Goal: Task Accomplishment & Management: Manage account settings

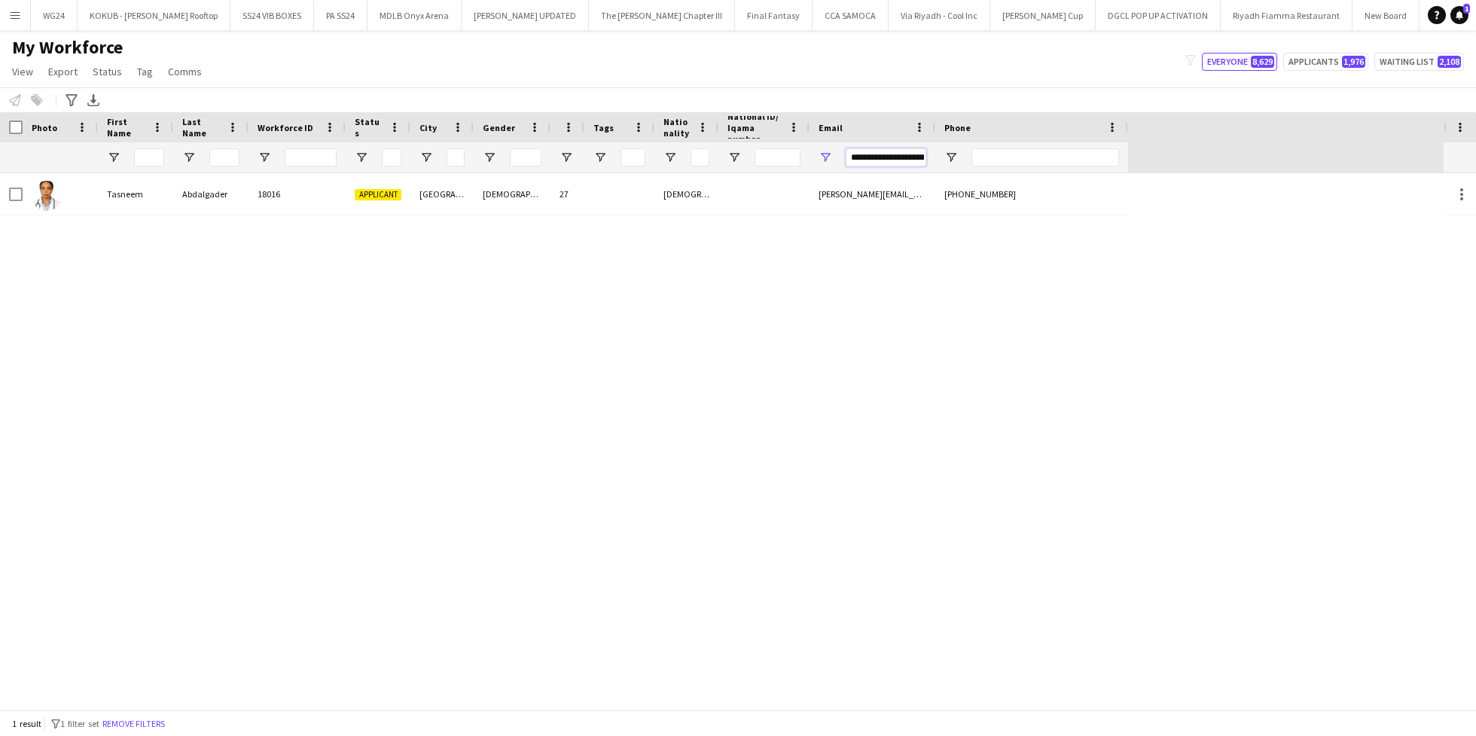
click at [890, 160] on input "**********" at bounding box center [886, 157] width 81 height 18
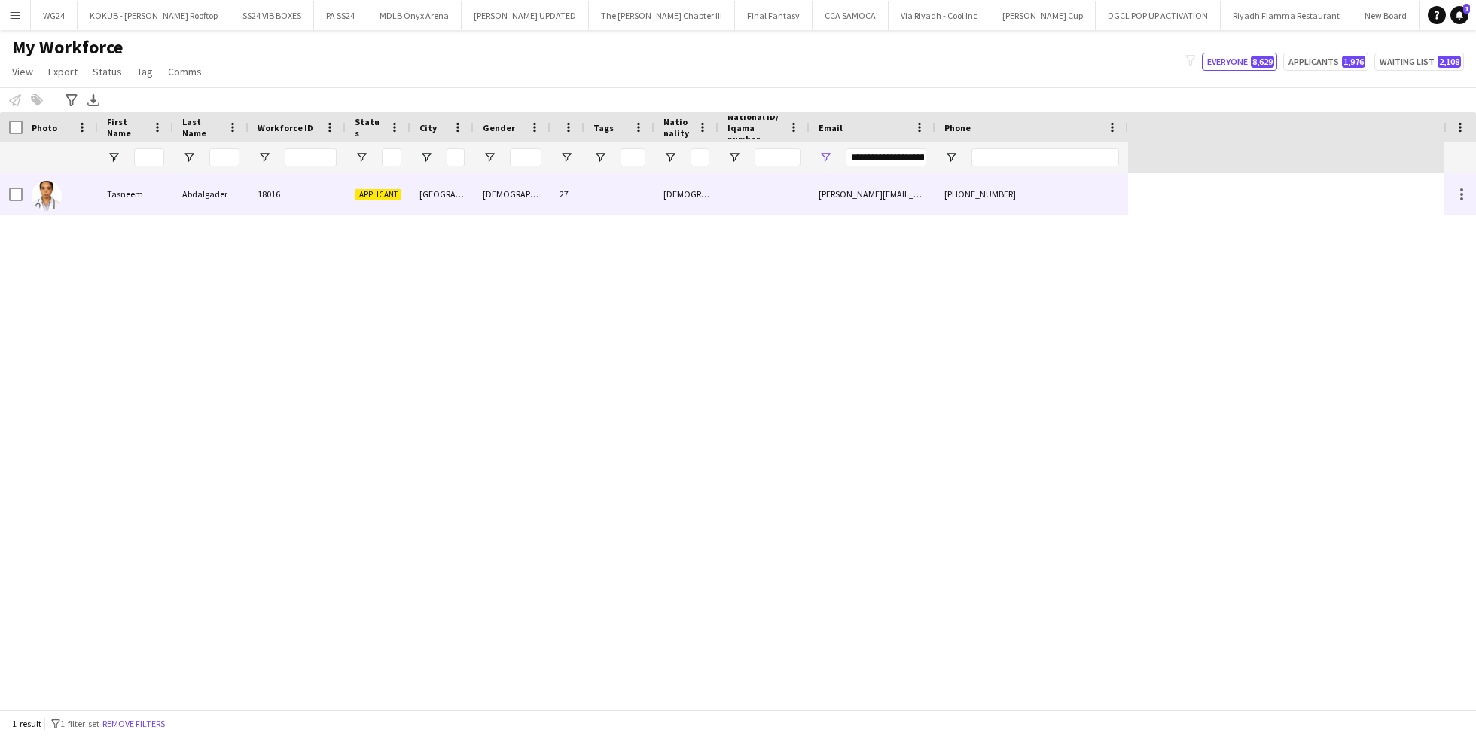
click at [811, 186] on div "[PERSON_NAME][EMAIL_ADDRESS][DOMAIN_NAME]" at bounding box center [873, 193] width 126 height 41
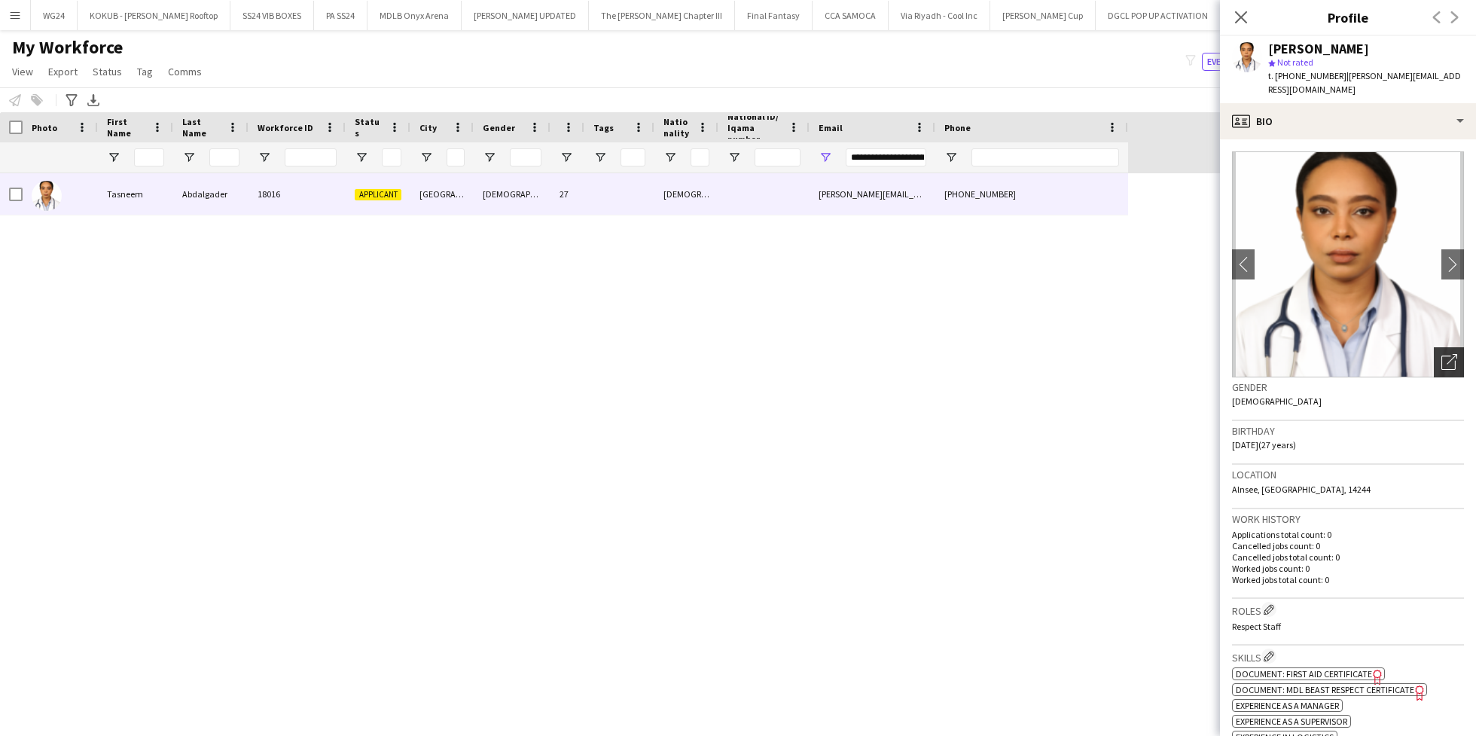
click at [1441, 368] on icon "Open photos pop-in" at bounding box center [1449, 362] width 16 height 16
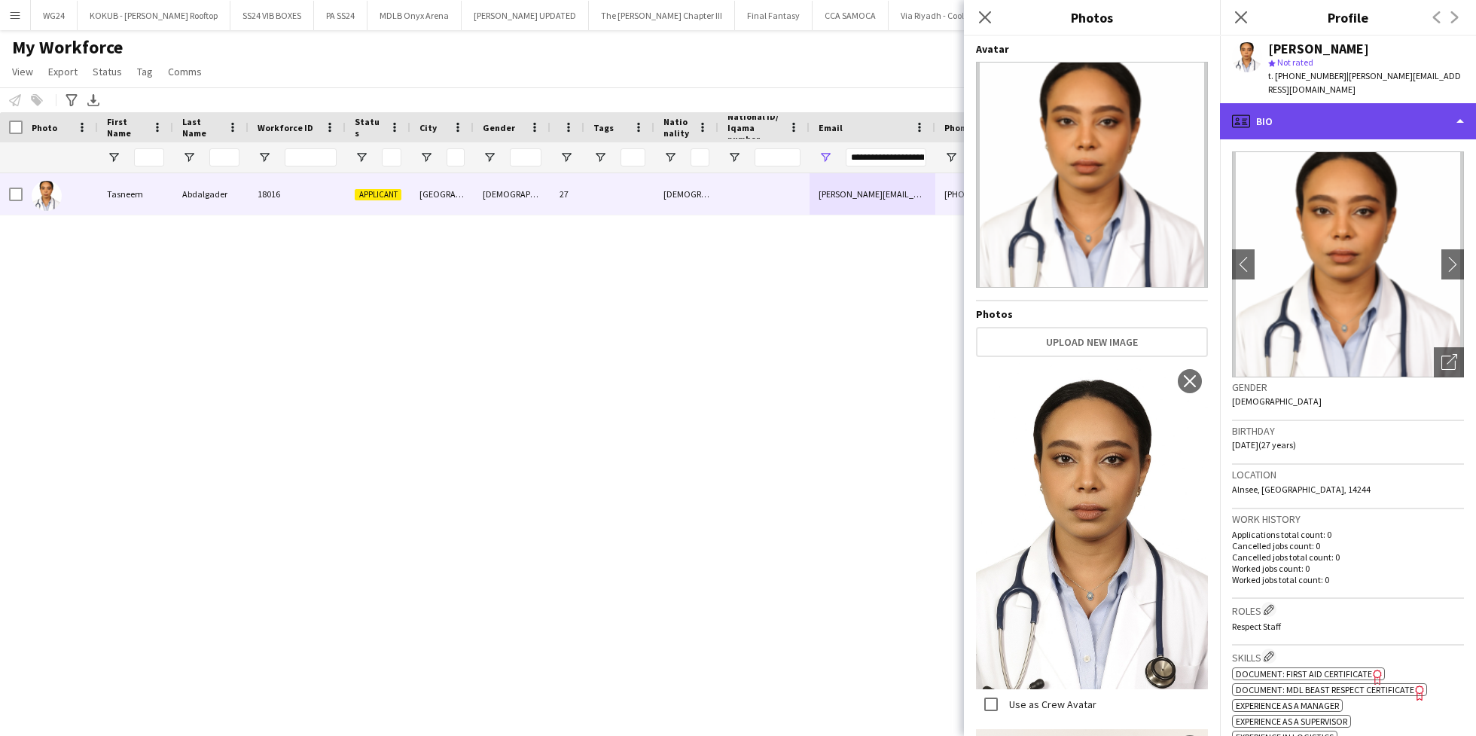
click at [1311, 117] on div "profile Bio" at bounding box center [1348, 121] width 256 height 36
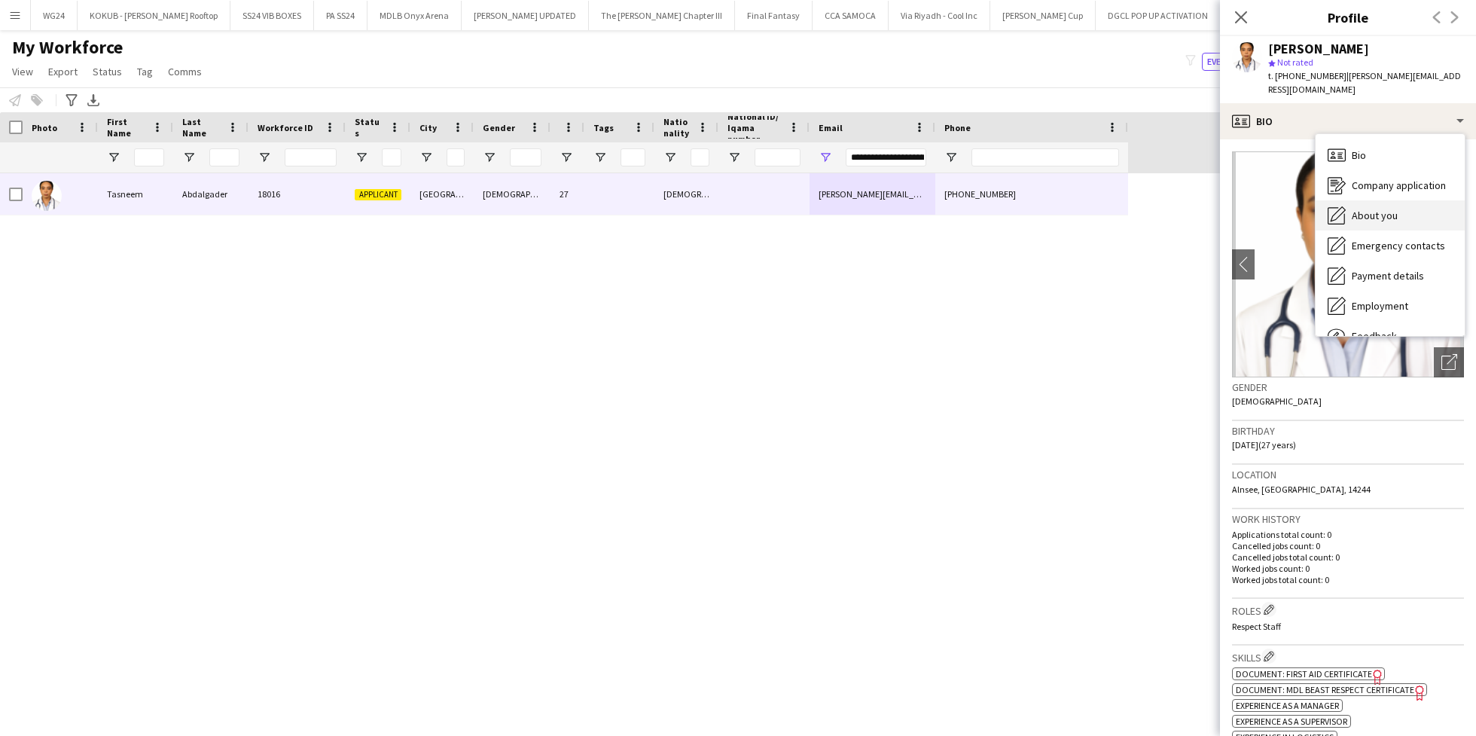
click at [1388, 214] on span "About you" at bounding box center [1375, 216] width 46 height 14
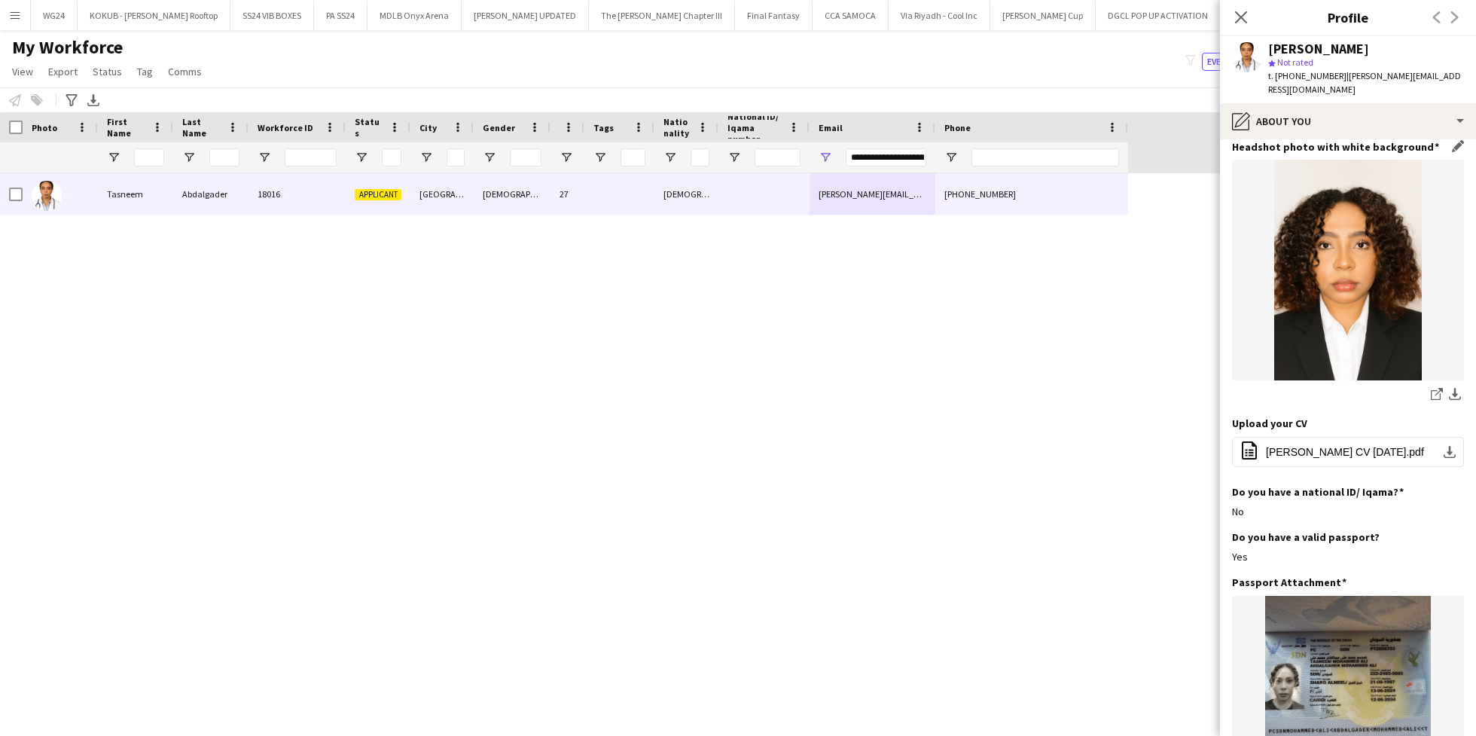
scroll to position [172, 0]
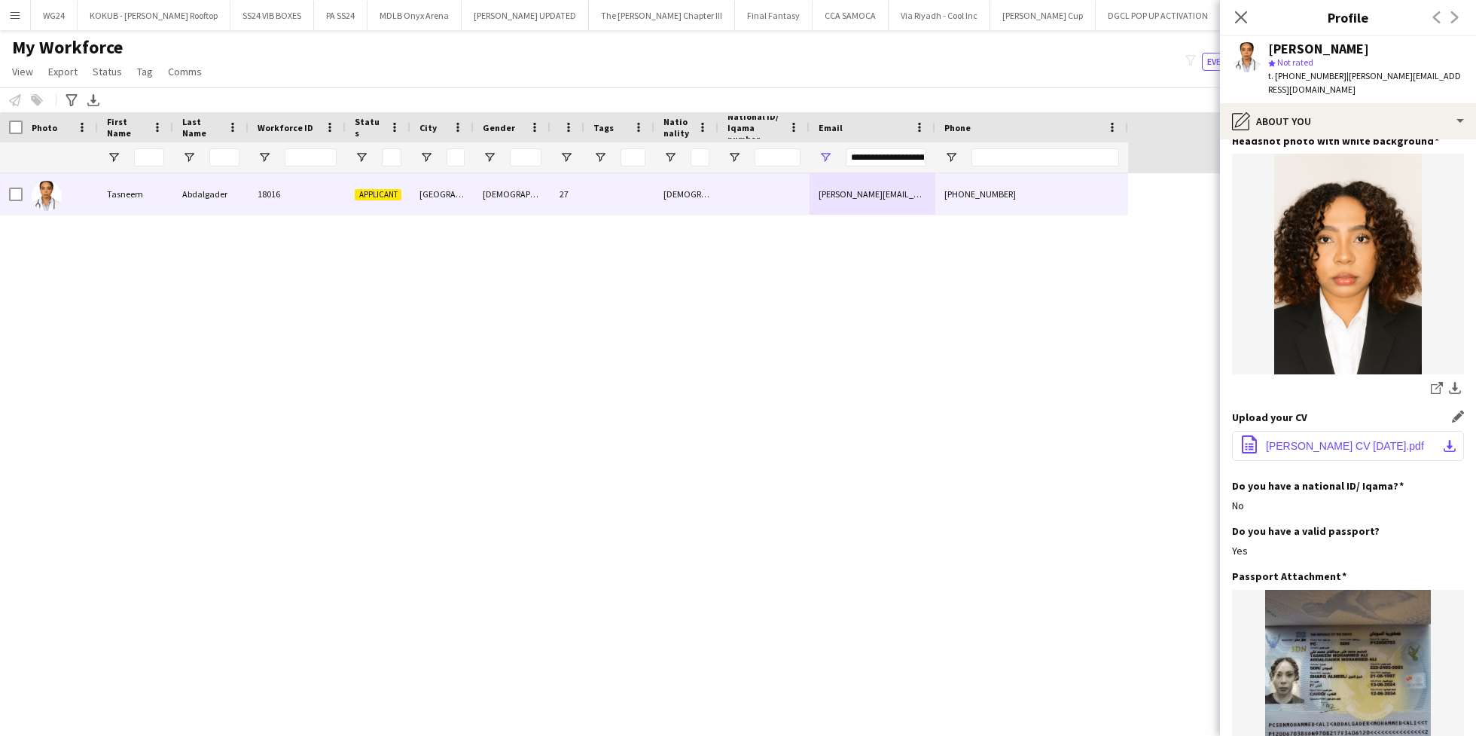
click at [1329, 448] on span "[PERSON_NAME] CV [DATE].pdf" at bounding box center [1345, 446] width 158 height 12
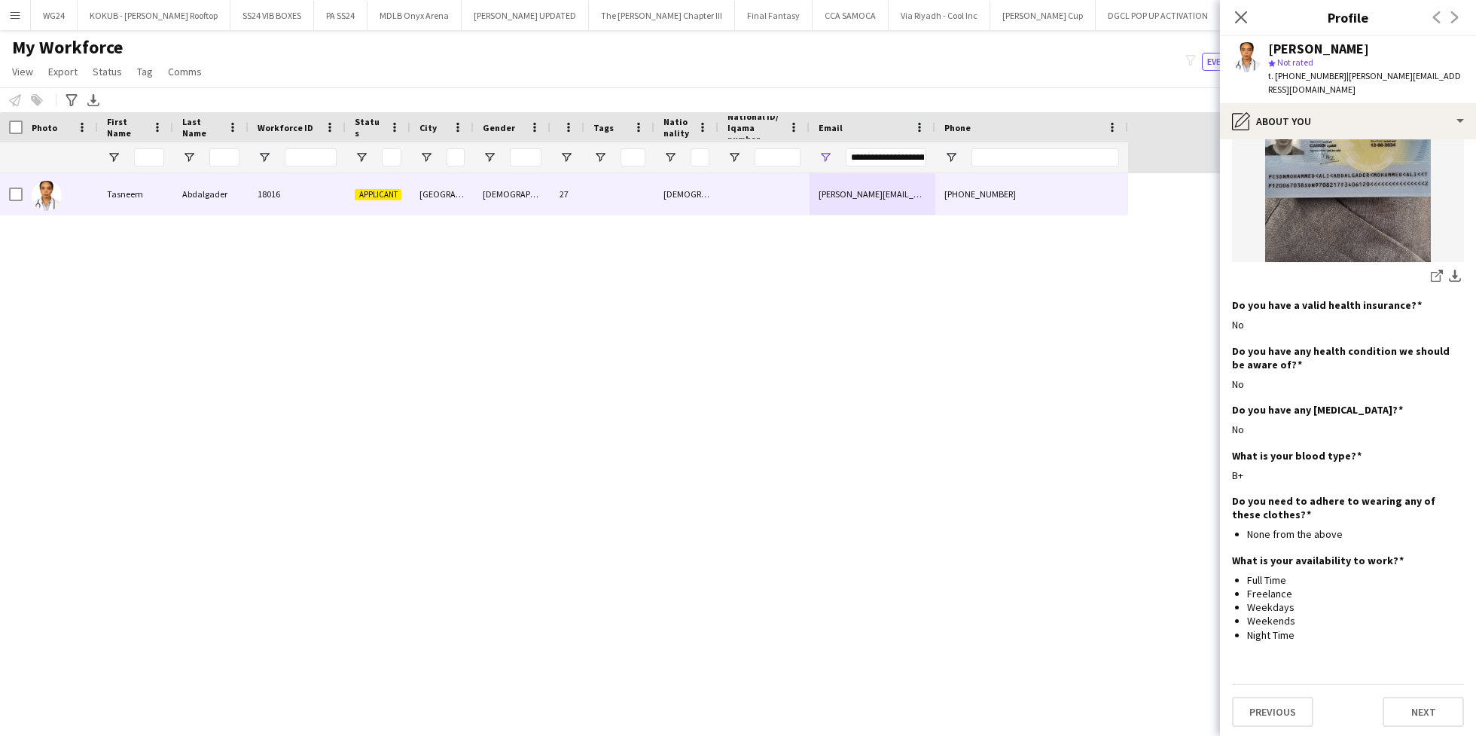
scroll to position [722, 0]
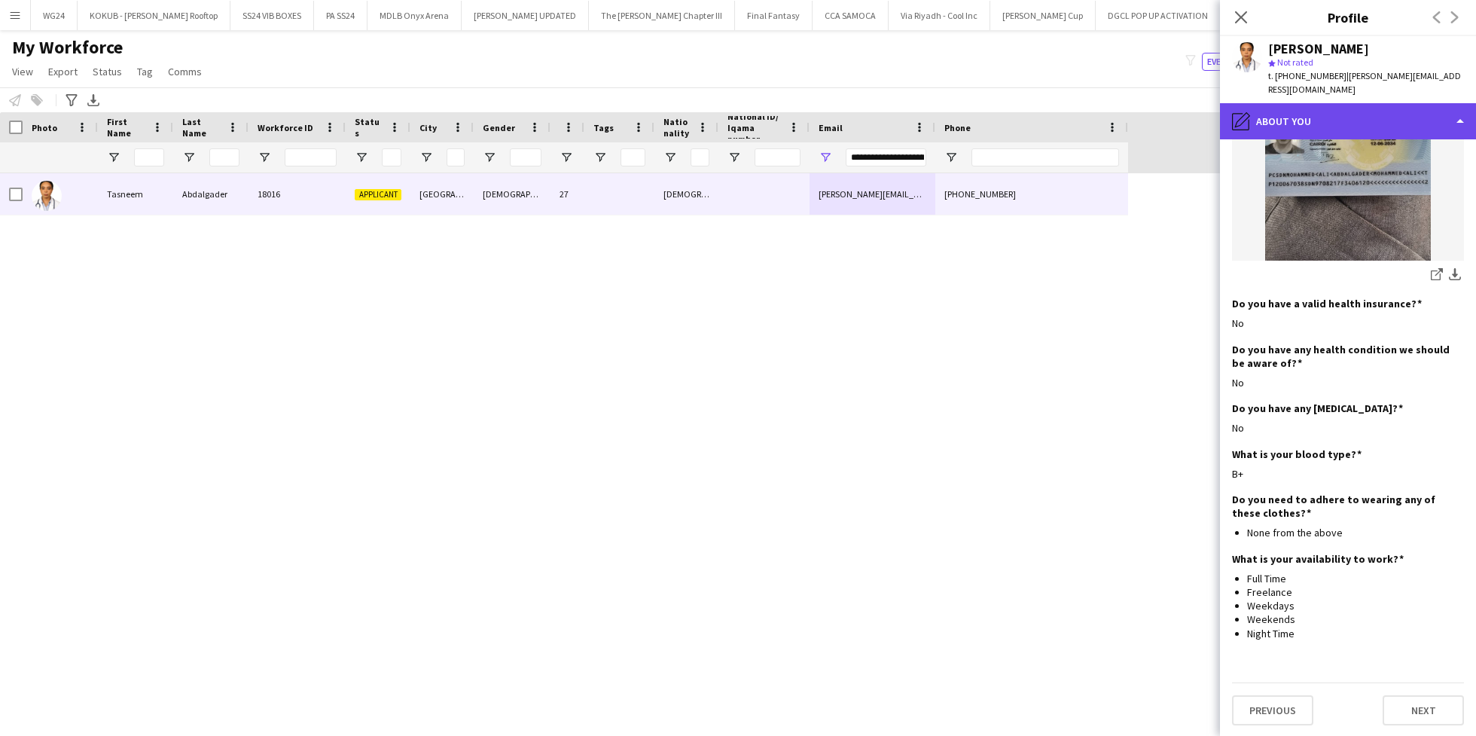
click at [1319, 132] on div "pencil4 About you" at bounding box center [1348, 121] width 256 height 36
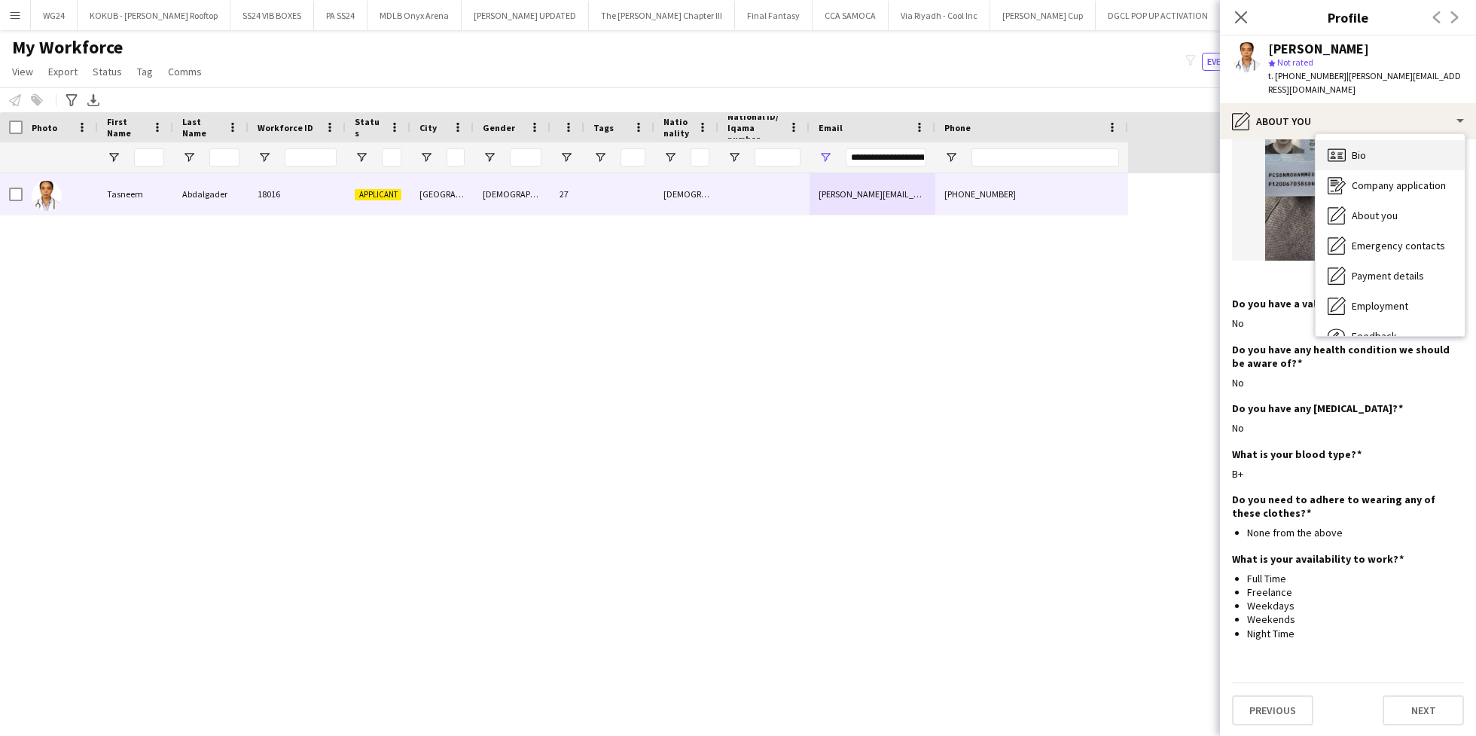
click at [1380, 157] on div "Bio Bio" at bounding box center [1390, 155] width 149 height 30
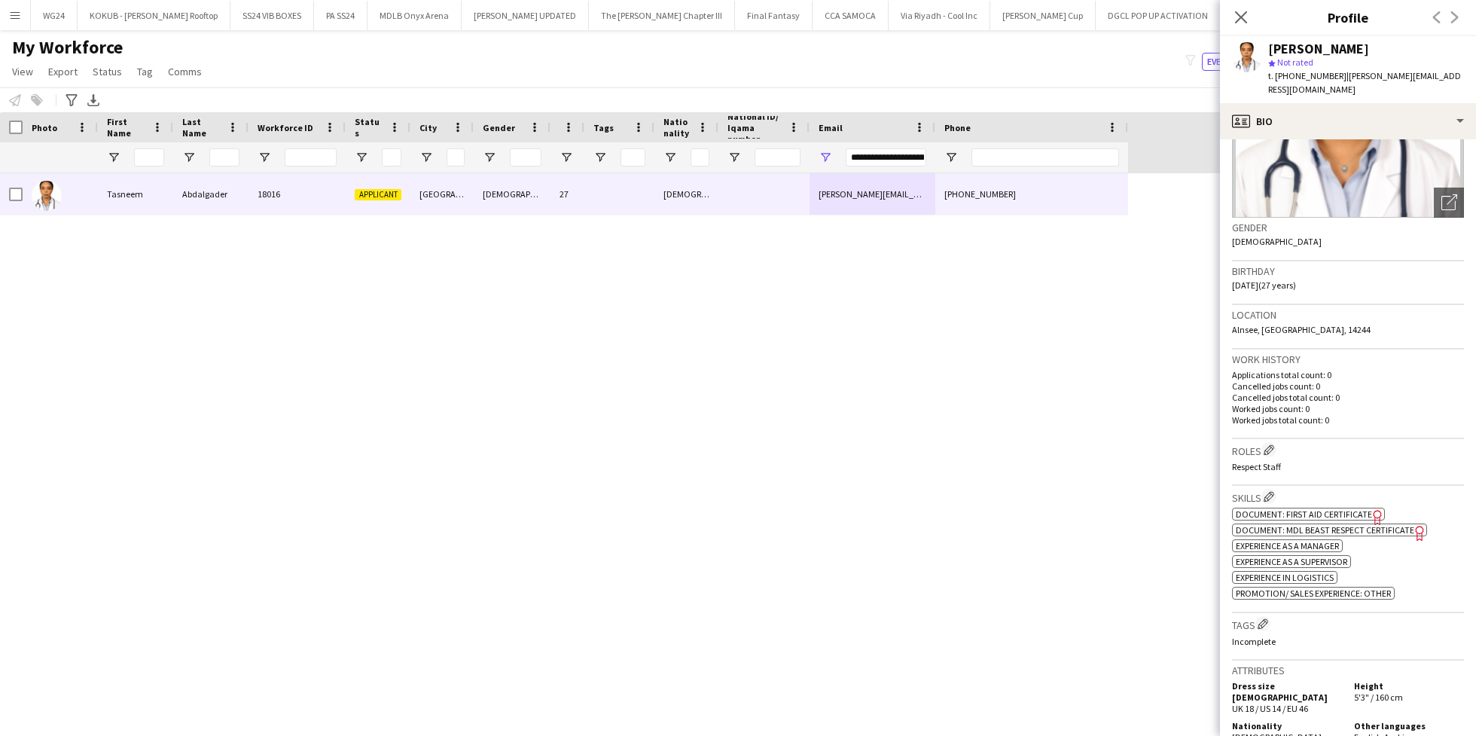
scroll to position [154, 0]
click at [1336, 538] on span "Document: MDL Beast Respect Certificate" at bounding box center [1325, 534] width 178 height 11
click at [1314, 519] on span "Document: First Aid Certificate" at bounding box center [1304, 519] width 136 height 11
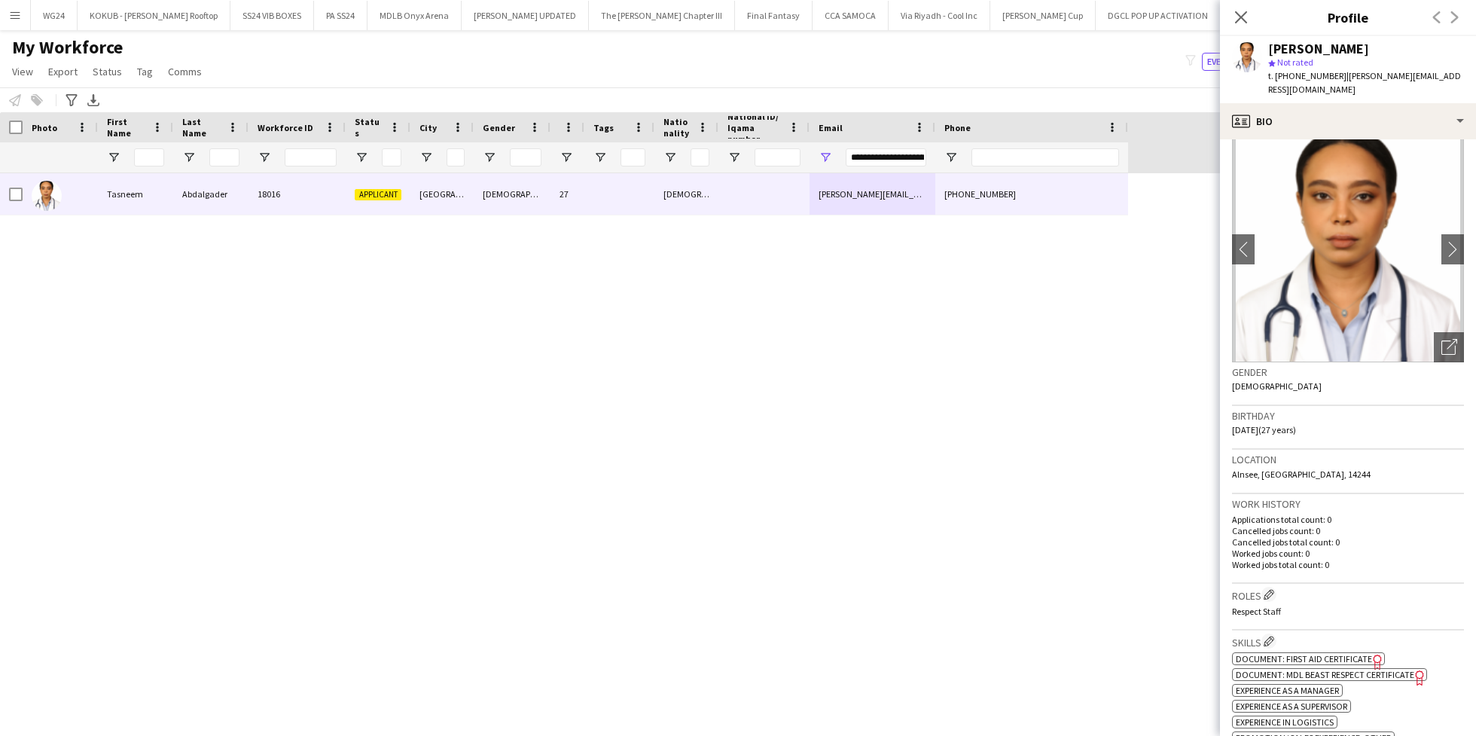
scroll to position [0, 0]
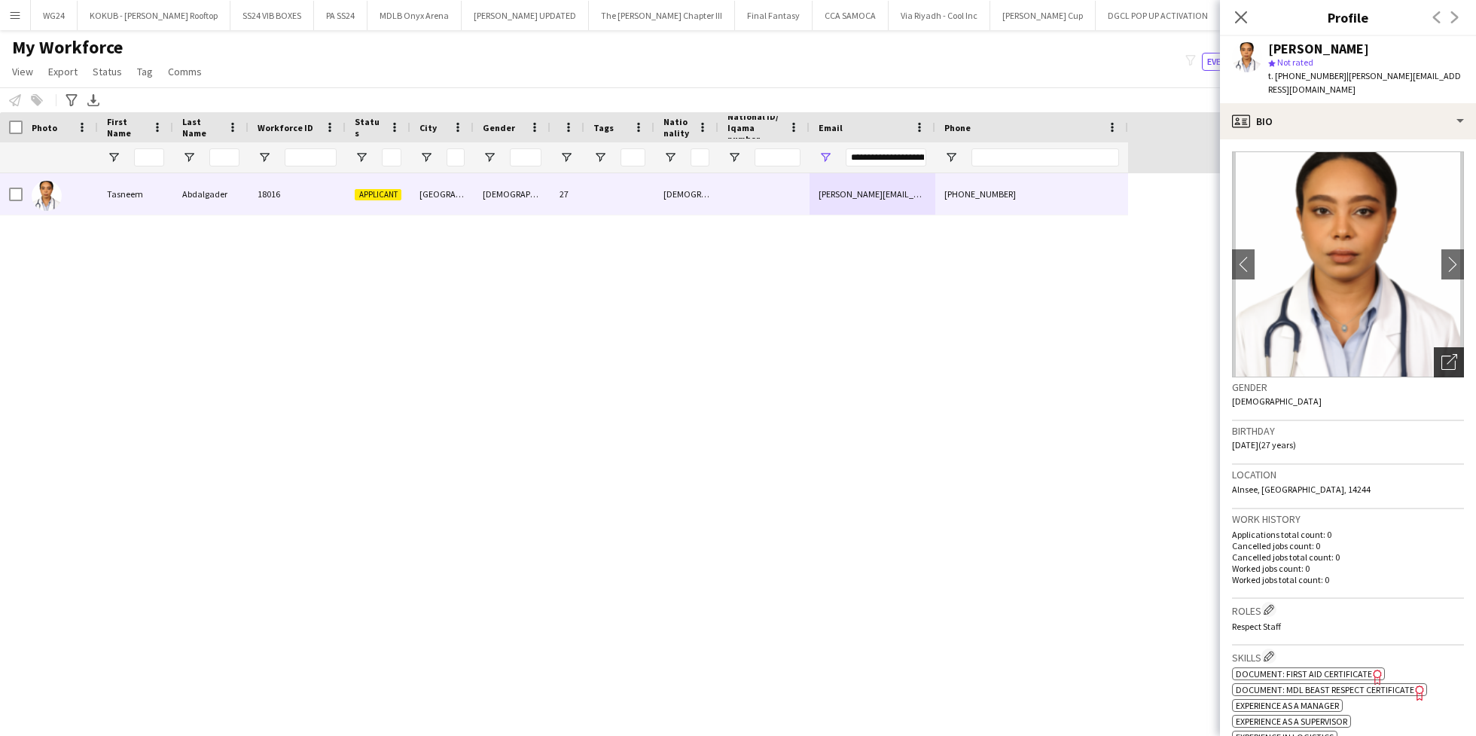
click at [1441, 361] on icon "Open photos pop-in" at bounding box center [1449, 362] width 16 height 16
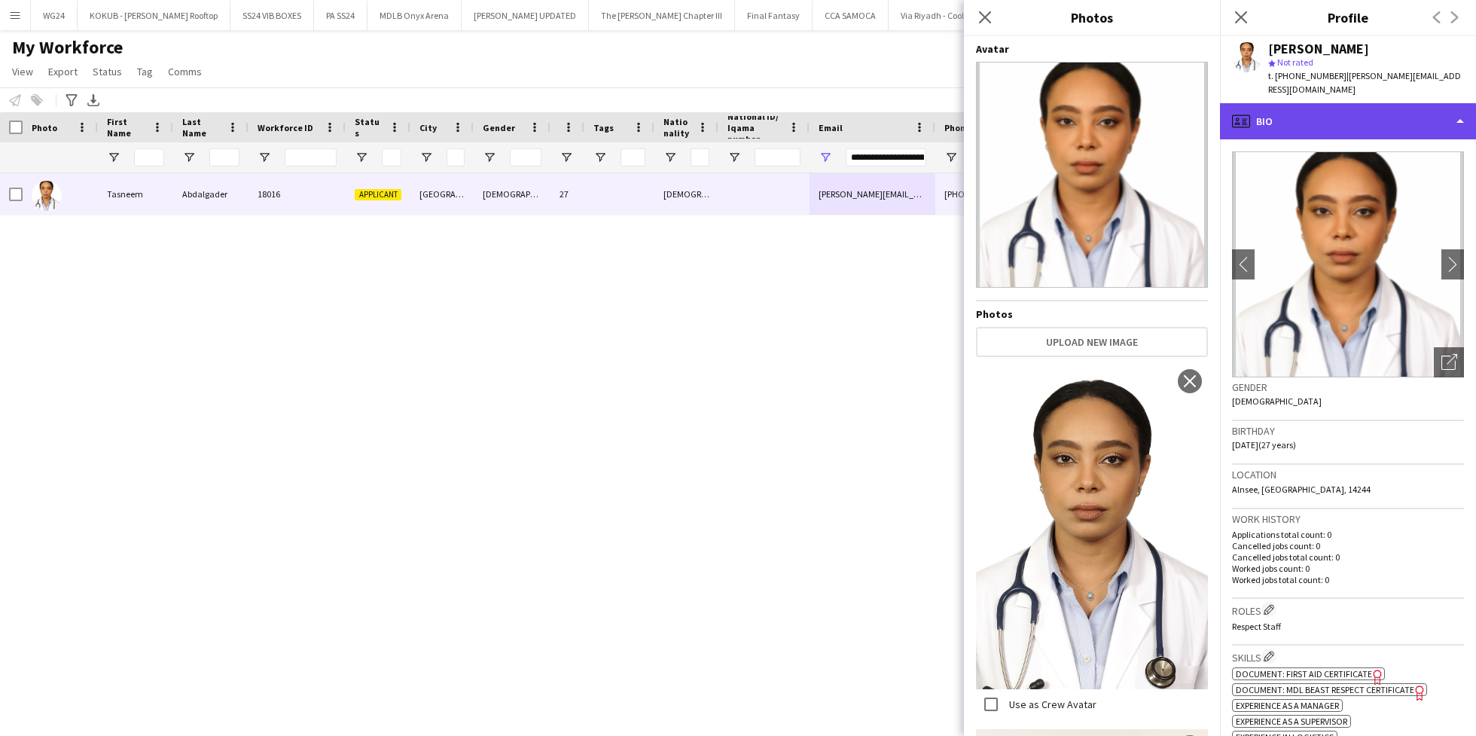
click at [1311, 124] on div "profile Bio" at bounding box center [1348, 121] width 256 height 36
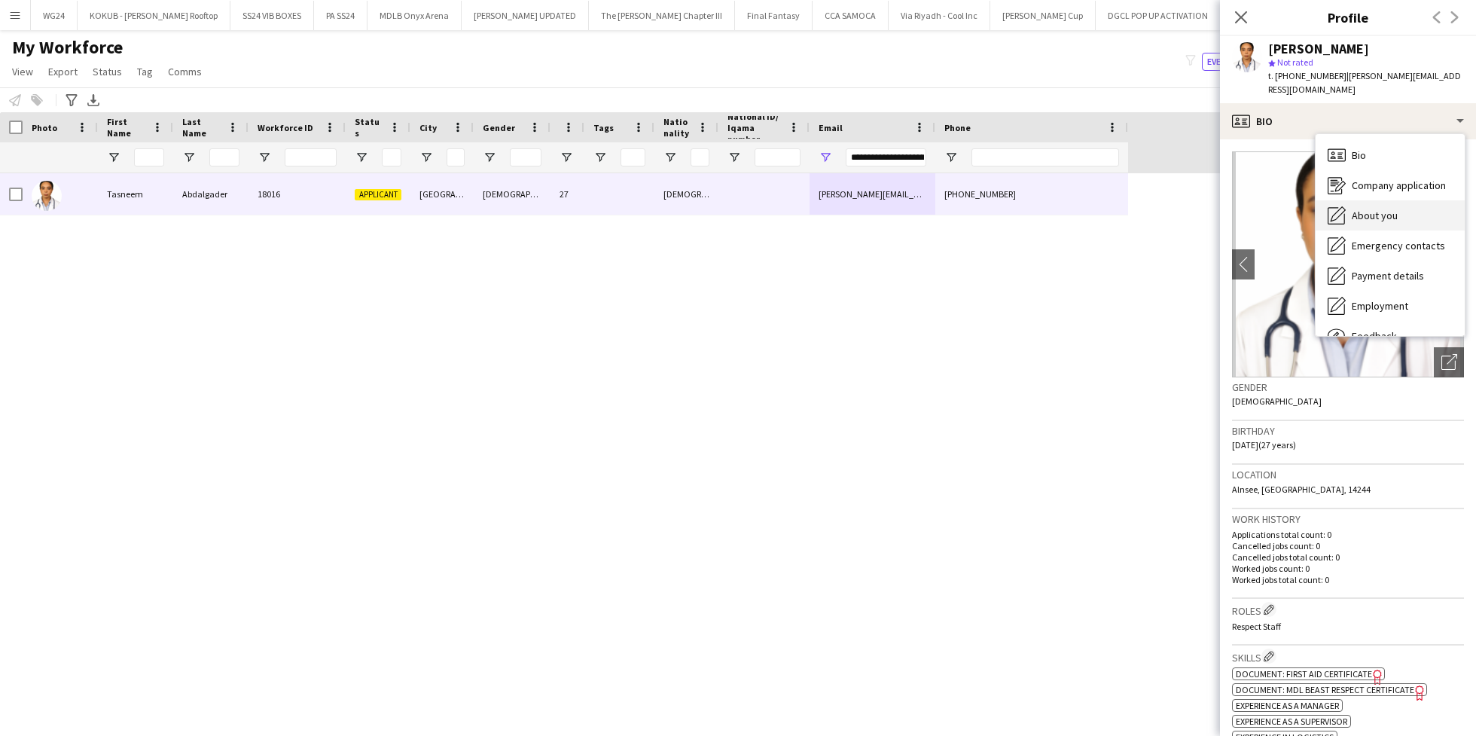
click at [1374, 212] on span "About you" at bounding box center [1375, 216] width 46 height 14
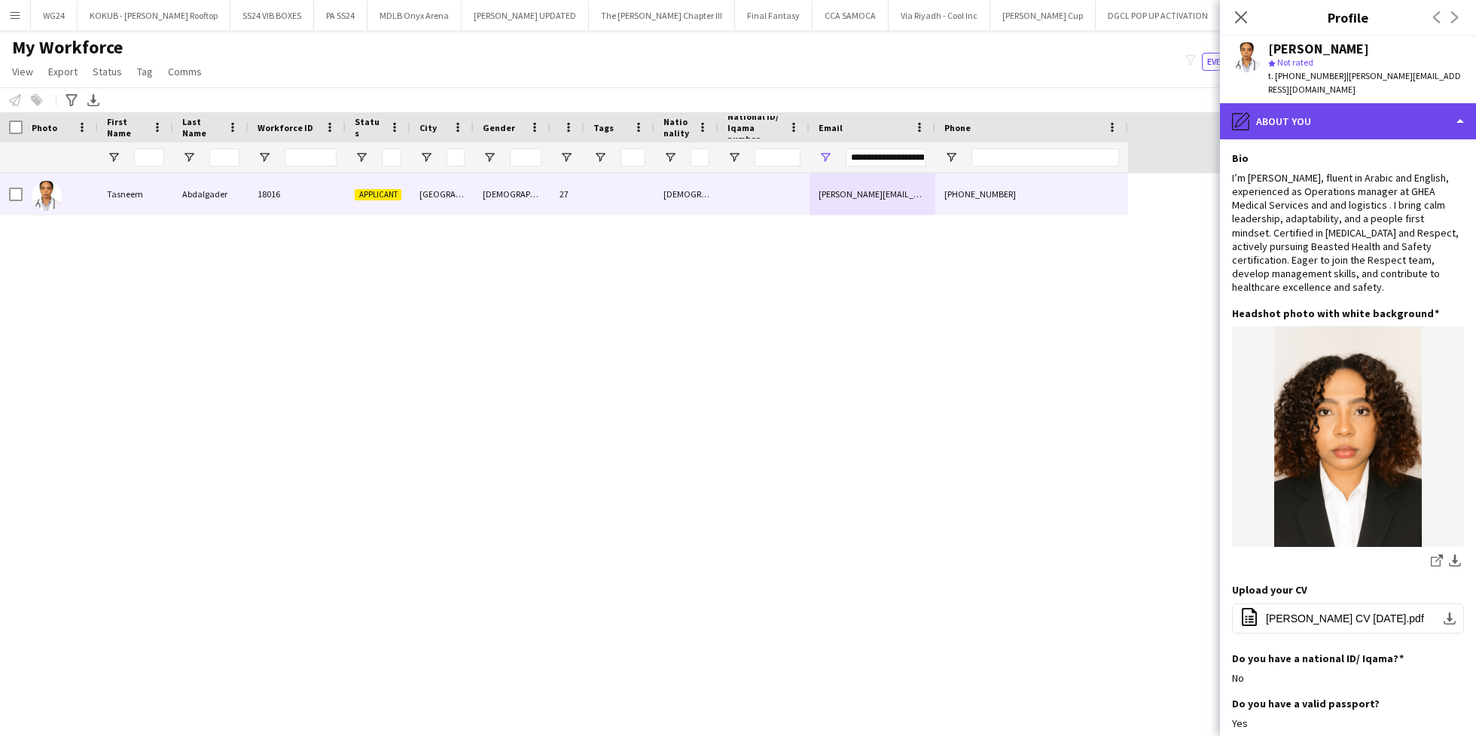
click at [1332, 123] on div "pencil4 About you" at bounding box center [1348, 121] width 256 height 36
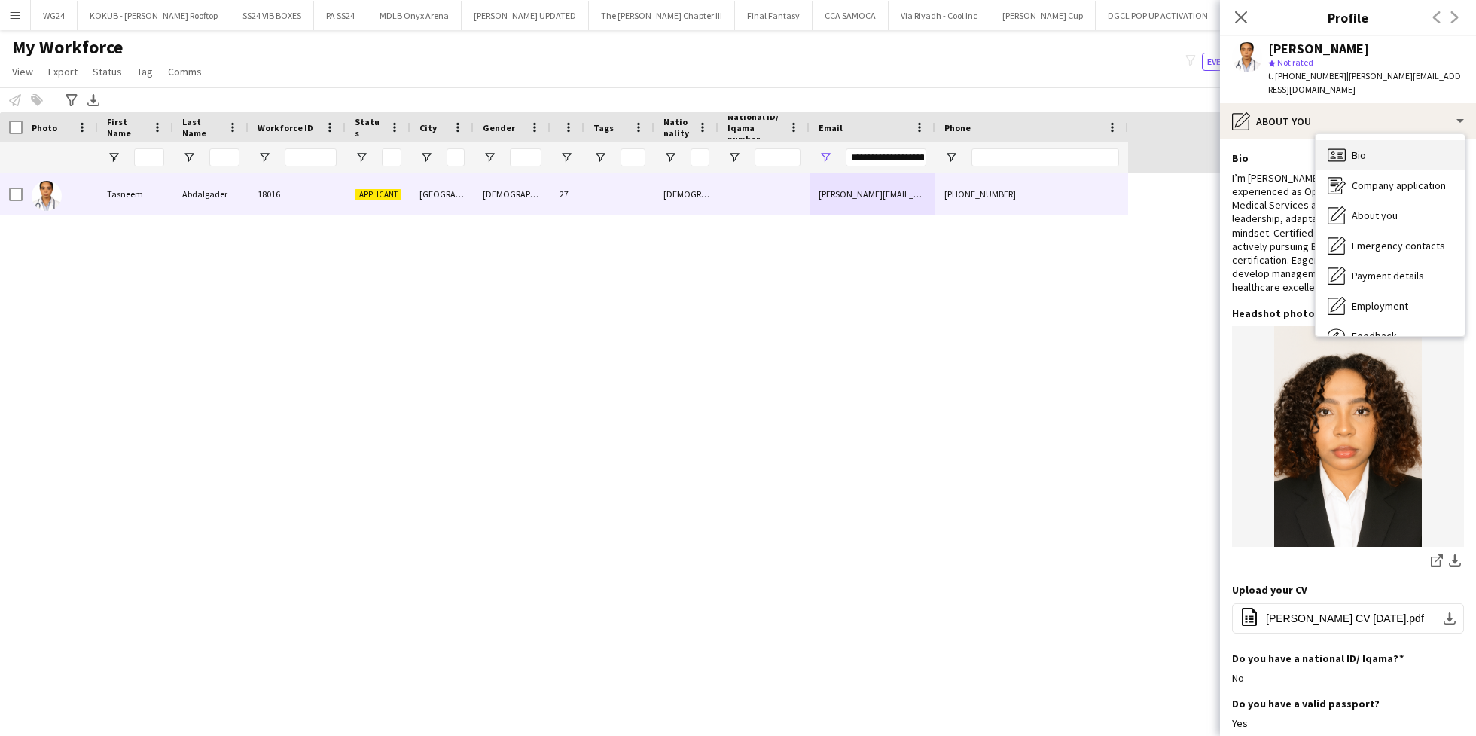
click at [1362, 167] on div "Bio Bio" at bounding box center [1390, 155] width 149 height 30
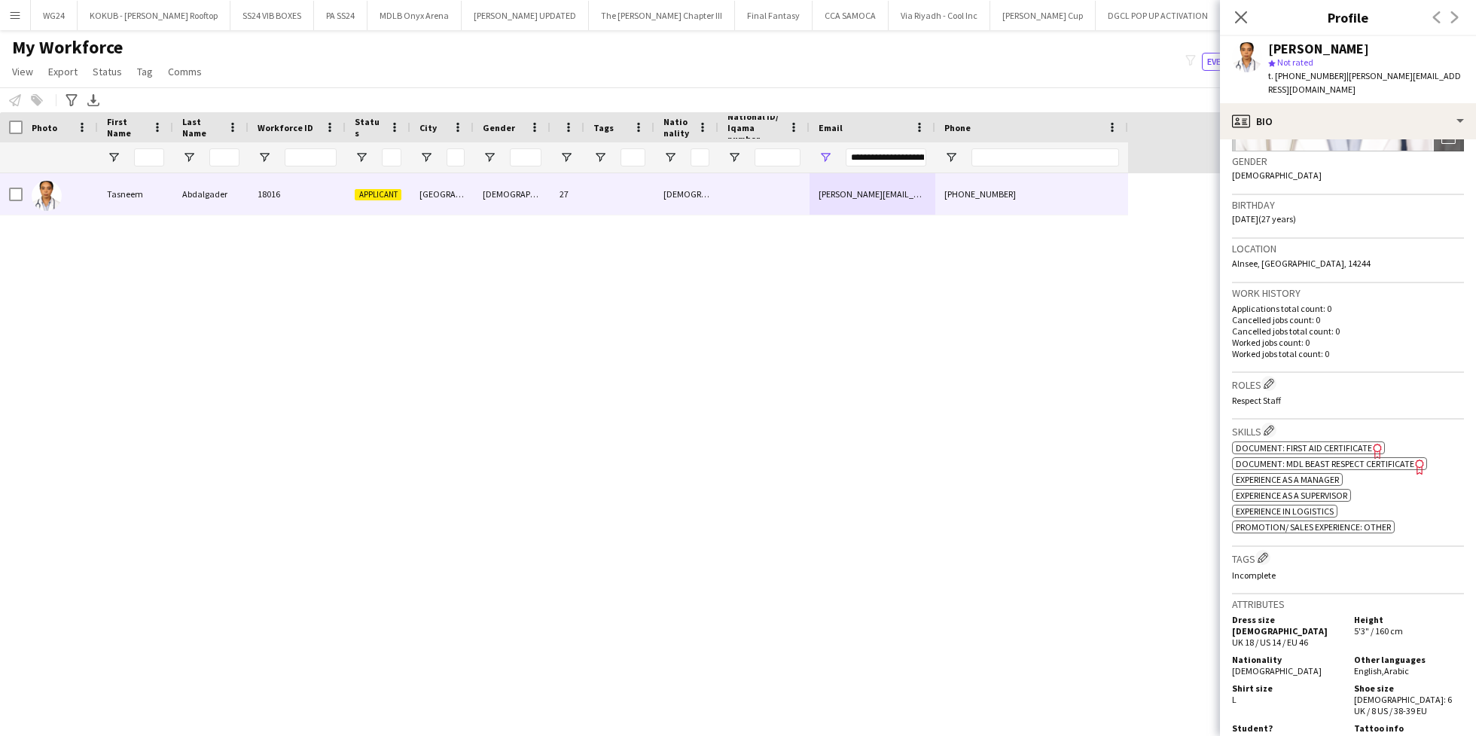
scroll to position [276, 0]
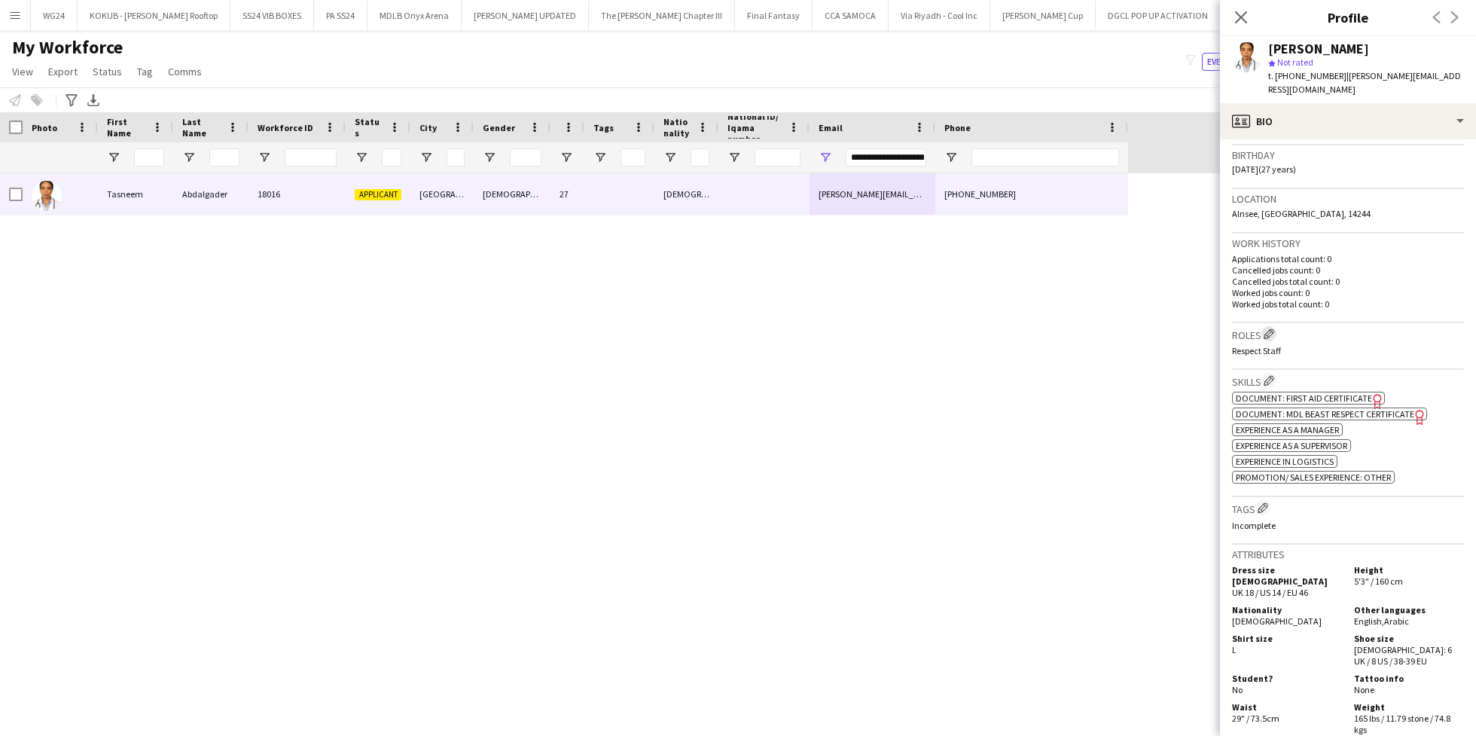
click at [1272, 336] on app-icon "Edit crew company roles" at bounding box center [1269, 333] width 11 height 11
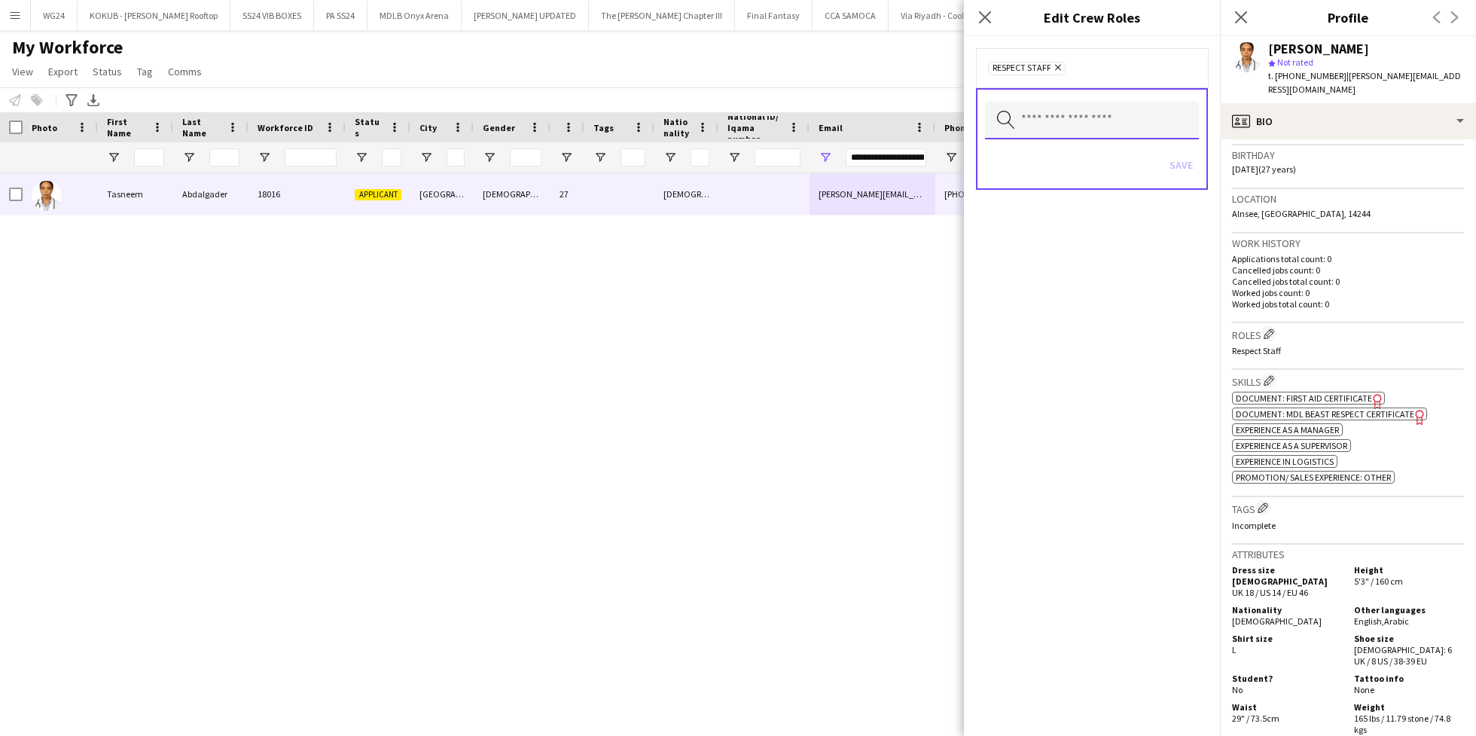
click at [1068, 128] on input "text" at bounding box center [1092, 121] width 214 height 38
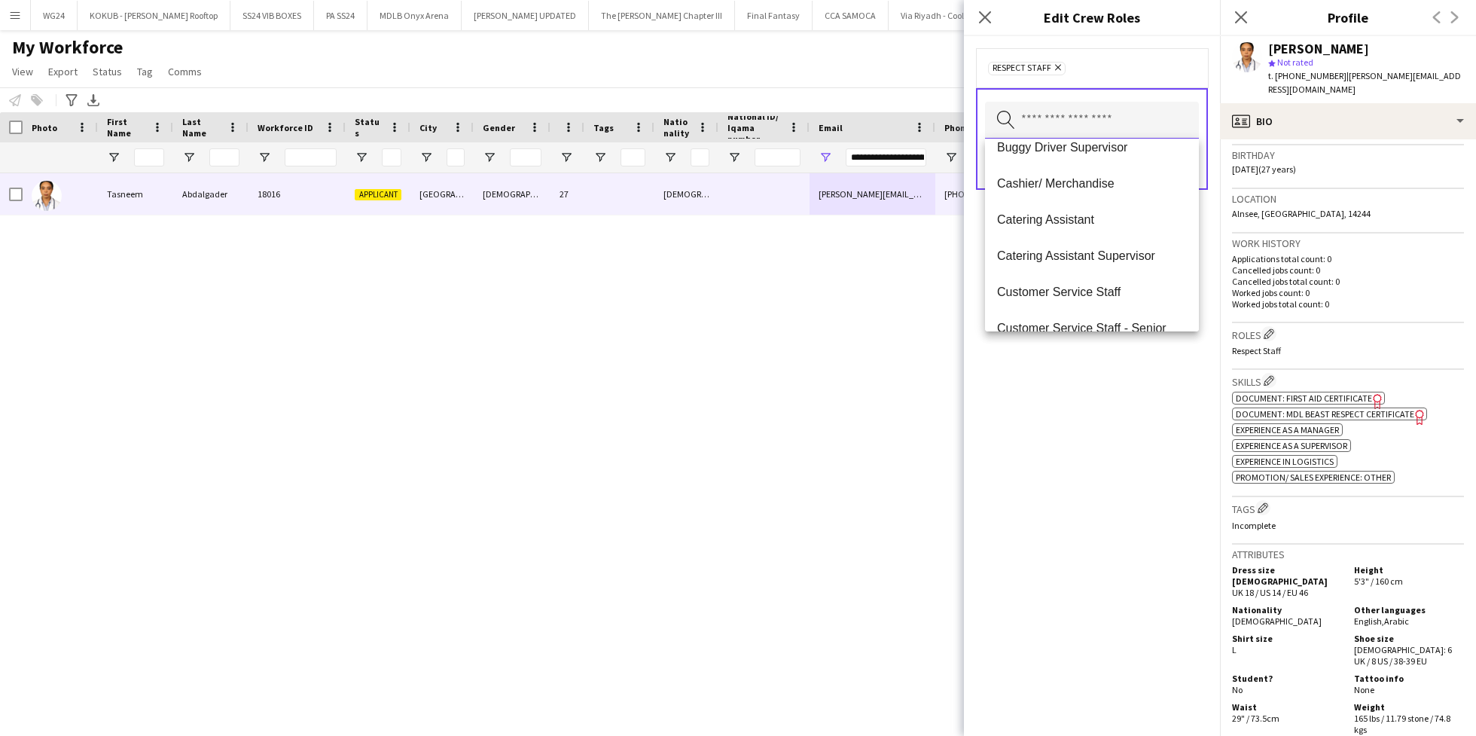
scroll to position [151, 0]
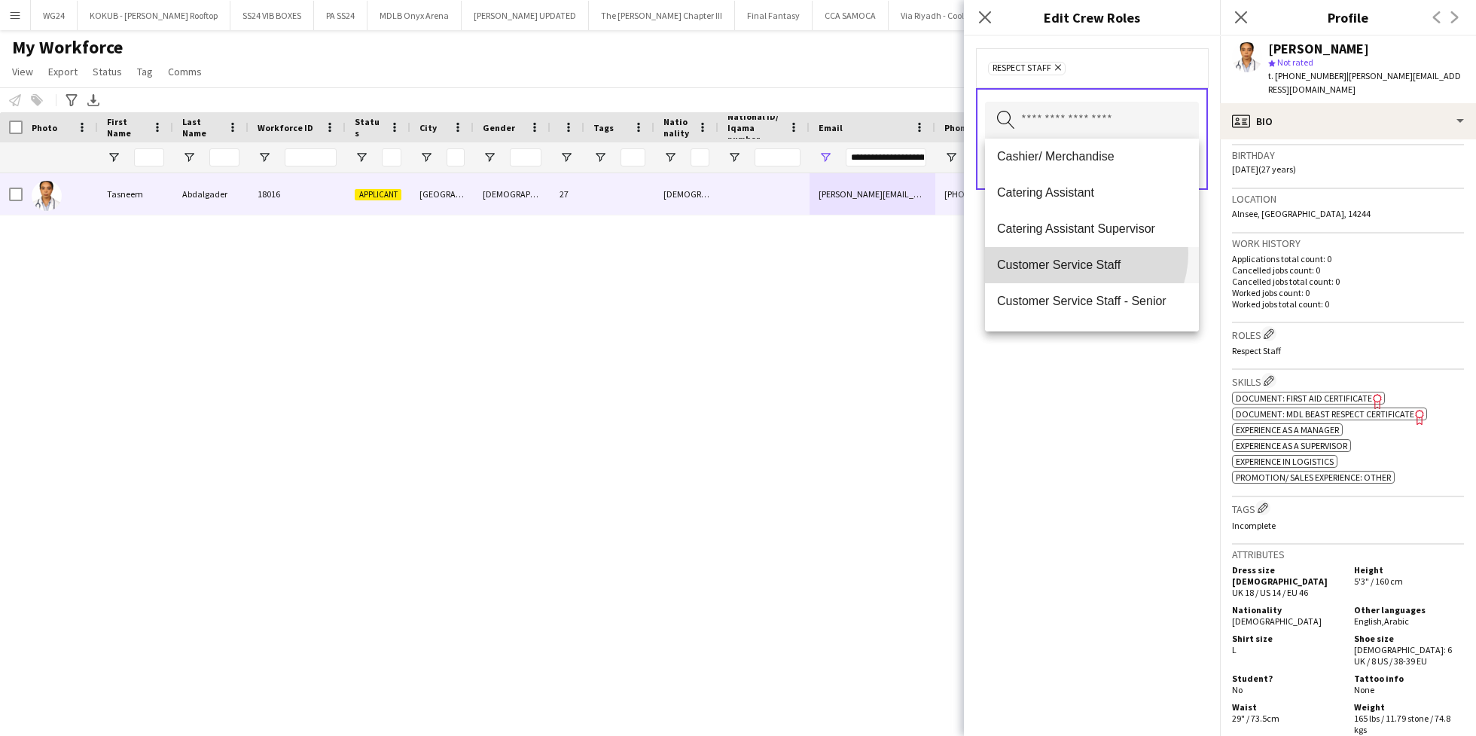
click at [1083, 253] on mat-option "Customer Service Staff" at bounding box center [1092, 265] width 214 height 36
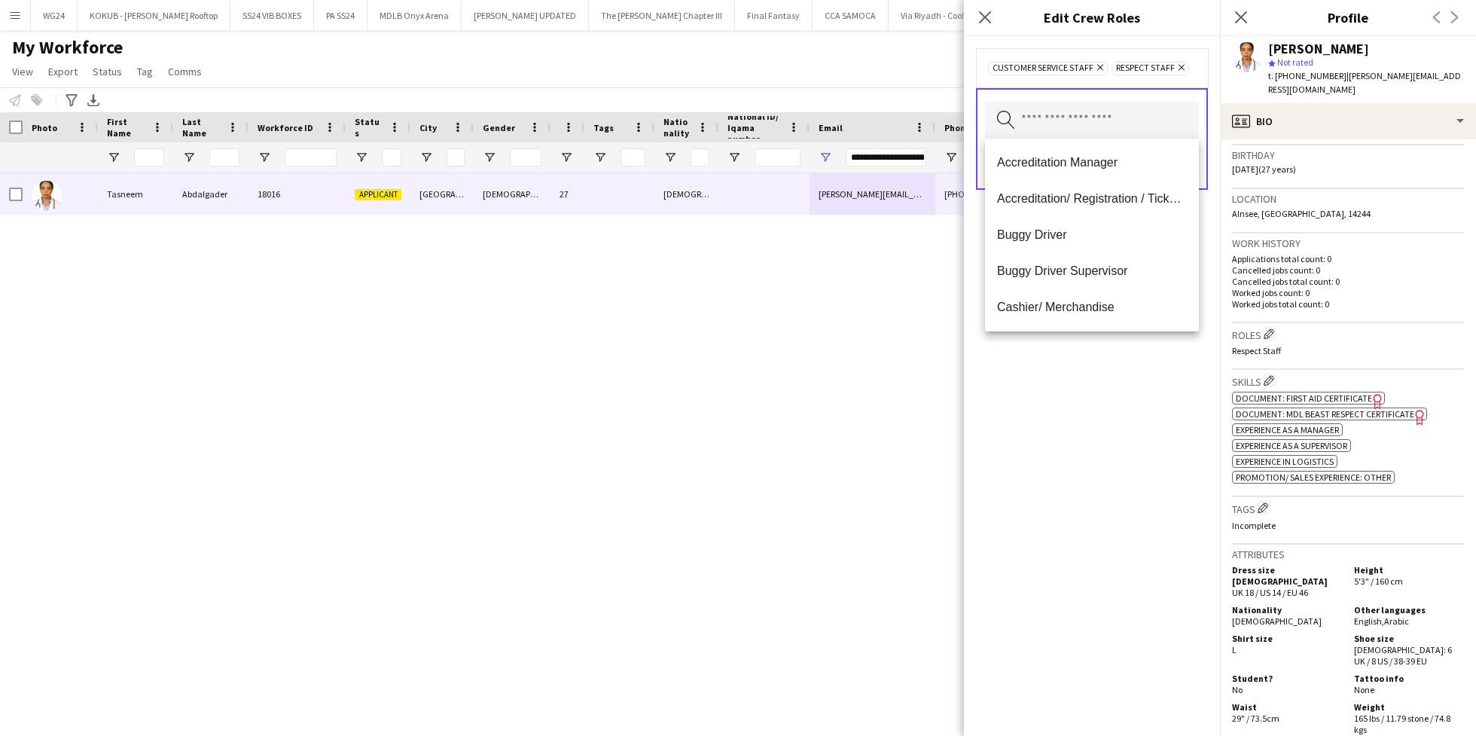
click at [1097, 433] on div "Customer Service Staff Remove Respect Staff Remove Search by role type Save" at bounding box center [1092, 386] width 256 height 700
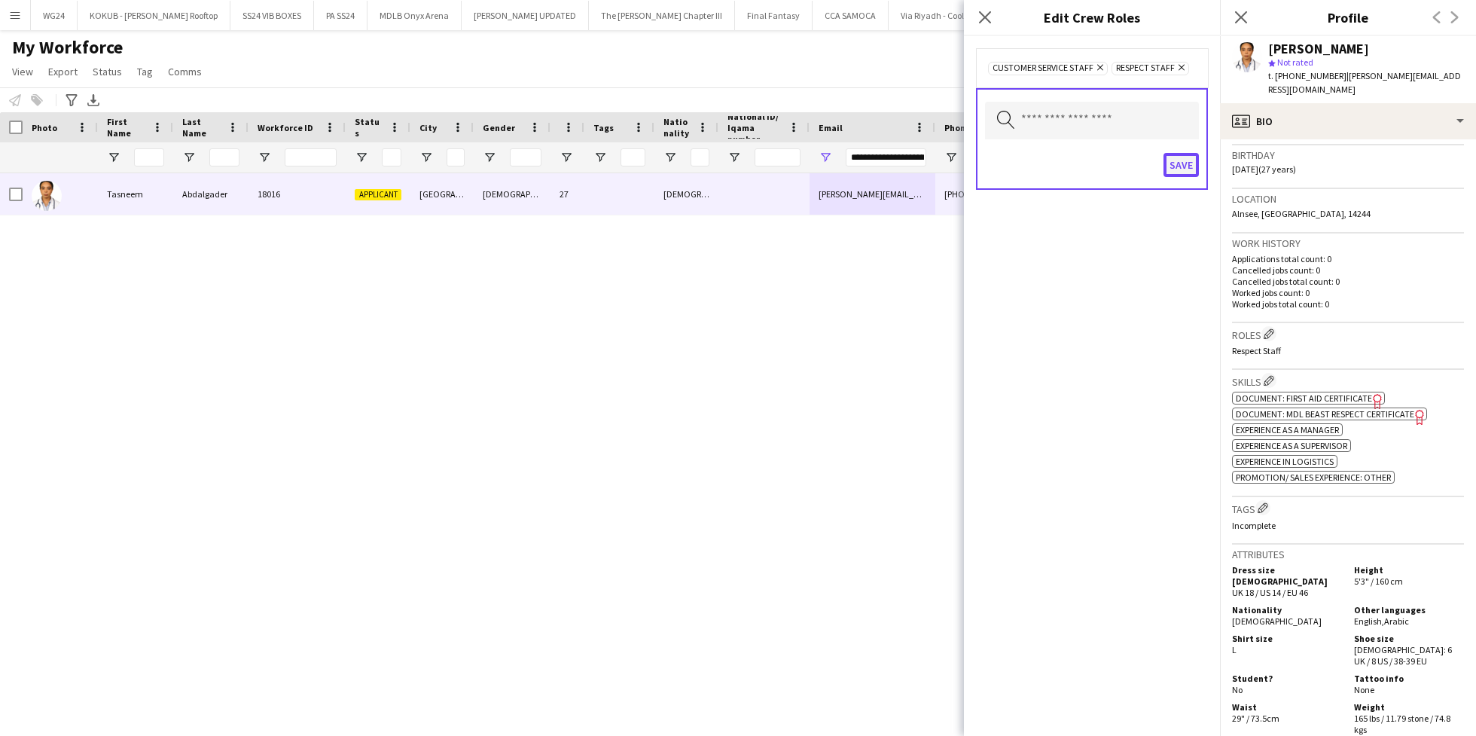
click at [1169, 165] on button "Save" at bounding box center [1181, 165] width 35 height 24
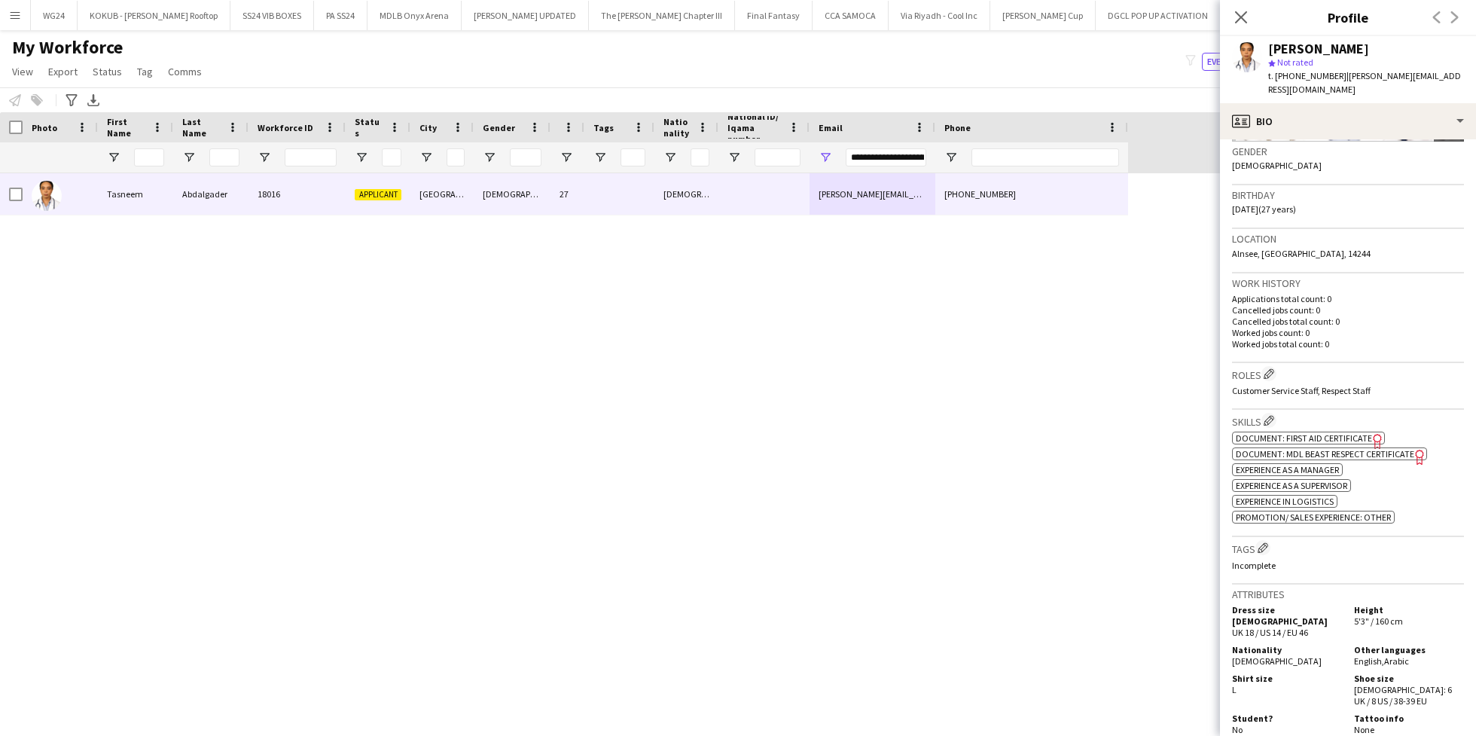
scroll to position [223, 0]
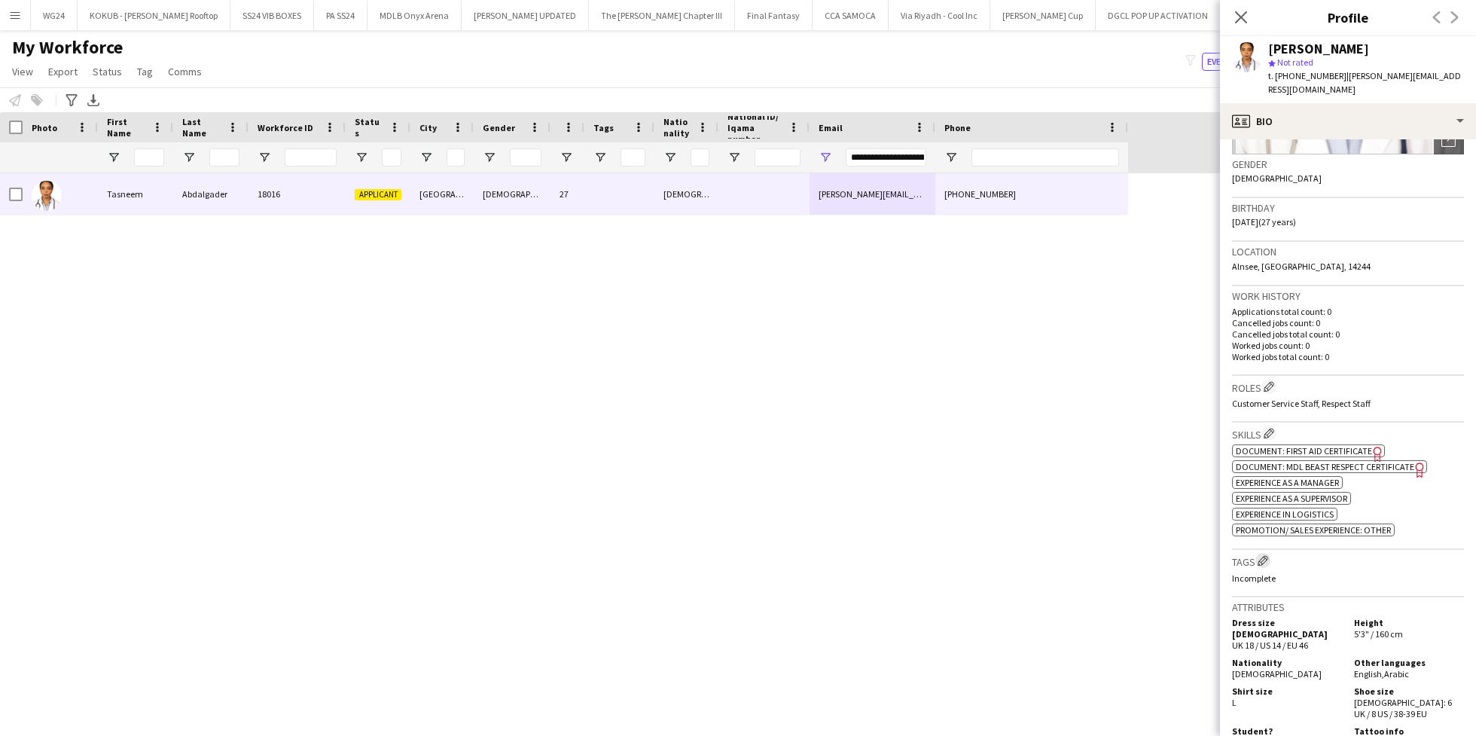
click at [1267, 564] on app-icon "Edit crew company tags" at bounding box center [1263, 560] width 11 height 11
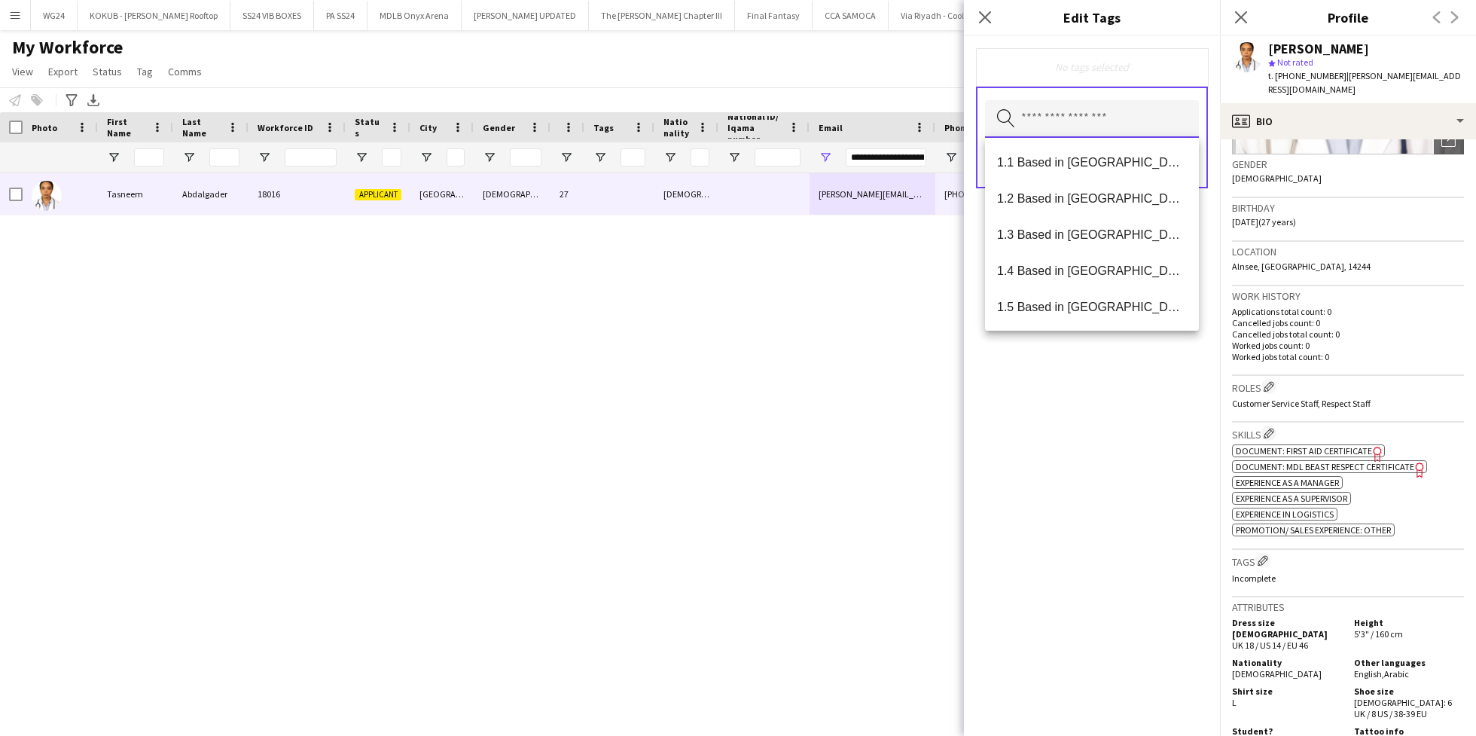
click at [1090, 119] on input "text" at bounding box center [1092, 119] width 214 height 38
click at [1076, 170] on mat-option "1.1 Based in [GEOGRAPHIC_DATA]" at bounding box center [1092, 162] width 214 height 36
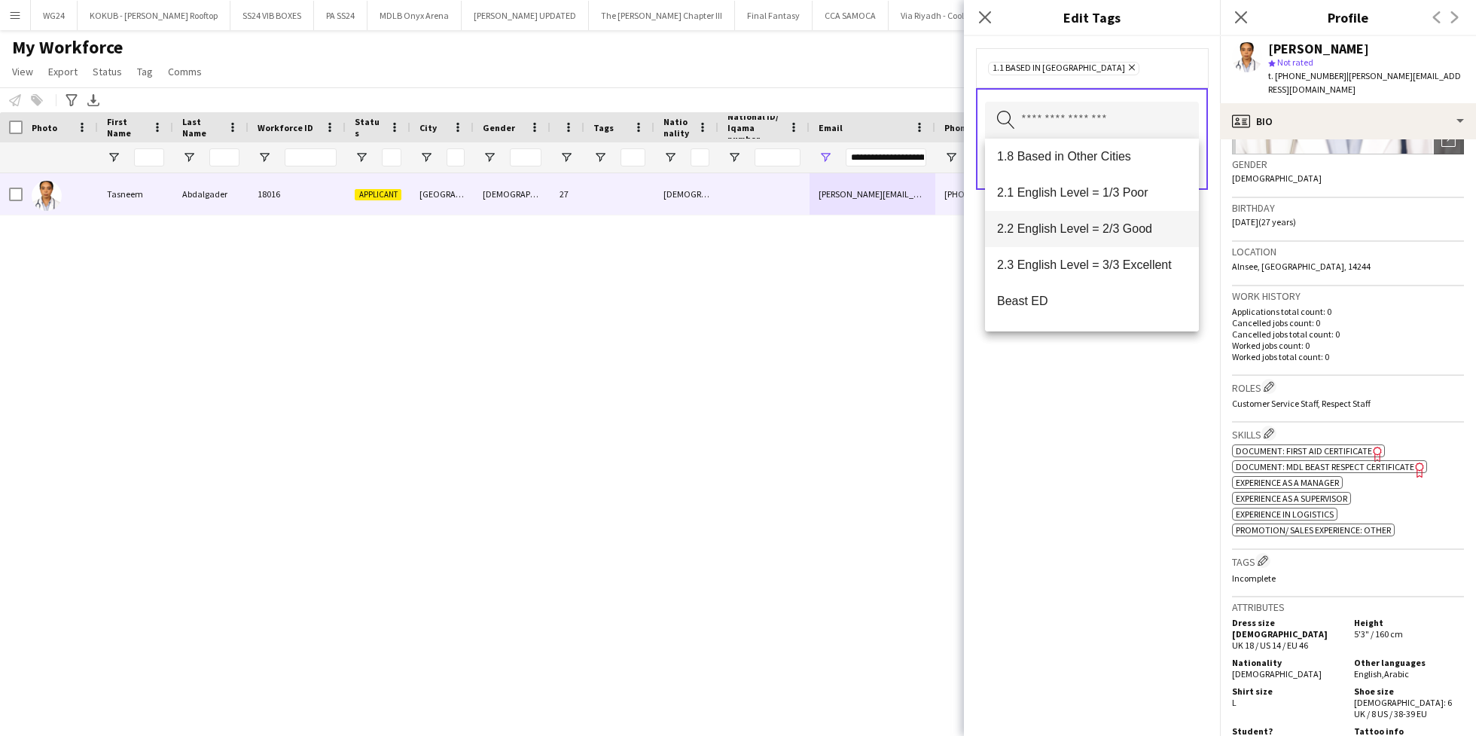
click at [1095, 224] on span "2.2 English Level = 2/3 Good" at bounding box center [1092, 228] width 190 height 14
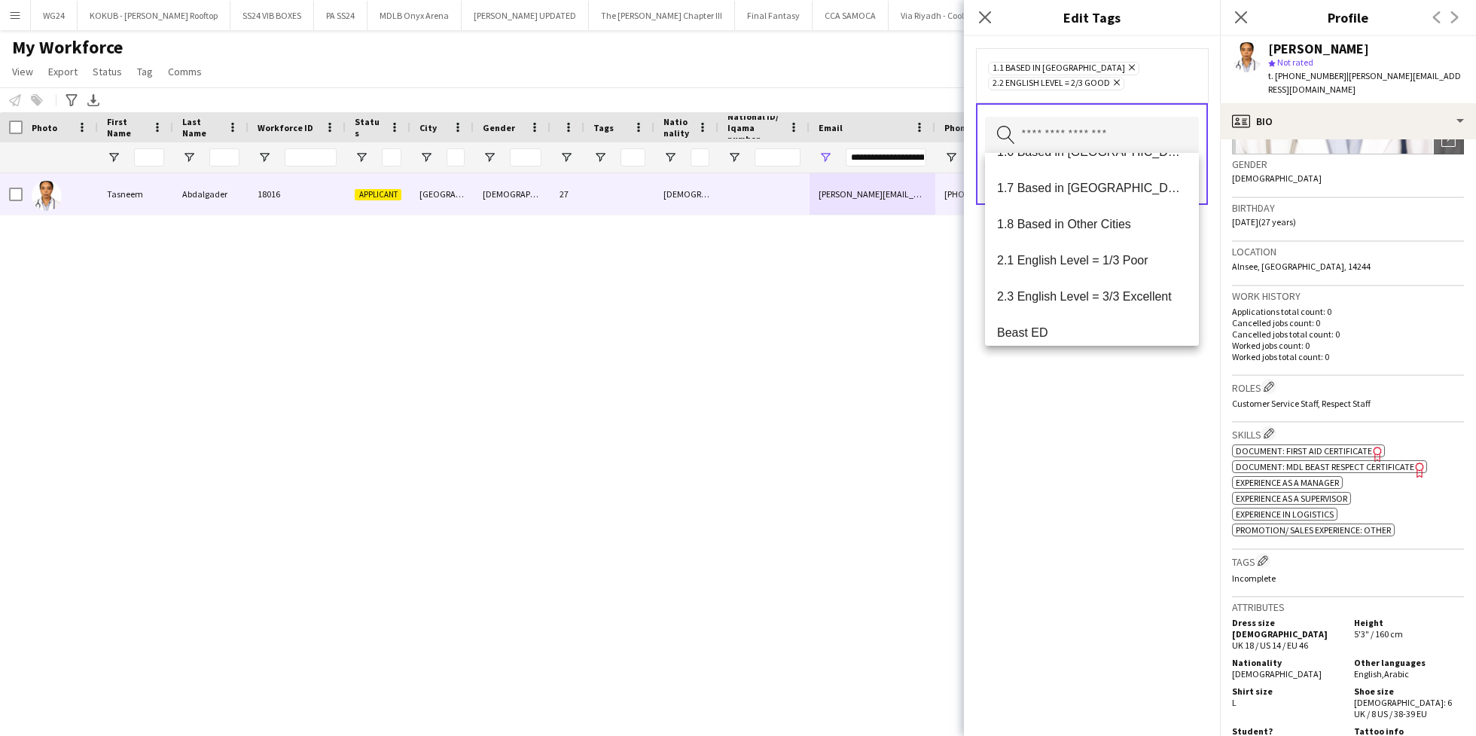
scroll to position [172, 0]
click at [1083, 282] on mat-option "2.3 English Level = 3/3 Excellent" at bounding box center [1092, 294] width 214 height 36
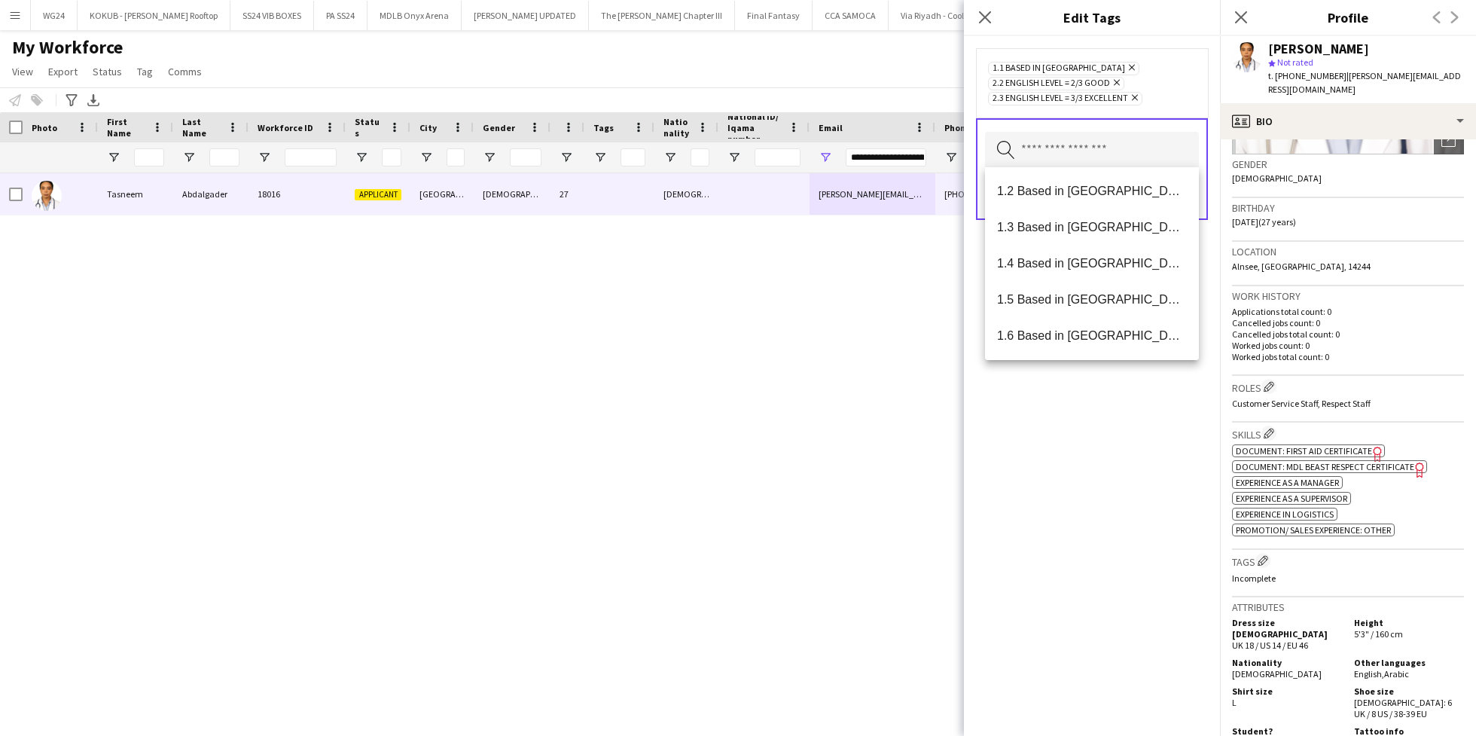
click at [1113, 78] on icon "Remove" at bounding box center [1115, 83] width 10 height 10
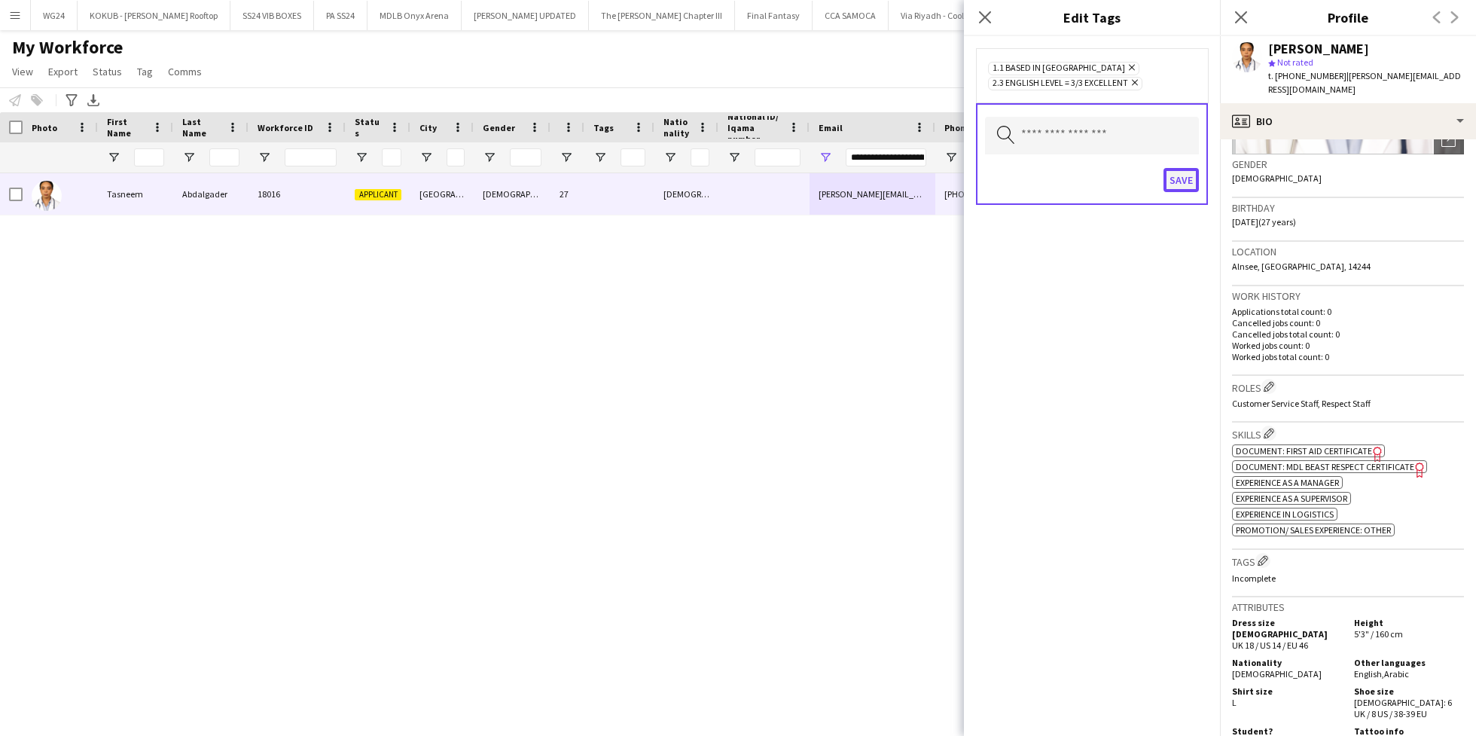
click at [1182, 180] on button "Save" at bounding box center [1181, 180] width 35 height 24
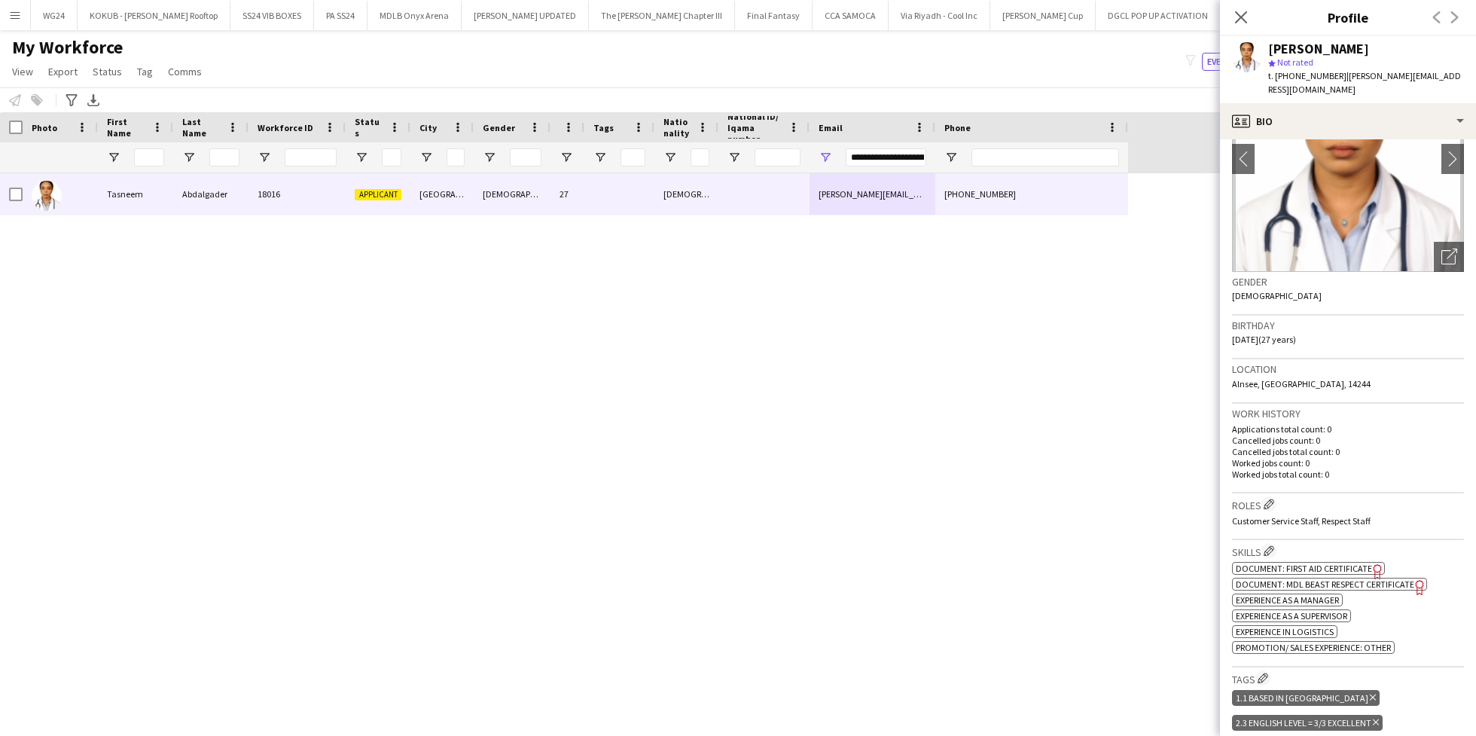
scroll to position [0, 0]
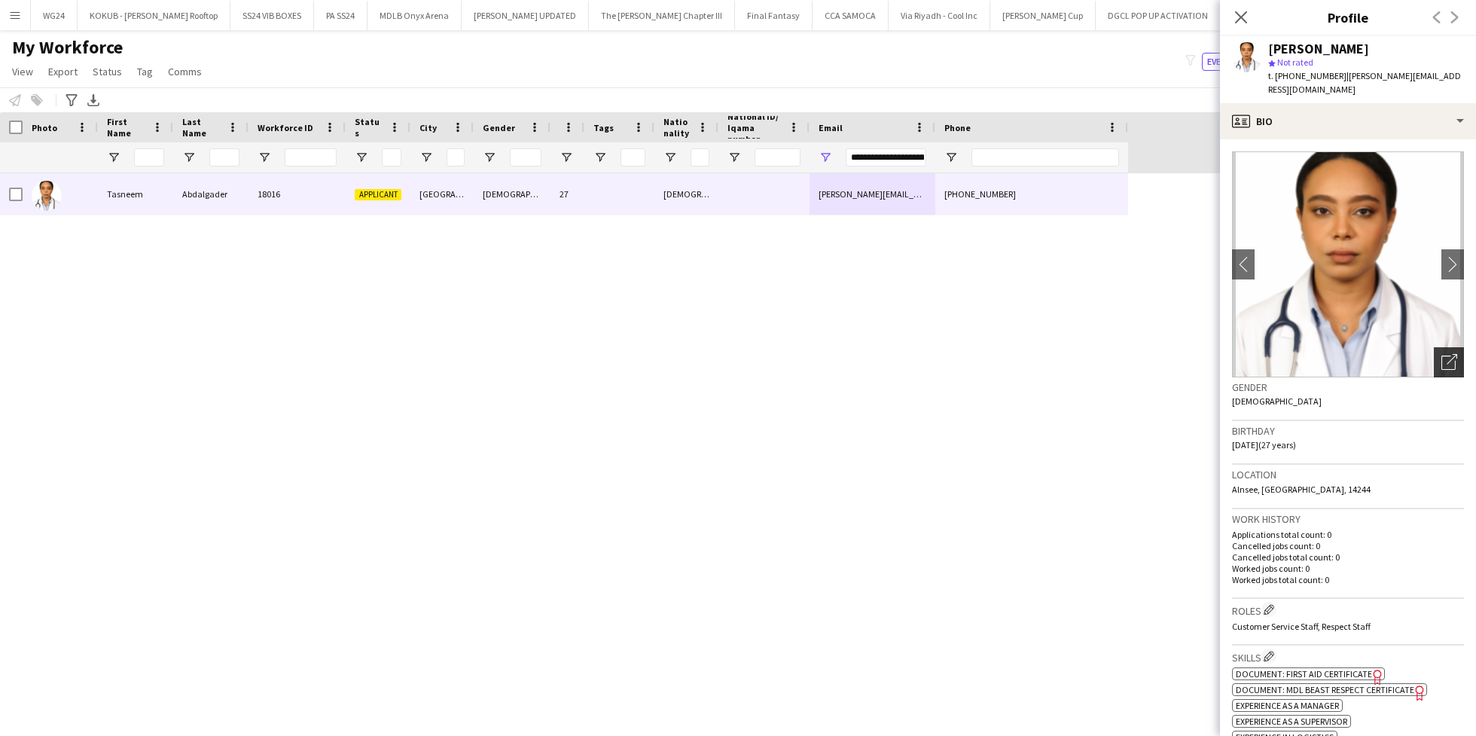
click at [1434, 373] on div "Open photos pop-in" at bounding box center [1449, 362] width 30 height 30
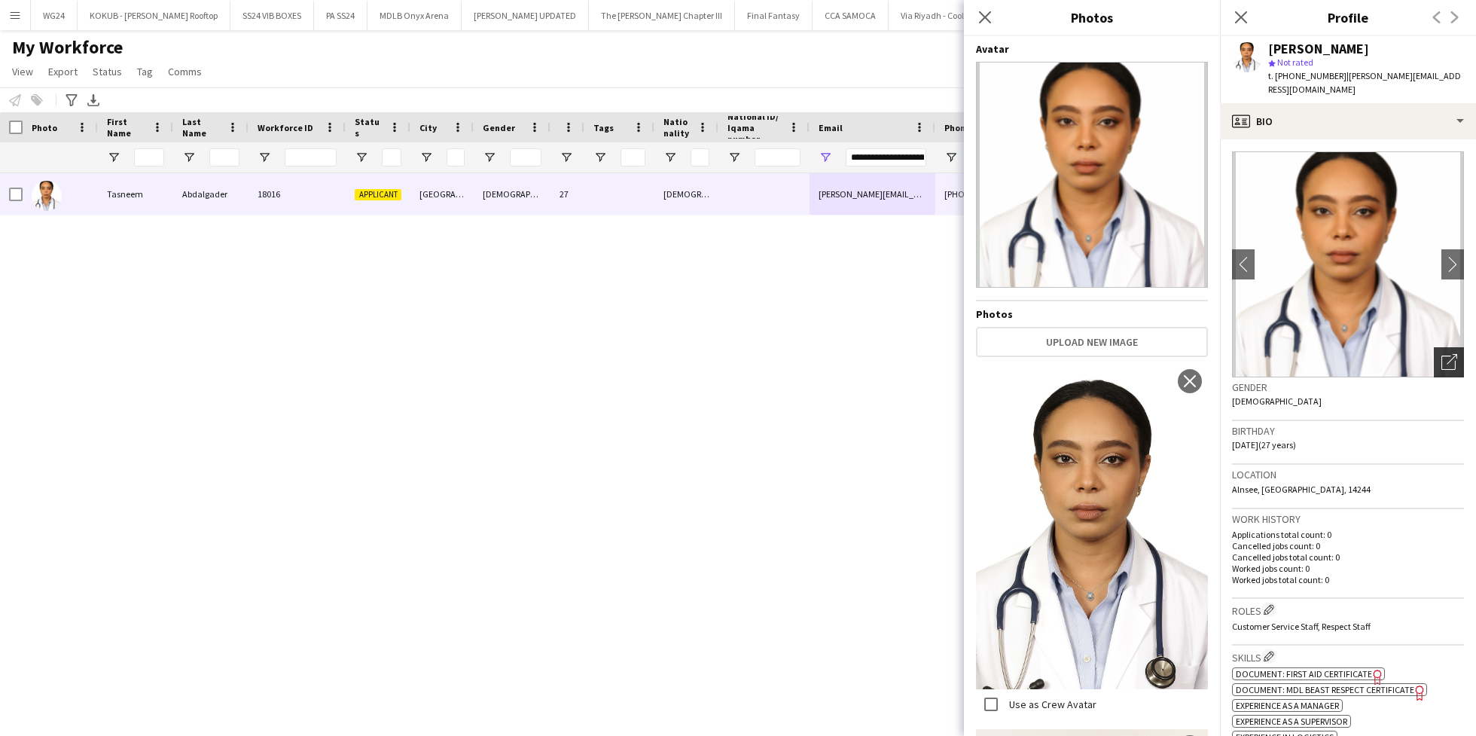
click at [1441, 357] on icon "Open photos pop-in" at bounding box center [1449, 362] width 16 height 16
click at [1325, 404] on div "Gender [DEMOGRAPHIC_DATA]" at bounding box center [1348, 399] width 232 height 44
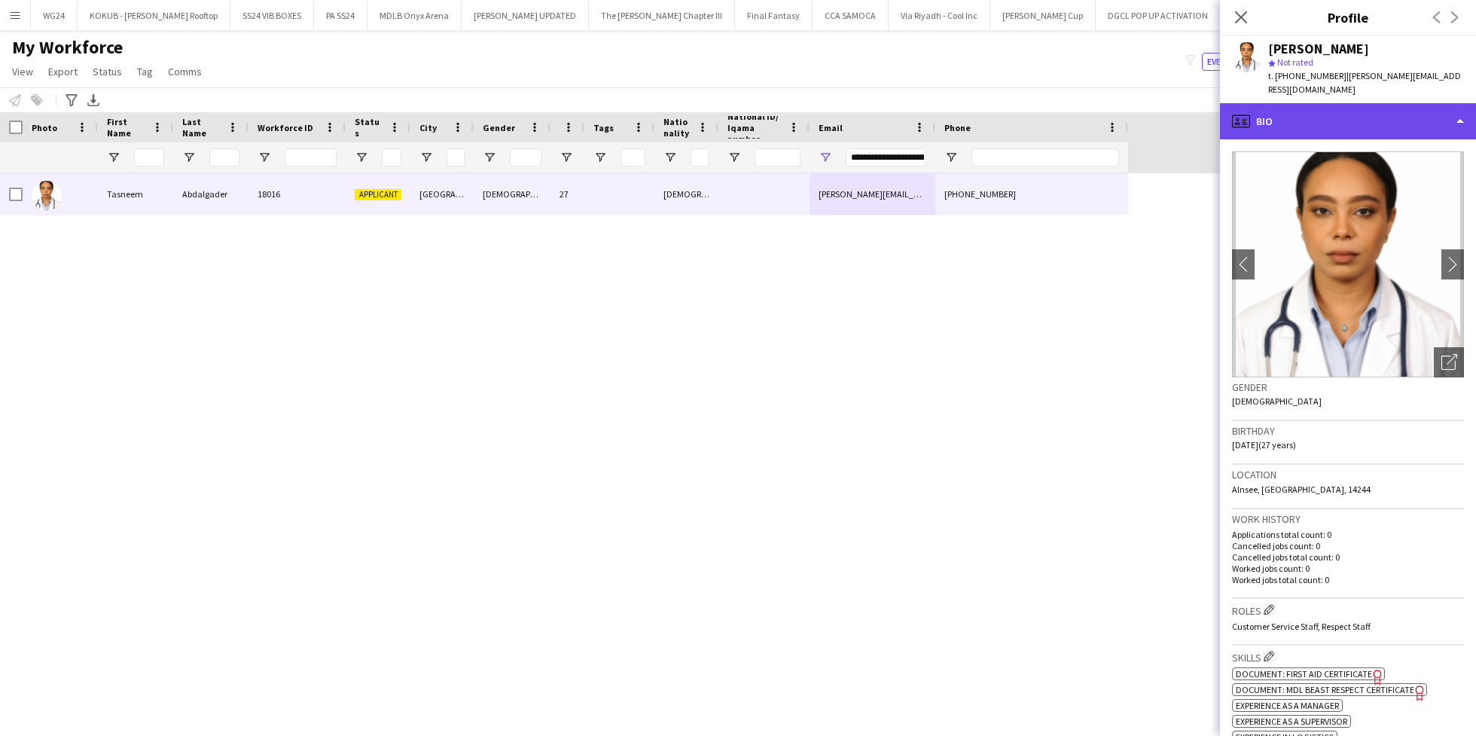
click at [1342, 123] on div "profile Bio" at bounding box center [1348, 121] width 256 height 36
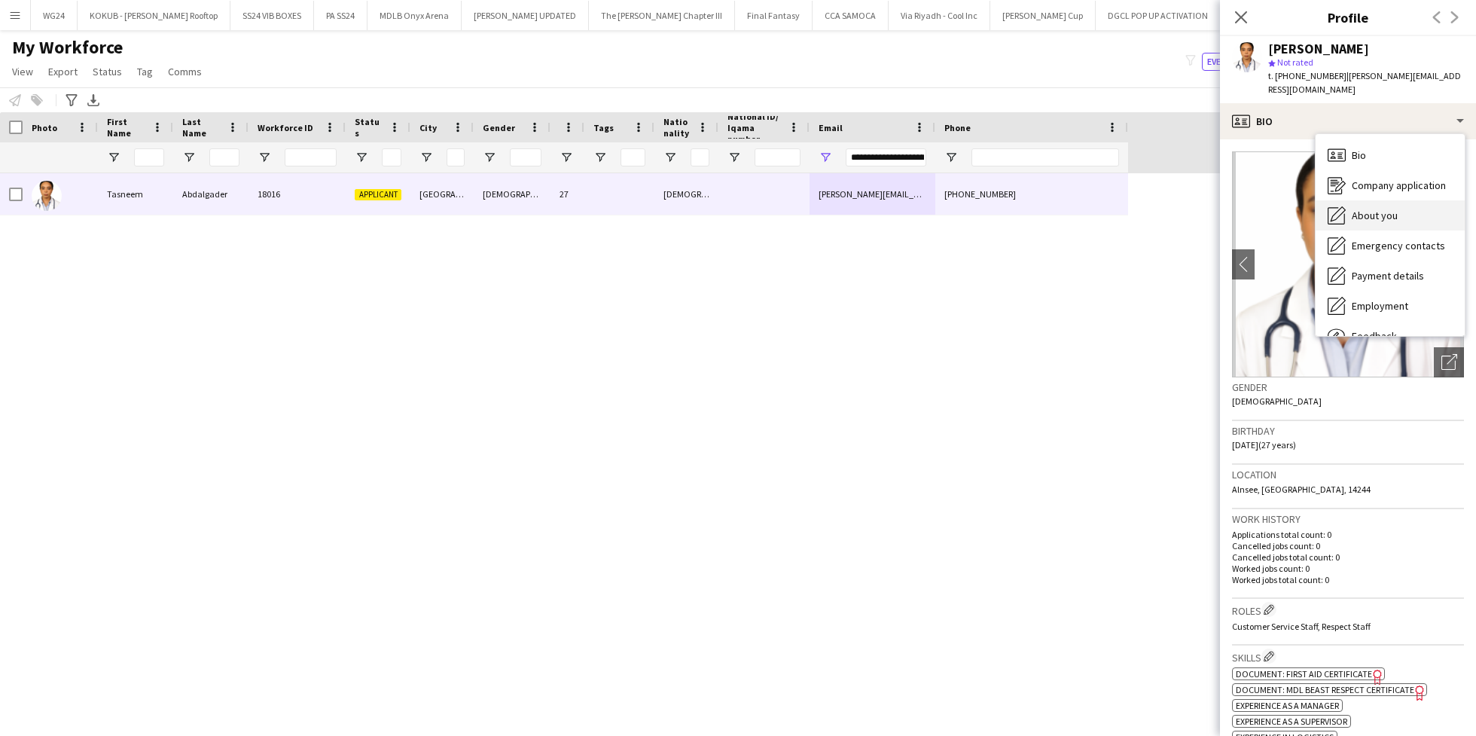
click at [1392, 210] on span "About you" at bounding box center [1375, 216] width 46 height 14
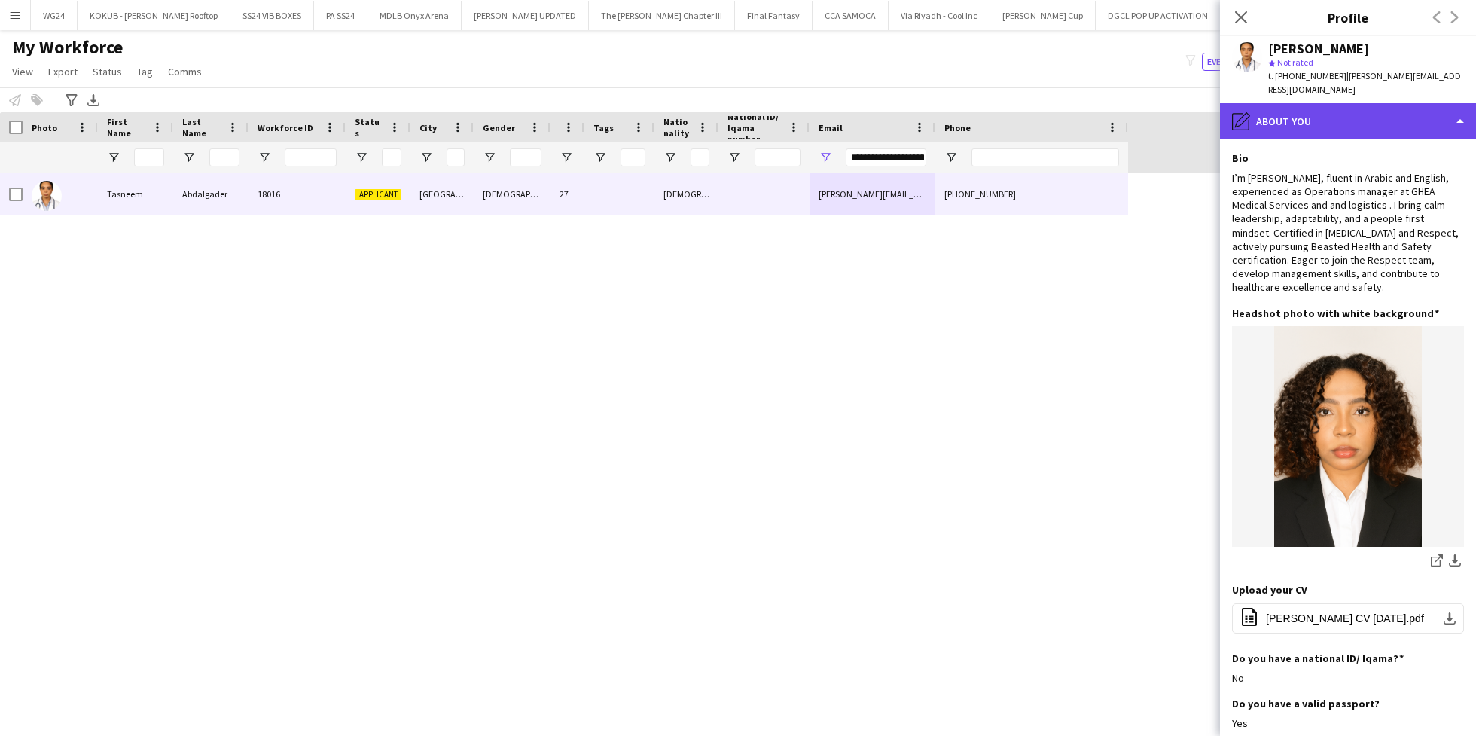
click at [1319, 124] on div "pencil4 About you" at bounding box center [1348, 121] width 256 height 36
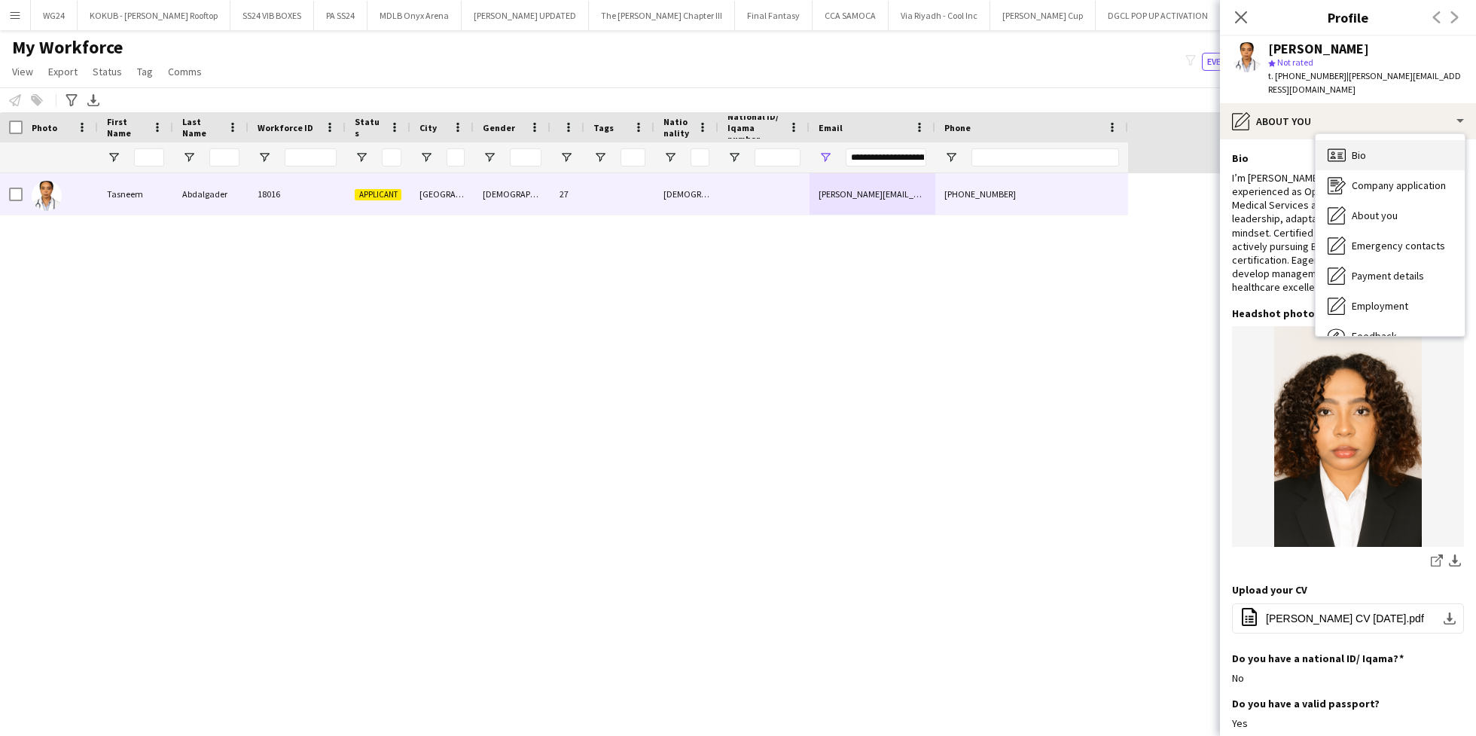
click at [1359, 160] on span "Bio" at bounding box center [1359, 155] width 14 height 14
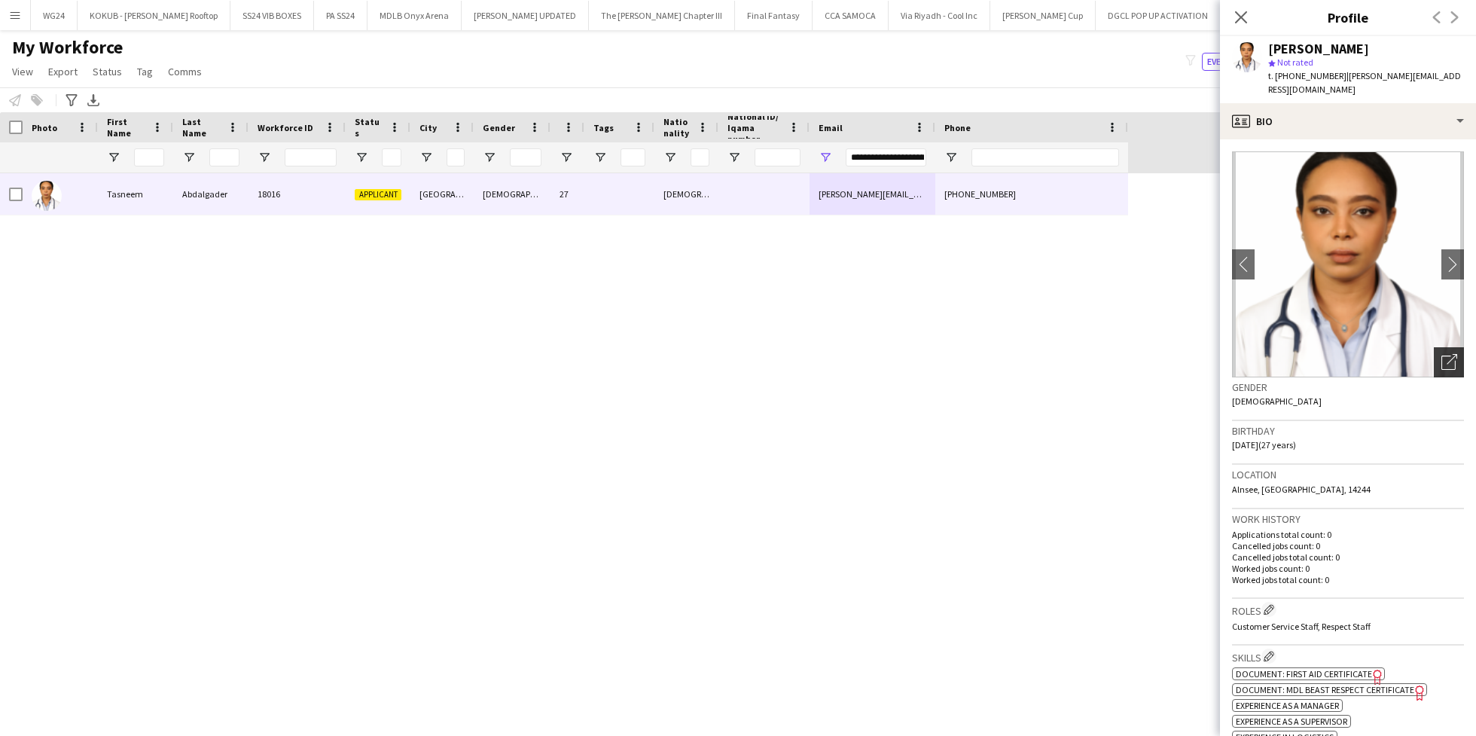
click at [1434, 364] on div "Open photos pop-in" at bounding box center [1449, 362] width 30 height 30
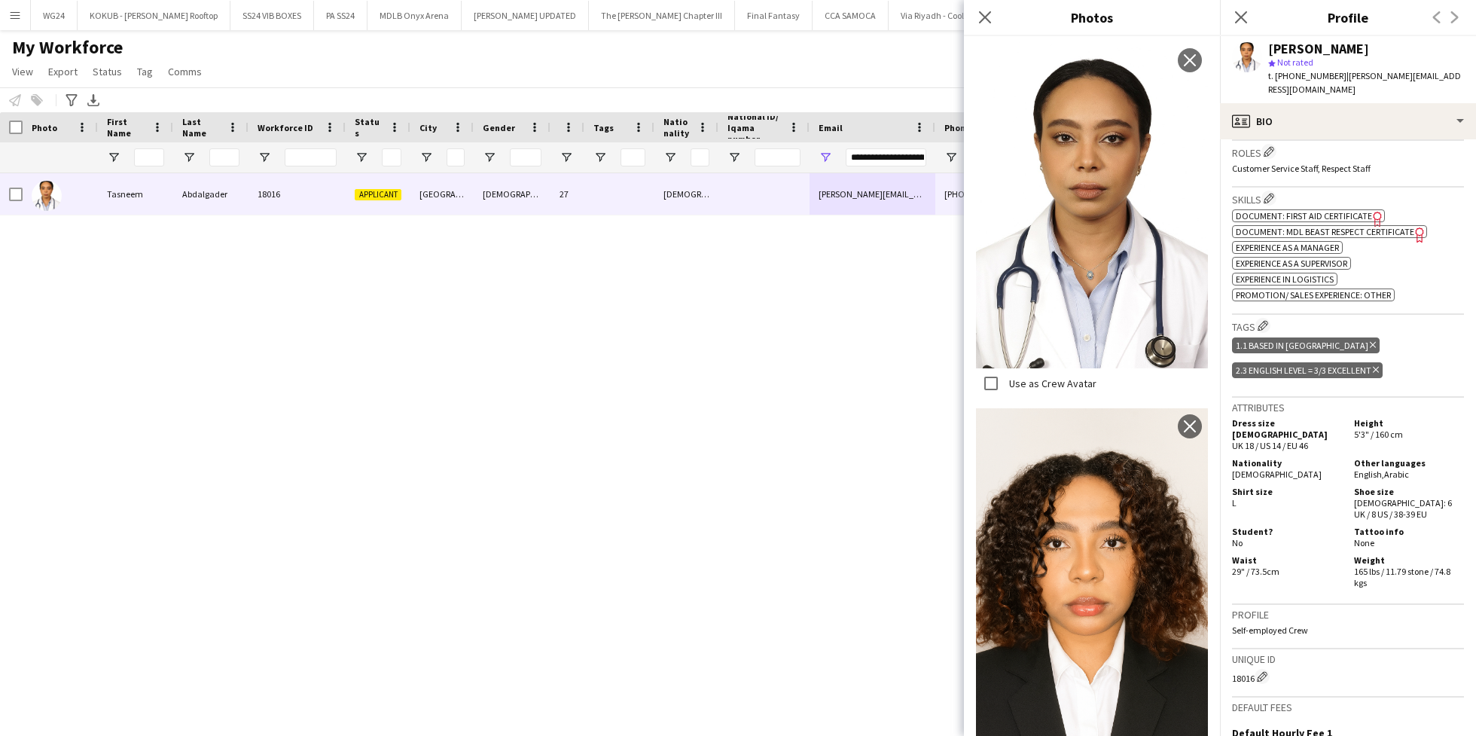
scroll to position [479, 0]
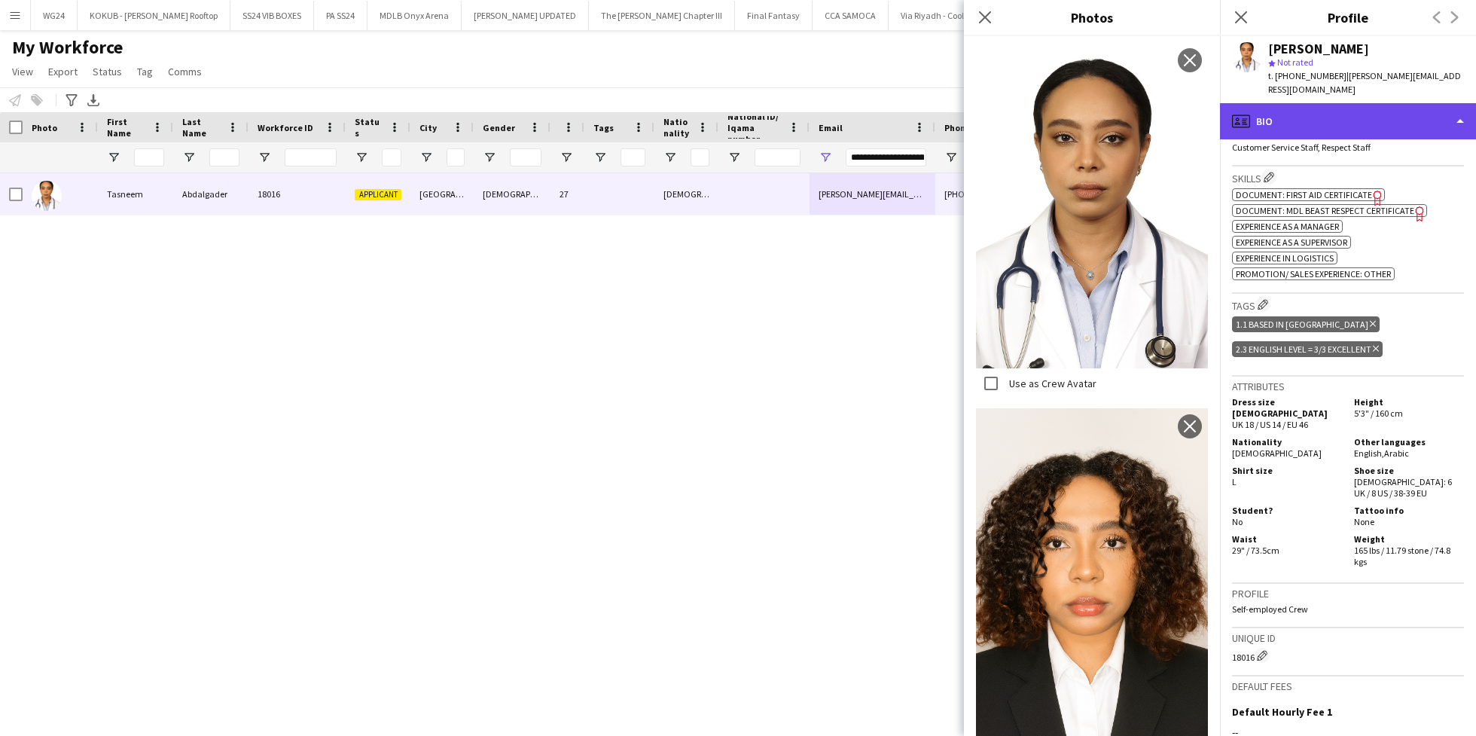
click at [1297, 114] on div "profile Bio" at bounding box center [1348, 121] width 256 height 36
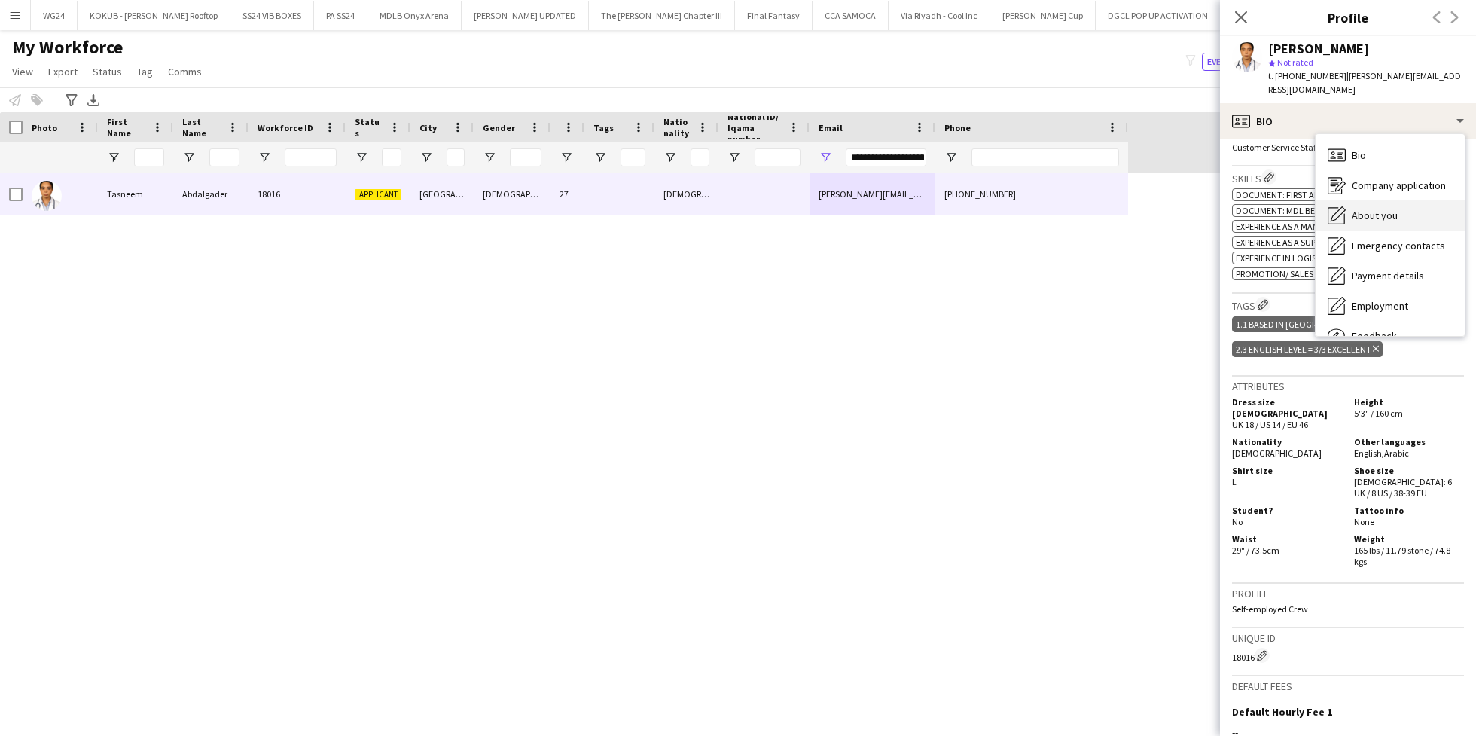
click at [1382, 210] on span "About you" at bounding box center [1375, 216] width 46 height 14
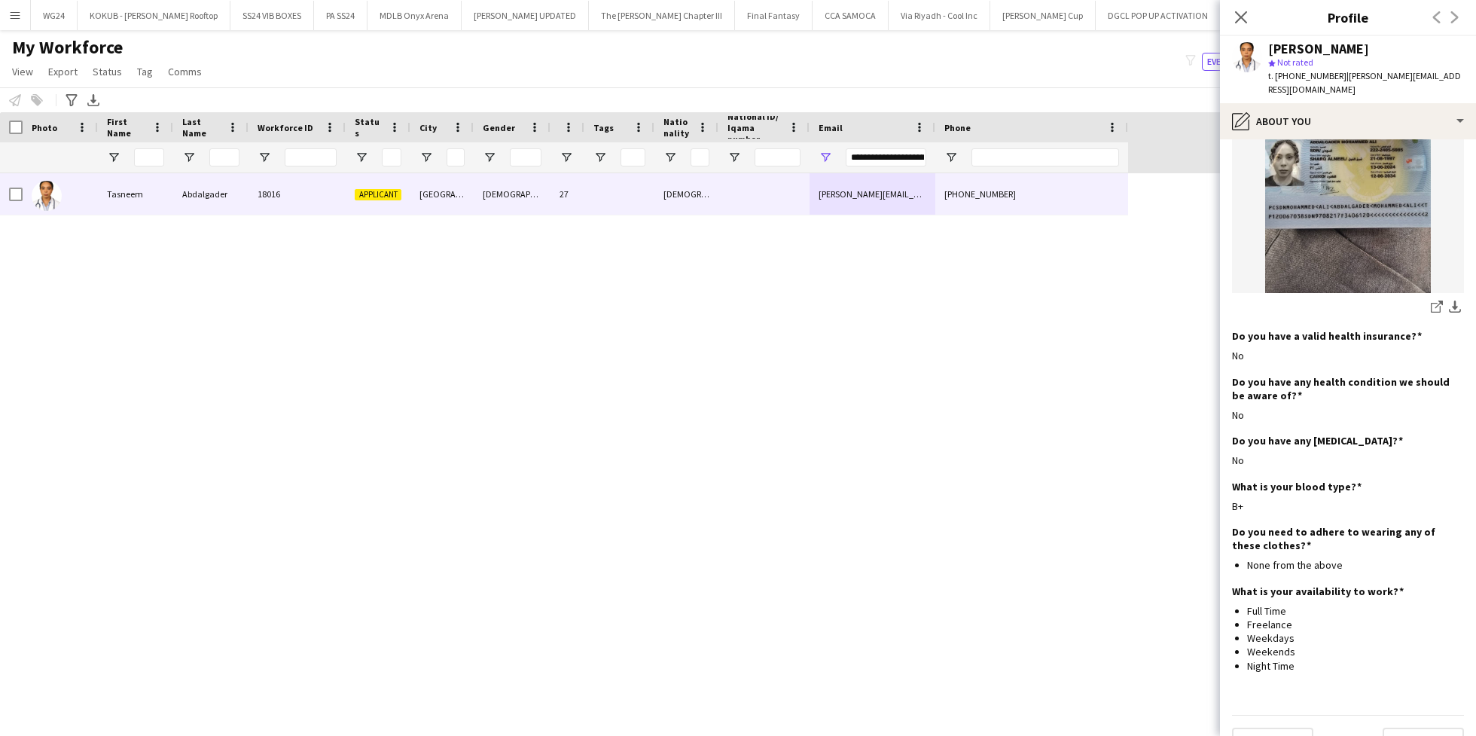
scroll to position [722, 0]
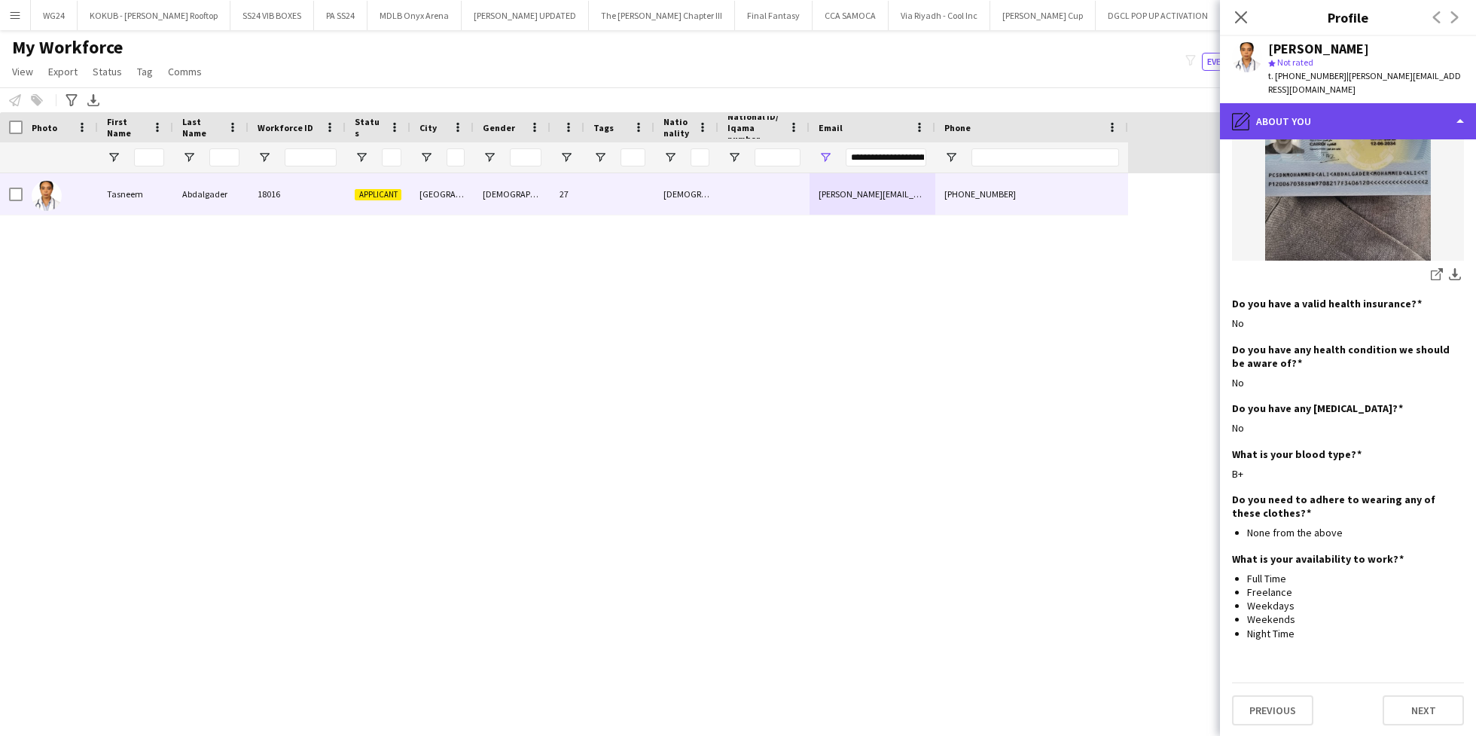
click at [1312, 111] on div "pencil4 About you" at bounding box center [1348, 121] width 256 height 36
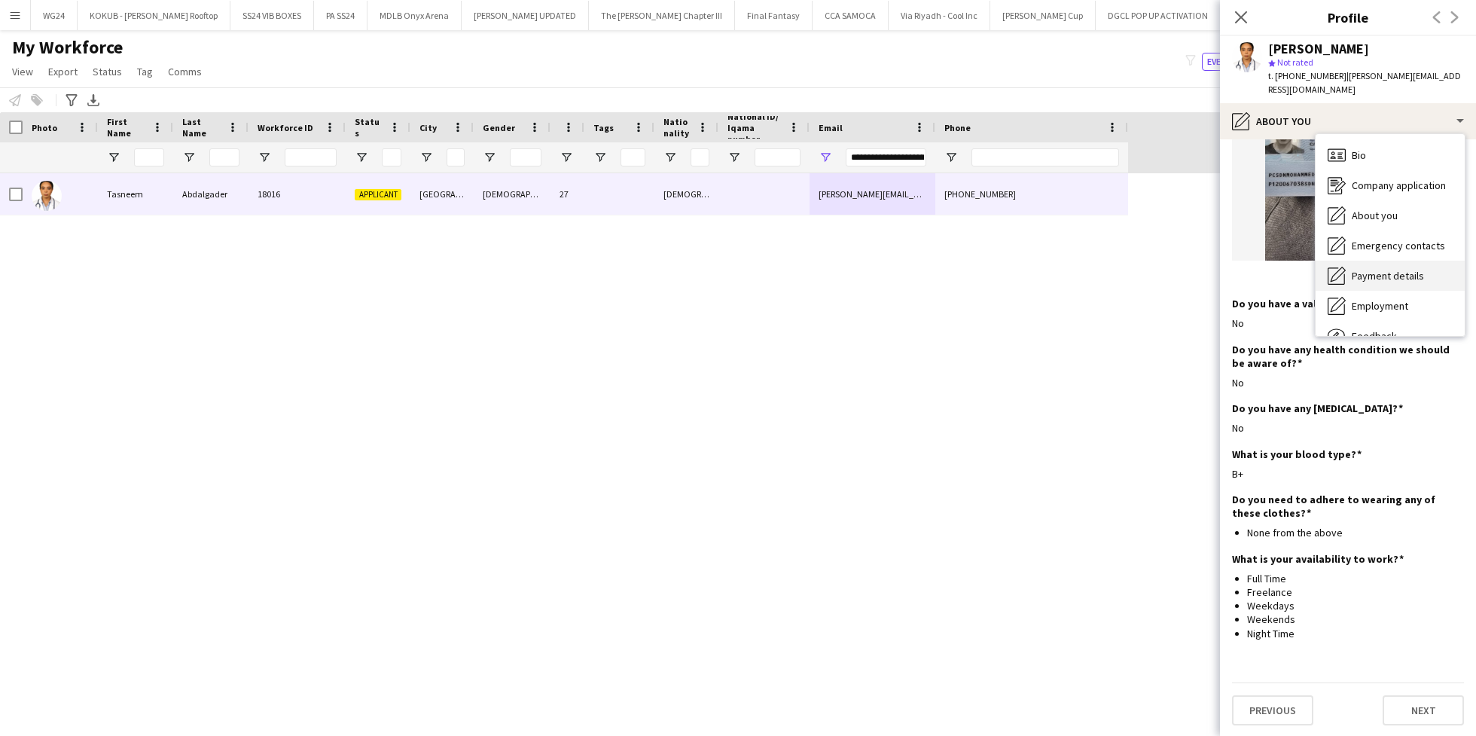
click at [1402, 285] on div "Payment details Payment details" at bounding box center [1390, 276] width 149 height 30
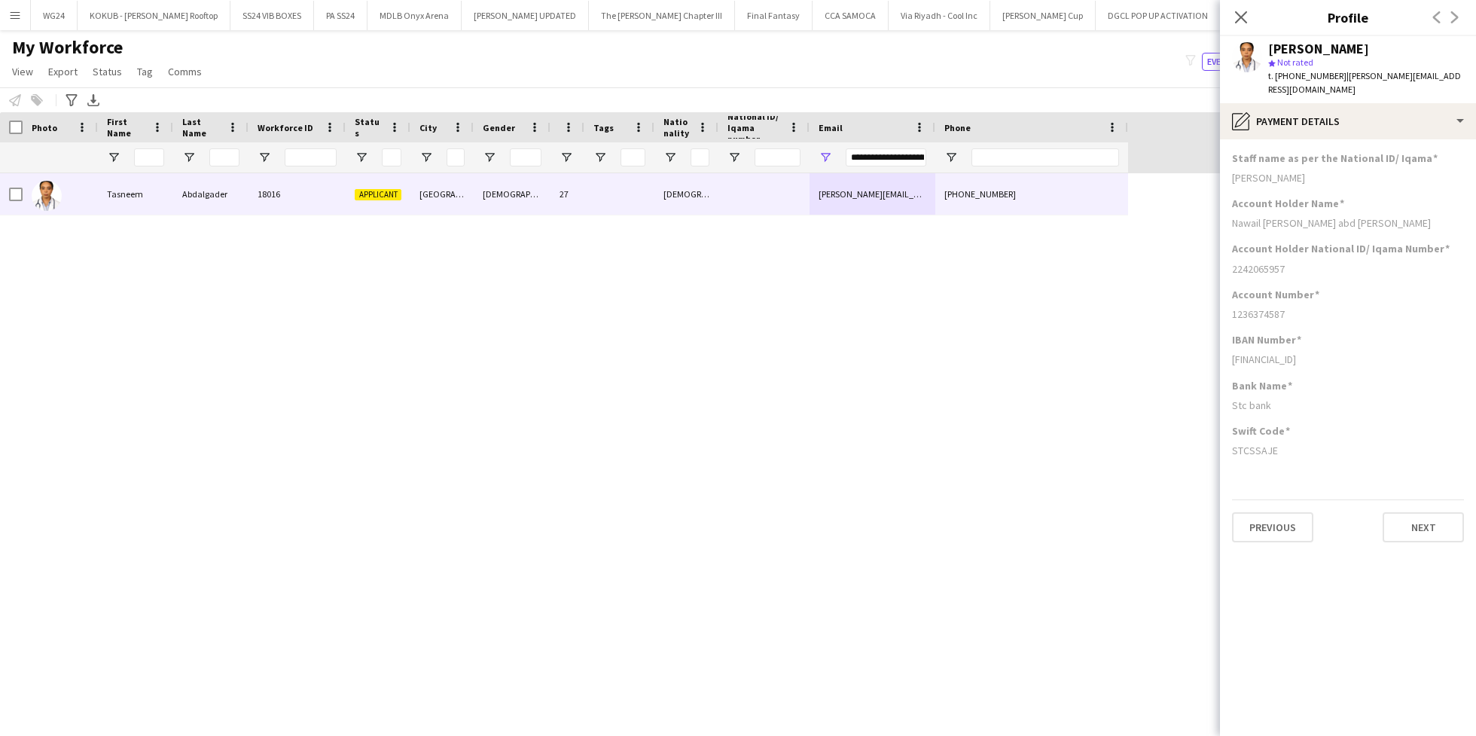
scroll to position [0, 0]
click at [1337, 129] on div "pencil4 Payment details" at bounding box center [1348, 121] width 256 height 36
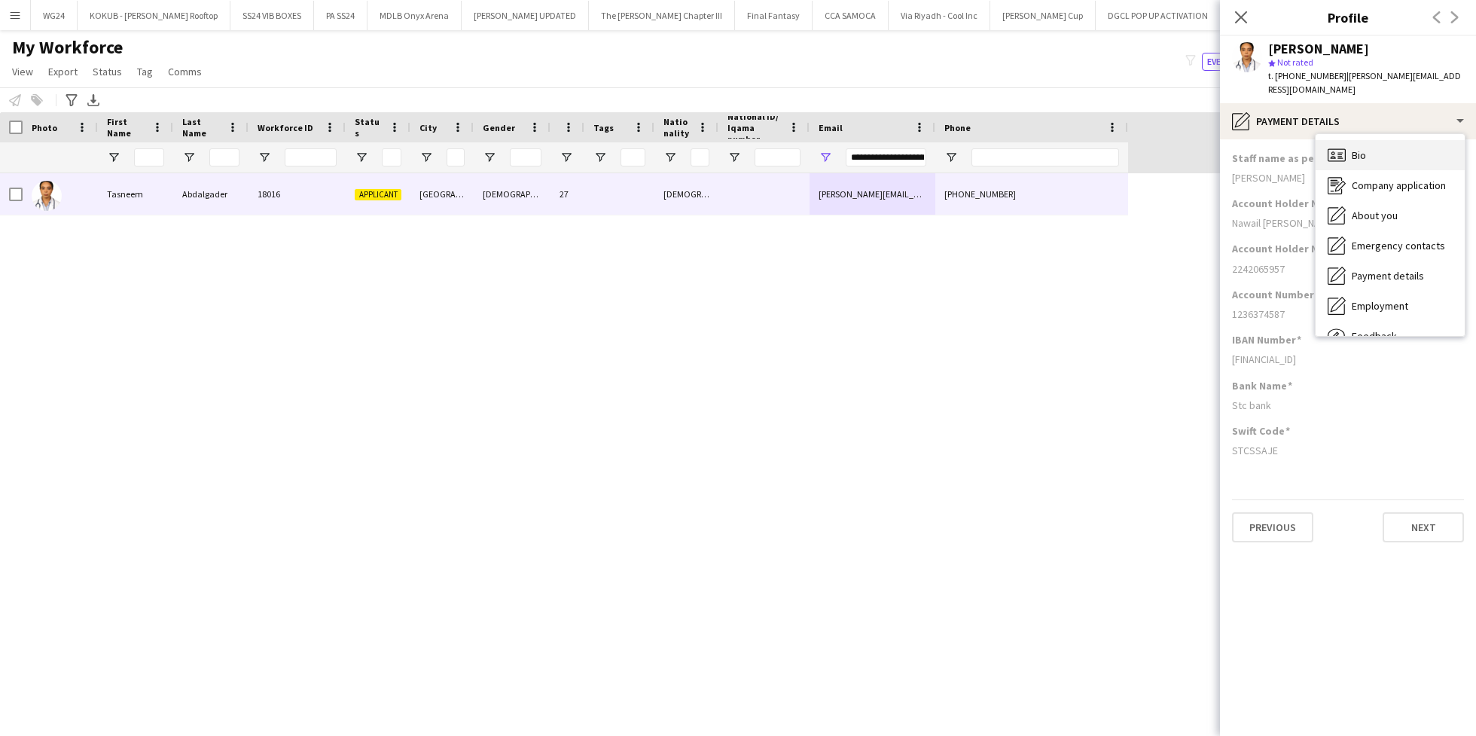
click at [1359, 151] on span "Bio" at bounding box center [1359, 155] width 14 height 14
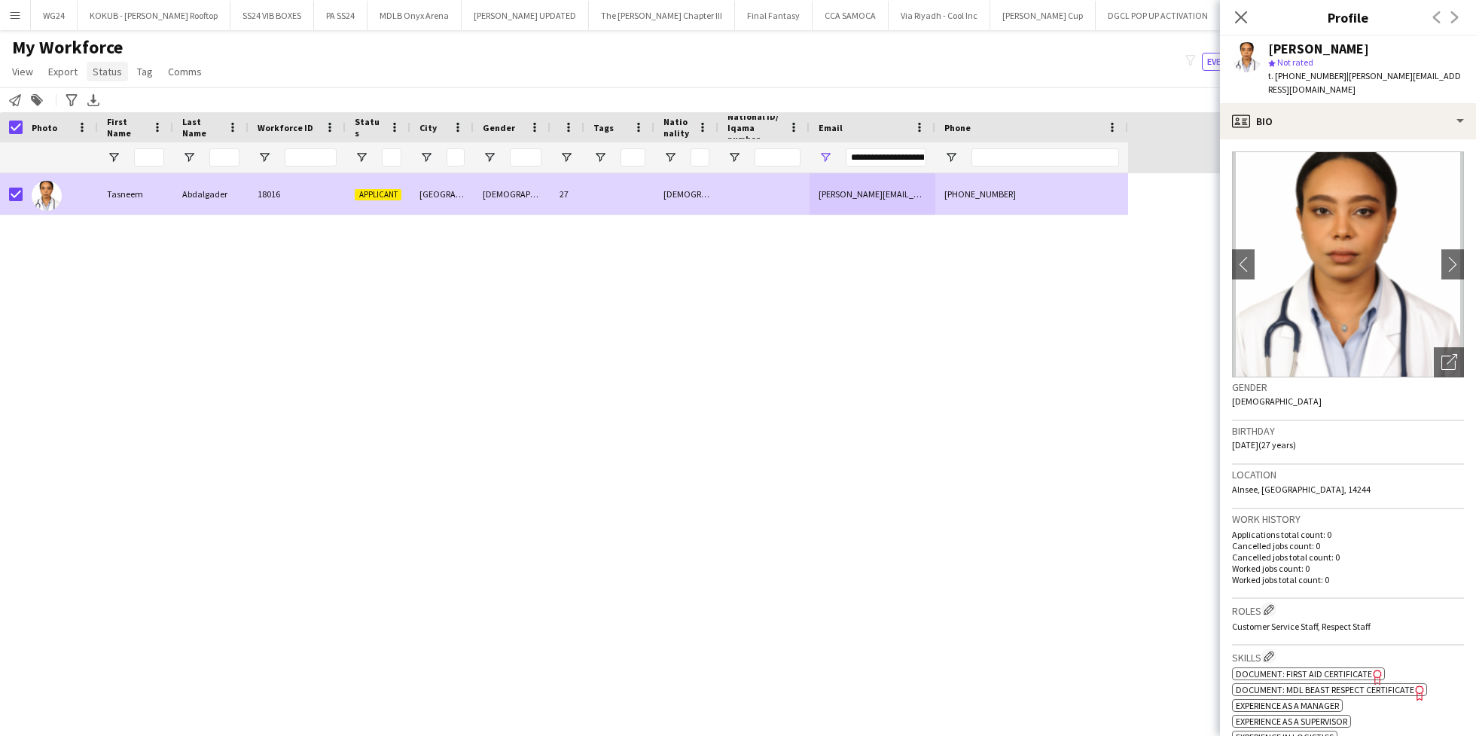
click at [106, 81] on link "Status" at bounding box center [107, 72] width 41 height 20
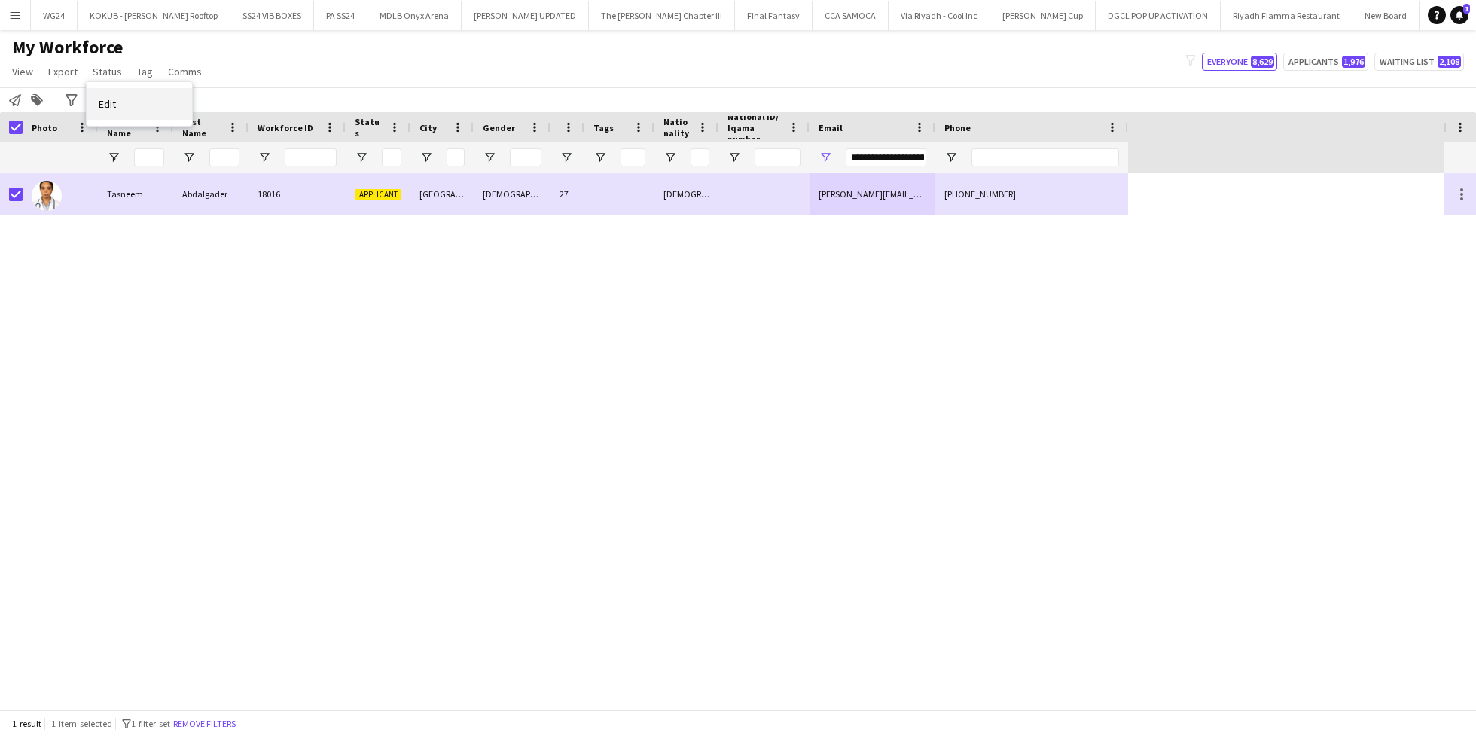
click at [117, 93] on link "Edit" at bounding box center [139, 104] width 105 height 32
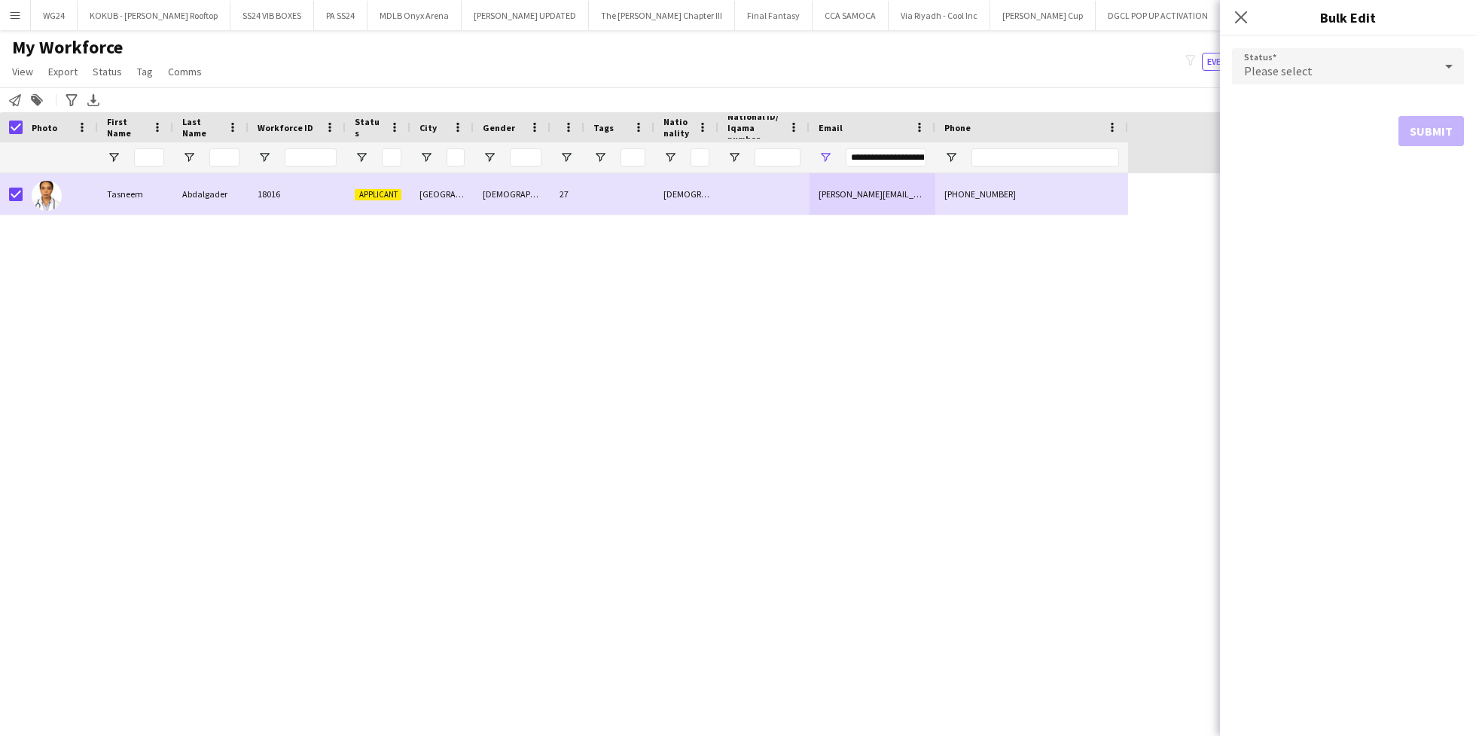
click at [1392, 72] on div "Please select" at bounding box center [1333, 66] width 202 height 36
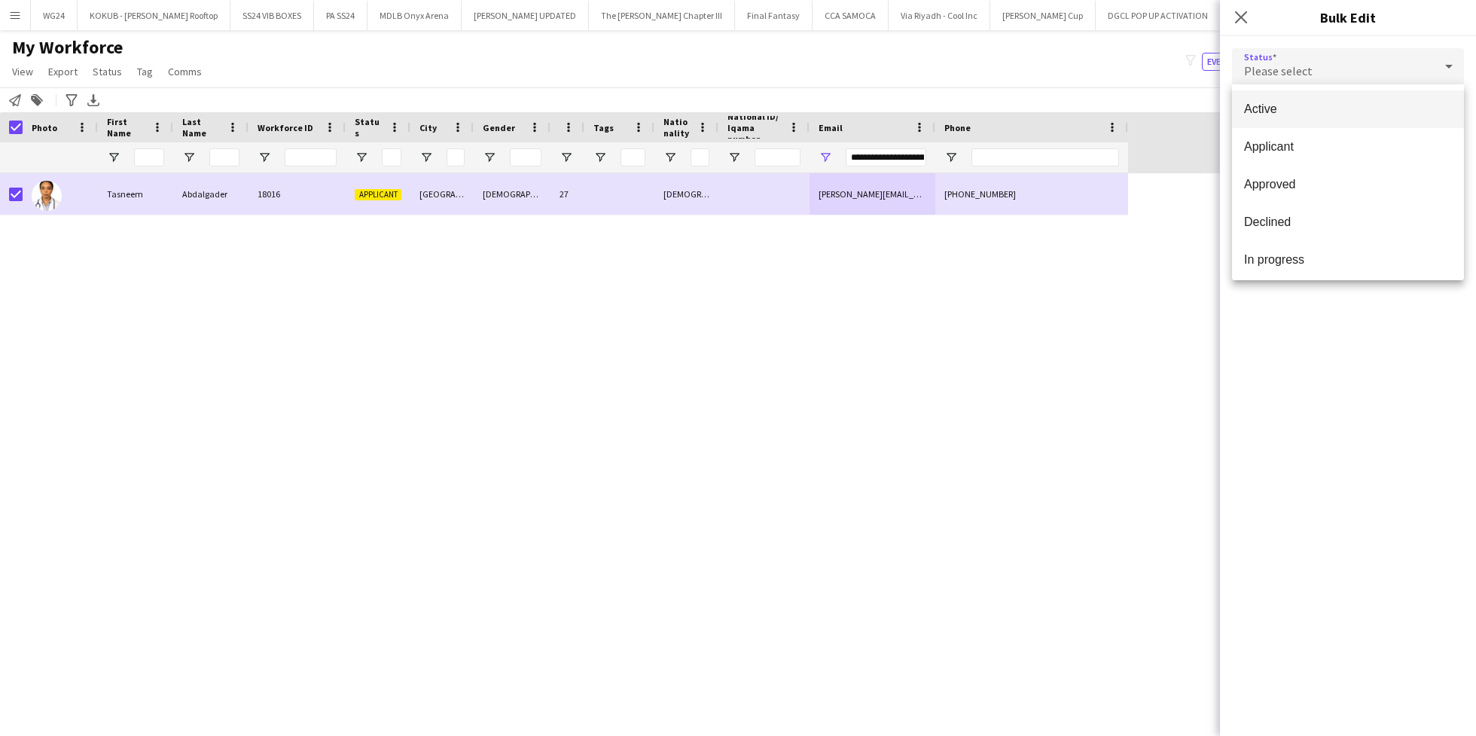
click at [1348, 108] on span "Active" at bounding box center [1348, 109] width 208 height 14
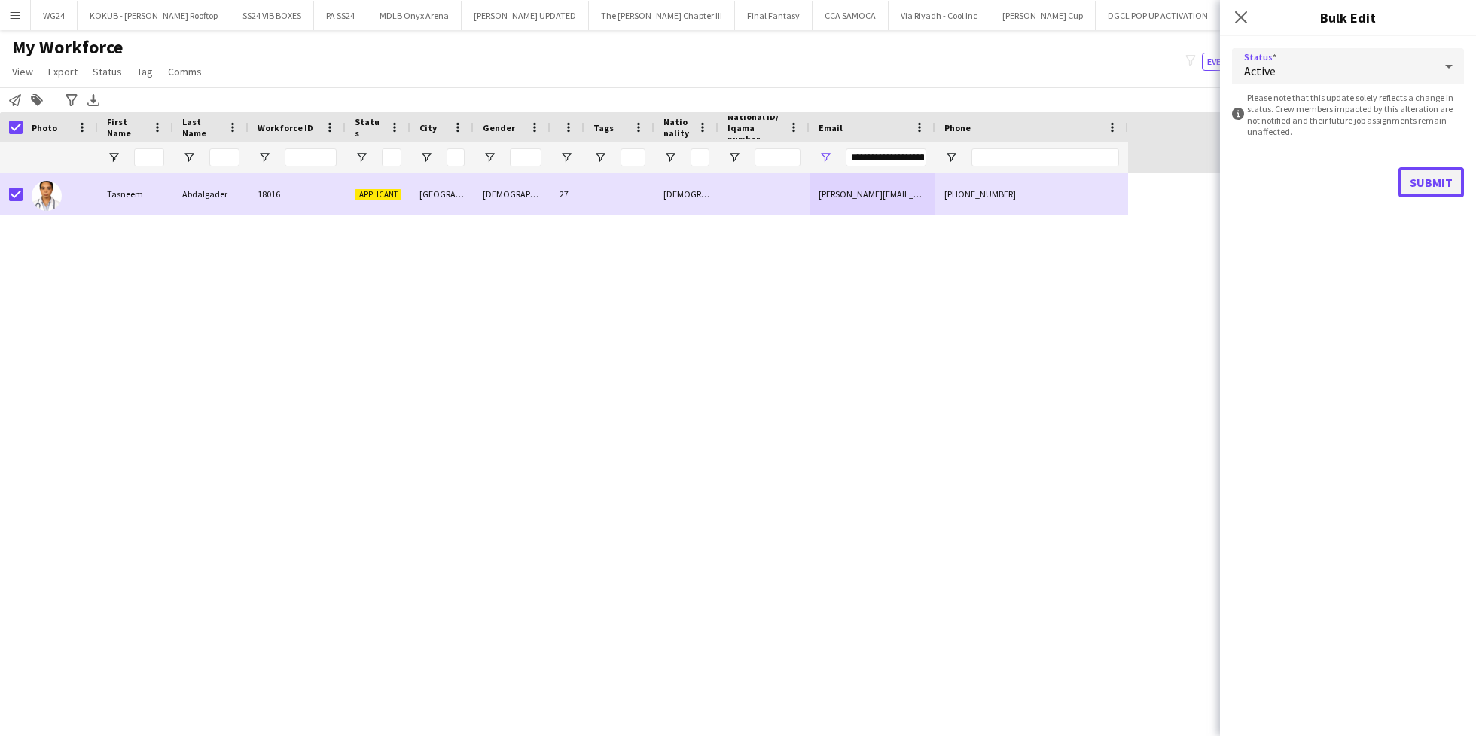
click at [1413, 178] on button "Submit" at bounding box center [1431, 182] width 66 height 30
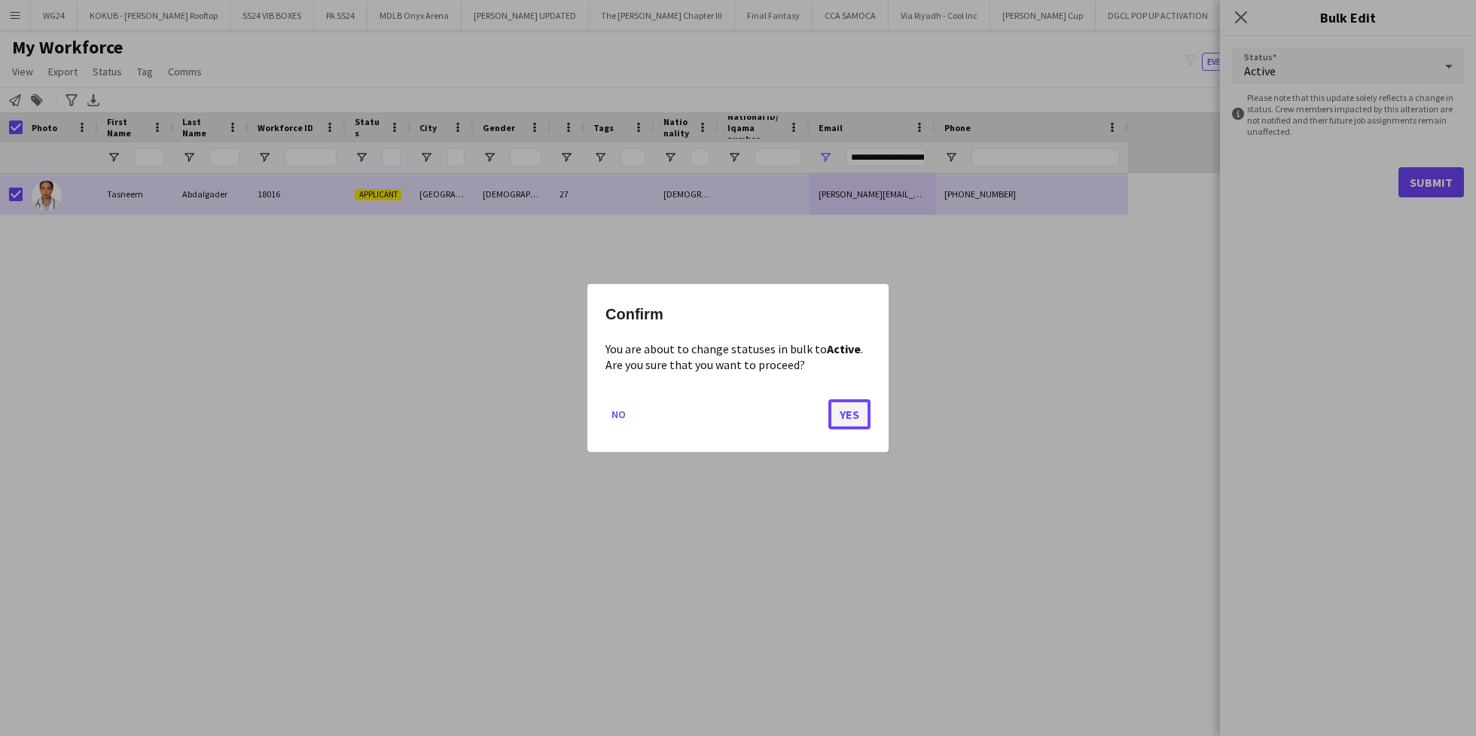
click at [840, 422] on button "Yes" at bounding box center [849, 414] width 42 height 30
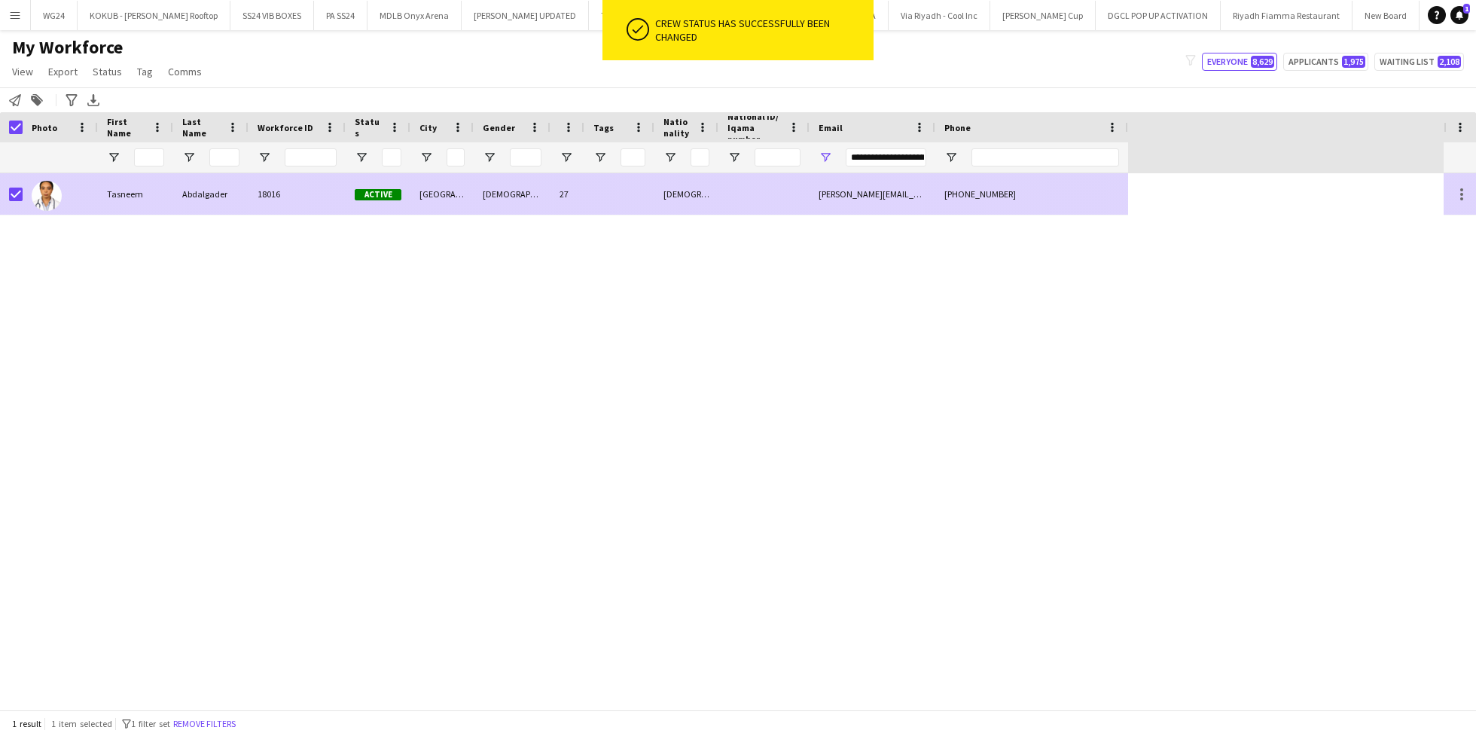
click at [163, 194] on div "Tasneem" at bounding box center [135, 193] width 75 height 41
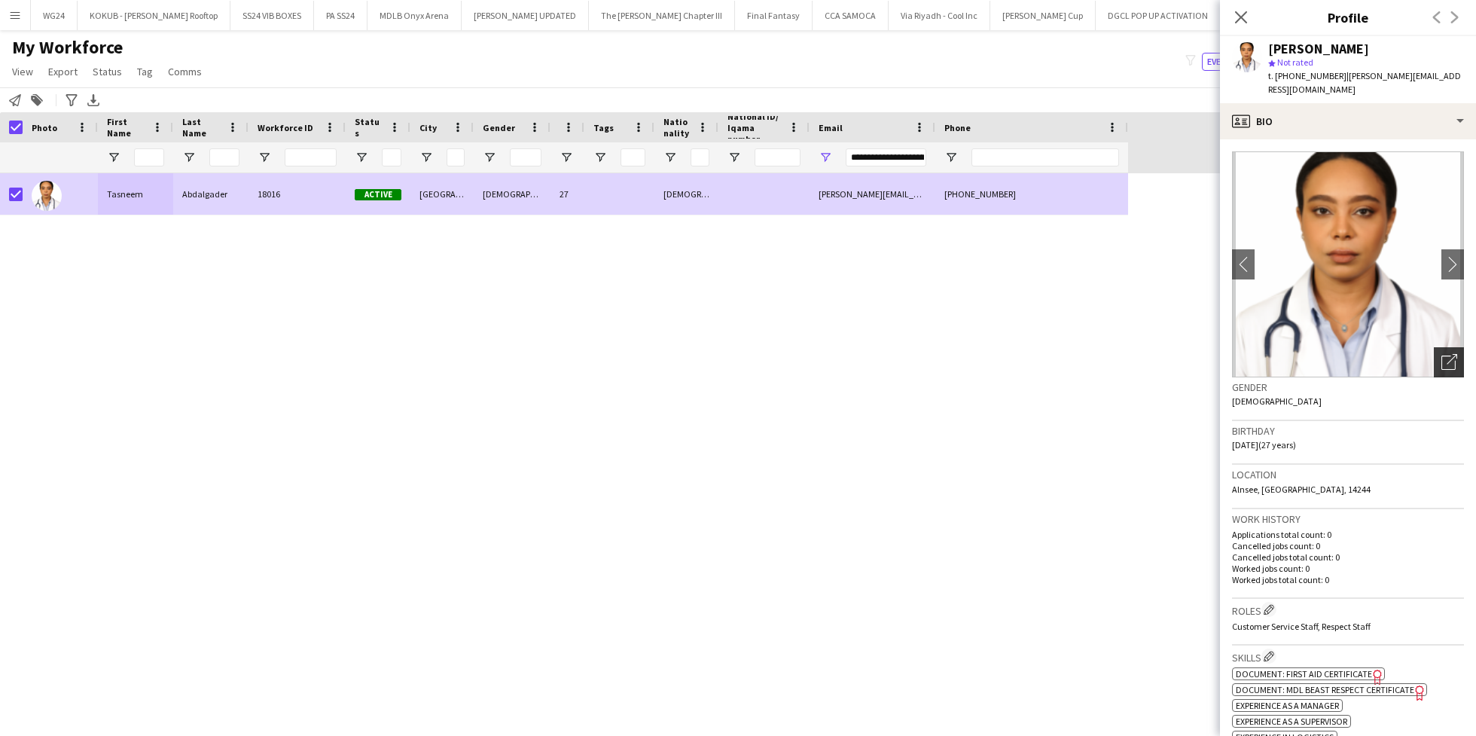
click at [1441, 364] on icon "Open photos pop-in" at bounding box center [1449, 362] width 16 height 16
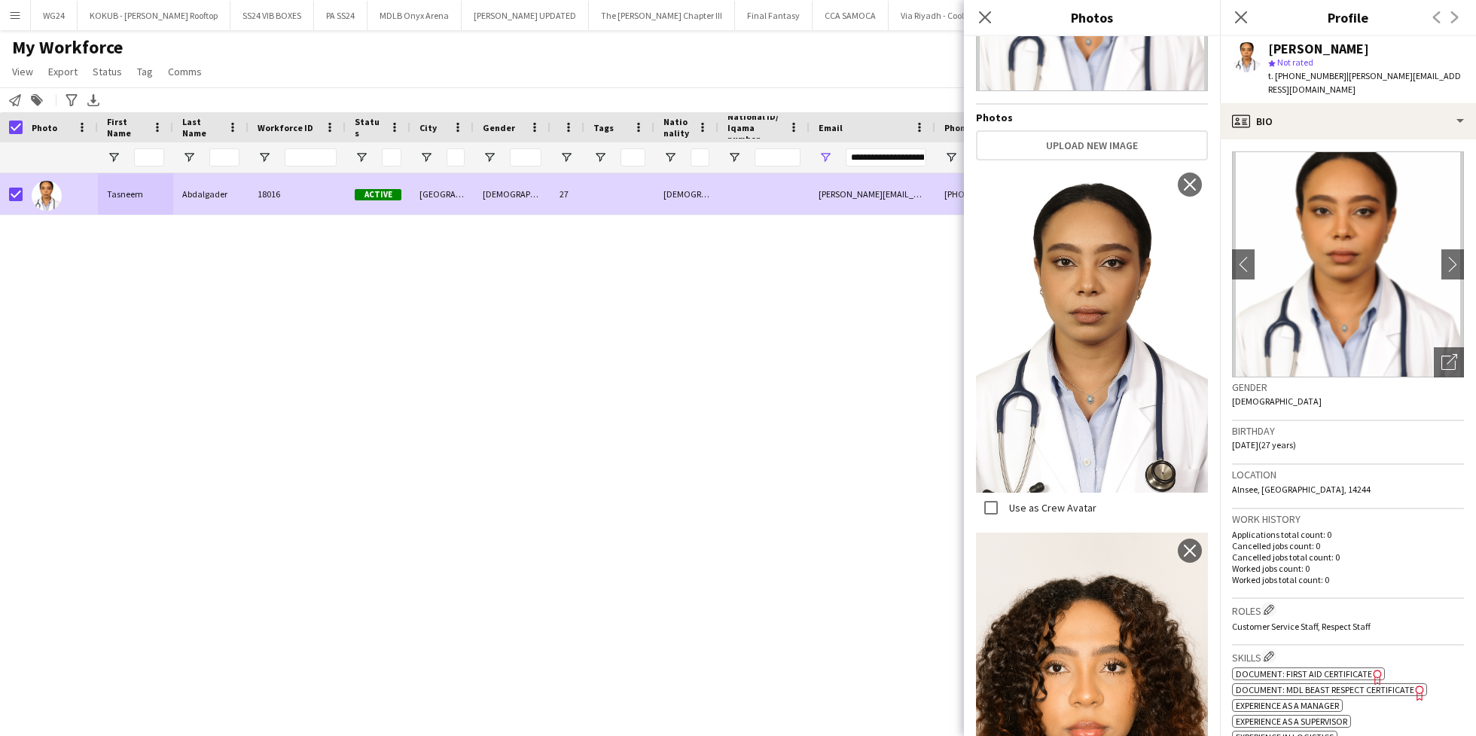
scroll to position [321, 0]
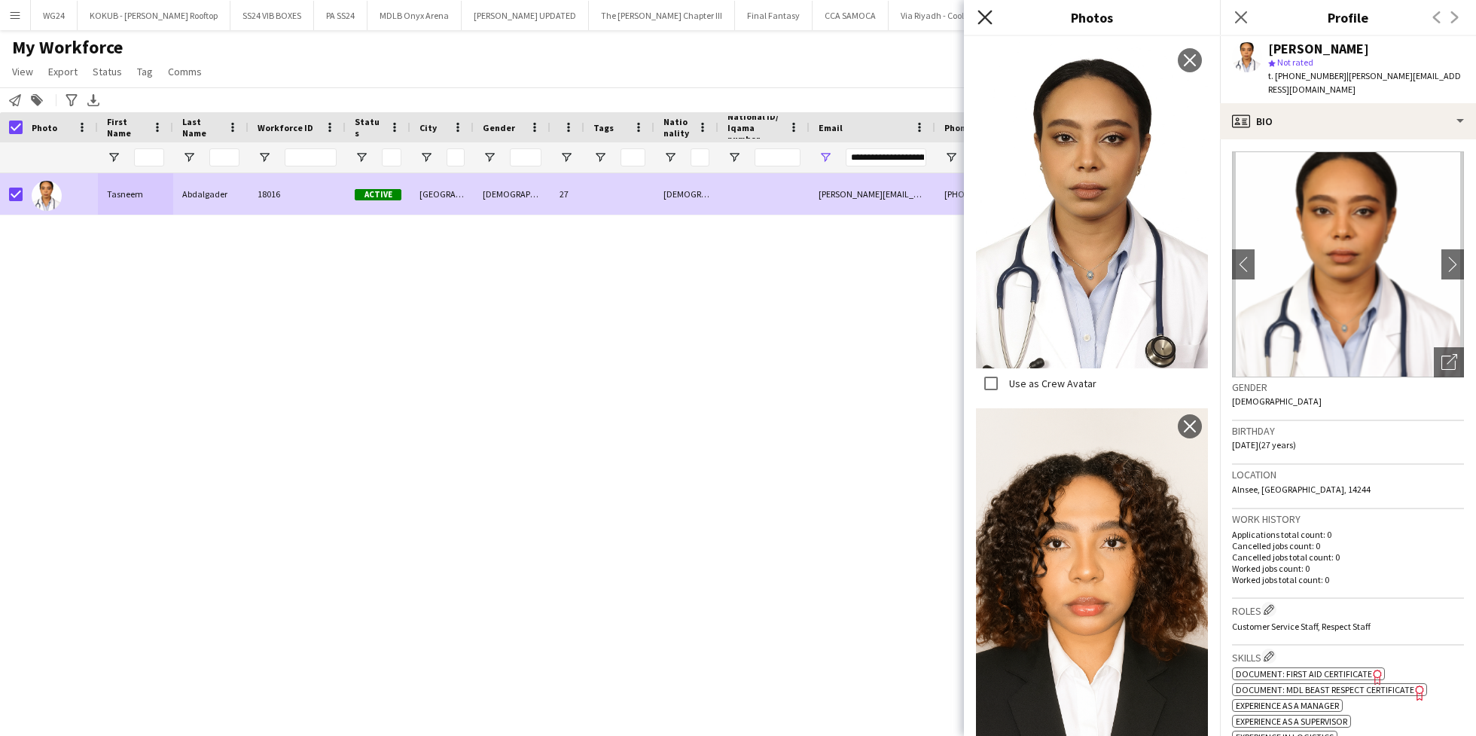
click at [985, 17] on icon at bounding box center [985, 17] width 14 height 14
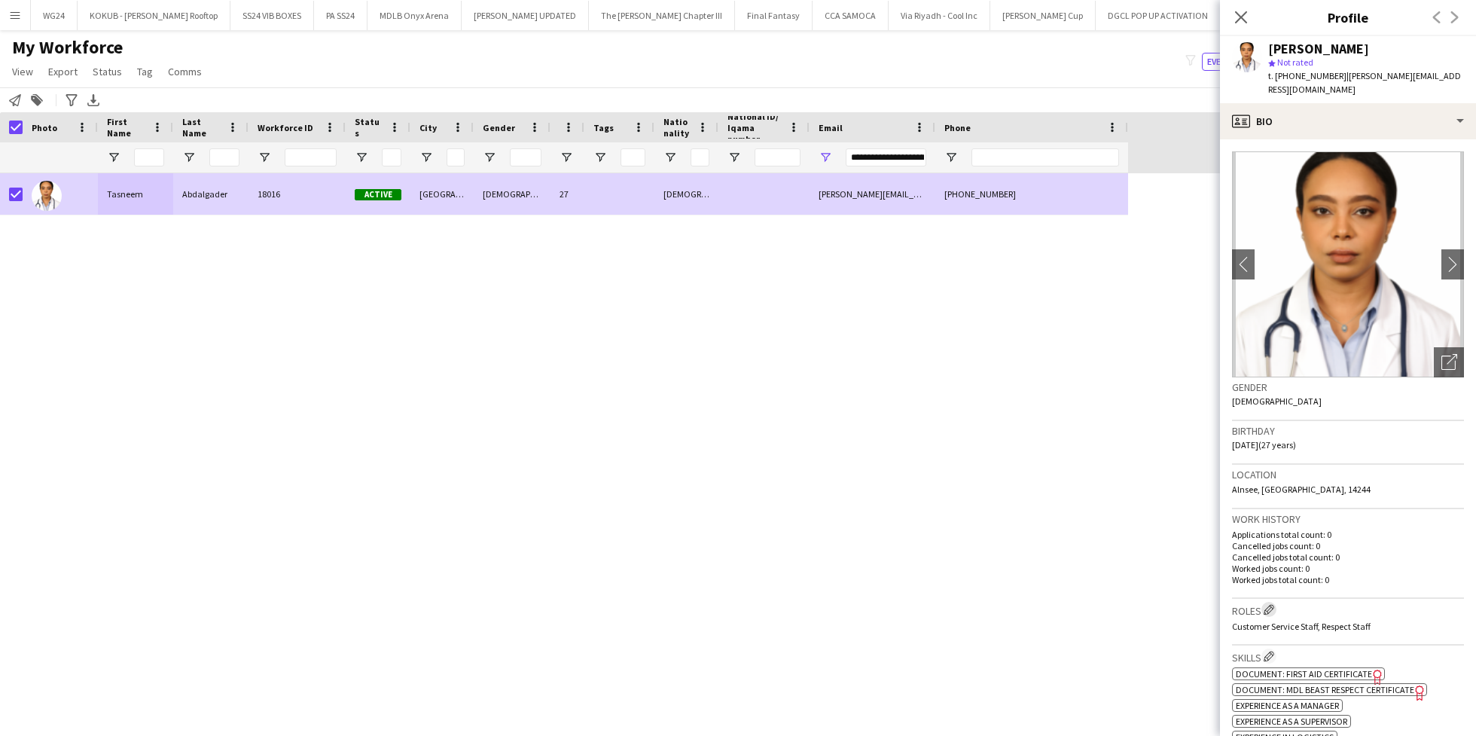
click at [1276, 607] on button "Edit crew company roles" at bounding box center [1268, 609] width 15 height 15
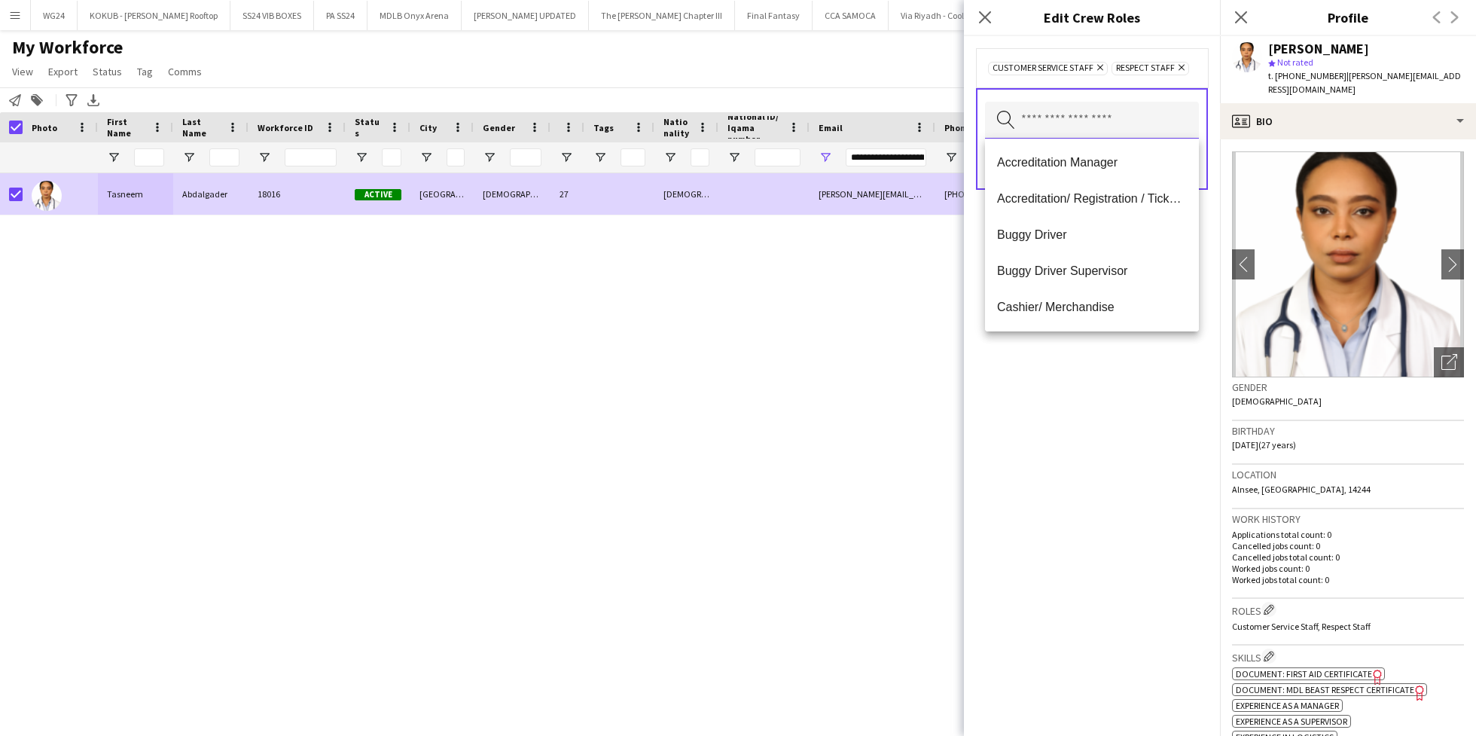
click at [1109, 133] on input "text" at bounding box center [1092, 121] width 214 height 38
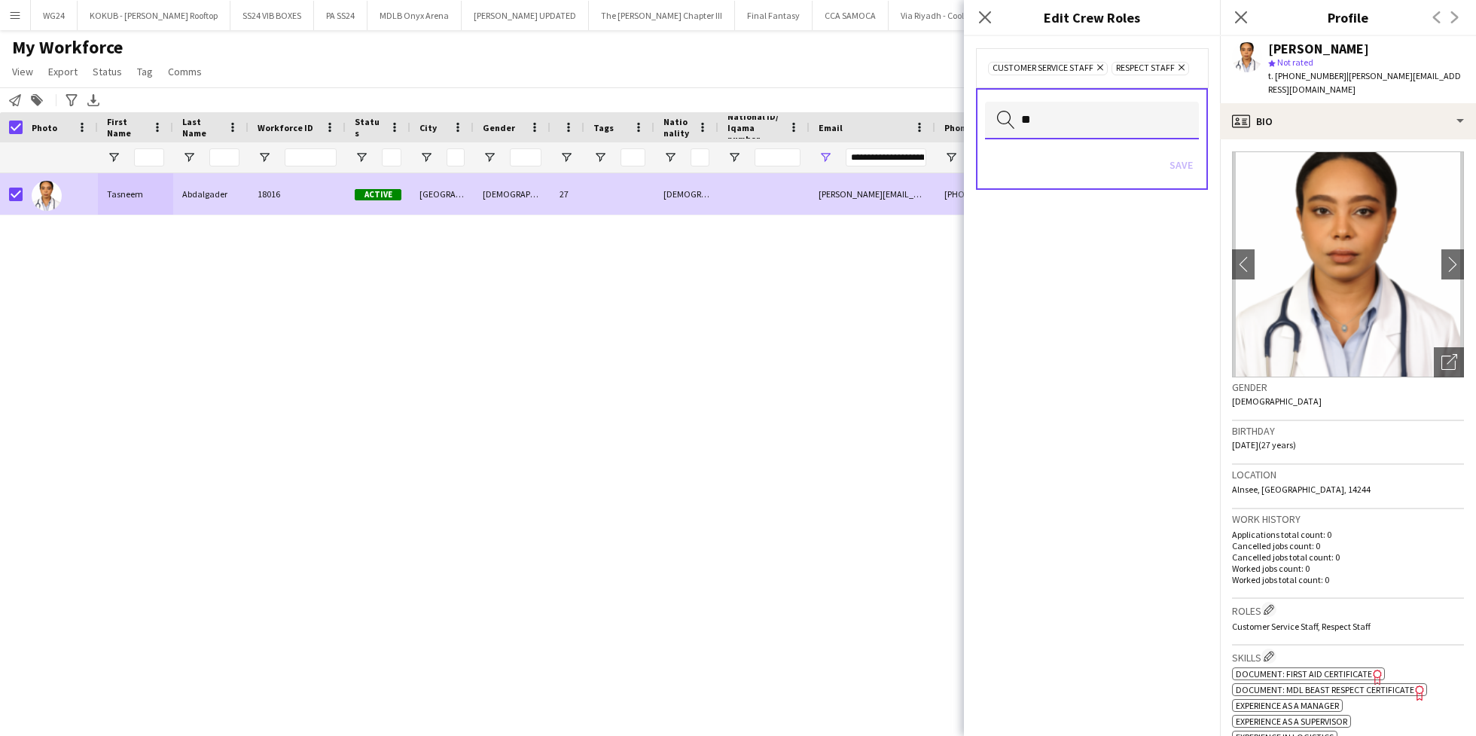
type input "*"
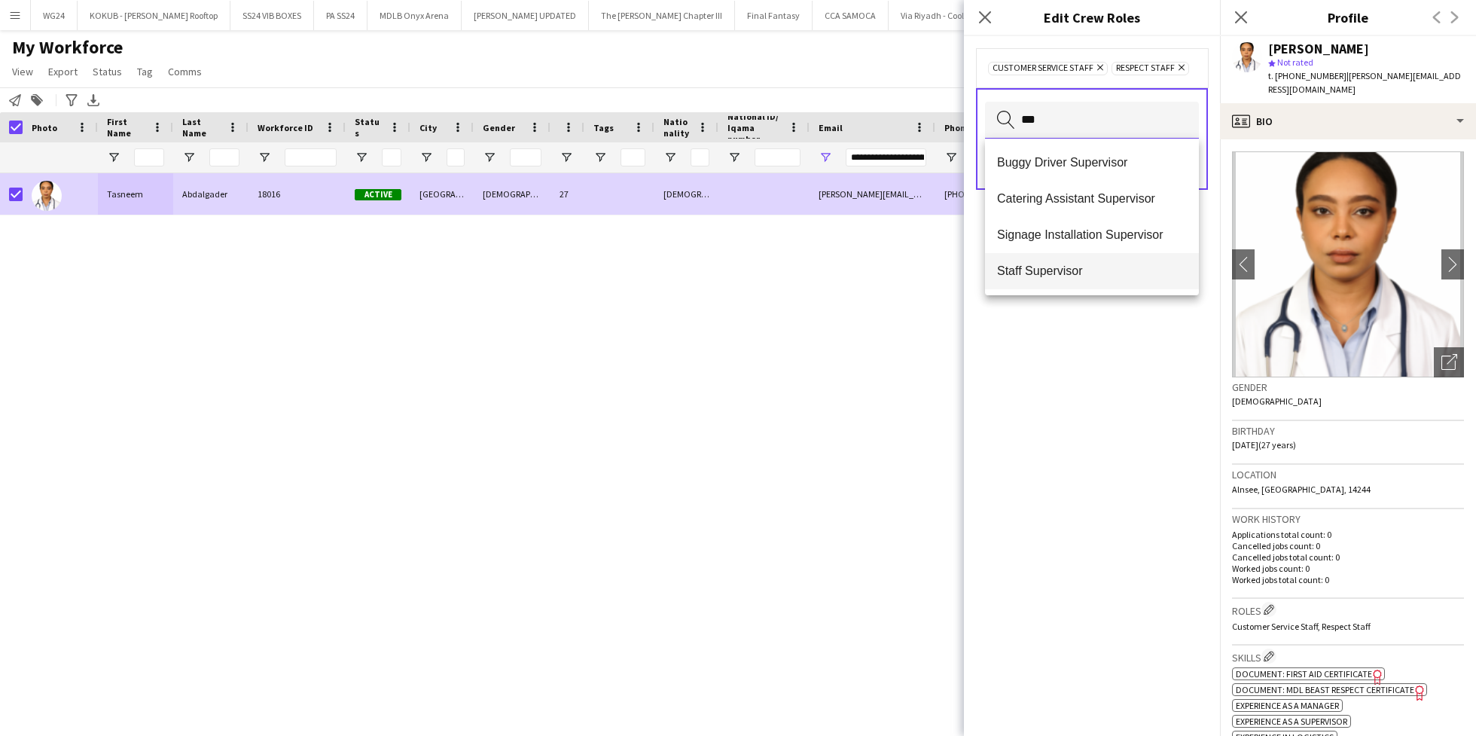
type input "***"
click at [1066, 274] on span "Staff Supervisor" at bounding box center [1092, 271] width 190 height 14
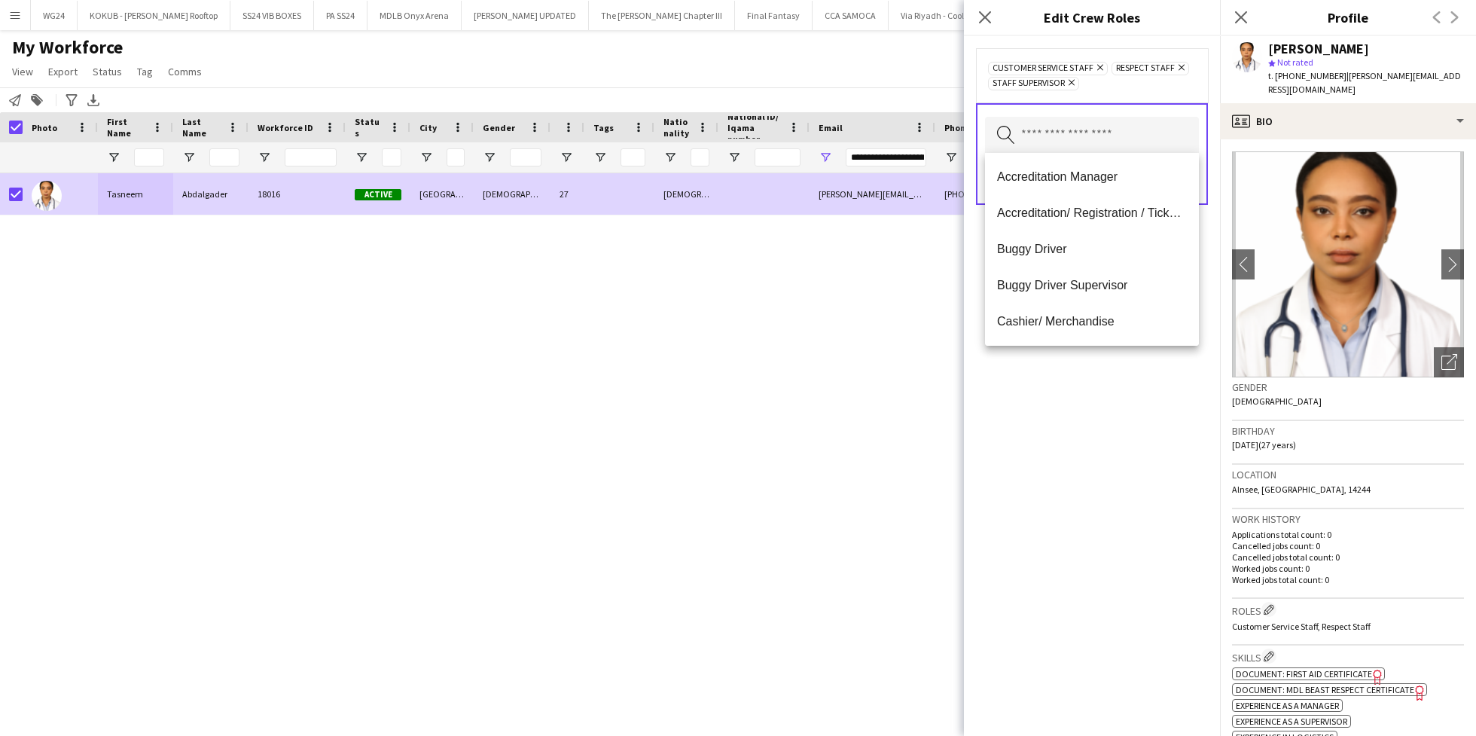
click at [1053, 421] on div "Customer Service Staff Remove Respect Staff Remove Staff Supervisor Remove Sear…" at bounding box center [1092, 386] width 256 height 700
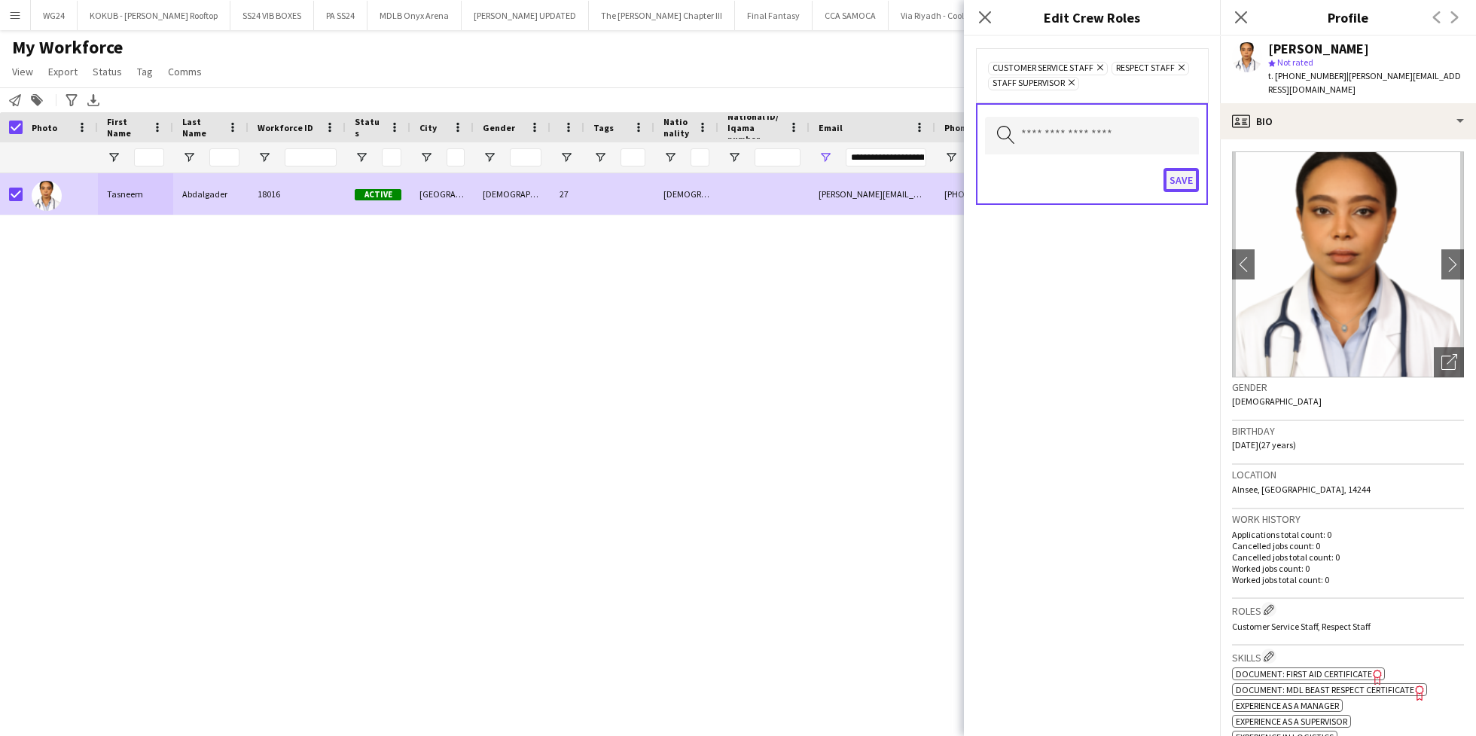
click at [1181, 188] on button "Save" at bounding box center [1181, 180] width 35 height 24
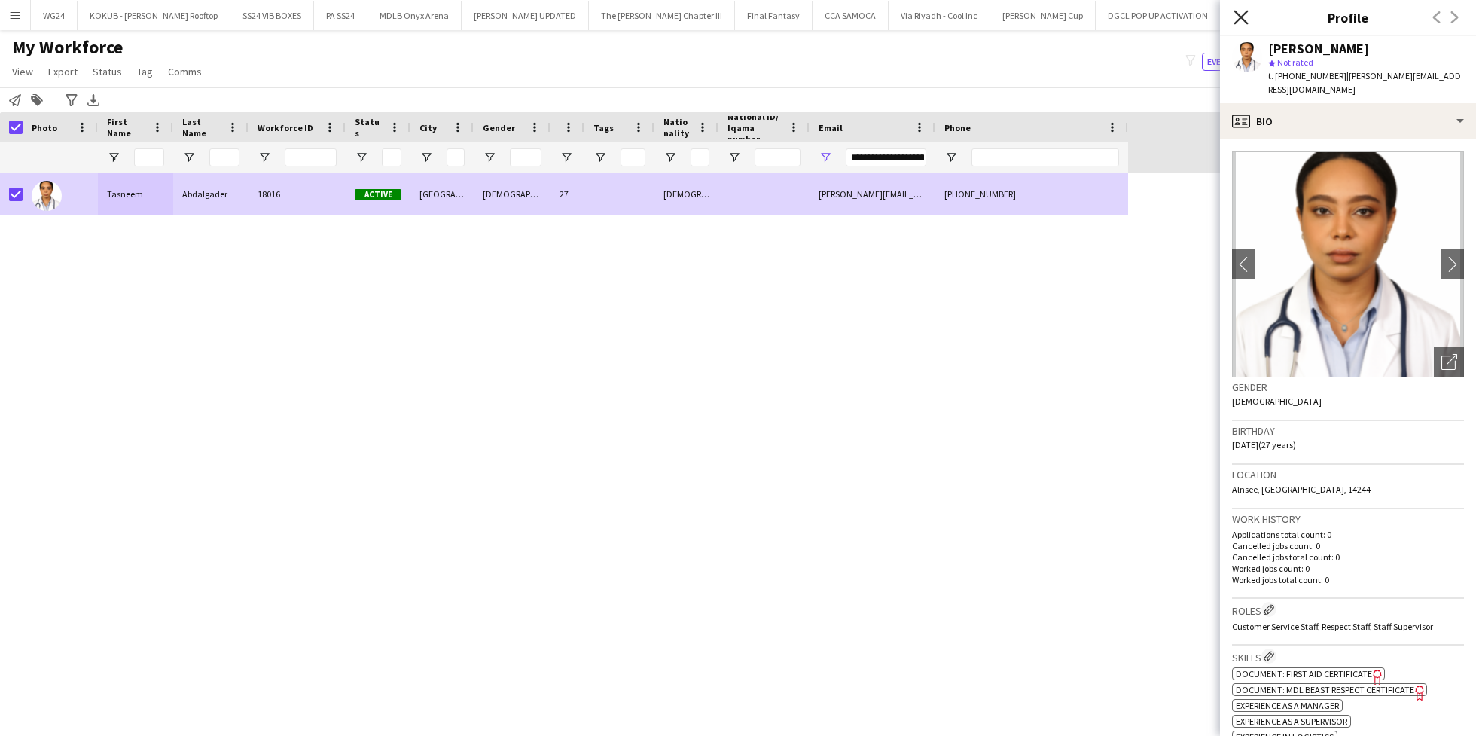
click at [1247, 14] on icon "Close pop-in" at bounding box center [1241, 17] width 14 height 14
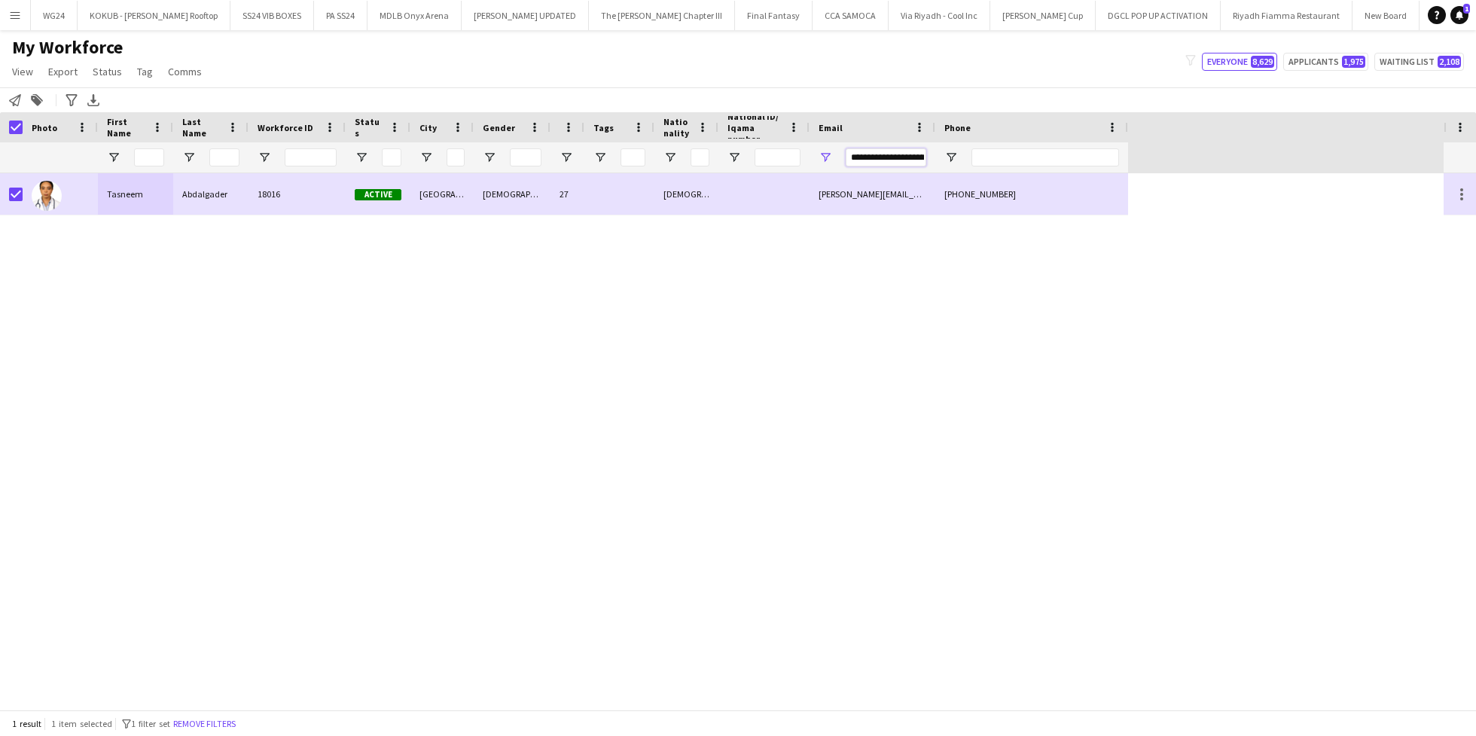
click at [885, 159] on input "**********" at bounding box center [886, 157] width 81 height 18
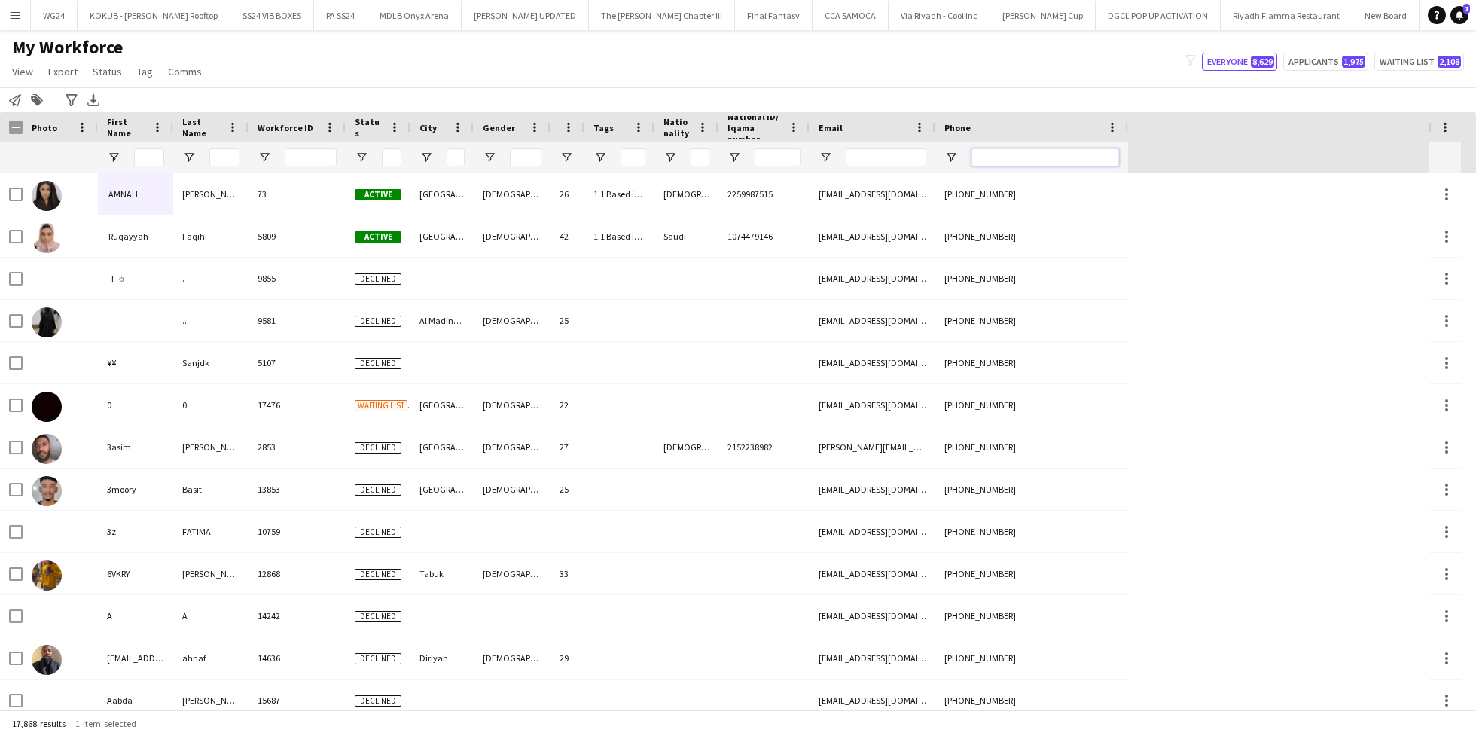
click at [1042, 157] on input "Phone Filter Input" at bounding box center [1045, 157] width 148 height 18
paste input "*********"
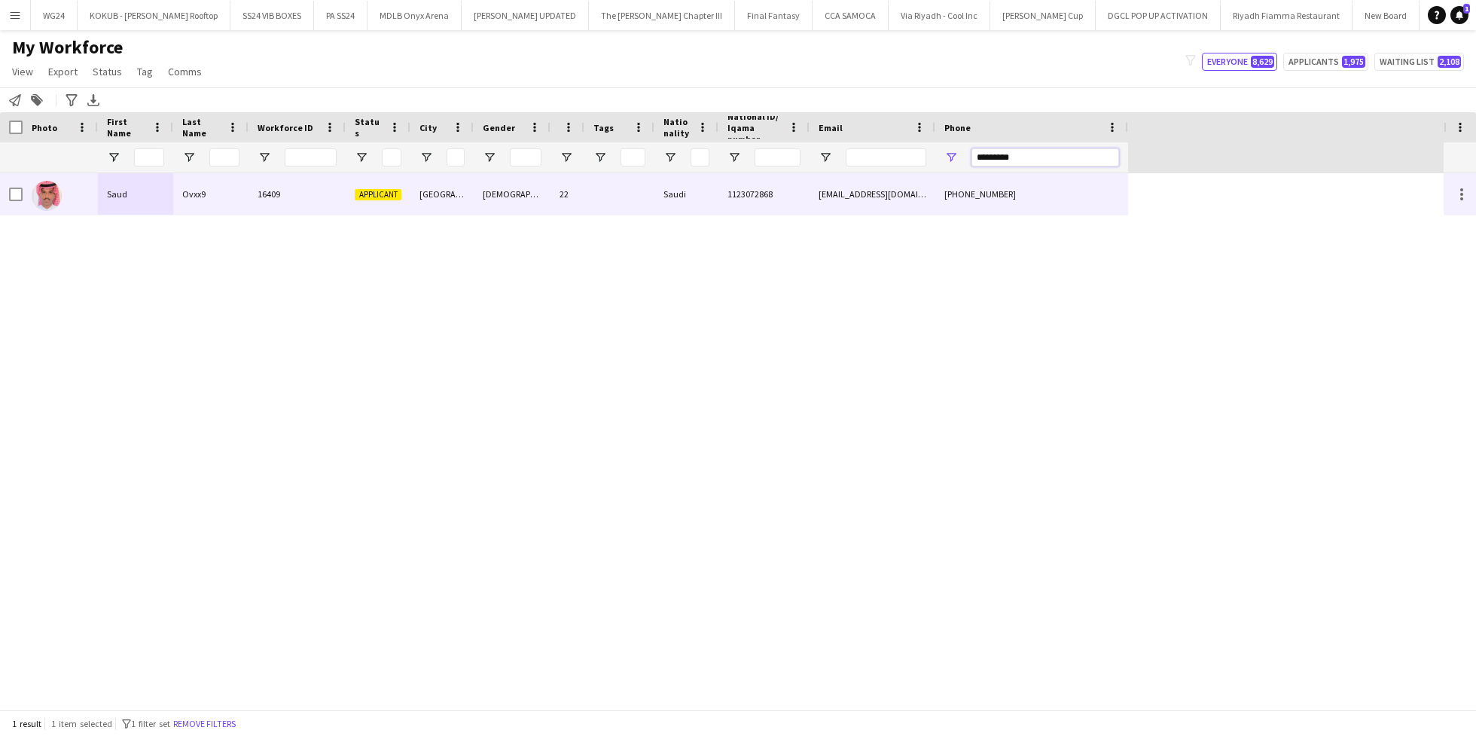
type input "*********"
click at [227, 194] on div "Ovxx9" at bounding box center [210, 193] width 75 height 41
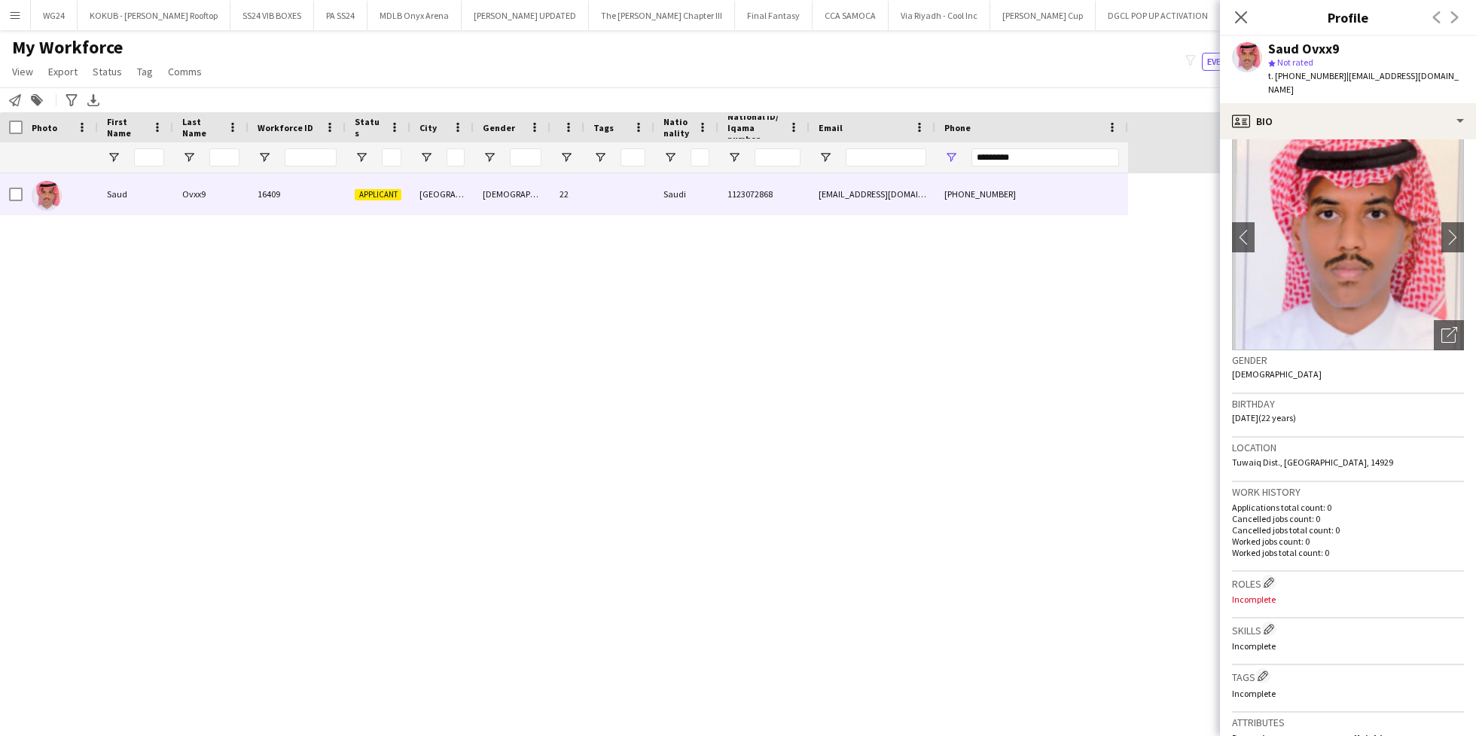
scroll to position [0, 0]
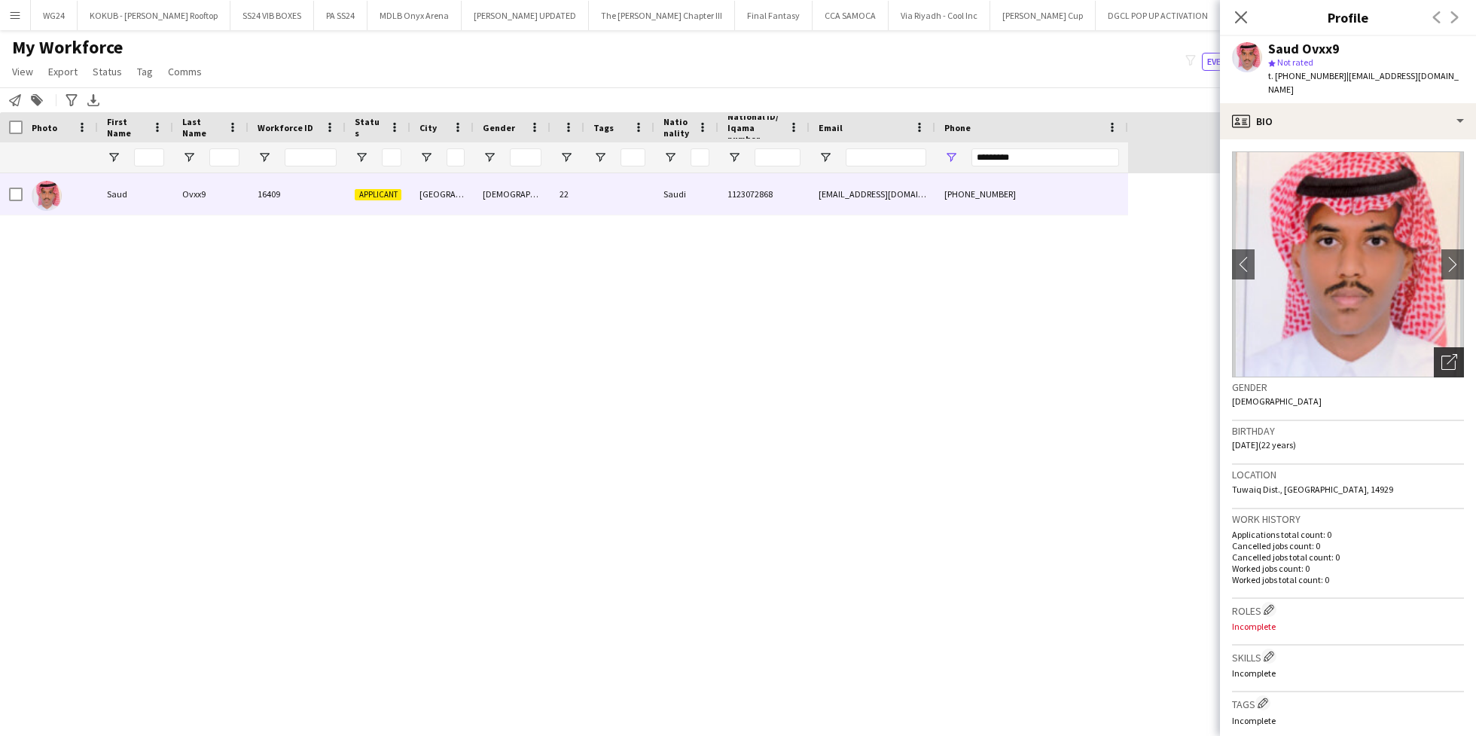
click at [1441, 354] on icon "Open photos pop-in" at bounding box center [1449, 362] width 16 height 16
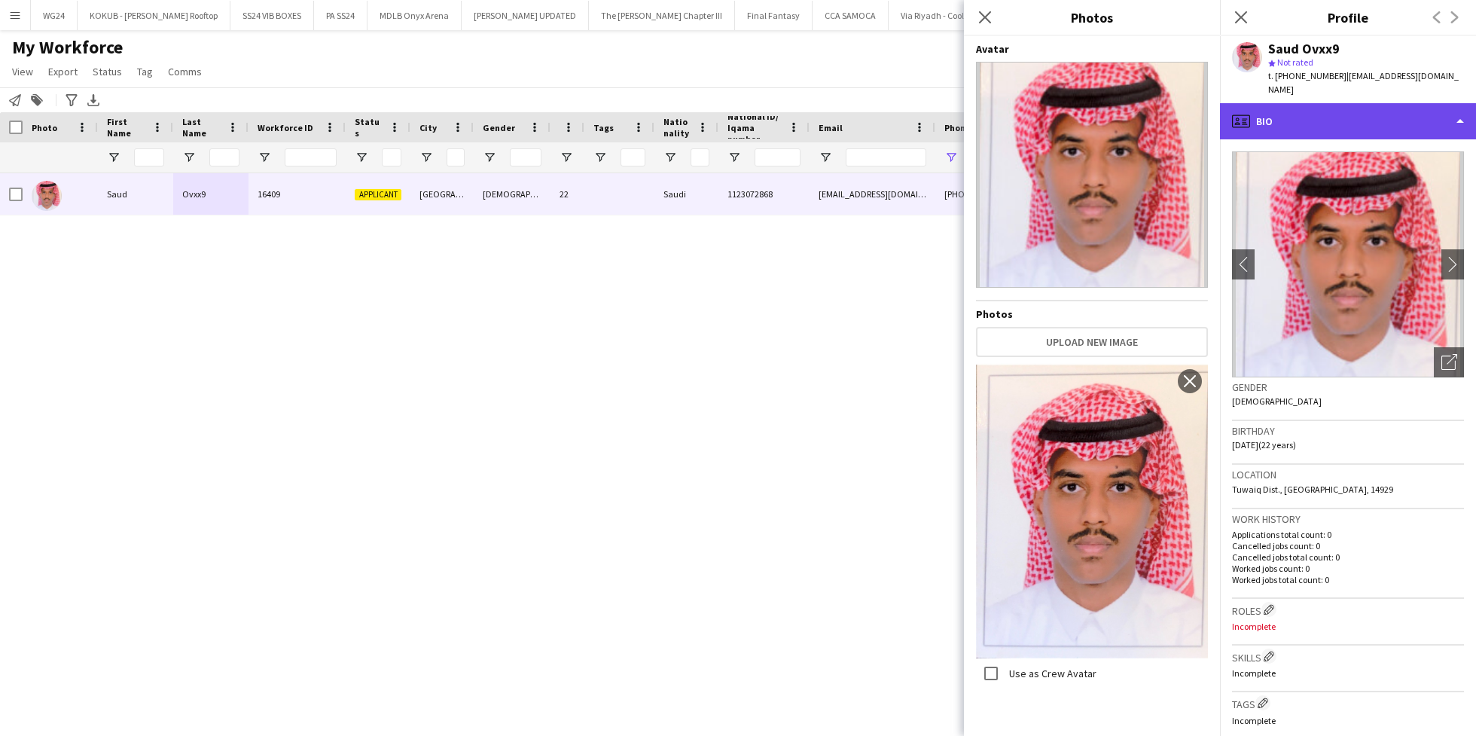
click at [1337, 103] on div "profile Bio" at bounding box center [1348, 121] width 256 height 36
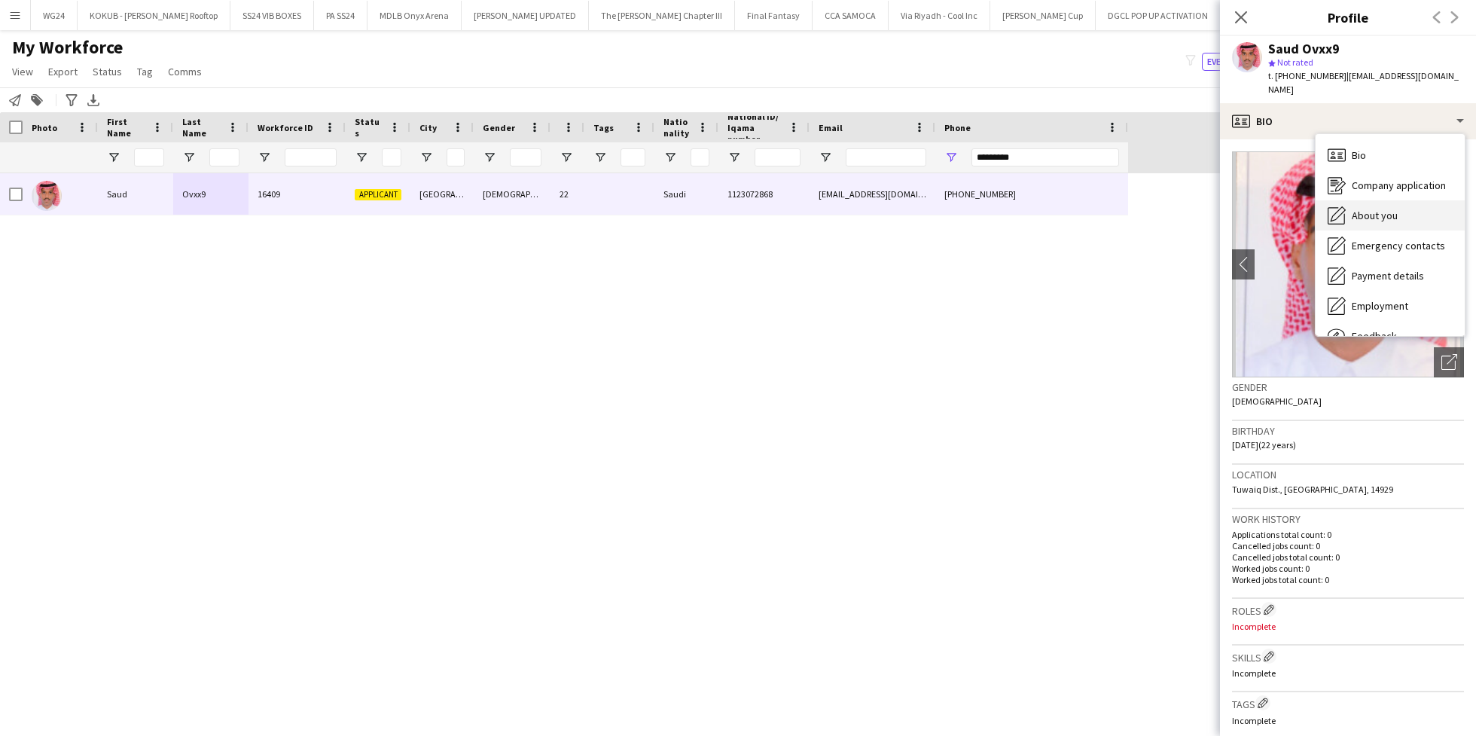
click at [1399, 202] on div "About you About you" at bounding box center [1390, 215] width 149 height 30
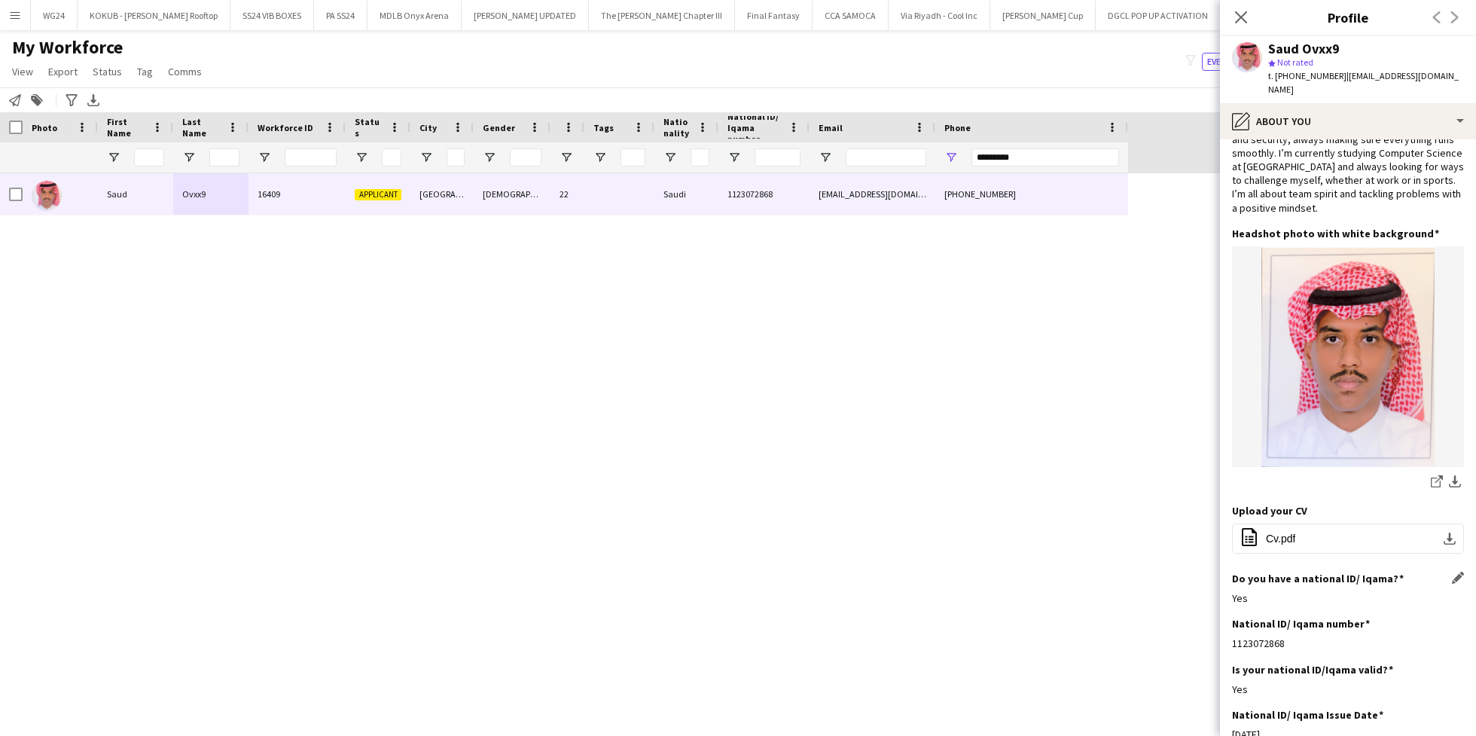
scroll to position [95, 0]
click at [1297, 522] on button "office-file-sheet Cv.pdf download-bottom" at bounding box center [1348, 537] width 232 height 30
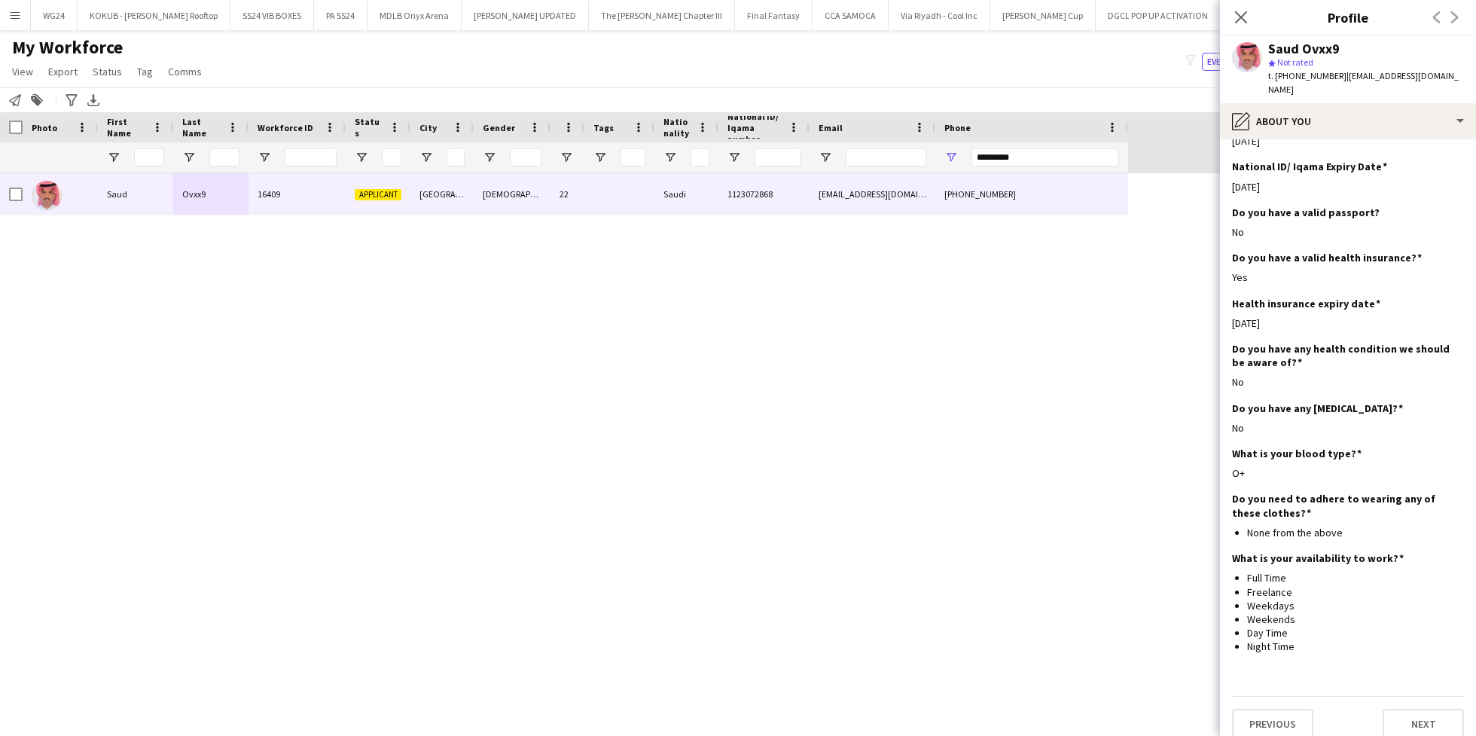
scroll to position [0, 0]
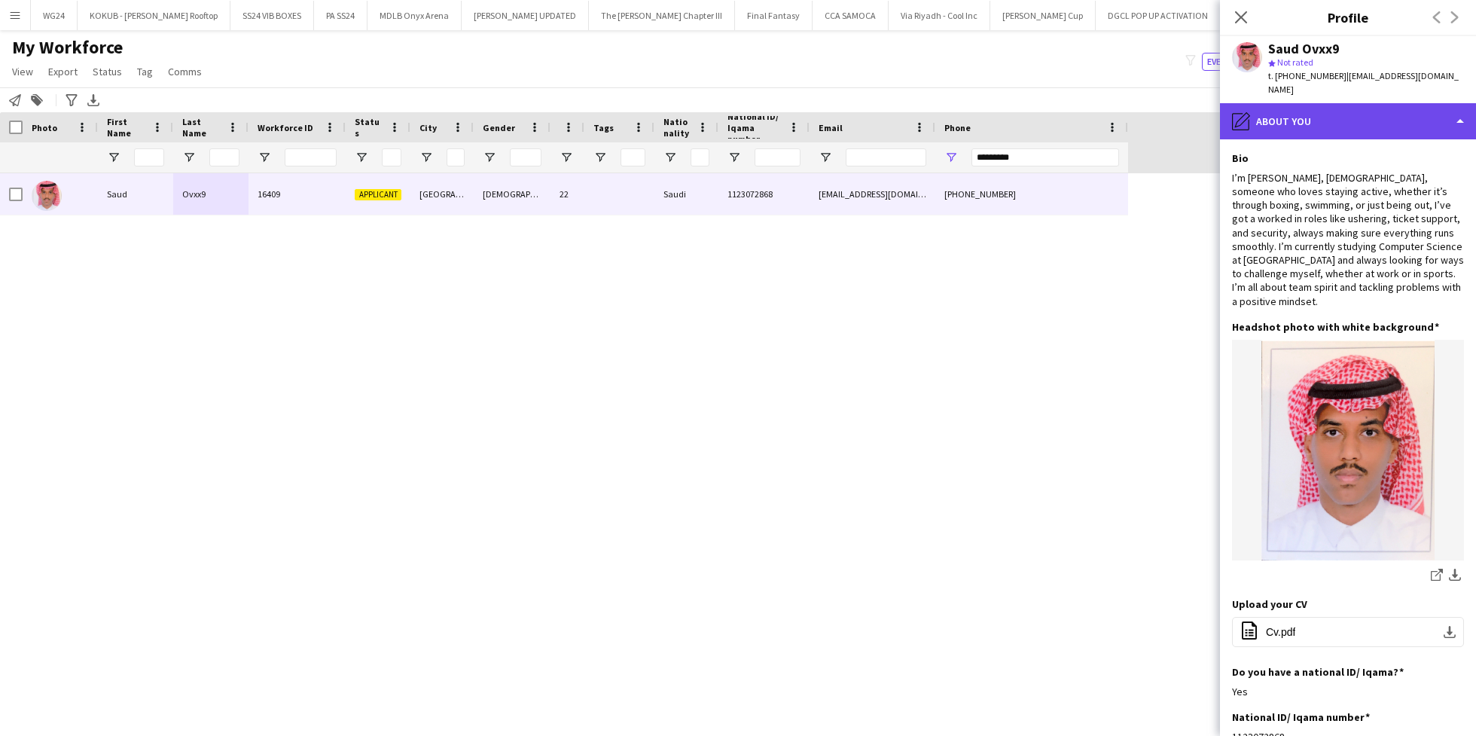
click at [1328, 111] on div "pencil4 About you" at bounding box center [1348, 121] width 256 height 36
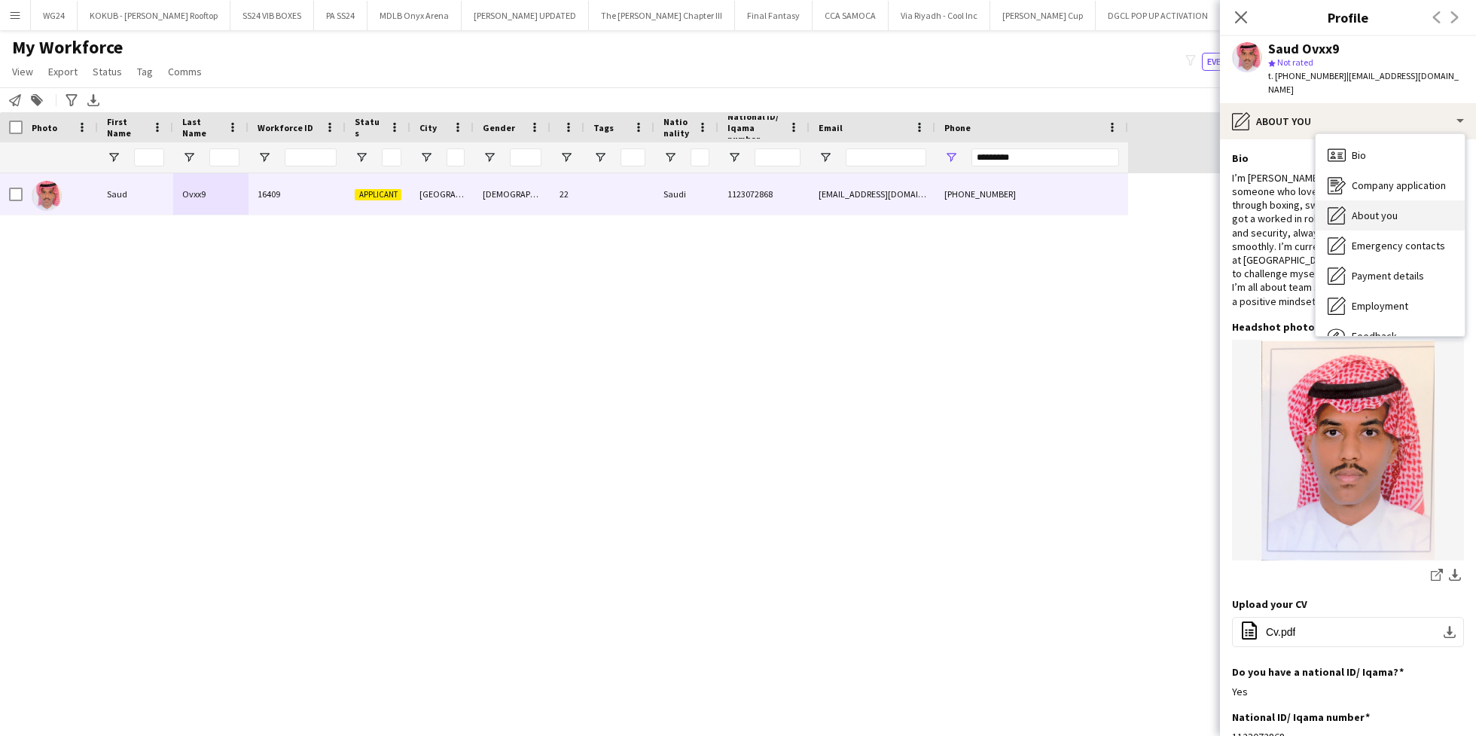
click at [1383, 209] on span "About you" at bounding box center [1375, 216] width 46 height 14
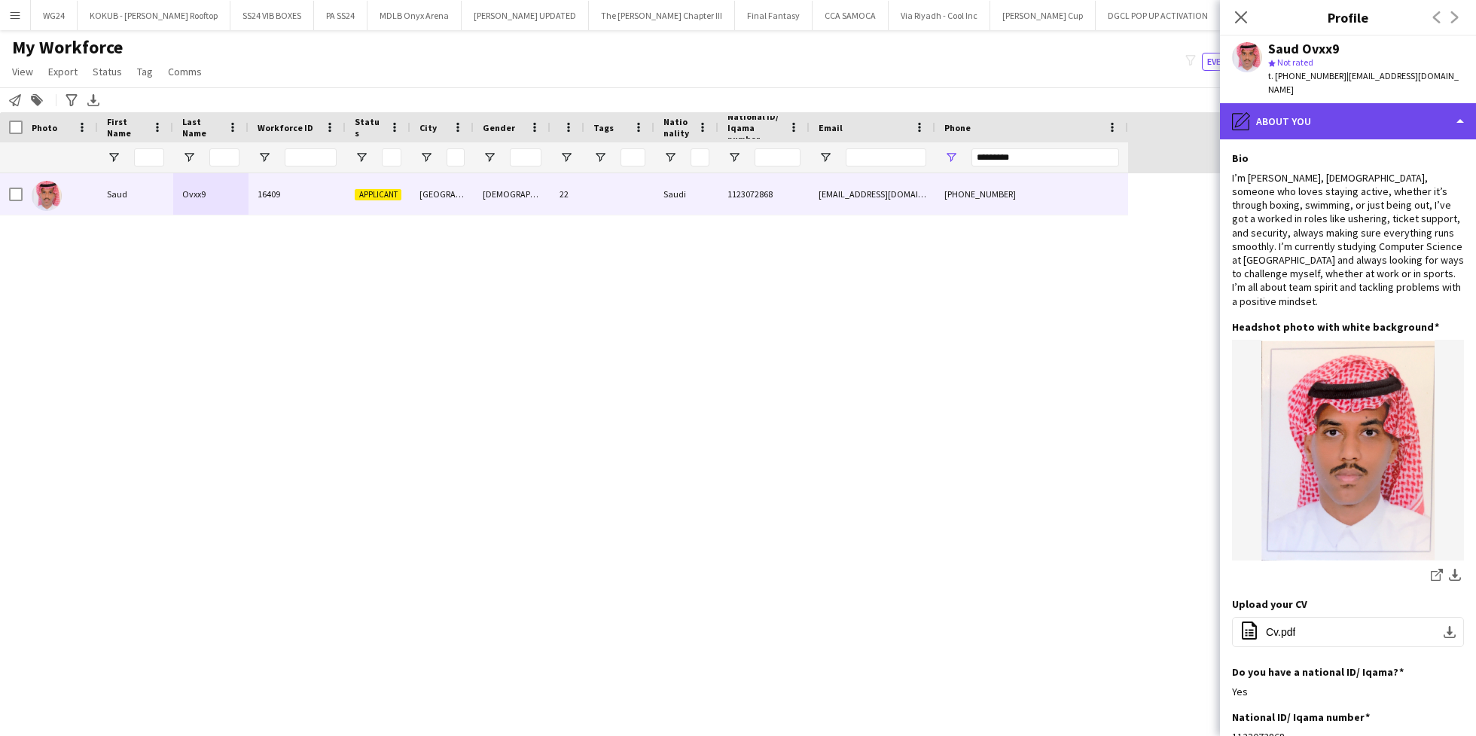
click at [1327, 112] on div "pencil4 About you" at bounding box center [1348, 121] width 256 height 36
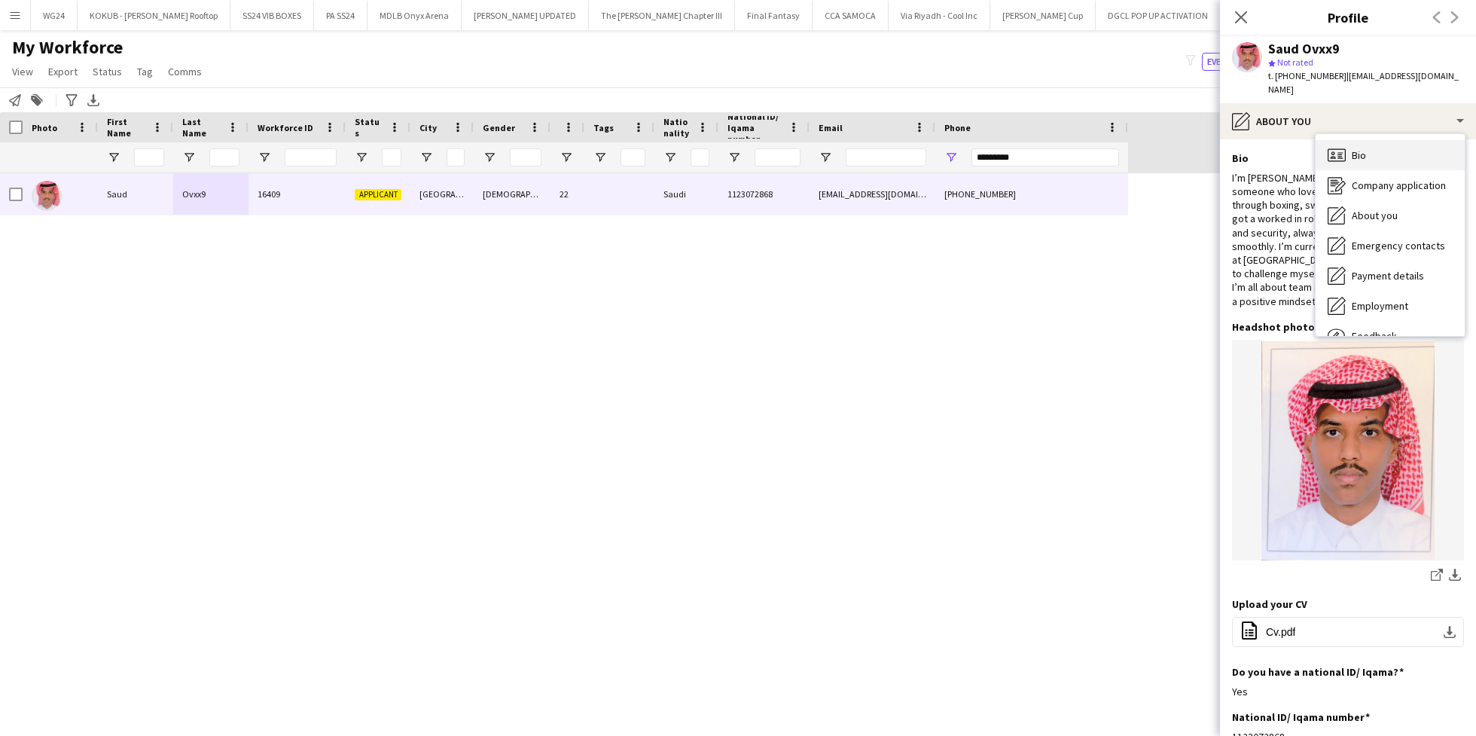
click at [1367, 147] on div "Bio Bio" at bounding box center [1390, 155] width 149 height 30
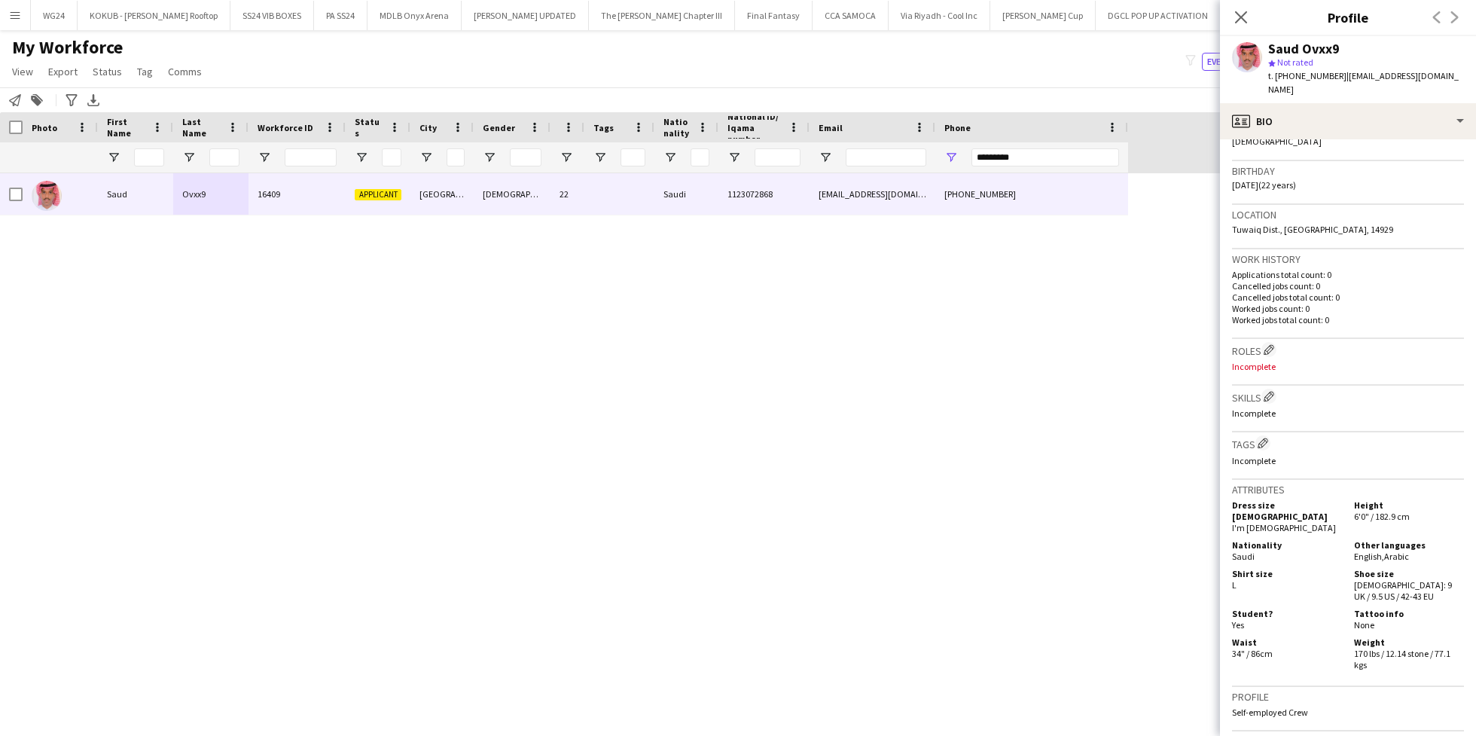
scroll to position [308, 0]
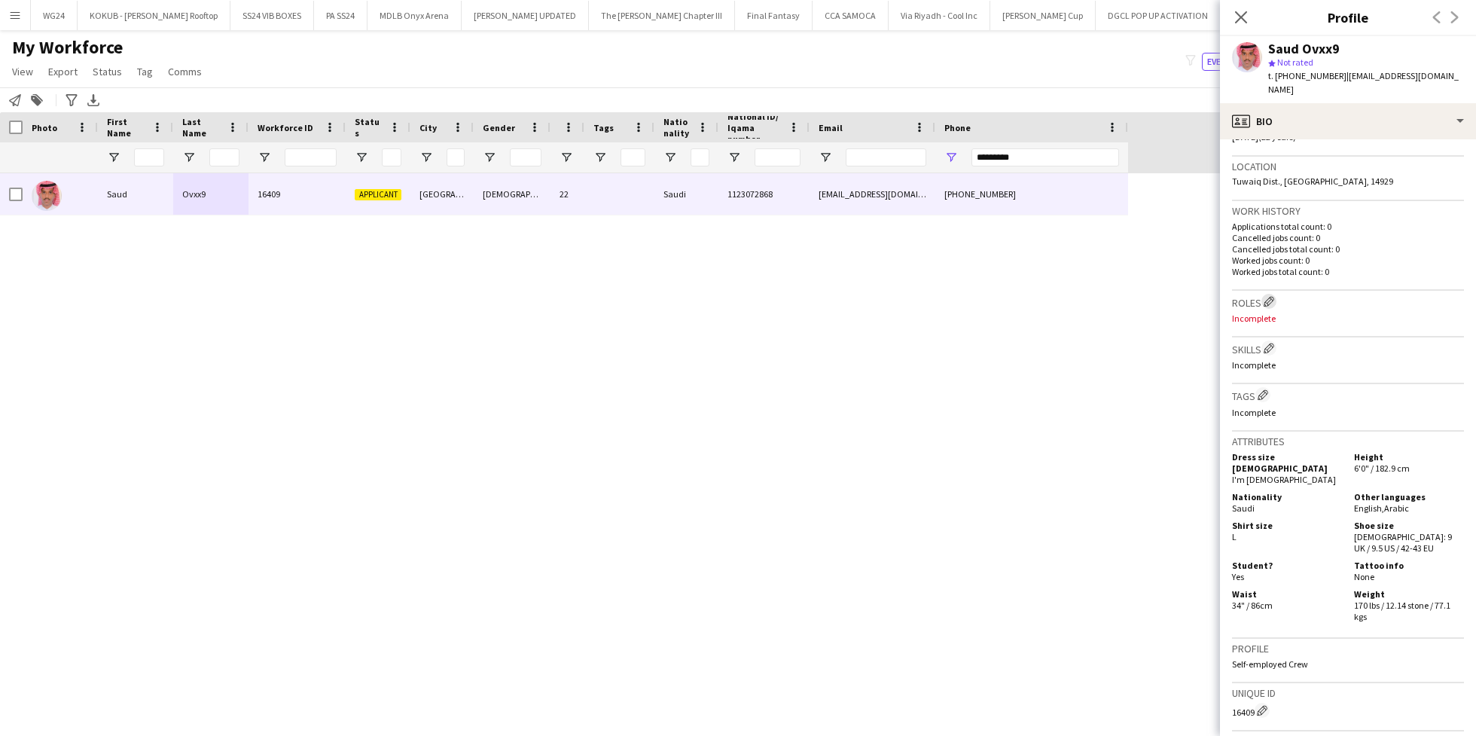
click at [1272, 296] on app-icon "Edit crew company roles" at bounding box center [1269, 301] width 11 height 11
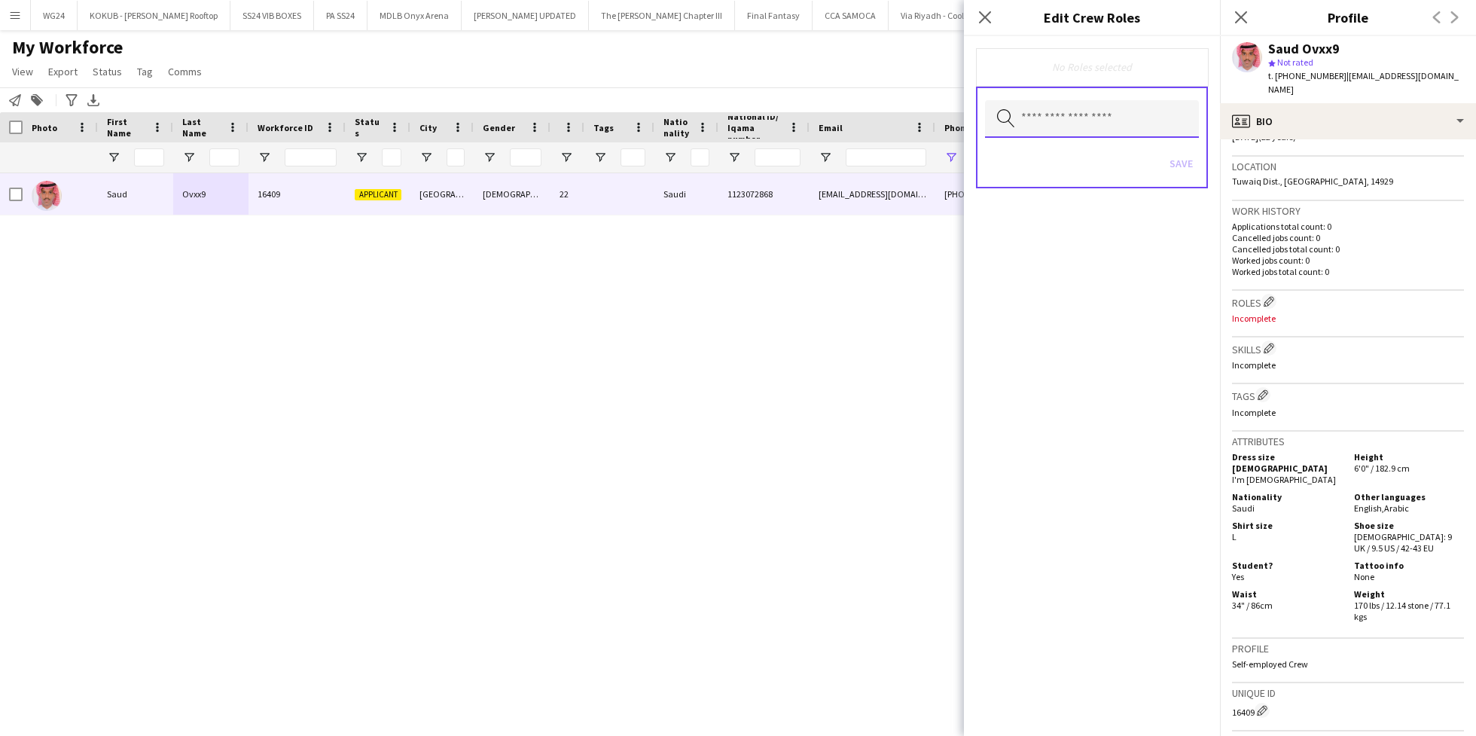
click at [1061, 126] on input "text" at bounding box center [1092, 119] width 214 height 38
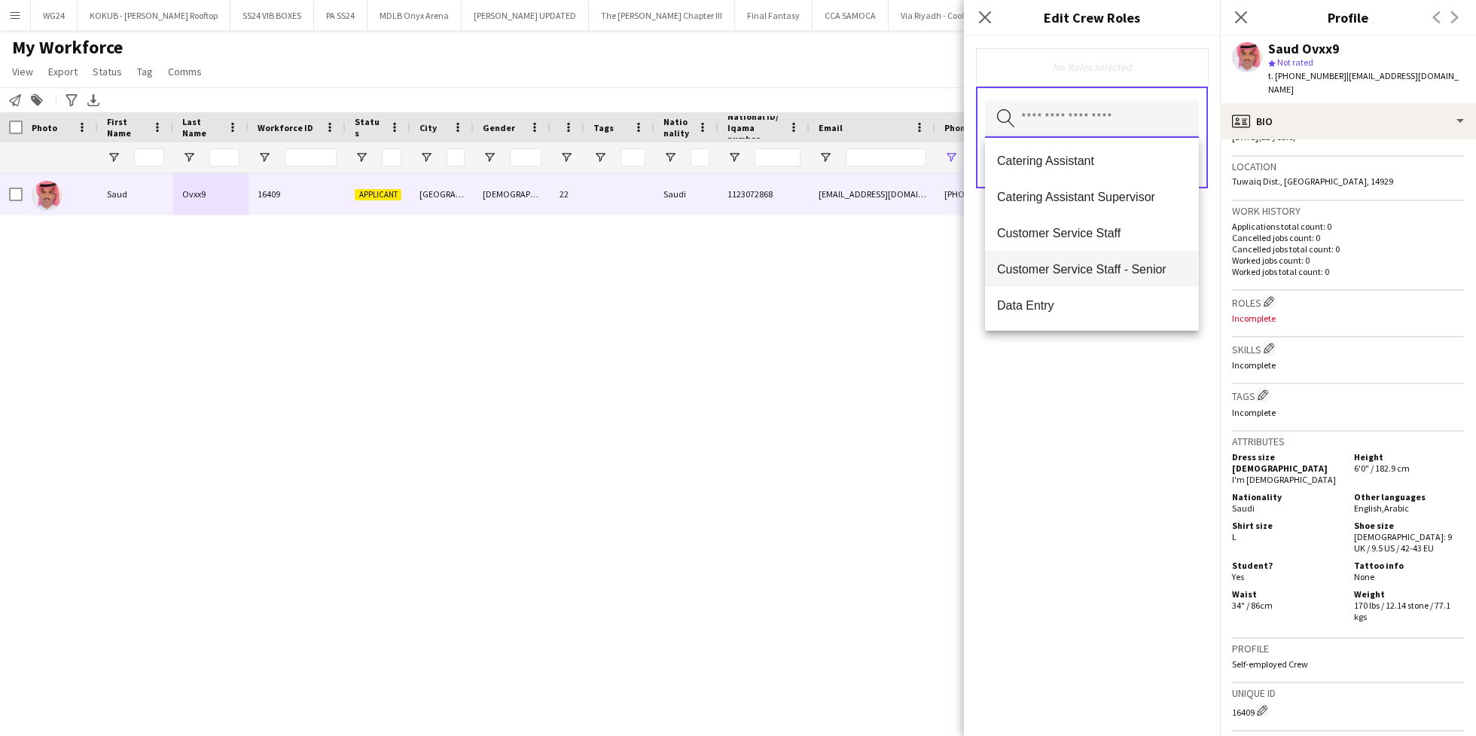
scroll to position [185, 0]
click at [1086, 227] on span "Customer Service Staff" at bounding box center [1092, 230] width 190 height 14
click at [1124, 416] on div "Customer Service Staff Remove Search by role type Save" at bounding box center [1092, 386] width 256 height 700
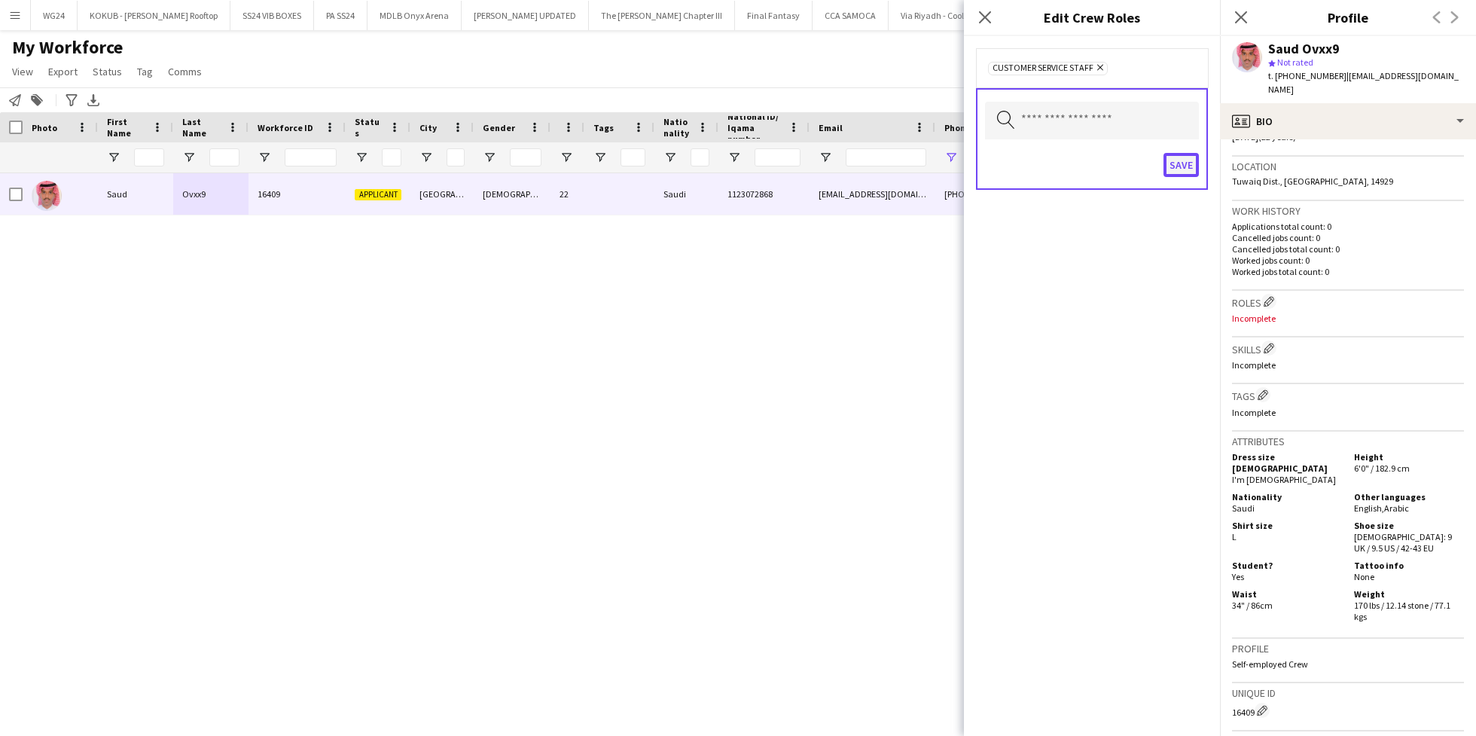
click at [1181, 166] on button "Save" at bounding box center [1181, 165] width 35 height 24
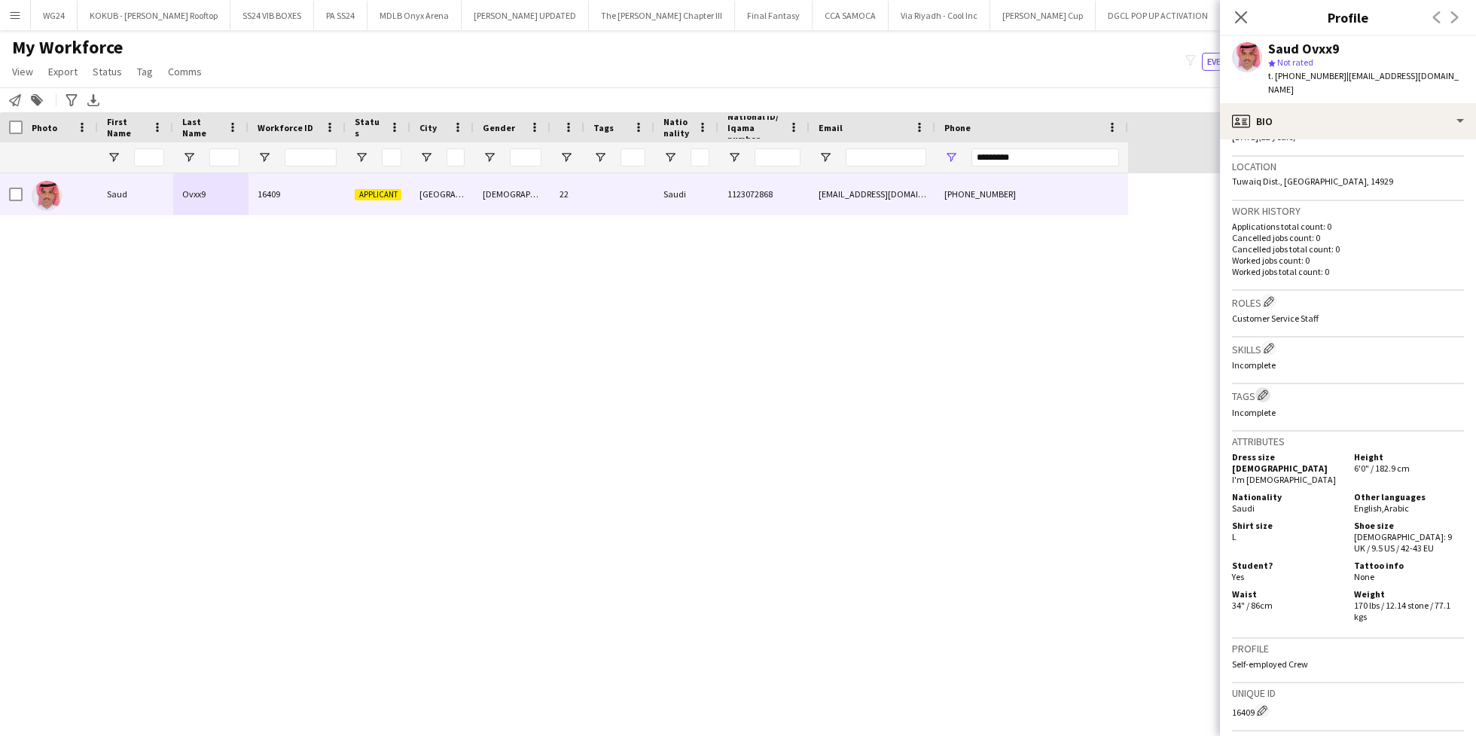
click at [1270, 387] on button "Edit crew company tags" at bounding box center [1262, 394] width 15 height 15
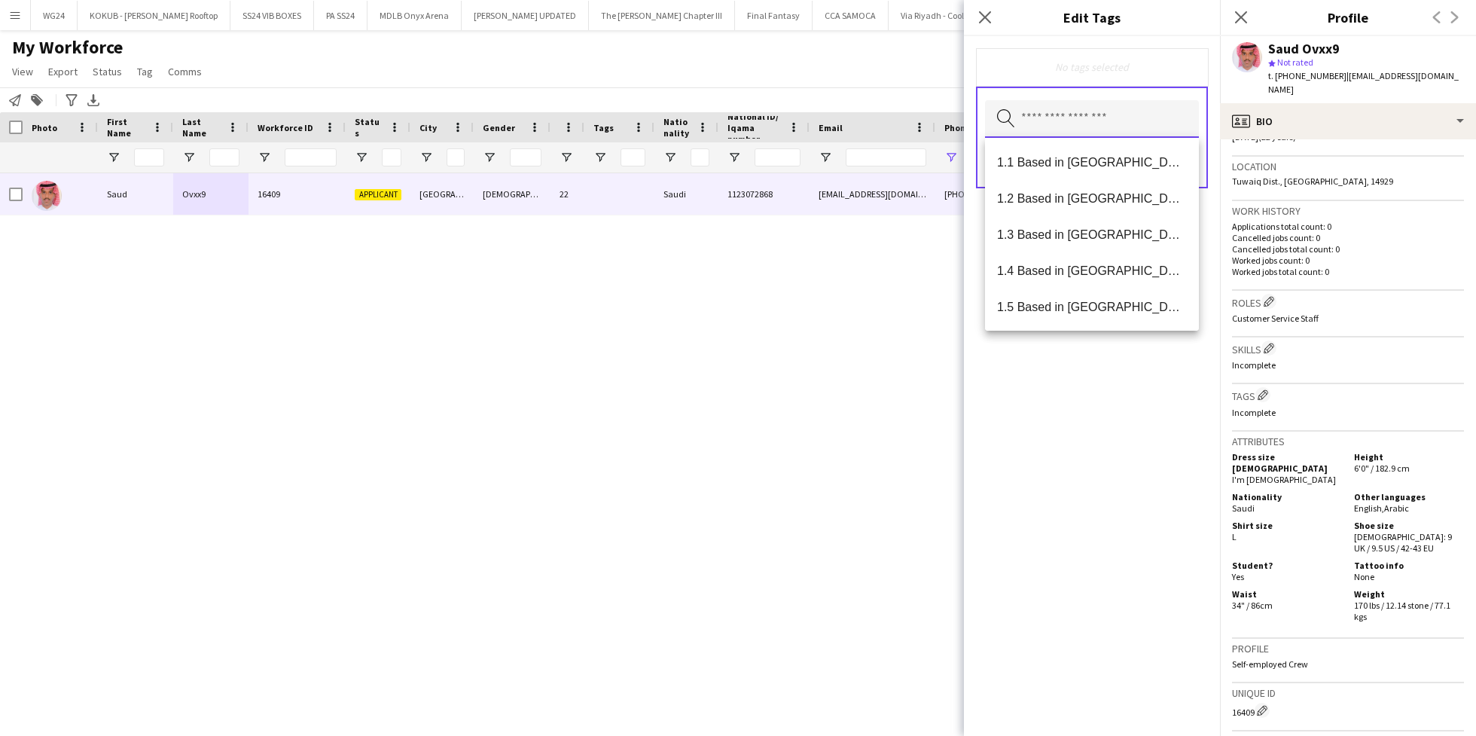
click at [1084, 134] on input "text" at bounding box center [1092, 119] width 214 height 38
click at [1081, 164] on span "1.1 Based in [GEOGRAPHIC_DATA]" at bounding box center [1092, 162] width 190 height 14
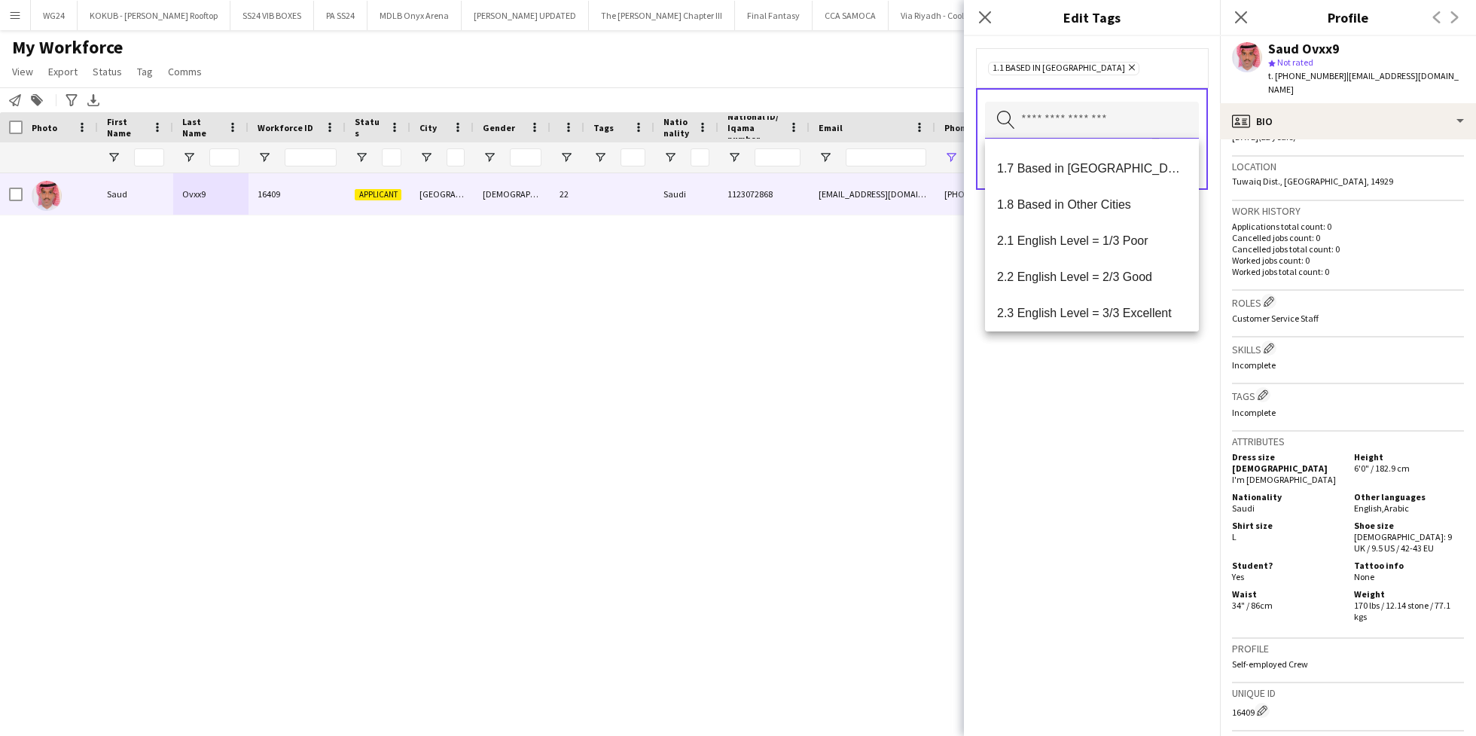
scroll to position [176, 0]
click at [1119, 271] on span "2.2 English Level = 2/3 Good" at bounding box center [1092, 275] width 190 height 14
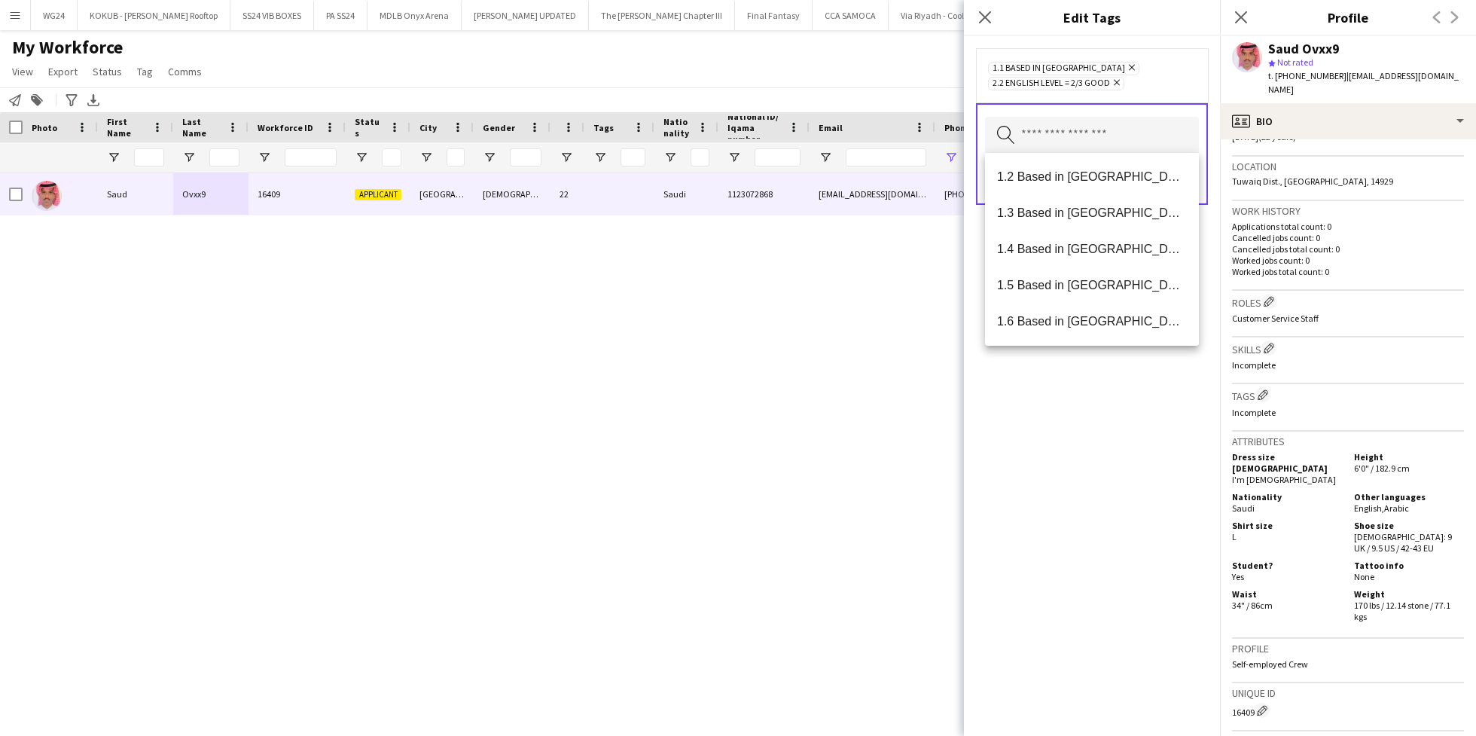
click at [1119, 444] on div "1.1 Based in [GEOGRAPHIC_DATA] Remove 2.2 English Level = 2/3 Good Remove Searc…" at bounding box center [1092, 386] width 256 height 700
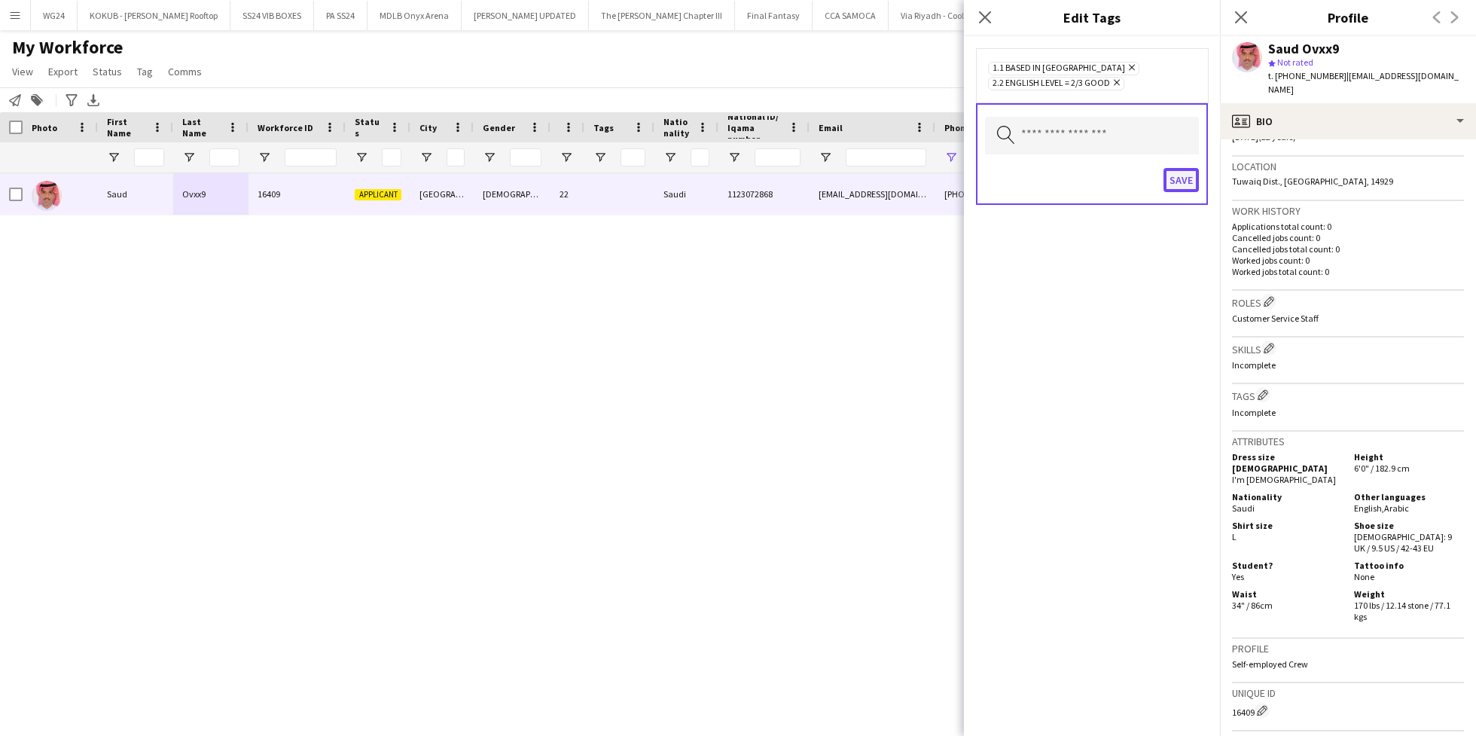
click at [1181, 175] on button "Save" at bounding box center [1181, 180] width 35 height 24
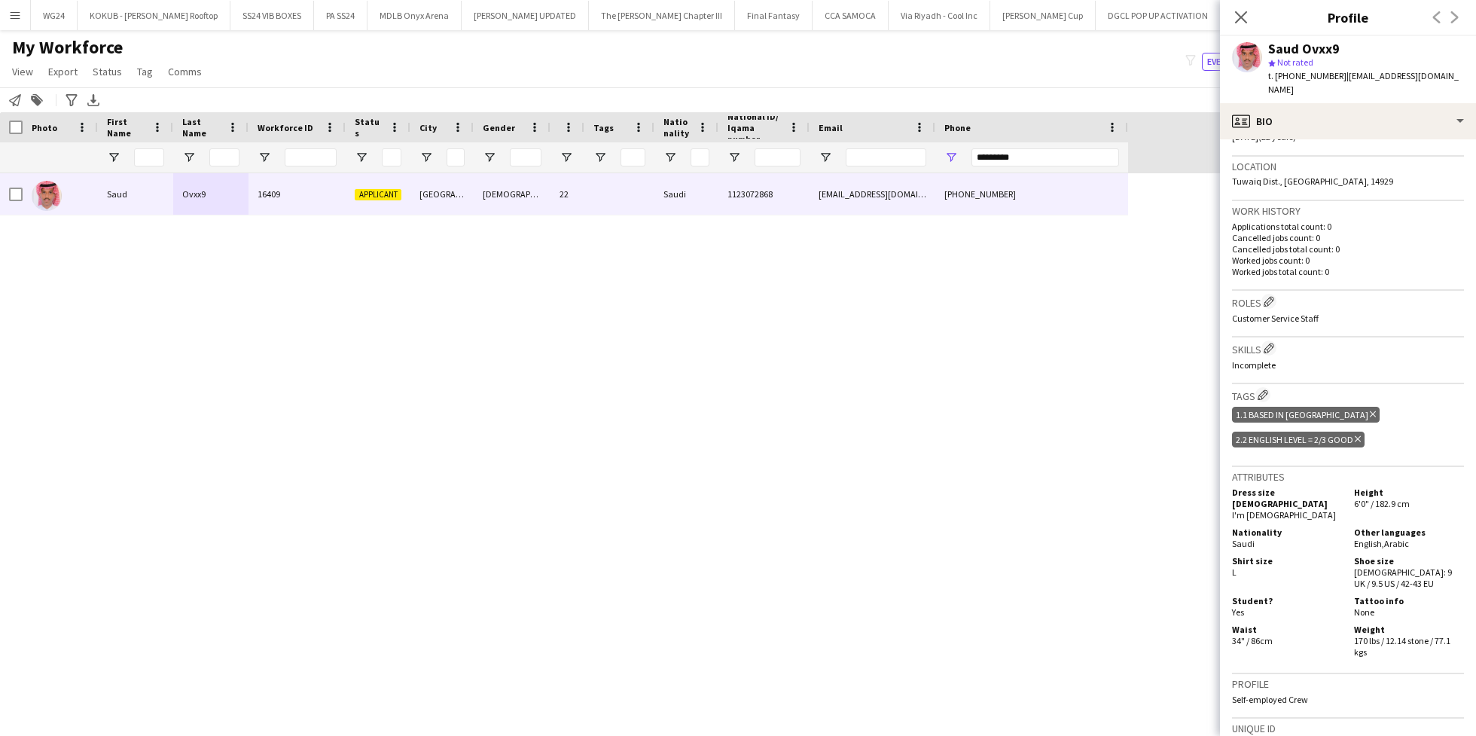
click at [1358, 435] on icon "Delete tag" at bounding box center [1358, 439] width 6 height 9
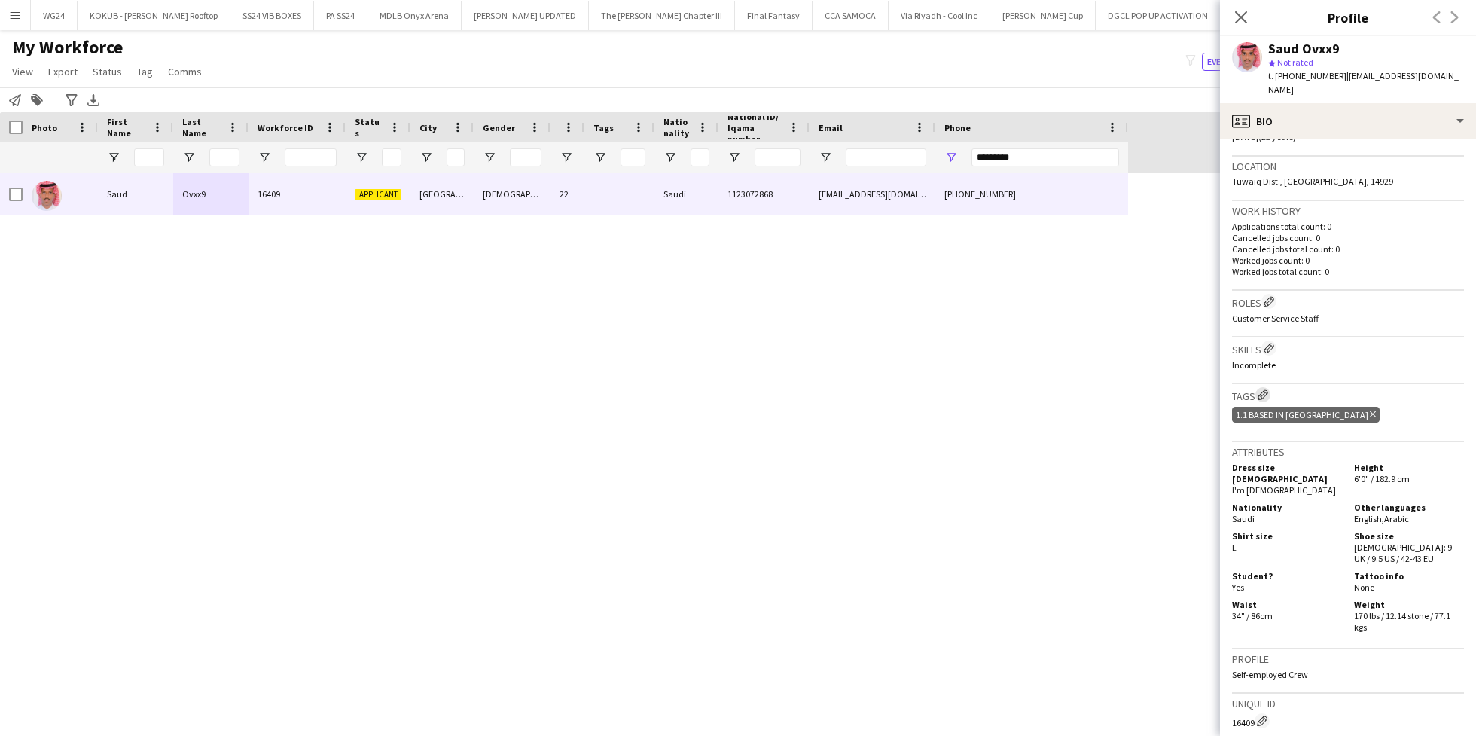
click at [1268, 389] on app-icon "Edit crew company tags" at bounding box center [1263, 394] width 11 height 11
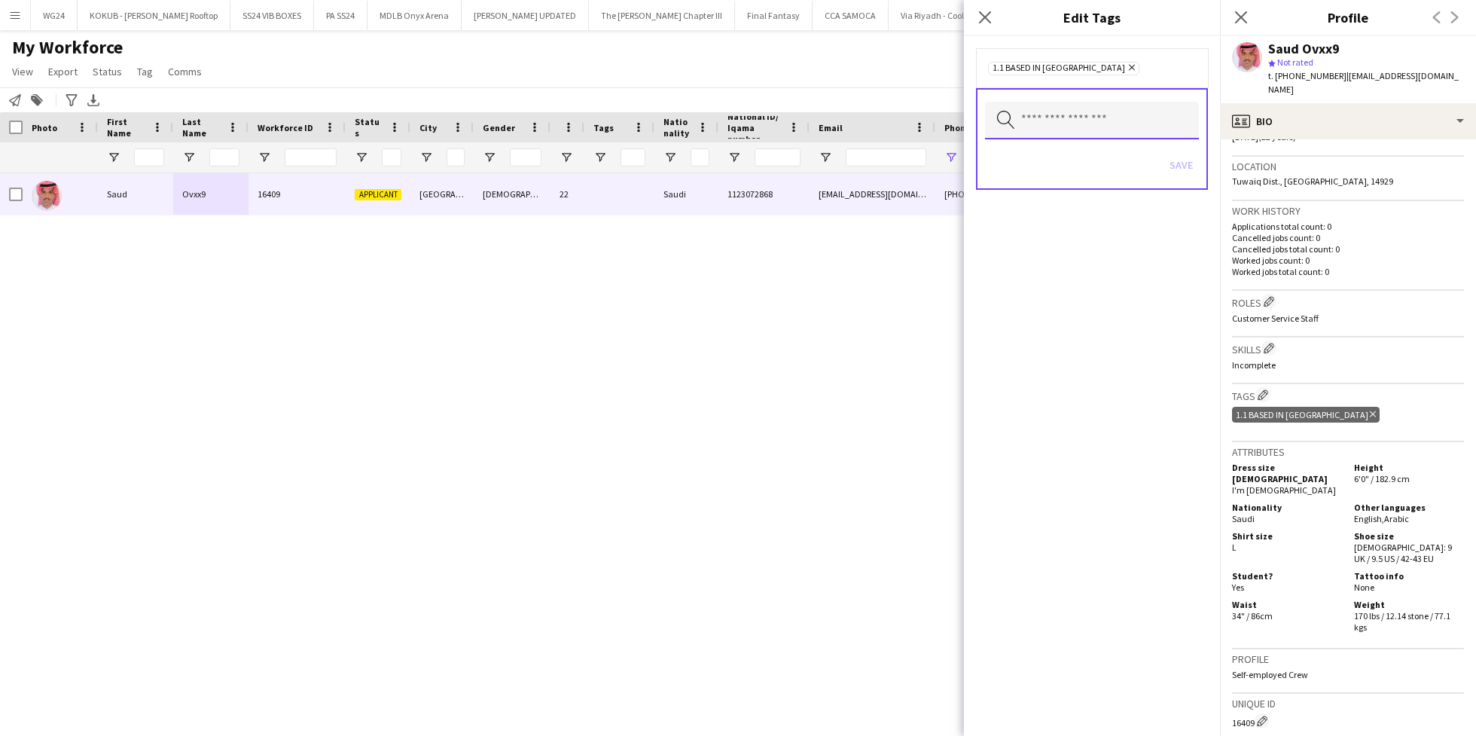
click at [1062, 121] on input "text" at bounding box center [1092, 121] width 214 height 38
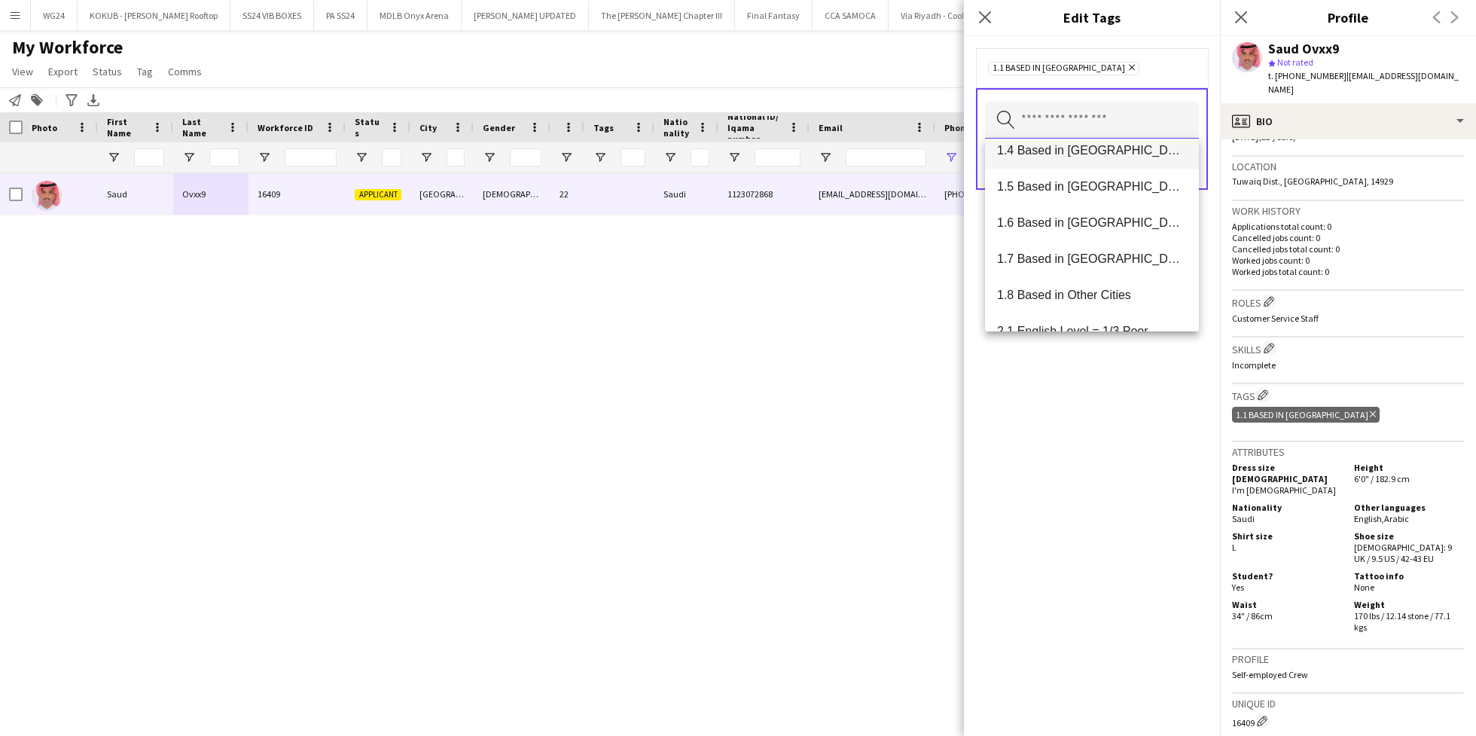
scroll to position [139, 0]
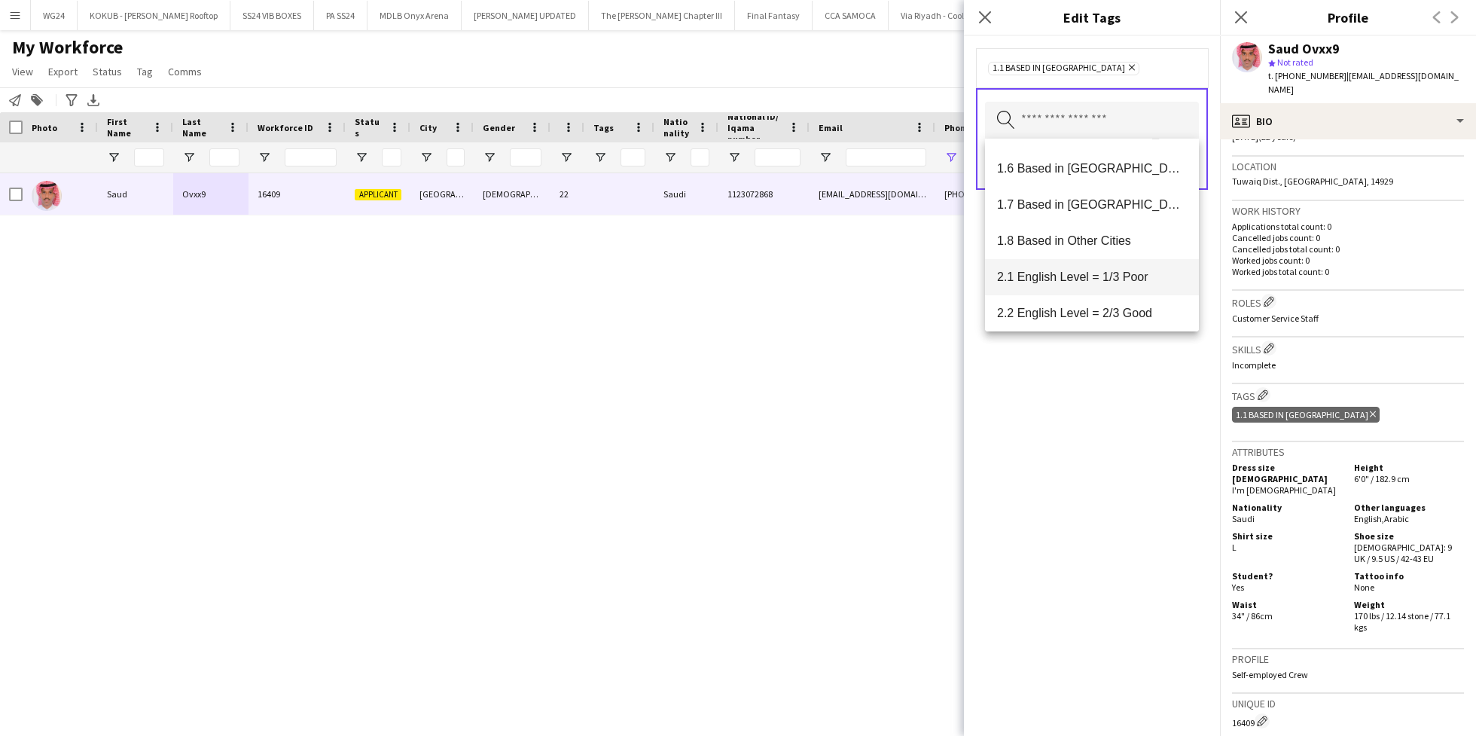
click at [1096, 276] on span "2.1 English Level = 1/3 Poor" at bounding box center [1092, 277] width 190 height 14
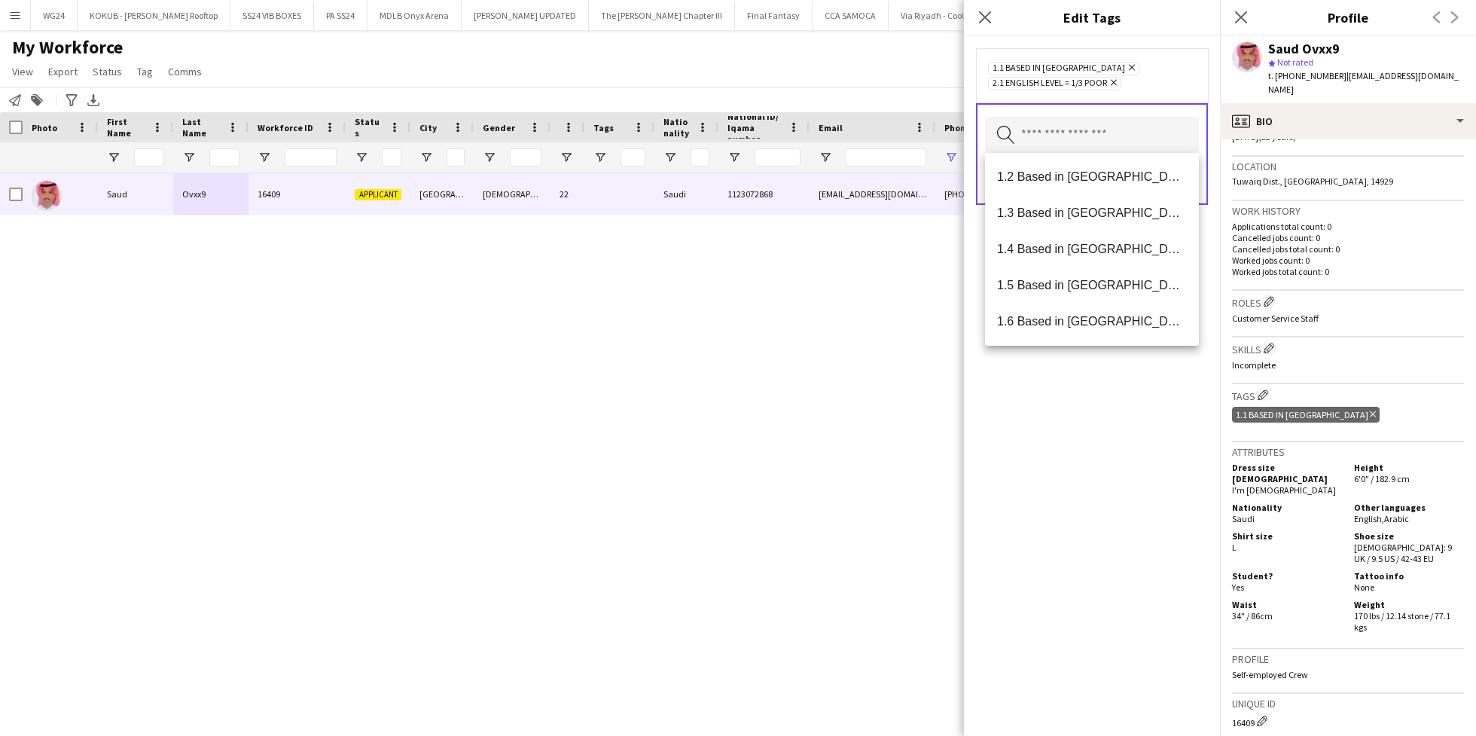
click at [1098, 427] on div "1.1 Based in [GEOGRAPHIC_DATA] Remove 2.1 English Level = 1/3 Poor Remove Searc…" at bounding box center [1092, 386] width 256 height 700
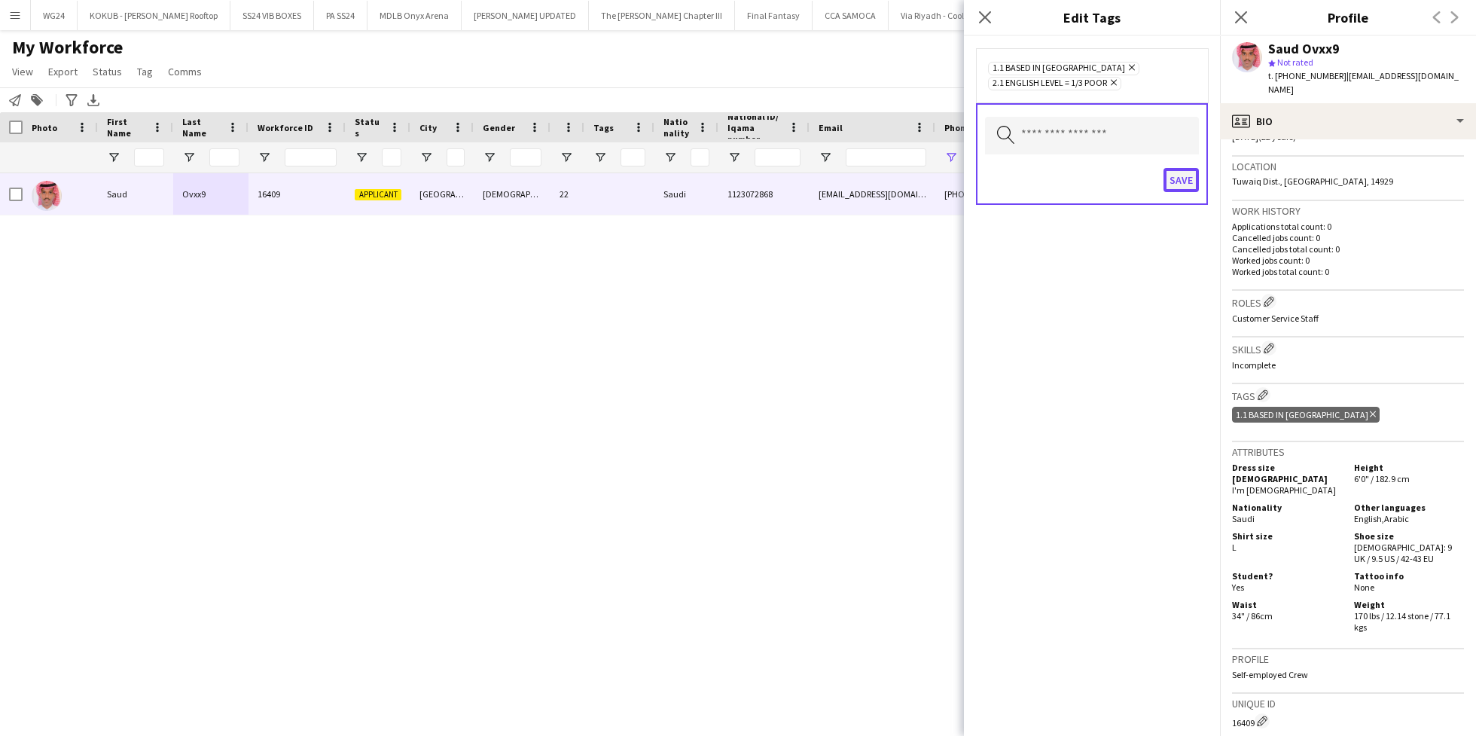
click at [1182, 178] on button "Save" at bounding box center [1181, 180] width 35 height 24
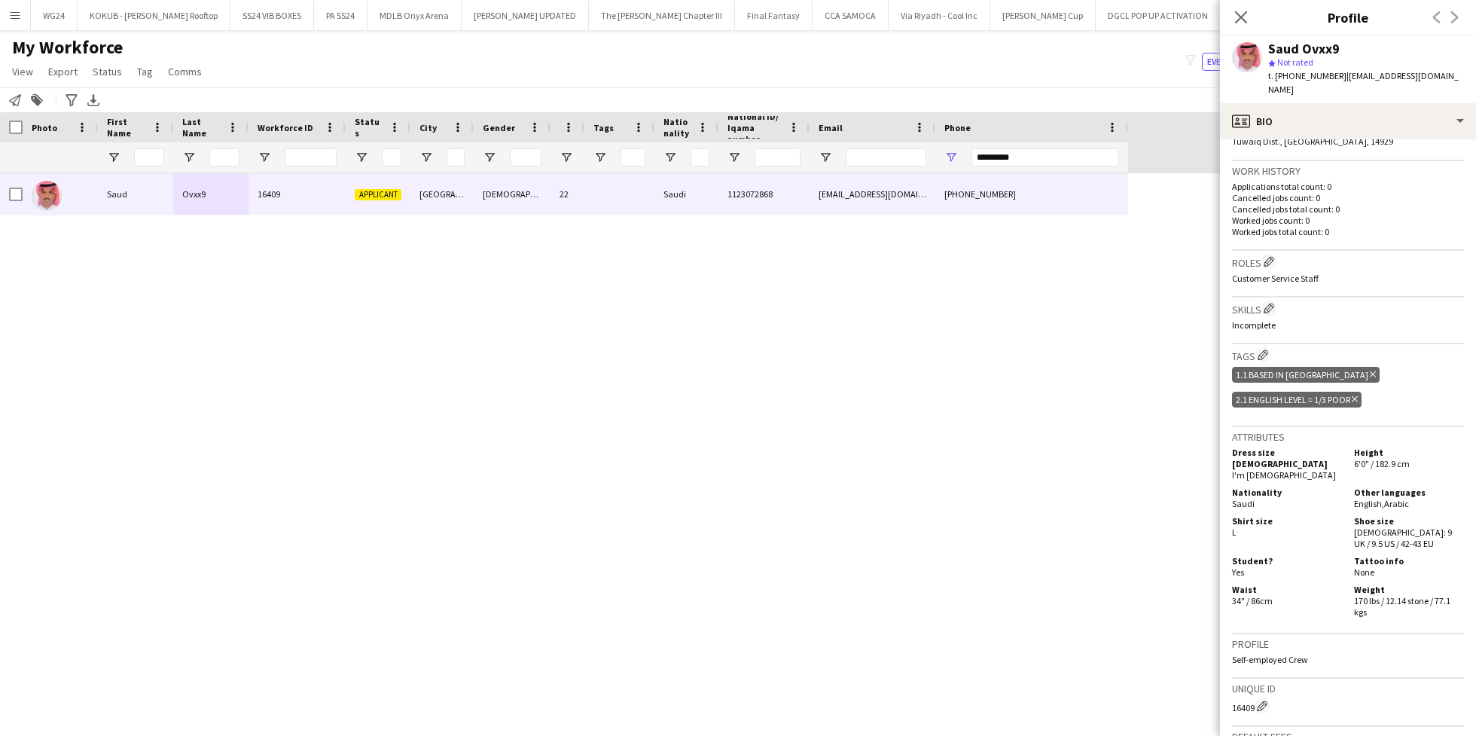
scroll to position [0, 0]
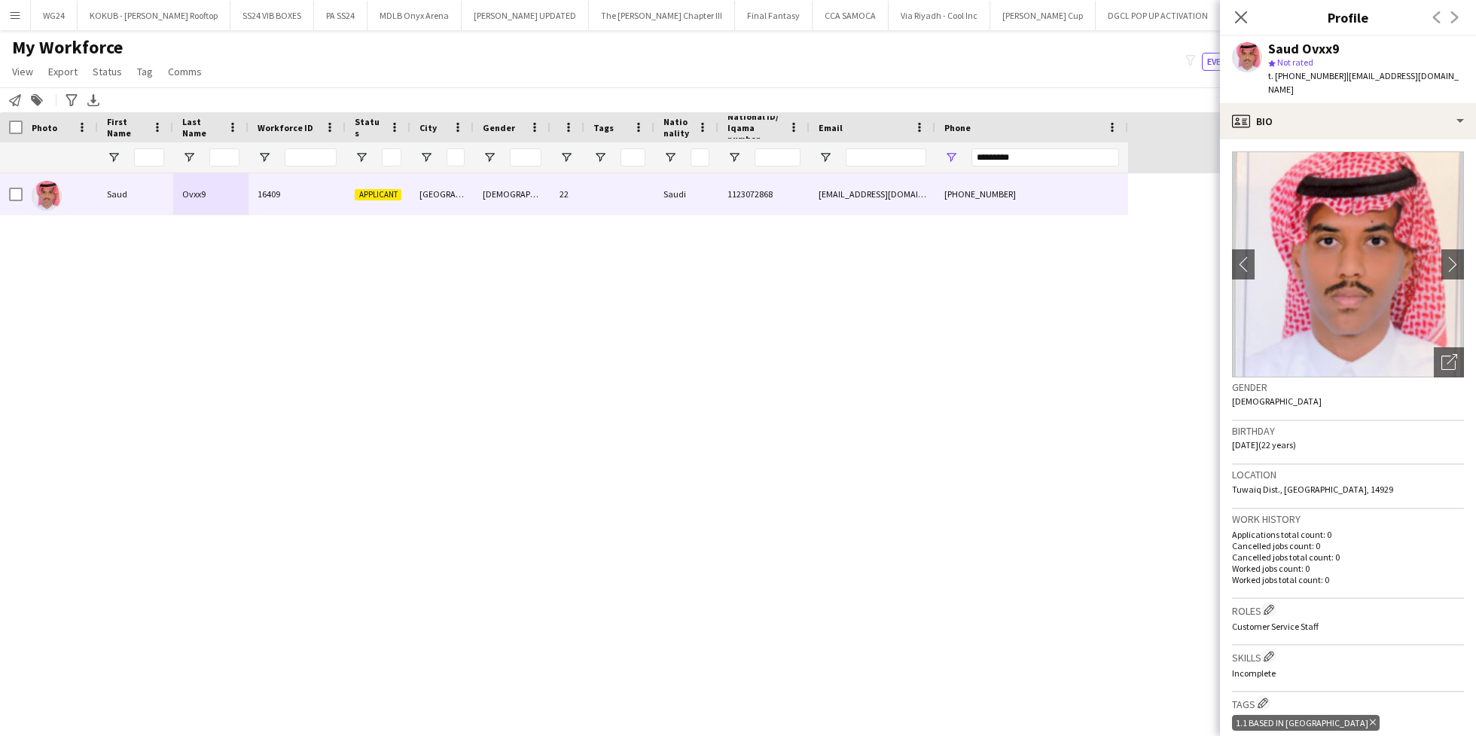
click at [1309, 51] on div "Saud Ovxx9" at bounding box center [1304, 49] width 72 height 14
click at [1312, 120] on div "profile Bio" at bounding box center [1348, 121] width 256 height 36
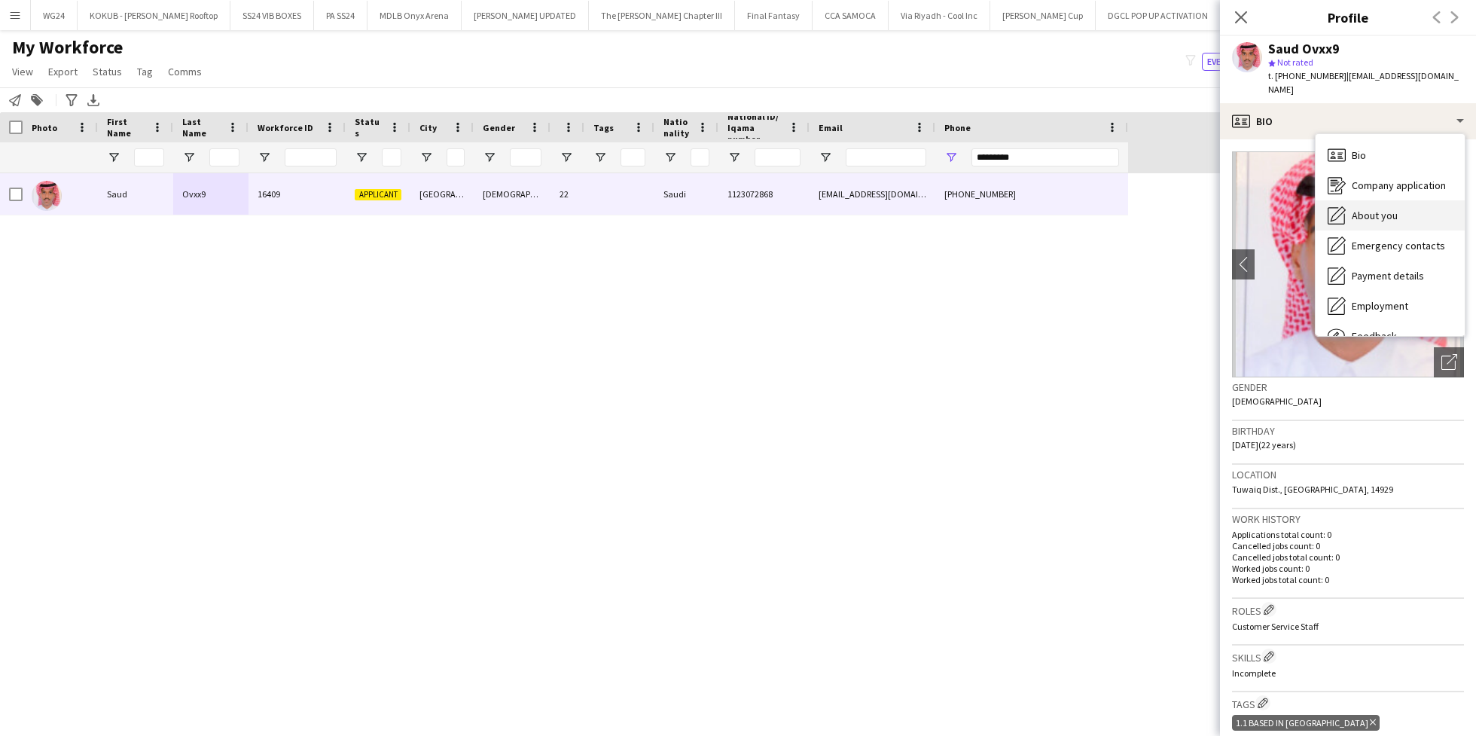
click at [1364, 200] on div "About you About you" at bounding box center [1390, 215] width 149 height 30
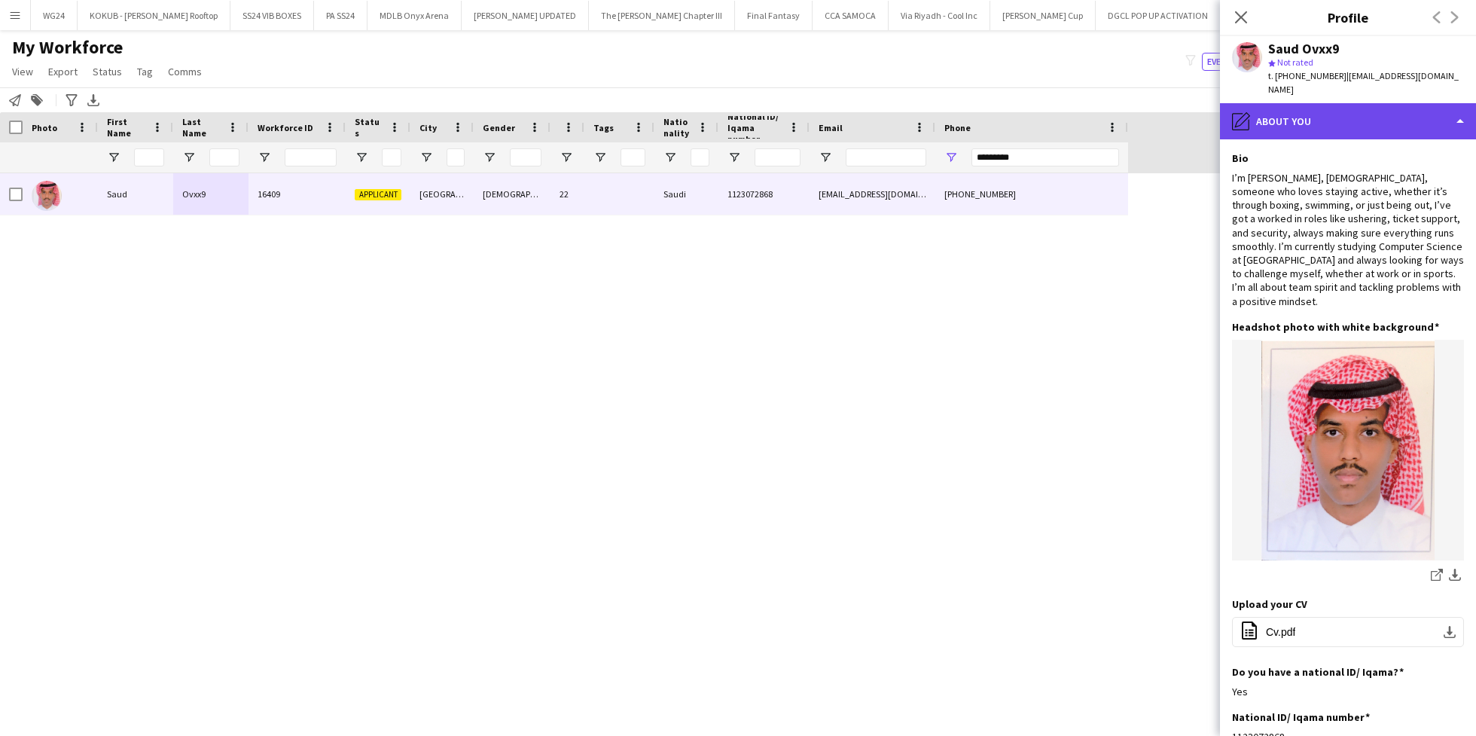
click at [1323, 112] on div "pencil4 About you" at bounding box center [1348, 121] width 256 height 36
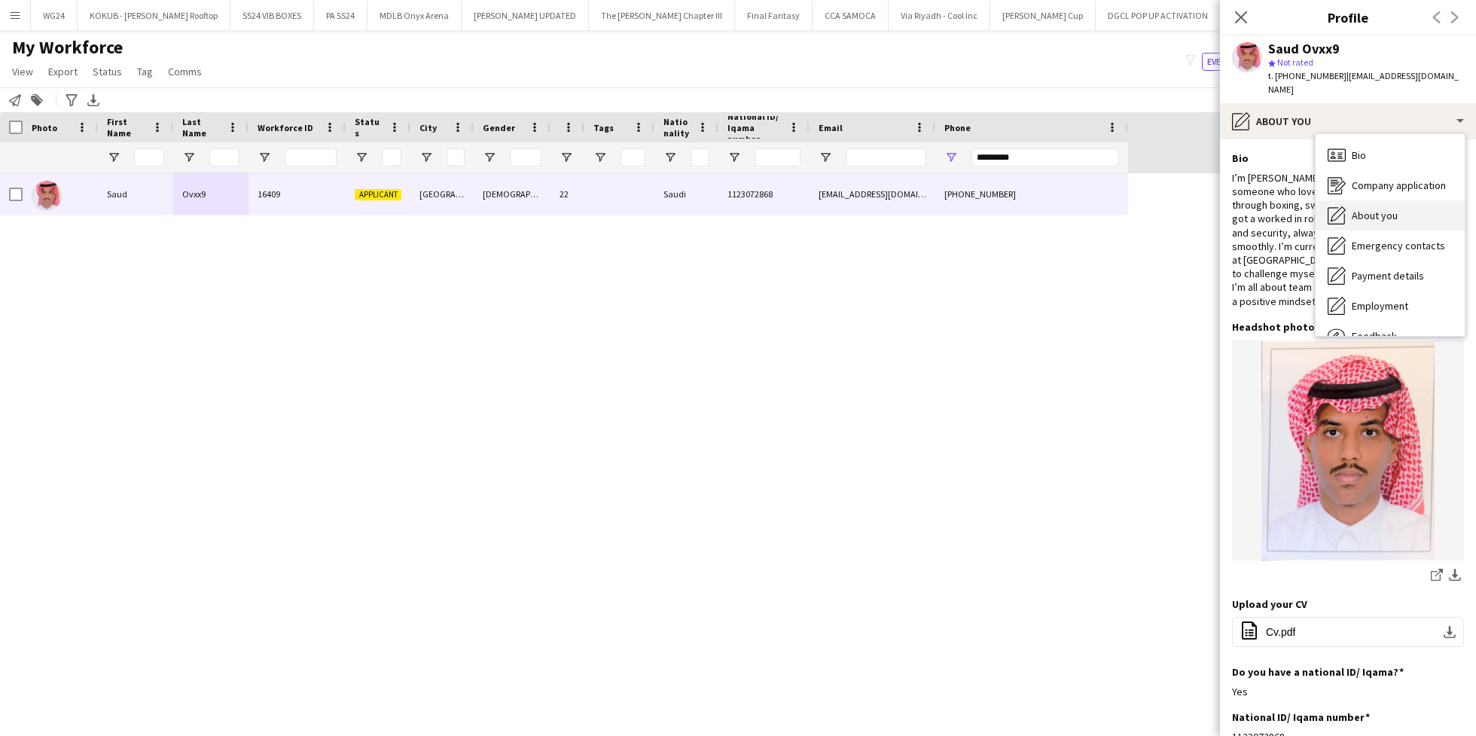
click at [1390, 209] on span "About you" at bounding box center [1375, 216] width 46 height 14
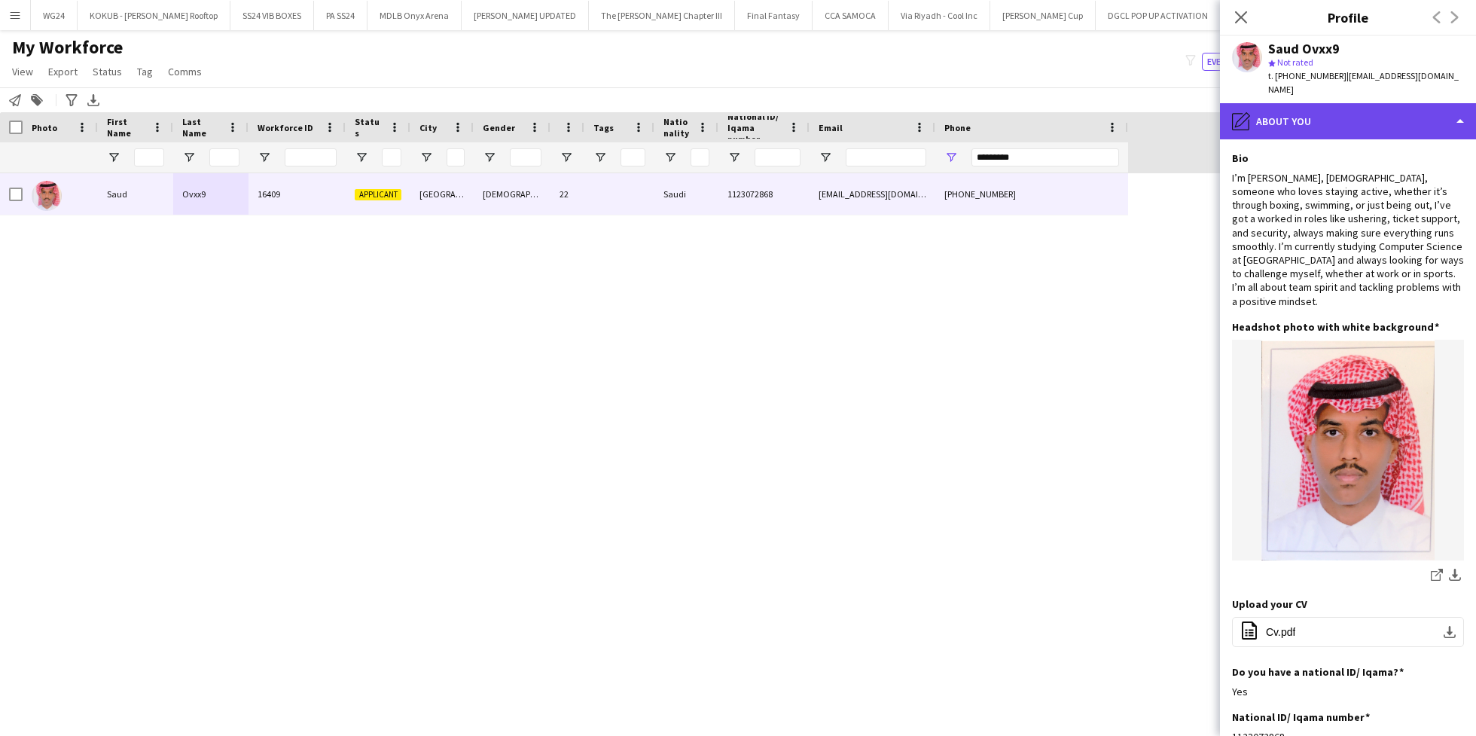
click at [1341, 121] on div "pencil4 About you" at bounding box center [1348, 121] width 256 height 36
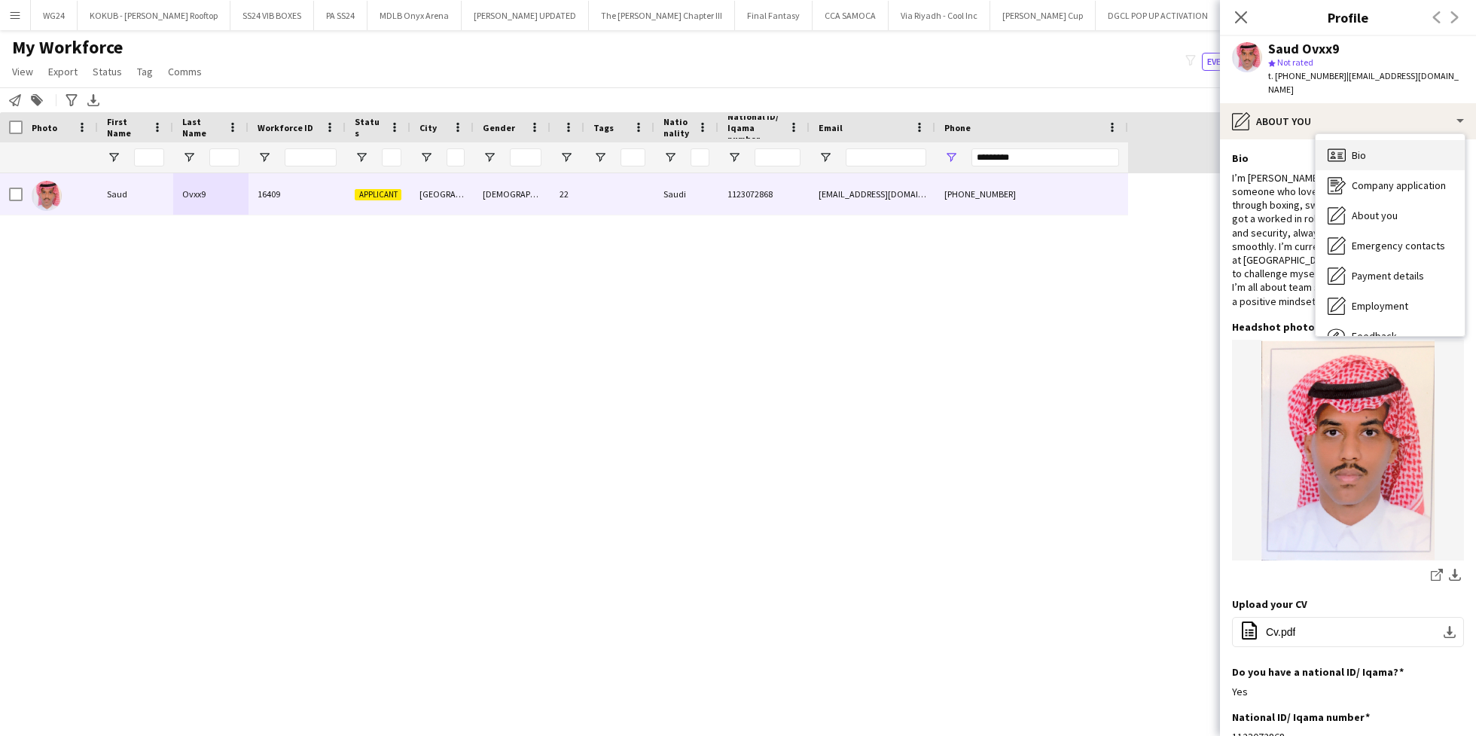
click at [1368, 142] on div "Bio Bio" at bounding box center [1390, 155] width 149 height 30
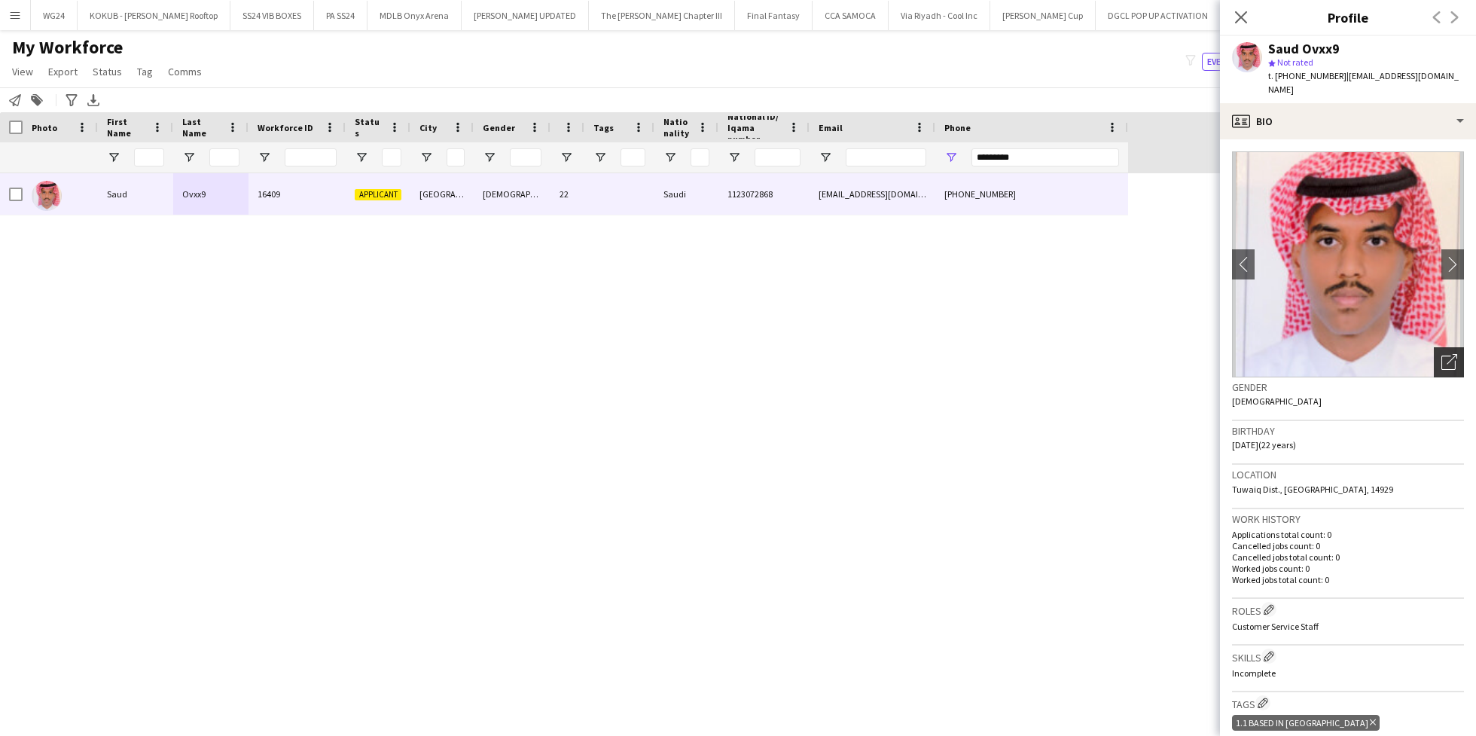
click at [1434, 358] on div "Open photos pop-in" at bounding box center [1449, 362] width 30 height 30
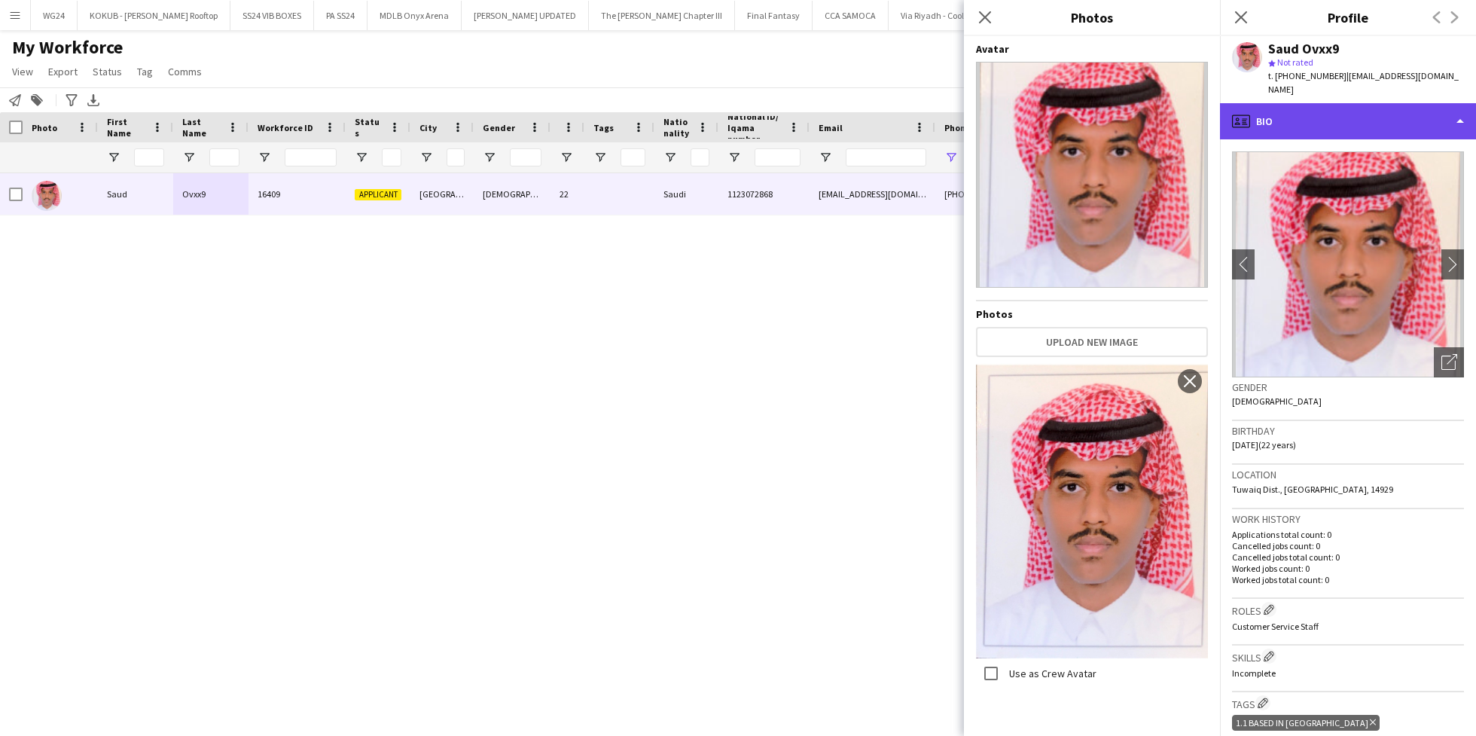
click at [1310, 108] on div "profile Bio" at bounding box center [1348, 121] width 256 height 36
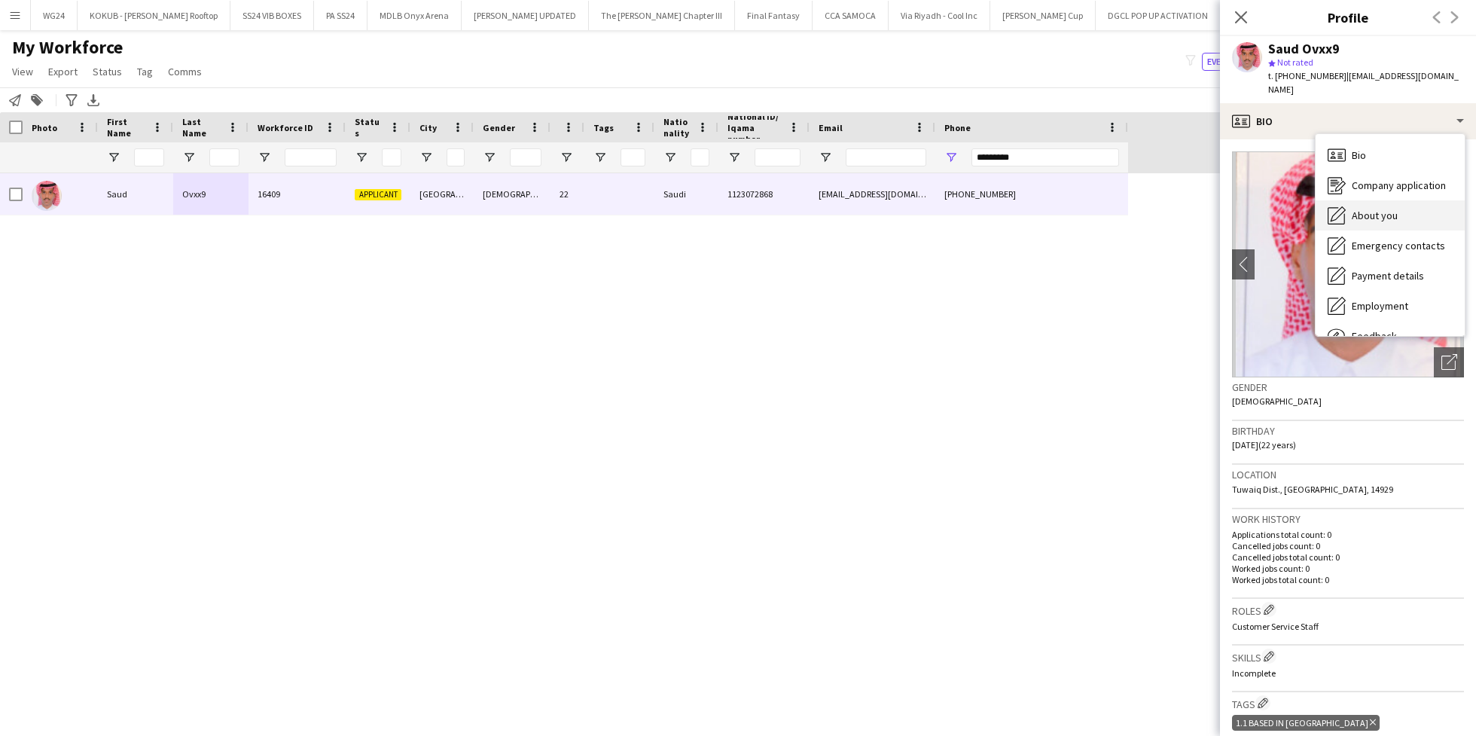
click at [1380, 209] on span "About you" at bounding box center [1375, 216] width 46 height 14
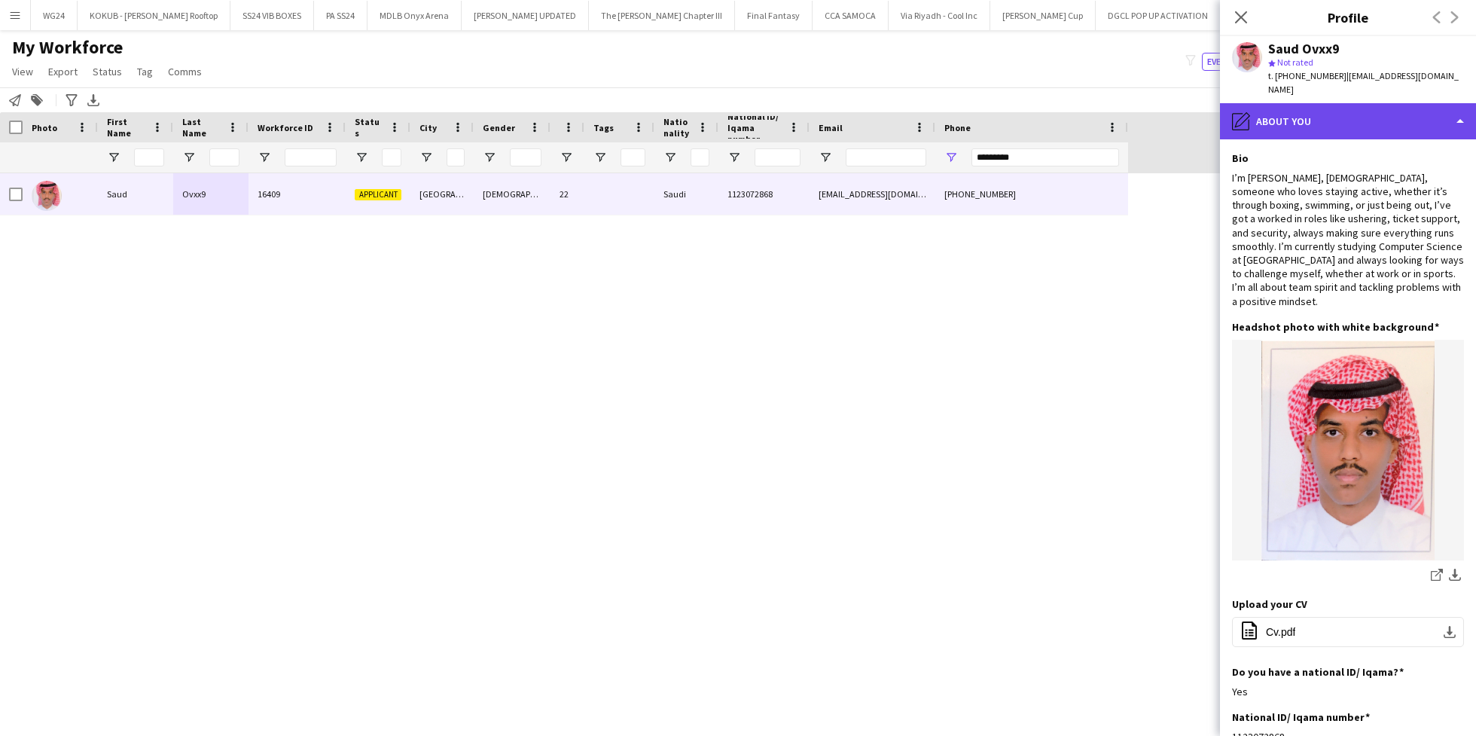
click at [1336, 111] on div "pencil4 About you" at bounding box center [1348, 121] width 256 height 36
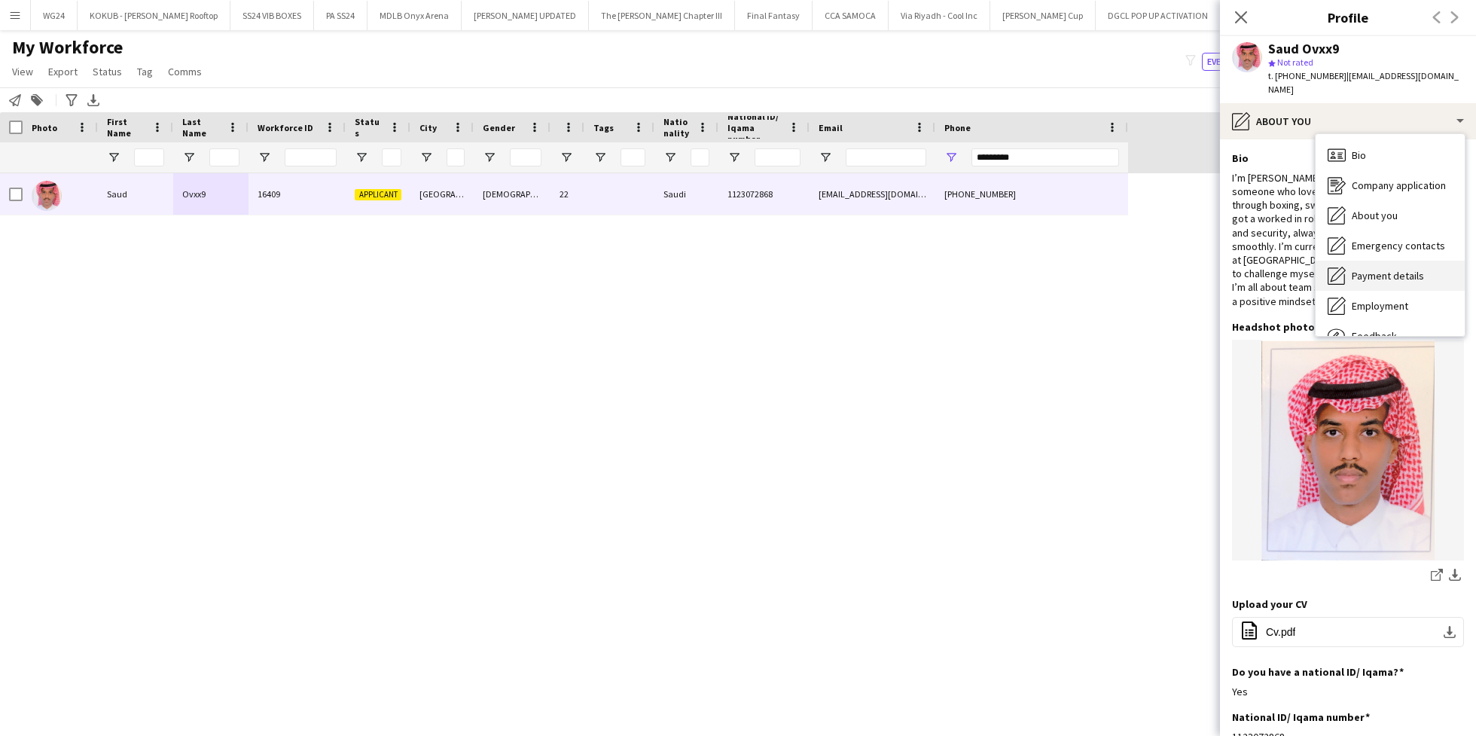
click at [1391, 261] on div "Payment details Payment details" at bounding box center [1390, 276] width 149 height 30
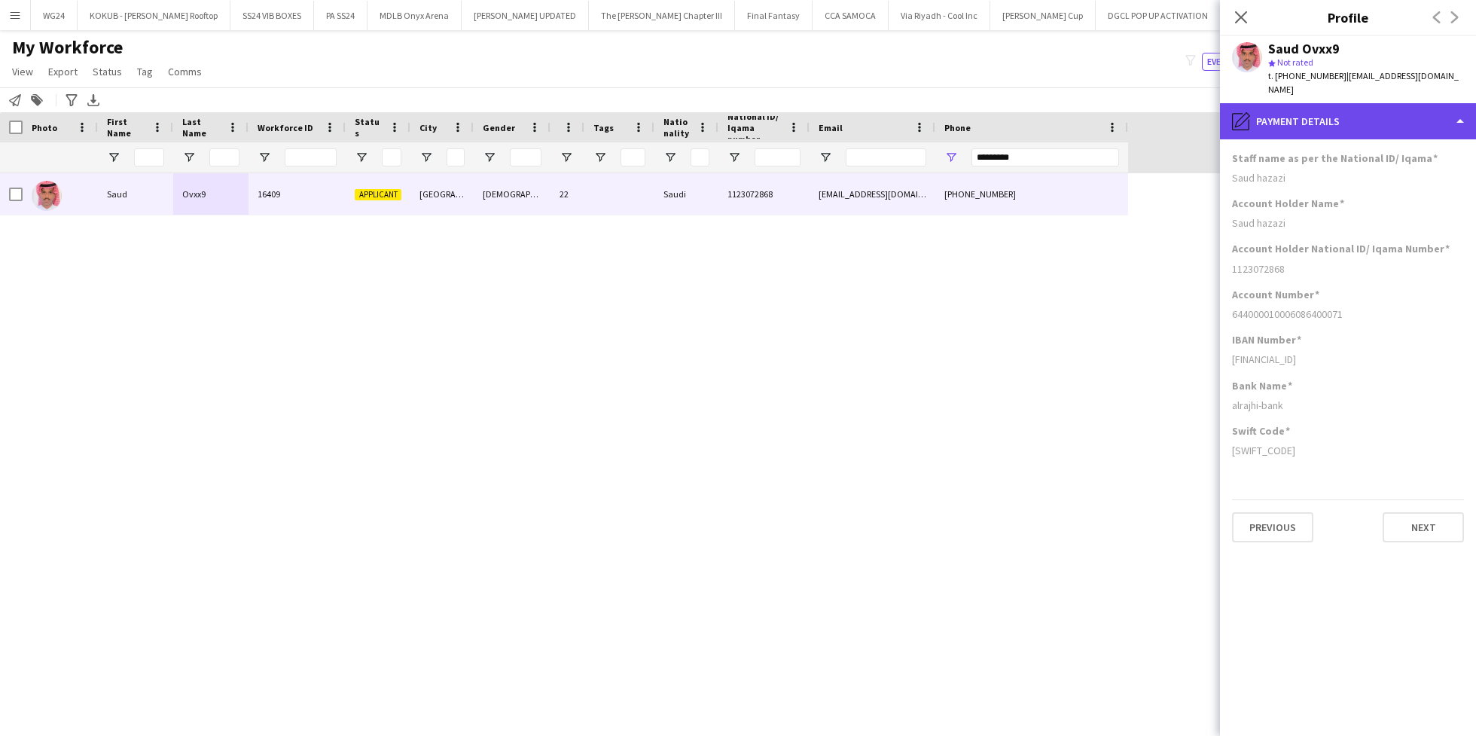
click at [1339, 108] on div "pencil4 Payment details" at bounding box center [1348, 121] width 256 height 36
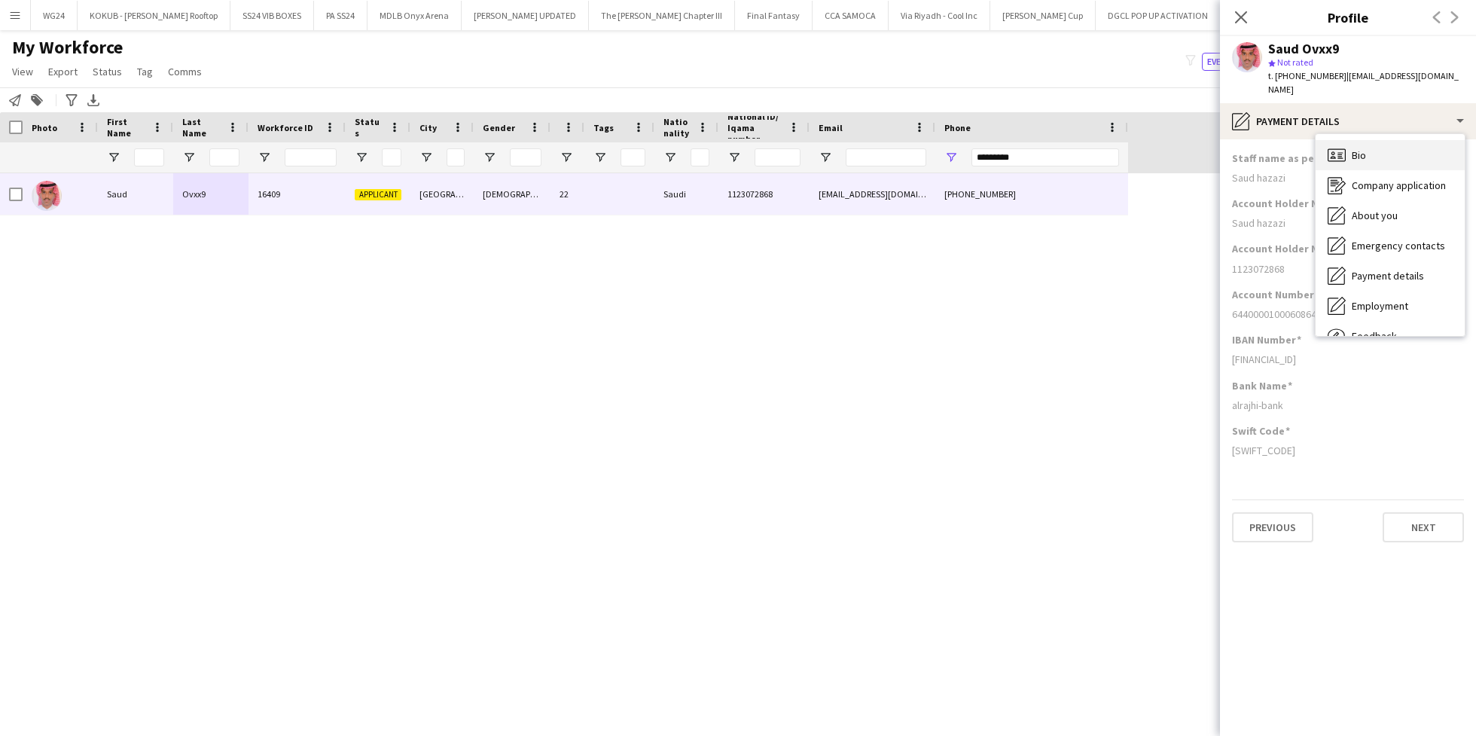
click at [1369, 145] on div "Bio Bio" at bounding box center [1390, 155] width 149 height 30
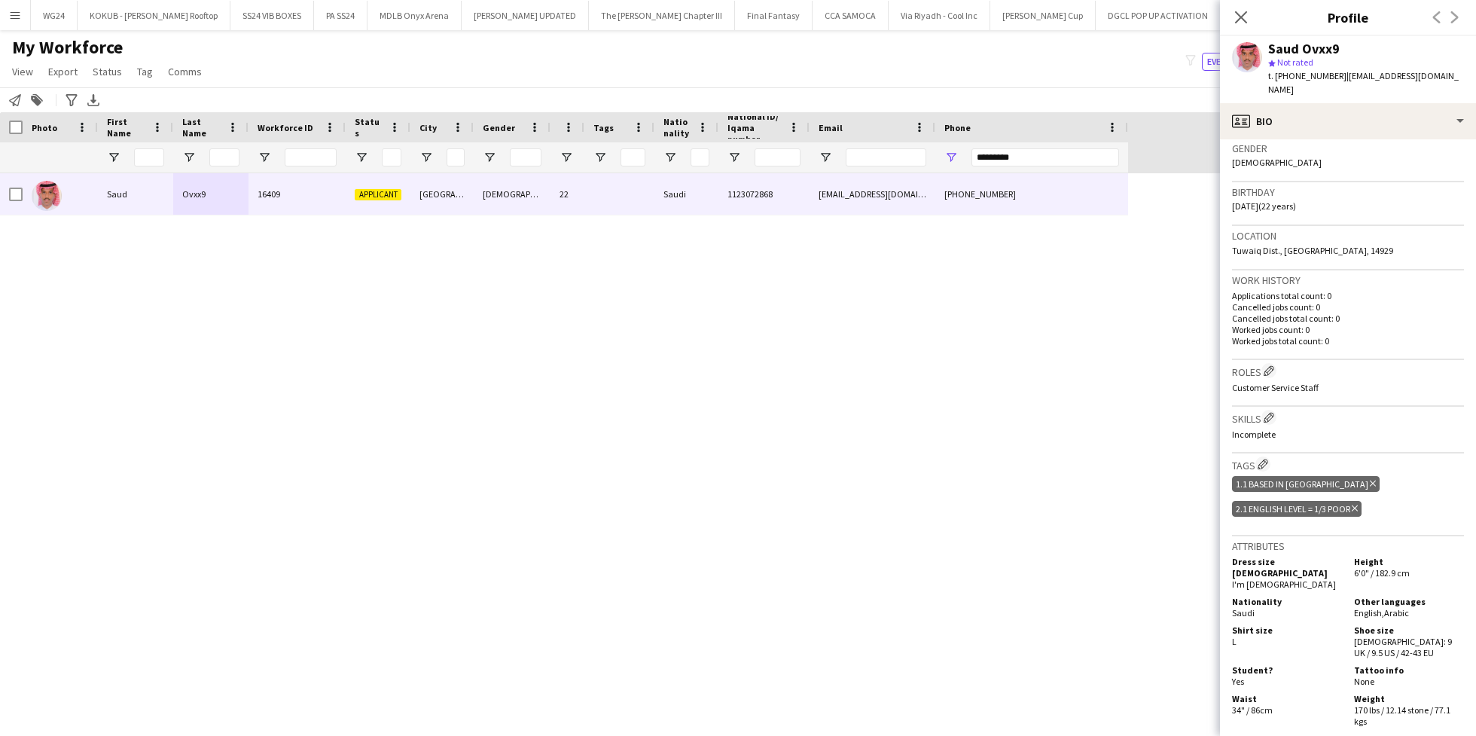
scroll to position [279, 0]
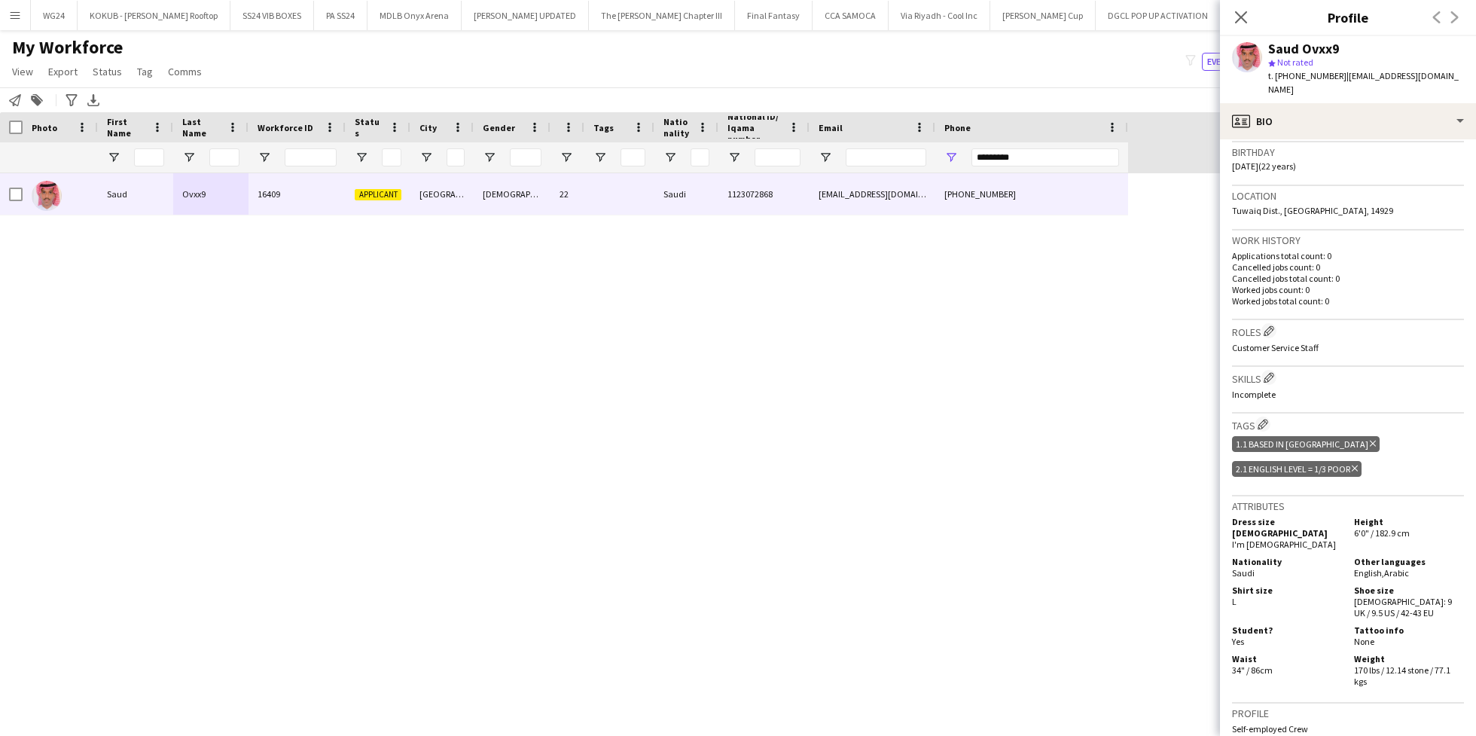
click at [1358, 464] on icon "Delete tag" at bounding box center [1355, 468] width 6 height 9
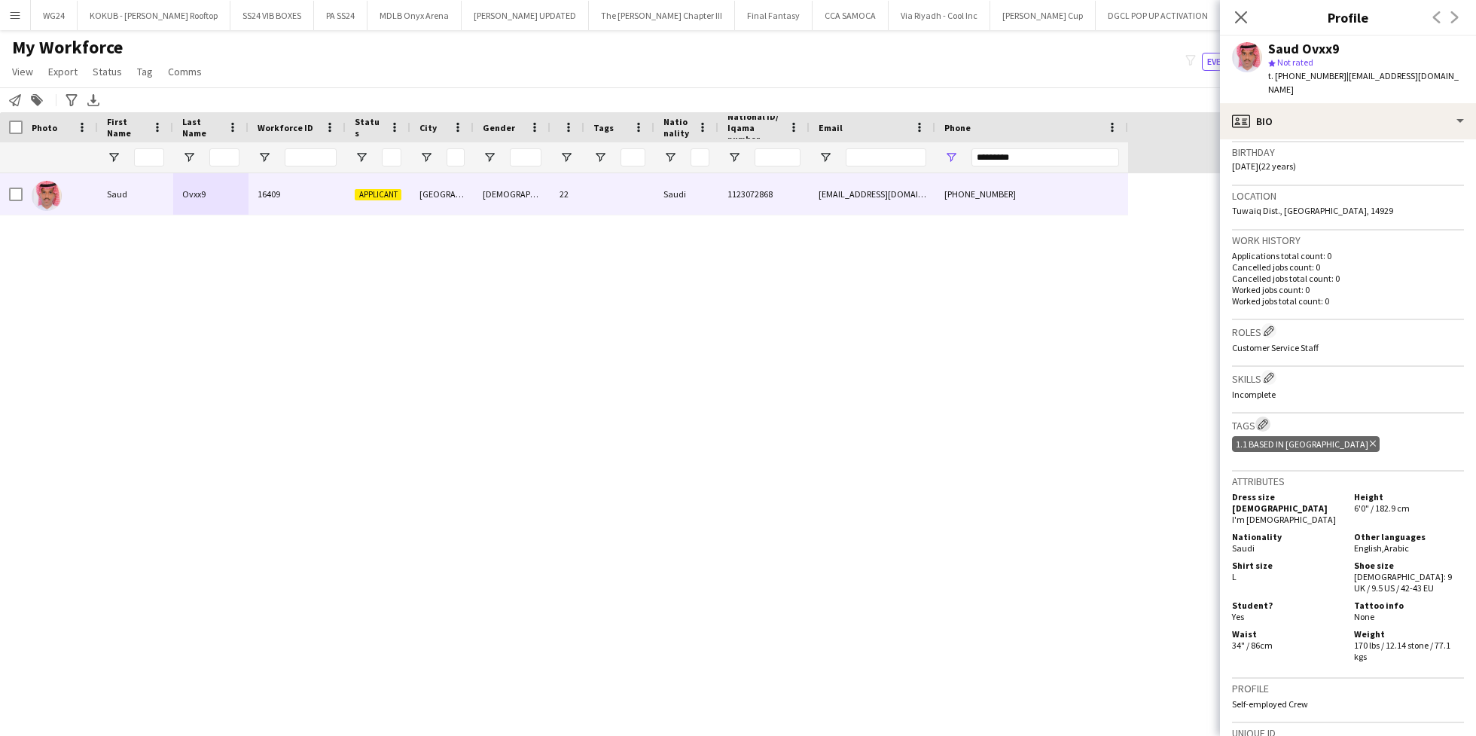
click at [1264, 419] on app-icon "Edit crew company tags" at bounding box center [1263, 424] width 11 height 11
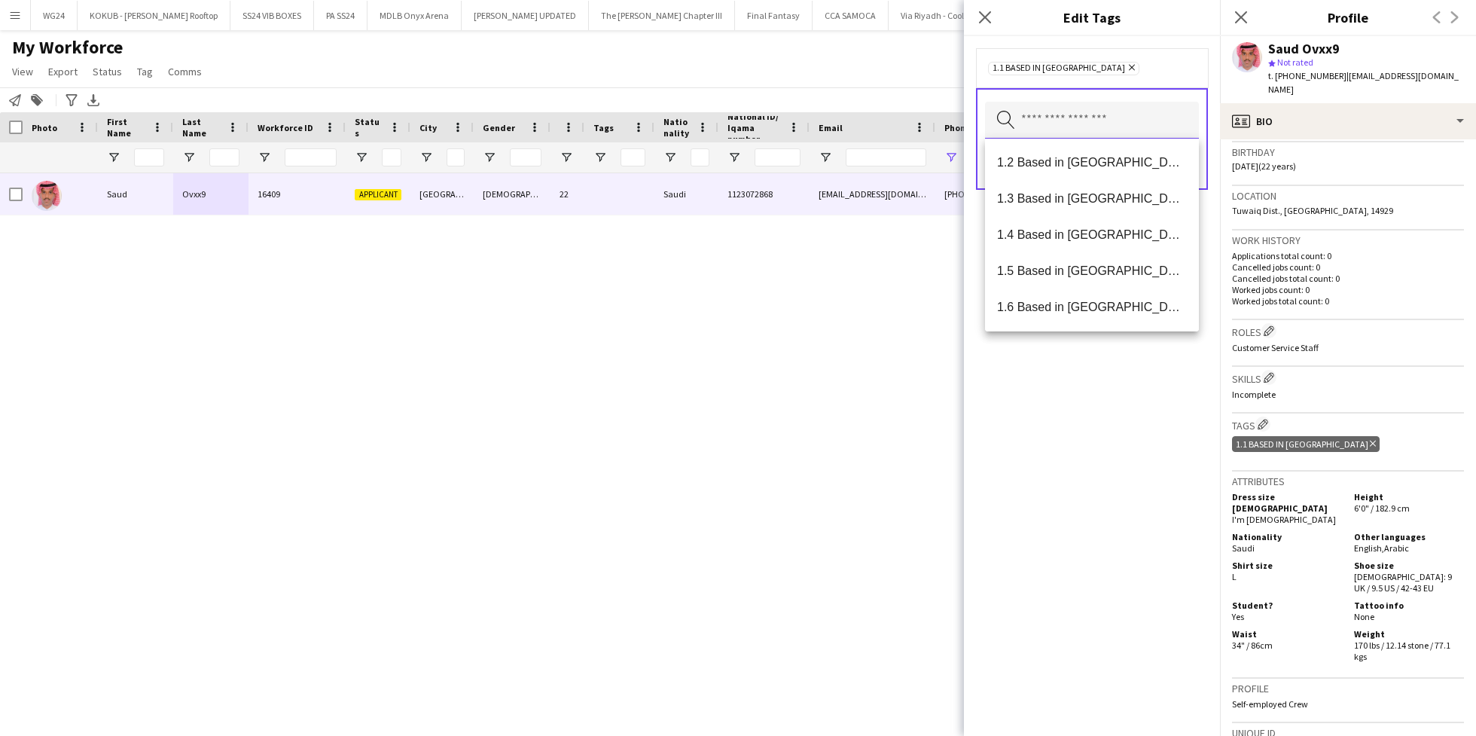
click at [1066, 127] on input "text" at bounding box center [1092, 121] width 214 height 38
click at [1096, 251] on mat-option "2.2 English Level = 2/3 Good" at bounding box center [1092, 235] width 214 height 36
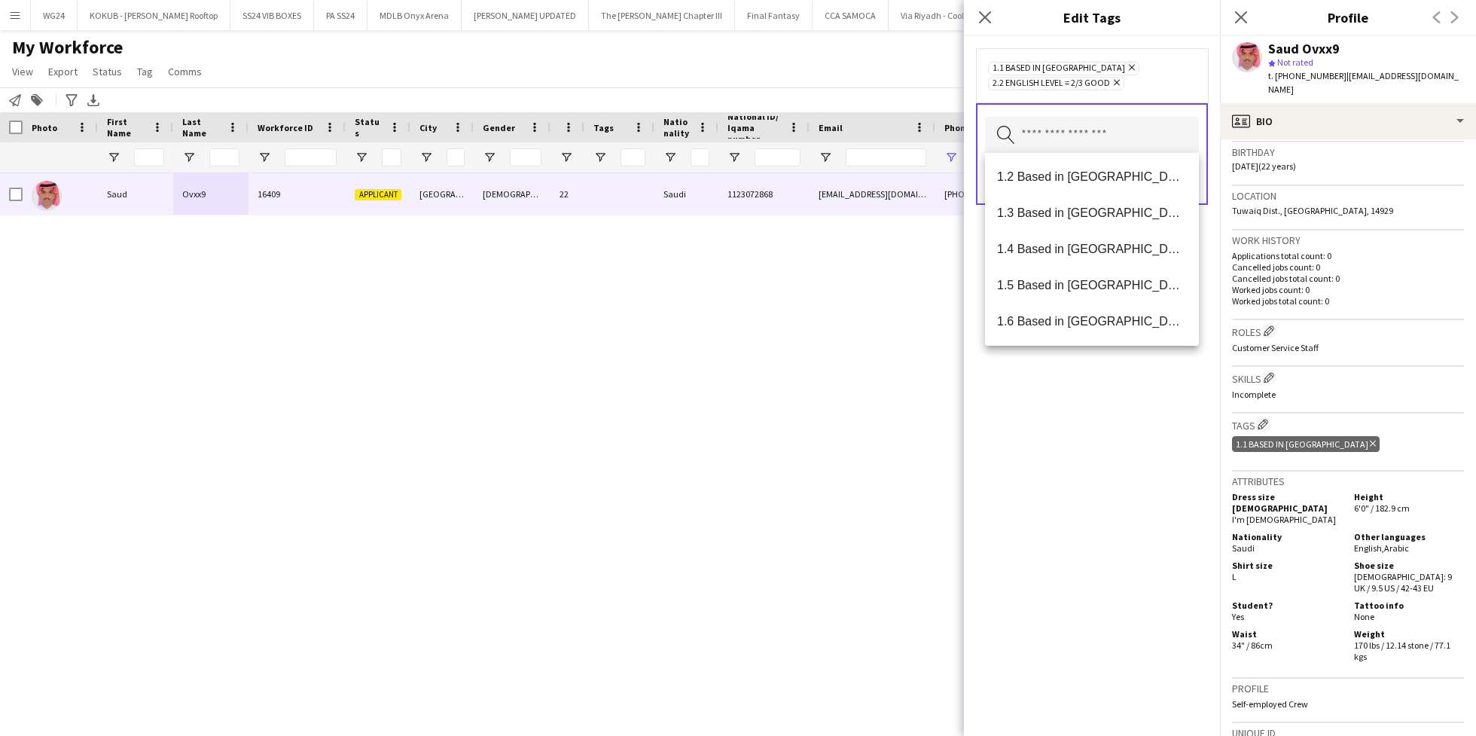
click at [1109, 444] on div "1.1 Based in [GEOGRAPHIC_DATA] Remove 2.2 English Level = 2/3 Good Remove Searc…" at bounding box center [1092, 386] width 256 height 700
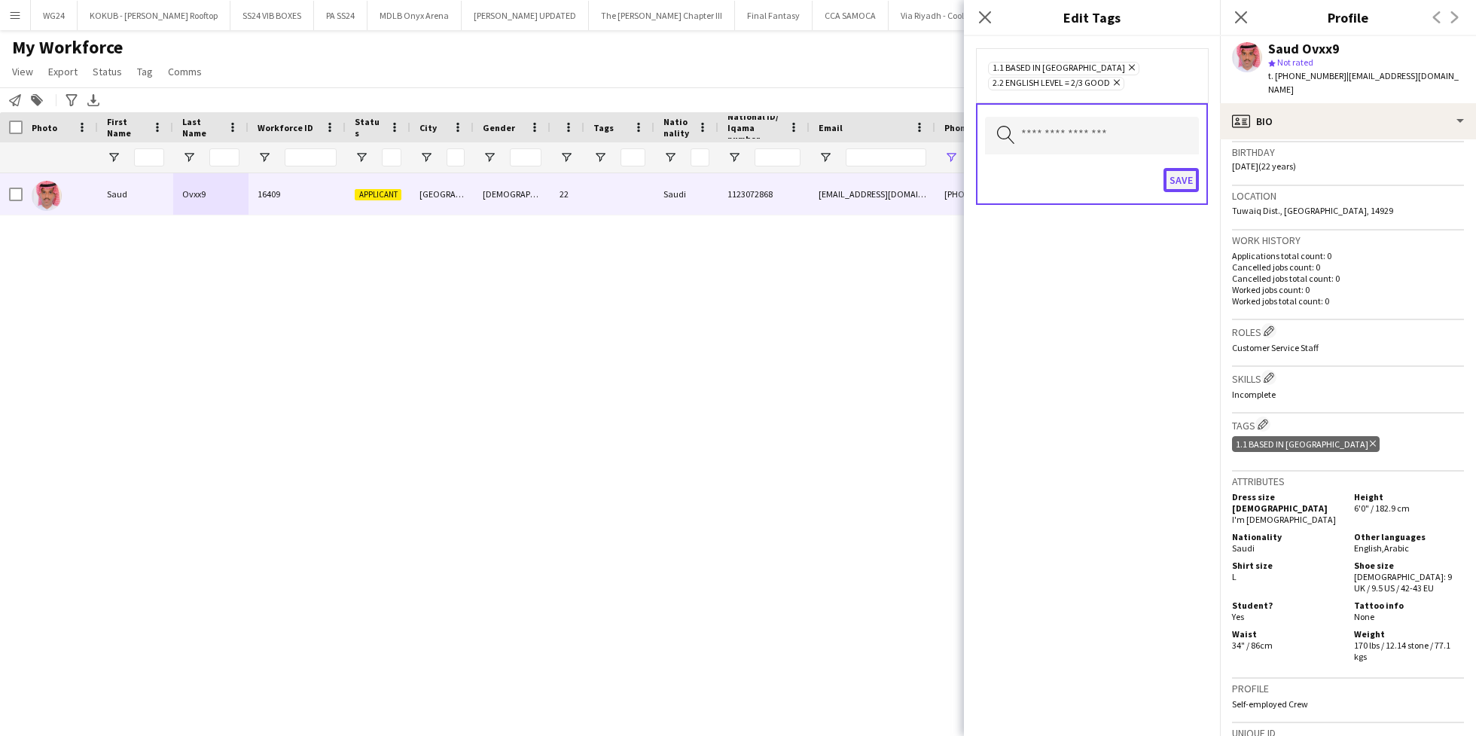
click at [1173, 174] on button "Save" at bounding box center [1181, 180] width 35 height 24
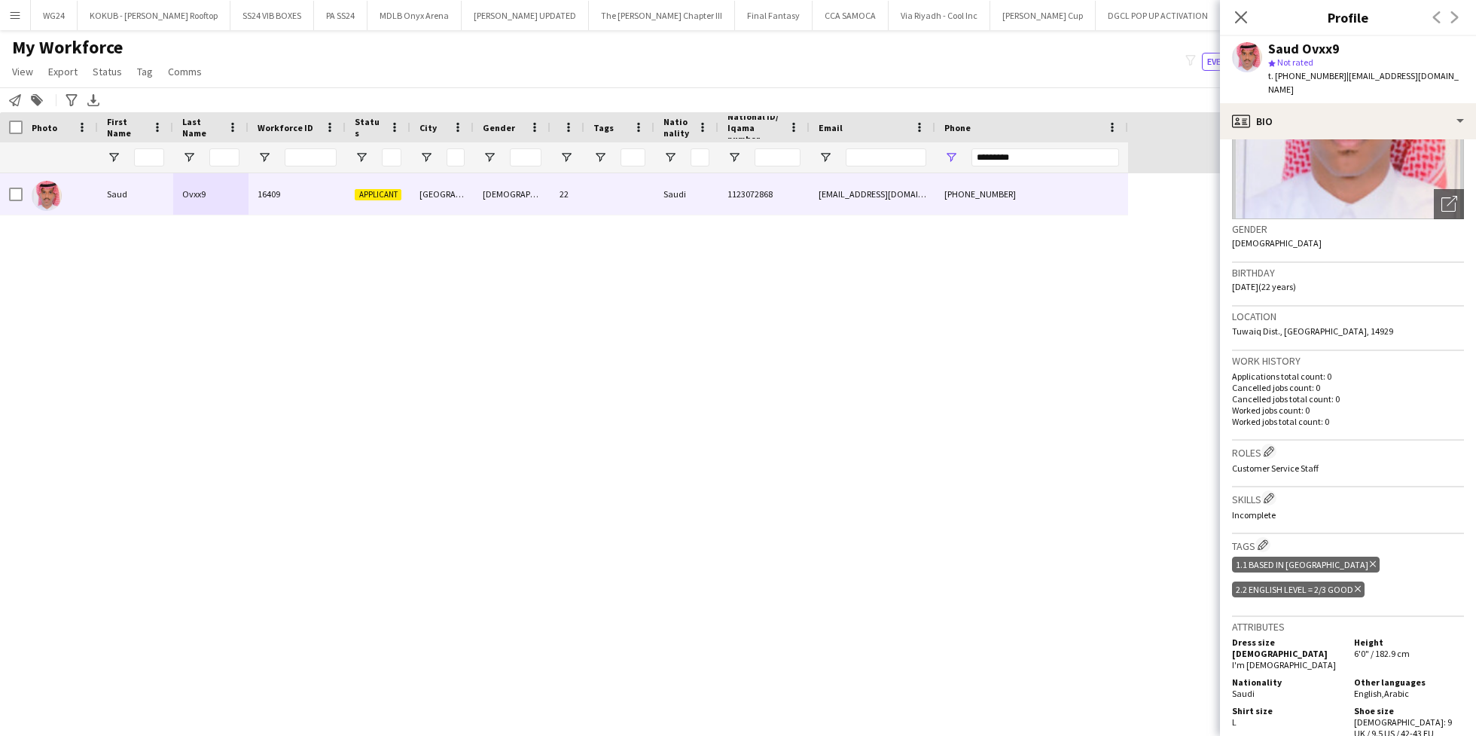
scroll to position [0, 0]
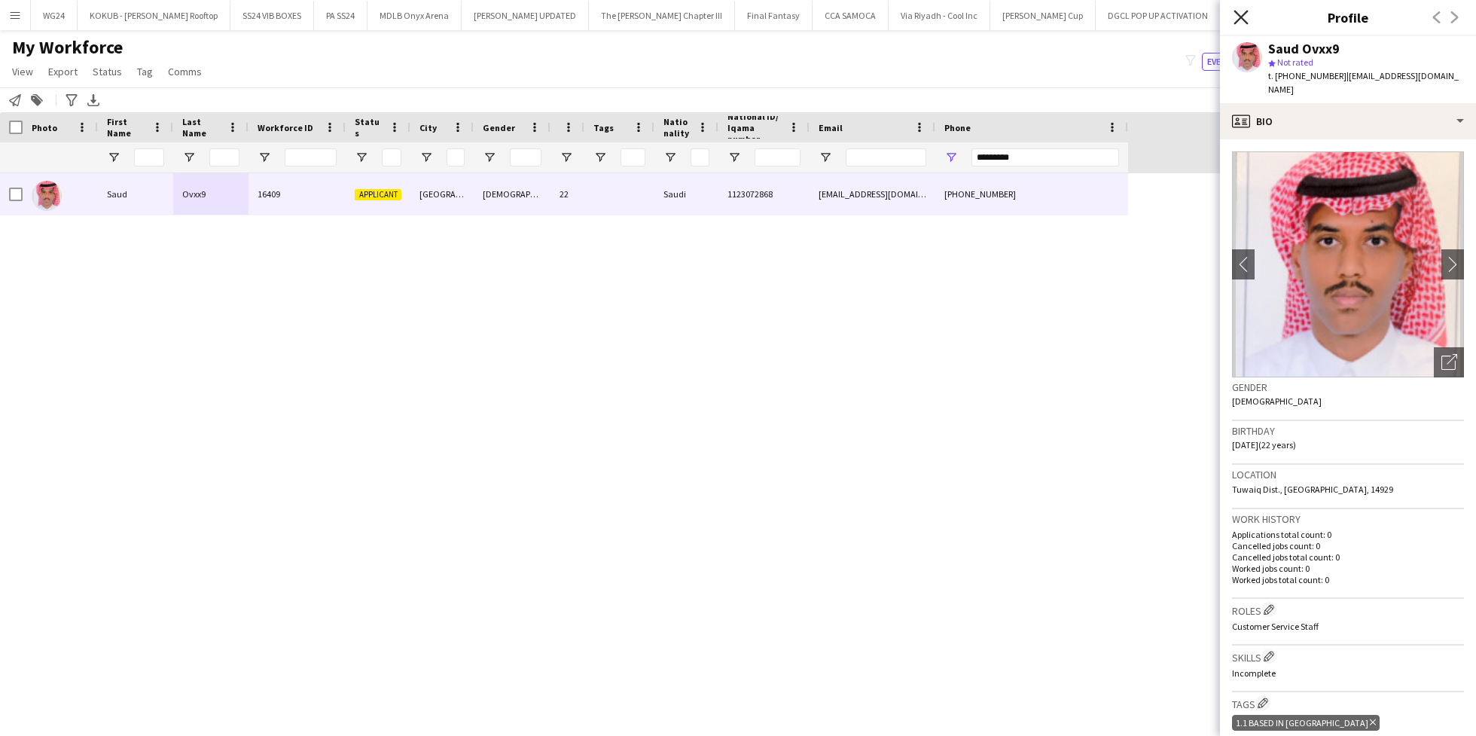
click at [1248, 17] on icon "Close pop-in" at bounding box center [1241, 17] width 14 height 14
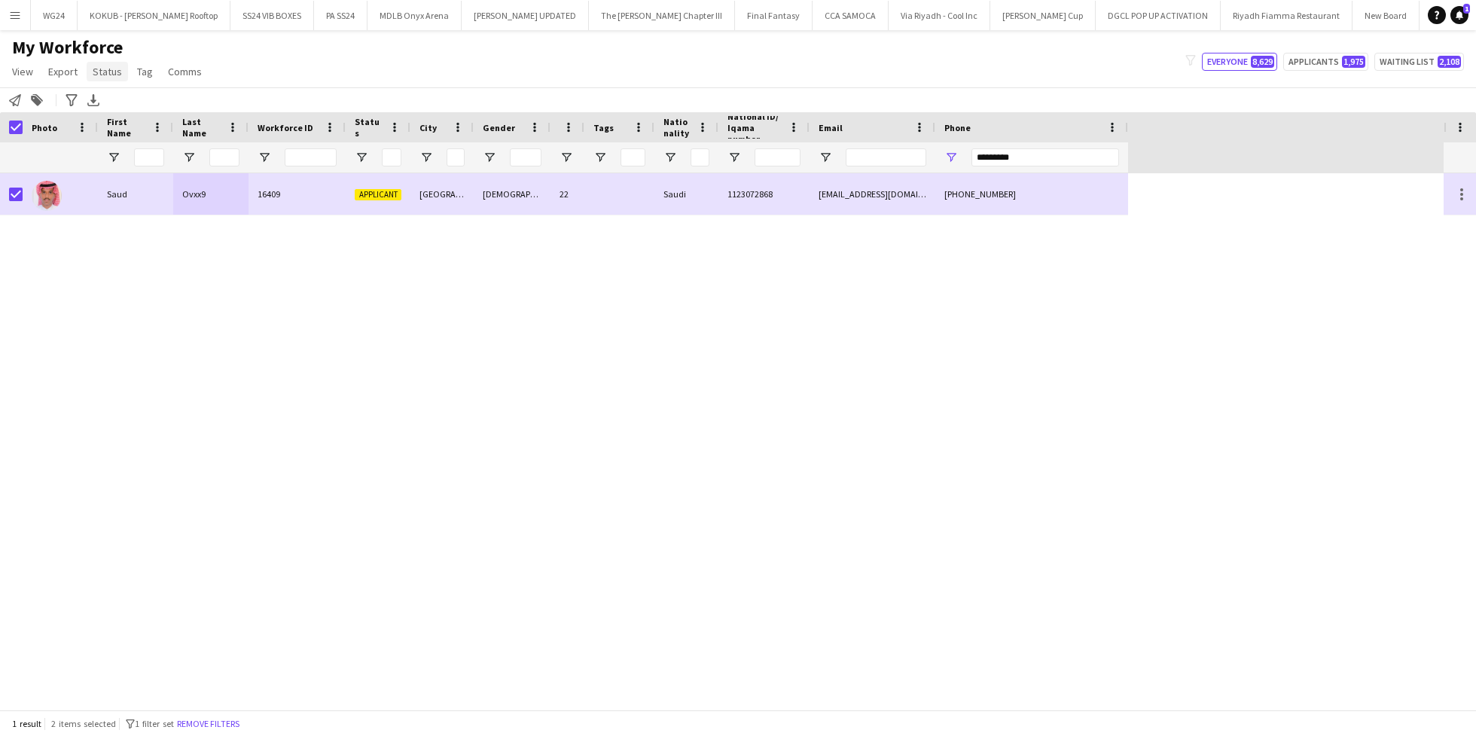
click at [96, 80] on link "Status" at bounding box center [107, 72] width 41 height 20
click at [136, 104] on link "Edit" at bounding box center [139, 104] width 105 height 32
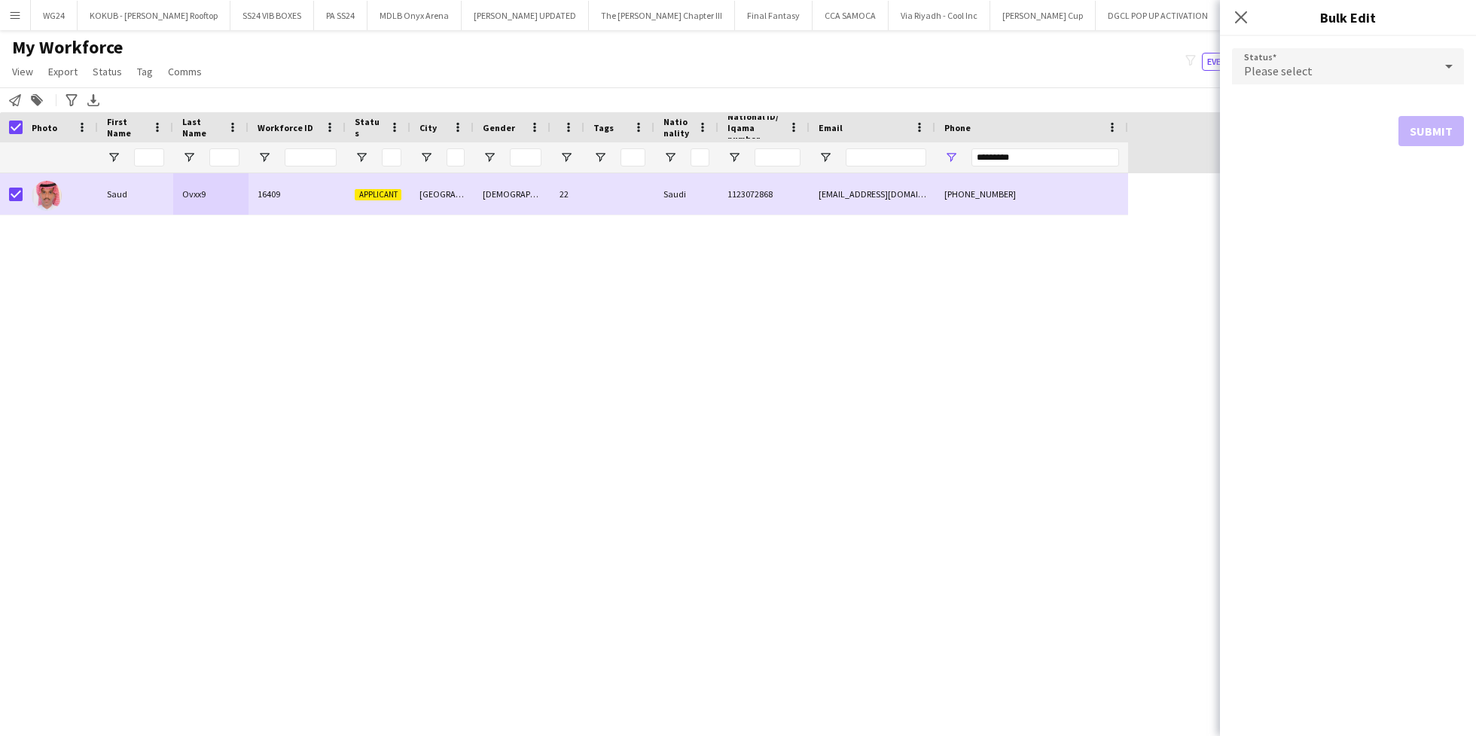
click at [1347, 72] on div "Please select" at bounding box center [1333, 66] width 202 height 36
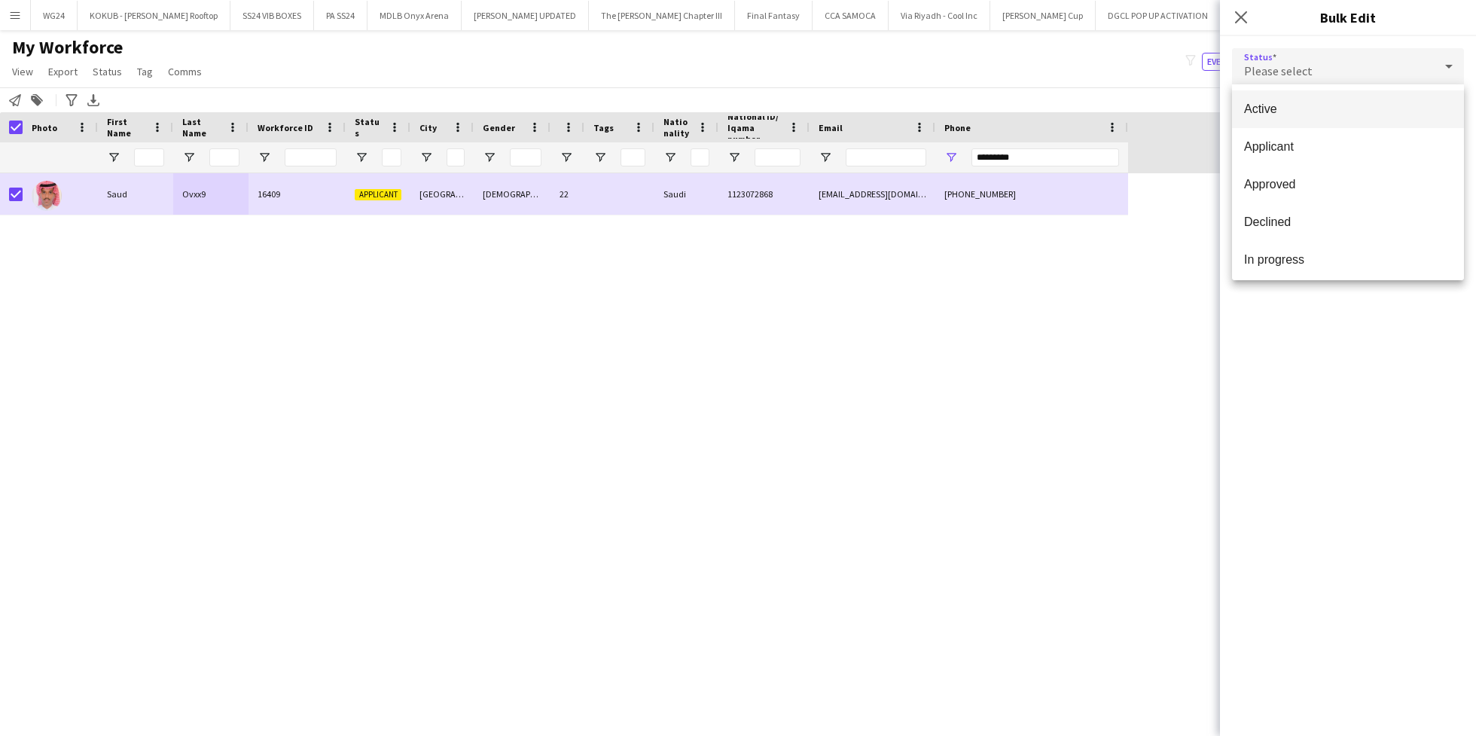
click at [1360, 102] on span "Active" at bounding box center [1348, 109] width 208 height 14
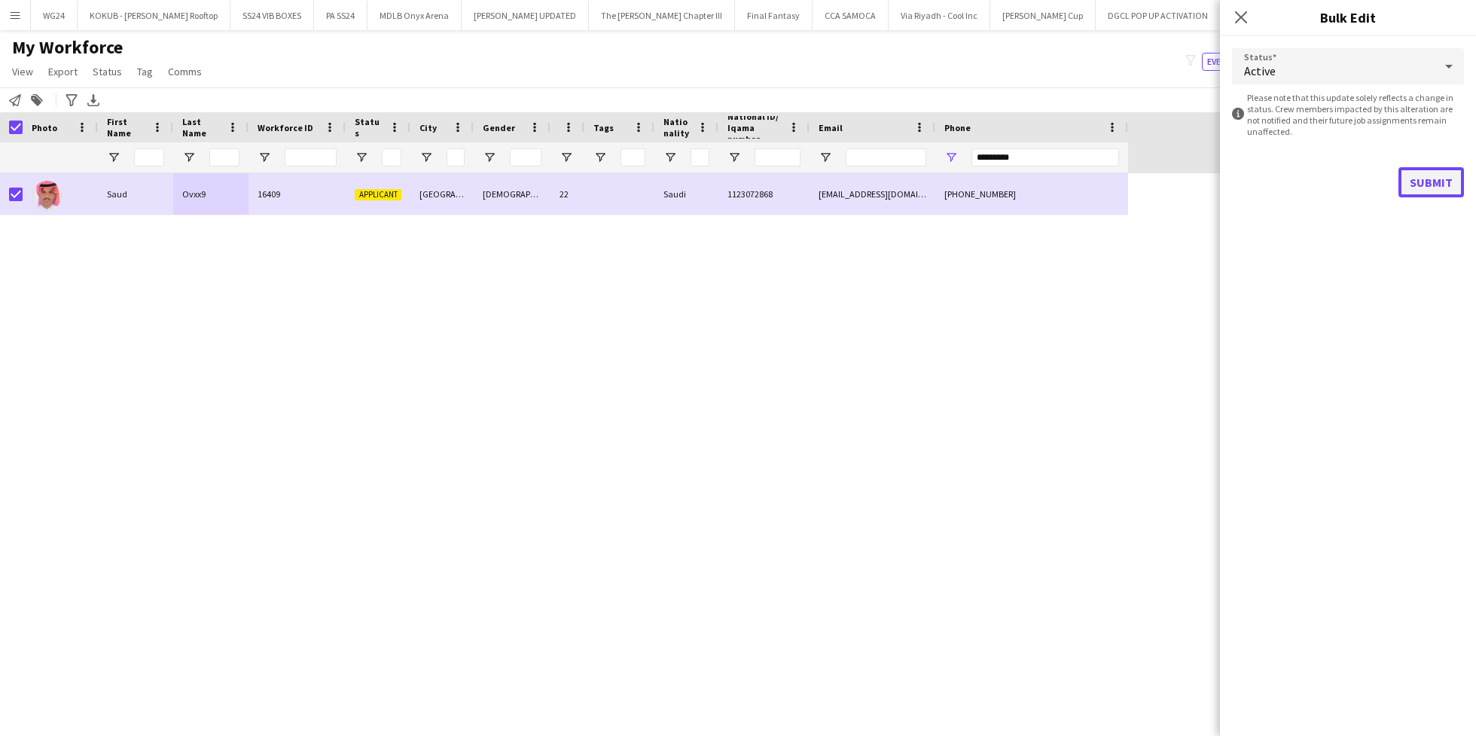
click at [1410, 180] on button "Submit" at bounding box center [1431, 182] width 66 height 30
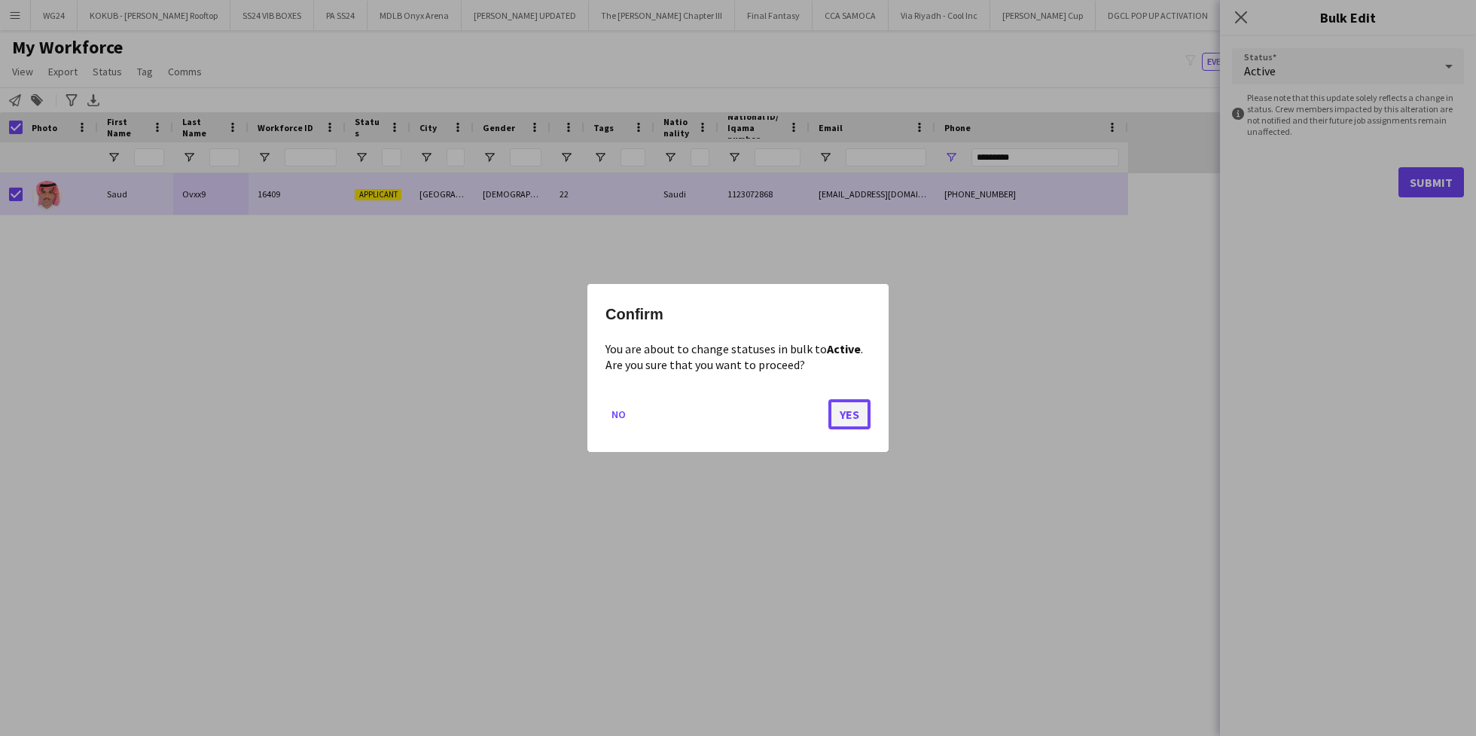
click at [843, 415] on button "Yes" at bounding box center [849, 414] width 42 height 30
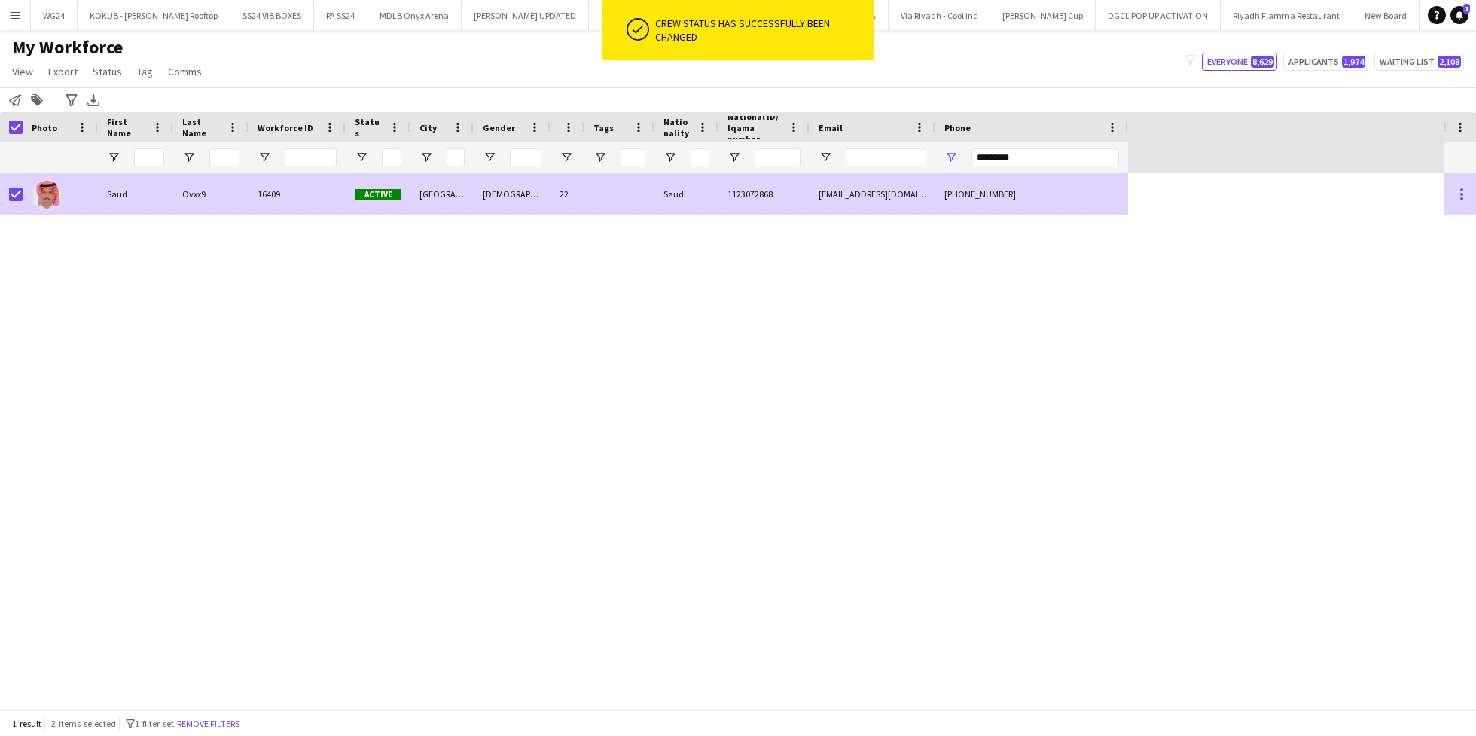
click at [822, 197] on div "[EMAIL_ADDRESS][DOMAIN_NAME]" at bounding box center [873, 193] width 126 height 41
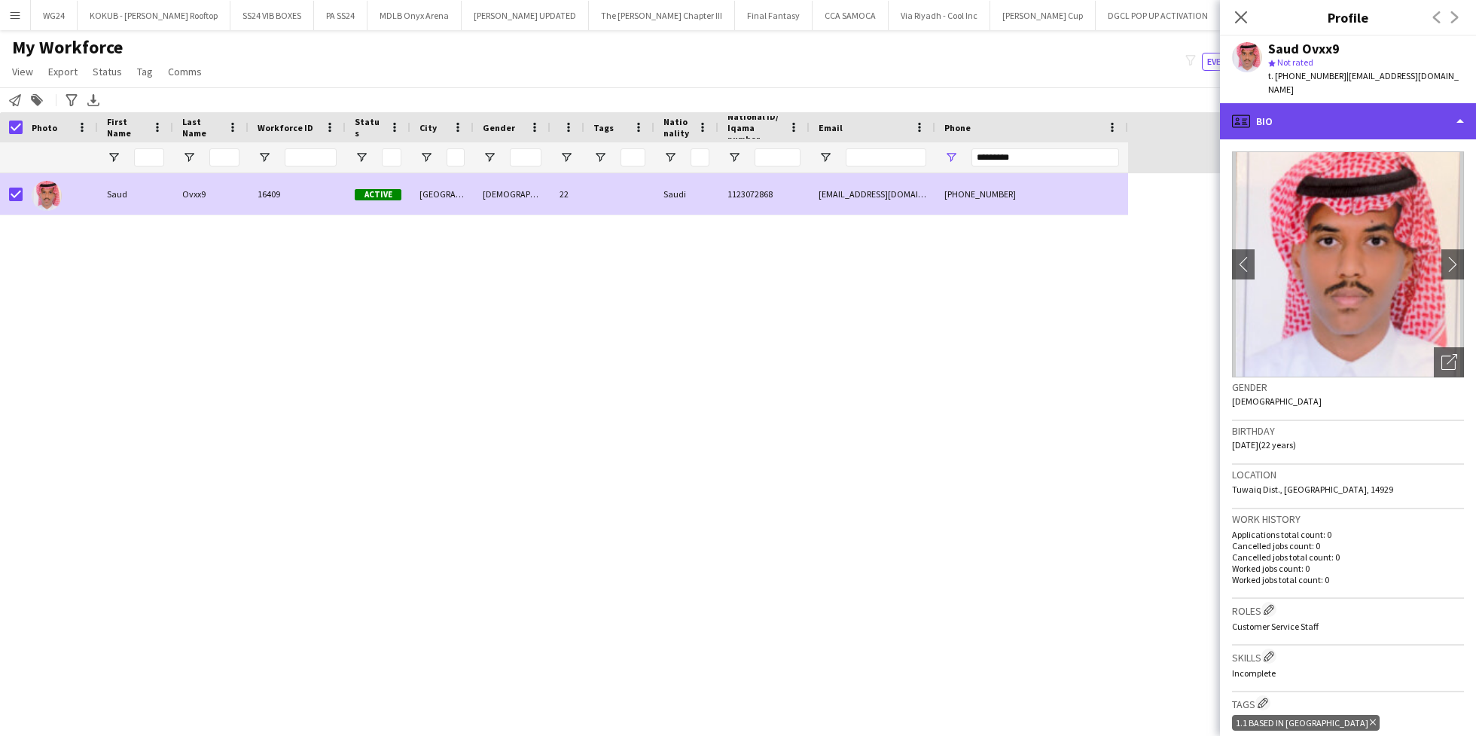
click at [1337, 103] on div "profile Bio" at bounding box center [1348, 121] width 256 height 36
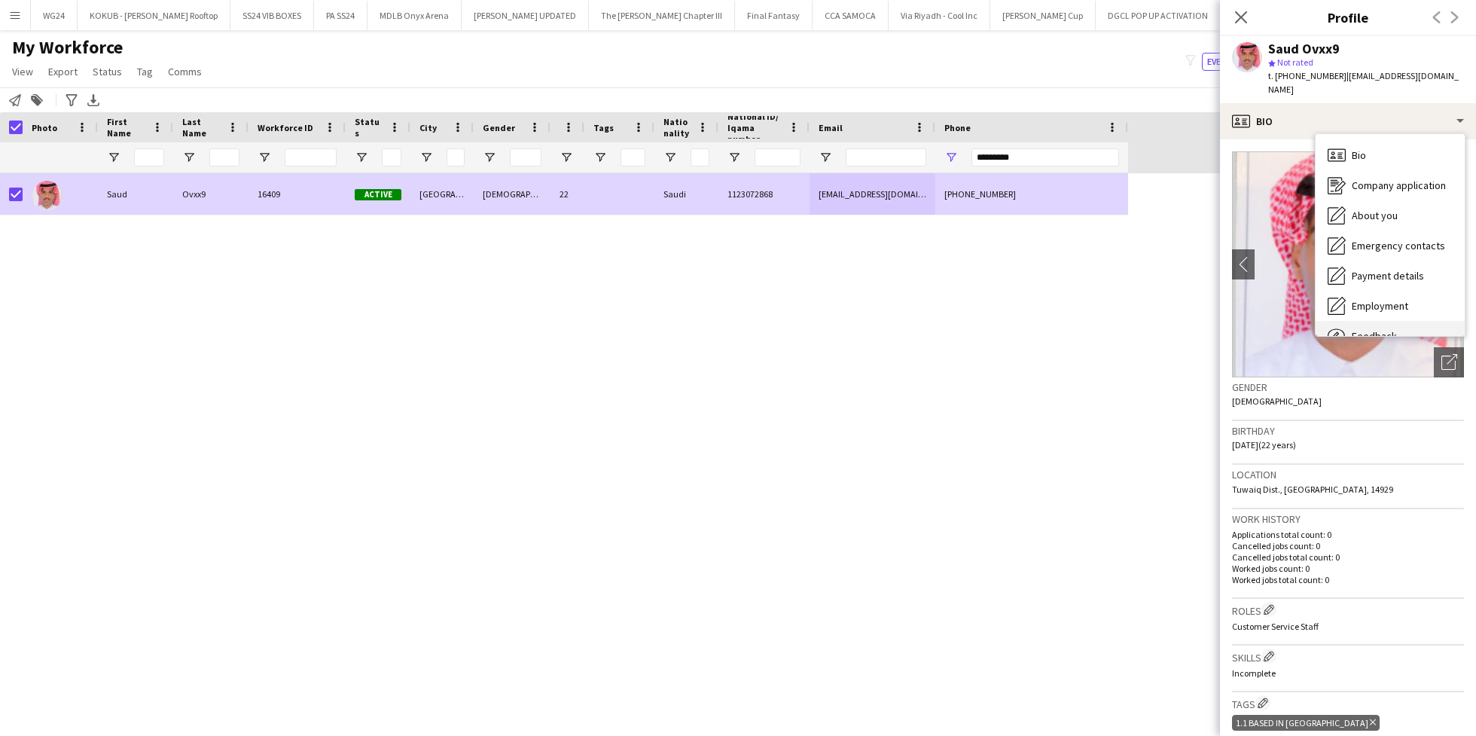
click at [1380, 329] on span "Feedback" at bounding box center [1374, 336] width 45 height 14
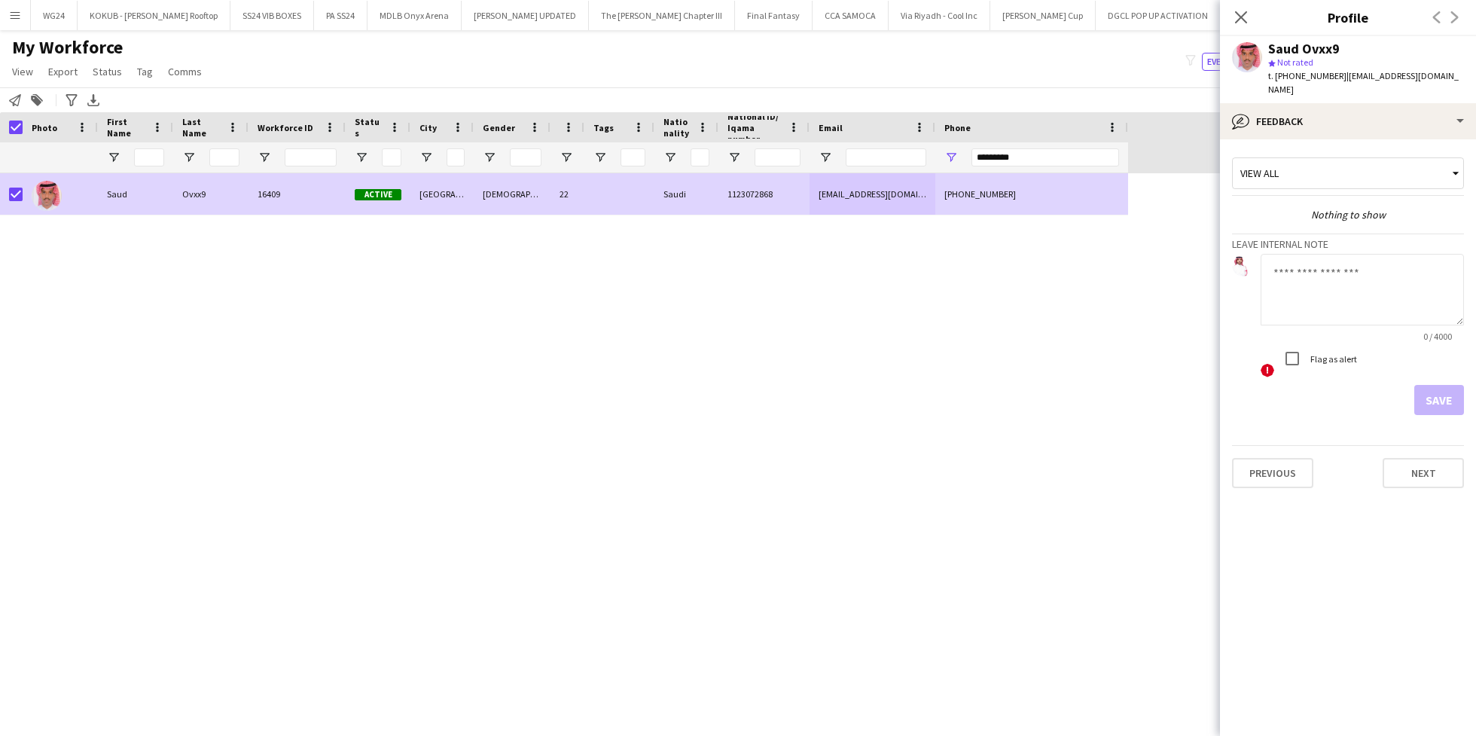
click at [1334, 257] on textarea at bounding box center [1362, 290] width 203 height 72
type textarea "**********"
click at [1443, 385] on button "Save" at bounding box center [1439, 400] width 50 height 30
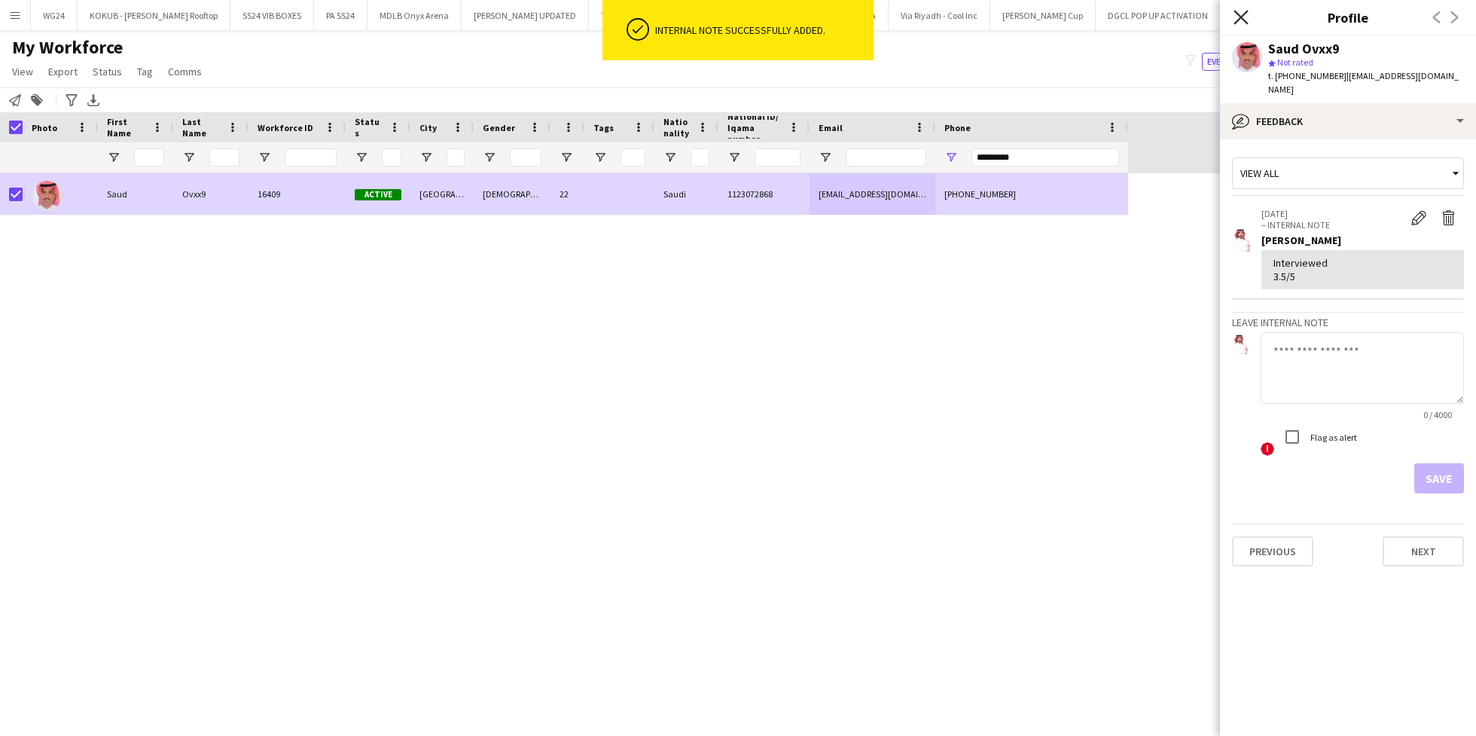
click at [1243, 14] on icon at bounding box center [1241, 17] width 14 height 14
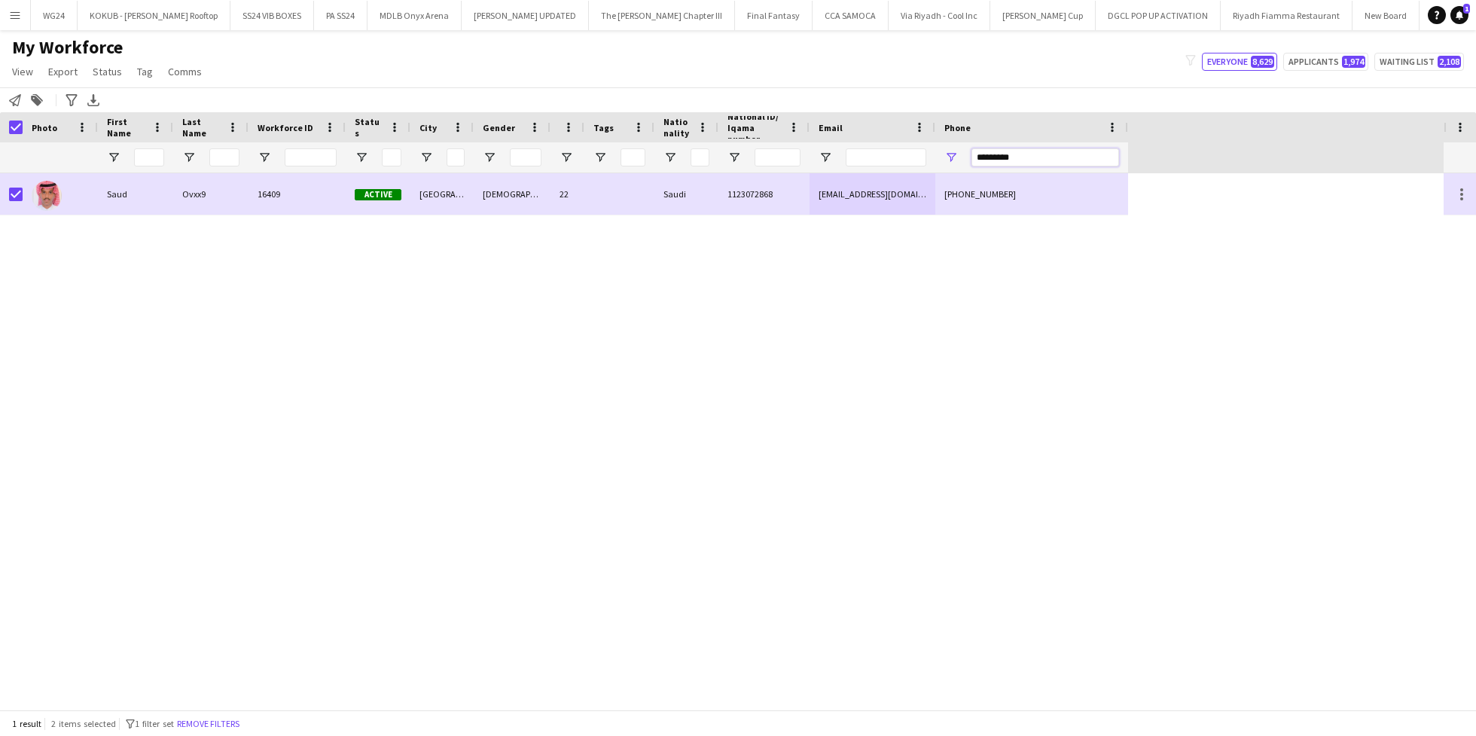
click at [1026, 157] on input "*********" at bounding box center [1045, 157] width 148 height 18
paste input "Phone Filter Input"
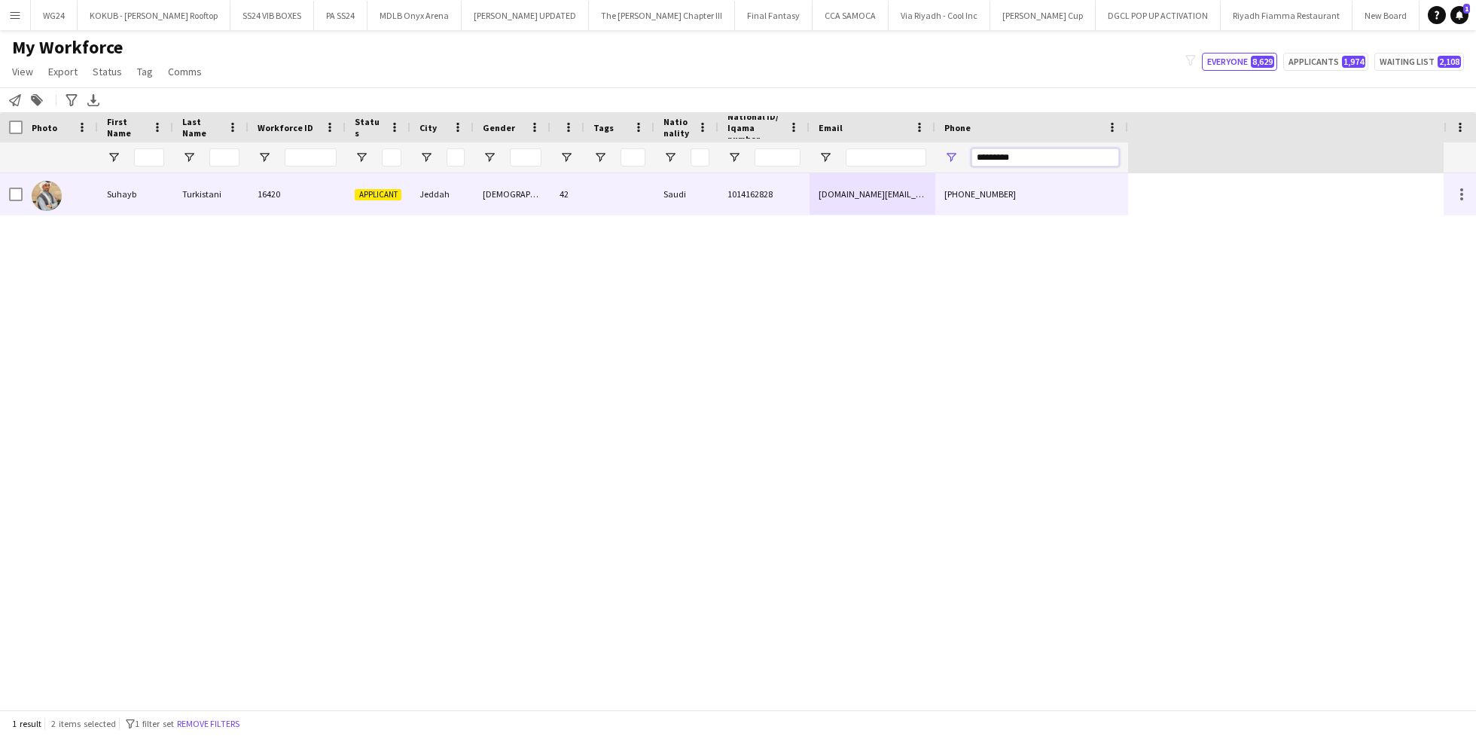
type input "*********"
click at [642, 186] on div at bounding box center [619, 193] width 70 height 41
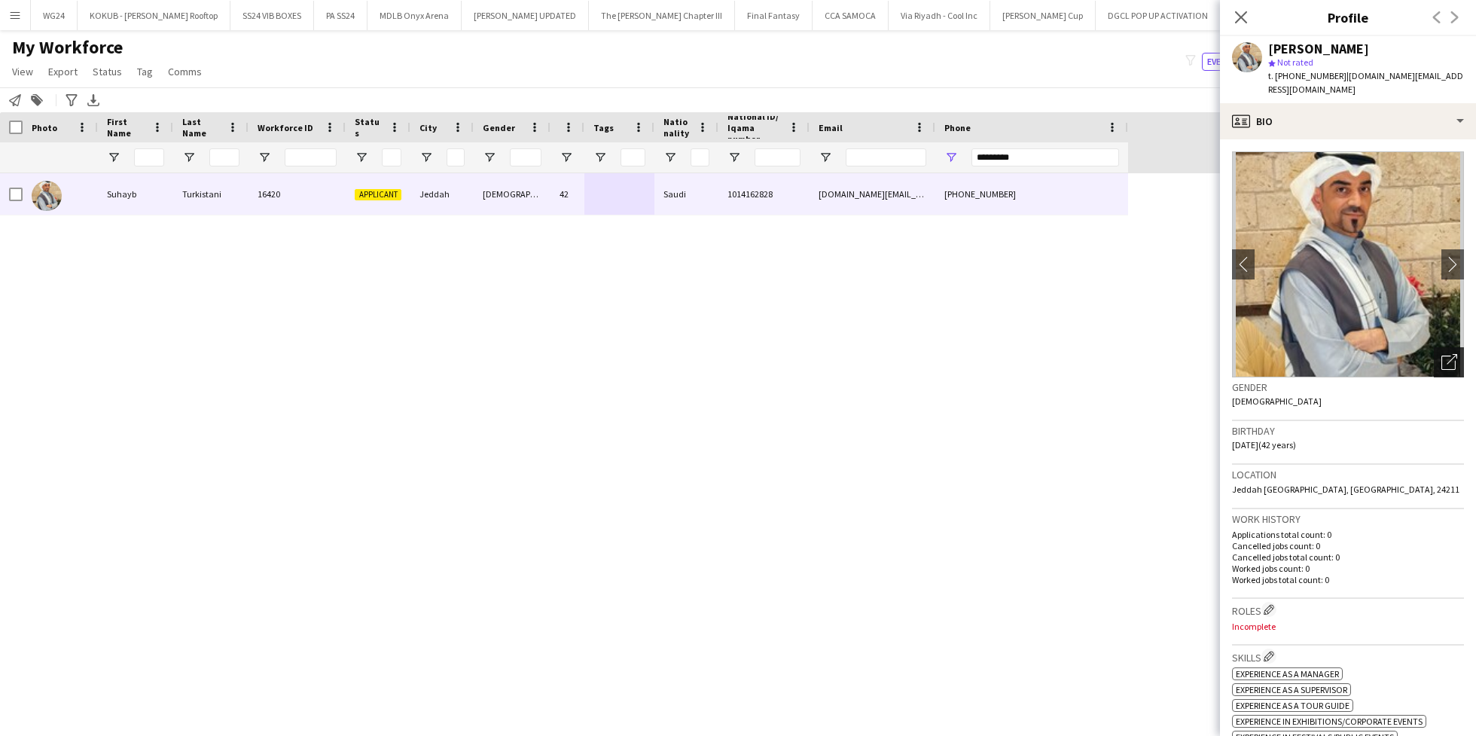
click at [1441, 354] on icon "Open photos pop-in" at bounding box center [1449, 362] width 16 height 16
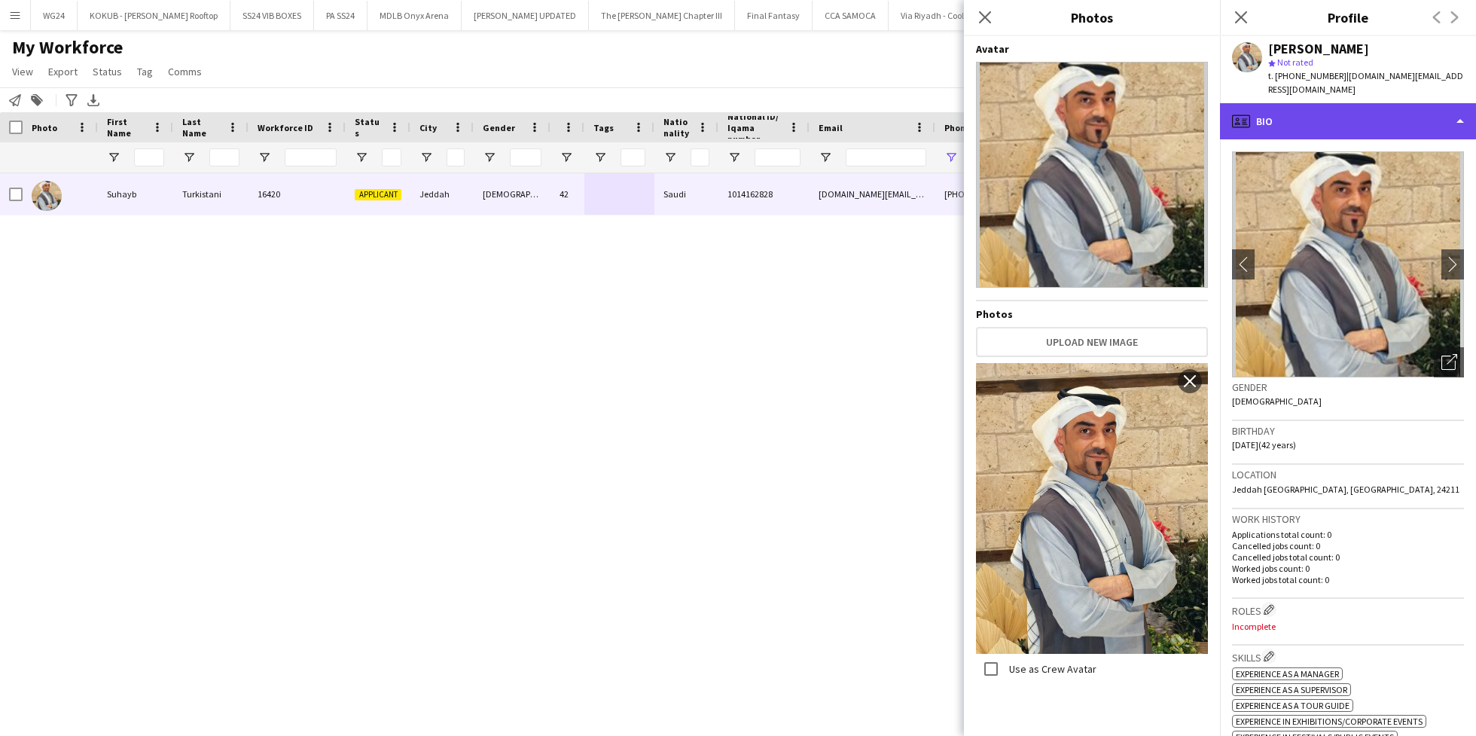
click at [1341, 108] on div "profile Bio" at bounding box center [1348, 121] width 256 height 36
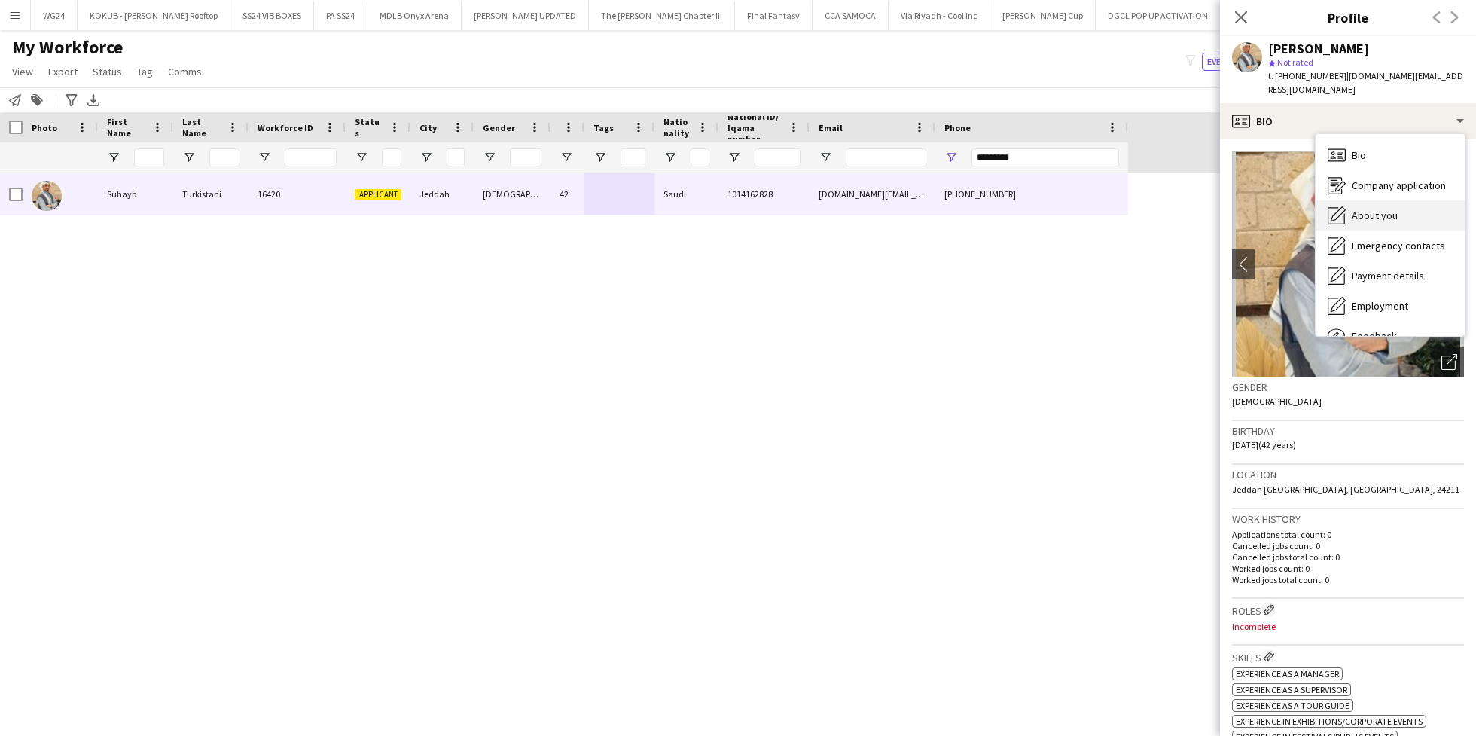
click at [1385, 200] on div "About you About you" at bounding box center [1390, 215] width 149 height 30
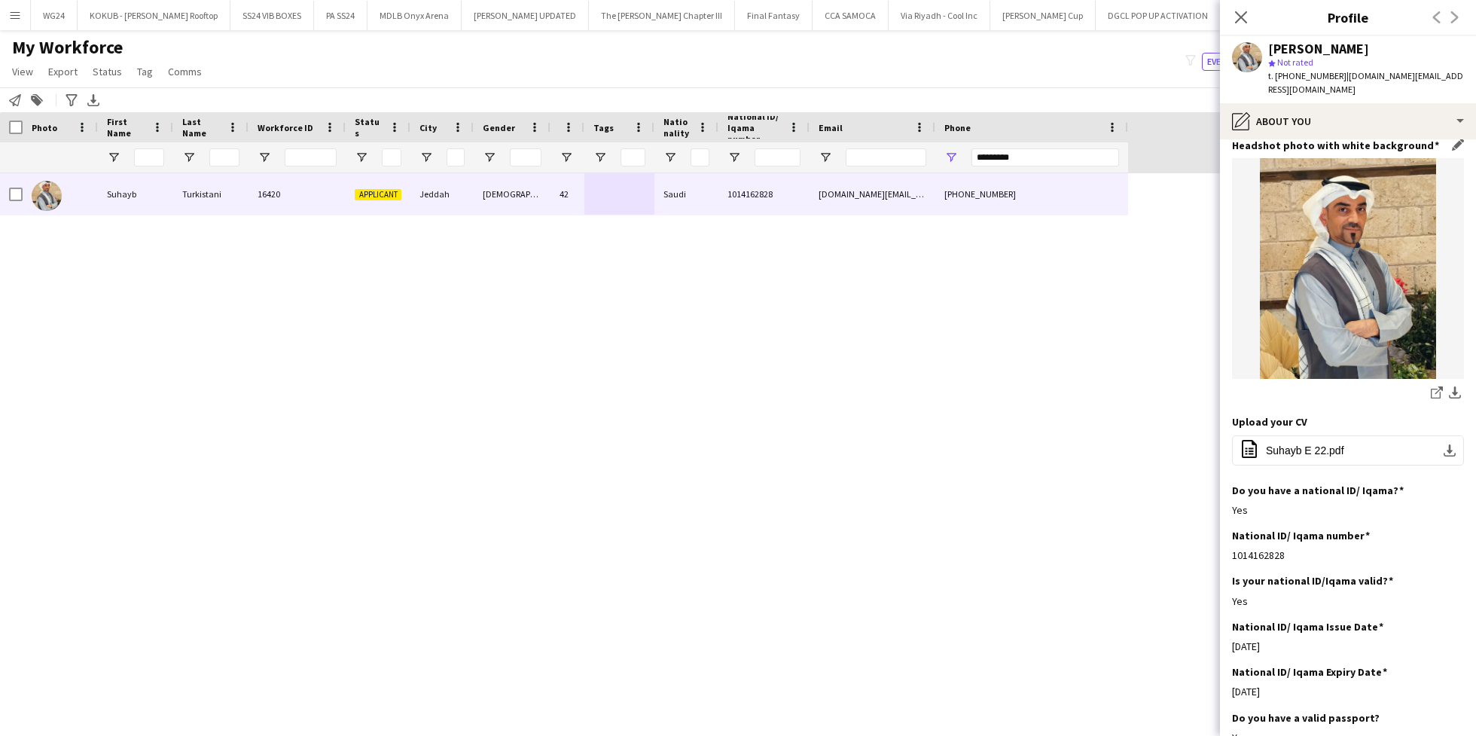
scroll to position [101, 0]
click at [1328, 443] on span "Suhayb E 22.pdf" at bounding box center [1305, 449] width 78 height 12
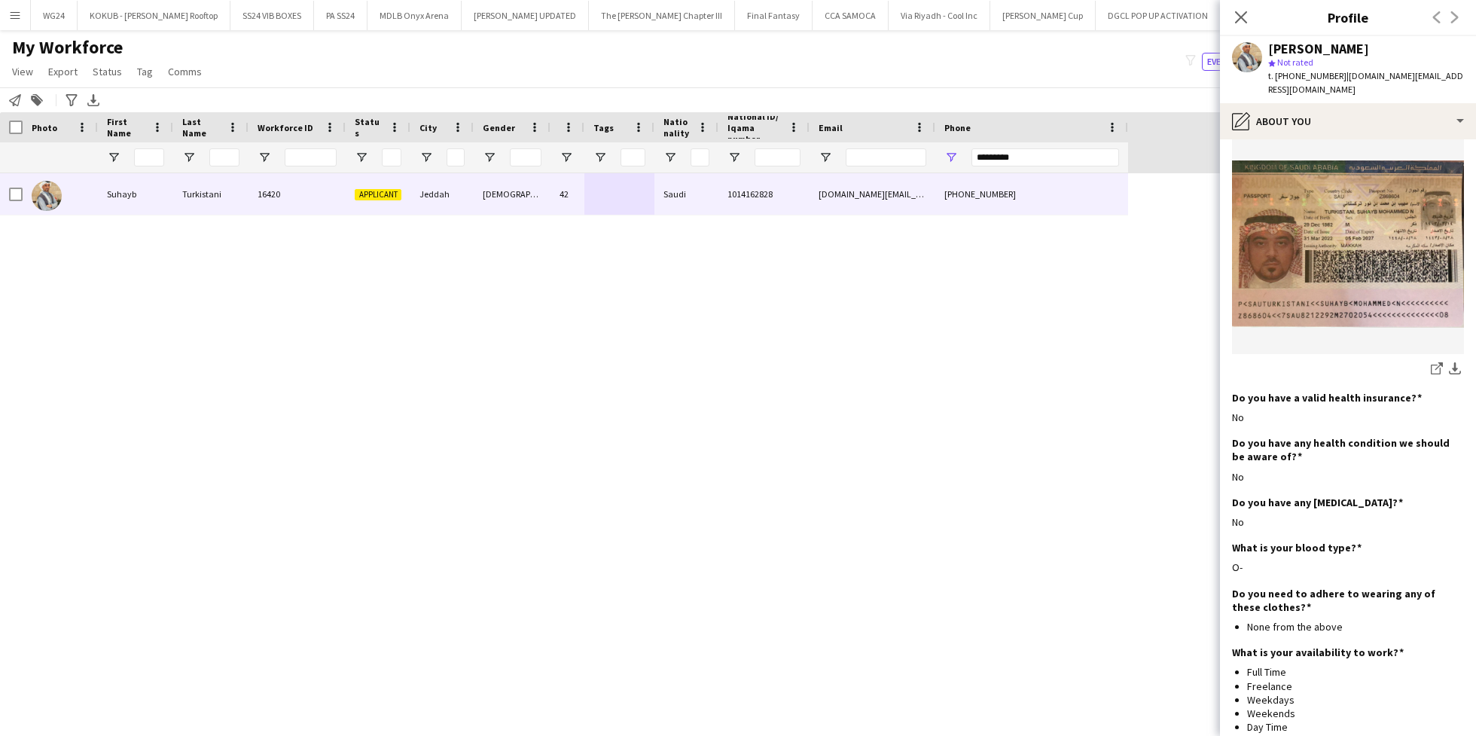
scroll to position [836, 0]
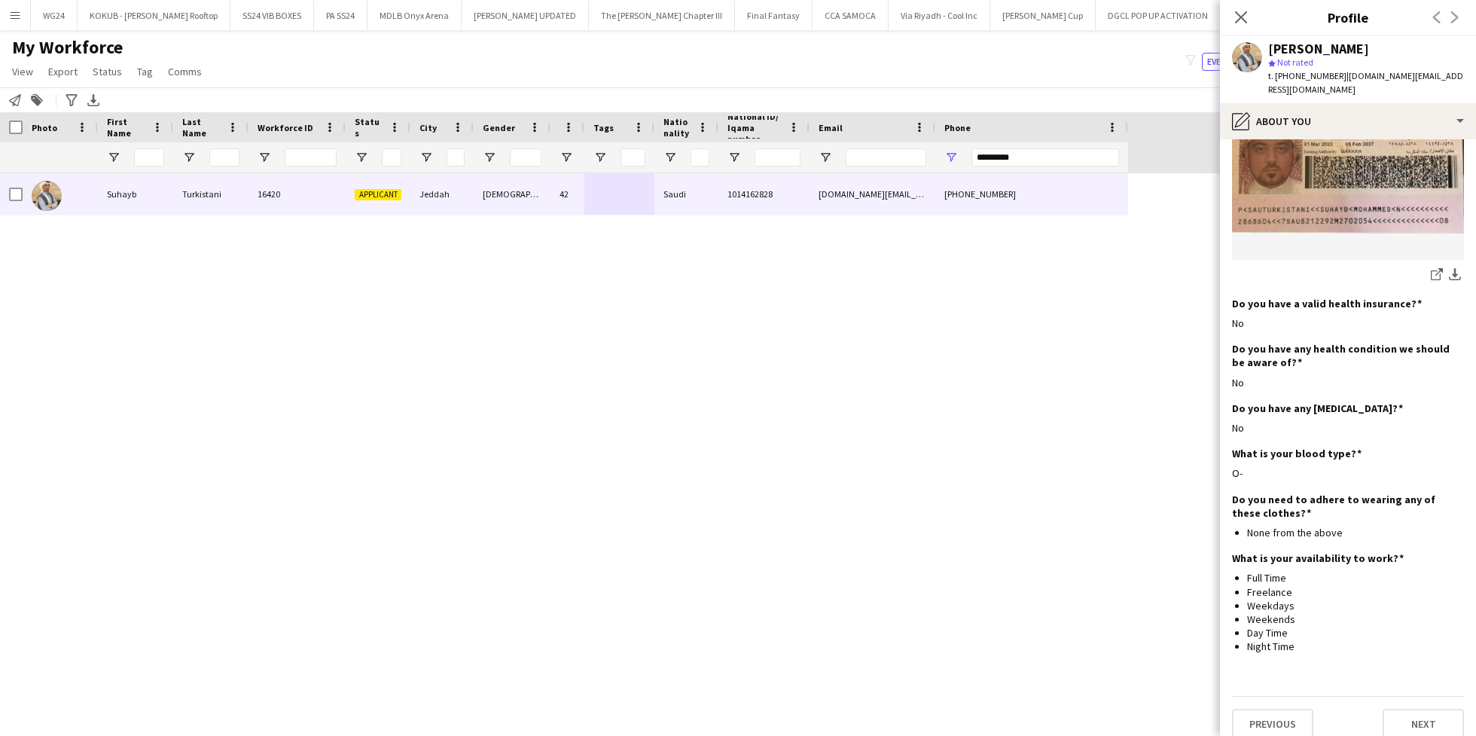
click at [1276, 84] on div "[PERSON_NAME] star Not rated t. [PHONE_NUMBER] | [DOMAIN_NAME][EMAIL_ADDRESS][D…" at bounding box center [1348, 69] width 256 height 67
click at [1280, 108] on div "pencil4 About you" at bounding box center [1348, 121] width 256 height 36
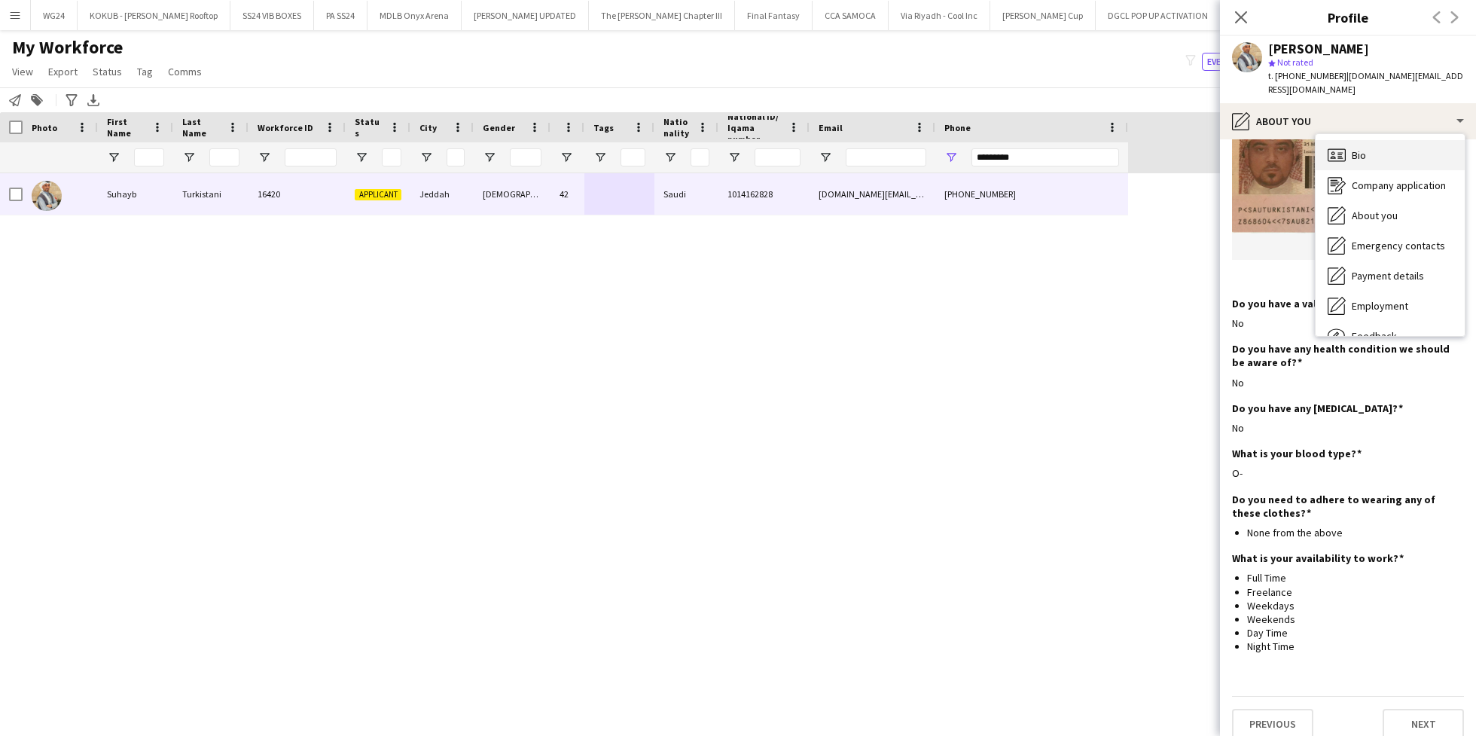
click at [1352, 148] on span "Bio" at bounding box center [1359, 155] width 14 height 14
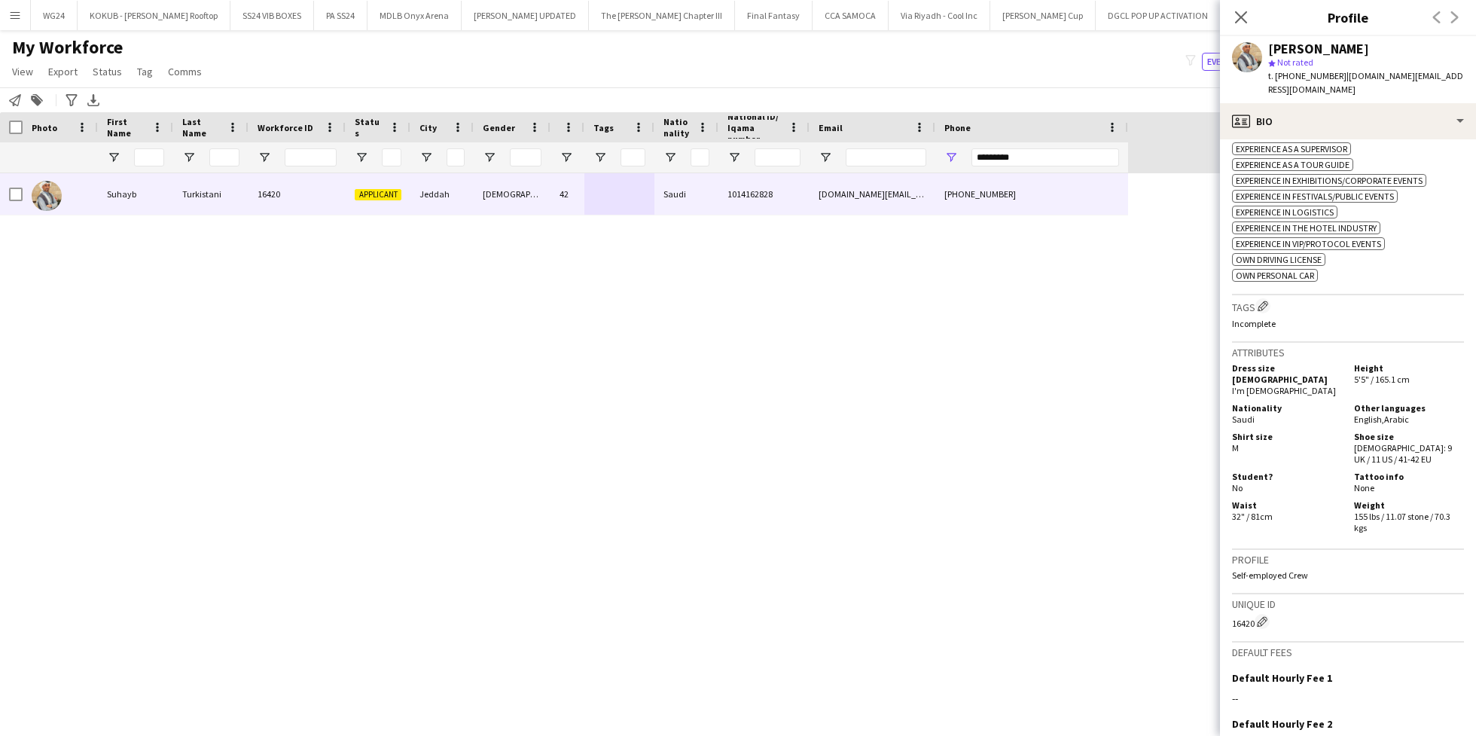
scroll to position [547, 0]
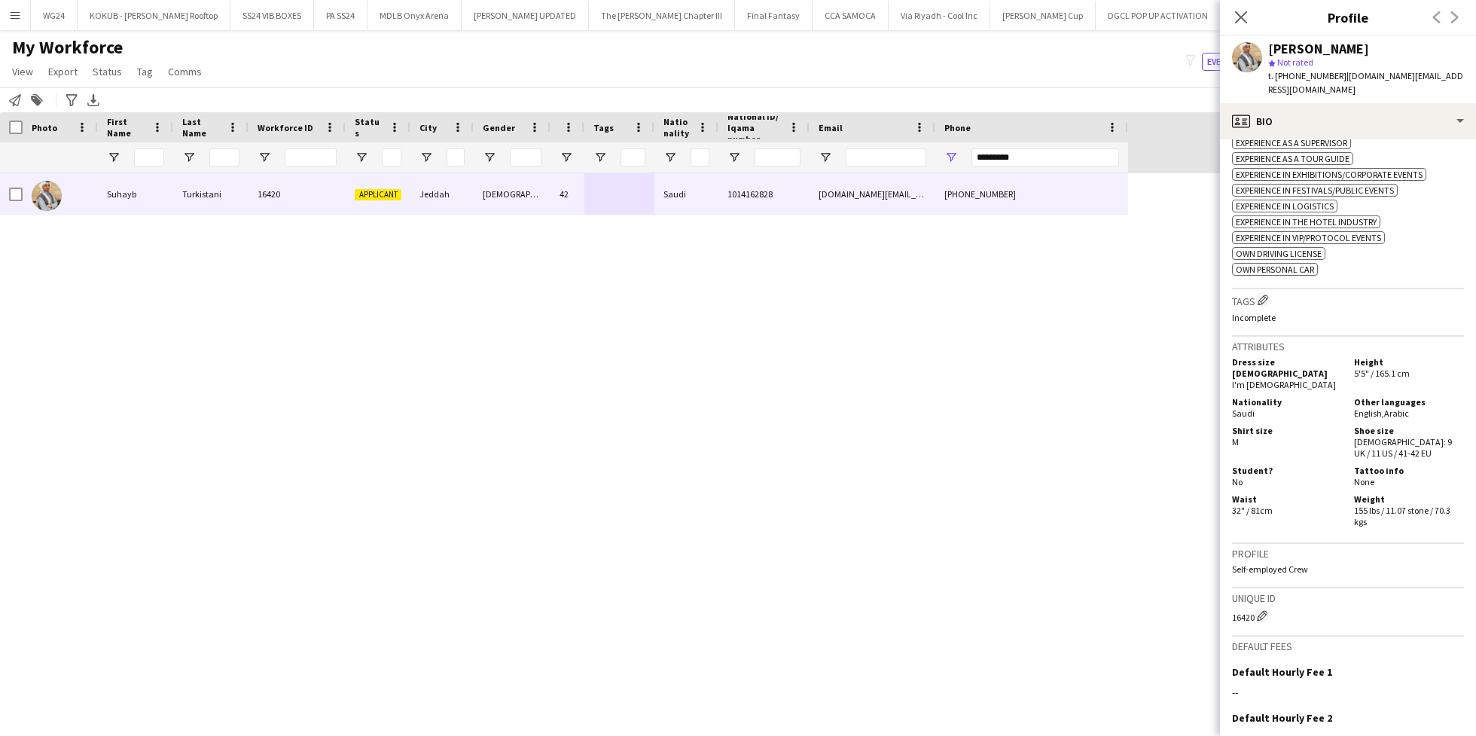
click at [1271, 292] on h3 "Tags Edit crew company tags" at bounding box center [1348, 300] width 232 height 16
click at [1264, 294] on app-icon "Edit crew company tags" at bounding box center [1263, 299] width 11 height 11
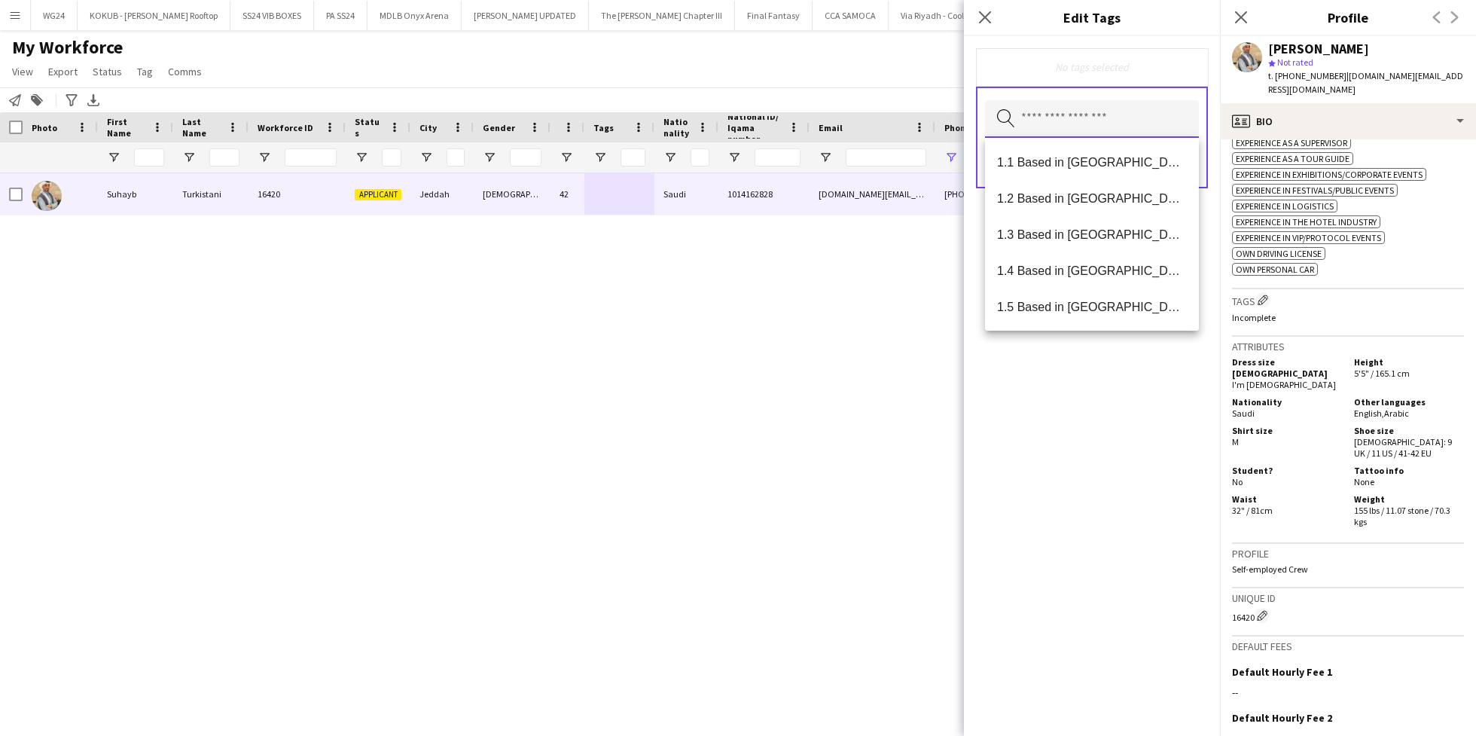
click at [1087, 117] on input "text" at bounding box center [1092, 119] width 214 height 38
click at [1080, 245] on mat-option "1.3 Based in [GEOGRAPHIC_DATA]" at bounding box center [1092, 234] width 214 height 36
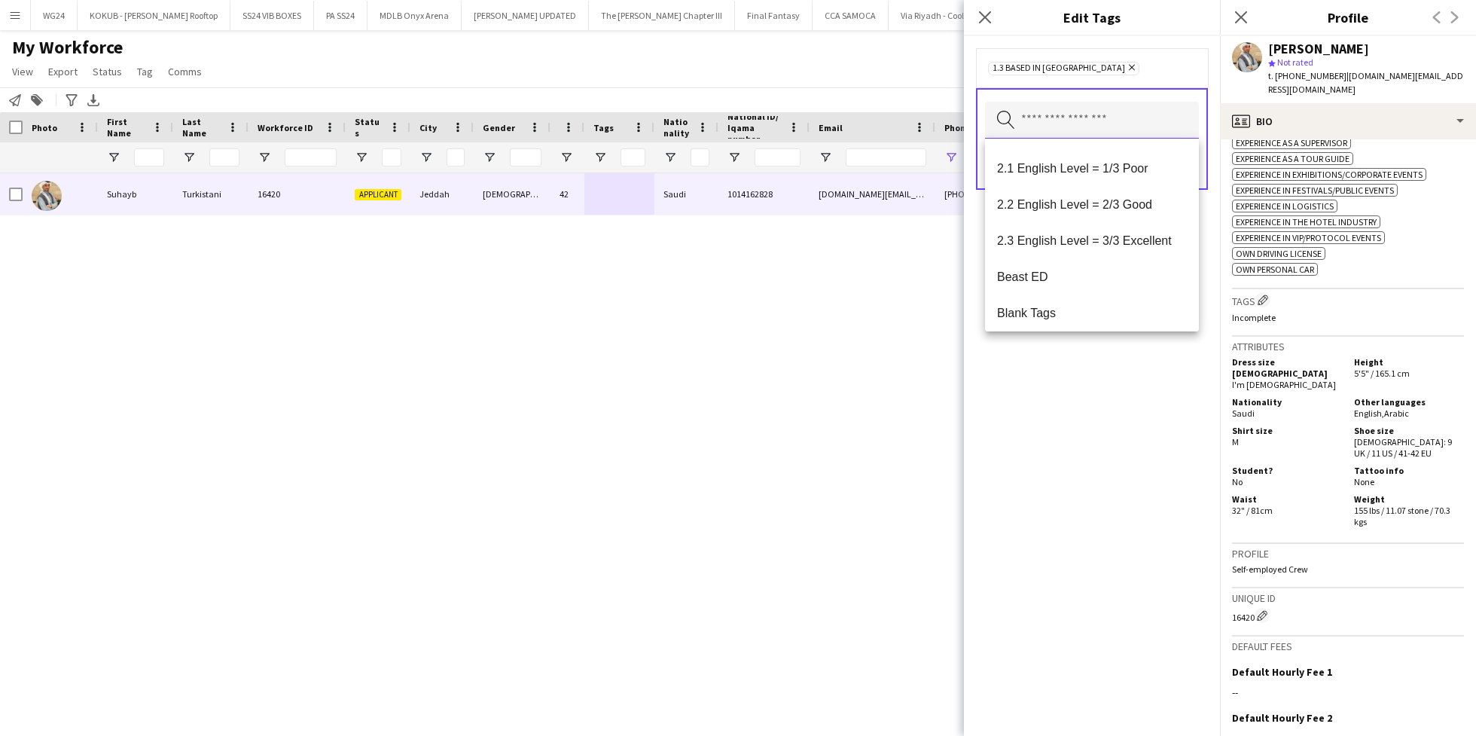
scroll to position [261, 0]
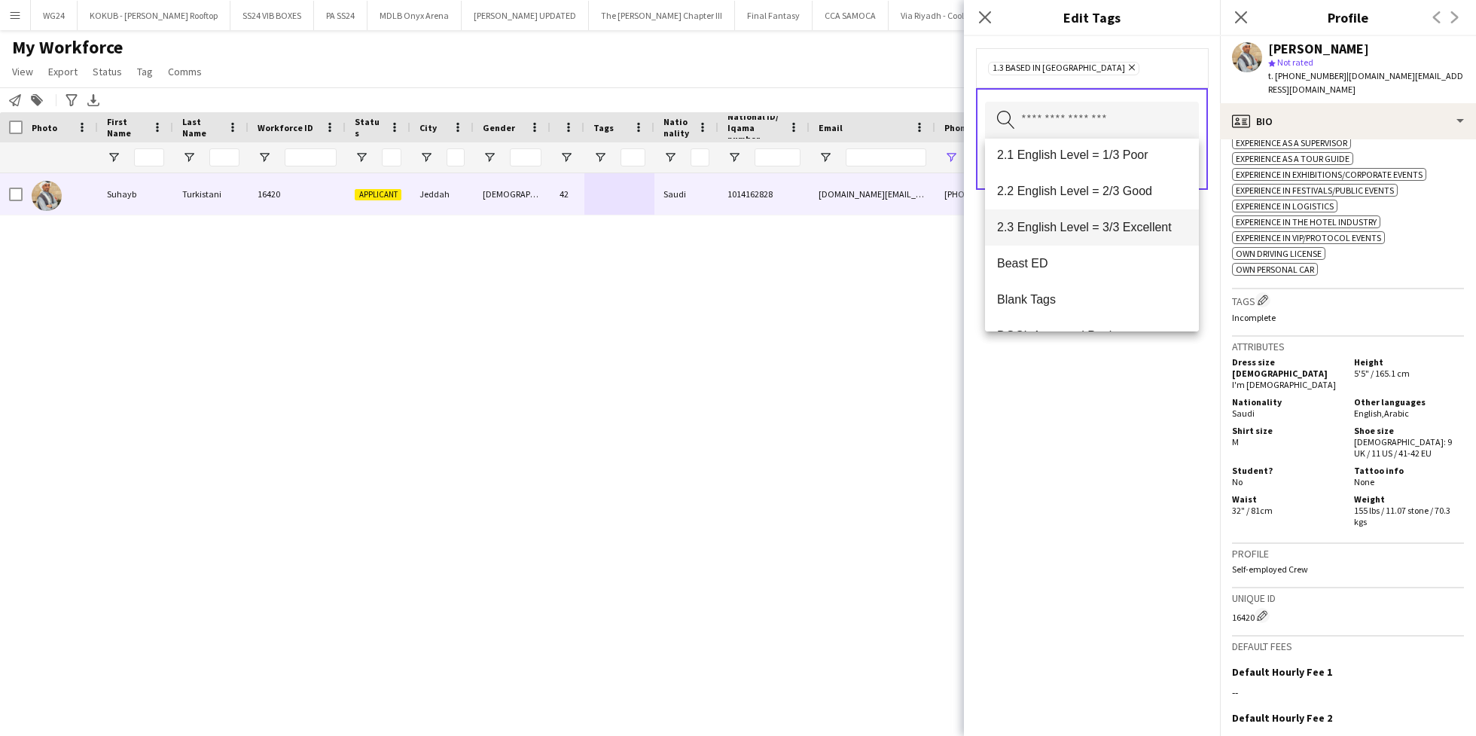
click at [1083, 214] on mat-option "2.3 English Level = 3/3 Excellent" at bounding box center [1092, 227] width 214 height 36
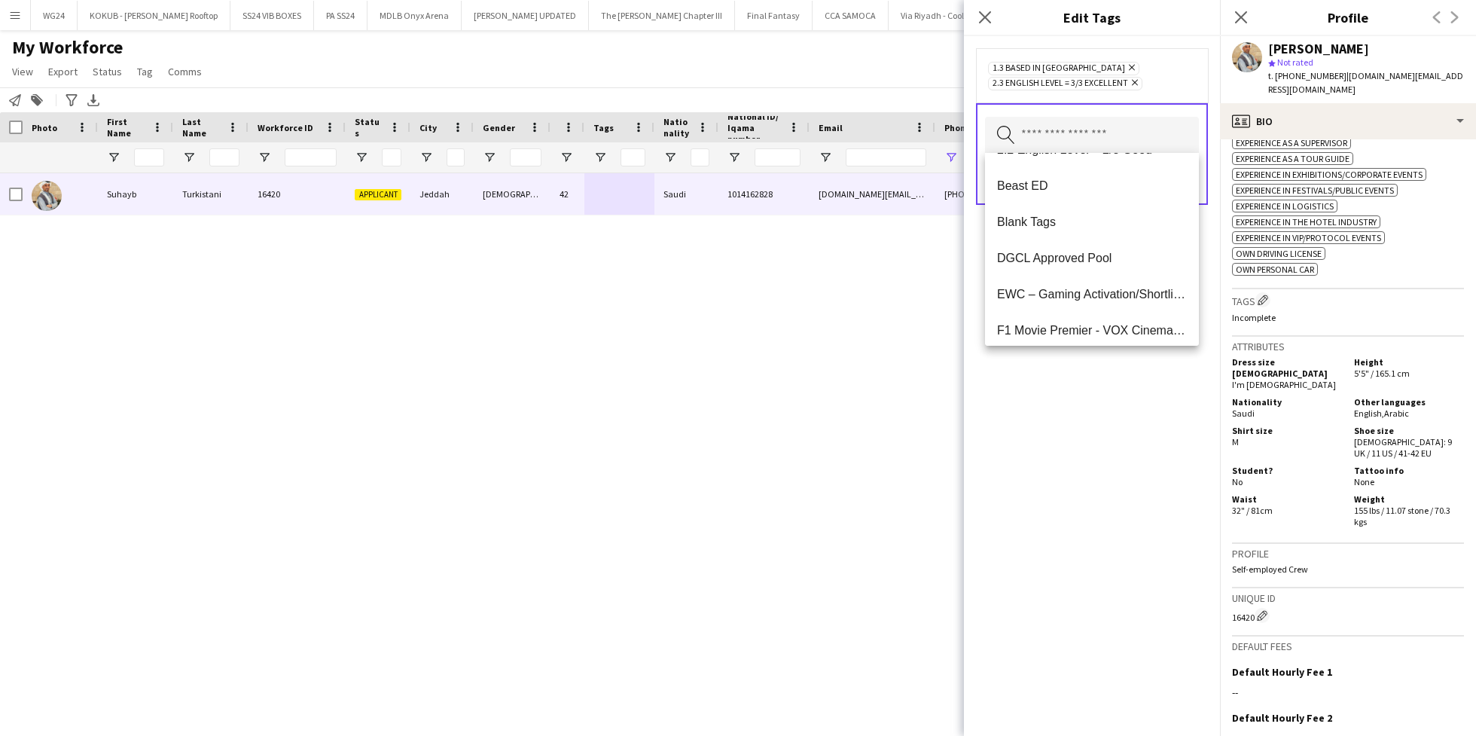
scroll to position [395, 0]
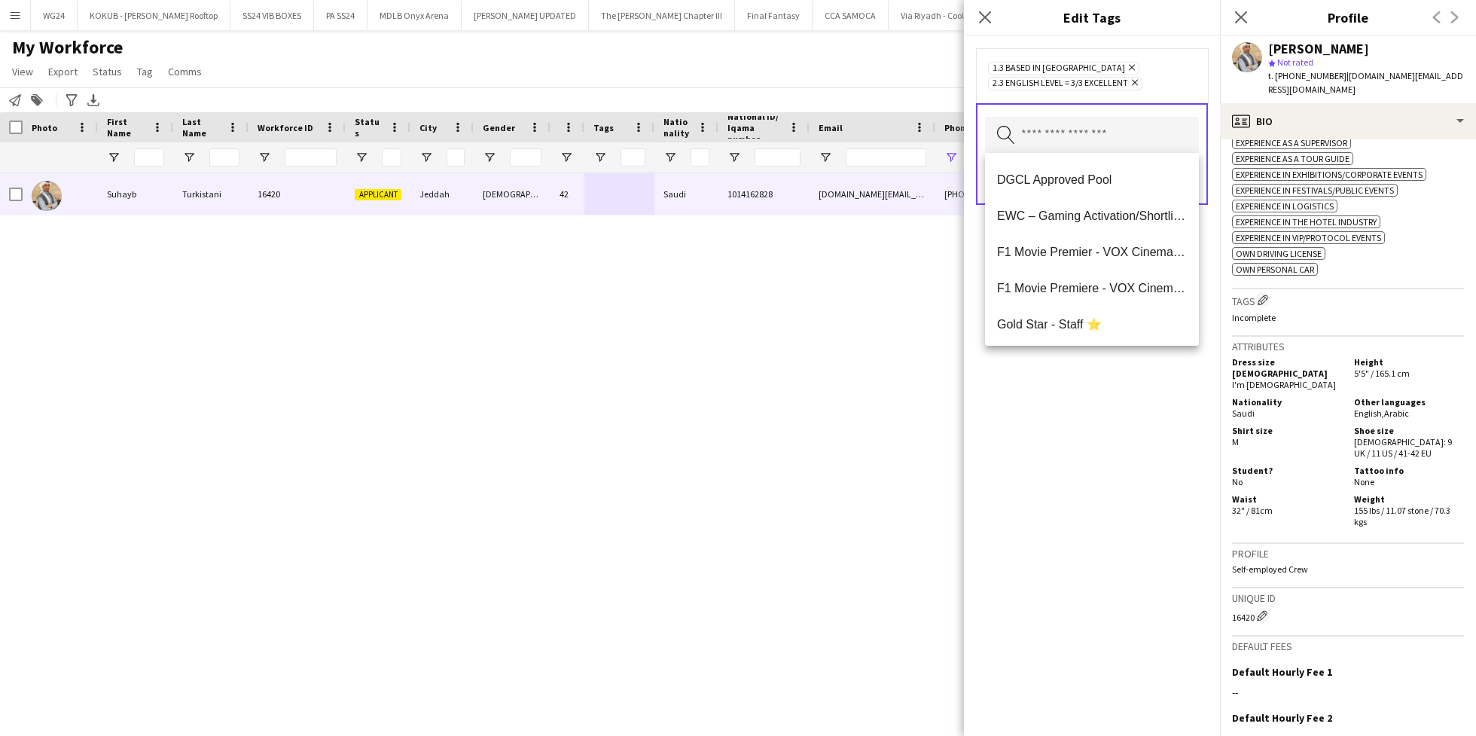
click at [1072, 499] on div "1.3 Based in [GEOGRAPHIC_DATA] Remove 2.3 English Level = 3/3 Excellent Remove …" at bounding box center [1092, 386] width 256 height 700
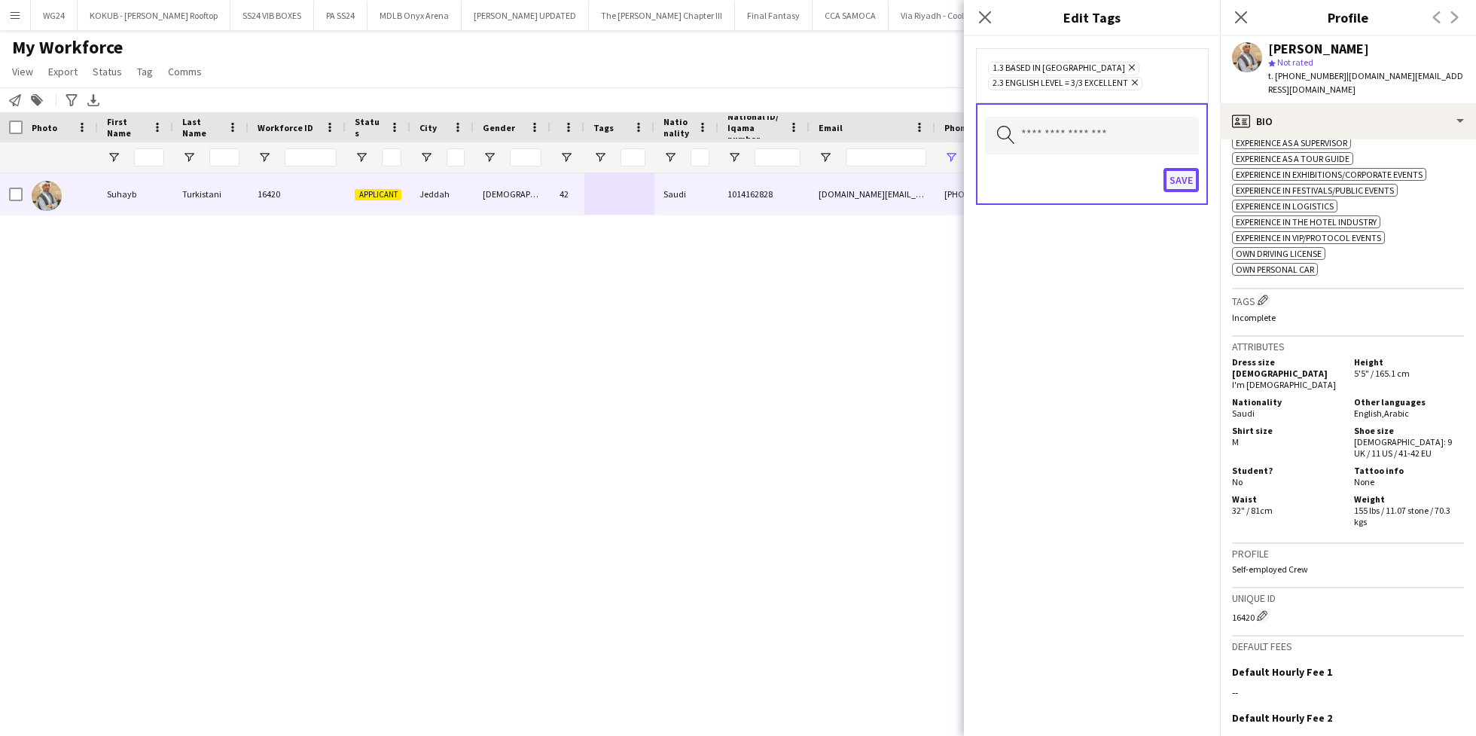
click at [1186, 172] on button "Save" at bounding box center [1181, 180] width 35 height 24
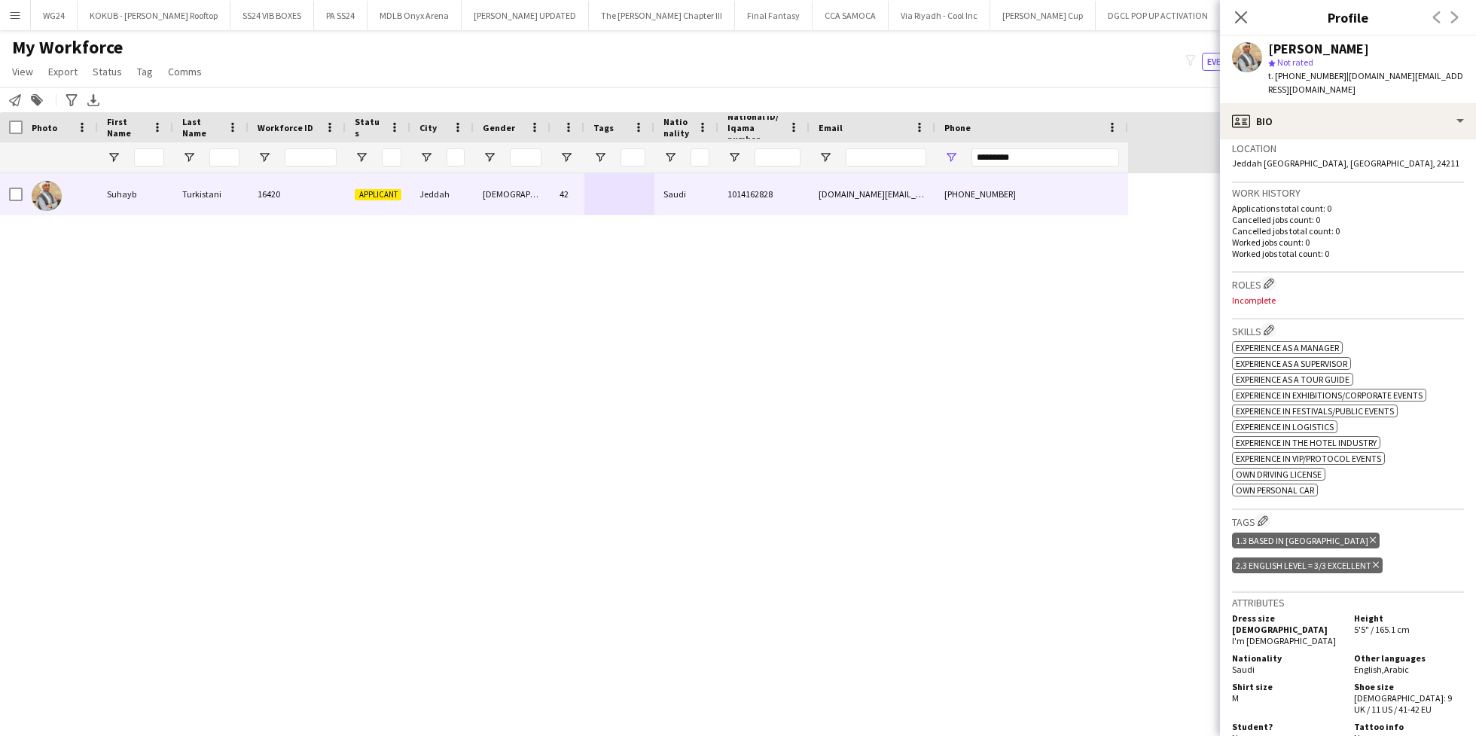
scroll to position [308, 0]
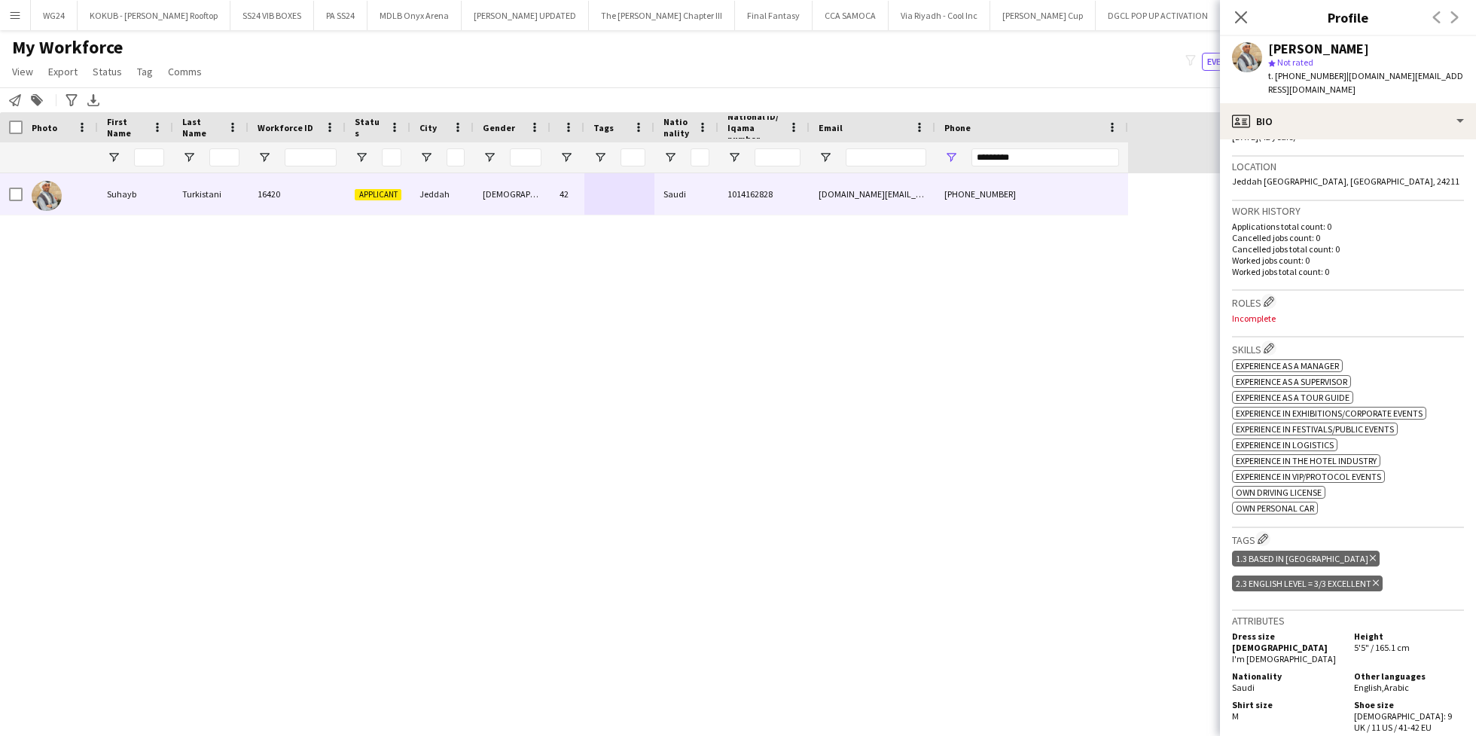
click at [1271, 291] on div "Roles Edit crew company roles Incomplete" at bounding box center [1348, 314] width 232 height 47
click at [1271, 296] on app-icon "Edit crew company roles" at bounding box center [1269, 301] width 11 height 11
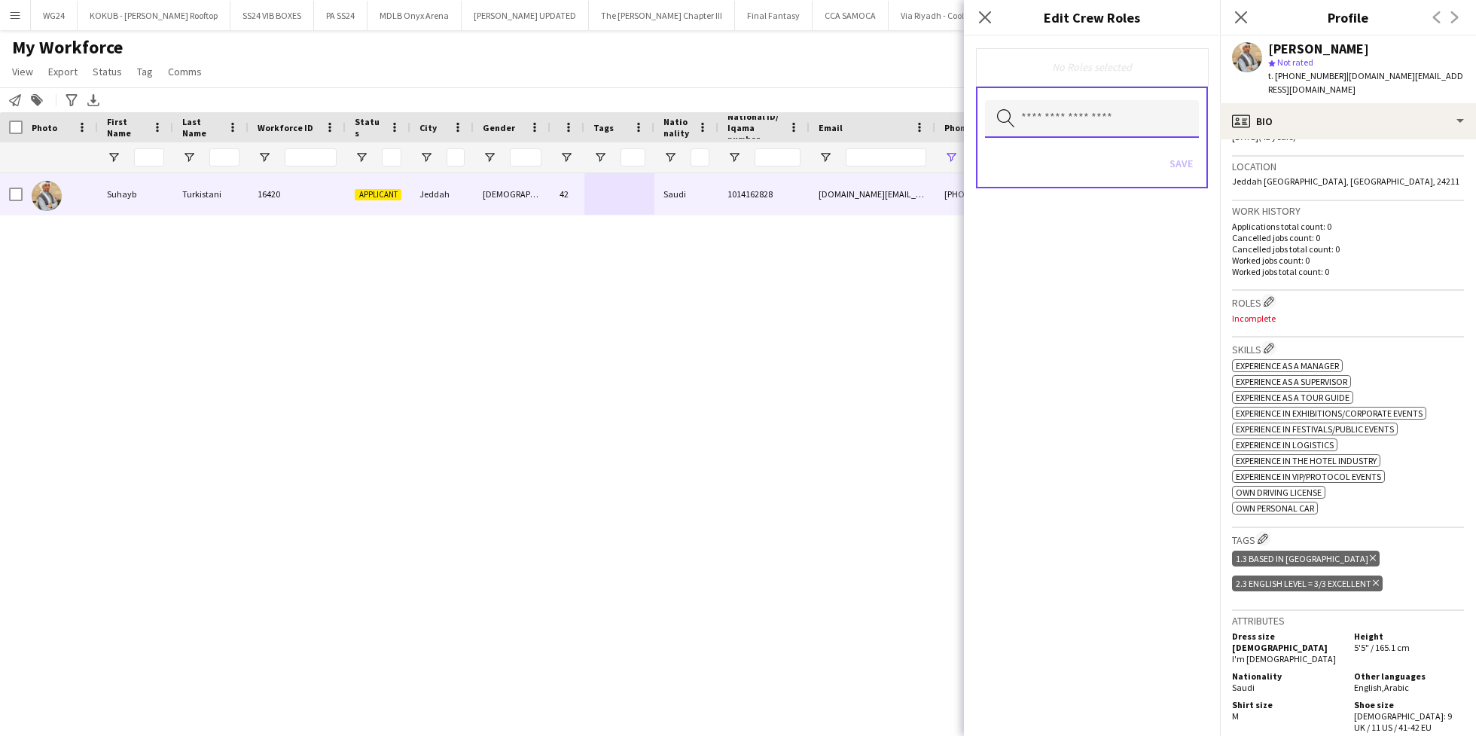
click at [1071, 104] on input "text" at bounding box center [1092, 119] width 214 height 38
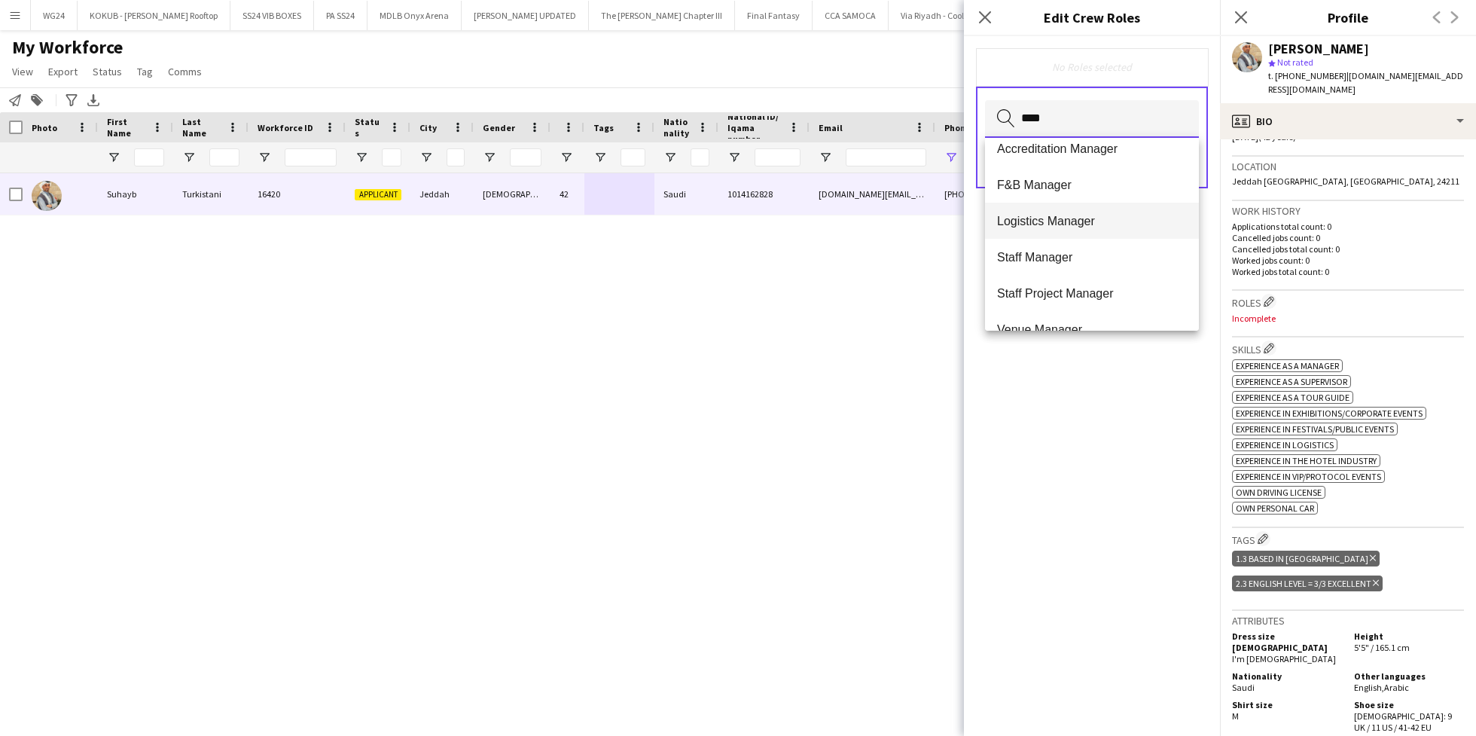
scroll to position [15, 0]
type input "****"
click at [1069, 263] on mat-option "Staff Manager" at bounding box center [1092, 255] width 214 height 36
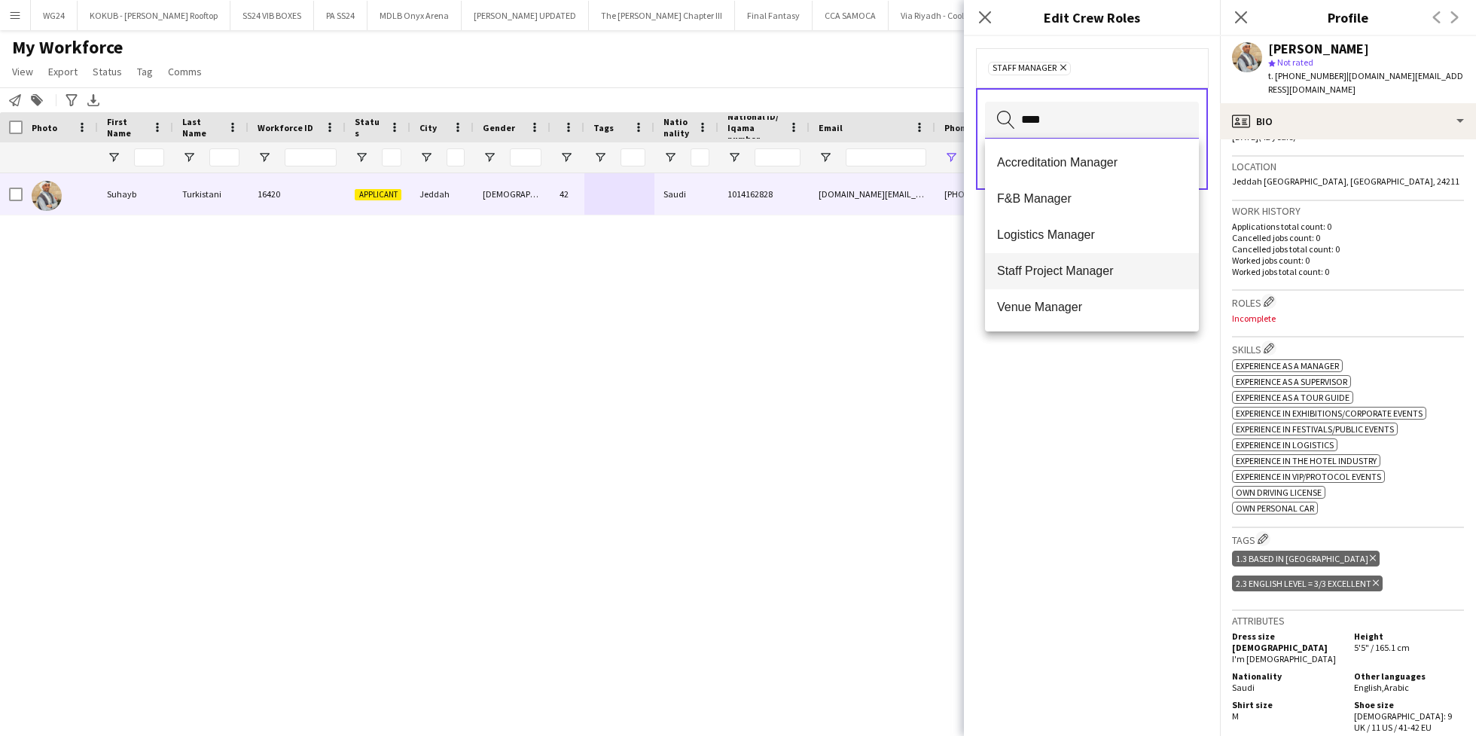
type input "****"
click at [1080, 266] on span "Staff Project Manager" at bounding box center [1092, 271] width 190 height 14
click at [1100, 119] on input "****" at bounding box center [1092, 121] width 214 height 38
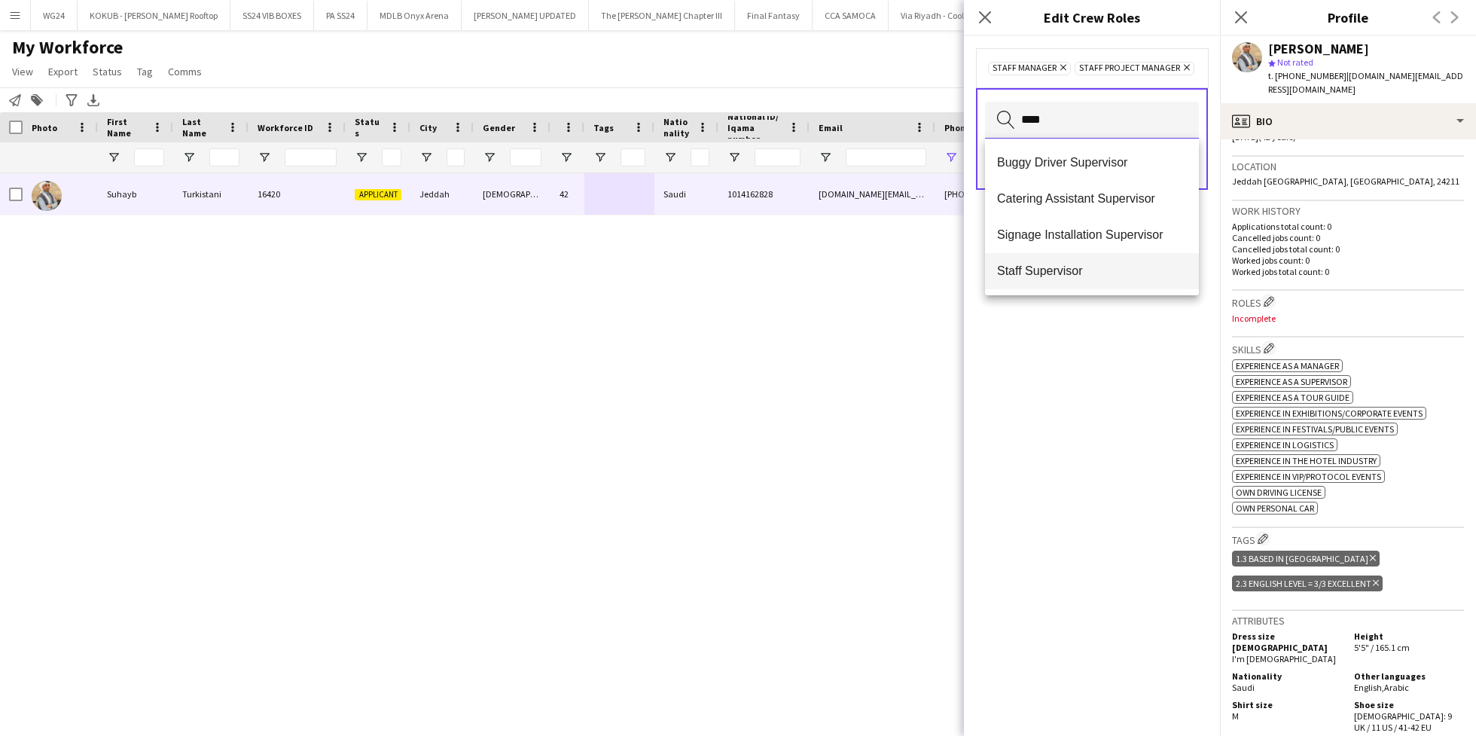
type input "****"
click at [1077, 264] on span "Staff Supervisor" at bounding box center [1092, 271] width 190 height 14
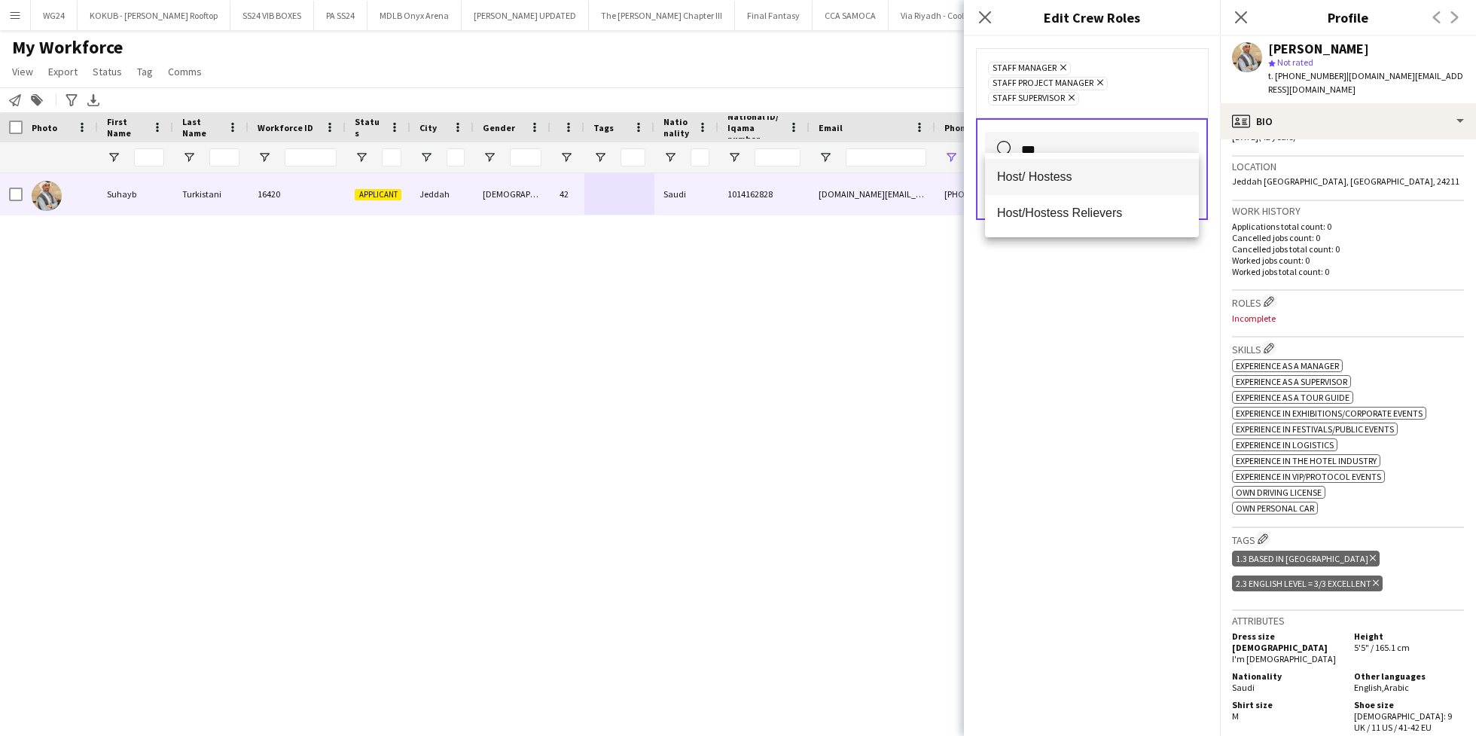
type input "***"
click at [1090, 162] on mat-option "Host/ Hostess" at bounding box center [1092, 177] width 214 height 36
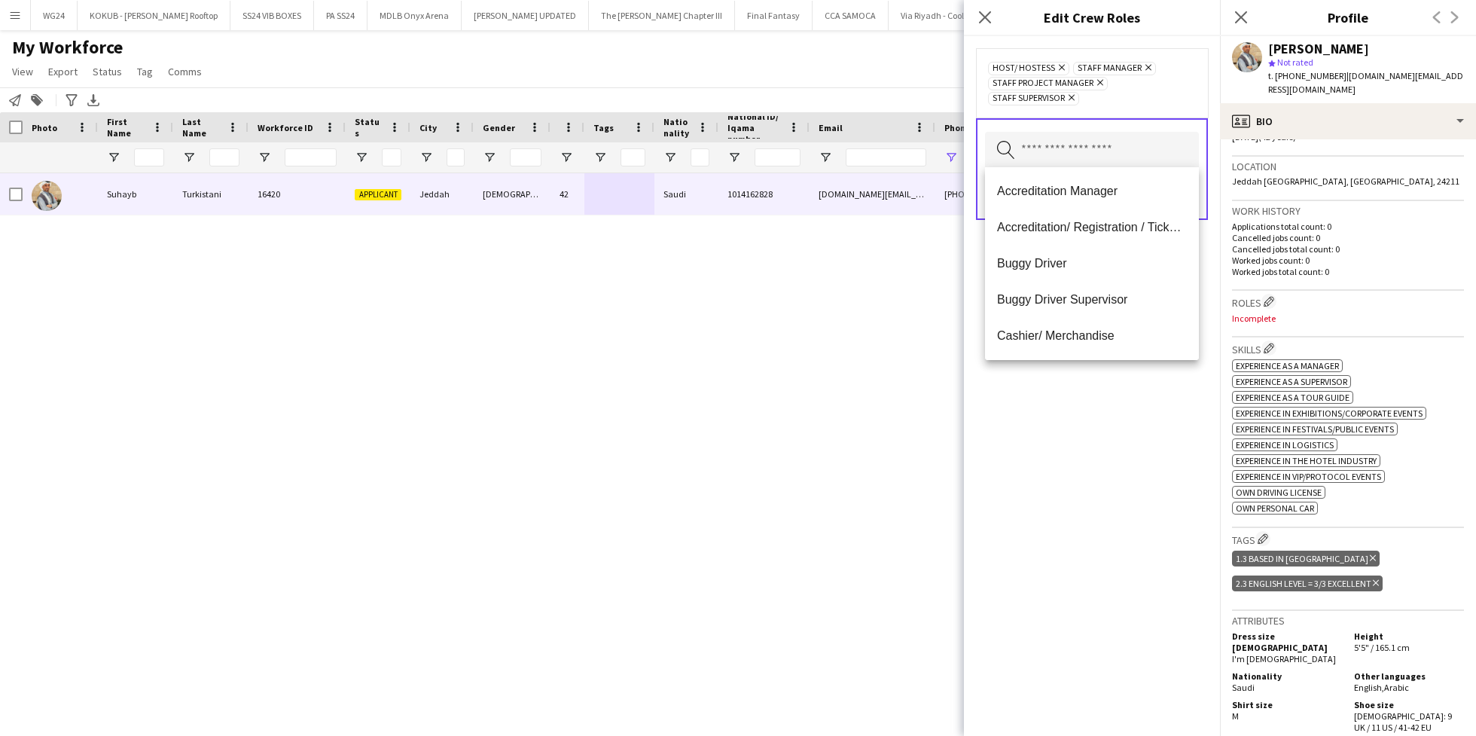
click at [1058, 65] on icon "Remove" at bounding box center [1060, 68] width 10 height 10
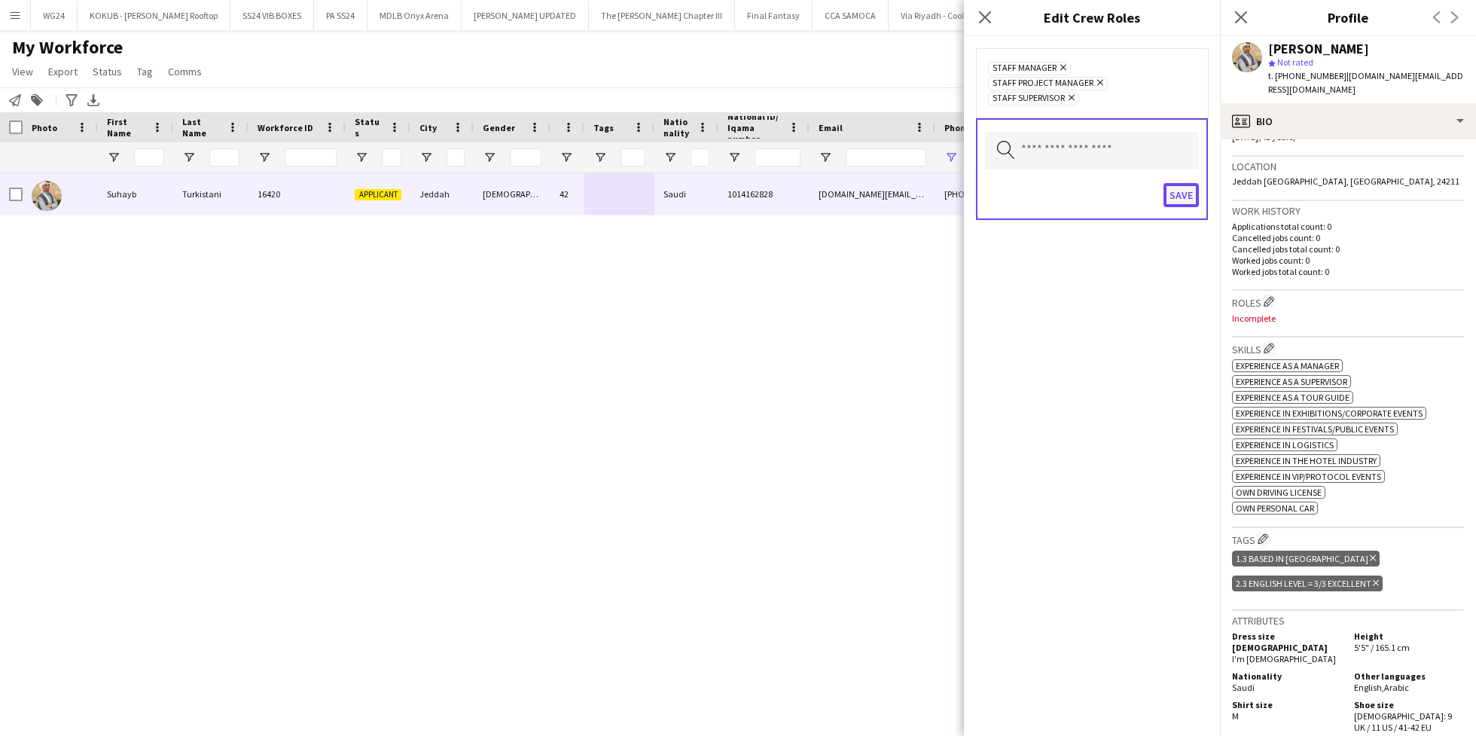
click at [1178, 183] on button "Save" at bounding box center [1181, 195] width 35 height 24
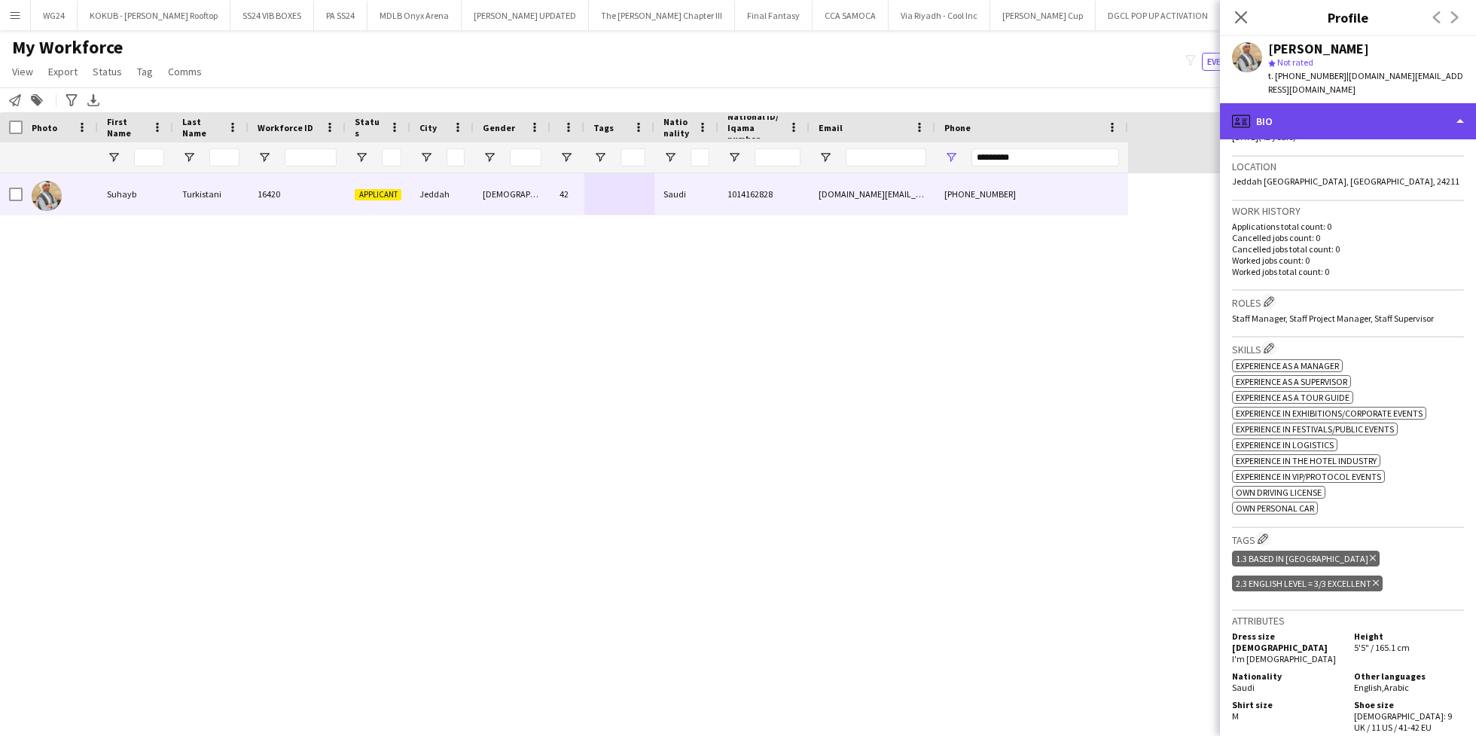
click at [1315, 103] on div "profile Bio" at bounding box center [1348, 121] width 256 height 36
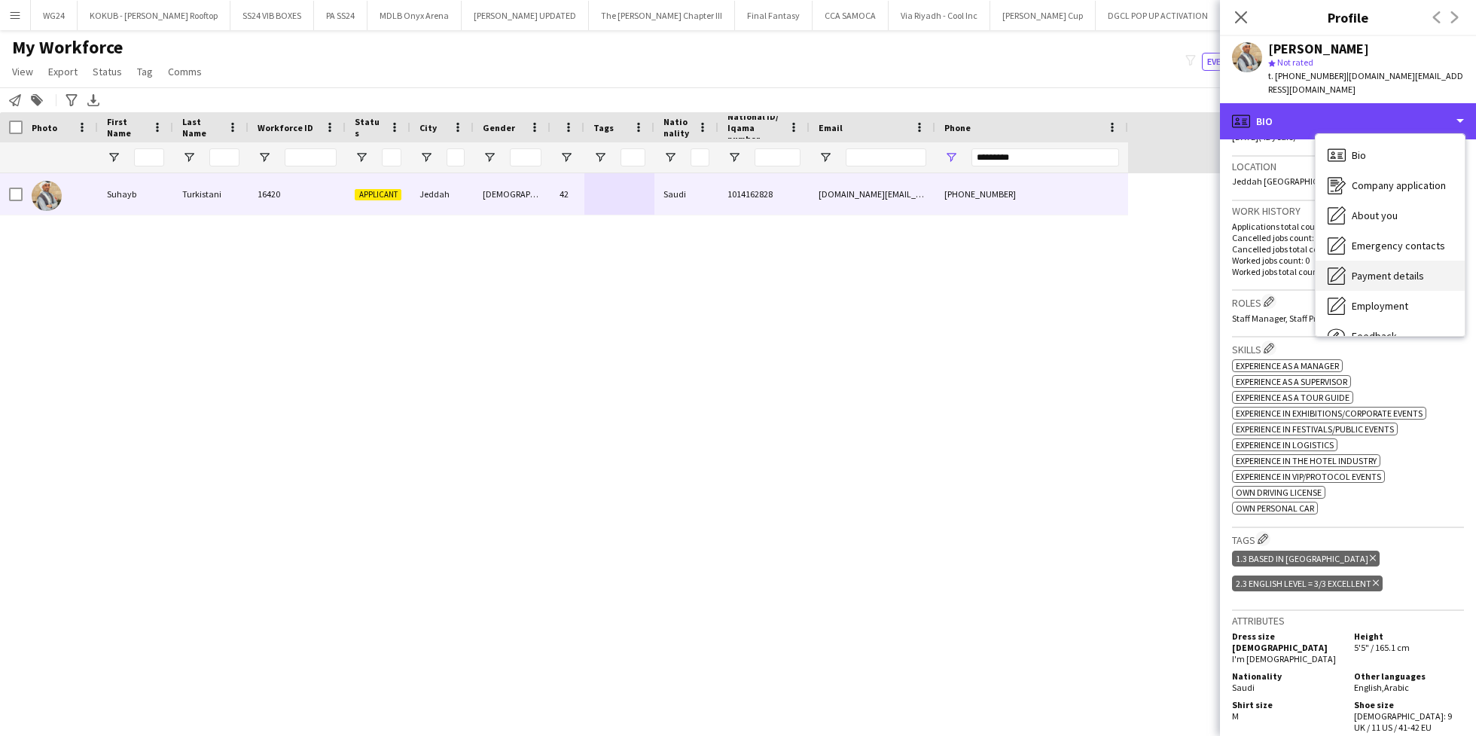
scroll to position [51, 0]
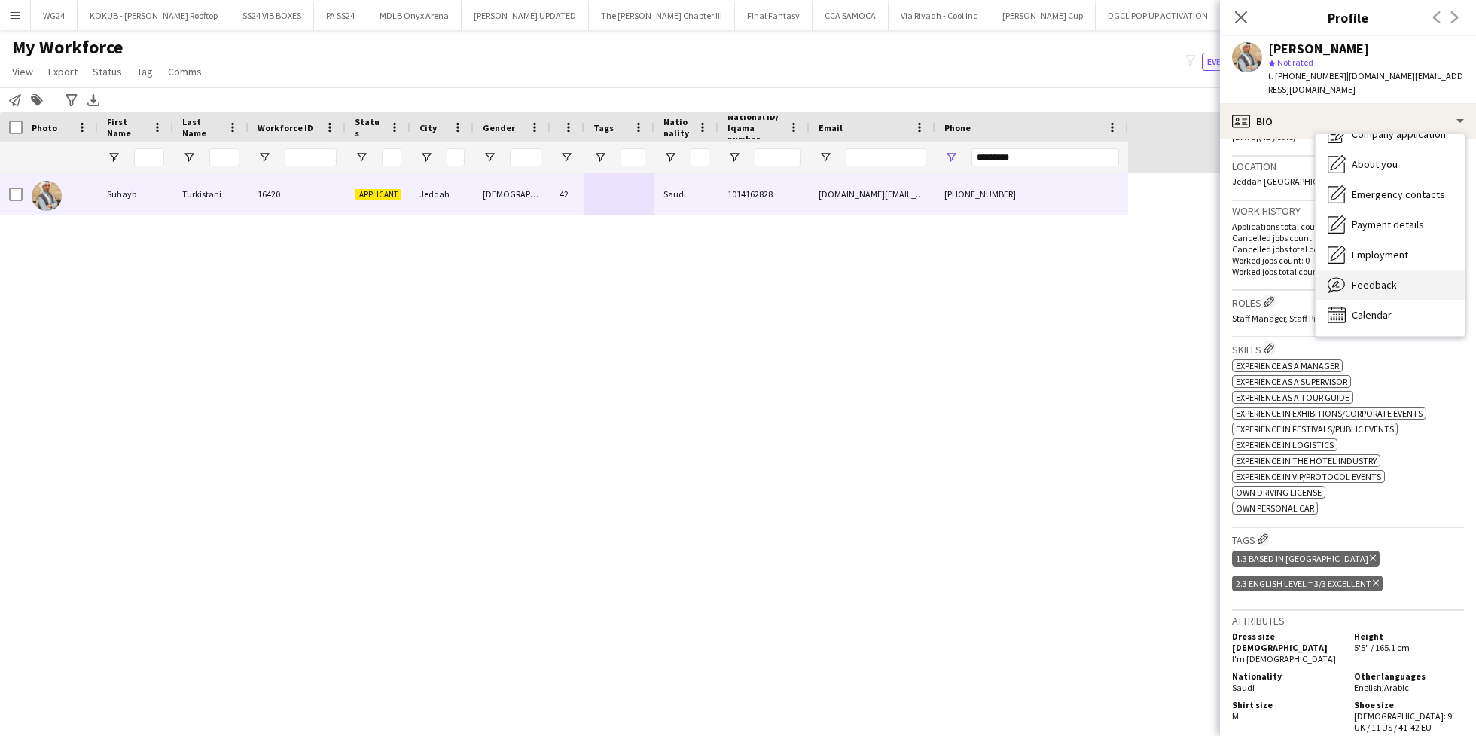
click at [1395, 270] on div "Feedback Feedback" at bounding box center [1390, 285] width 149 height 30
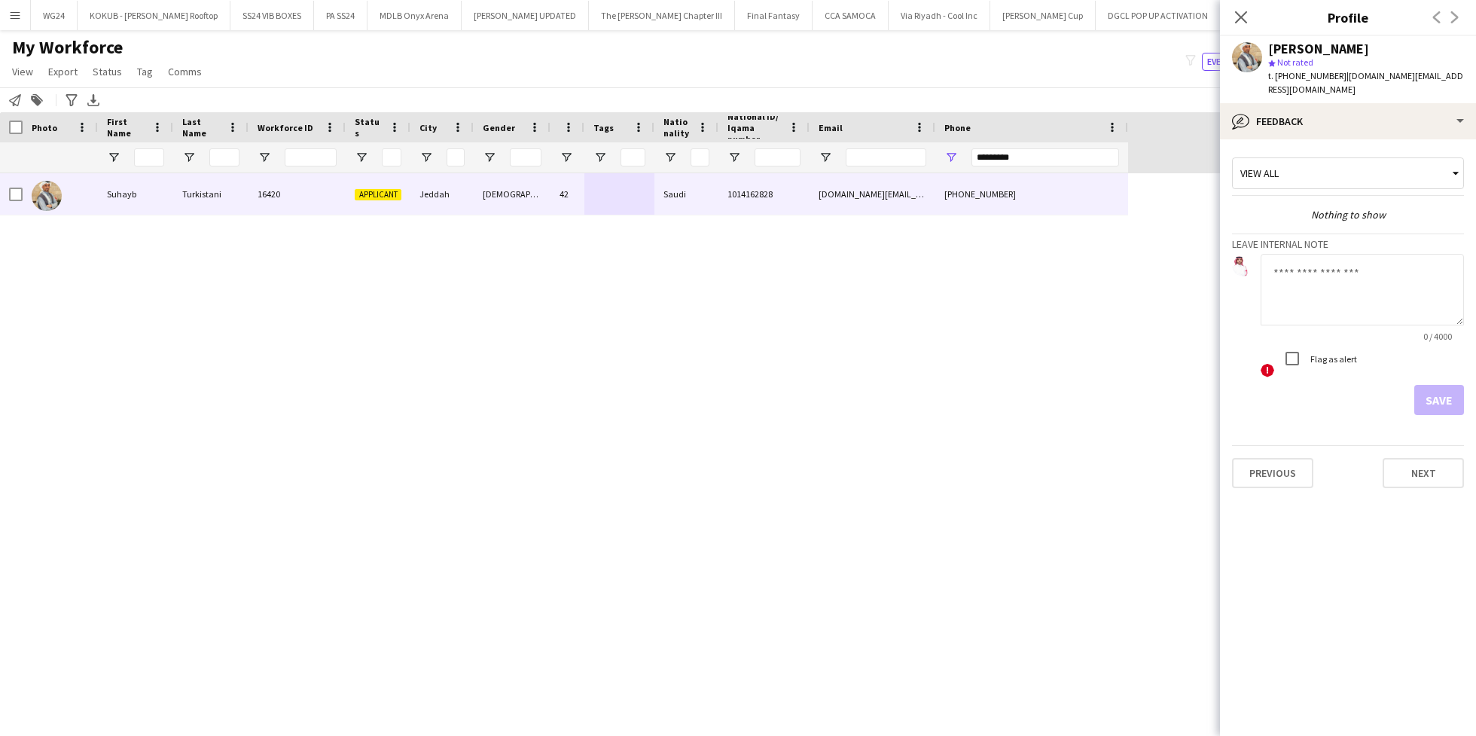
click at [1349, 279] on textarea at bounding box center [1362, 290] width 203 height 72
type textarea "**********"
click at [1432, 390] on button "Save" at bounding box center [1439, 400] width 50 height 30
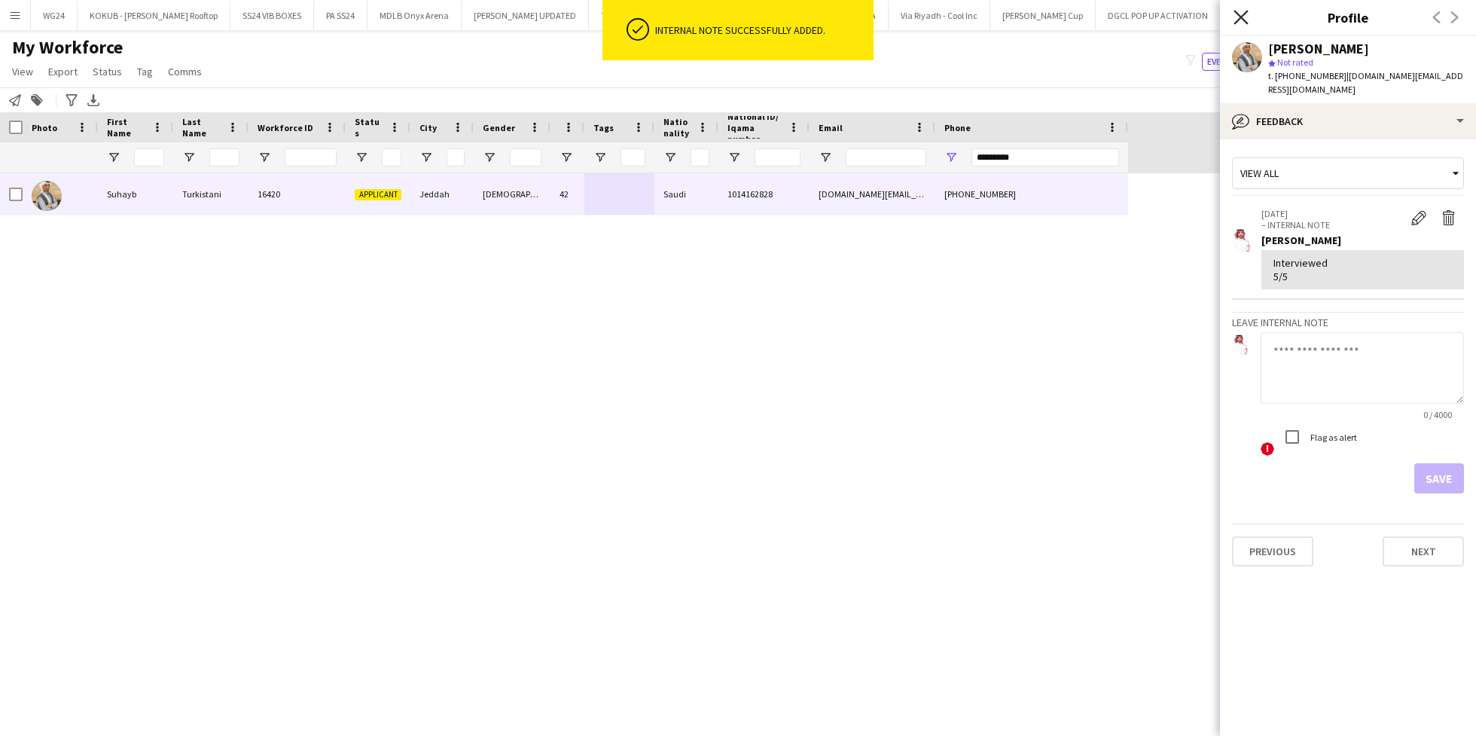
click at [1235, 18] on icon "Close pop-in" at bounding box center [1241, 17] width 14 height 14
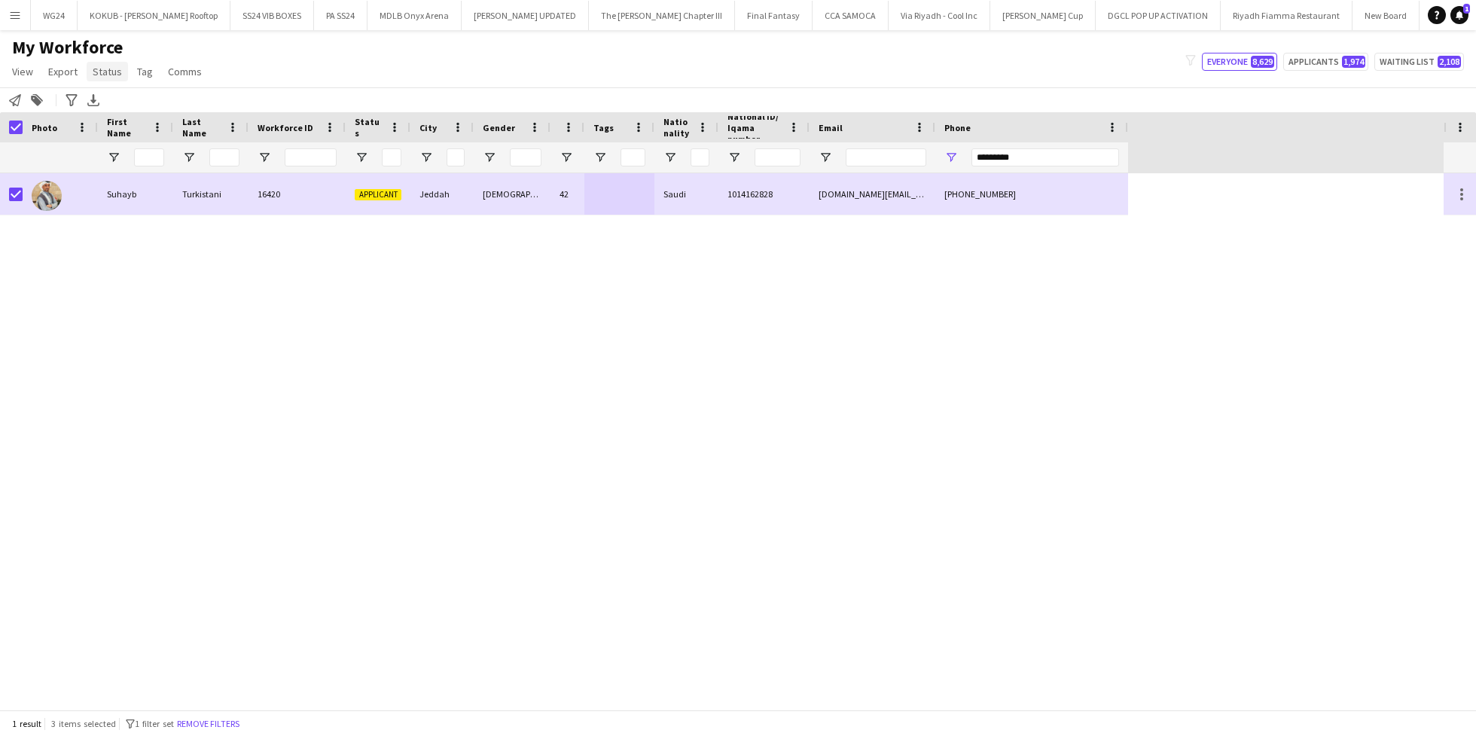
click at [101, 69] on span "Status" at bounding box center [107, 72] width 29 height 14
click at [121, 98] on link "Edit" at bounding box center [139, 104] width 105 height 32
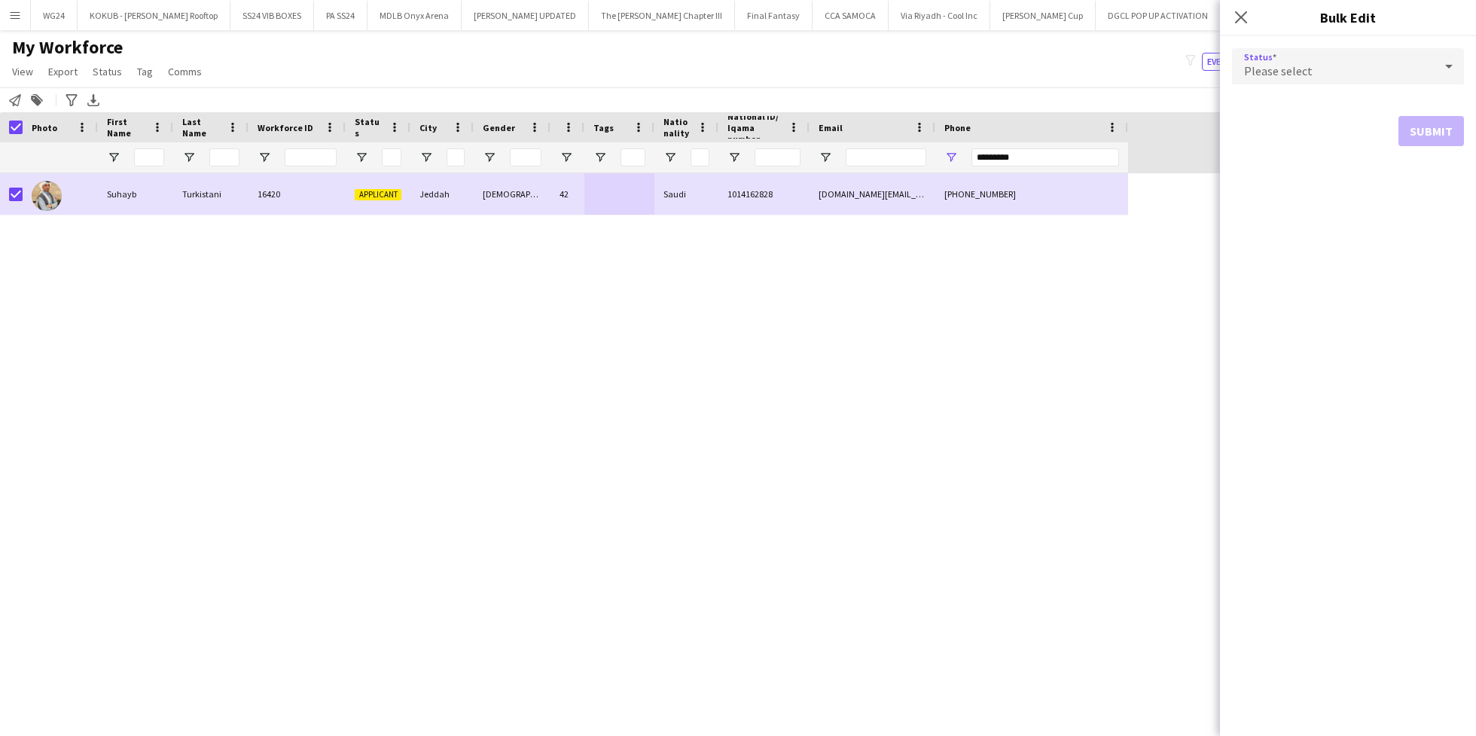
click at [1240, 58] on div "Please select" at bounding box center [1333, 66] width 202 height 36
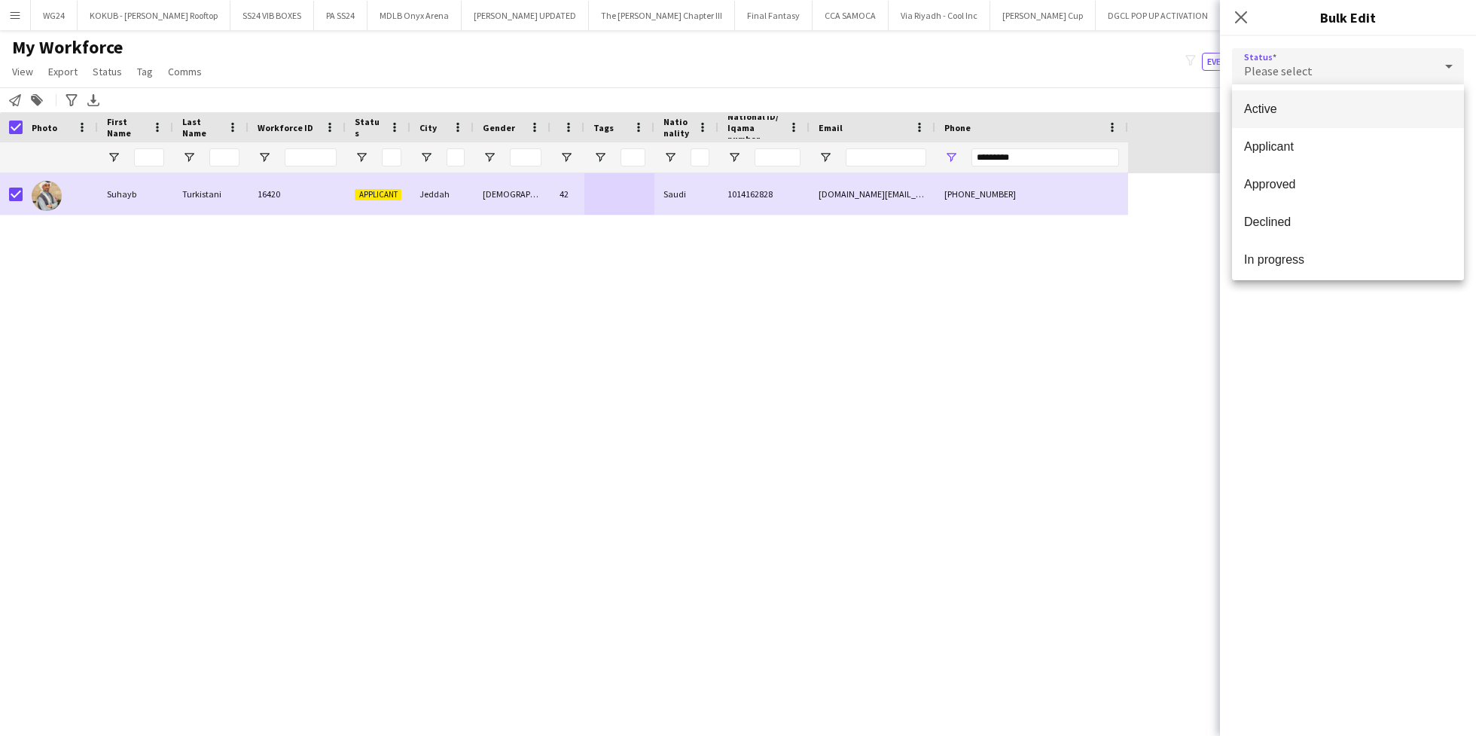
click at [1287, 120] on mat-option "Active" at bounding box center [1348, 109] width 232 height 38
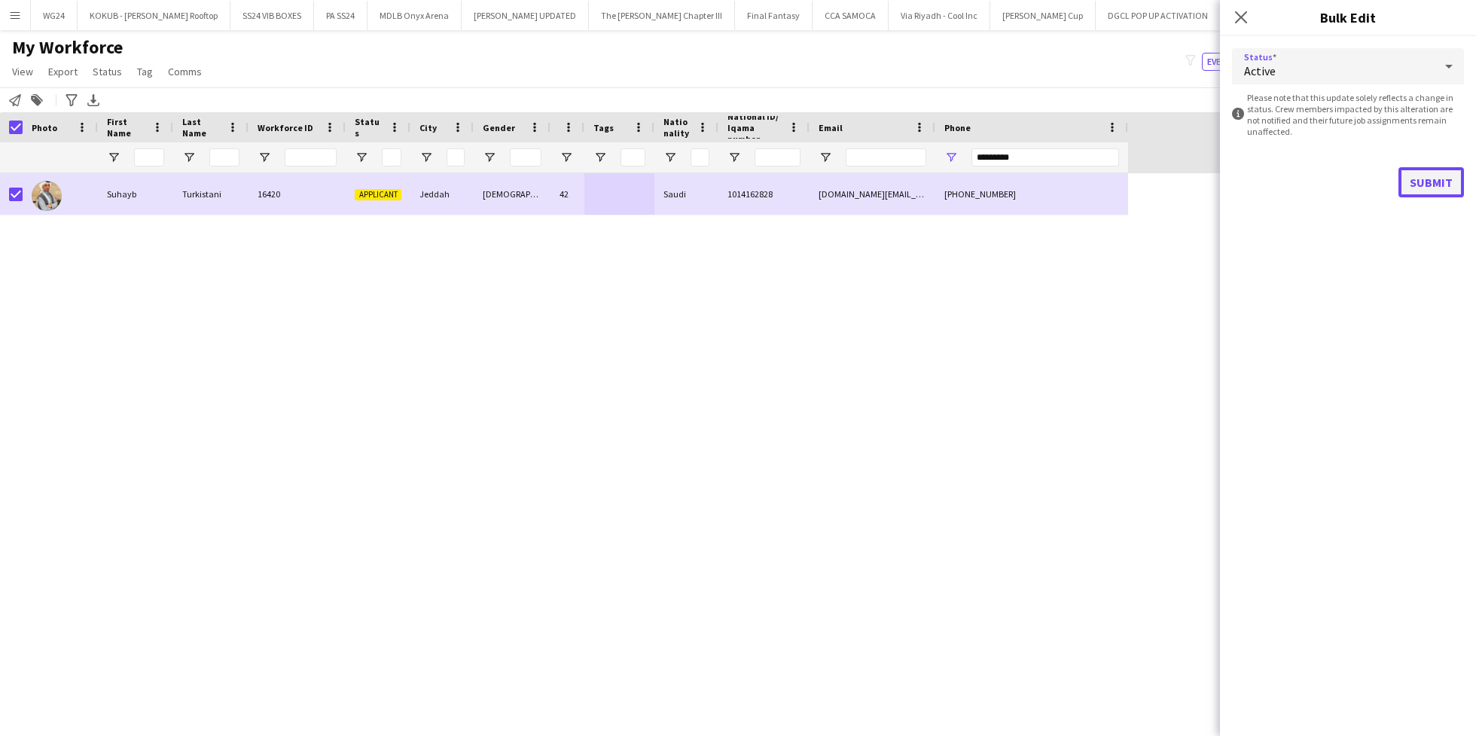
click at [1416, 185] on button "Submit" at bounding box center [1431, 182] width 66 height 30
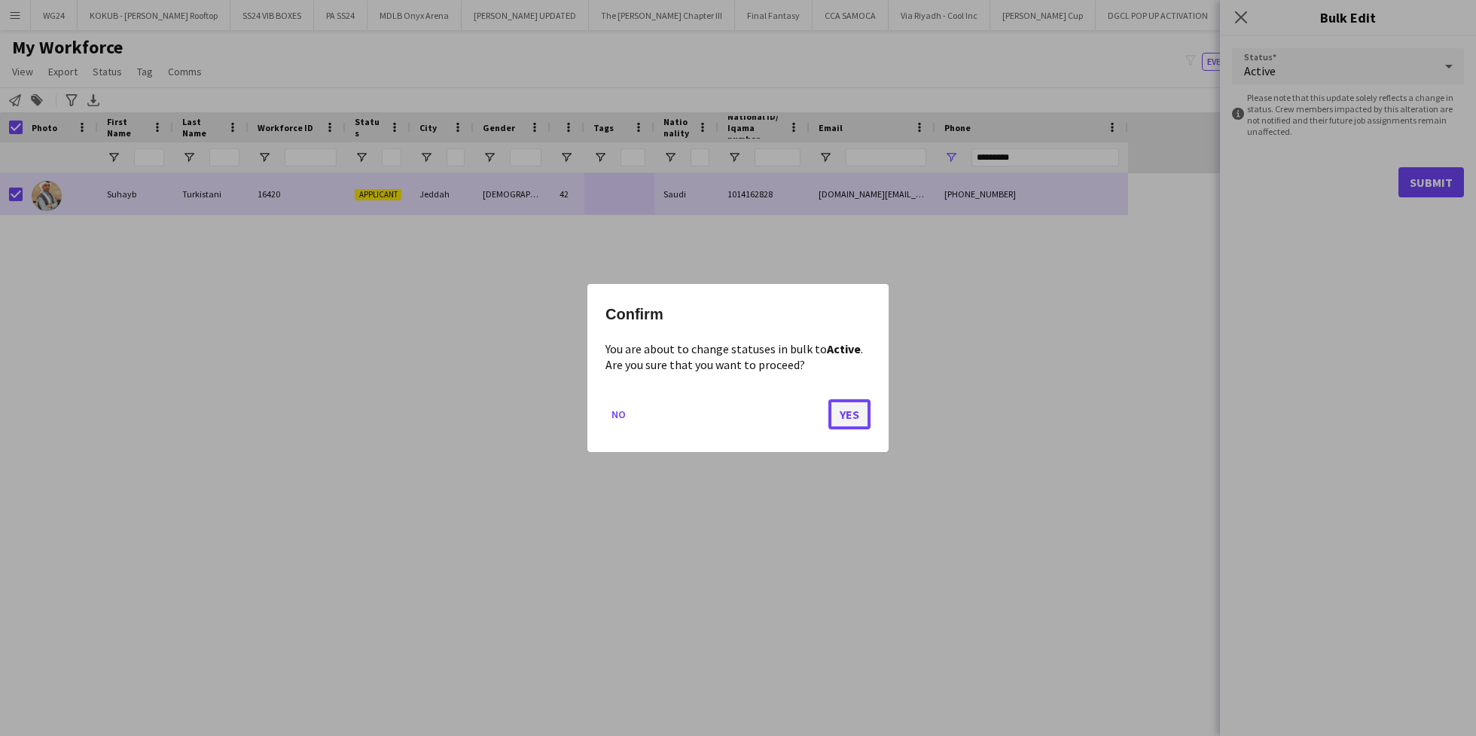
click at [840, 410] on button "Yes" at bounding box center [849, 414] width 42 height 30
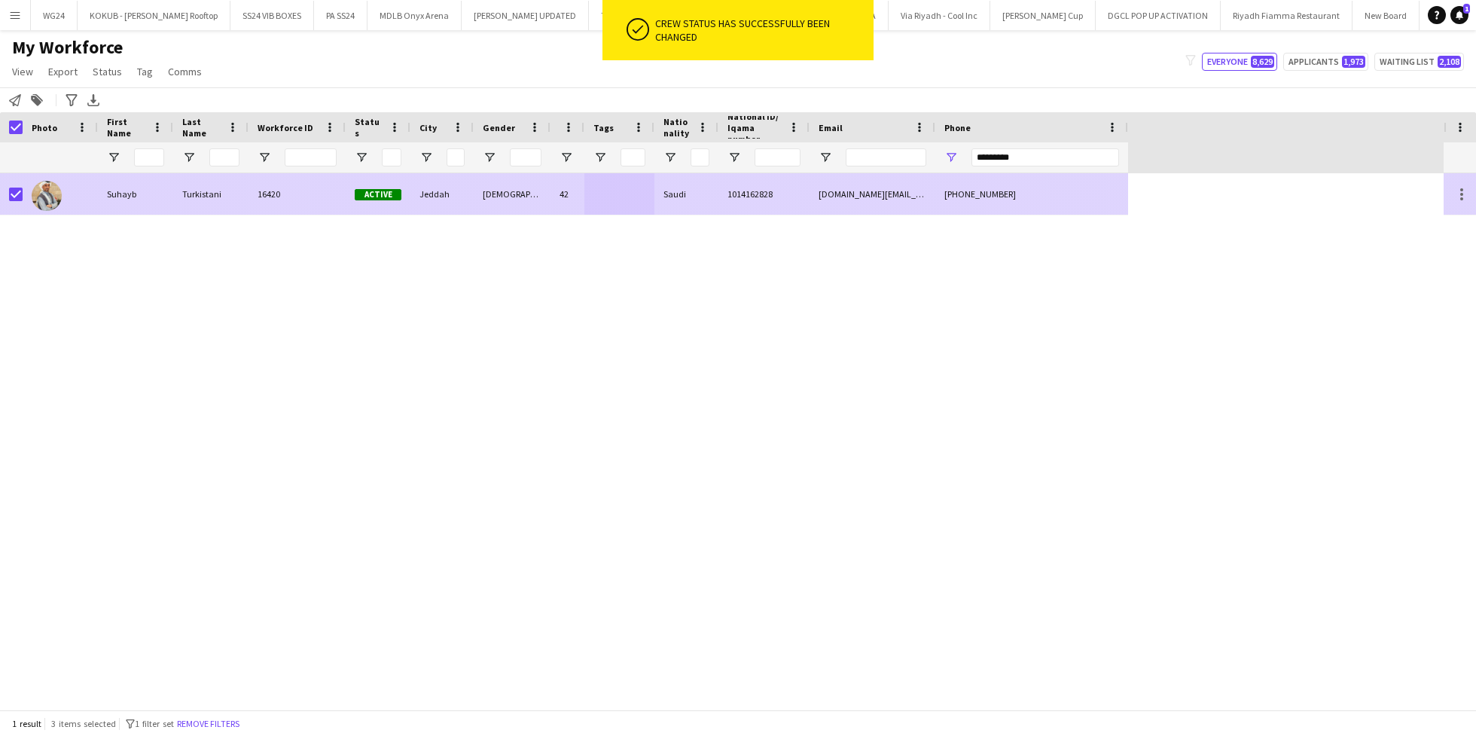
click at [153, 204] on div "Suhayb" at bounding box center [135, 193] width 75 height 41
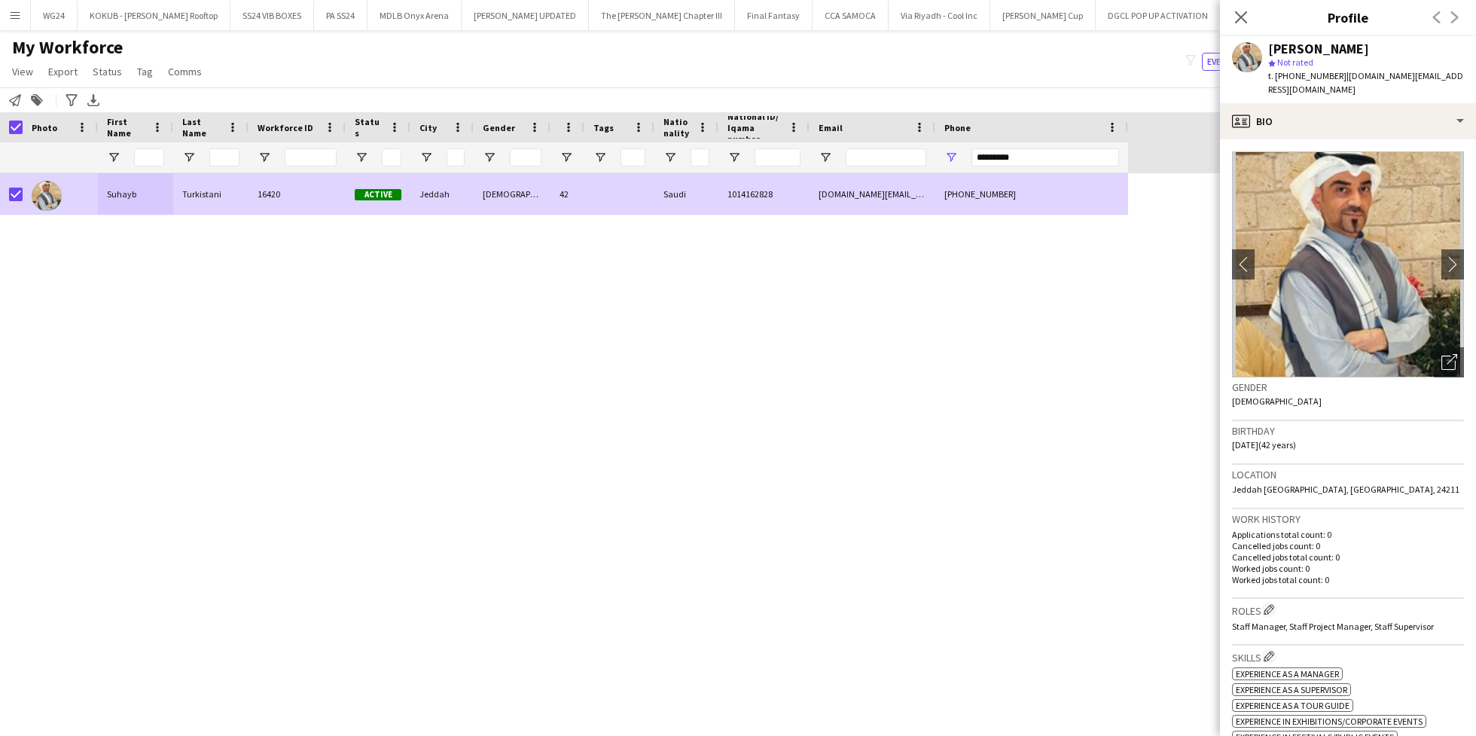
drag, startPoint x: 1280, startPoint y: 72, endPoint x: 1337, endPoint y: 71, distance: 58.0
click at [1337, 71] on div "t. [PHONE_NUMBER] | [DOMAIN_NAME][EMAIL_ADDRESS][DOMAIN_NAME]" at bounding box center [1366, 82] width 196 height 27
drag, startPoint x: 1277, startPoint y: 78, endPoint x: 1334, endPoint y: 72, distance: 56.7
click at [1334, 72] on span "t. [PHONE_NUMBER]" at bounding box center [1307, 75] width 78 height 11
copy span "[PHONE_NUMBER]"
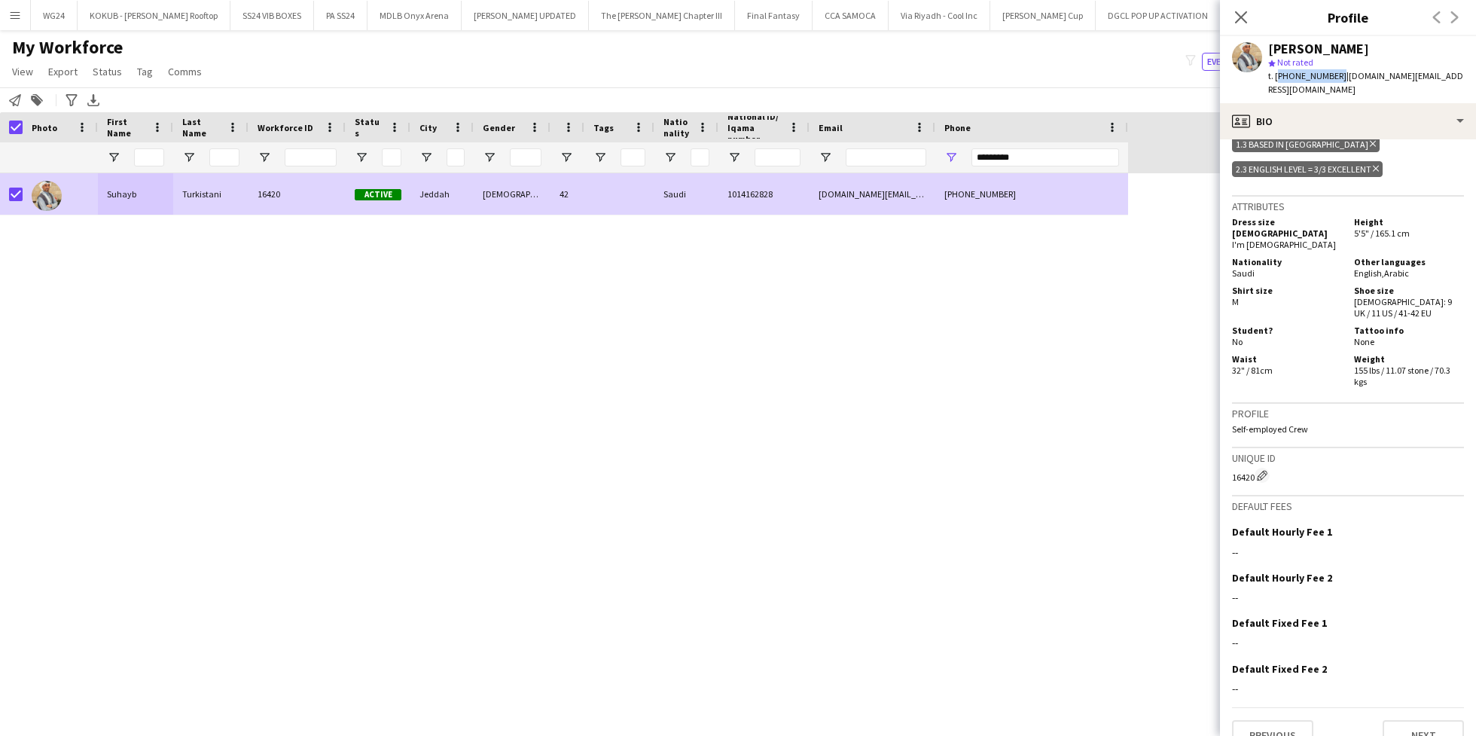
scroll to position [0, 0]
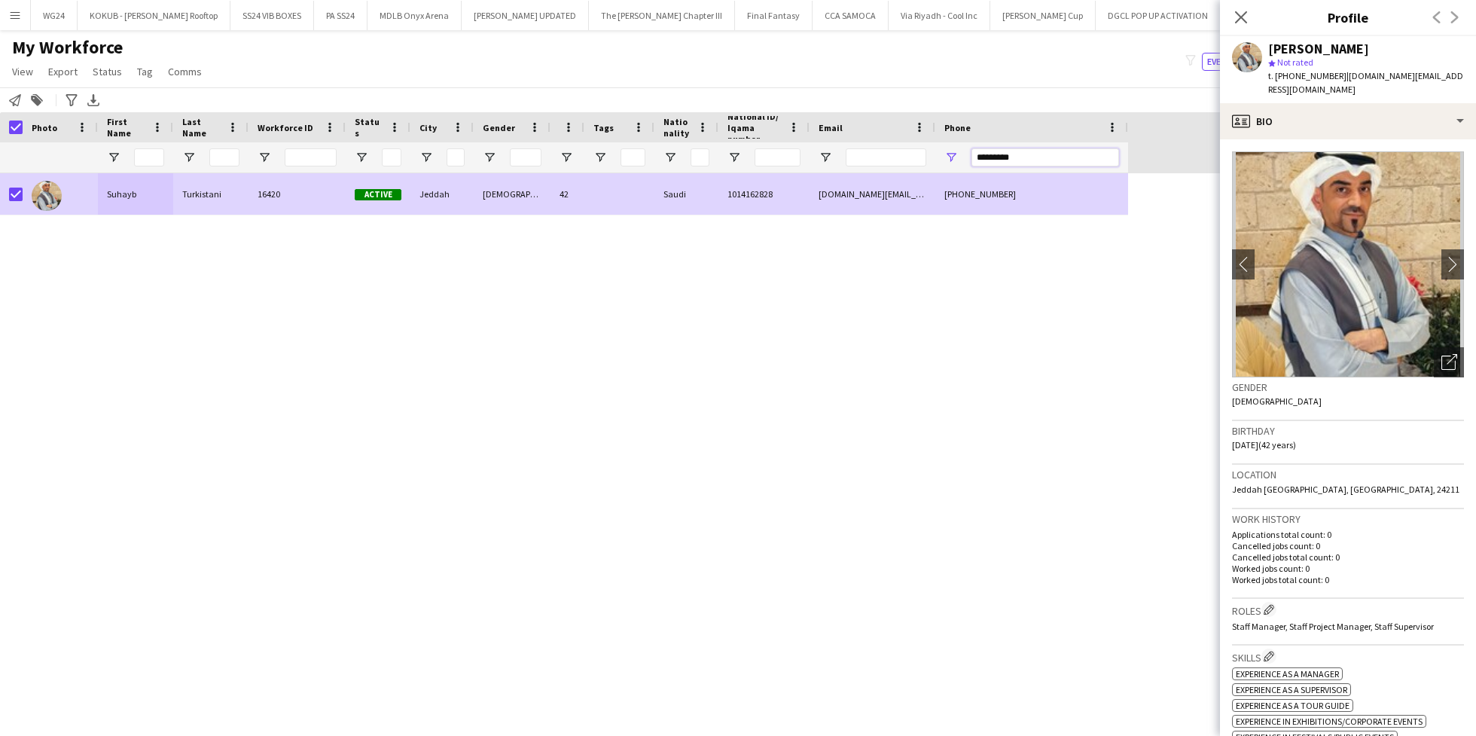
click at [1033, 161] on input "*********" at bounding box center [1045, 157] width 148 height 18
paste input "Phone Filter Input"
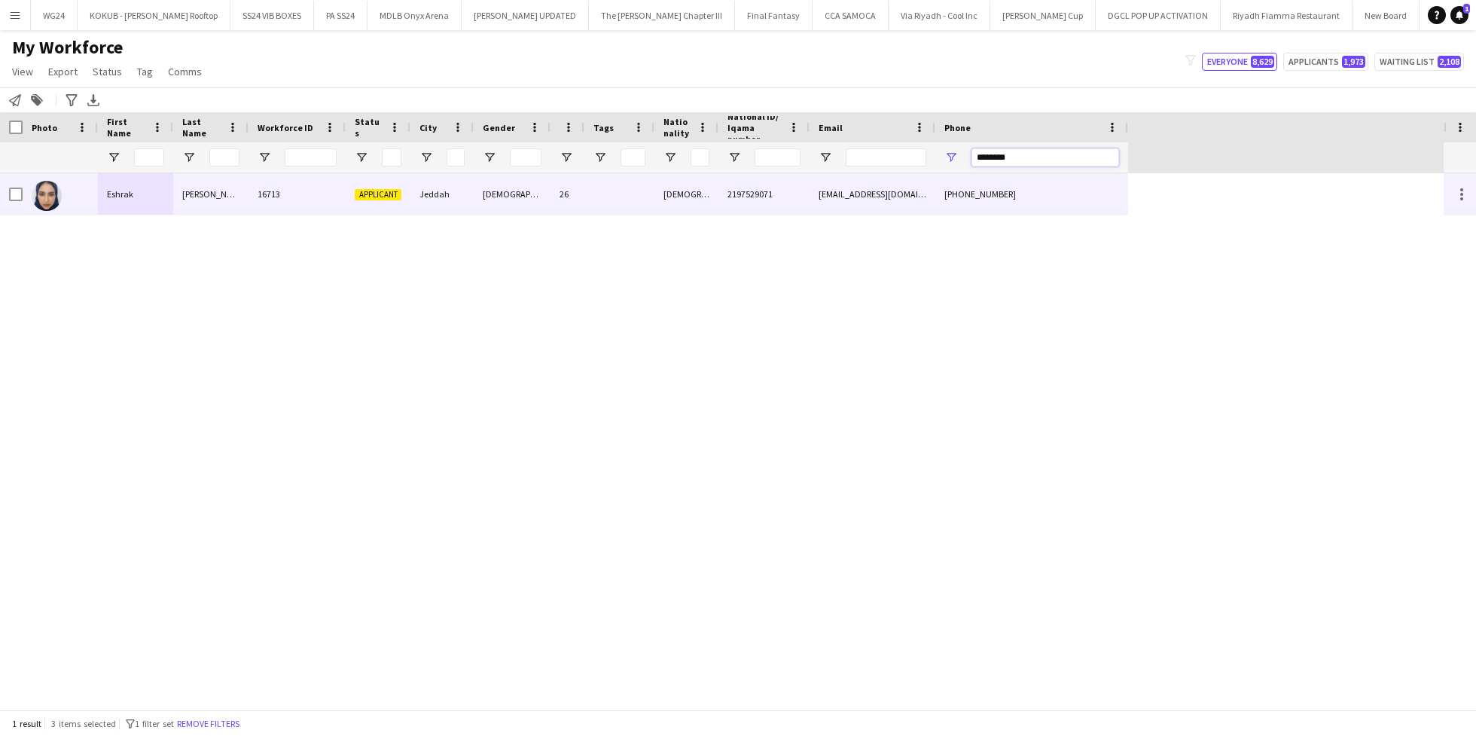
type input "********"
click at [702, 198] on div "[DEMOGRAPHIC_DATA]" at bounding box center [686, 193] width 64 height 41
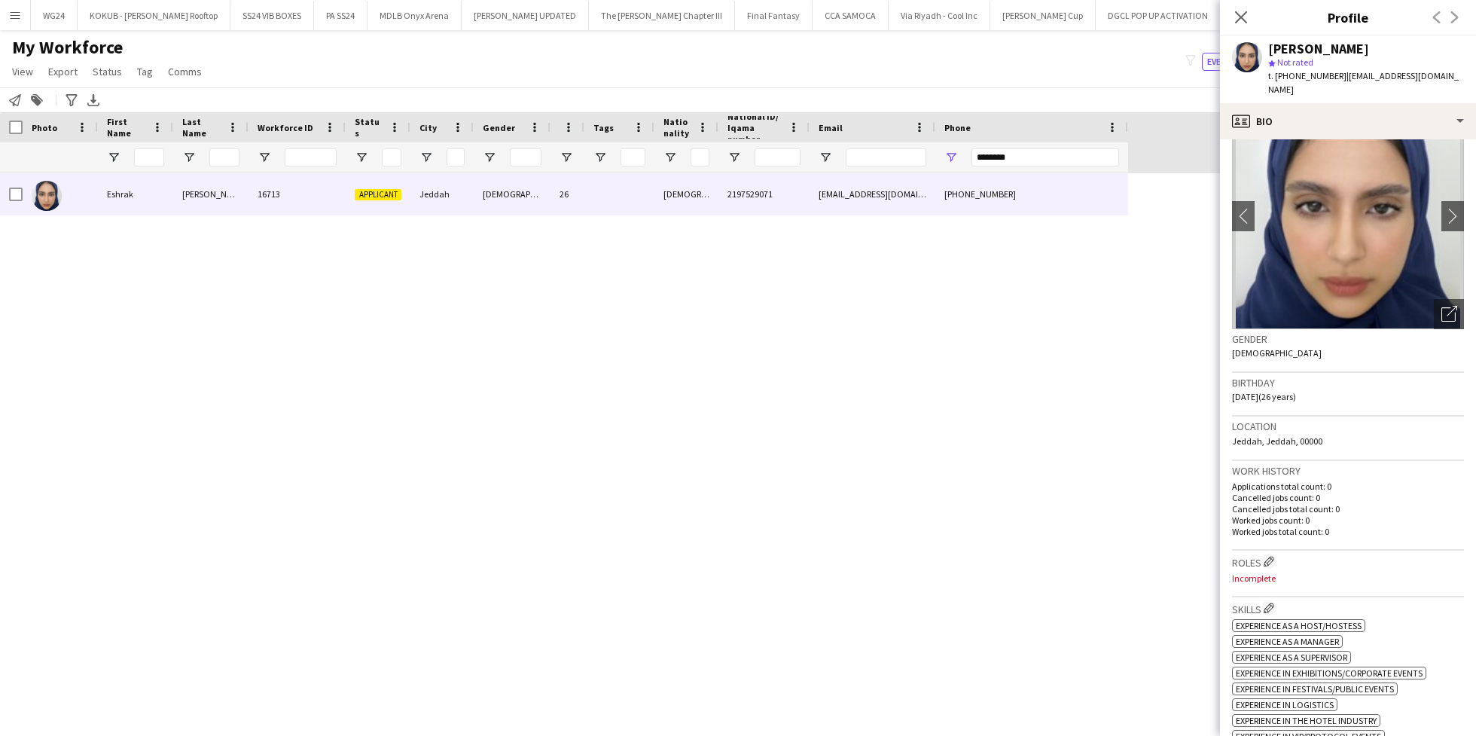
scroll to position [38, 0]
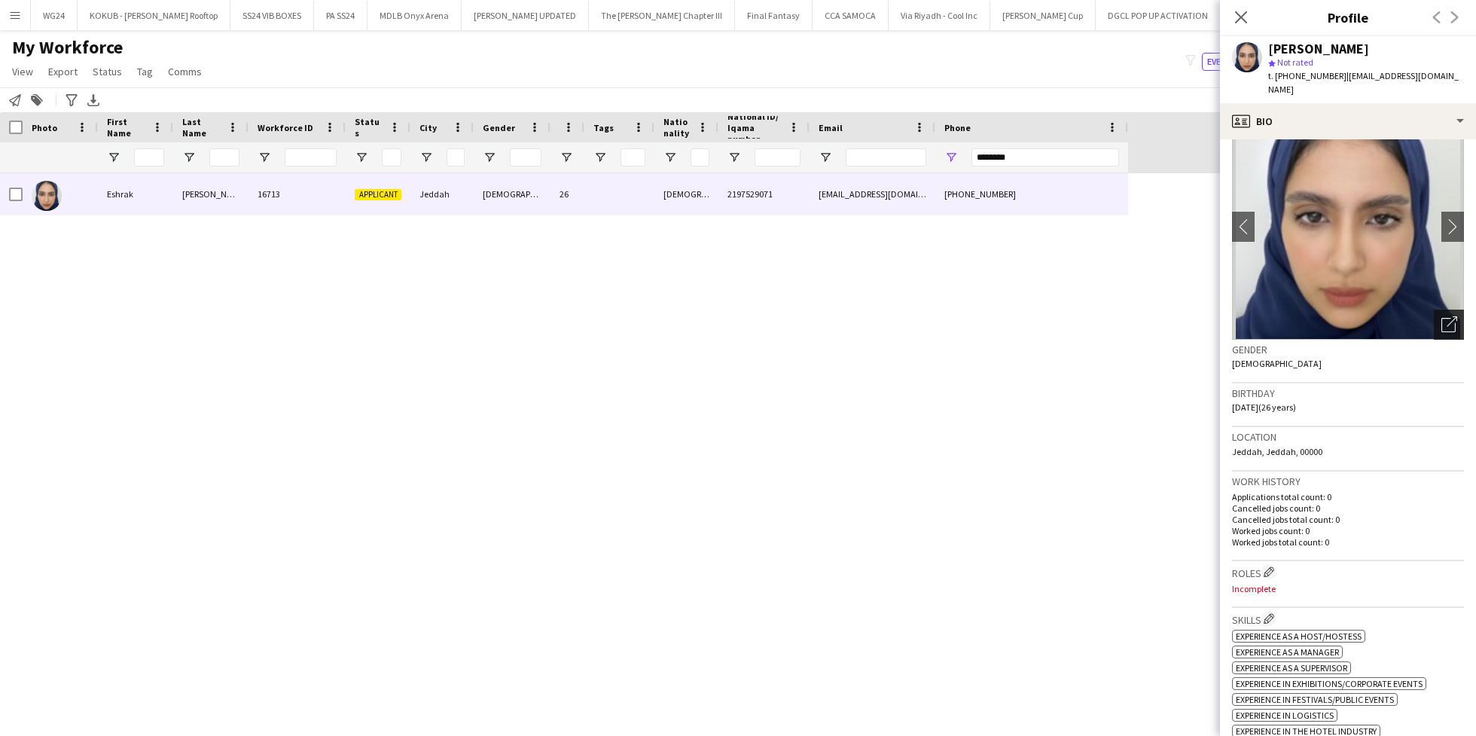
click at [1443, 316] on div "Open photos pop-in" at bounding box center [1449, 325] width 30 height 30
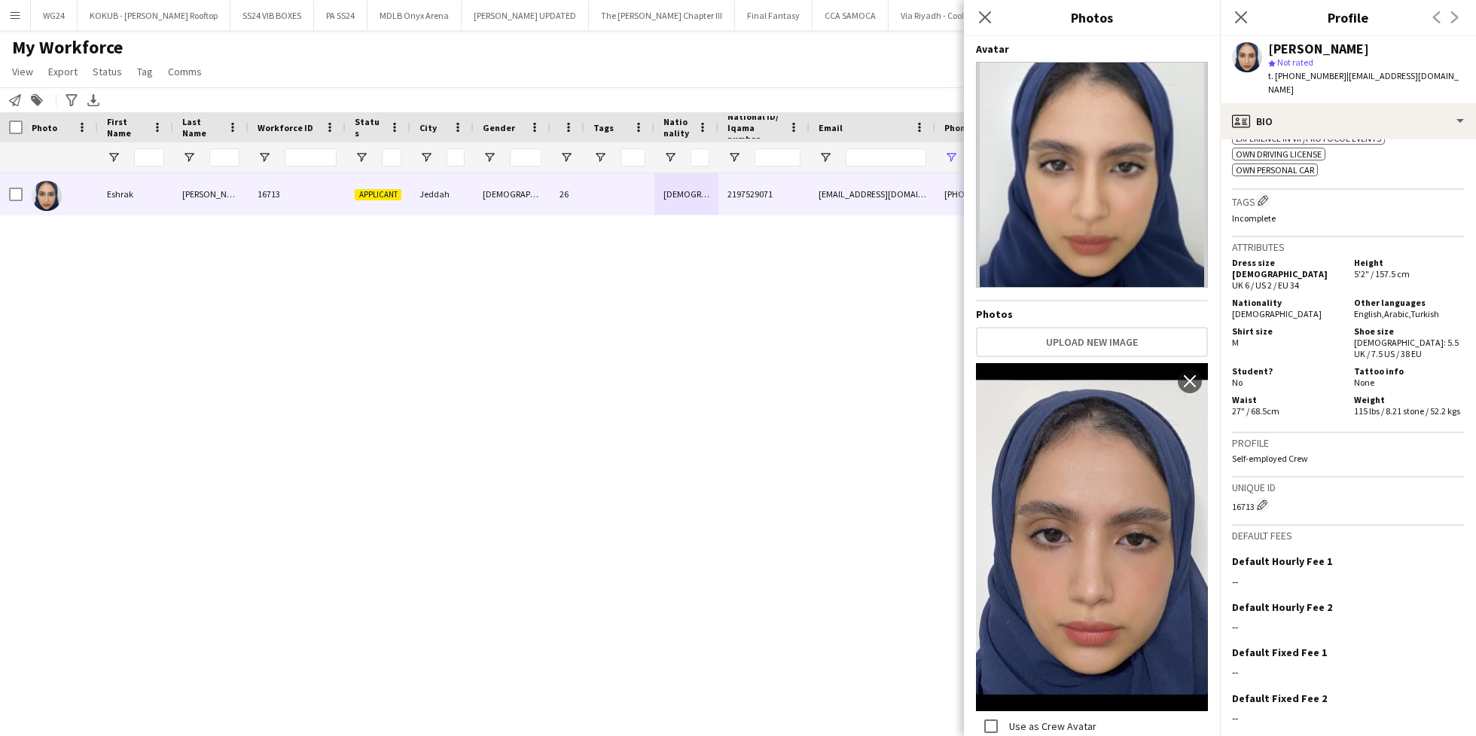
scroll to position [688, 0]
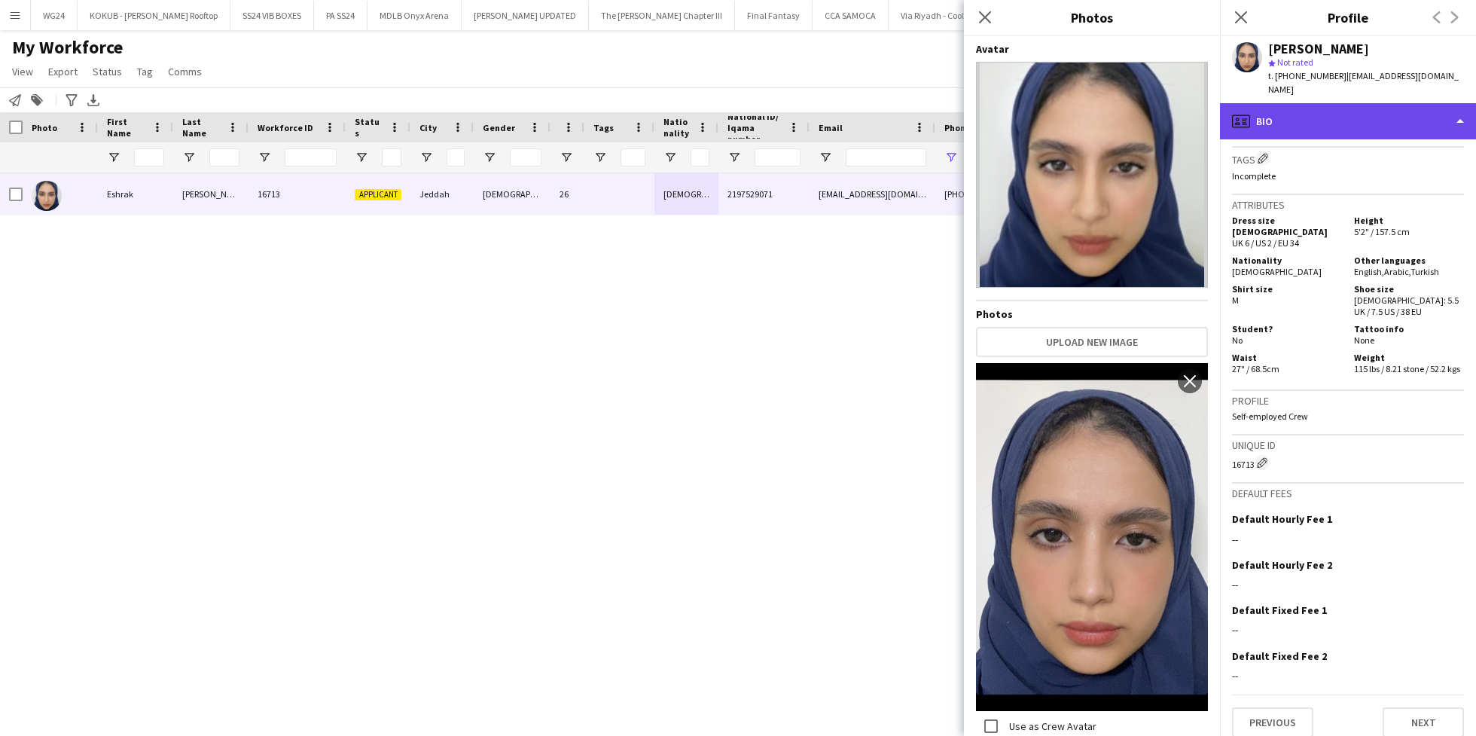
click at [1303, 111] on div "profile Bio" at bounding box center [1348, 121] width 256 height 36
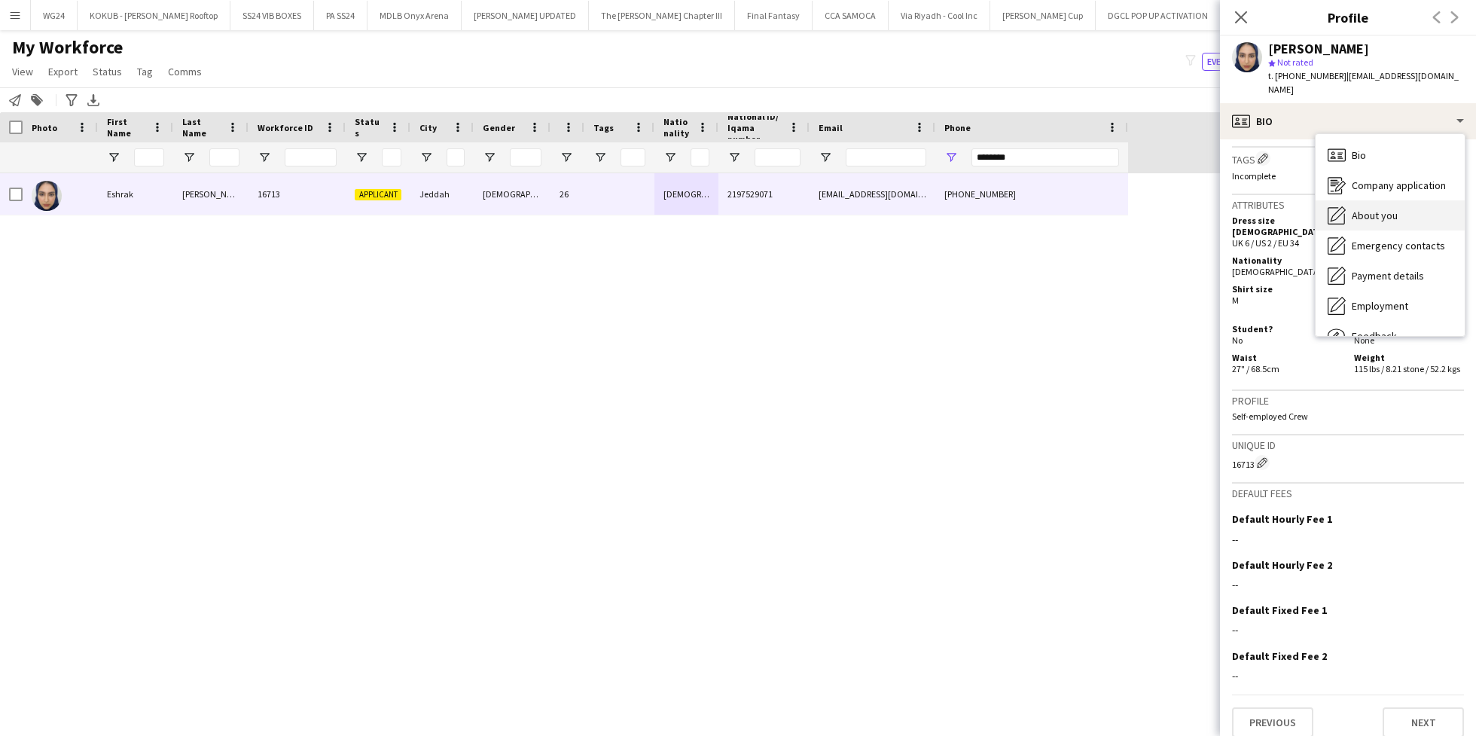
click at [1377, 209] on span "About you" at bounding box center [1375, 216] width 46 height 14
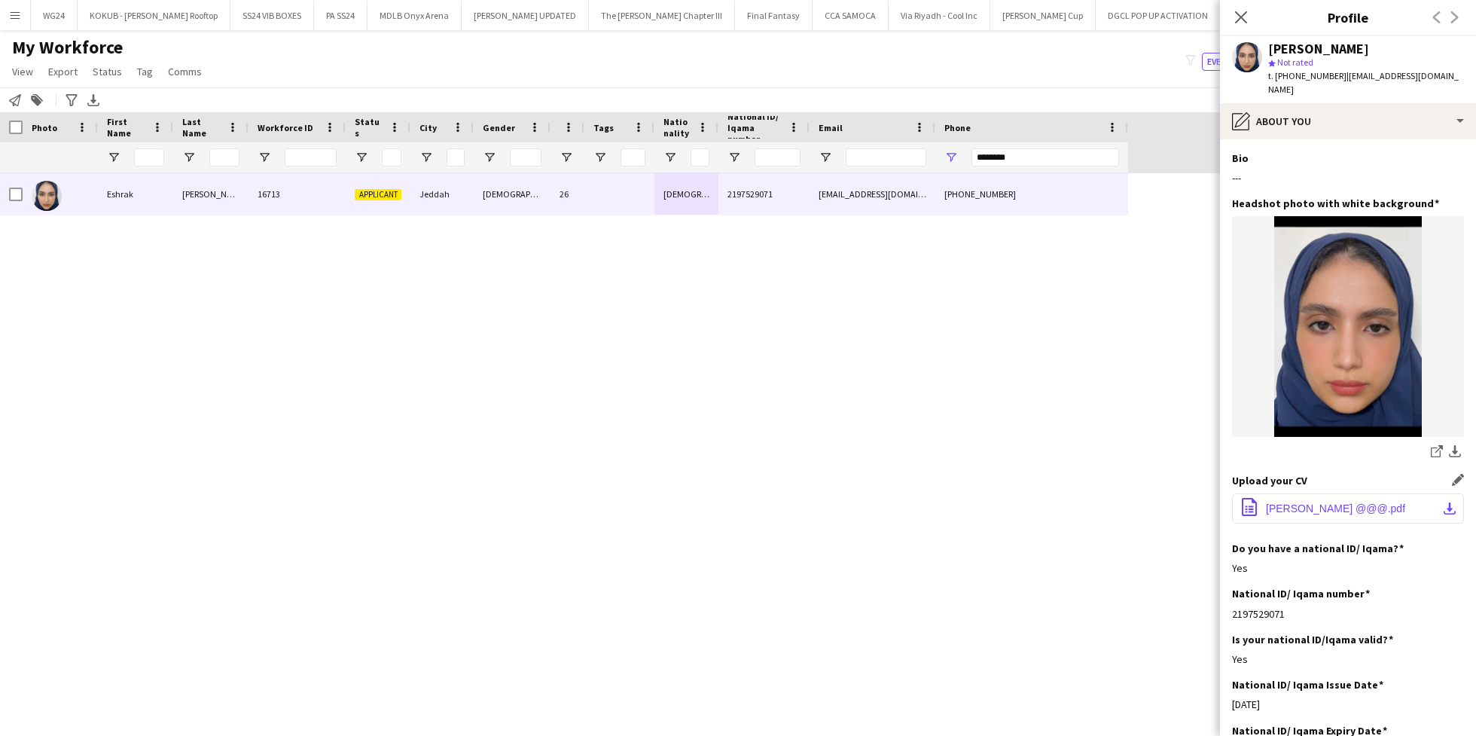
click at [1341, 502] on span "[PERSON_NAME] @@@.pdf" at bounding box center [1335, 508] width 139 height 12
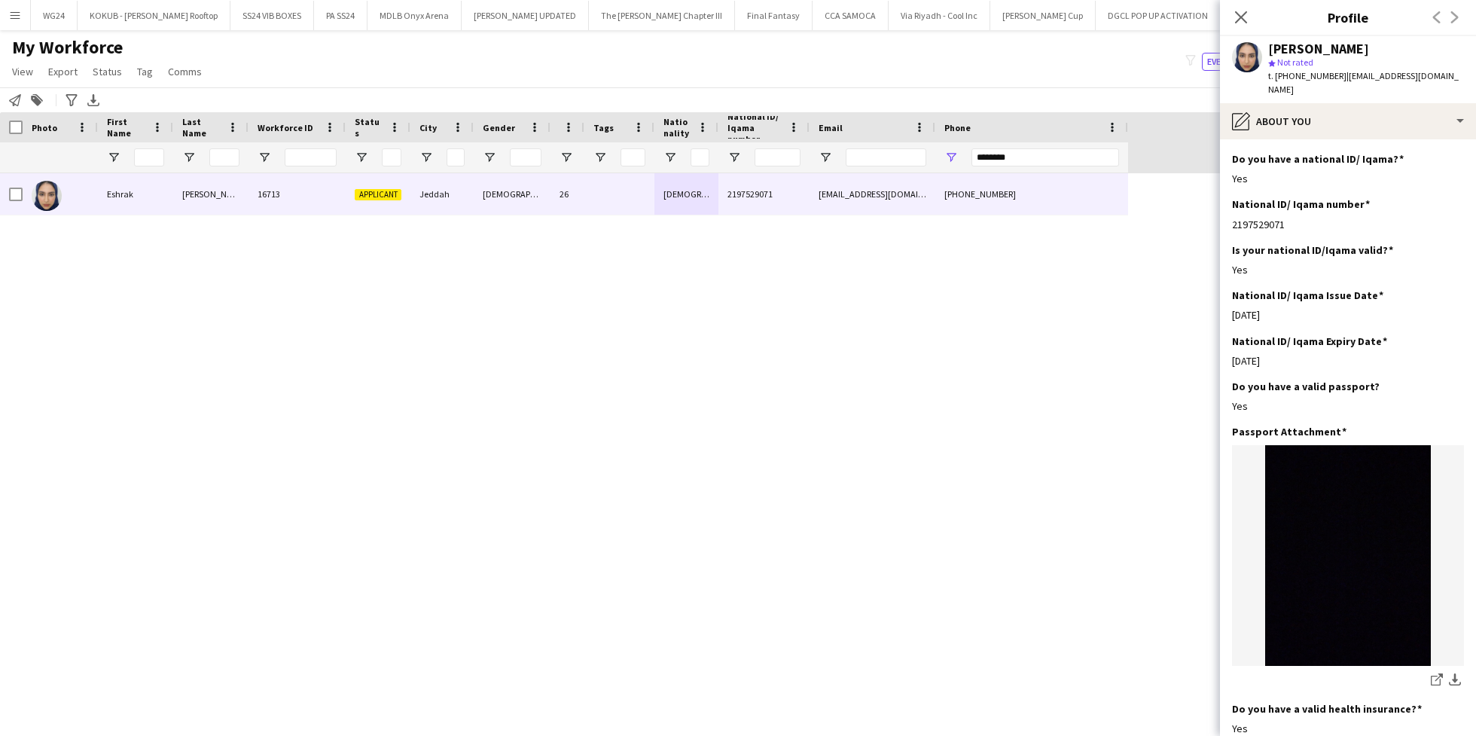
scroll to position [0, 0]
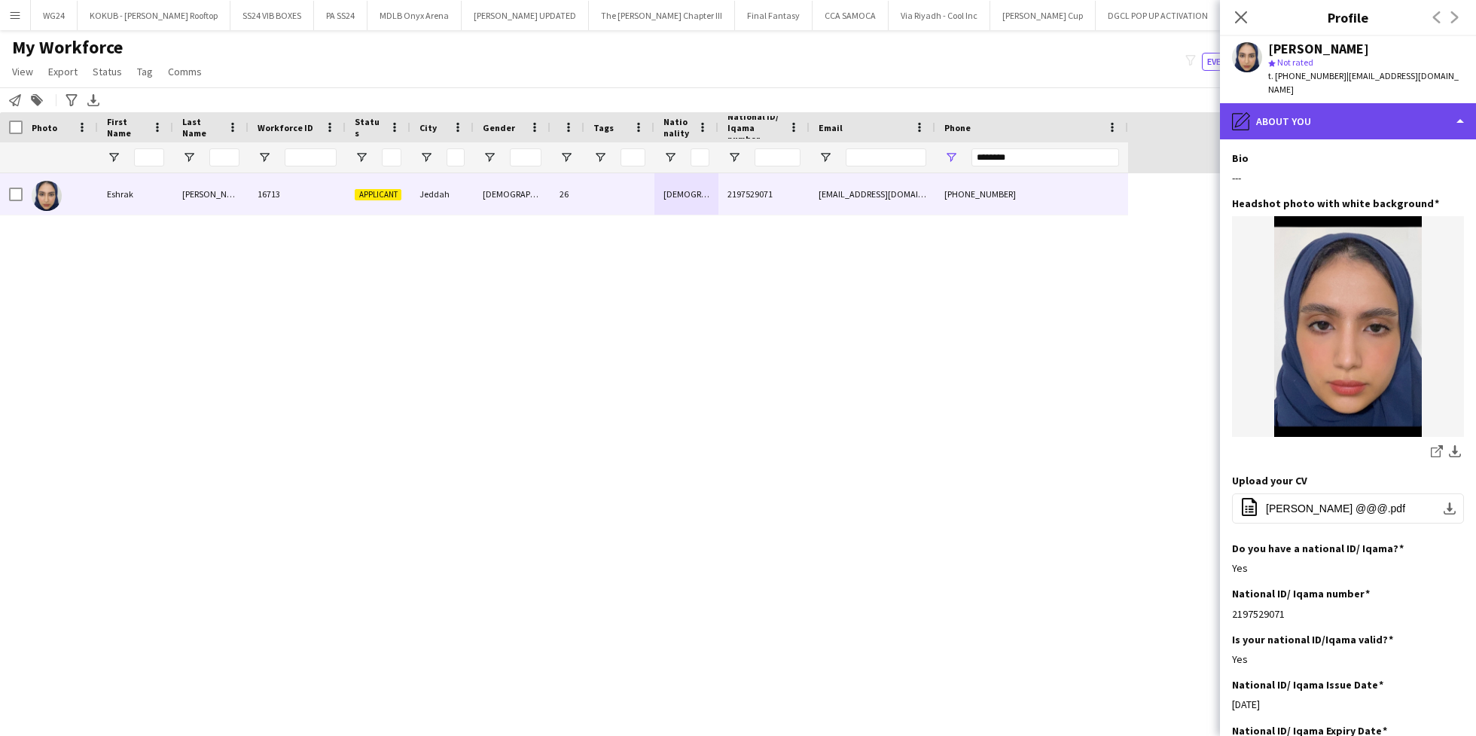
click at [1313, 122] on div "pencil4 About you" at bounding box center [1348, 121] width 256 height 36
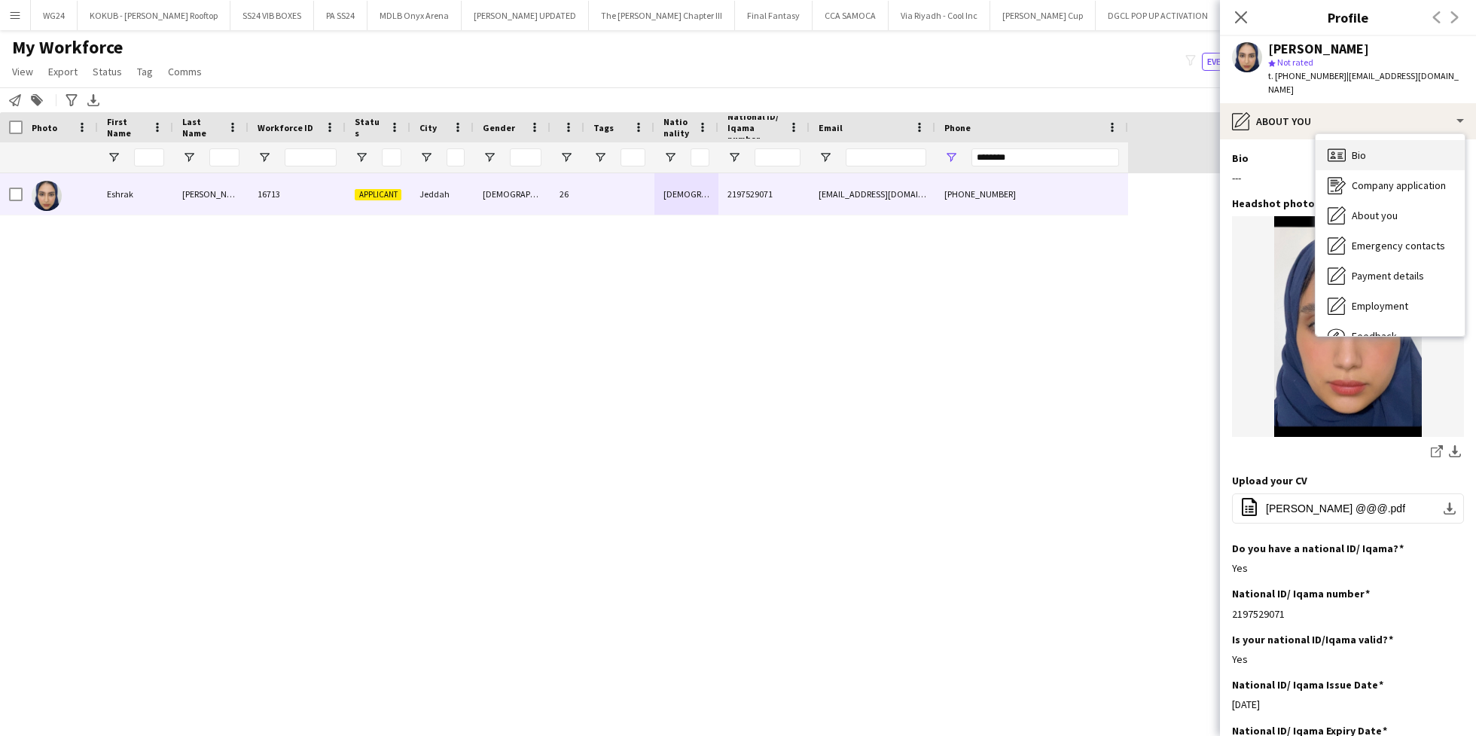
click at [1339, 146] on icon "Bio" at bounding box center [1337, 155] width 18 height 18
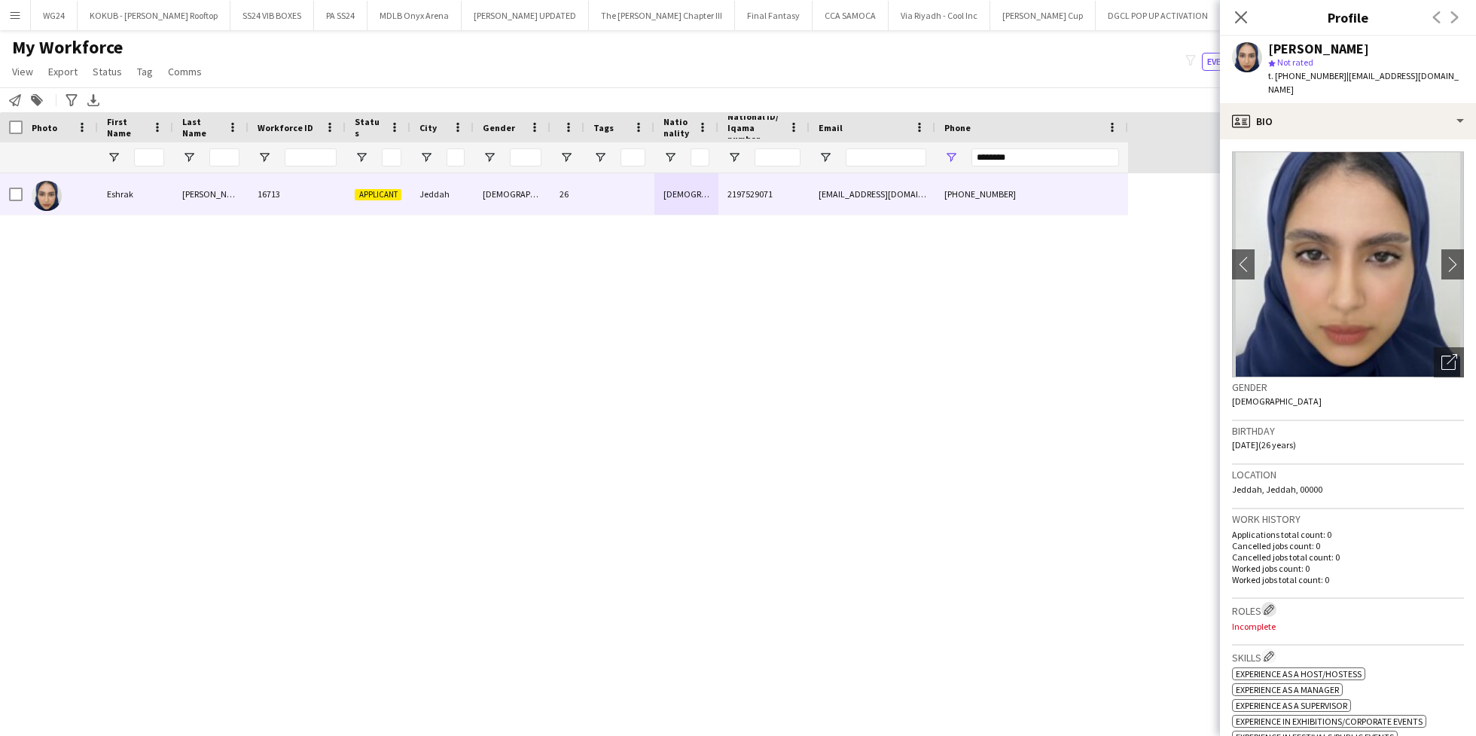
click at [1268, 604] on app-icon "Edit crew company roles" at bounding box center [1269, 609] width 11 height 11
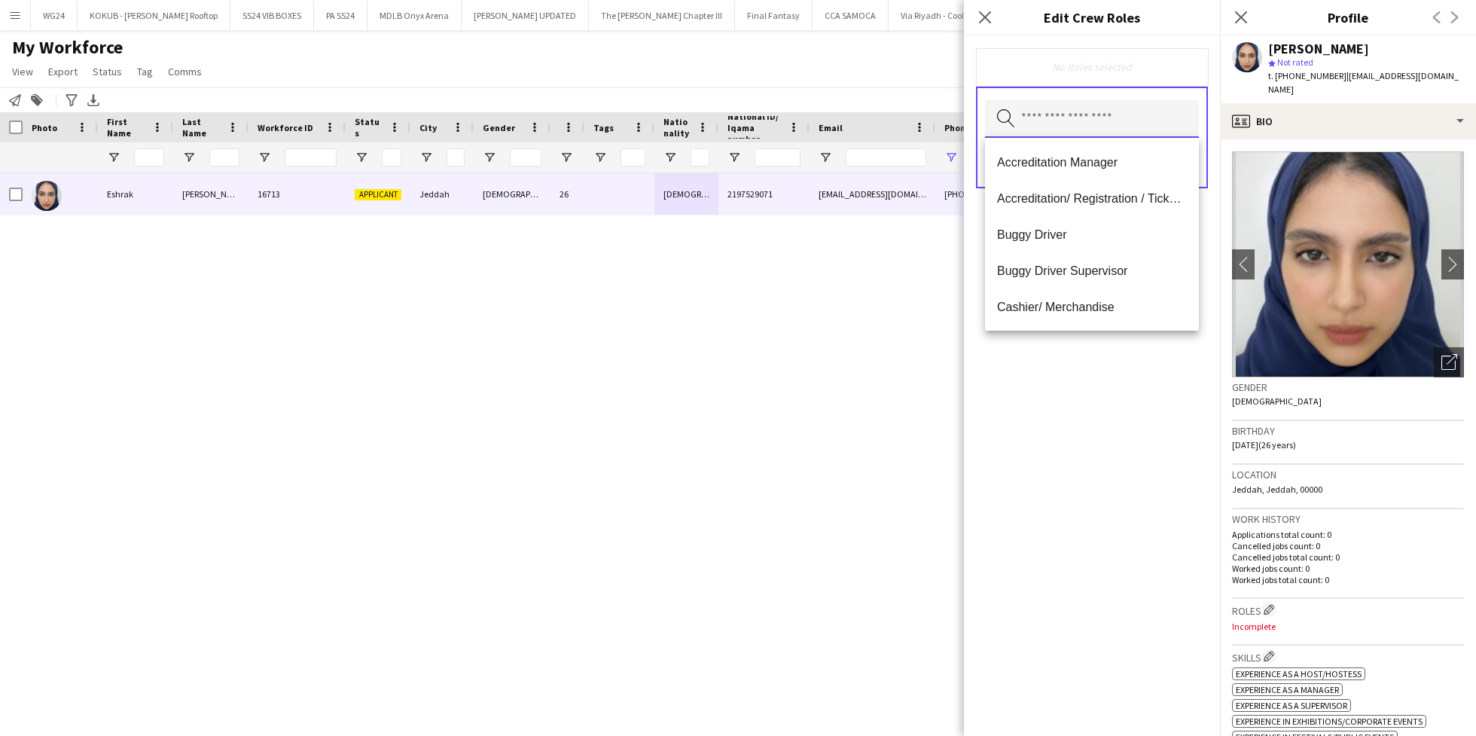
click at [1083, 120] on input "text" at bounding box center [1092, 119] width 214 height 38
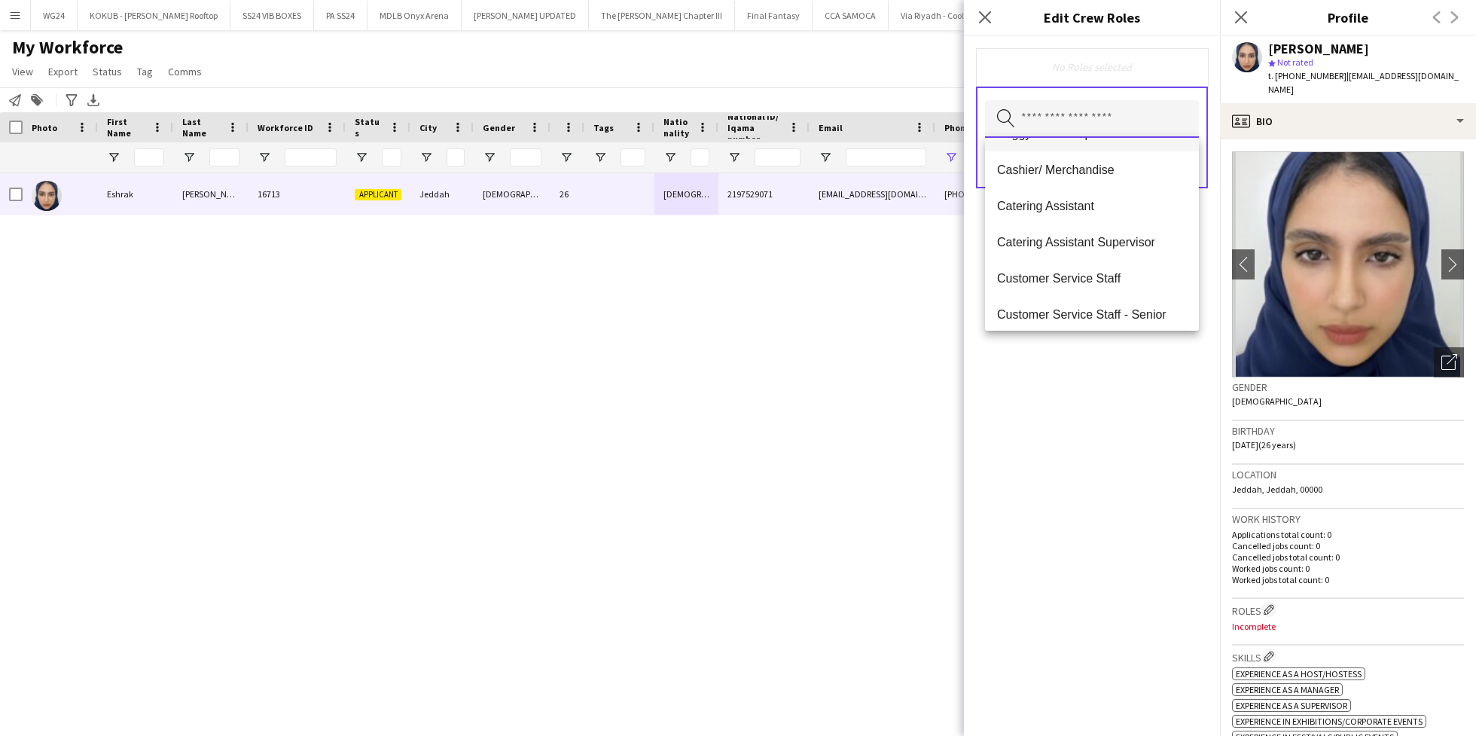
scroll to position [157, 0]
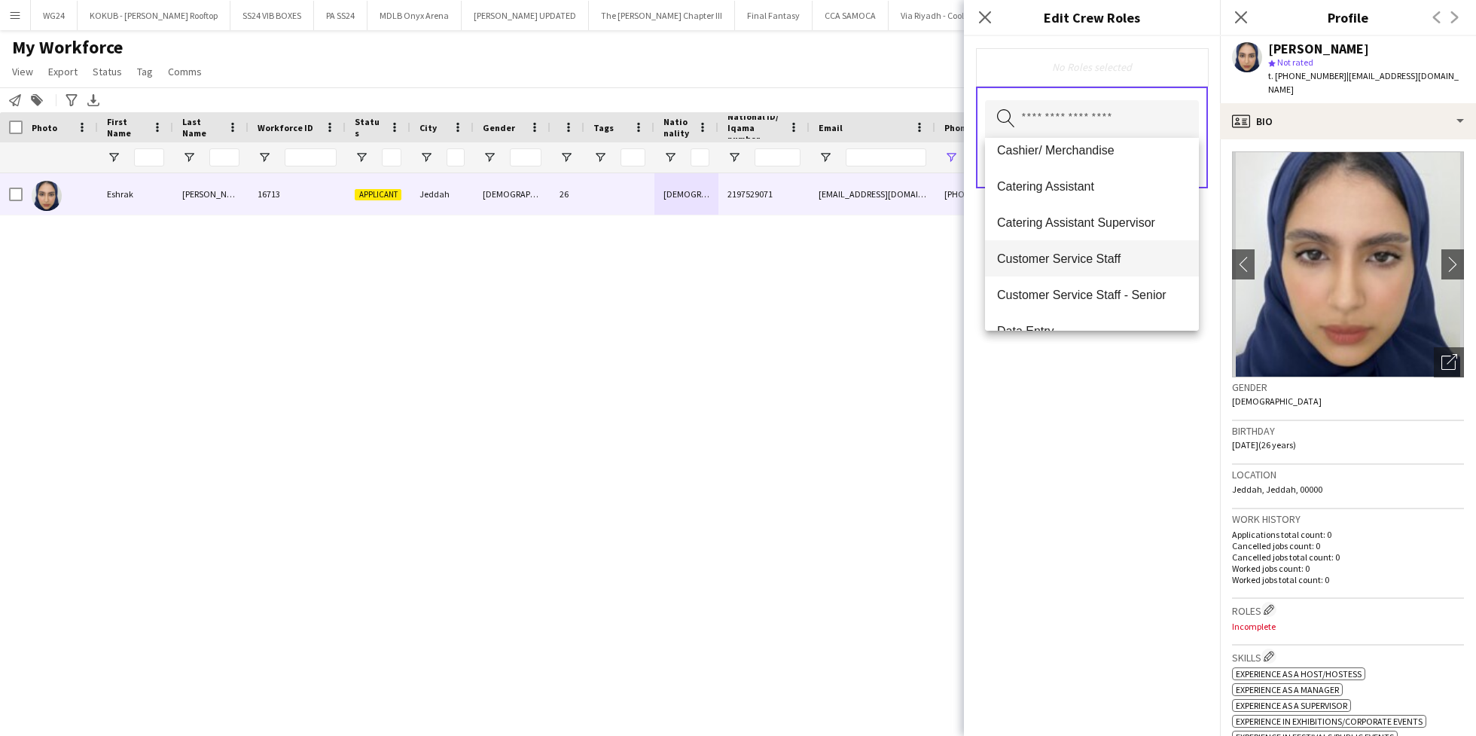
click at [1092, 253] on span "Customer Service Staff" at bounding box center [1092, 259] width 190 height 14
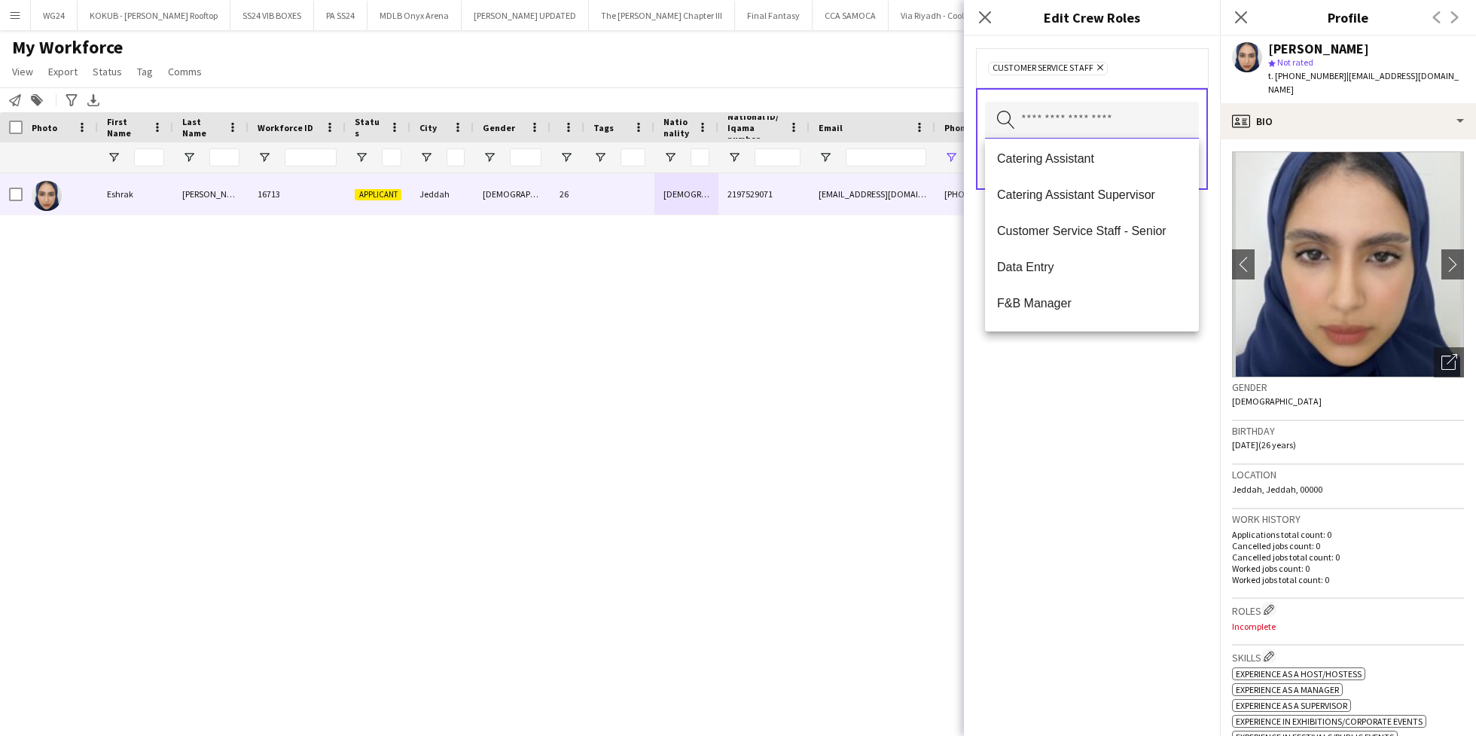
scroll to position [191, 0]
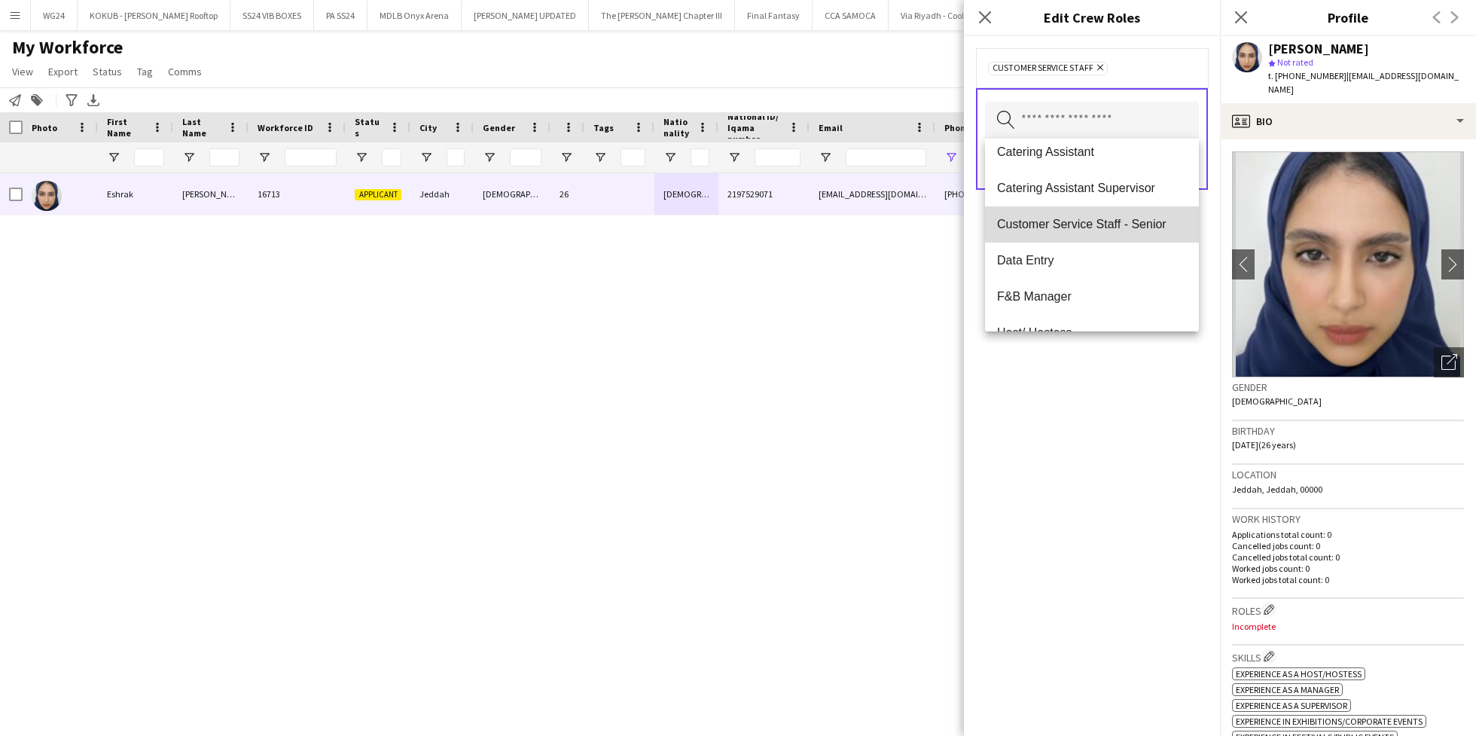
click at [1093, 213] on mat-option "Customer Service Staff - Senior" at bounding box center [1092, 224] width 214 height 36
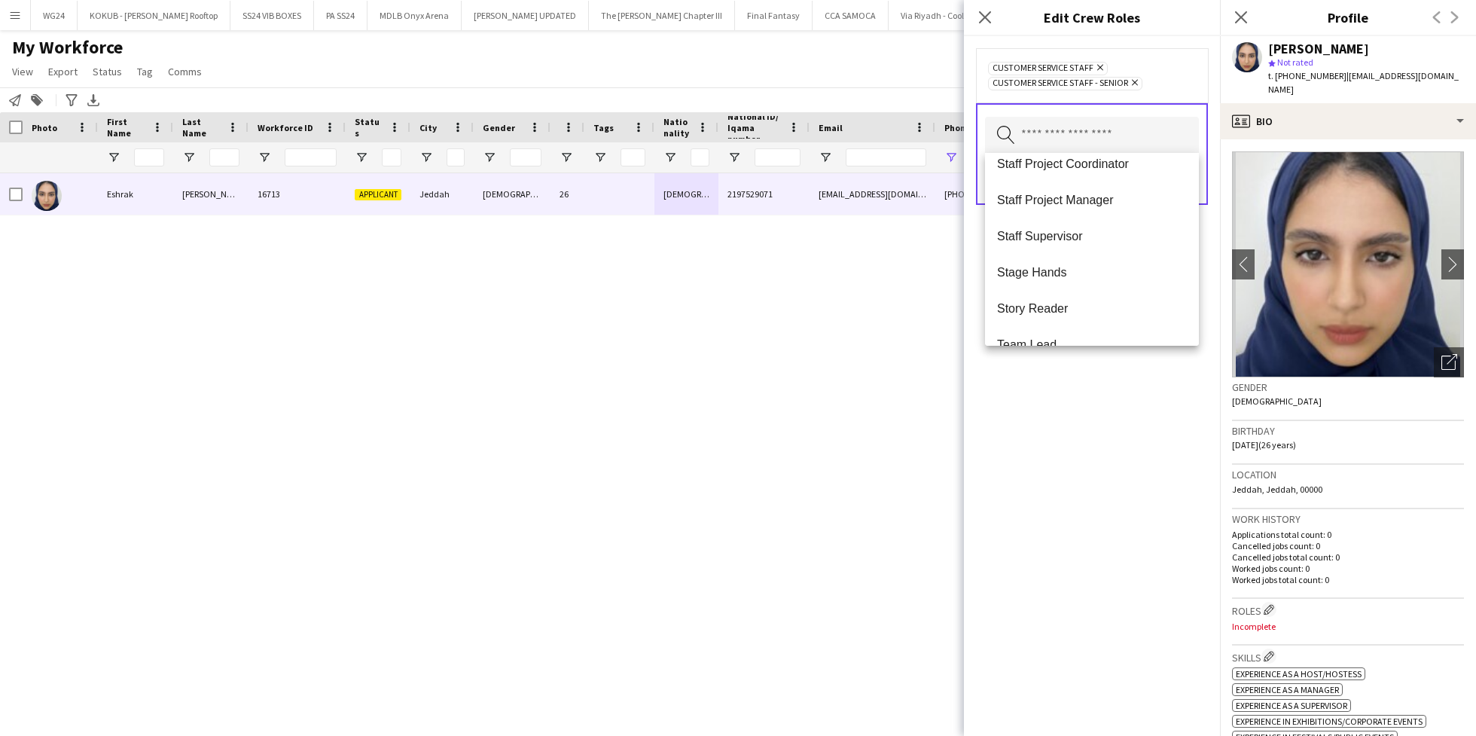
scroll to position [1330, 0]
click at [1112, 218] on span "Staff Supervisor" at bounding box center [1092, 220] width 190 height 14
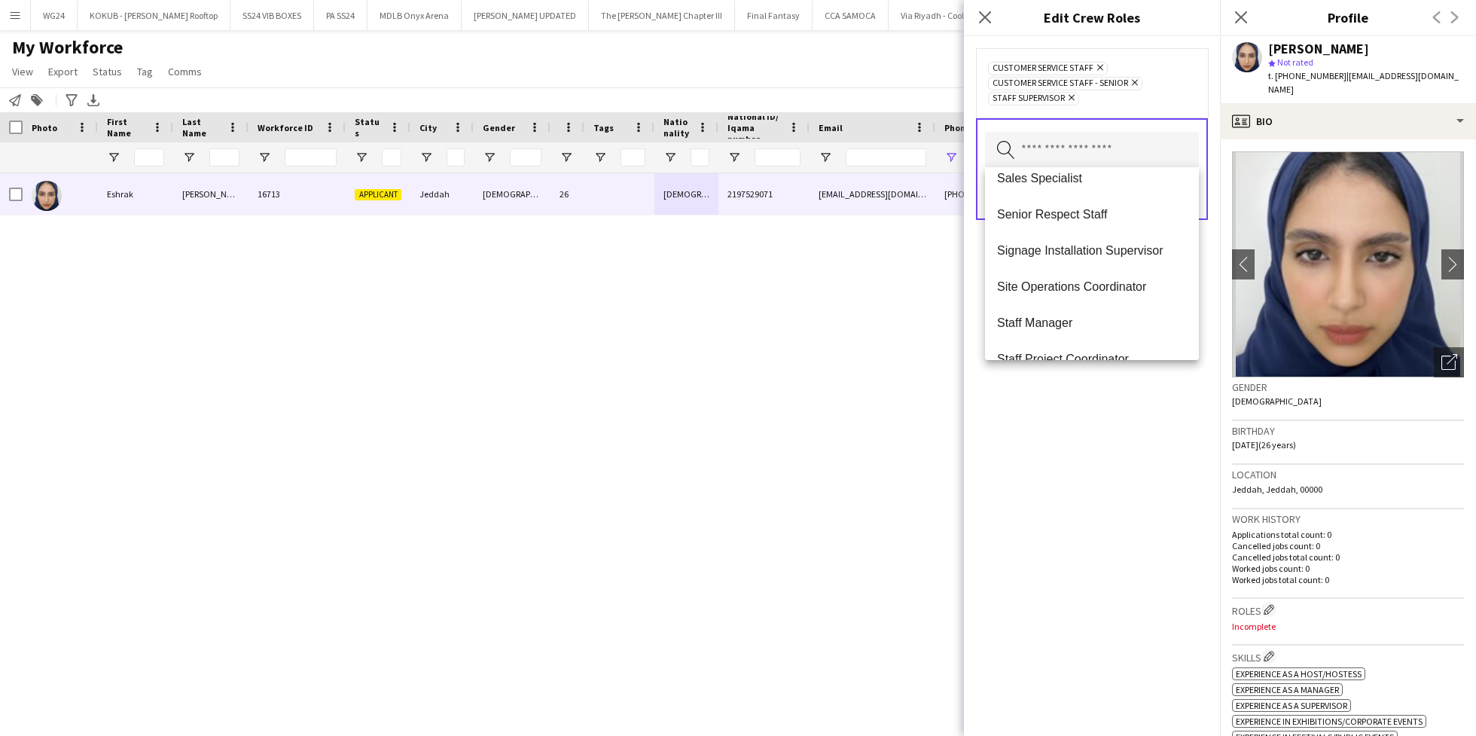
scroll to position [1446, 0]
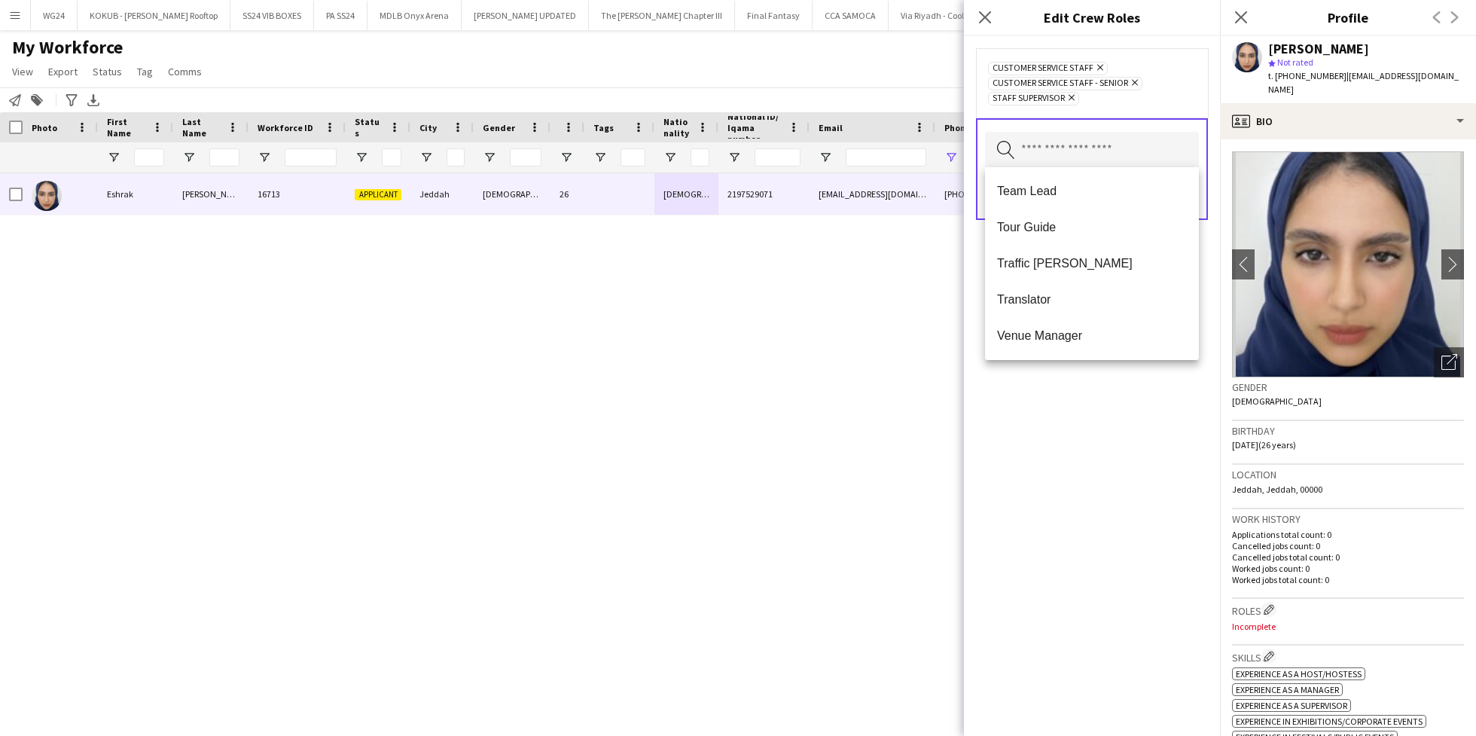
click at [1074, 424] on div "Customer Service Staff Remove Customer Service Staff - Senior Remove Staff Supe…" at bounding box center [1092, 386] width 256 height 700
click at [1090, 148] on input "text" at bounding box center [1092, 151] width 214 height 38
click at [1078, 243] on mat-option "Tour Guide" at bounding box center [1092, 227] width 214 height 36
click at [1077, 451] on div "Customer Service Staff Remove Customer Service Staff - Senior Remove Staff Supe…" at bounding box center [1092, 386] width 256 height 700
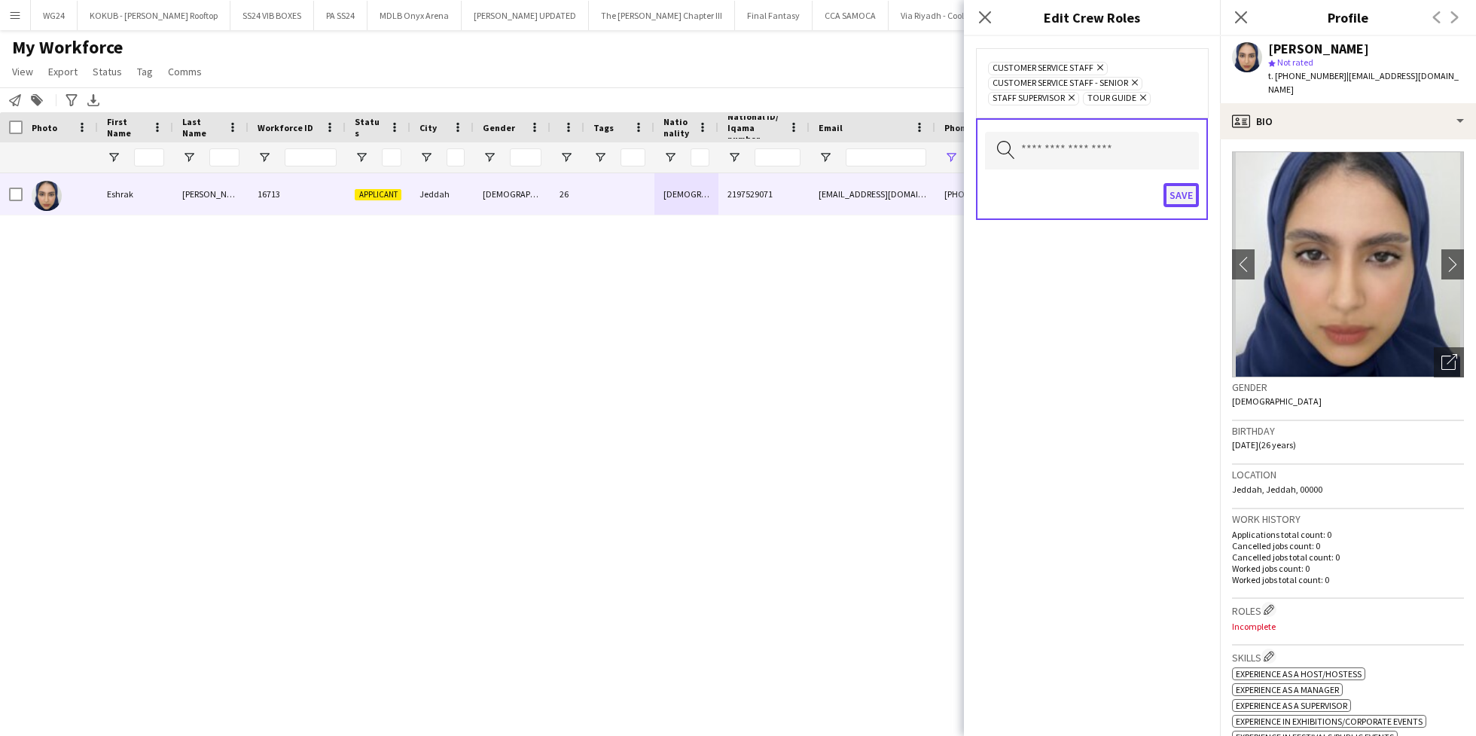
click at [1168, 194] on button "Save" at bounding box center [1181, 195] width 35 height 24
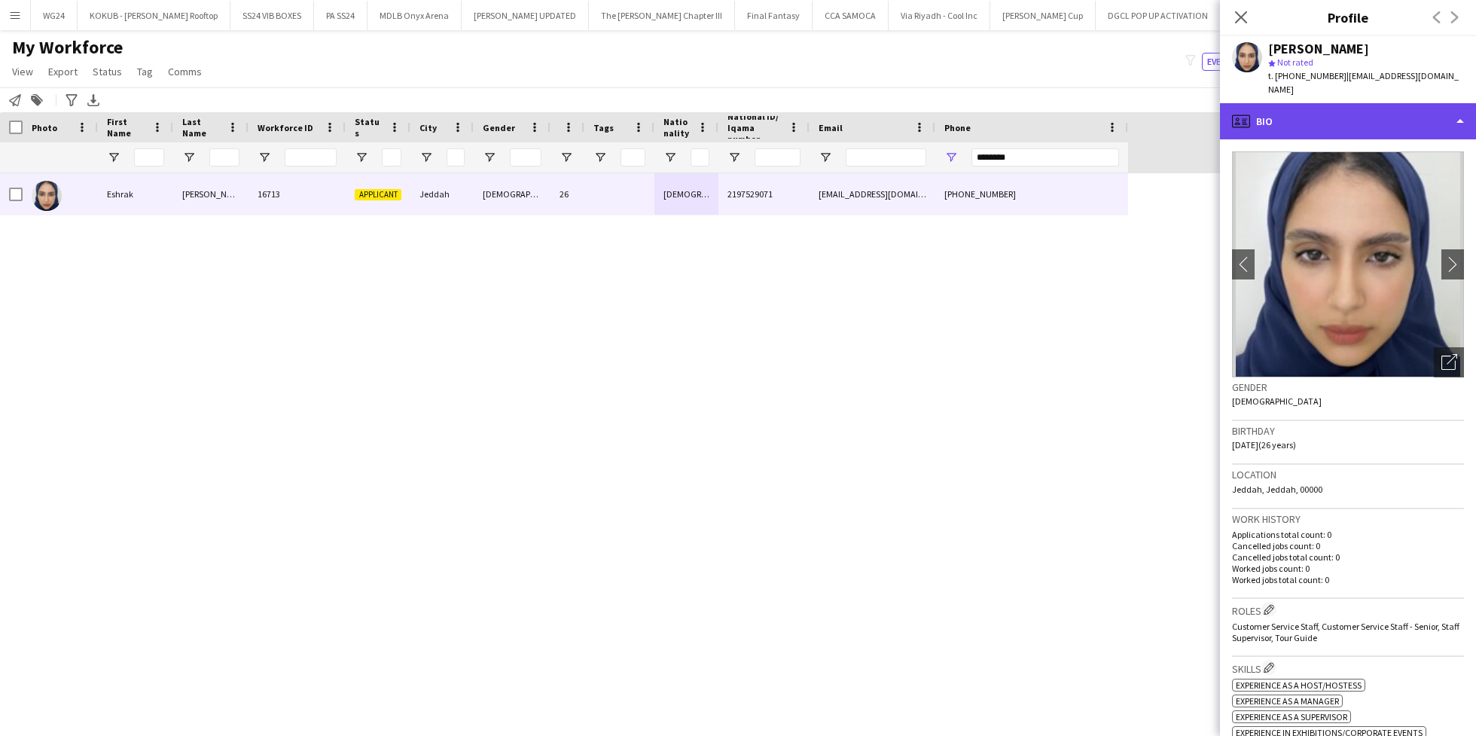
click at [1310, 108] on div "profile Bio" at bounding box center [1348, 121] width 256 height 36
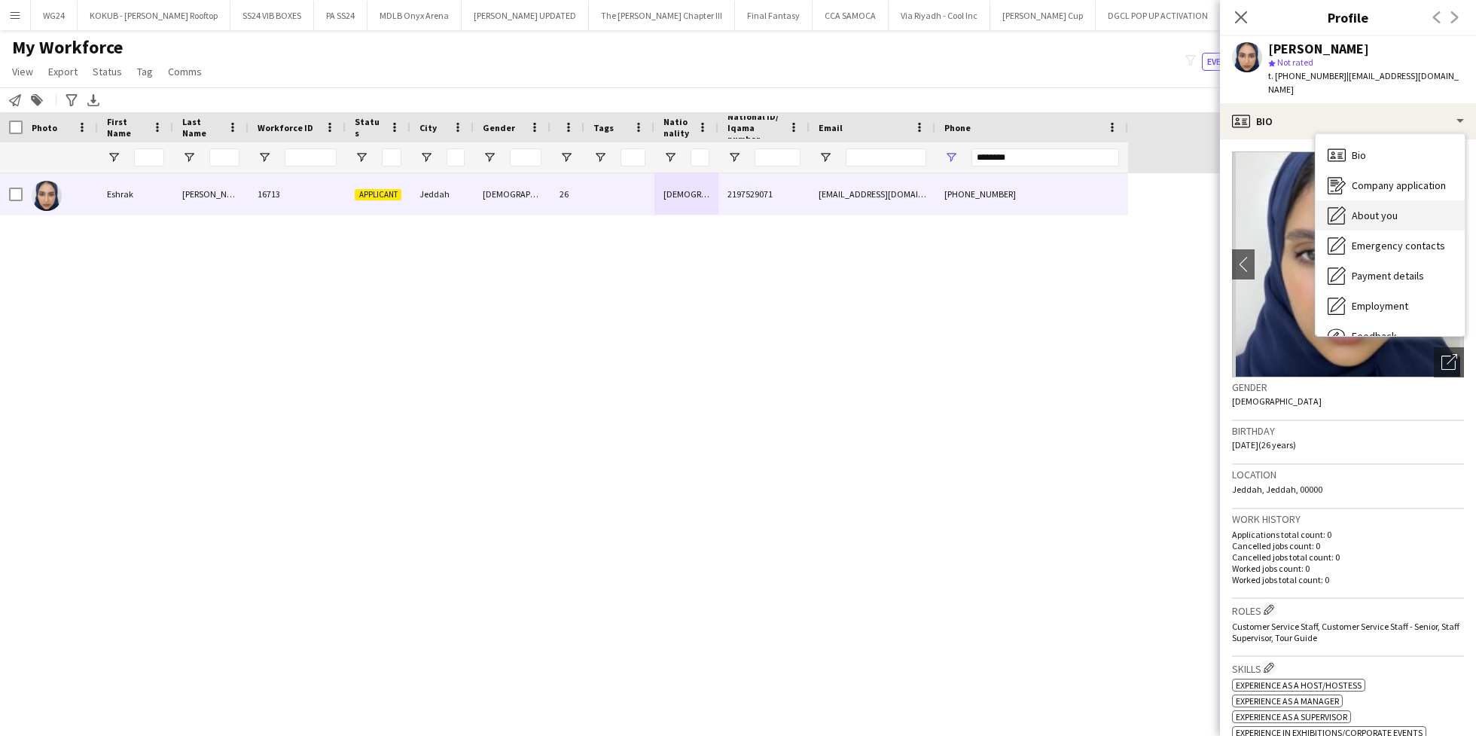
click at [1392, 209] on span "About you" at bounding box center [1375, 216] width 46 height 14
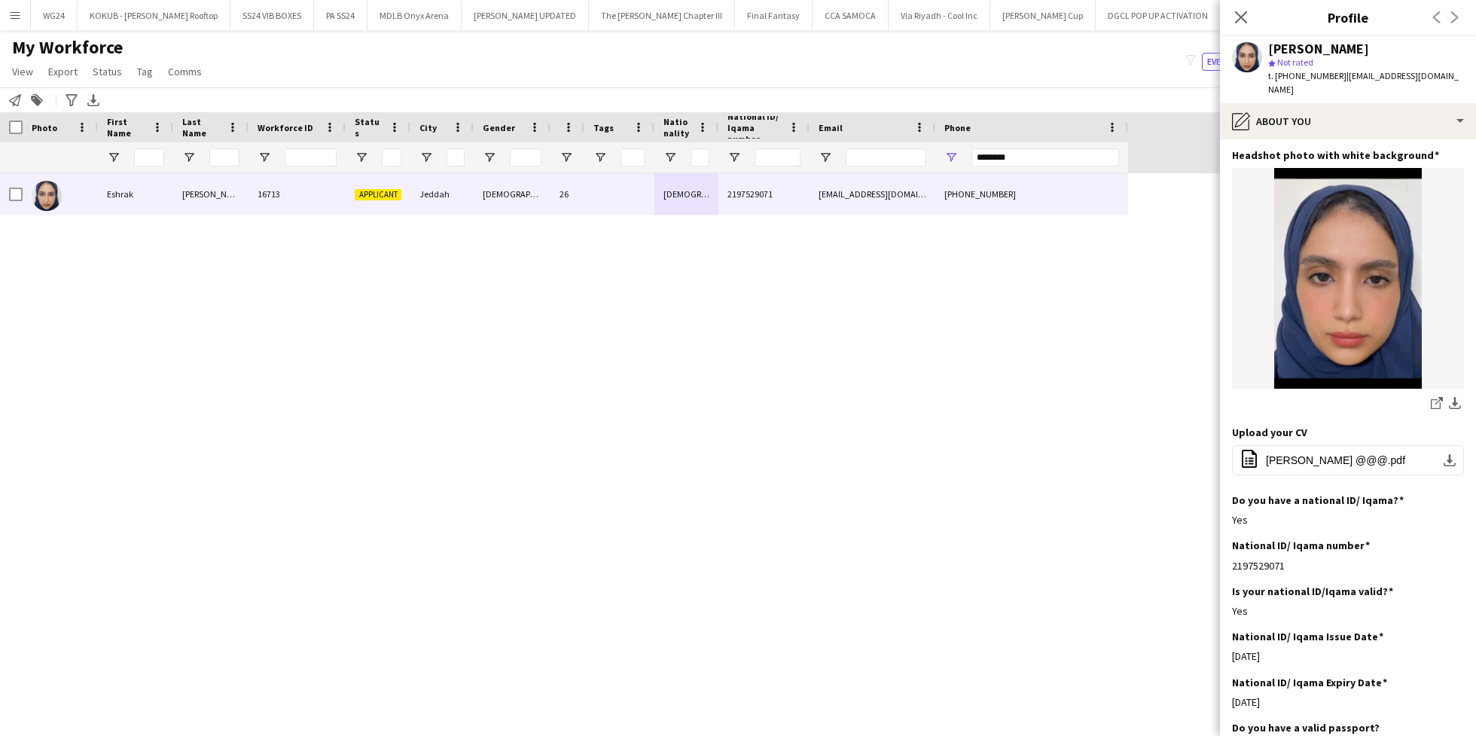
scroll to position [0, 0]
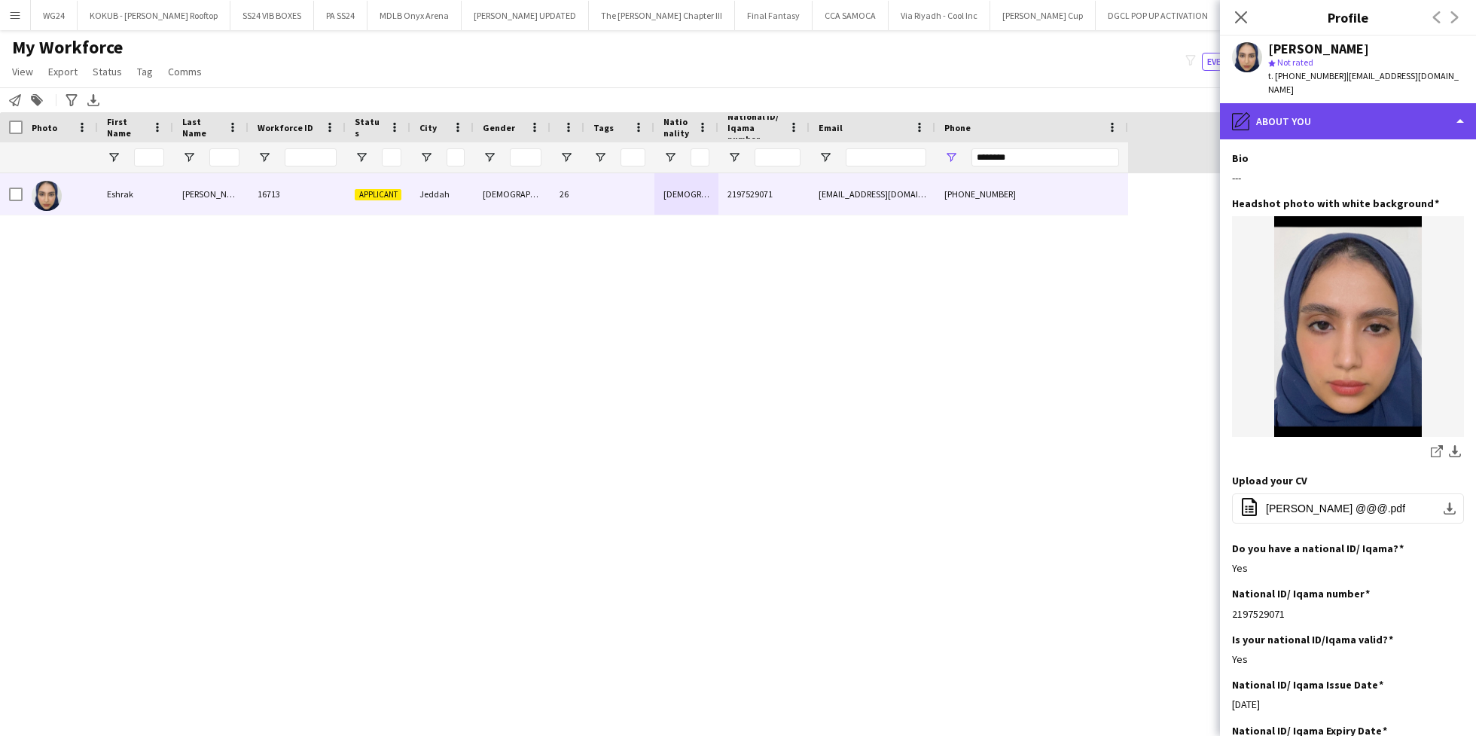
click at [1340, 110] on div "pencil4 About you" at bounding box center [1348, 121] width 256 height 36
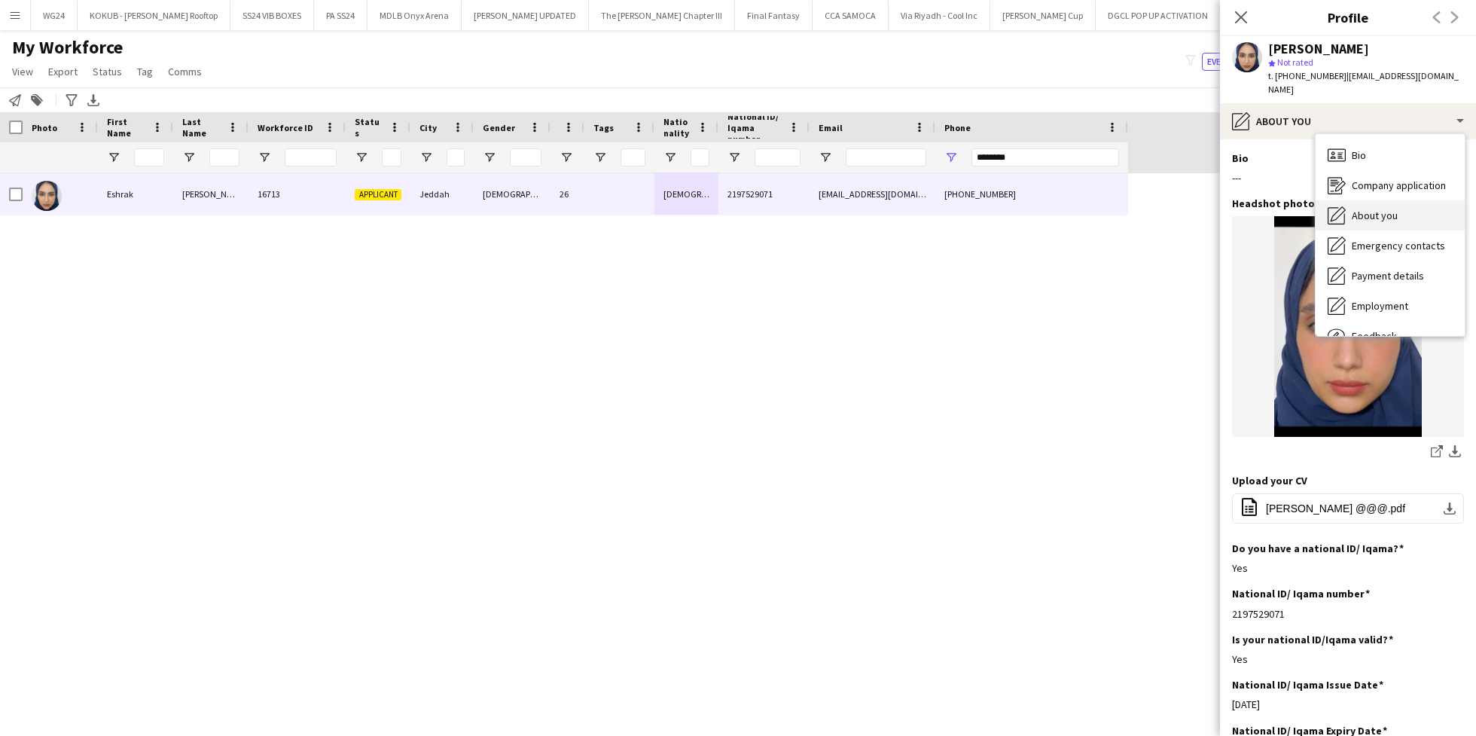
click at [1385, 209] on span "About you" at bounding box center [1375, 216] width 46 height 14
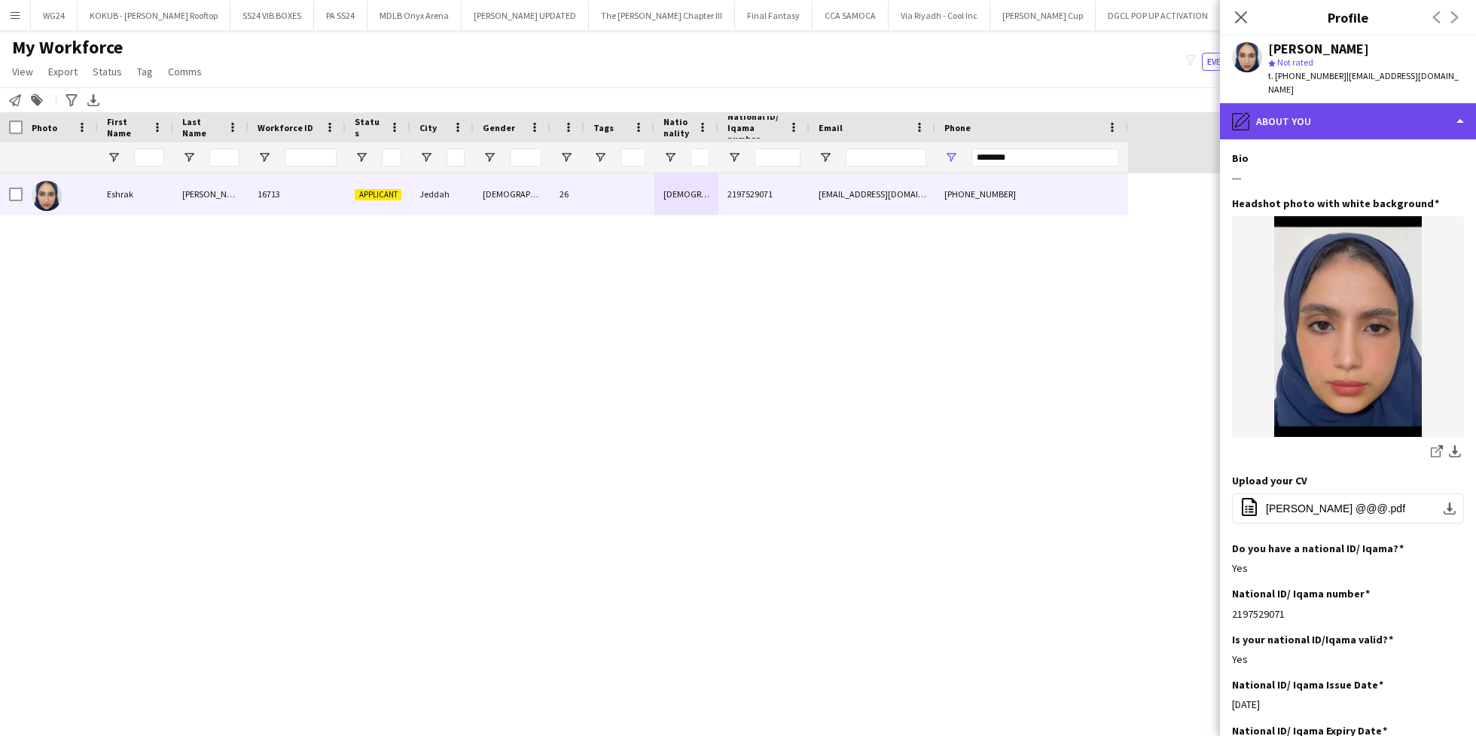
click at [1338, 103] on div "pencil4 About you" at bounding box center [1348, 121] width 256 height 36
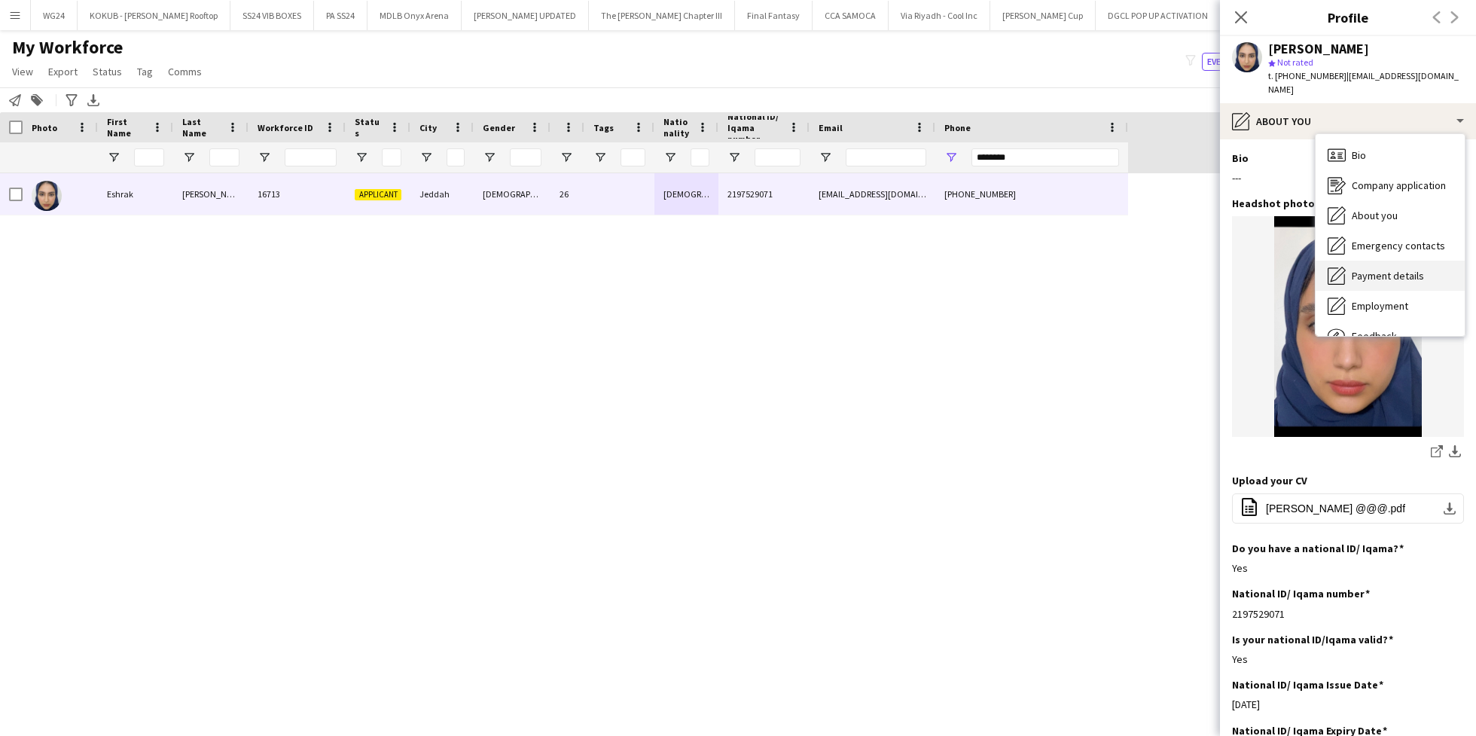
click at [1406, 269] on span "Payment details" at bounding box center [1388, 276] width 72 height 14
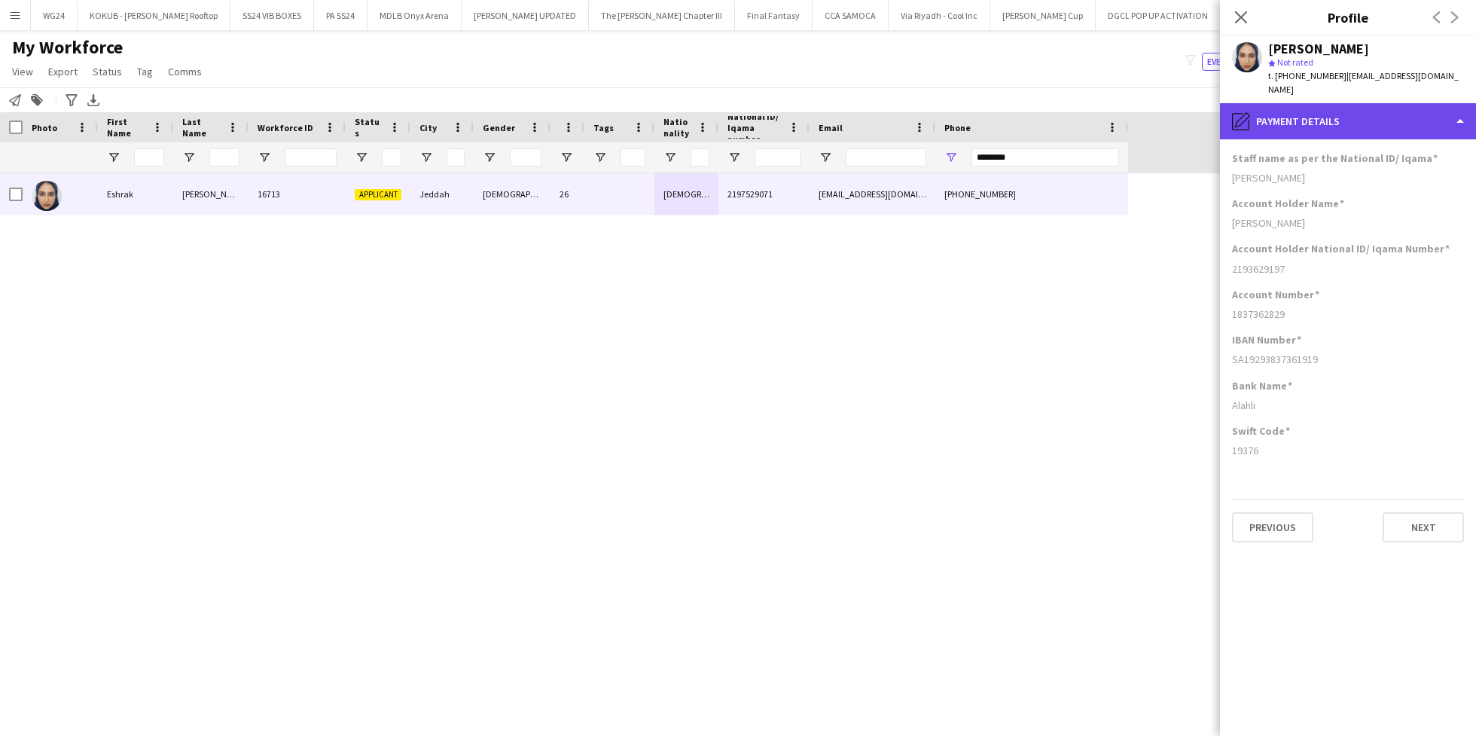
click at [1336, 108] on div "pencil4 Payment details" at bounding box center [1348, 121] width 256 height 36
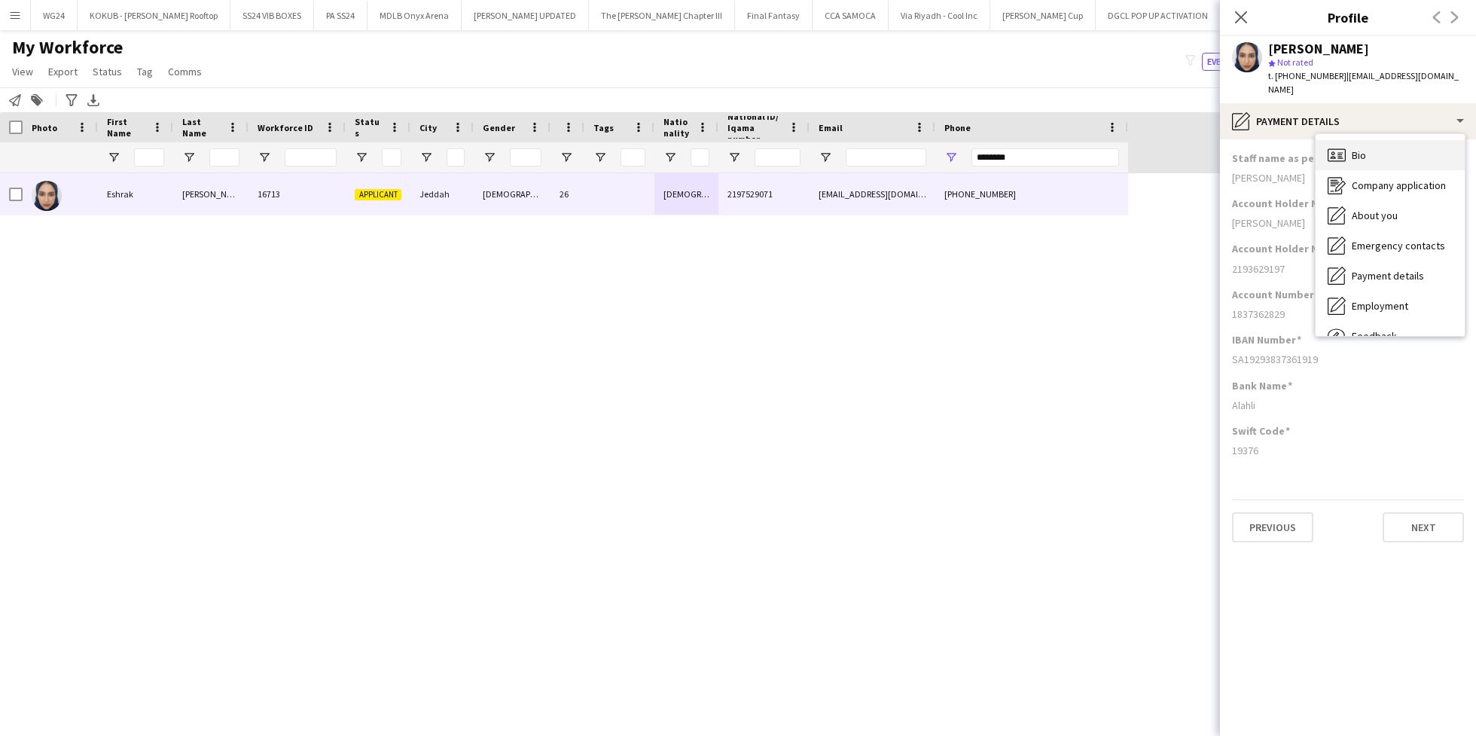
click at [1368, 142] on div "Bio Bio" at bounding box center [1390, 155] width 149 height 30
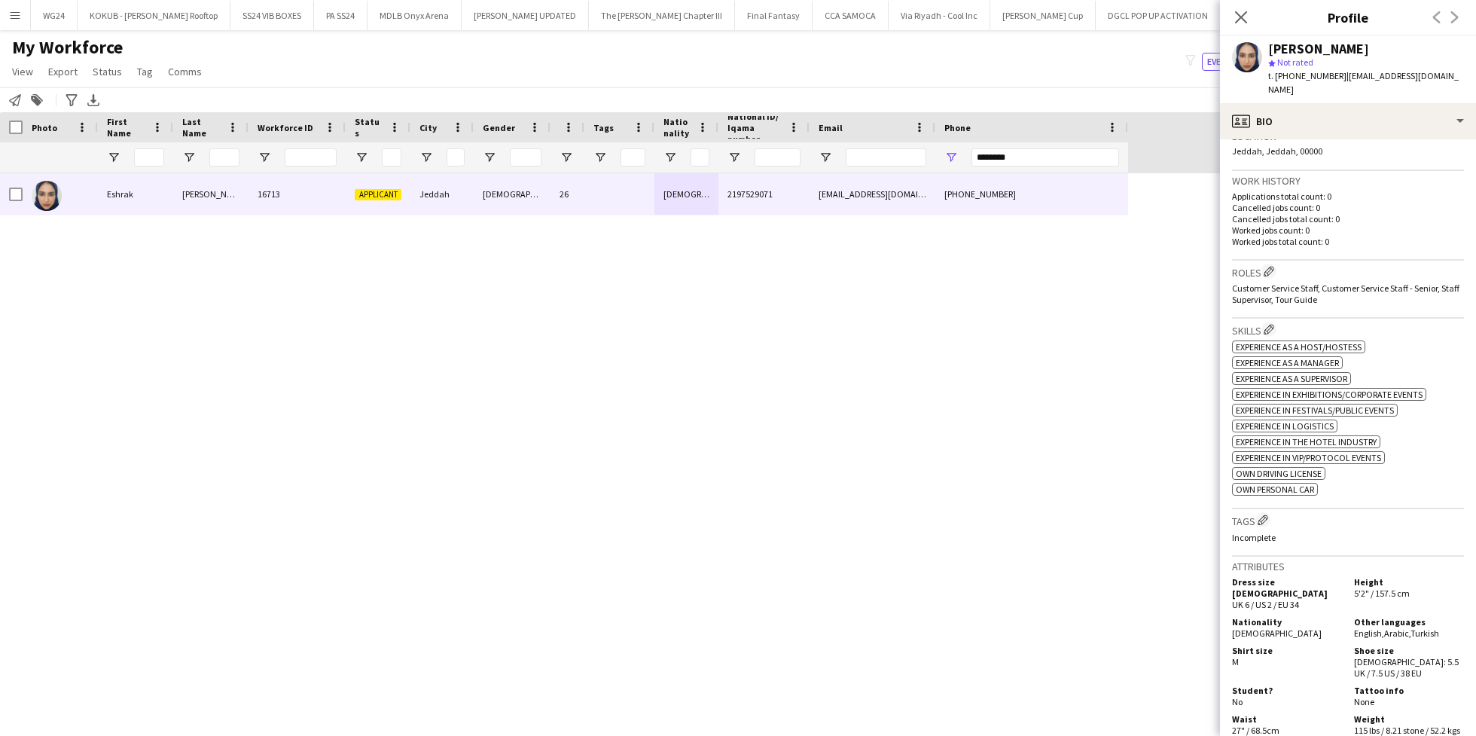
scroll to position [353, 0]
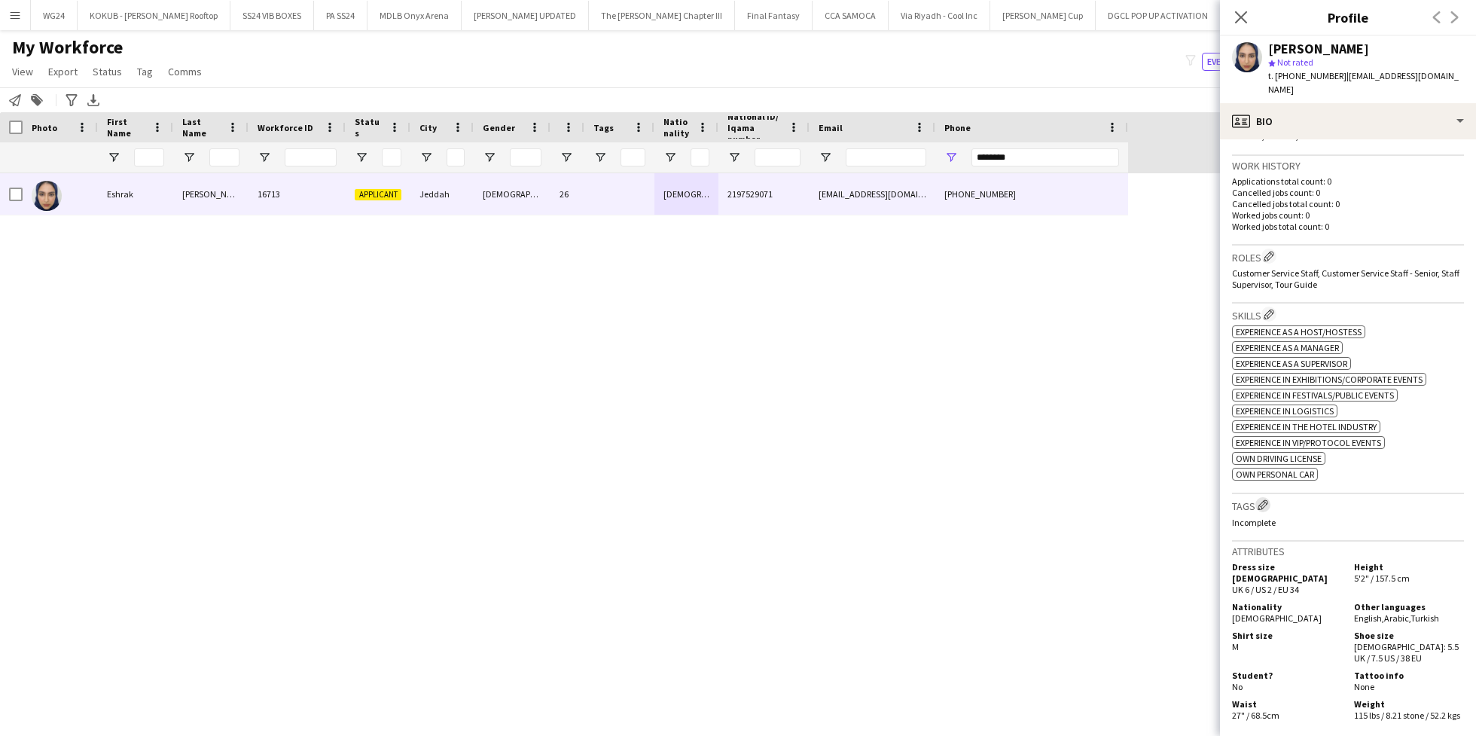
click at [1267, 497] on button "Edit crew company tags" at bounding box center [1262, 504] width 15 height 15
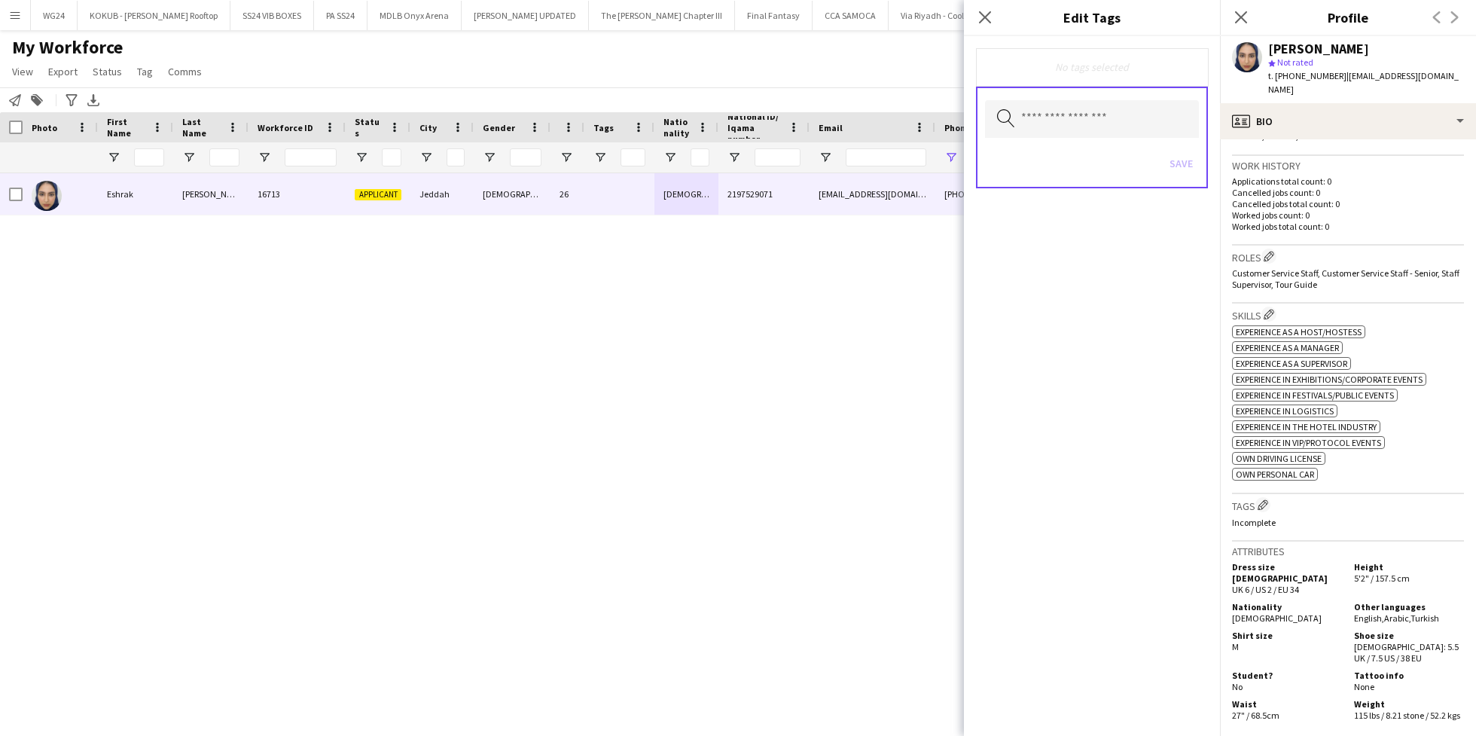
click at [1063, 99] on div "Search by tag name Save" at bounding box center [1092, 138] width 232 height 102
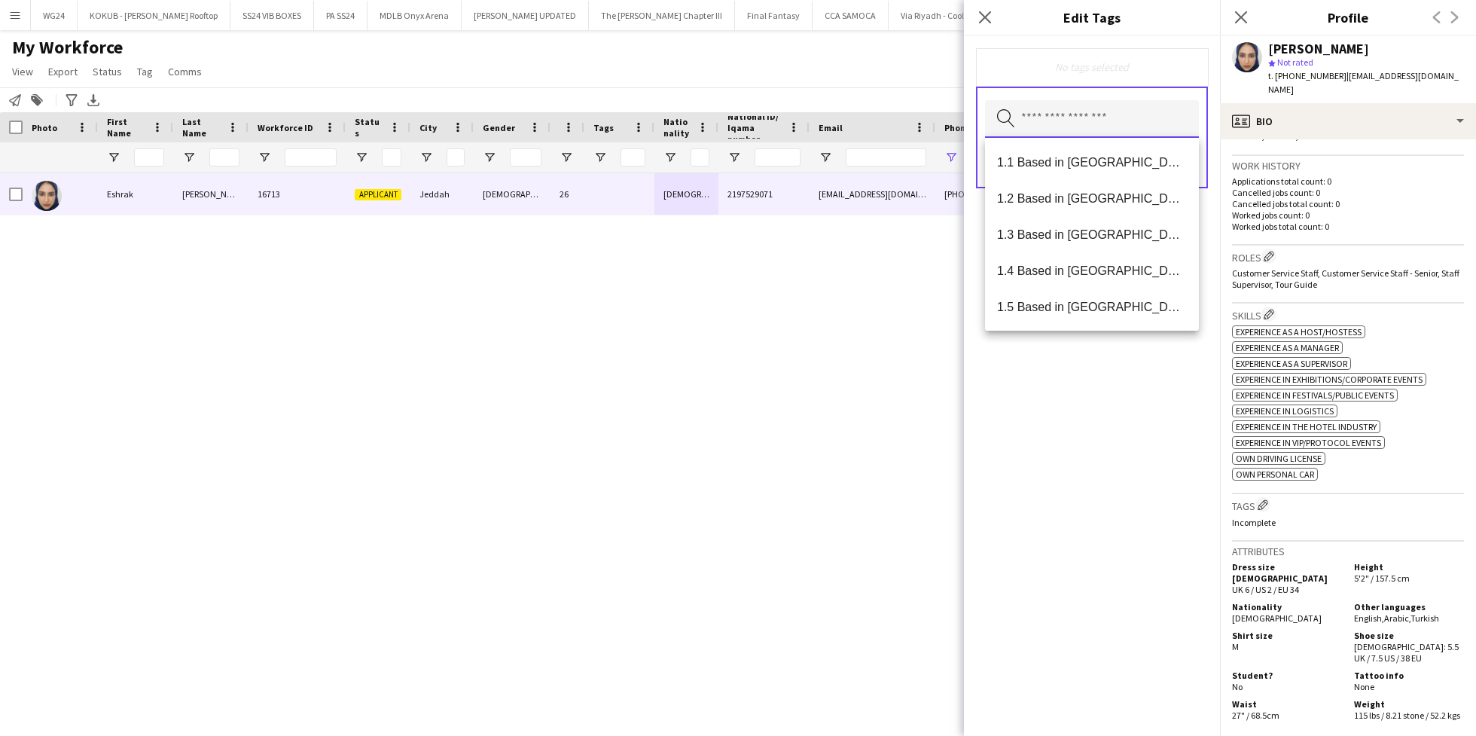
click at [1063, 127] on input "text" at bounding box center [1092, 119] width 214 height 38
click at [1090, 242] on mat-option "1.3 Based in [GEOGRAPHIC_DATA]" at bounding box center [1092, 234] width 214 height 36
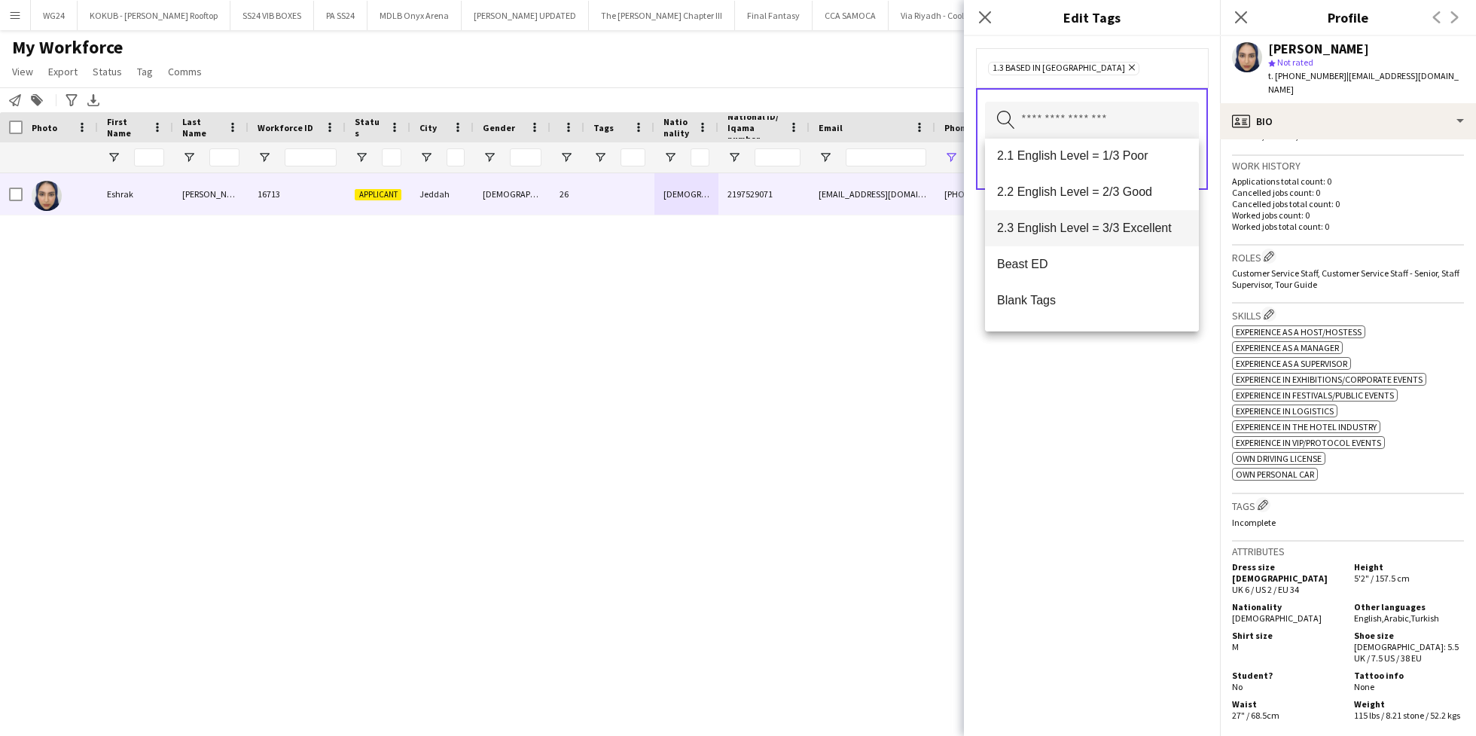
click at [1090, 230] on span "2.3 English Level = 3/3 Excellent" at bounding box center [1092, 228] width 190 height 14
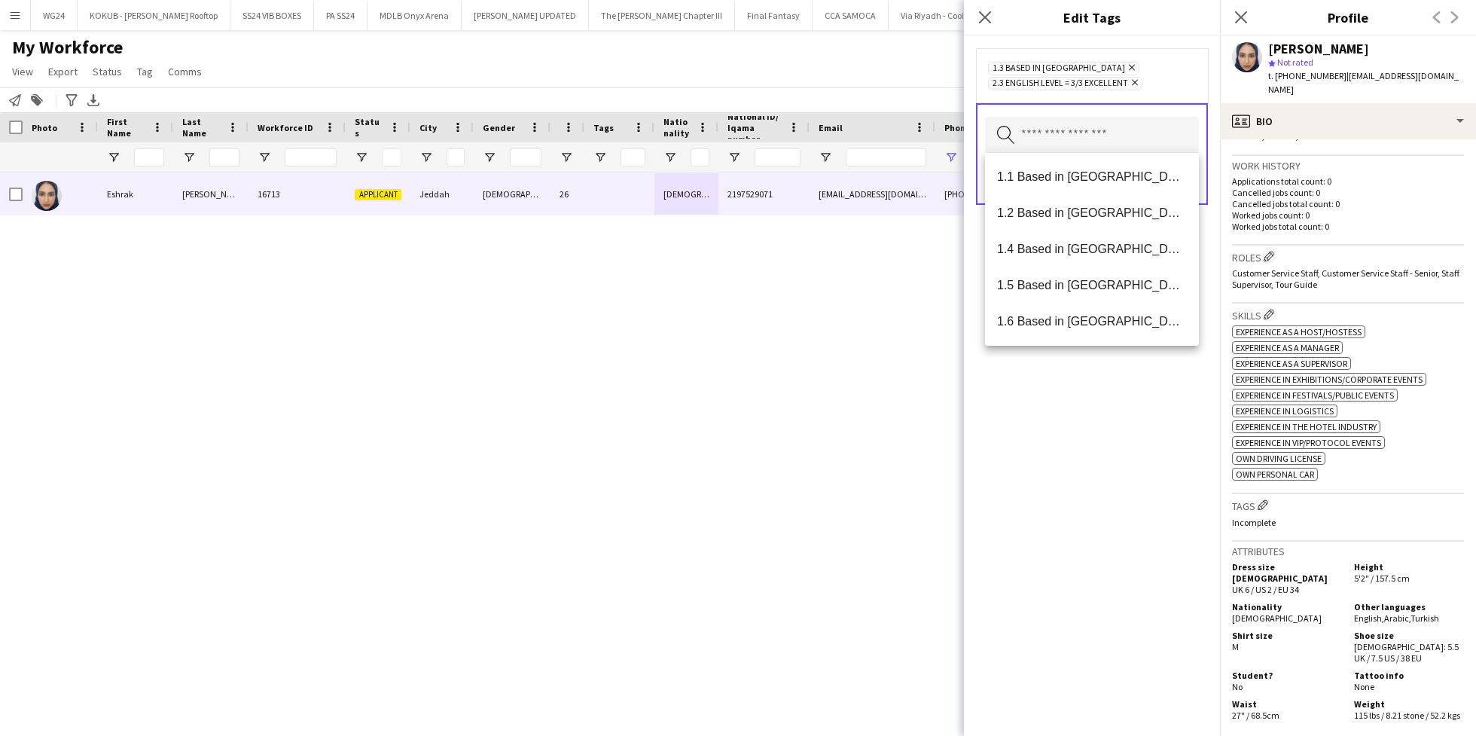
click at [1088, 434] on div "1.3 Based in [GEOGRAPHIC_DATA] Remove 2.3 English Level = 3/3 Excellent Remove …" at bounding box center [1092, 386] width 256 height 700
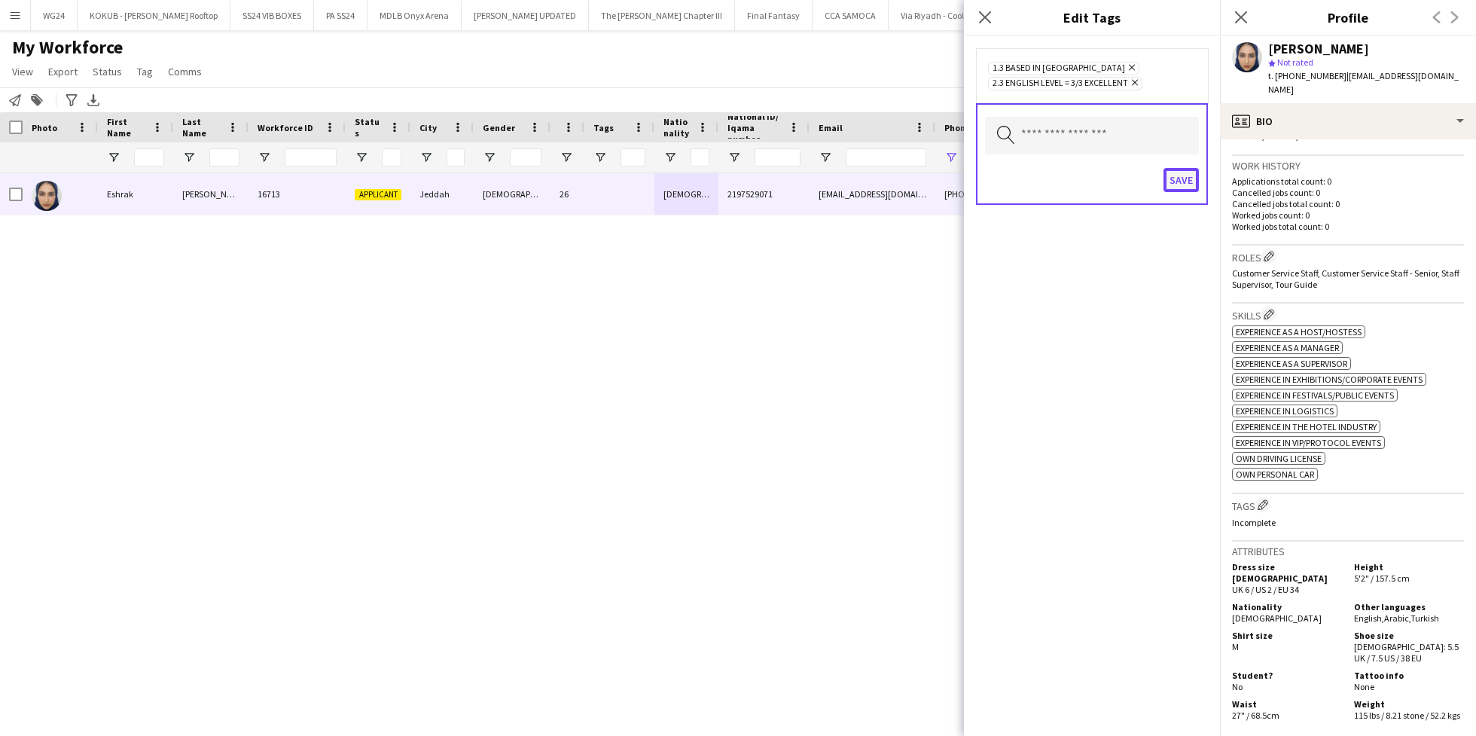
click at [1184, 181] on button "Save" at bounding box center [1181, 180] width 35 height 24
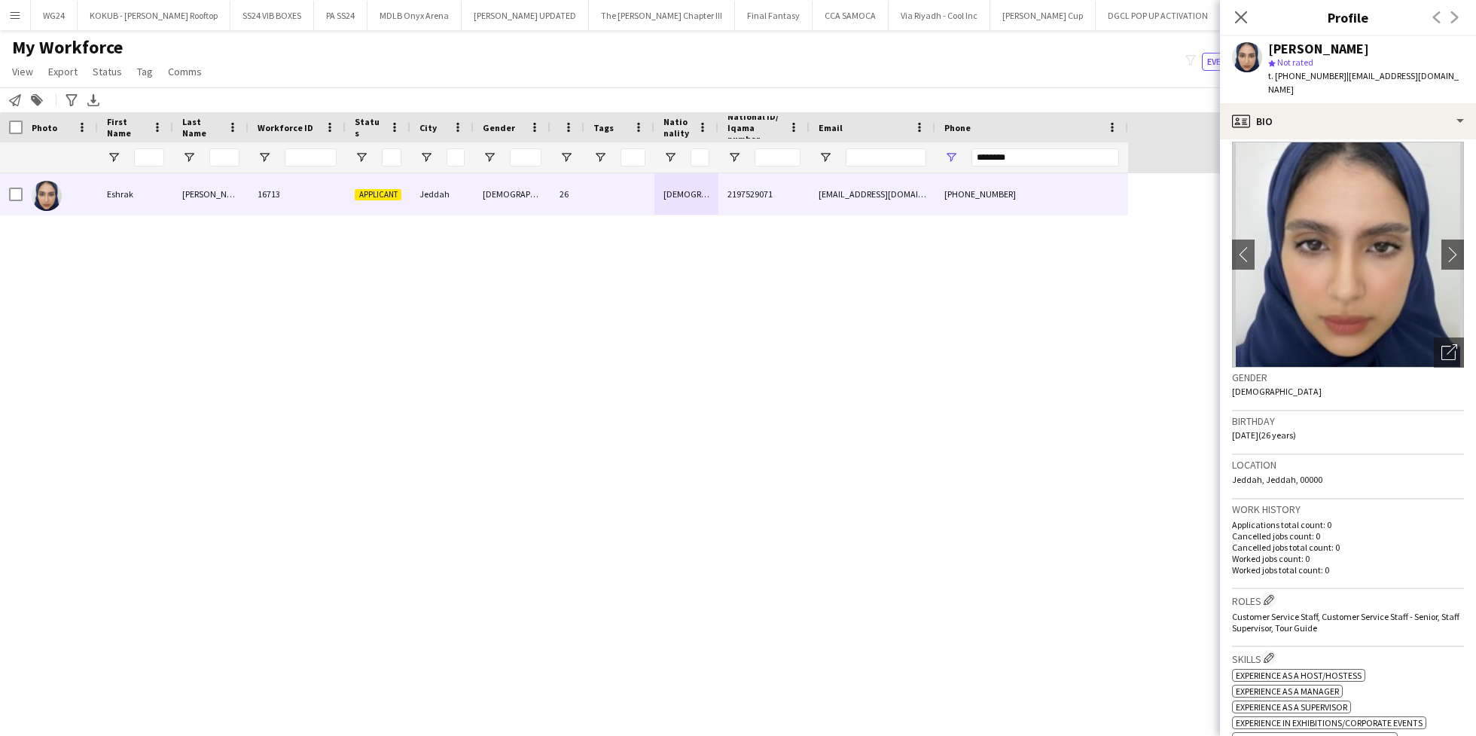
scroll to position [0, 0]
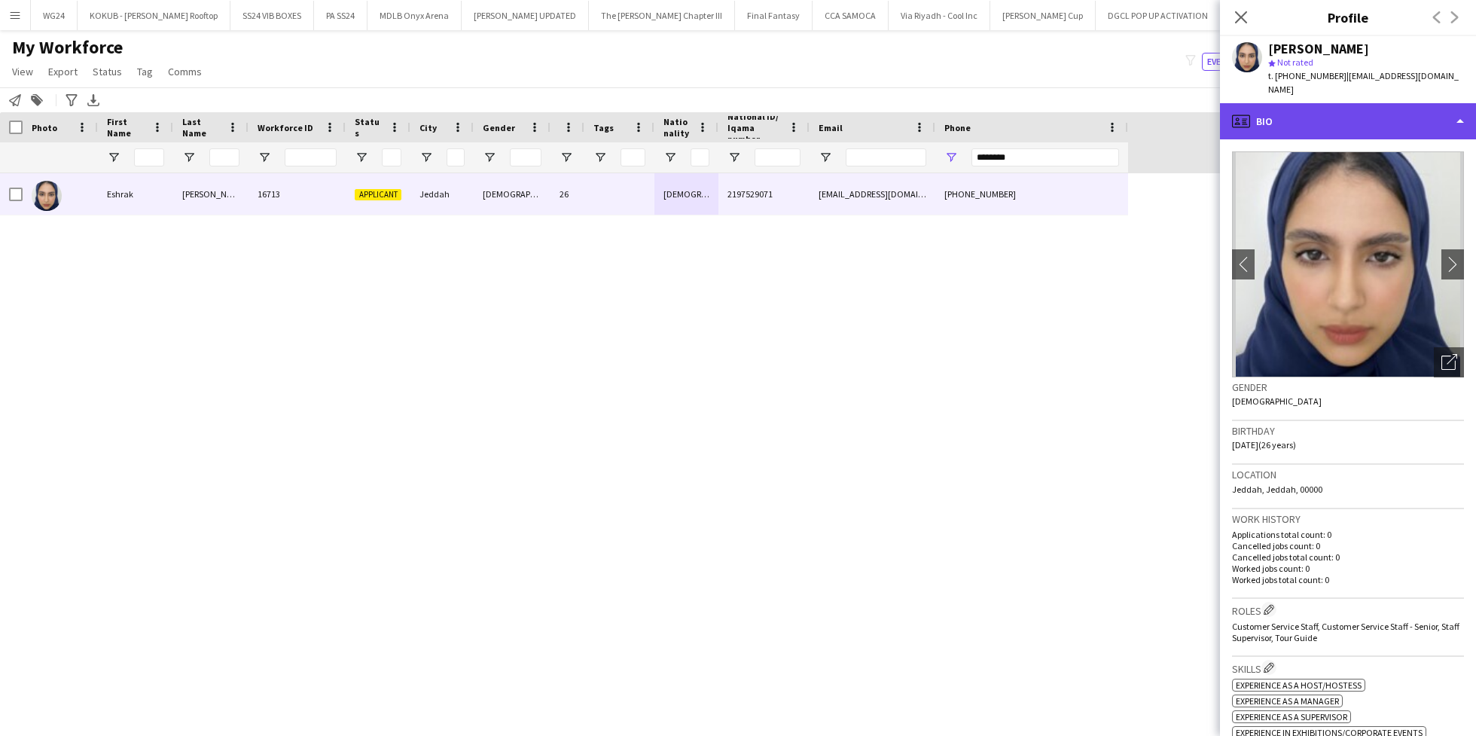
click at [1347, 113] on div "profile Bio" at bounding box center [1348, 121] width 256 height 36
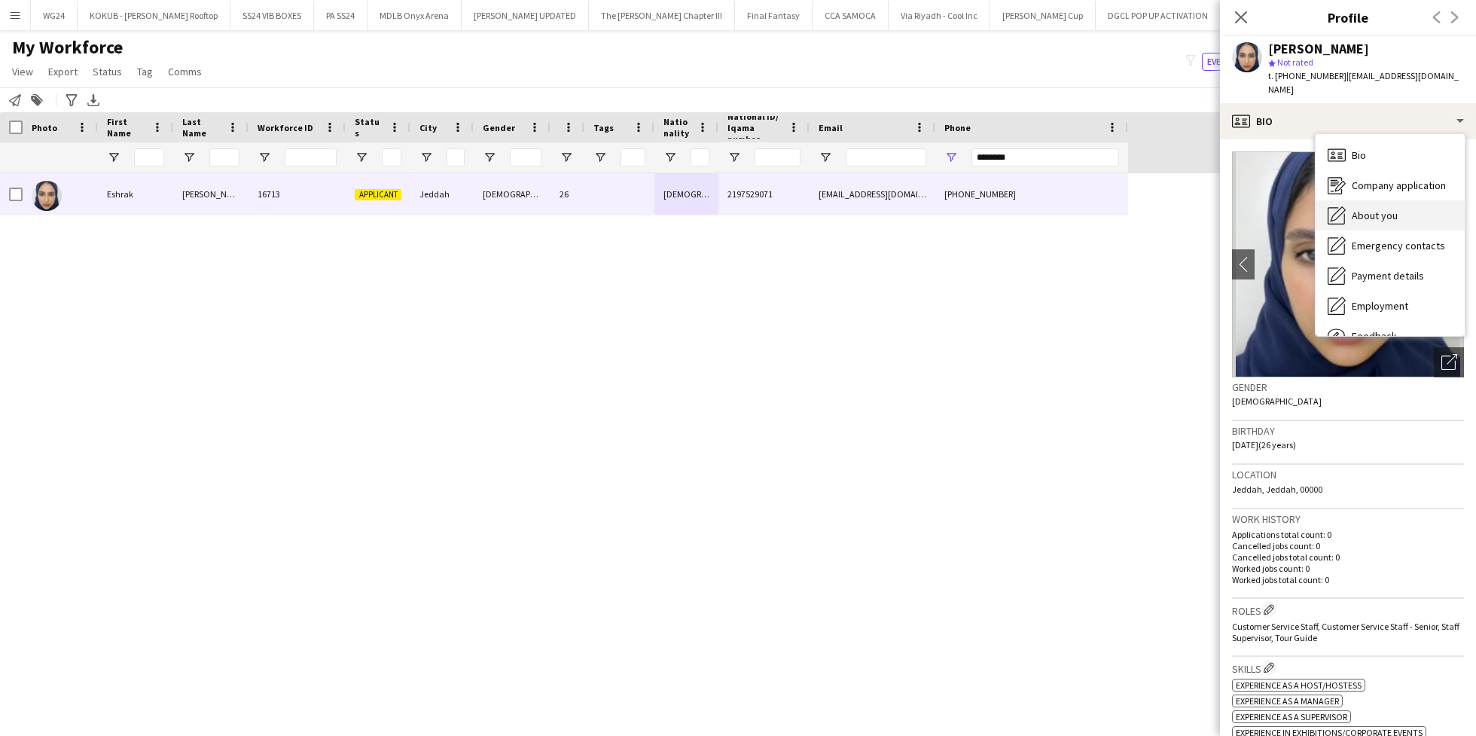
click at [1388, 209] on span "About you" at bounding box center [1375, 216] width 46 height 14
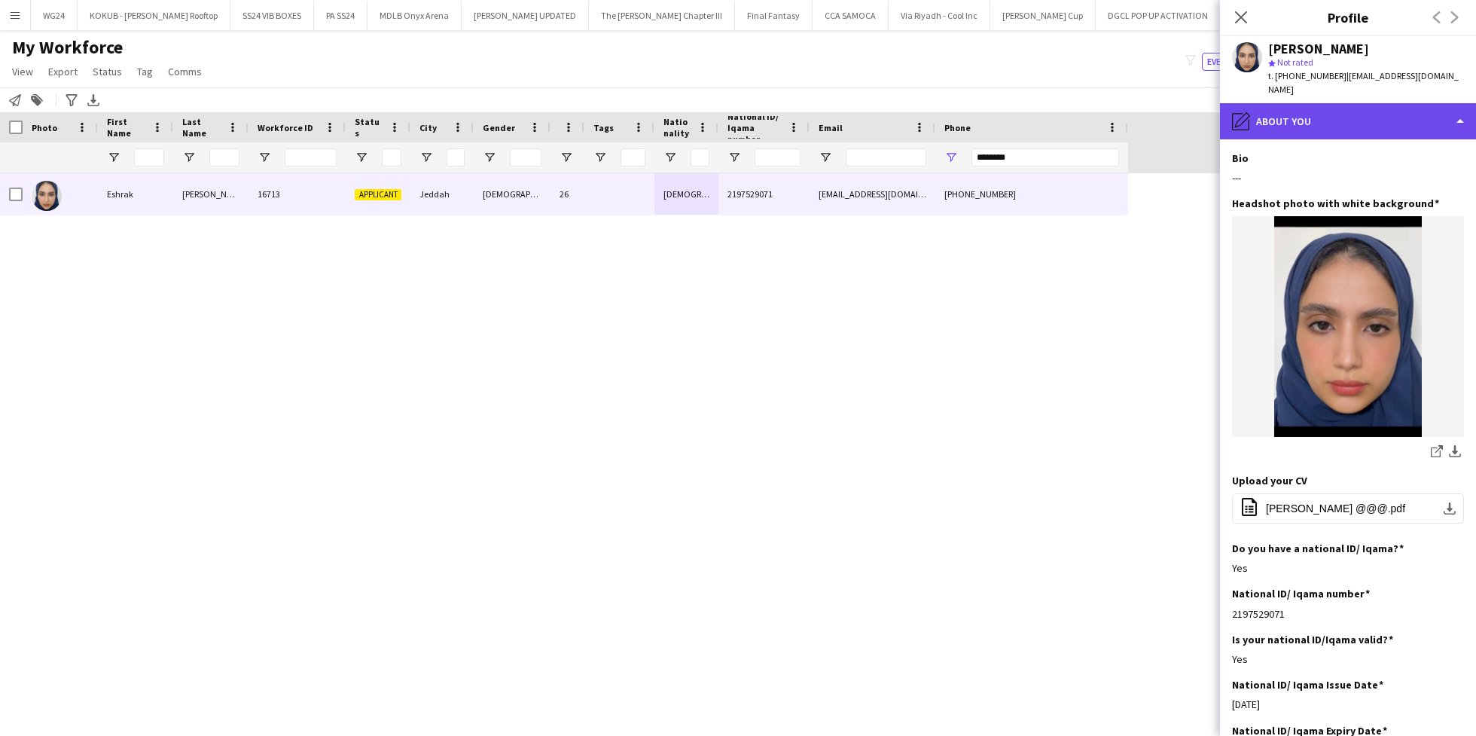
click at [1304, 108] on div "pencil4 About you" at bounding box center [1348, 121] width 256 height 36
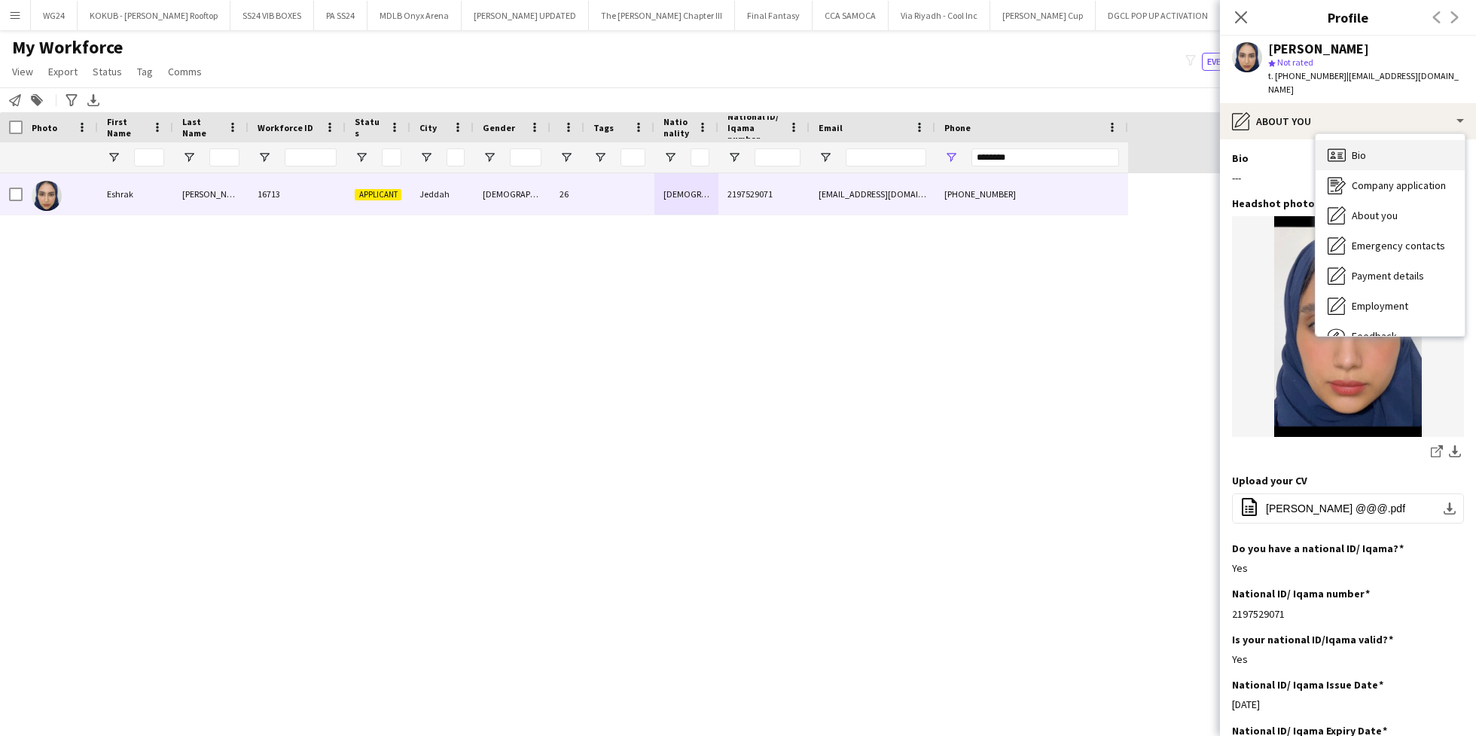
click at [1365, 150] on div "Bio Bio" at bounding box center [1390, 155] width 149 height 30
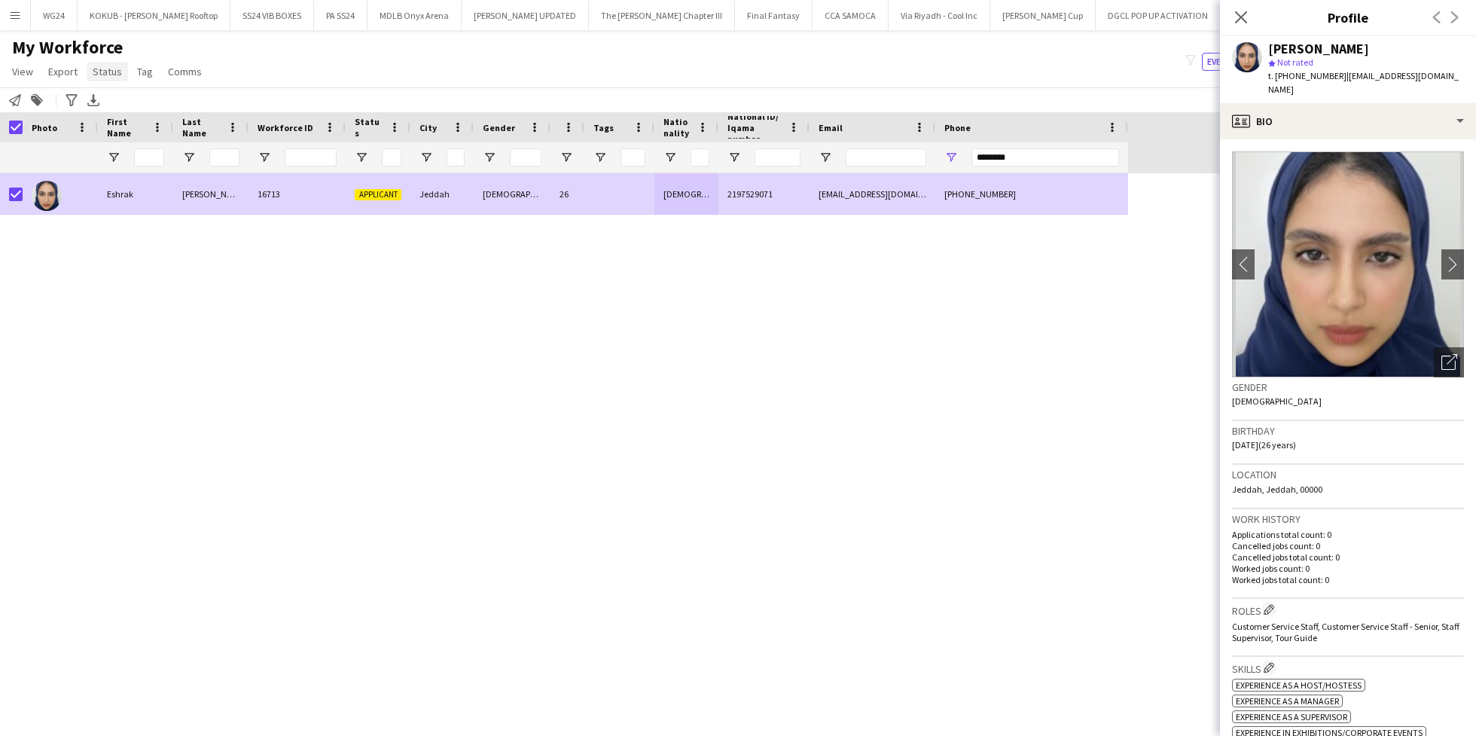
click at [113, 66] on span "Status" at bounding box center [107, 72] width 29 height 14
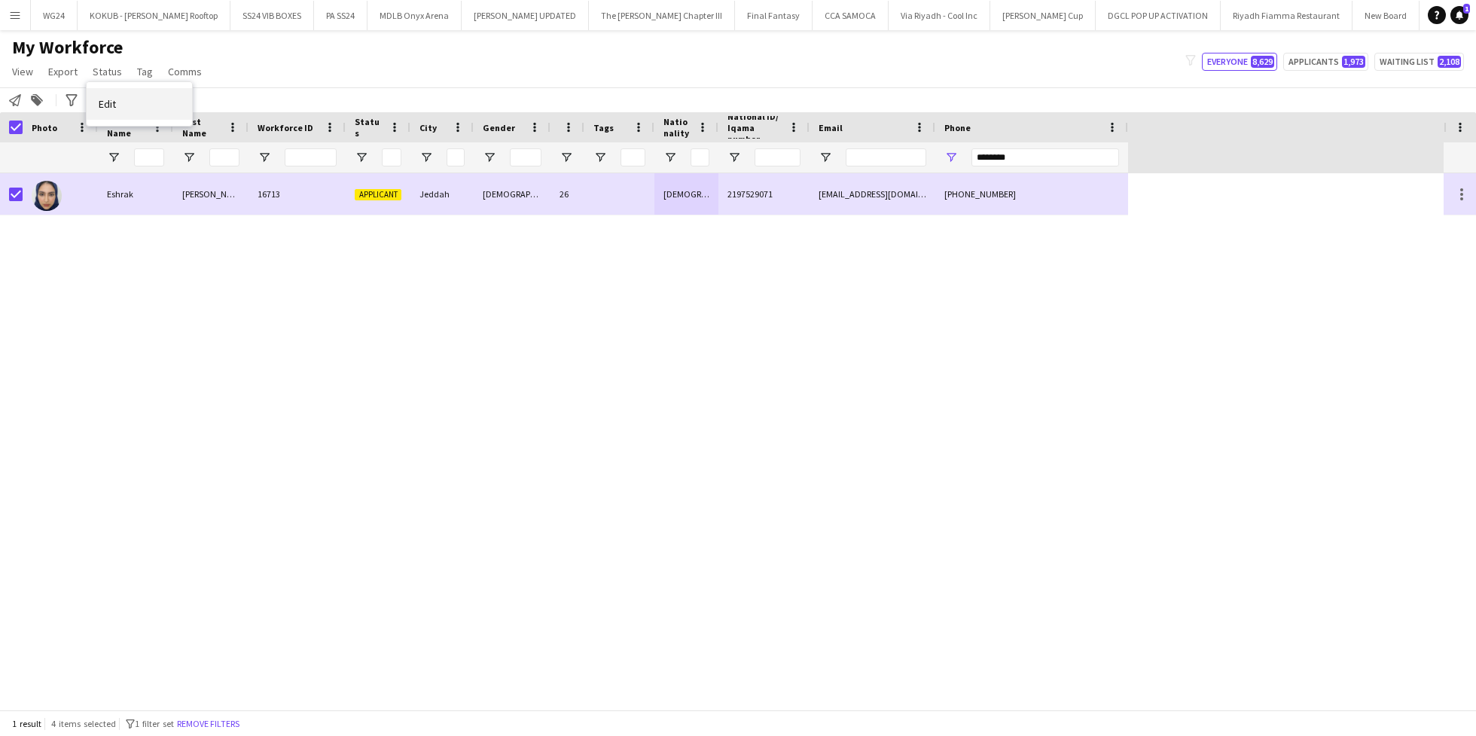
click at [130, 98] on link "Edit" at bounding box center [139, 104] width 105 height 32
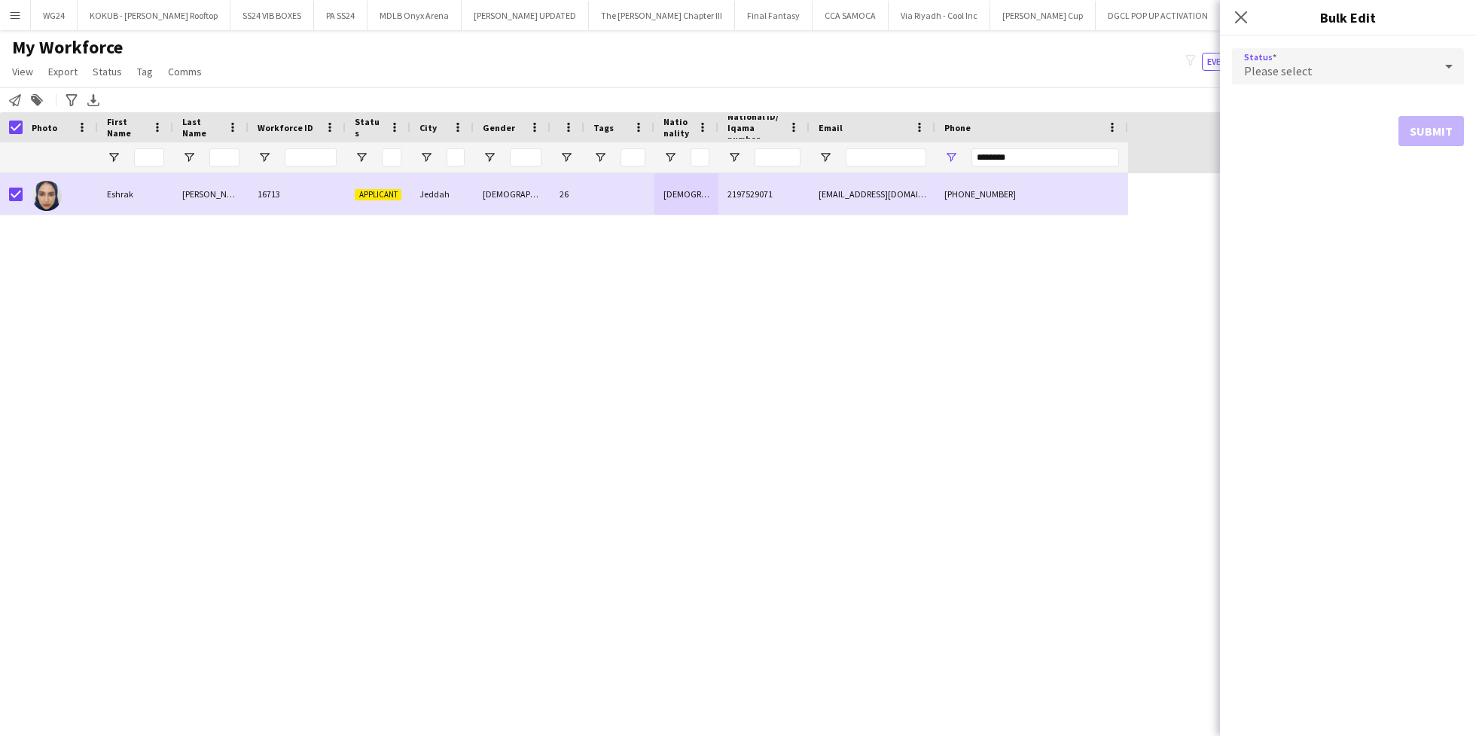
click at [1331, 68] on div "Please select" at bounding box center [1333, 66] width 202 height 36
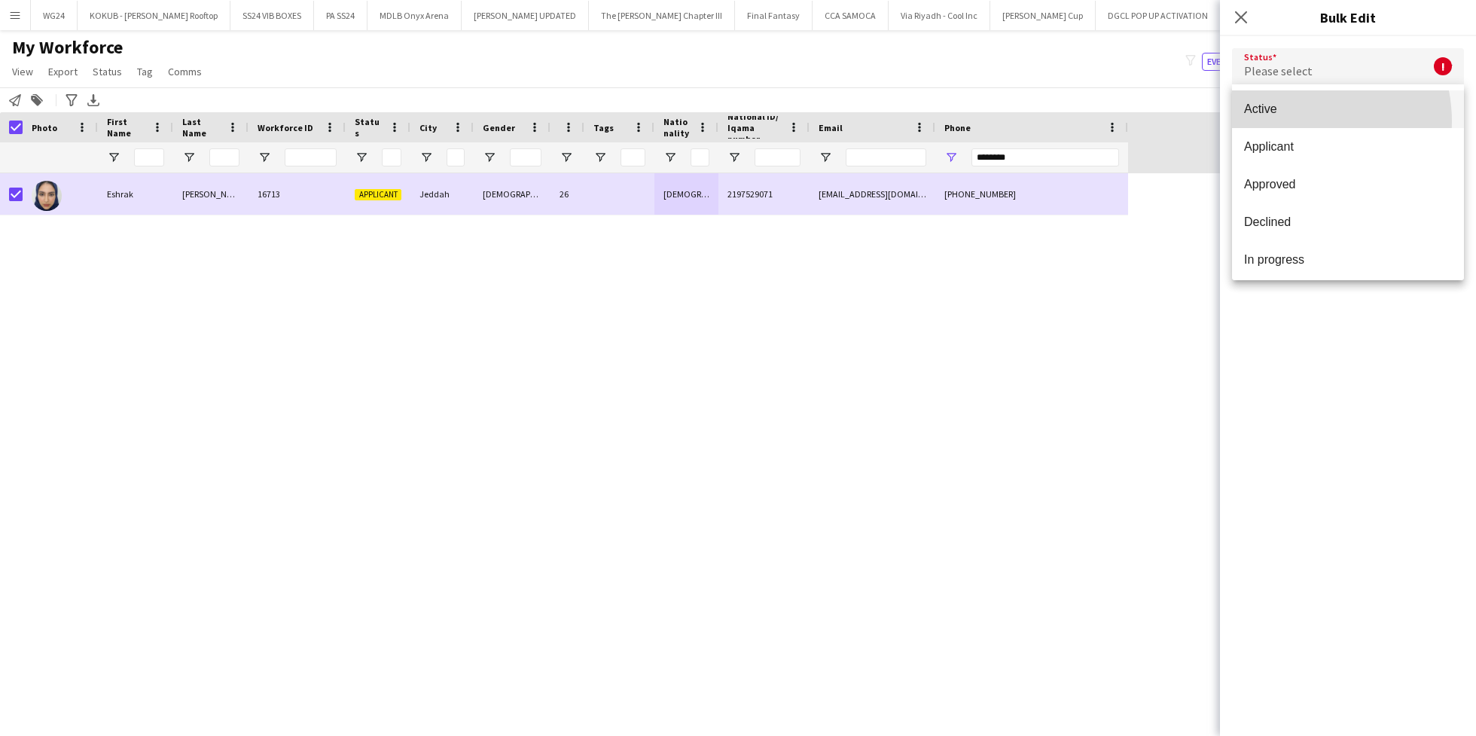
click at [1293, 121] on mat-option "Active" at bounding box center [1348, 109] width 232 height 38
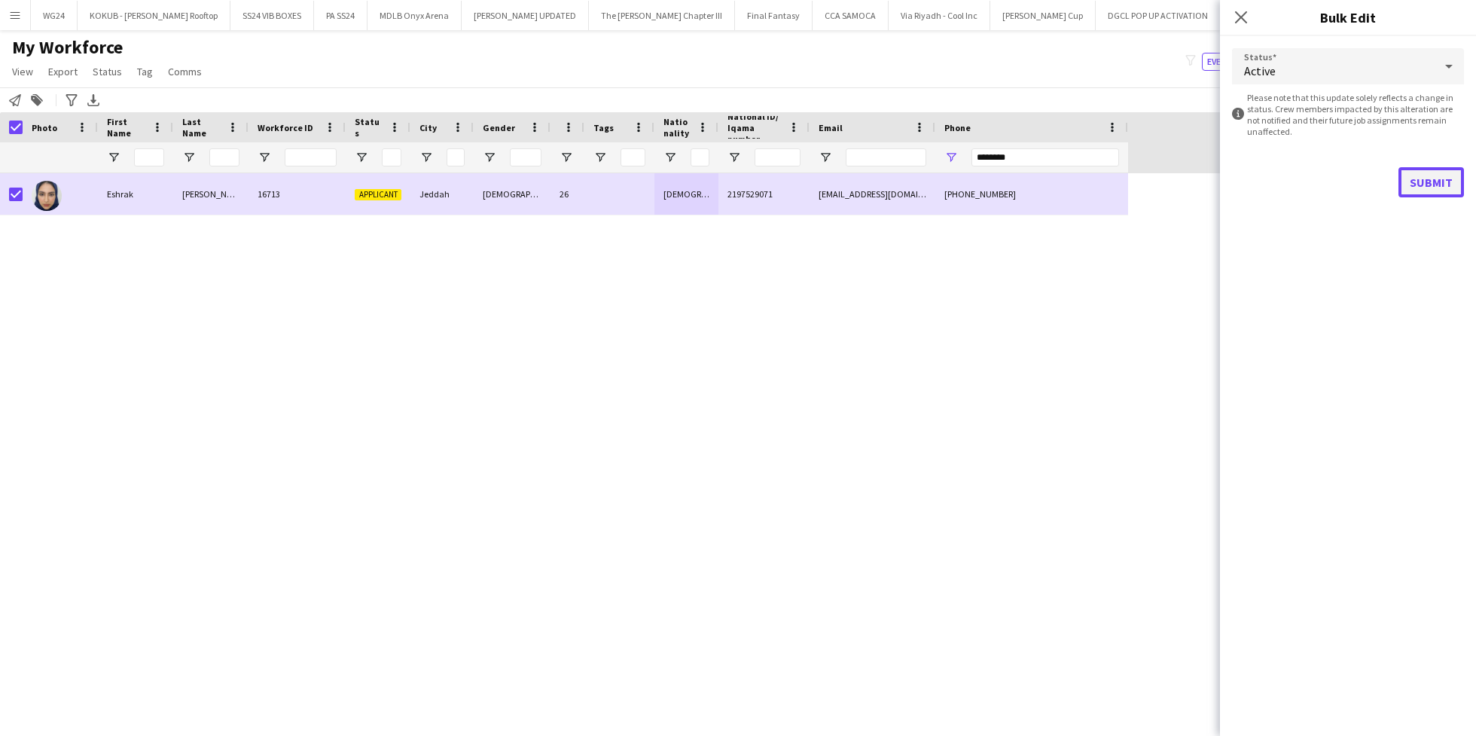
click at [1427, 188] on button "Submit" at bounding box center [1431, 182] width 66 height 30
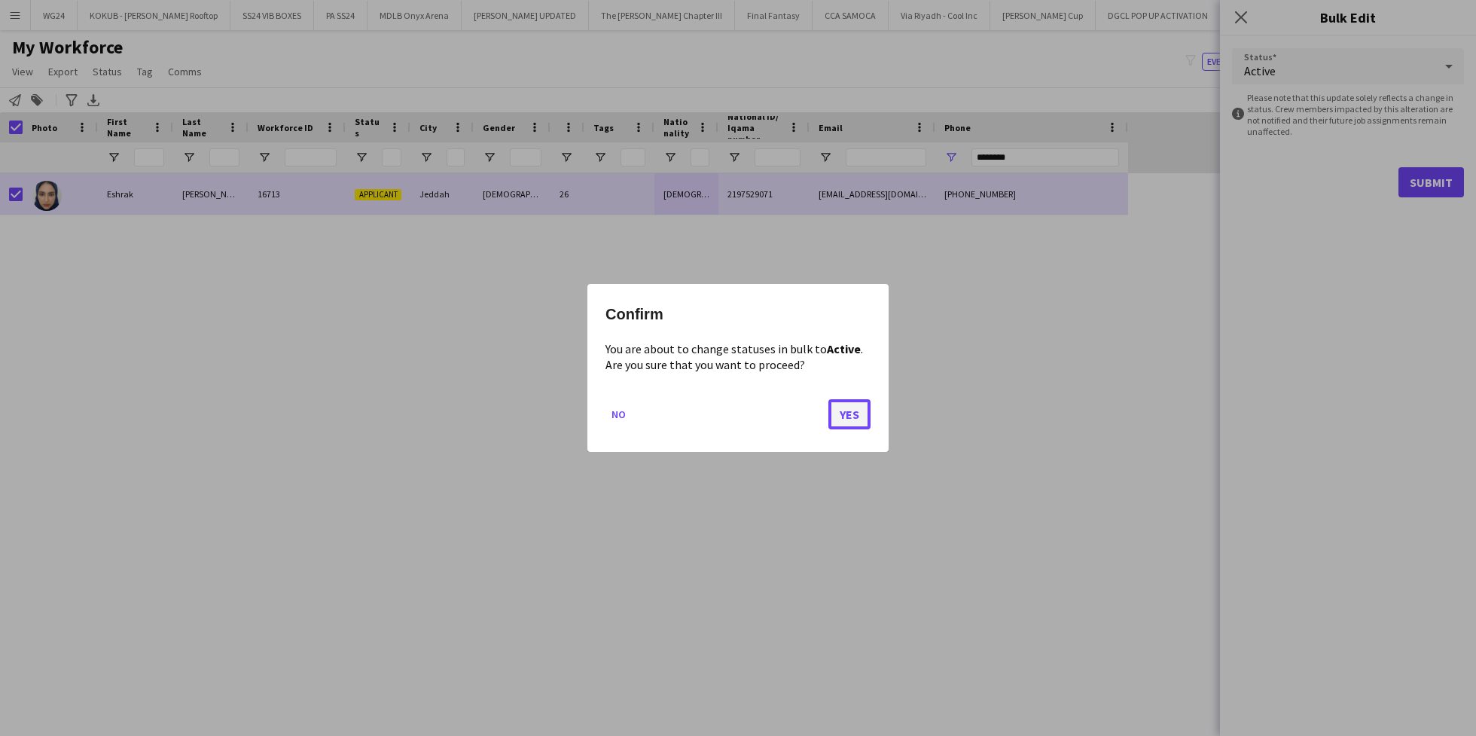
click at [845, 403] on button "Yes" at bounding box center [849, 414] width 42 height 30
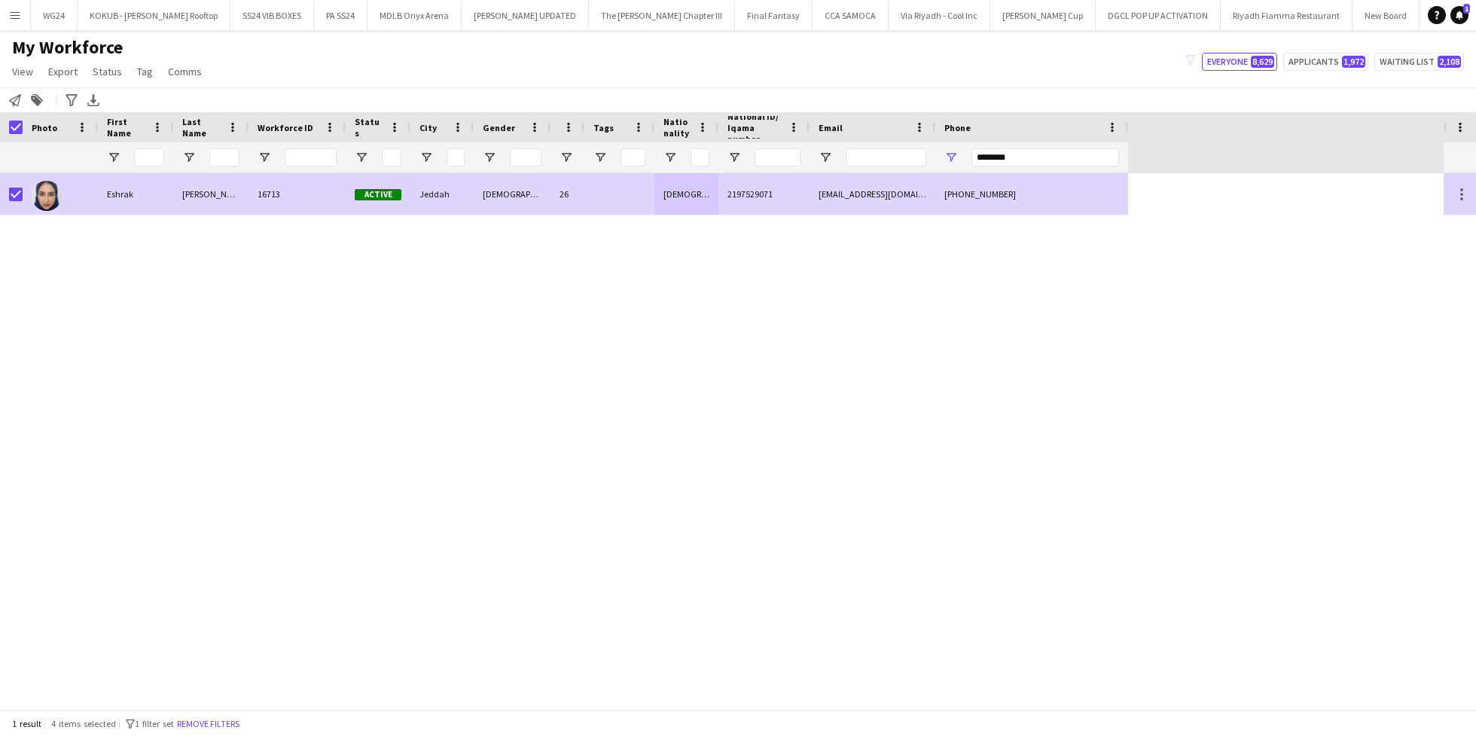
click at [269, 206] on div "16713" at bounding box center [297, 193] width 97 height 41
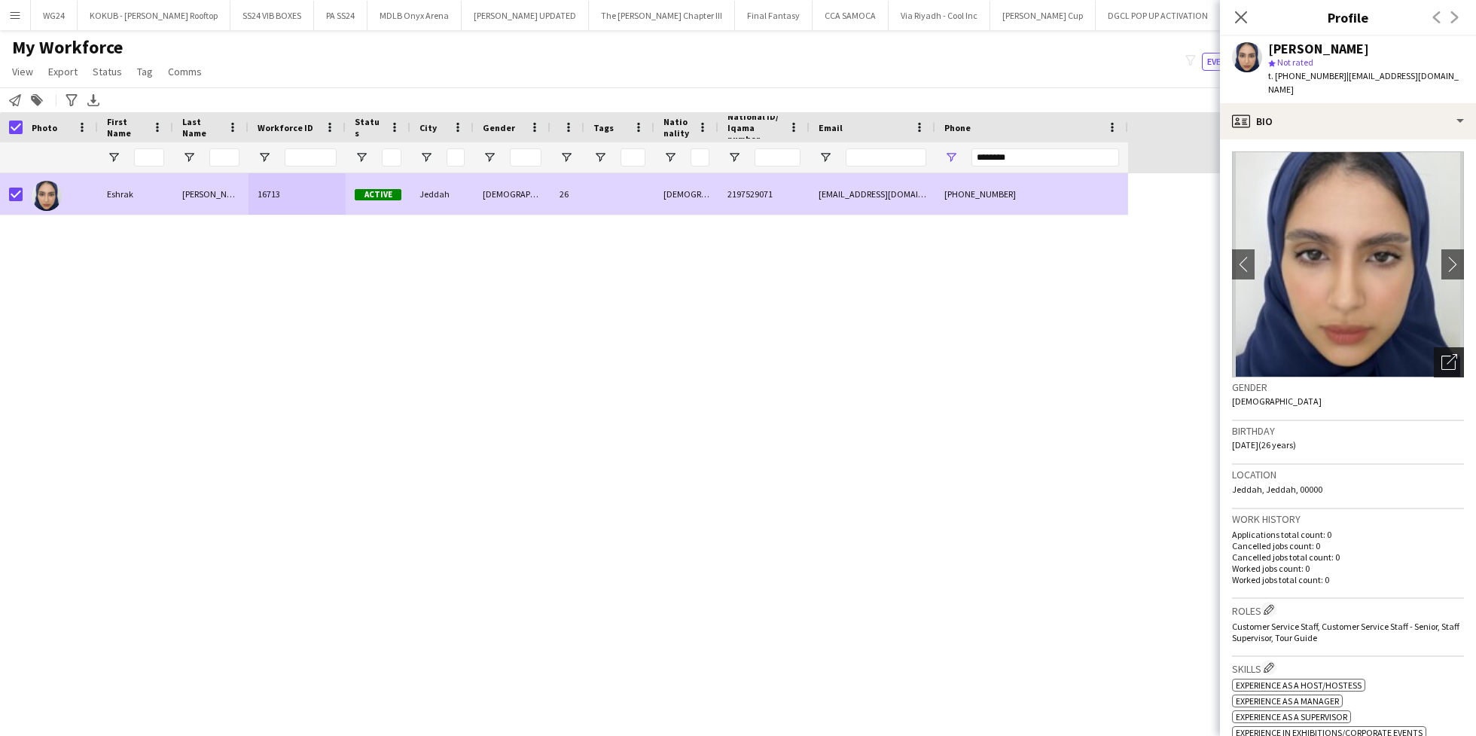
click at [1434, 347] on div "Open photos pop-in" at bounding box center [1449, 362] width 30 height 30
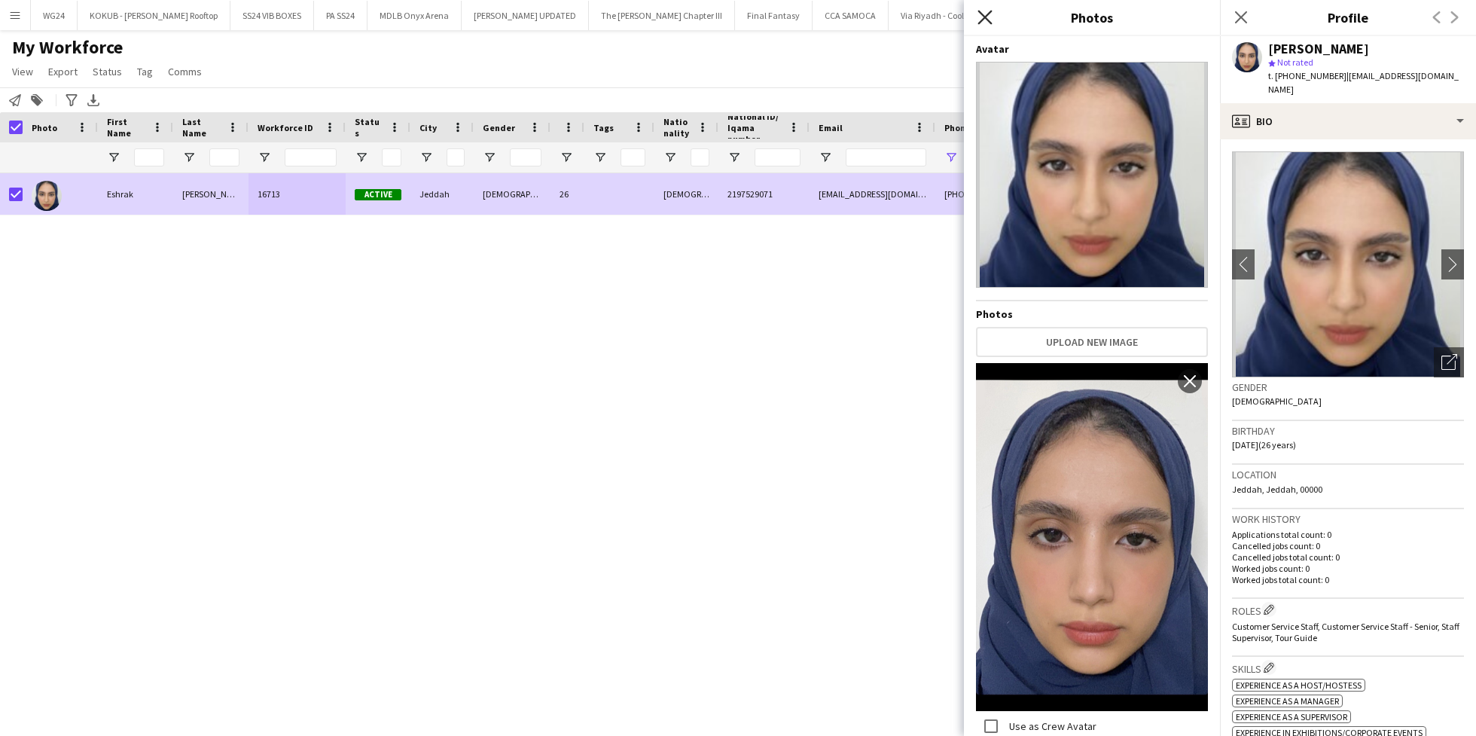
click at [990, 19] on icon "Close pop-in" at bounding box center [985, 17] width 14 height 14
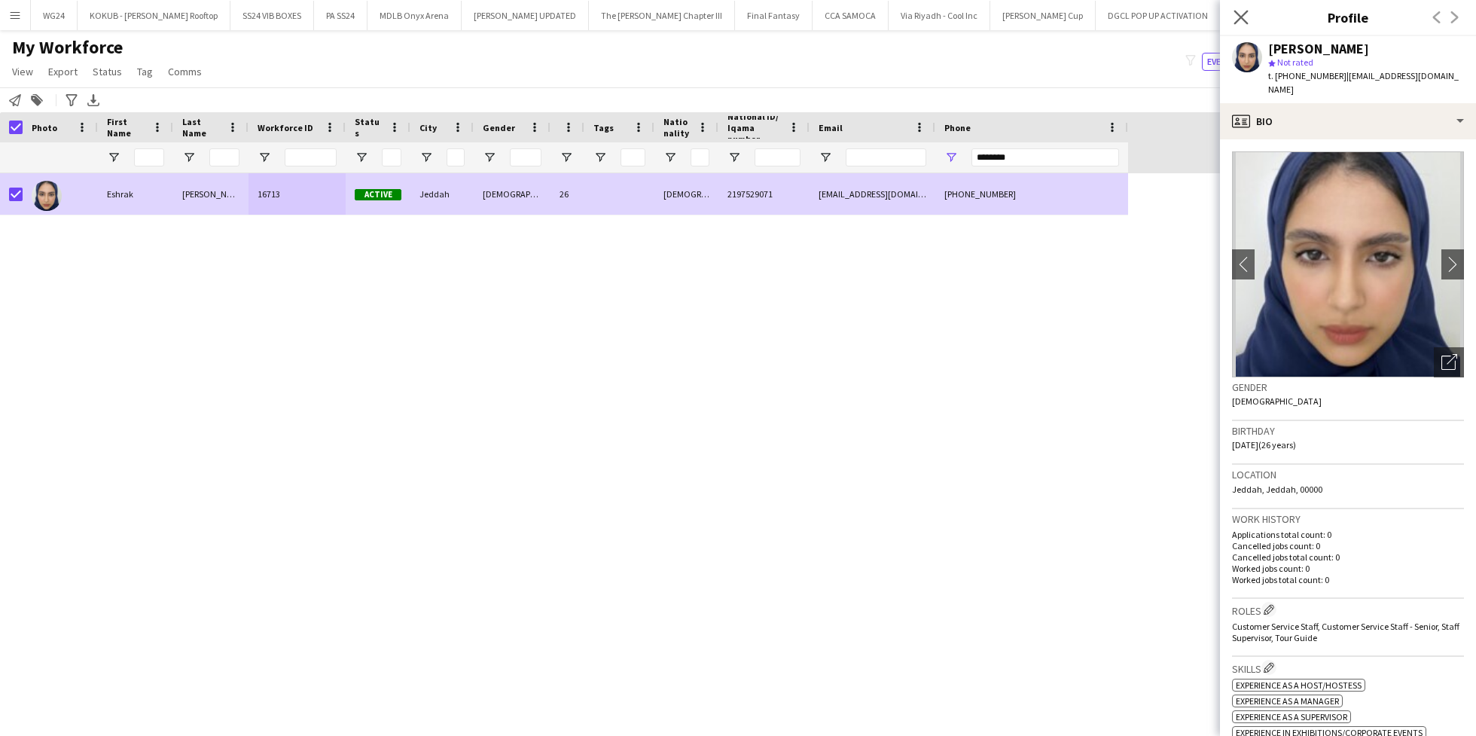
click at [1240, 24] on icon "Close pop-in" at bounding box center [1241, 17] width 14 height 14
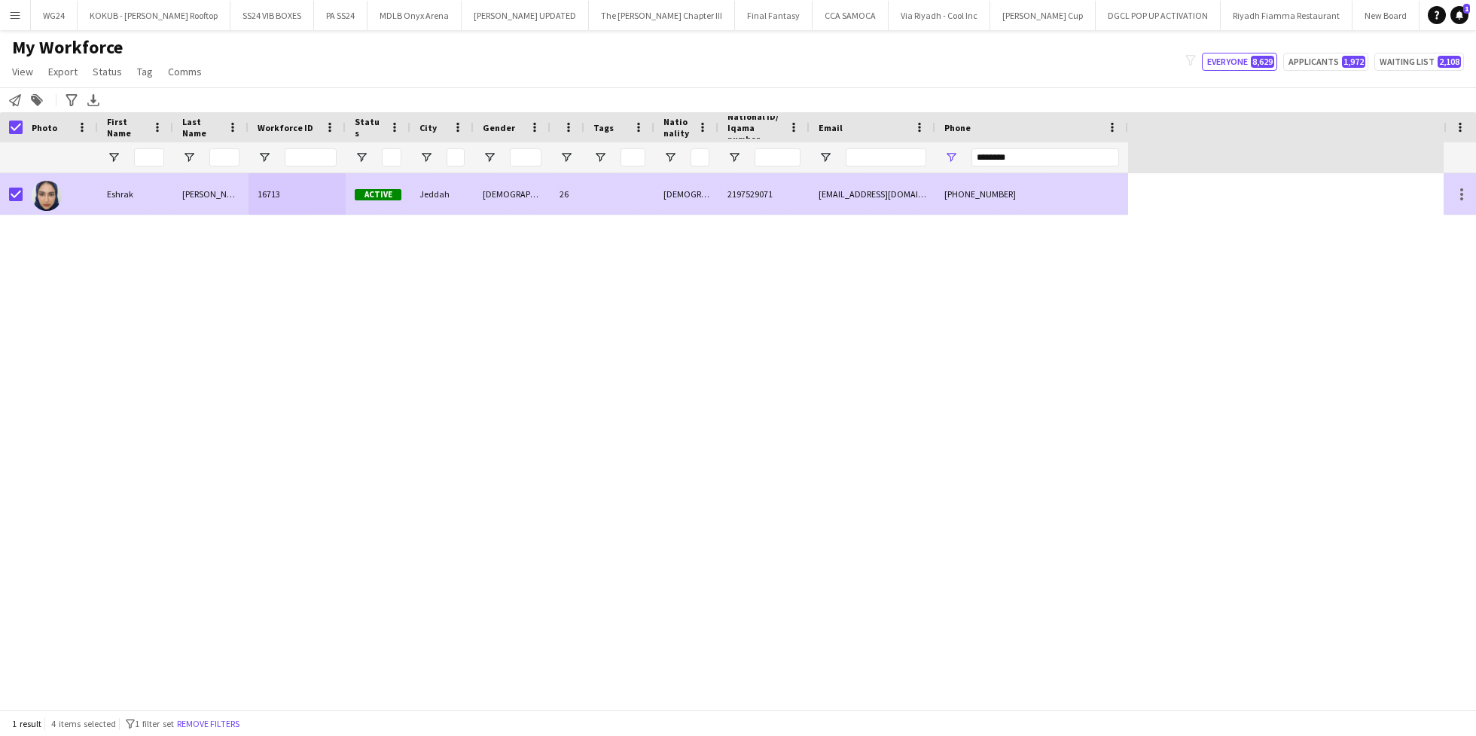
click at [231, 199] on div "[PERSON_NAME]" at bounding box center [210, 193] width 75 height 41
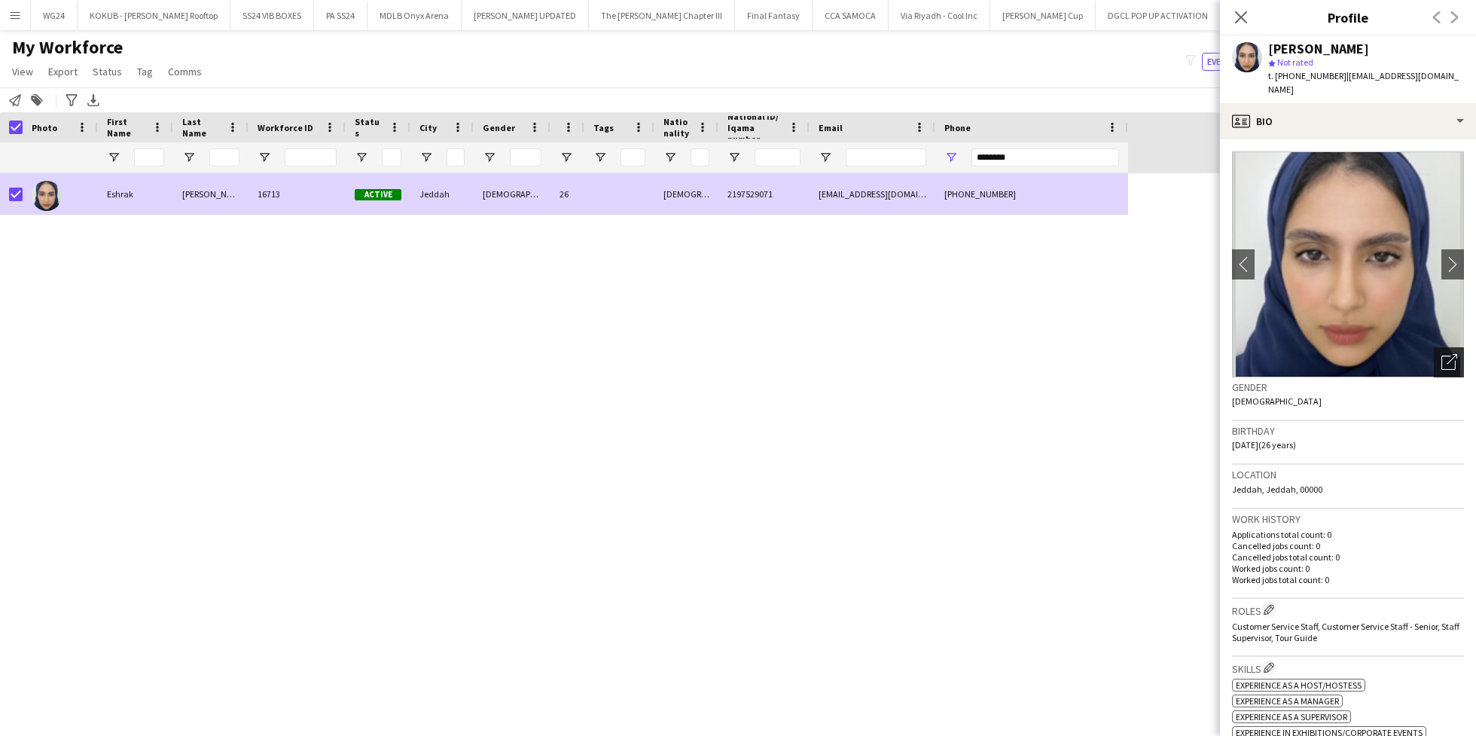
click at [1447, 354] on icon at bounding box center [1452, 359] width 11 height 11
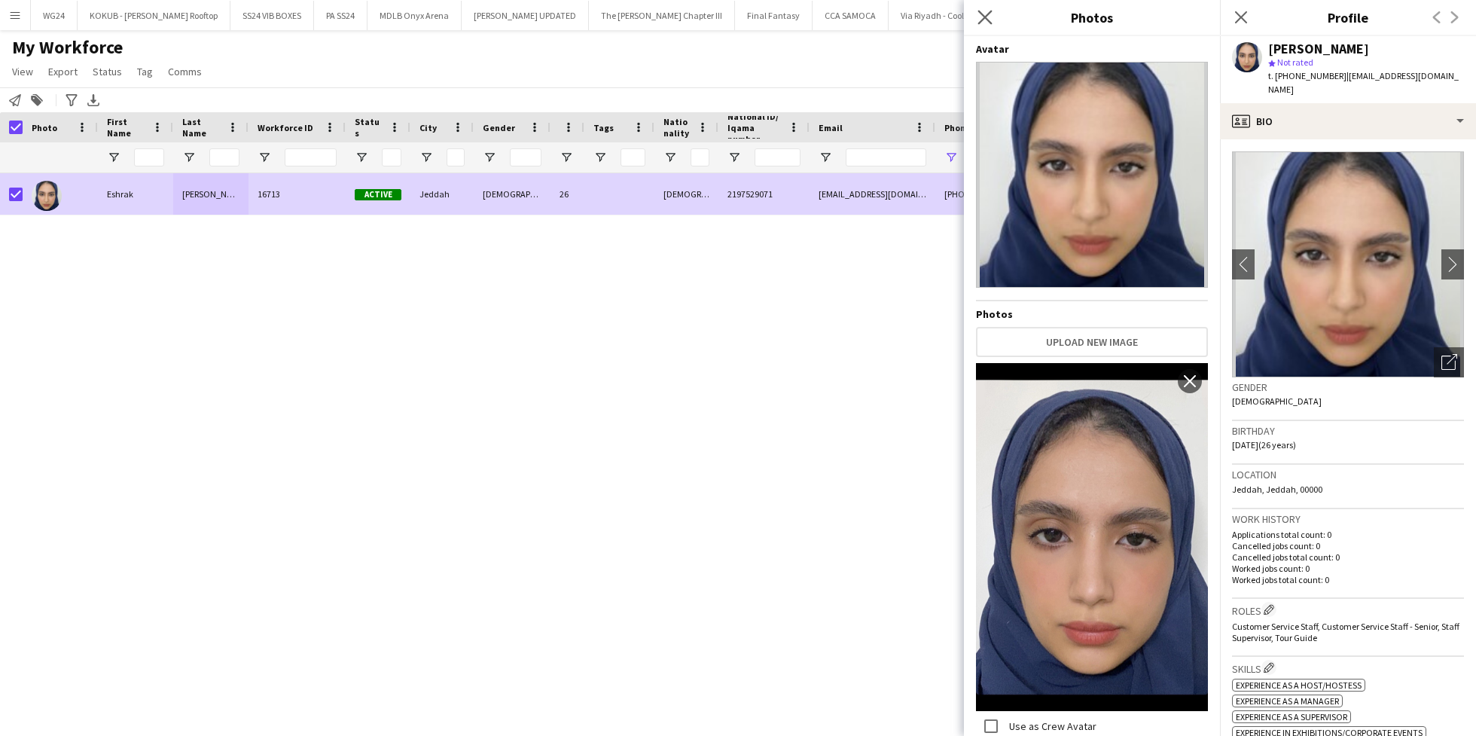
click at [985, 9] on app-icon "Close pop-in" at bounding box center [986, 18] width 22 height 22
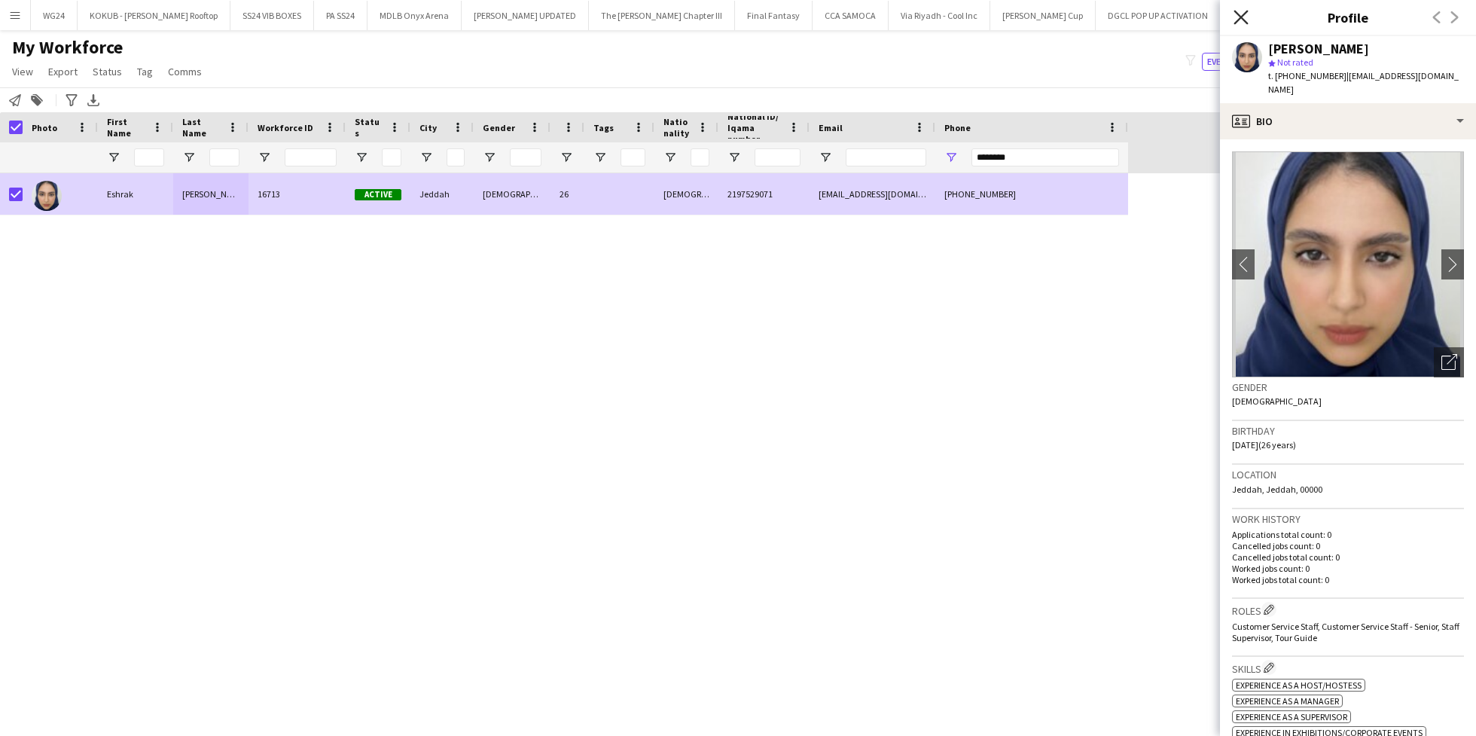
click at [1234, 18] on icon "Close pop-in" at bounding box center [1241, 17] width 14 height 14
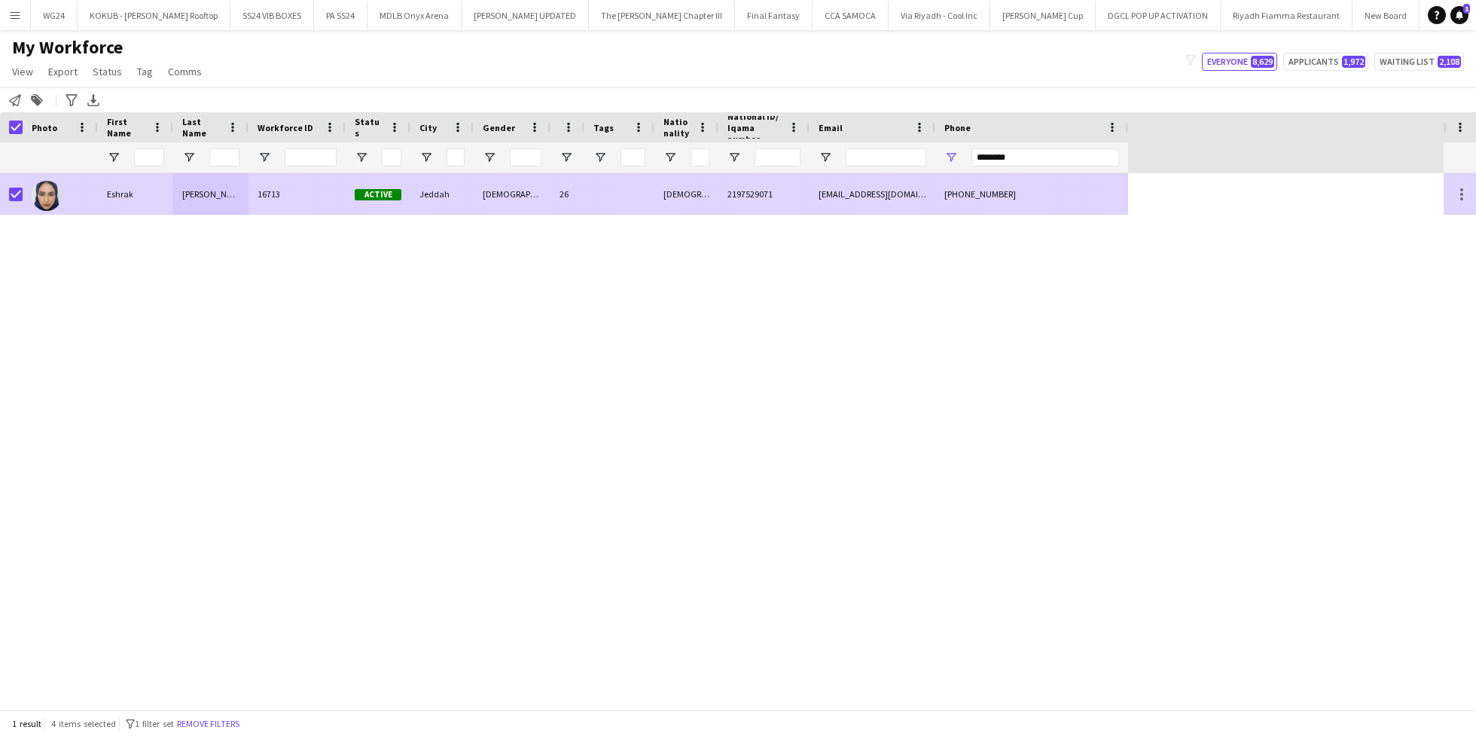
click at [197, 209] on div "[PERSON_NAME]" at bounding box center [210, 193] width 75 height 41
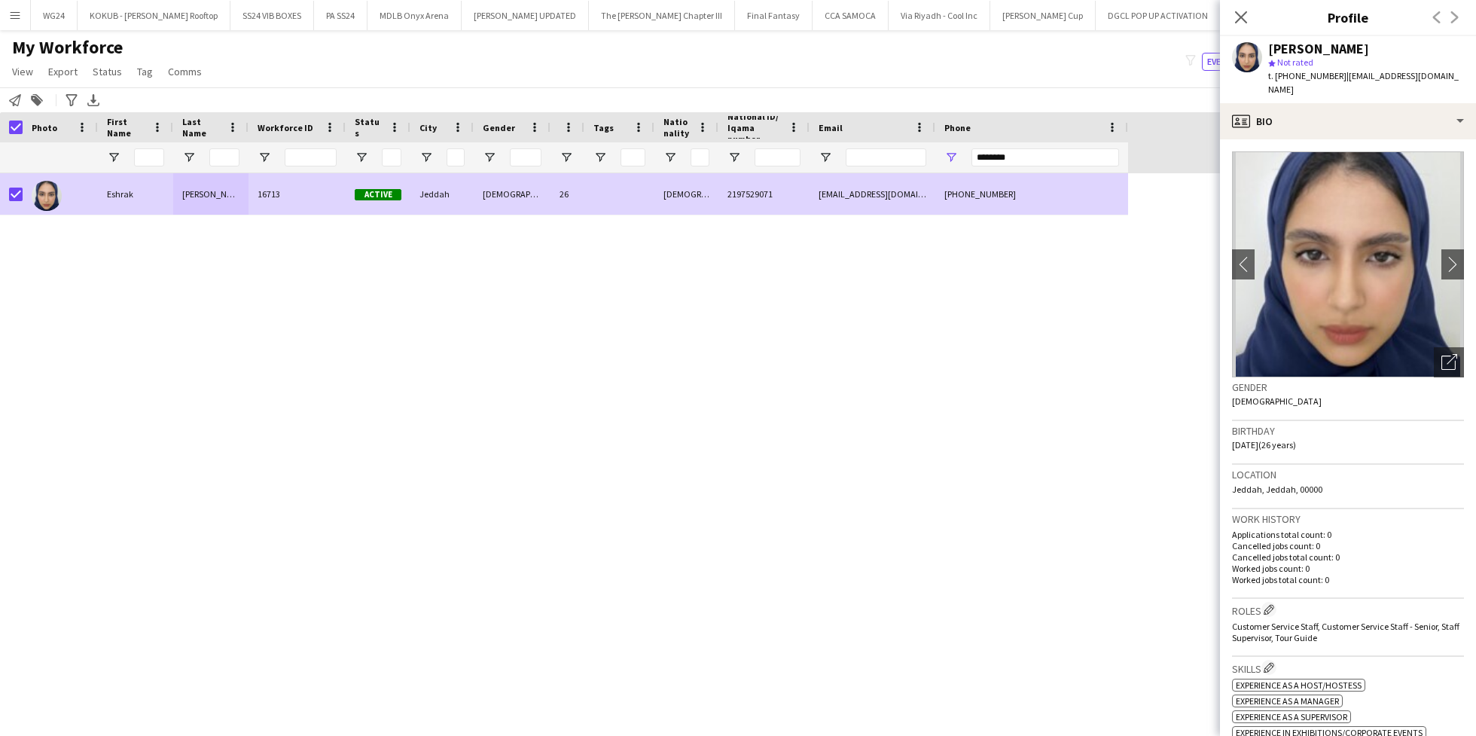
click at [1314, 139] on app-crew-profile-bio "chevron-left chevron-right Open photos pop-in Gender [DEMOGRAPHIC_DATA] Birthda…" at bounding box center [1348, 437] width 256 height 596
click at [1345, 104] on div "profile Bio" at bounding box center [1348, 121] width 256 height 36
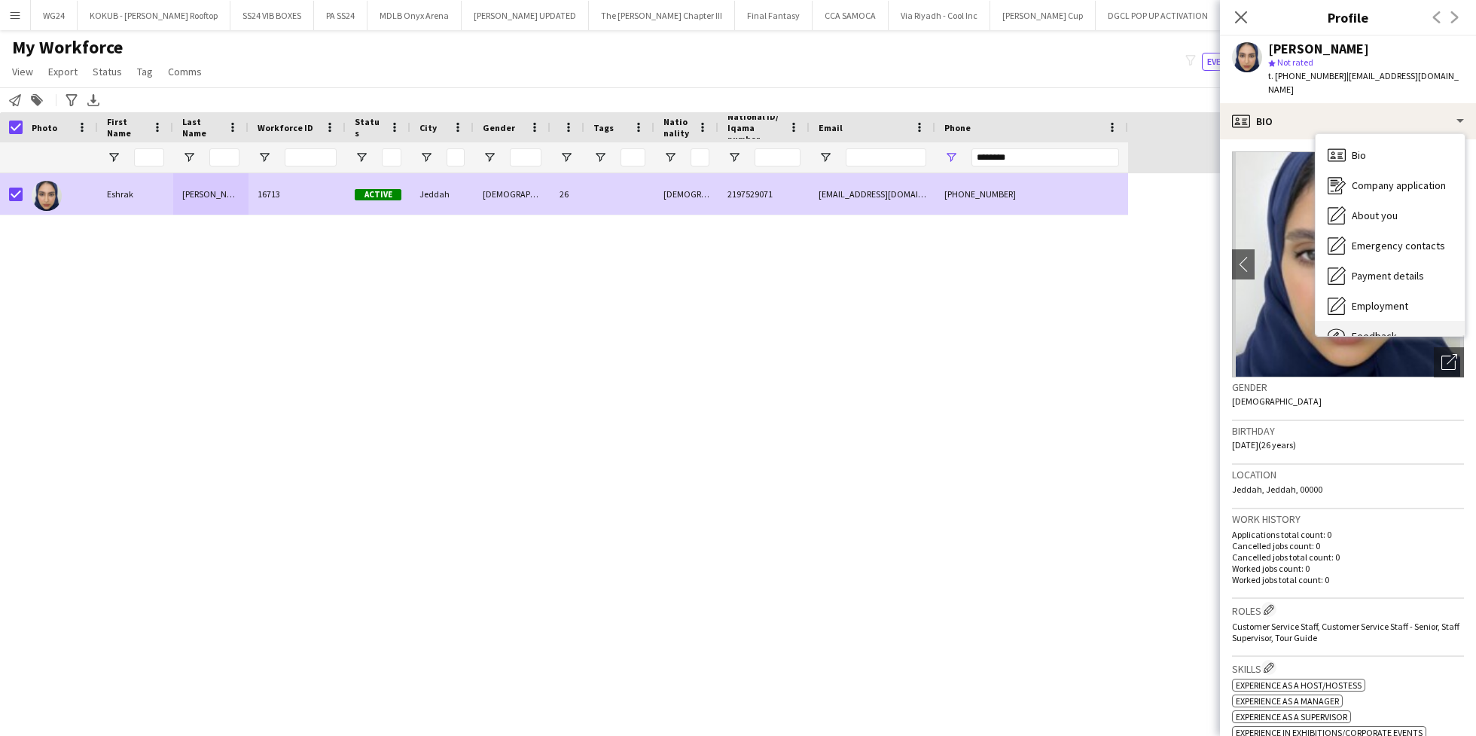
click at [1374, 321] on div "Feedback Feedback" at bounding box center [1390, 336] width 149 height 30
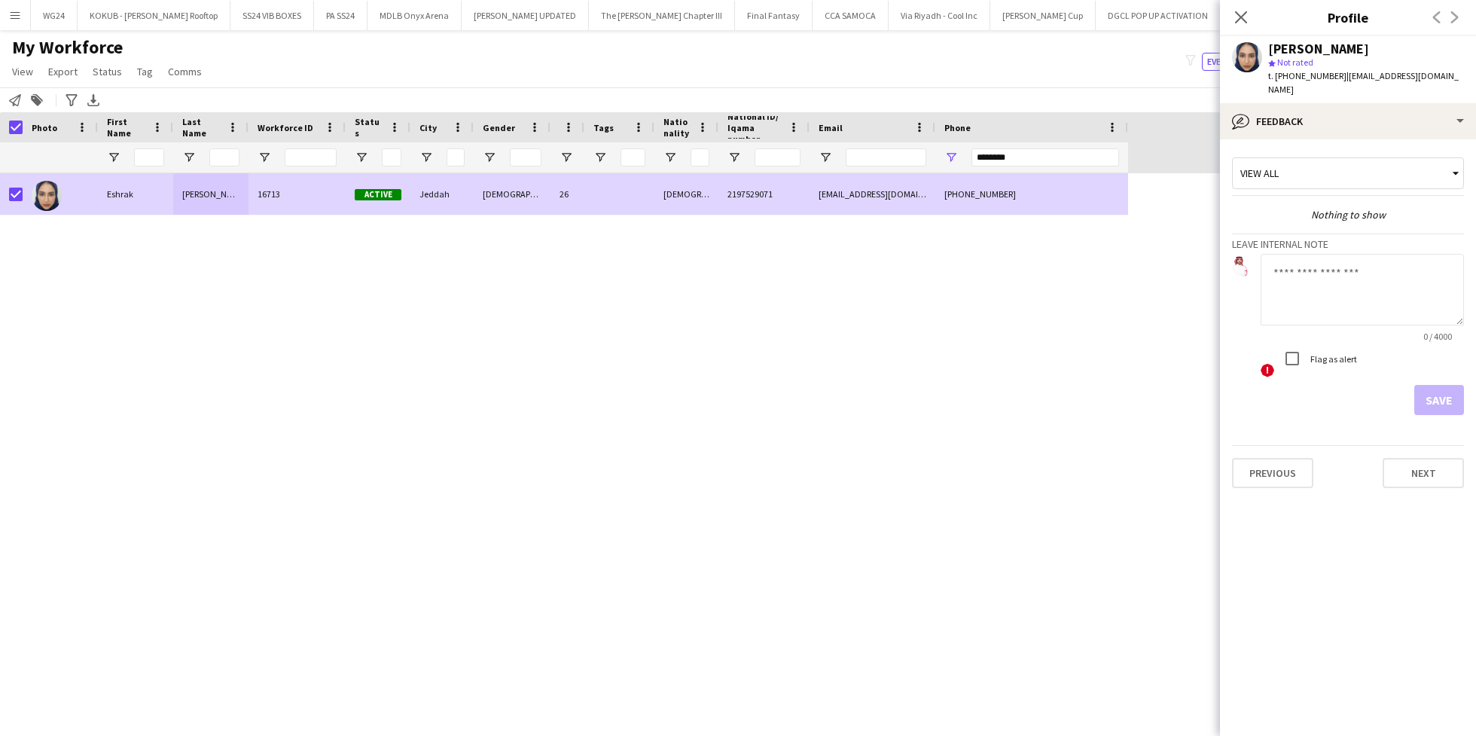
click at [1328, 280] on textarea at bounding box center [1362, 290] width 203 height 72
type textarea "**********"
click at [1432, 385] on button "Save" at bounding box center [1439, 400] width 50 height 30
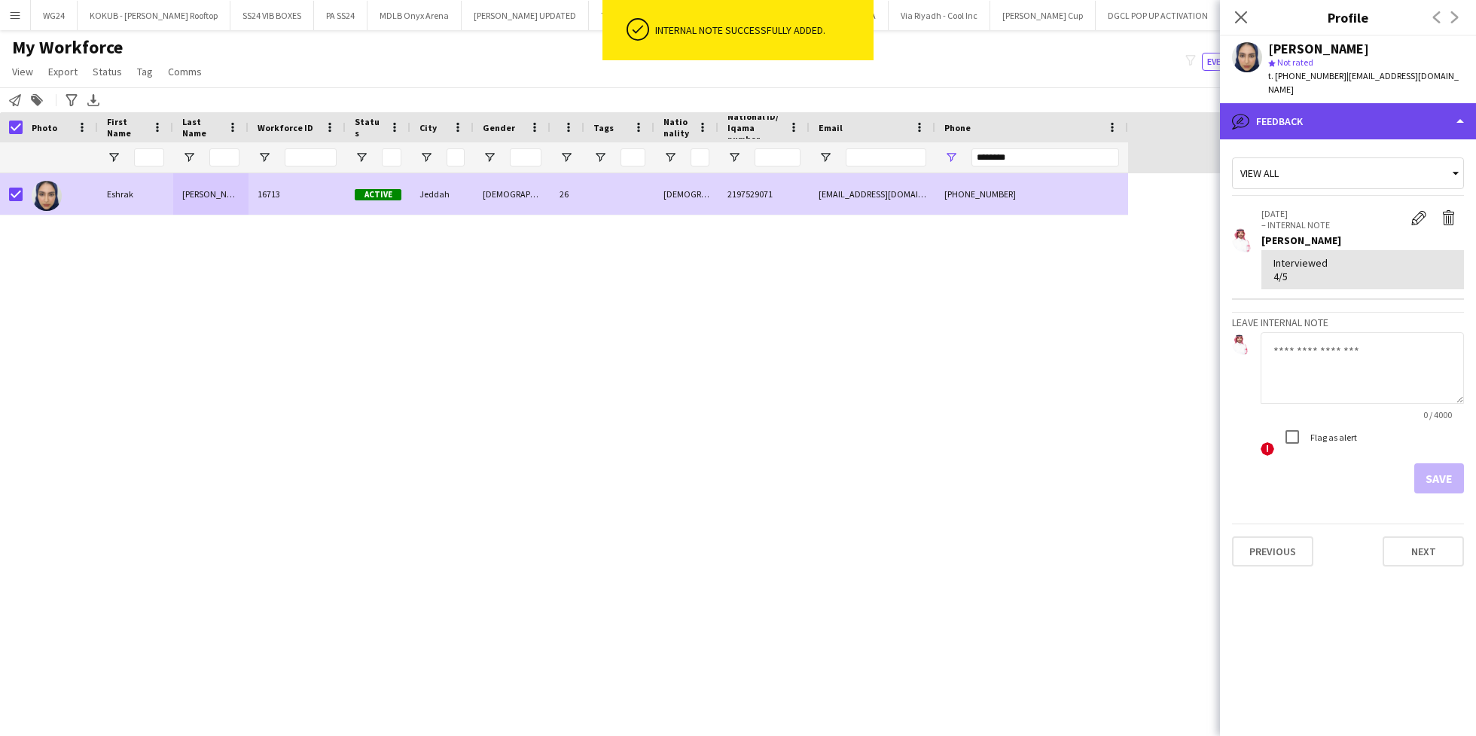
click at [1292, 103] on div "bubble-pencil Feedback" at bounding box center [1348, 121] width 256 height 36
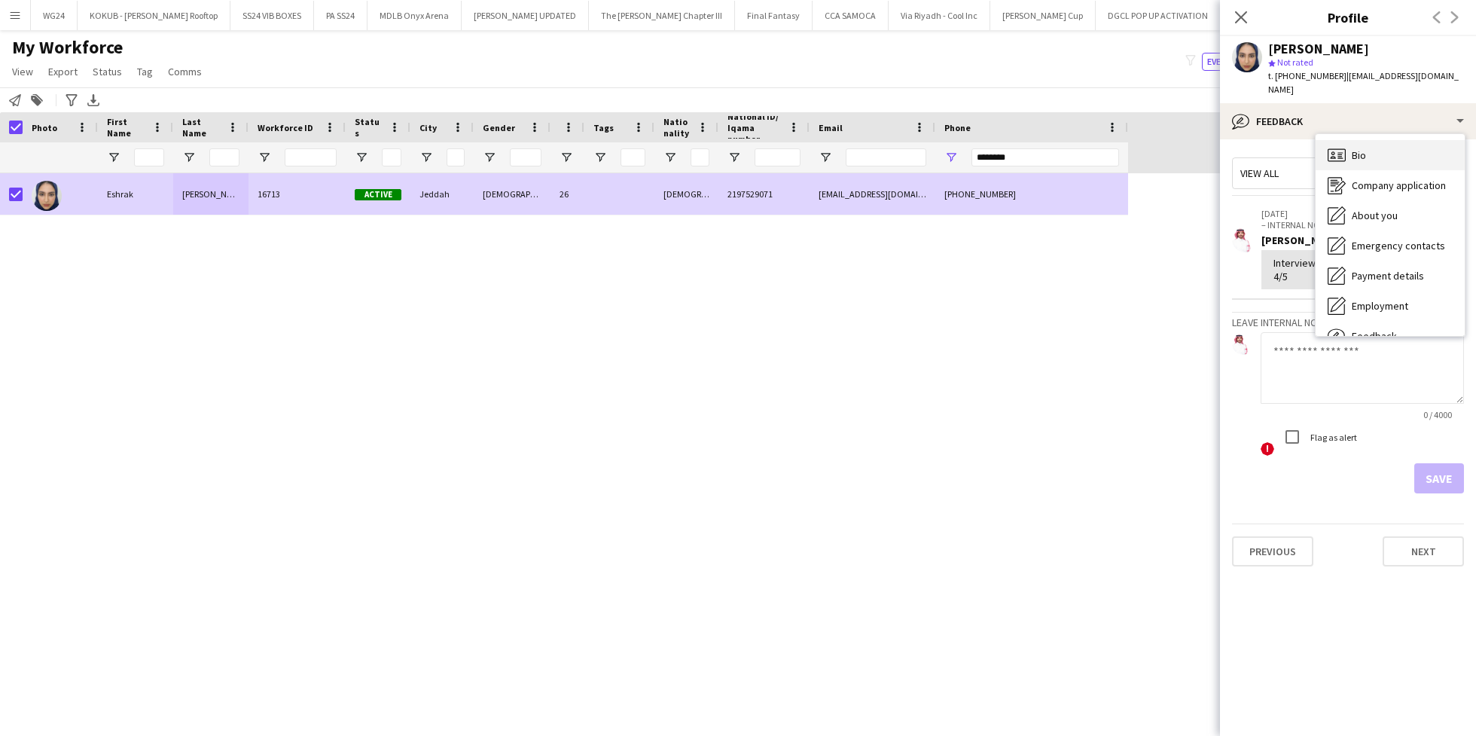
click at [1367, 140] on div "Bio Bio" at bounding box center [1390, 155] width 149 height 30
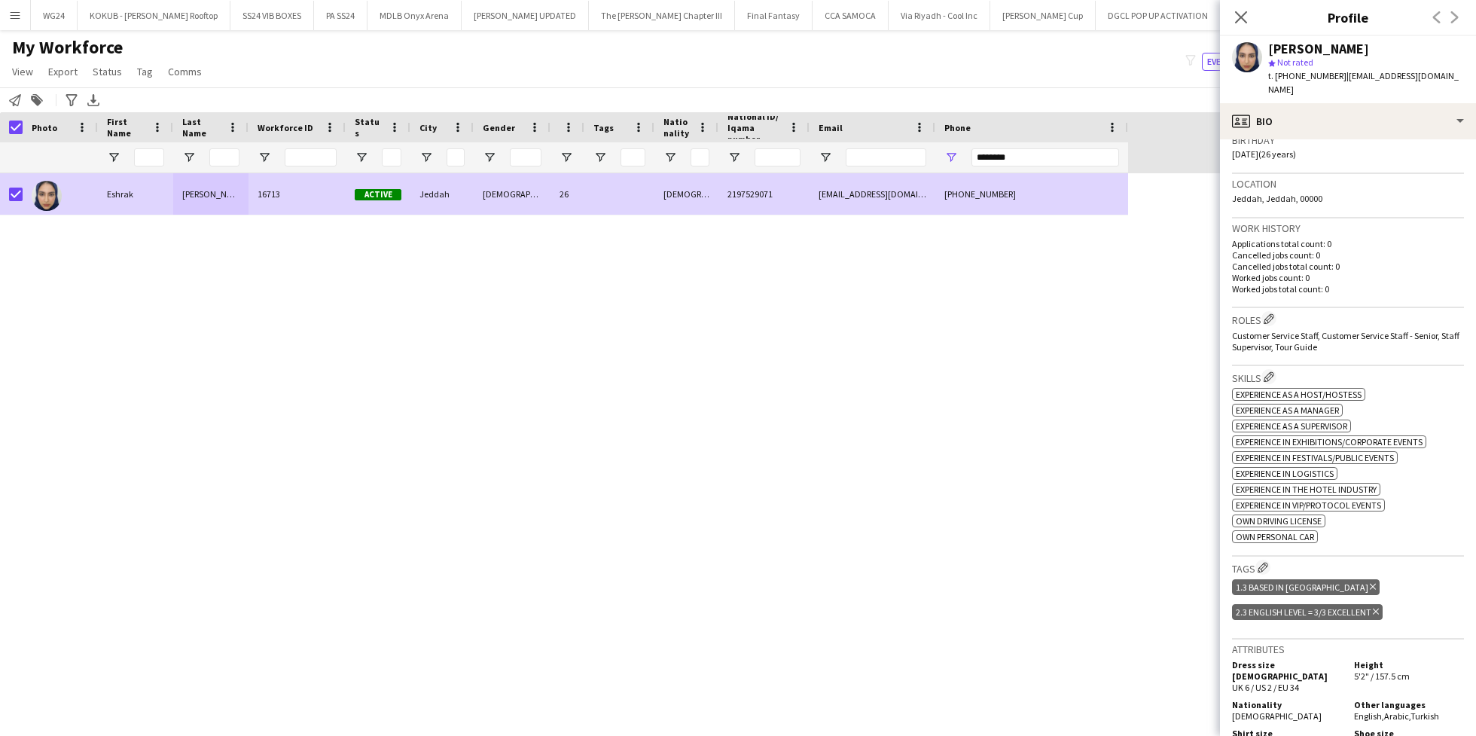
scroll to position [734, 0]
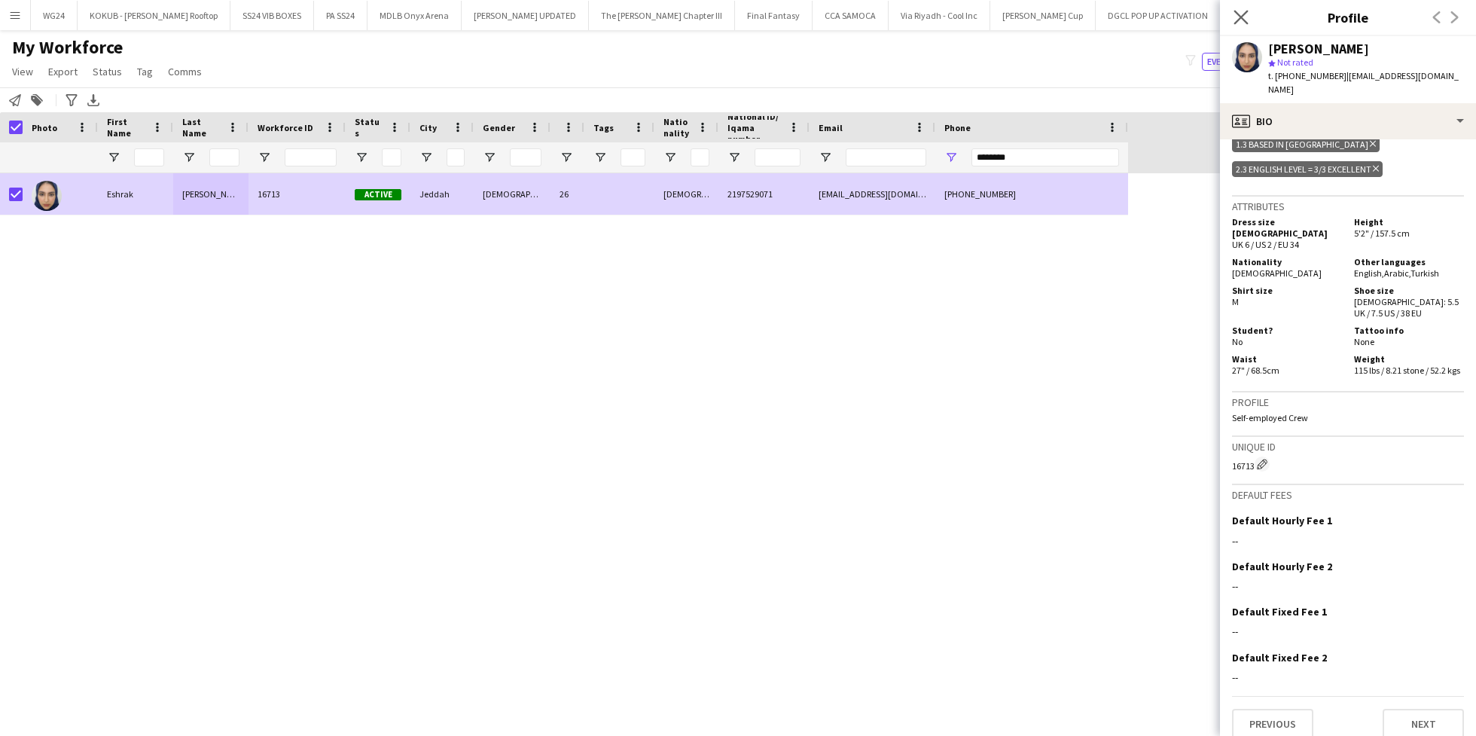
click at [1243, 26] on app-icon "Close pop-in" at bounding box center [1242, 18] width 22 height 22
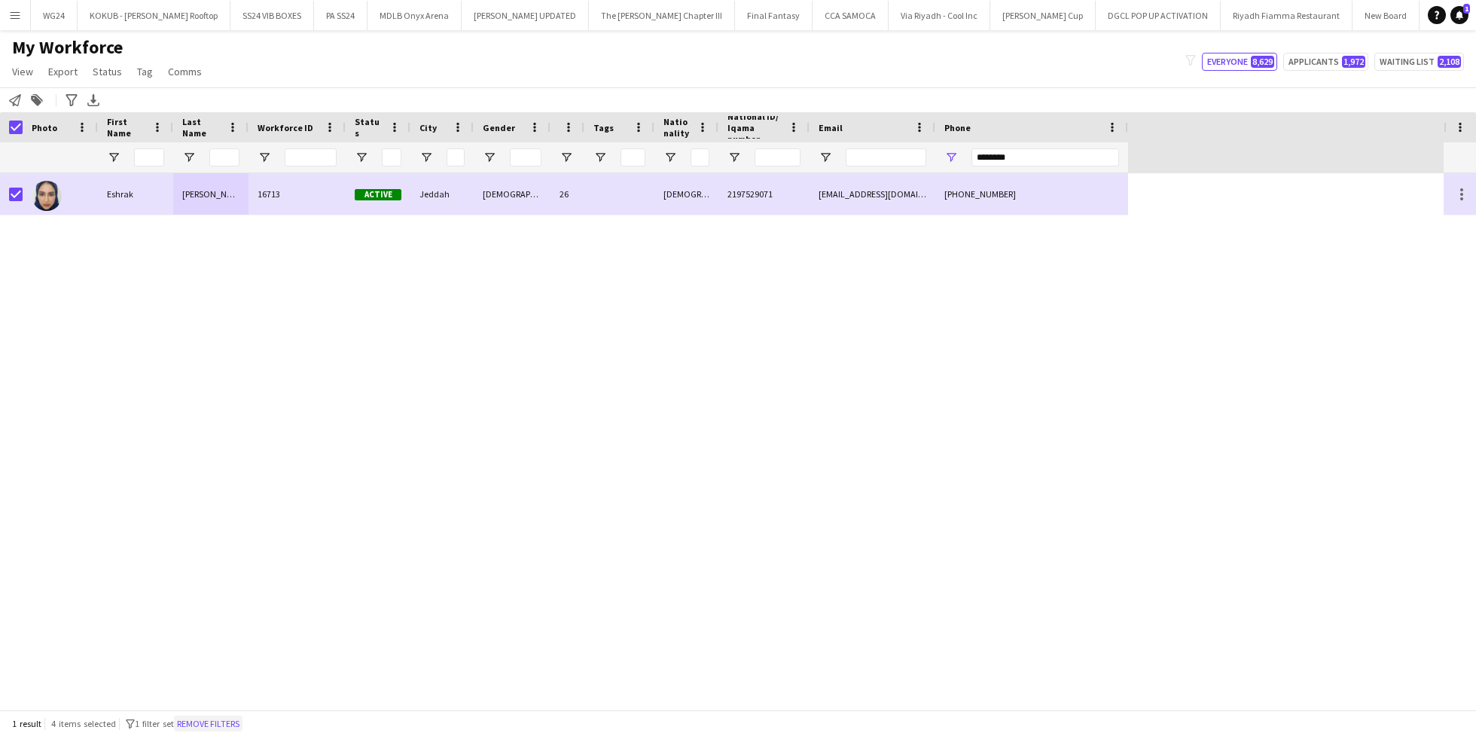
click at [230, 724] on button "Remove filters" at bounding box center [208, 723] width 69 height 17
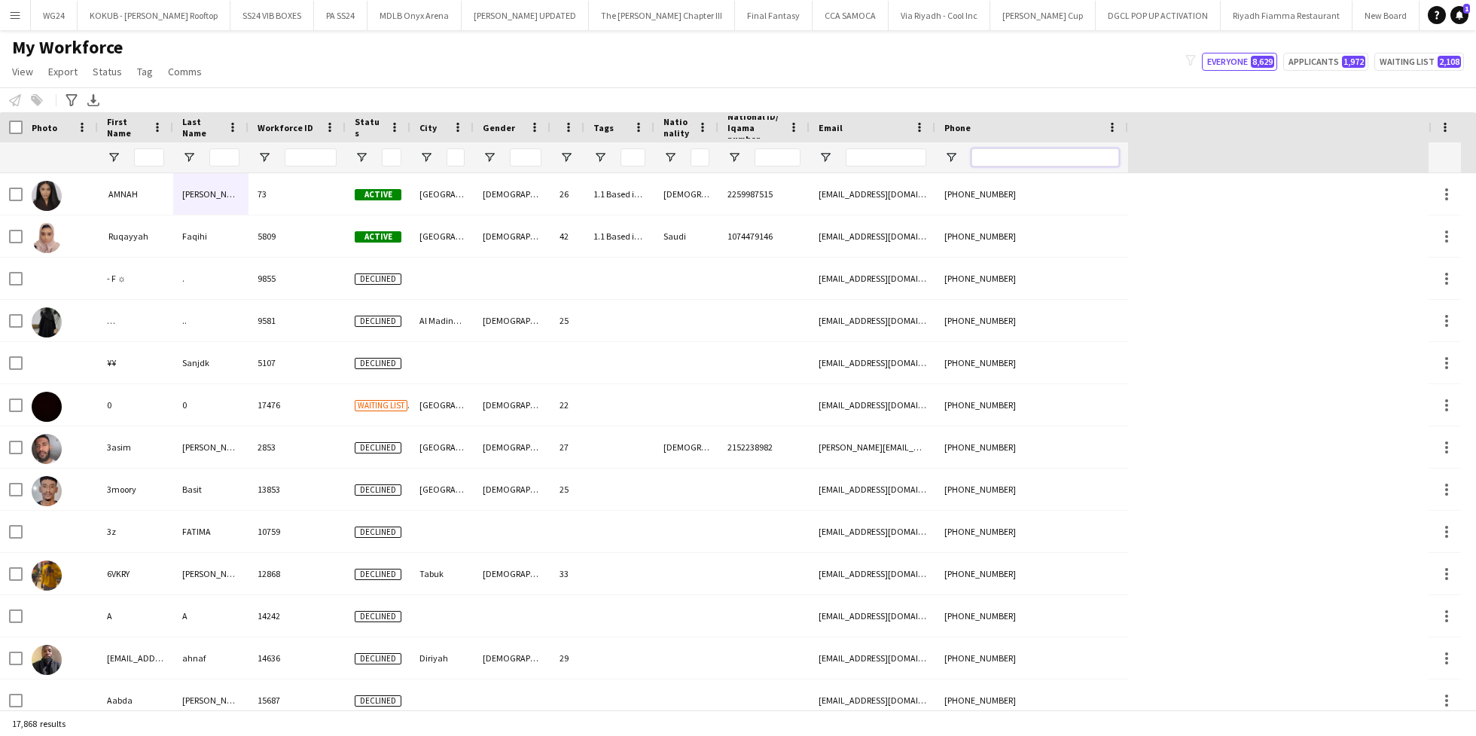
click at [1001, 148] on input "Phone Filter Input" at bounding box center [1045, 157] width 148 height 18
paste input "*********"
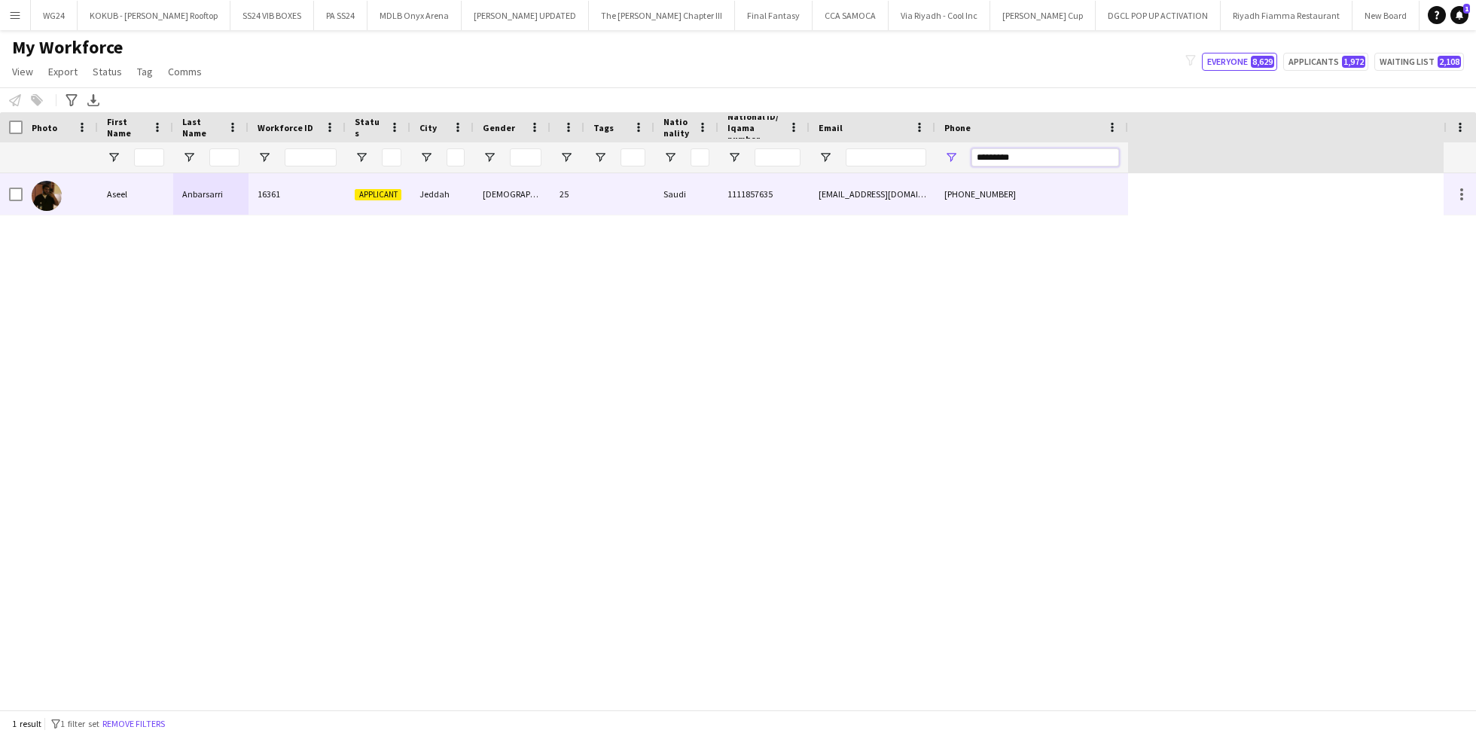
type input "*********"
click at [454, 184] on div "Jeddah" at bounding box center [441, 193] width 63 height 41
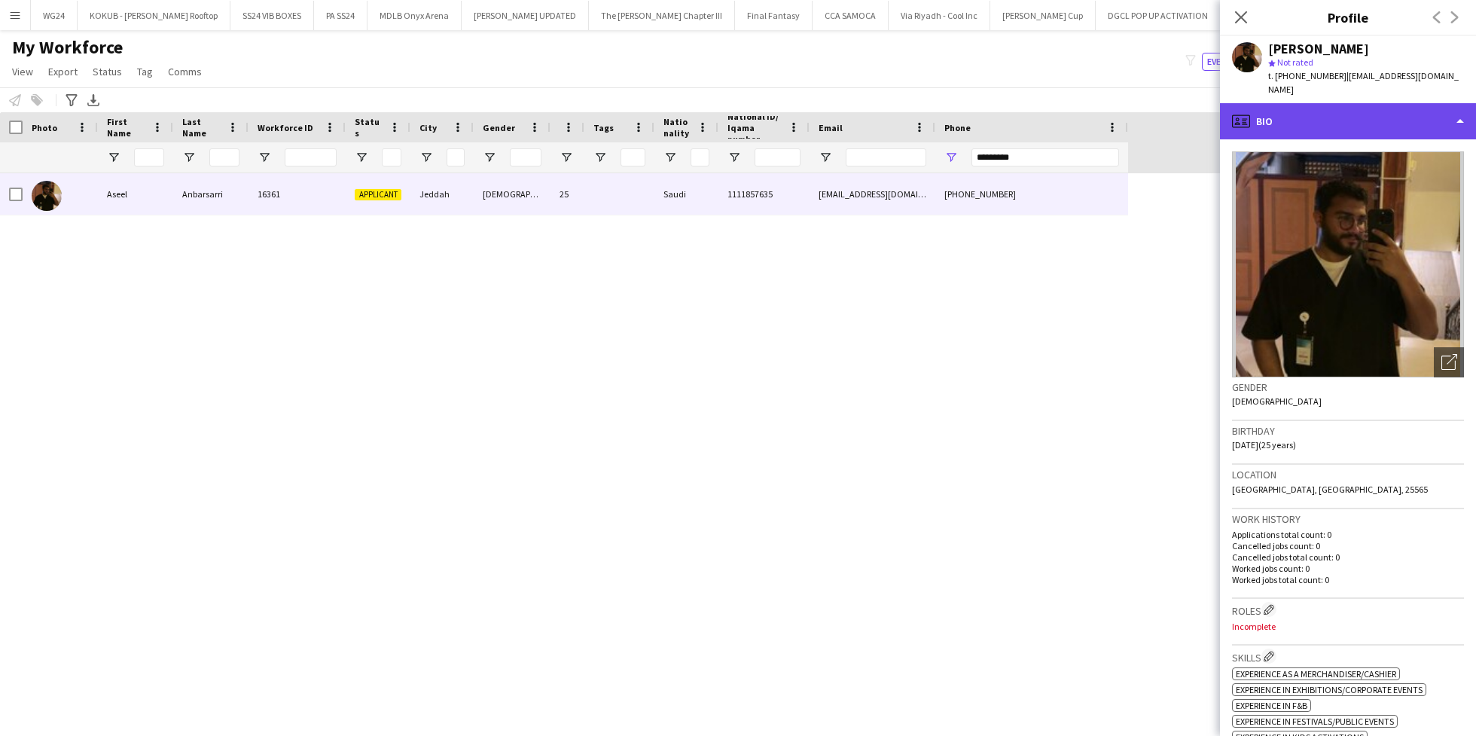
click at [1286, 117] on div "profile Bio" at bounding box center [1348, 121] width 256 height 36
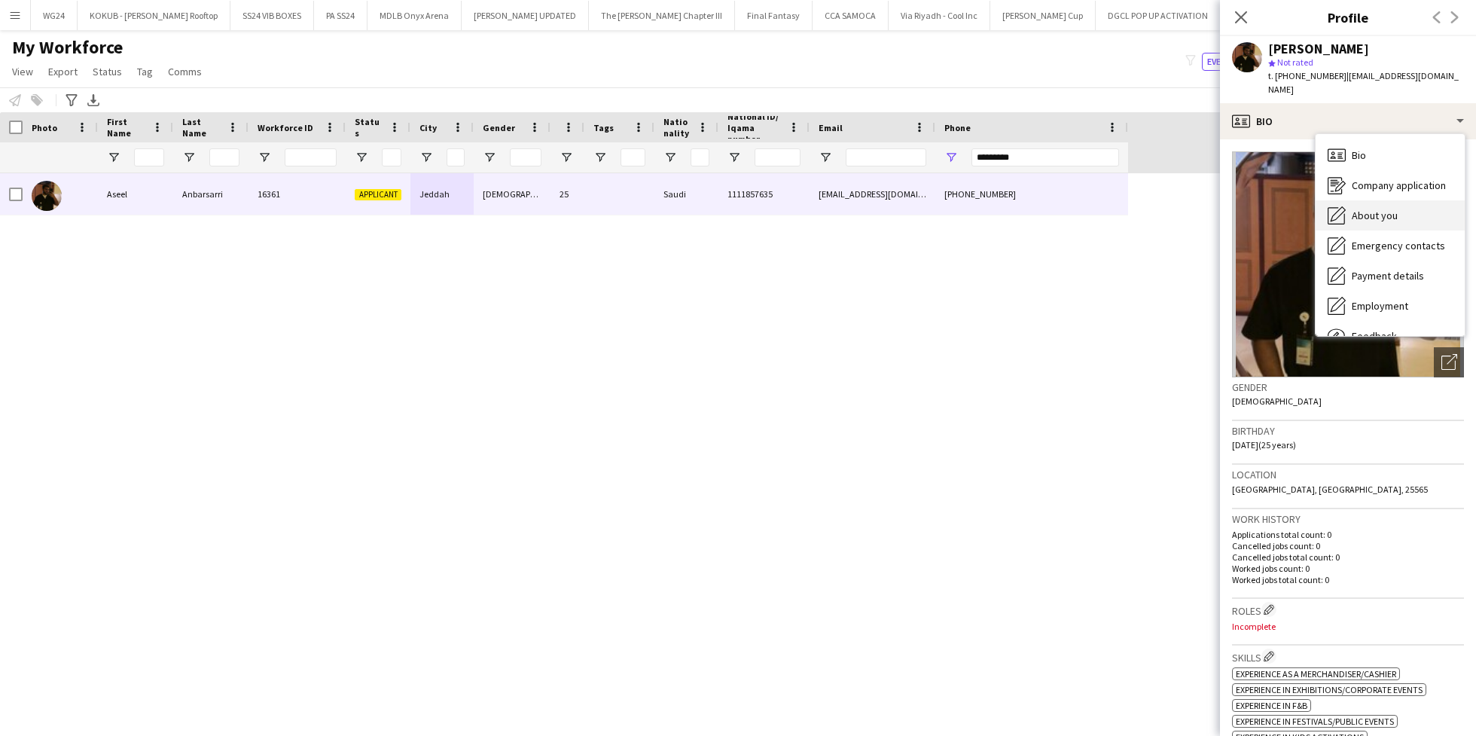
click at [1359, 214] on div "About you About you" at bounding box center [1390, 215] width 149 height 30
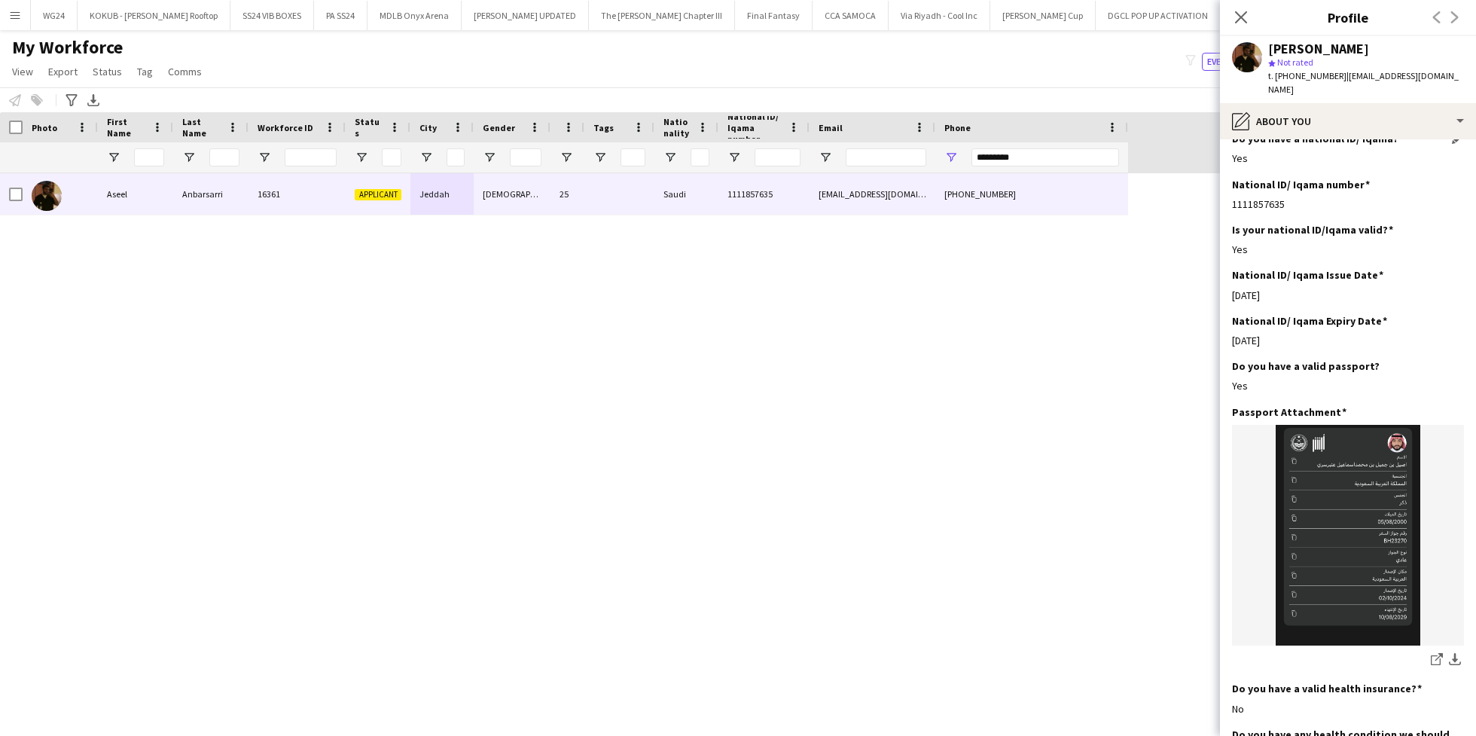
scroll to position [0, 0]
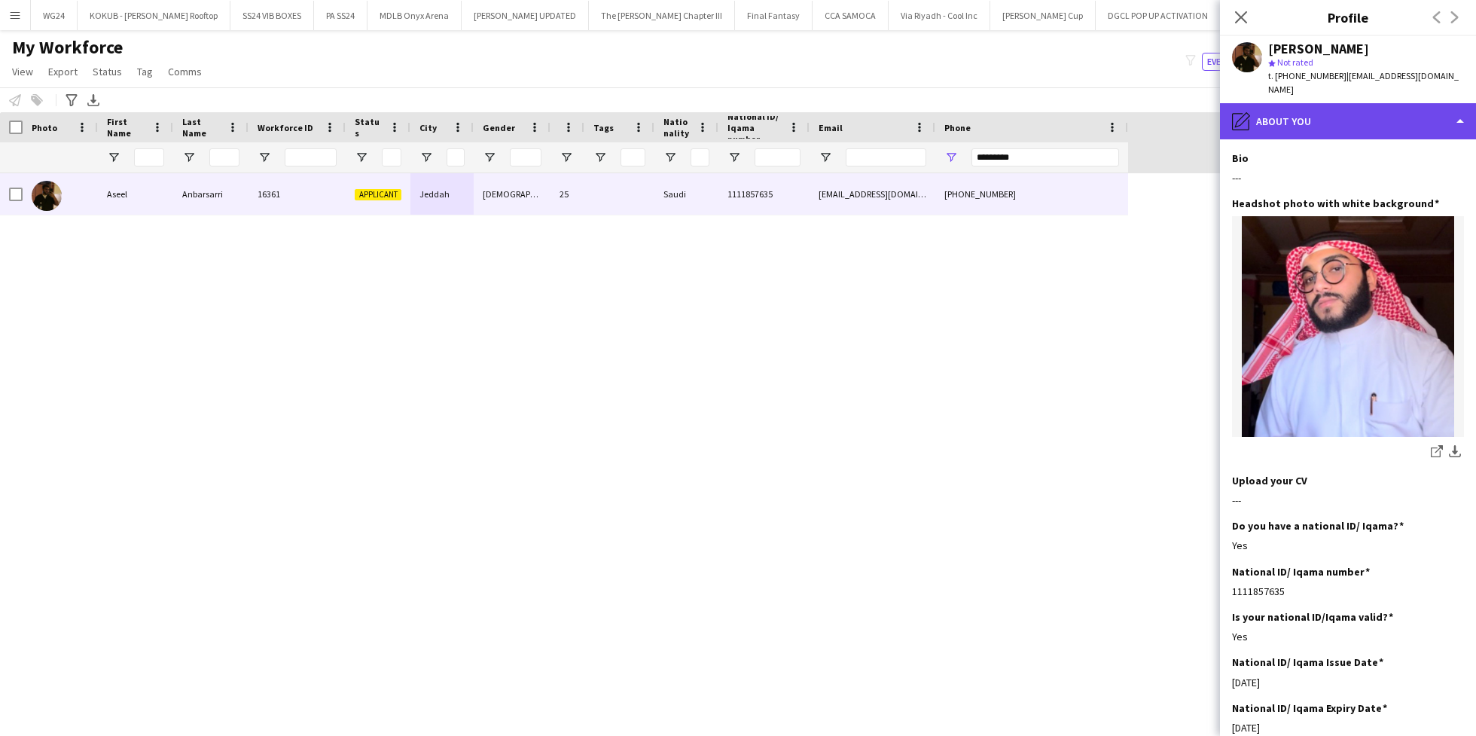
click at [1345, 106] on div "pencil4 About you" at bounding box center [1348, 121] width 256 height 36
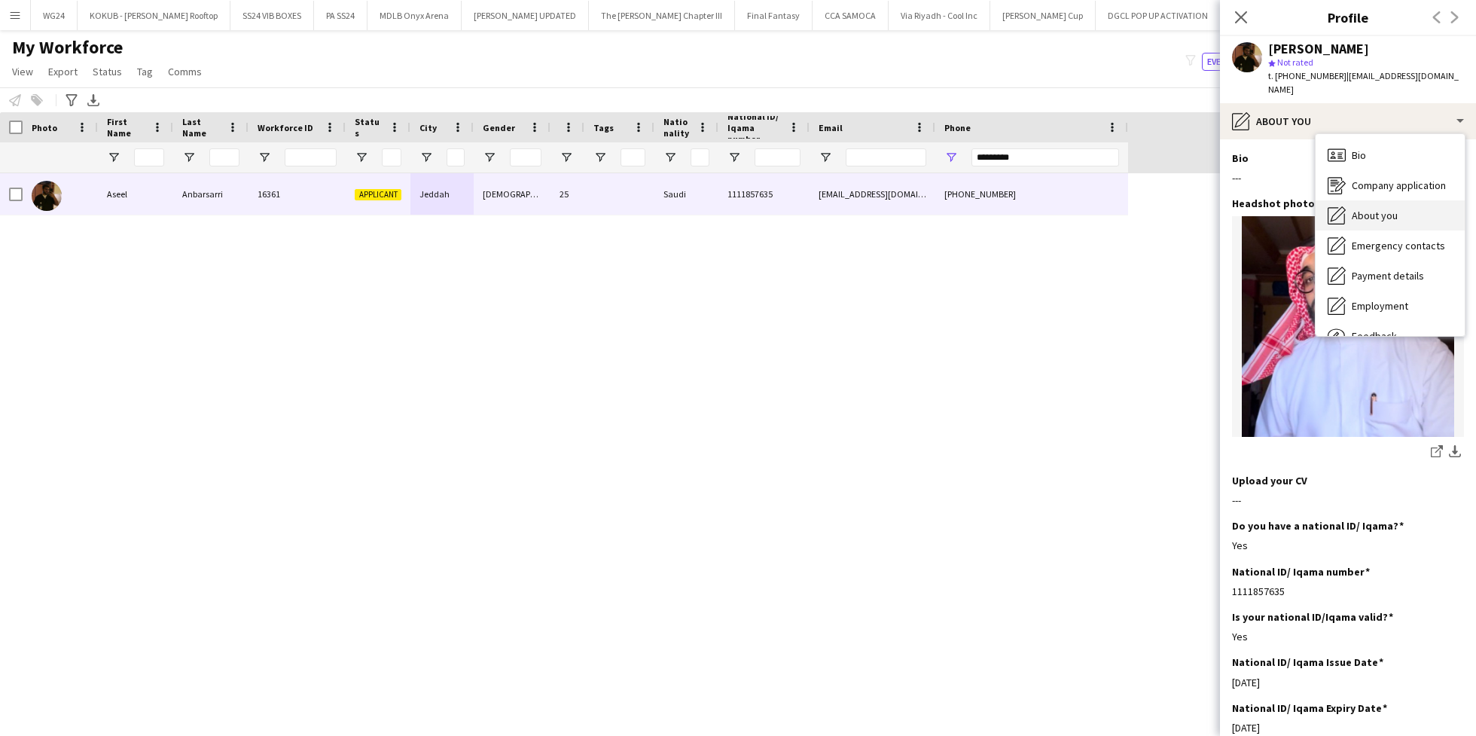
click at [1382, 209] on span "About you" at bounding box center [1375, 216] width 46 height 14
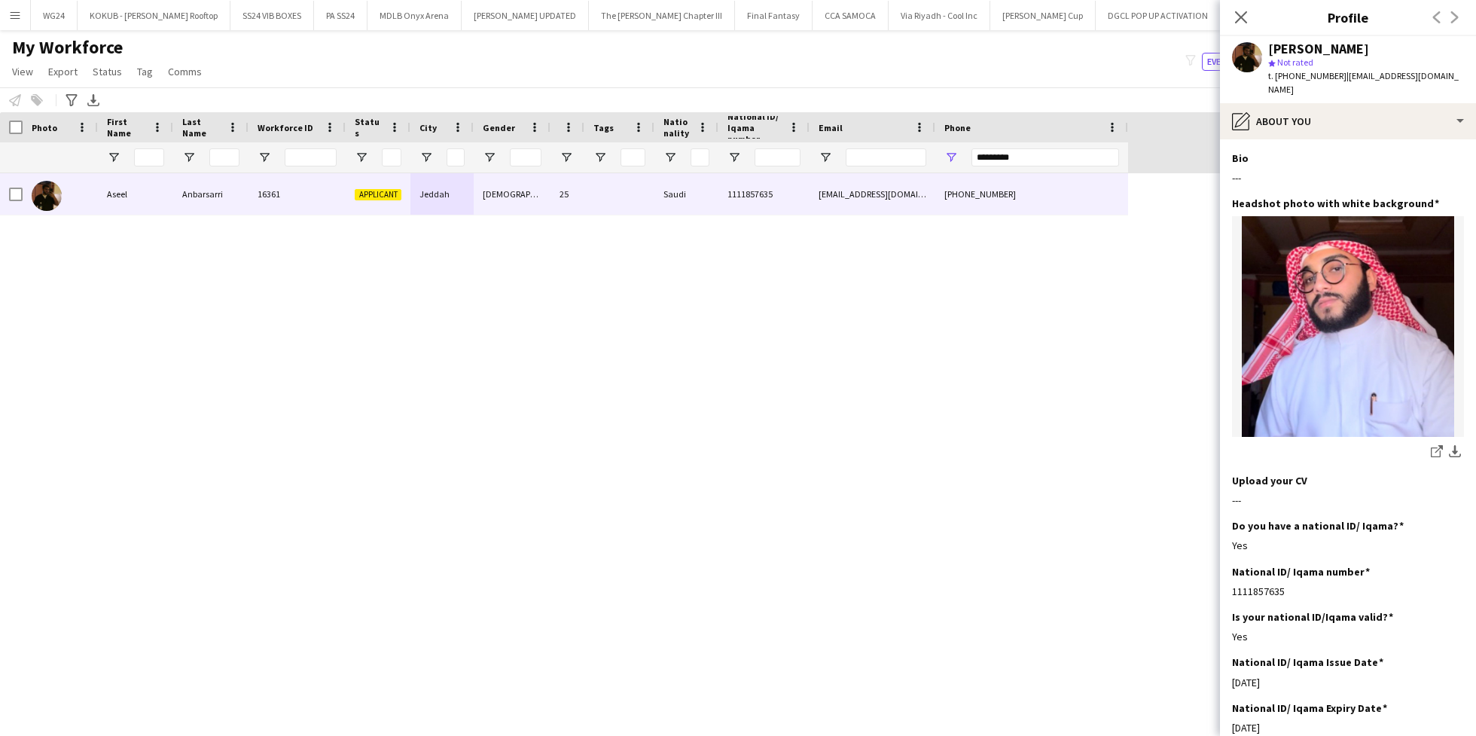
click at [1338, 139] on app-section-data-types "Bio Edit this field --- Headshot photo with white background Edit this field sh…" at bounding box center [1348, 437] width 256 height 596
click at [1338, 117] on div "pencil4 About you" at bounding box center [1348, 121] width 256 height 36
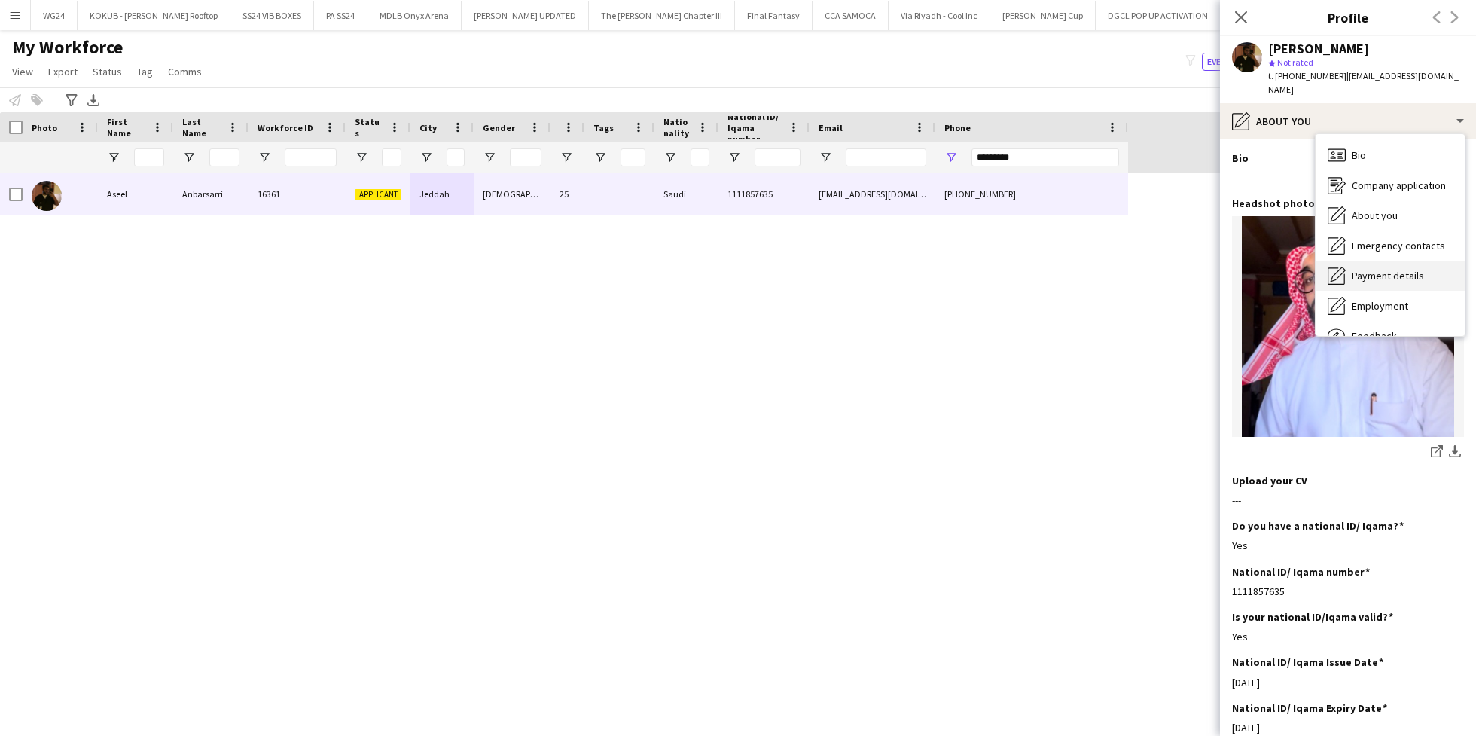
click at [1389, 269] on span "Payment details" at bounding box center [1388, 276] width 72 height 14
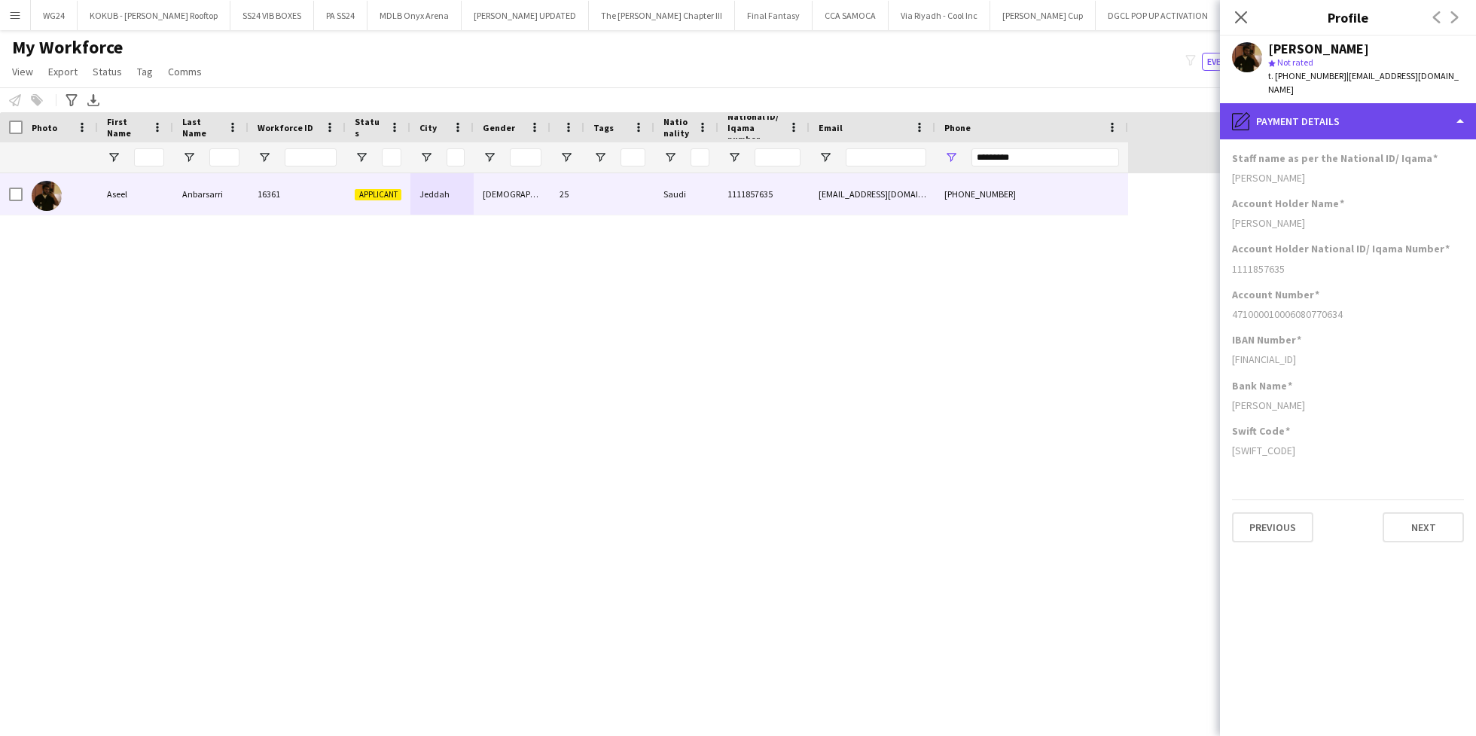
click at [1274, 120] on div "pencil4 Payment details" at bounding box center [1348, 121] width 256 height 36
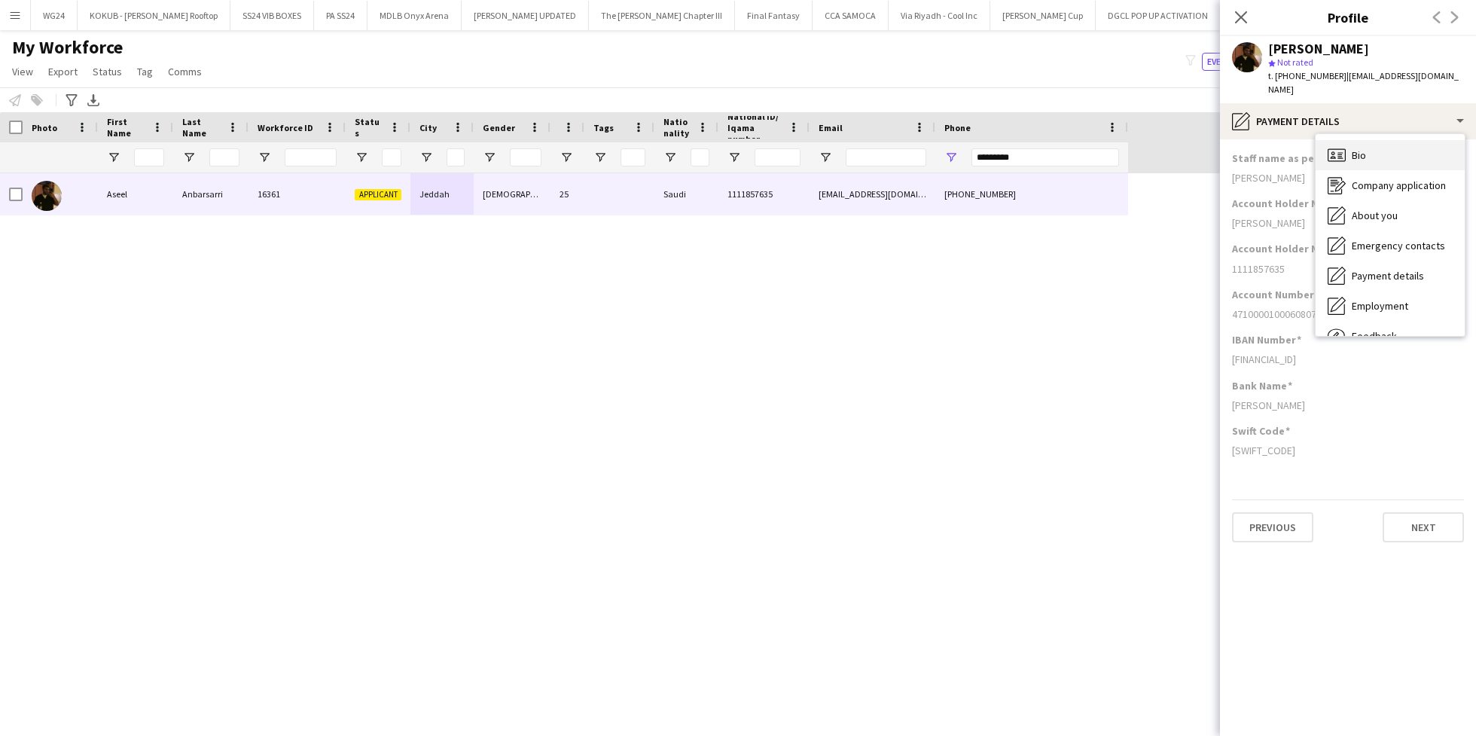
click at [1348, 154] on div "Bio Bio" at bounding box center [1390, 155] width 149 height 30
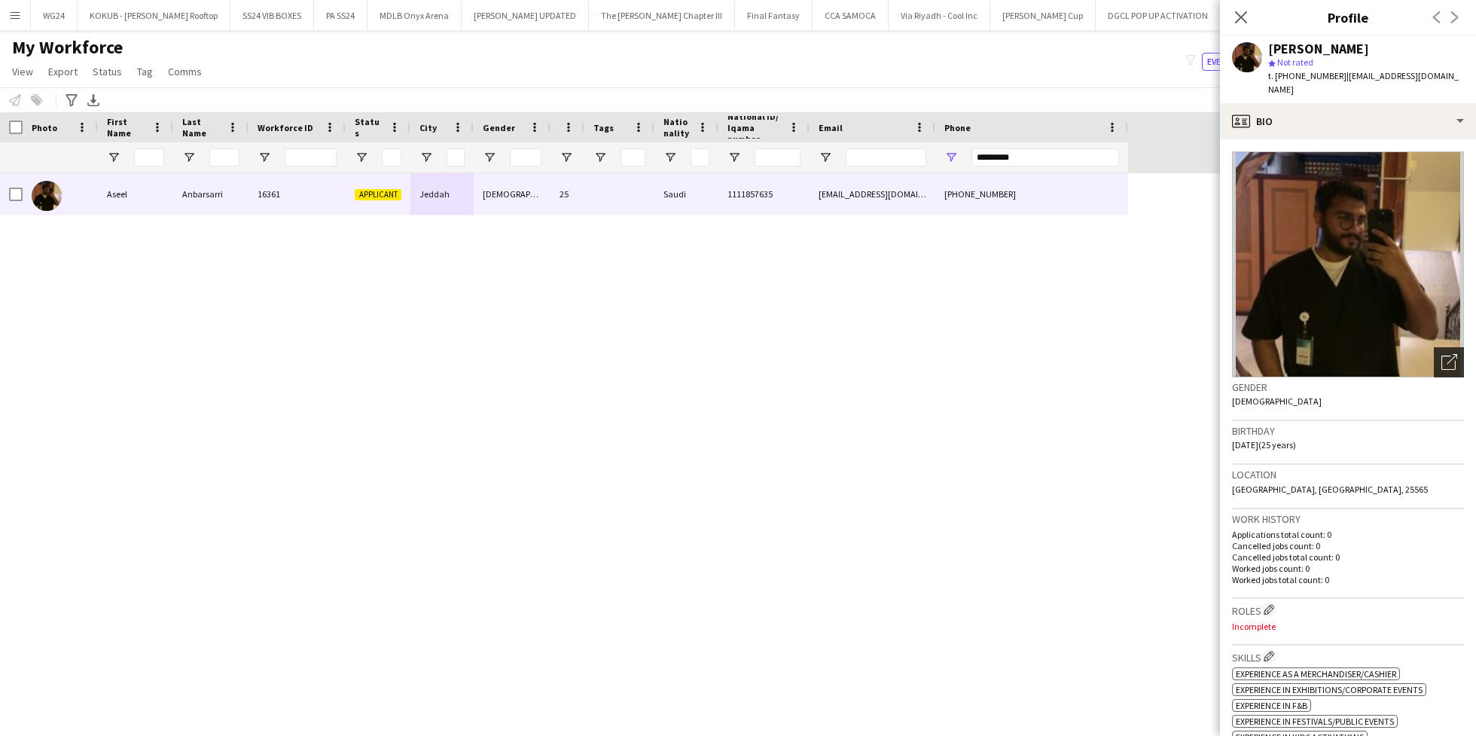
click at [1434, 347] on div "Open photos pop-in" at bounding box center [1449, 362] width 30 height 30
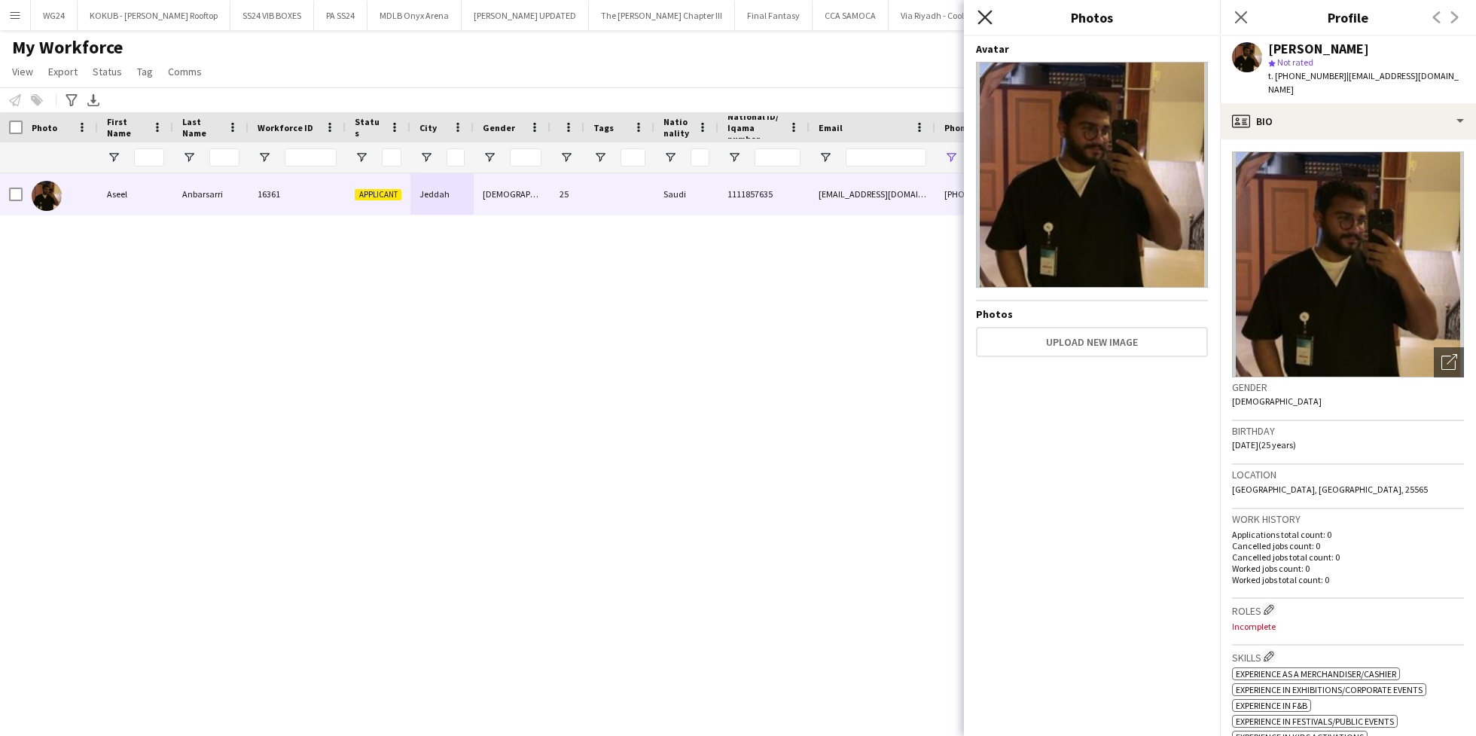
click at [988, 17] on icon "Close pop-in" at bounding box center [985, 17] width 14 height 14
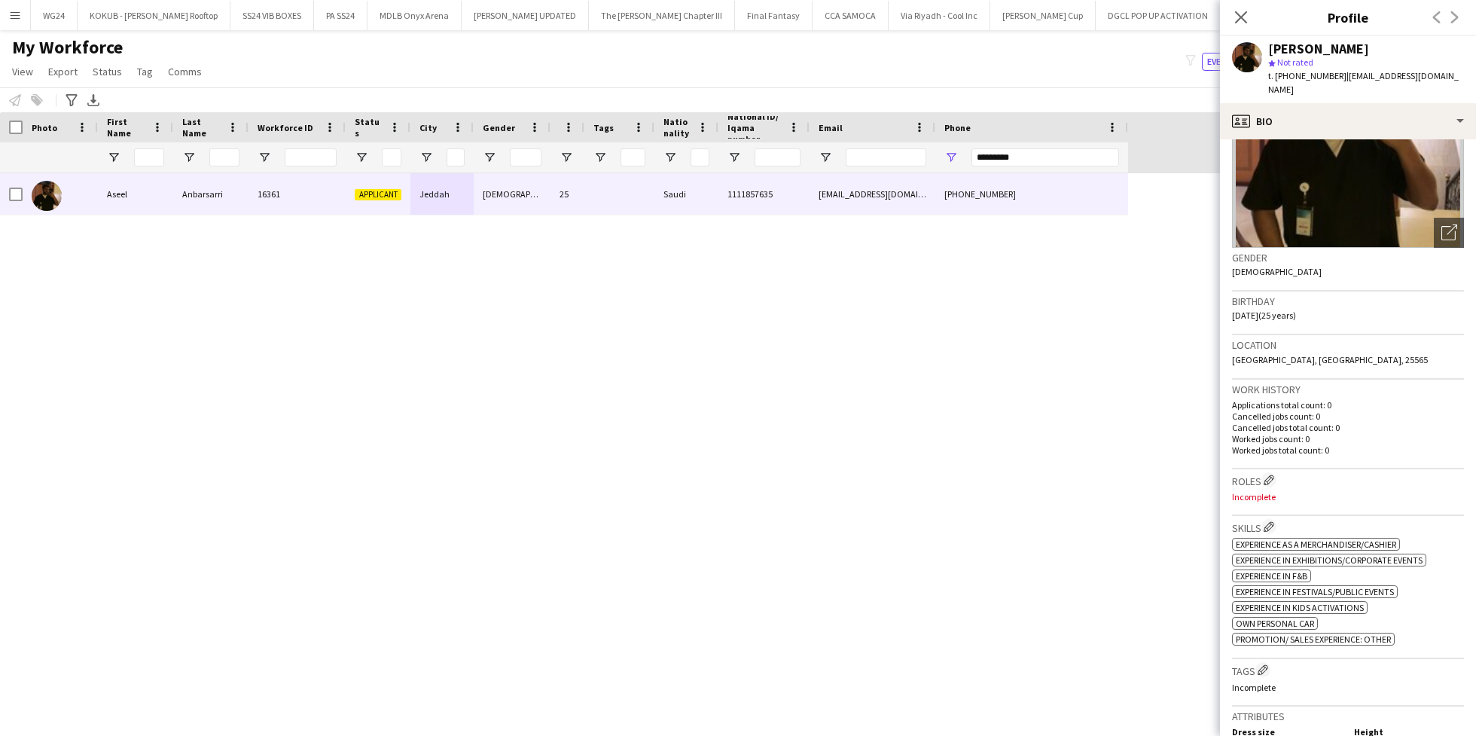
scroll to position [130, 0]
click at [1270, 474] on app-icon "Edit crew company roles" at bounding box center [1269, 479] width 11 height 11
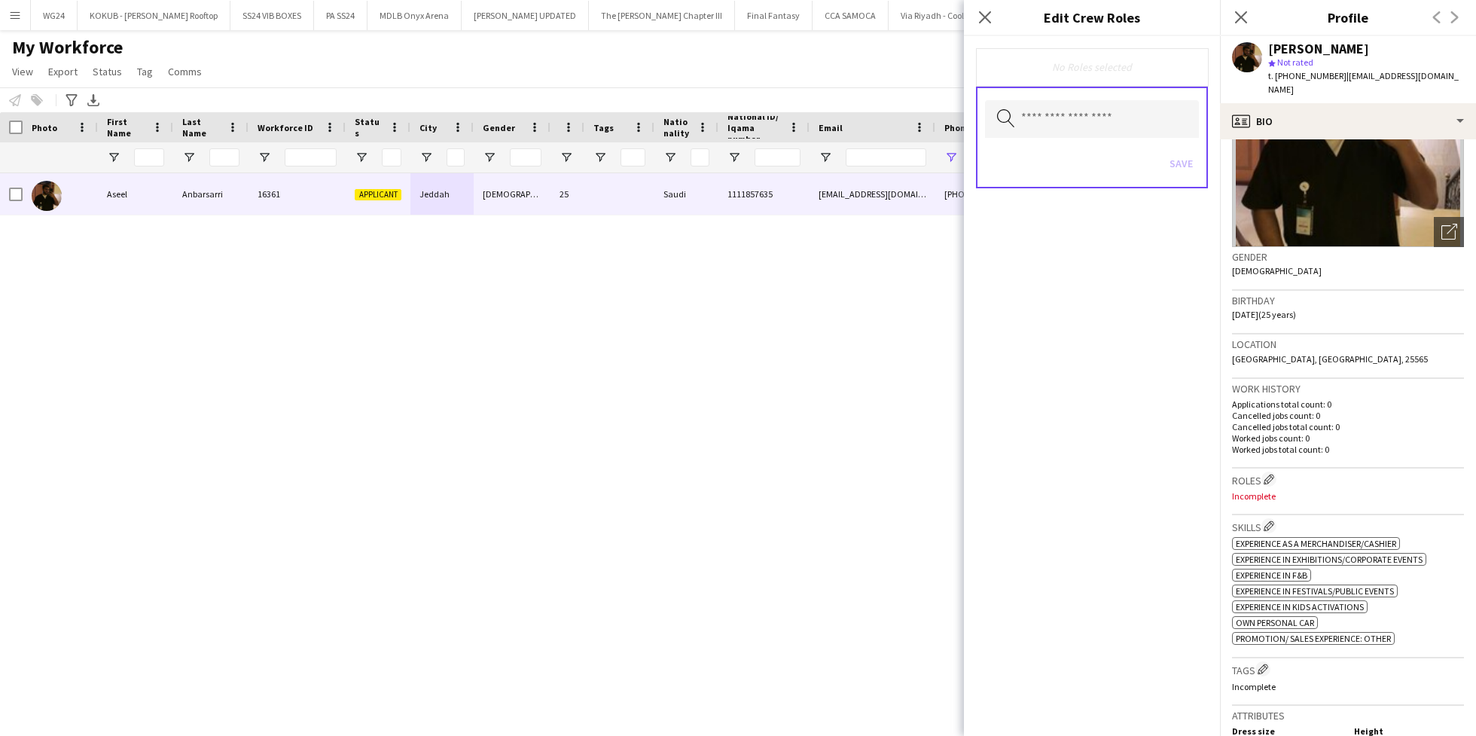
scroll to position [0, 0]
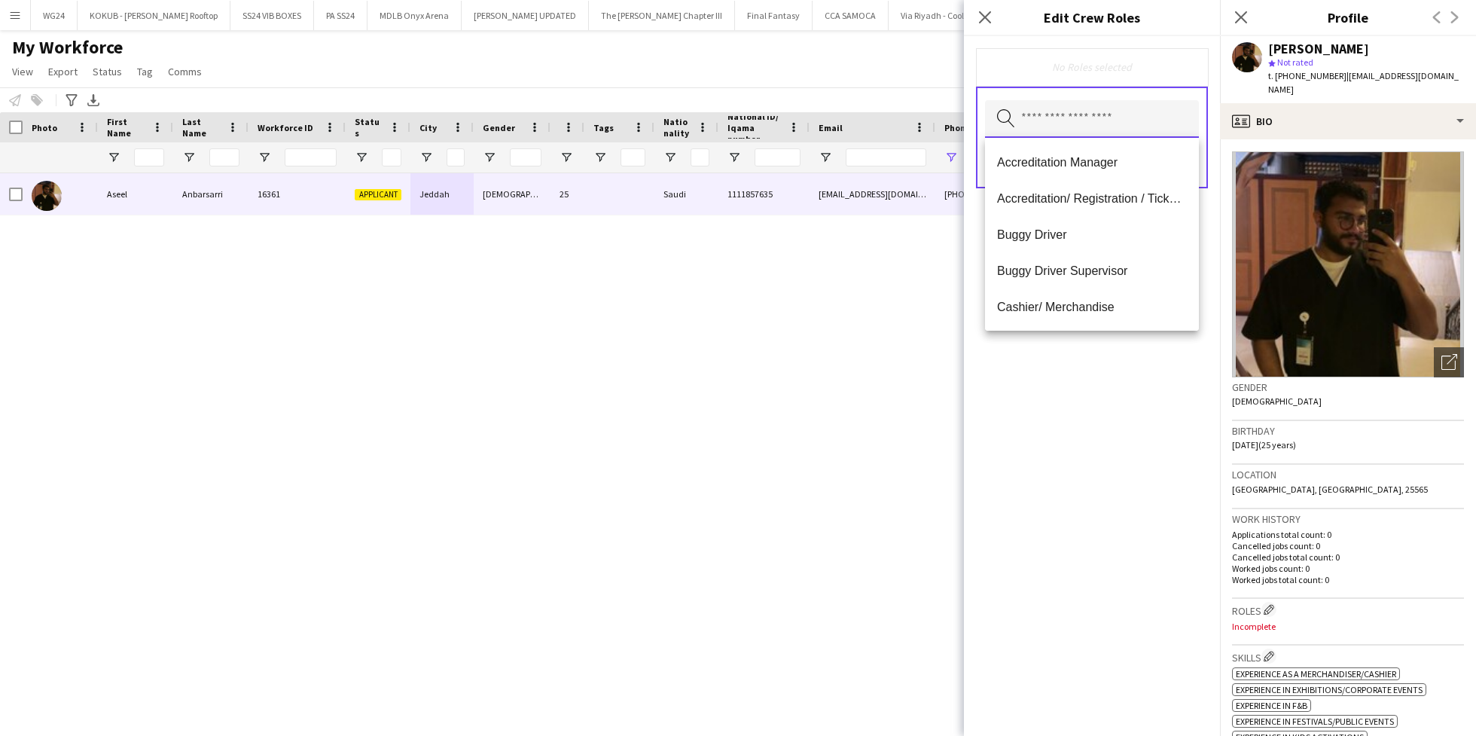
click at [1087, 116] on input "text" at bounding box center [1092, 119] width 214 height 38
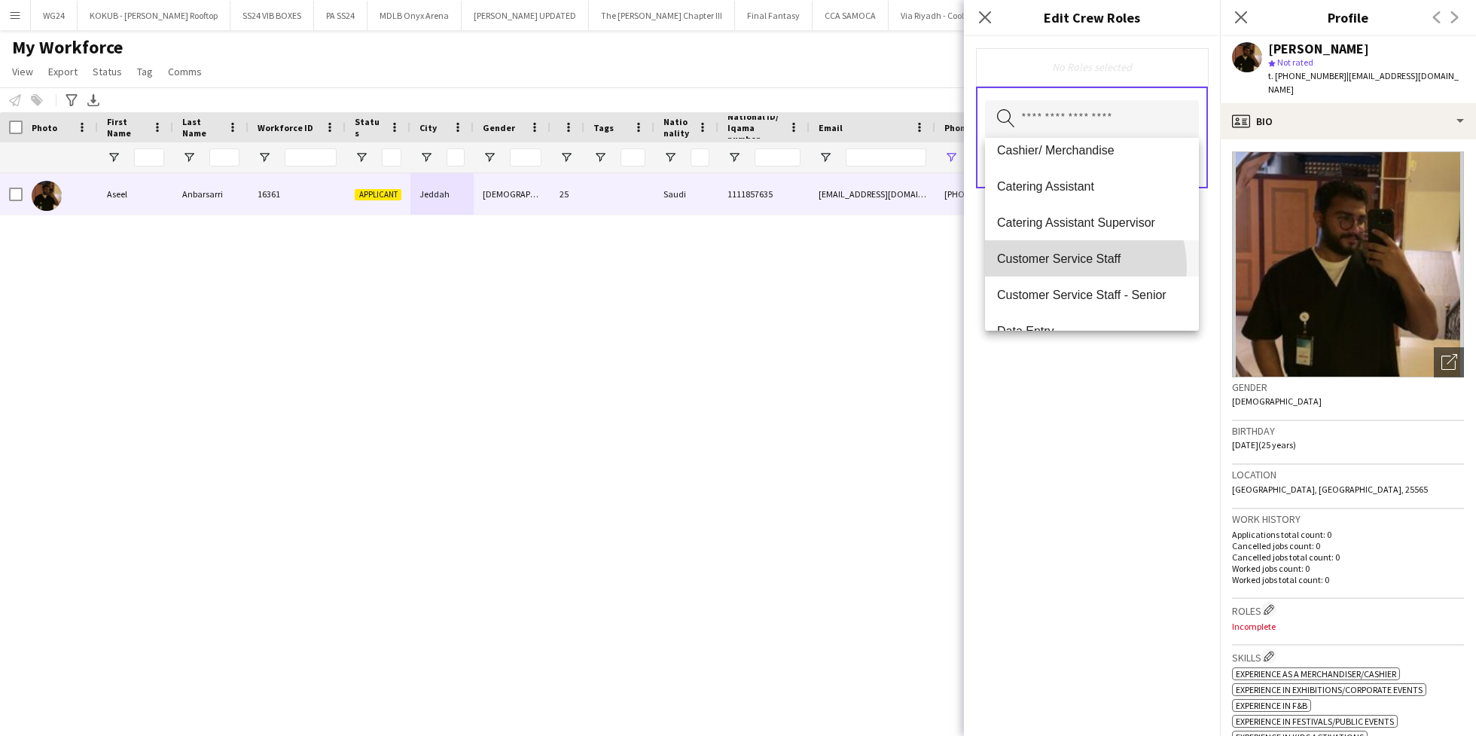
click at [1070, 267] on mat-option "Customer Service Staff" at bounding box center [1092, 258] width 214 height 36
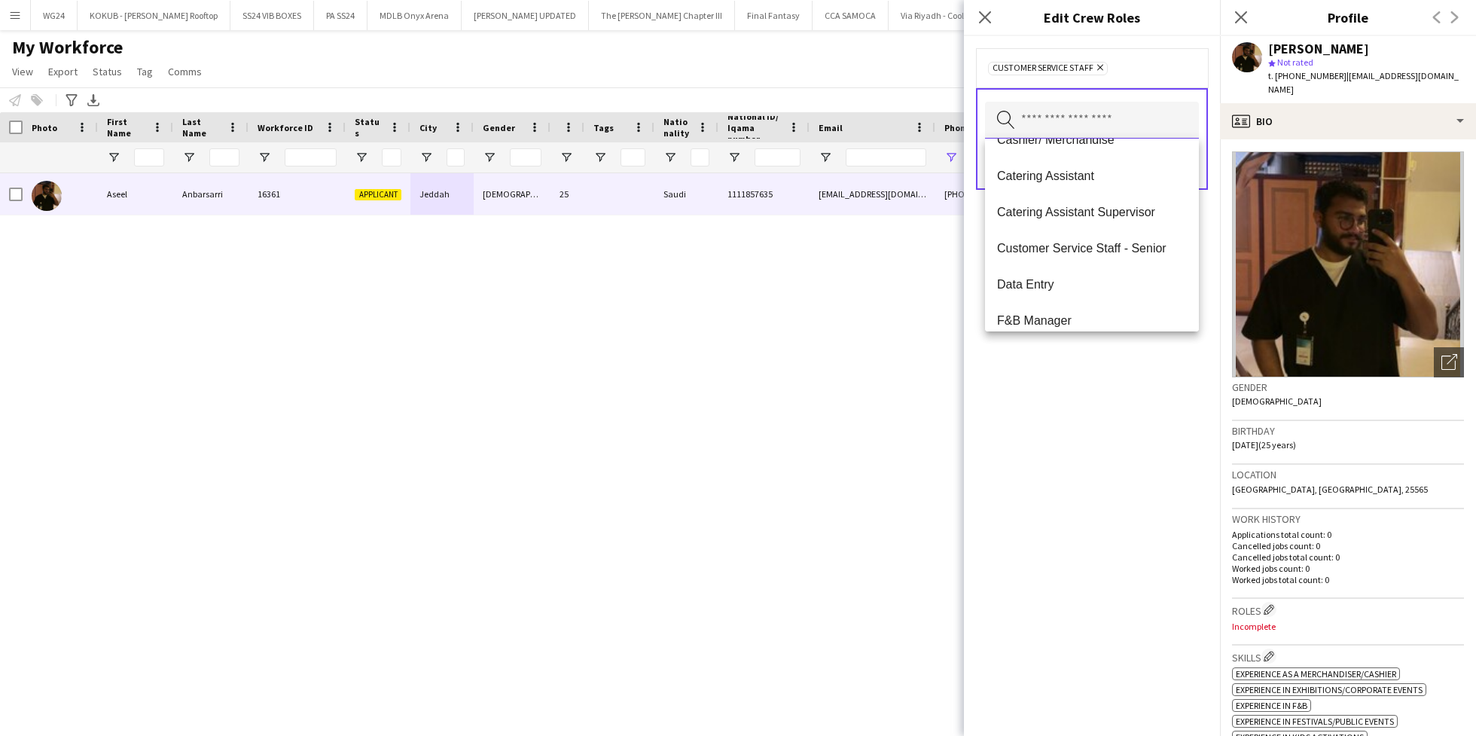
scroll to position [166, 0]
click at [1074, 260] on mat-option "Customer Service Staff - Senior" at bounding box center [1092, 250] width 214 height 36
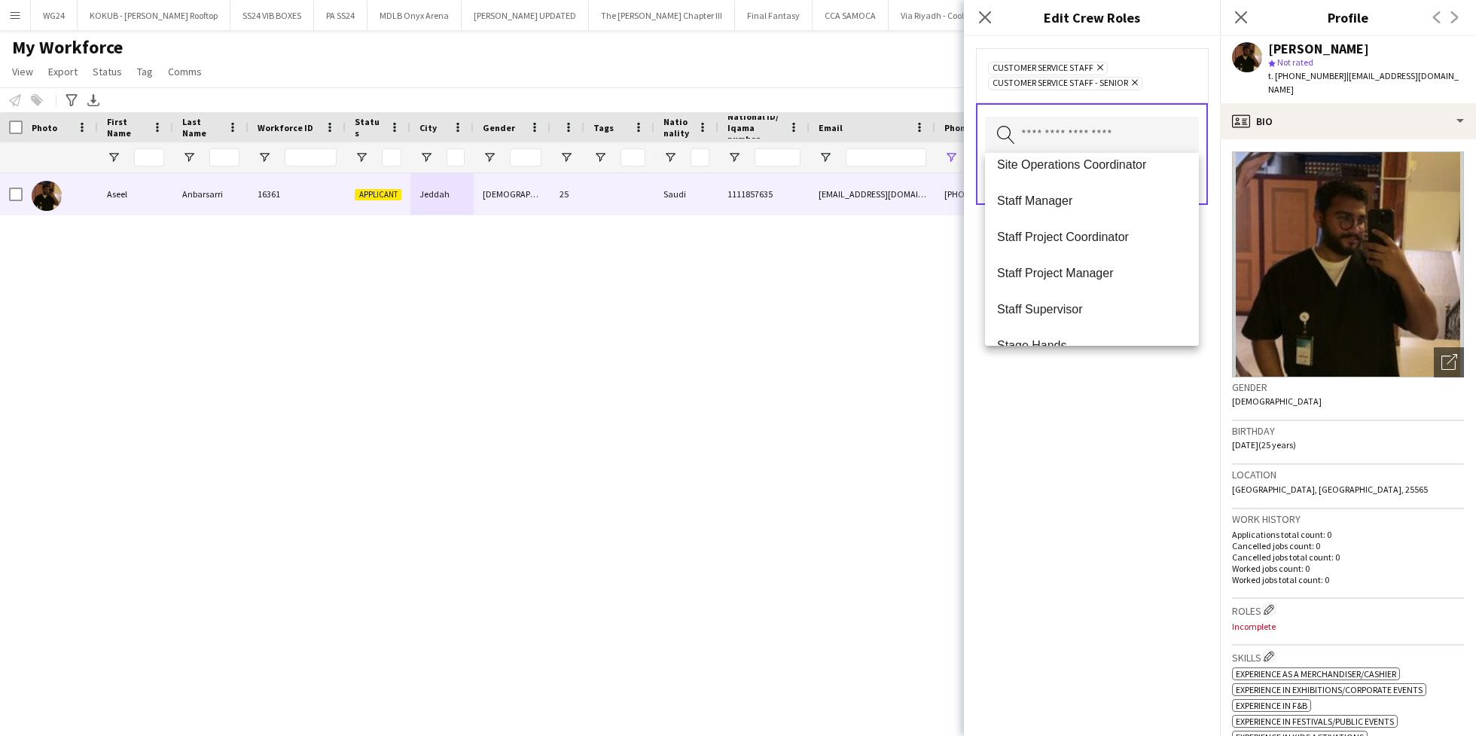
scroll to position [1283, 0]
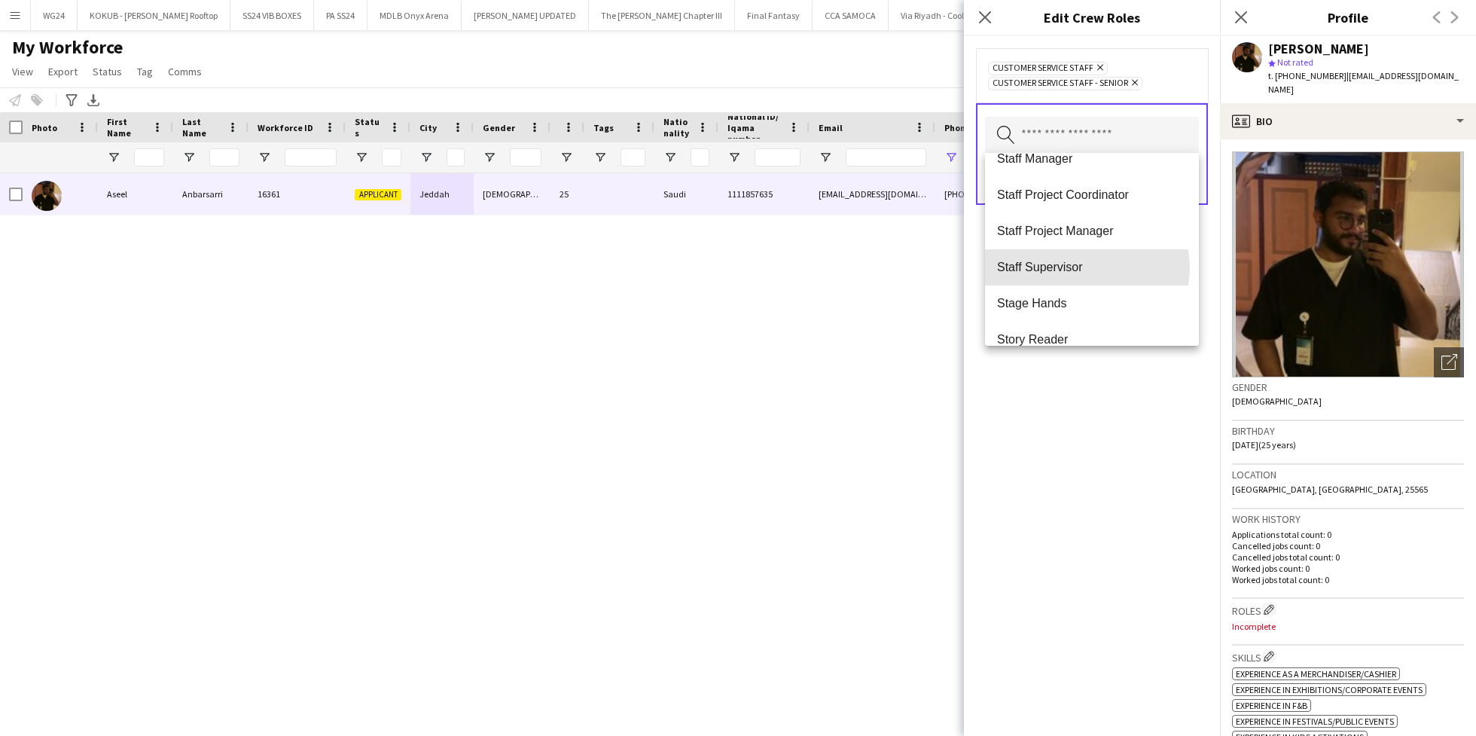
click at [1087, 268] on span "Staff Supervisor" at bounding box center [1092, 267] width 190 height 14
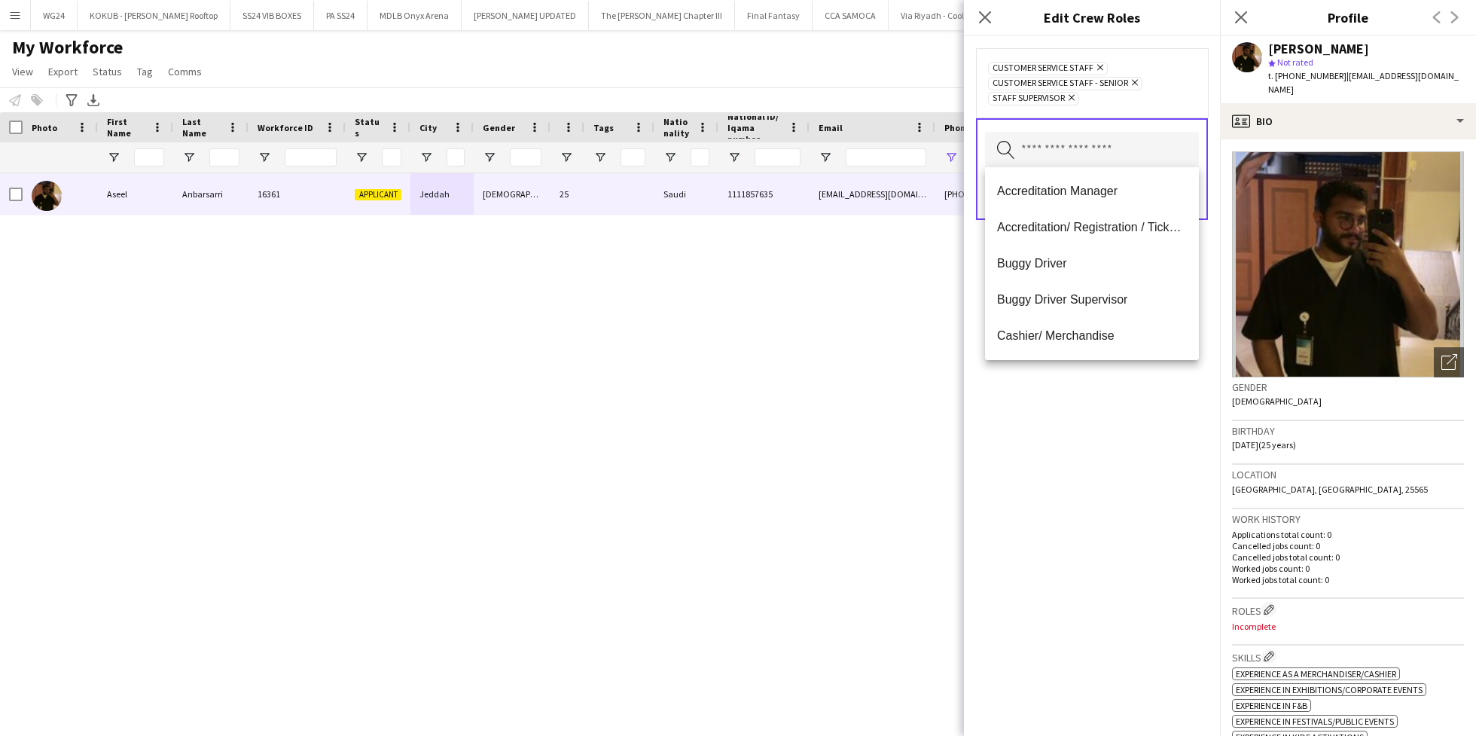
click at [1074, 435] on div "Customer Service Staff Remove Customer Service Staff - Senior Remove Staff Supe…" at bounding box center [1092, 386] width 256 height 700
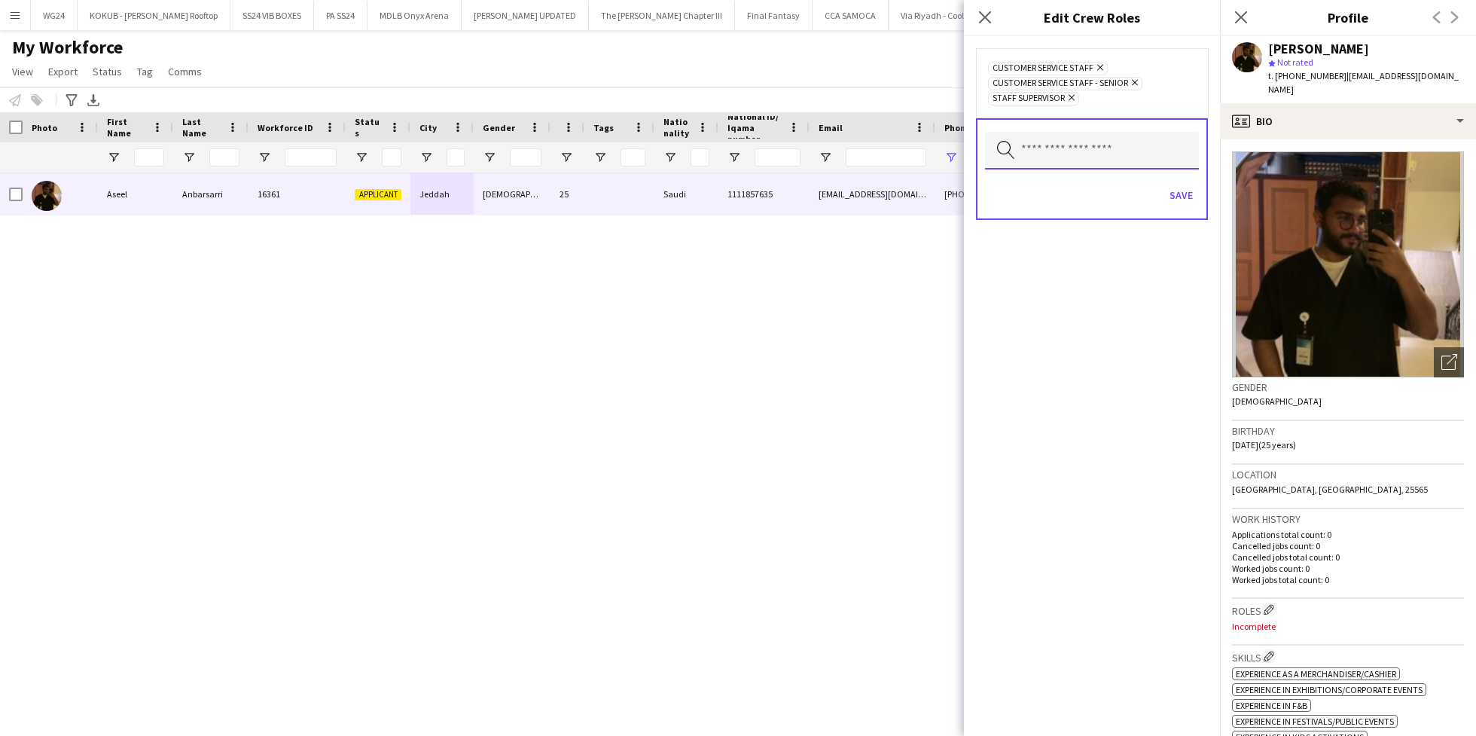
click at [1101, 156] on input "text" at bounding box center [1092, 151] width 214 height 38
type input "****"
click at [1087, 195] on span "Protocol" at bounding box center [1092, 191] width 190 height 14
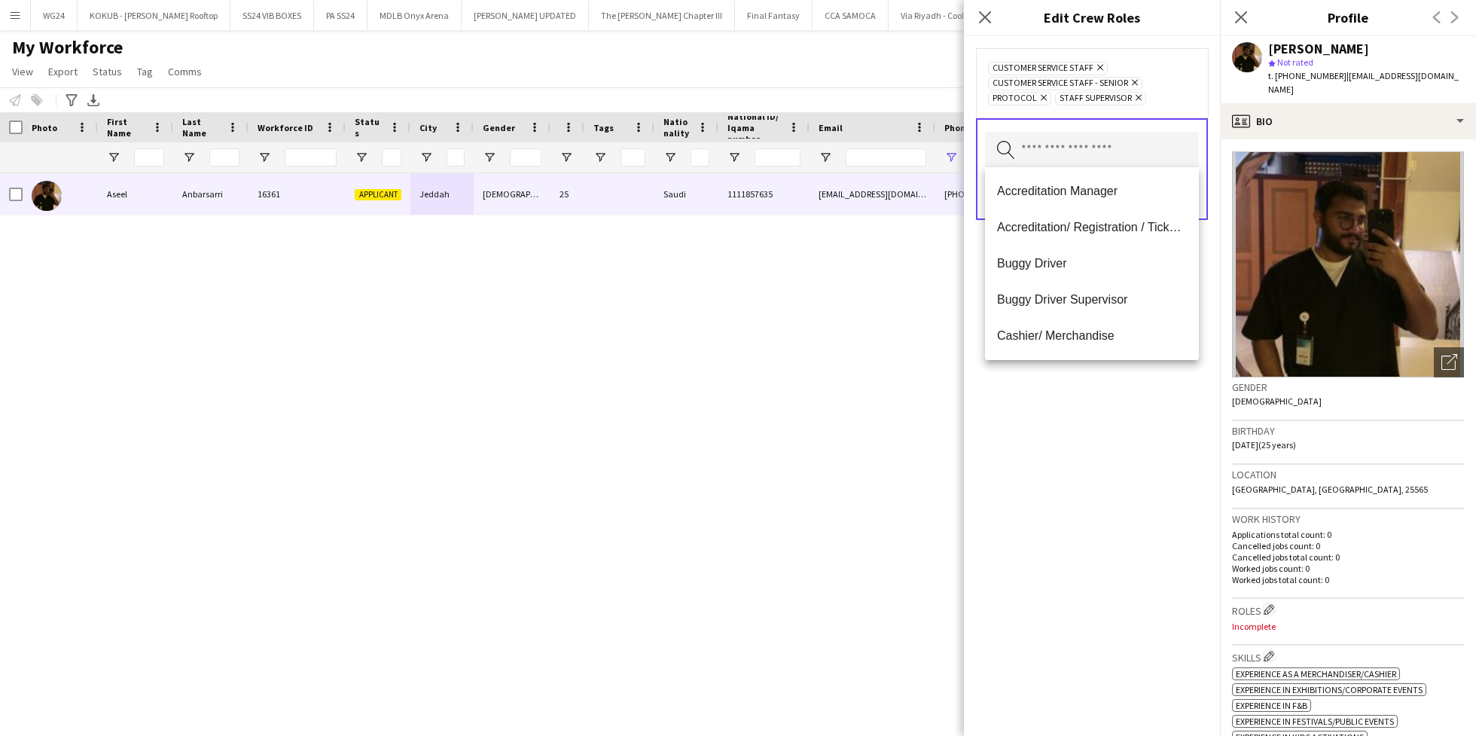
click at [1063, 441] on div "Customer Service Staff Remove Customer Service Staff - Senior Remove Protocol R…" at bounding box center [1092, 386] width 256 height 700
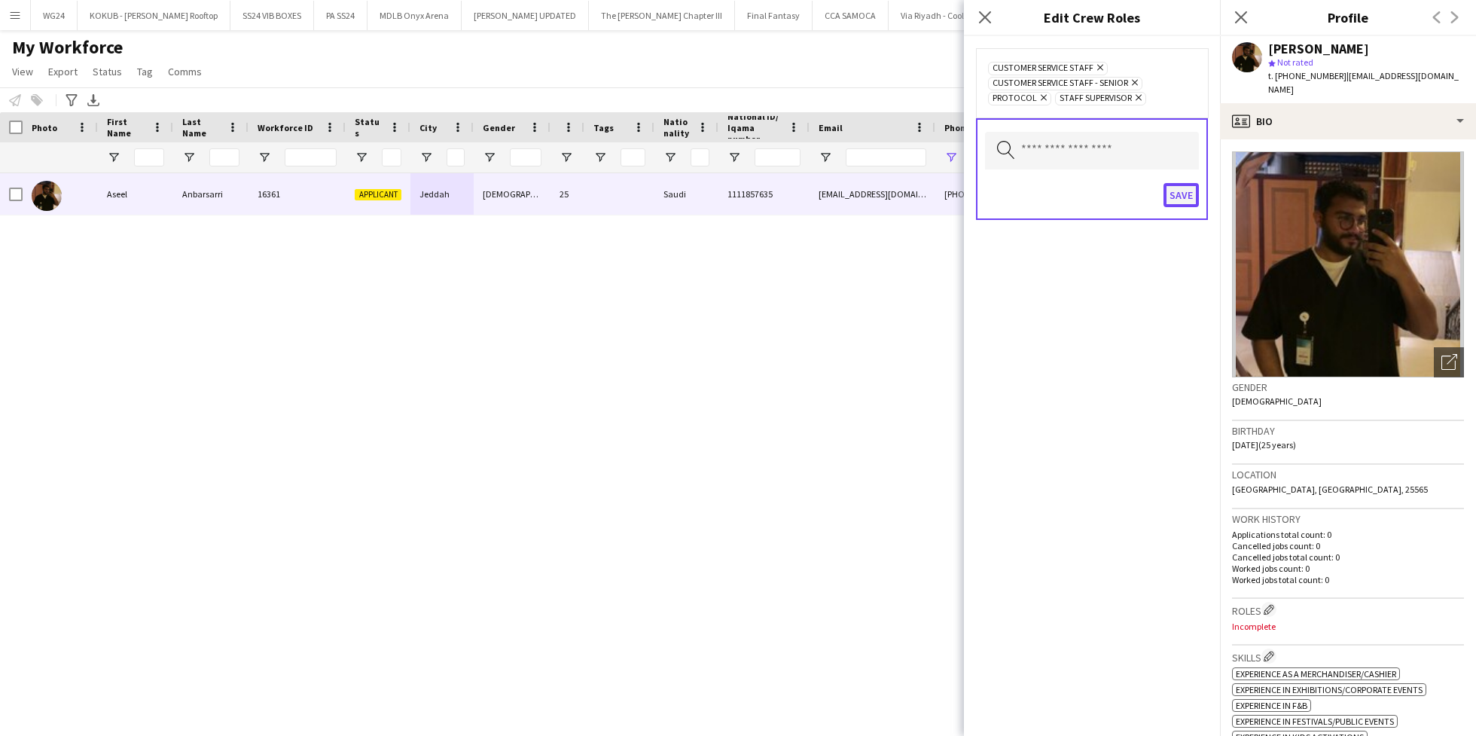
click at [1188, 202] on button "Save" at bounding box center [1181, 195] width 35 height 24
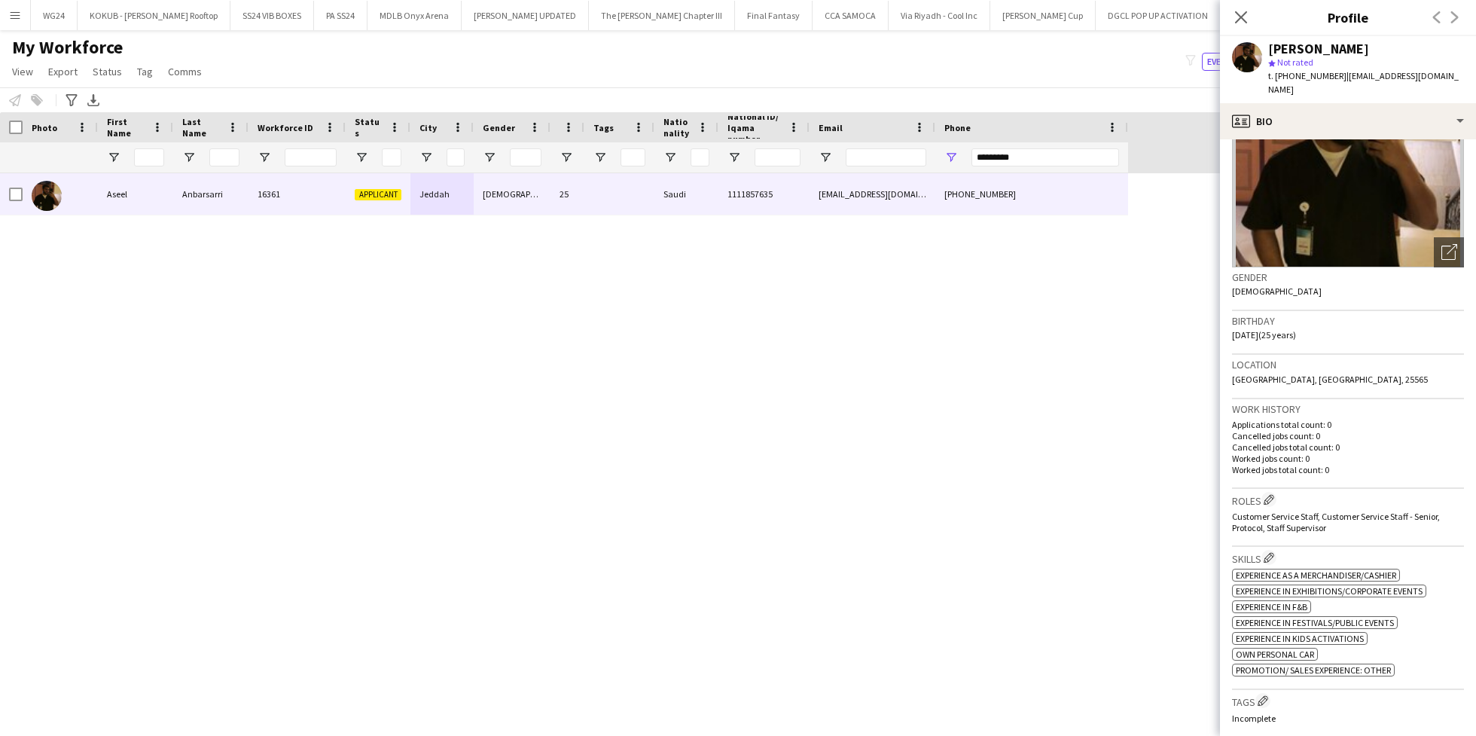
scroll to position [108, 0]
click at [1263, 697] on app-icon "Edit crew company tags" at bounding box center [1263, 702] width 11 height 11
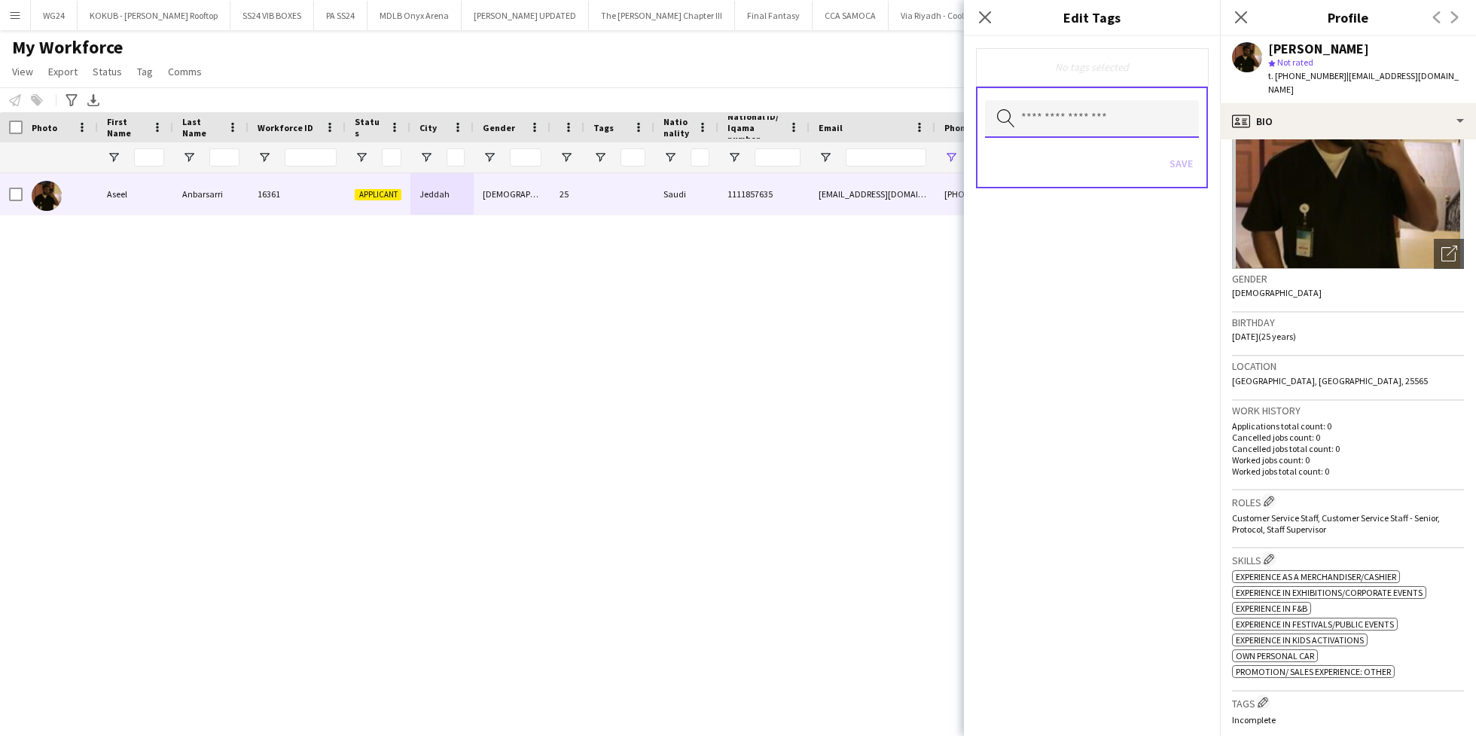
click at [1054, 133] on input "text" at bounding box center [1092, 119] width 214 height 38
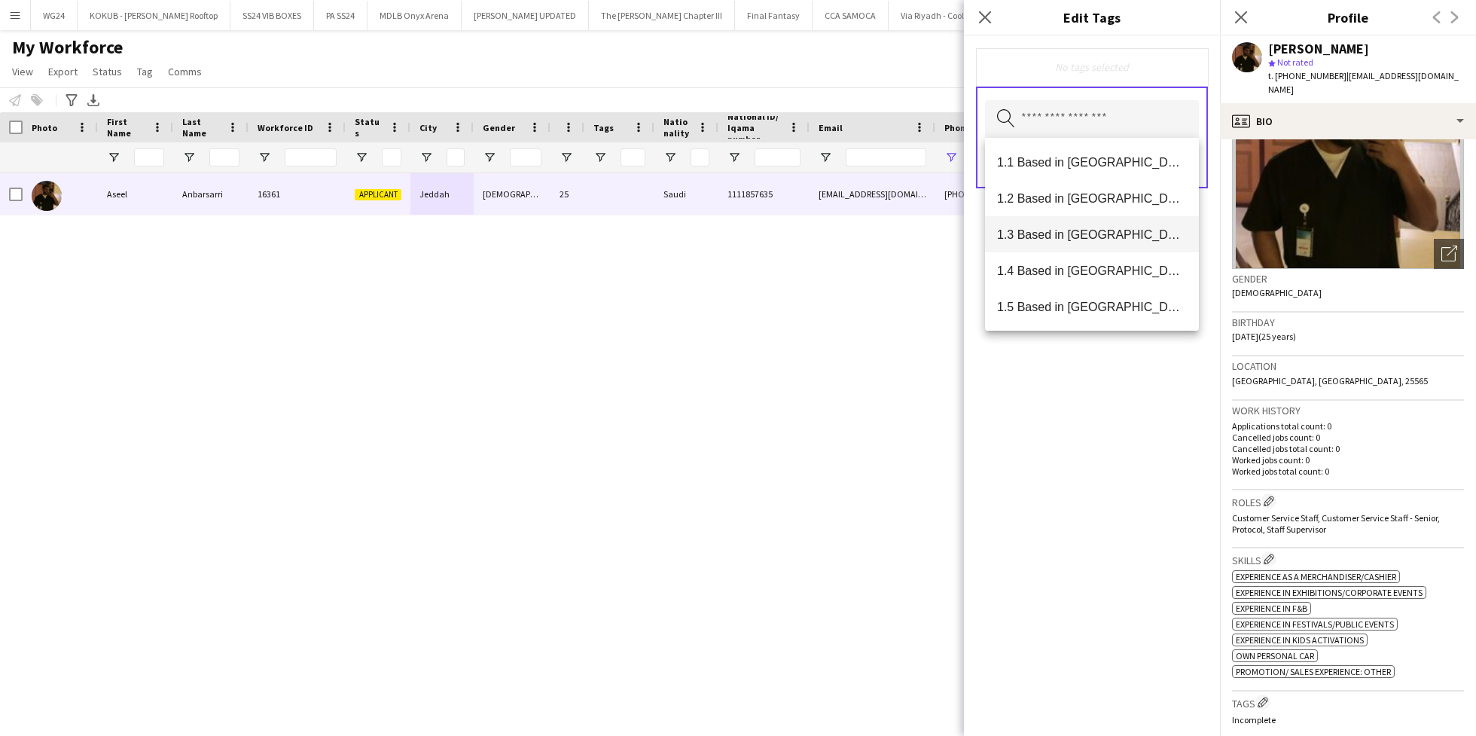
click at [1086, 228] on span "1.3 Based in [GEOGRAPHIC_DATA]" at bounding box center [1092, 234] width 190 height 14
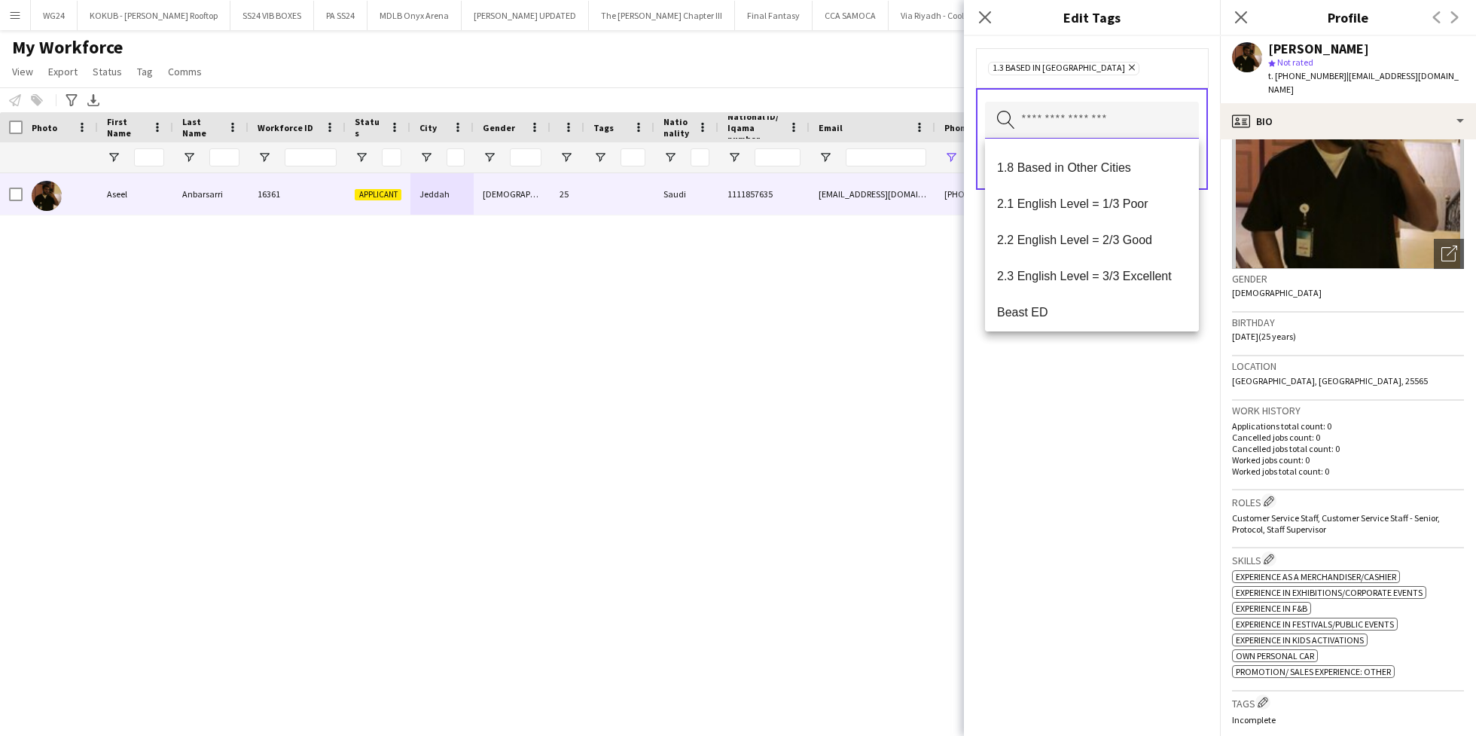
scroll to position [215, 0]
click at [1086, 228] on mat-option "2.2 English Level = 2/3 Good" at bounding box center [1092, 237] width 214 height 36
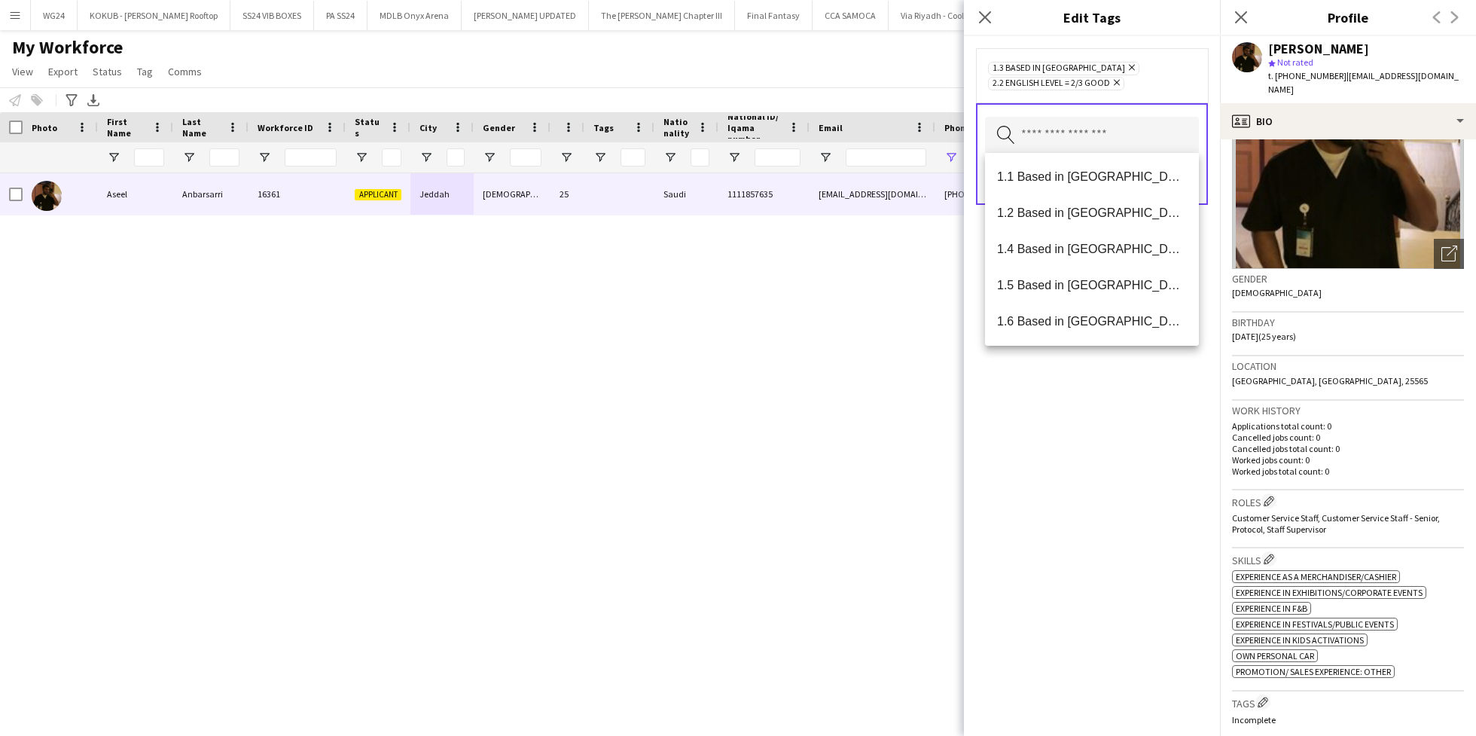
click at [1080, 536] on div "1.3 Based in [GEOGRAPHIC_DATA] Remove 2.2 English Level = 2/3 Good Remove Searc…" at bounding box center [1092, 386] width 256 height 700
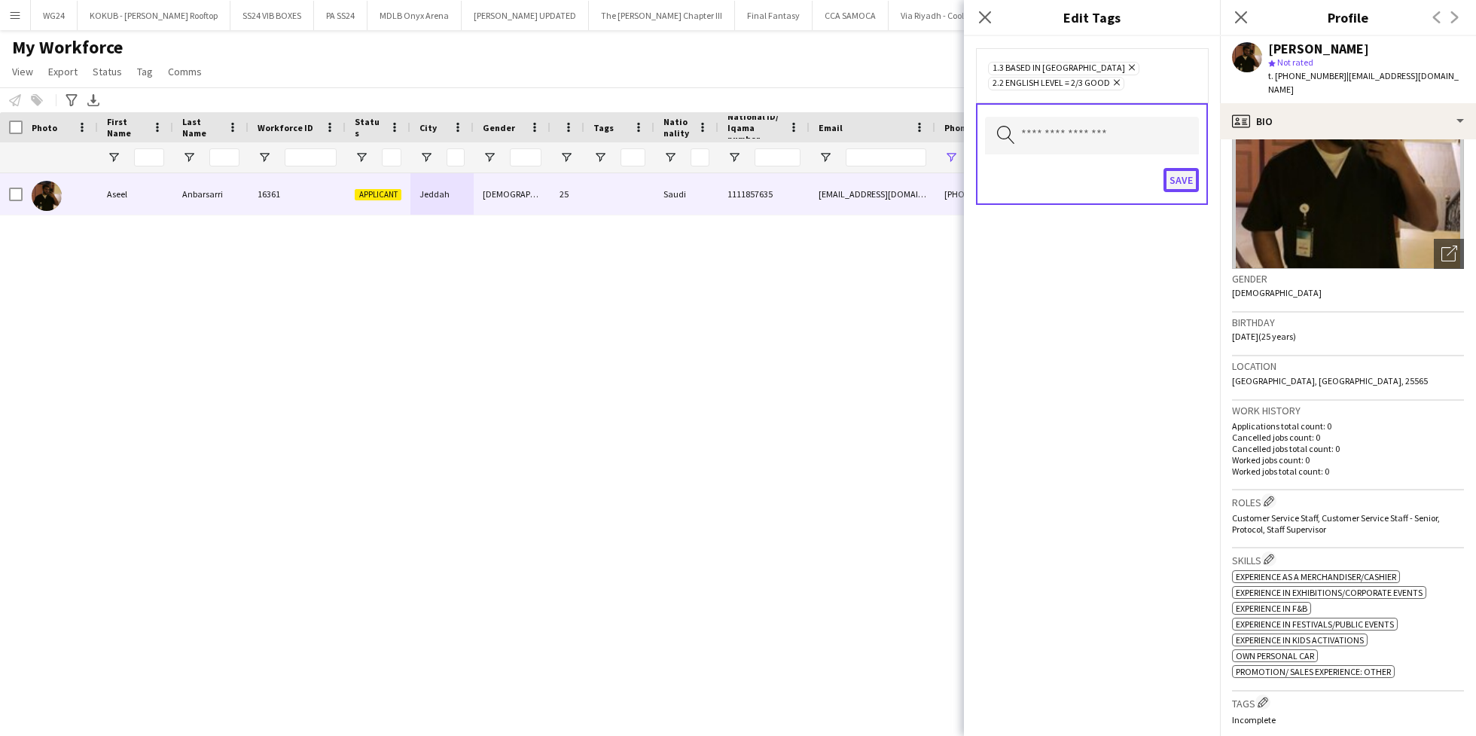
click at [1172, 181] on button "Save" at bounding box center [1181, 180] width 35 height 24
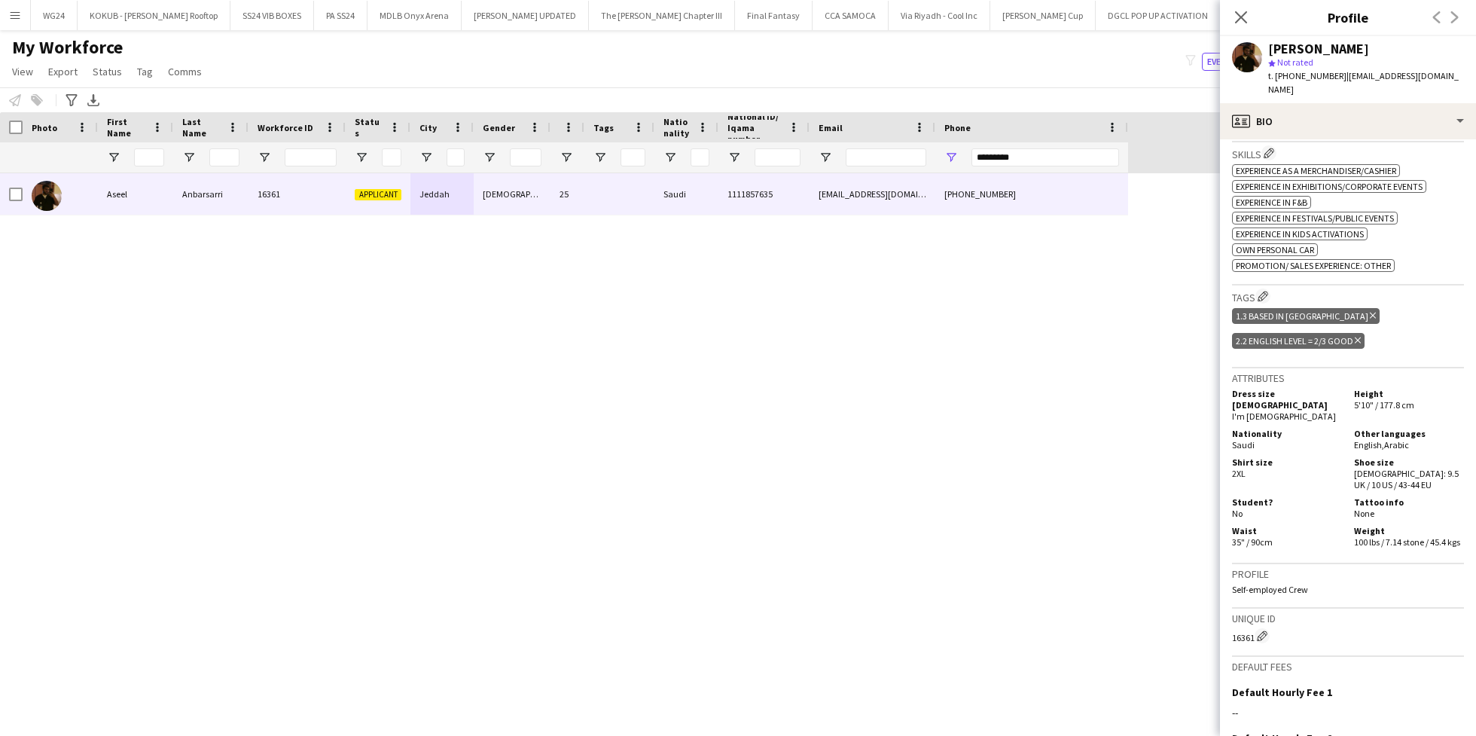
scroll to position [686, 0]
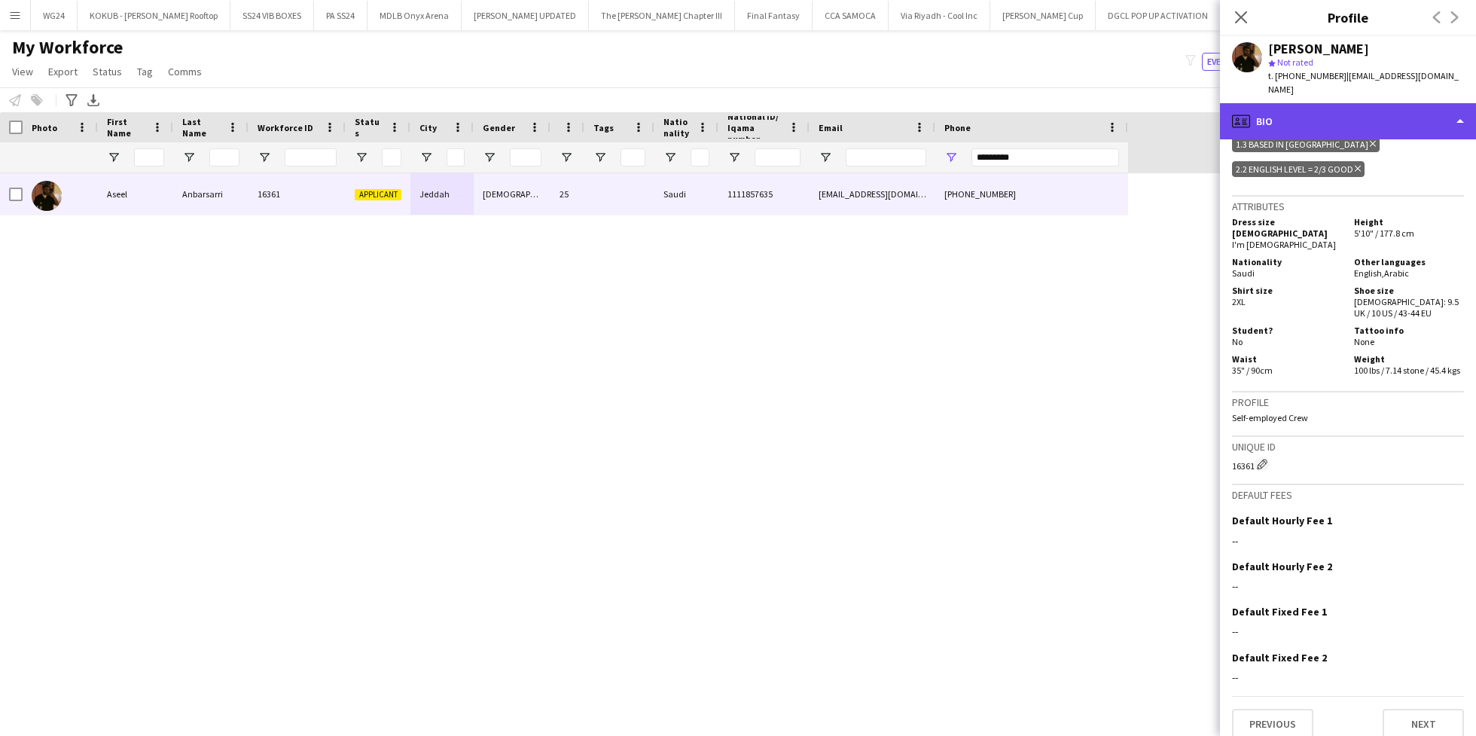
click at [1361, 119] on div "profile Bio" at bounding box center [1348, 121] width 256 height 36
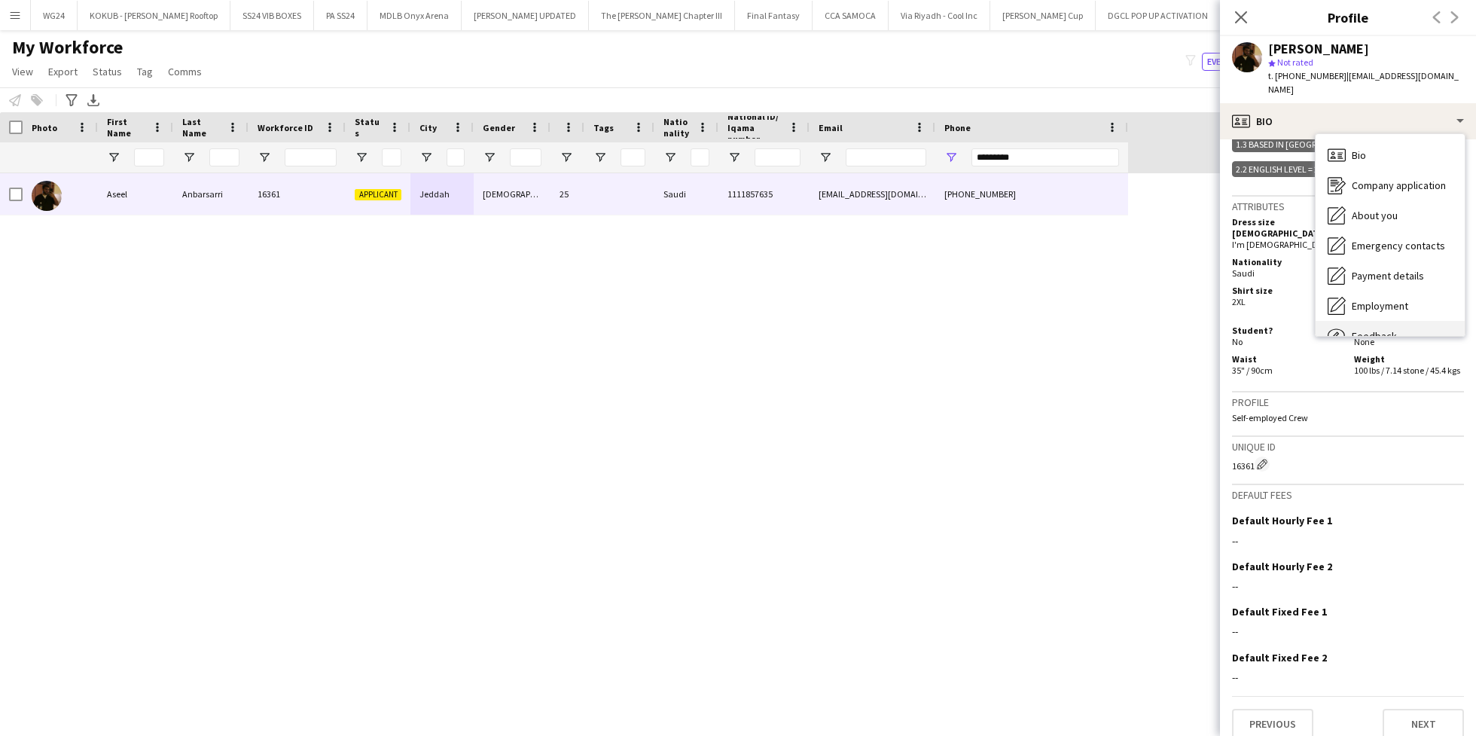
click at [1399, 321] on div "Feedback Feedback" at bounding box center [1390, 336] width 149 height 30
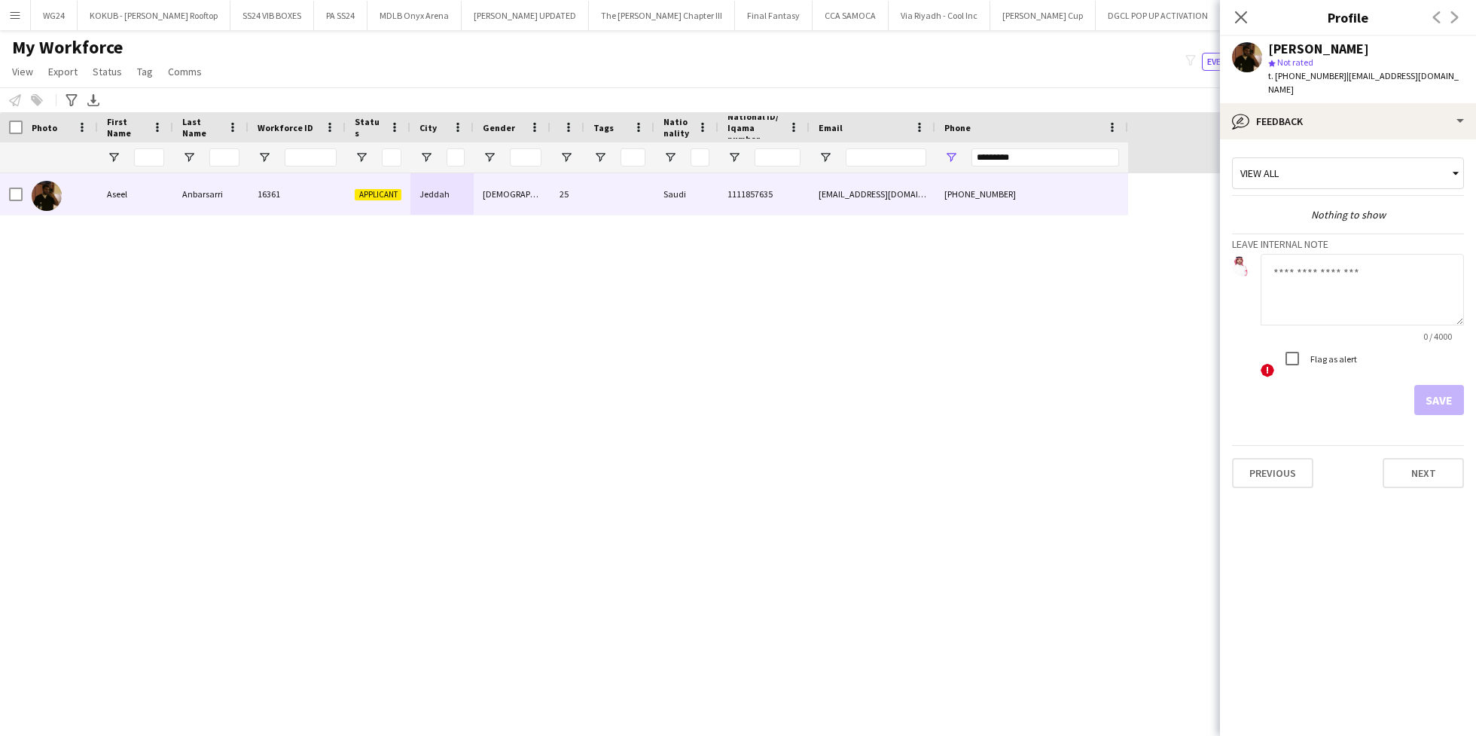
click at [1323, 270] on textarea at bounding box center [1362, 290] width 203 height 72
type textarea "**********"
click at [1442, 388] on button "Save" at bounding box center [1439, 400] width 50 height 30
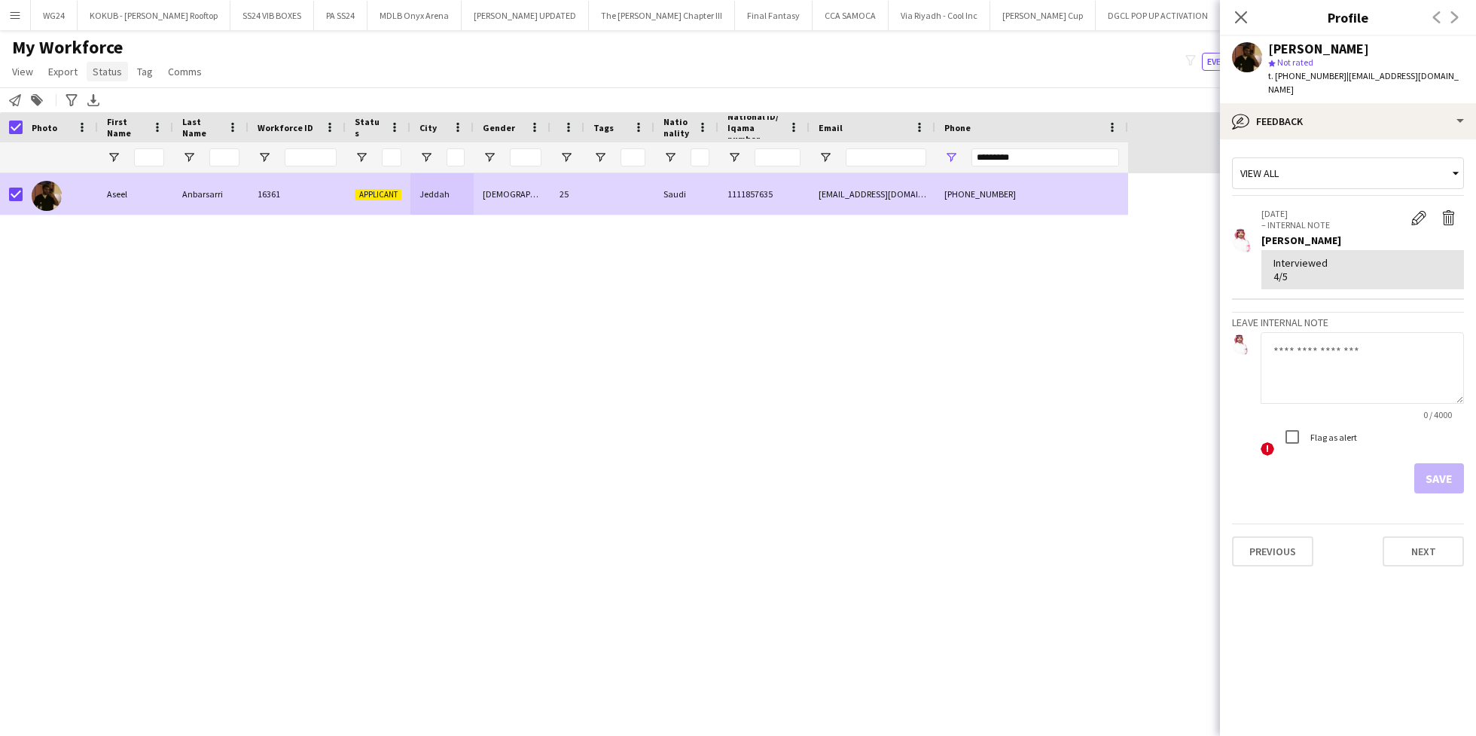
click at [114, 66] on span "Status" at bounding box center [107, 72] width 29 height 14
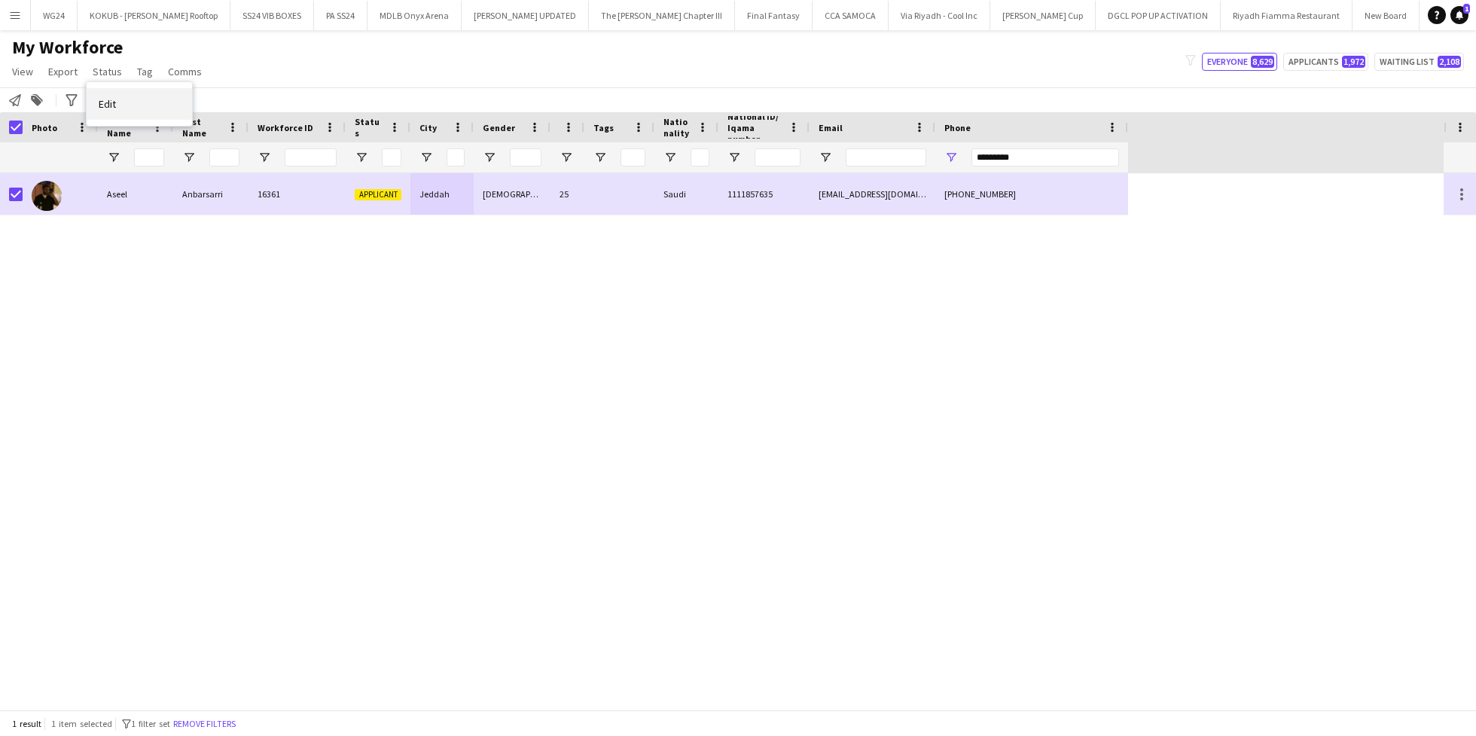
click at [134, 105] on link "Edit" at bounding box center [139, 104] width 105 height 32
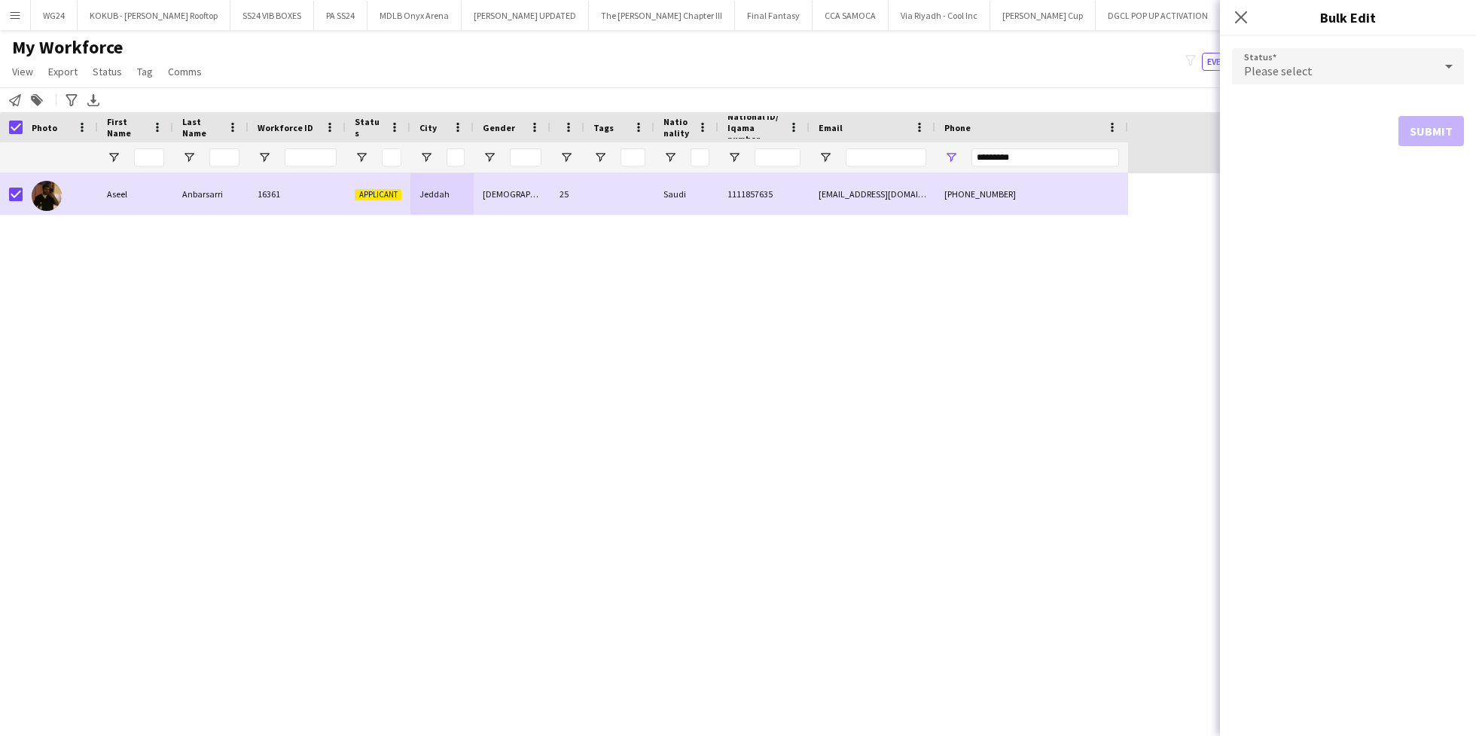
click at [1392, 60] on div "Please select" at bounding box center [1333, 66] width 202 height 36
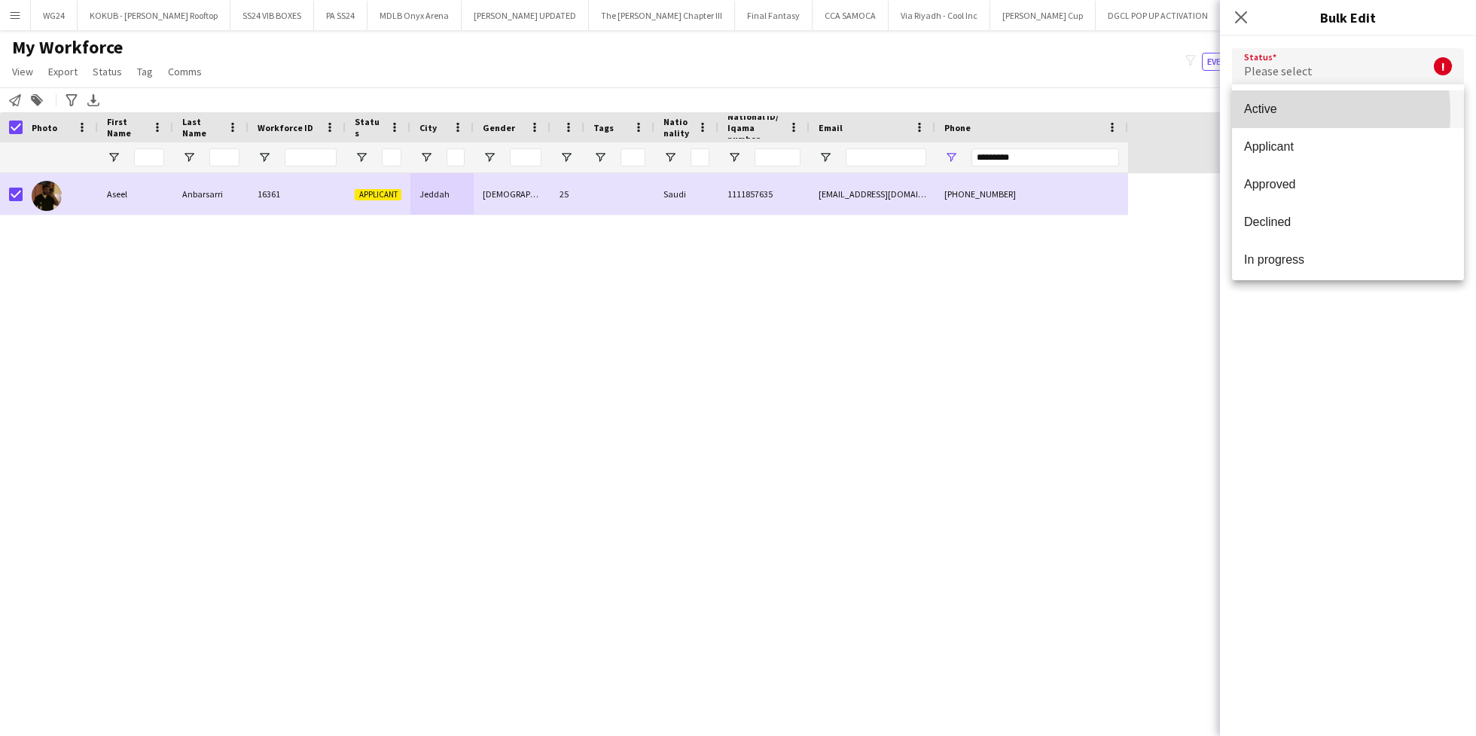
click at [1266, 113] on span "Active" at bounding box center [1348, 109] width 208 height 14
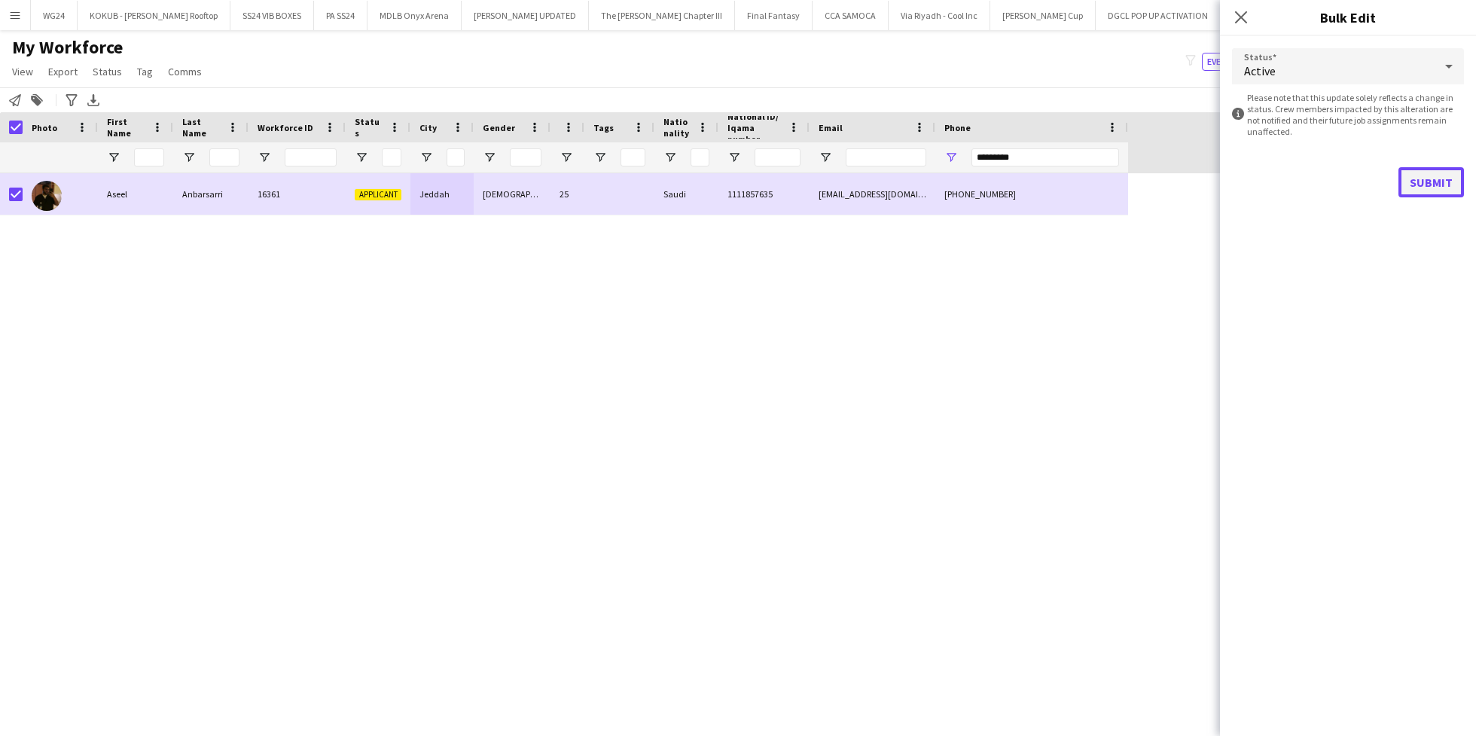
click at [1439, 181] on button "Submit" at bounding box center [1431, 182] width 66 height 30
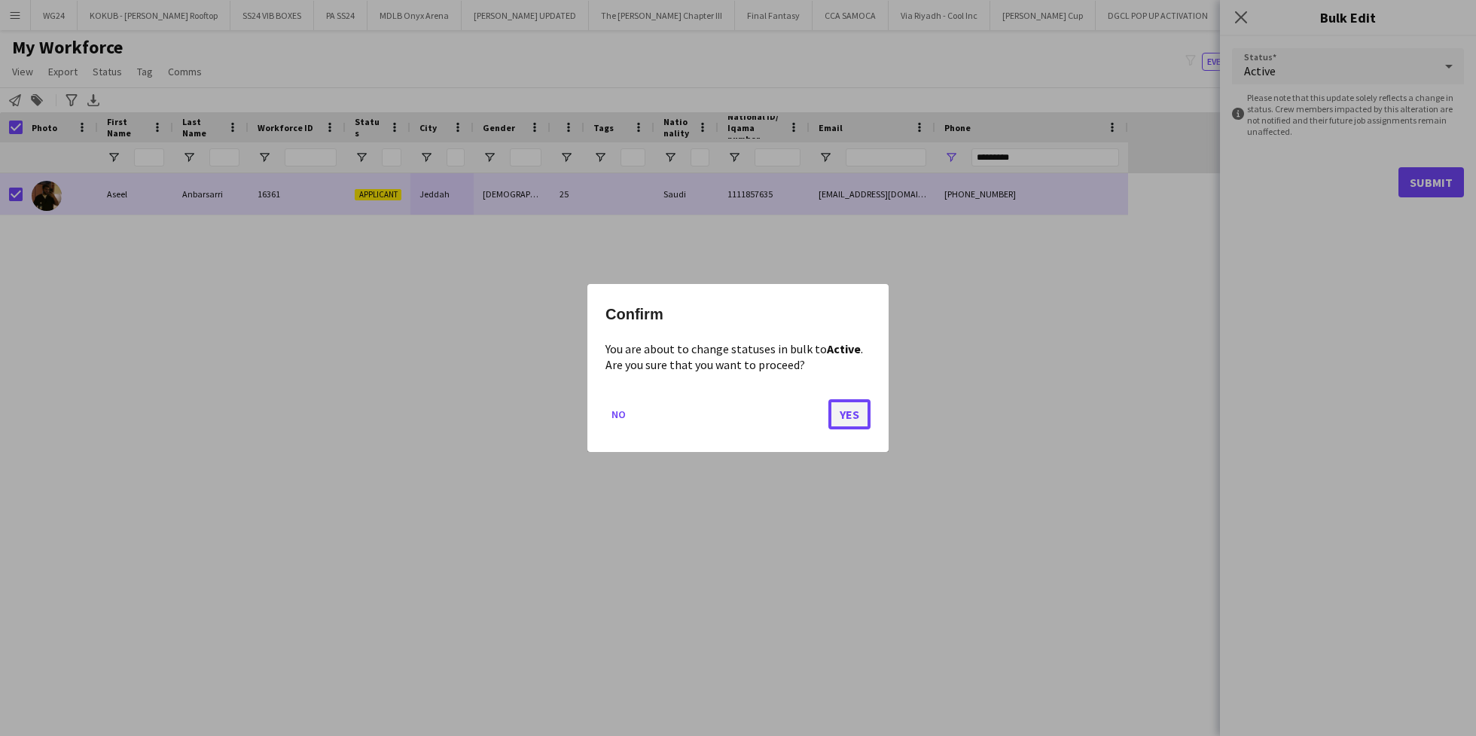
click at [848, 402] on button "Yes" at bounding box center [849, 414] width 42 height 30
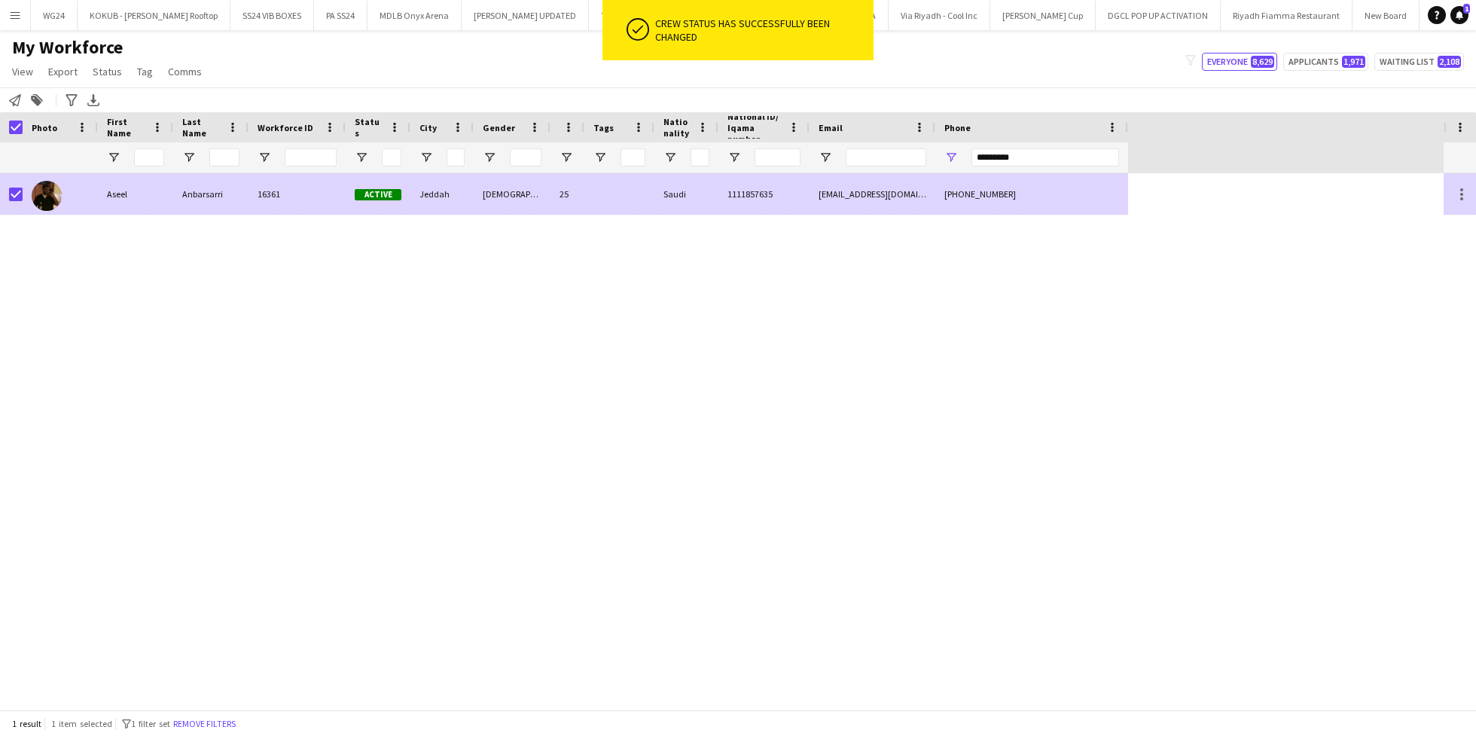
click at [490, 193] on div "[DEMOGRAPHIC_DATA]" at bounding box center [512, 193] width 77 height 41
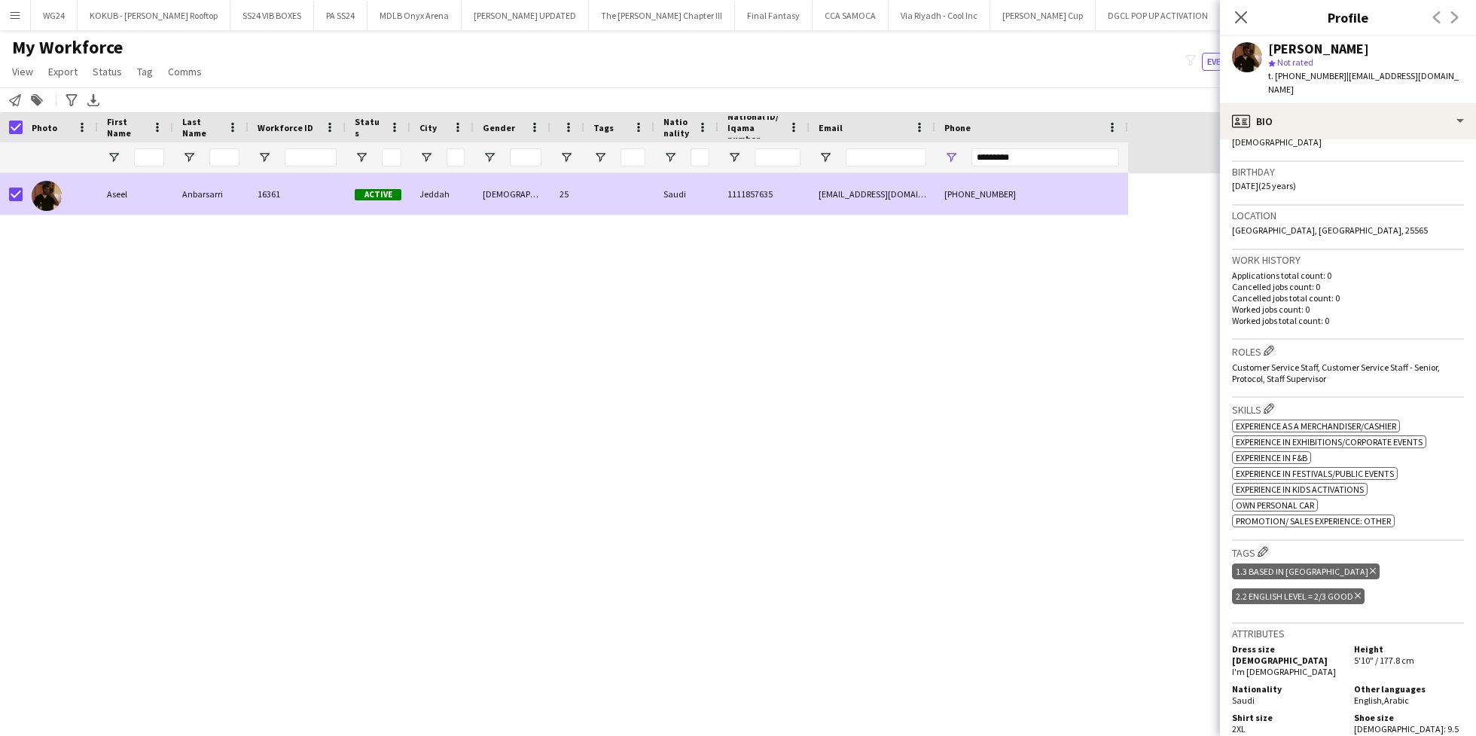
scroll to position [260, 0]
click at [1025, 157] on input "*********" at bounding box center [1045, 157] width 148 height 18
paste input "Phone Filter Input"
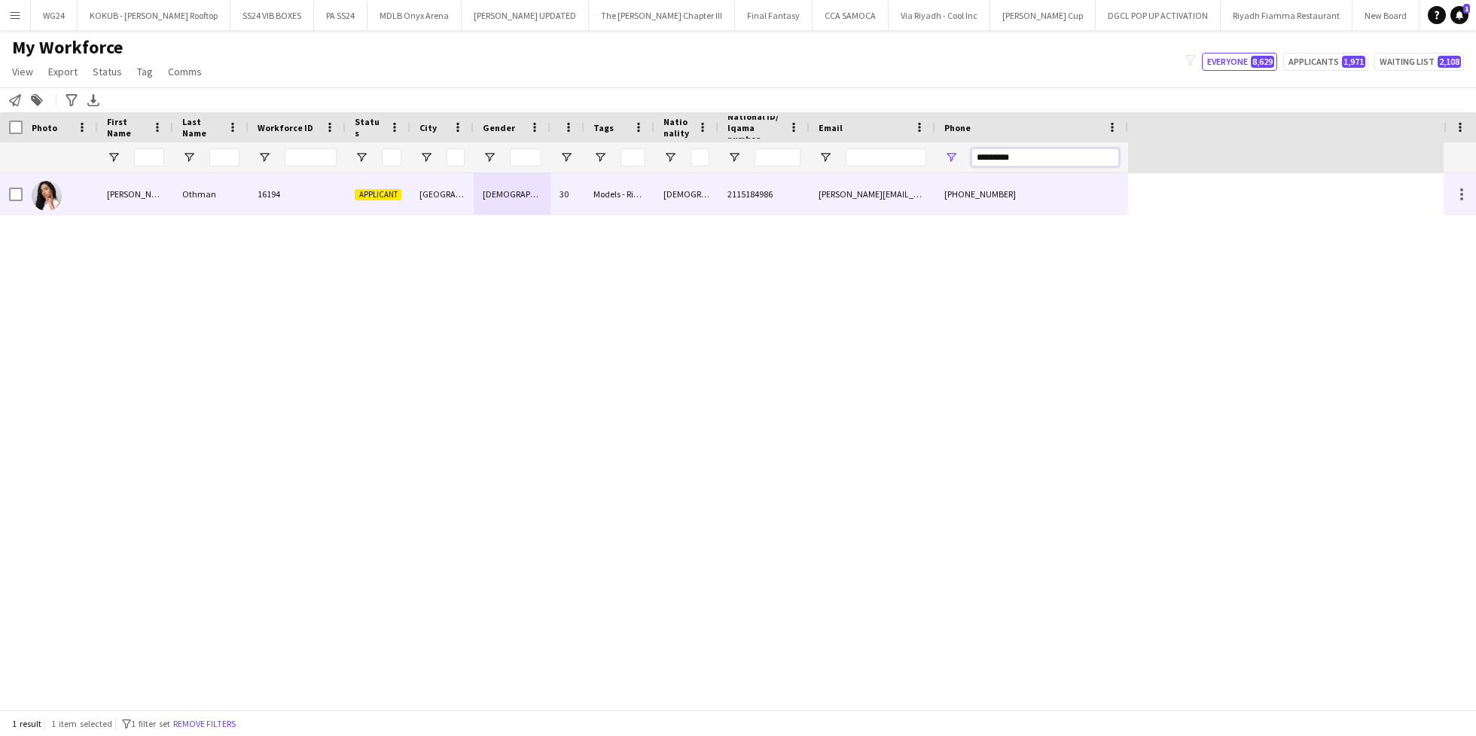
type input "*********"
click at [556, 212] on div "30" at bounding box center [568, 193] width 34 height 41
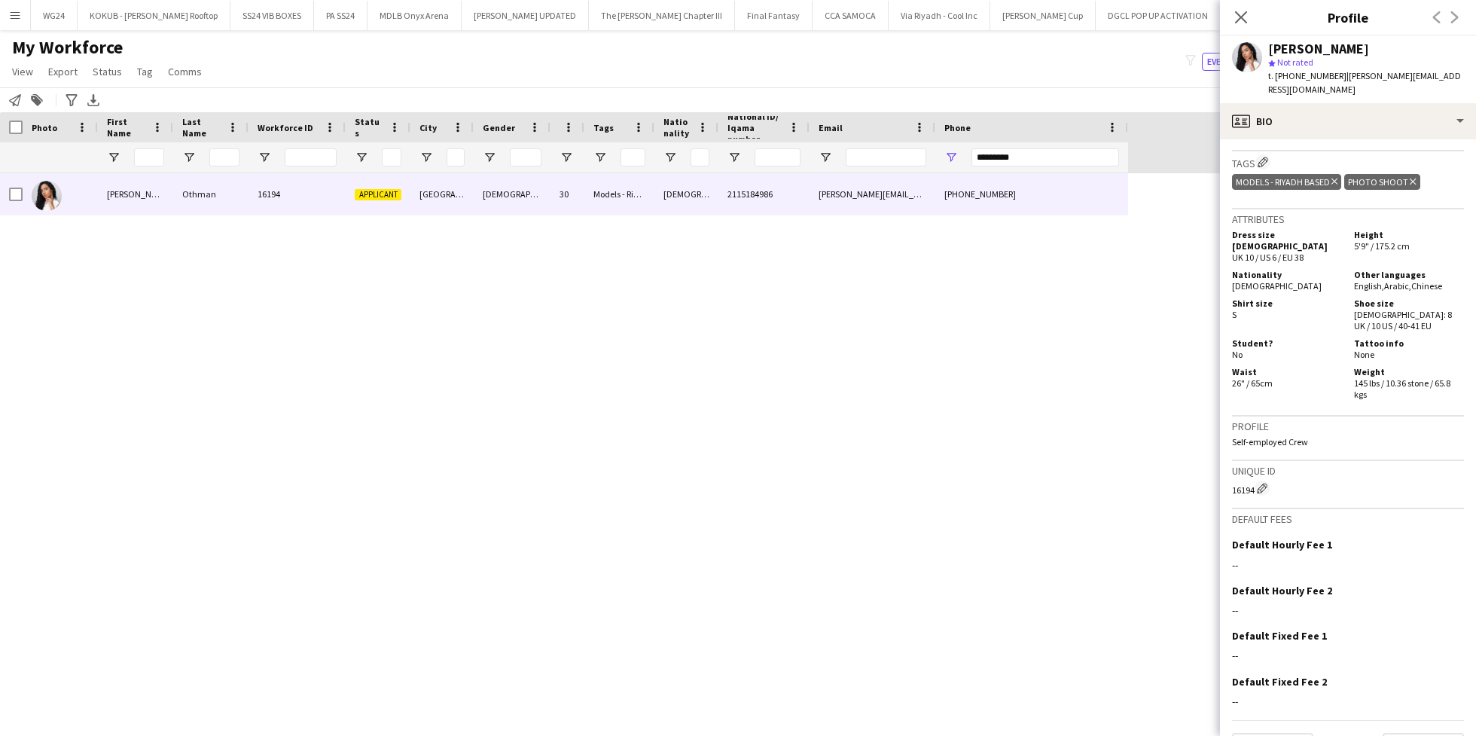
scroll to position [635, 0]
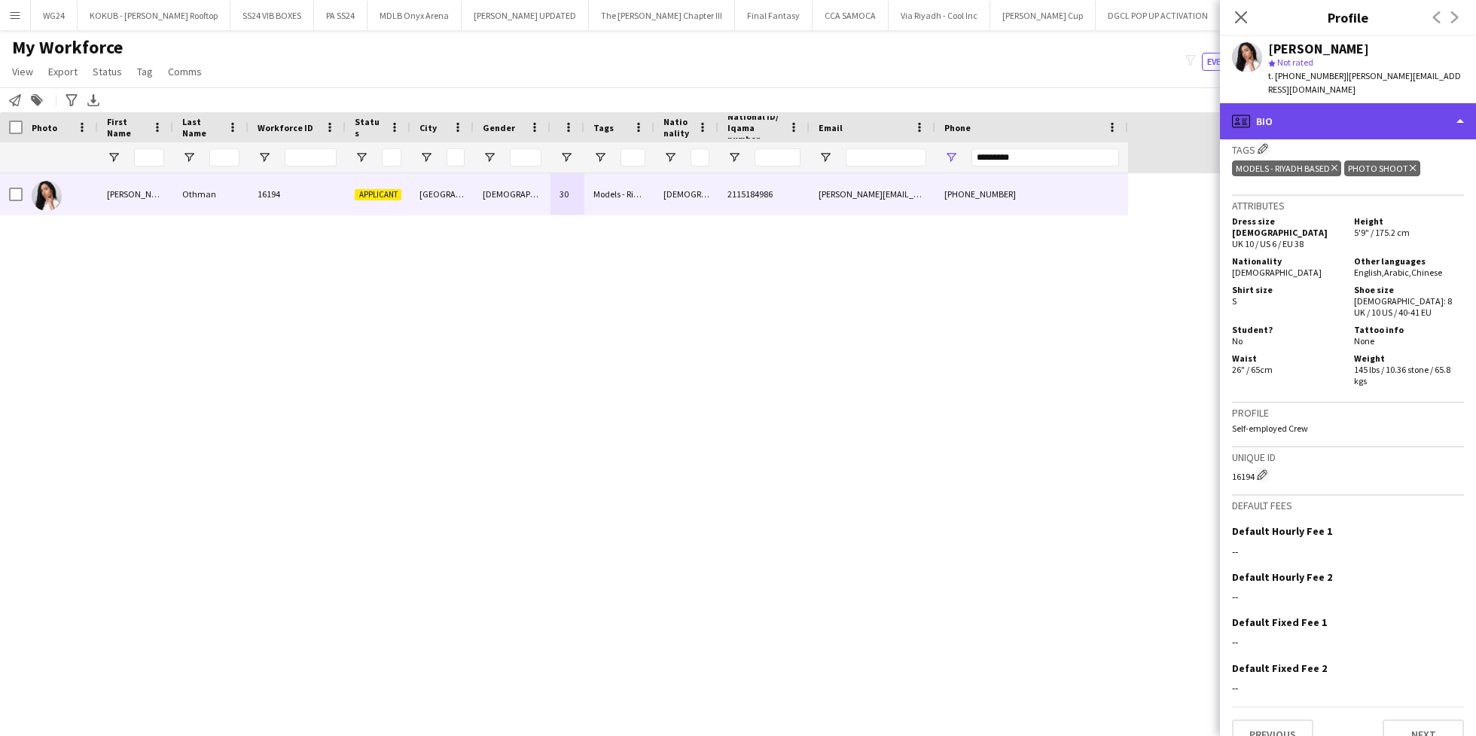
click at [1325, 114] on div "profile Bio" at bounding box center [1348, 121] width 256 height 36
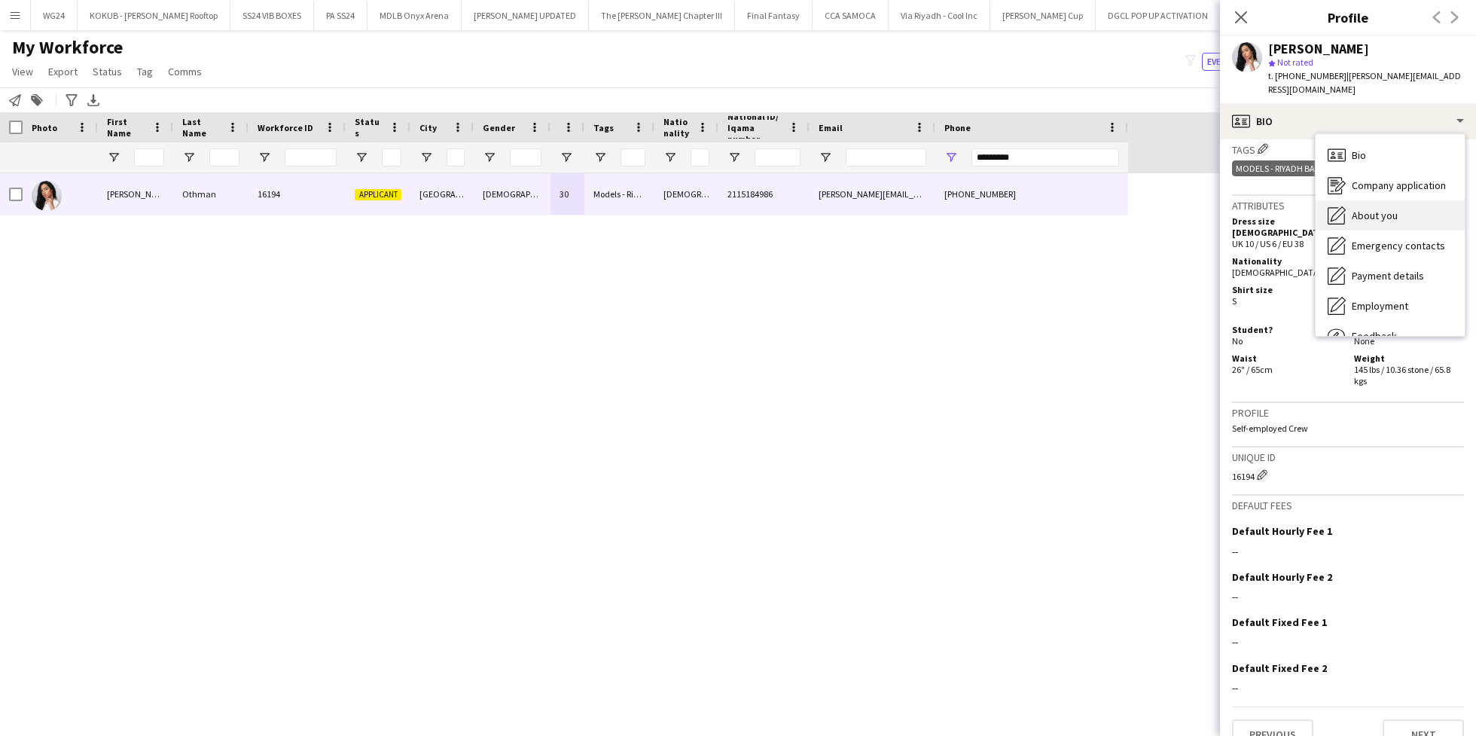
click at [1374, 200] on div "About you About you" at bounding box center [1390, 215] width 149 height 30
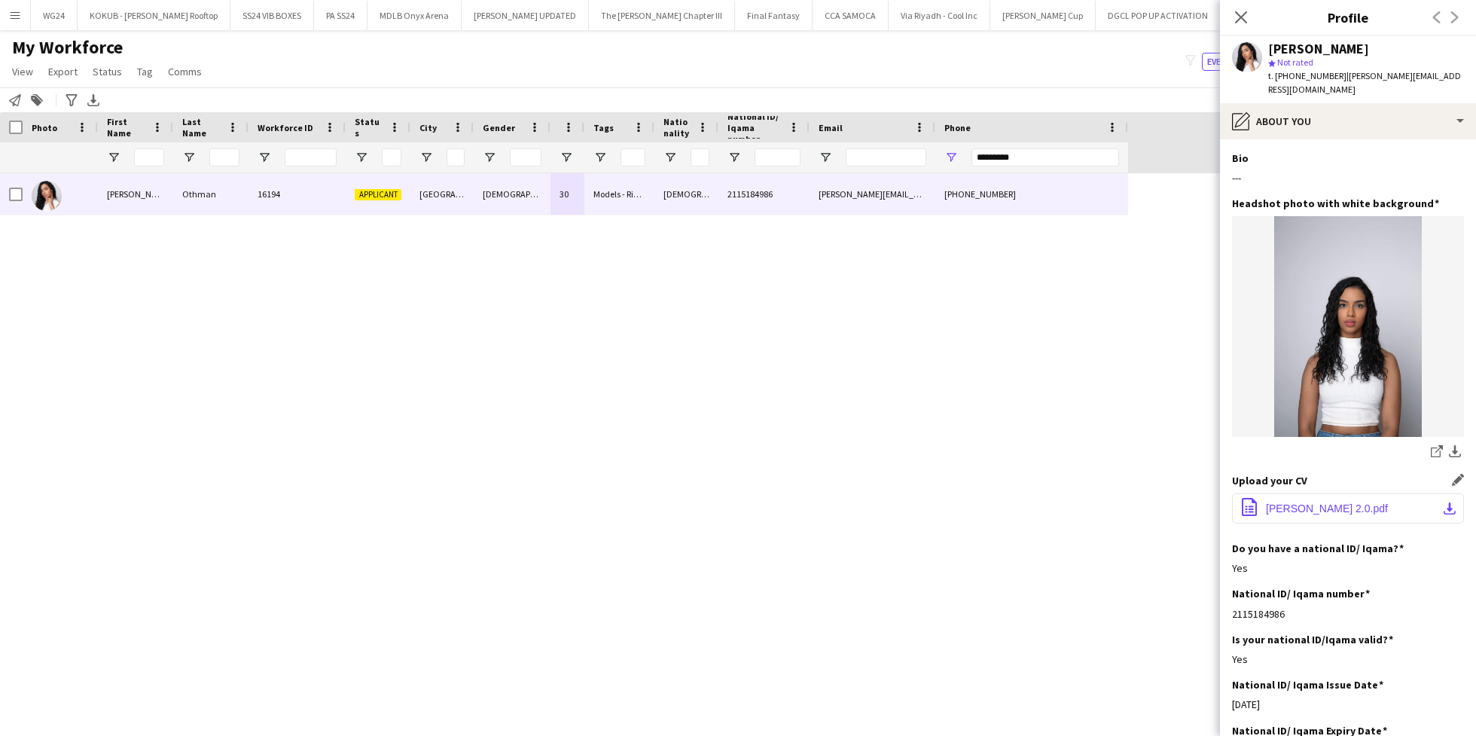
click at [1319, 502] on span "[PERSON_NAME] 2.0.pdf" at bounding box center [1327, 508] width 122 height 12
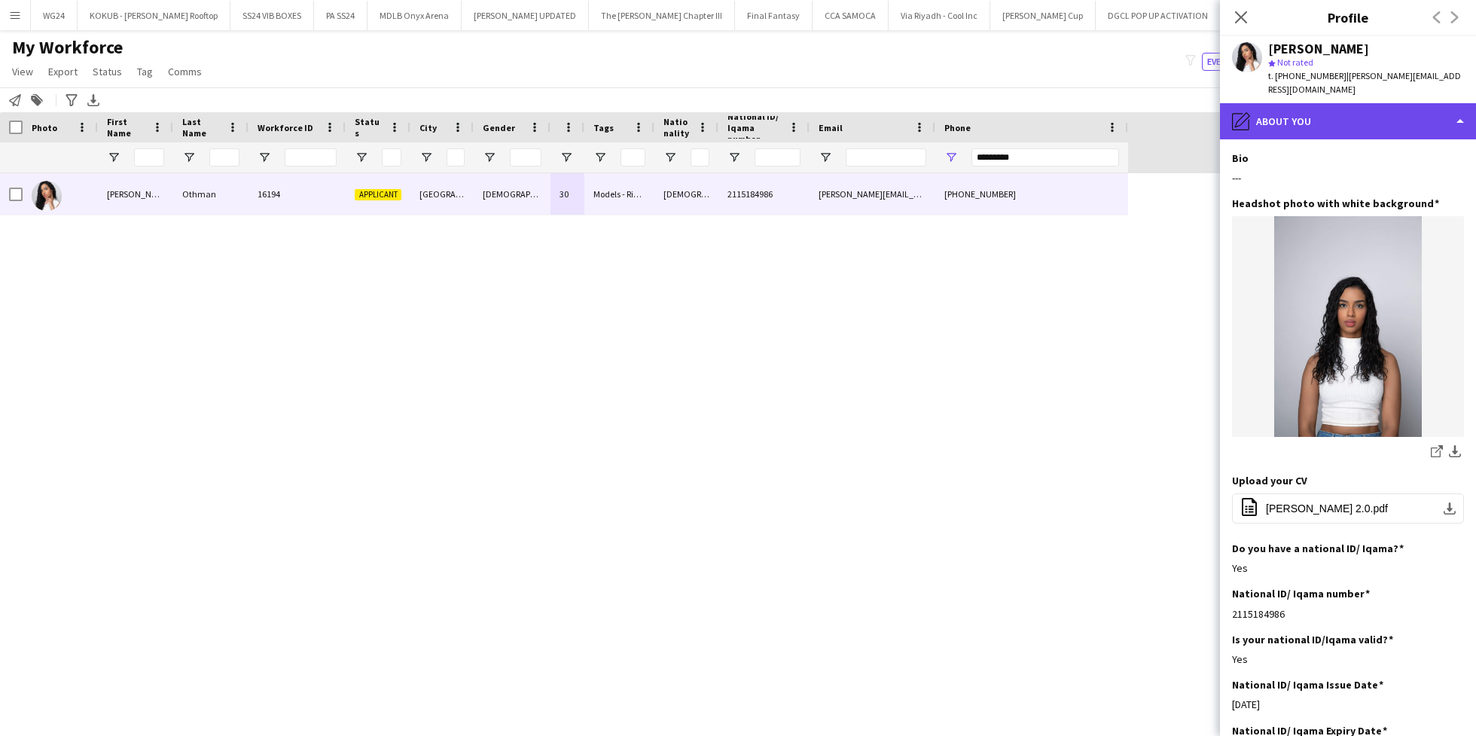
click at [1307, 114] on div "pencil4 About you" at bounding box center [1348, 121] width 256 height 36
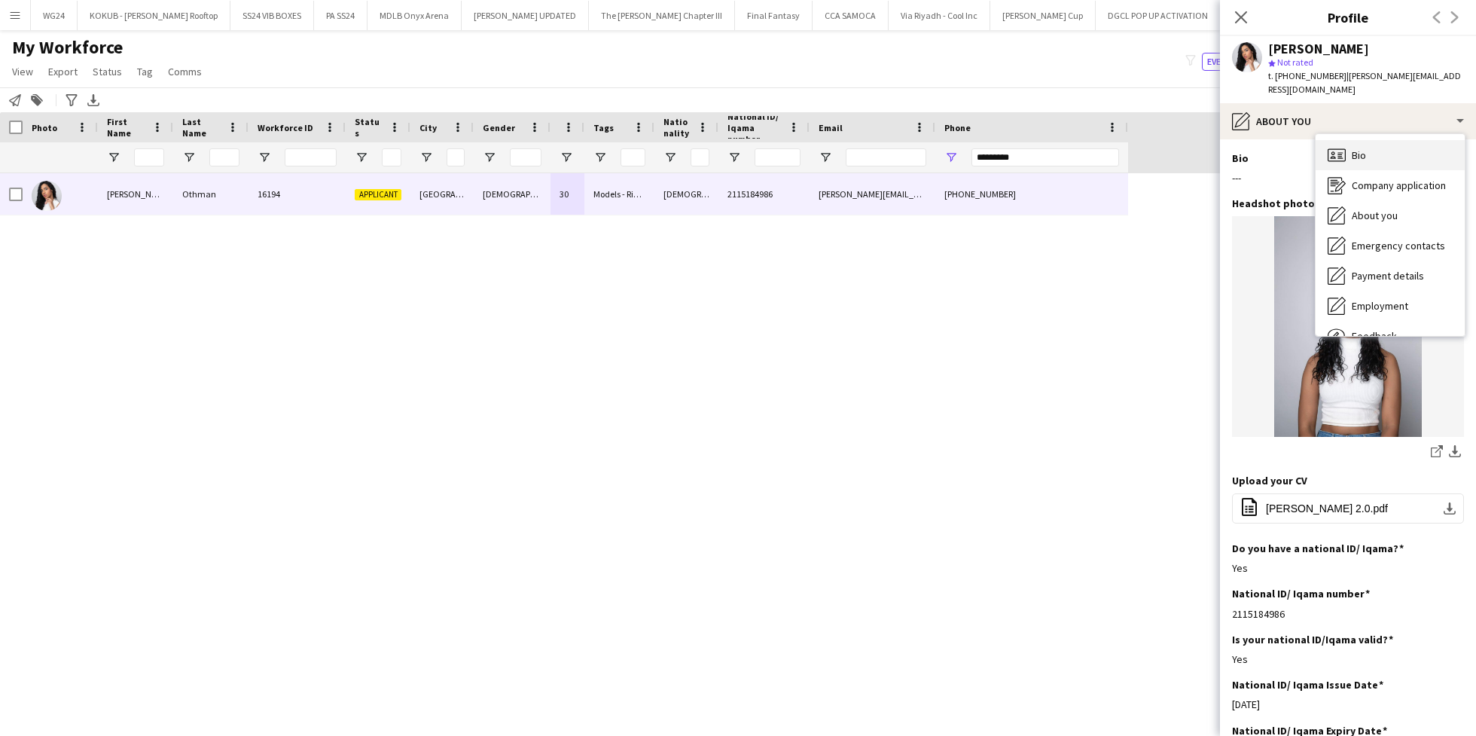
click at [1359, 148] on span "Bio" at bounding box center [1359, 155] width 14 height 14
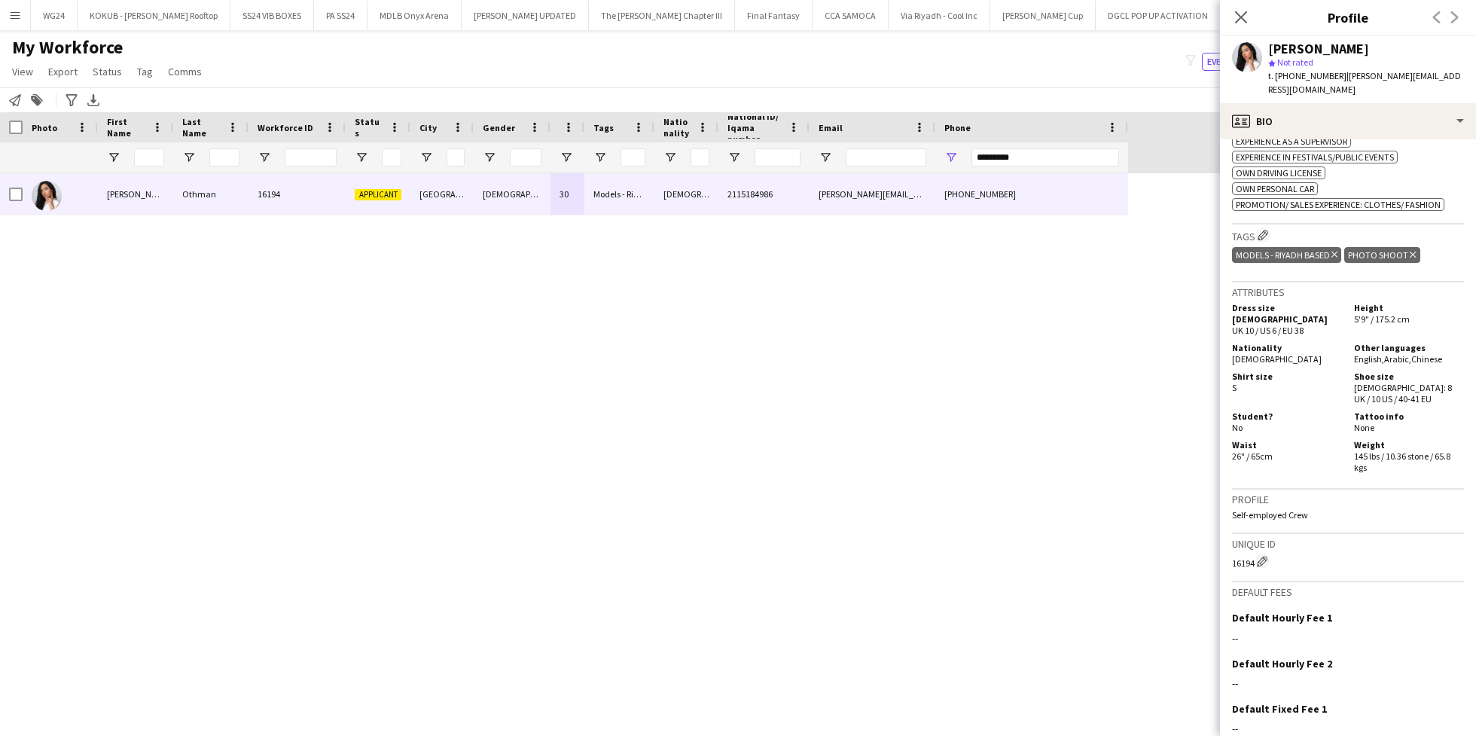
scroll to position [0, 0]
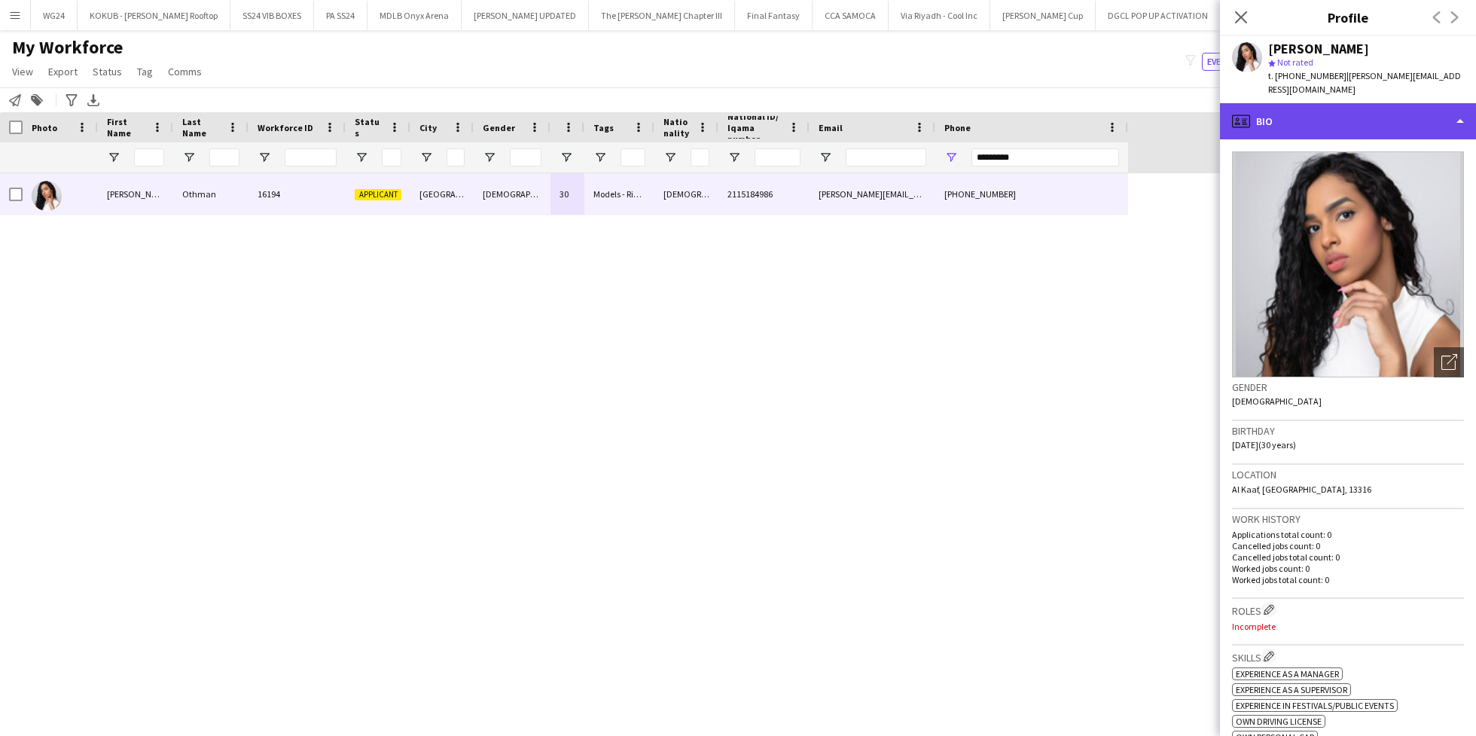
click at [1331, 103] on div "profile Bio" at bounding box center [1348, 121] width 256 height 36
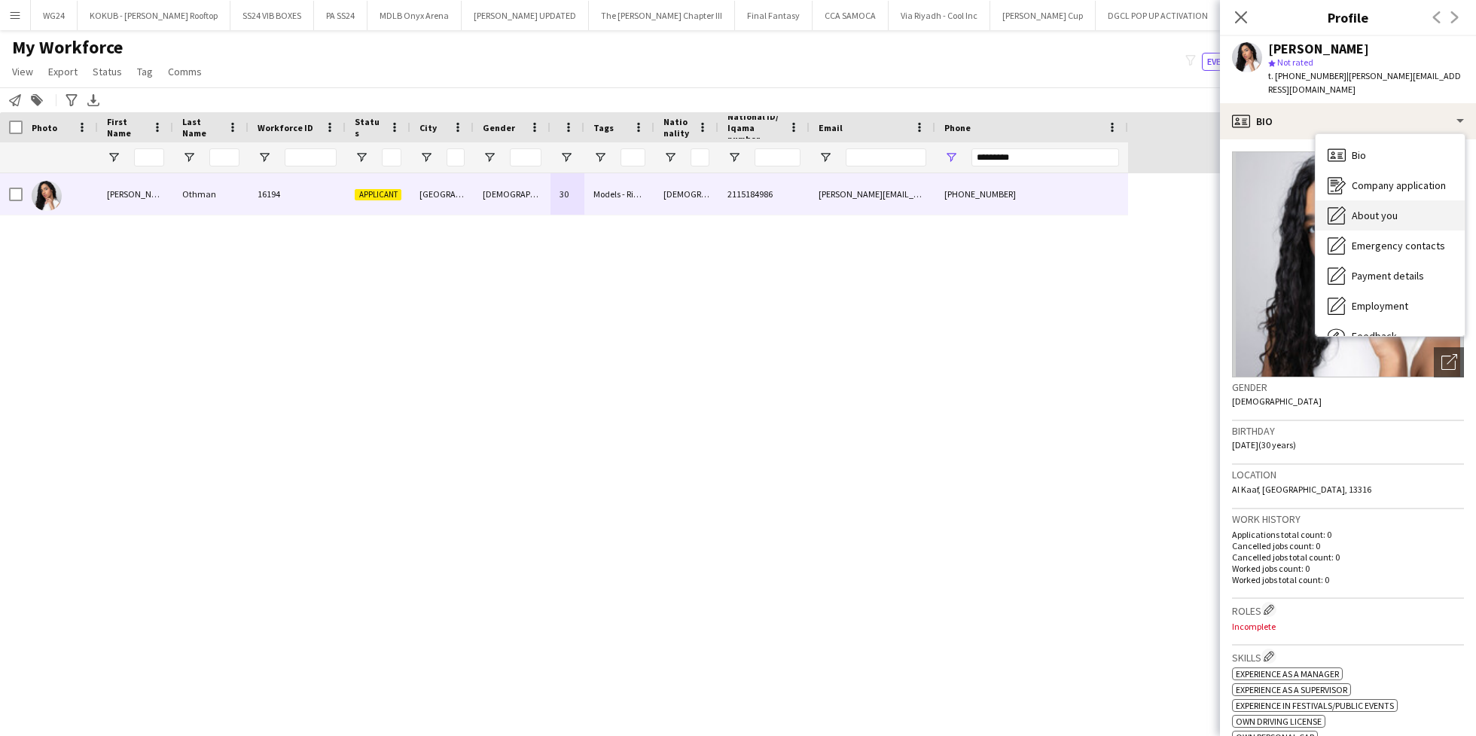
click at [1371, 209] on span "About you" at bounding box center [1375, 216] width 46 height 14
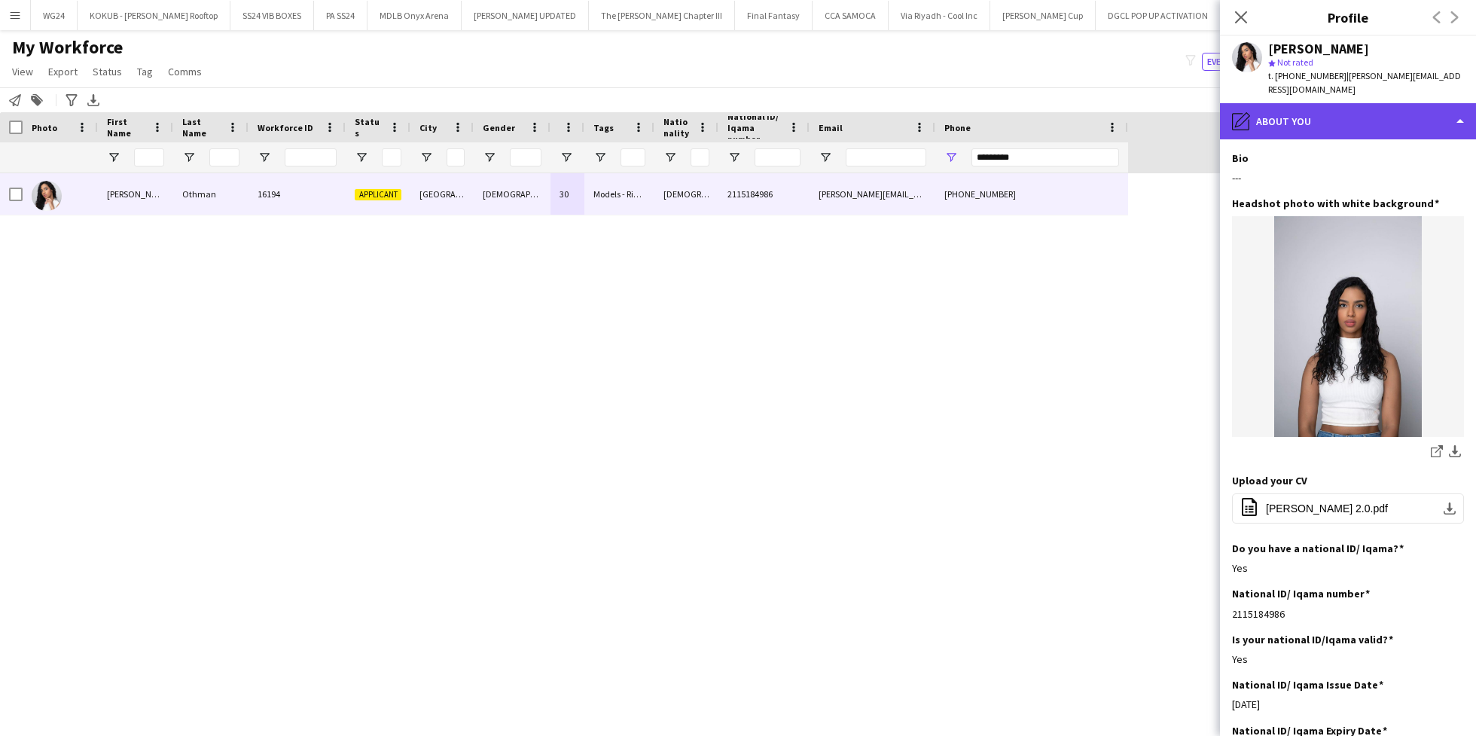
click at [1295, 114] on div "pencil4 About you" at bounding box center [1348, 121] width 256 height 36
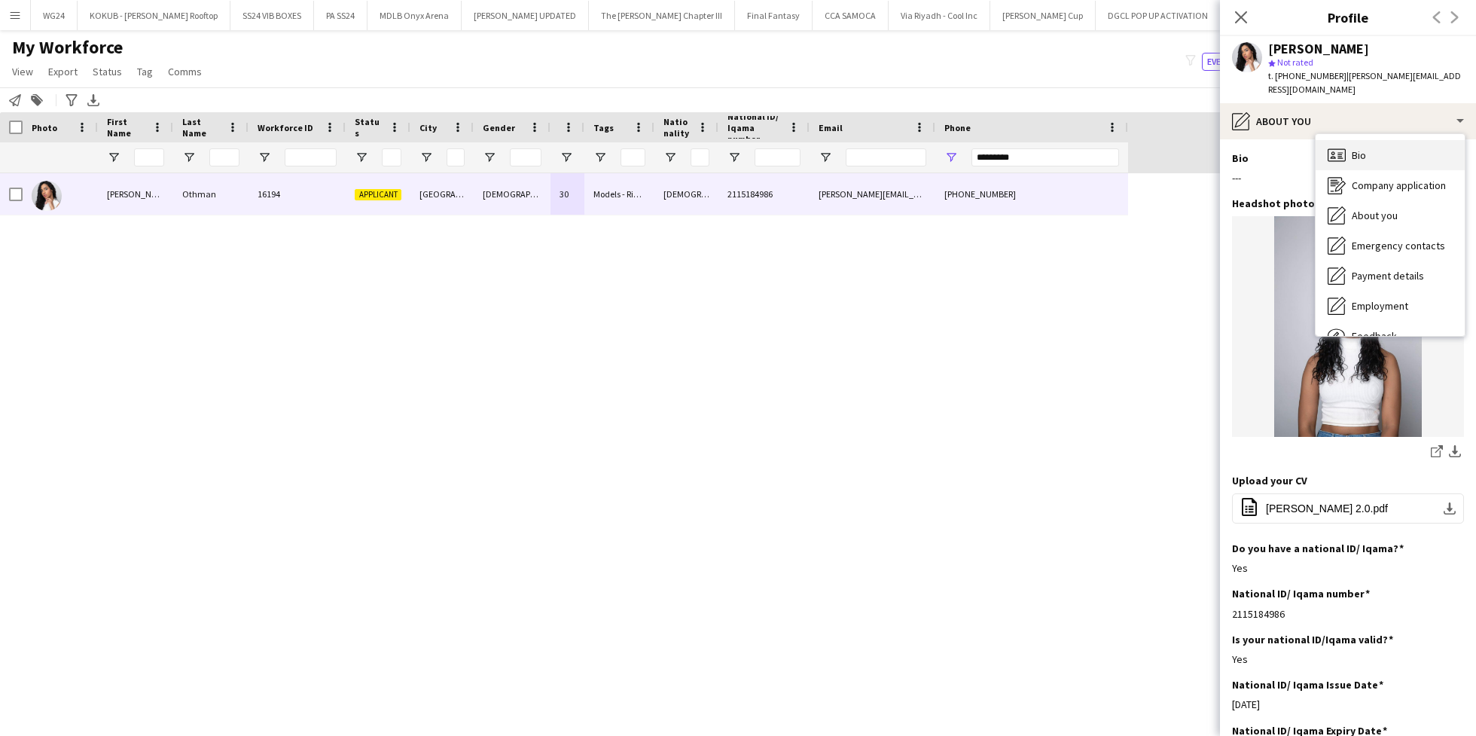
click at [1349, 141] on div "Bio Bio" at bounding box center [1390, 155] width 149 height 30
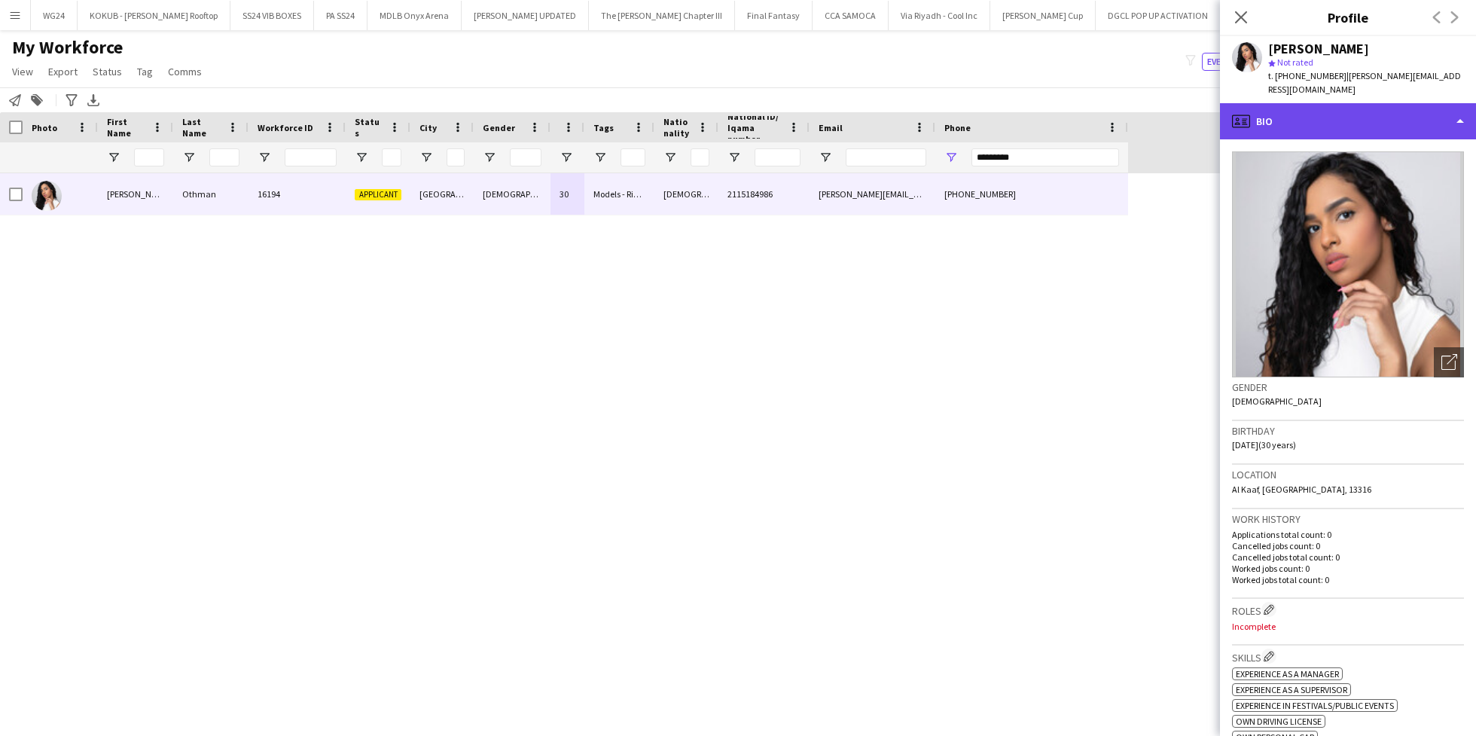
click at [1336, 108] on div "profile Bio" at bounding box center [1348, 121] width 256 height 36
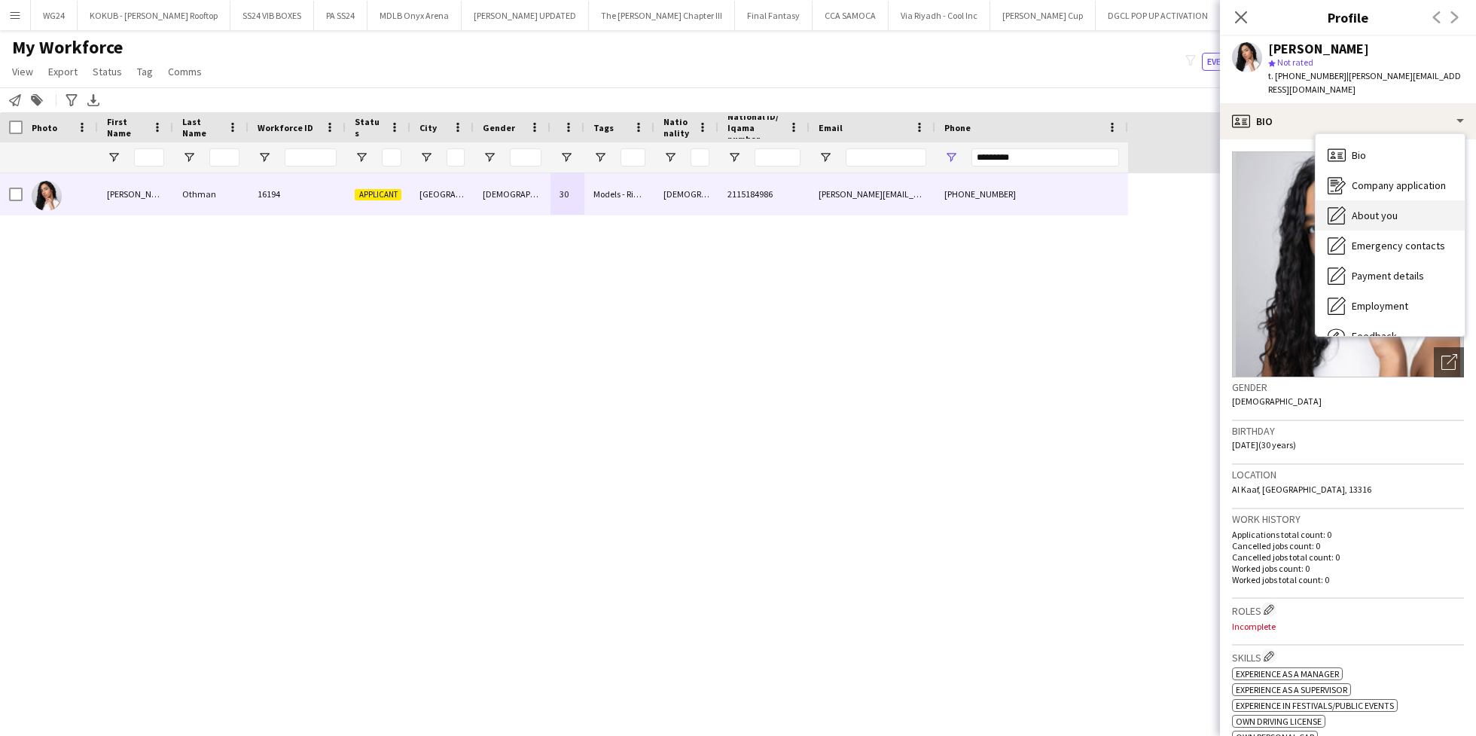
click at [1399, 200] on div "About you About you" at bounding box center [1390, 215] width 149 height 30
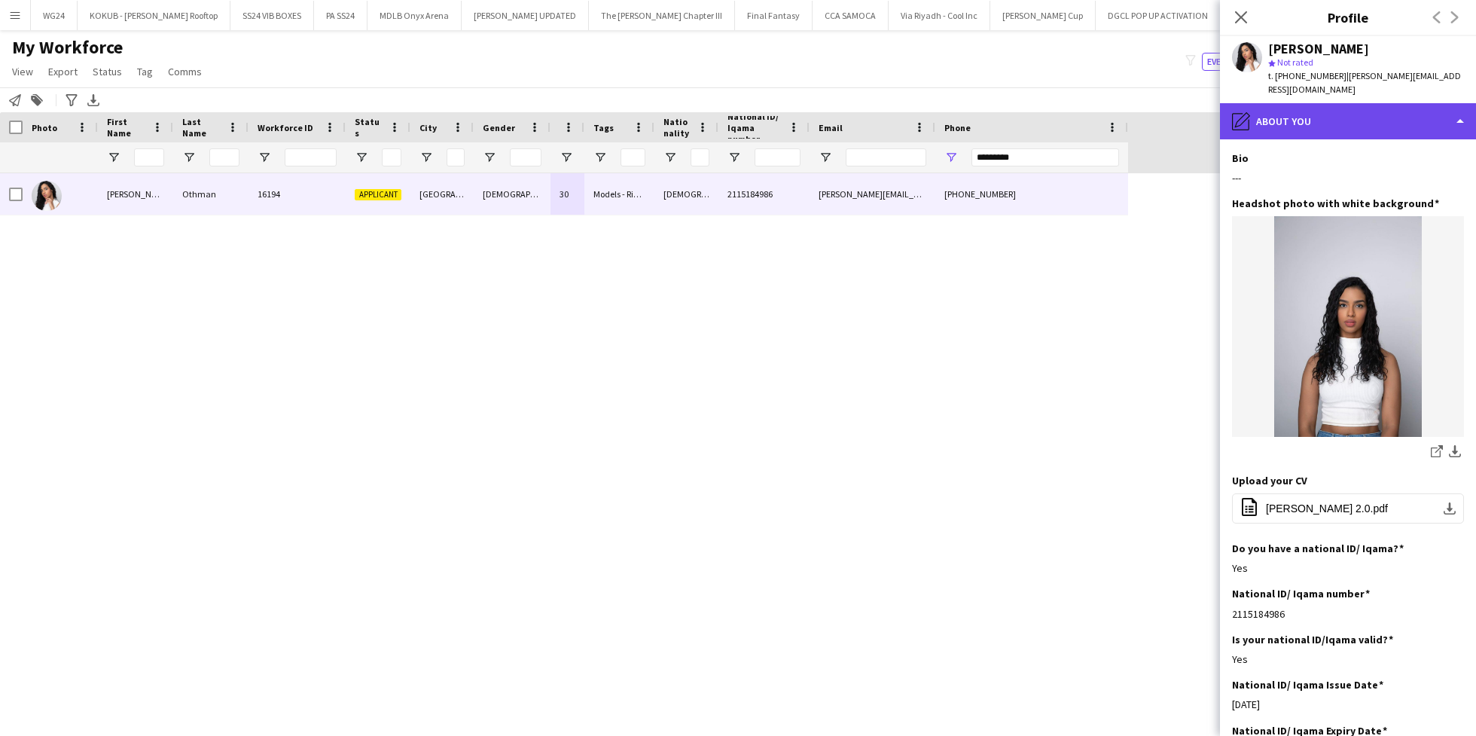
click at [1288, 107] on div "pencil4 About you" at bounding box center [1348, 121] width 256 height 36
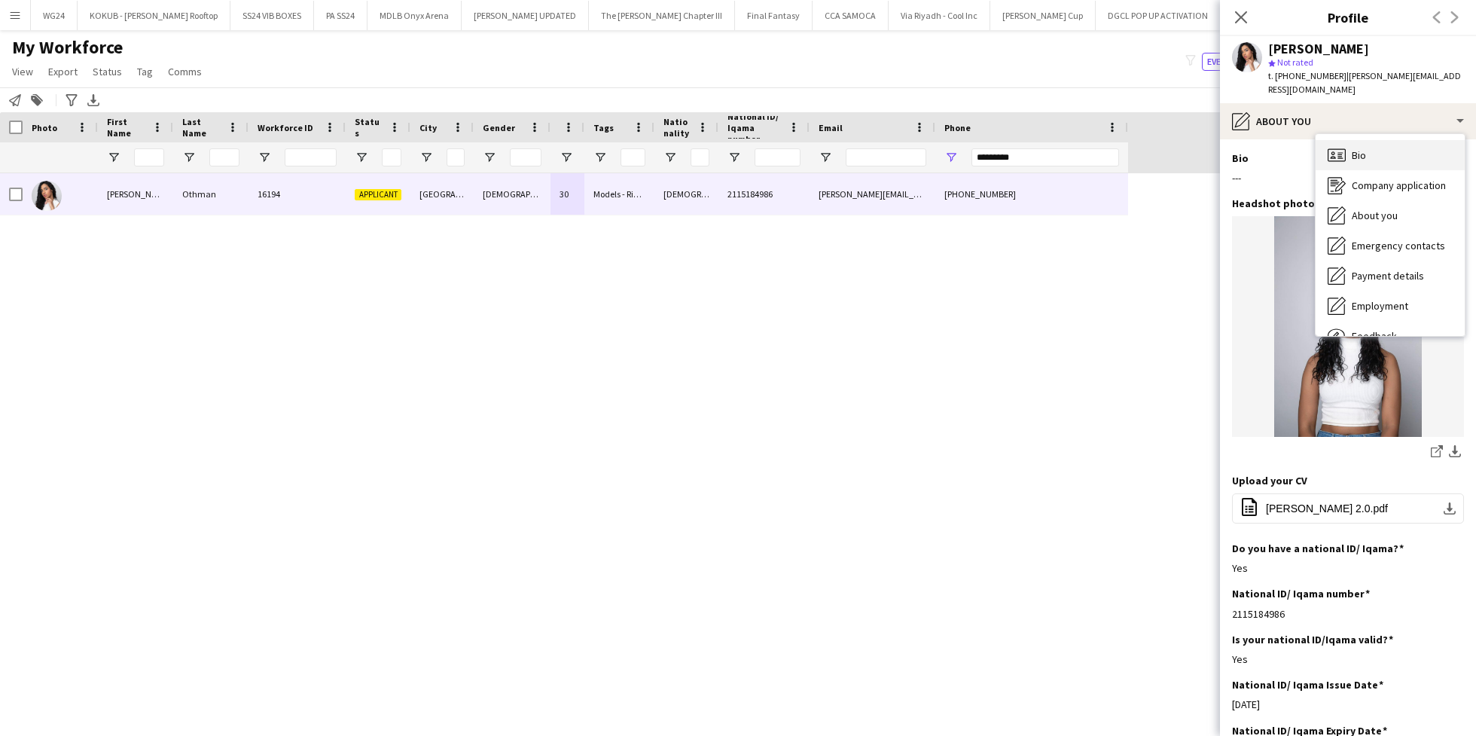
click at [1347, 140] on div "Bio Bio" at bounding box center [1390, 155] width 149 height 30
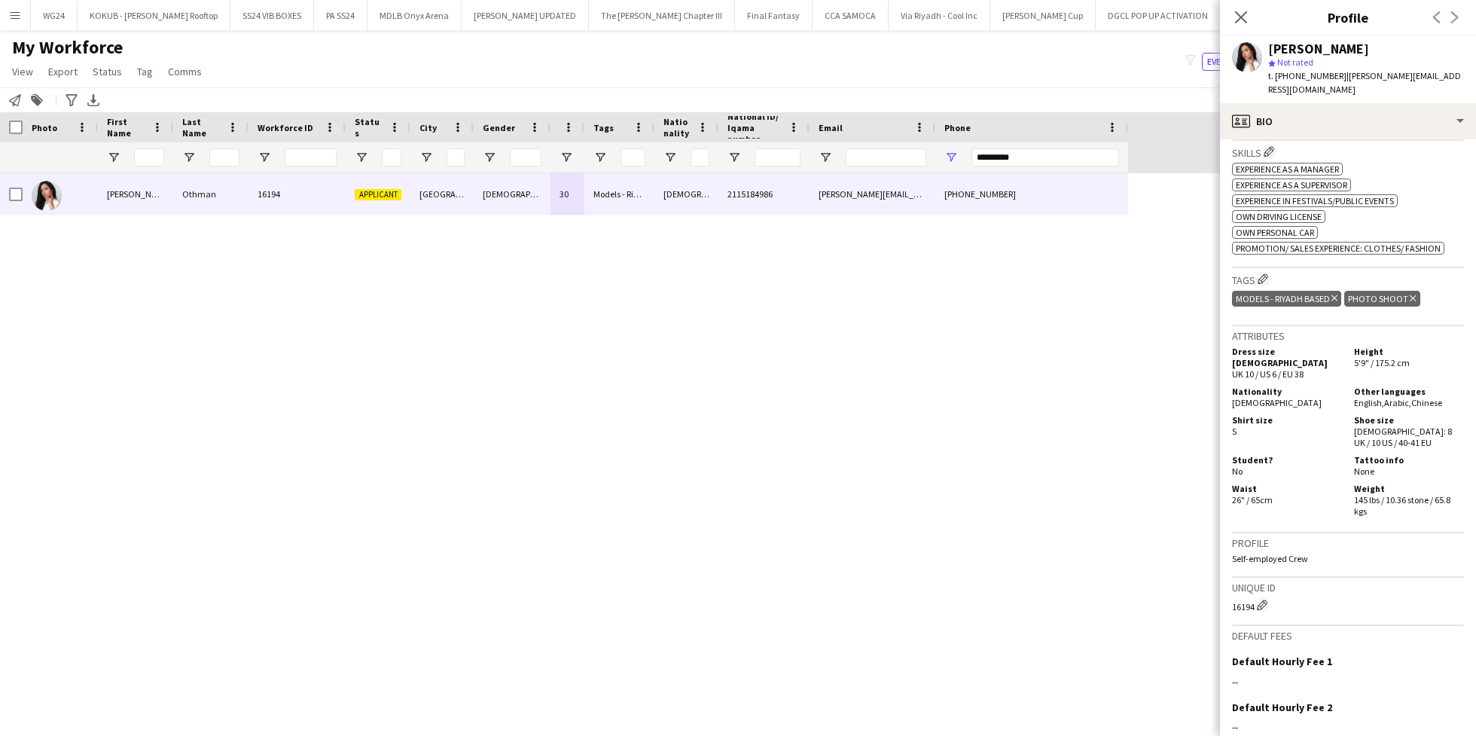
scroll to position [523, 0]
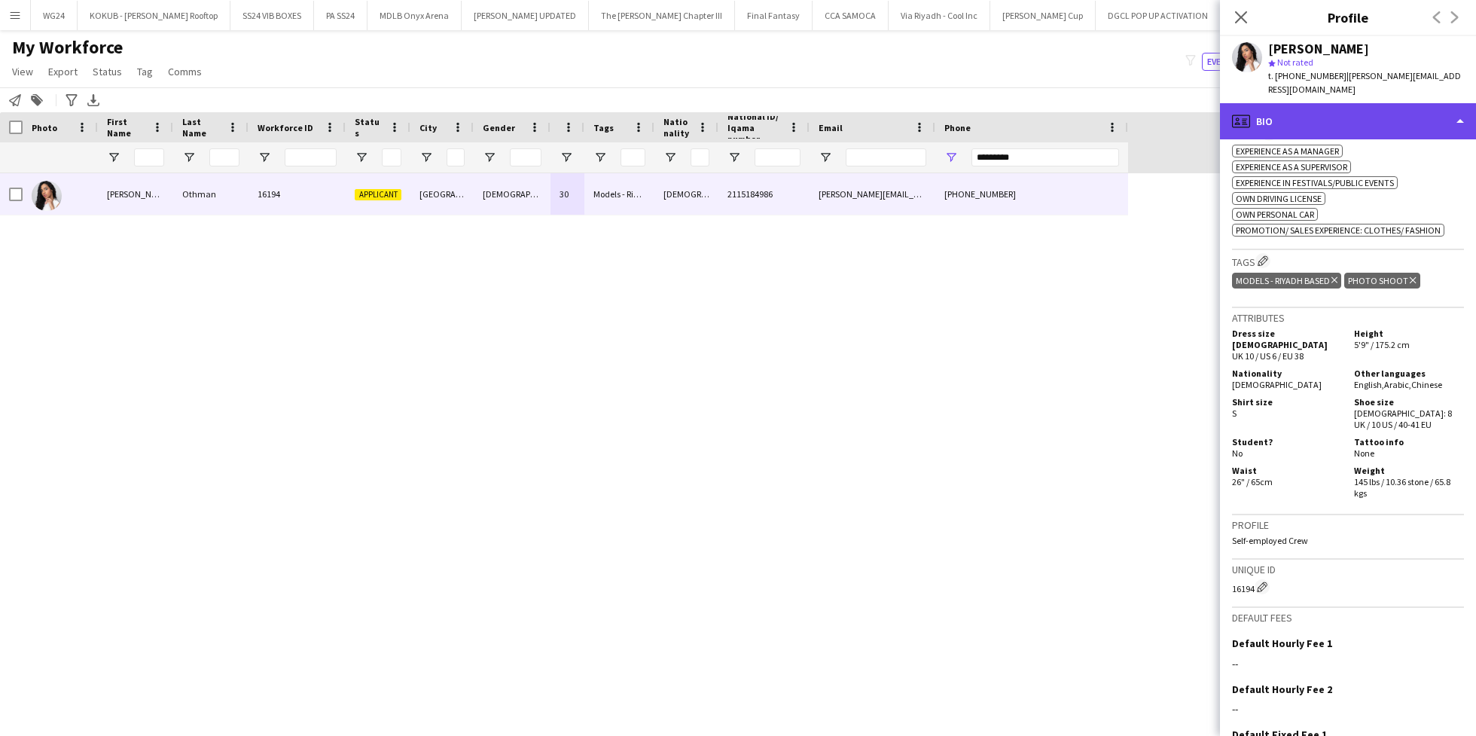
click at [1324, 114] on div "profile Bio" at bounding box center [1348, 121] width 256 height 36
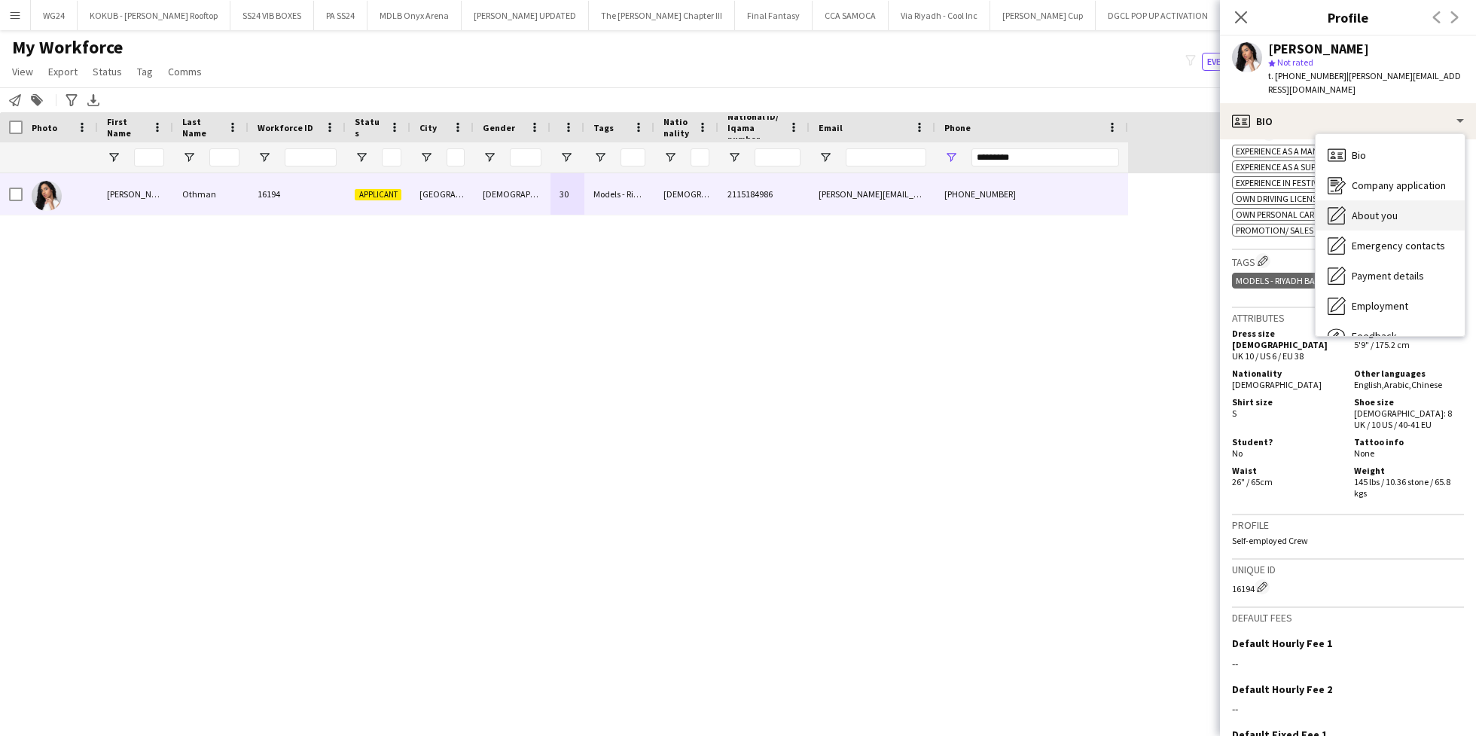
click at [1371, 212] on div "About you About you" at bounding box center [1390, 215] width 149 height 30
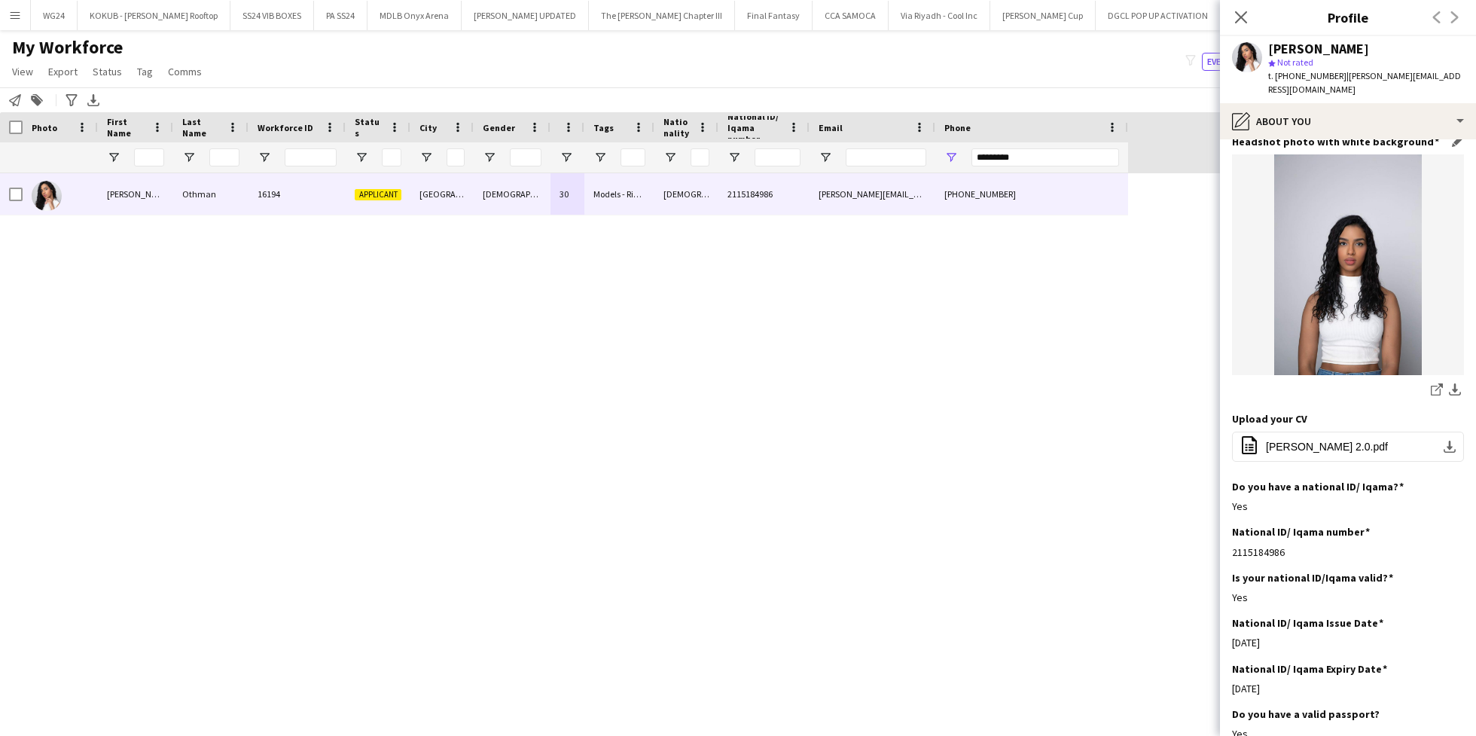
scroll to position [0, 0]
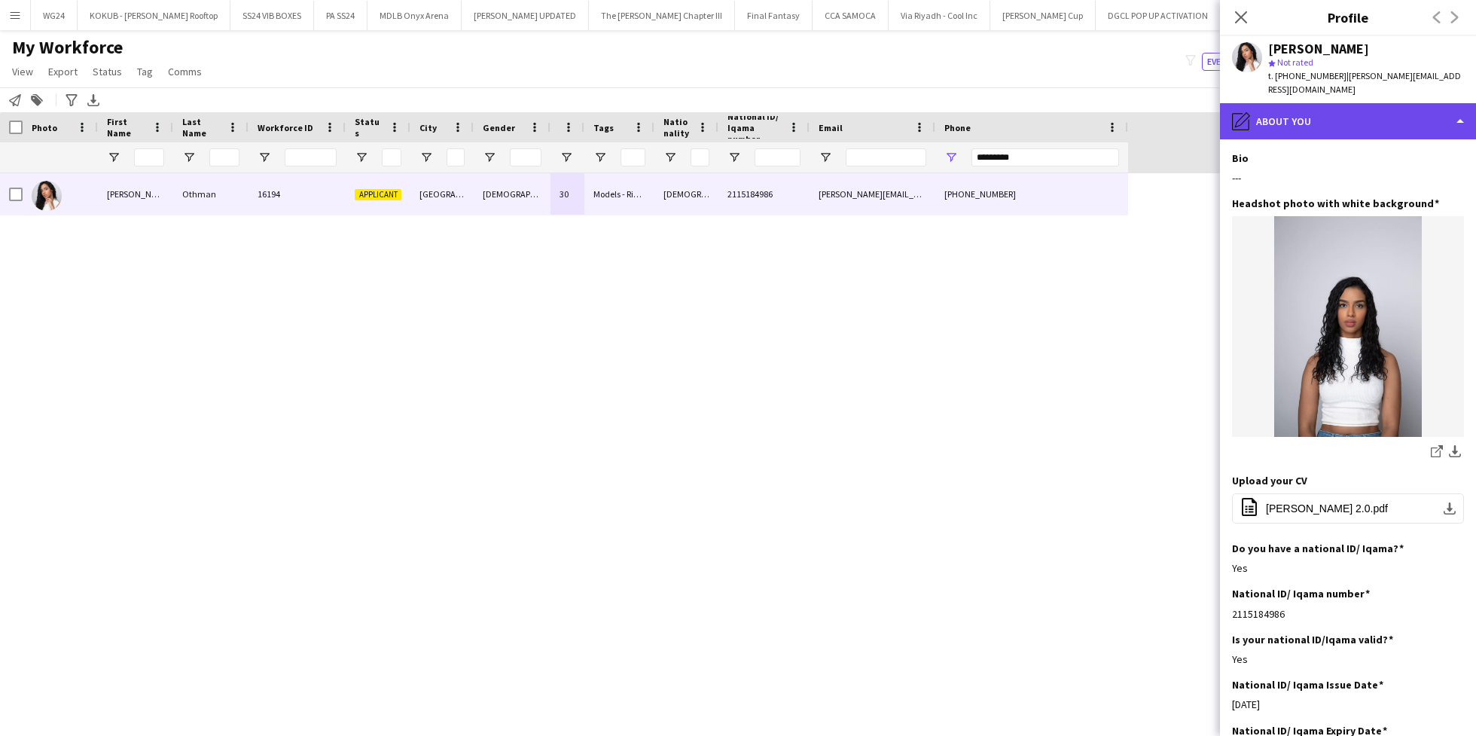
click at [1308, 105] on div "pencil4 About you" at bounding box center [1348, 121] width 256 height 36
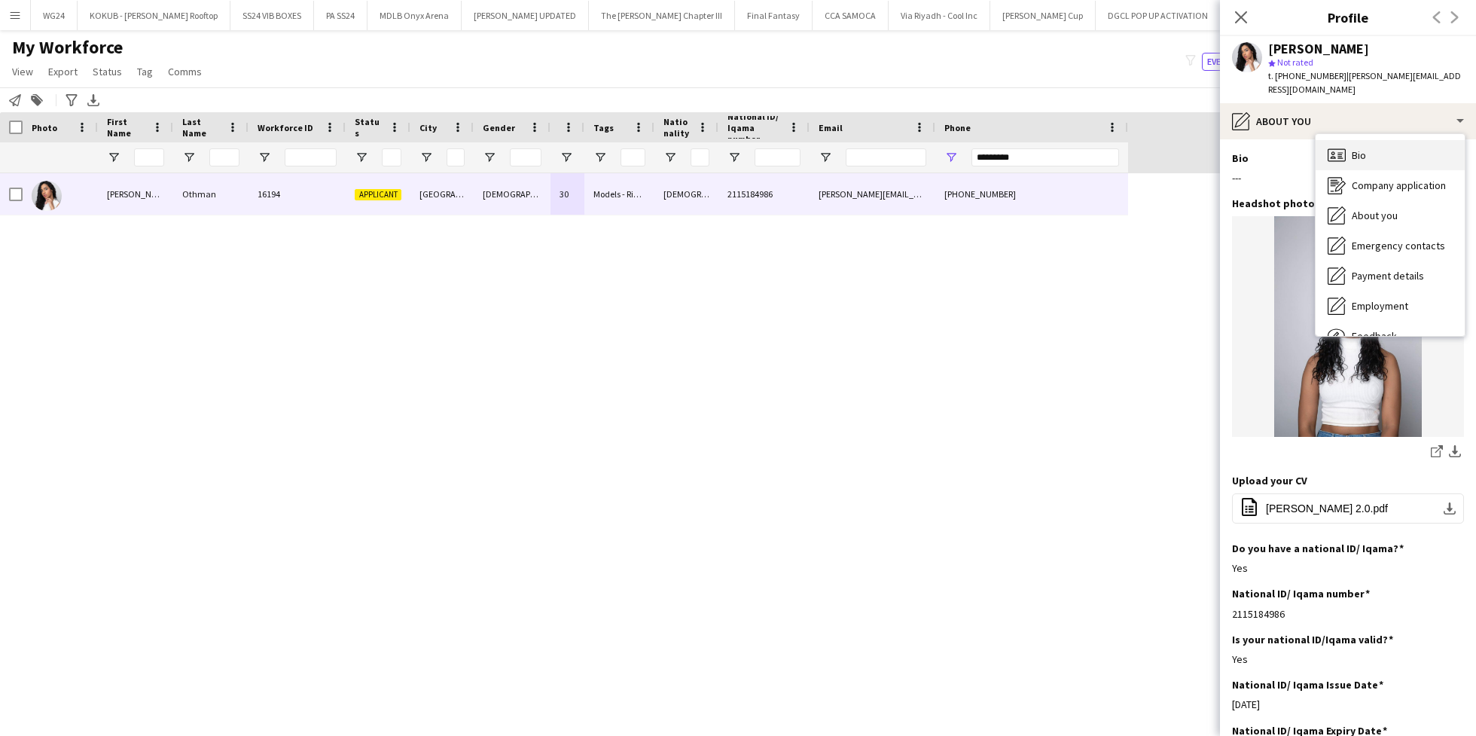
click at [1354, 148] on span "Bio" at bounding box center [1359, 155] width 14 height 14
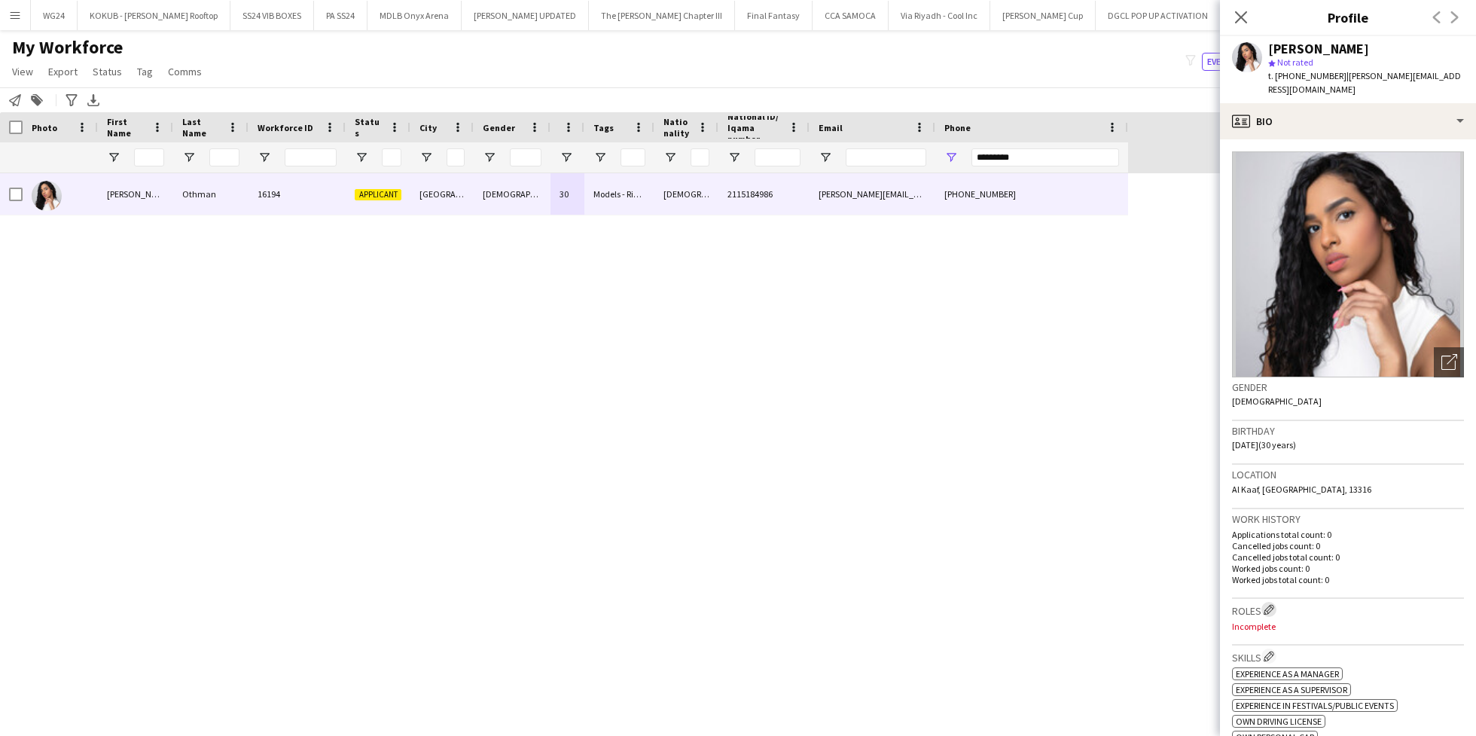
click at [1272, 604] on app-icon "Edit crew company roles" at bounding box center [1269, 609] width 11 height 11
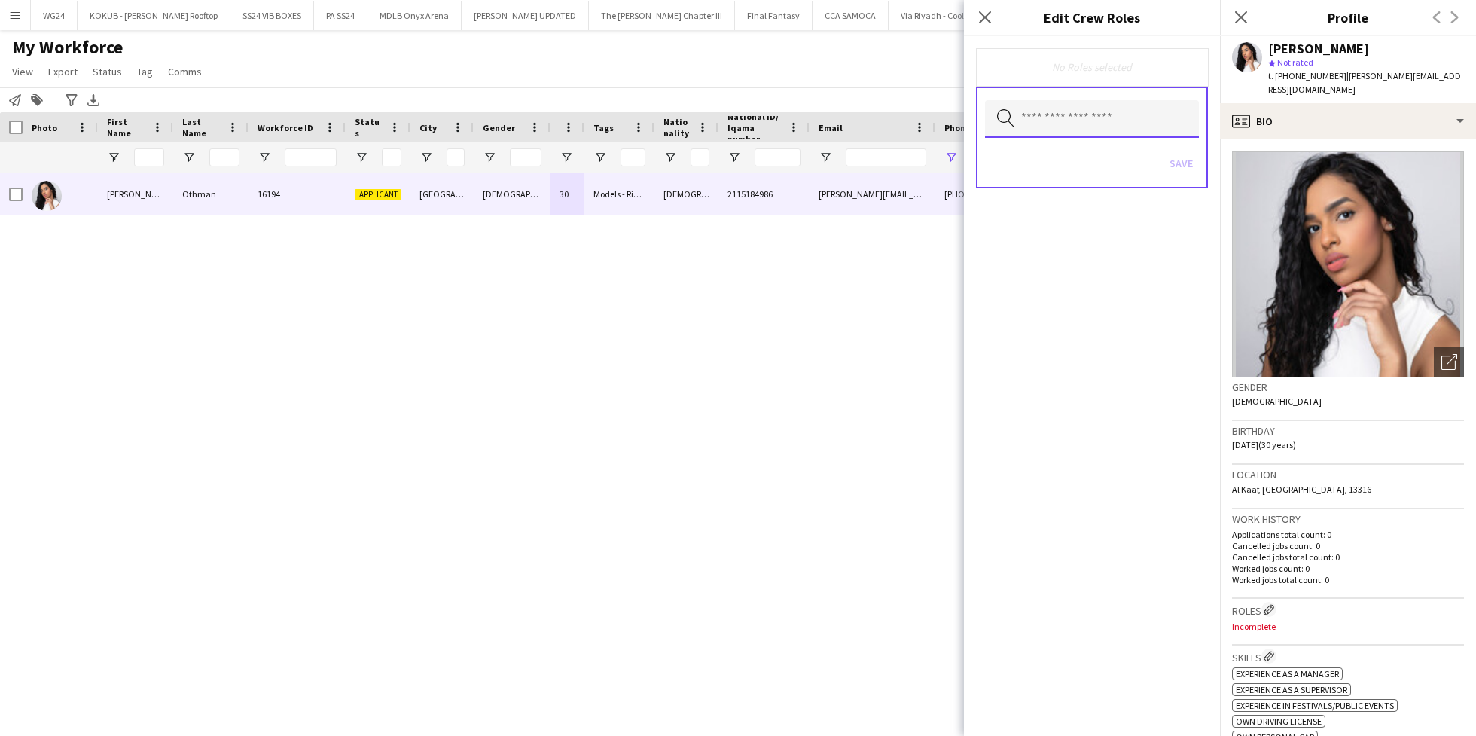
click at [1110, 136] on input "text" at bounding box center [1092, 119] width 214 height 38
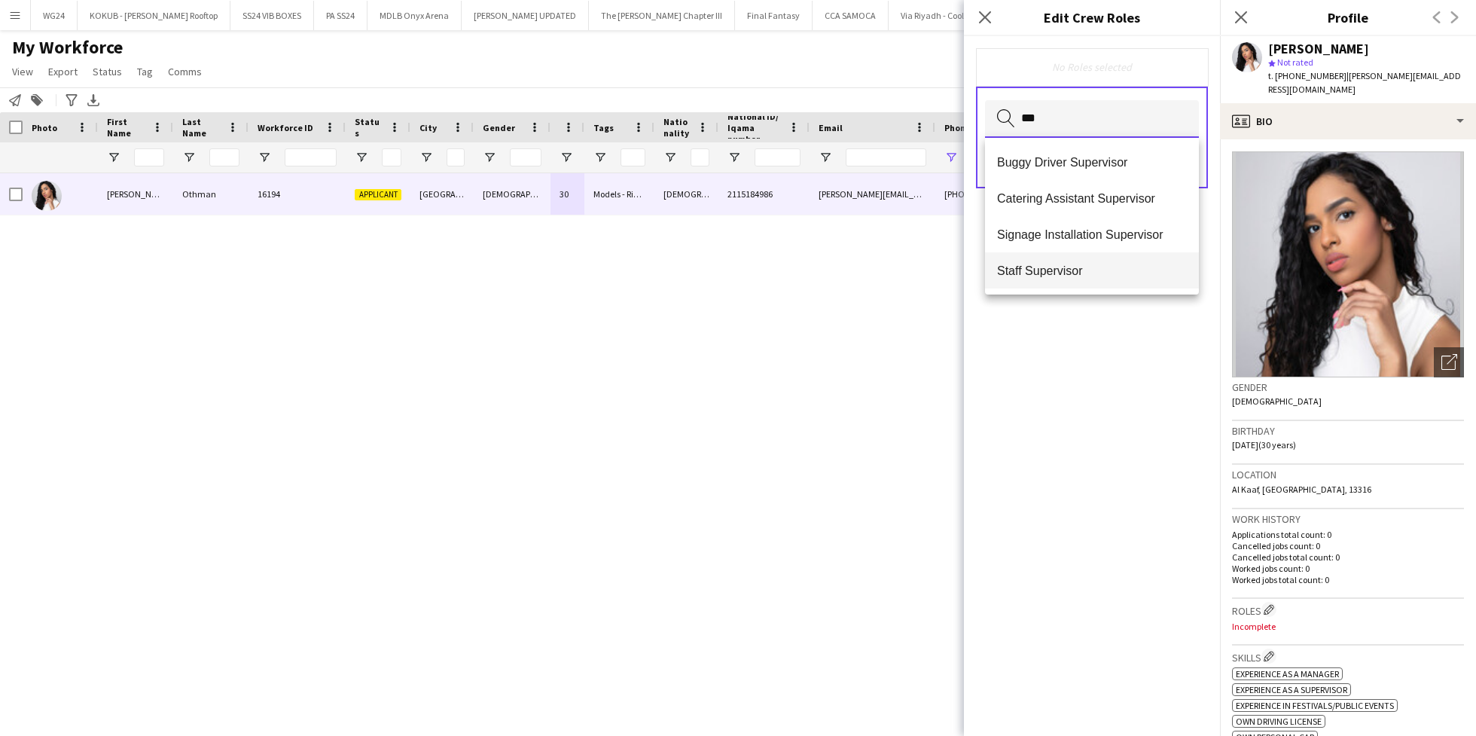
type input "***"
click at [1074, 264] on span "Staff Supervisor" at bounding box center [1092, 271] width 190 height 14
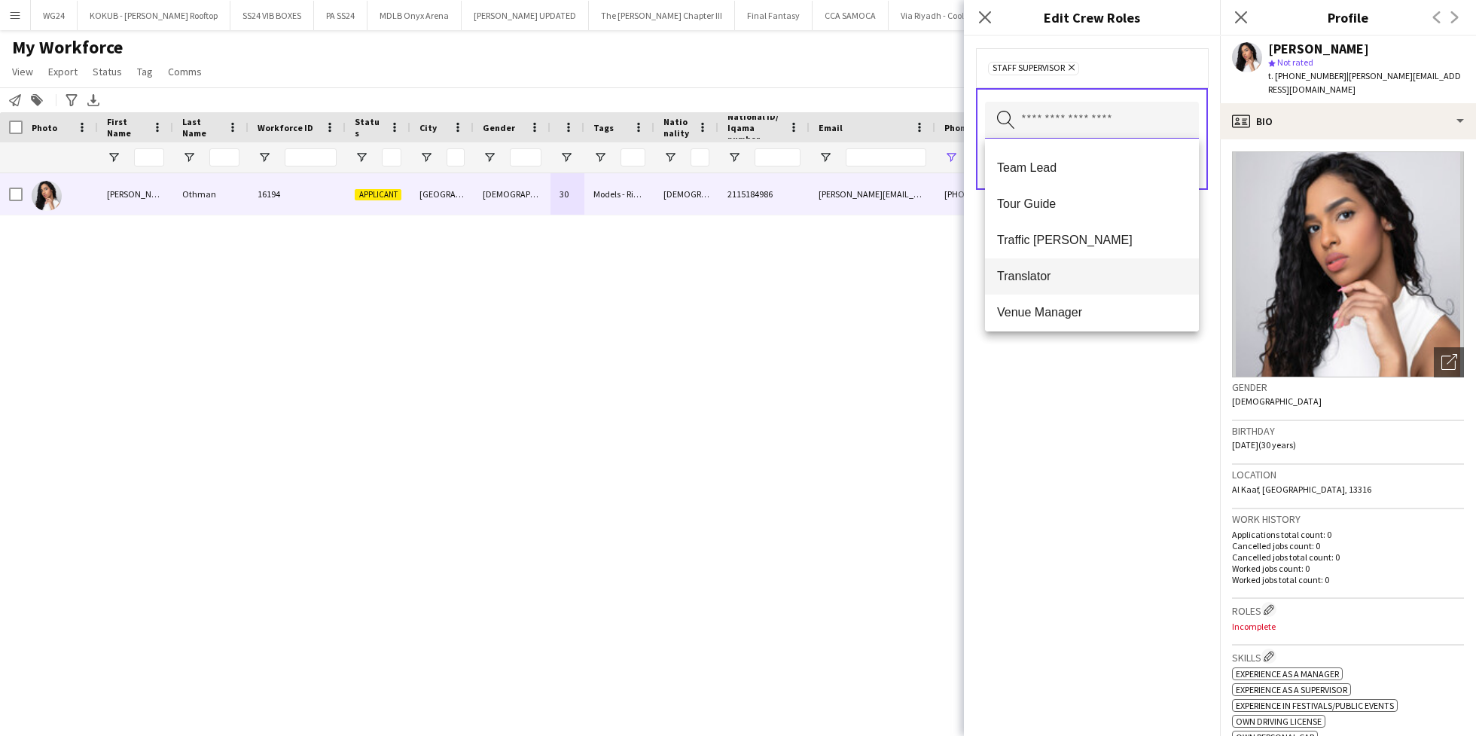
scroll to position [1518, 0]
click at [1084, 307] on span "Venue Manager" at bounding box center [1092, 307] width 190 height 14
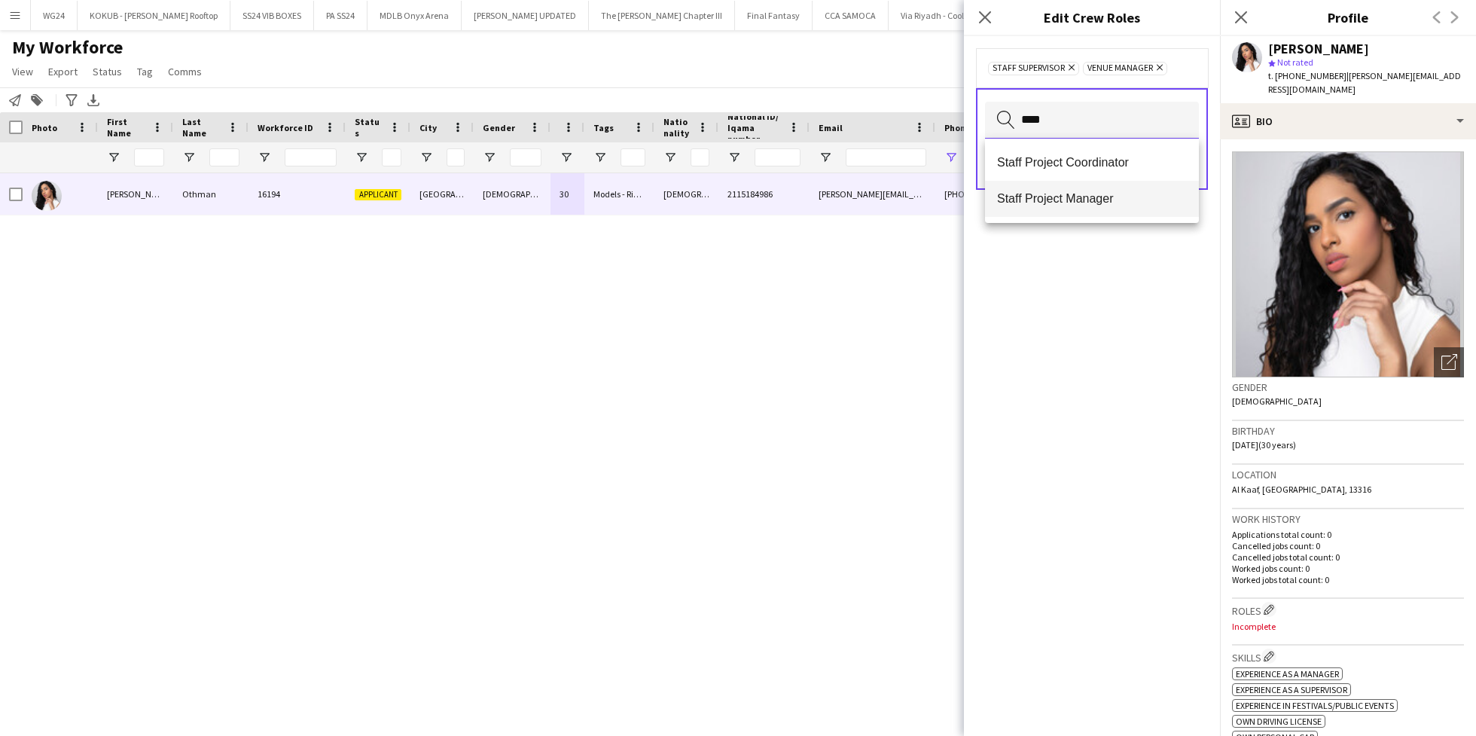
type input "****"
click at [1115, 195] on span "Staff Project Manager" at bounding box center [1092, 198] width 190 height 14
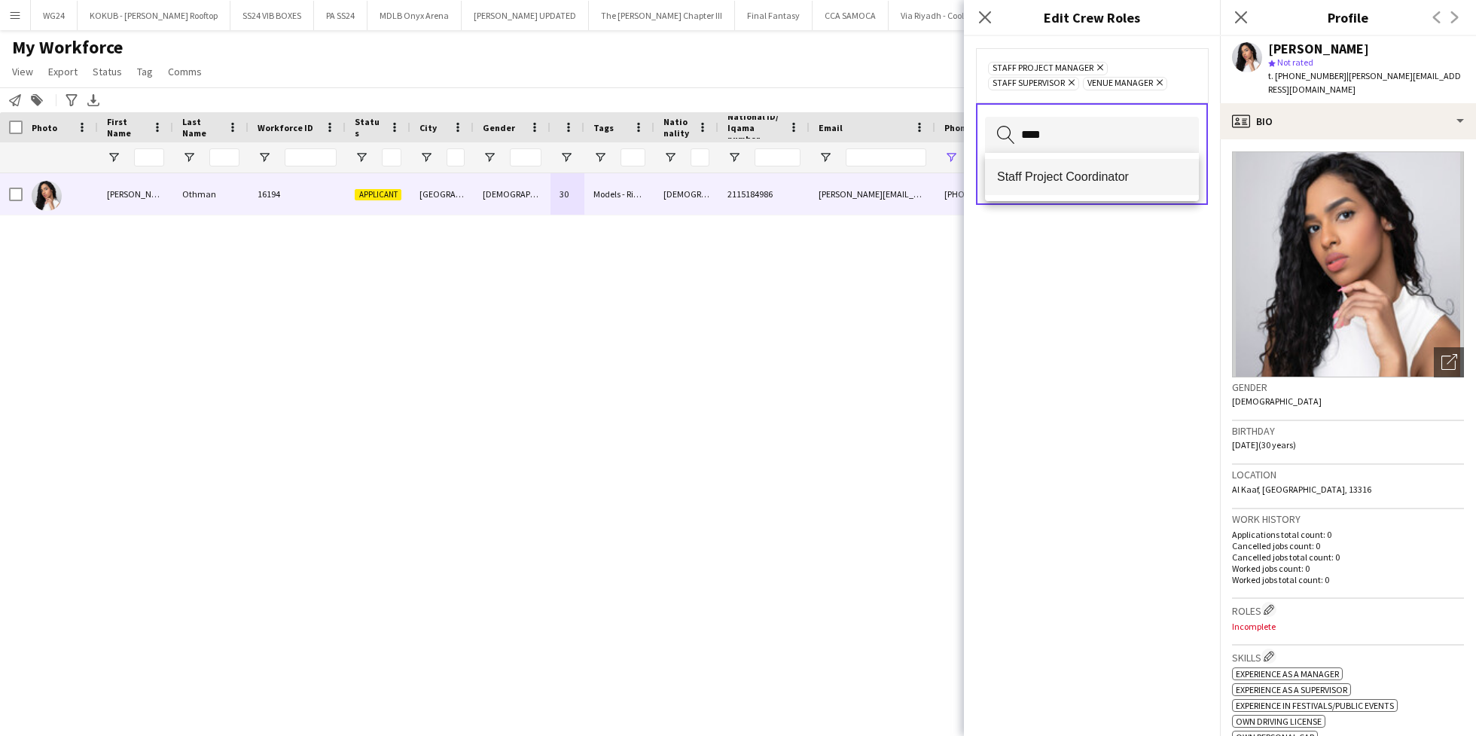
type input "****"
click at [1084, 176] on span "Staff Project Coordinator" at bounding box center [1092, 176] width 190 height 14
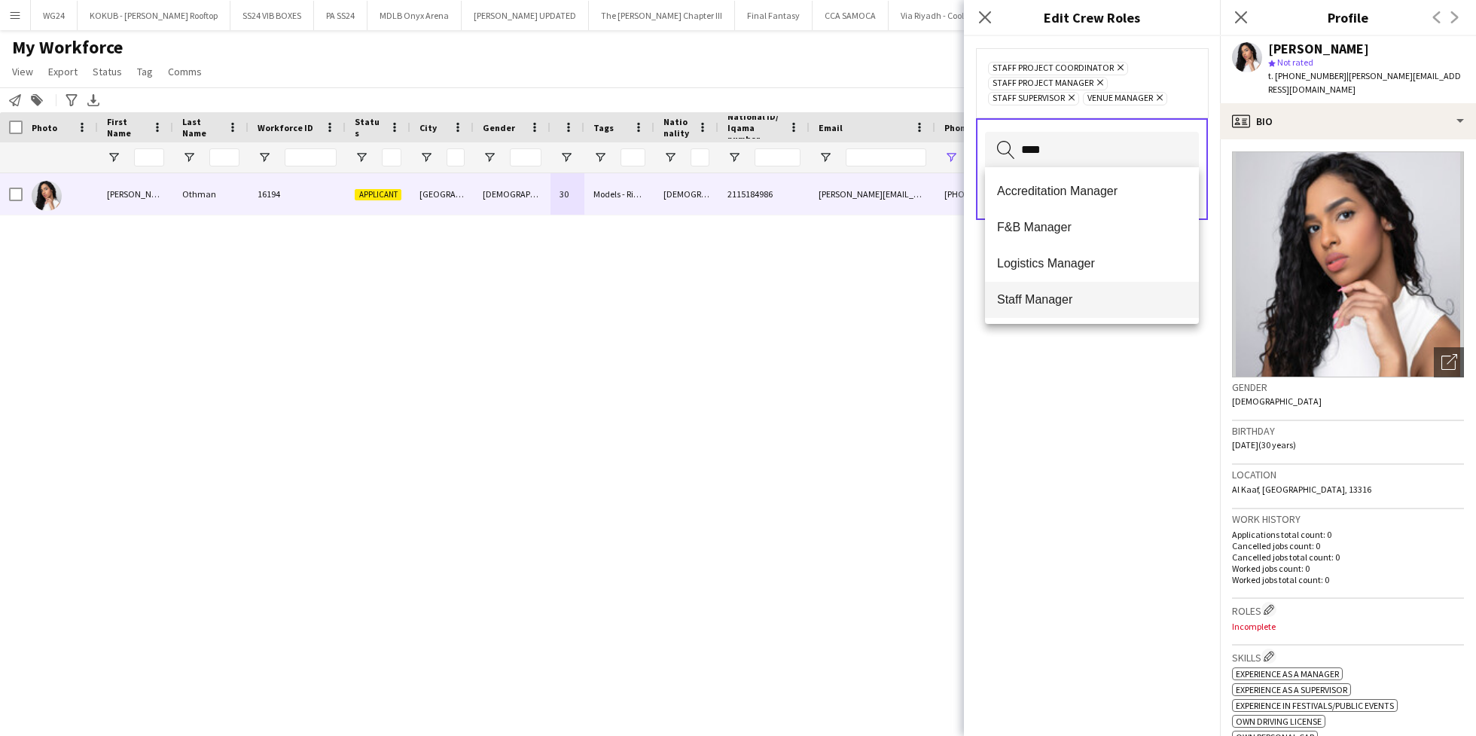
type input "****"
click at [1069, 306] on span "Staff Manager" at bounding box center [1092, 299] width 190 height 14
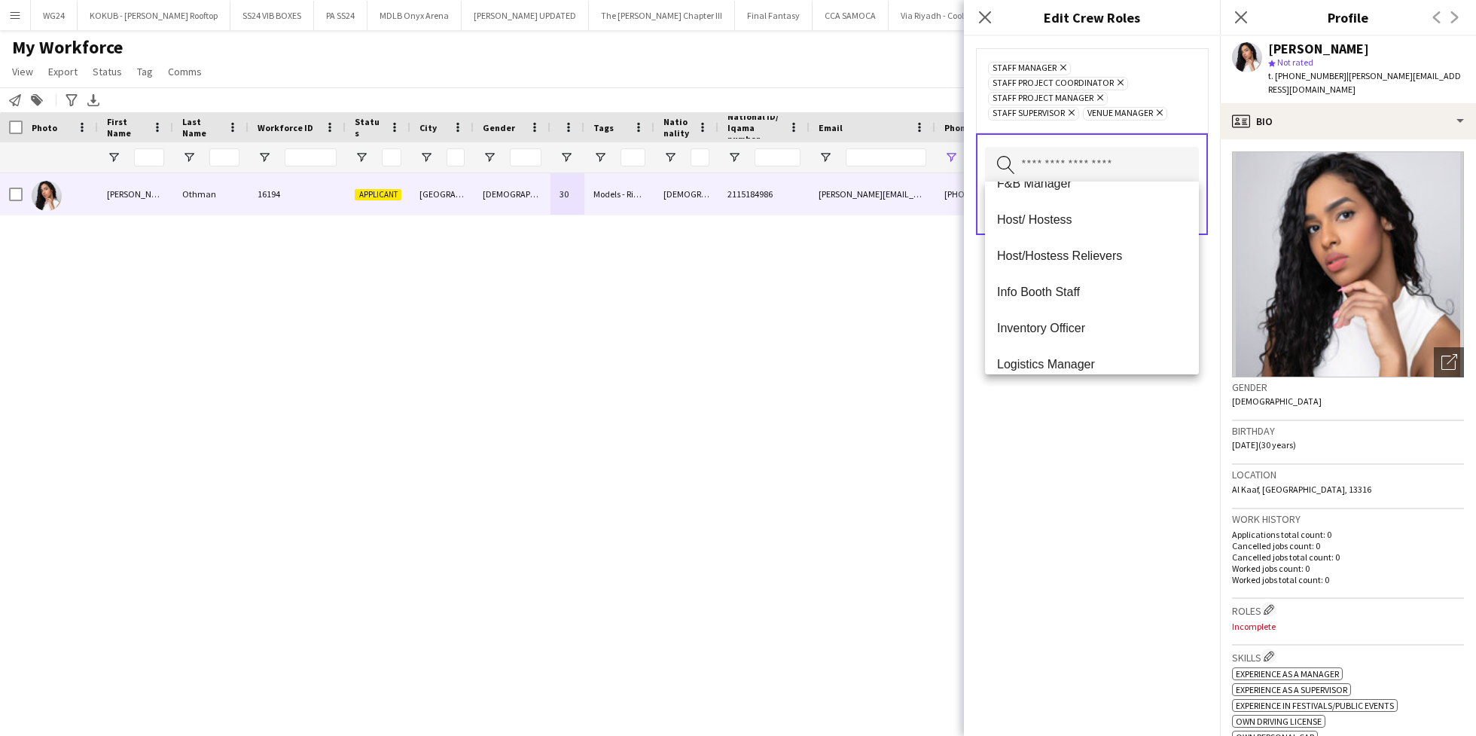
scroll to position [404, 0]
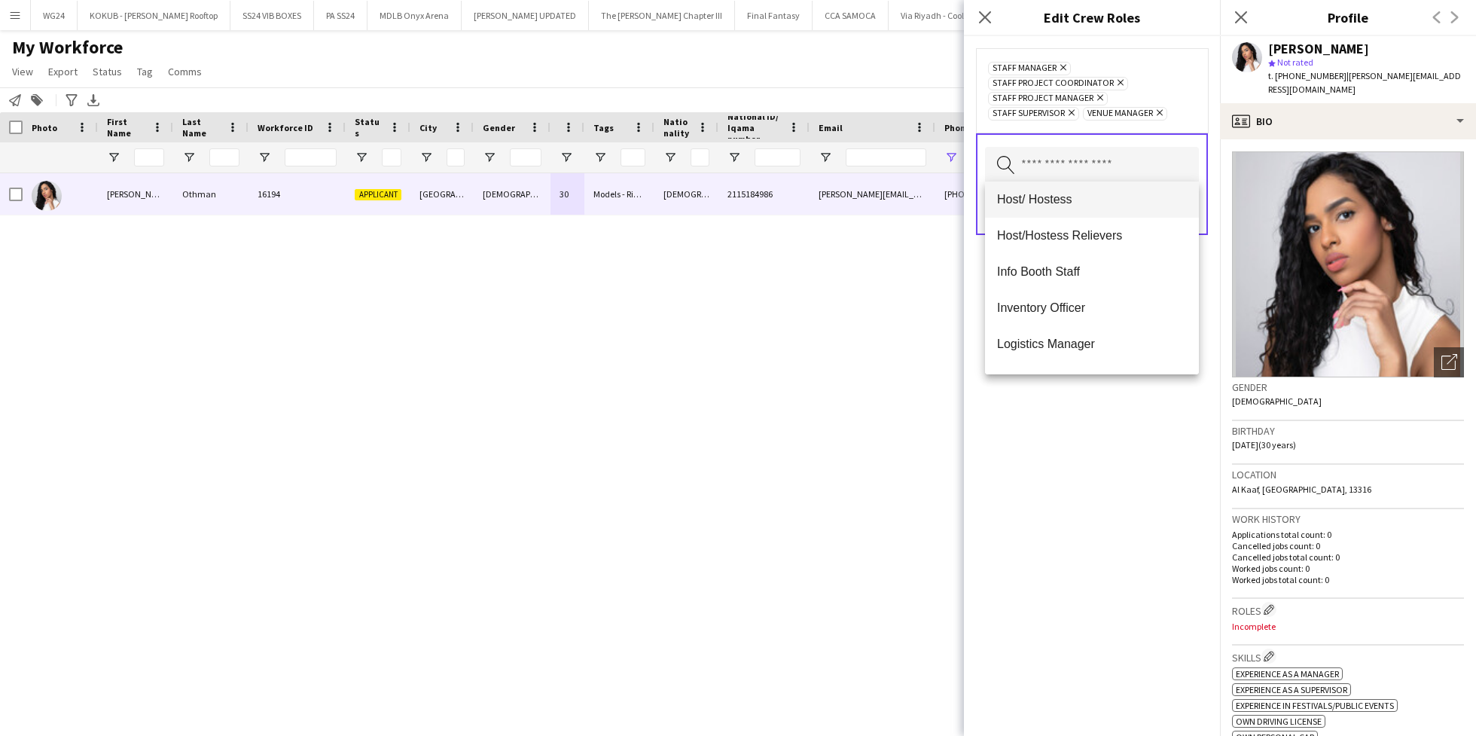
click at [1072, 203] on span "Host/ Hostess" at bounding box center [1092, 199] width 190 height 14
click at [1116, 537] on div "Host/ Hostess Remove Staff Manager Remove Staff Project Coordinator Remove Staf…" at bounding box center [1092, 386] width 256 height 700
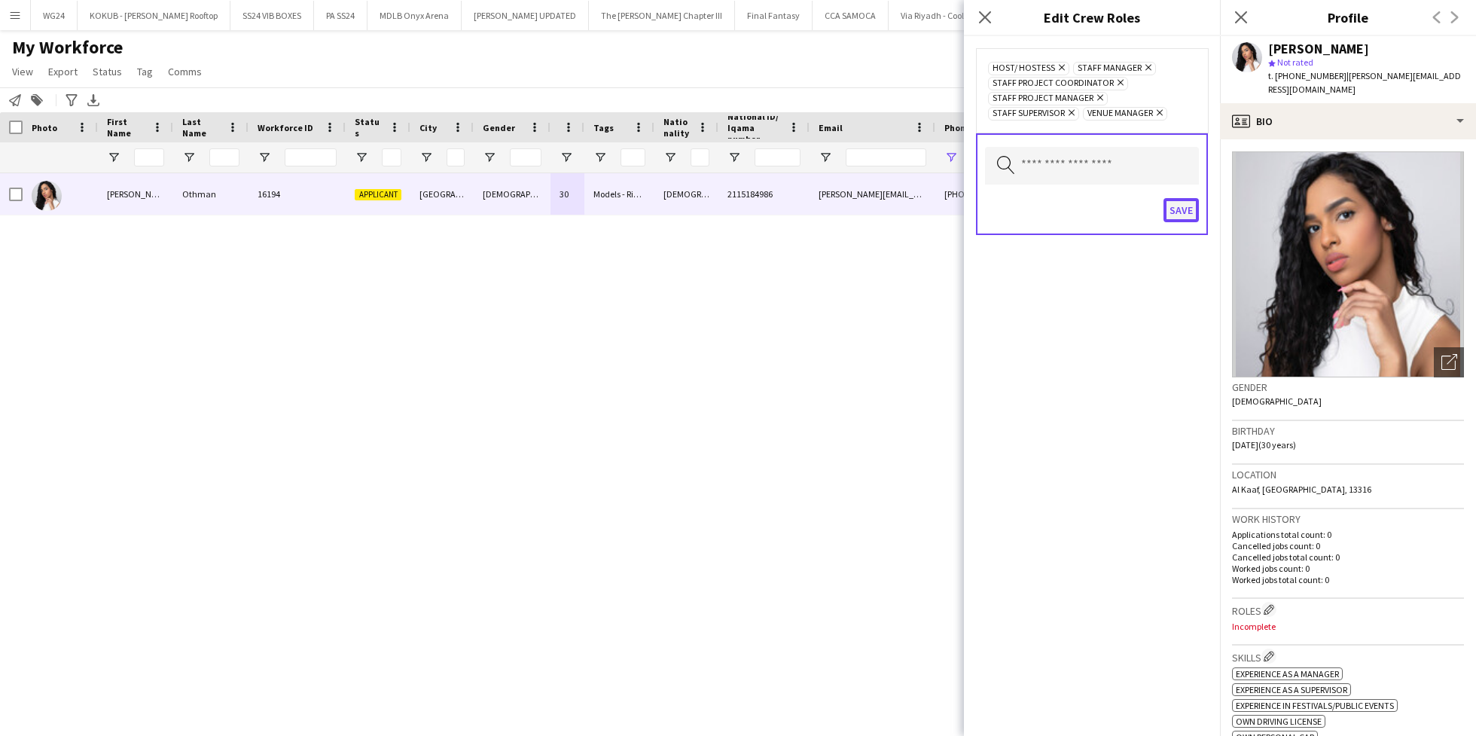
click at [1179, 203] on button "Save" at bounding box center [1181, 210] width 35 height 24
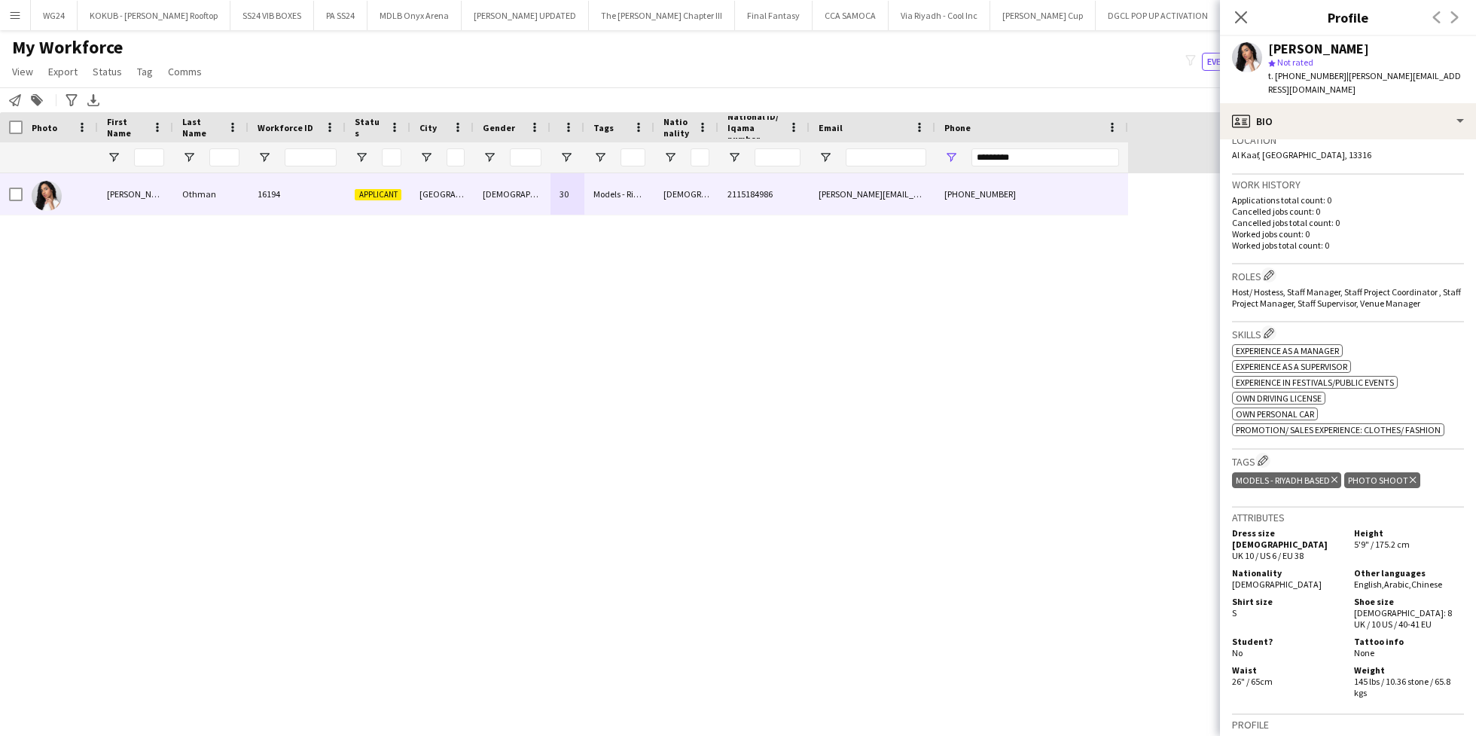
scroll to position [389, 0]
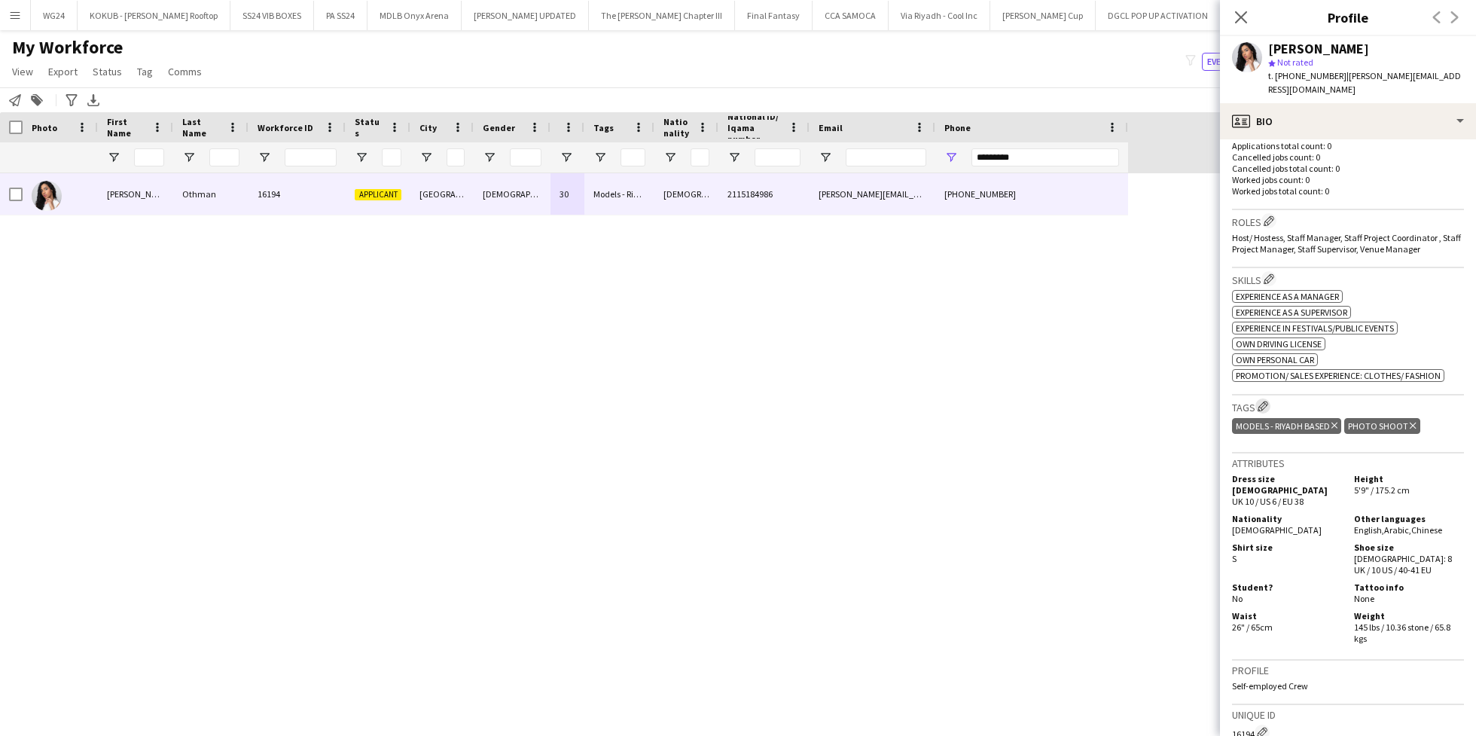
click at [1267, 401] on app-icon "Edit crew company tags" at bounding box center [1263, 406] width 11 height 11
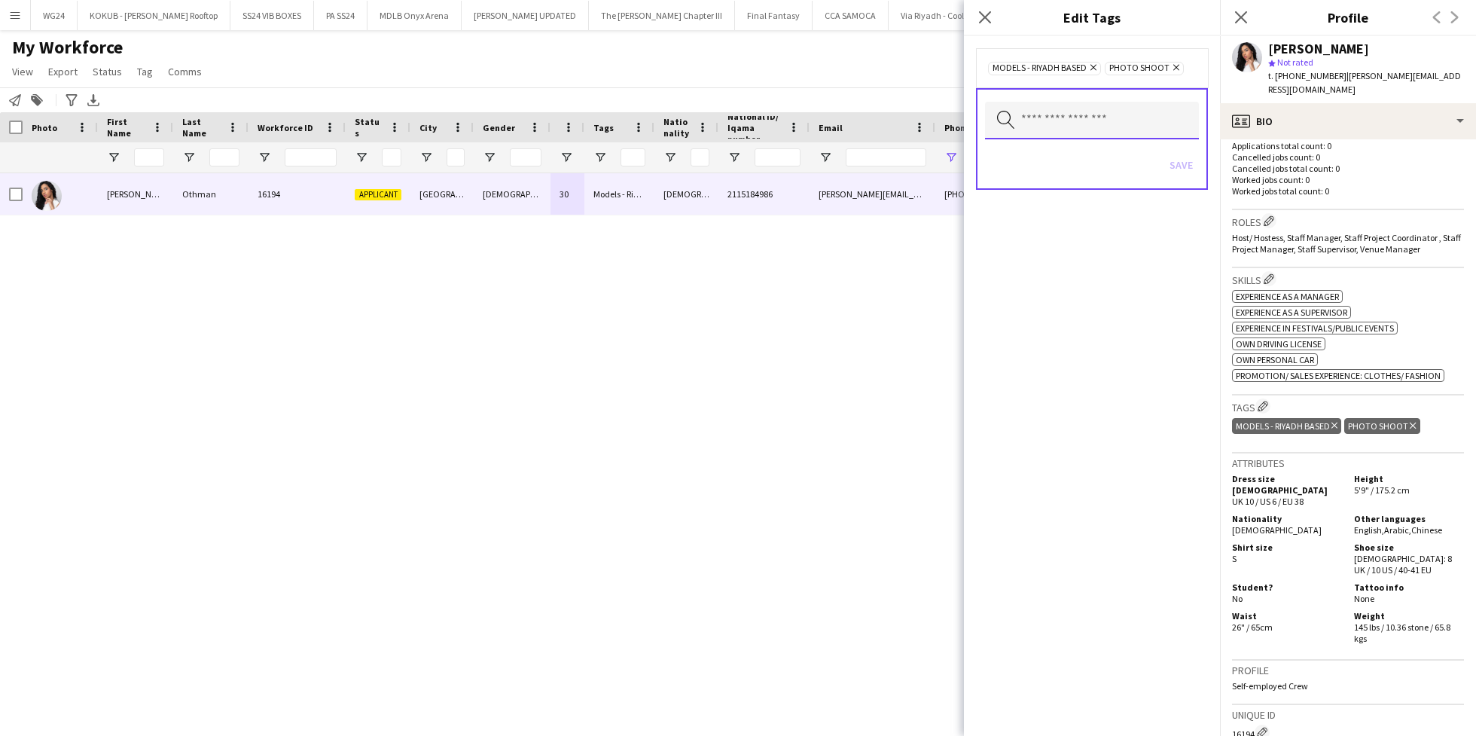
click at [1093, 128] on input "text" at bounding box center [1092, 121] width 214 height 38
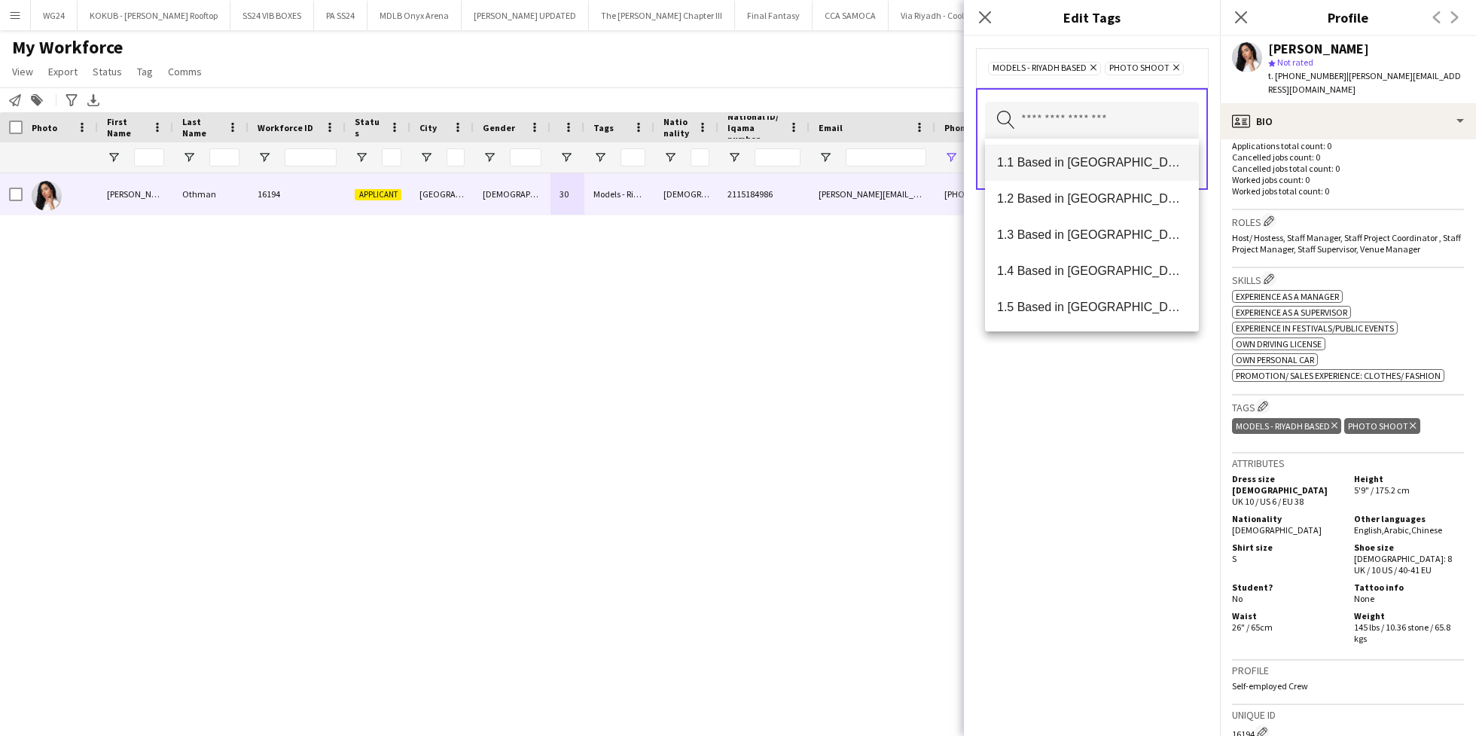
click at [1089, 160] on span "1.1 Based in [GEOGRAPHIC_DATA]" at bounding box center [1092, 162] width 190 height 14
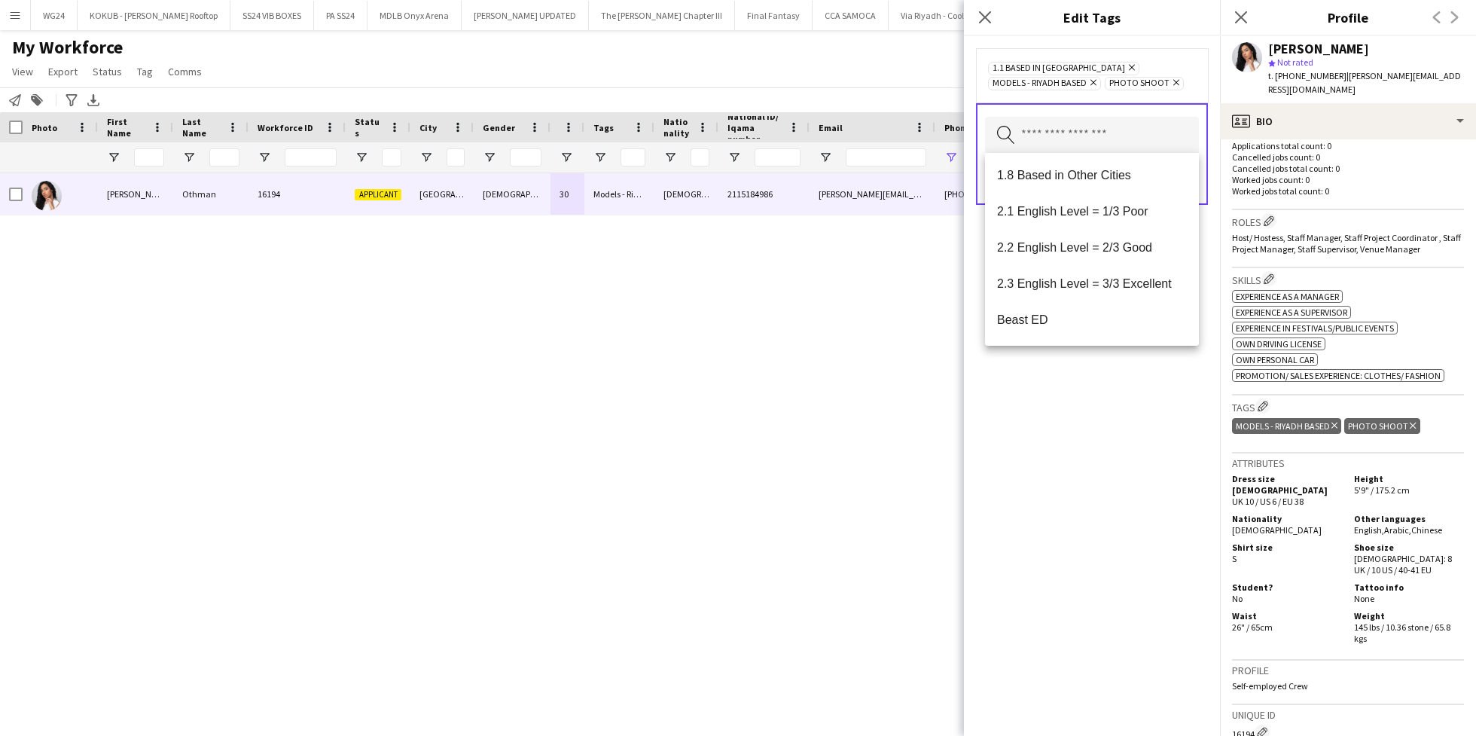
scroll to position [221, 0]
click at [1084, 285] on span "2.3 English Level = 3/3 Excellent" at bounding box center [1092, 280] width 190 height 14
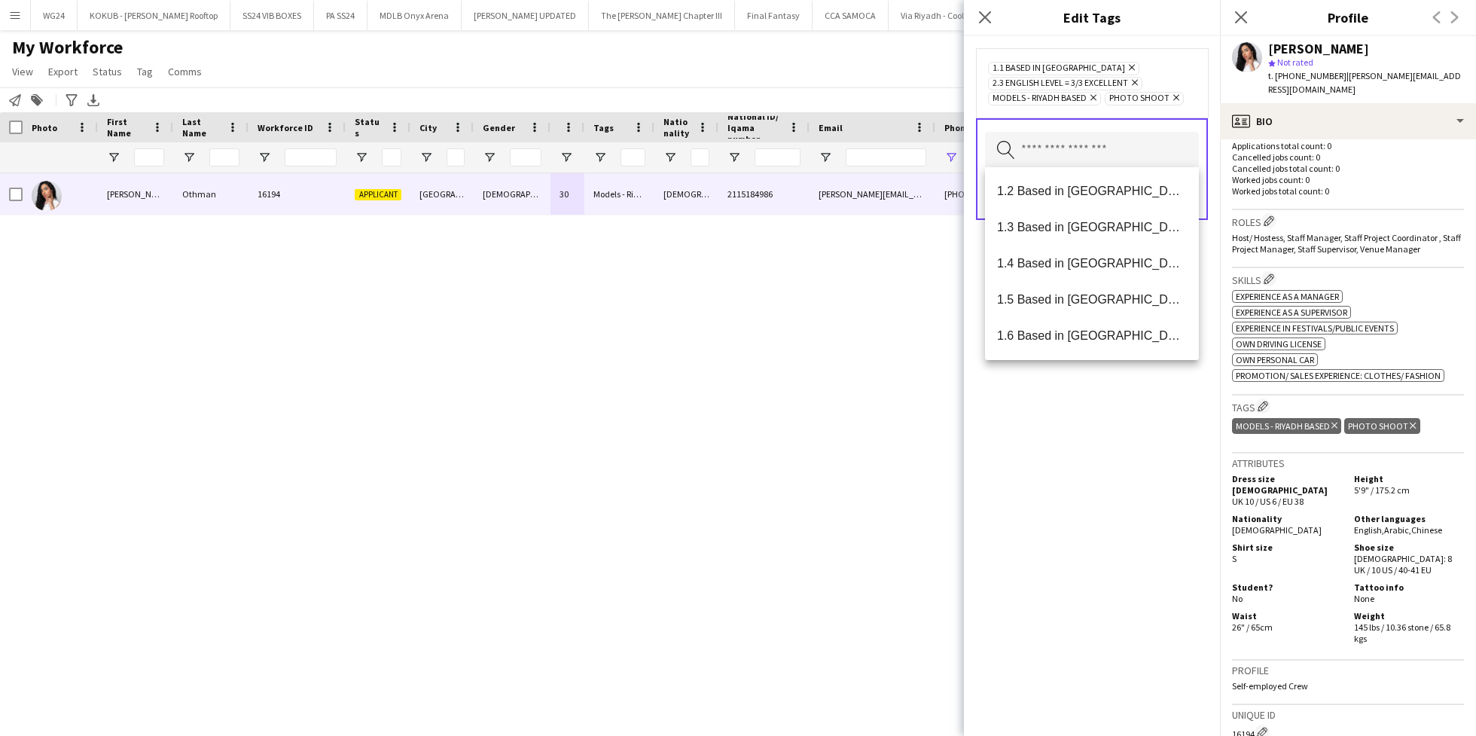
click at [1099, 467] on div "1.1 Based in [GEOGRAPHIC_DATA] Remove 2.3 English Level = 3/3 Excellent Remove …" at bounding box center [1092, 386] width 256 height 700
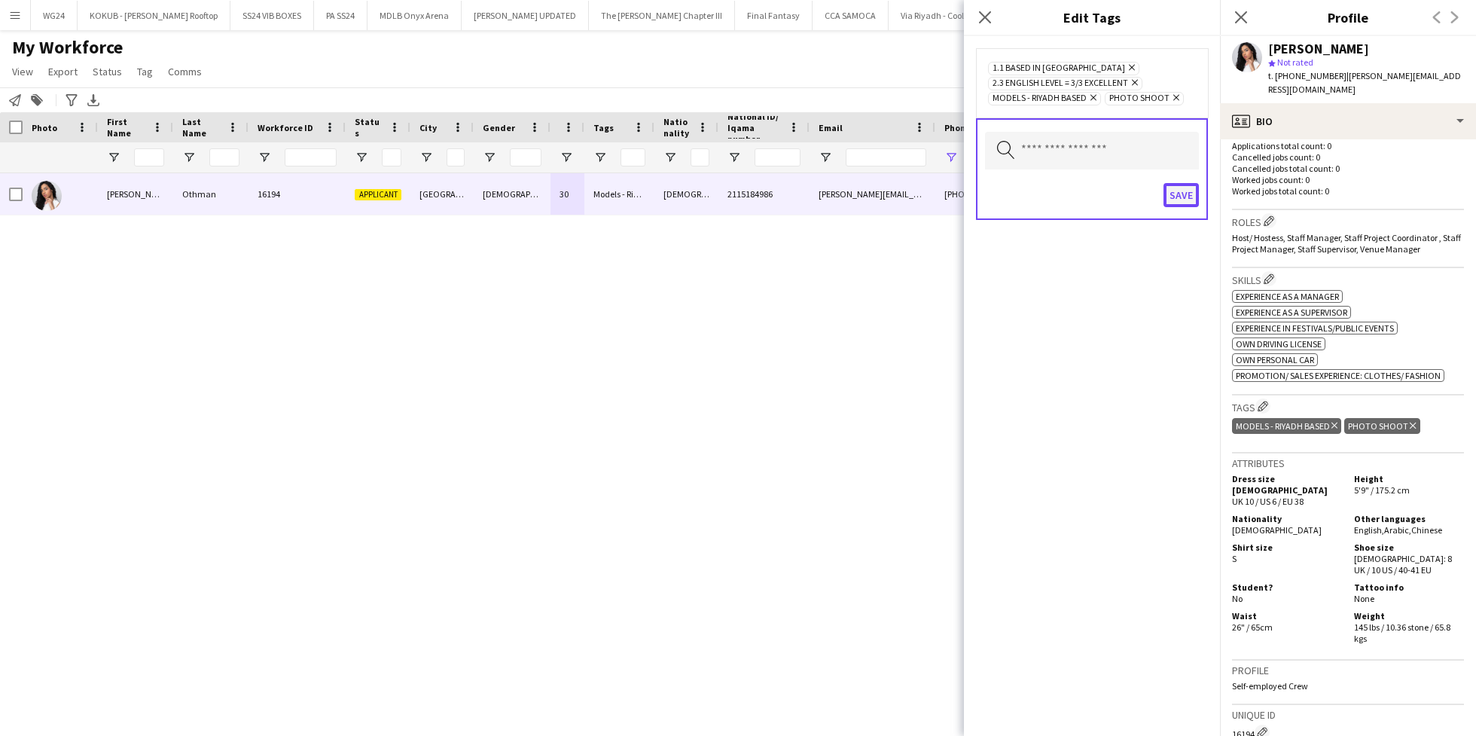
click at [1175, 189] on button "Save" at bounding box center [1181, 195] width 35 height 24
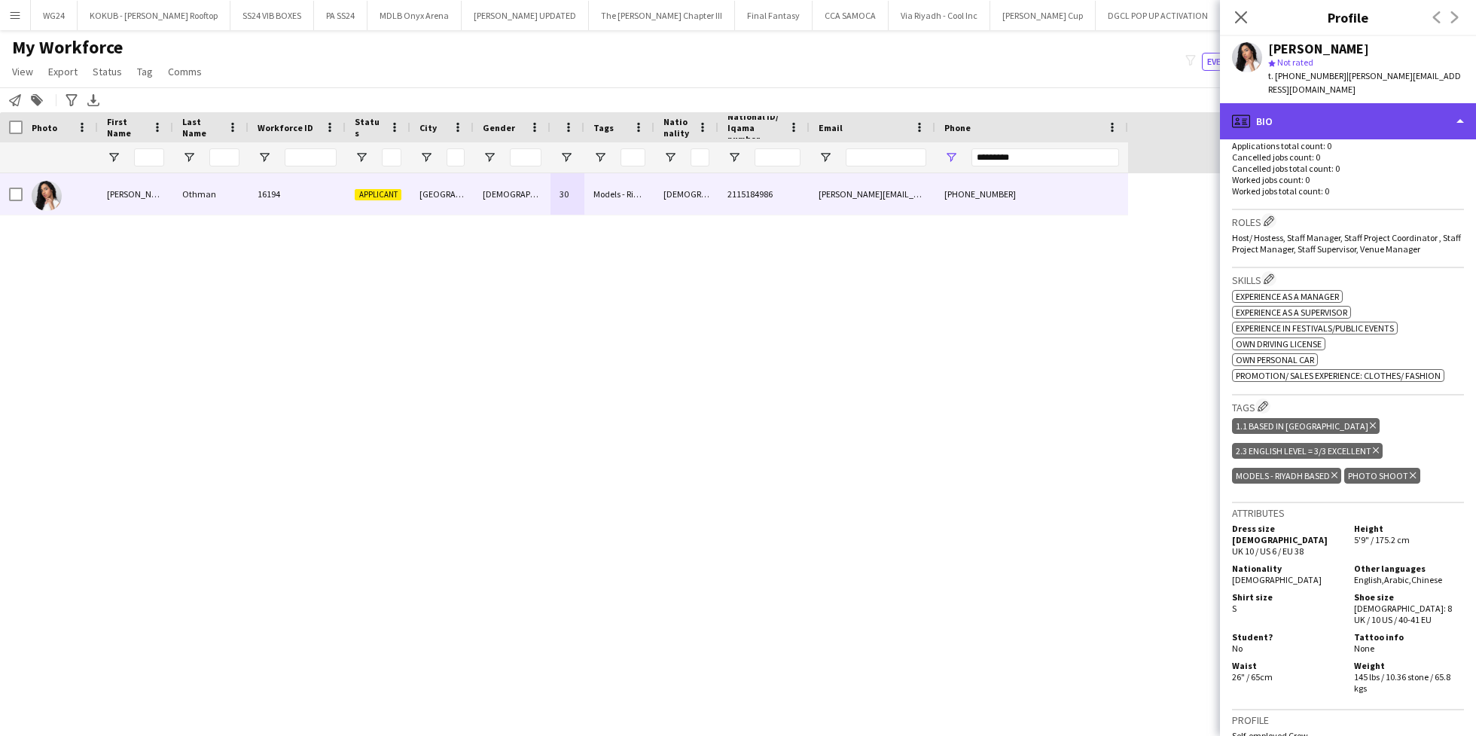
click at [1302, 113] on div "profile Bio" at bounding box center [1348, 121] width 256 height 36
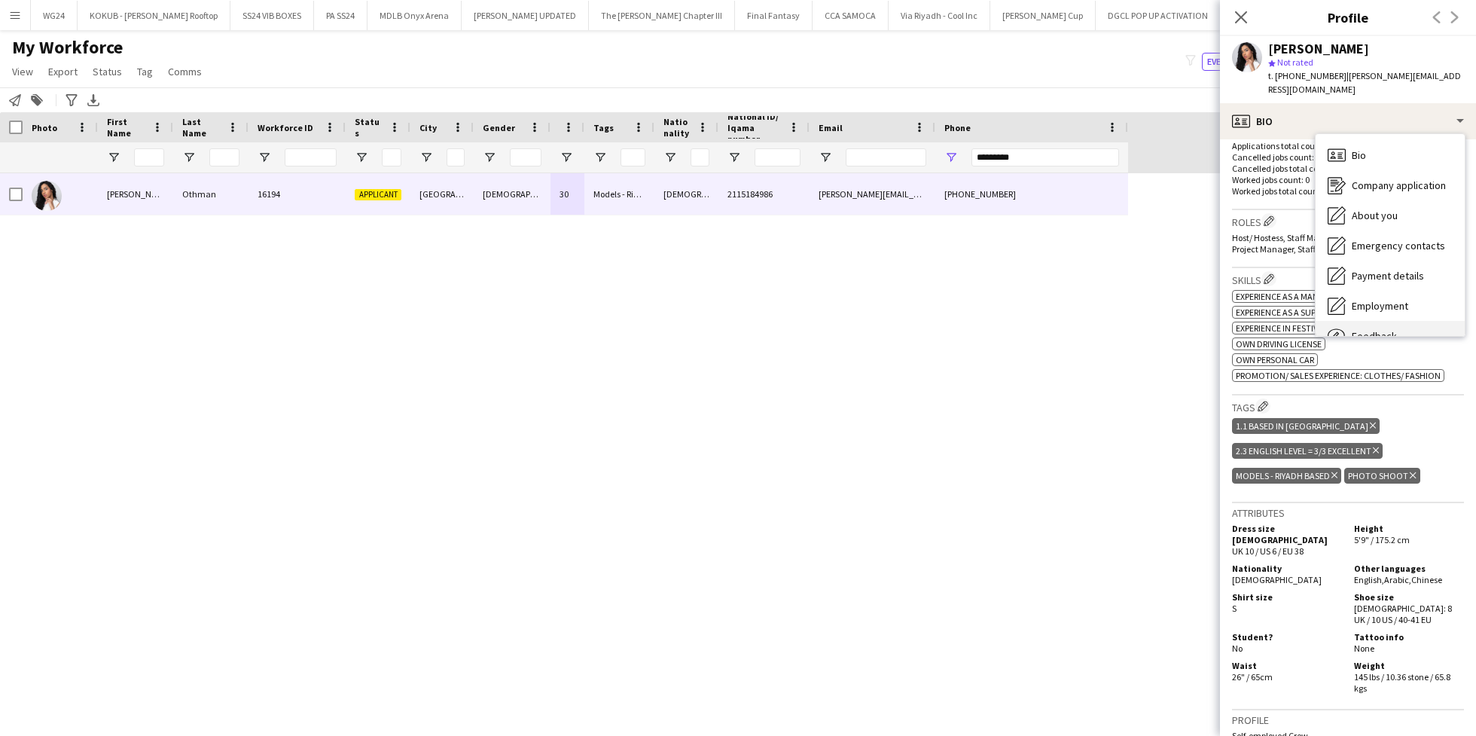
click at [1377, 321] on div "Feedback Feedback" at bounding box center [1390, 336] width 149 height 30
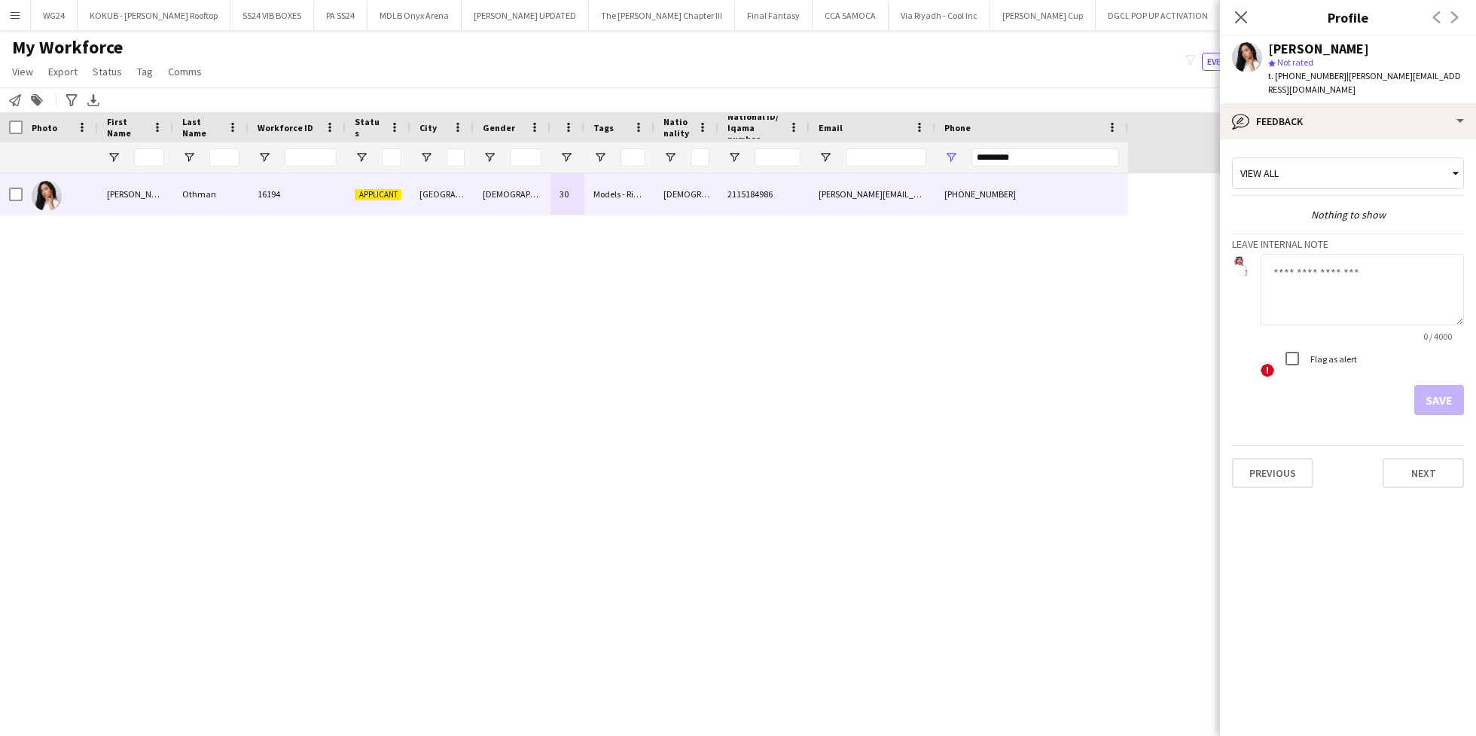
click at [1336, 270] on textarea at bounding box center [1362, 290] width 203 height 72
type textarea "**********"
click at [1447, 386] on button "Save" at bounding box center [1439, 400] width 50 height 30
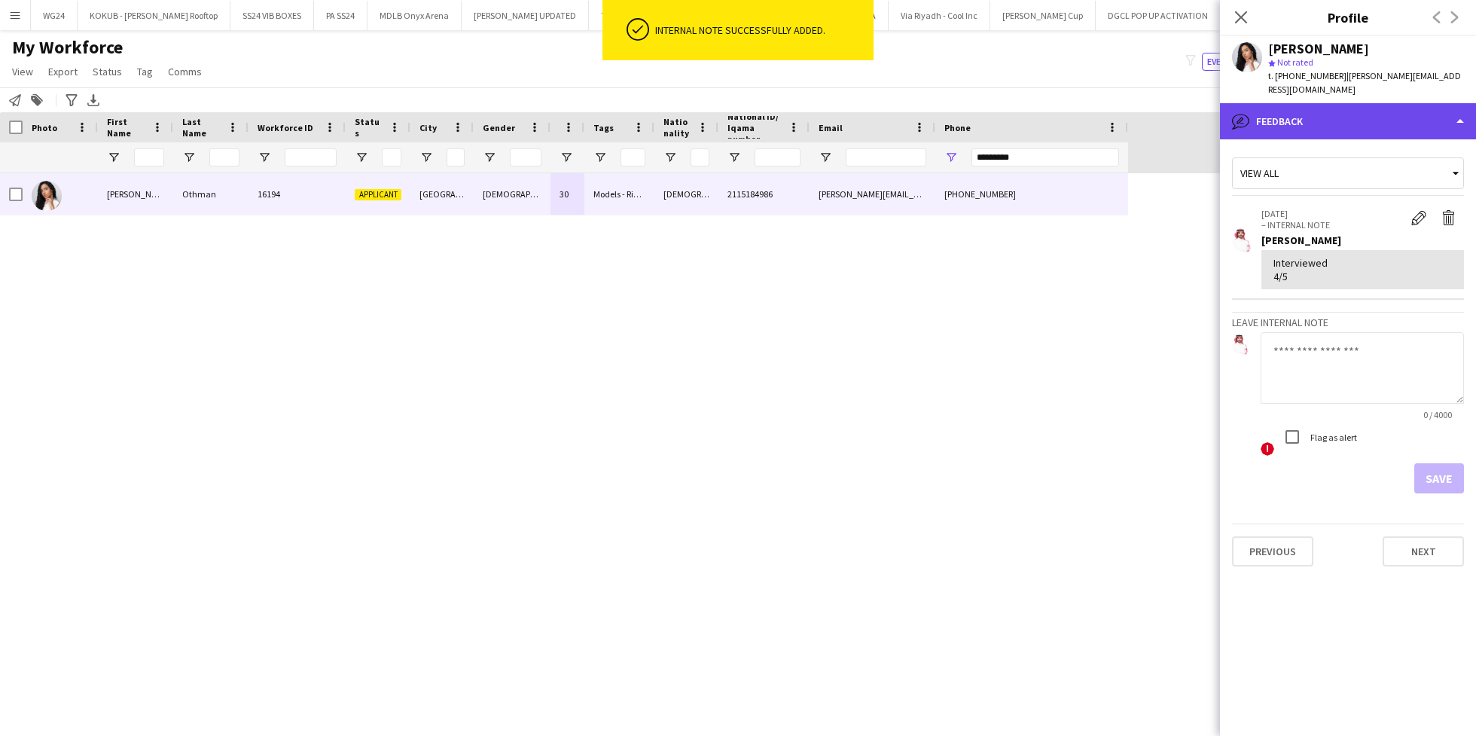
click at [1301, 114] on div "bubble-pencil Feedback" at bounding box center [1348, 121] width 256 height 36
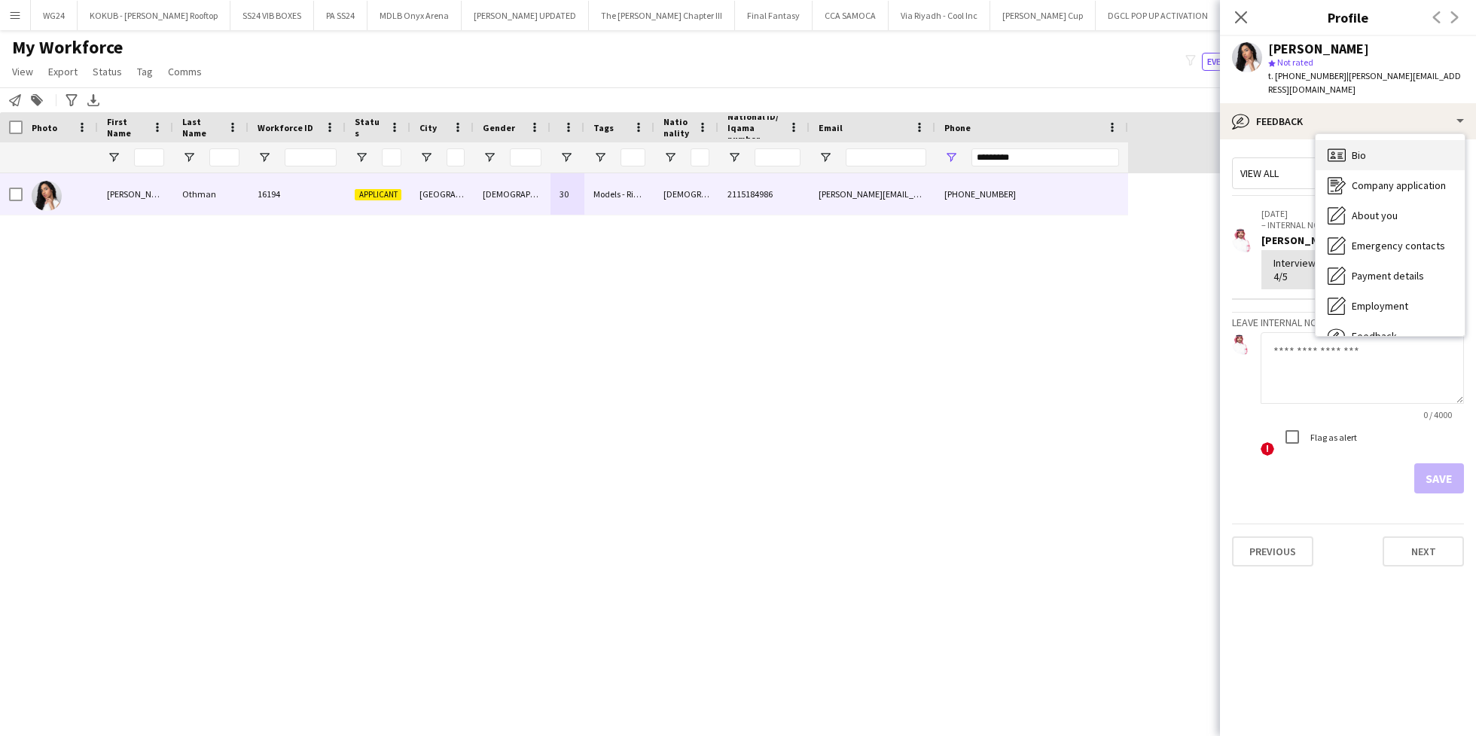
click at [1352, 148] on span "Bio" at bounding box center [1359, 155] width 14 height 14
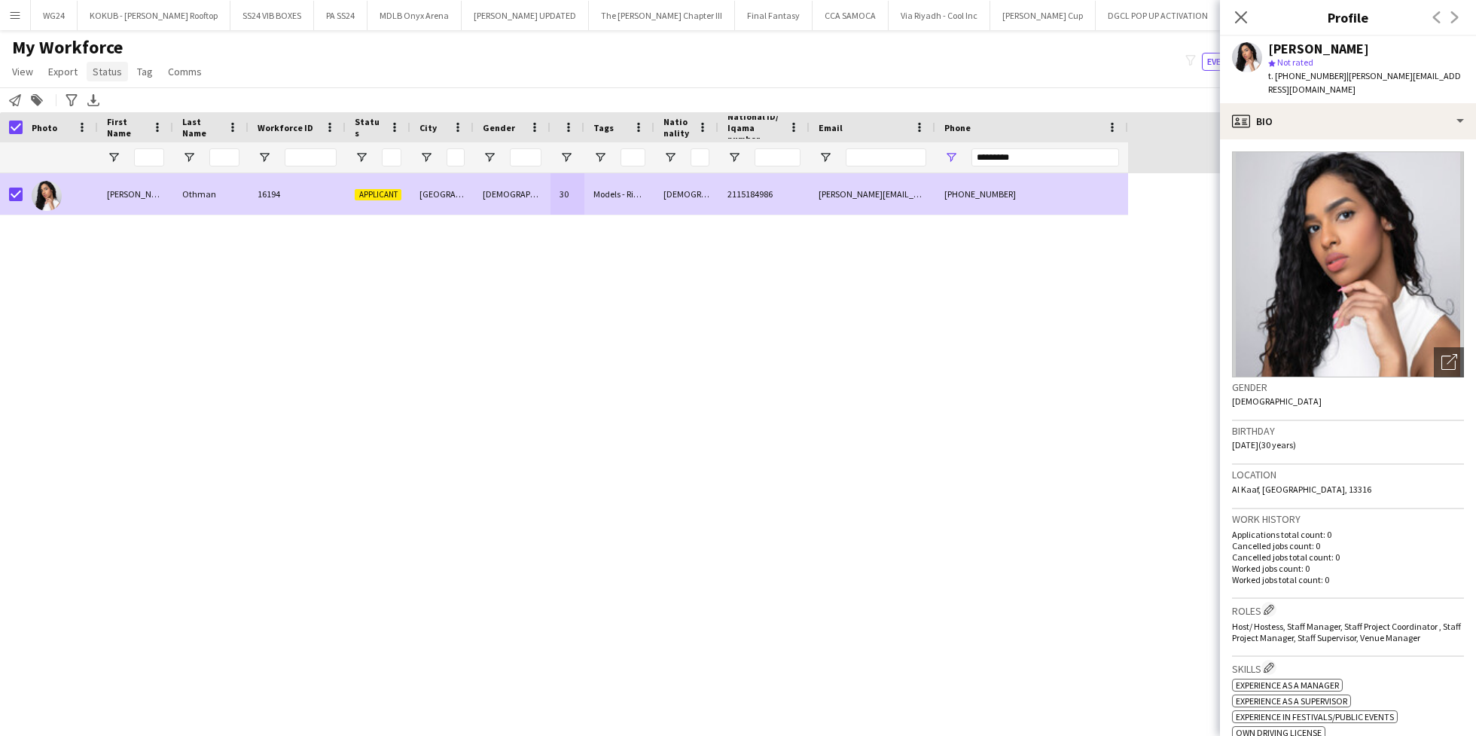
click at [100, 71] on span "Status" at bounding box center [107, 72] width 29 height 14
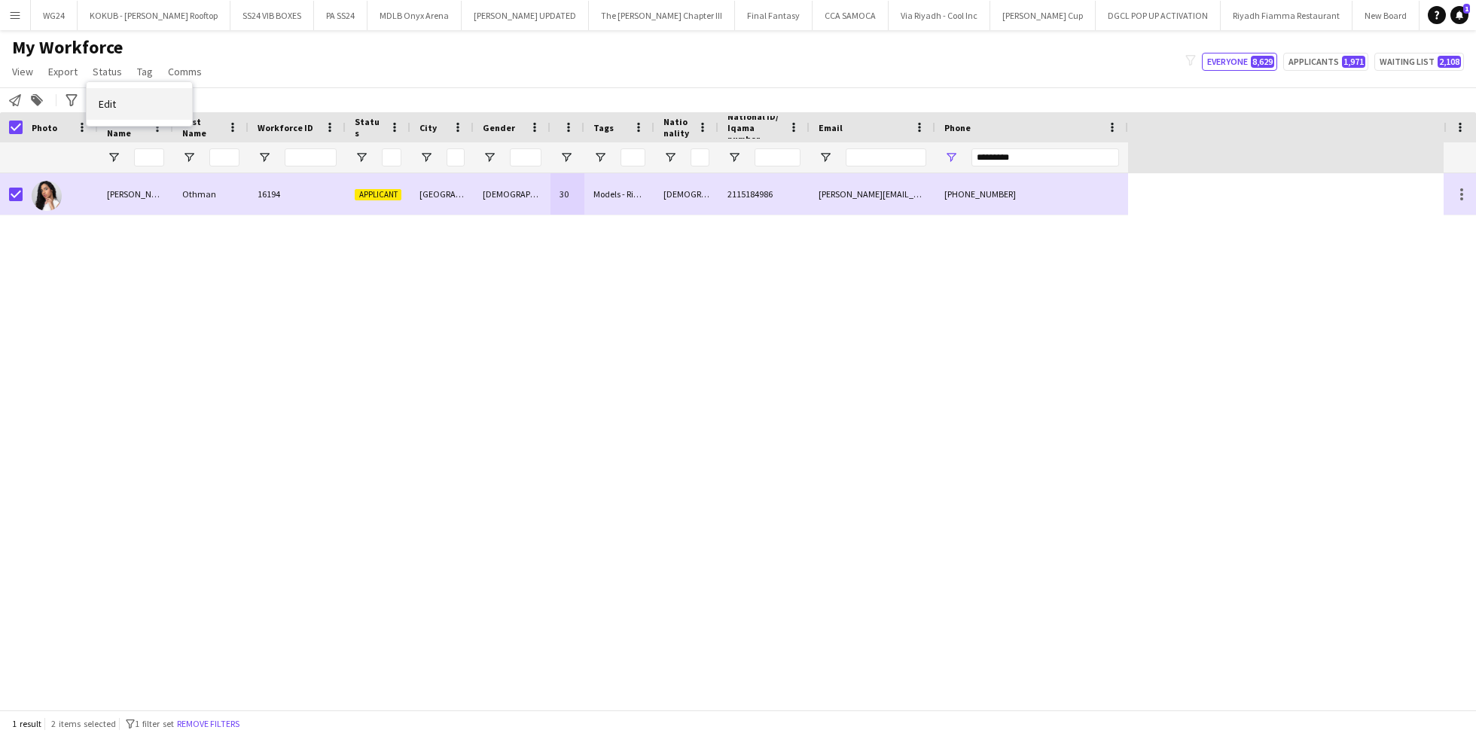
click at [120, 113] on link "Edit" at bounding box center [139, 104] width 105 height 32
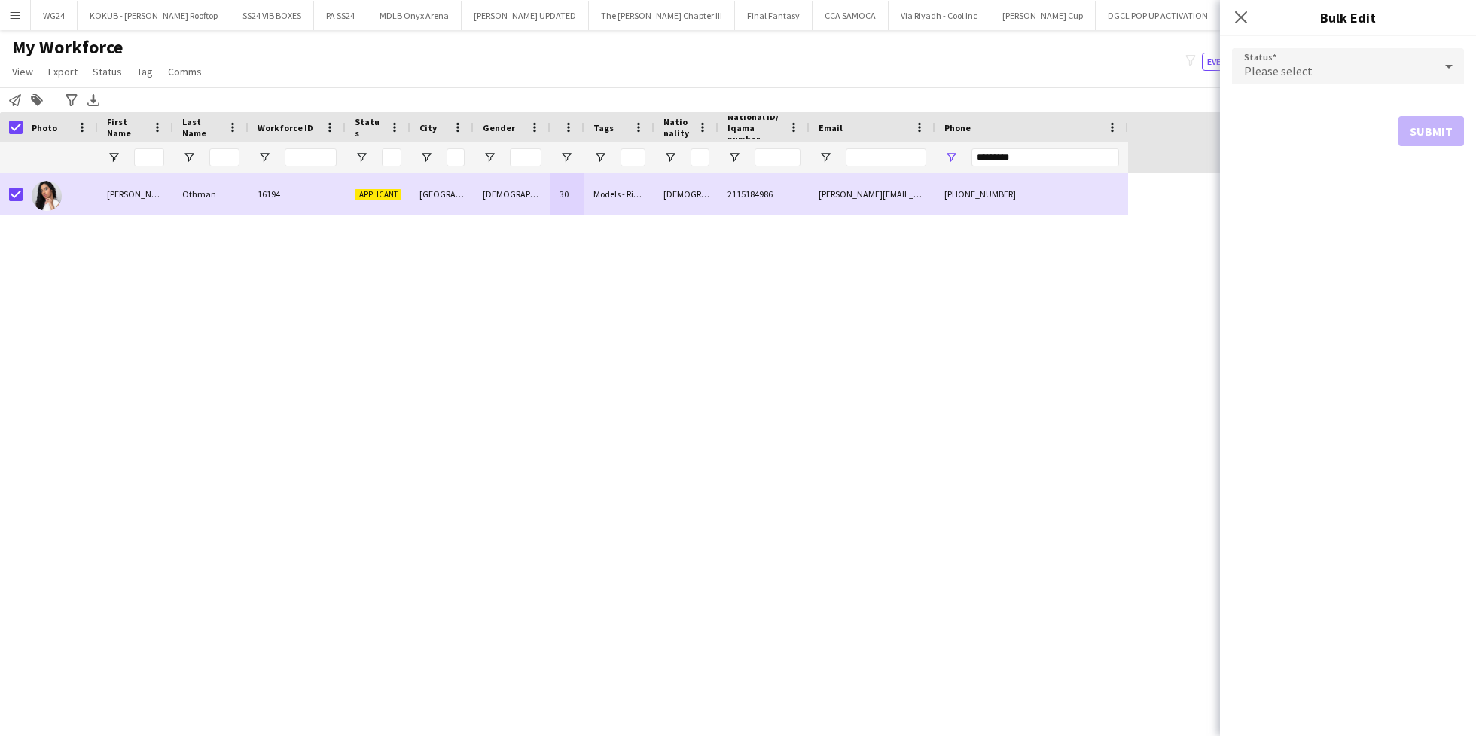
click at [1389, 71] on div "Please select" at bounding box center [1333, 66] width 202 height 36
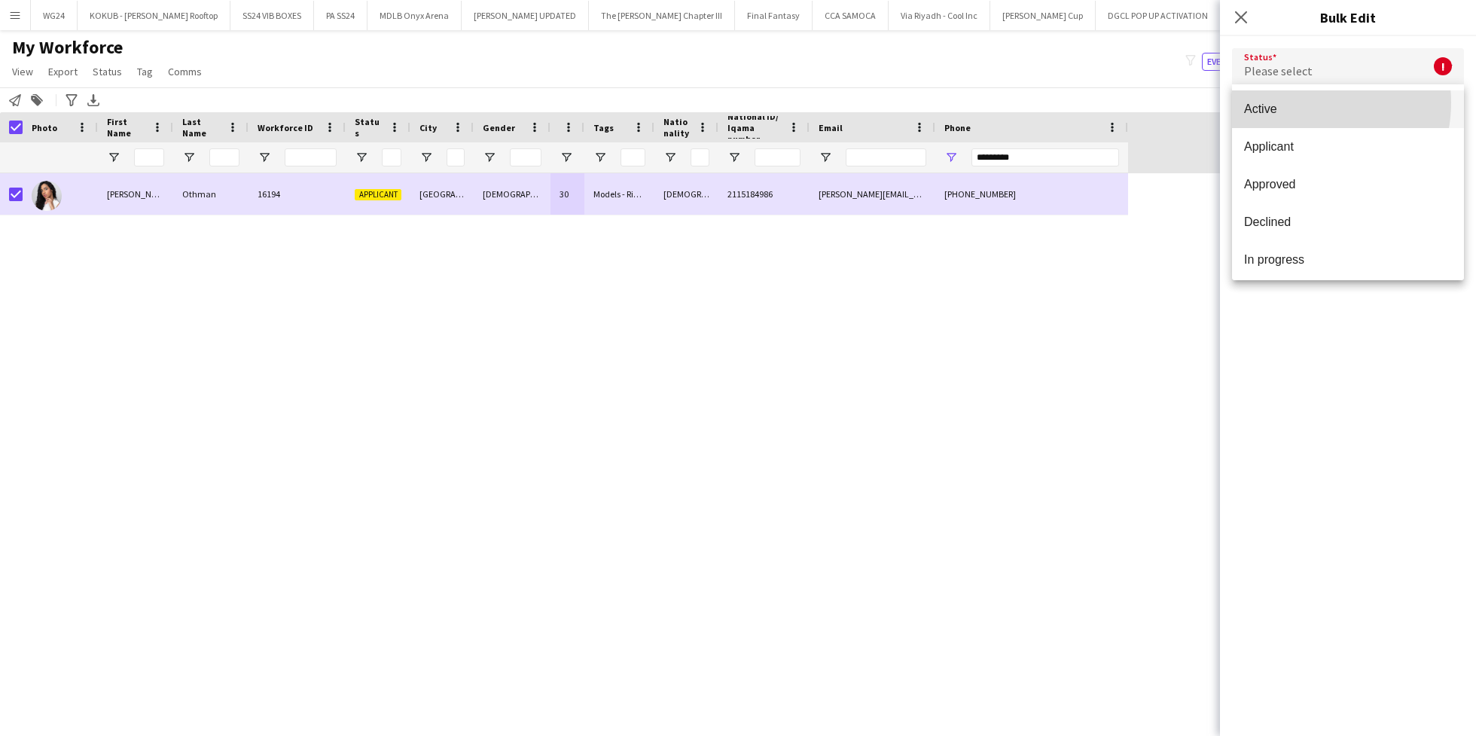
click at [1301, 103] on span "Active" at bounding box center [1348, 109] width 208 height 14
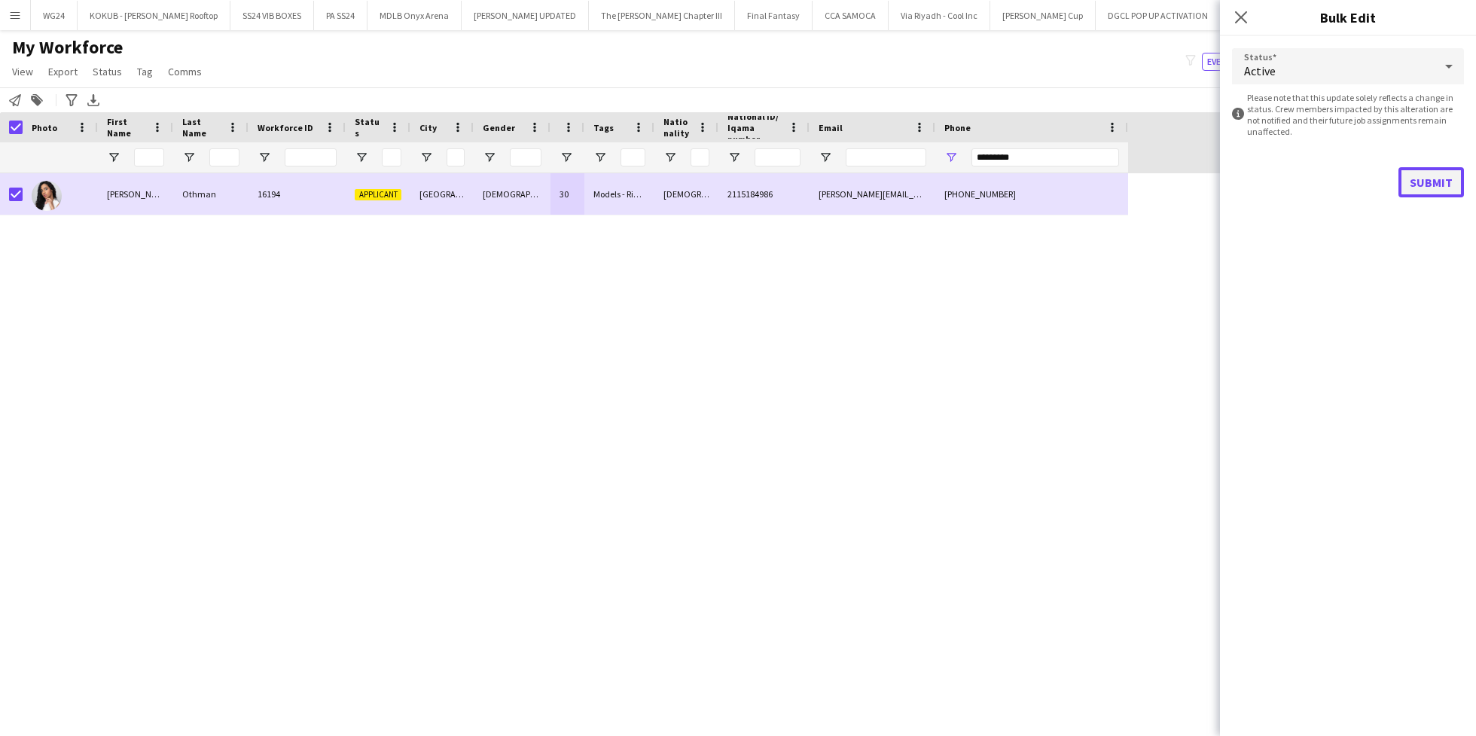
click at [1448, 191] on button "Submit" at bounding box center [1431, 182] width 66 height 30
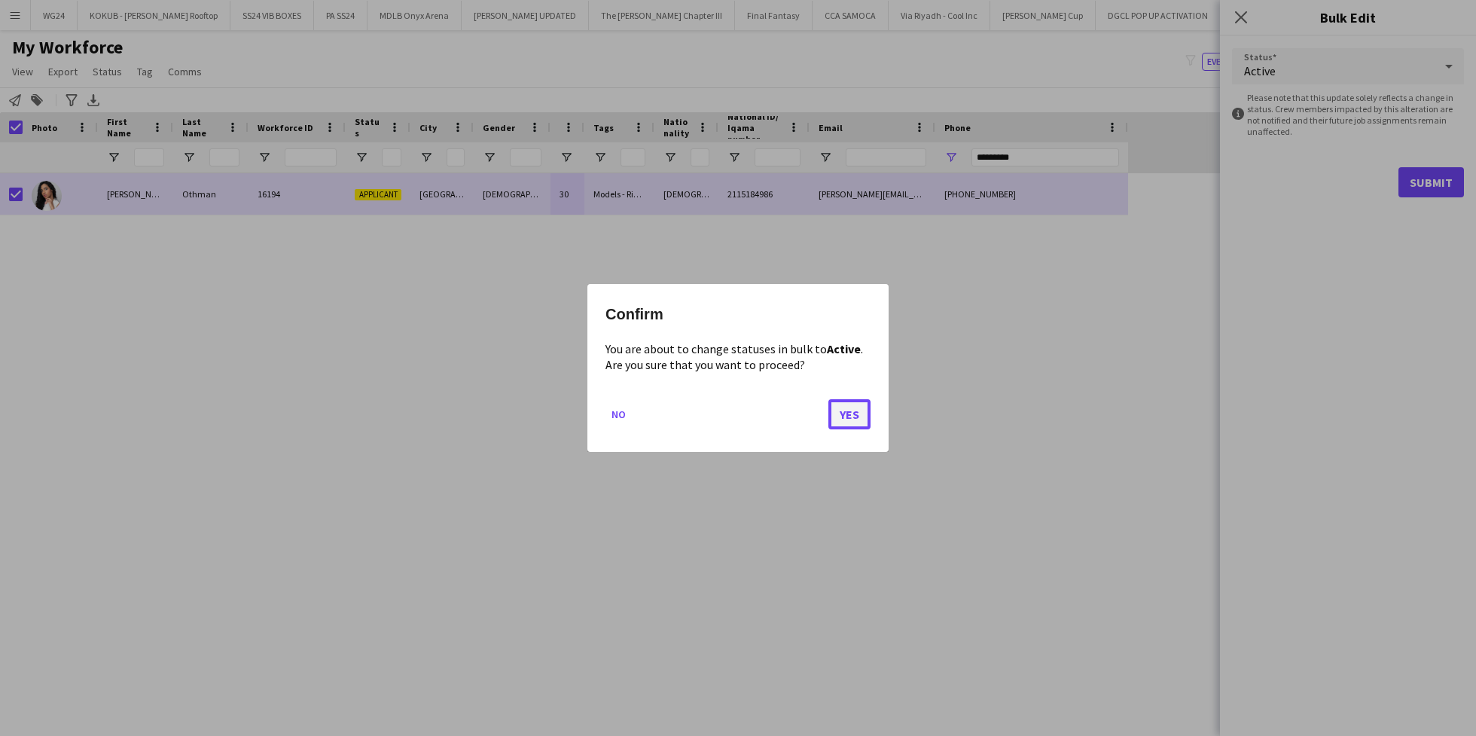
click at [849, 411] on button "Yes" at bounding box center [849, 414] width 42 height 30
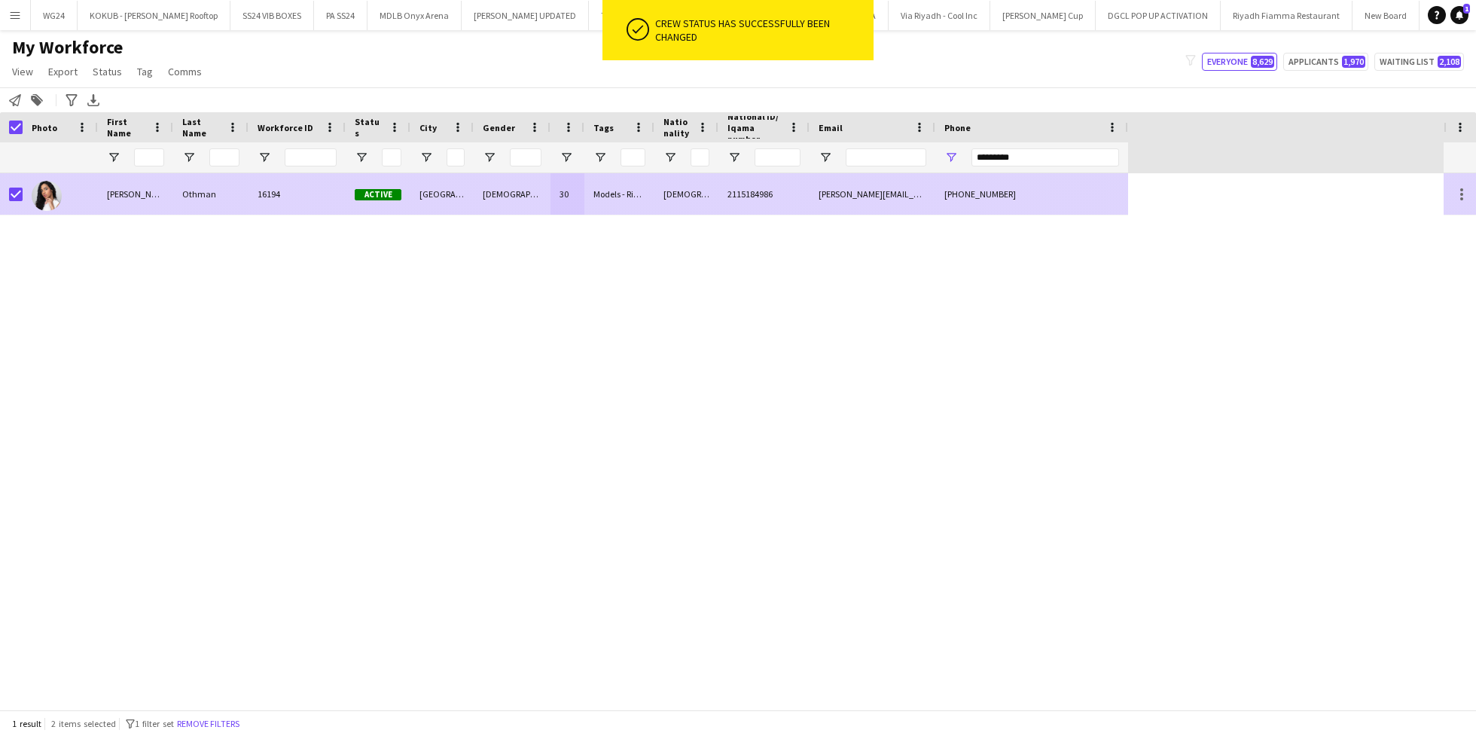
click at [111, 204] on div "[PERSON_NAME]" at bounding box center [135, 193] width 75 height 41
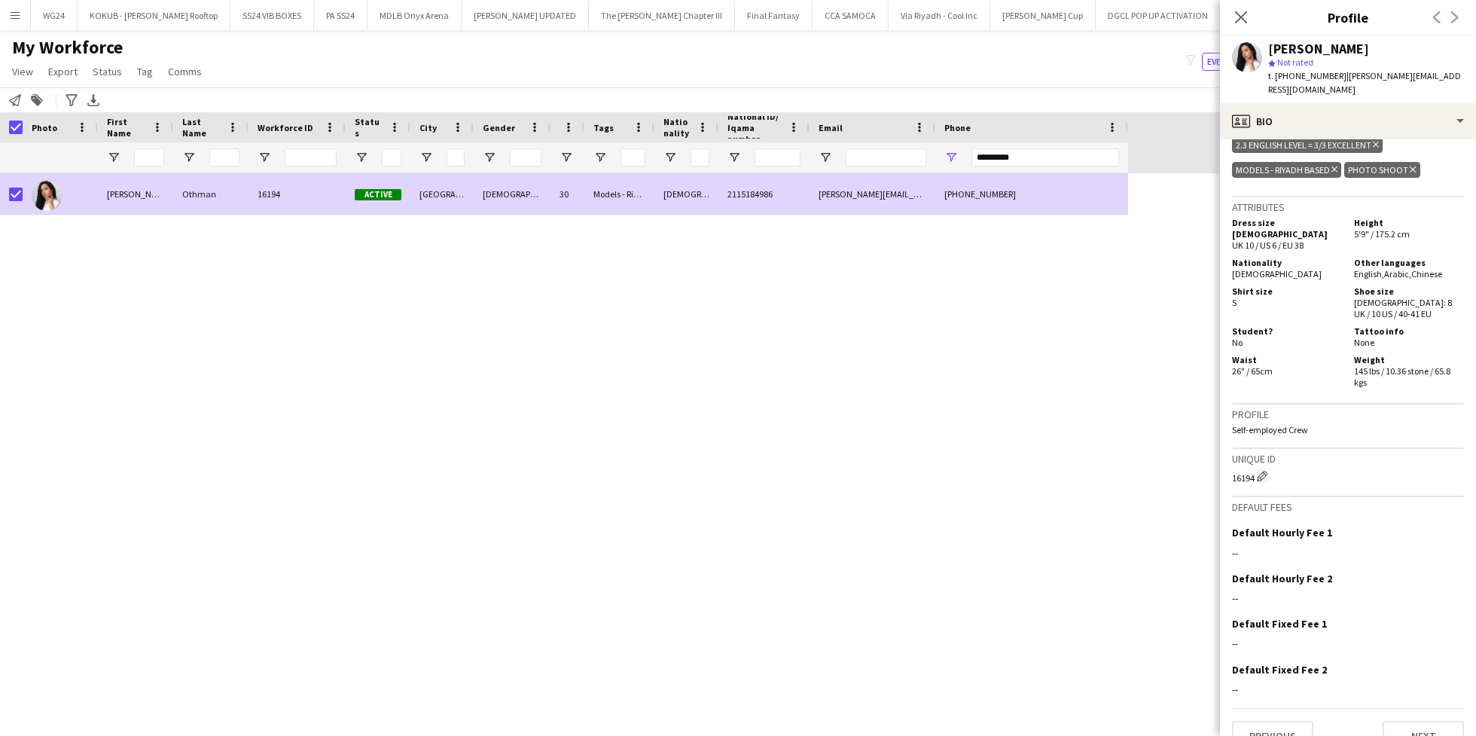
scroll to position [0, 0]
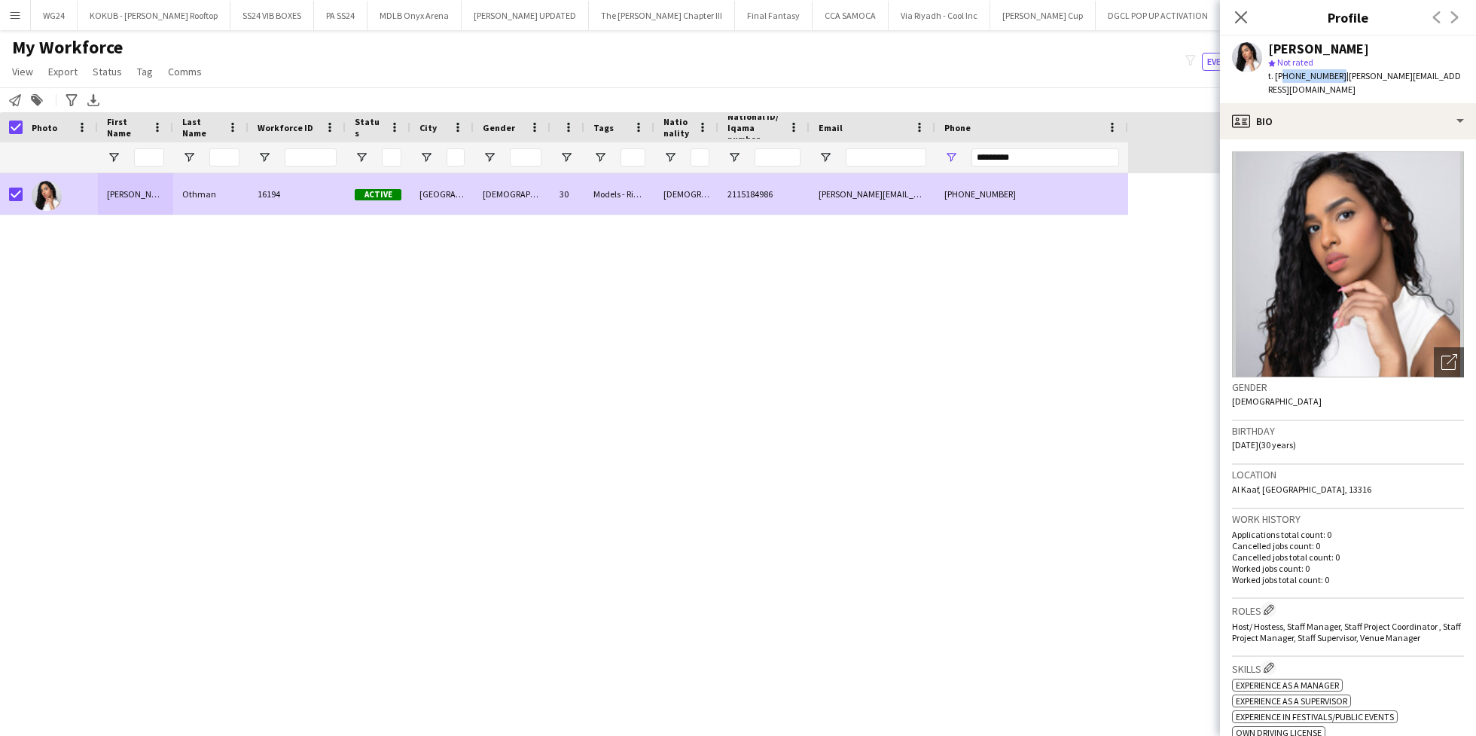
drag, startPoint x: 1334, startPoint y: 74, endPoint x: 1278, endPoint y: 73, distance: 55.7
click at [1278, 73] on span "t. [PHONE_NUMBER]" at bounding box center [1307, 75] width 78 height 11
copy span "966570273371"
click at [1060, 162] on input "*********" at bounding box center [1045, 157] width 148 height 18
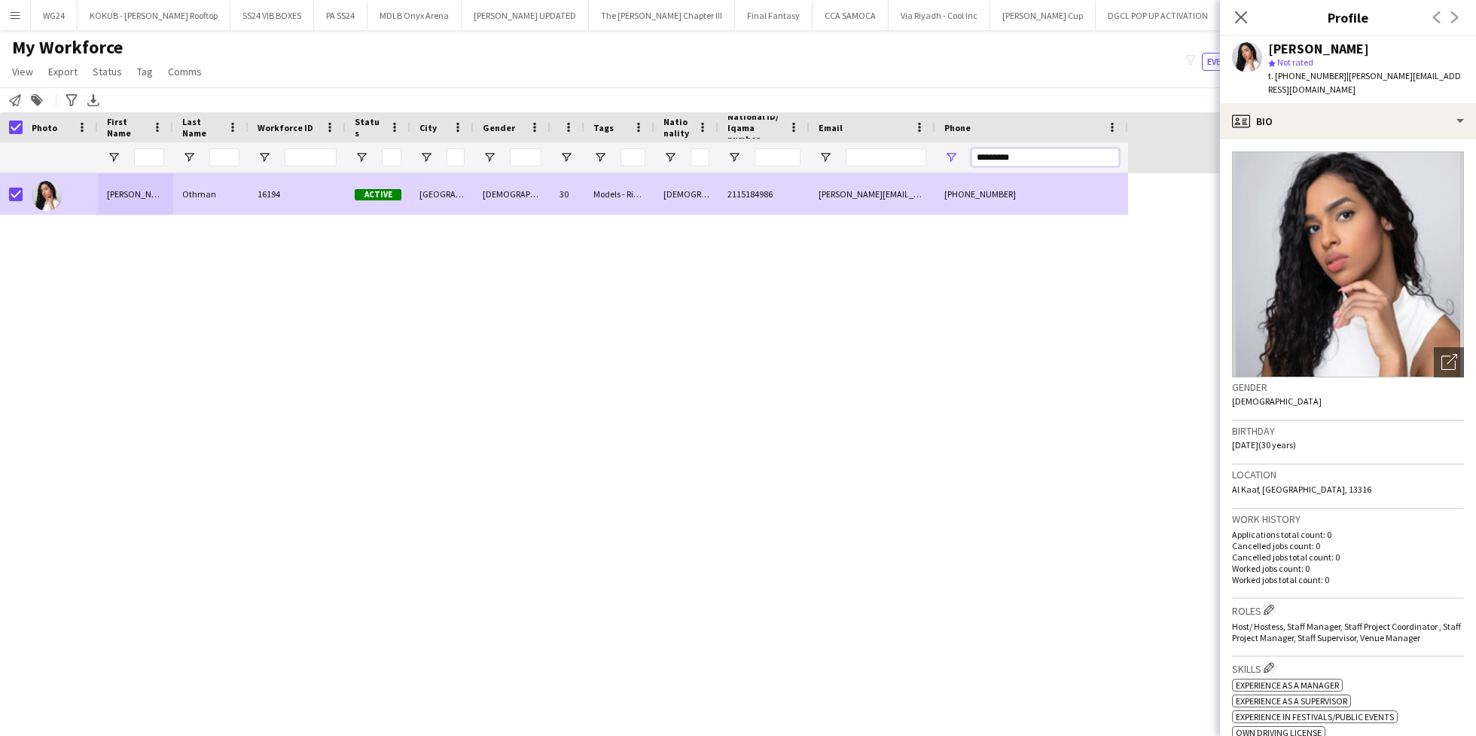
paste input "Phone Filter Input"
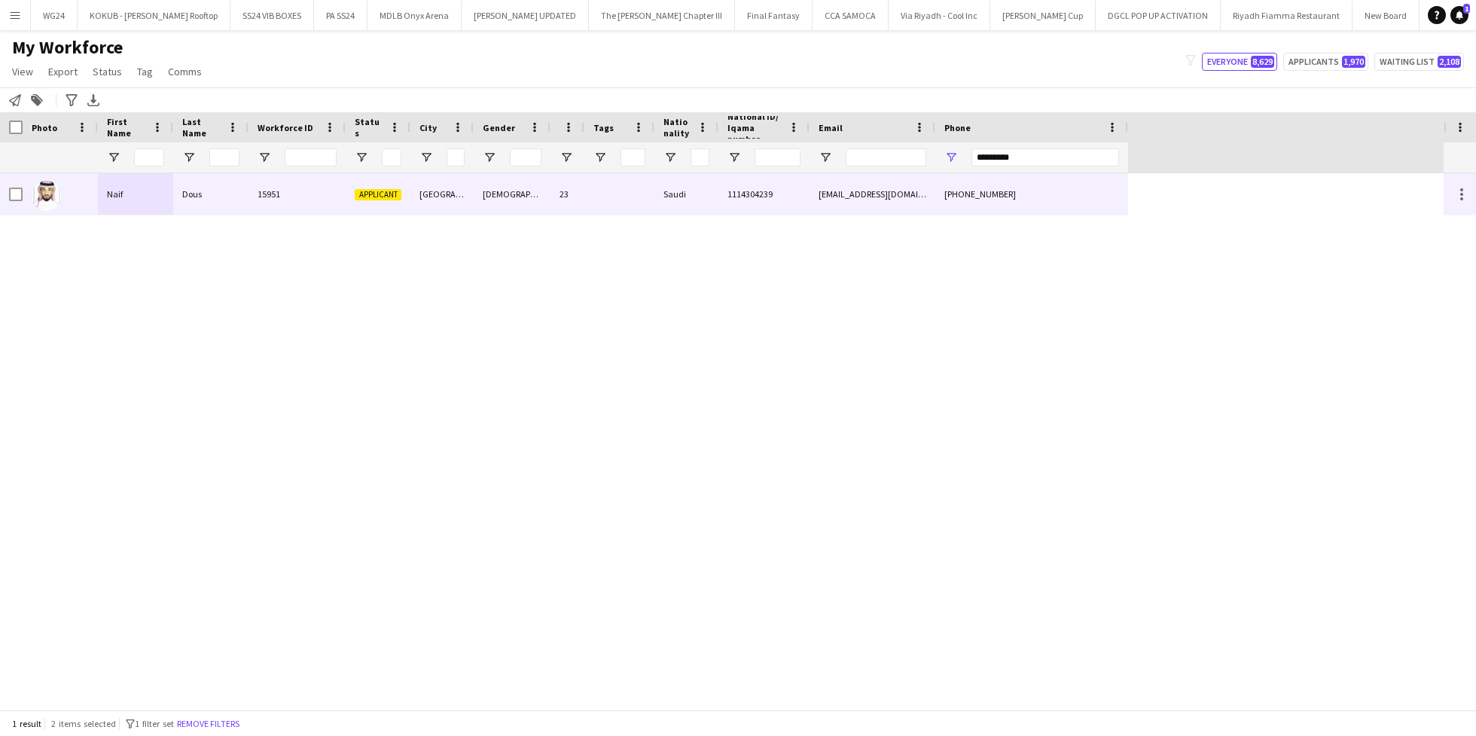
click at [997, 190] on div "[PHONE_NUMBER]" at bounding box center [1031, 193] width 193 height 41
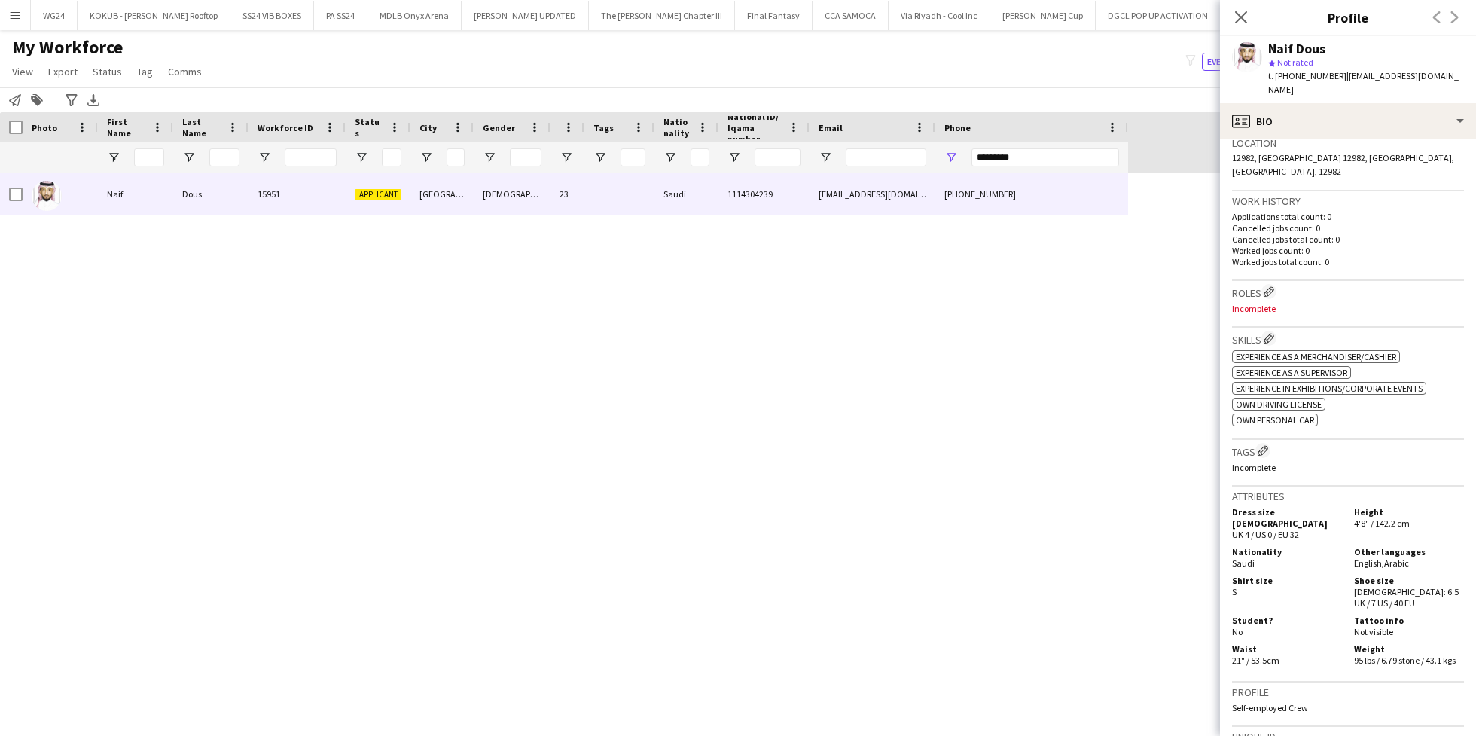
scroll to position [334, 0]
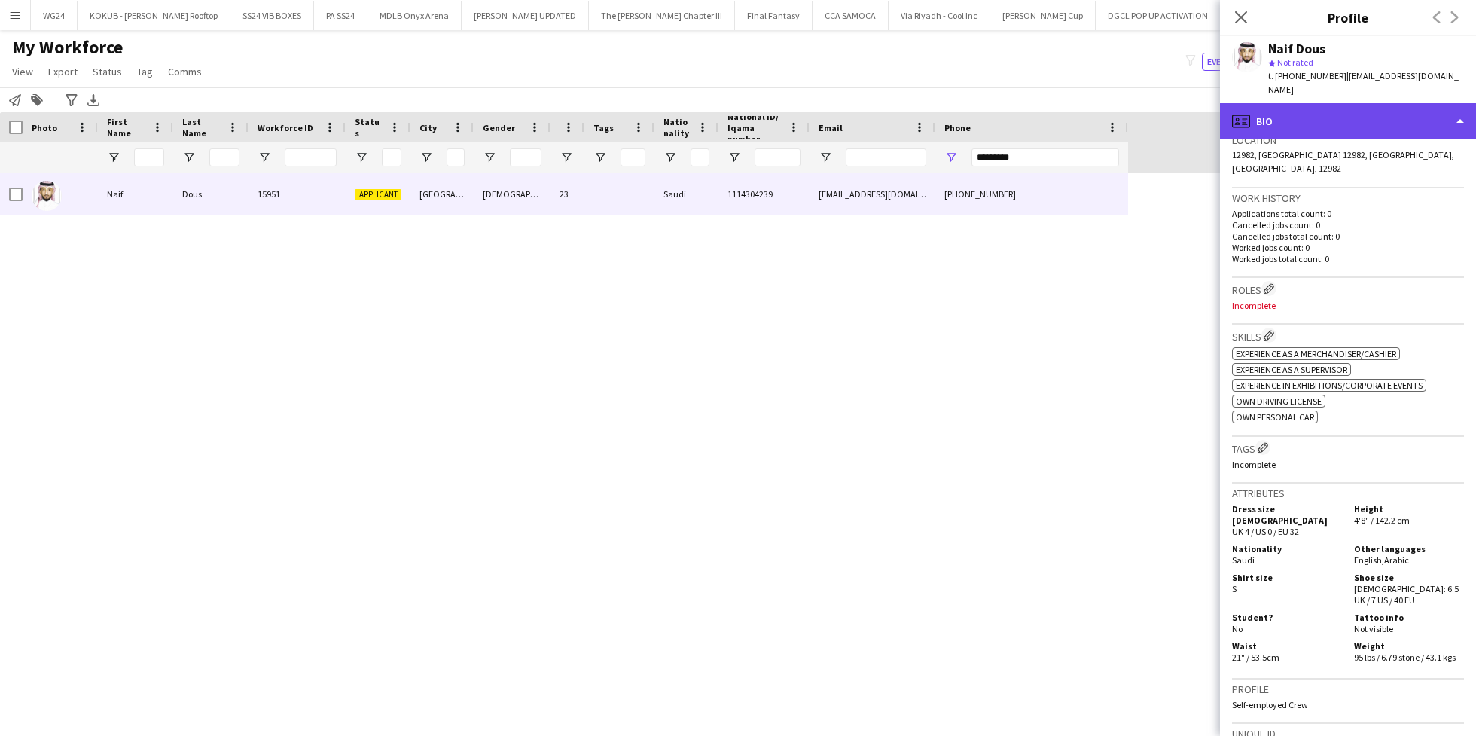
click at [1345, 103] on div "profile Bio" at bounding box center [1348, 121] width 256 height 36
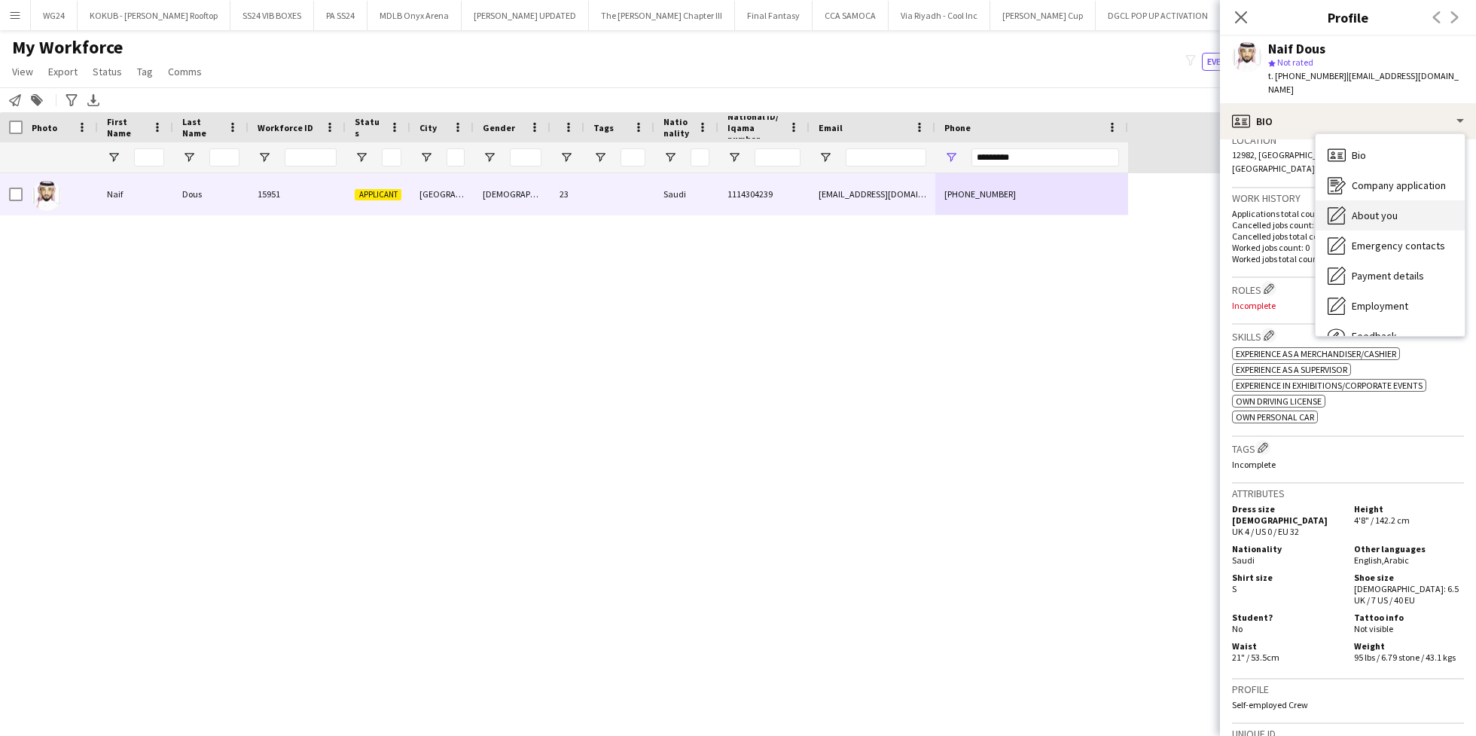
click at [1393, 209] on span "About you" at bounding box center [1375, 216] width 46 height 14
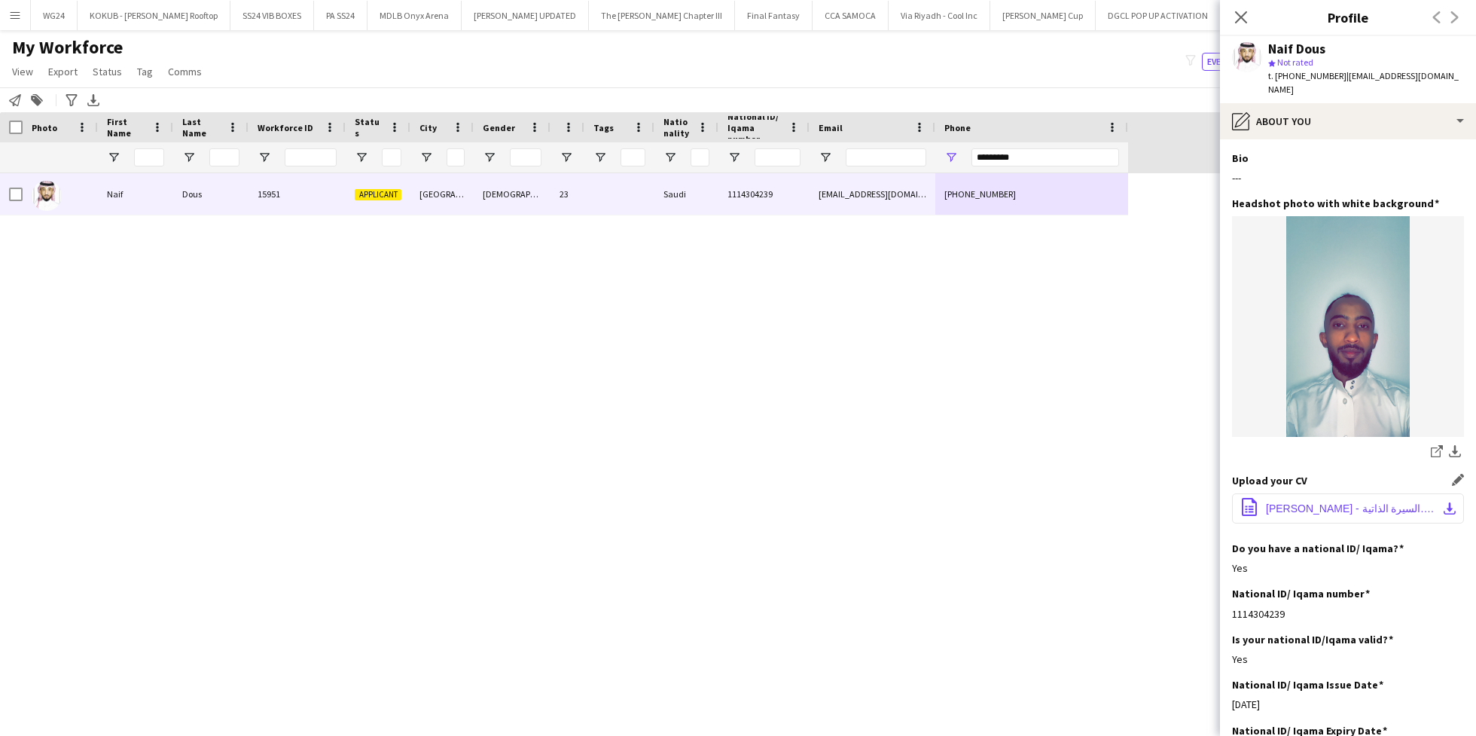
click at [1344, 502] on span "‎⁨السيرة الذاتية - [PERSON_NAME]⁩.pdf" at bounding box center [1351, 508] width 170 height 12
click at [1002, 158] on input "*********" at bounding box center [1045, 157] width 148 height 18
paste input "Phone Filter Input"
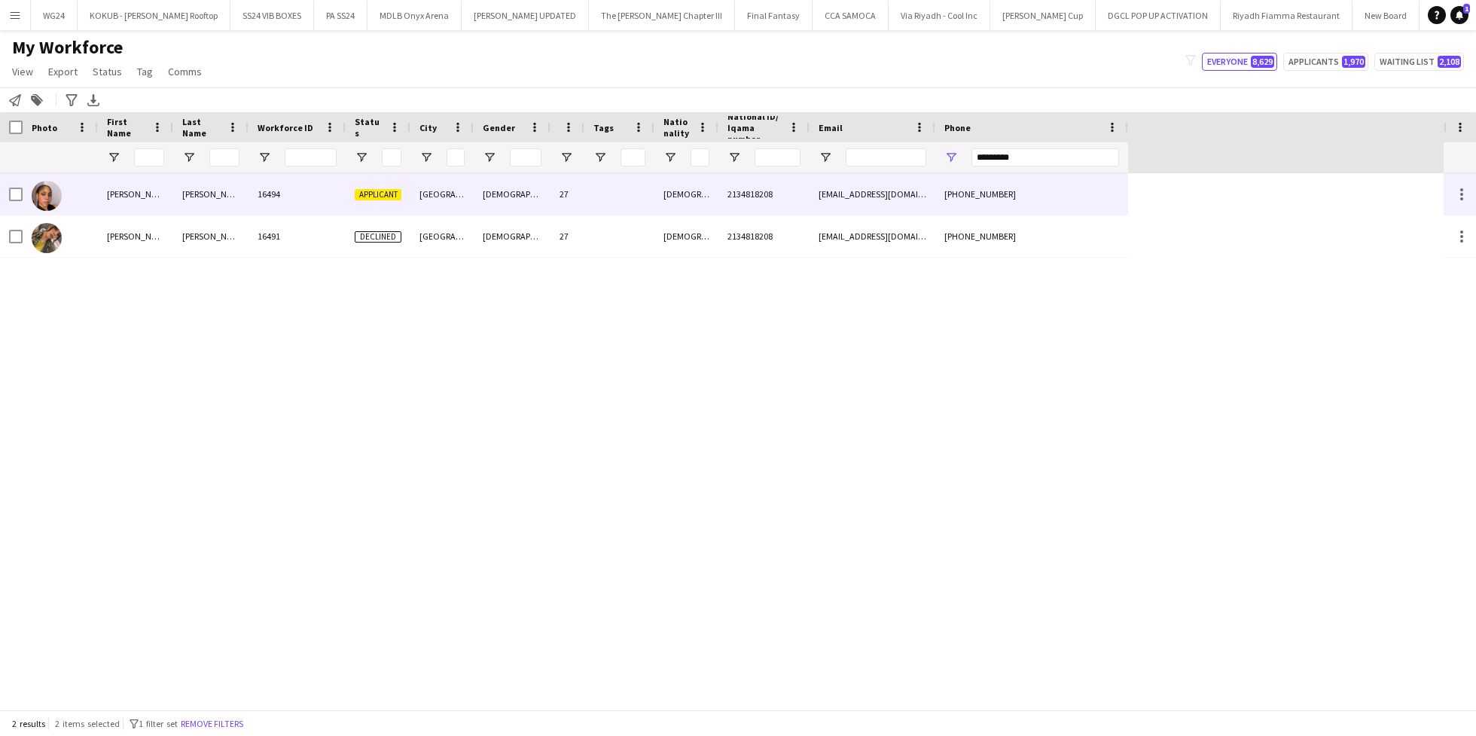
click at [747, 185] on div "2134818208" at bounding box center [763, 193] width 91 height 41
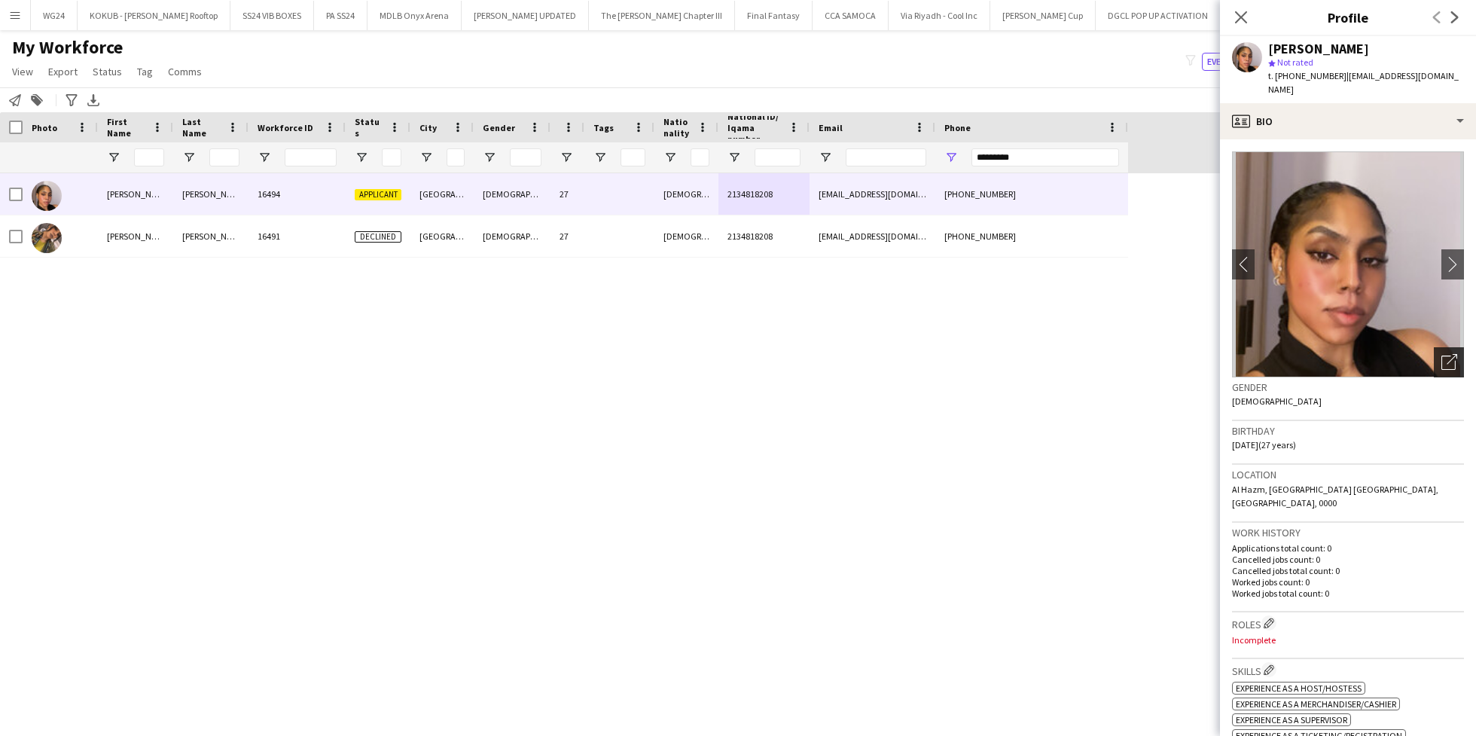
click at [1441, 354] on icon "Open photos pop-in" at bounding box center [1449, 362] width 16 height 16
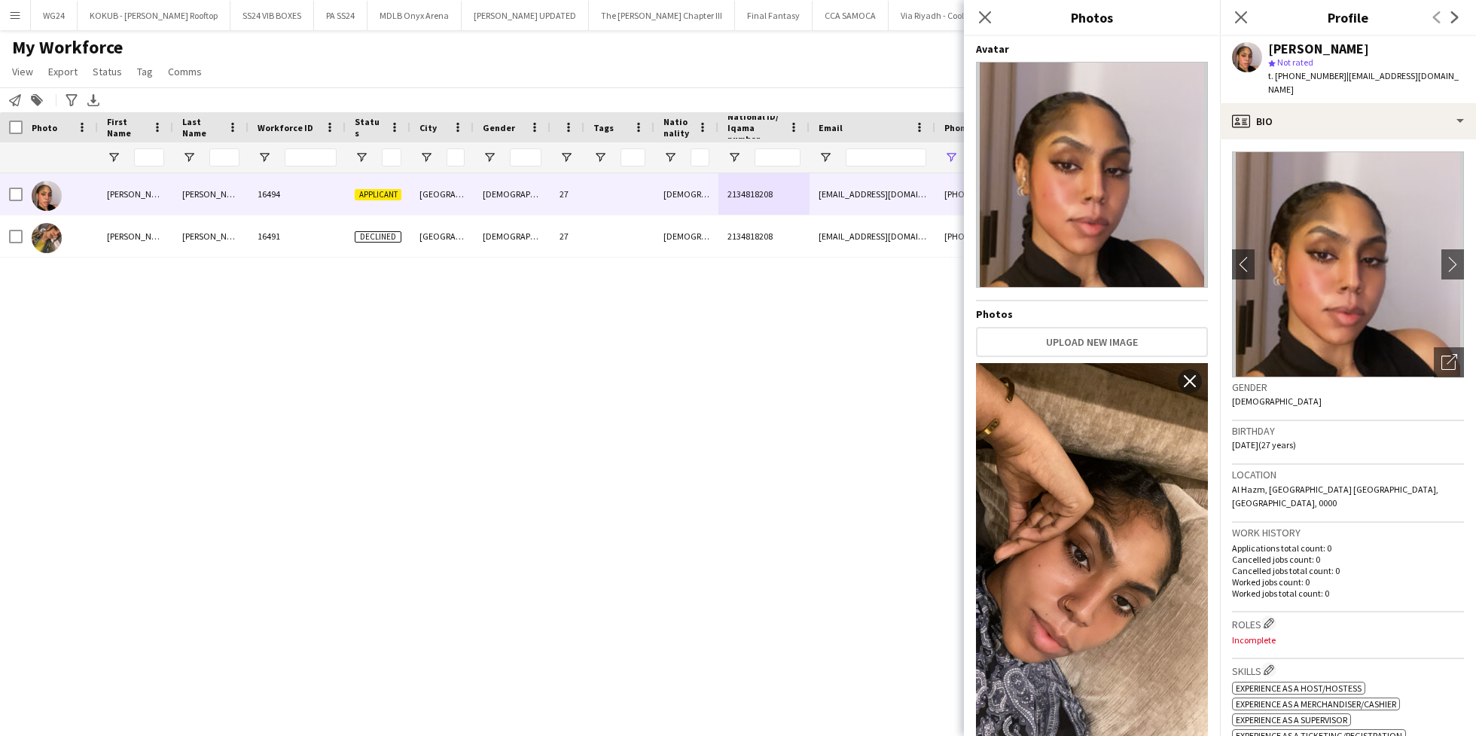
scroll to position [37, 0]
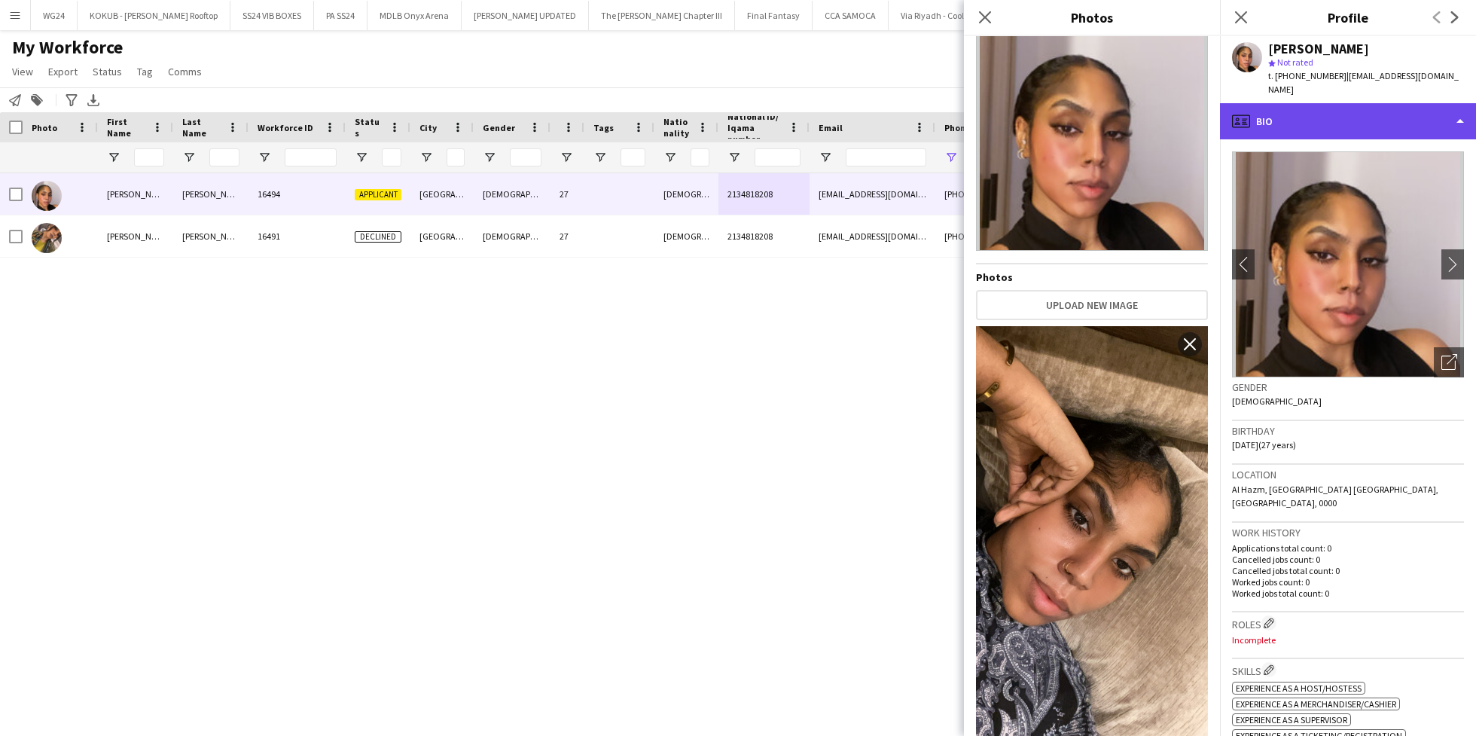
click at [1306, 103] on div "profile Bio" at bounding box center [1348, 121] width 256 height 36
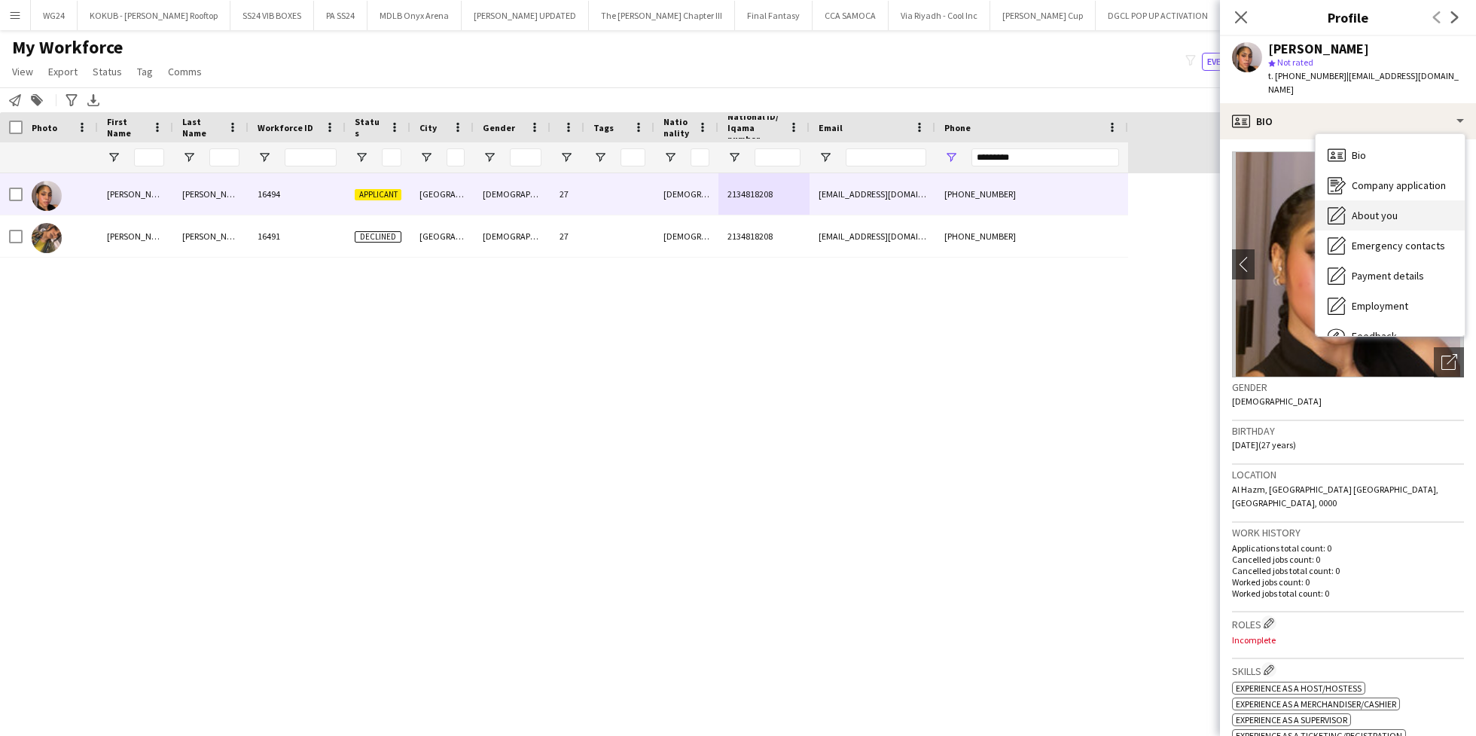
click at [1375, 209] on span "About you" at bounding box center [1375, 216] width 46 height 14
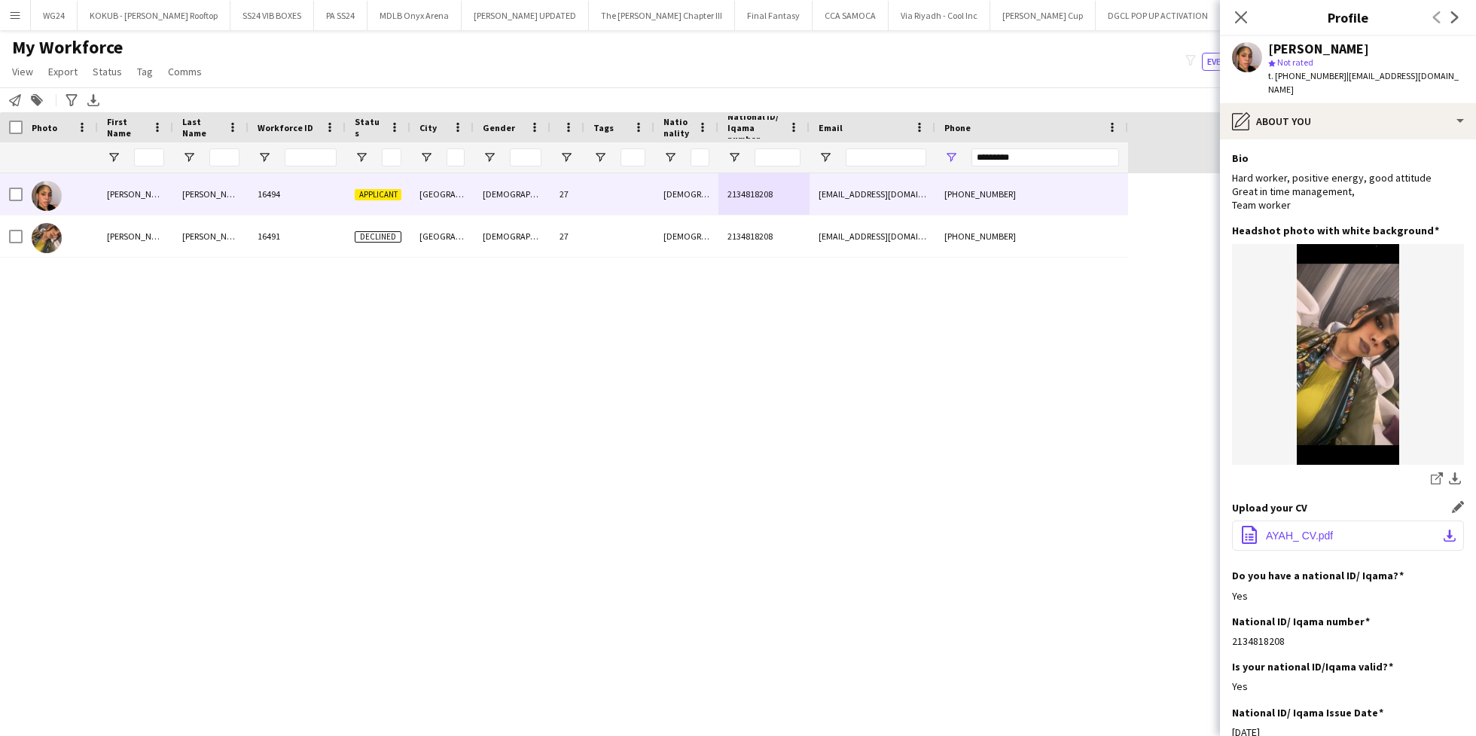
click at [1316, 529] on span "AYAH_ CV.pdf" at bounding box center [1299, 535] width 67 height 12
click at [1013, 152] on input "*********" at bounding box center [1045, 157] width 148 height 18
paste input "Phone Filter Input"
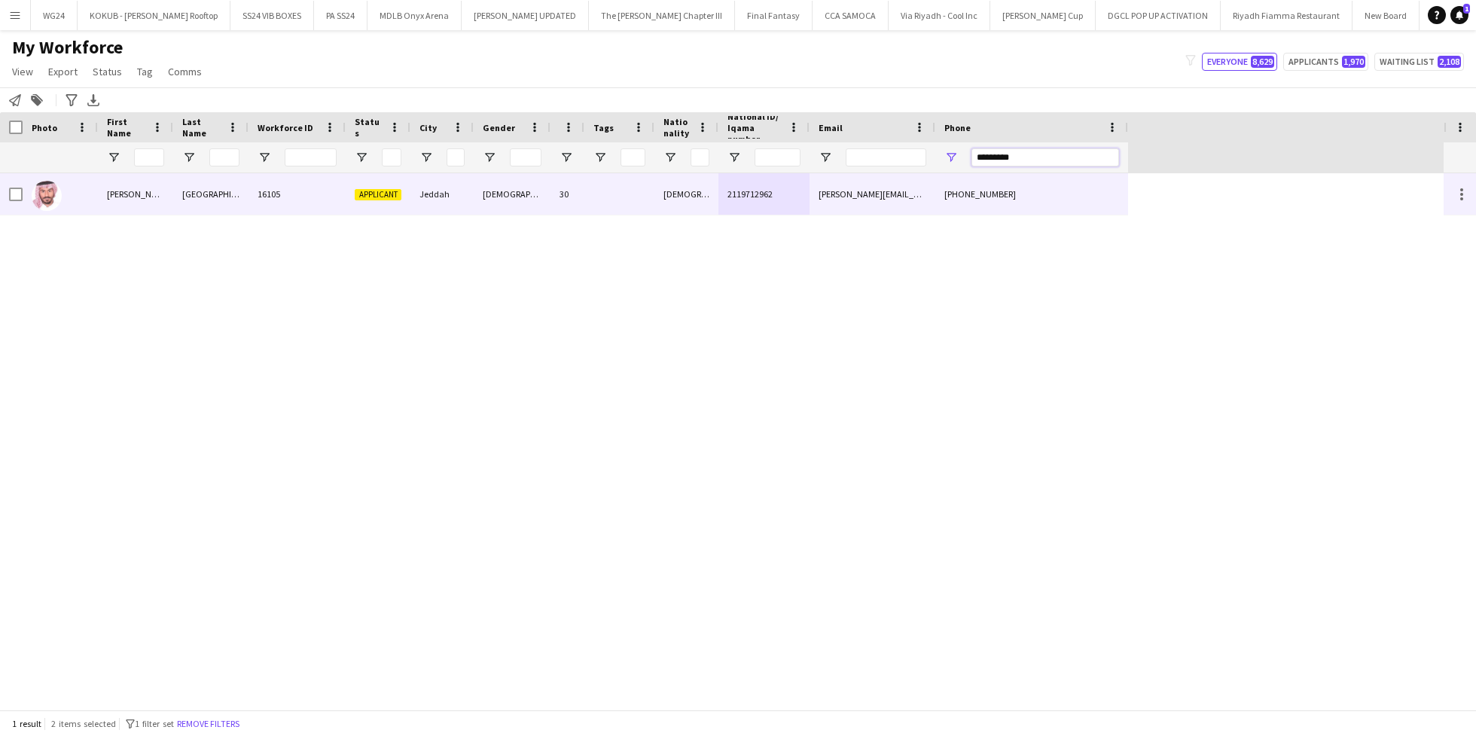
type input "*********"
click at [486, 207] on div "[DEMOGRAPHIC_DATA]" at bounding box center [512, 193] width 77 height 41
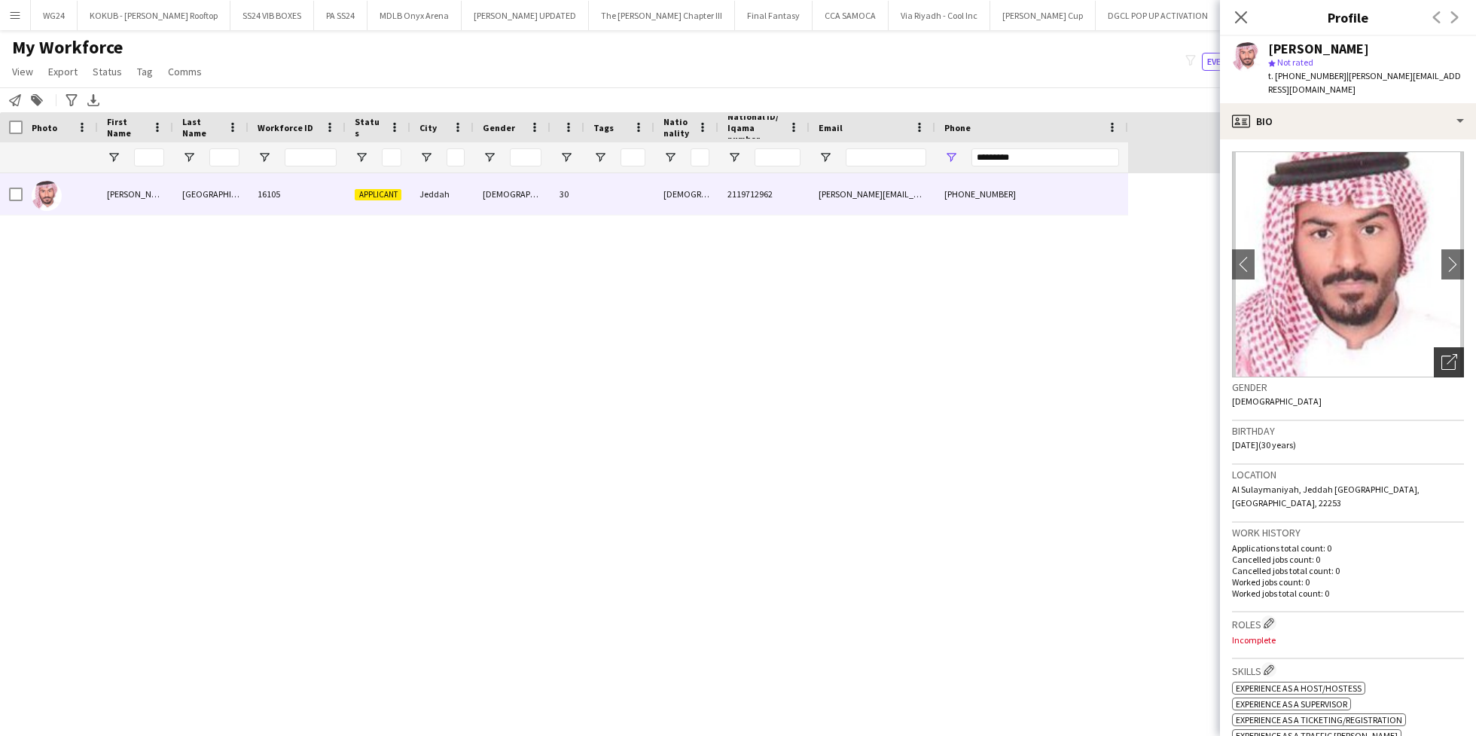
click at [1441, 354] on icon "Open photos pop-in" at bounding box center [1449, 362] width 16 height 16
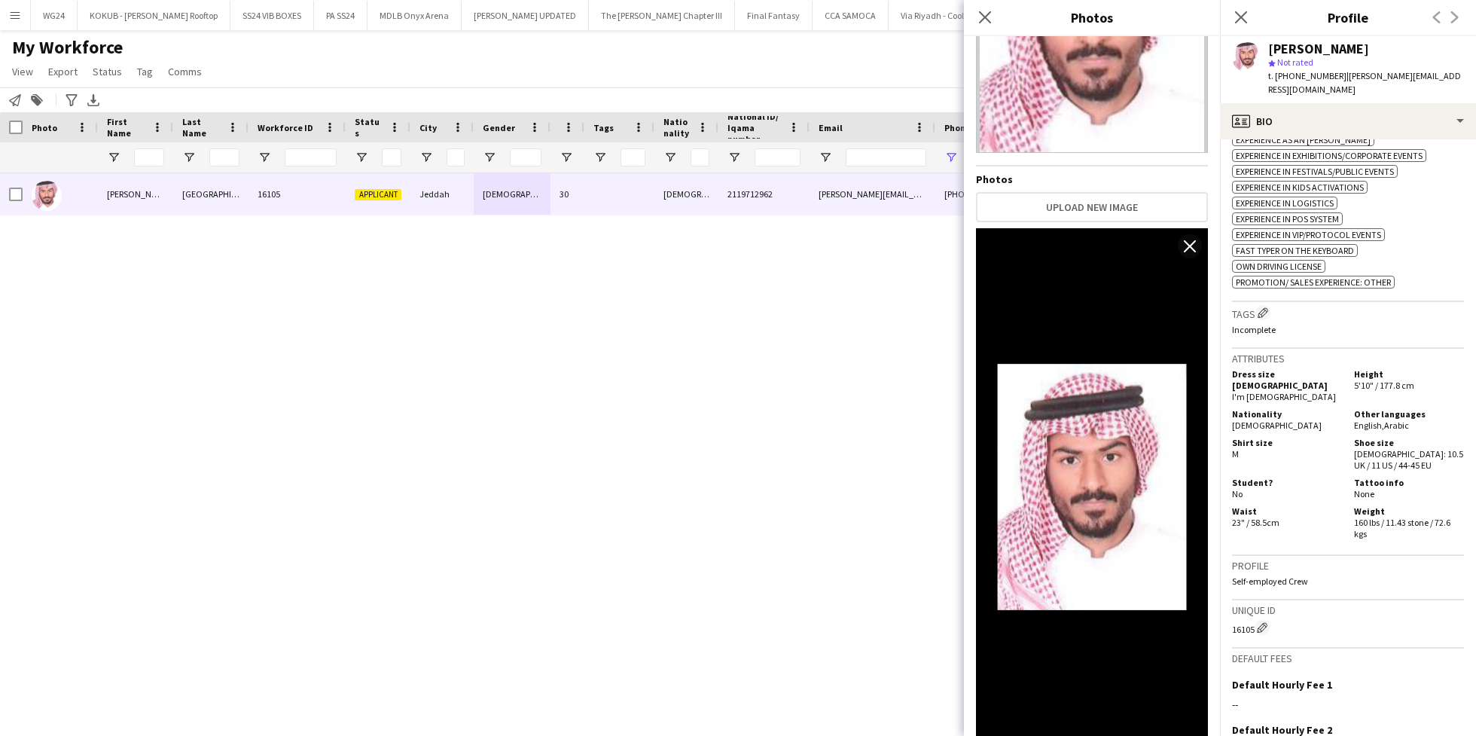
scroll to position [0, 0]
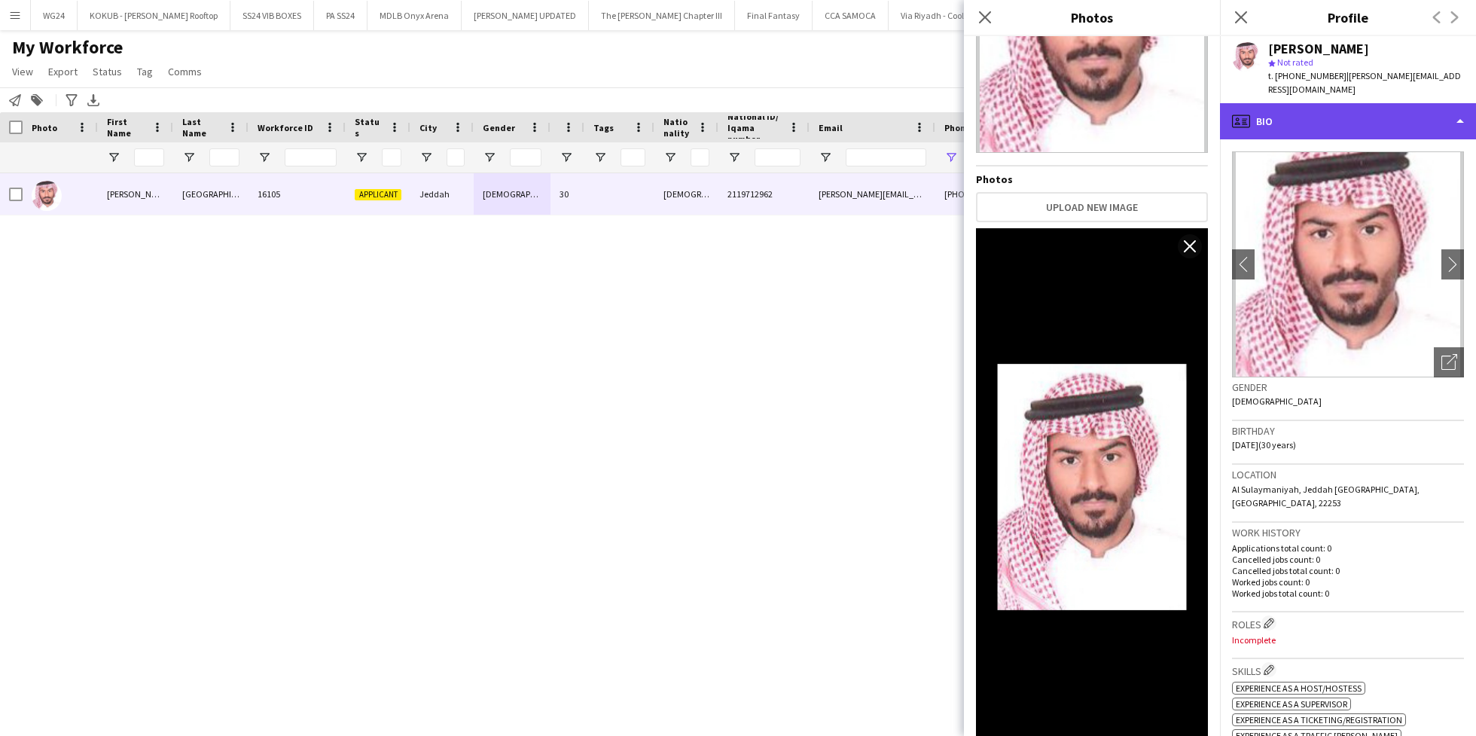
click at [1335, 124] on div "profile Bio" at bounding box center [1348, 121] width 256 height 36
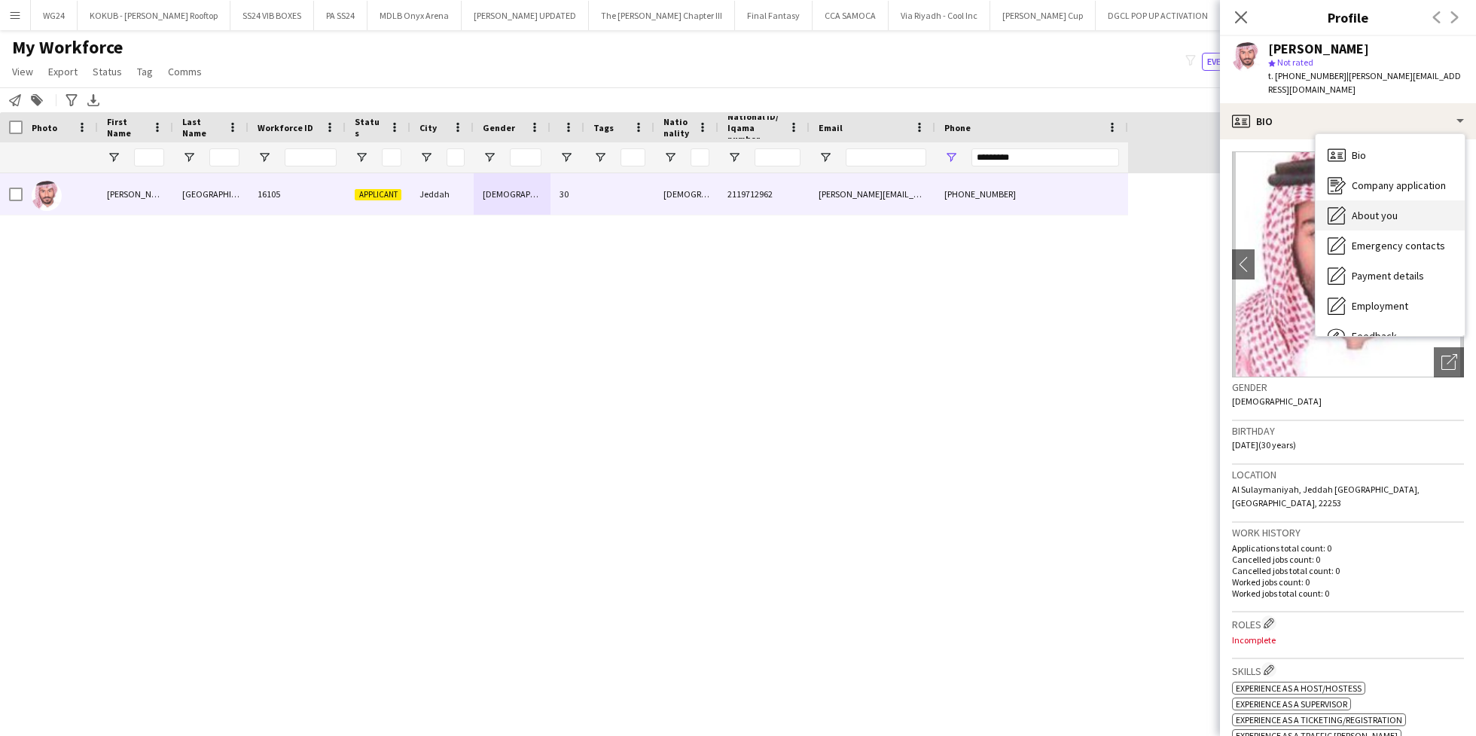
click at [1366, 209] on span "About you" at bounding box center [1375, 216] width 46 height 14
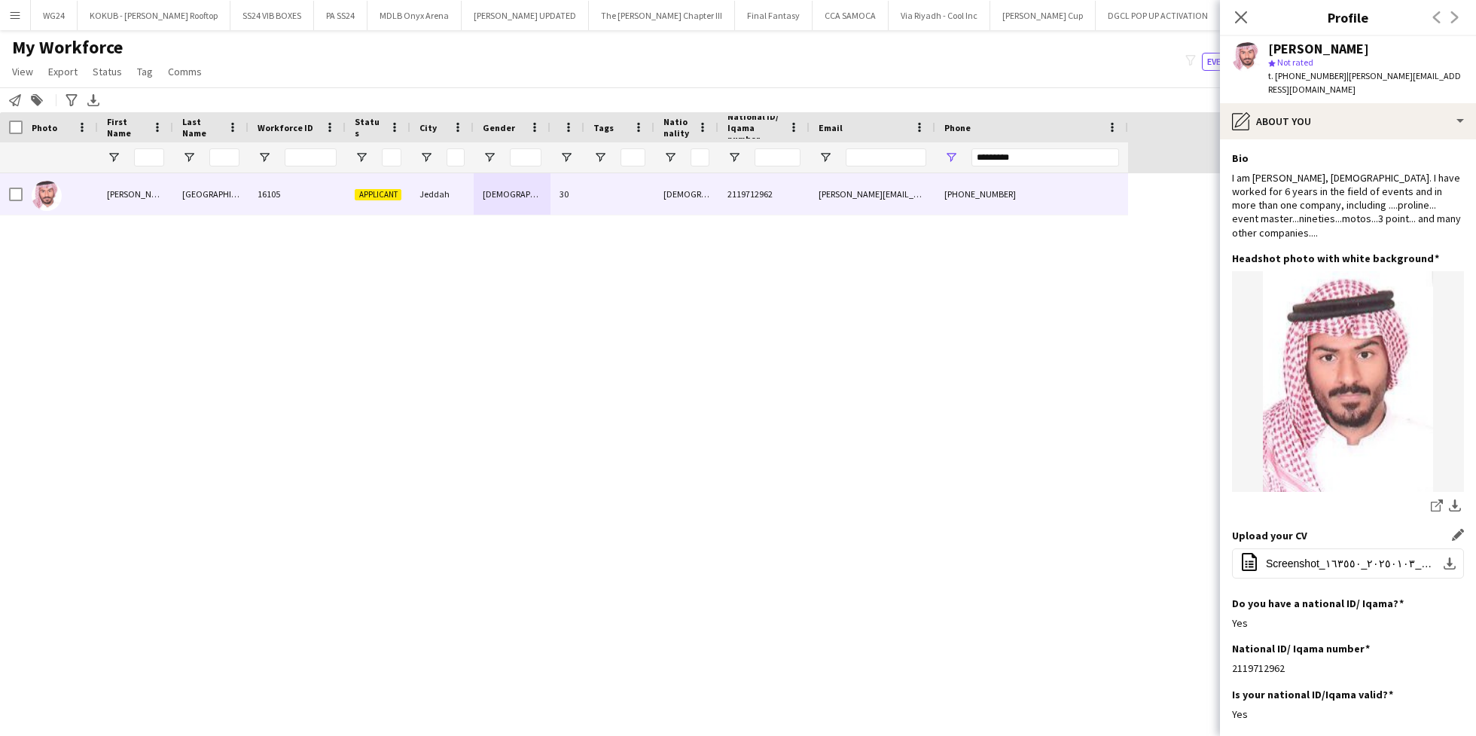
scroll to position [59, 0]
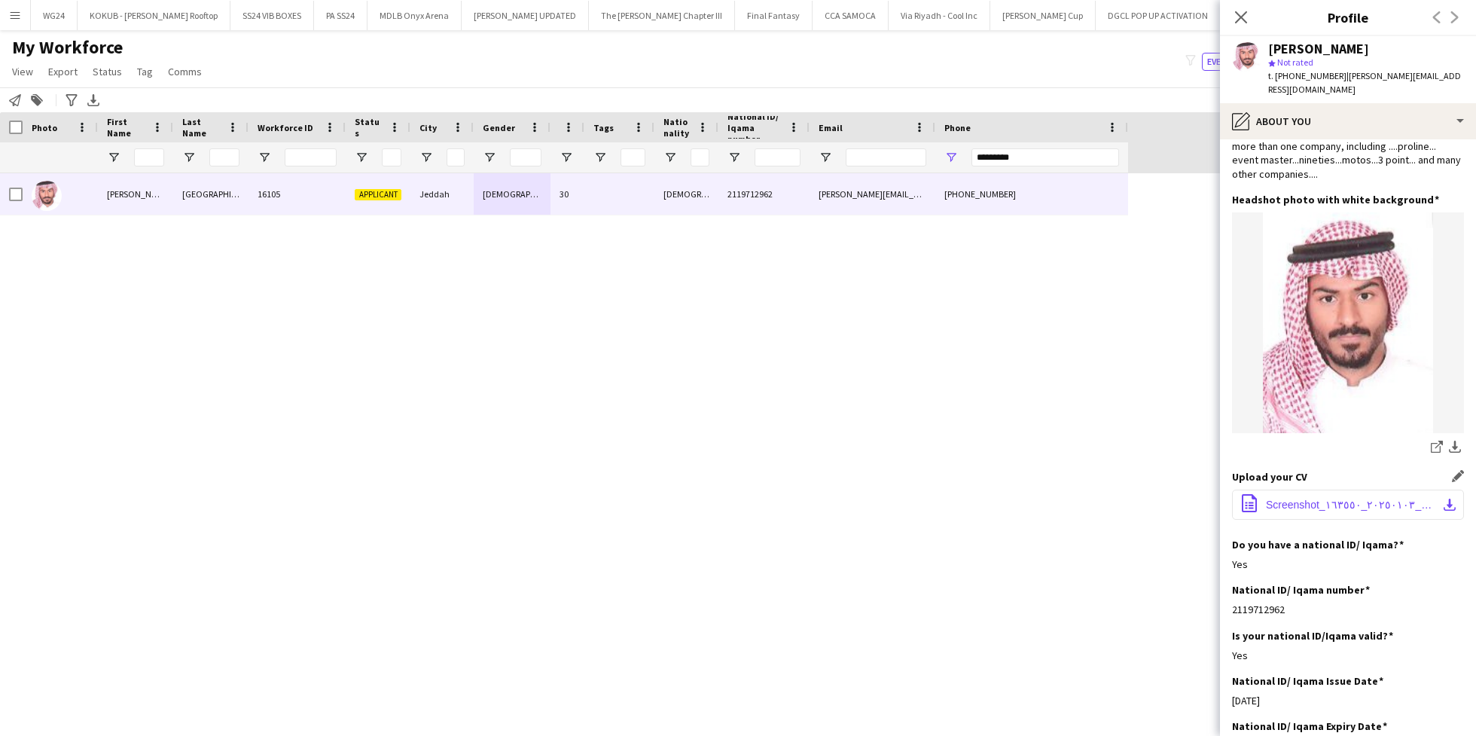
click at [1316, 499] on span "Screenshot_٢٠٢٥٠١٠٣_١٦٣٥٥٠_Chrome.pdf" at bounding box center [1351, 505] width 170 height 12
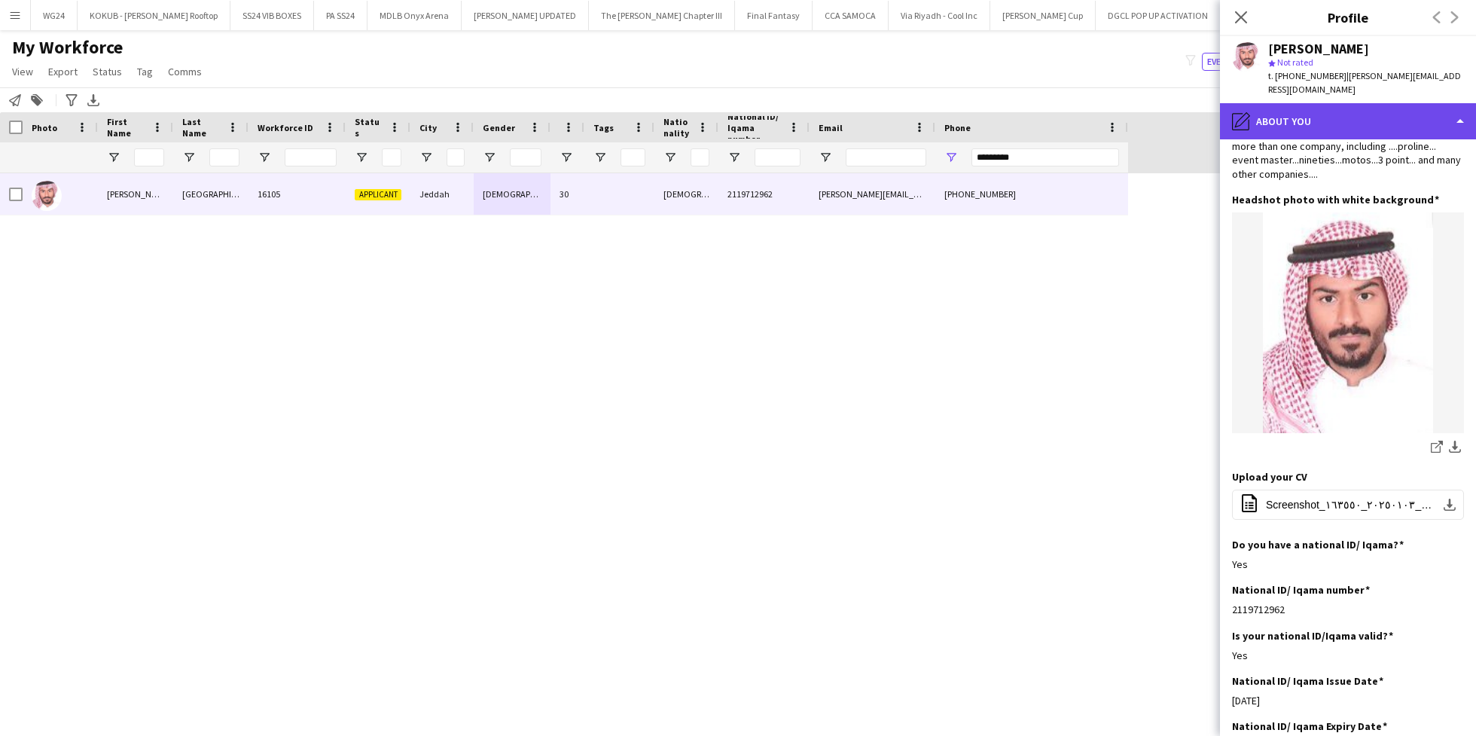
click at [1326, 109] on div "pencil4 About you" at bounding box center [1348, 121] width 256 height 36
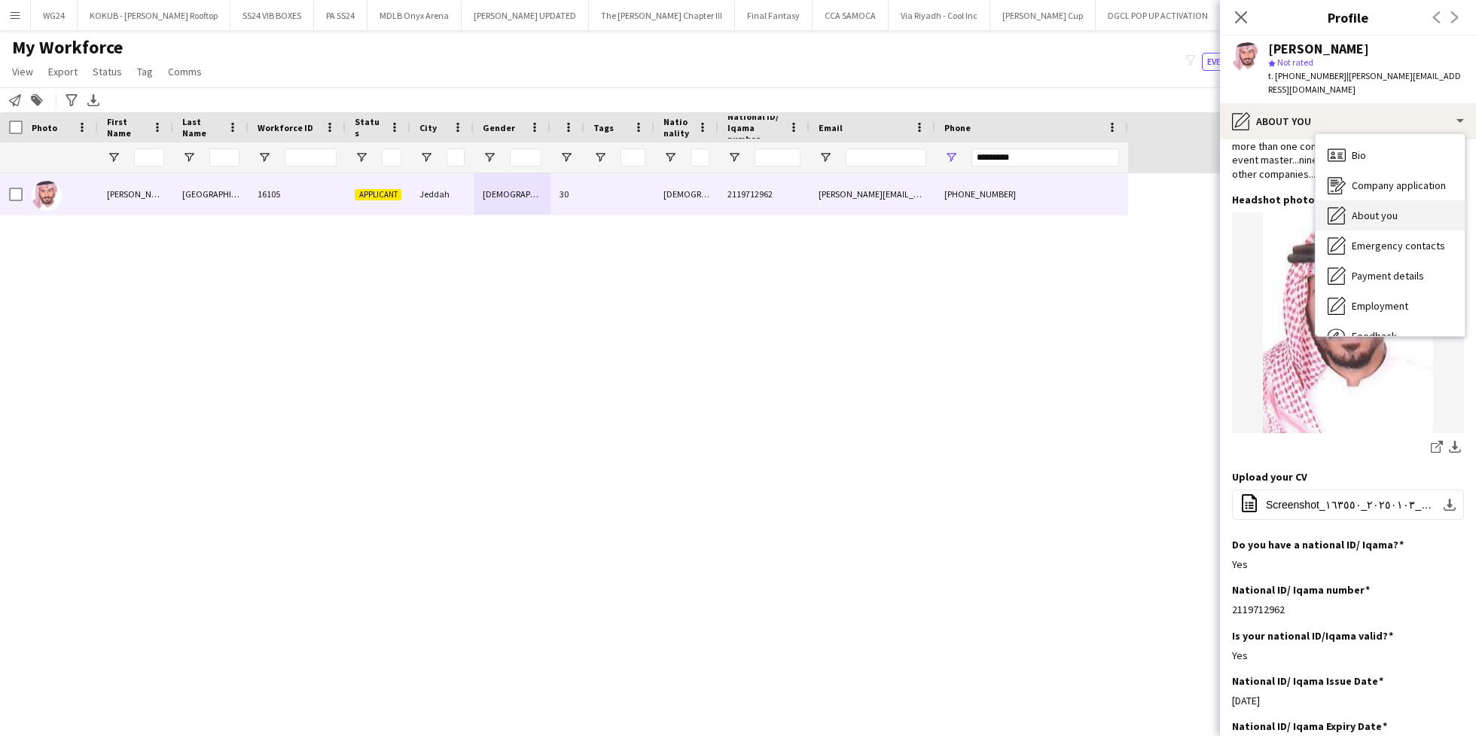
click at [1384, 200] on div "About you About you" at bounding box center [1390, 215] width 149 height 30
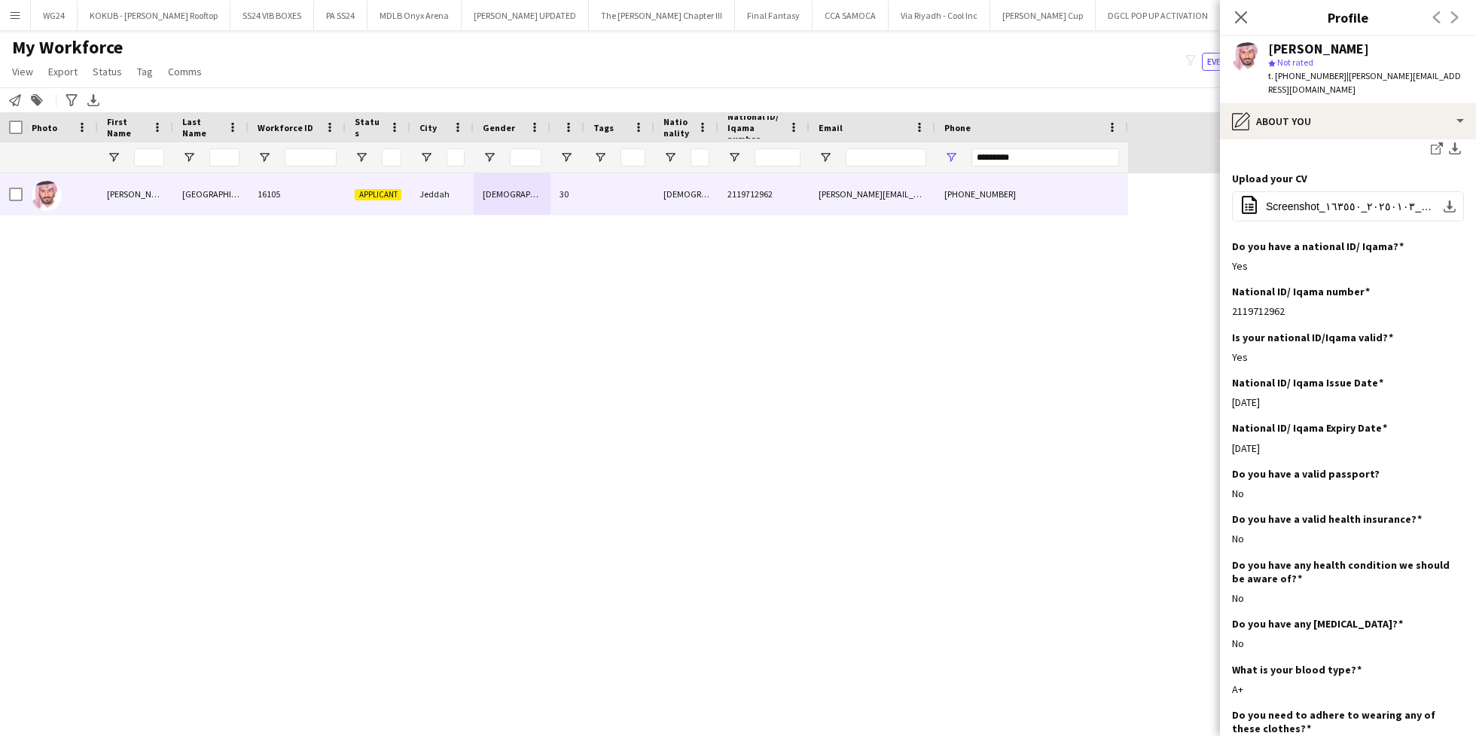
scroll to position [505, 0]
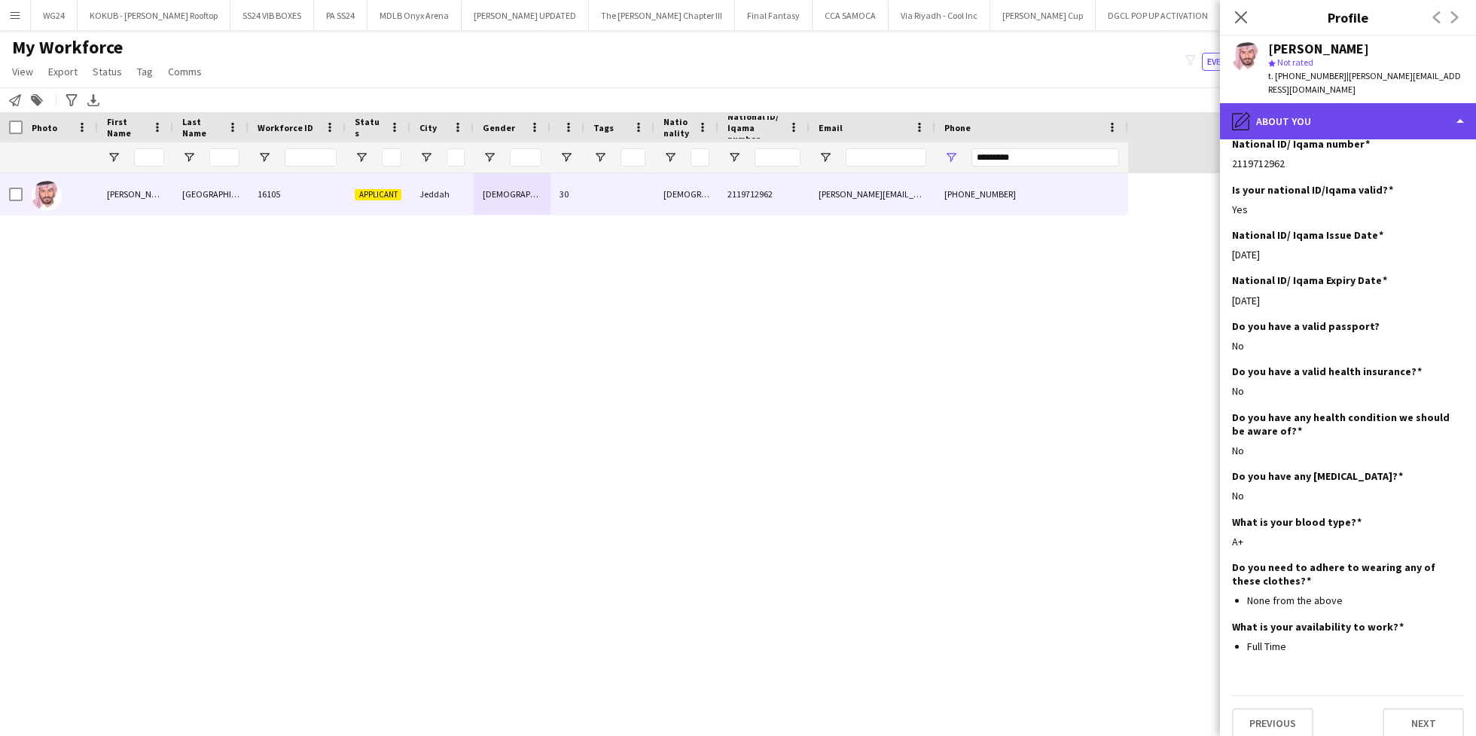
click at [1296, 118] on div "pencil4 About you" at bounding box center [1348, 121] width 256 height 36
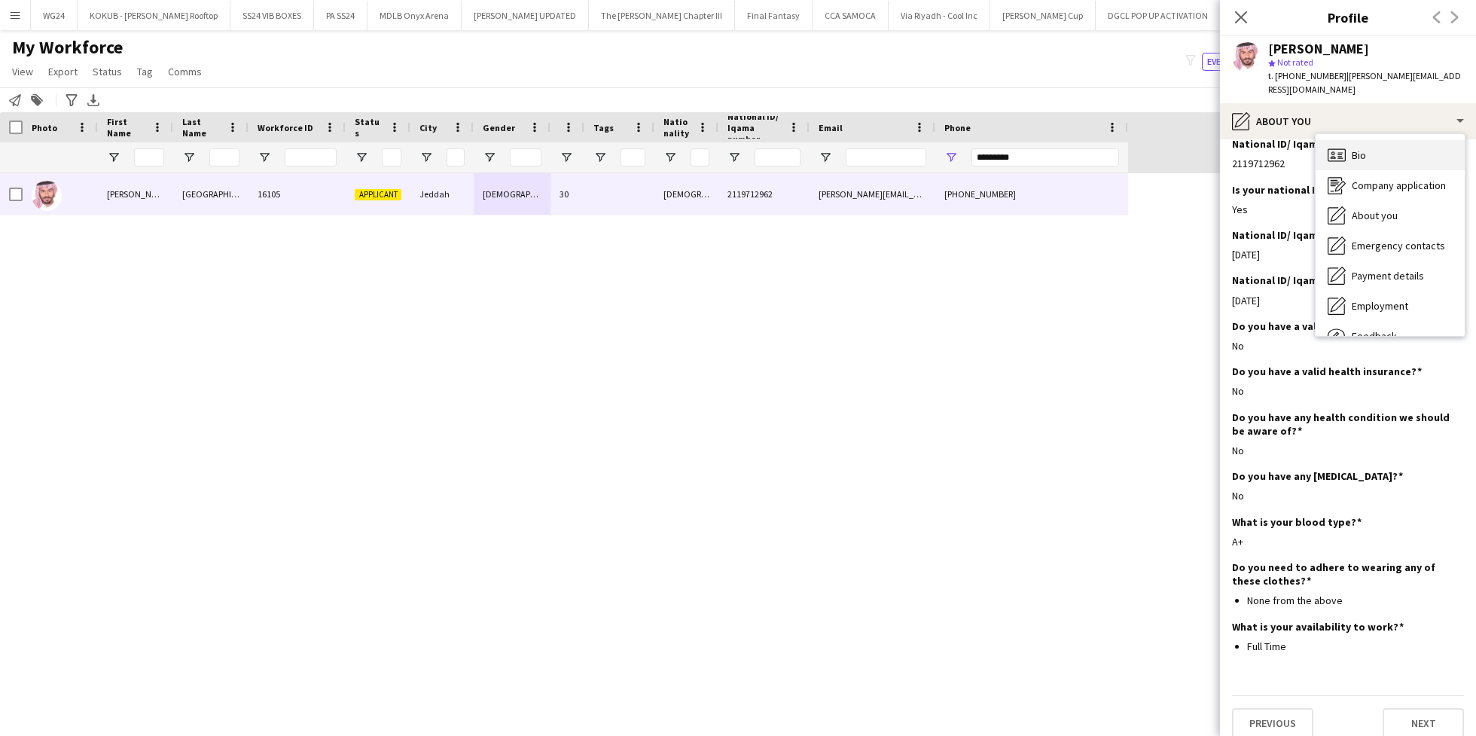
click at [1361, 148] on span "Bio" at bounding box center [1359, 155] width 14 height 14
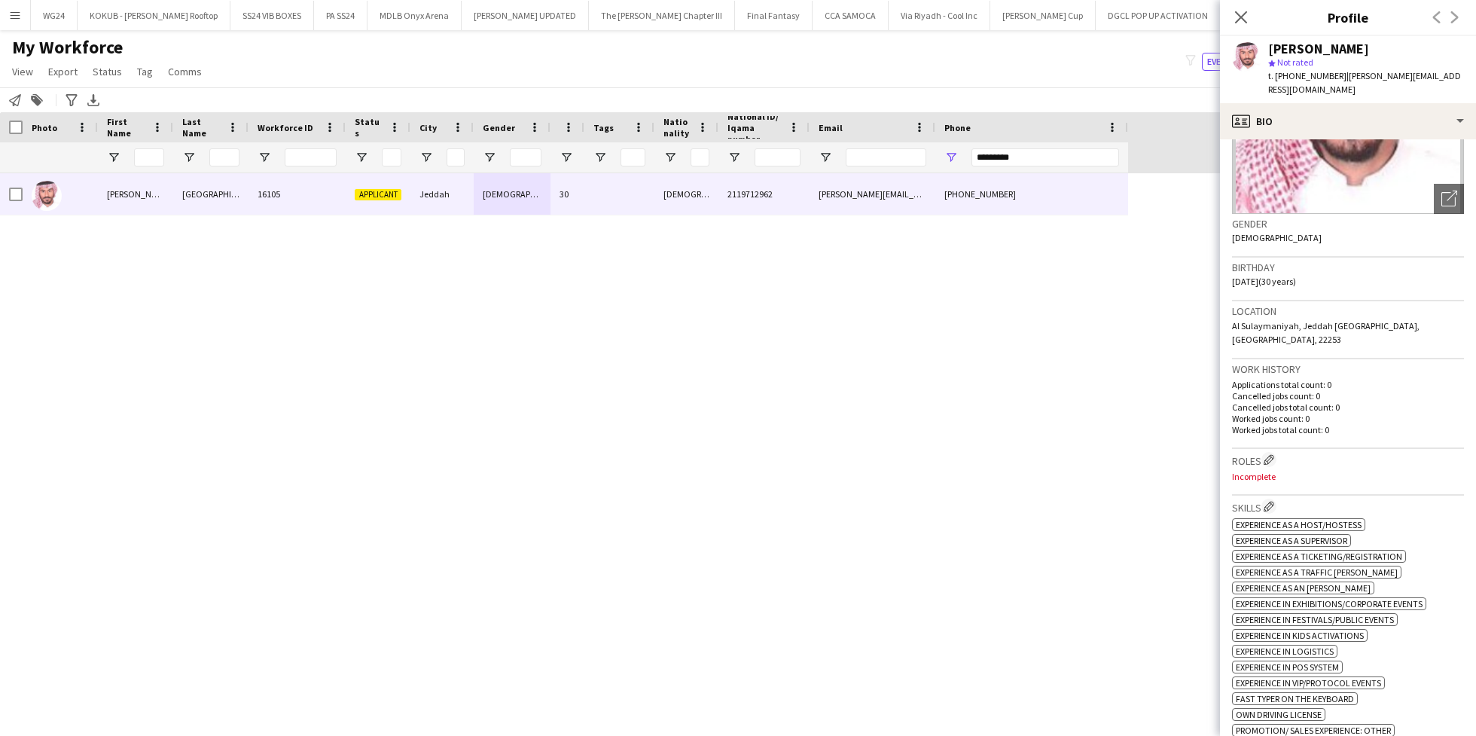
scroll to position [0, 0]
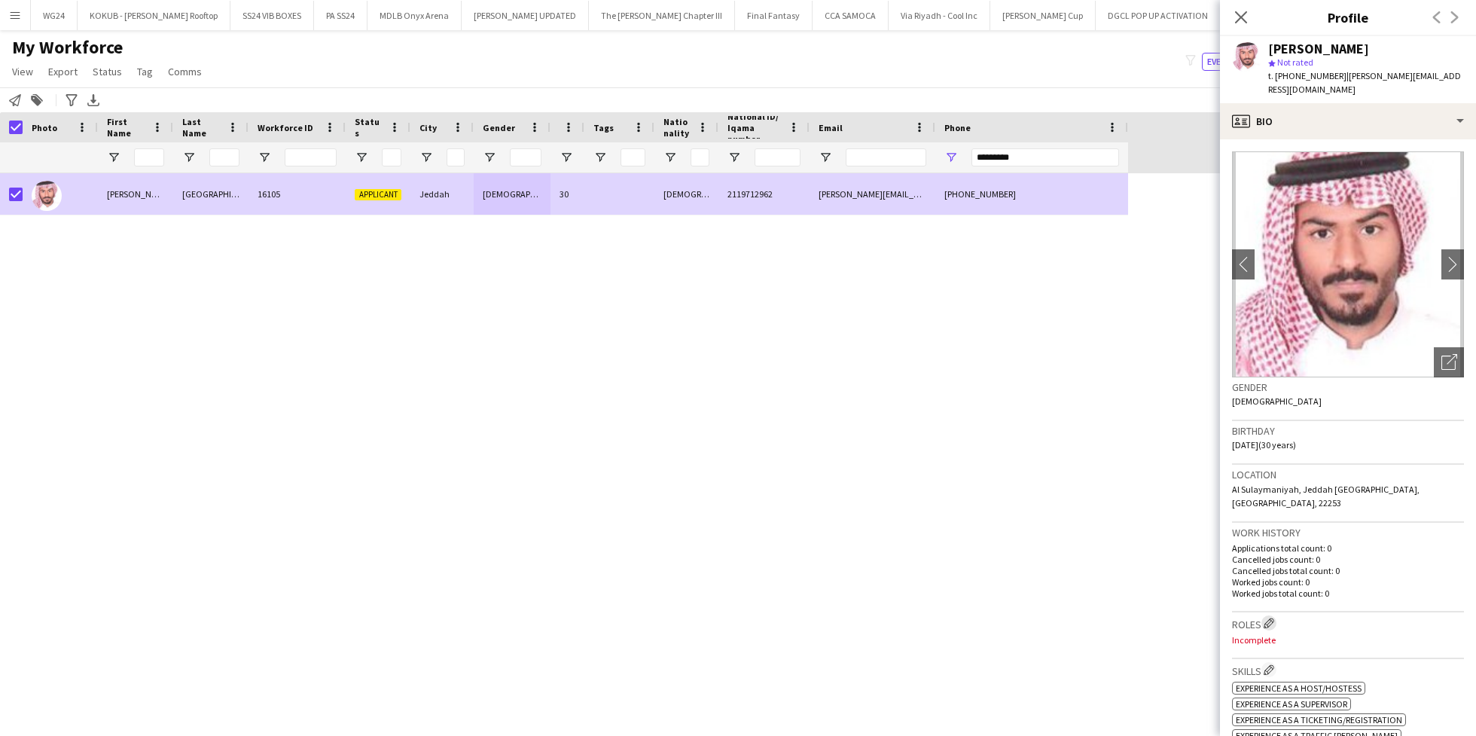
click at [1273, 618] on app-icon "Edit crew company roles" at bounding box center [1269, 623] width 11 height 11
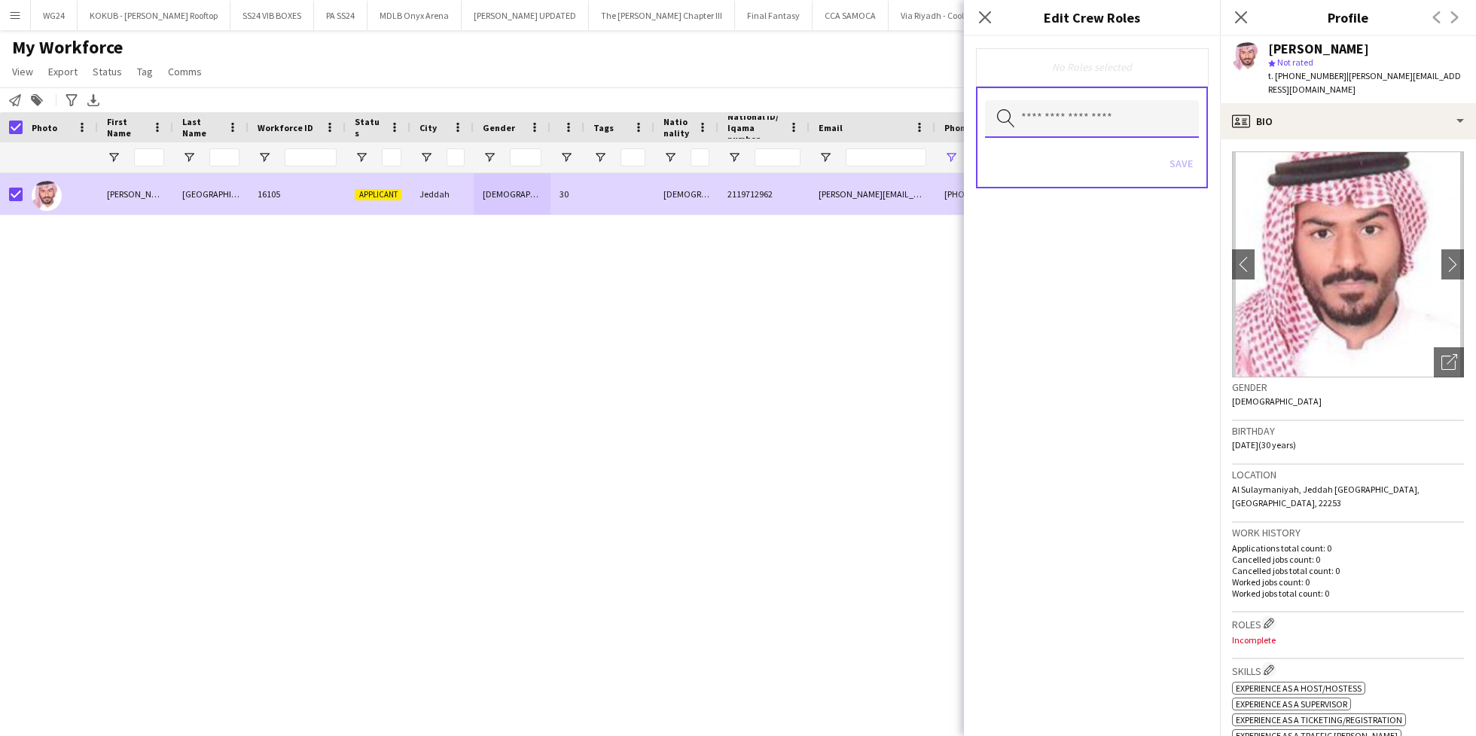
click at [1078, 124] on input "text" at bounding box center [1092, 119] width 214 height 38
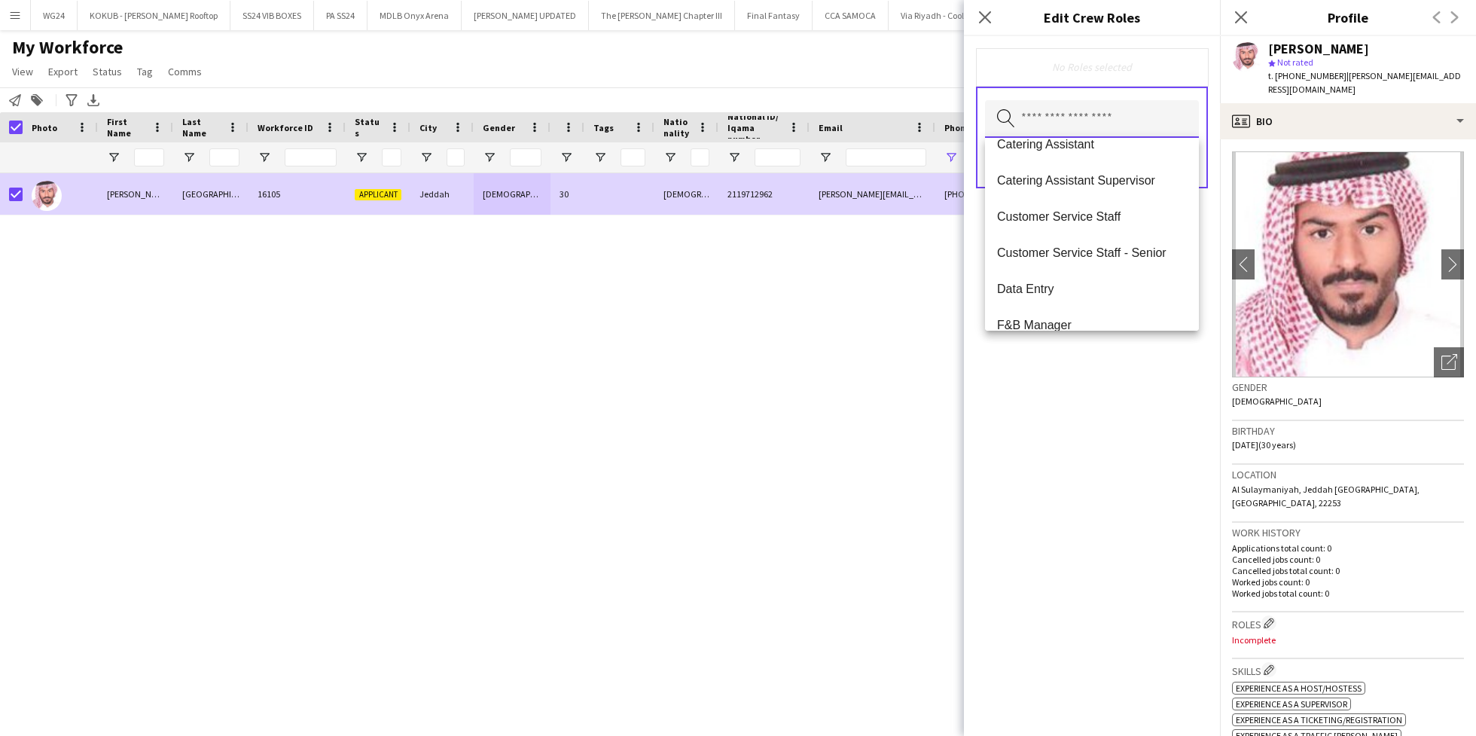
scroll to position [203, 0]
click at [1075, 218] on span "Customer Service Staff" at bounding box center [1092, 213] width 190 height 14
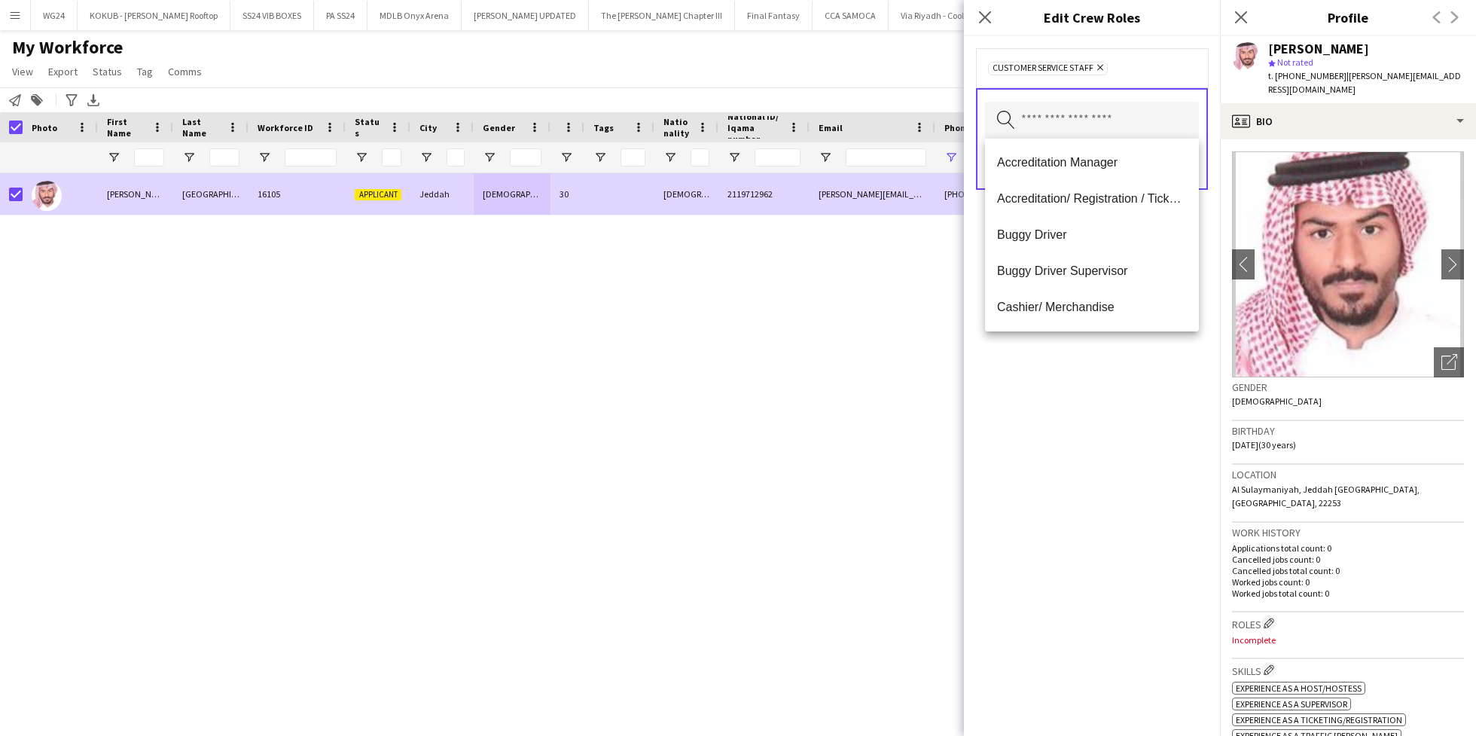
click at [1143, 460] on div "Customer Service Staff Remove Search by role type Save" at bounding box center [1092, 386] width 256 height 700
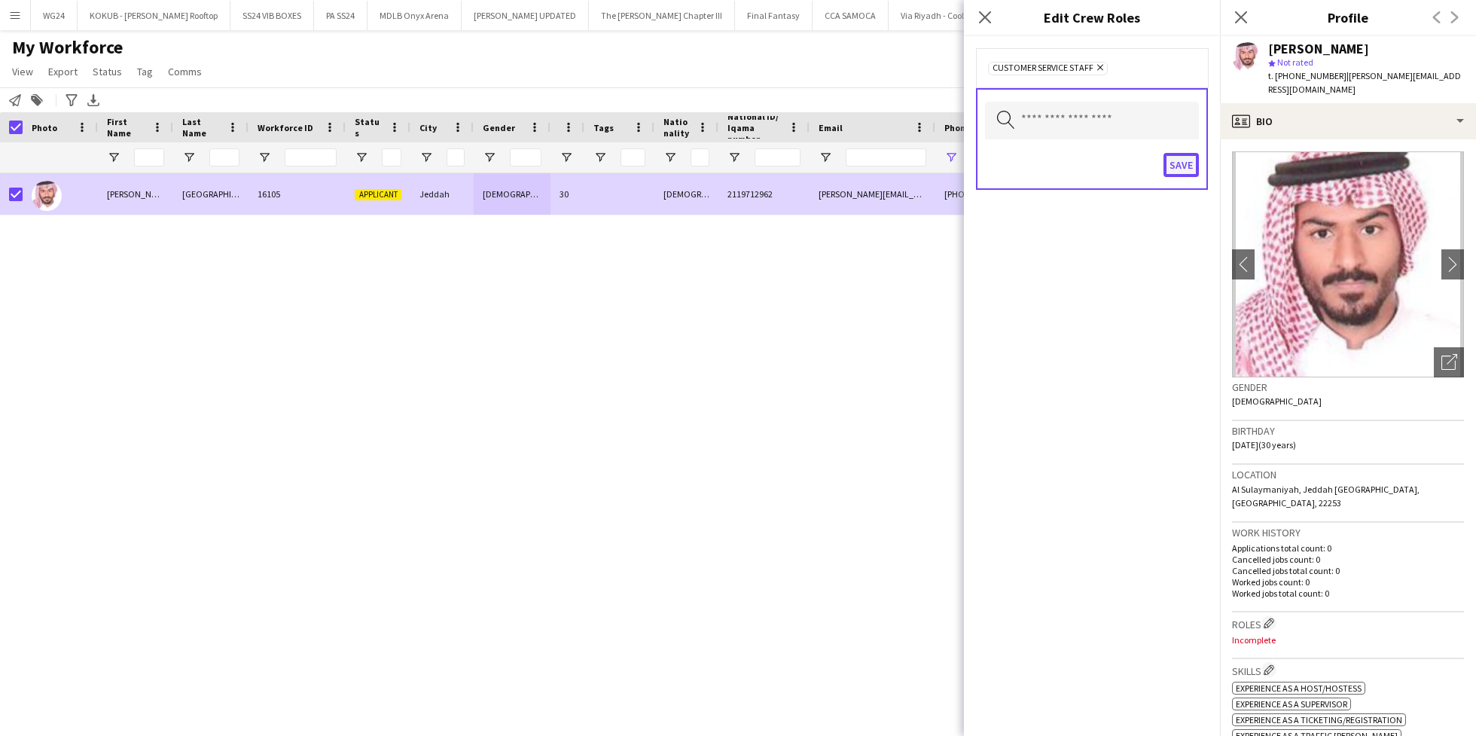
click at [1182, 166] on button "Save" at bounding box center [1181, 165] width 35 height 24
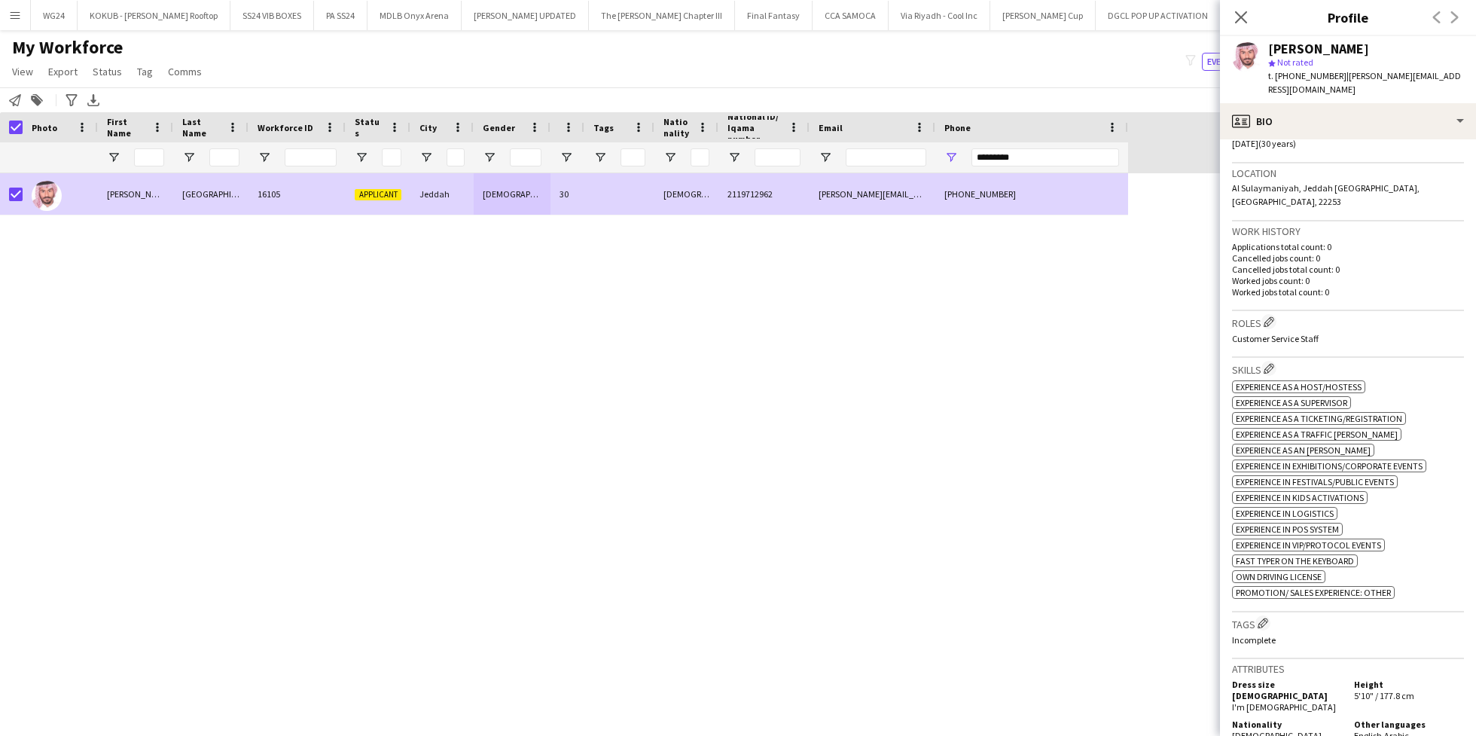
scroll to position [307, 0]
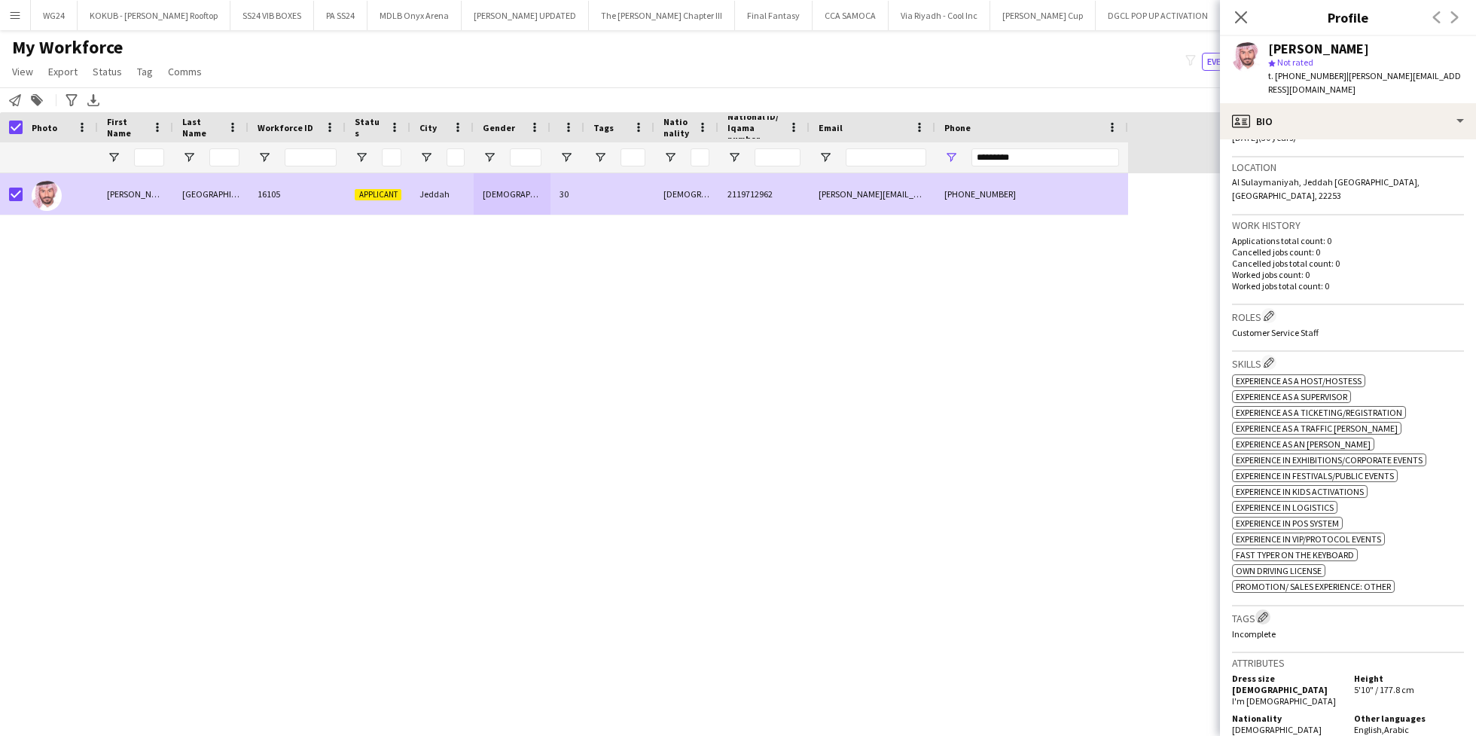
click at [1266, 612] on app-icon "Edit crew company tags" at bounding box center [1263, 617] width 11 height 11
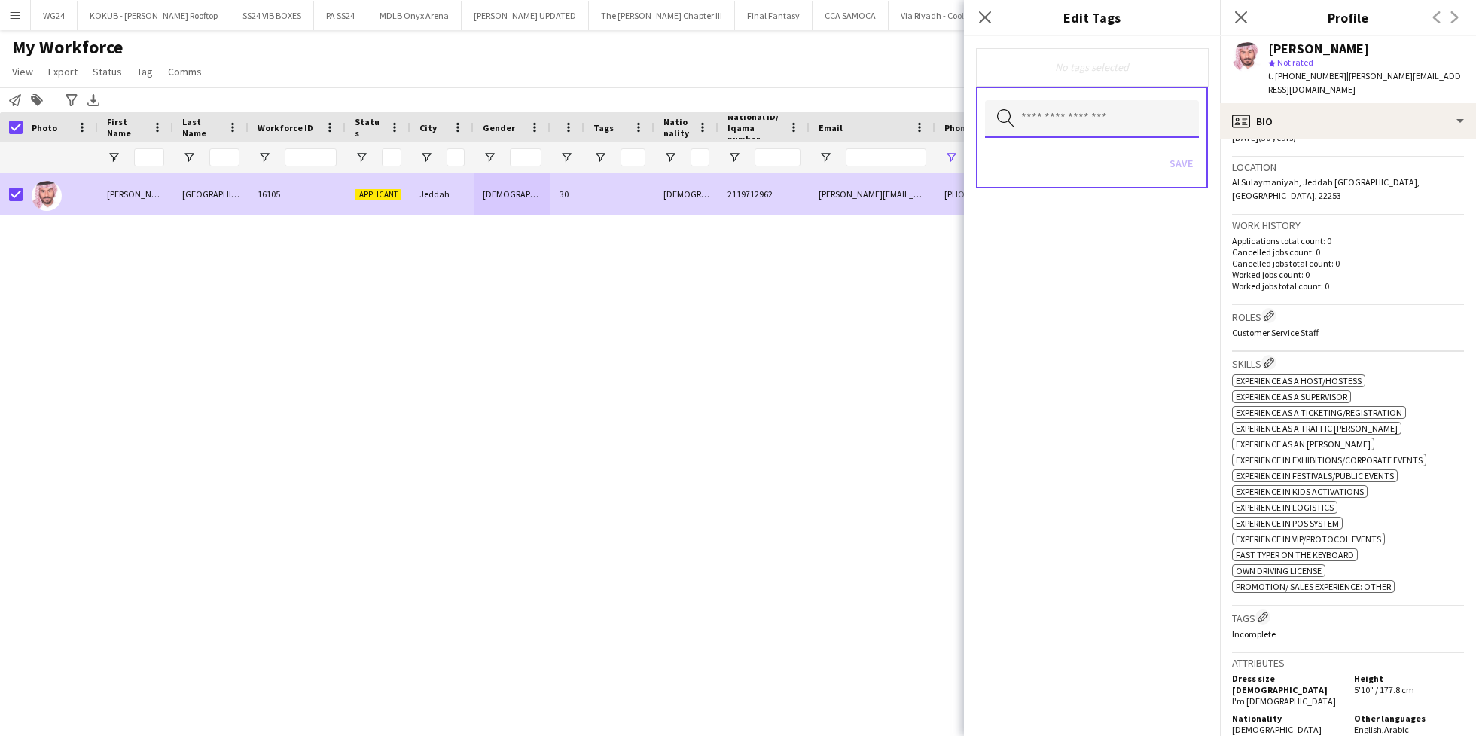
click at [1108, 126] on input "text" at bounding box center [1092, 119] width 214 height 38
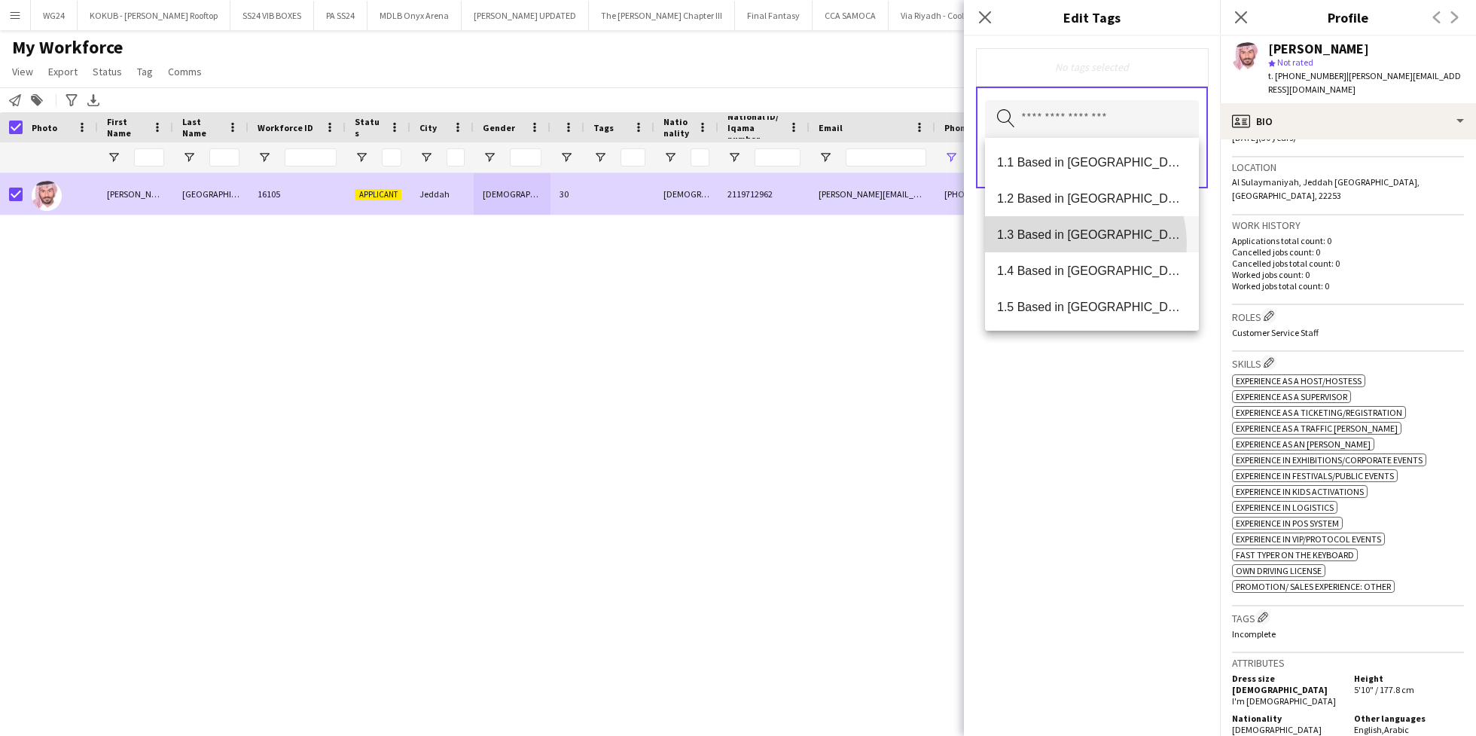
click at [1074, 243] on mat-option "1.3 Based in [GEOGRAPHIC_DATA]" at bounding box center [1092, 234] width 214 height 36
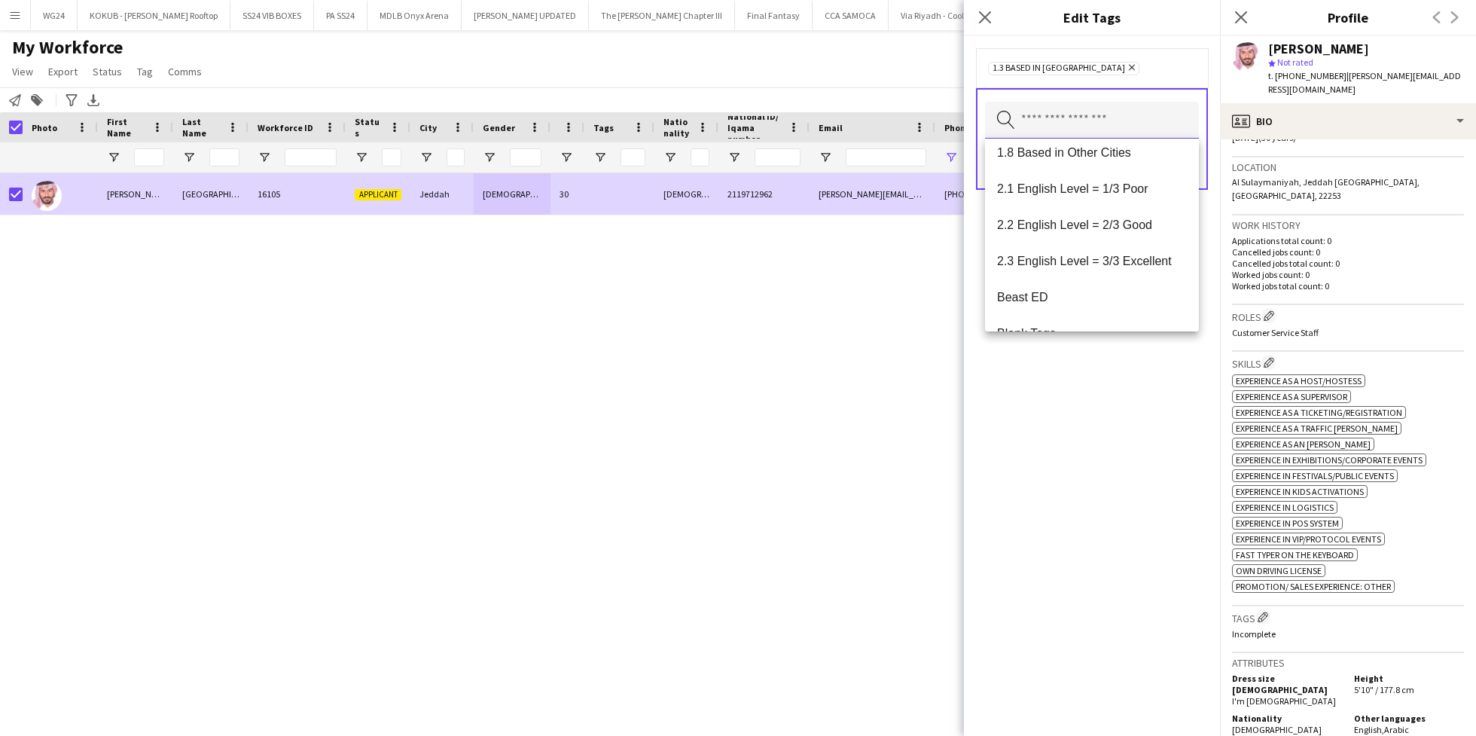
scroll to position [232, 0]
click at [1065, 182] on span "2.1 English Level = 1/3 Poor" at bounding box center [1092, 183] width 190 height 14
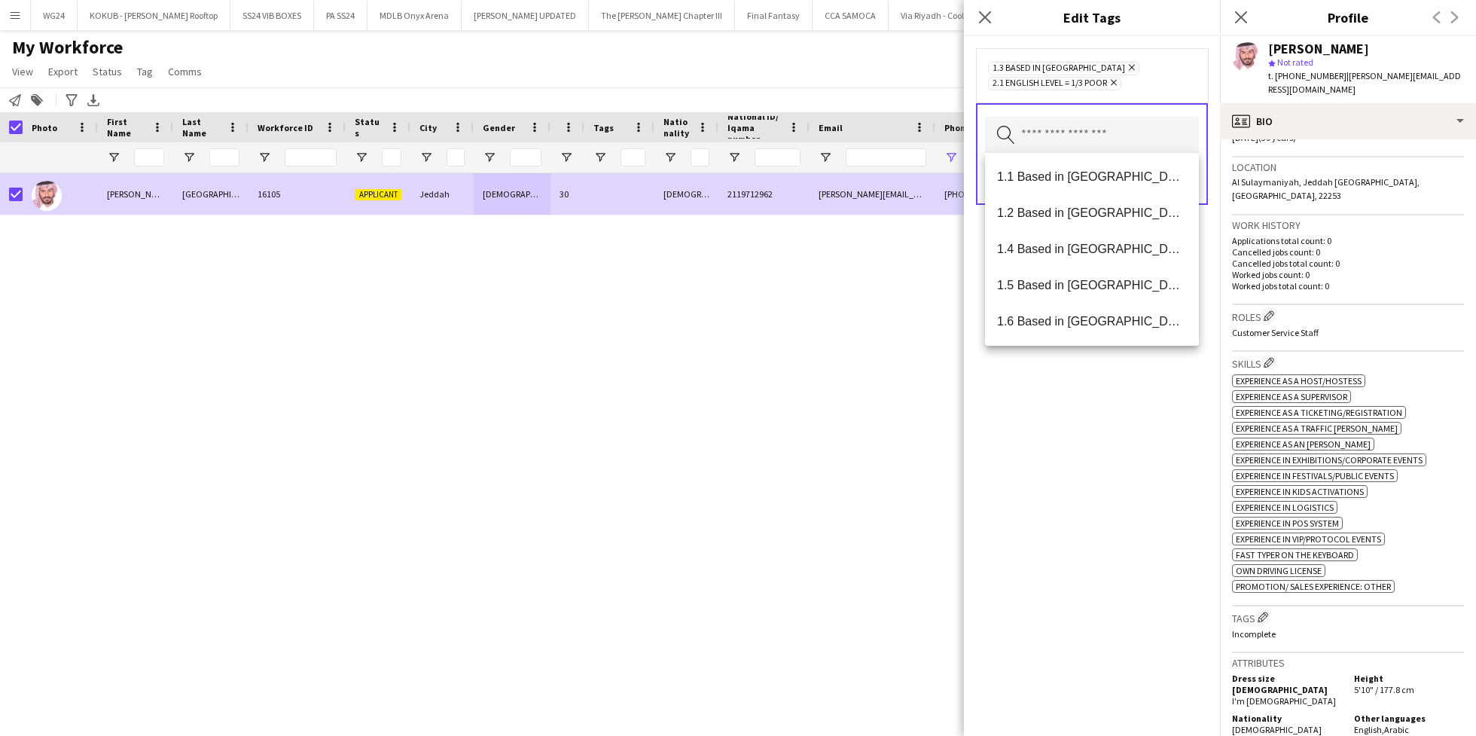
click at [1081, 474] on div "1.3 Based in [GEOGRAPHIC_DATA] Remove 2.1 English Level = 1/3 Poor Remove Searc…" at bounding box center [1092, 386] width 256 height 700
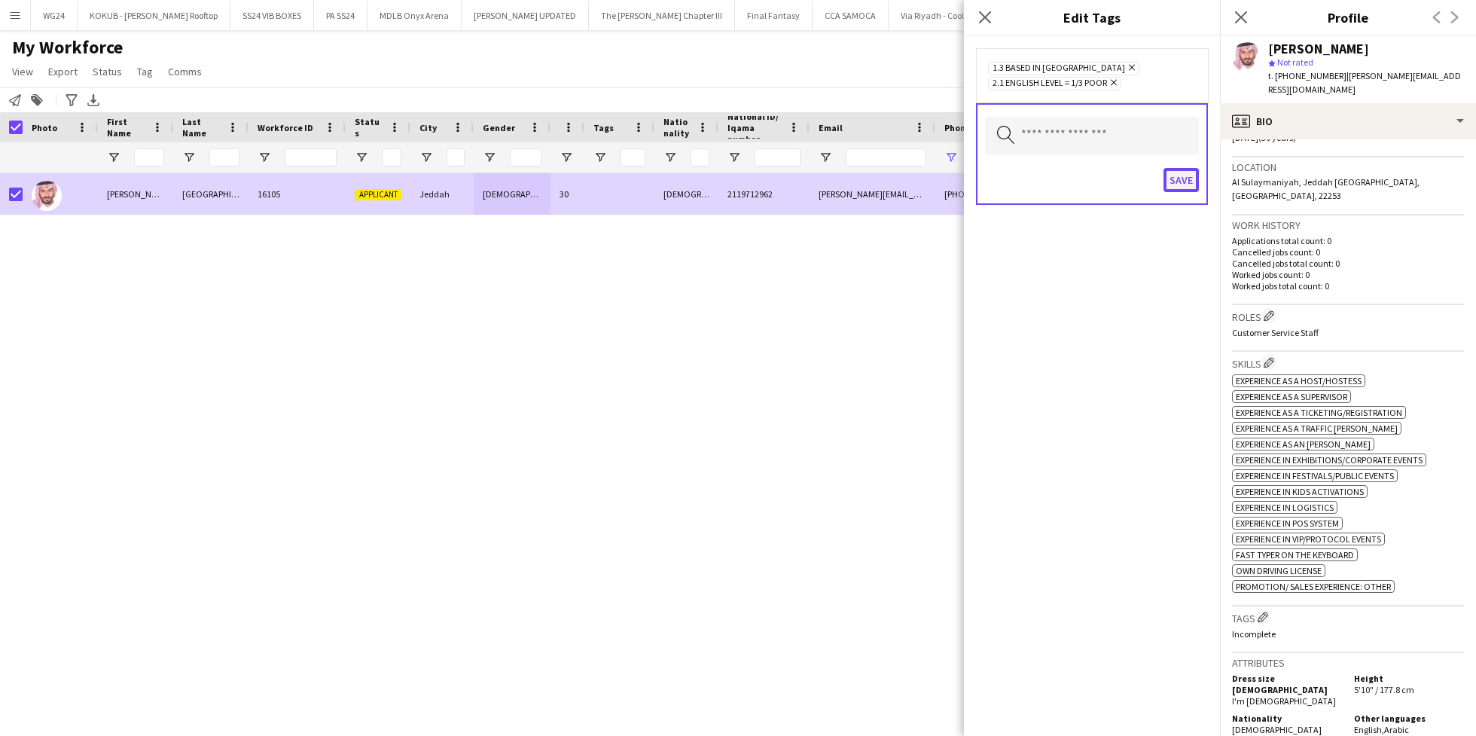
click at [1180, 178] on button "Save" at bounding box center [1181, 180] width 35 height 24
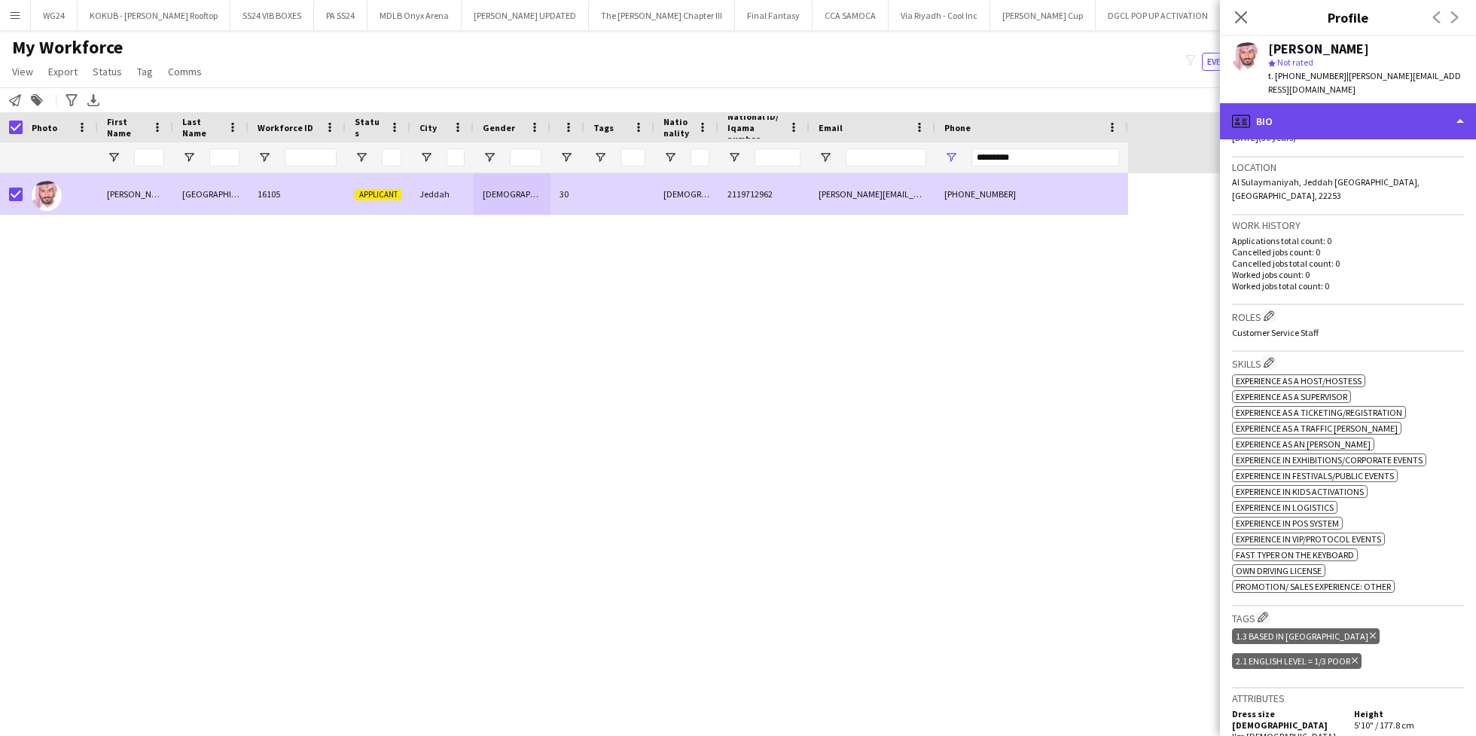
click at [1310, 110] on div "profile Bio" at bounding box center [1348, 121] width 256 height 36
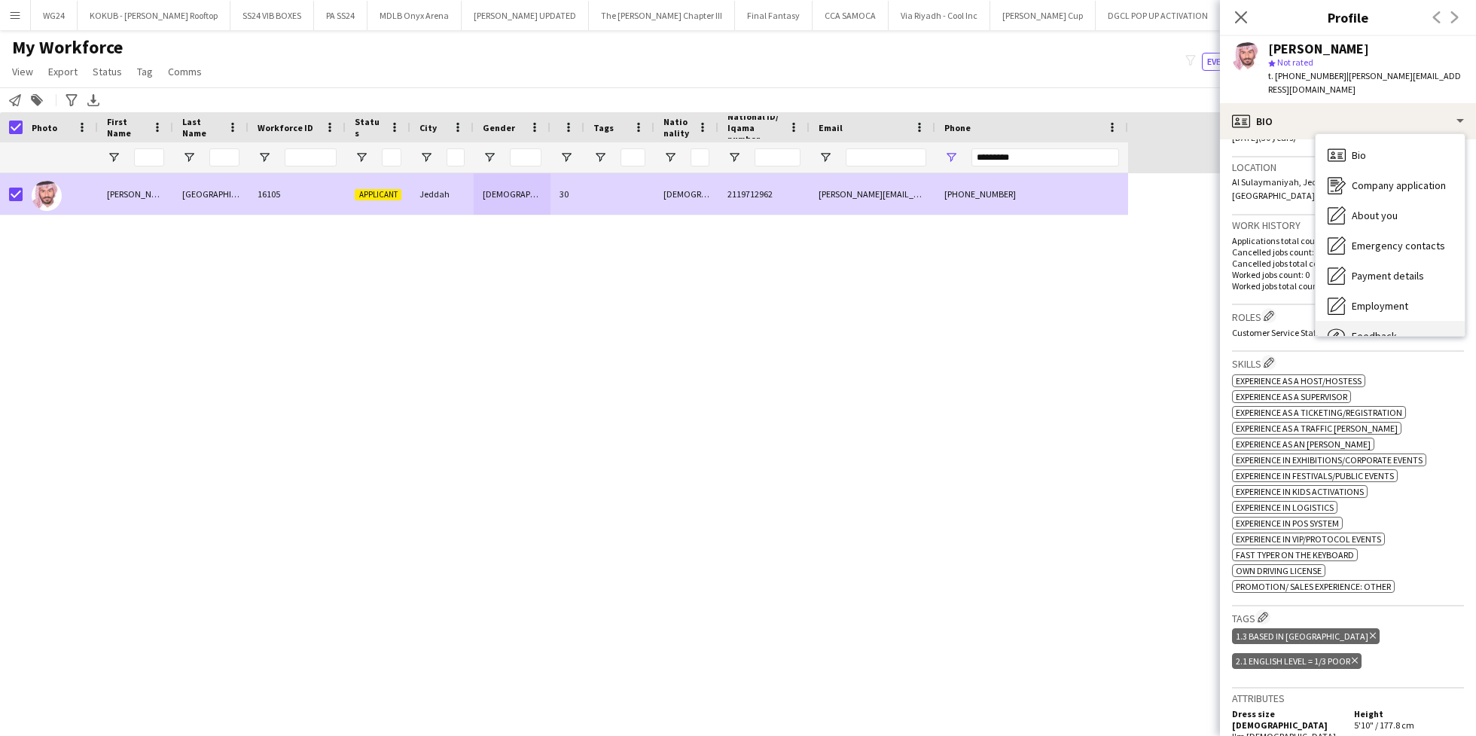
click at [1373, 321] on div "Feedback Feedback" at bounding box center [1390, 336] width 149 height 30
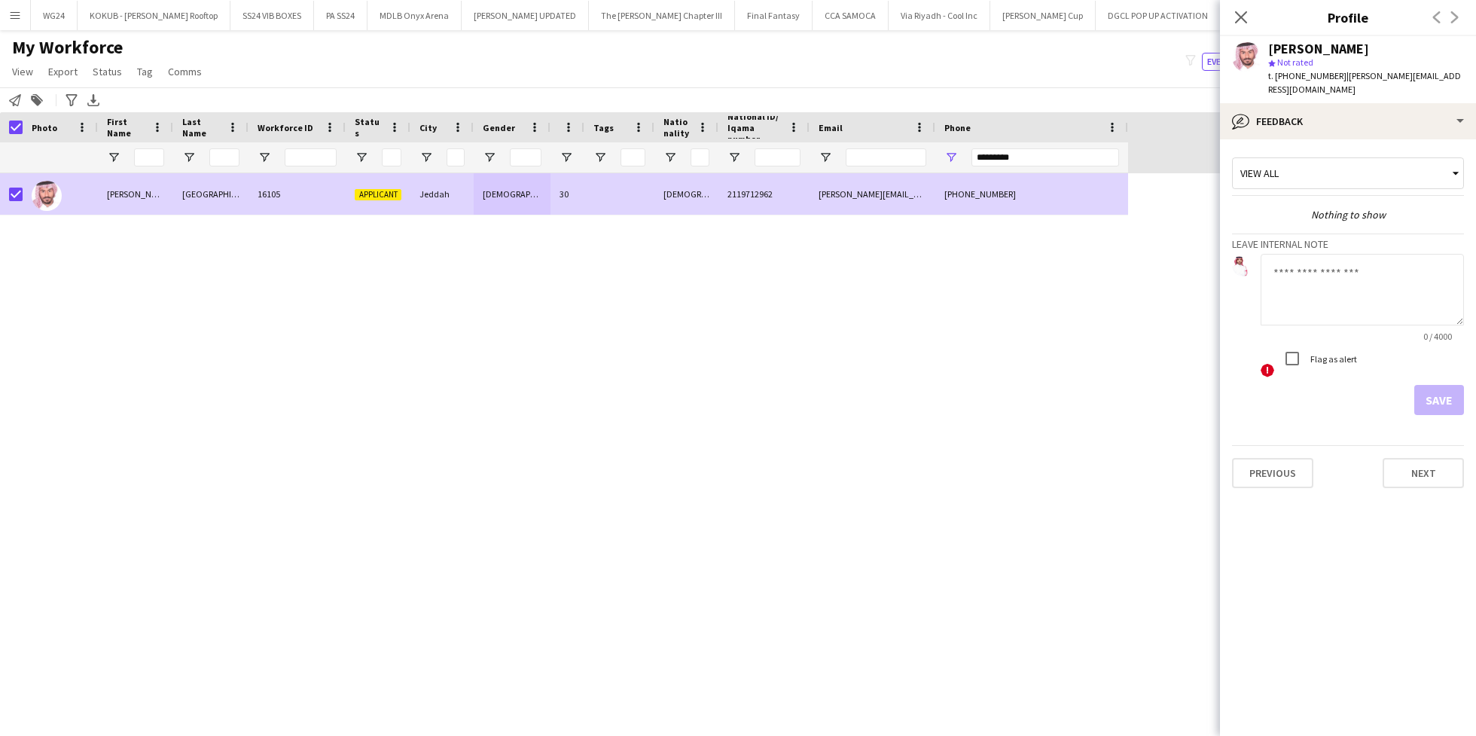
click at [1319, 270] on textarea at bounding box center [1362, 290] width 203 height 72
type textarea "**********"
click at [1447, 385] on button "Save" at bounding box center [1439, 400] width 50 height 30
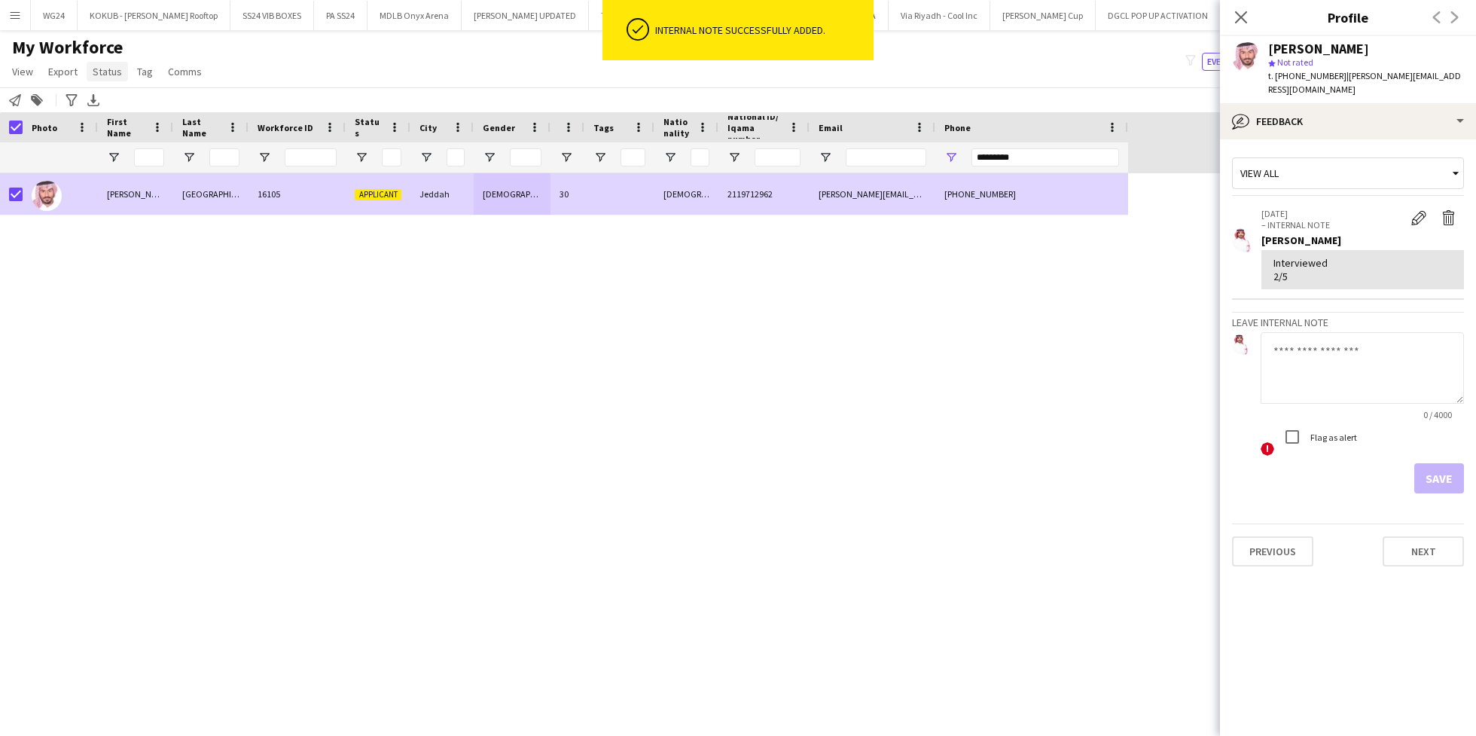
click at [108, 69] on span "Status" at bounding box center [107, 72] width 29 height 14
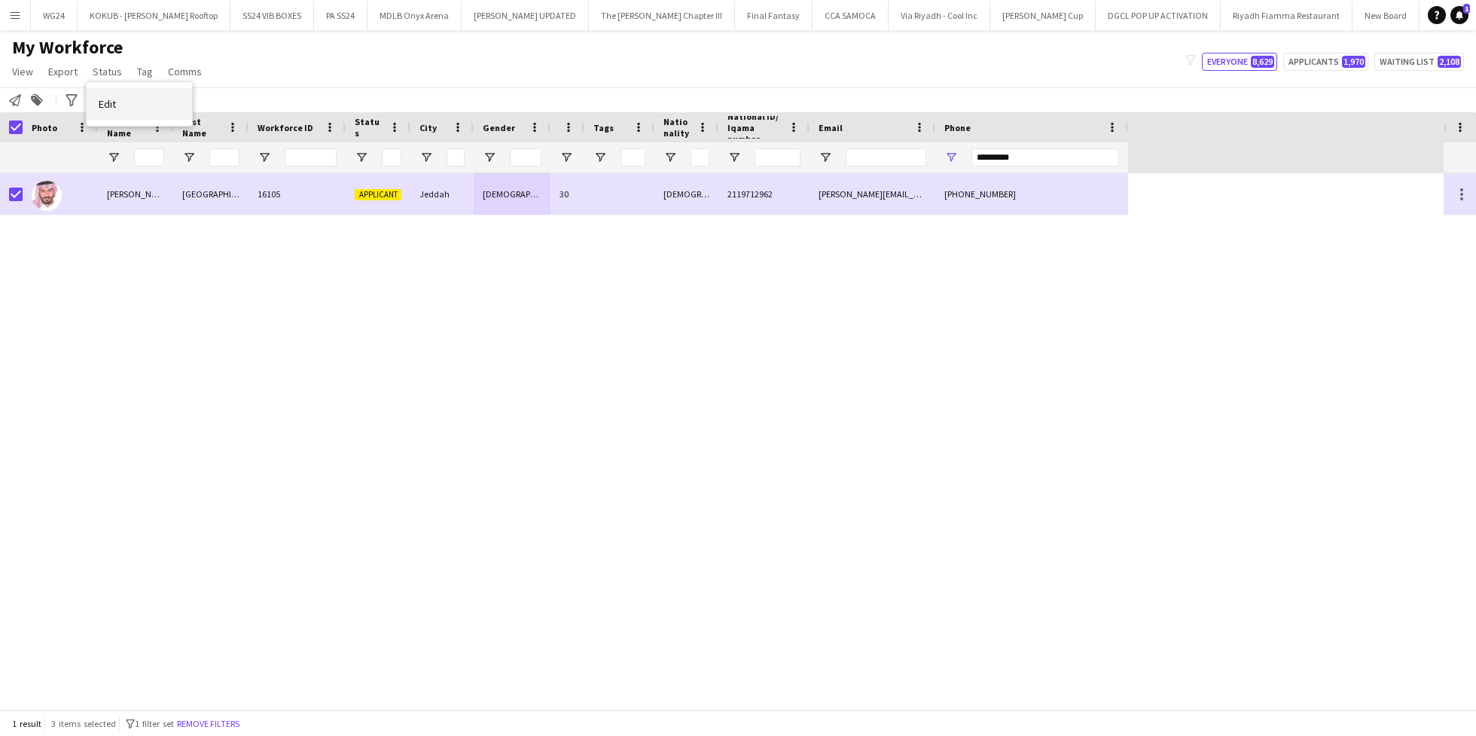
click at [136, 105] on link "Edit" at bounding box center [139, 104] width 105 height 32
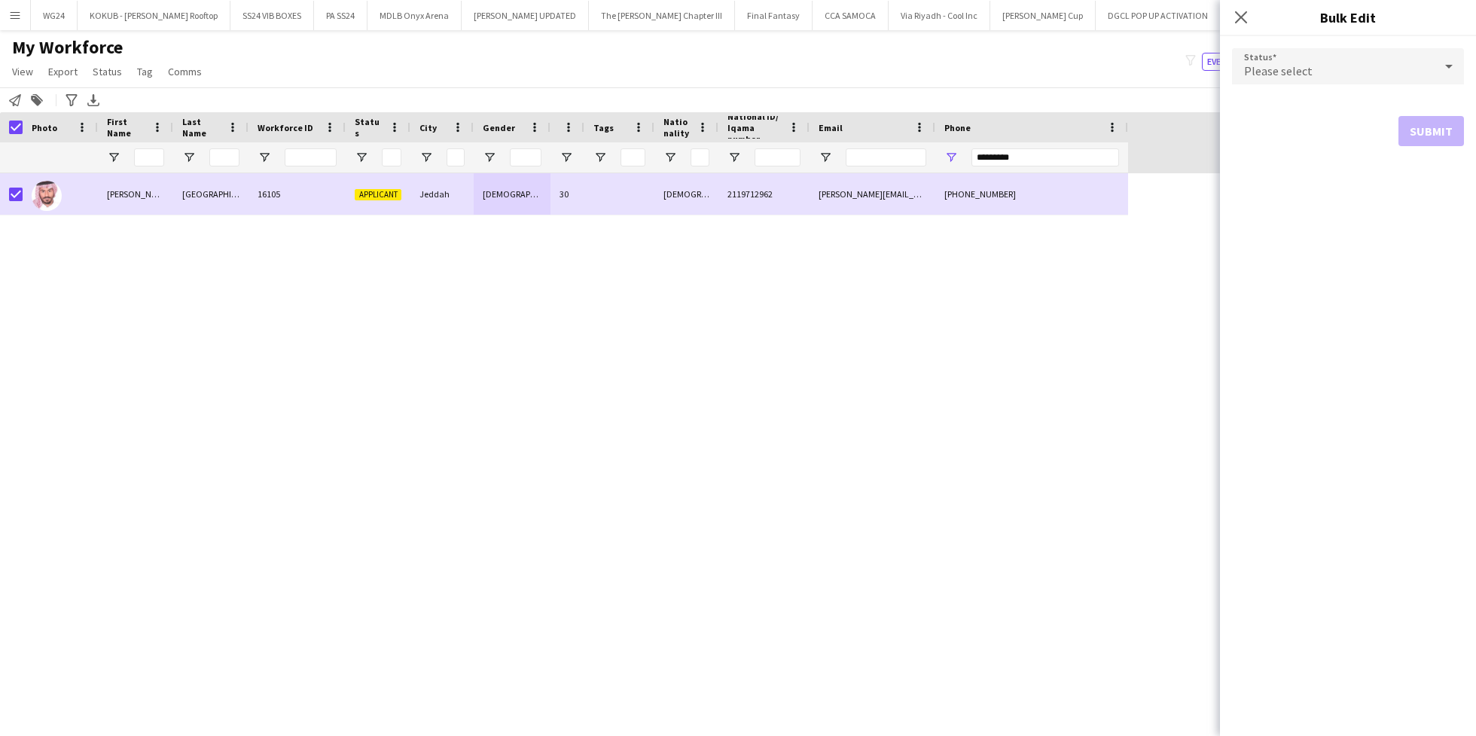
click at [1313, 69] on div "Please select" at bounding box center [1333, 66] width 202 height 36
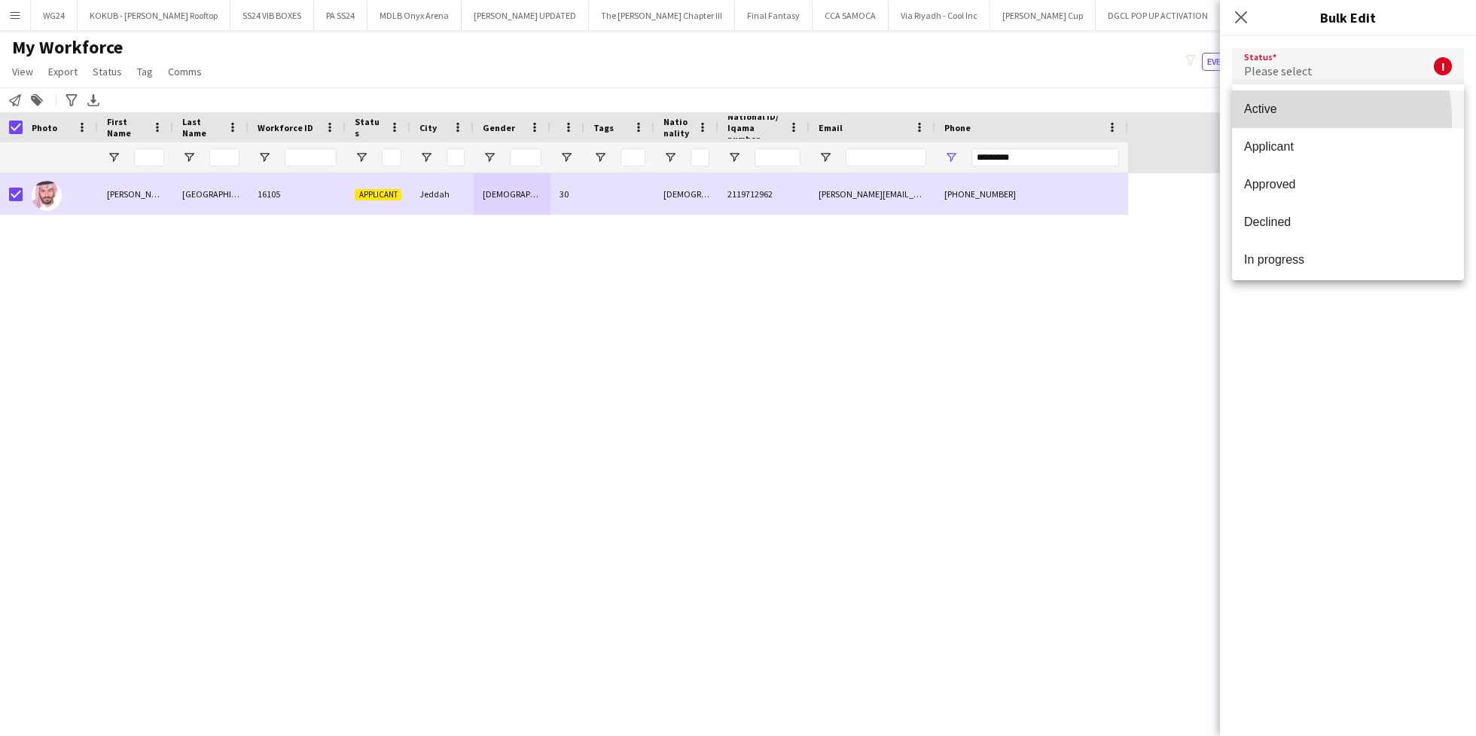
click at [1307, 119] on mat-option "Active" at bounding box center [1348, 109] width 232 height 38
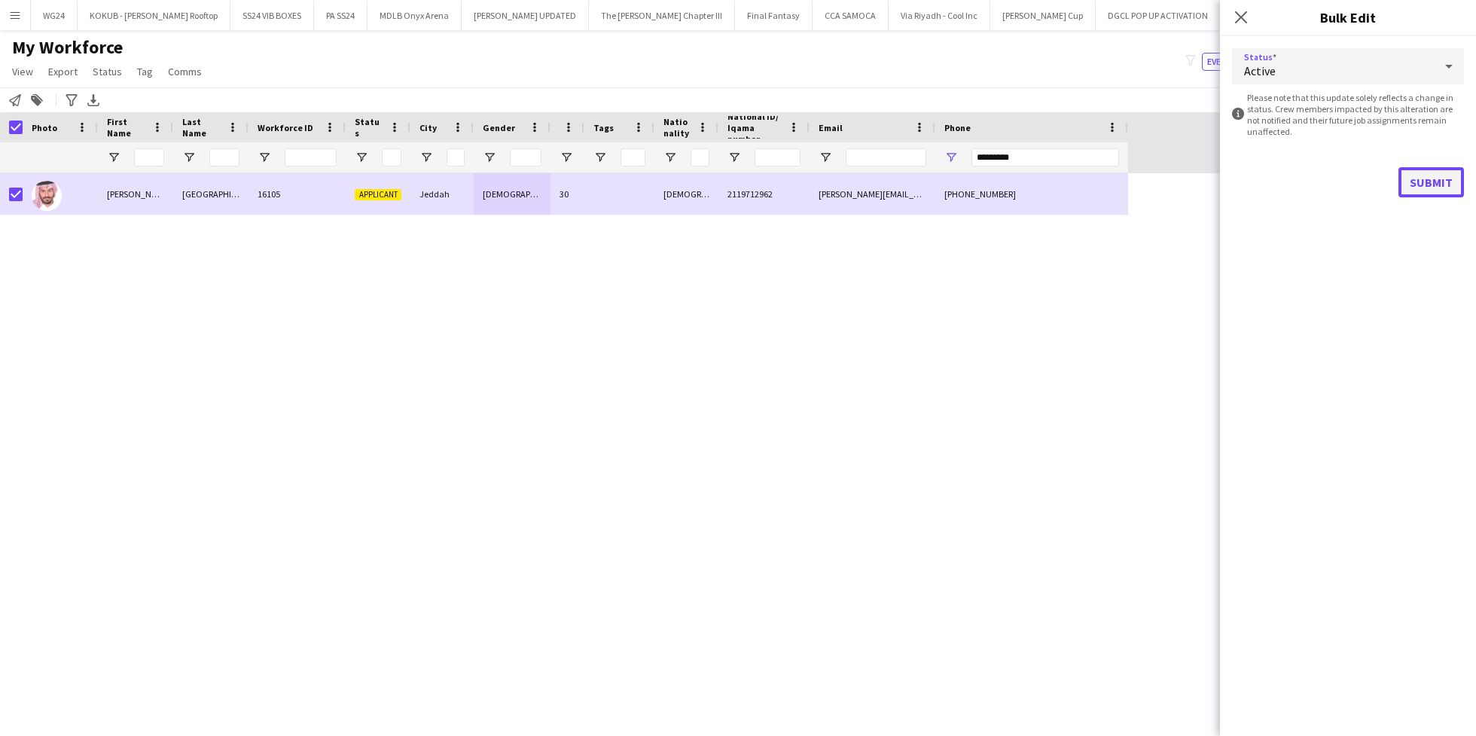
click at [1438, 171] on button "Submit" at bounding box center [1431, 182] width 66 height 30
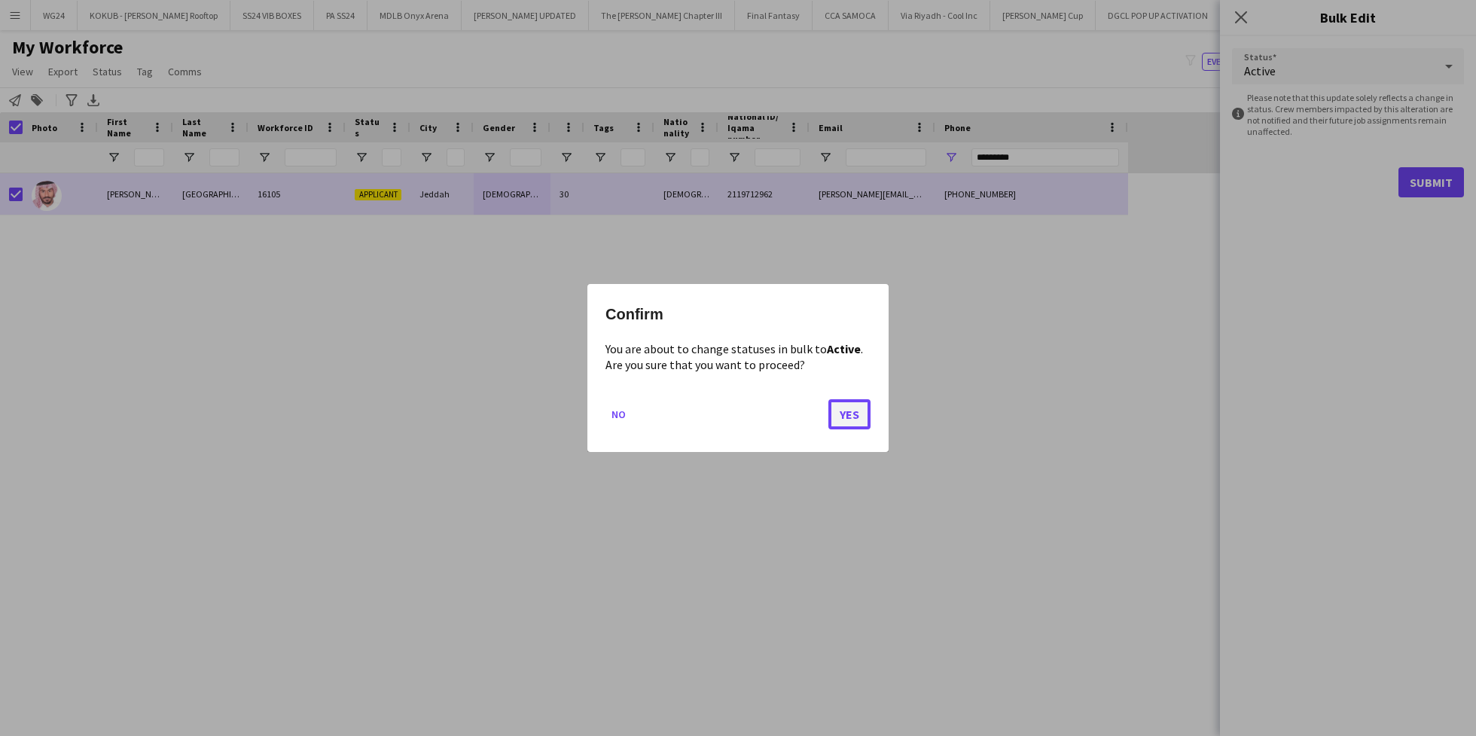
click at [866, 406] on button "Yes" at bounding box center [849, 414] width 42 height 30
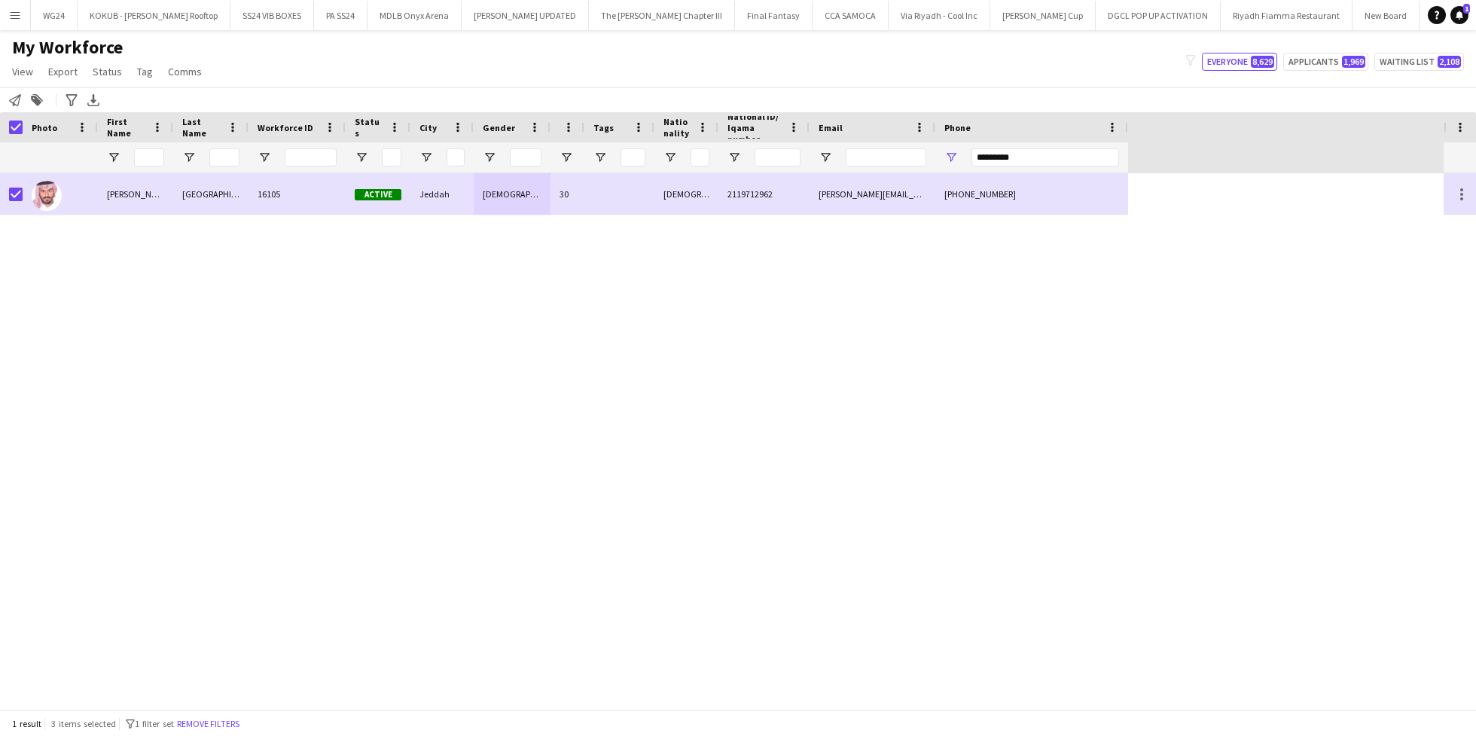
click at [217, 713] on div "1 result 3 items selected filter-1 1 filter set Remove filters" at bounding box center [738, 723] width 1476 height 26
click at [224, 727] on button "Remove filters" at bounding box center [208, 723] width 69 height 17
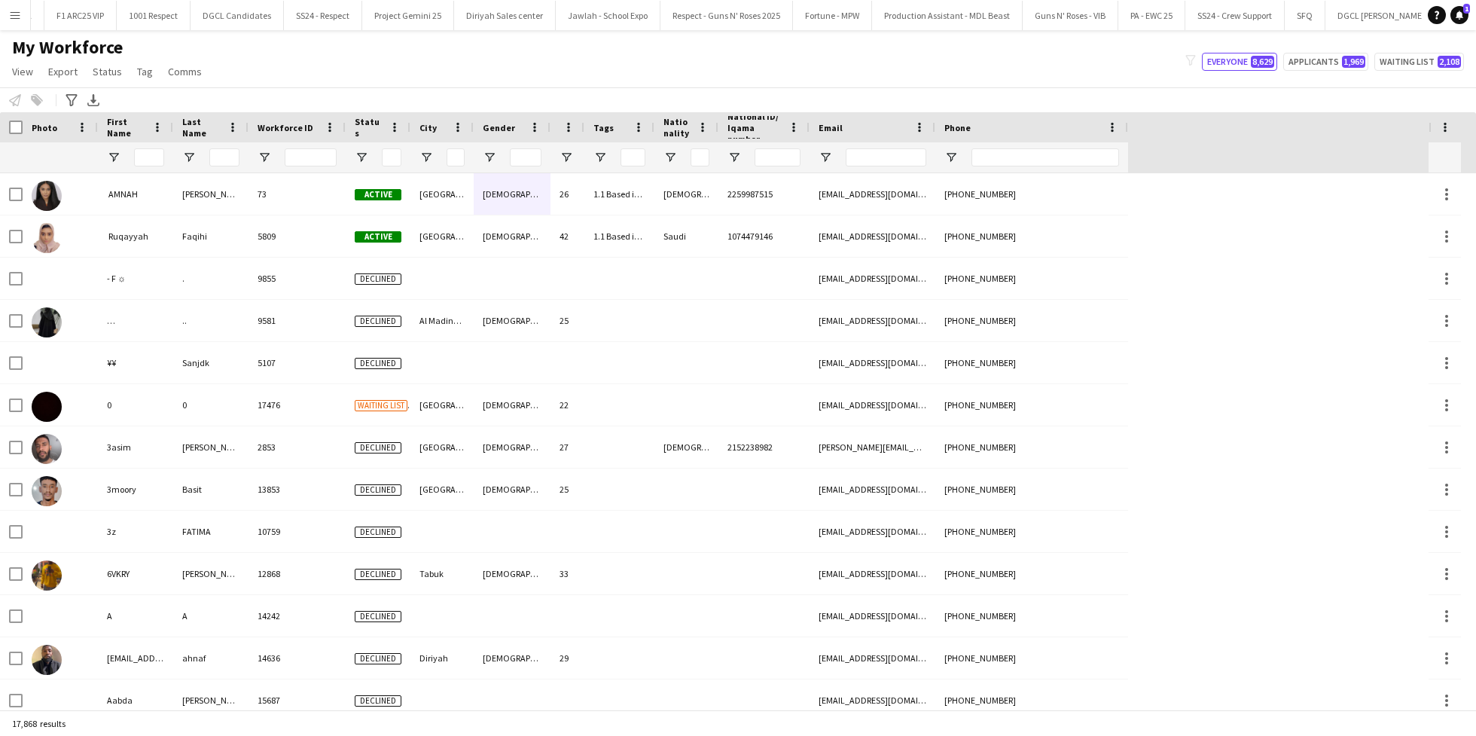
scroll to position [0, 2292]
click at [1286, 16] on button "RESPECT - ONYX ARENA Close" at bounding box center [1342, 15] width 112 height 29
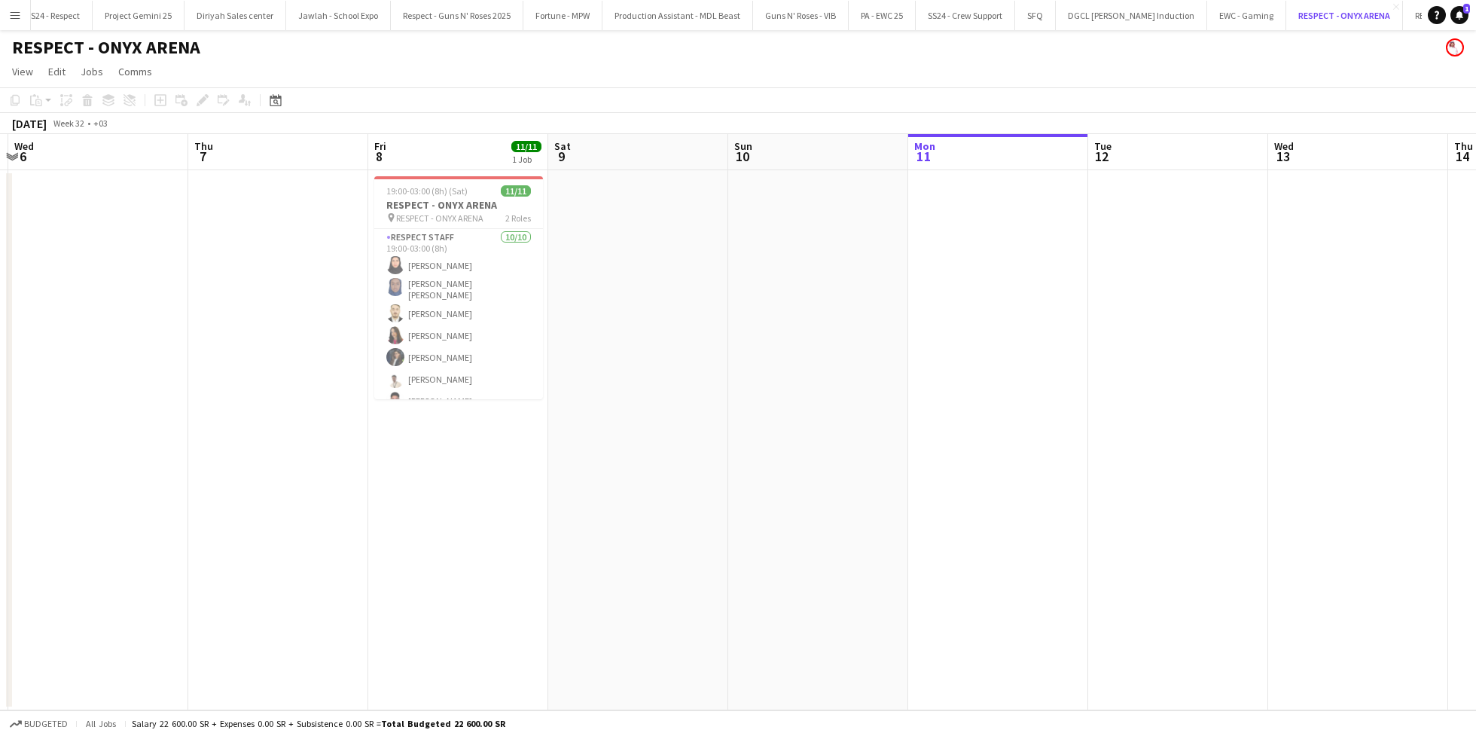
scroll to position [0, 417]
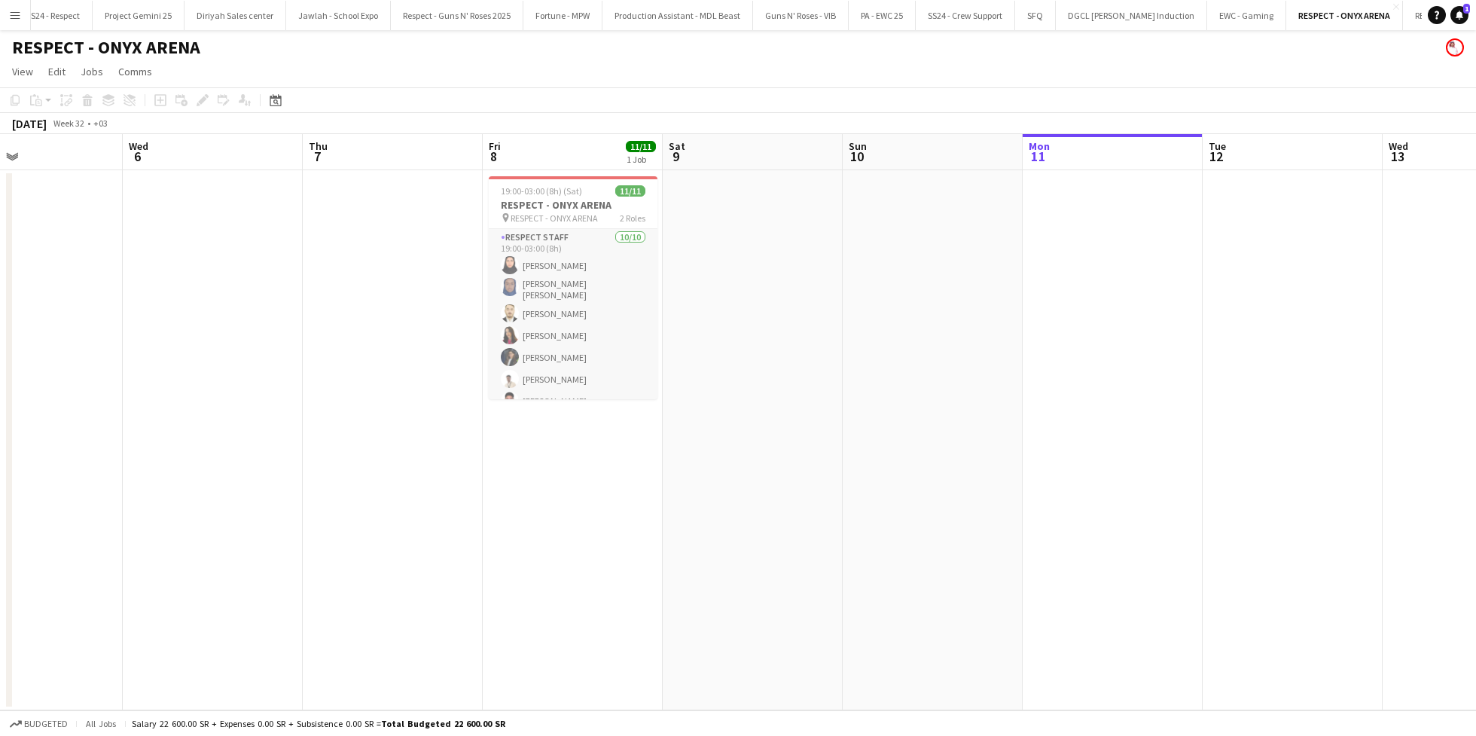
click at [561, 310] on app-card-role "Respect Staff [DATE] 19:00-03:00 (8h) [PERSON_NAME] [PERSON_NAME] [PERSON_NAME]…" at bounding box center [573, 355] width 169 height 252
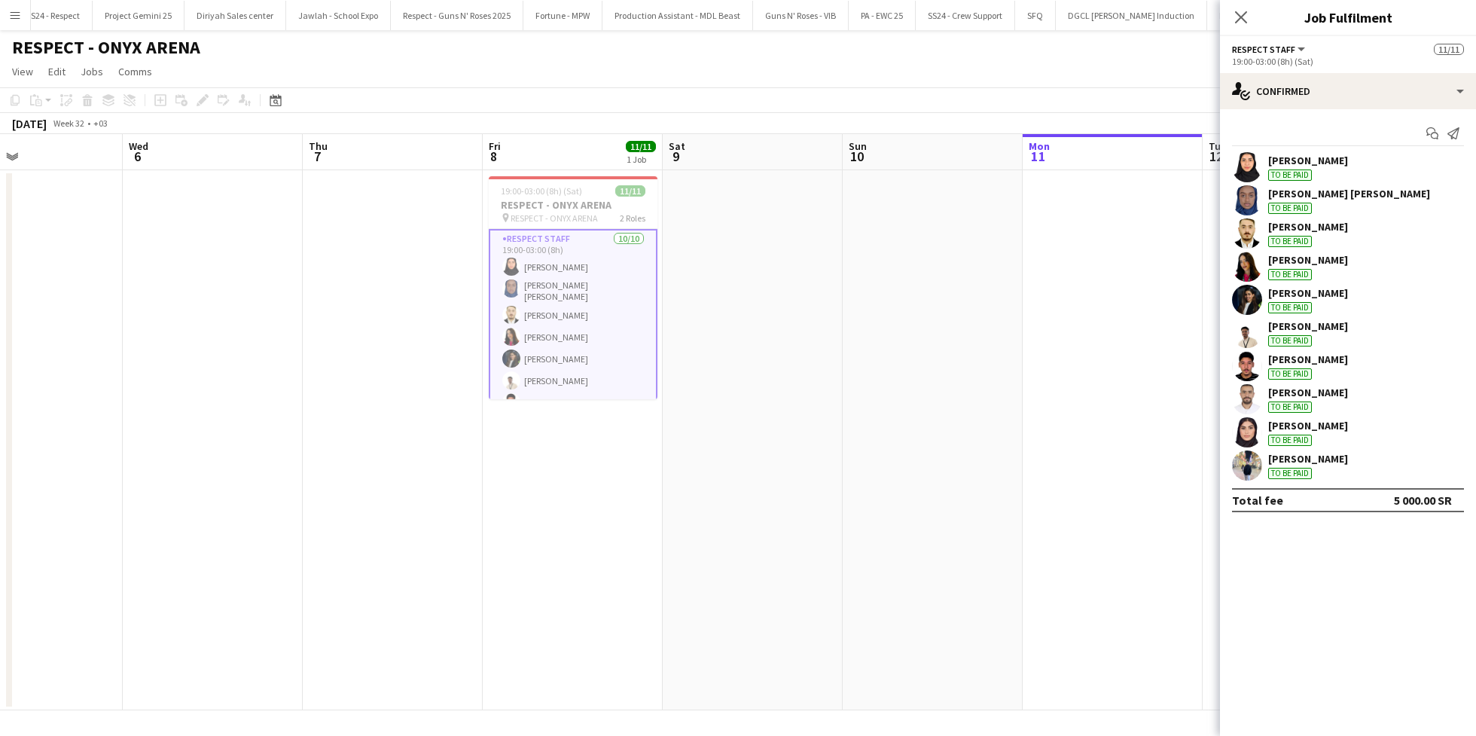
click at [1245, 297] on app-user-avatar at bounding box center [1247, 300] width 30 height 30
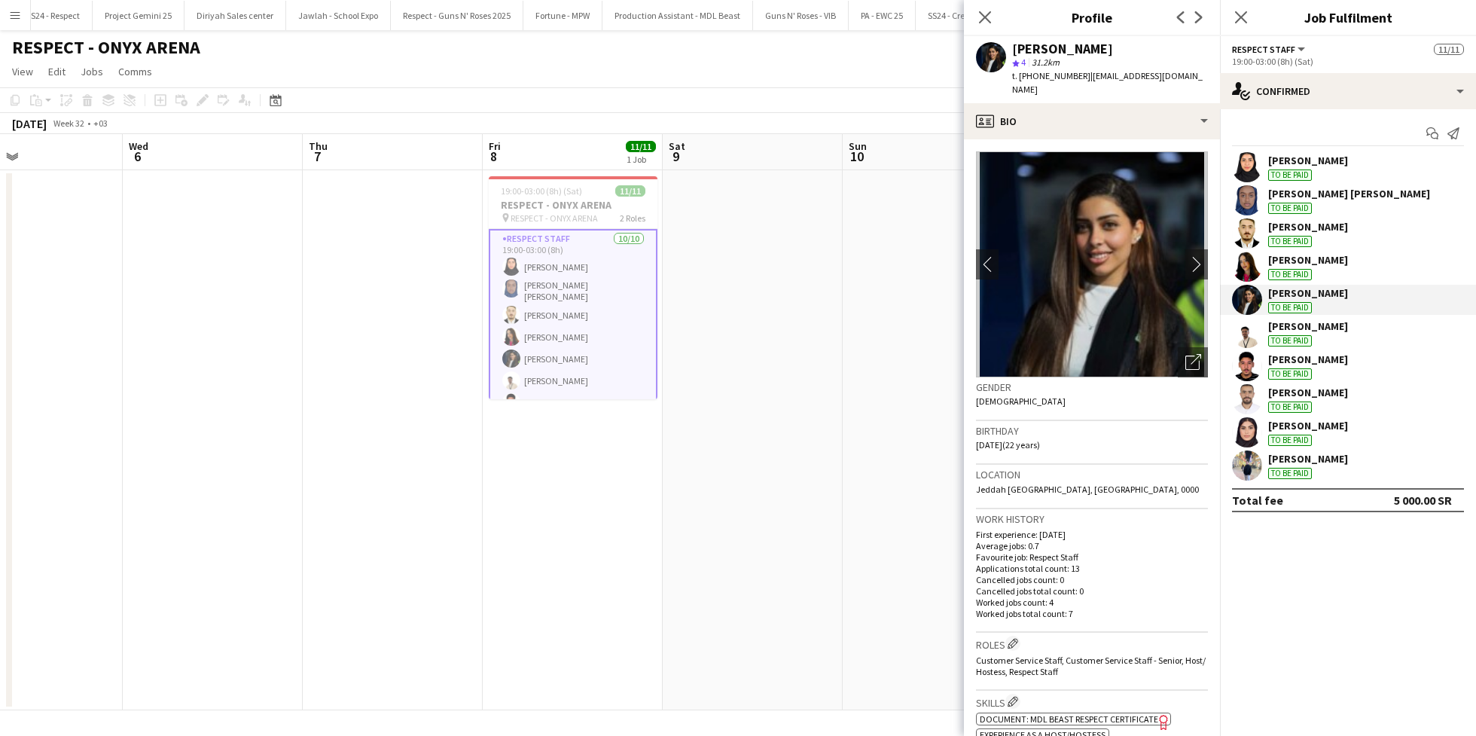
click at [1298, 259] on div "[PERSON_NAME]" at bounding box center [1308, 260] width 80 height 14
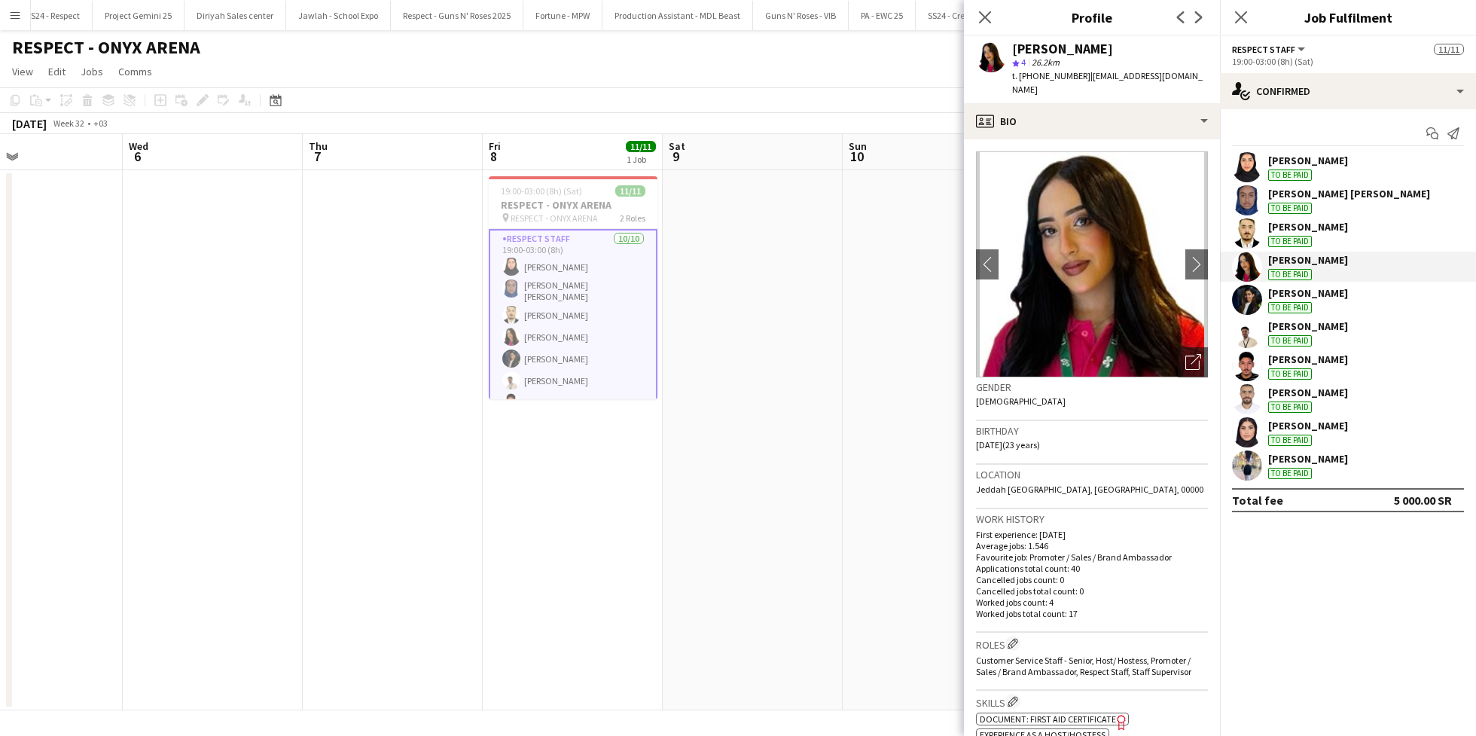
click at [1296, 297] on div "[PERSON_NAME]" at bounding box center [1308, 293] width 80 height 14
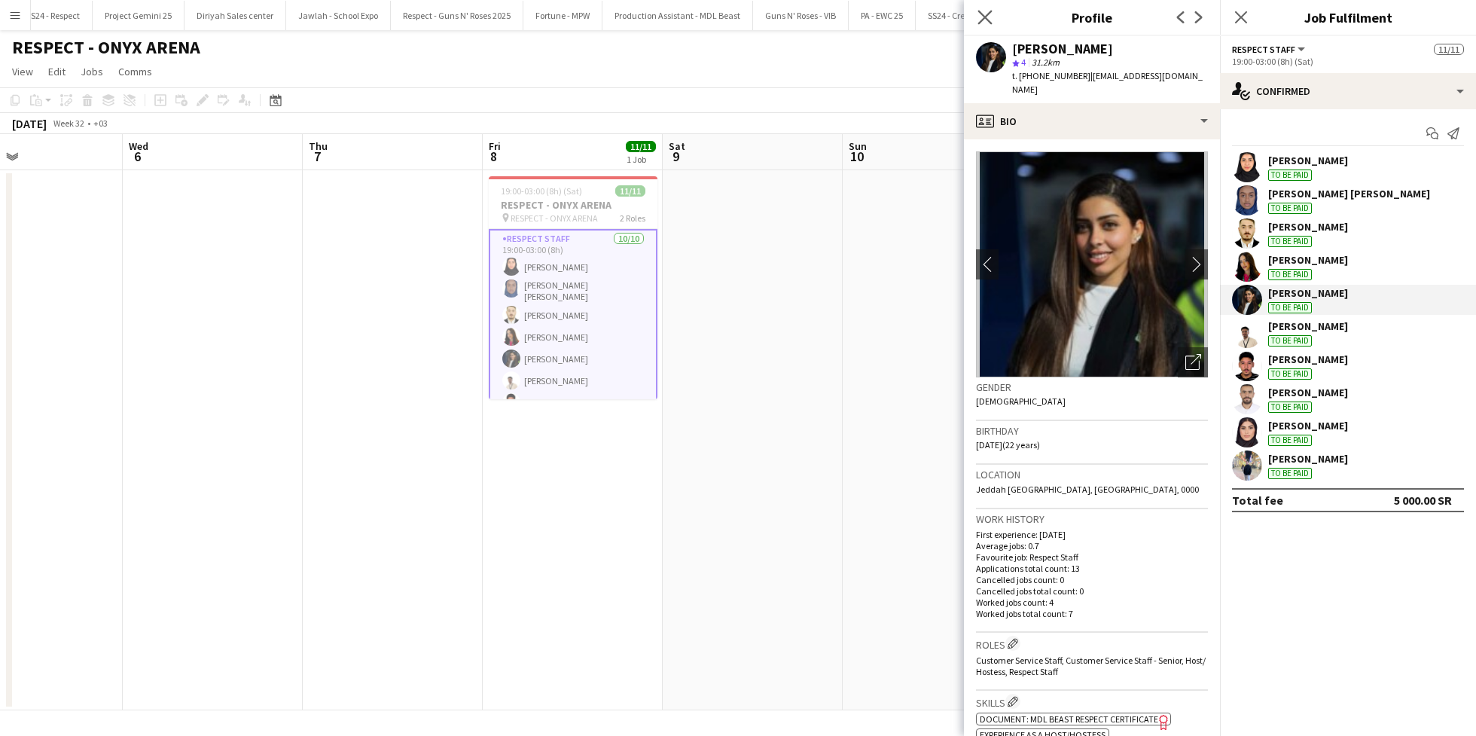
click at [982, 25] on app-icon "Close pop-in" at bounding box center [986, 18] width 22 height 22
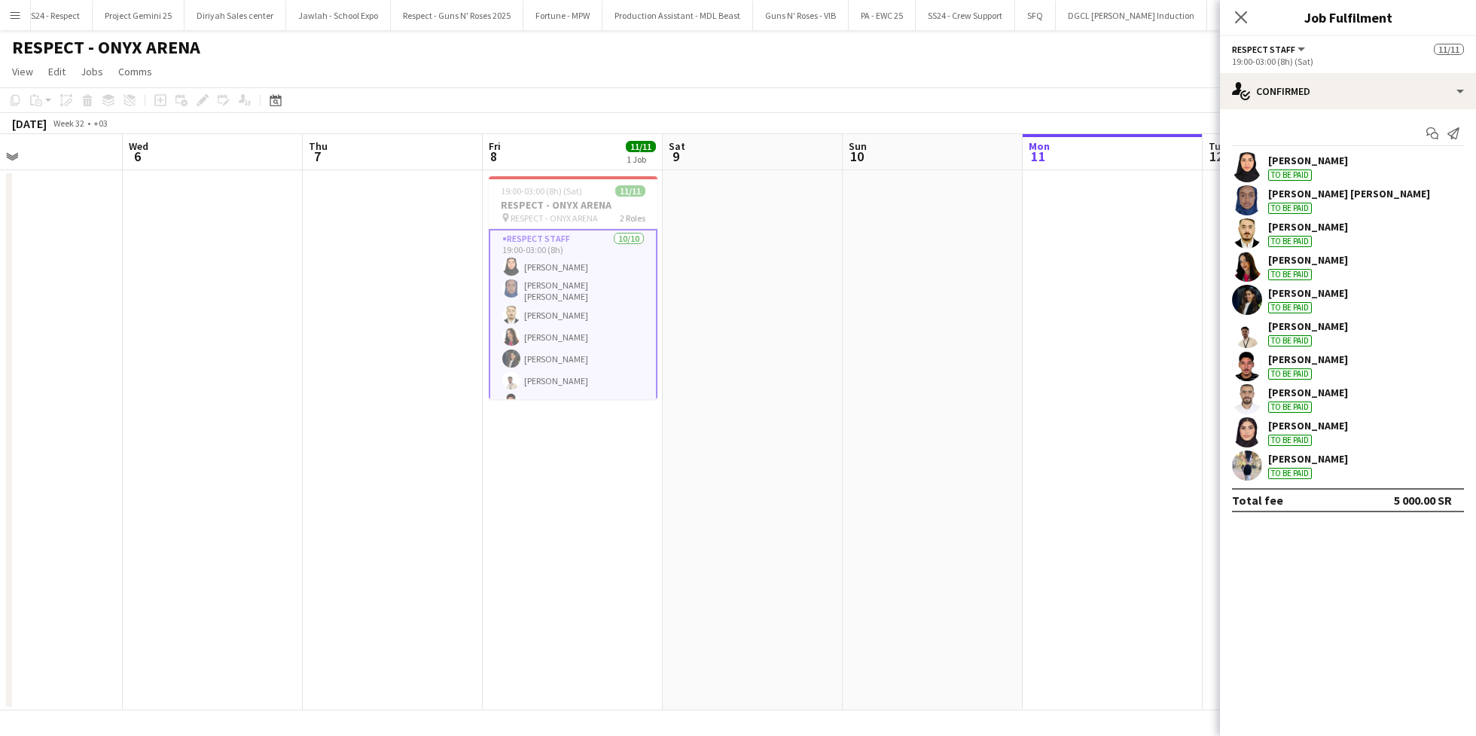
click at [22, 16] on button "Menu" at bounding box center [15, 15] width 30 height 30
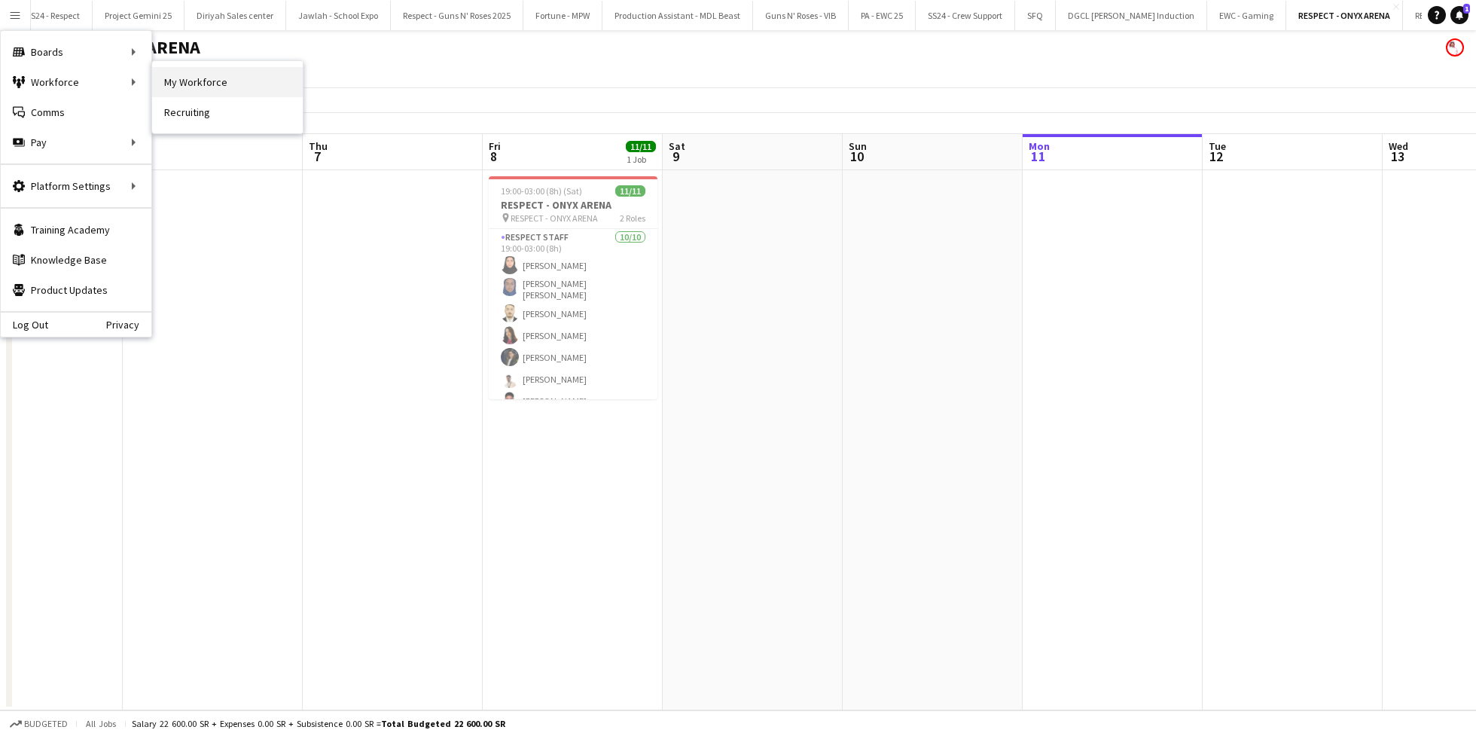
click at [206, 84] on link "My Workforce" at bounding box center [227, 82] width 151 height 30
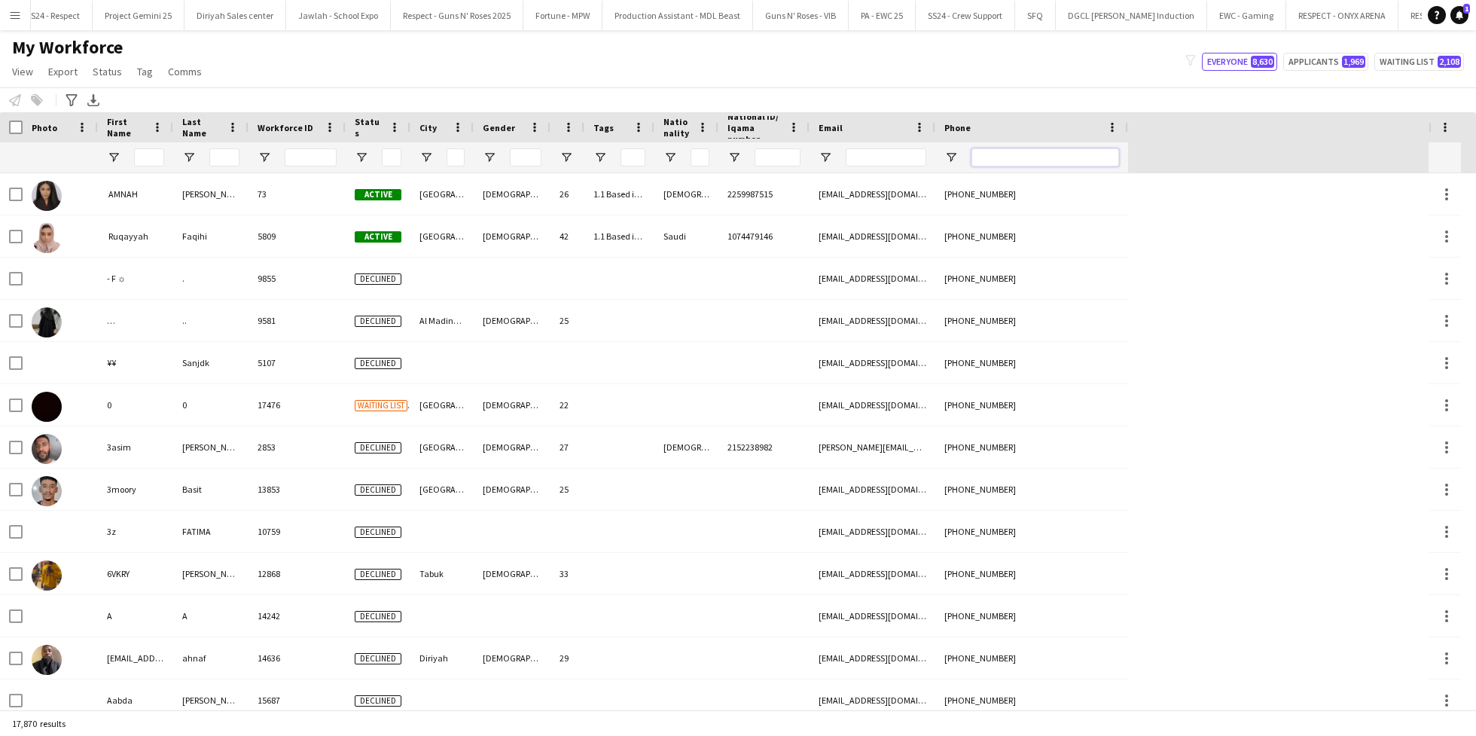
click at [1020, 149] on input "Phone Filter Input" at bounding box center [1045, 157] width 148 height 18
paste input "*********"
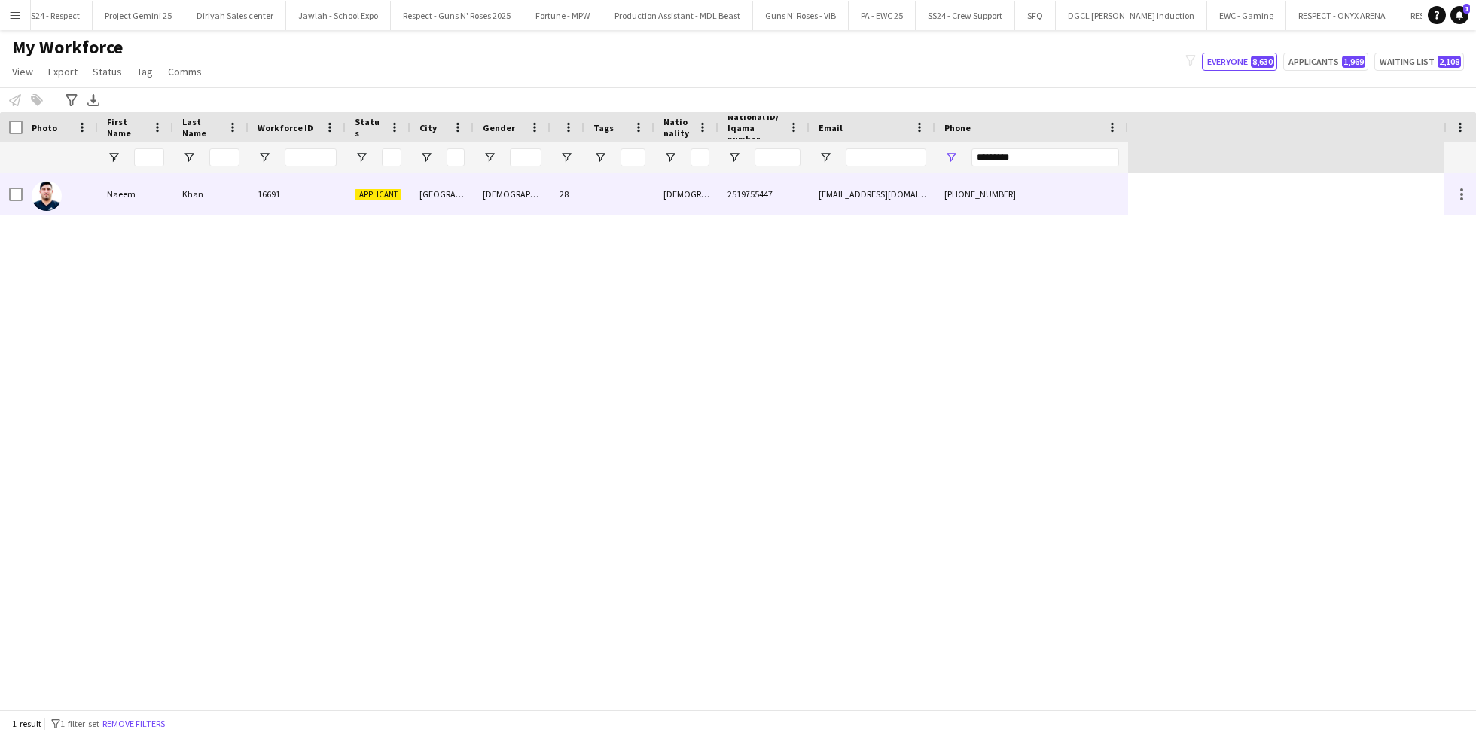
click at [611, 207] on div at bounding box center [619, 193] width 70 height 41
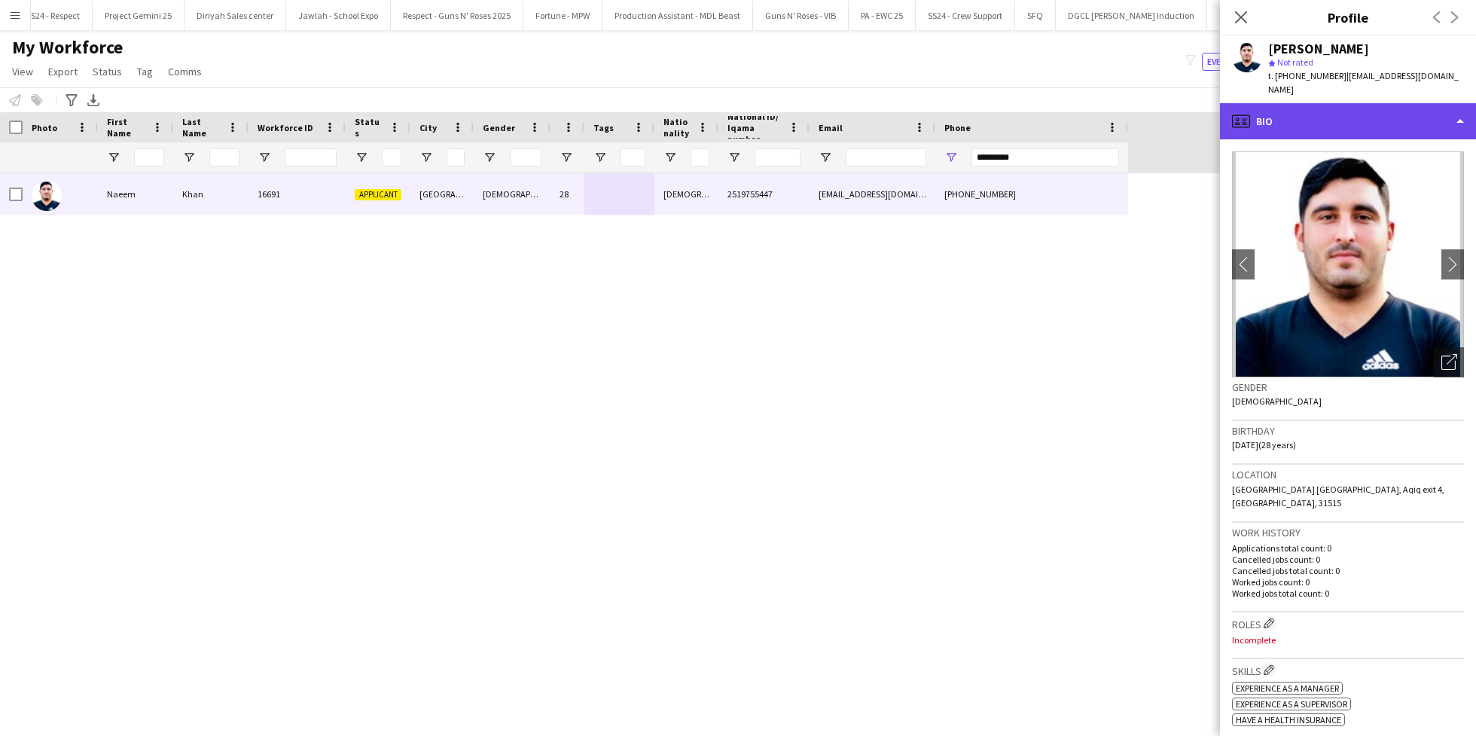
click at [1352, 103] on div "profile Bio" at bounding box center [1348, 121] width 256 height 36
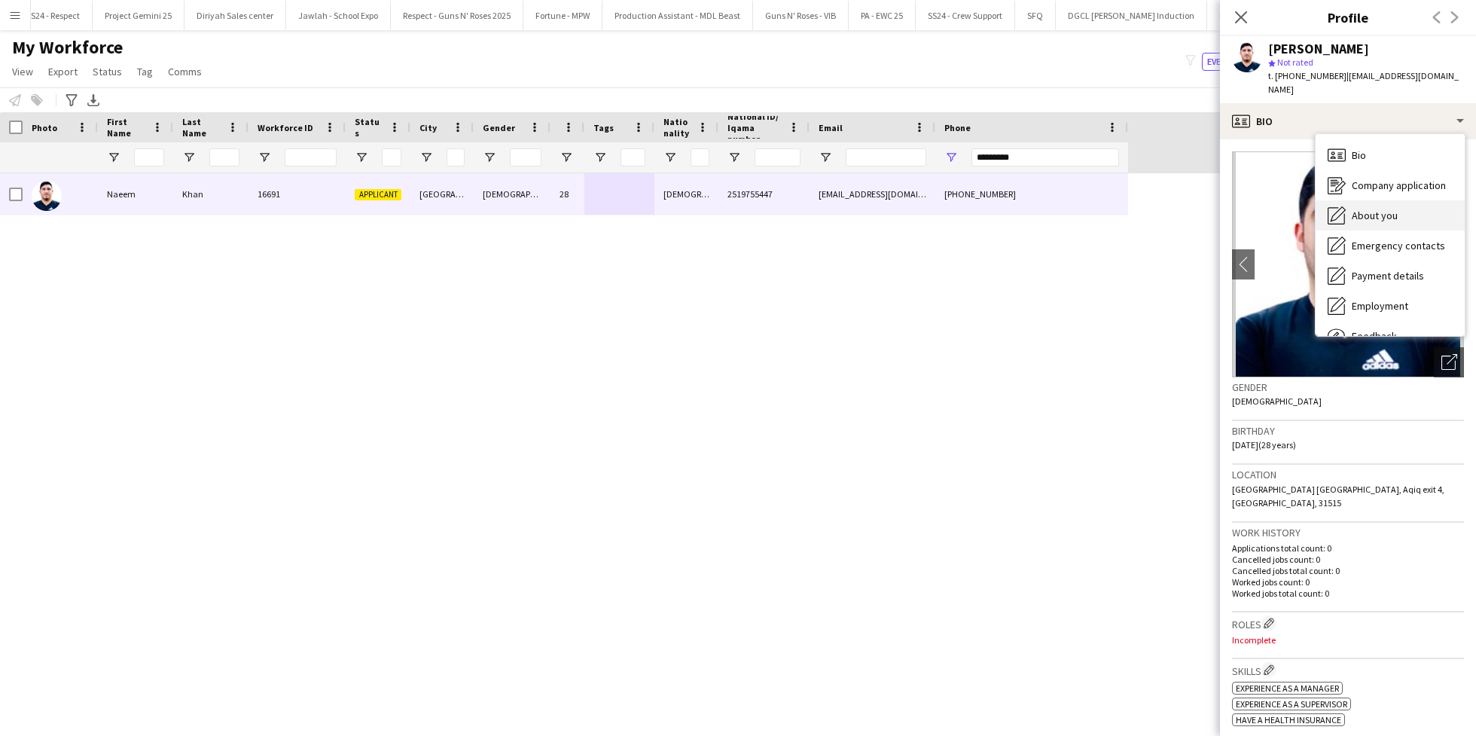
click at [1383, 209] on span "About you" at bounding box center [1375, 216] width 46 height 14
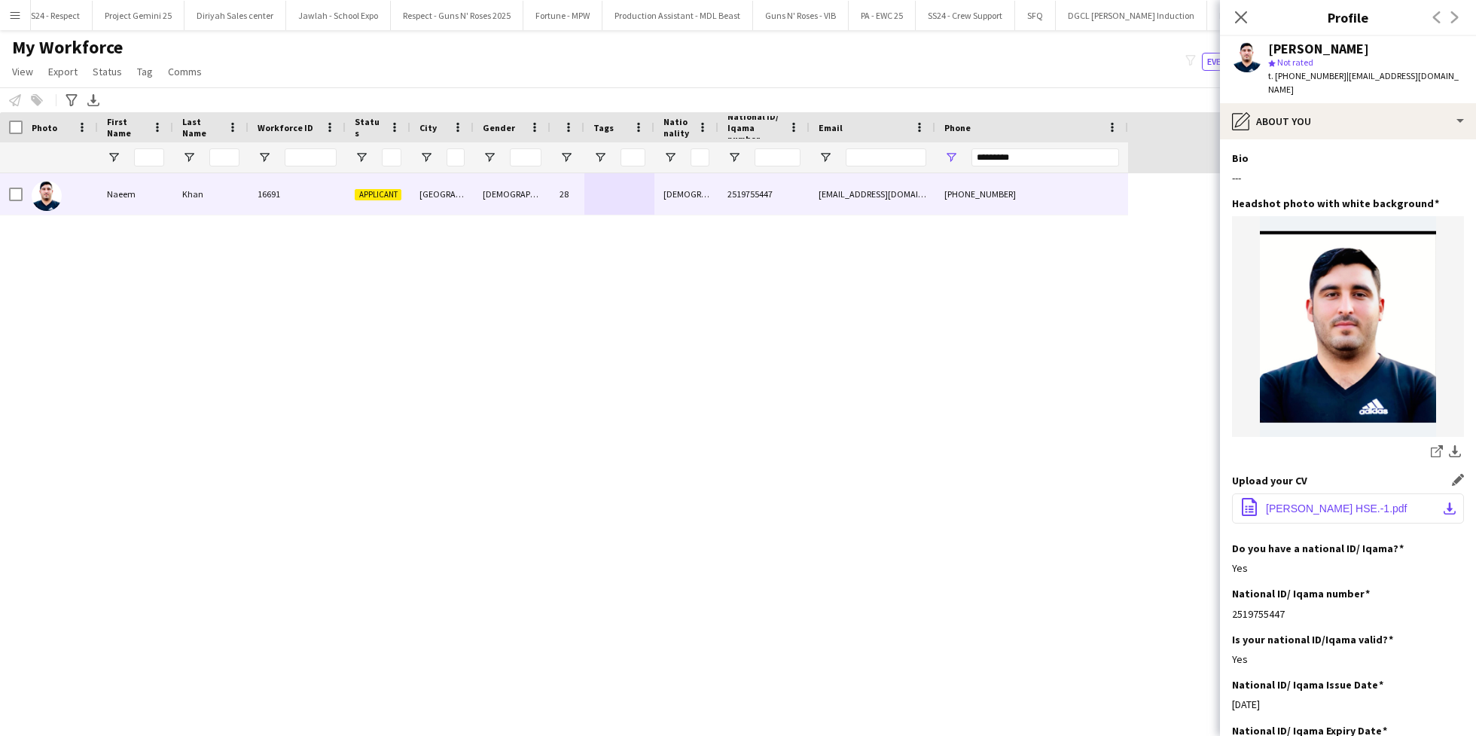
click at [1331, 502] on span "[PERSON_NAME] HSE.-1.pdf" at bounding box center [1337, 508] width 142 height 12
click at [1303, 502] on span "[PERSON_NAME] HSE.-1.pdf" at bounding box center [1337, 508] width 142 height 12
drag, startPoint x: 1336, startPoint y: 72, endPoint x: 1274, endPoint y: 78, distance: 62.1
click at [1276, 80] on div "t. [PHONE_NUMBER] | [EMAIL_ADDRESS][DOMAIN_NAME]" at bounding box center [1366, 82] width 196 height 27
copy span "[PHONE_NUMBER]"
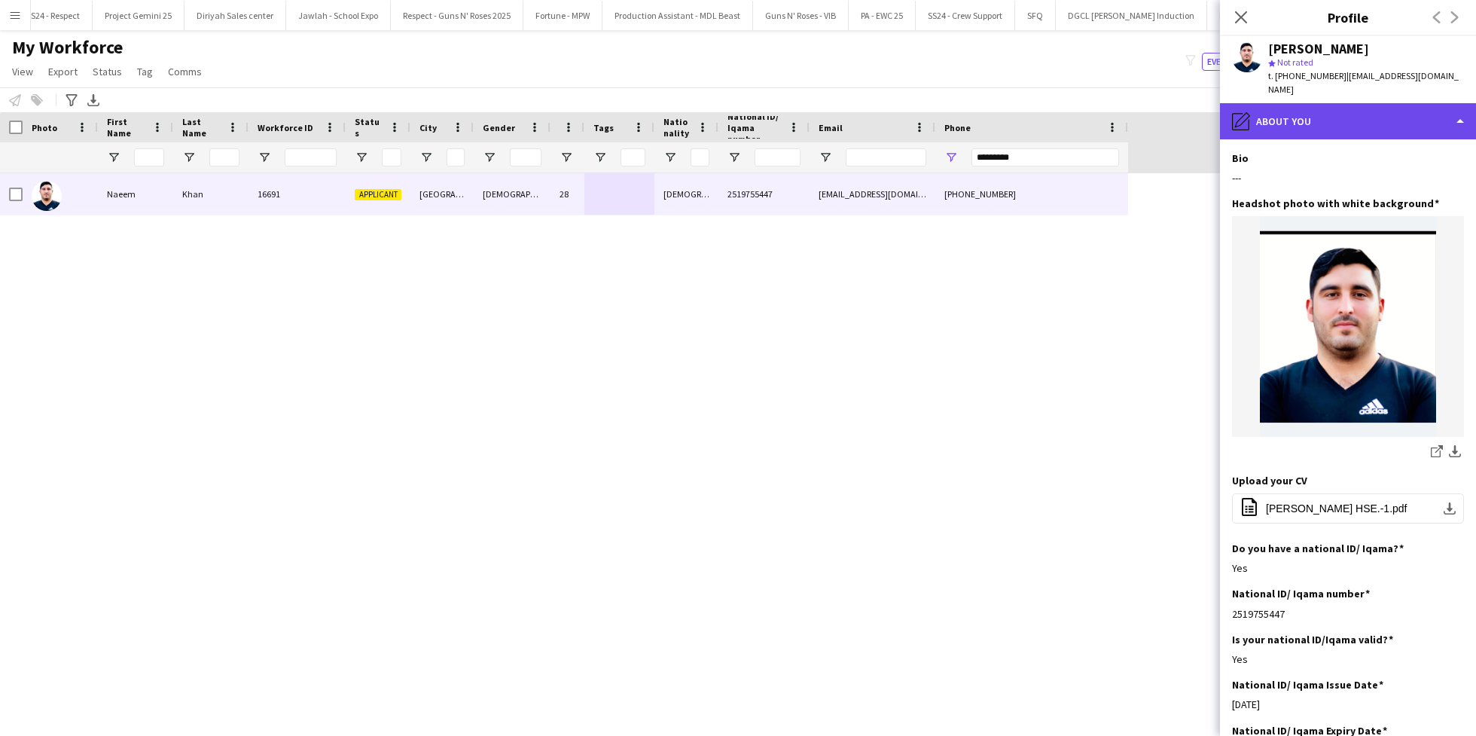
click at [1331, 114] on div "pencil4 About you" at bounding box center [1348, 121] width 256 height 36
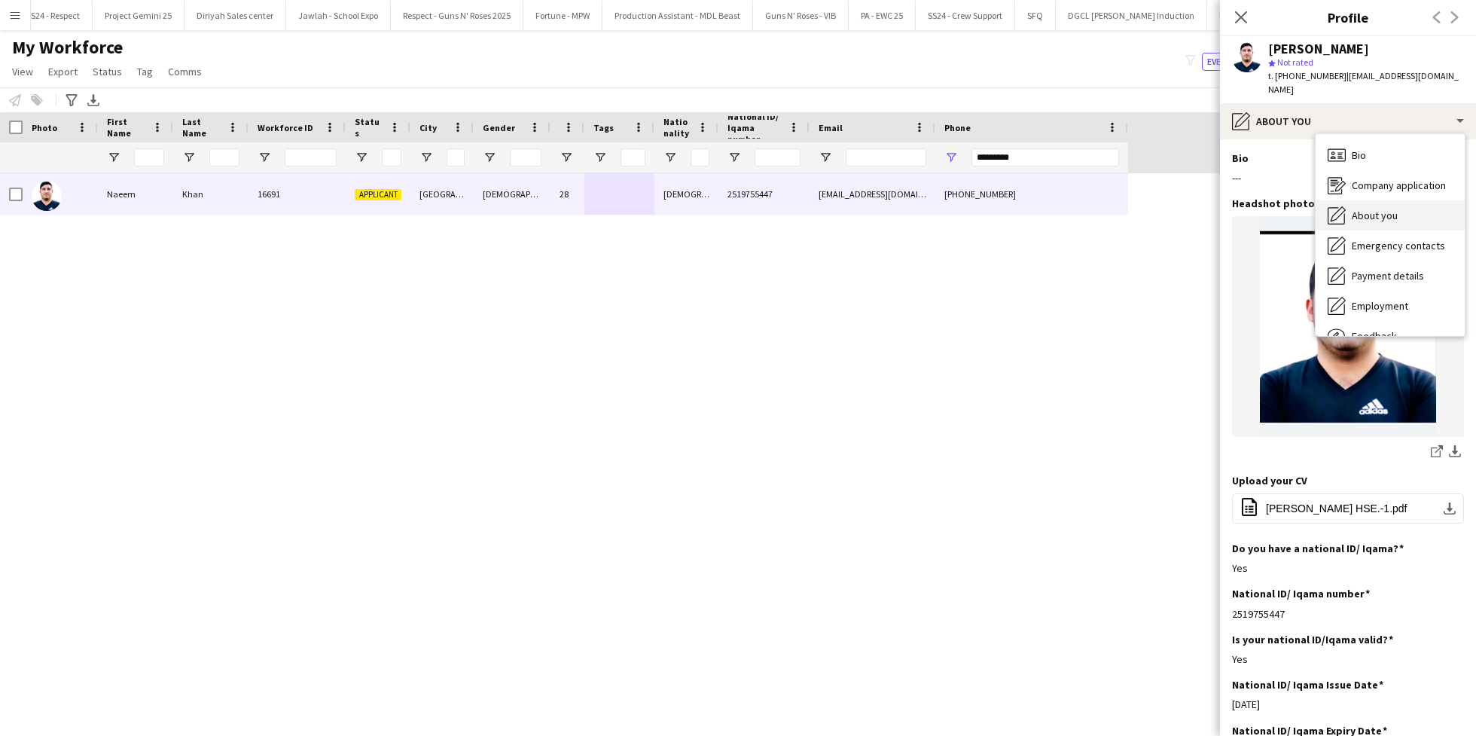
click at [1387, 209] on span "About you" at bounding box center [1375, 216] width 46 height 14
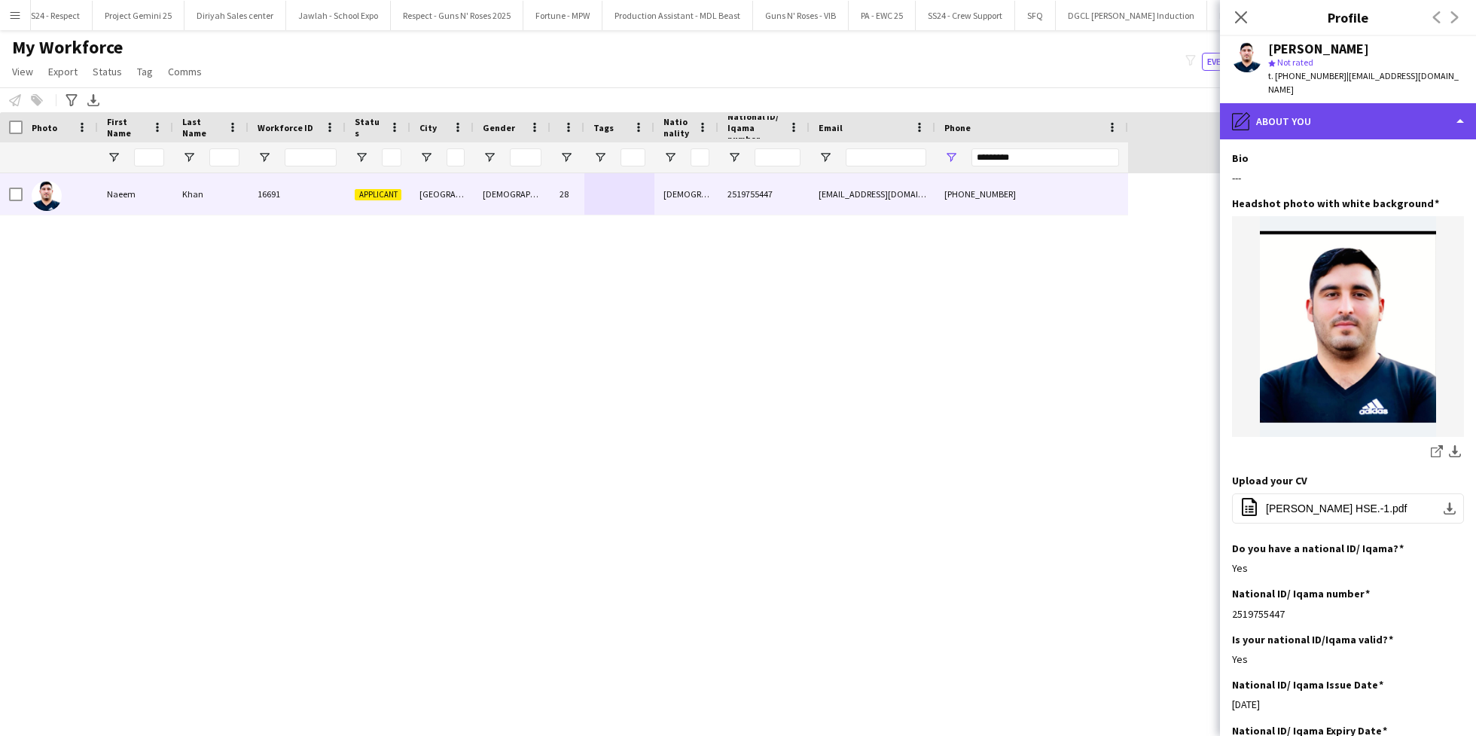
click at [1320, 103] on div "pencil4 About you" at bounding box center [1348, 121] width 256 height 36
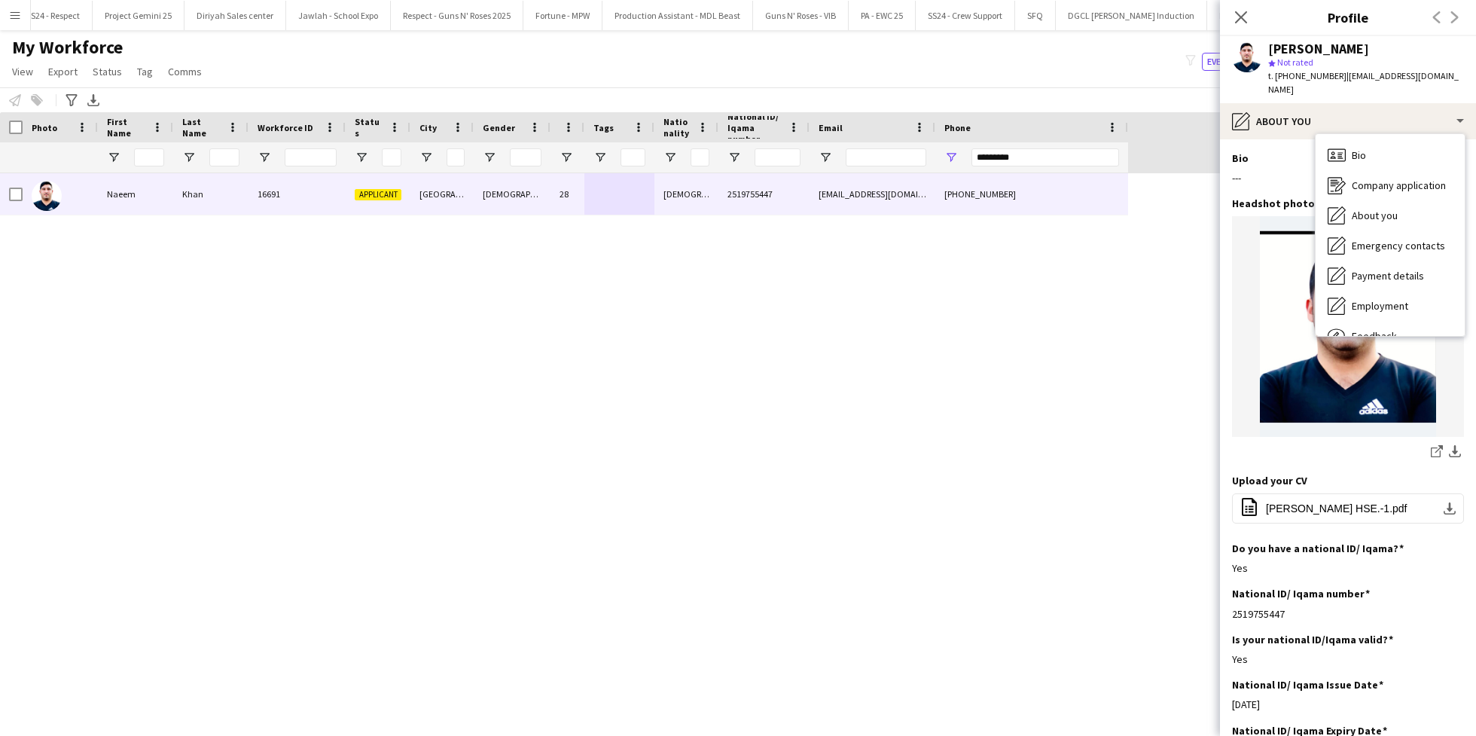
click at [1266, 315] on img at bounding box center [1348, 326] width 232 height 221
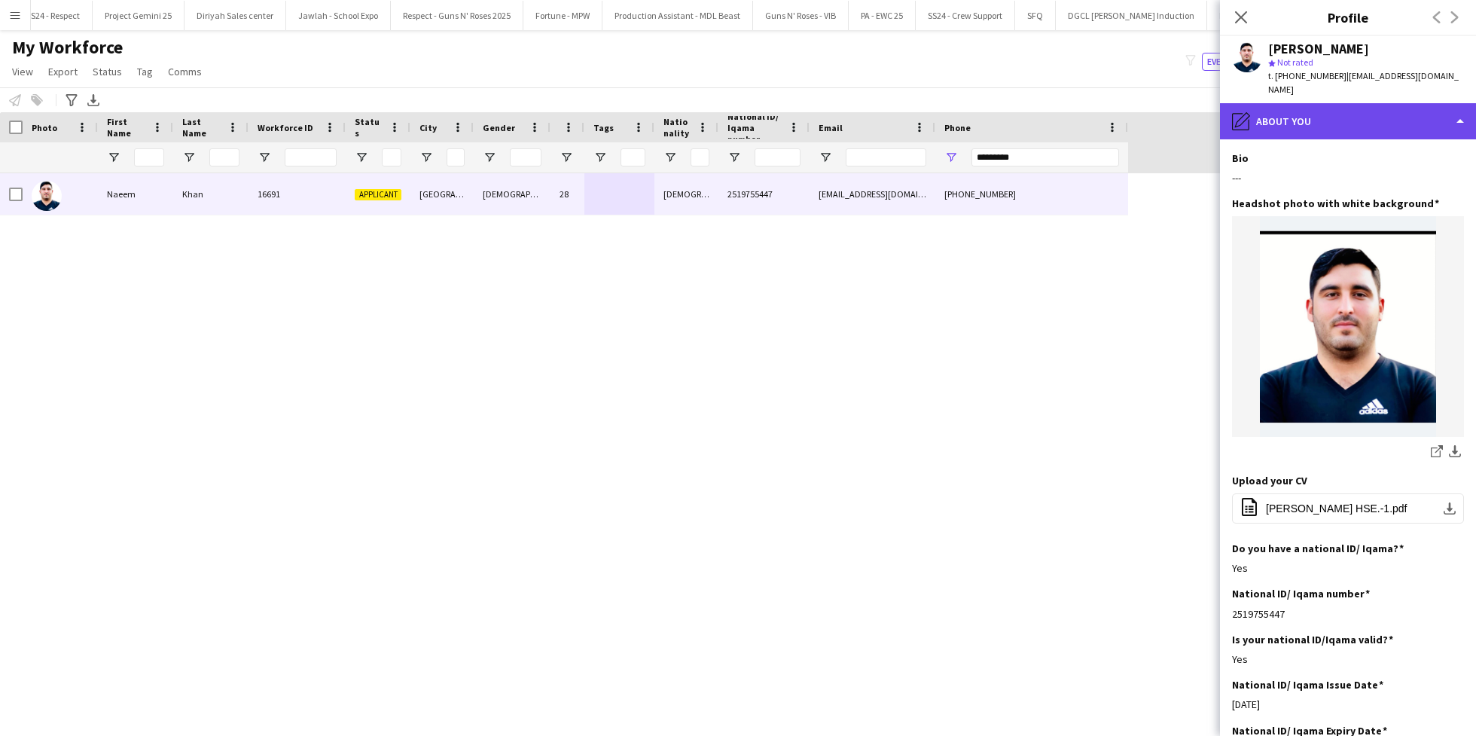
click at [1304, 115] on div "pencil4 About you" at bounding box center [1348, 121] width 256 height 36
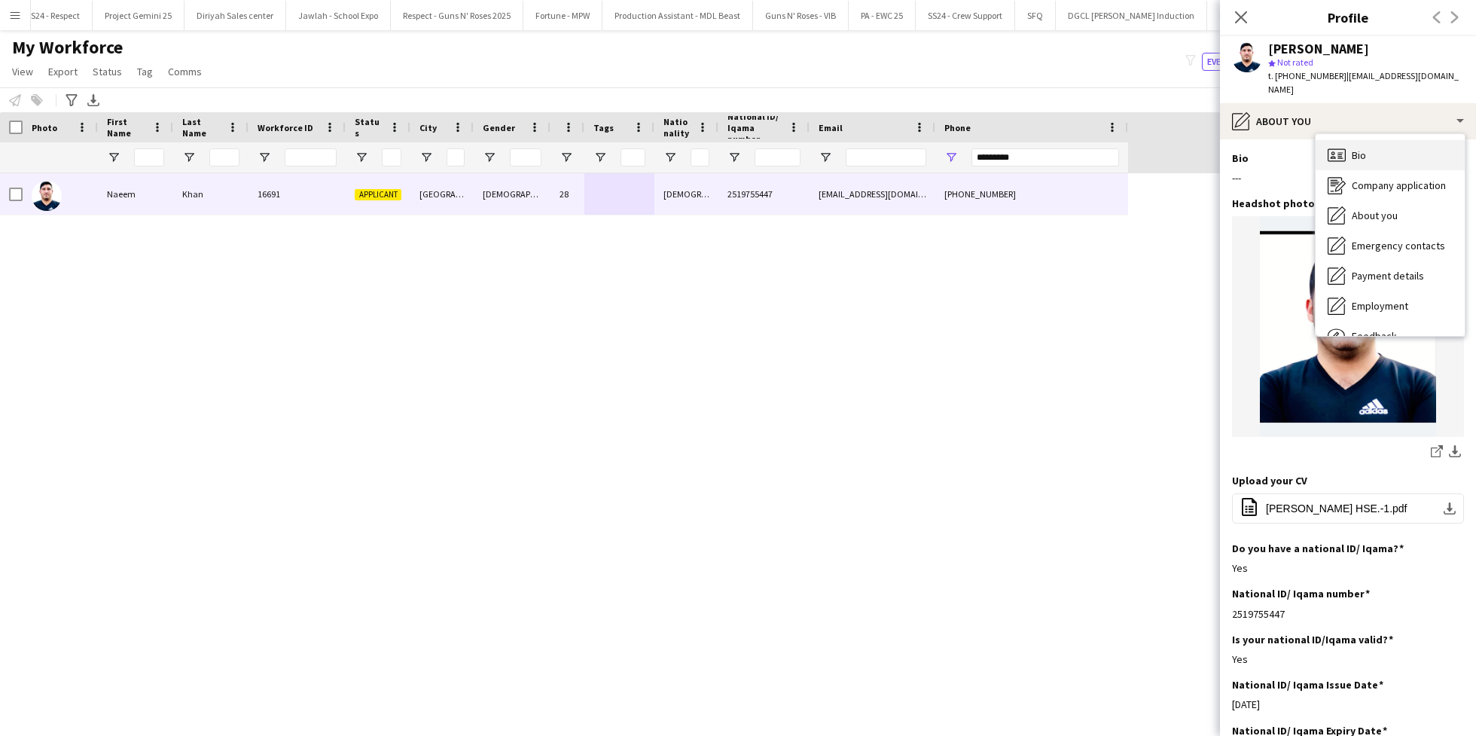
click at [1353, 148] on span "Bio" at bounding box center [1359, 155] width 14 height 14
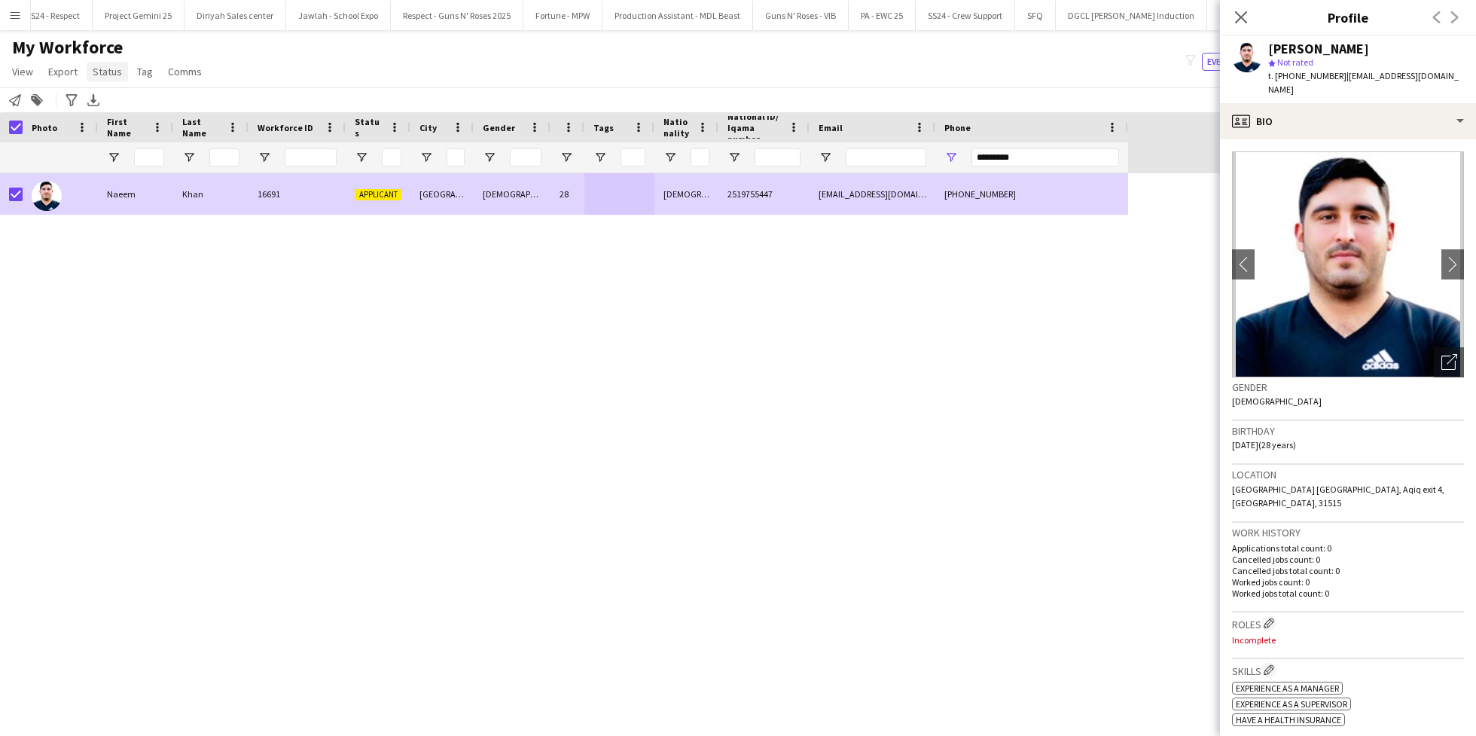
click at [96, 71] on span "Status" at bounding box center [107, 72] width 29 height 14
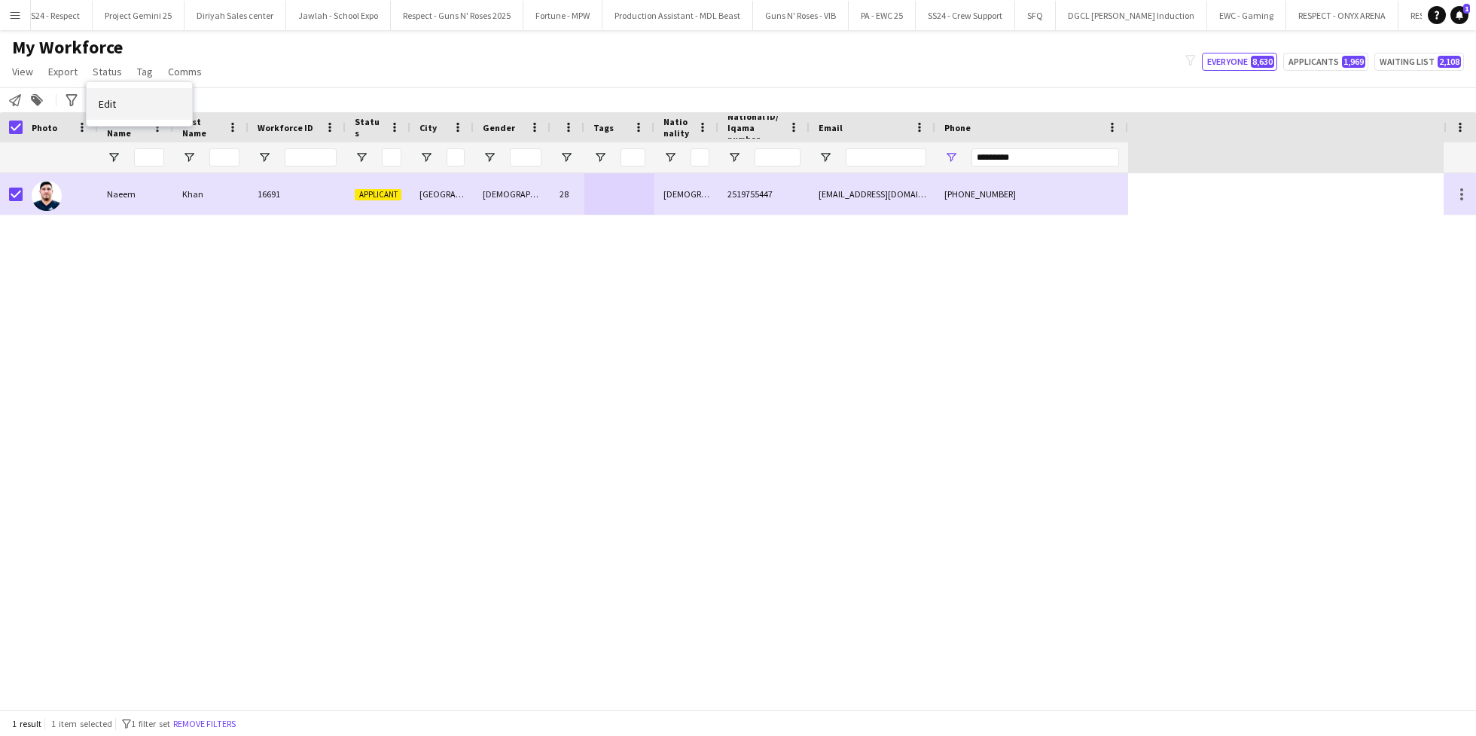
click at [120, 96] on link "Edit" at bounding box center [139, 104] width 105 height 32
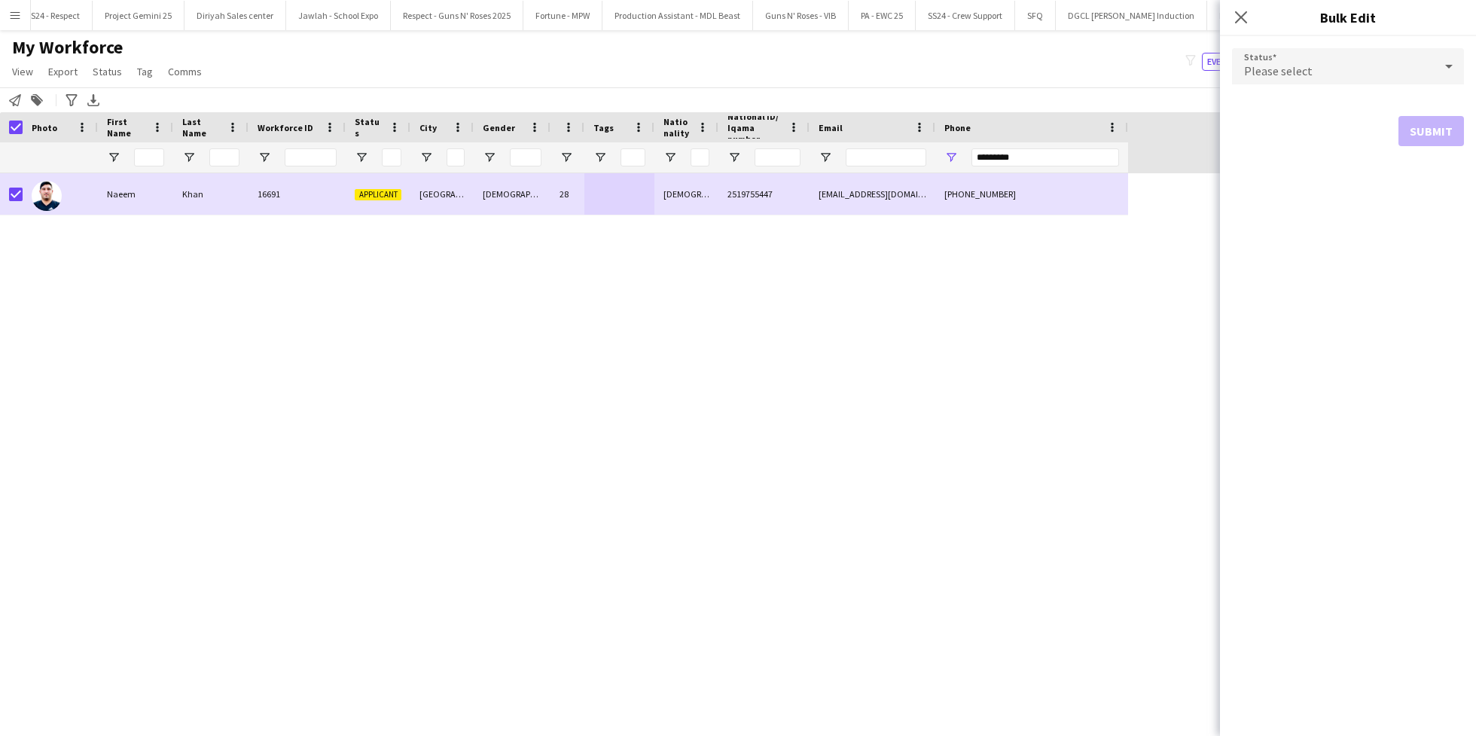
click at [1375, 63] on div "Please select" at bounding box center [1333, 66] width 202 height 36
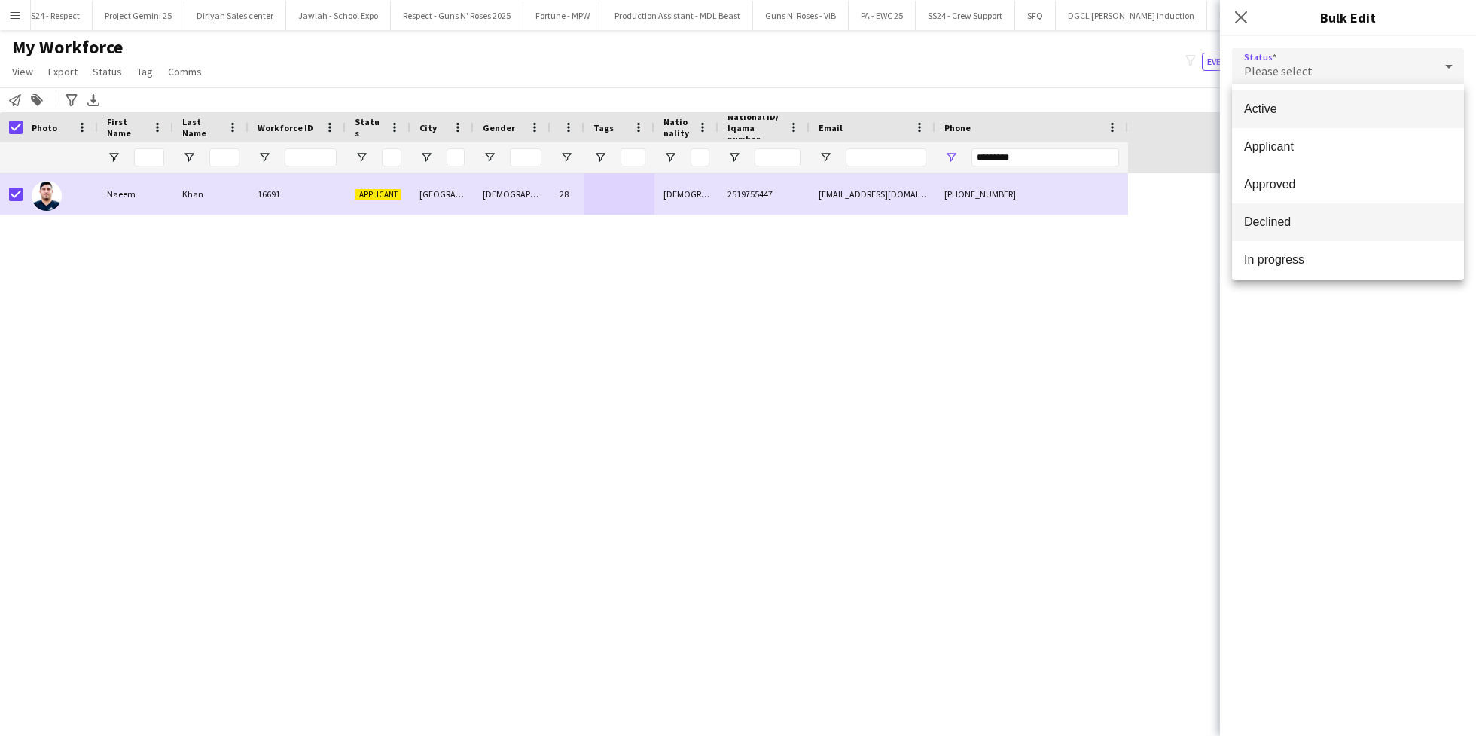
click at [1294, 212] on mat-option "Declined" at bounding box center [1348, 222] width 232 height 38
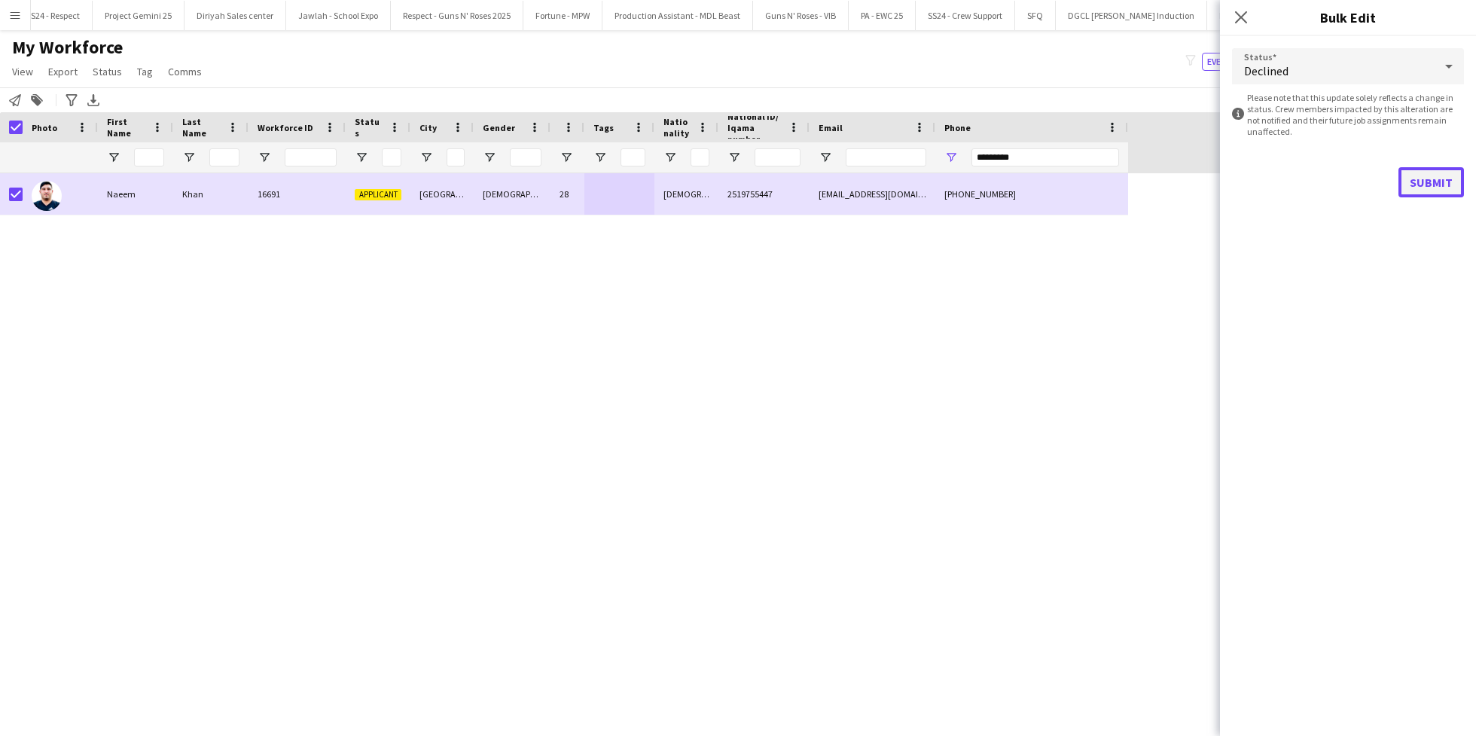
click at [1412, 188] on button "Submit" at bounding box center [1431, 182] width 66 height 30
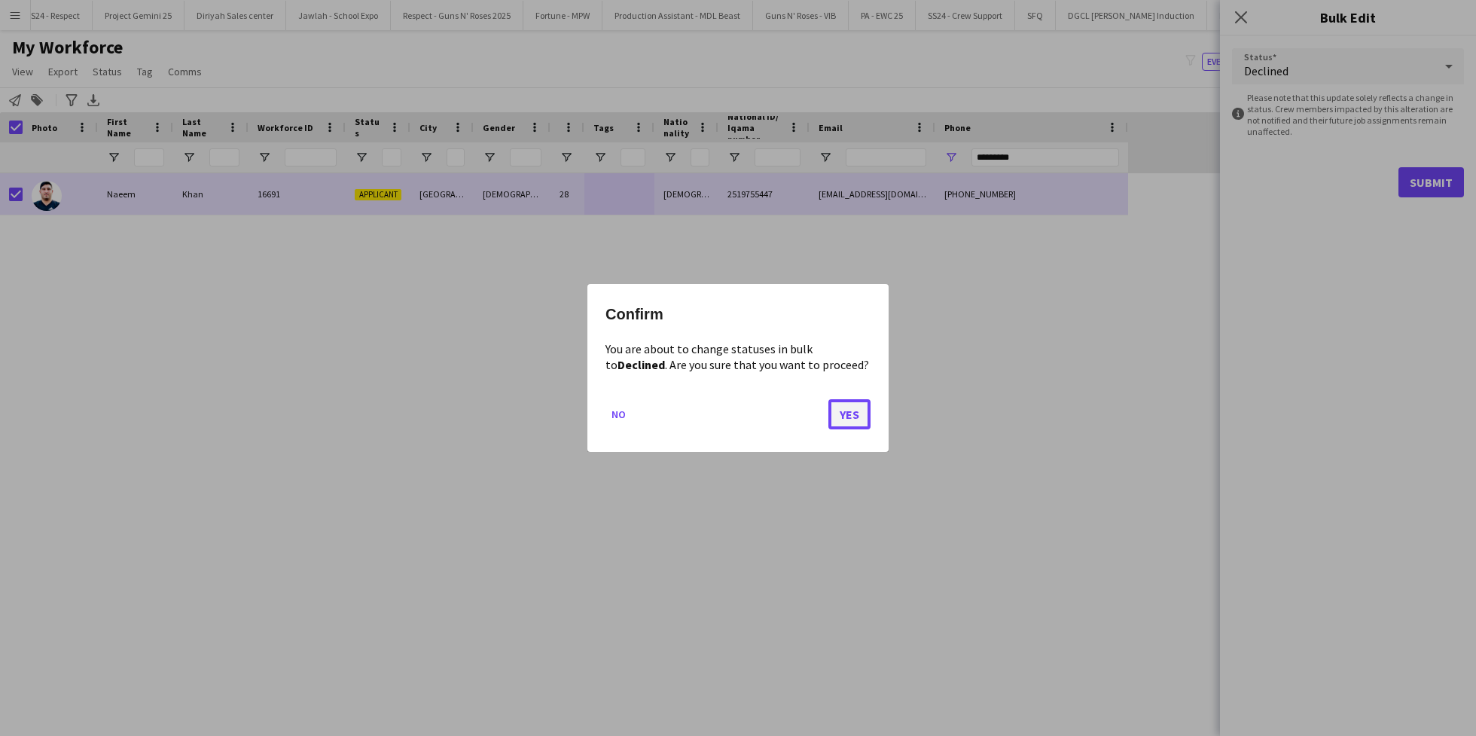
click at [840, 413] on button "Yes" at bounding box center [849, 414] width 42 height 30
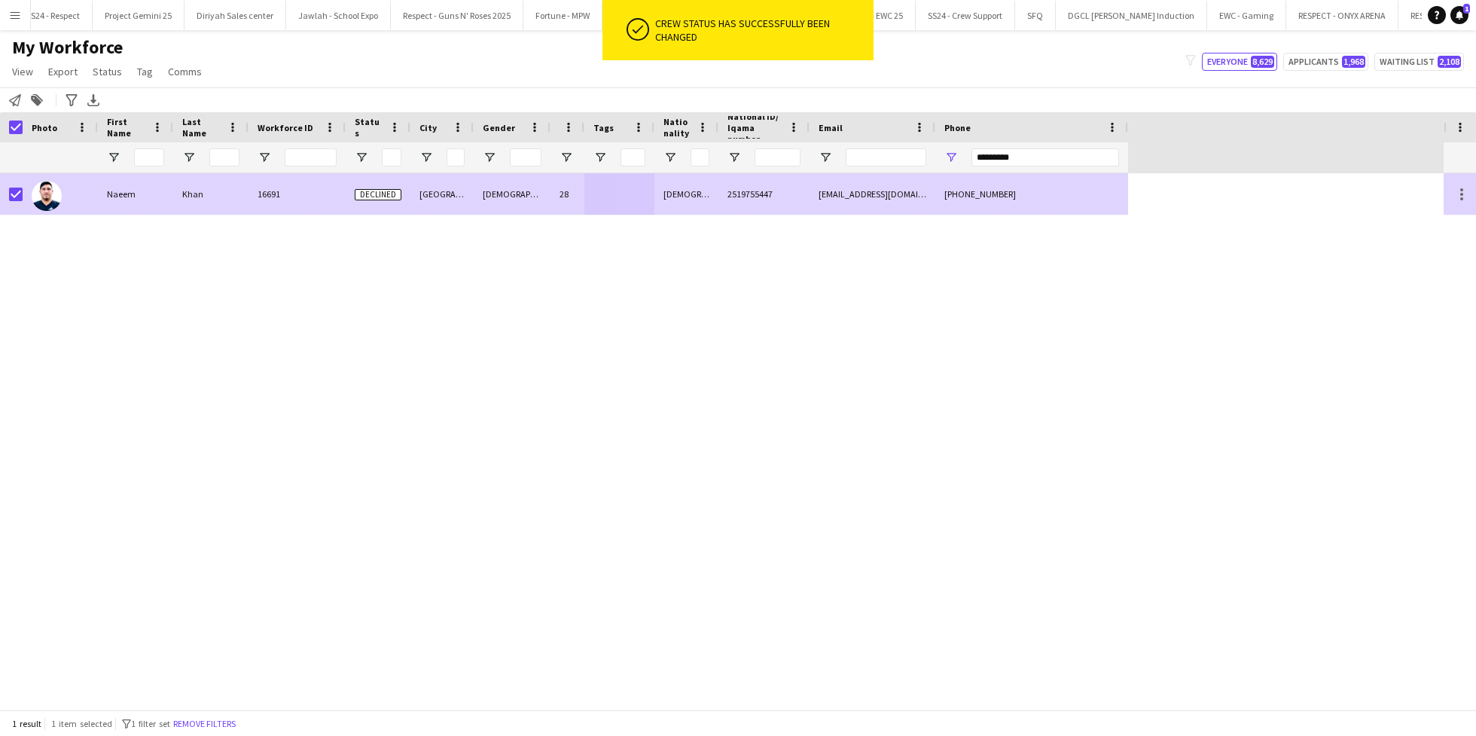
click at [509, 197] on div "[DEMOGRAPHIC_DATA]" at bounding box center [512, 193] width 77 height 41
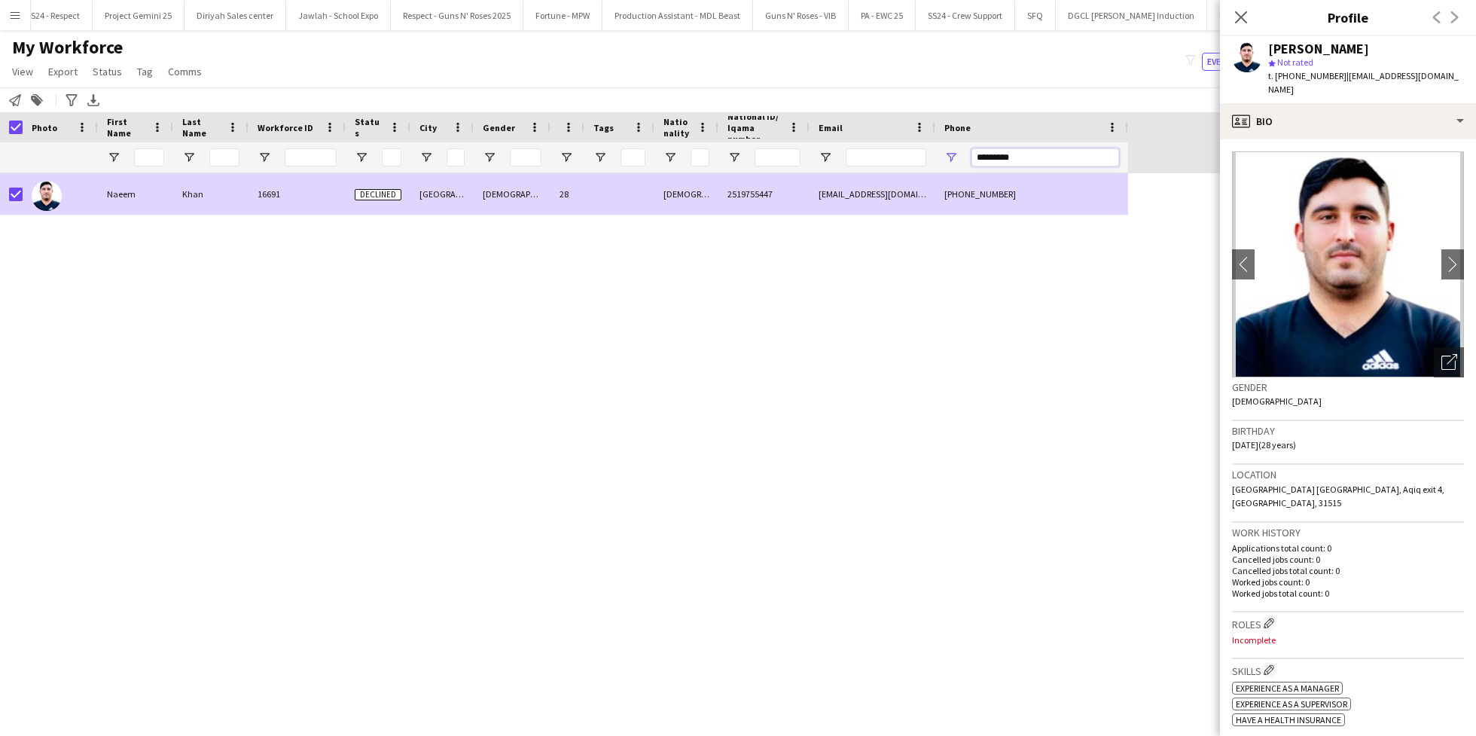
click at [1013, 154] on input "*********" at bounding box center [1045, 157] width 148 height 18
paste input "Phone Filter Input"
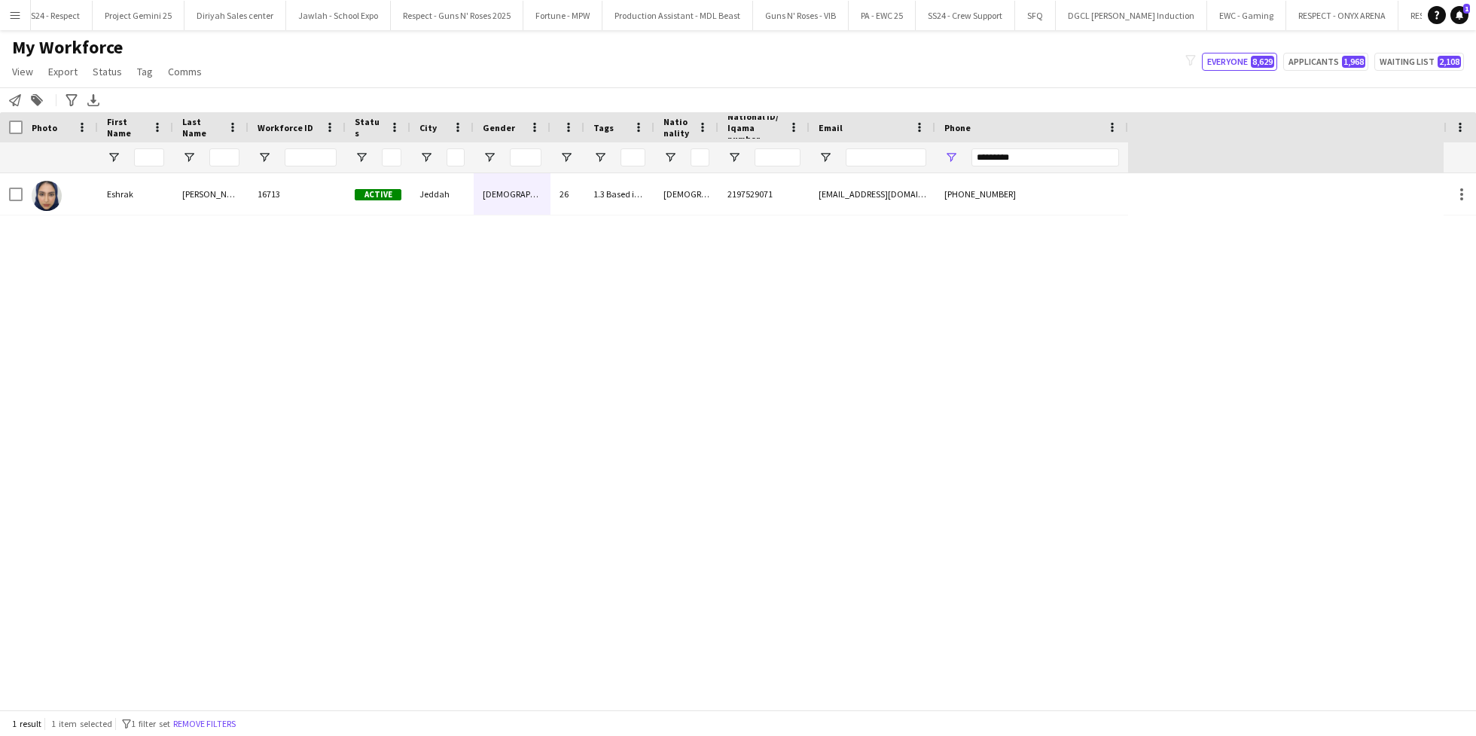
click at [327, 217] on div "[PERSON_NAME] 16713 Active Jeddah [DEMOGRAPHIC_DATA] 26 1.3 Based in [GEOGRAPHI…" at bounding box center [722, 441] width 1444 height 536
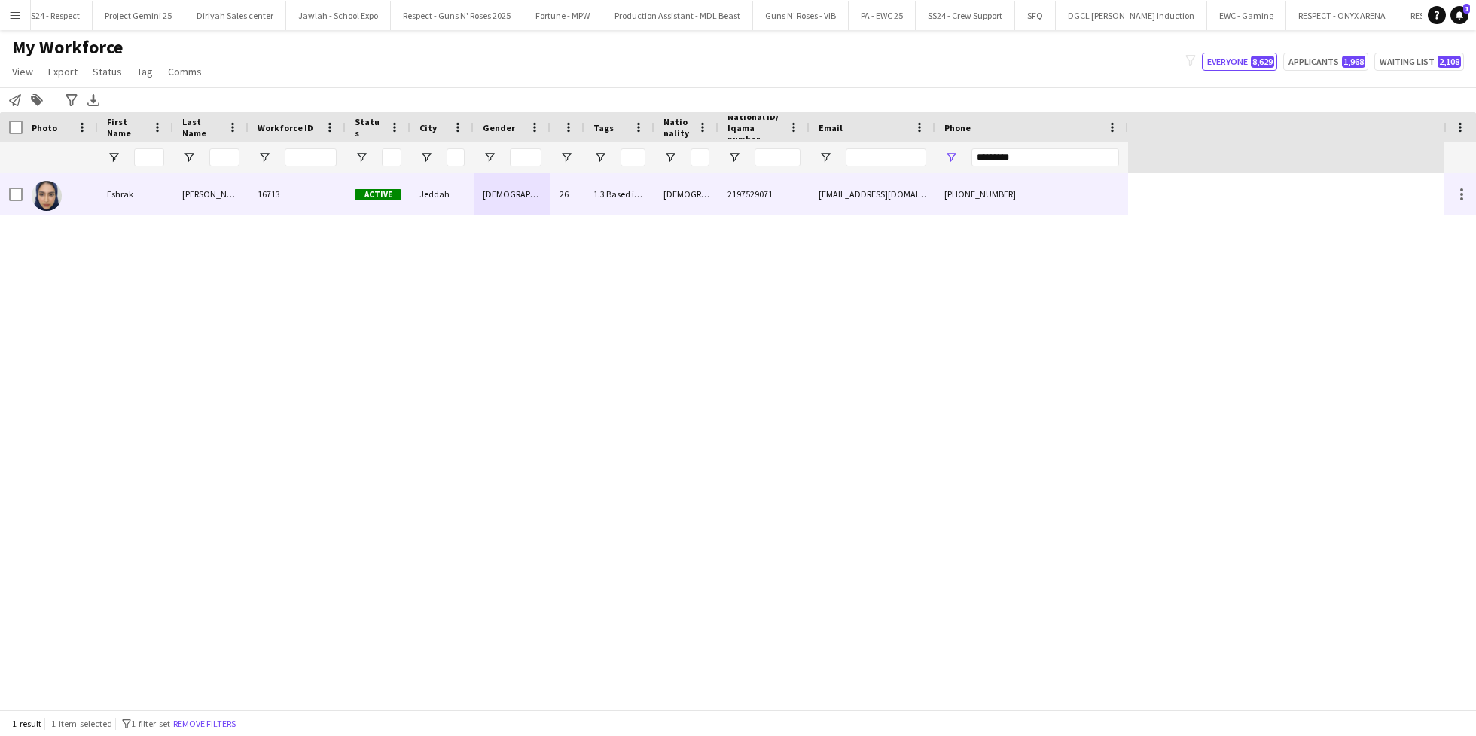
click at [297, 202] on div "16713" at bounding box center [297, 193] width 97 height 41
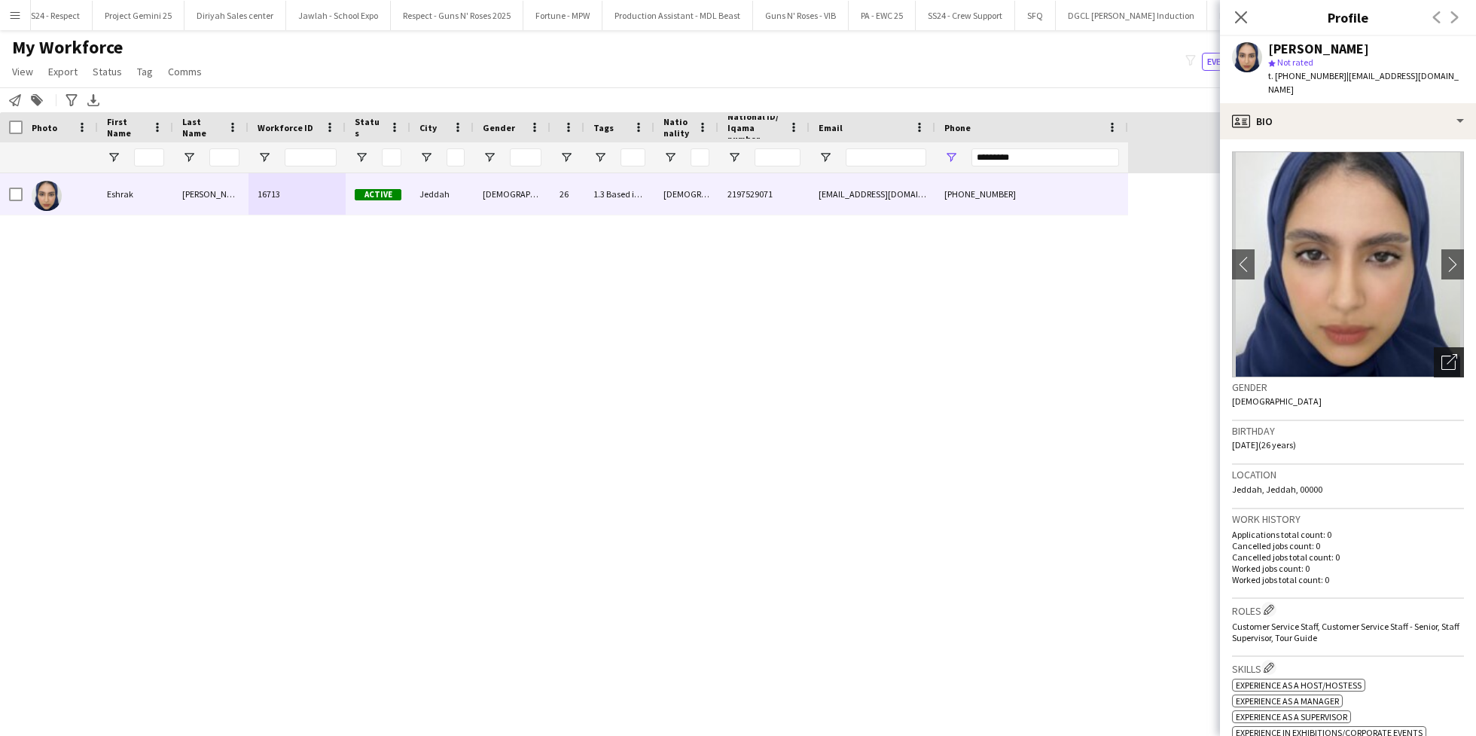
click at [1441, 354] on icon "Open photos pop-in" at bounding box center [1449, 362] width 16 height 16
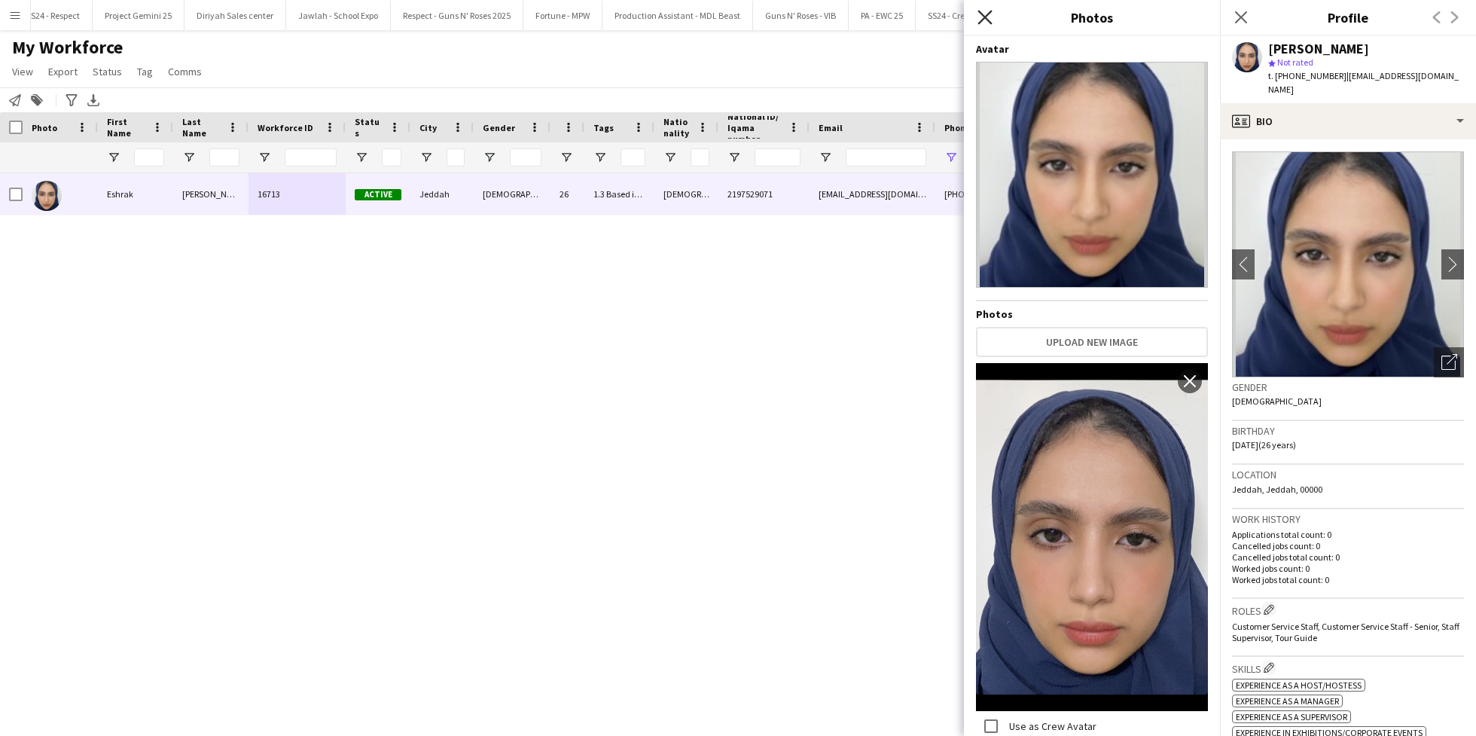
click at [979, 18] on icon "Close pop-in" at bounding box center [985, 17] width 14 height 14
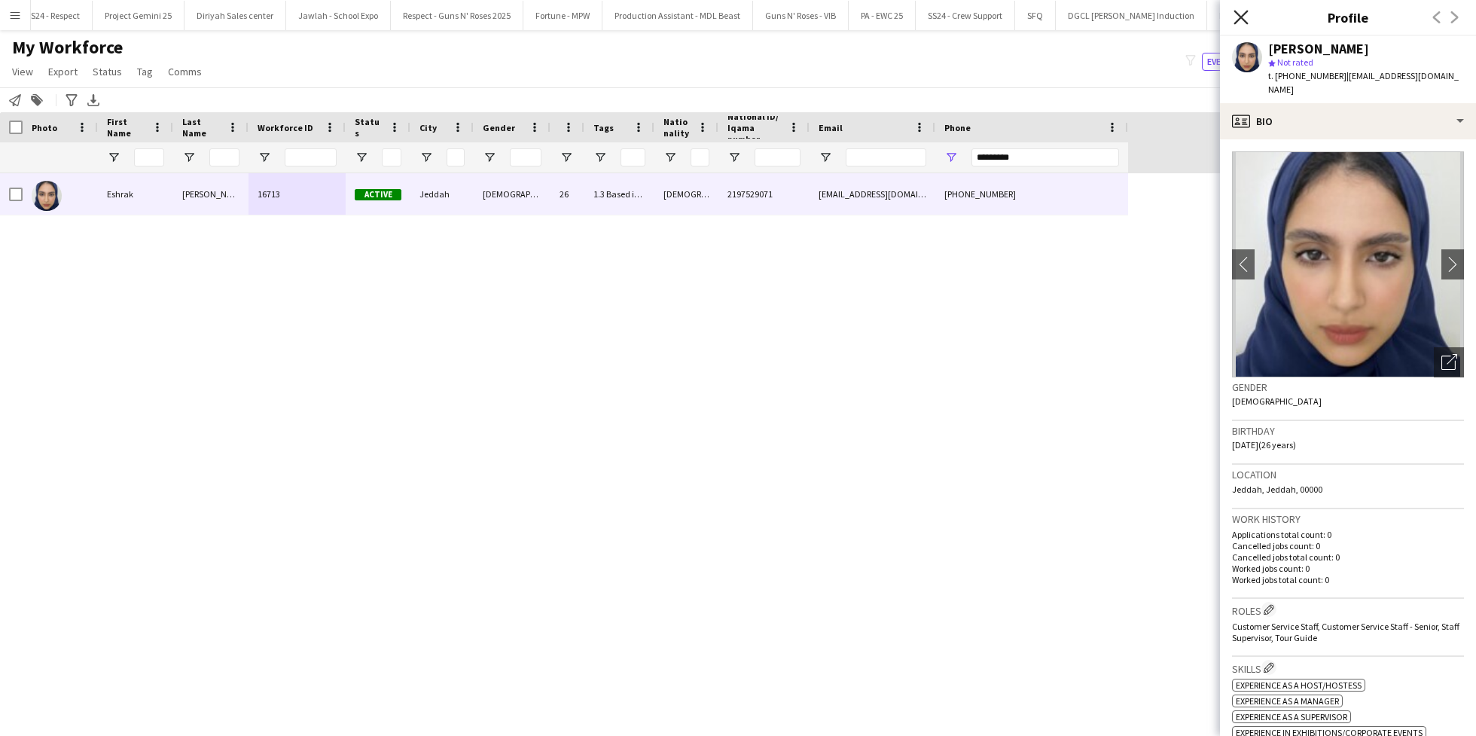
click at [1239, 15] on icon at bounding box center [1241, 17] width 14 height 14
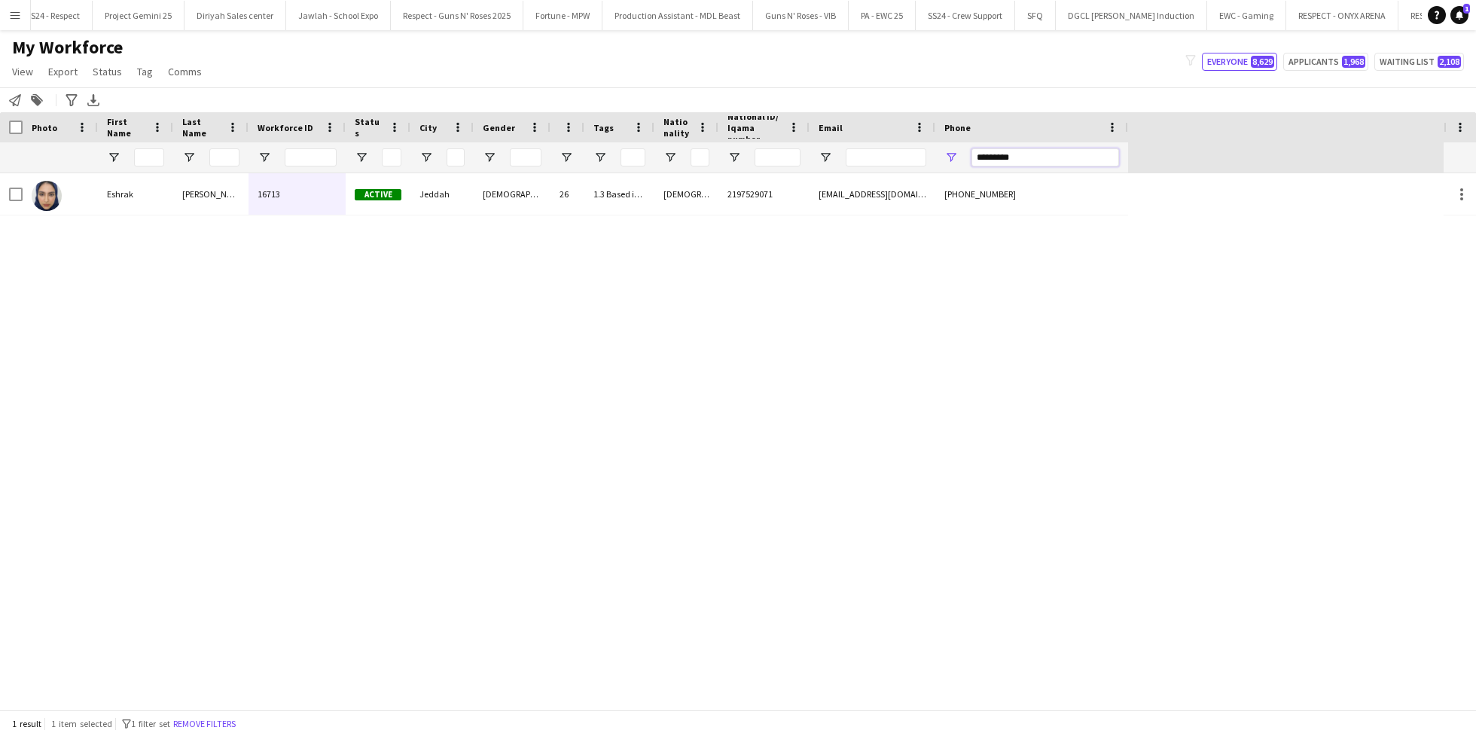
click at [1037, 163] on input "*********" at bounding box center [1045, 157] width 148 height 18
paste input "Phone Filter Input"
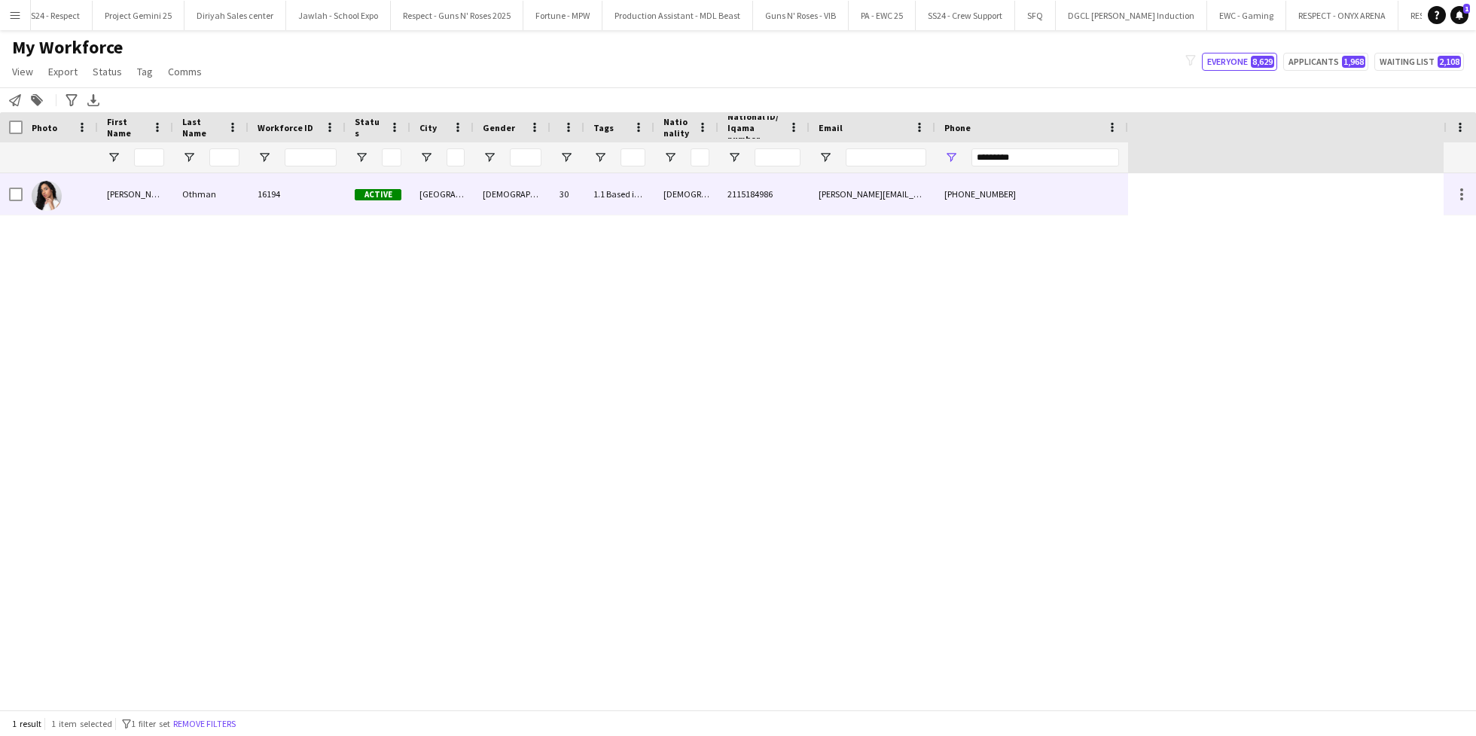
click at [867, 209] on div "[PERSON_NAME][EMAIL_ADDRESS][DOMAIN_NAME]" at bounding box center [873, 193] width 126 height 41
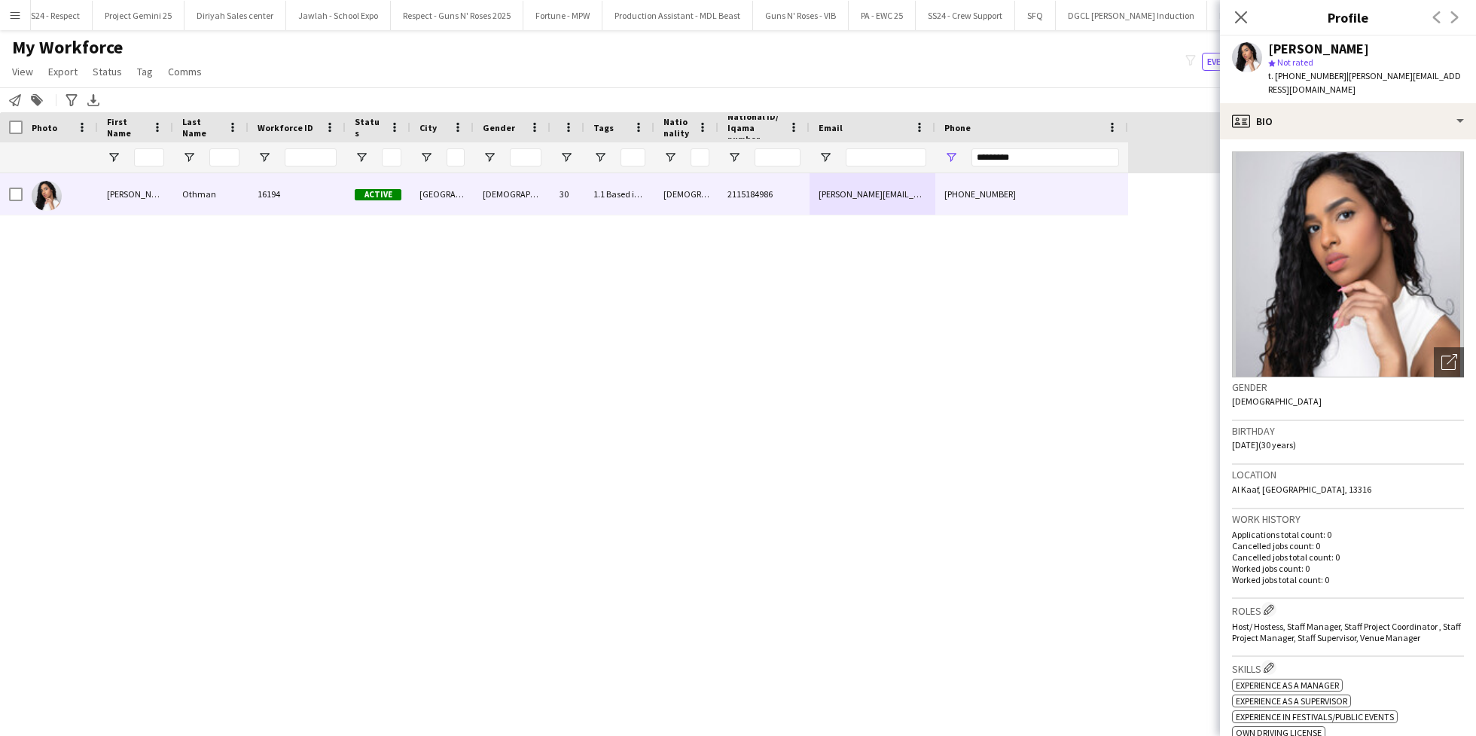
click at [1240, 5] on div "Close pop-in" at bounding box center [1241, 17] width 42 height 35
click at [1240, 7] on div "Close pop-in" at bounding box center [1241, 17] width 42 height 35
click at [1240, 13] on icon "Close pop-in" at bounding box center [1241, 17] width 14 height 14
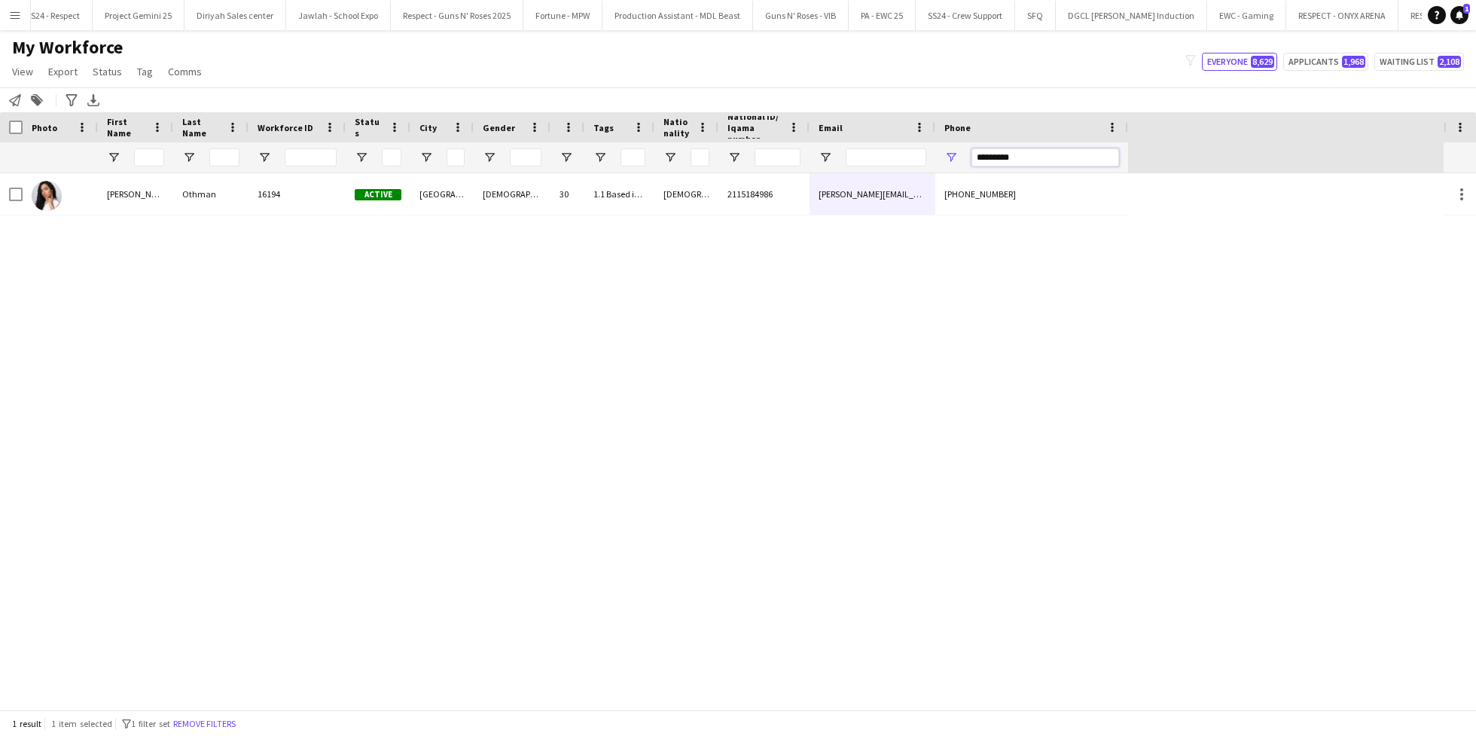
click at [1038, 154] on input "*********" at bounding box center [1045, 157] width 148 height 18
paste input "Phone Filter Input"
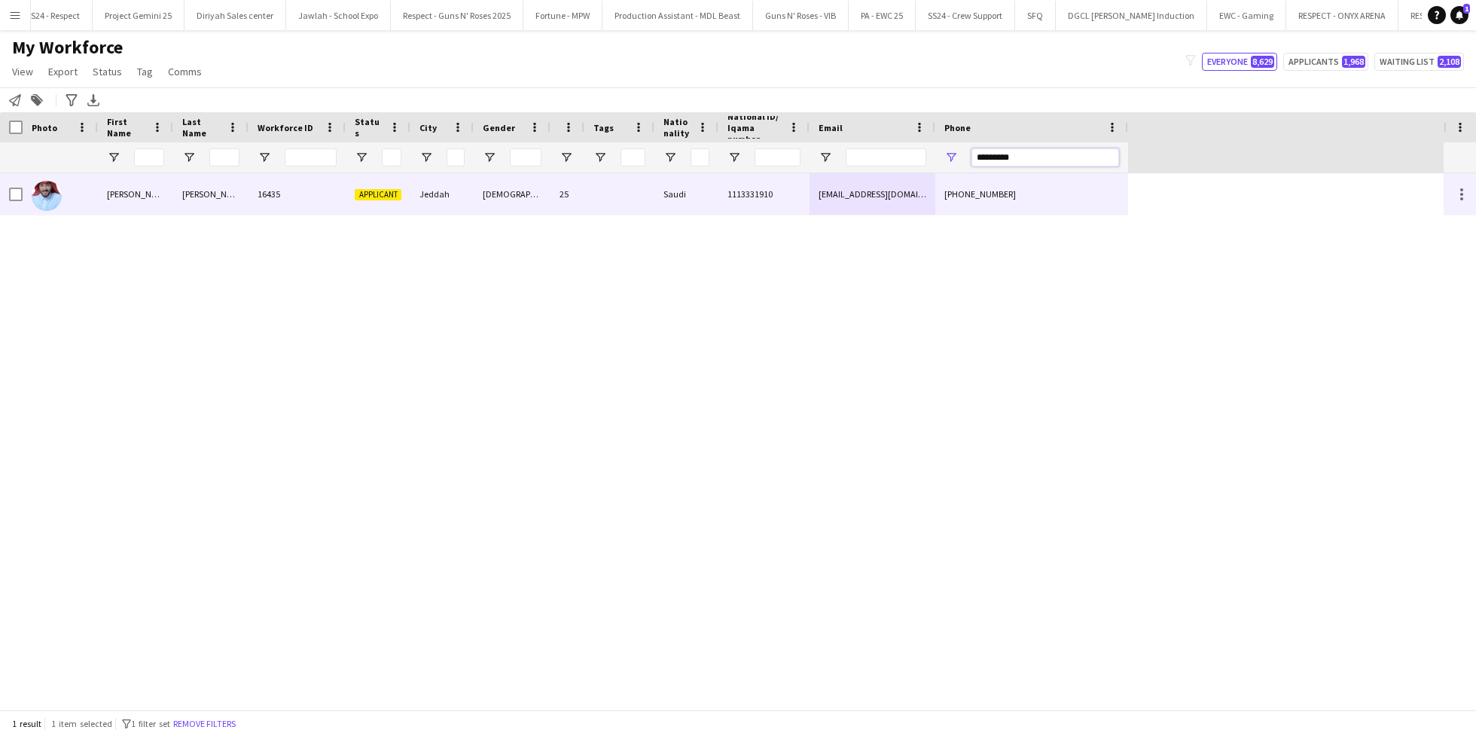
type input "*********"
click at [395, 190] on span "Applicant" at bounding box center [378, 194] width 47 height 11
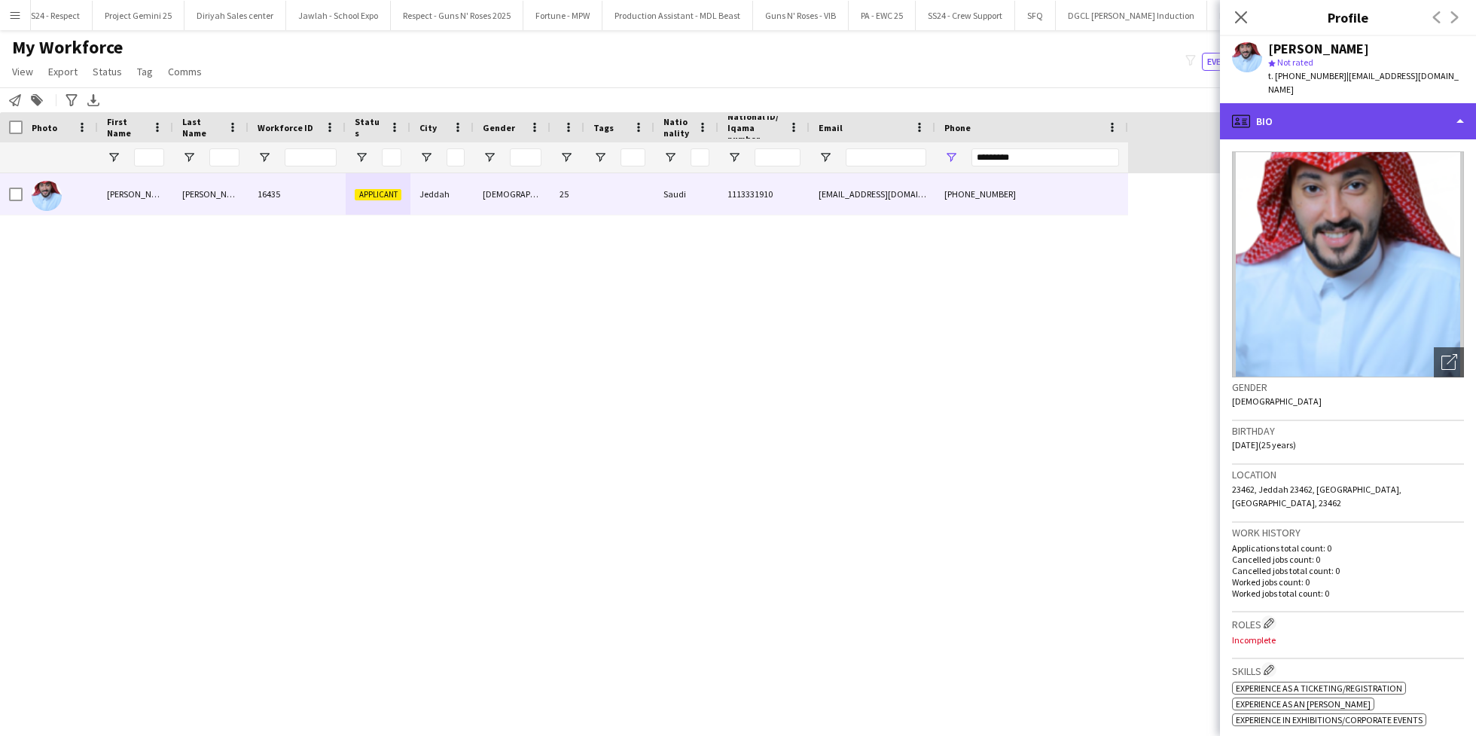
click at [1344, 132] on div "profile Bio" at bounding box center [1348, 121] width 256 height 36
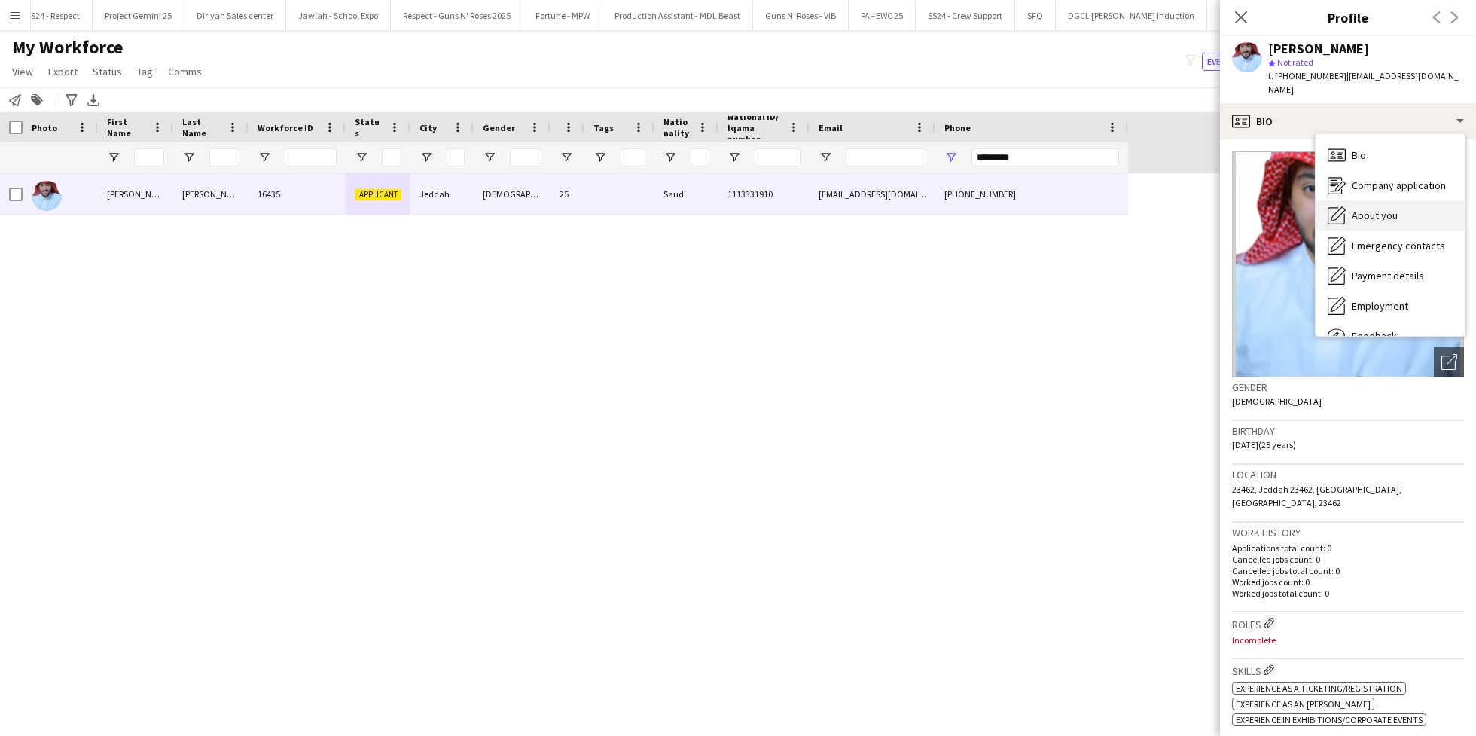
click at [1398, 214] on div "About you About you" at bounding box center [1390, 215] width 149 height 30
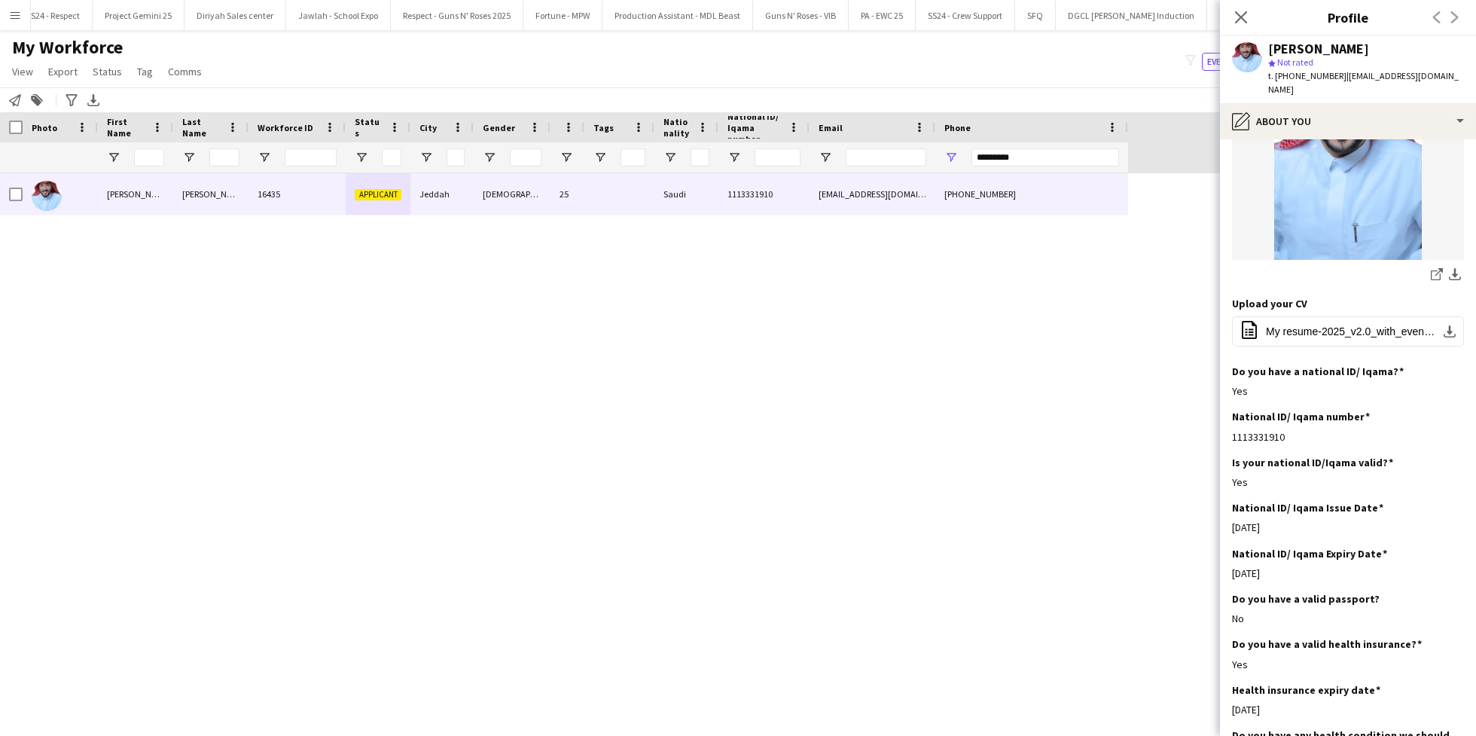
scroll to position [247, 0]
click at [1312, 341] on button "office-file-sheet My resume-2025_v2.0_with_events.pdf.pdf download-bottom" at bounding box center [1348, 330] width 232 height 30
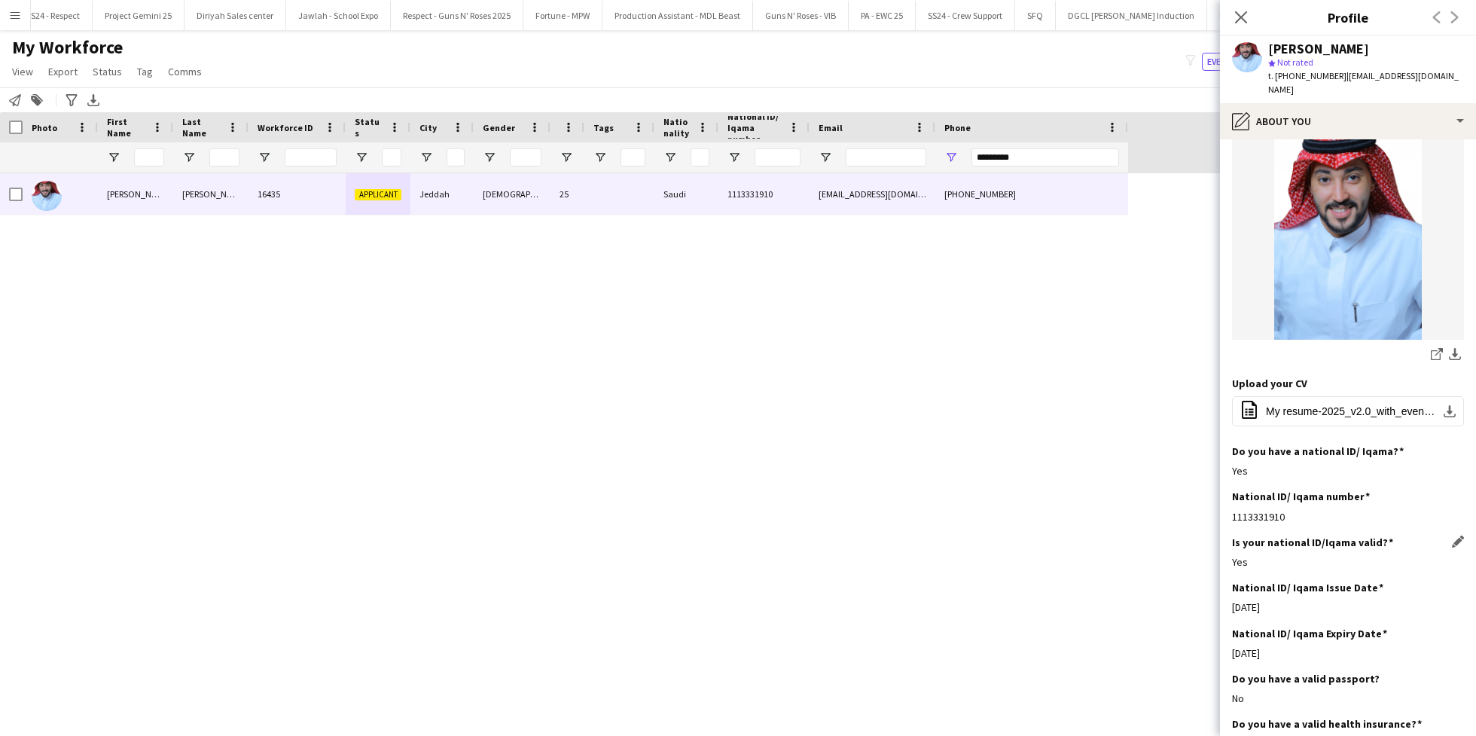
scroll to position [0, 0]
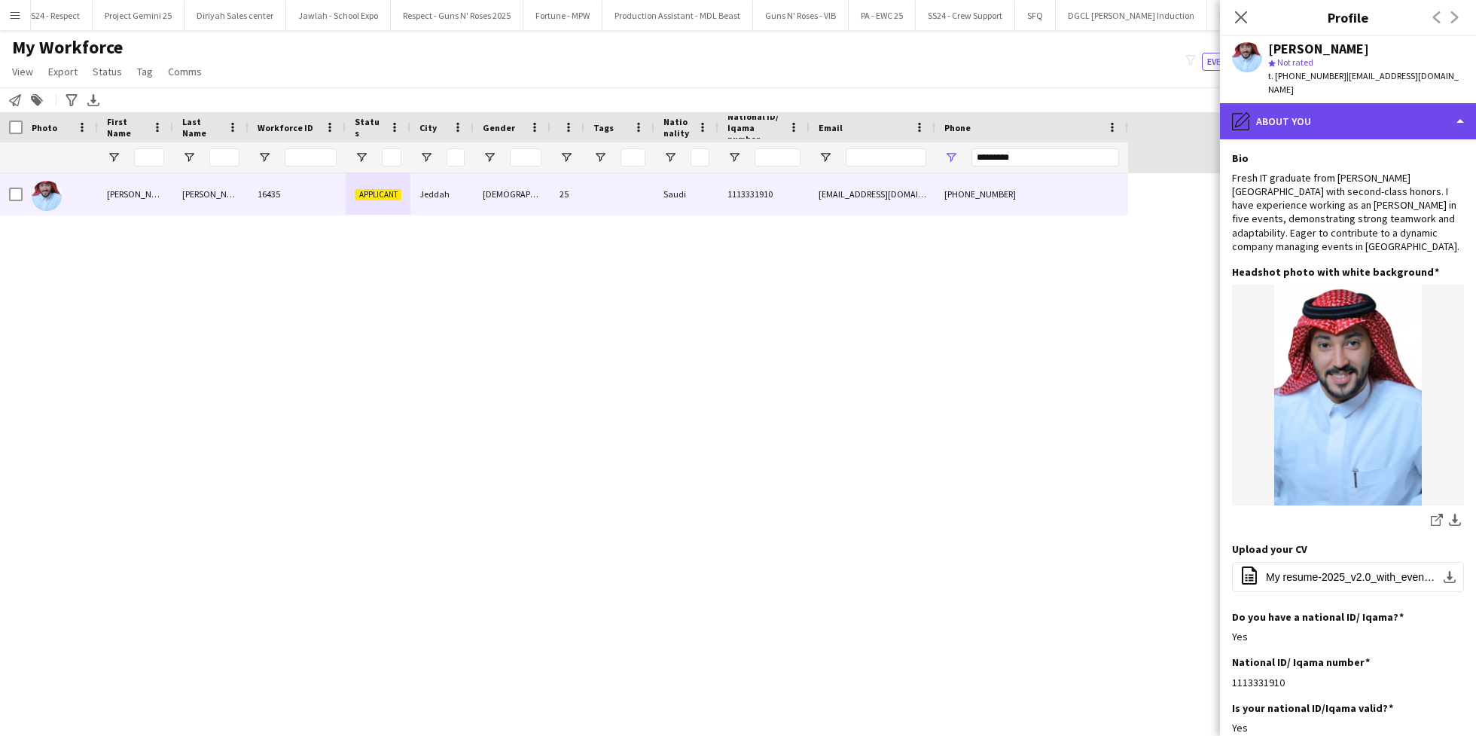
click at [1278, 111] on div "pencil4 About you" at bounding box center [1348, 121] width 256 height 36
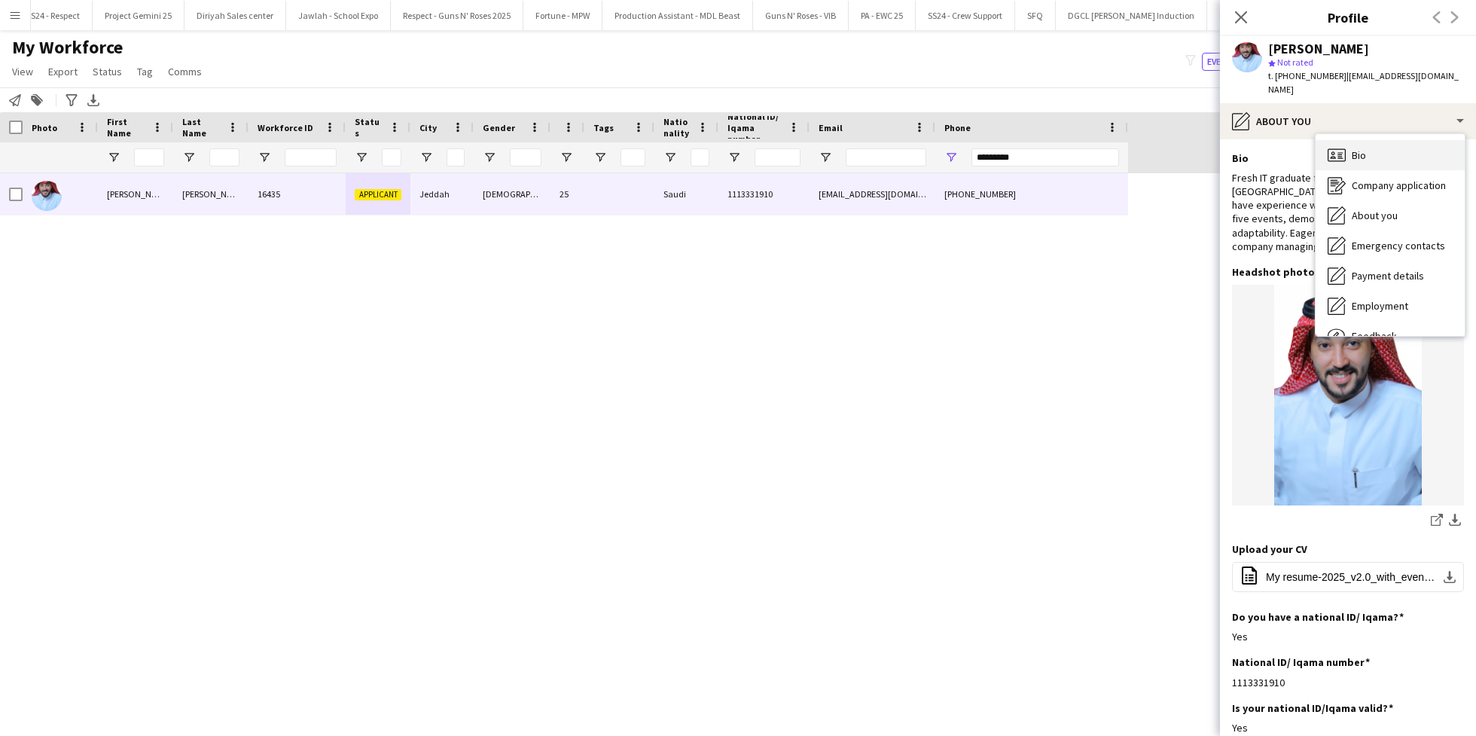
click at [1371, 149] on div "Bio Bio" at bounding box center [1390, 155] width 149 height 30
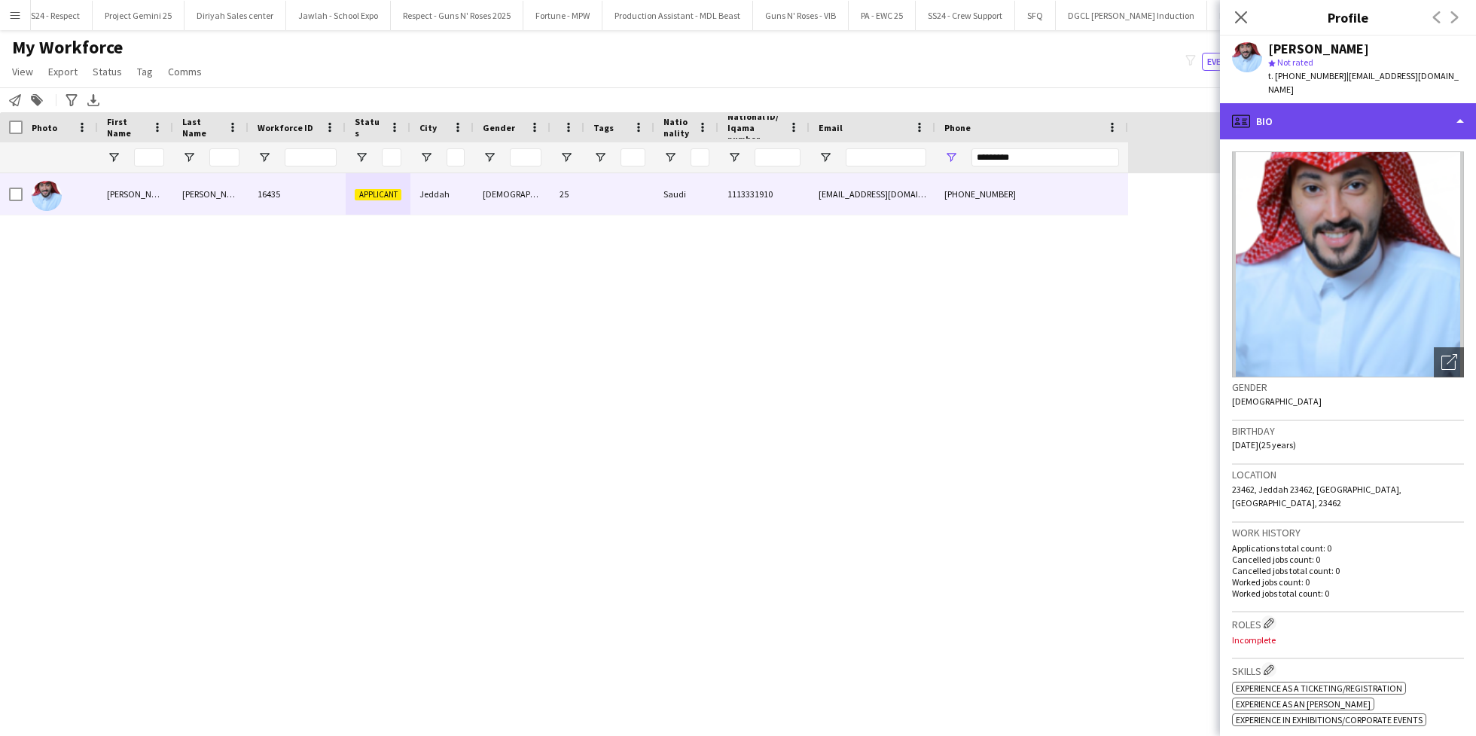
click at [1318, 126] on div "profile Bio" at bounding box center [1348, 121] width 256 height 36
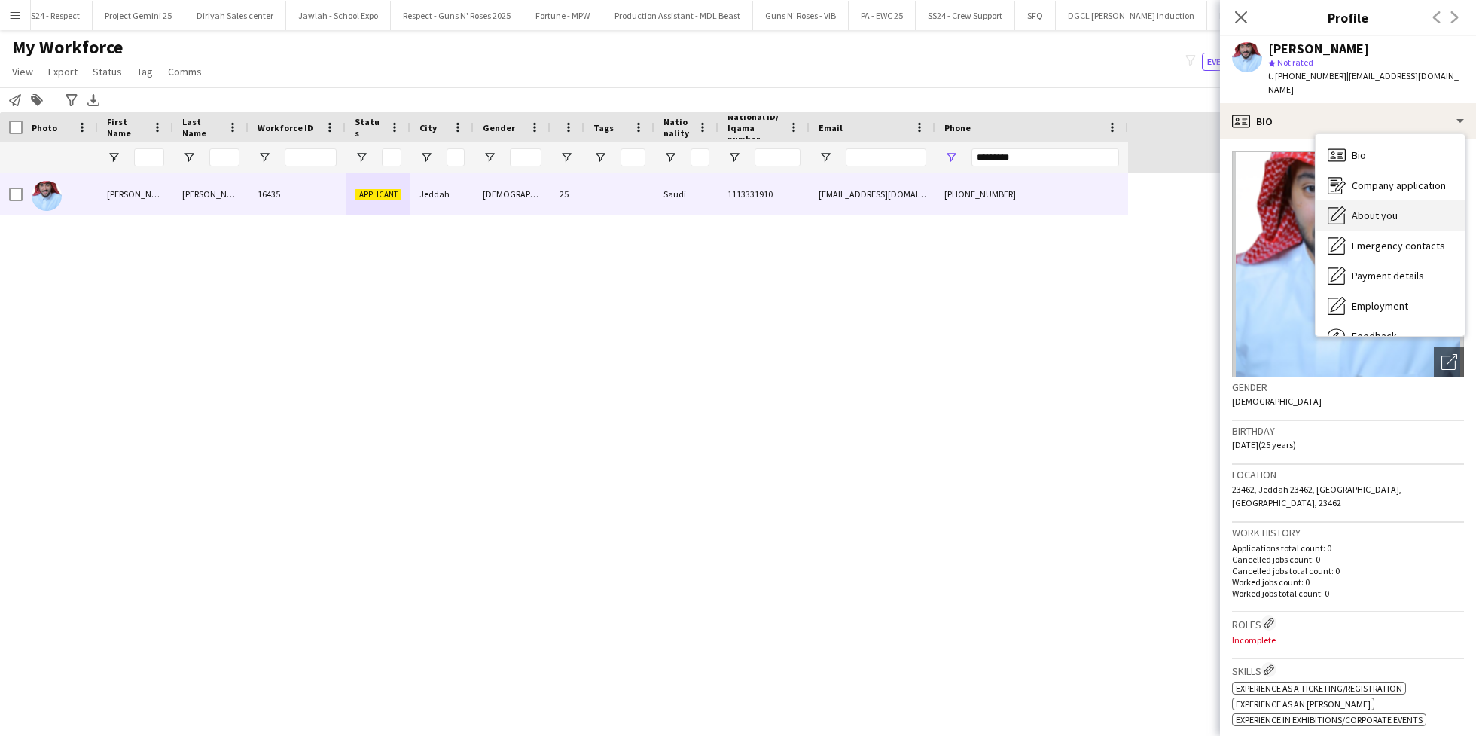
click at [1363, 218] on span "About you" at bounding box center [1375, 216] width 46 height 14
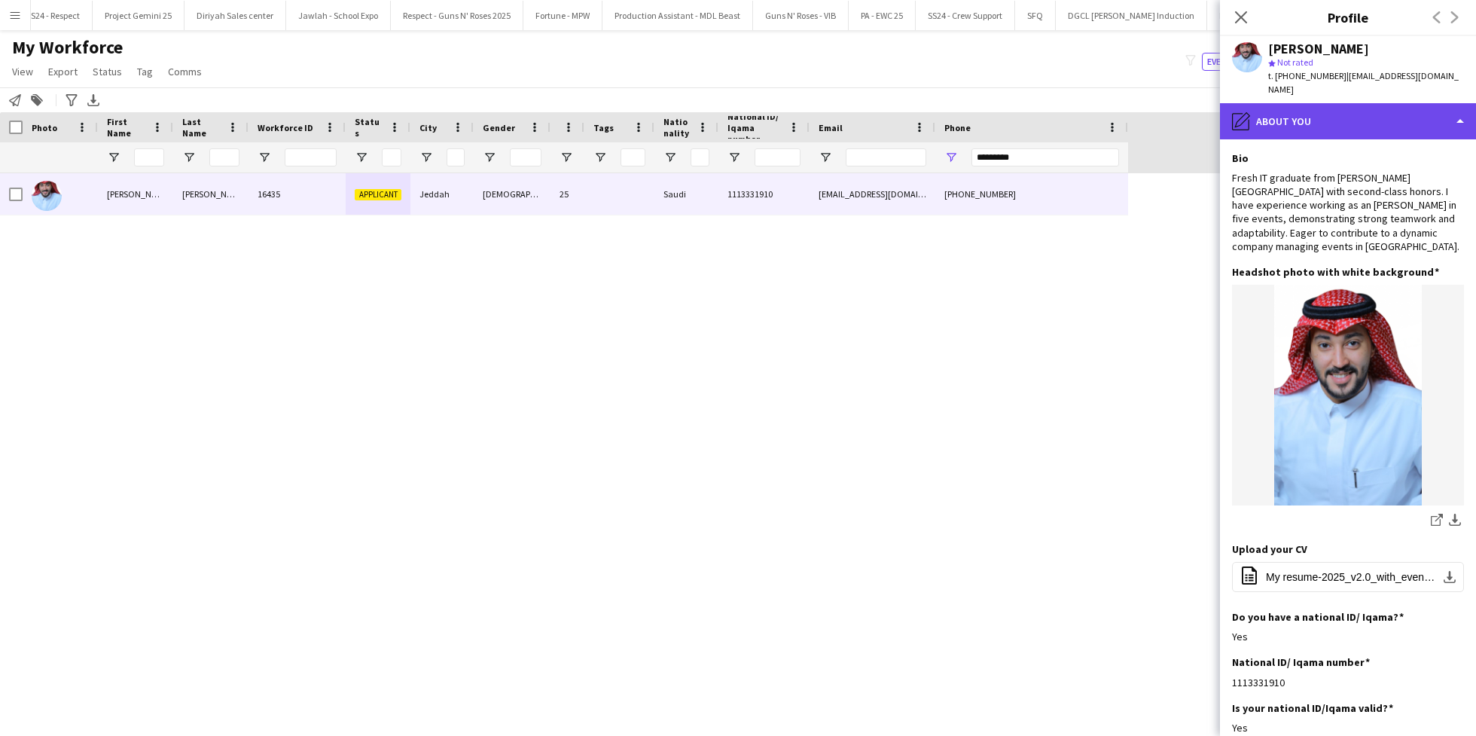
click at [1296, 135] on div "pencil4 About you" at bounding box center [1348, 121] width 256 height 36
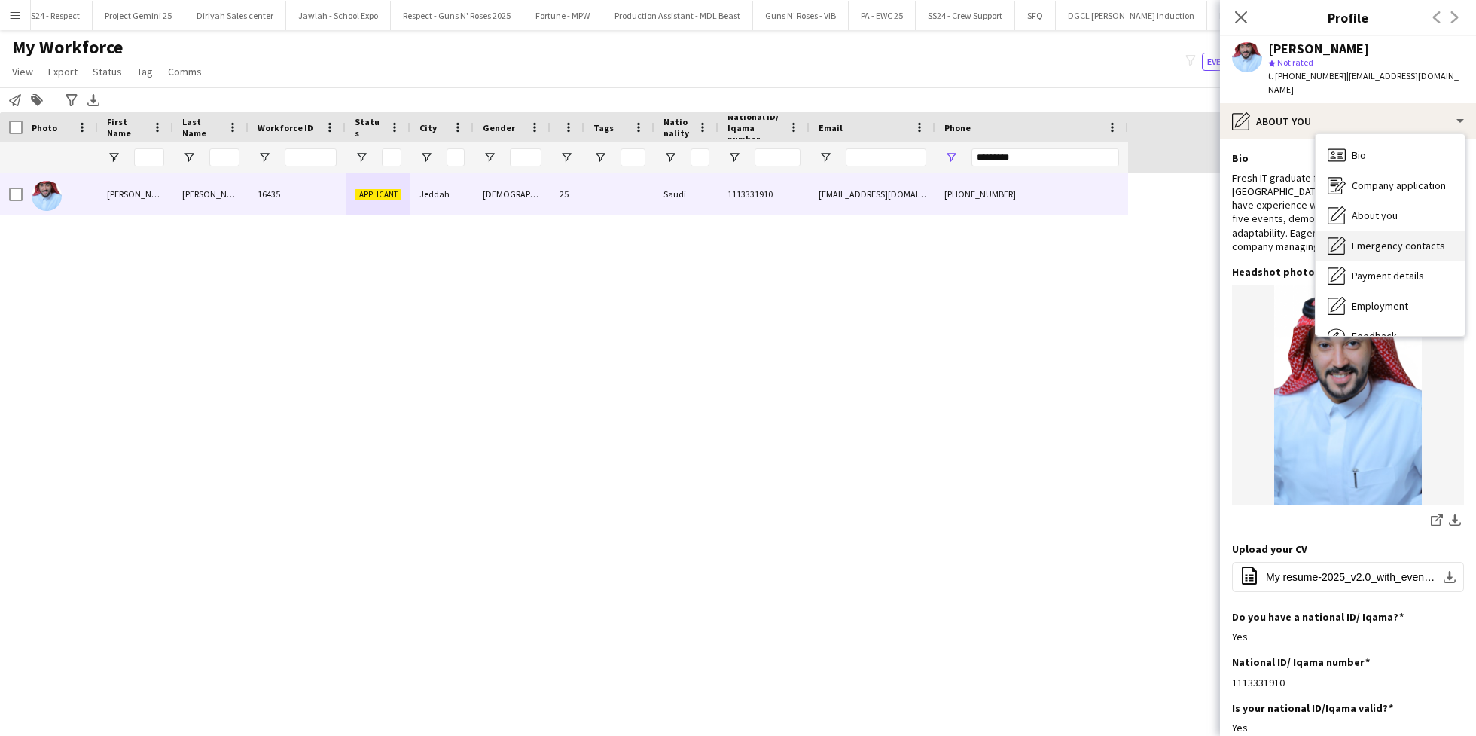
click at [1368, 251] on span "Emergency contacts" at bounding box center [1398, 246] width 93 height 14
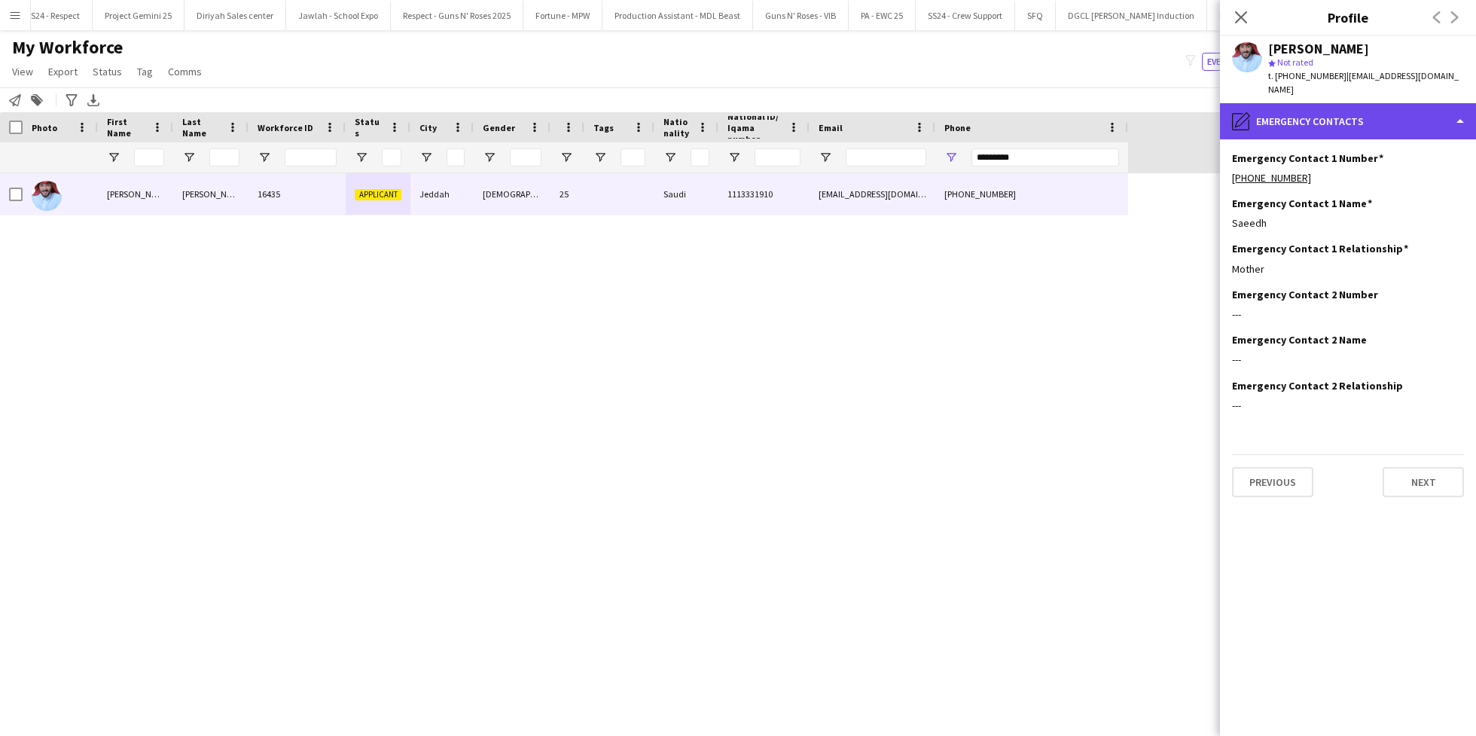
click at [1375, 130] on div "pencil4 Emergency contacts" at bounding box center [1348, 121] width 256 height 36
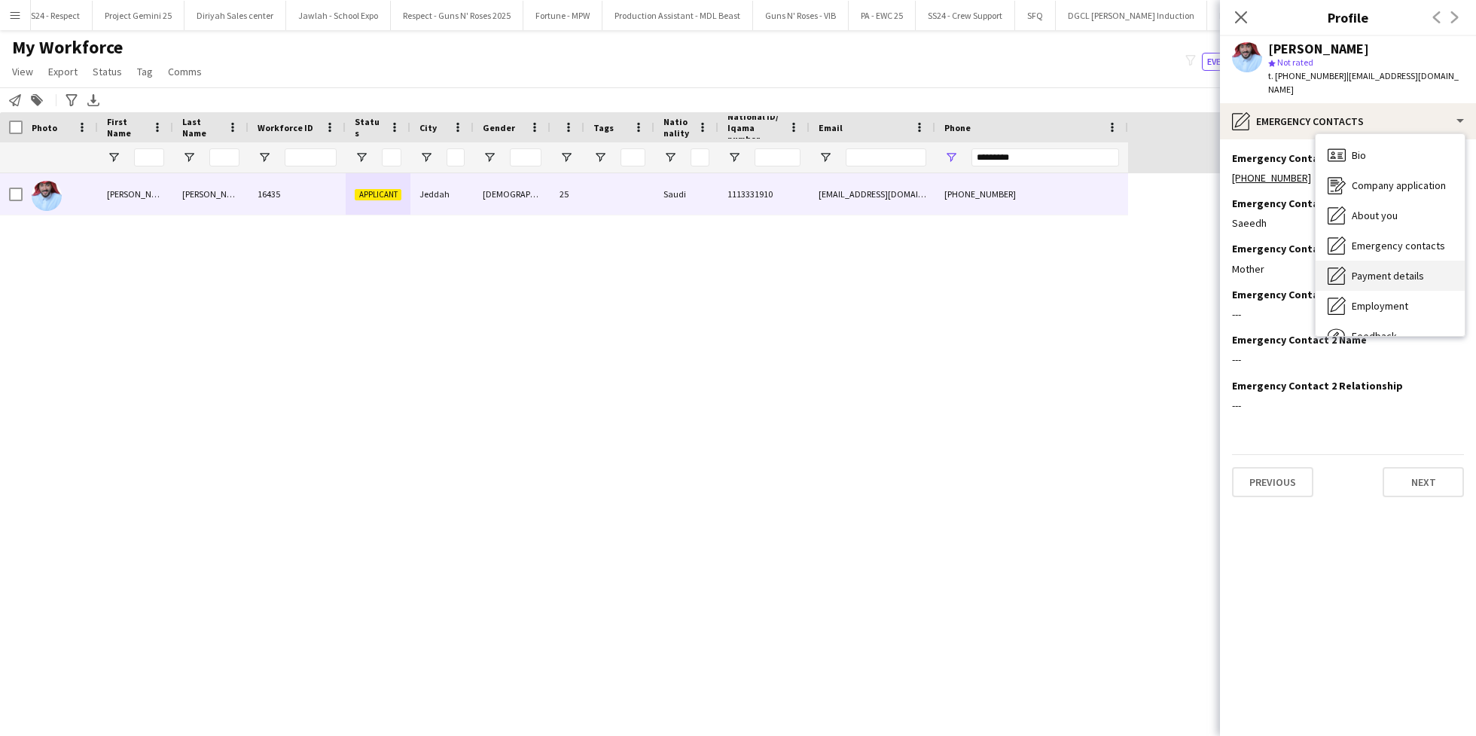
click at [1402, 278] on span "Payment details" at bounding box center [1388, 276] width 72 height 14
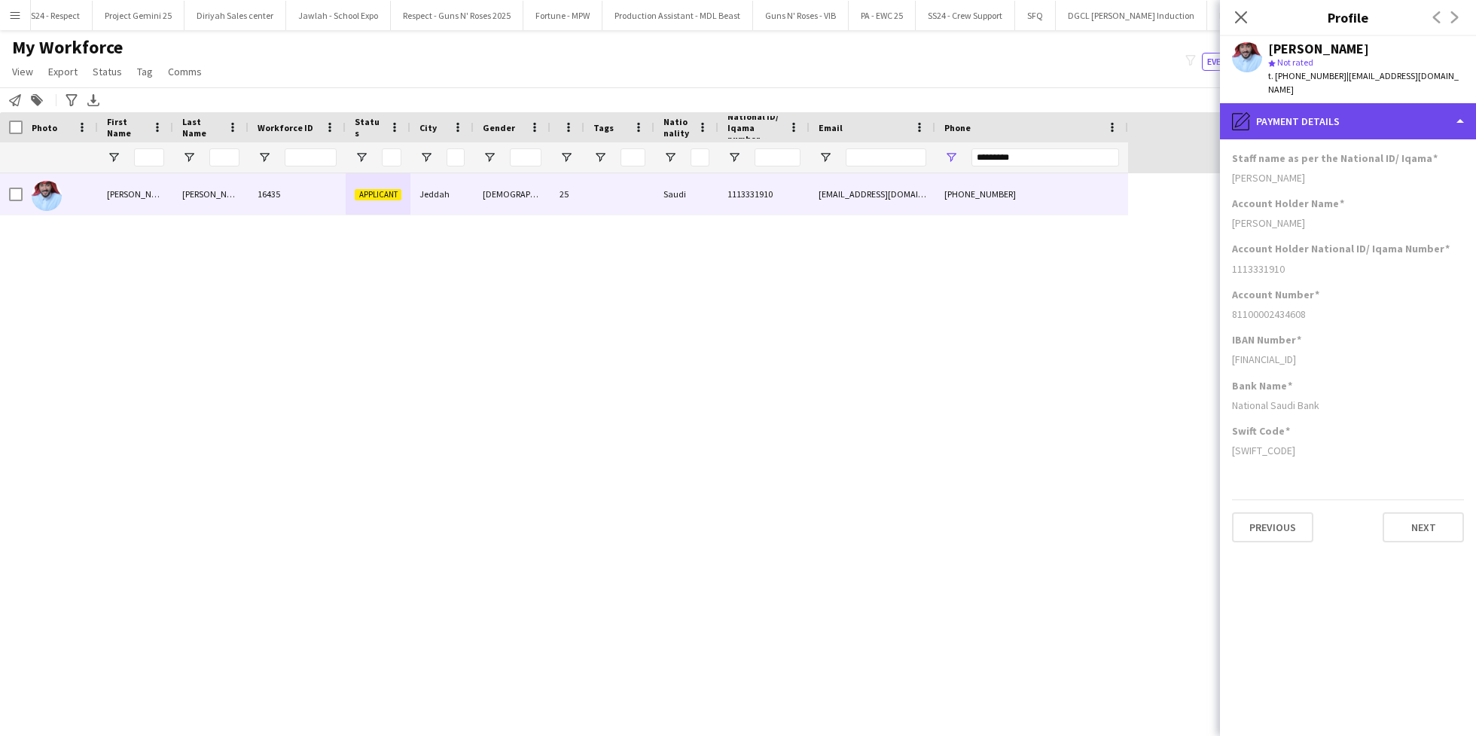
click at [1336, 128] on div "pencil4 Payment details" at bounding box center [1348, 121] width 256 height 36
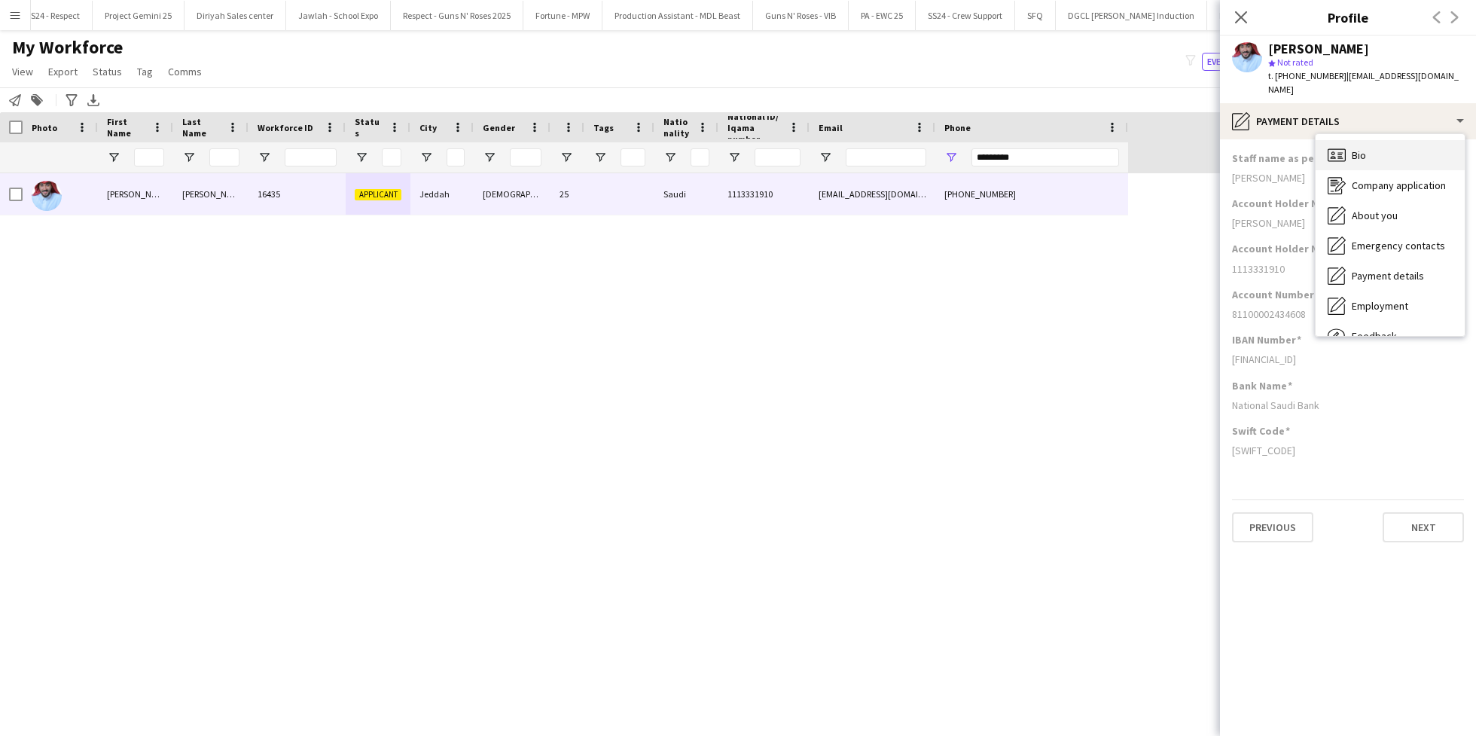
click at [1380, 158] on div "Bio Bio" at bounding box center [1390, 155] width 149 height 30
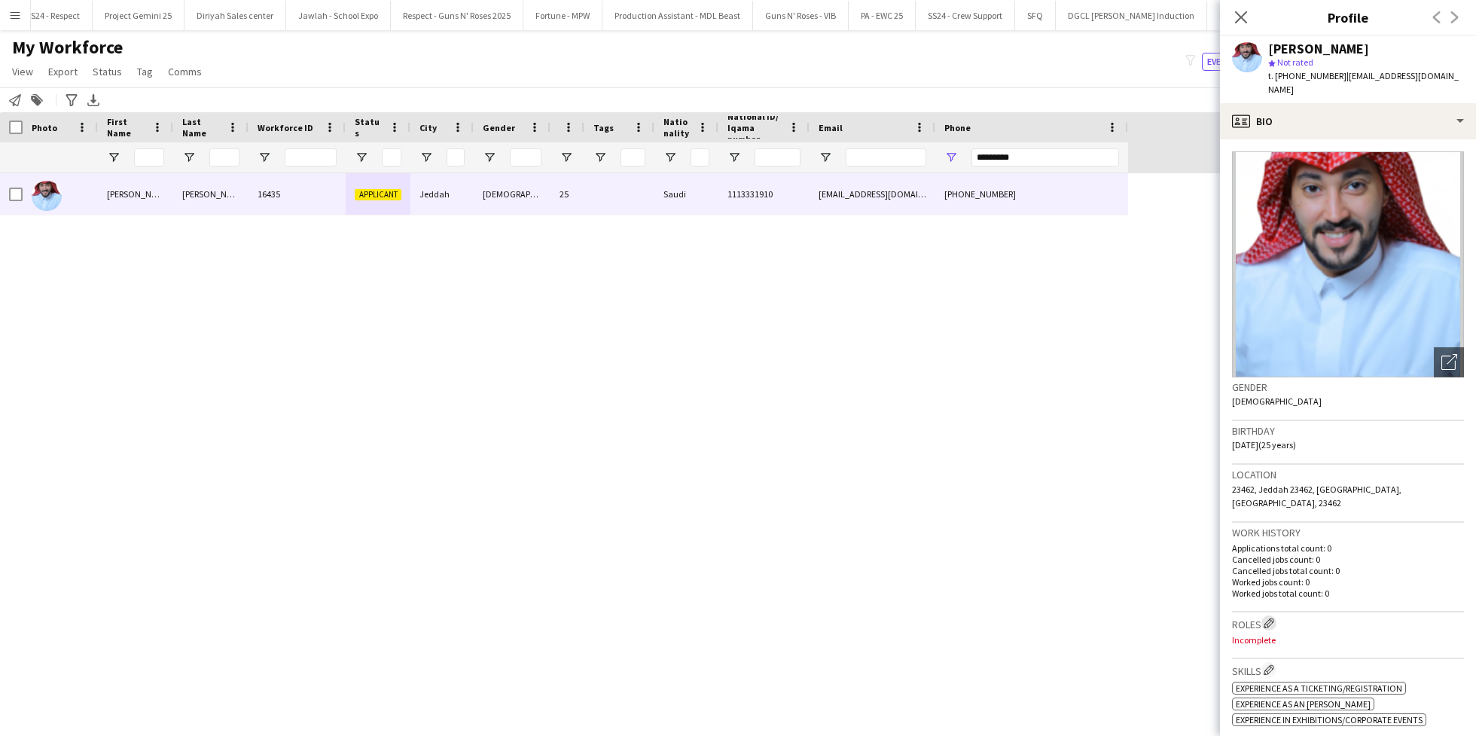
click at [1269, 618] on app-icon "Edit crew company roles" at bounding box center [1269, 623] width 11 height 11
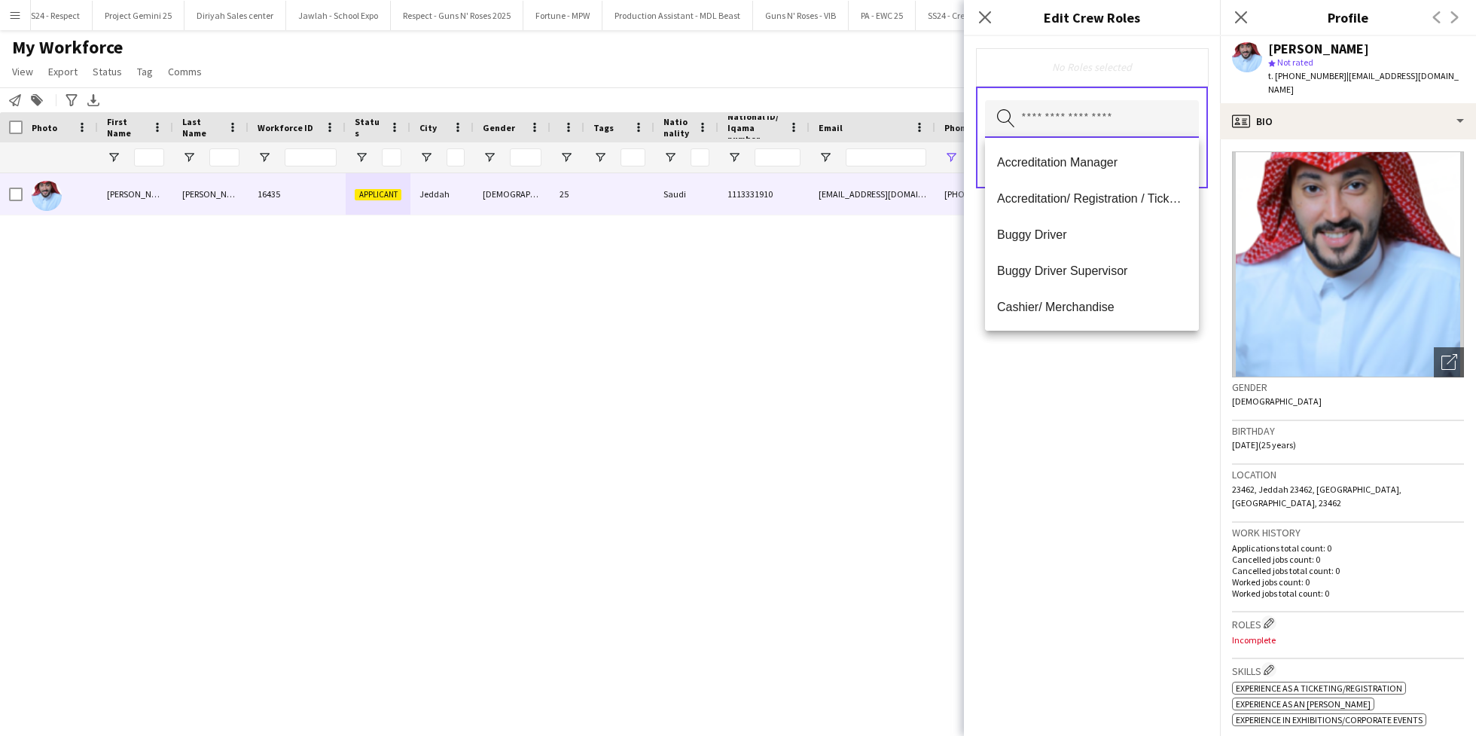
click at [1095, 121] on input "text" at bounding box center [1092, 119] width 214 height 38
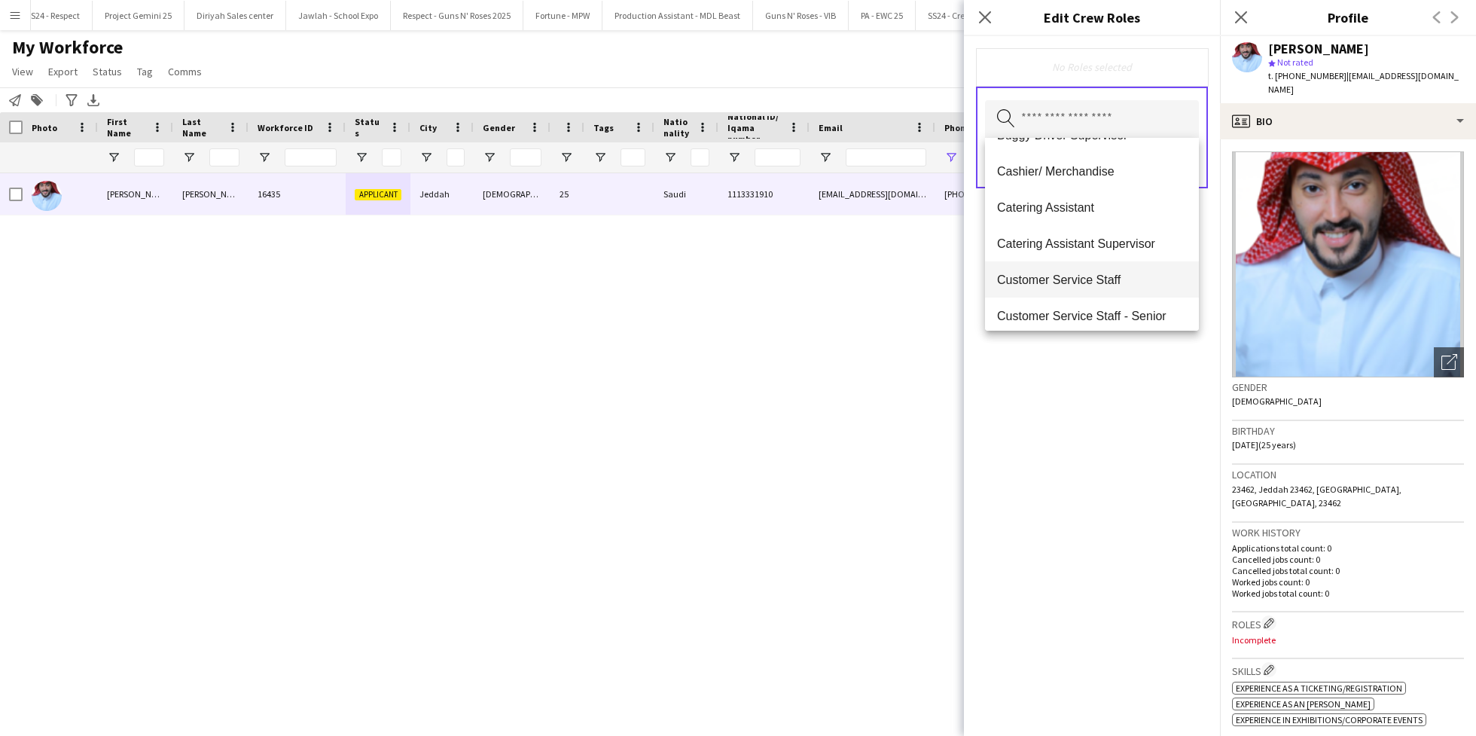
click at [1094, 279] on span "Customer Service Staff" at bounding box center [1092, 280] width 190 height 14
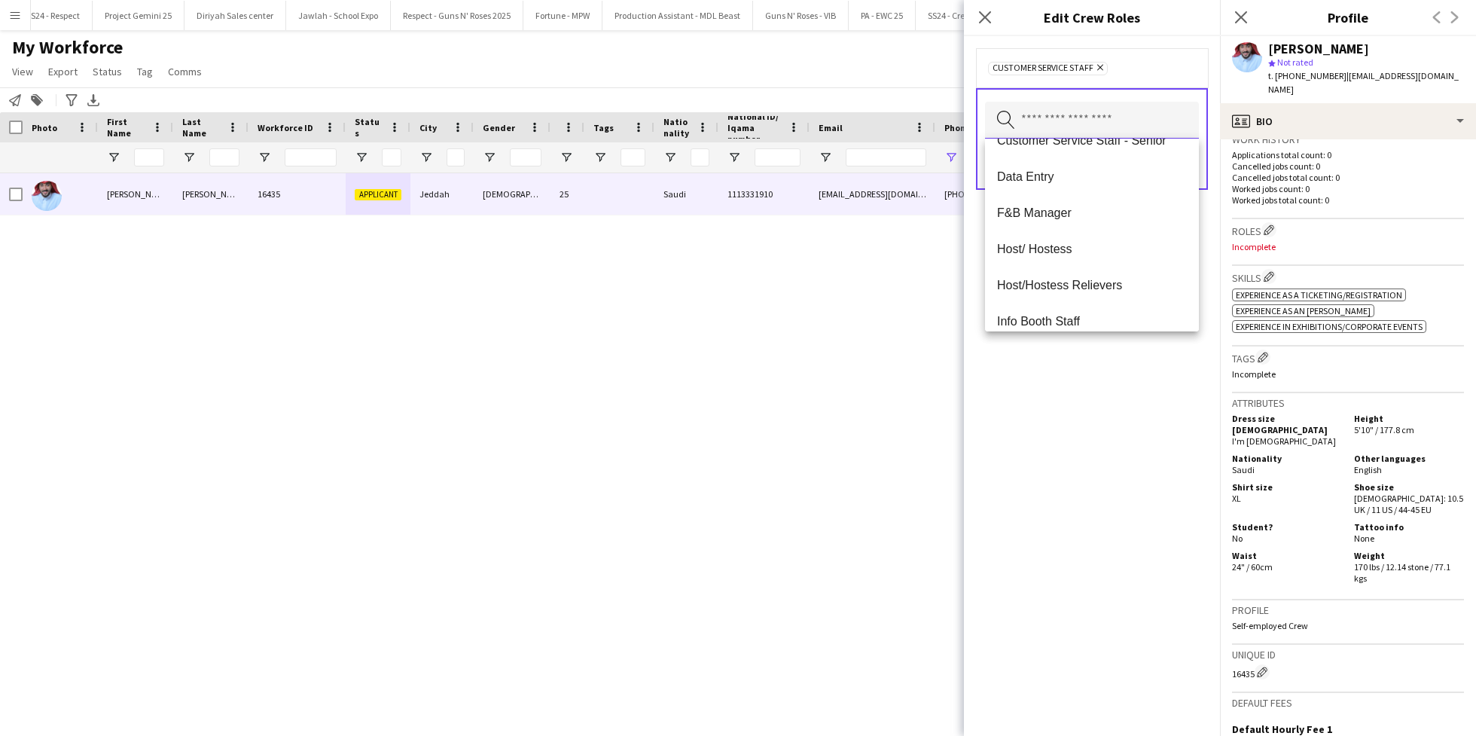
scroll to position [590, 0]
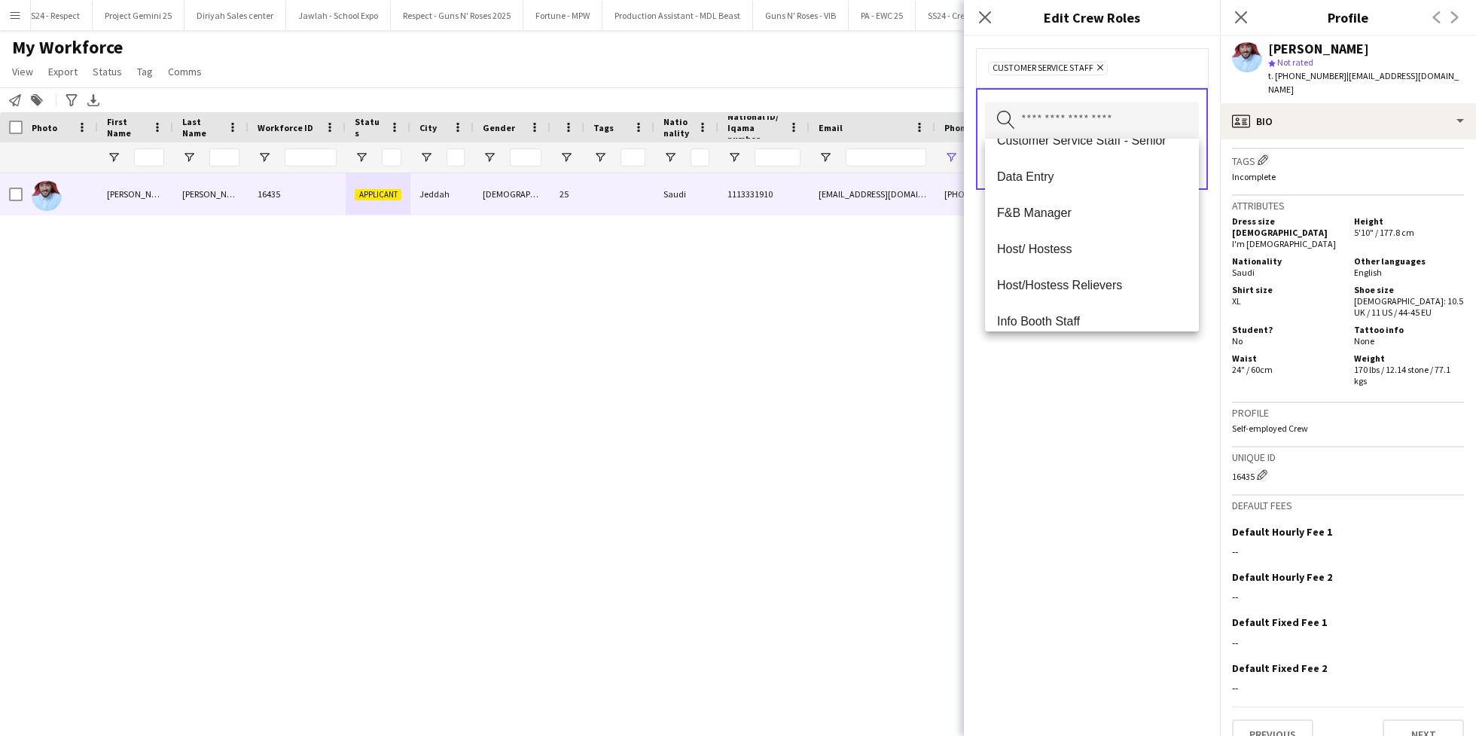
click at [1114, 422] on div "Customer Service Staff Remove Search by role type Save" at bounding box center [1092, 386] width 256 height 700
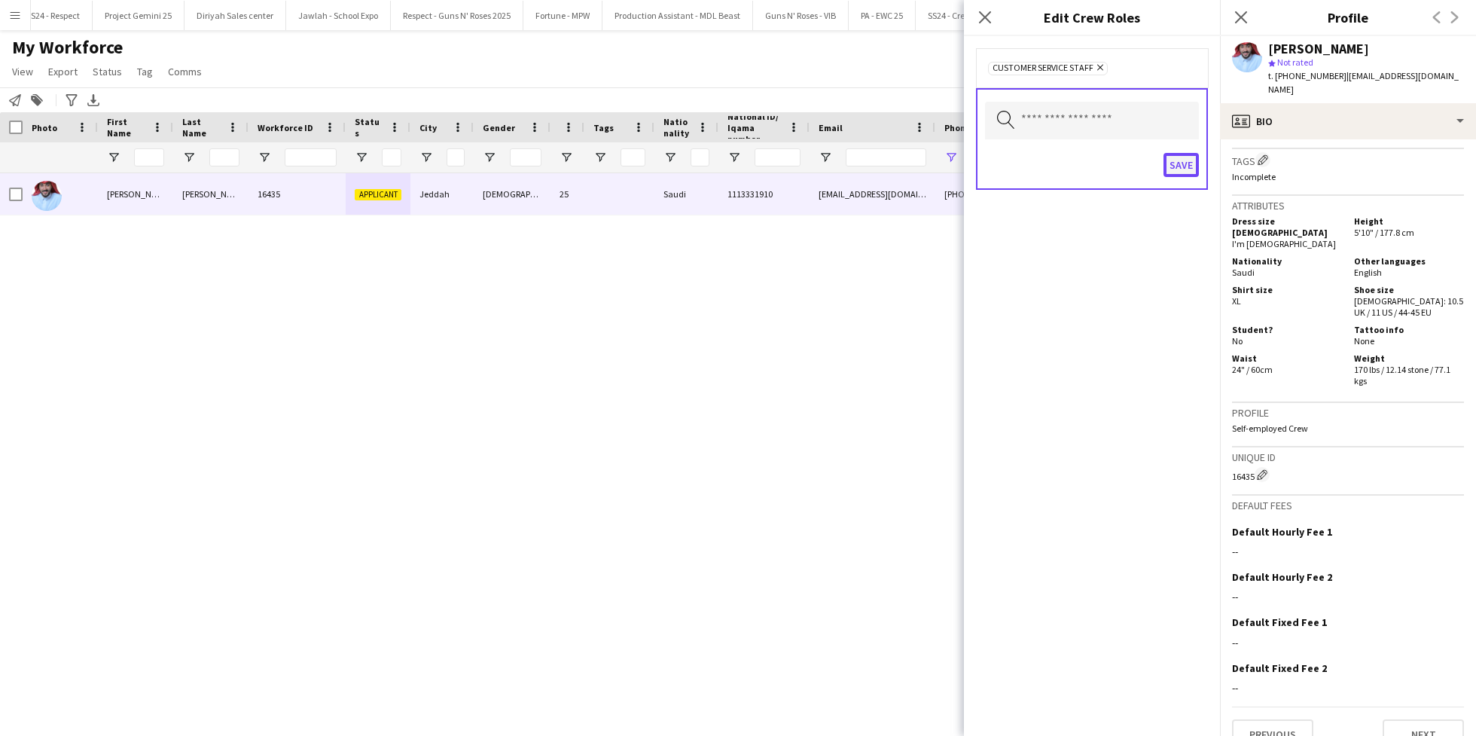
click at [1183, 163] on button "Save" at bounding box center [1181, 165] width 35 height 24
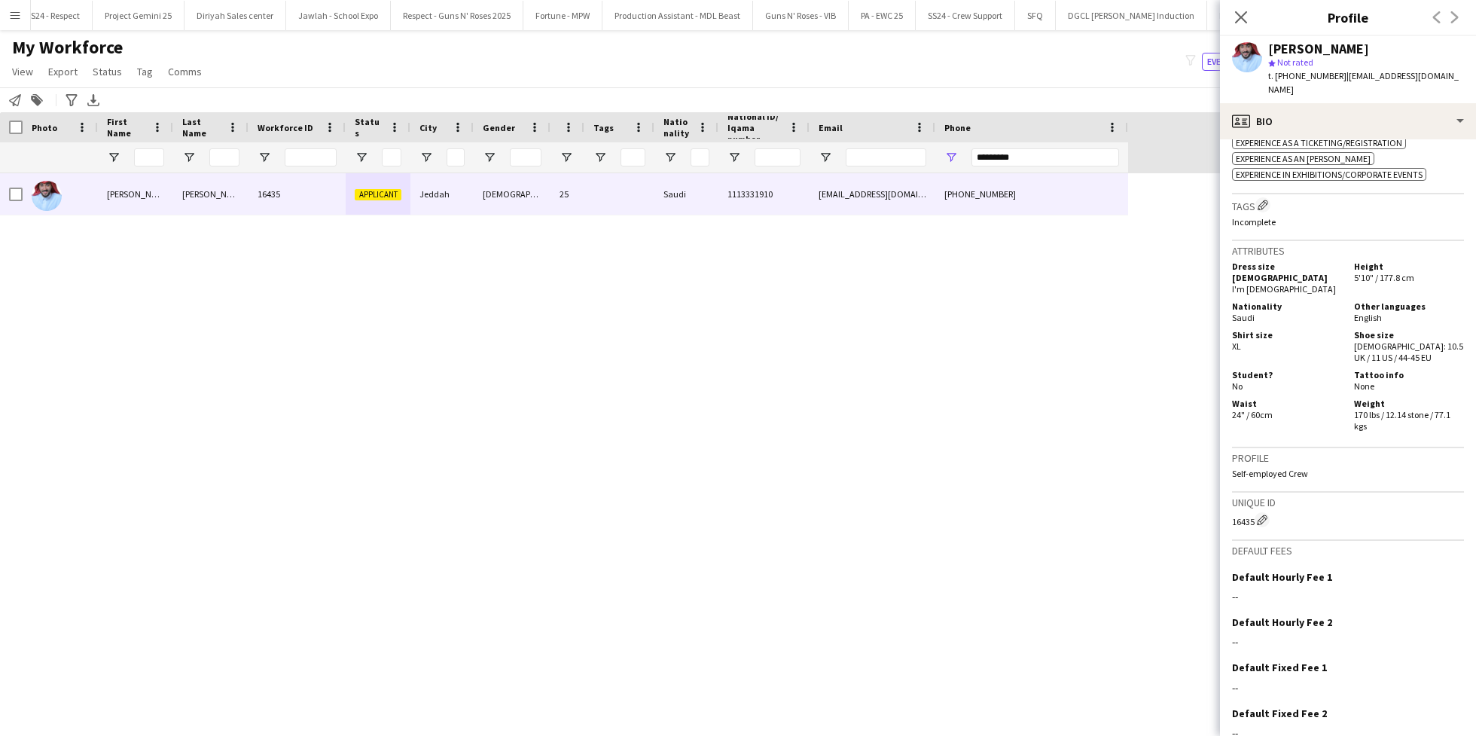
scroll to position [533, 0]
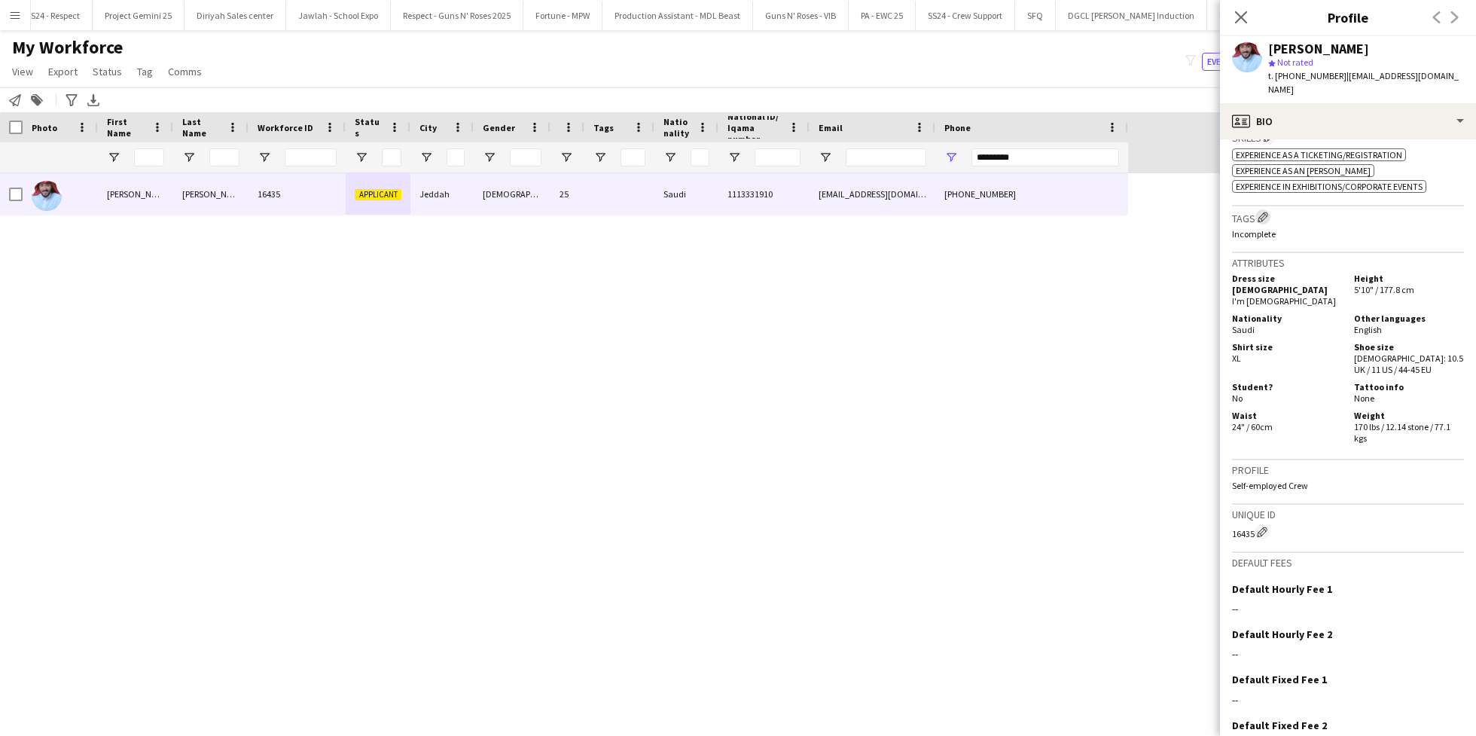
click at [1259, 212] on app-icon "Edit crew company tags" at bounding box center [1263, 217] width 11 height 11
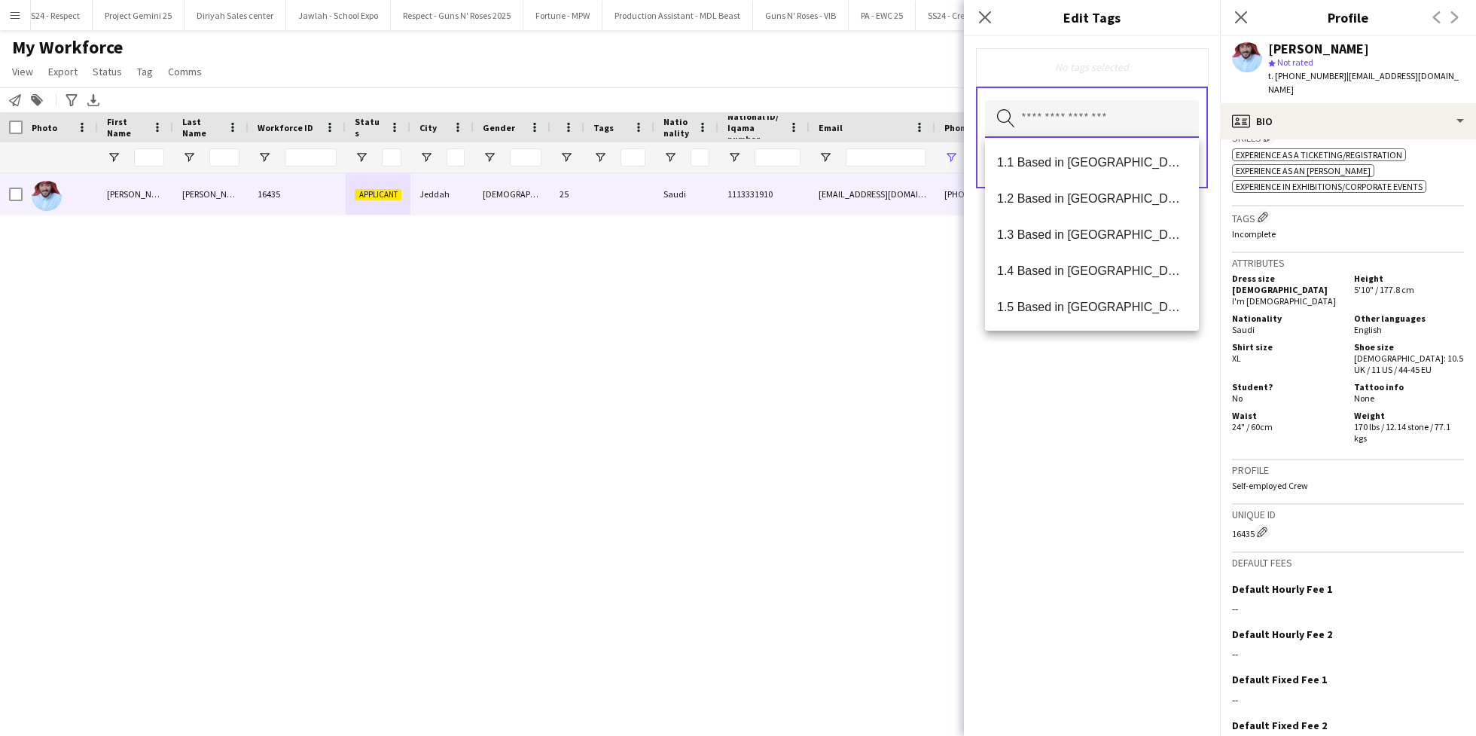
click at [1058, 124] on input "text" at bounding box center [1092, 119] width 214 height 38
click at [1090, 242] on mat-option "1.3 Based in [GEOGRAPHIC_DATA]" at bounding box center [1092, 234] width 214 height 36
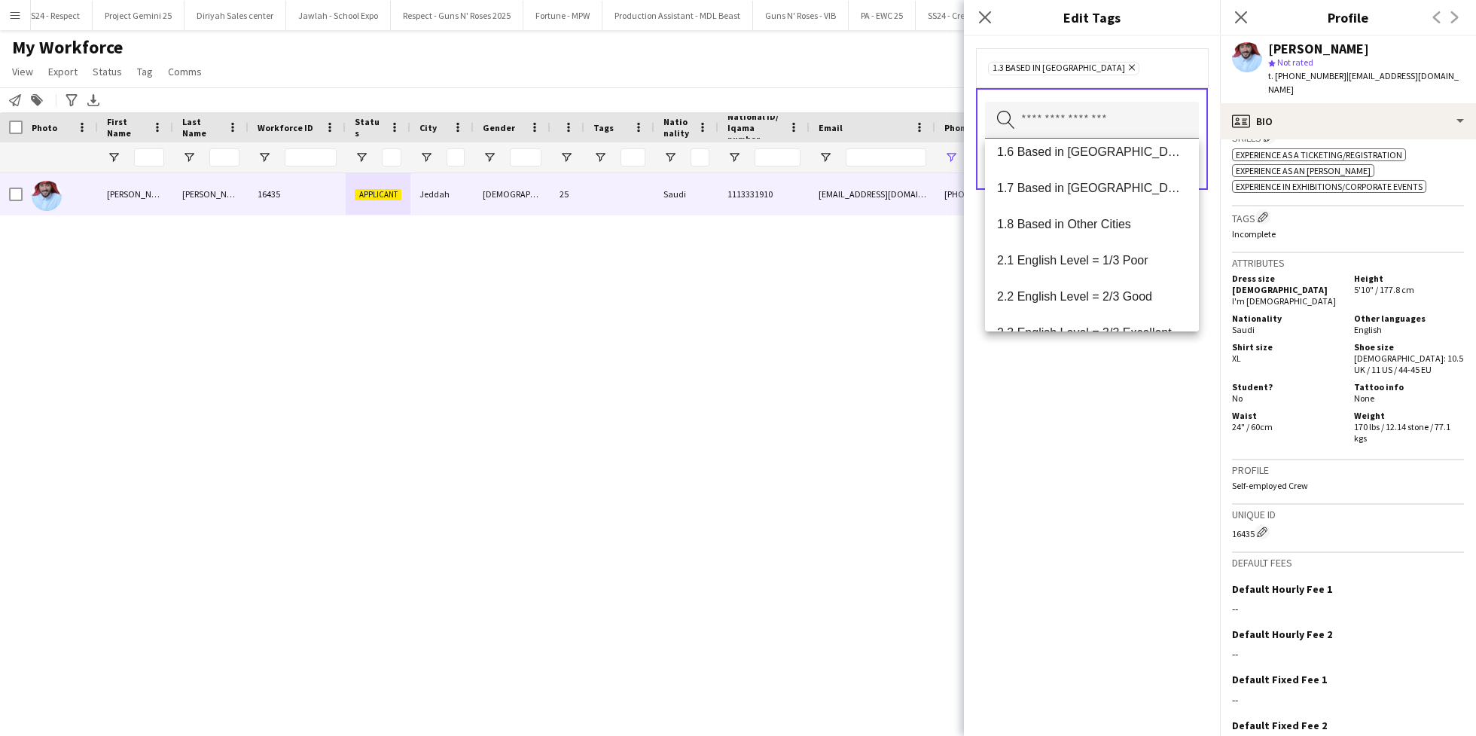
scroll to position [157, 0]
click at [1086, 307] on mat-option "2.2 English Level = 2/3 Good" at bounding box center [1092, 294] width 214 height 36
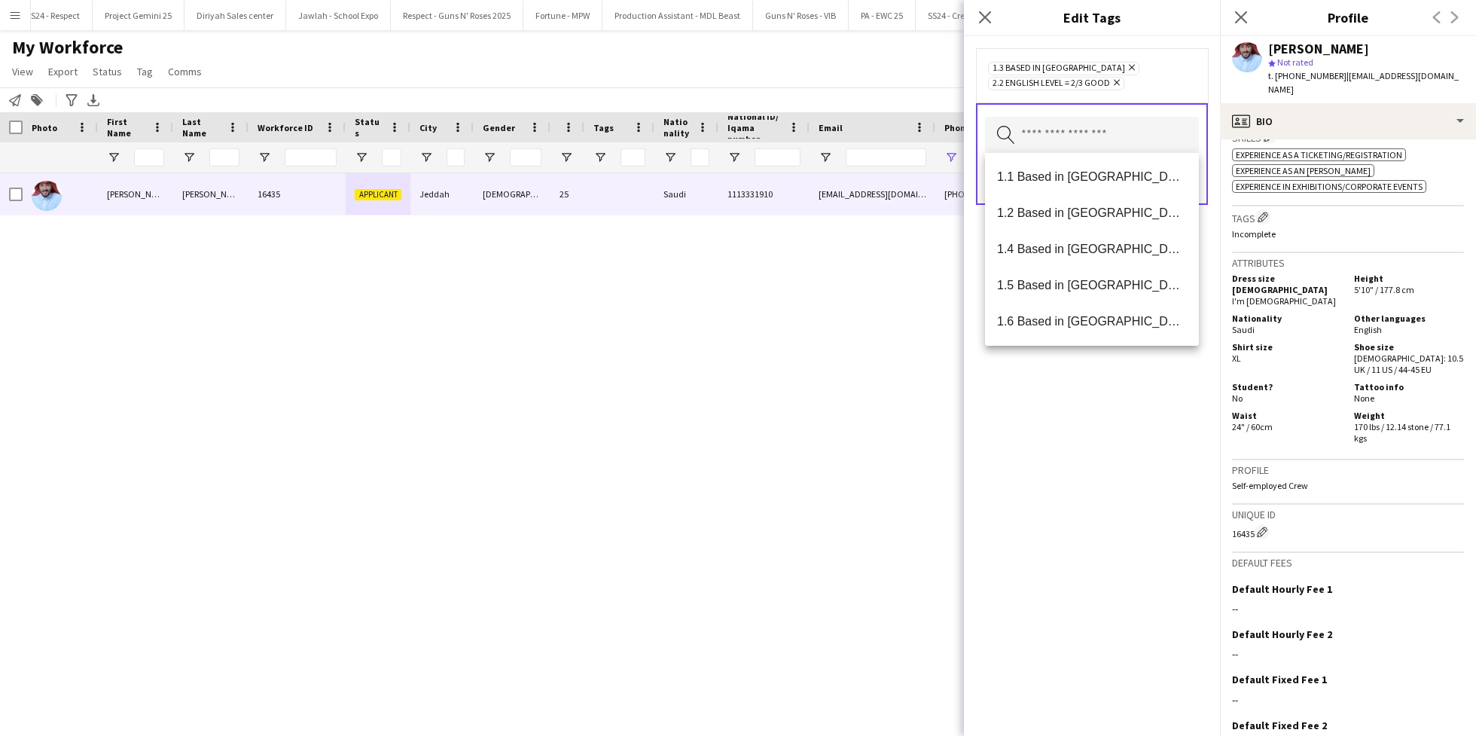
click at [1086, 425] on div "1.3 Based in [GEOGRAPHIC_DATA] Remove 2.2 English Level = 2/3 Good Remove Searc…" at bounding box center [1092, 386] width 256 height 700
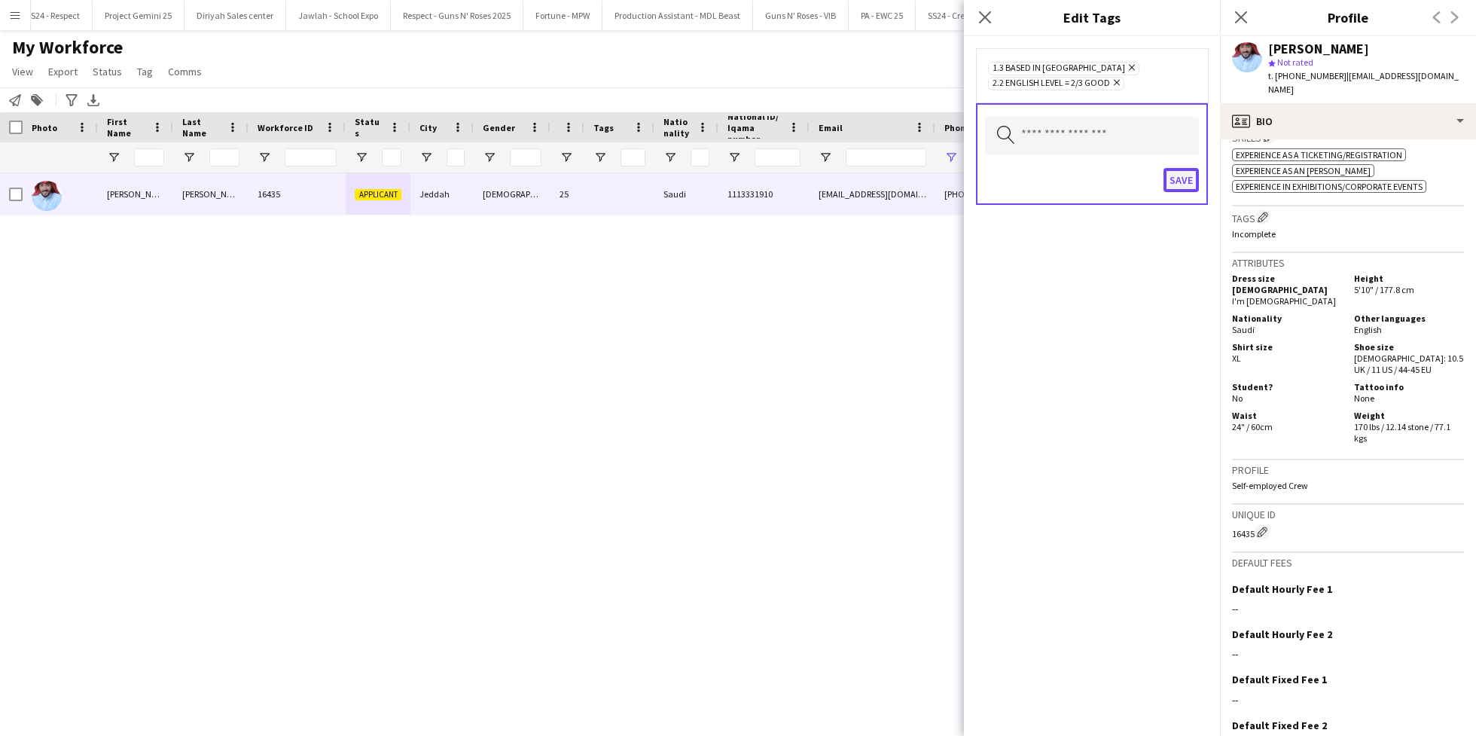
click at [1173, 174] on button "Save" at bounding box center [1181, 180] width 35 height 24
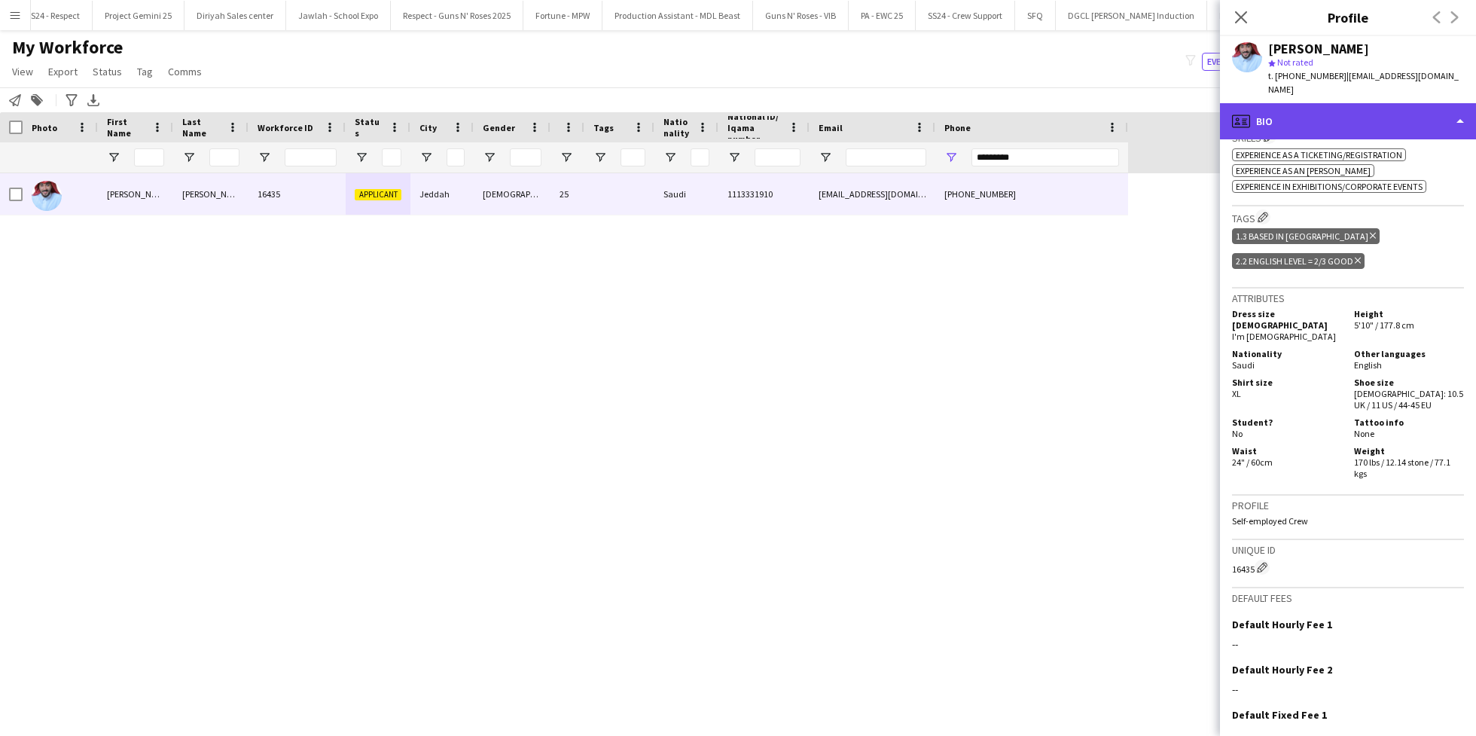
click at [1326, 119] on div "profile Bio" at bounding box center [1348, 121] width 256 height 36
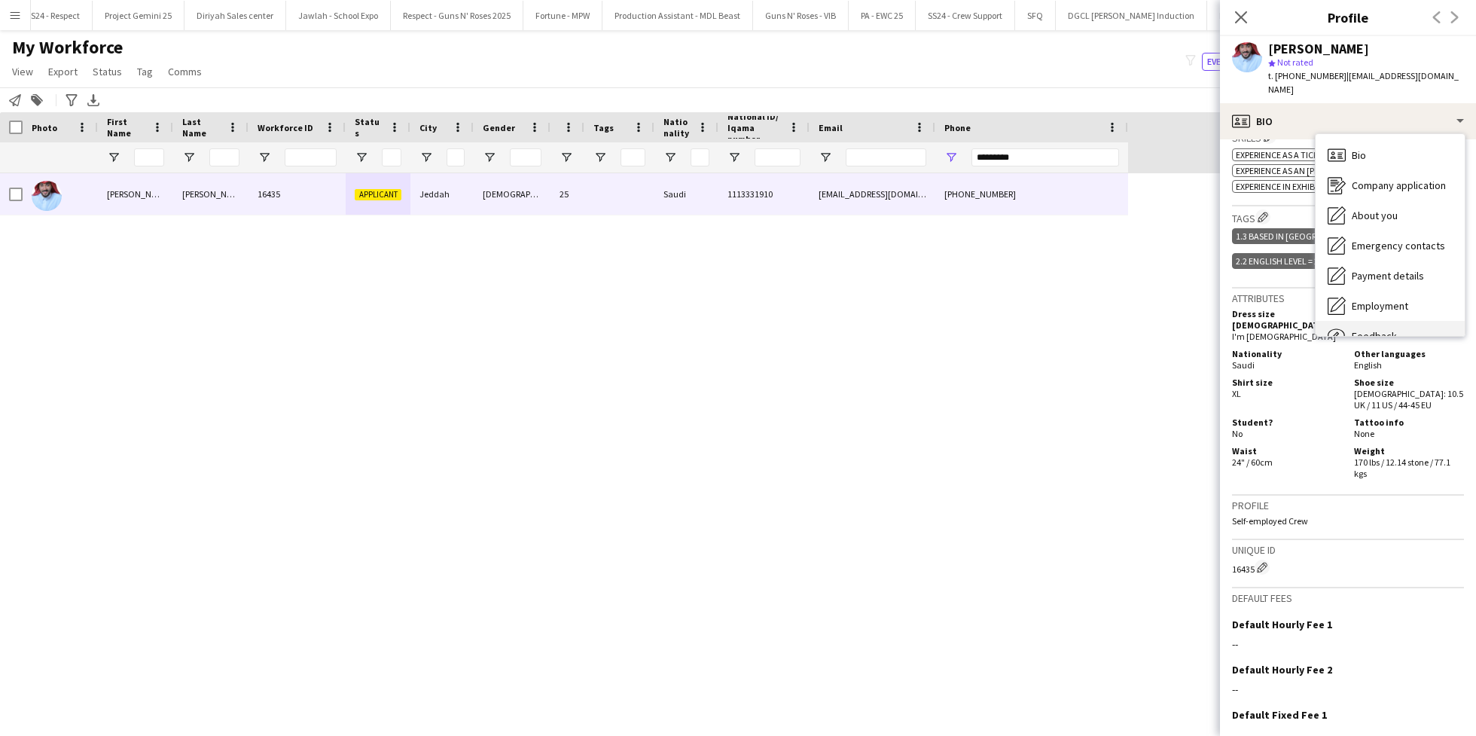
click at [1402, 325] on div "Feedback Feedback" at bounding box center [1390, 336] width 149 height 30
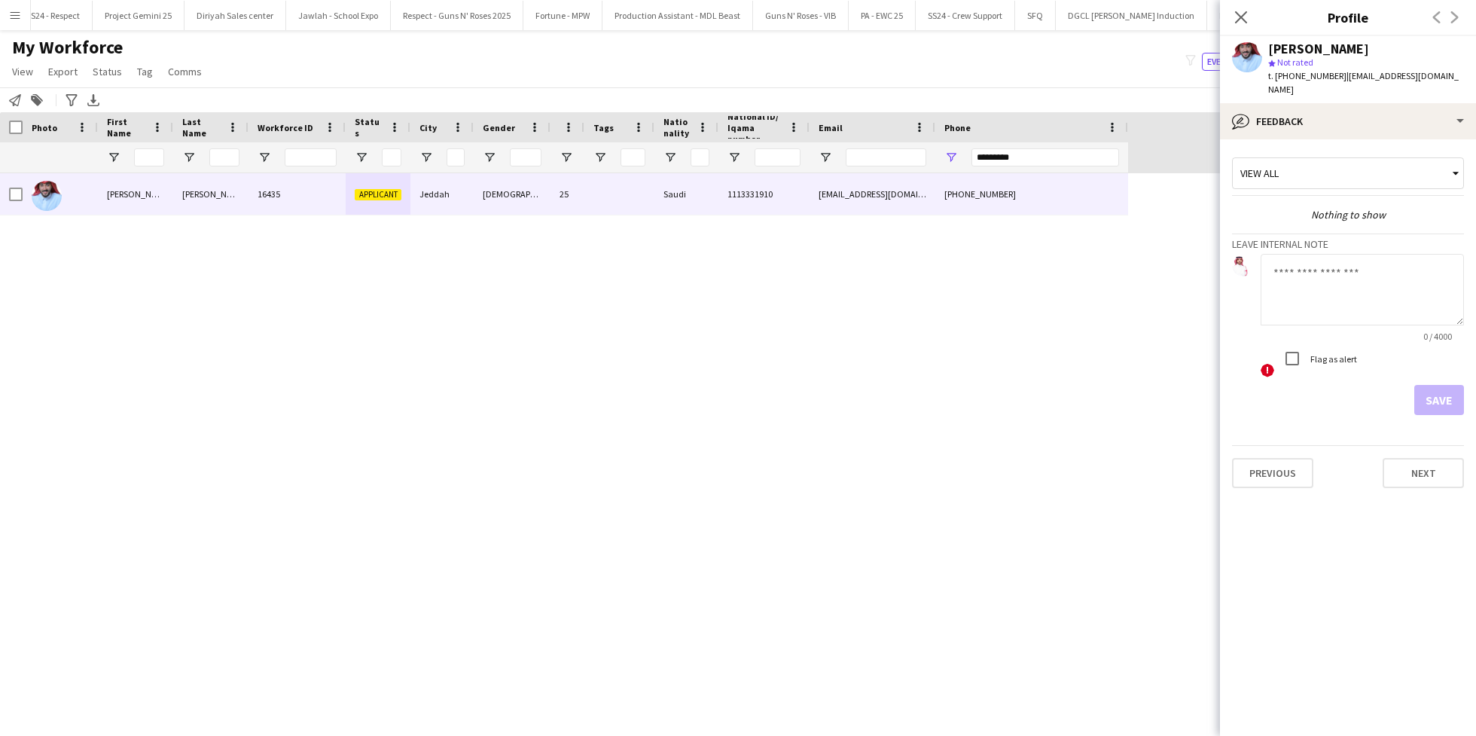
click at [1336, 290] on textarea at bounding box center [1362, 290] width 203 height 72
type textarea "*"
type textarea "**********"
click at [1427, 401] on button "Save" at bounding box center [1439, 400] width 50 height 30
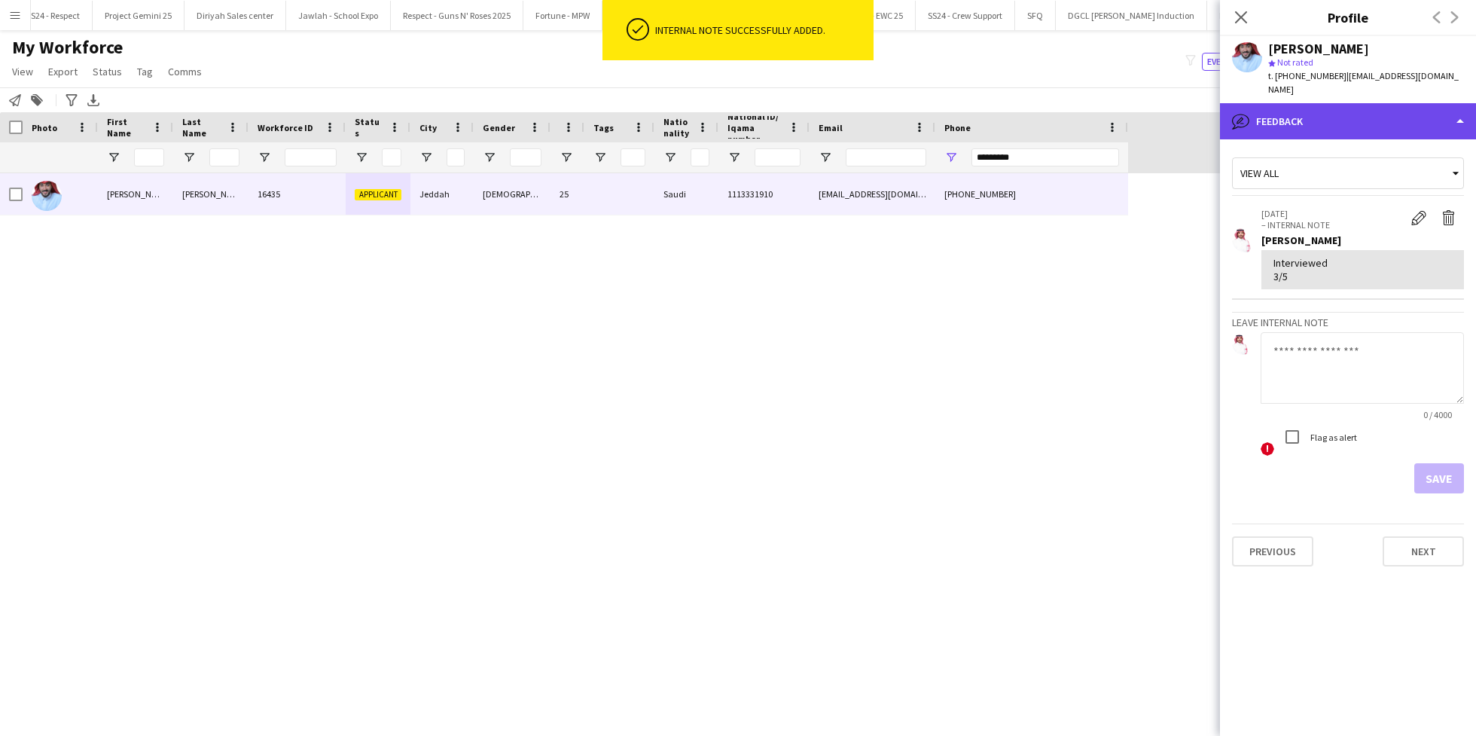
click at [1289, 133] on div "bubble-pencil Feedback" at bounding box center [1348, 121] width 256 height 36
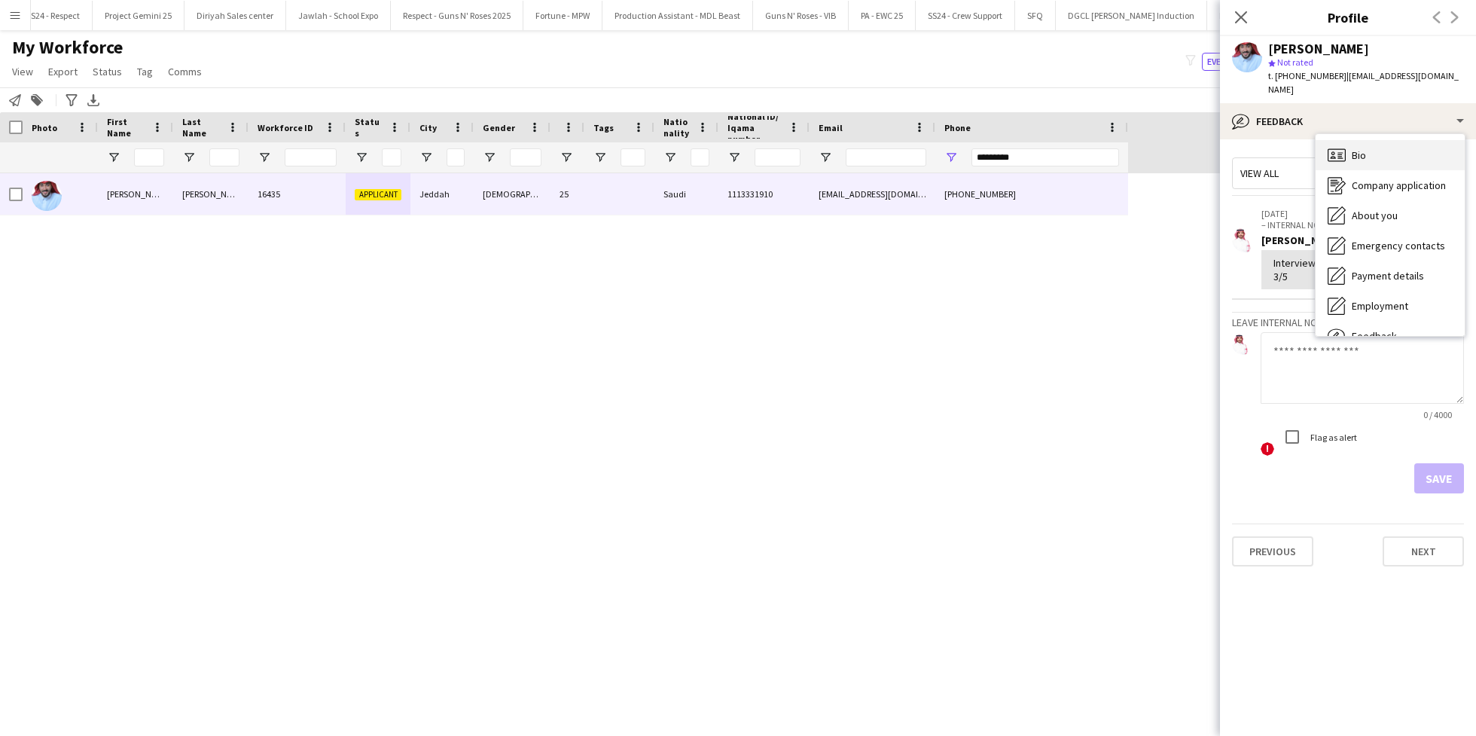
click at [1350, 145] on div "Bio Bio" at bounding box center [1390, 155] width 149 height 30
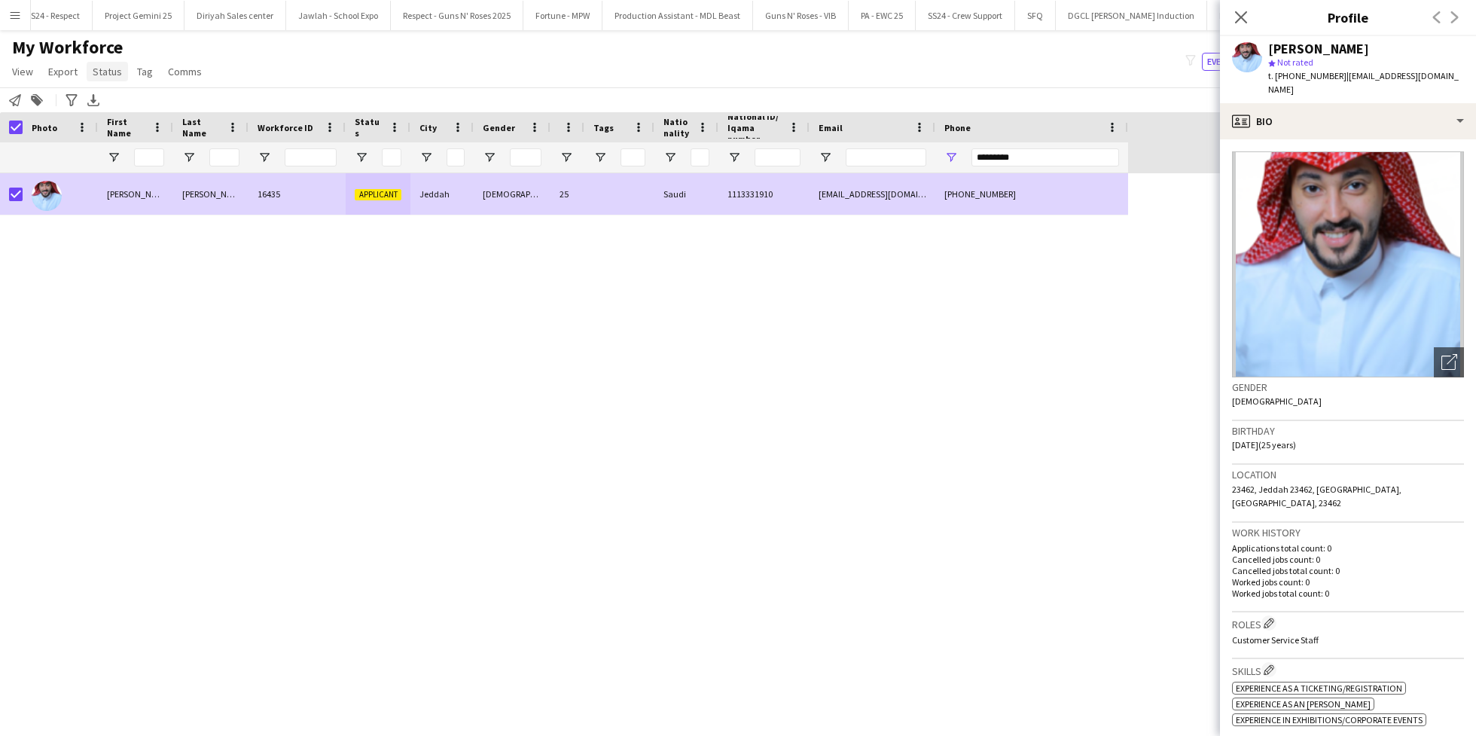
click at [101, 75] on span "Status" at bounding box center [107, 72] width 29 height 14
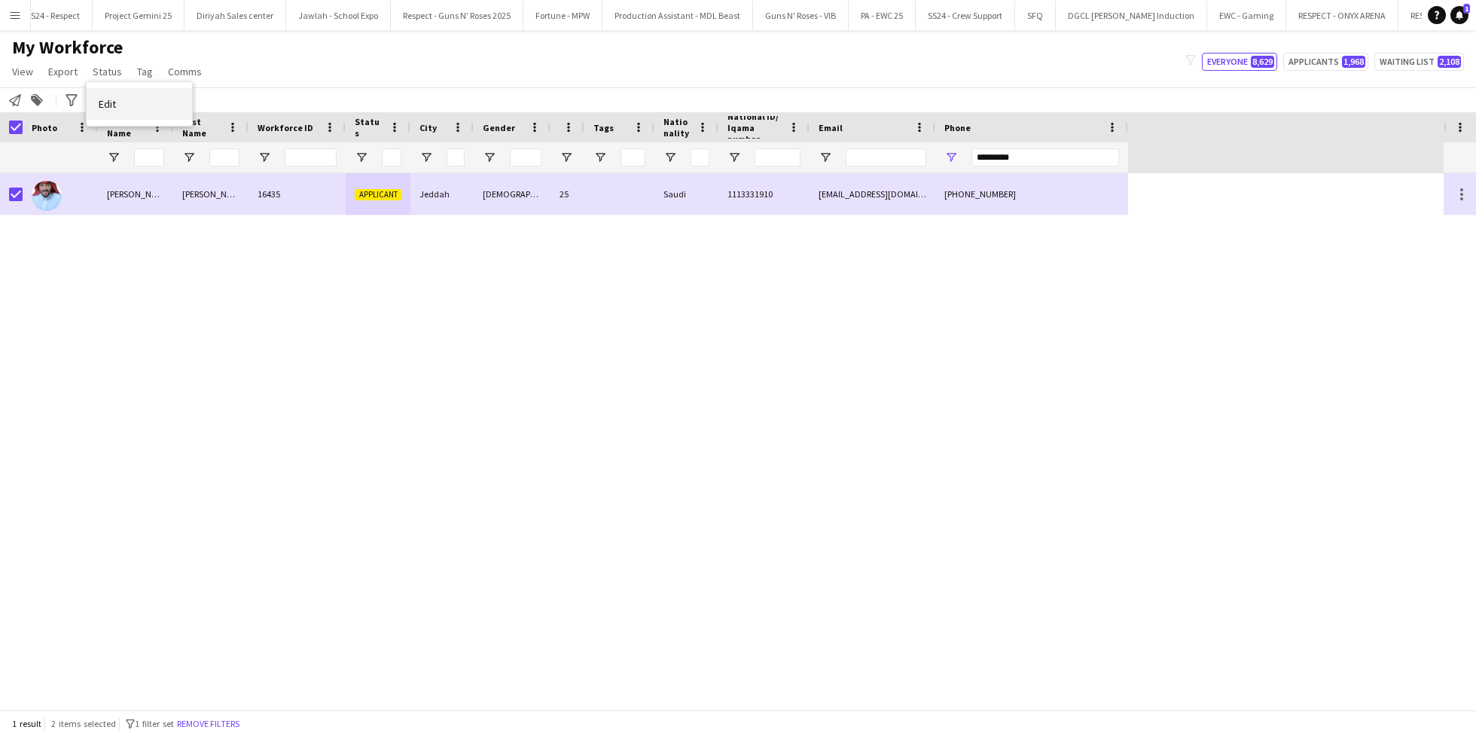
click at [142, 112] on link "Edit" at bounding box center [139, 104] width 105 height 32
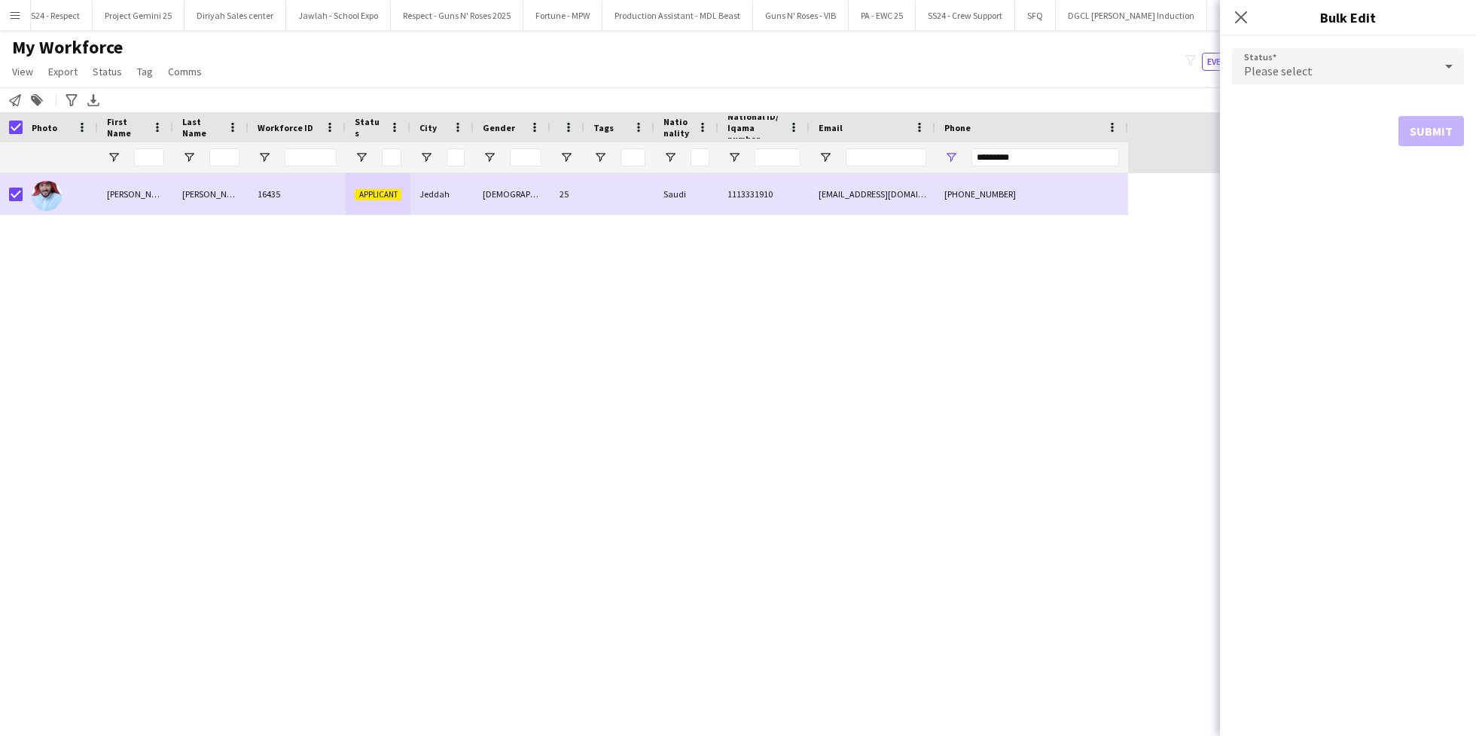
click at [1356, 67] on div "Please select" at bounding box center [1333, 66] width 202 height 36
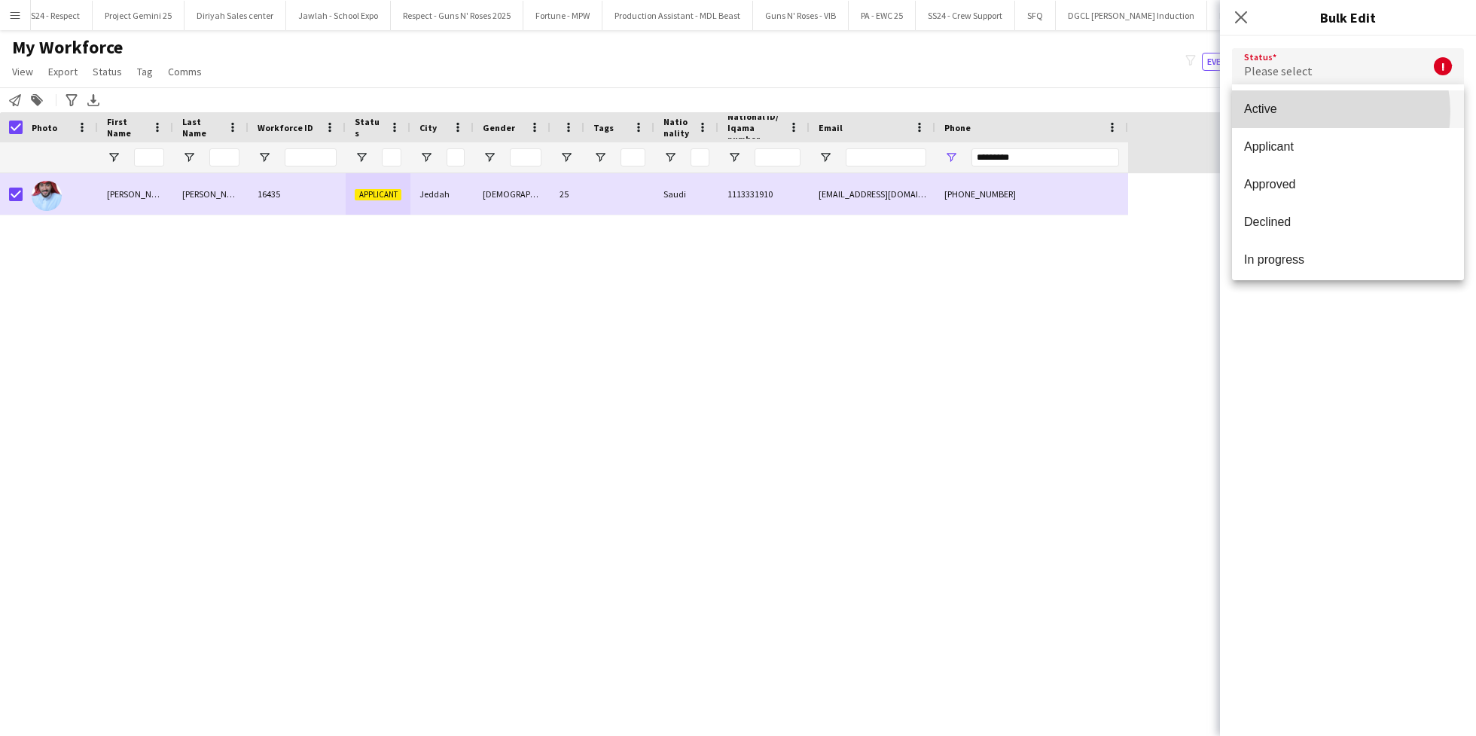
click at [1319, 111] on span "Active" at bounding box center [1348, 109] width 208 height 14
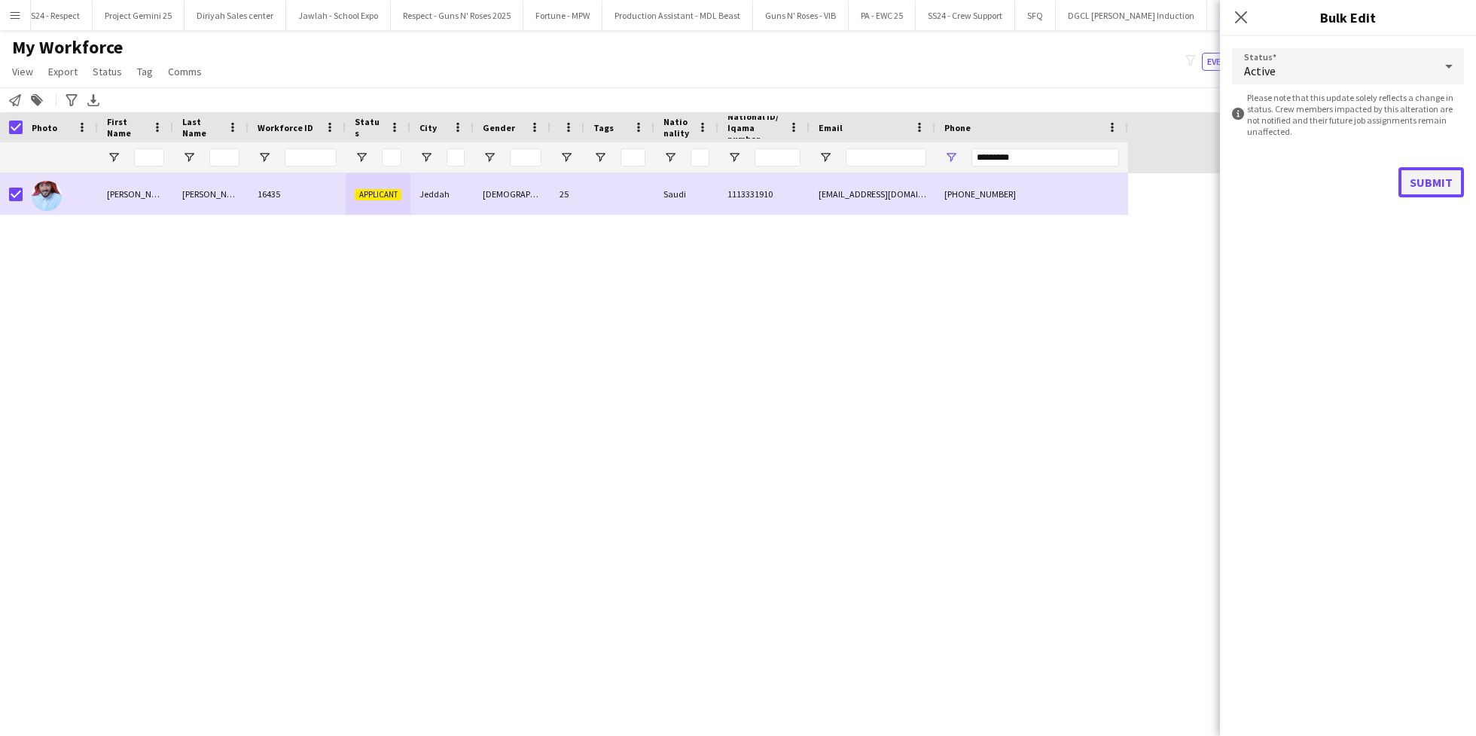
click at [1426, 187] on button "Submit" at bounding box center [1431, 182] width 66 height 30
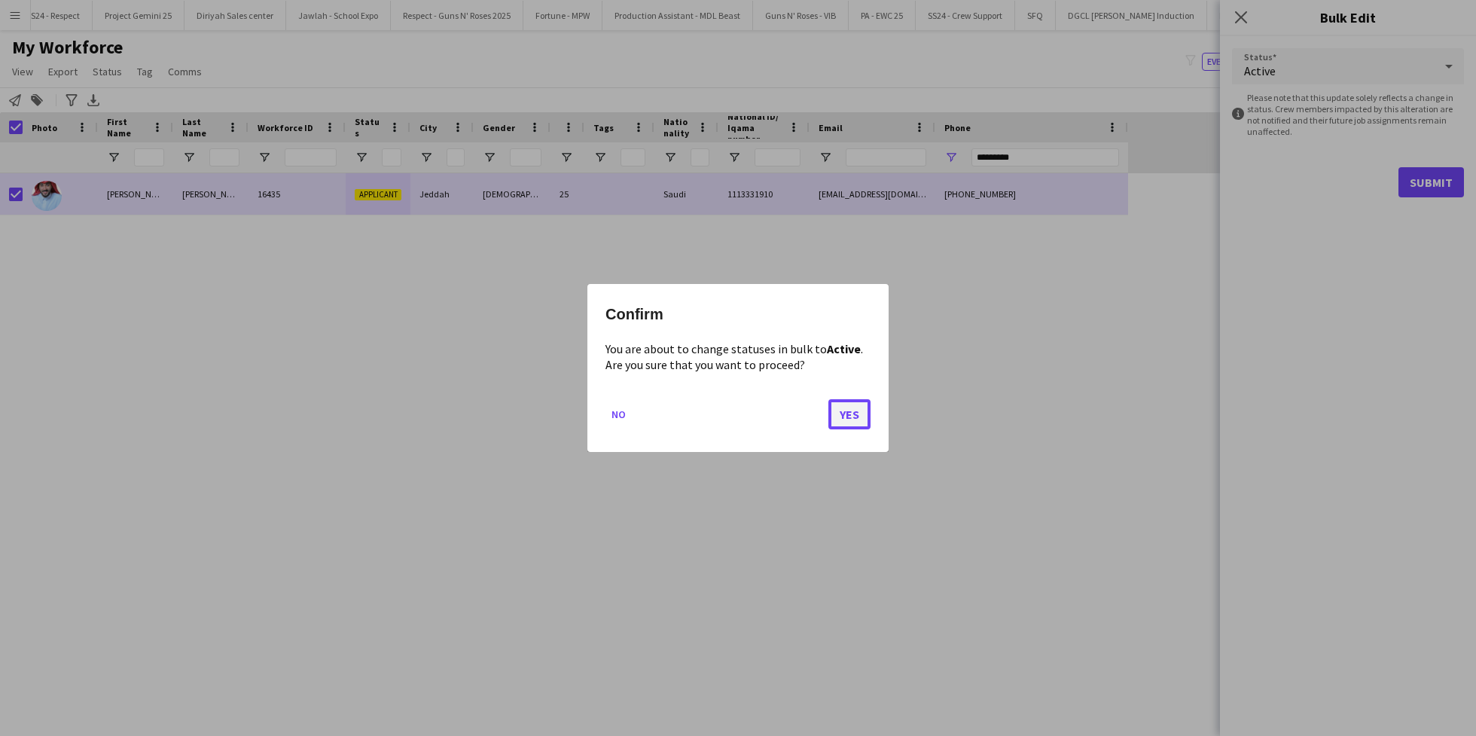
click at [850, 424] on button "Yes" at bounding box center [849, 414] width 42 height 30
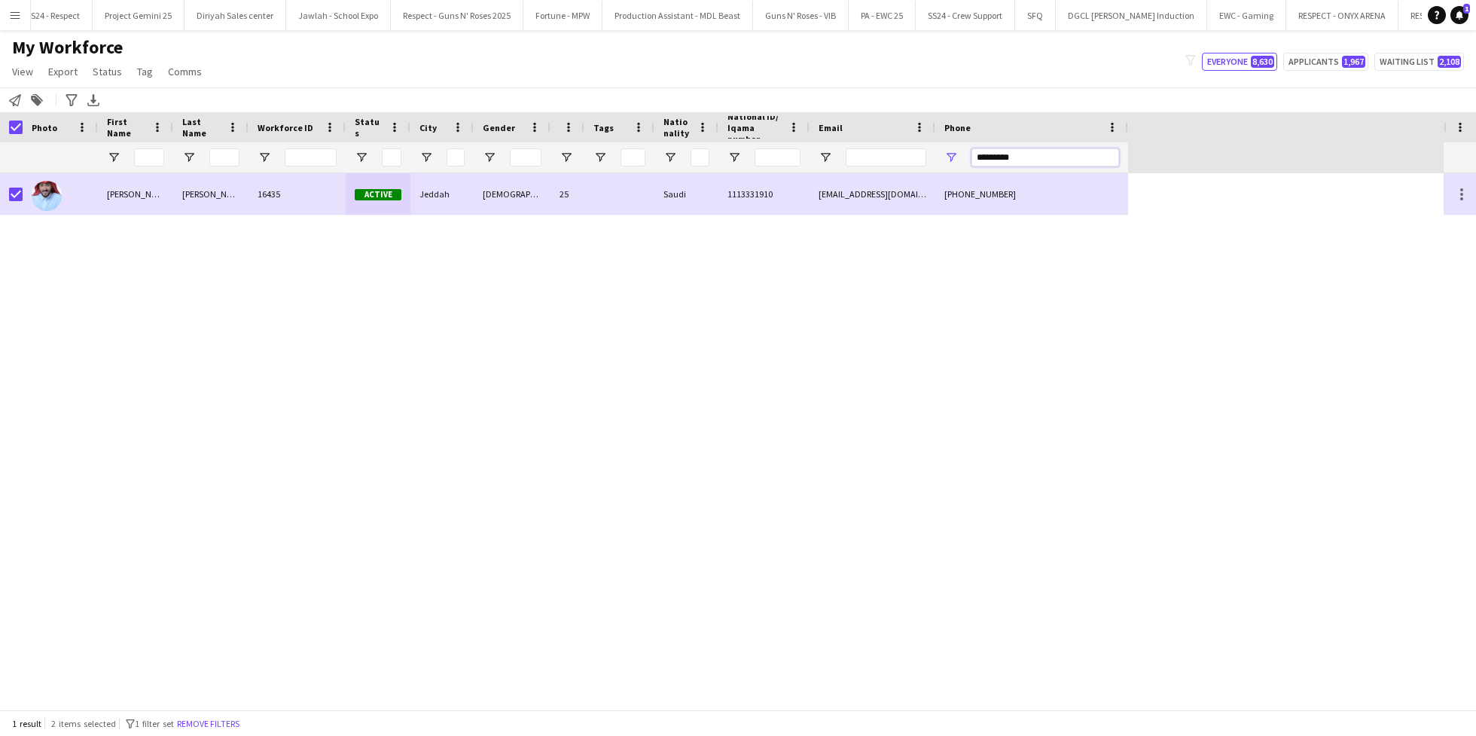
click at [1027, 148] on input "*********" at bounding box center [1045, 157] width 148 height 18
paste input "Phone Filter Input"
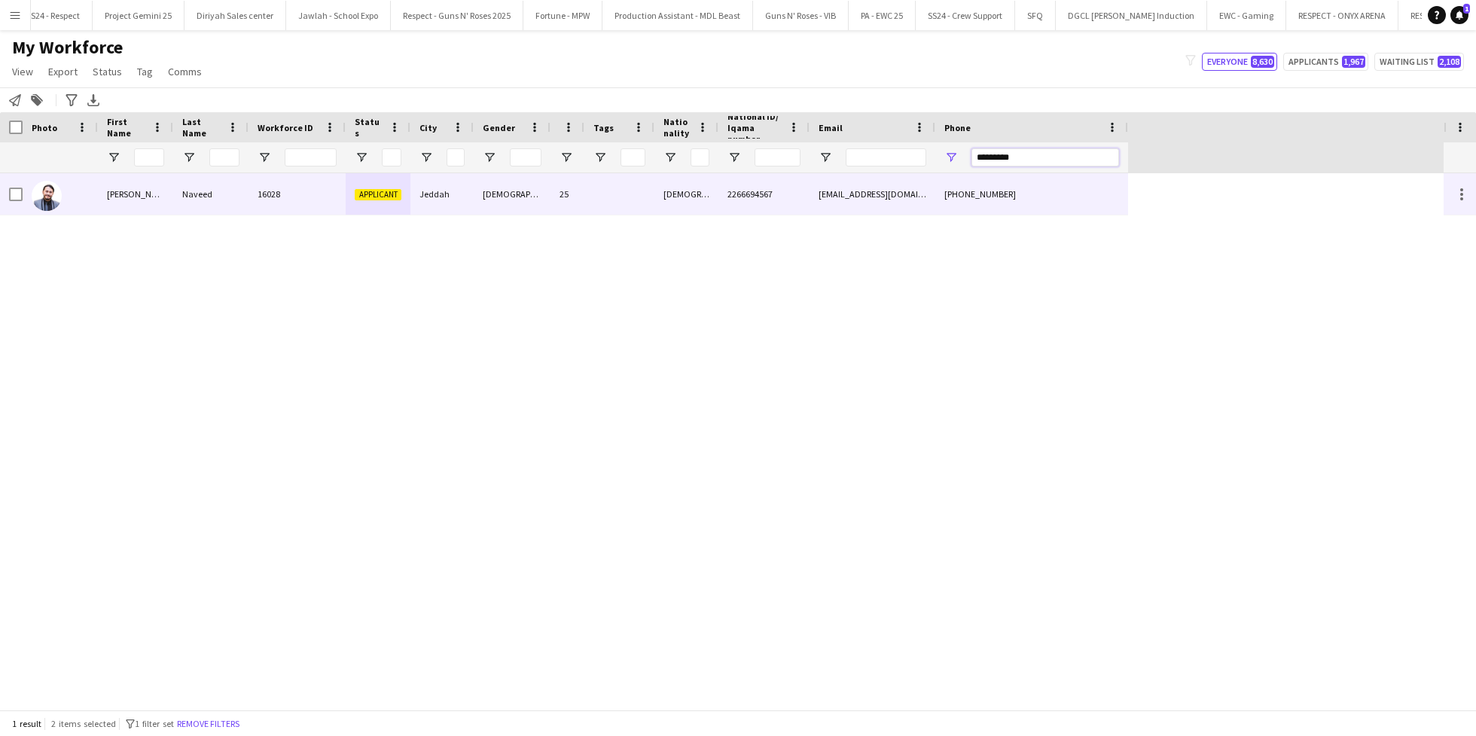
type input "*********"
click at [709, 197] on div "[DEMOGRAPHIC_DATA]" at bounding box center [686, 193] width 64 height 41
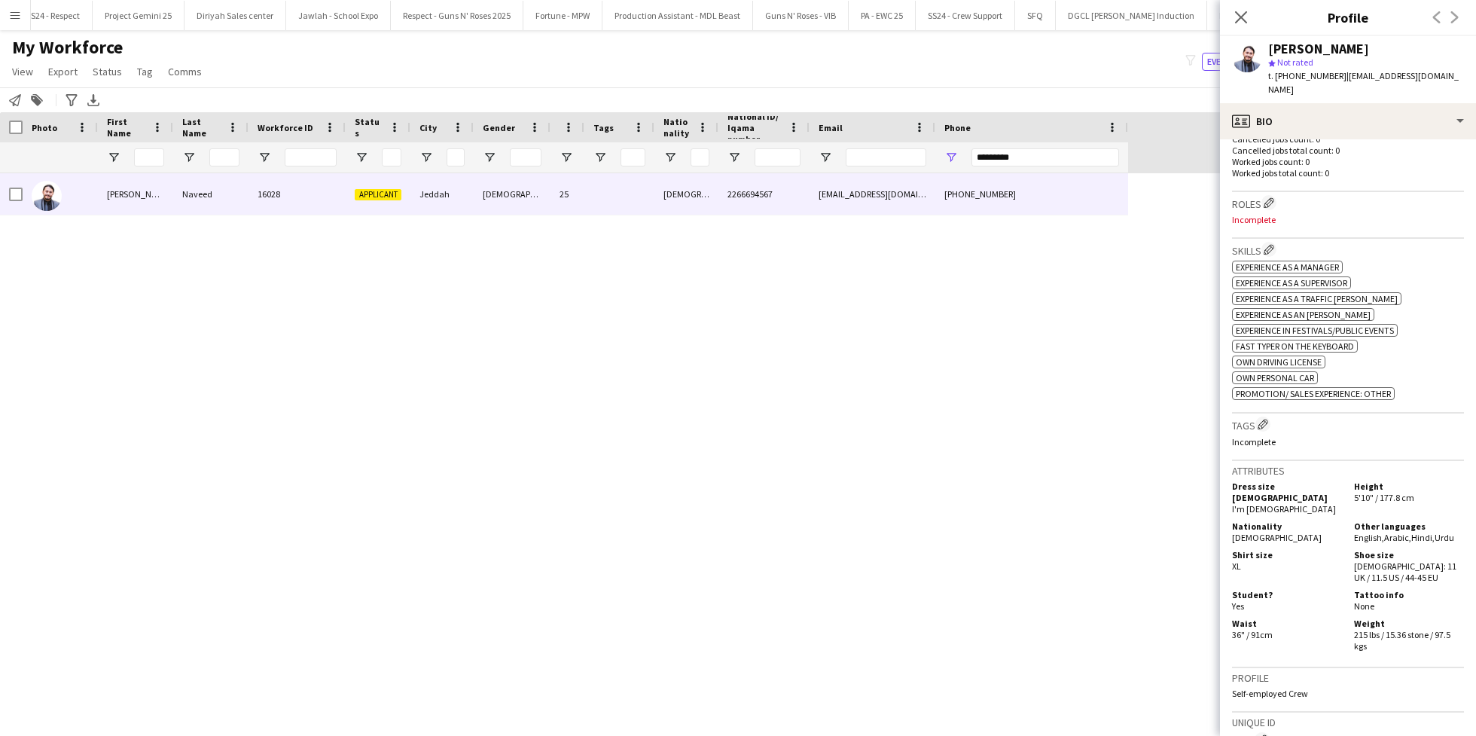
scroll to position [413, 0]
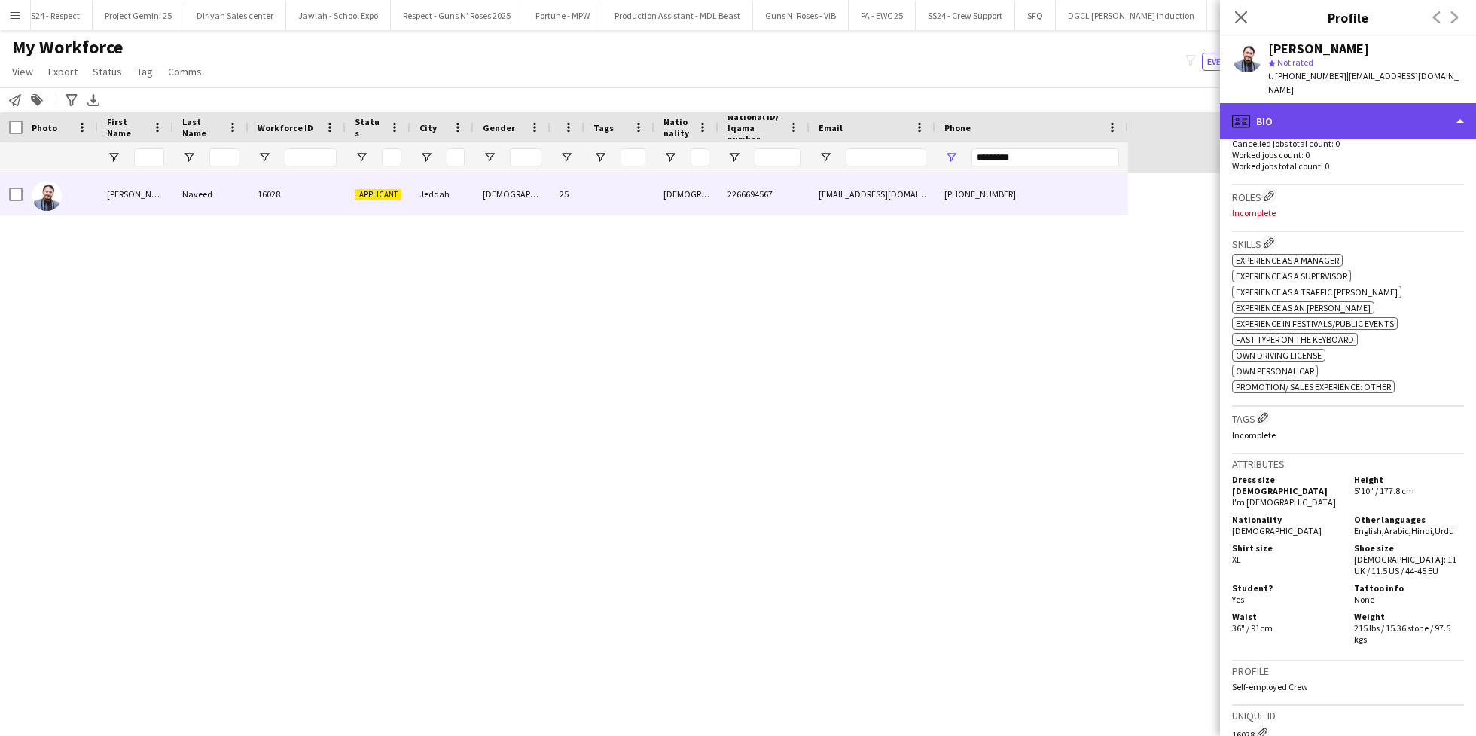
click at [1284, 103] on div "profile Bio" at bounding box center [1348, 121] width 256 height 36
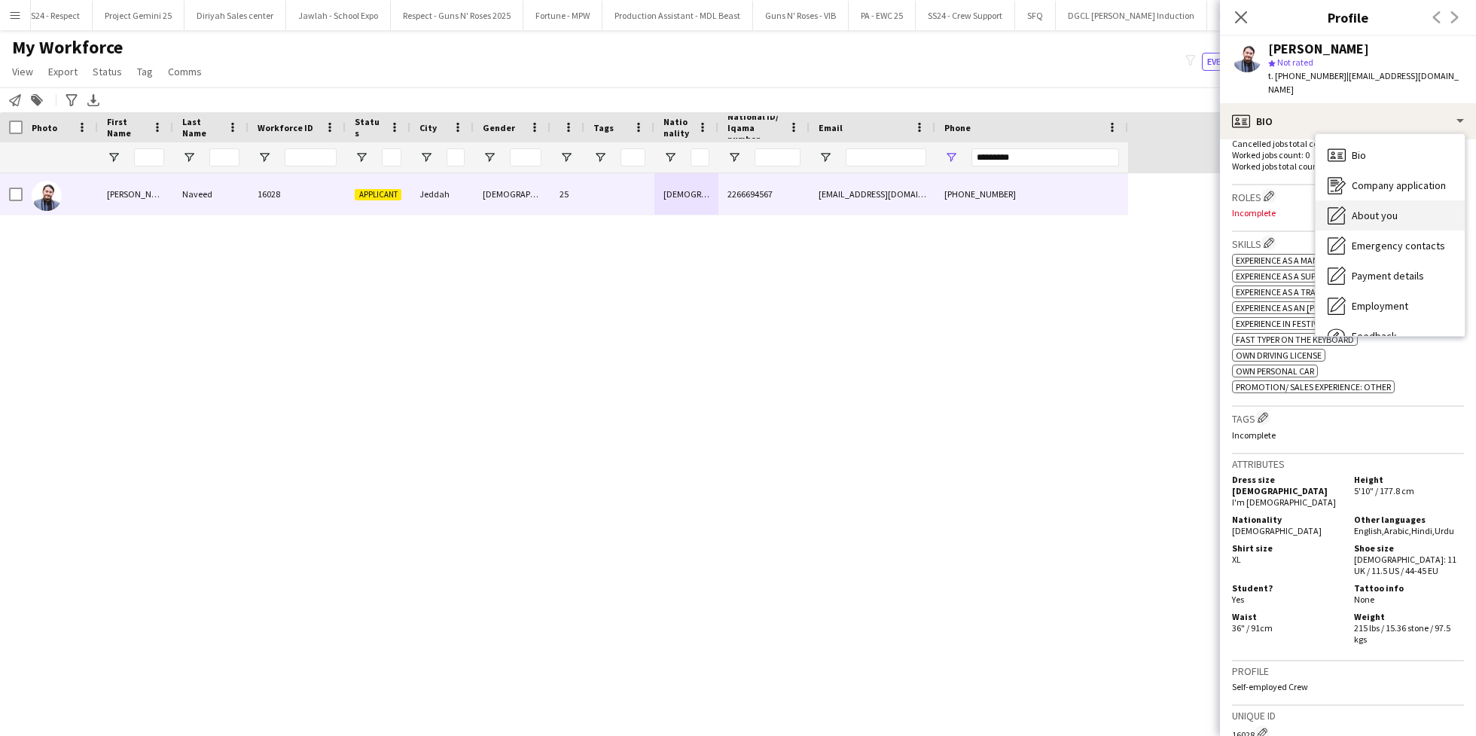
click at [1359, 200] on div "About you About you" at bounding box center [1390, 215] width 149 height 30
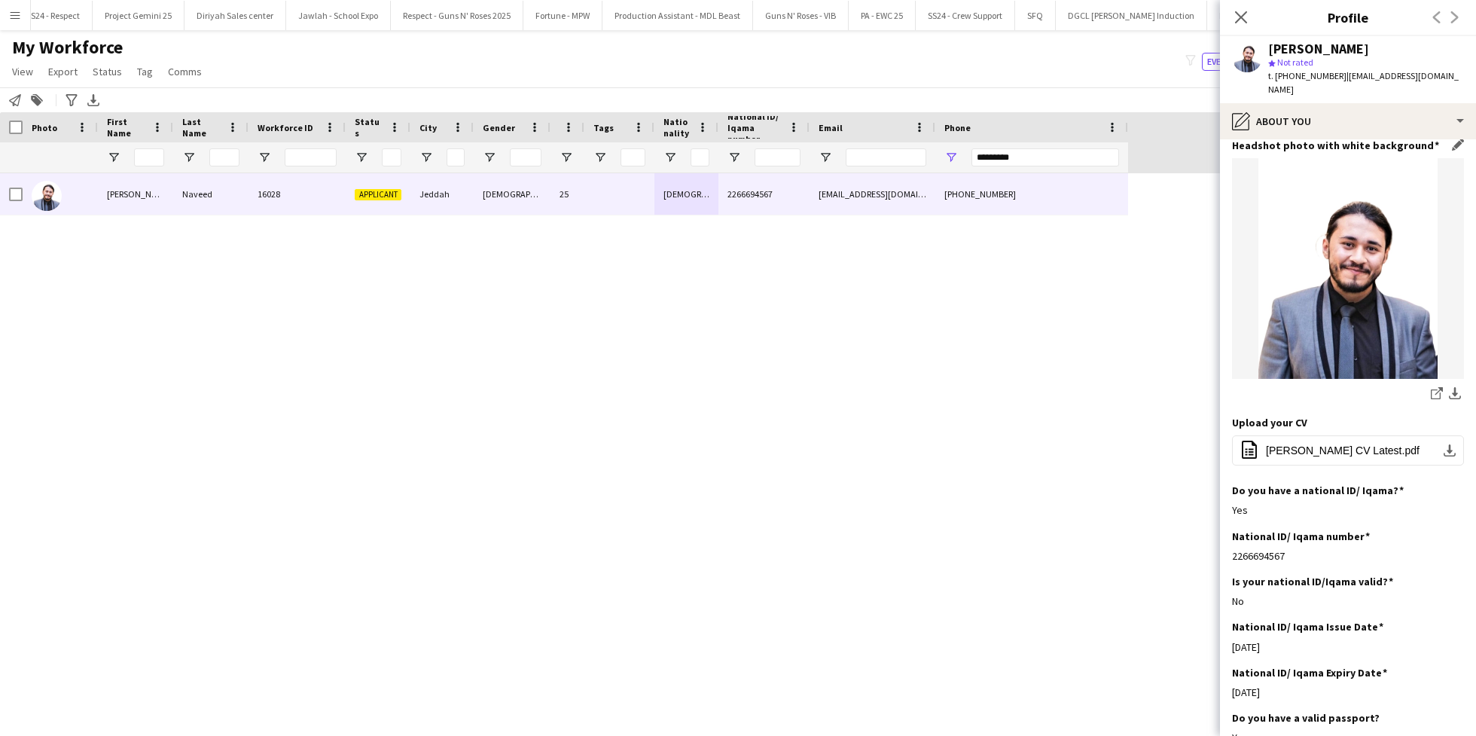
scroll to position [143, 0]
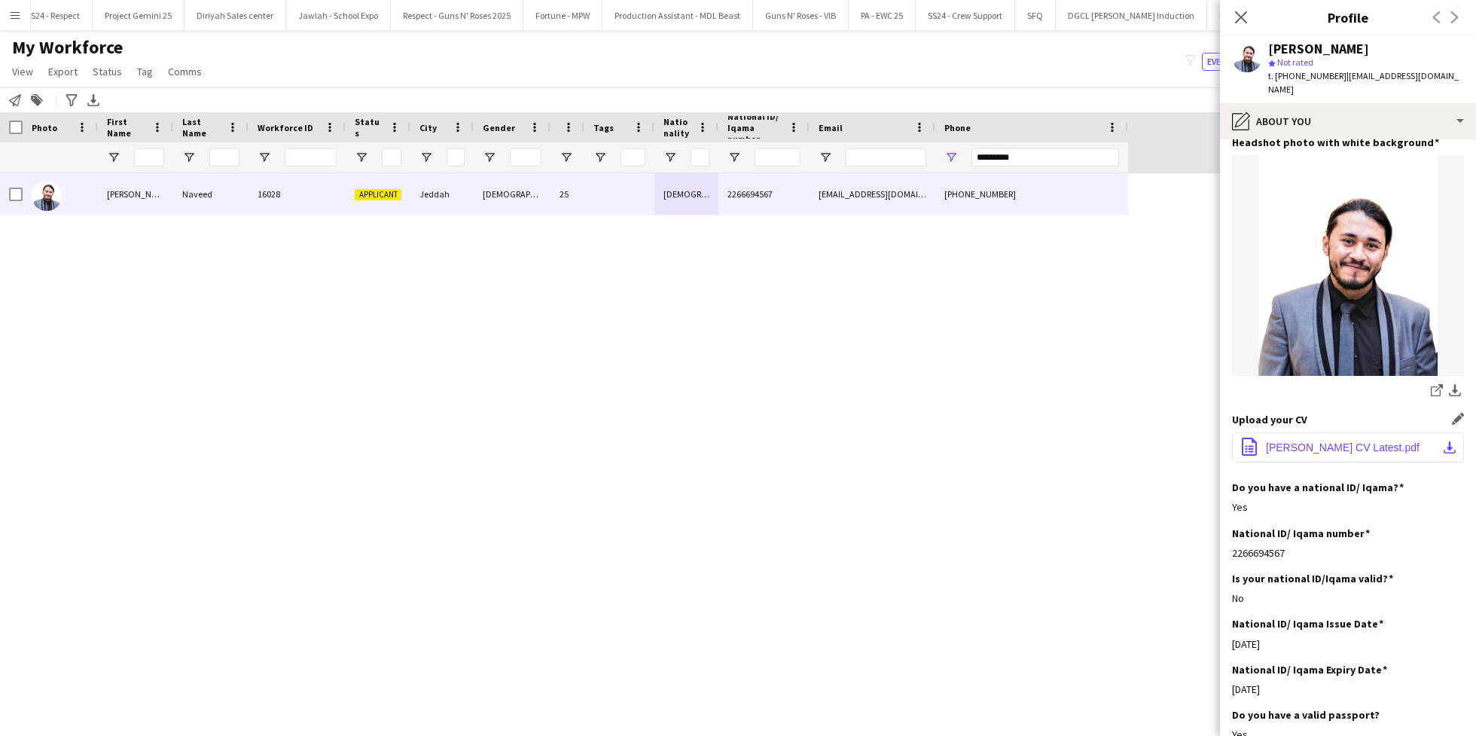
click at [1308, 441] on span "[PERSON_NAME] CV Latest.pdf" at bounding box center [1343, 447] width 154 height 12
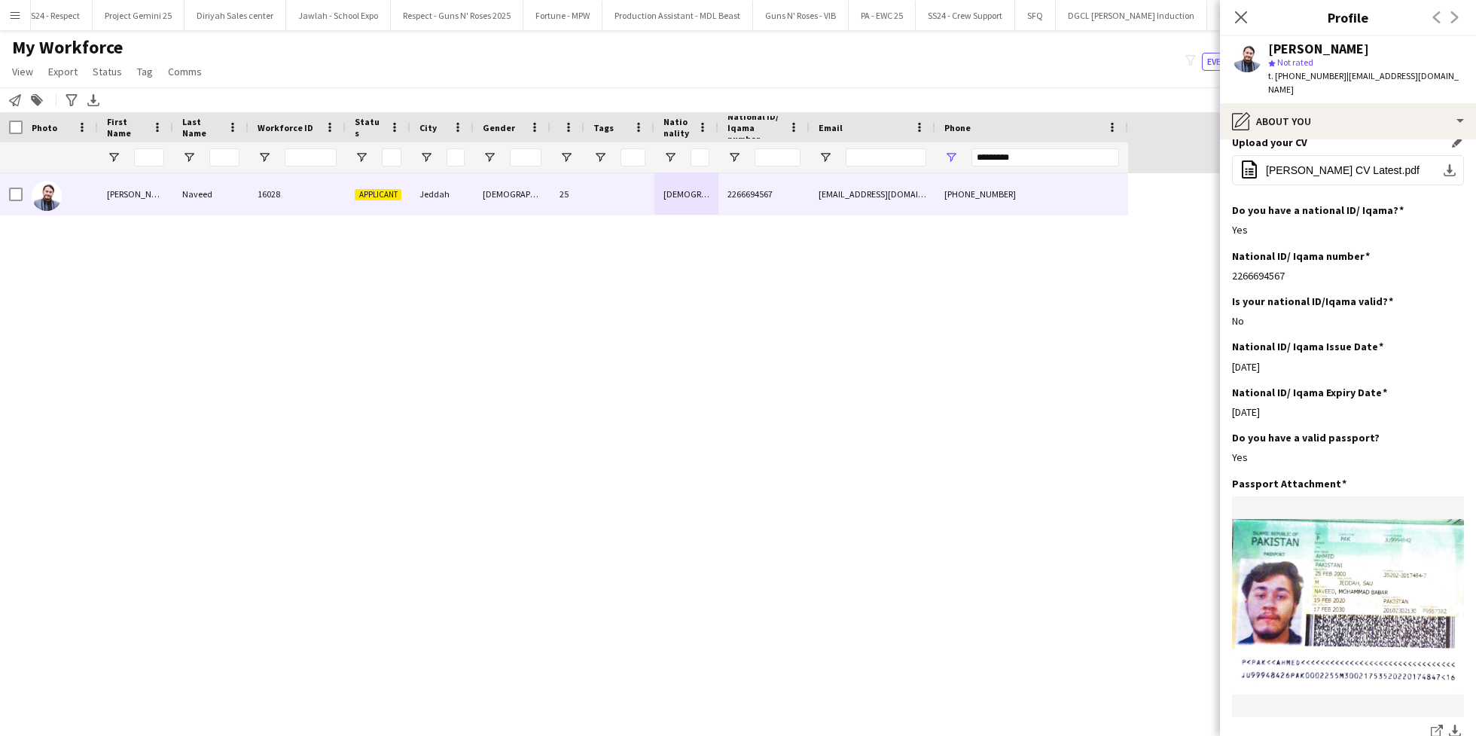
scroll to position [441, 0]
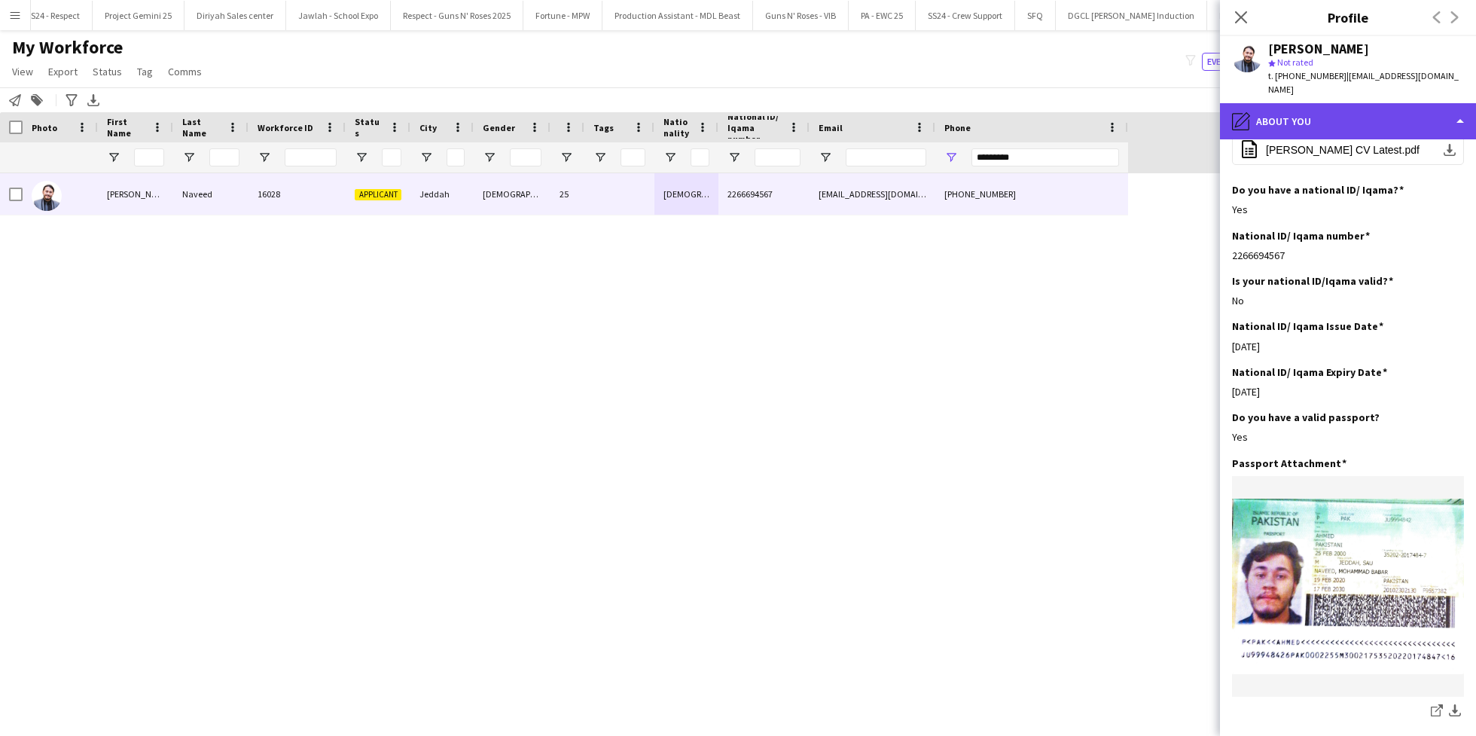
click at [1331, 111] on div "pencil4 About you" at bounding box center [1348, 121] width 256 height 36
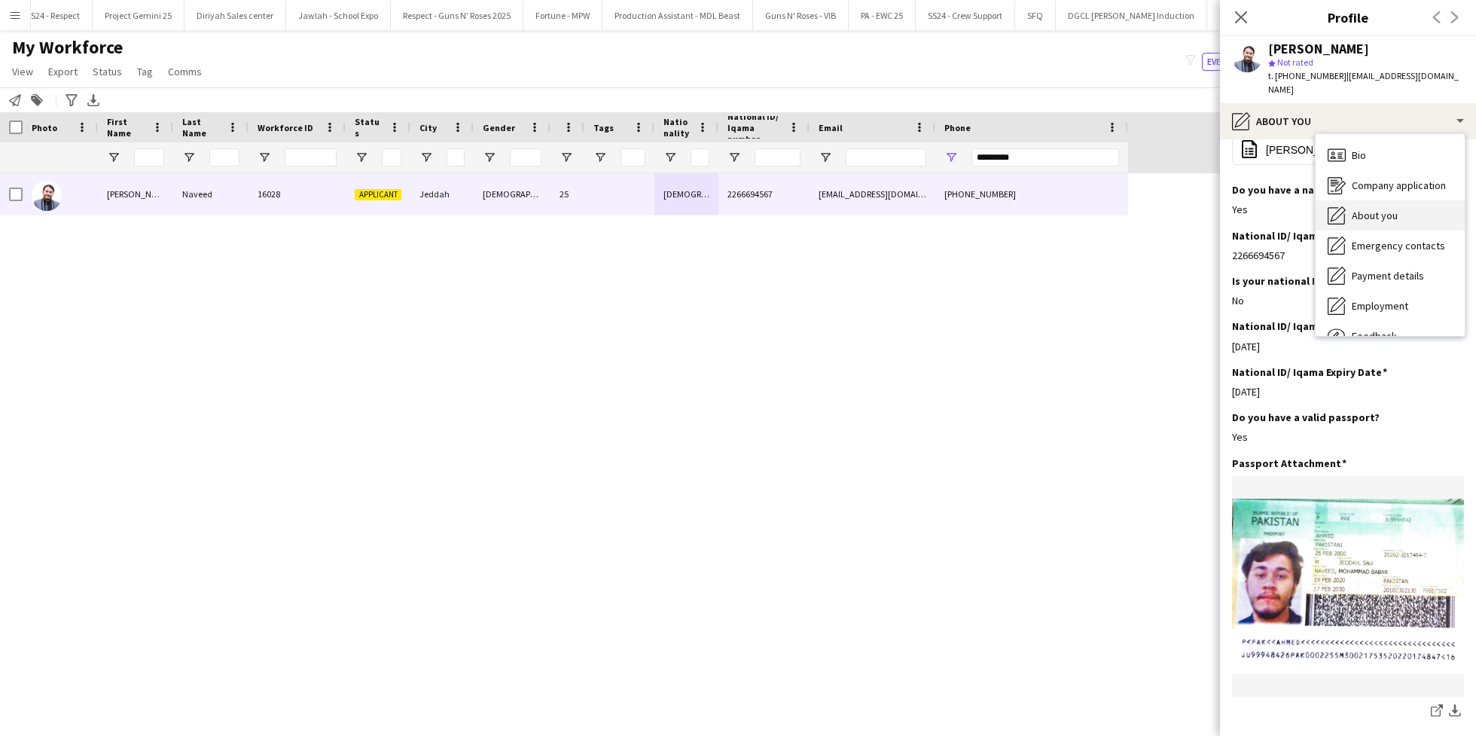
click at [1386, 209] on span "About you" at bounding box center [1375, 216] width 46 height 14
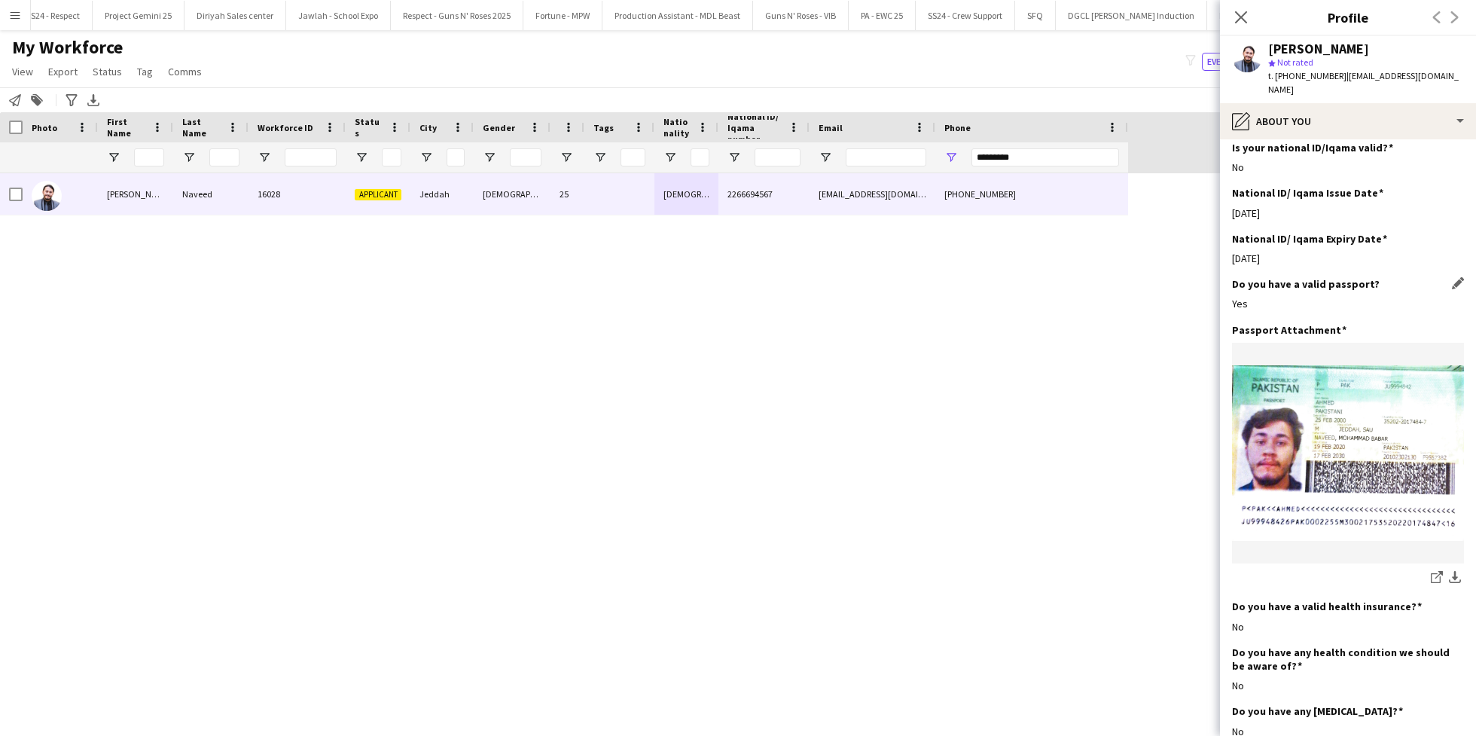
scroll to position [578, 0]
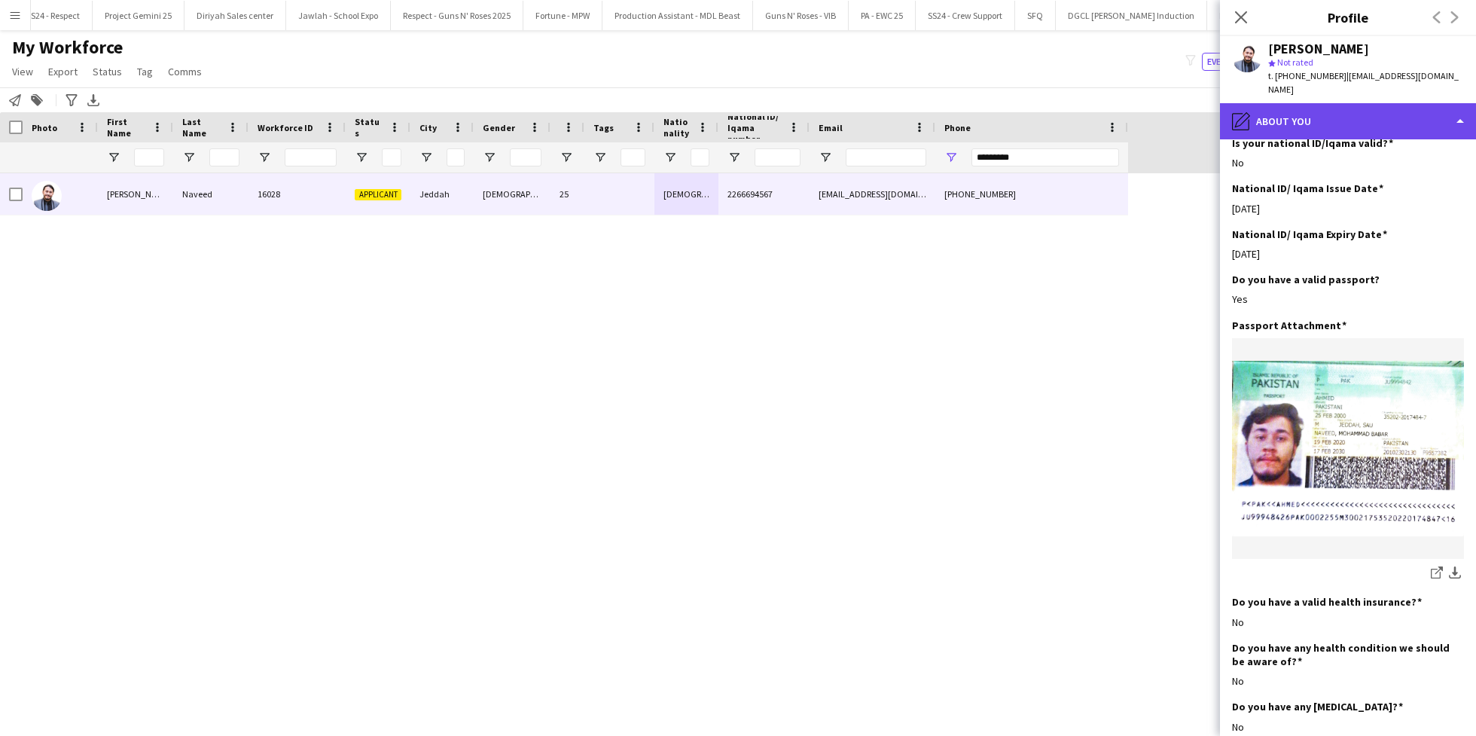
click at [1319, 105] on div "pencil4 About you" at bounding box center [1348, 121] width 256 height 36
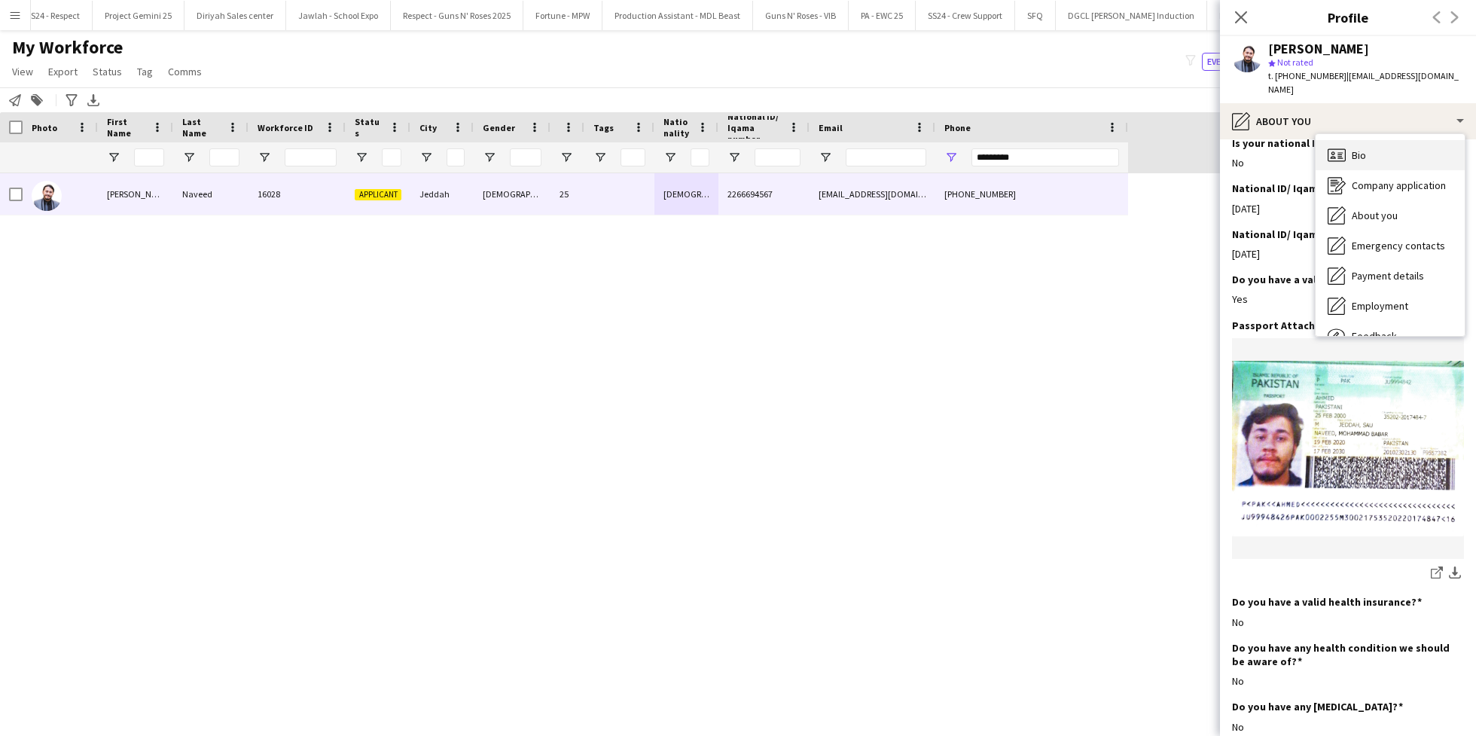
click at [1349, 140] on div "Bio Bio" at bounding box center [1390, 155] width 149 height 30
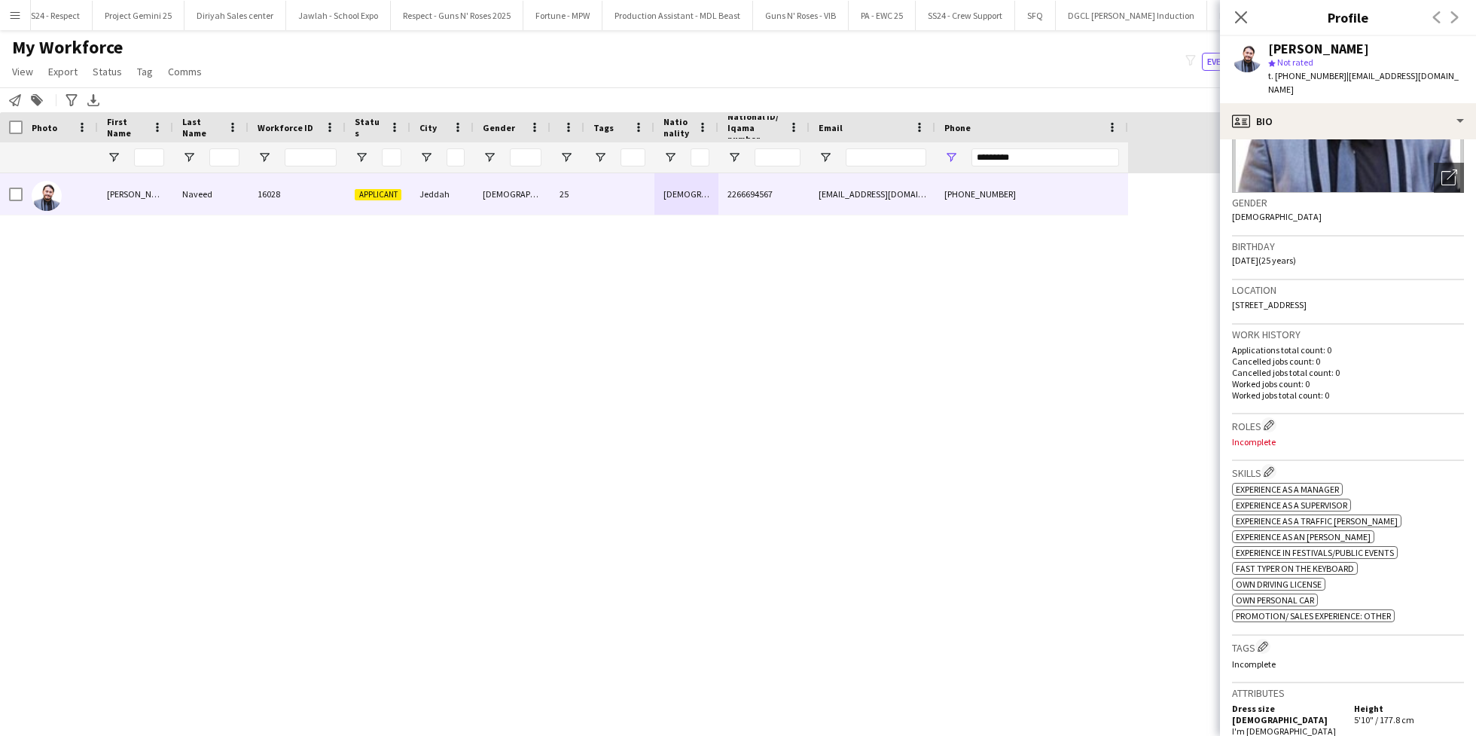
scroll to position [188, 0]
click at [1273, 416] on app-icon "Edit crew company roles" at bounding box center [1269, 421] width 11 height 11
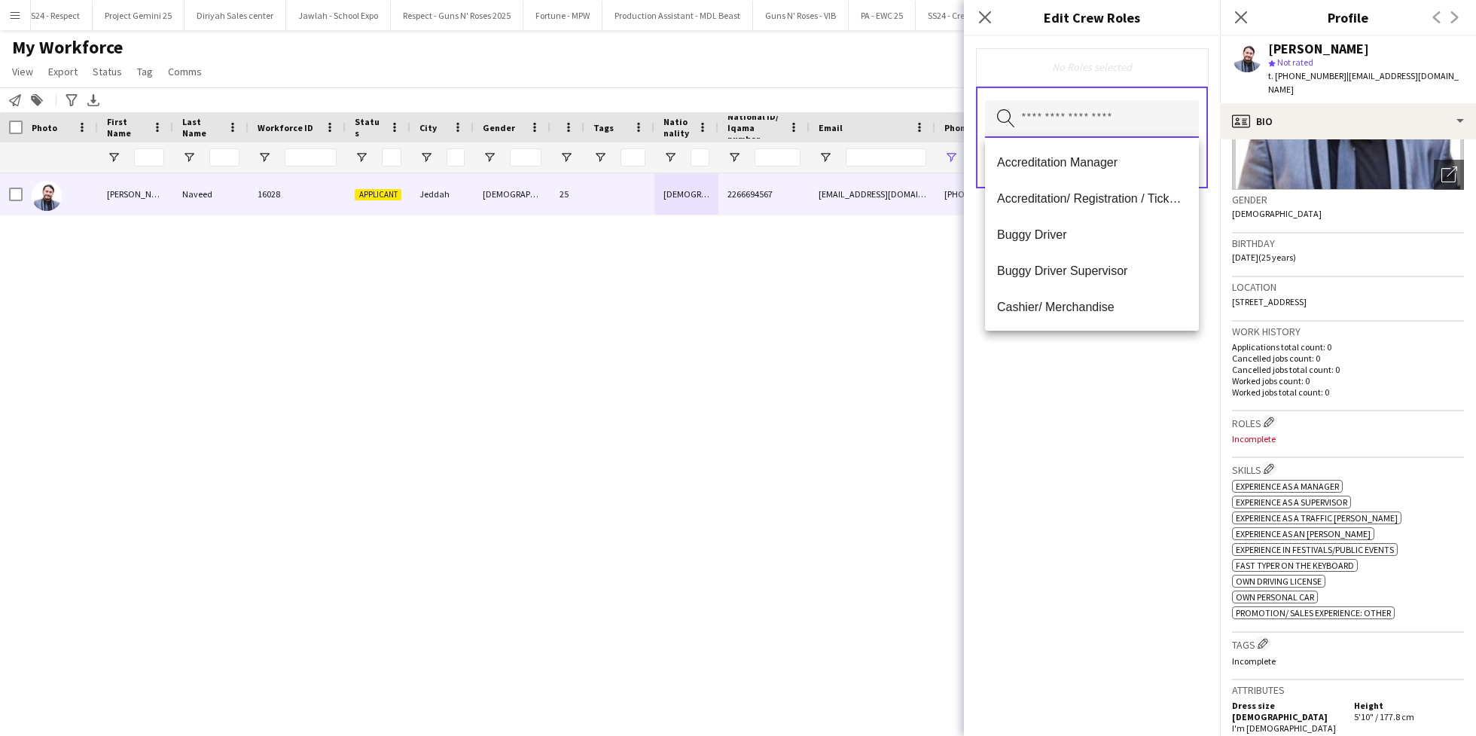
click at [1058, 121] on input "text" at bounding box center [1092, 119] width 214 height 38
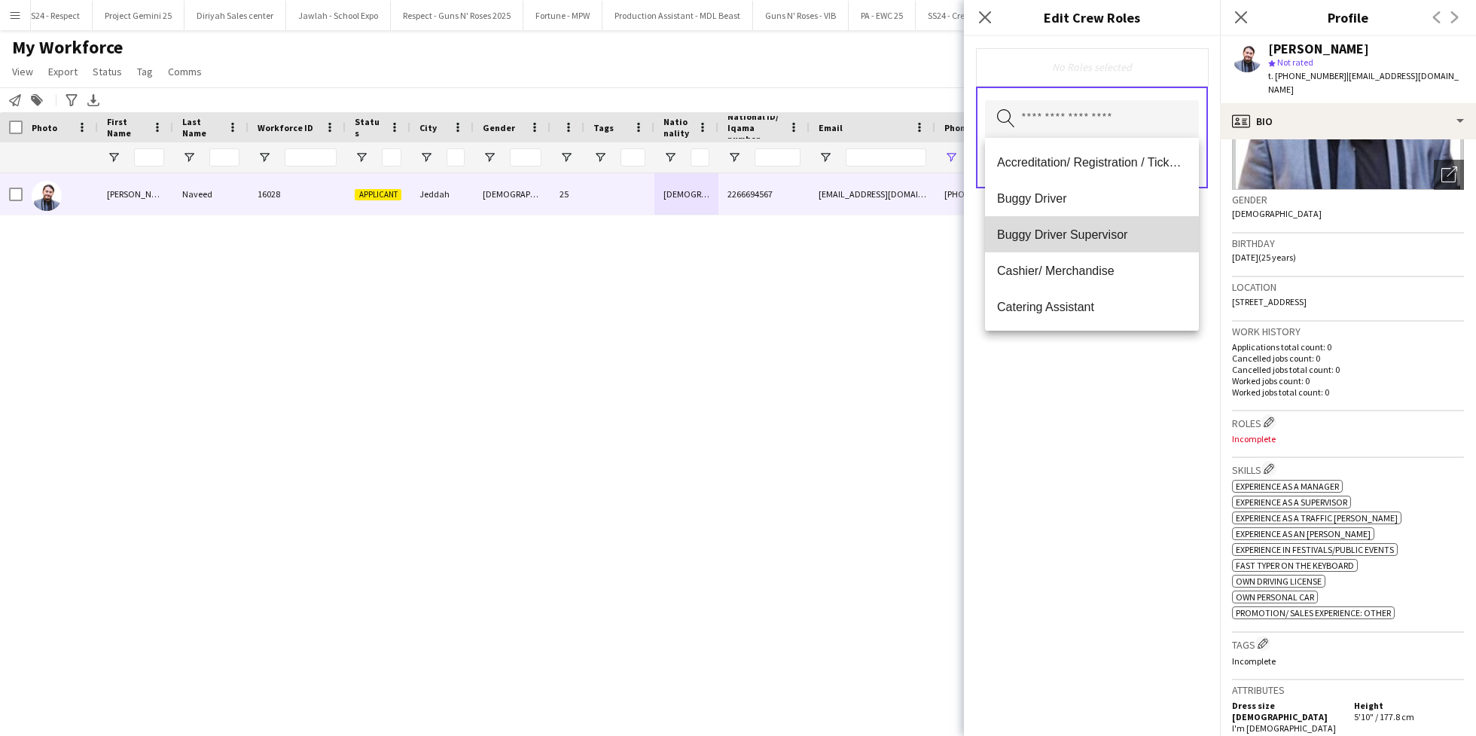
click at [1122, 236] on span "Buggy Driver Supervisor" at bounding box center [1092, 234] width 190 height 14
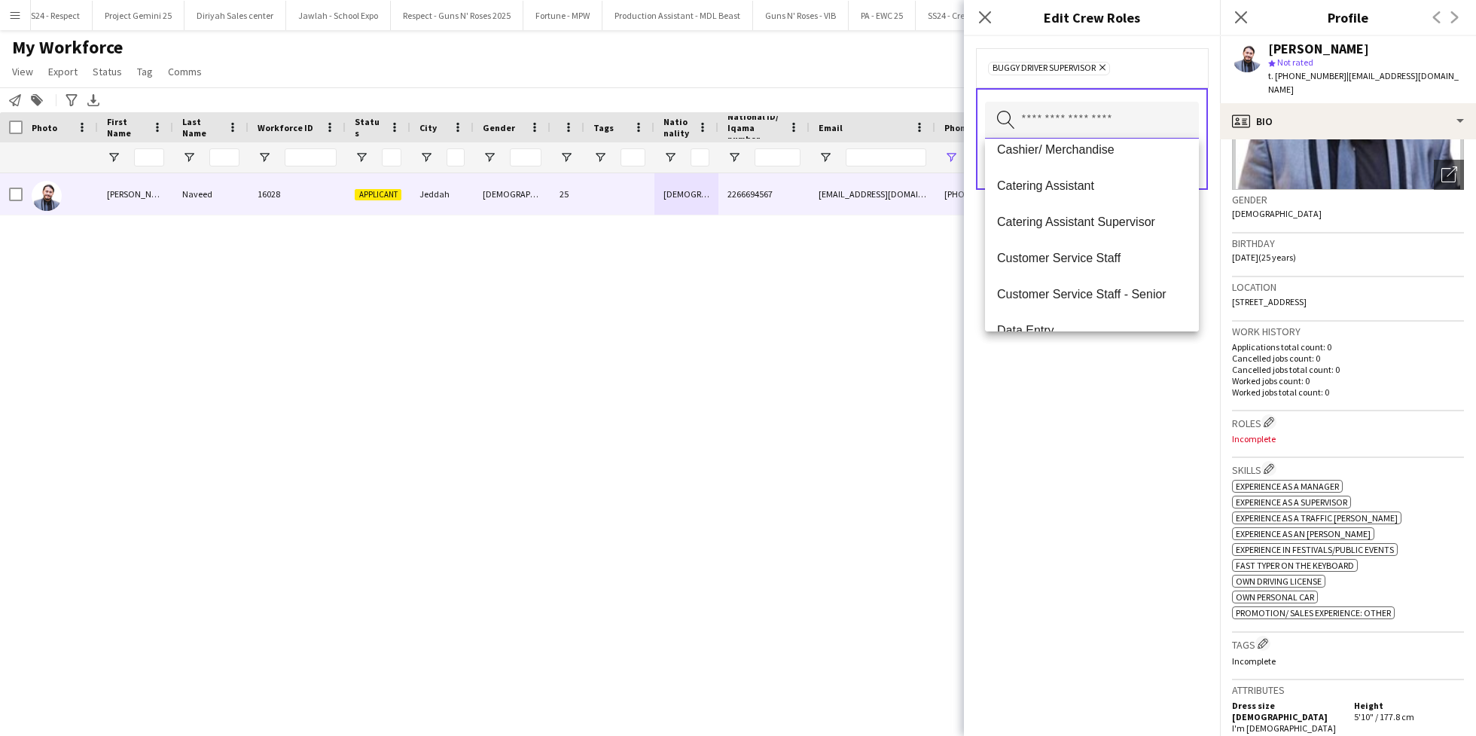
scroll to position [118, 0]
click at [1122, 236] on mat-option "Catering Assistant Supervisor" at bounding box center [1092, 225] width 214 height 36
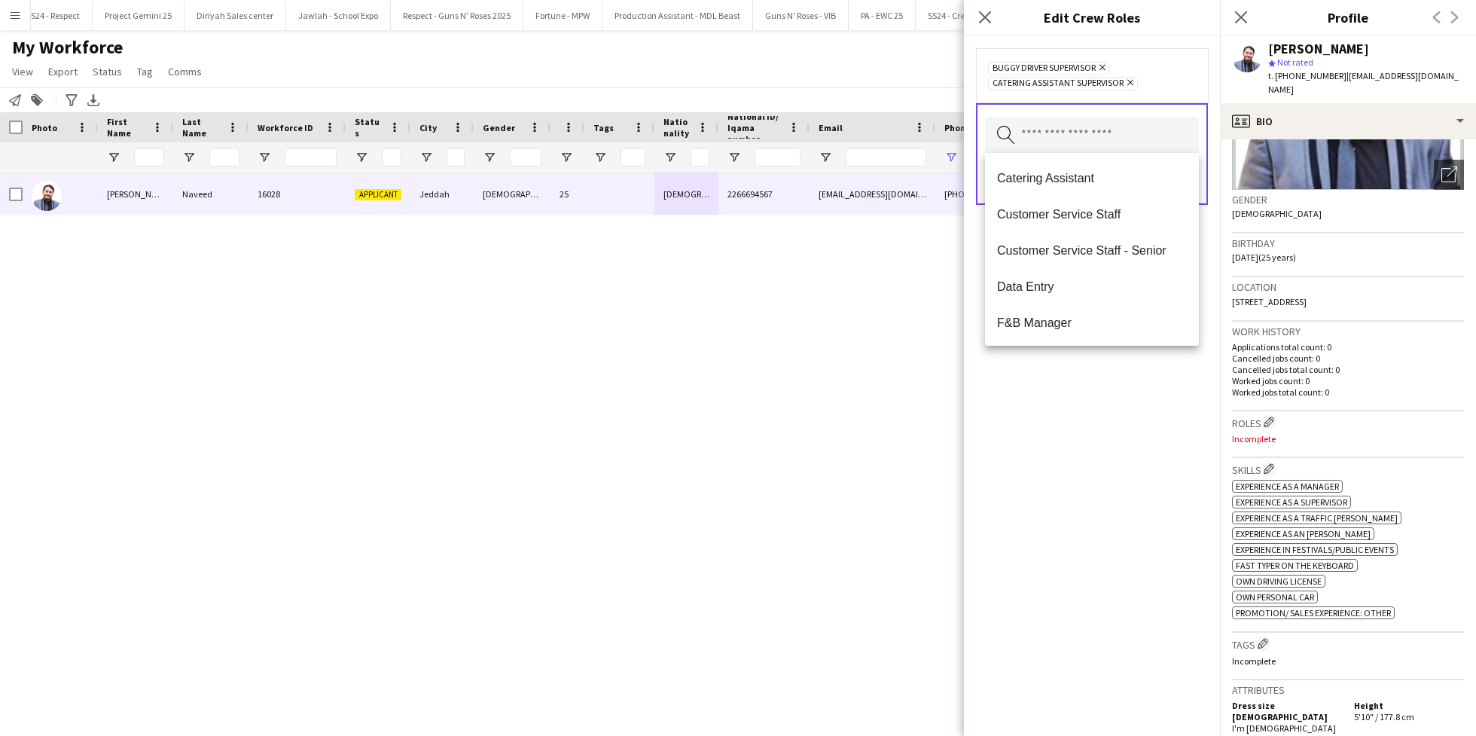
scroll to position [164, 0]
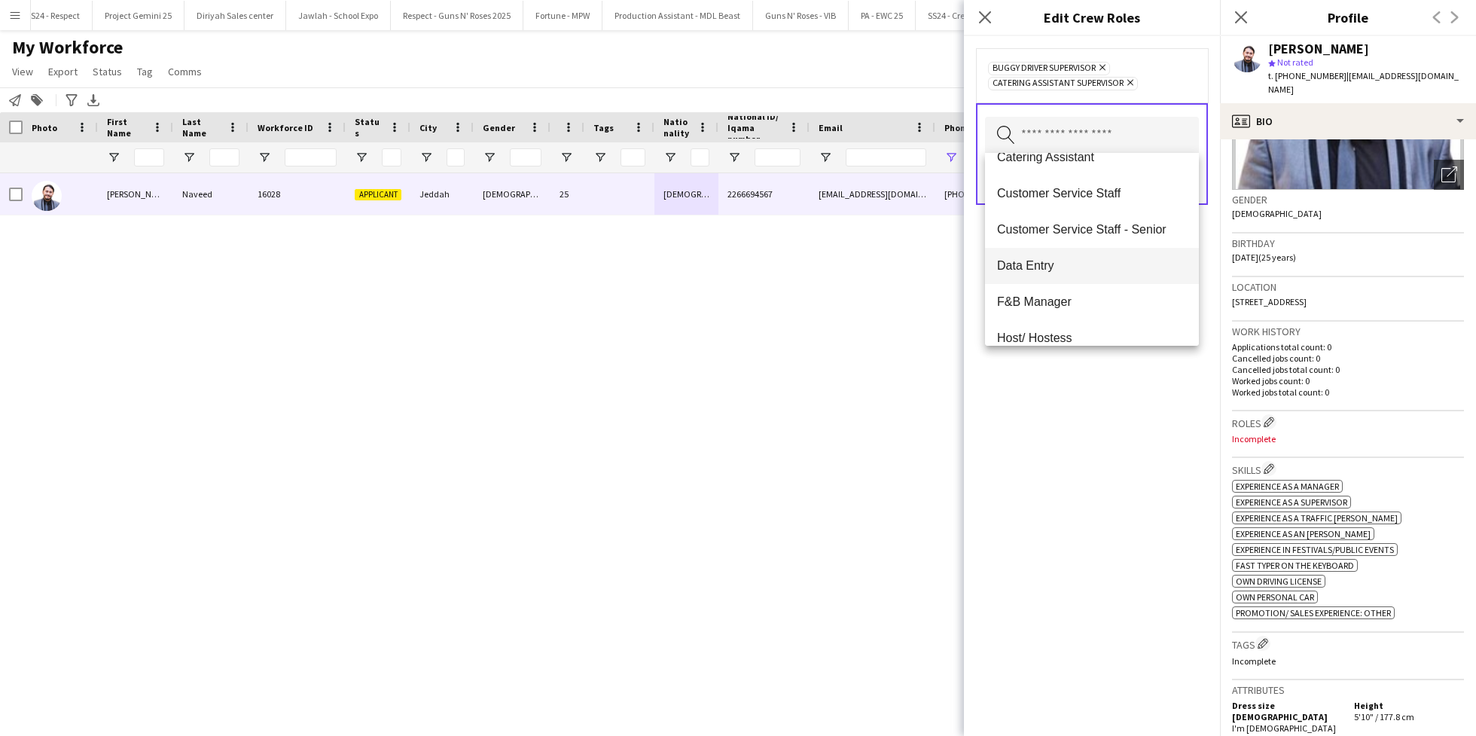
click at [1098, 258] on span "Data Entry" at bounding box center [1092, 265] width 190 height 14
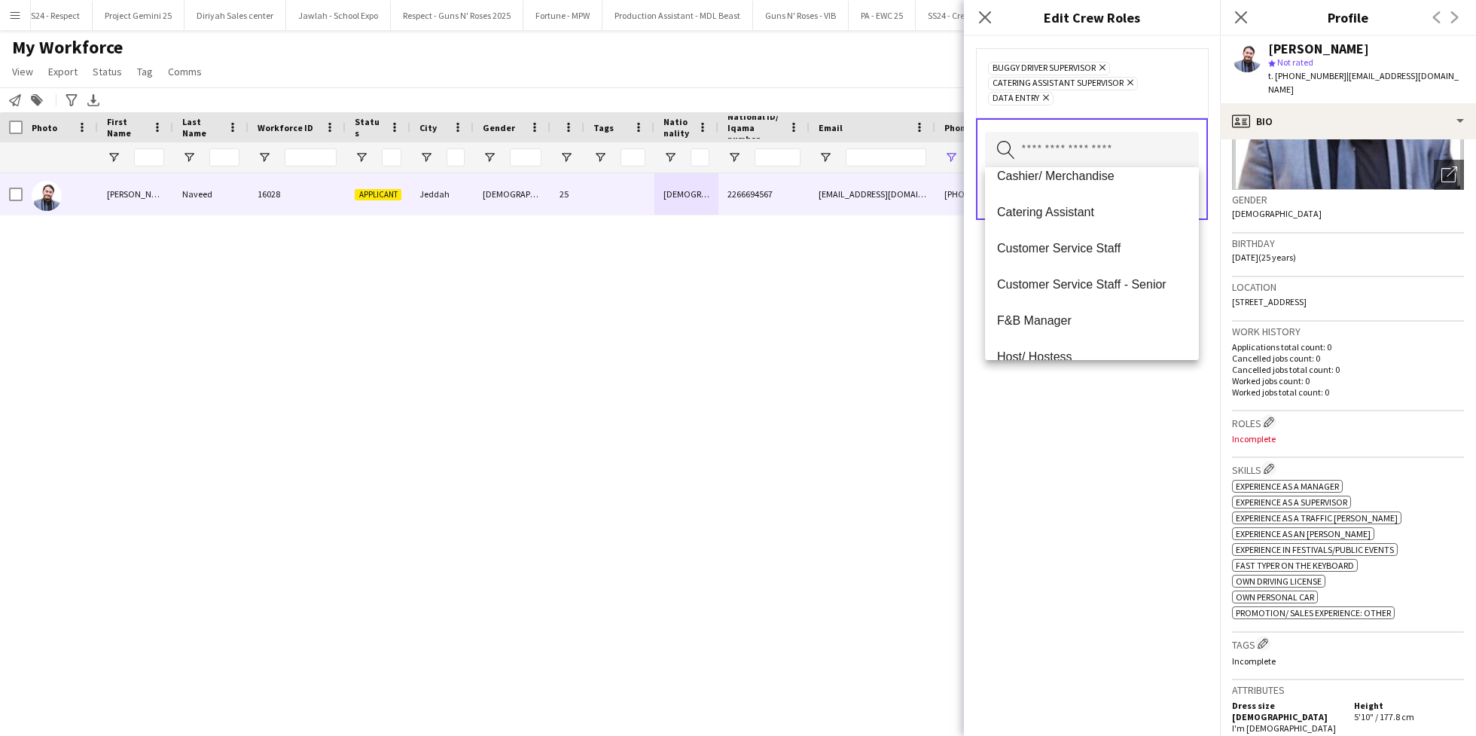
scroll to position [130, 0]
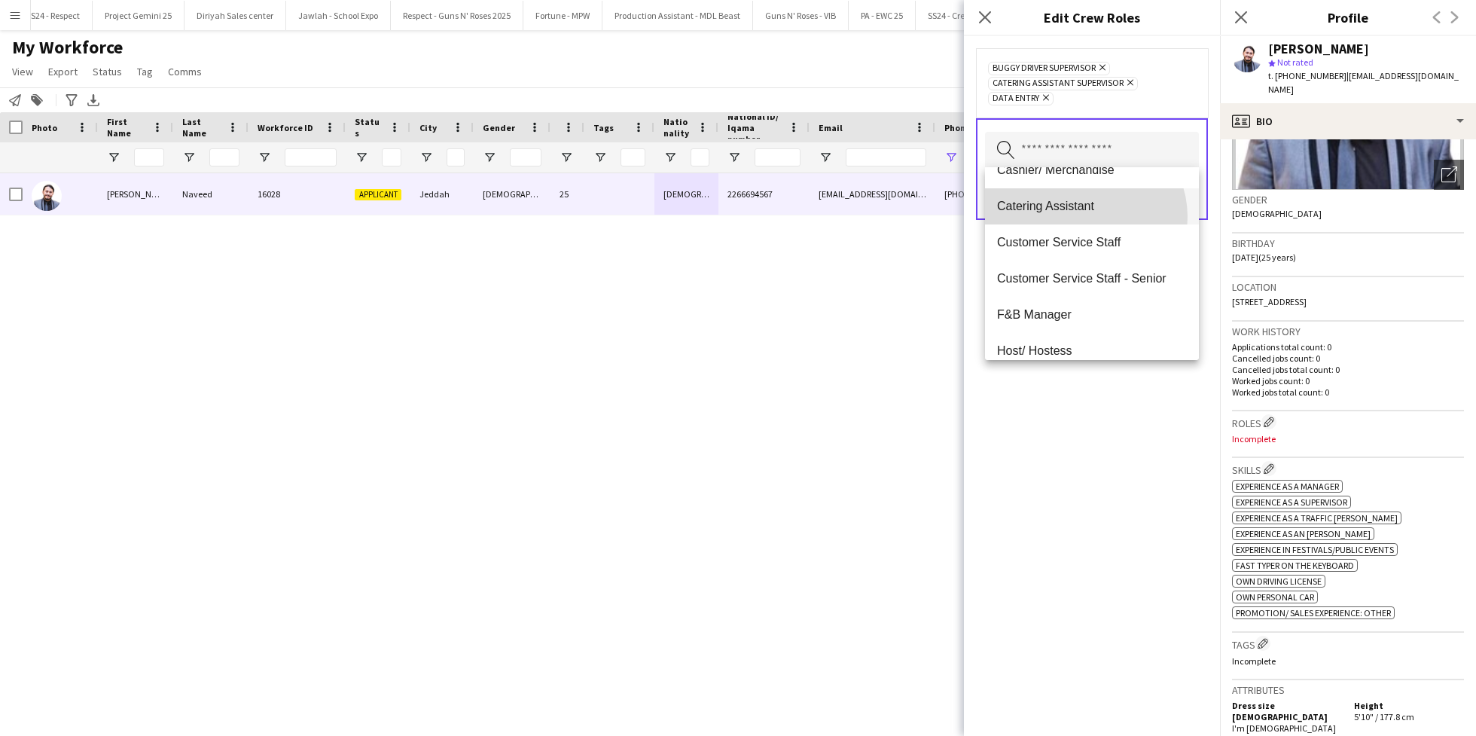
click at [1082, 217] on mat-option "Catering Assistant" at bounding box center [1092, 206] width 214 height 36
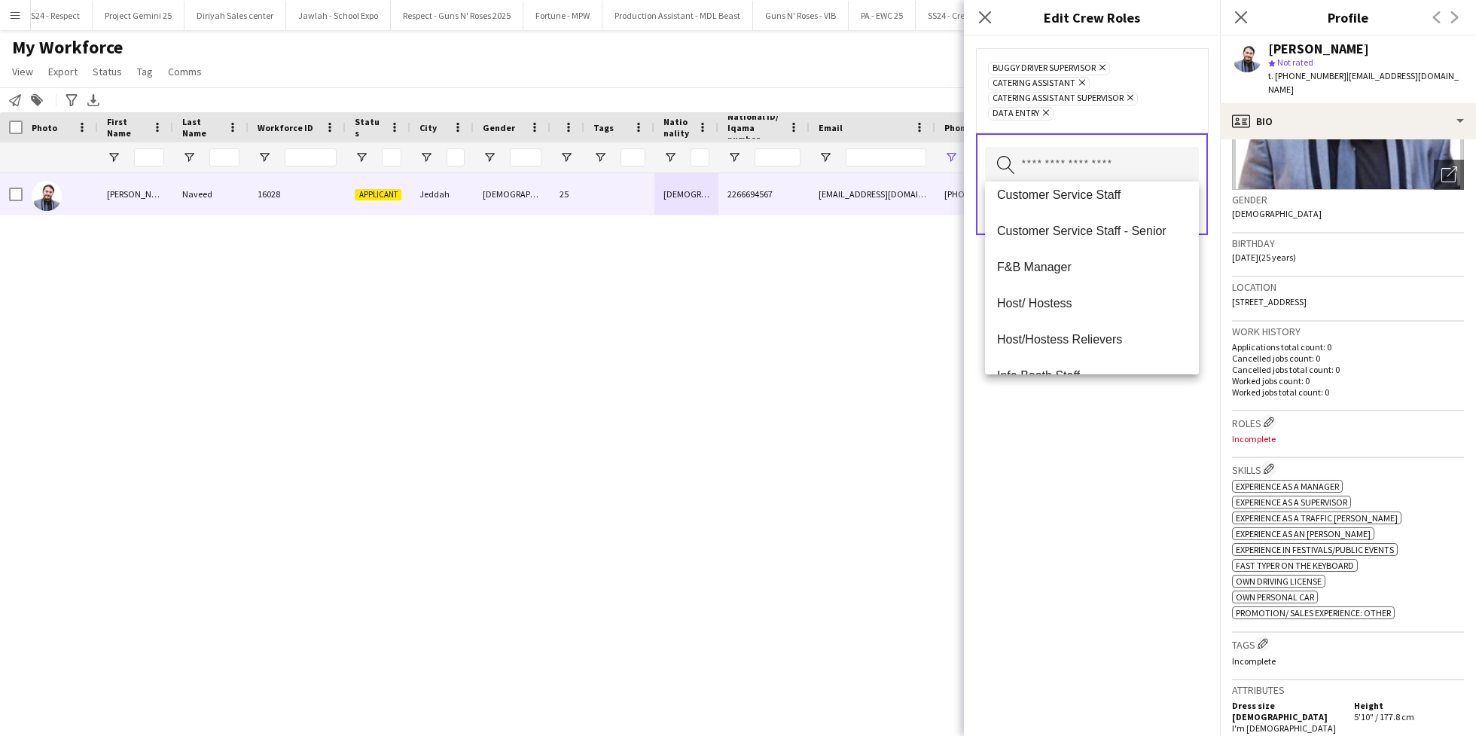
scroll to position [160, 0]
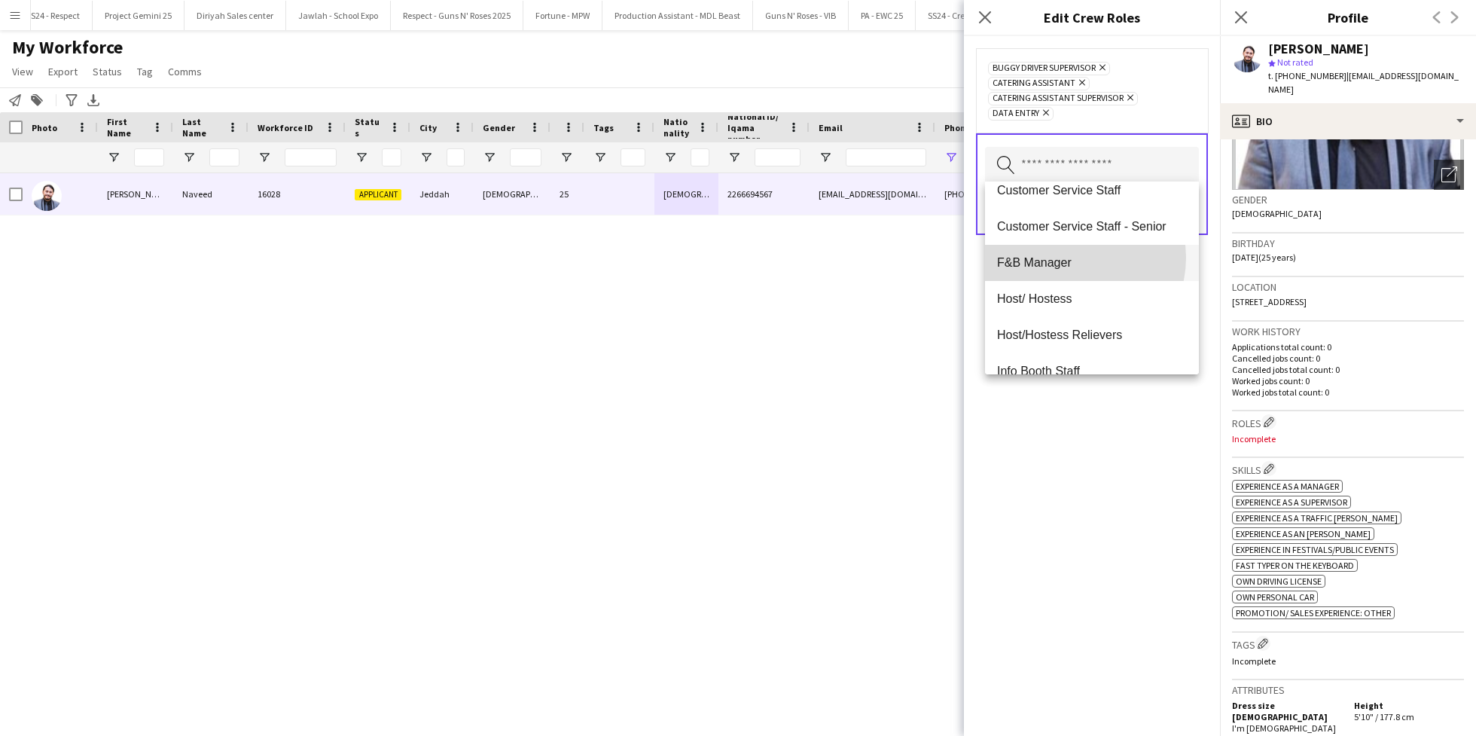
click at [1073, 258] on span "F&B Manager" at bounding box center [1092, 262] width 190 height 14
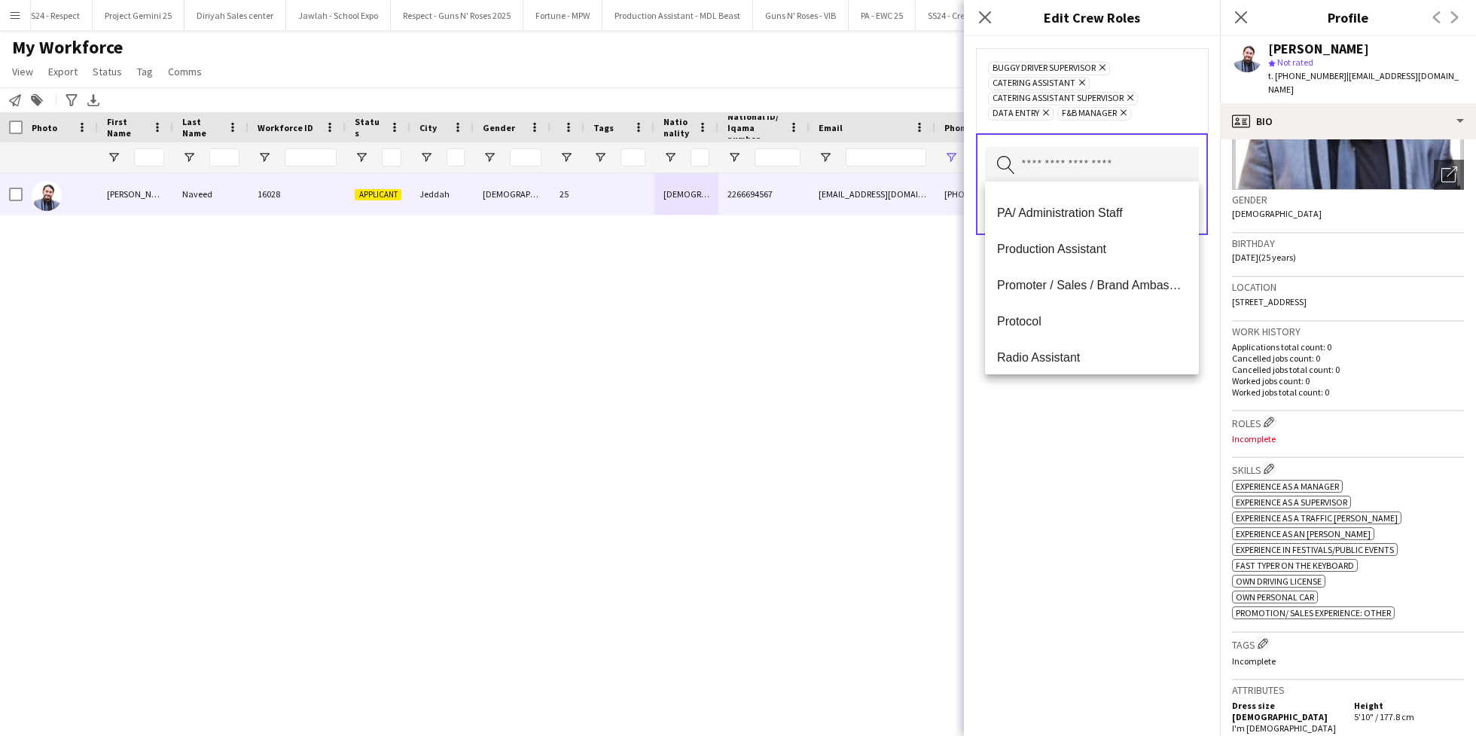
scroll to position [570, 0]
click at [1068, 224] on mat-option "PA/ Administration Staff" at bounding box center [1092, 214] width 214 height 36
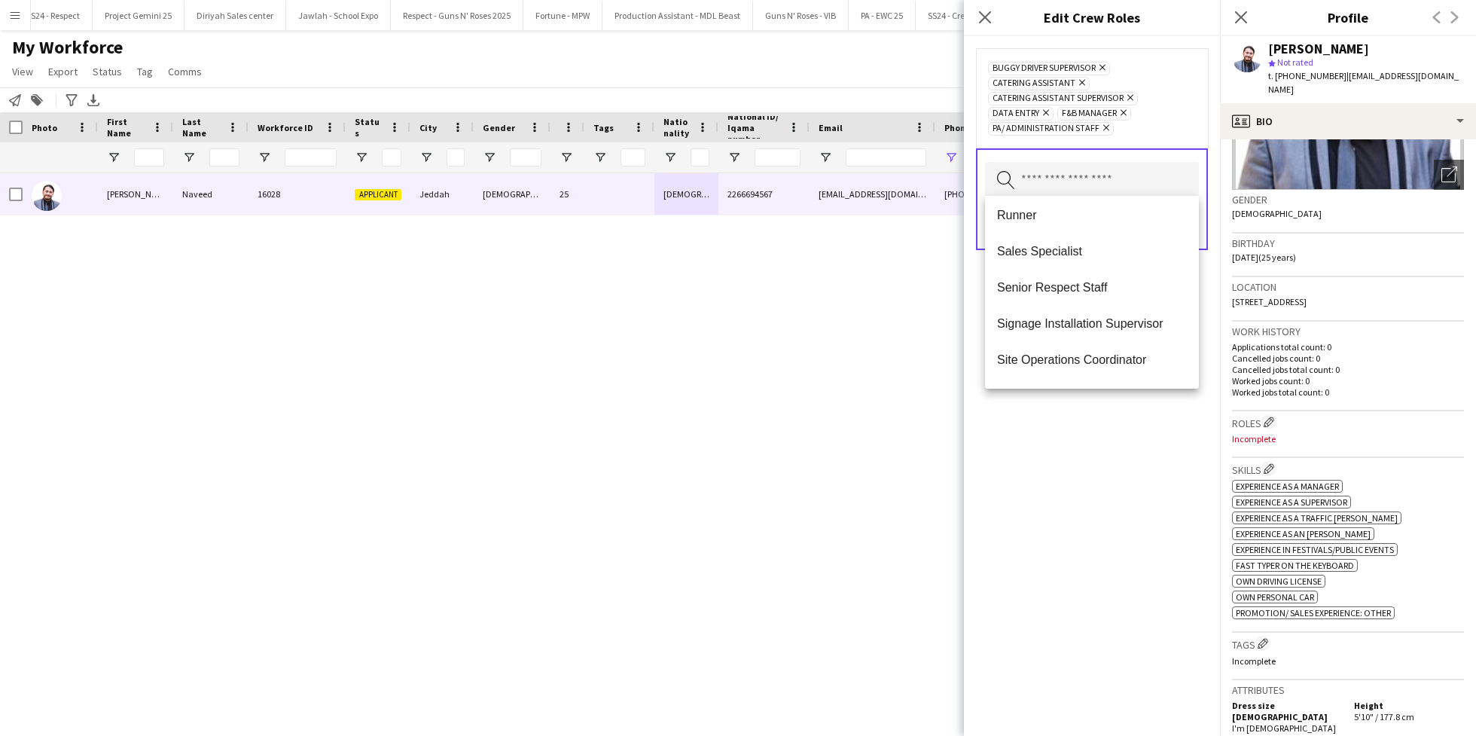
scroll to position [947, 0]
click at [1063, 218] on span "Runner" at bounding box center [1092, 213] width 190 height 14
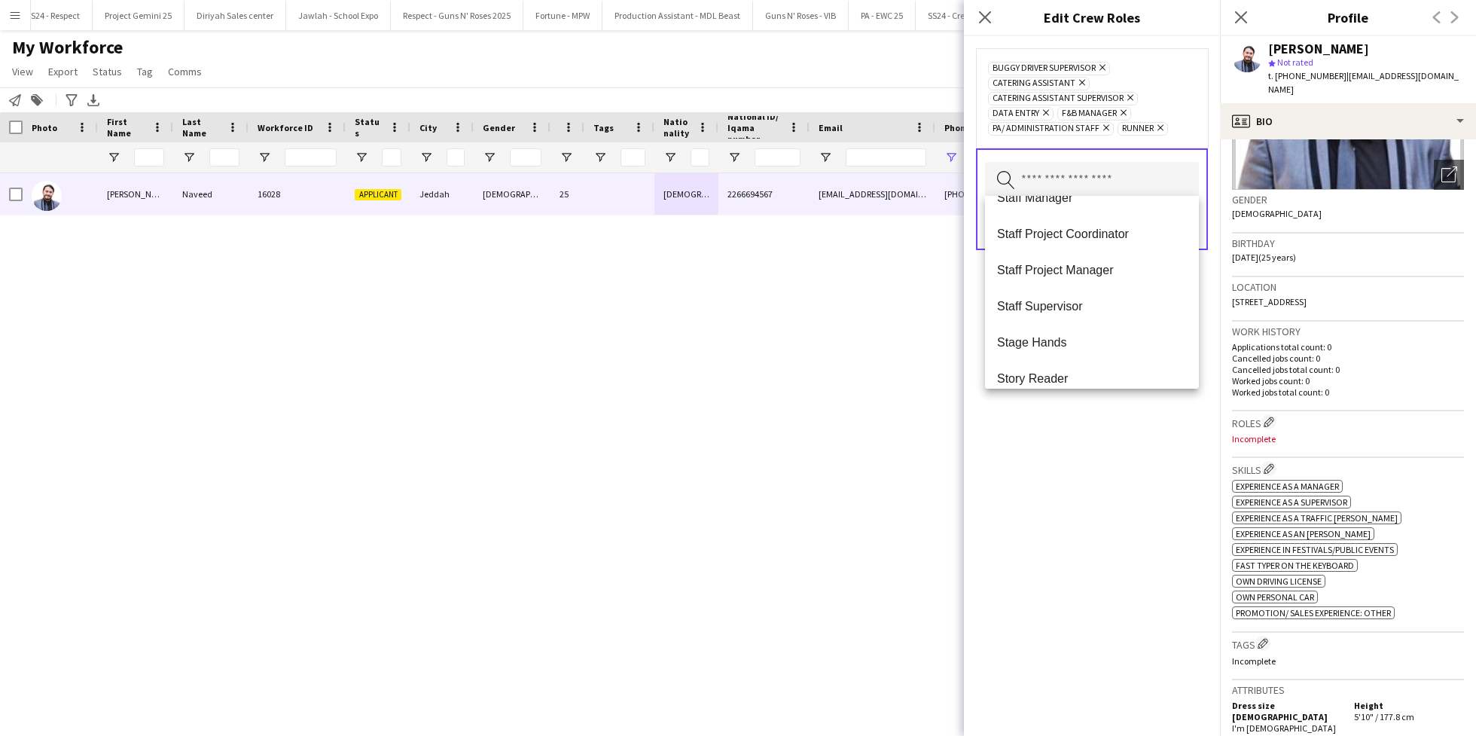
scroll to position [1020, 0]
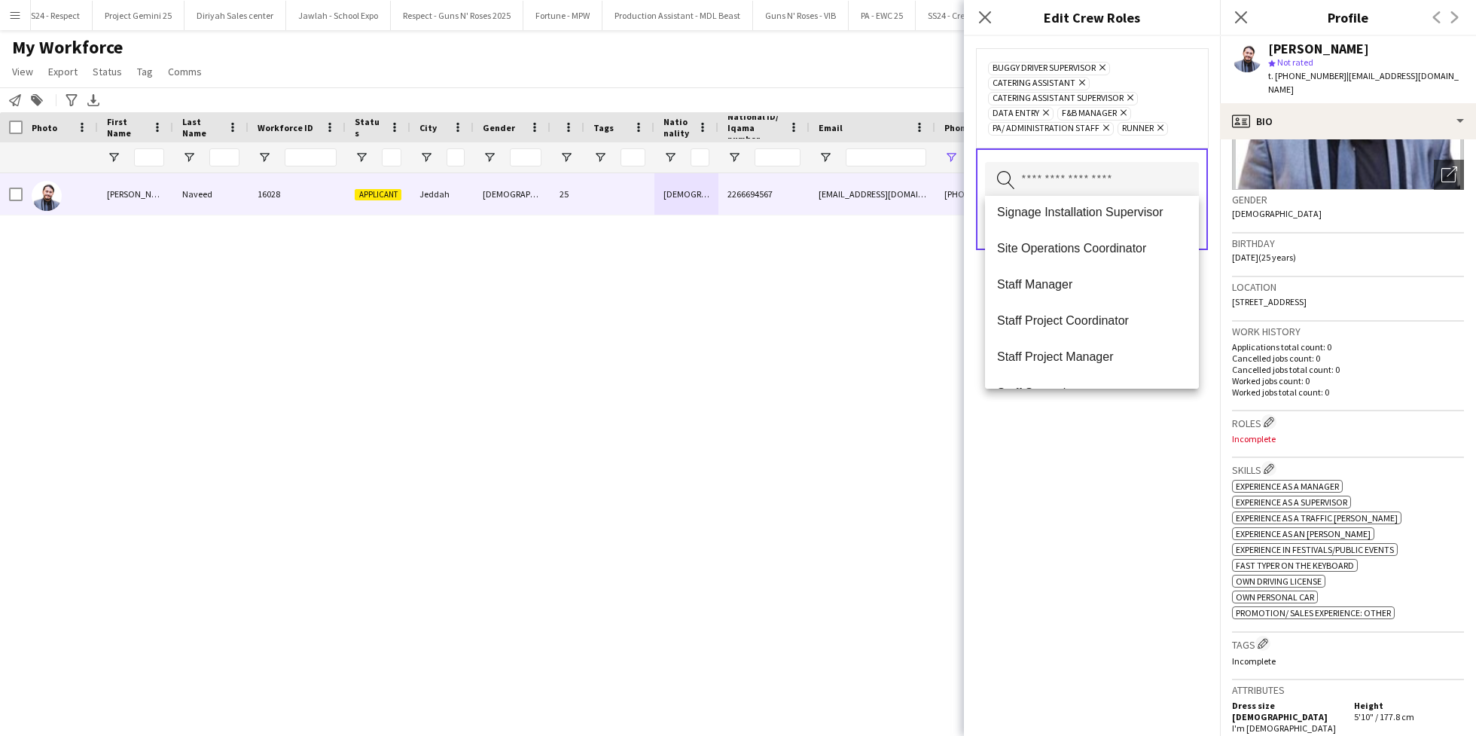
click at [1081, 472] on div "Buggy Driver Supervisor Remove Catering Assistant Remove Catering Assistant Sup…" at bounding box center [1092, 386] width 256 height 700
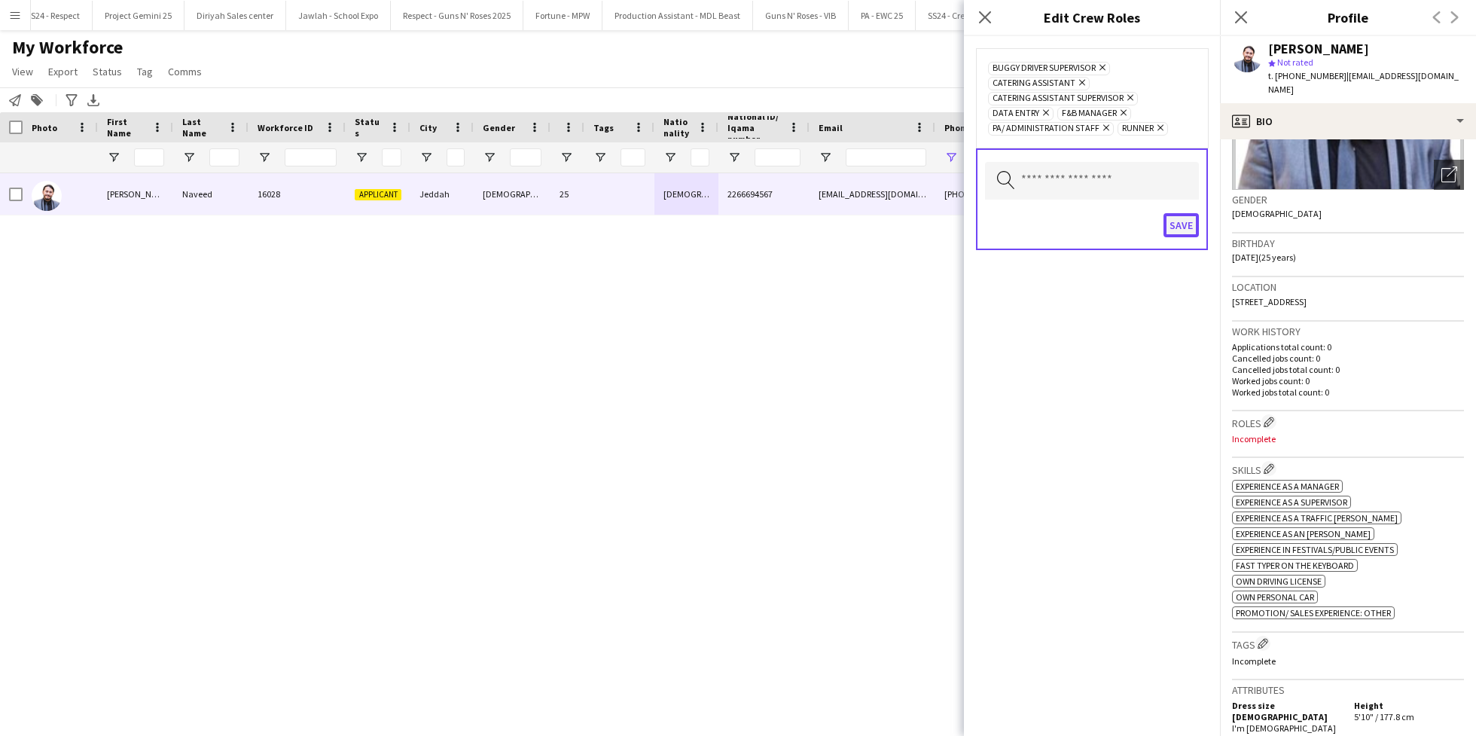
click at [1180, 221] on button "Save" at bounding box center [1181, 225] width 35 height 24
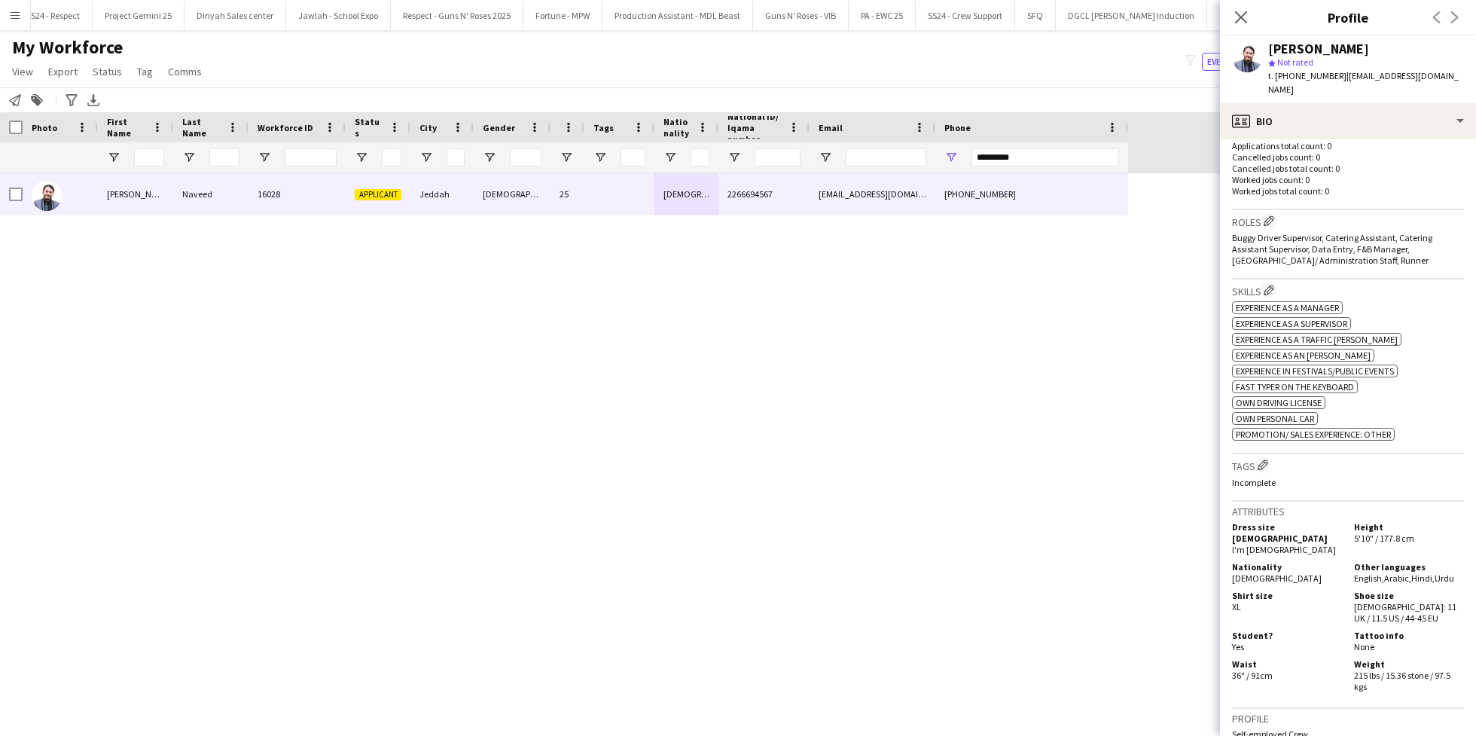
scroll to position [410, 0]
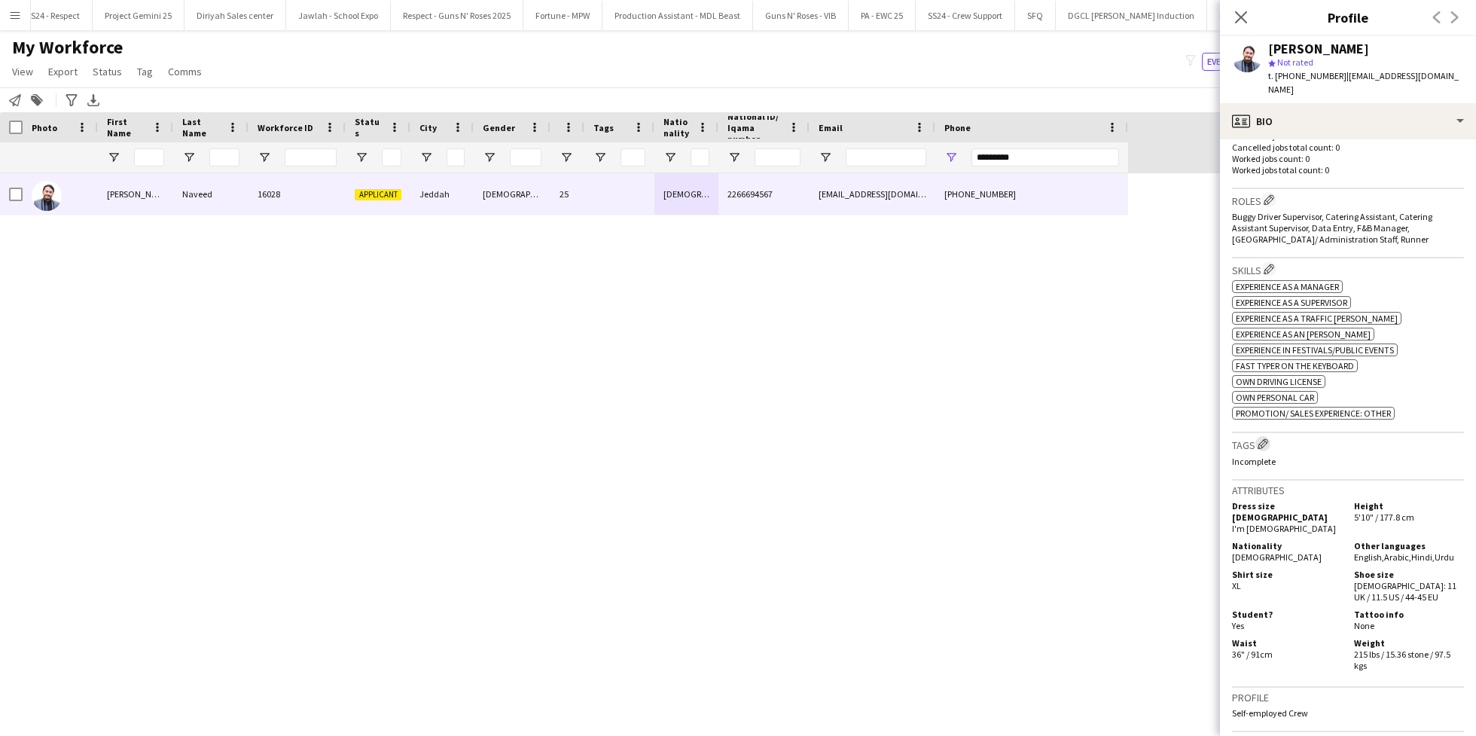
click at [1267, 438] on app-icon "Edit crew company tags" at bounding box center [1263, 443] width 11 height 11
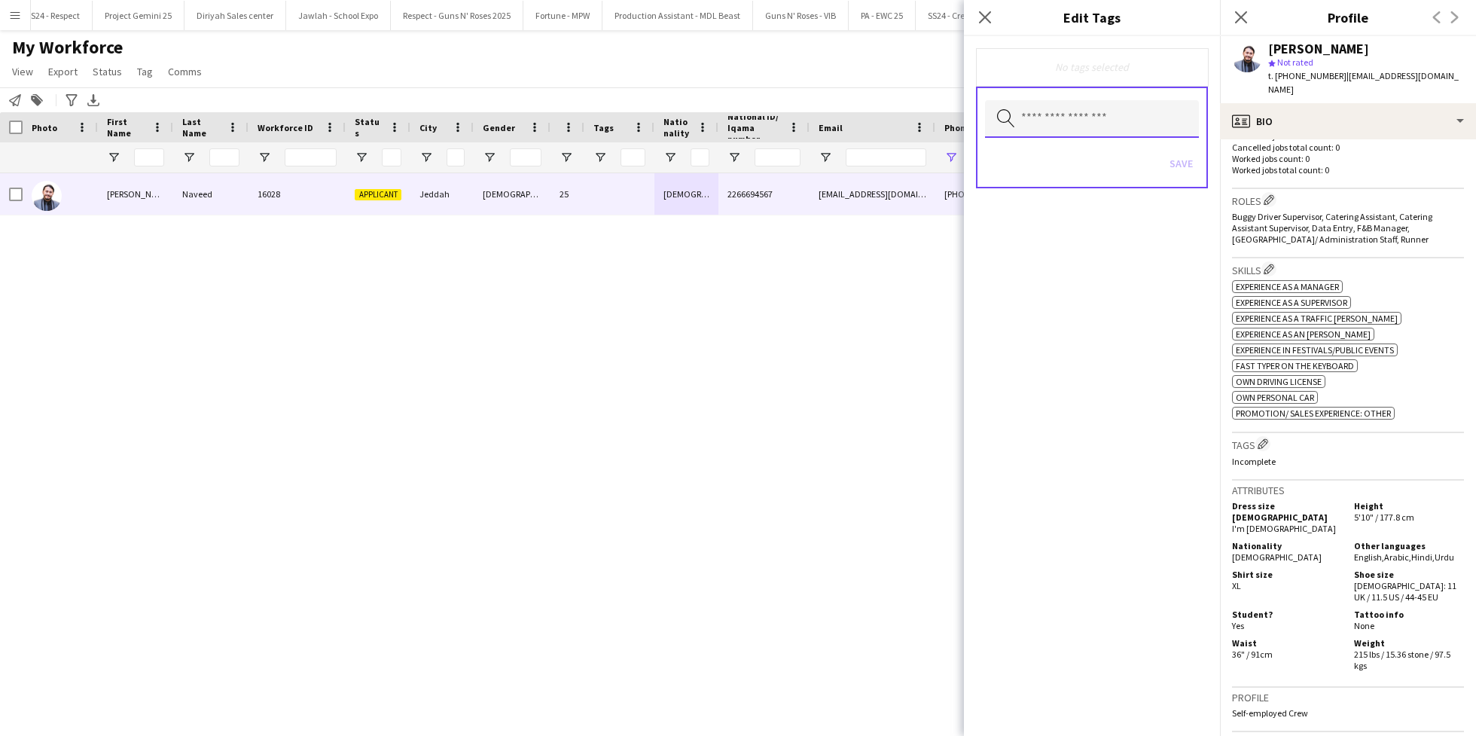
click at [1078, 114] on input "text" at bounding box center [1092, 119] width 214 height 38
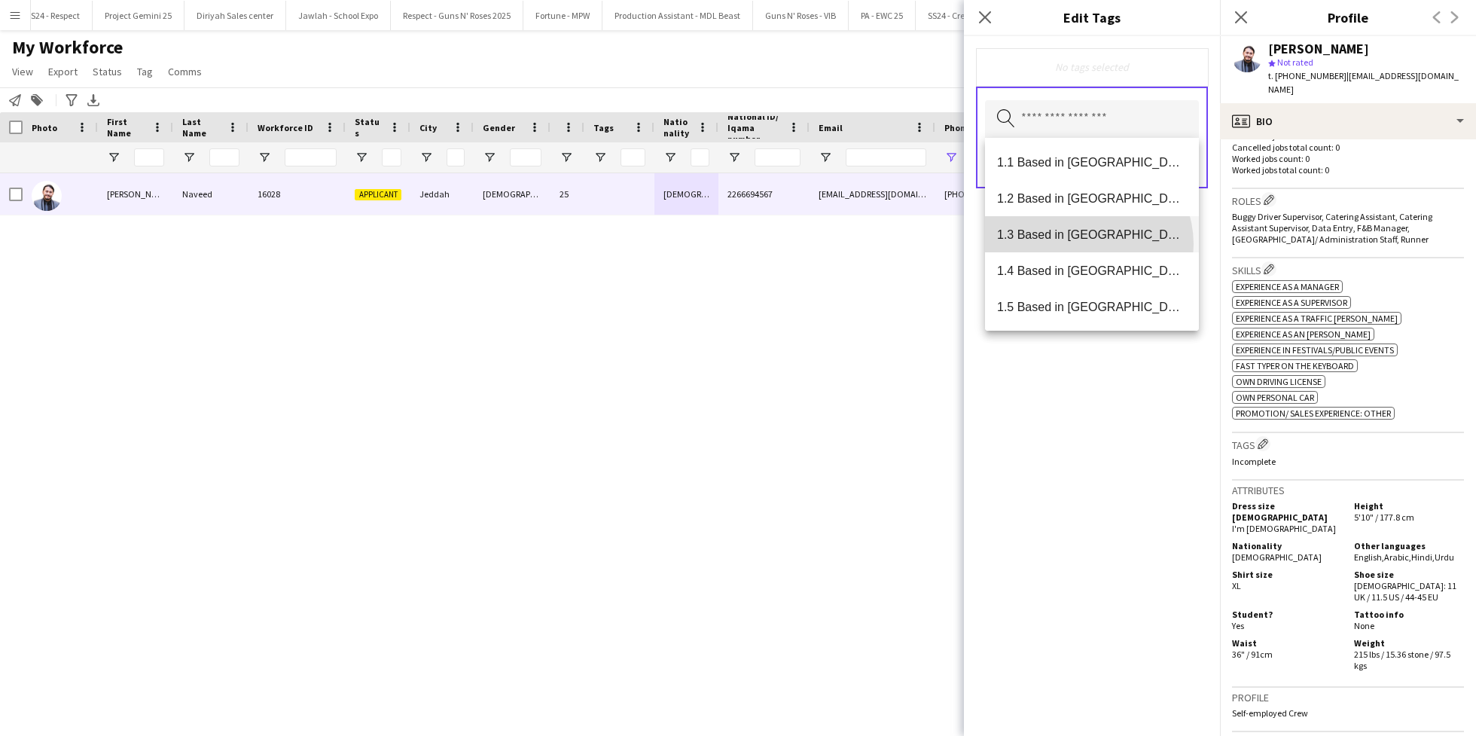
click at [1087, 244] on mat-option "1.3 Based in [GEOGRAPHIC_DATA]" at bounding box center [1092, 234] width 214 height 36
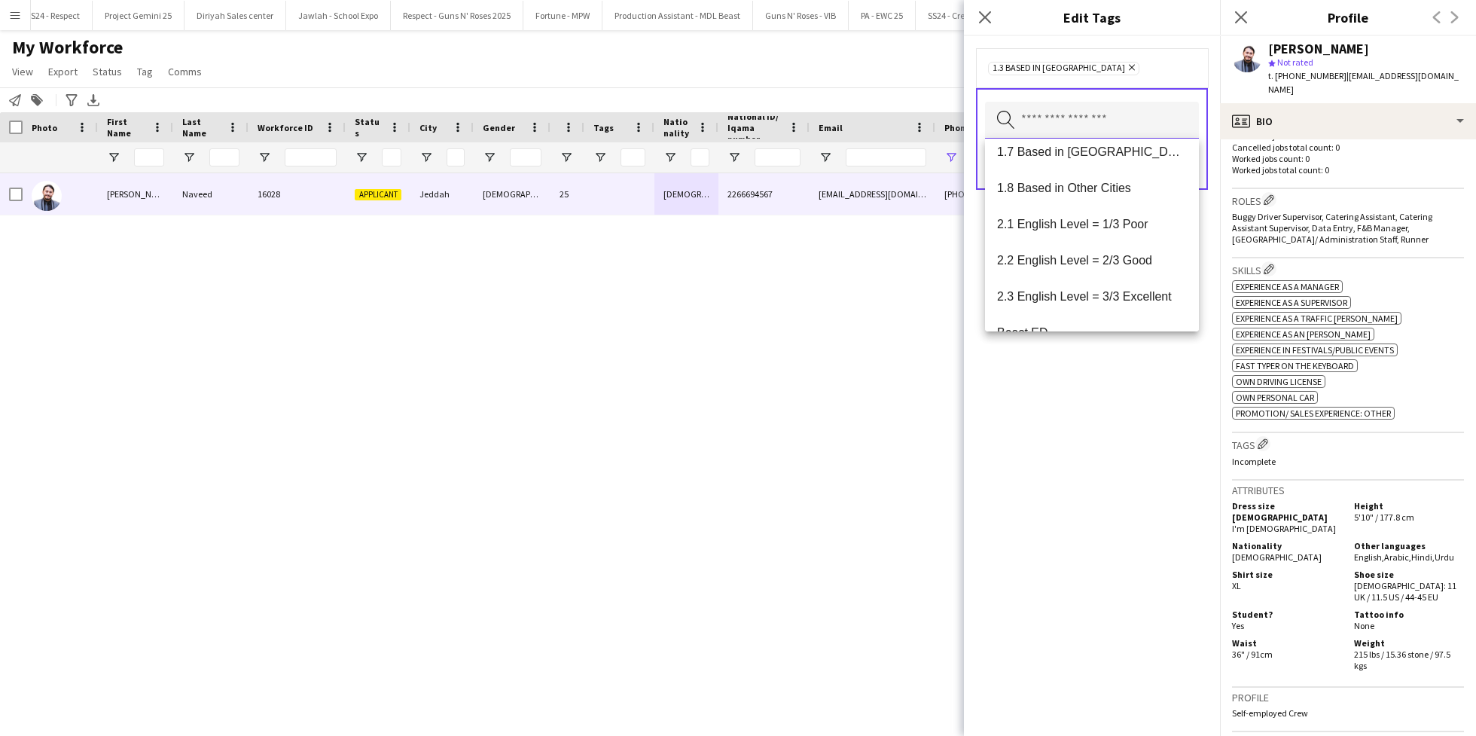
scroll to position [203, 0]
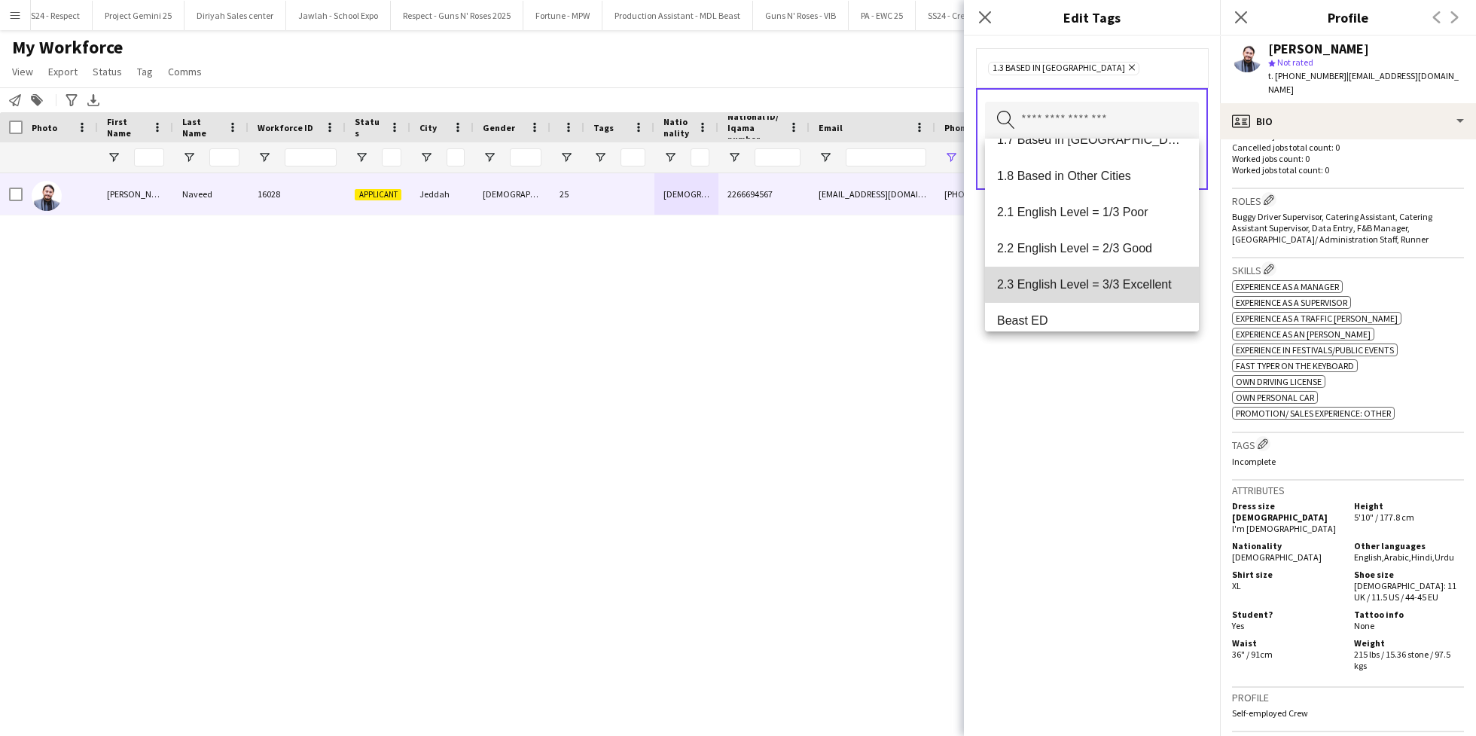
click at [1102, 275] on mat-option "2.3 English Level = 3/3 Excellent" at bounding box center [1092, 285] width 214 height 36
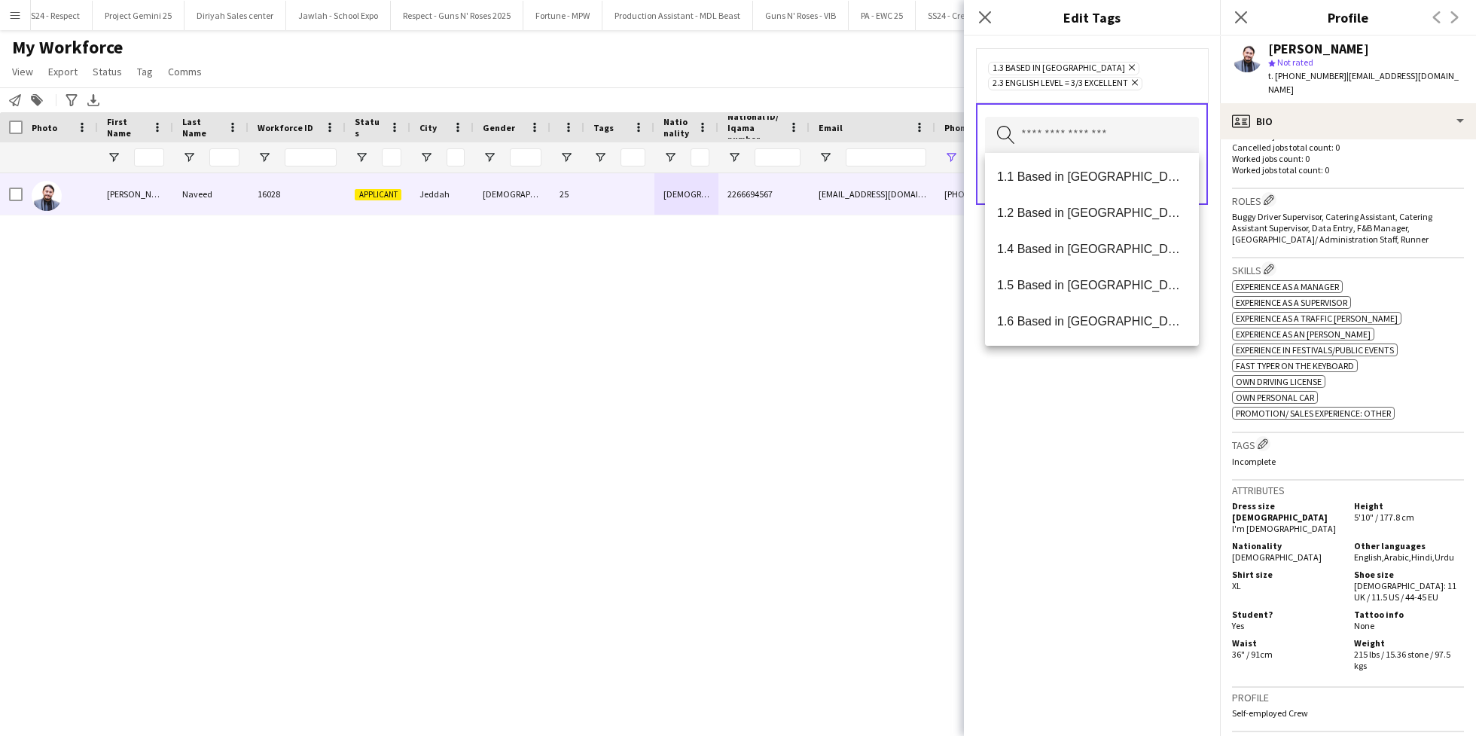
click at [1100, 443] on div "1.3 Based in [GEOGRAPHIC_DATA] Remove 2.3 English Level = 3/3 Excellent Remove …" at bounding box center [1092, 386] width 256 height 700
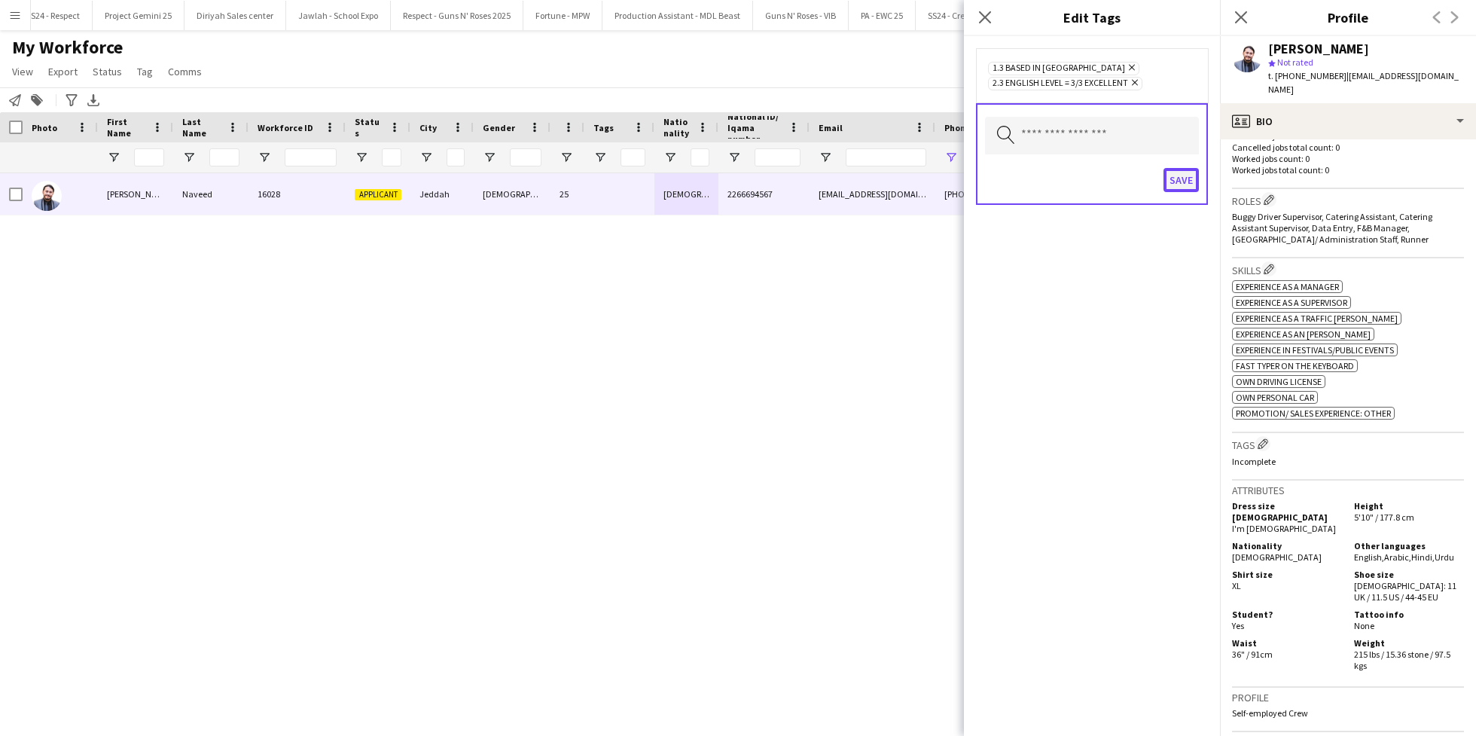
click at [1172, 185] on button "Save" at bounding box center [1181, 180] width 35 height 24
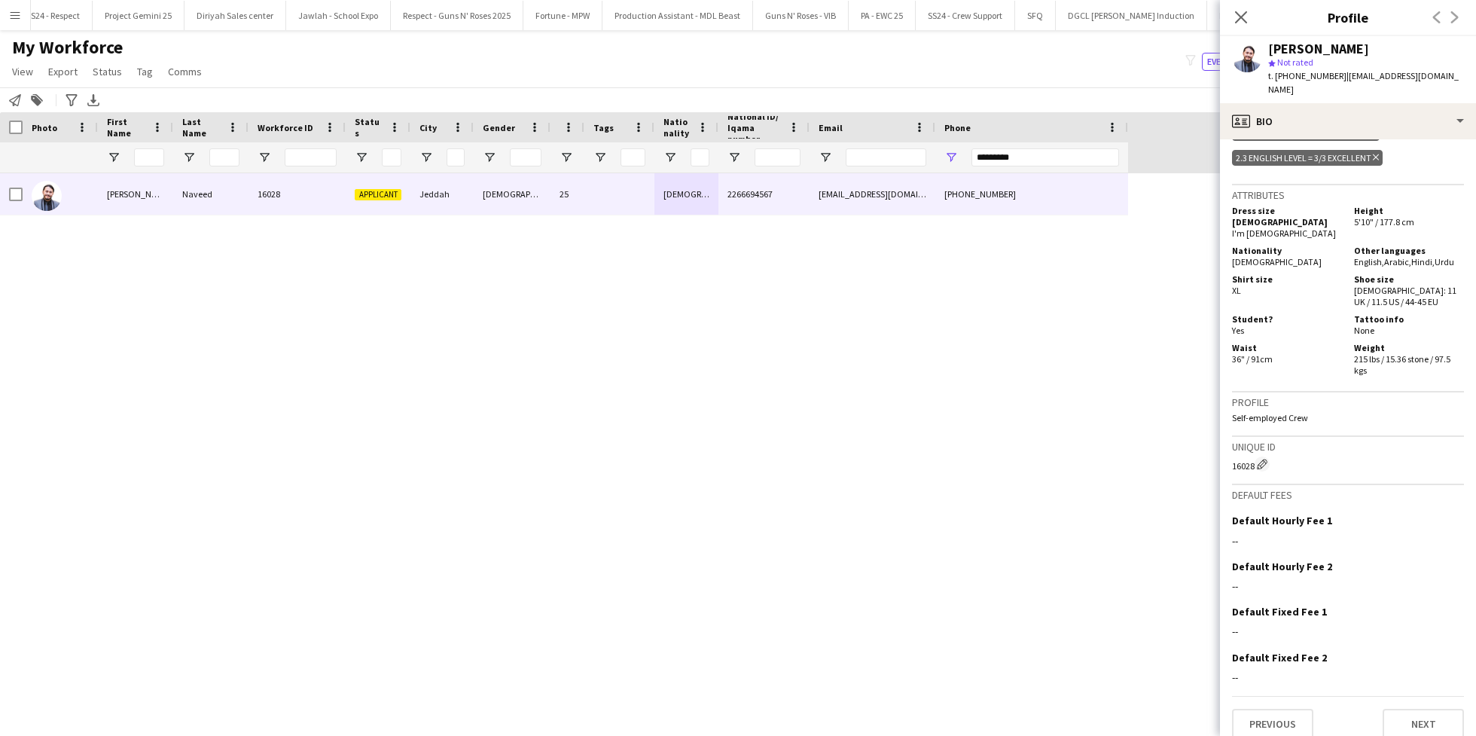
scroll to position [0, 0]
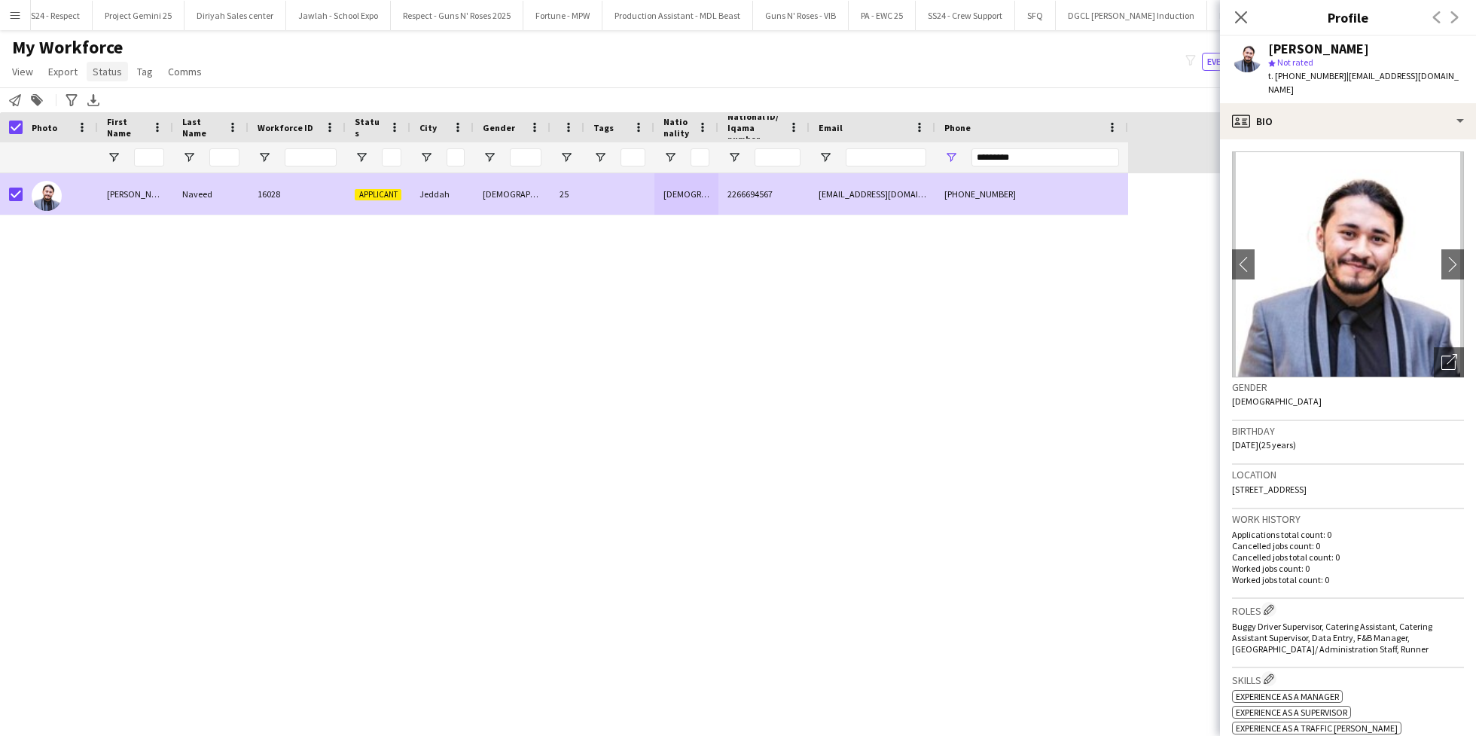
click at [102, 69] on span "Status" at bounding box center [107, 72] width 29 height 14
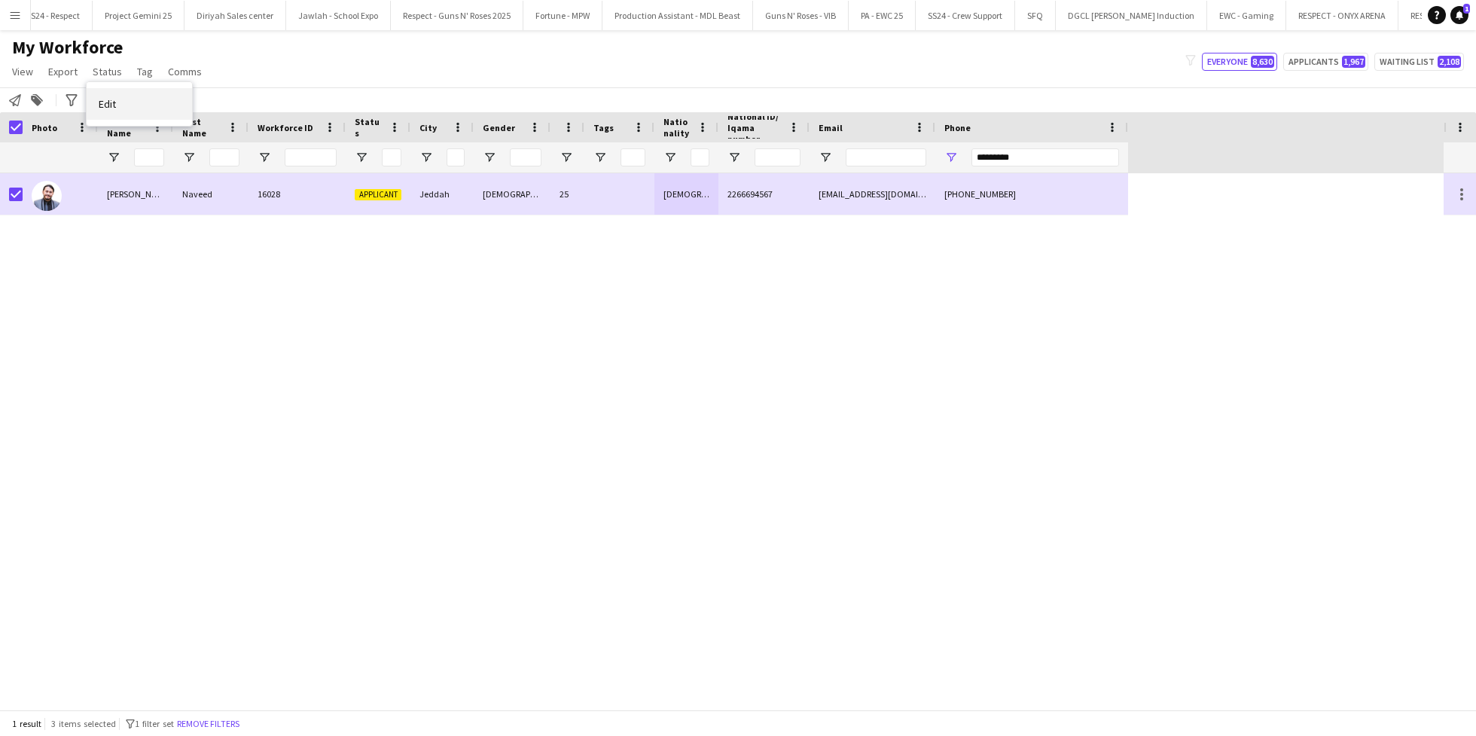
click at [119, 93] on link "Edit" at bounding box center [139, 104] width 105 height 32
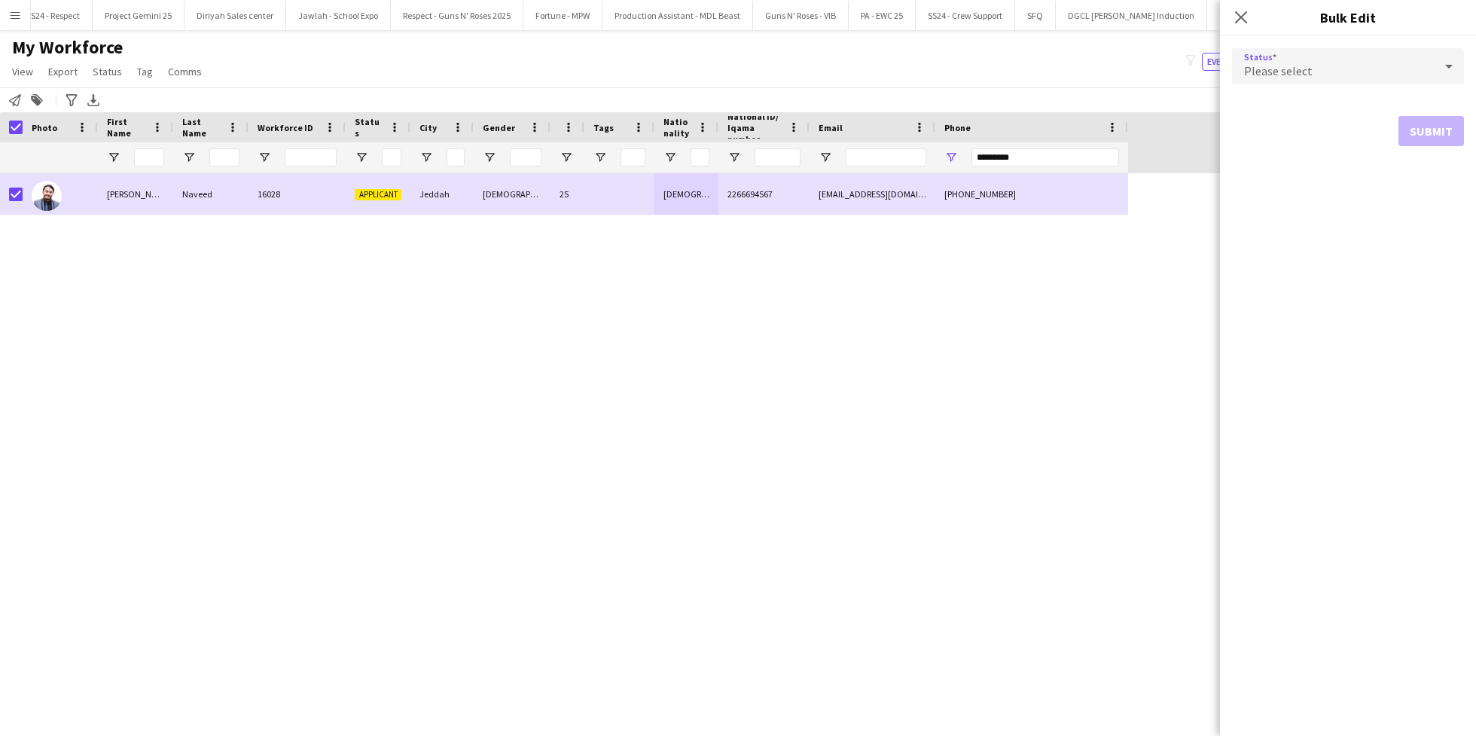
click at [1312, 63] on div "Please select" at bounding box center [1333, 66] width 202 height 36
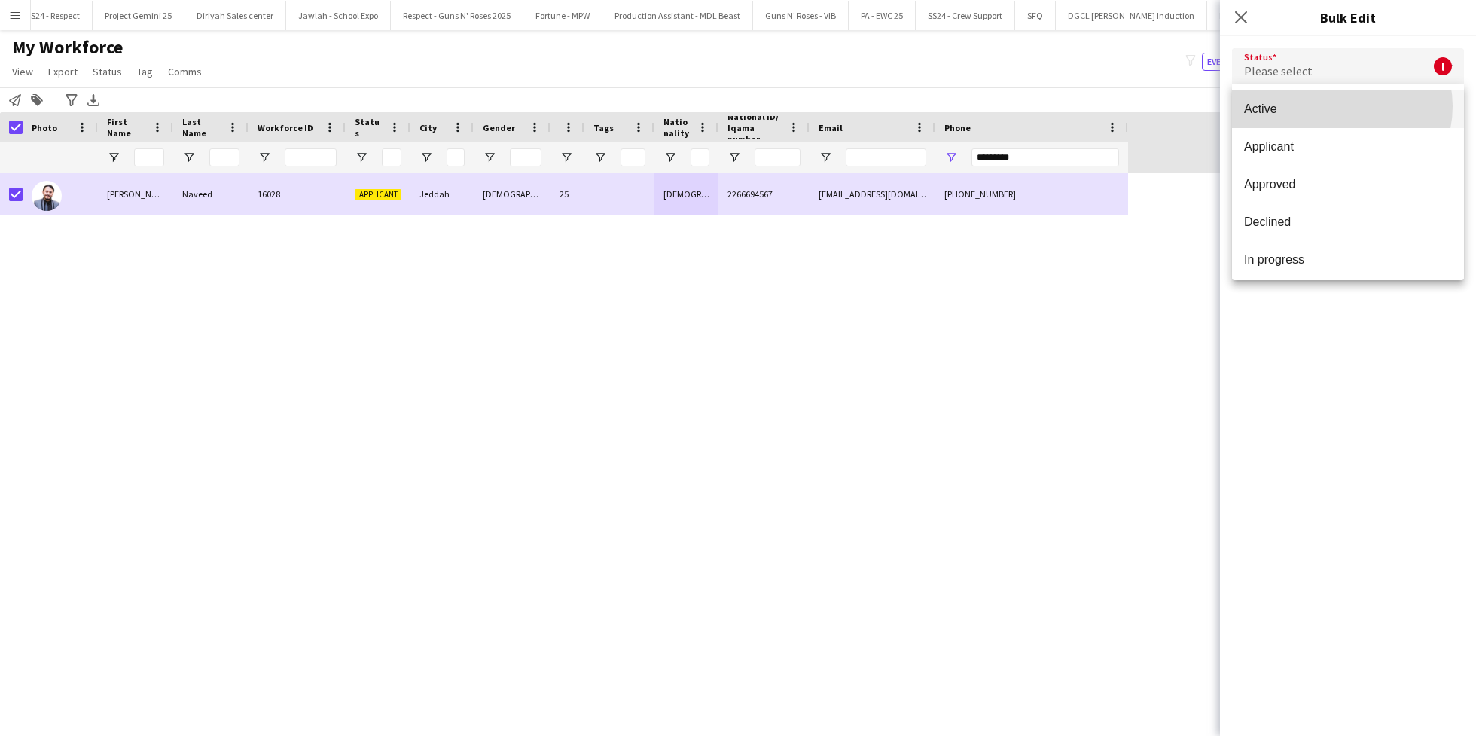
click at [1341, 106] on span "Active" at bounding box center [1348, 109] width 208 height 14
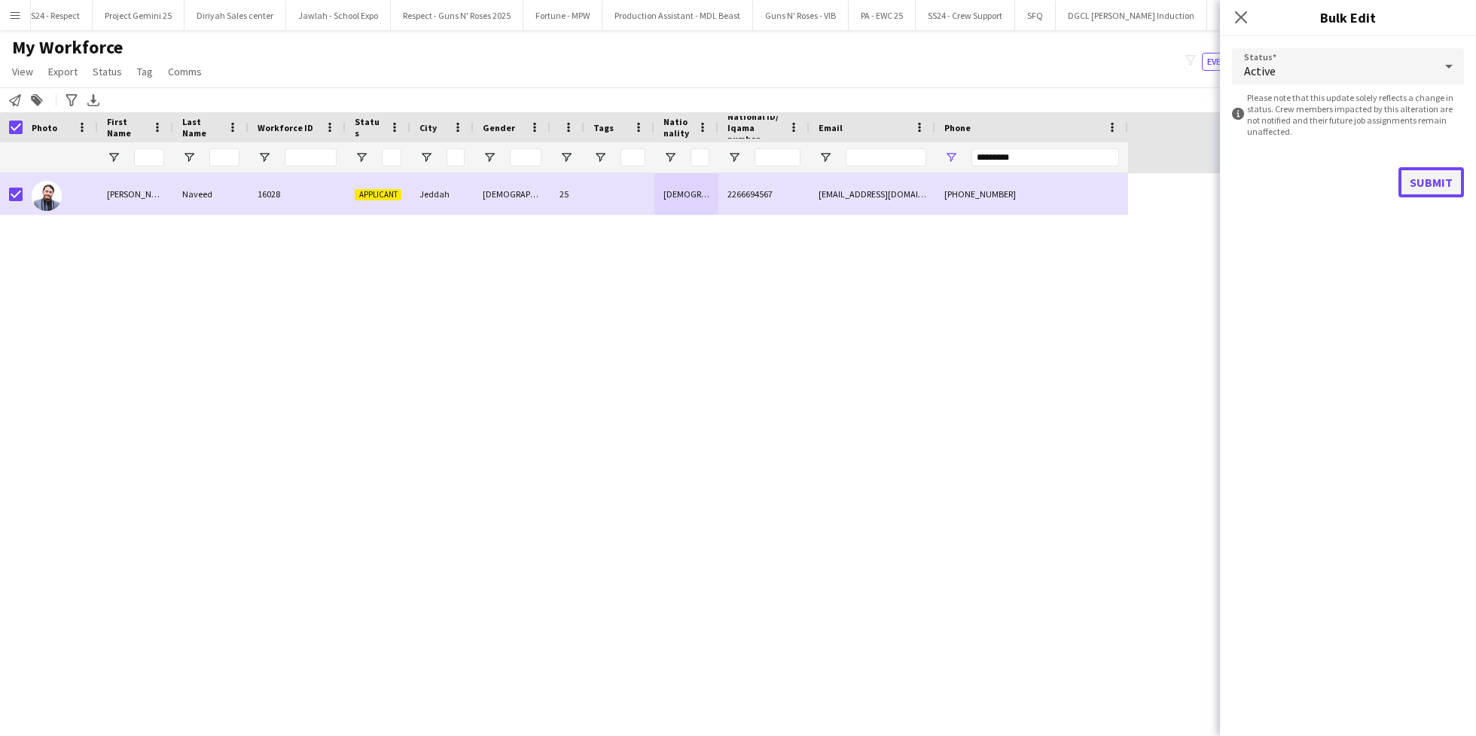
click at [1438, 188] on button "Submit" at bounding box center [1431, 182] width 66 height 30
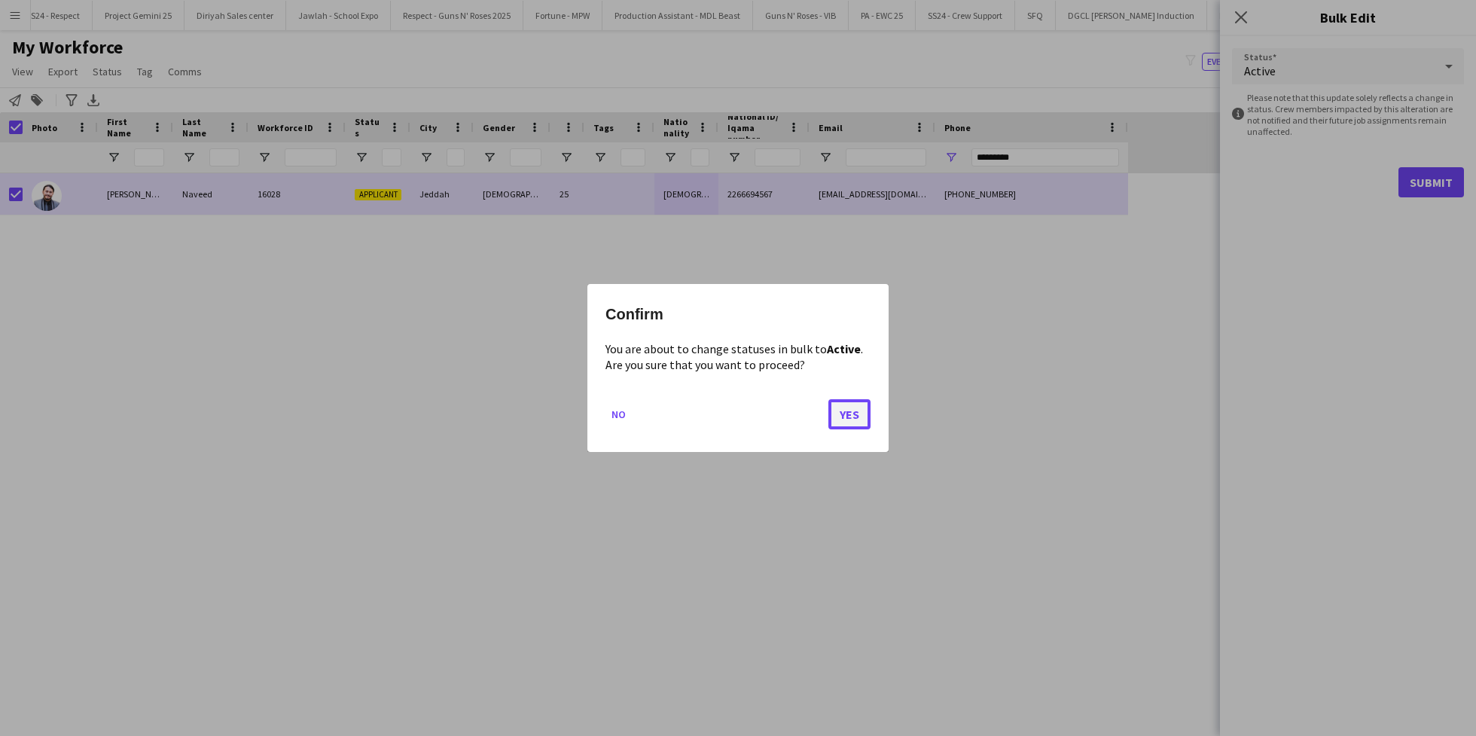
click at [831, 419] on button "Yes" at bounding box center [849, 414] width 42 height 30
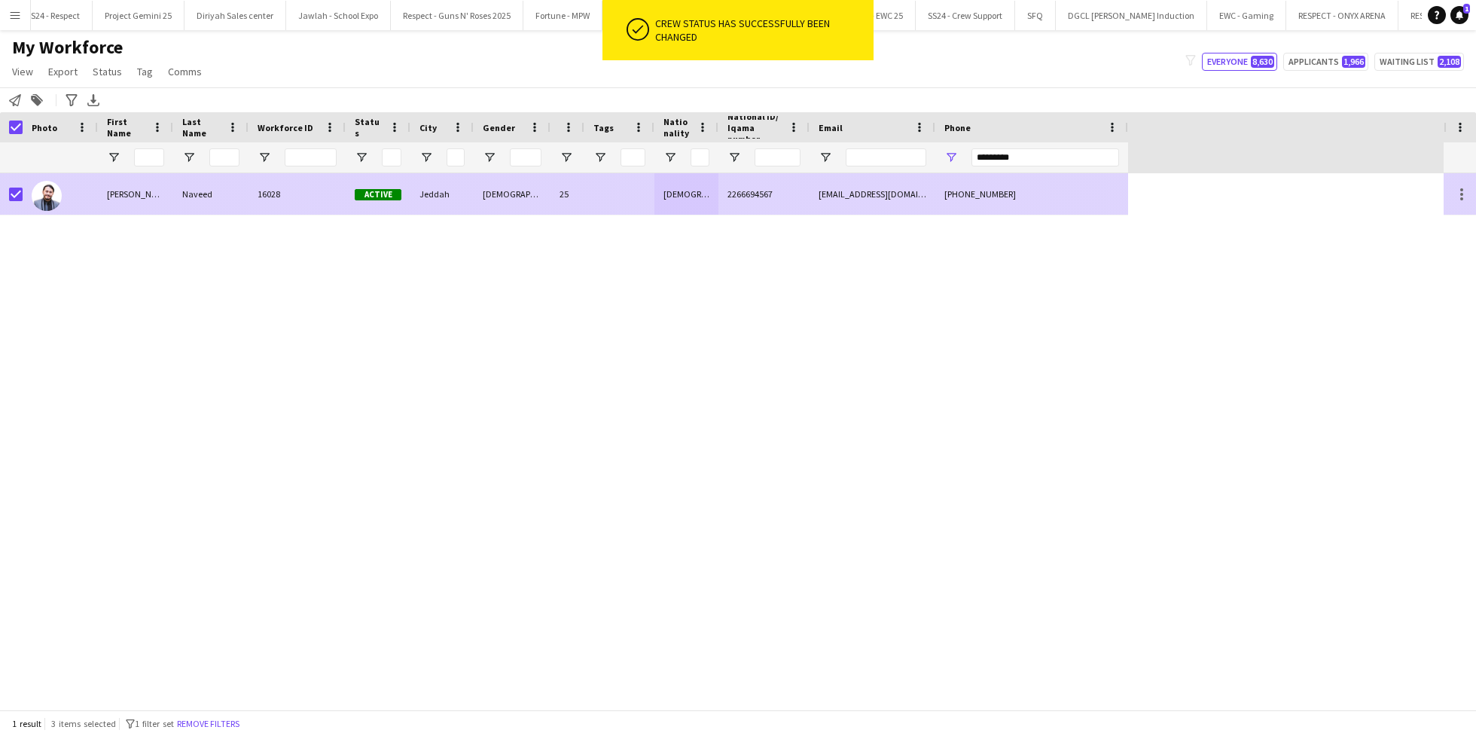
click at [919, 209] on div "[EMAIL_ADDRESS][DOMAIN_NAME]" at bounding box center [873, 193] width 126 height 41
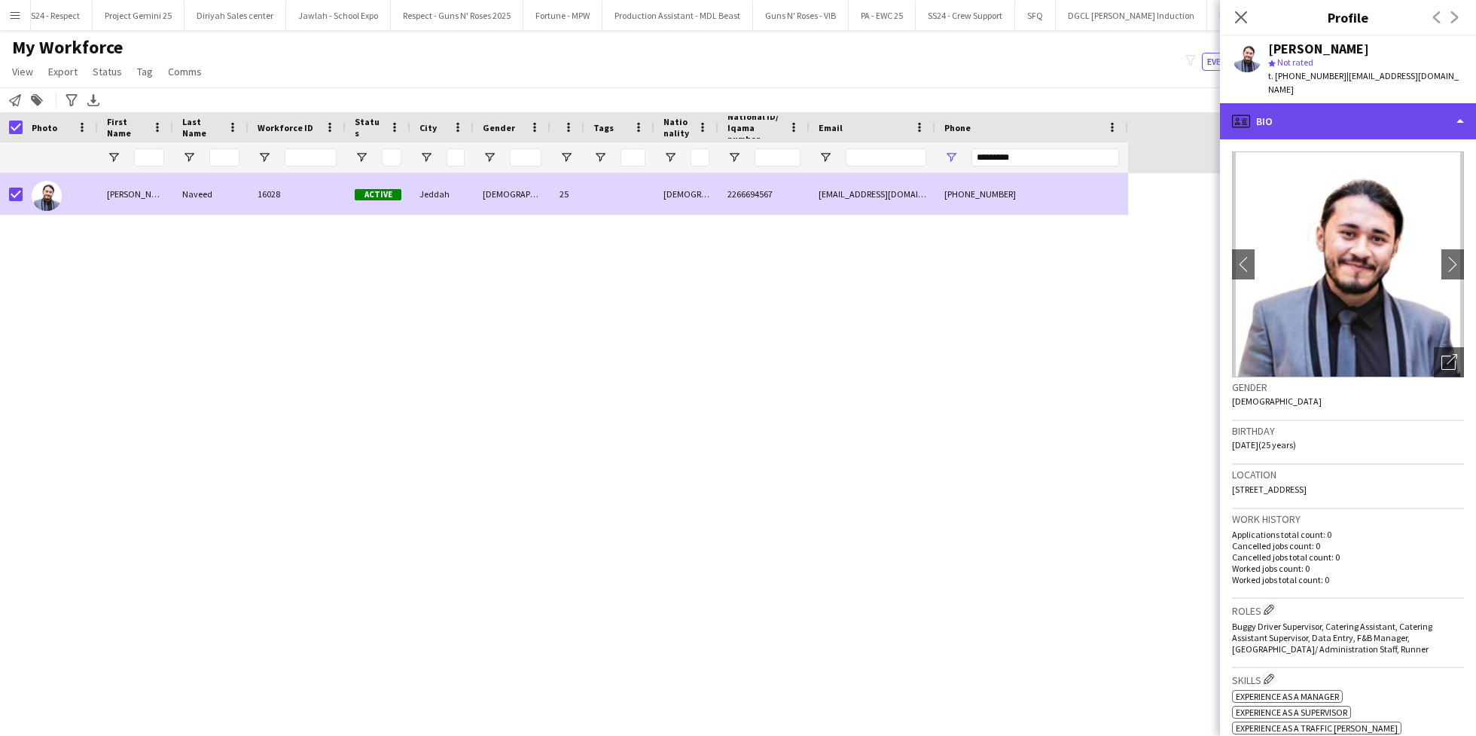
click at [1306, 106] on div "profile Bio" at bounding box center [1348, 121] width 256 height 36
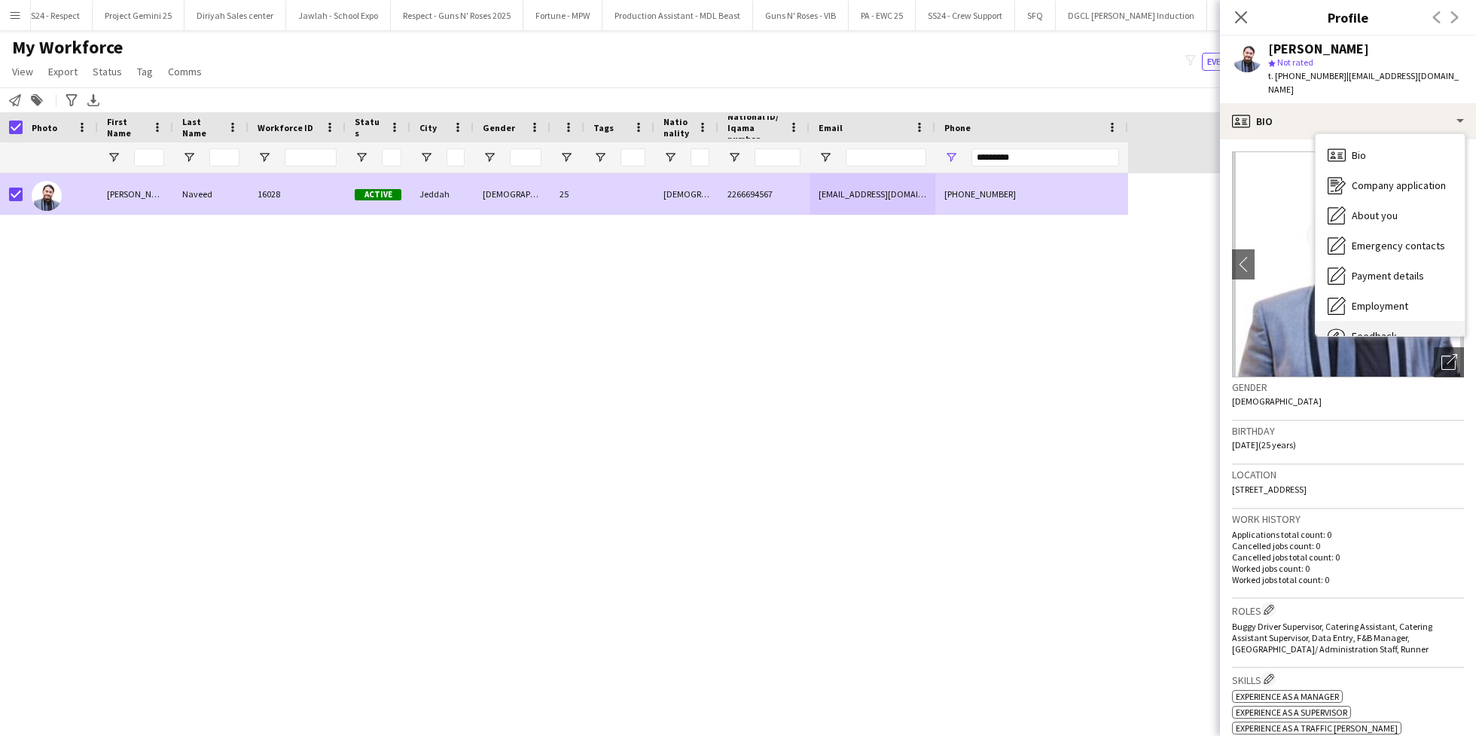
click at [1387, 321] on div "Feedback Feedback" at bounding box center [1390, 336] width 149 height 30
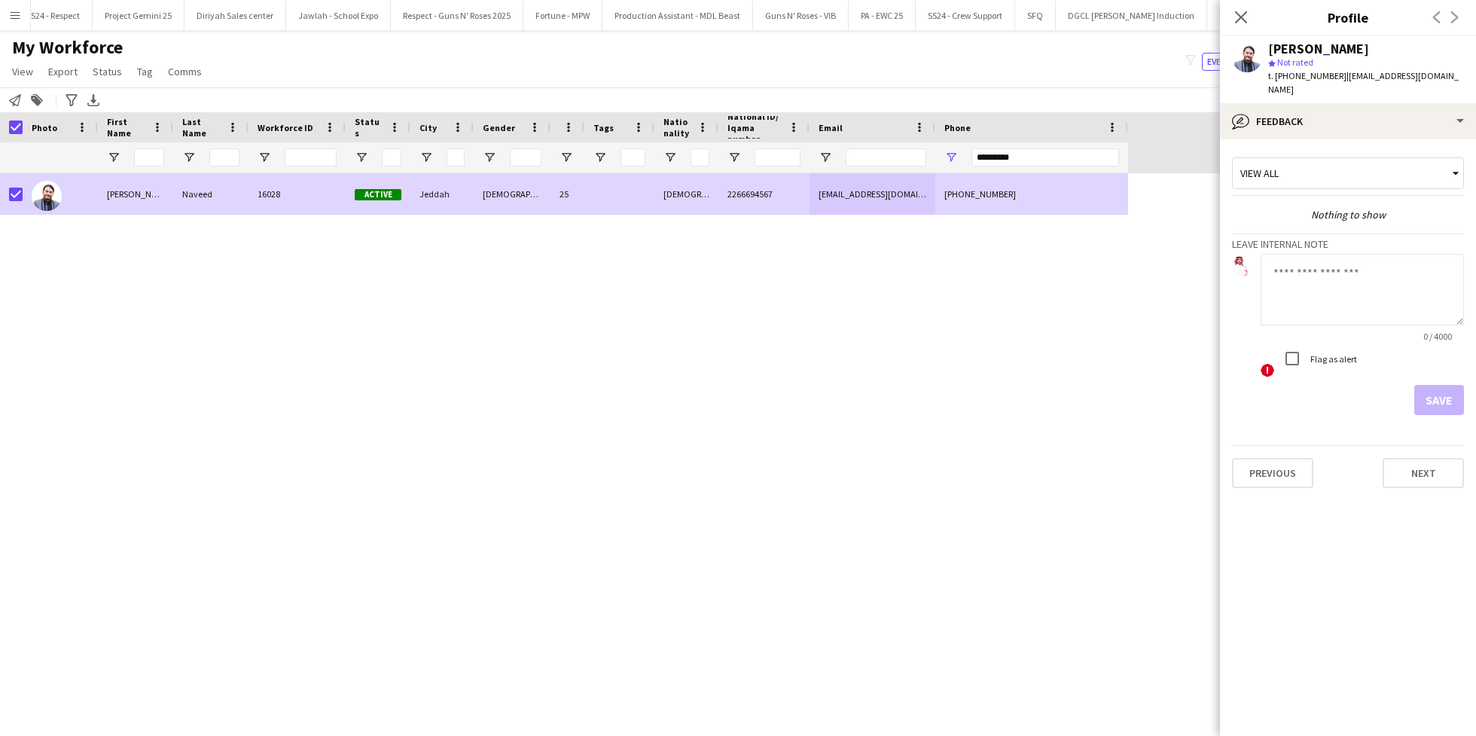
click at [1338, 272] on textarea at bounding box center [1362, 290] width 203 height 72
type textarea "**********"
click at [1450, 385] on button "Save" at bounding box center [1439, 400] width 50 height 30
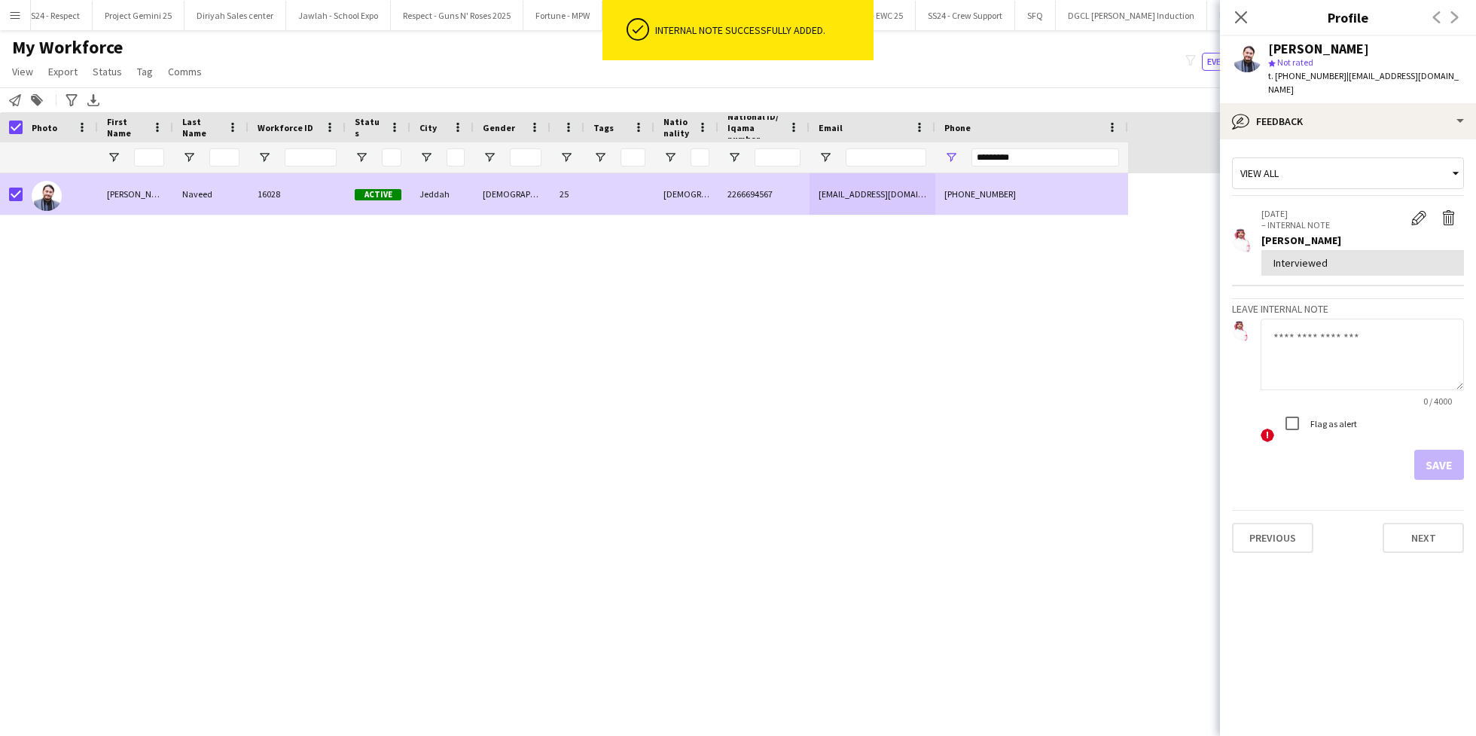
click at [1332, 72] on span "t. [PHONE_NUMBER]" at bounding box center [1307, 75] width 78 height 11
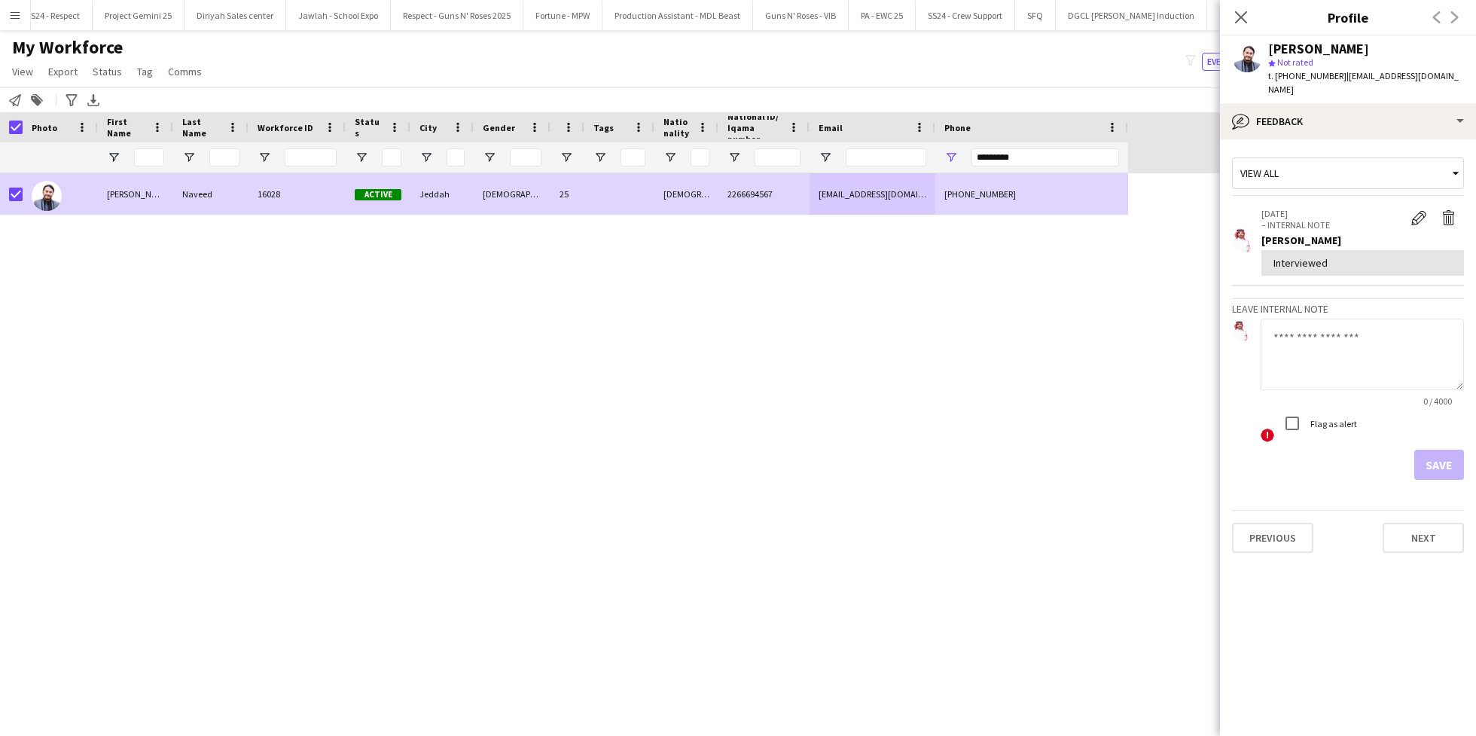
click at [1279, 72] on span "t. [PHONE_NUMBER]" at bounding box center [1307, 75] width 78 height 11
drag, startPoint x: 1274, startPoint y: 72, endPoint x: 1334, endPoint y: 81, distance: 60.1
click at [1334, 81] on span "t. [PHONE_NUMBER]" at bounding box center [1307, 75] width 78 height 11
drag, startPoint x: 1331, startPoint y: 78, endPoint x: 1276, endPoint y: 77, distance: 55.7
click at [1276, 77] on span "t. [PHONE_NUMBER]" at bounding box center [1307, 75] width 78 height 11
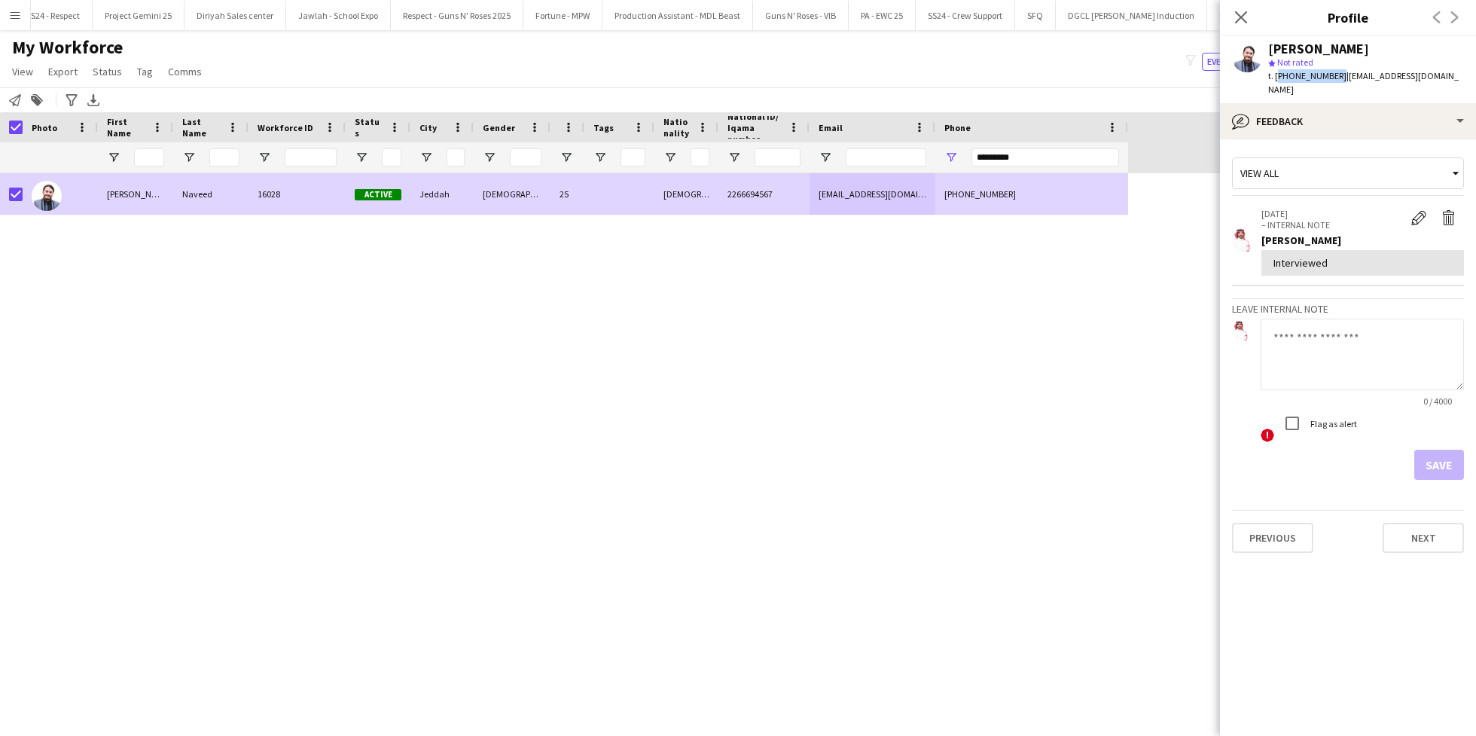
copy span "[PHONE_NUMBER]"
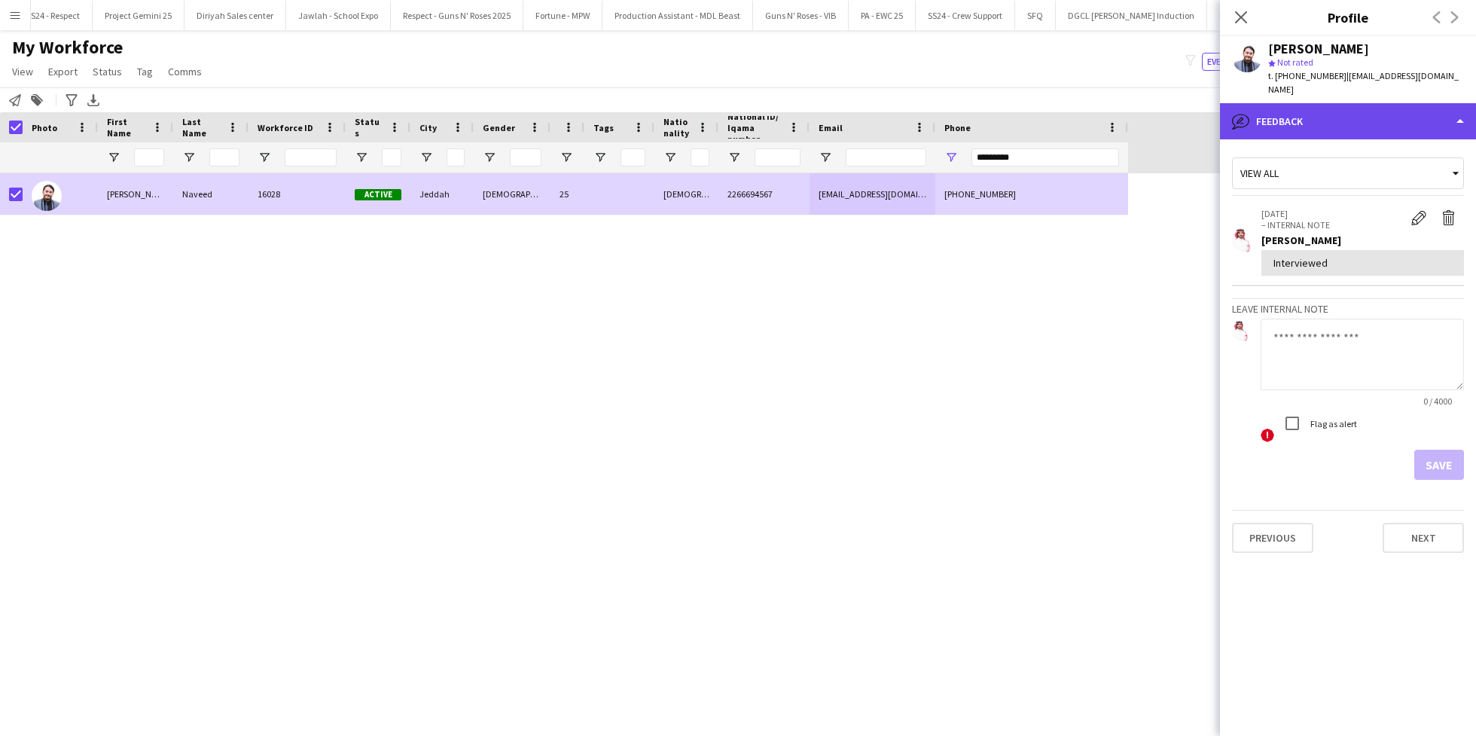
click at [1344, 111] on div "bubble-pencil Feedback" at bounding box center [1348, 121] width 256 height 36
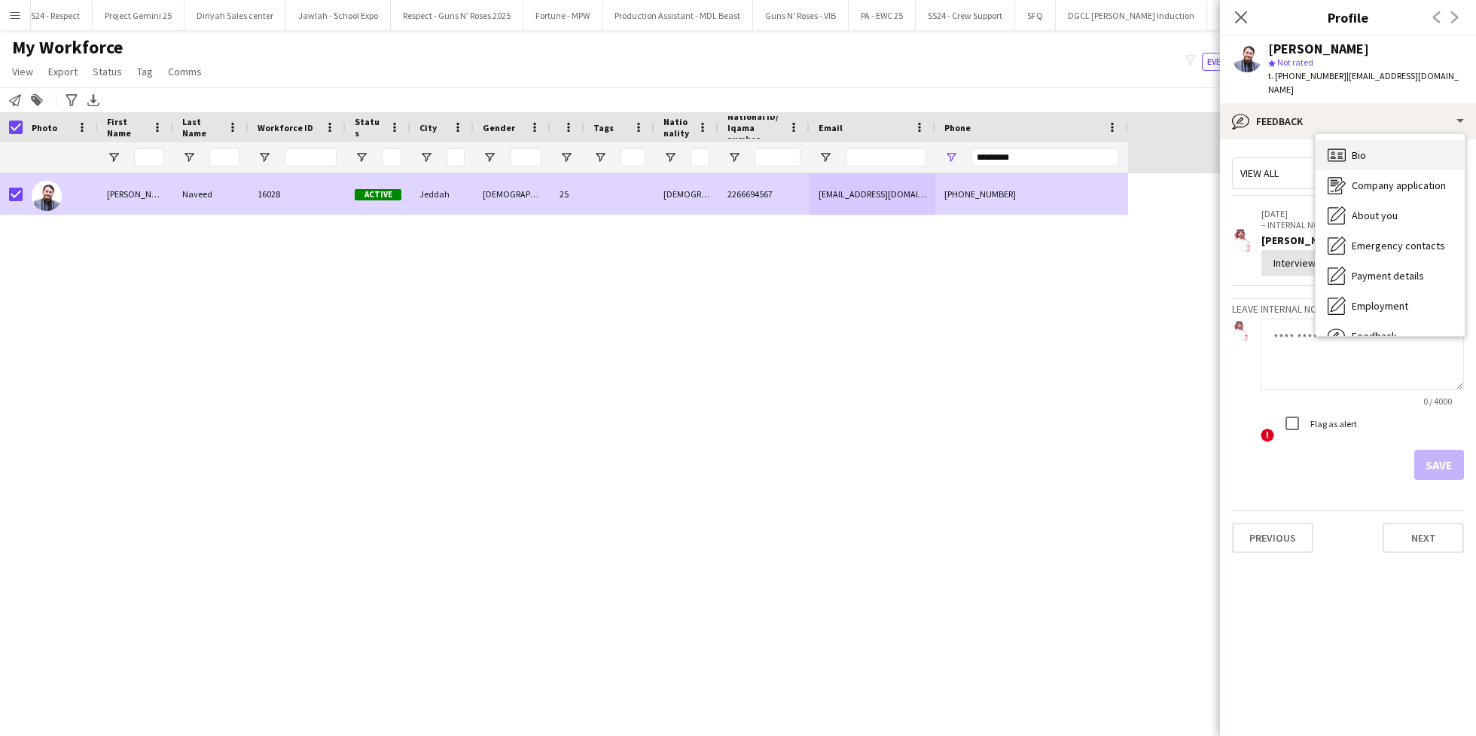
click at [1391, 140] on div "Bio Bio" at bounding box center [1390, 155] width 149 height 30
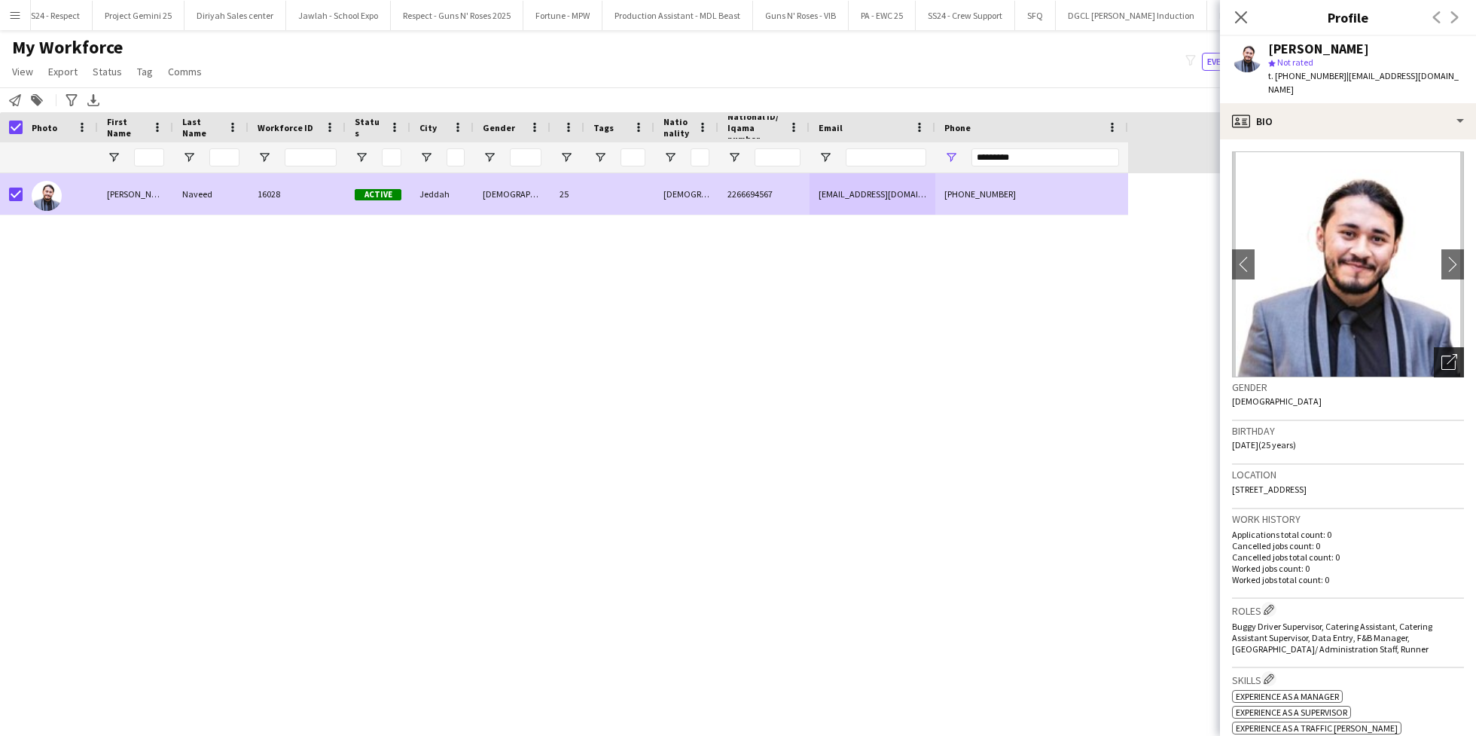
click at [1441, 354] on icon "Open photos pop-in" at bounding box center [1449, 362] width 16 height 16
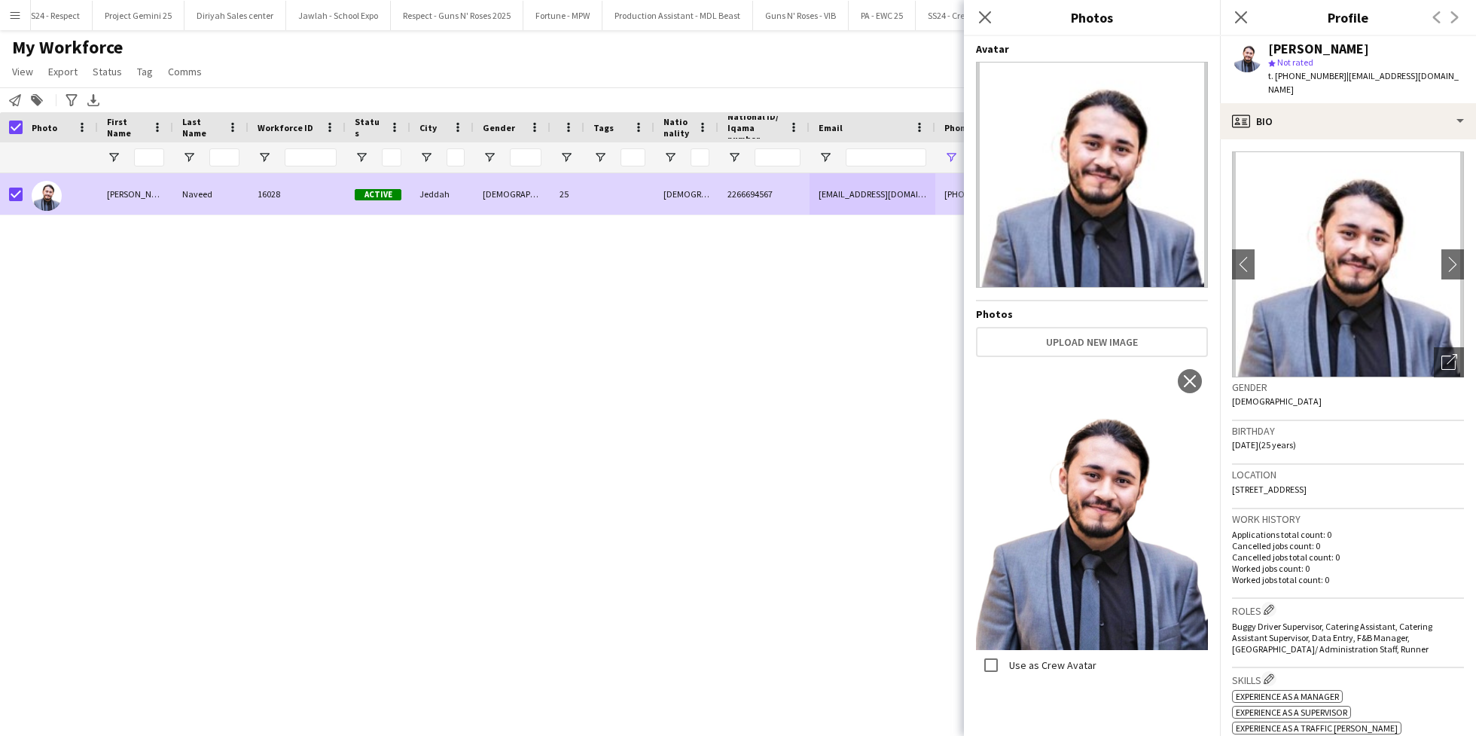
click at [606, 299] on div "[PERSON_NAME] 16028 Active Jeddah [DEMOGRAPHIC_DATA] 25 Pakistani 2266694567 [E…" at bounding box center [722, 441] width 1444 height 536
click at [865, 257] on div "[PERSON_NAME] 16028 Active Jeddah [DEMOGRAPHIC_DATA] 25 Pakistani 2266694567 [E…" at bounding box center [722, 441] width 1444 height 536
click at [990, 15] on icon "Close pop-in" at bounding box center [985, 17] width 14 height 14
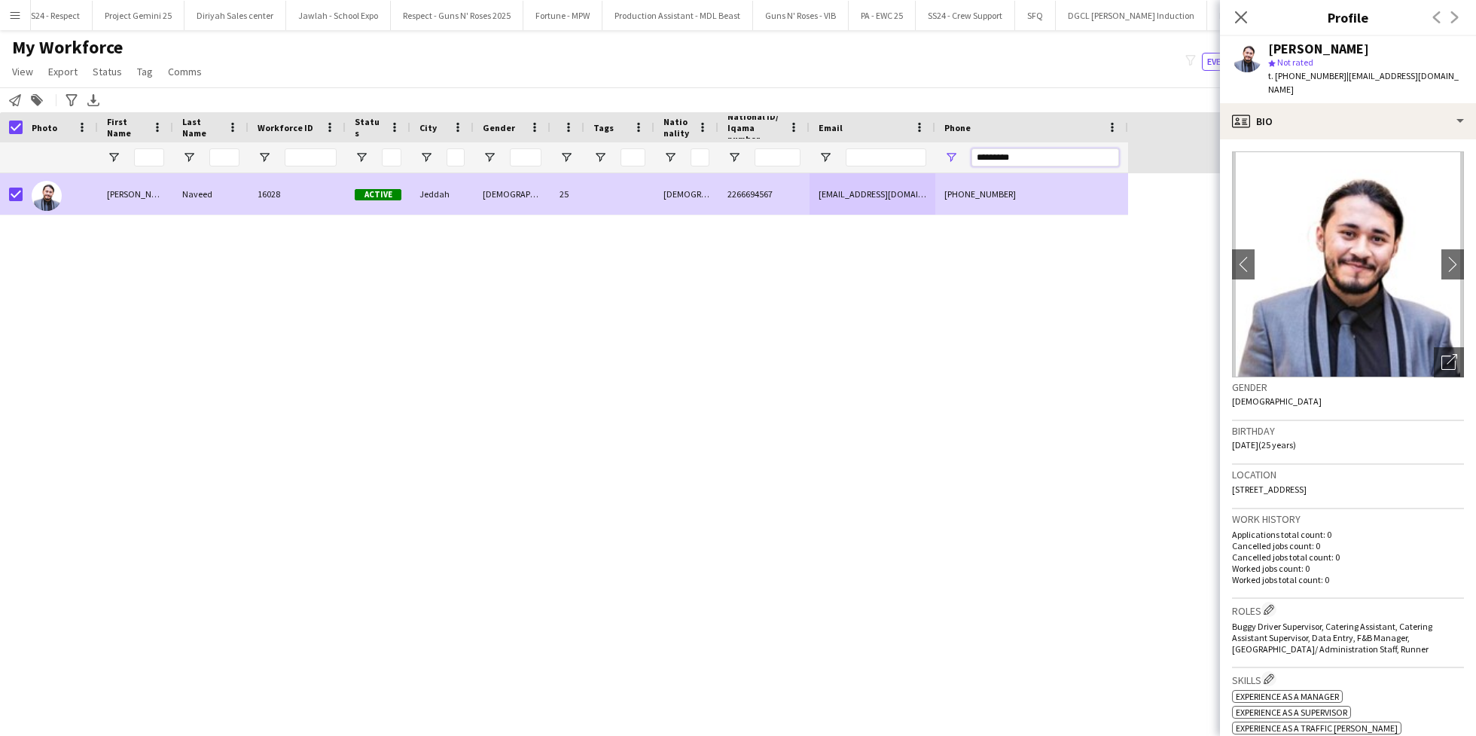
click at [1023, 157] on input "*********" at bounding box center [1045, 157] width 148 height 18
paste input "Phone Filter Input"
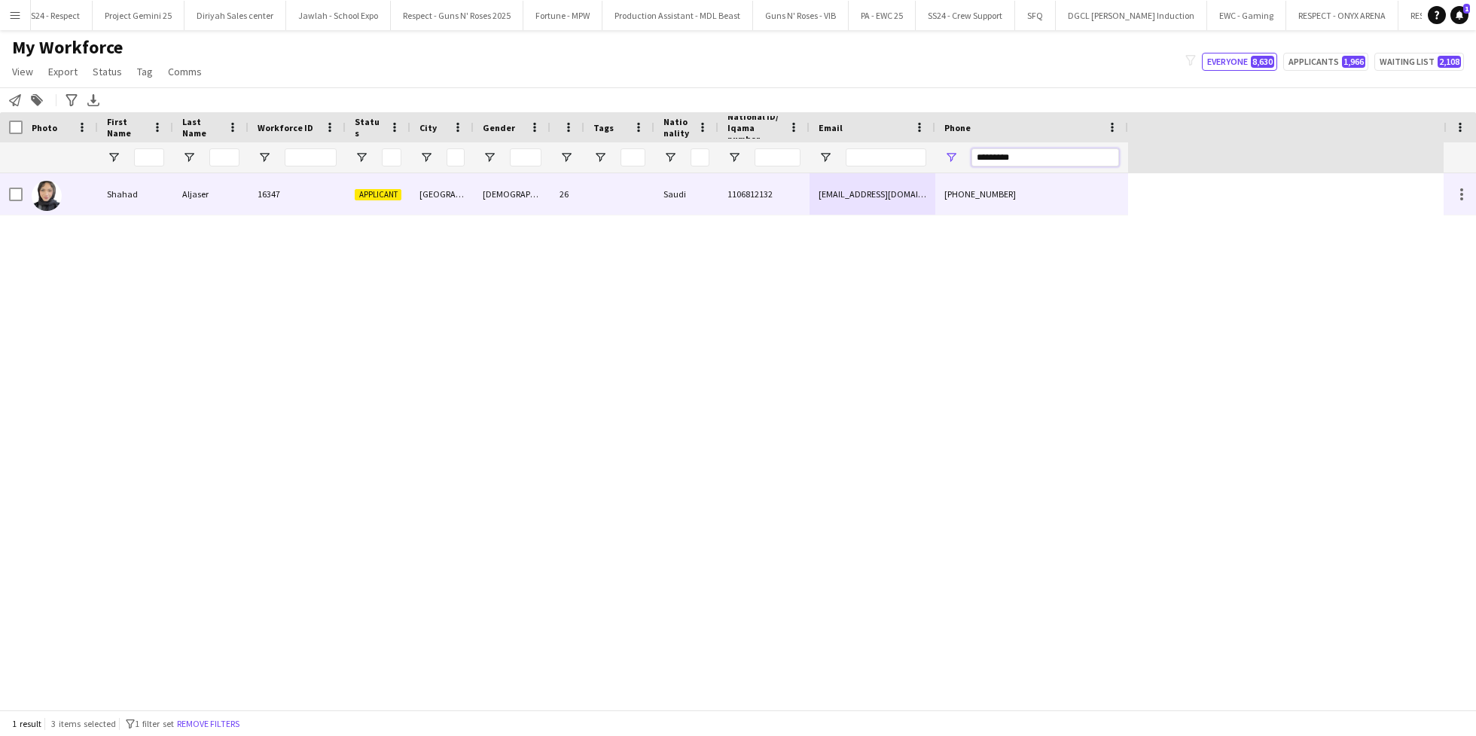
type input "*********"
click at [822, 195] on div "[EMAIL_ADDRESS][DOMAIN_NAME]" at bounding box center [873, 193] width 126 height 41
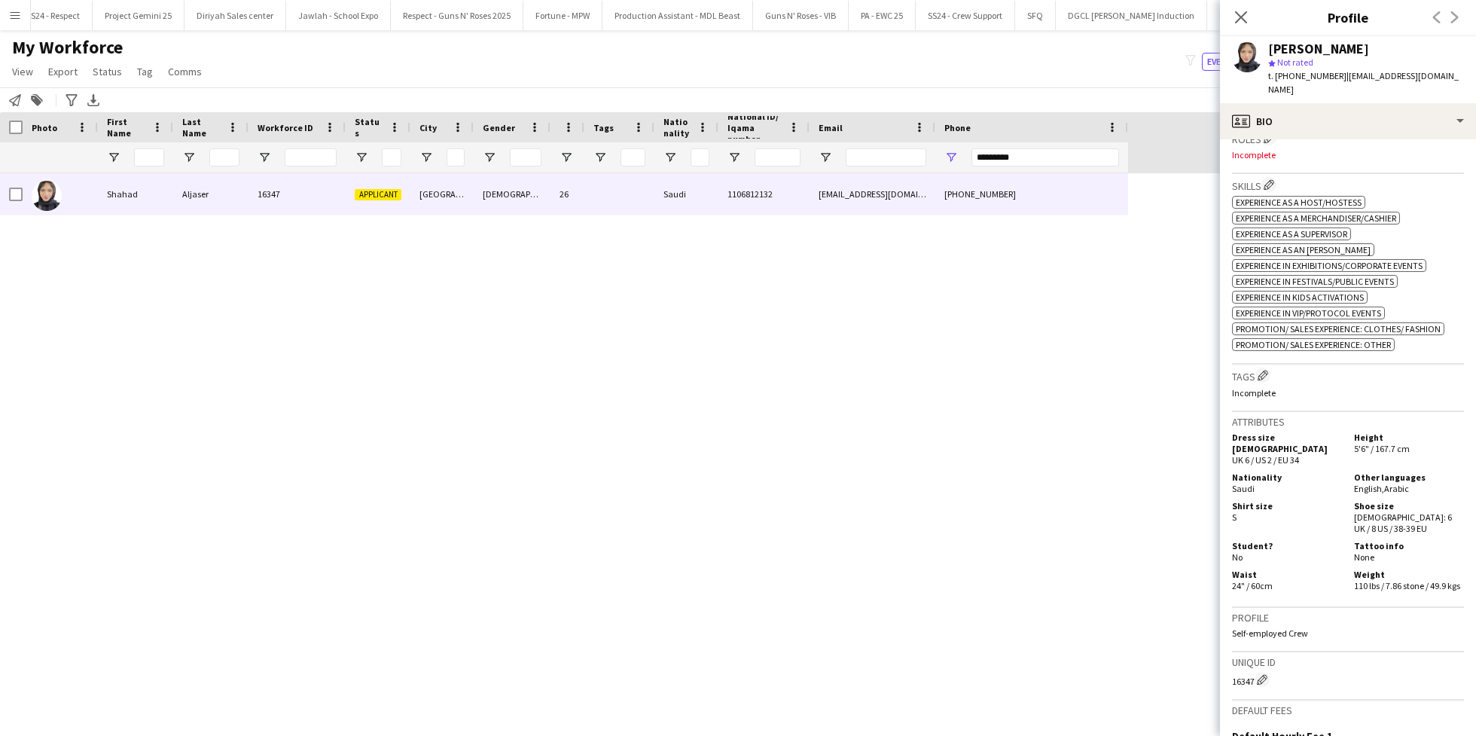
scroll to position [477, 0]
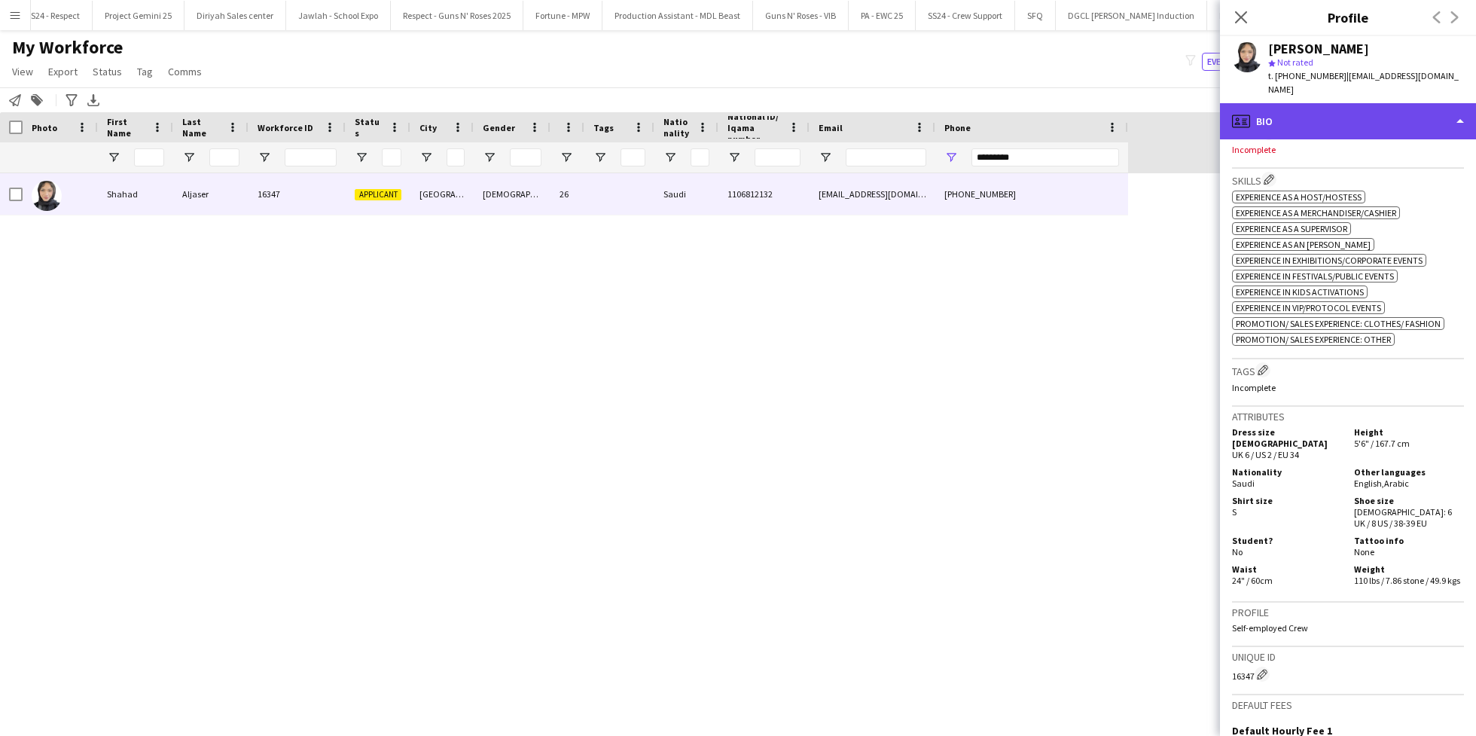
click at [1356, 110] on div "profile Bio" at bounding box center [1348, 121] width 256 height 36
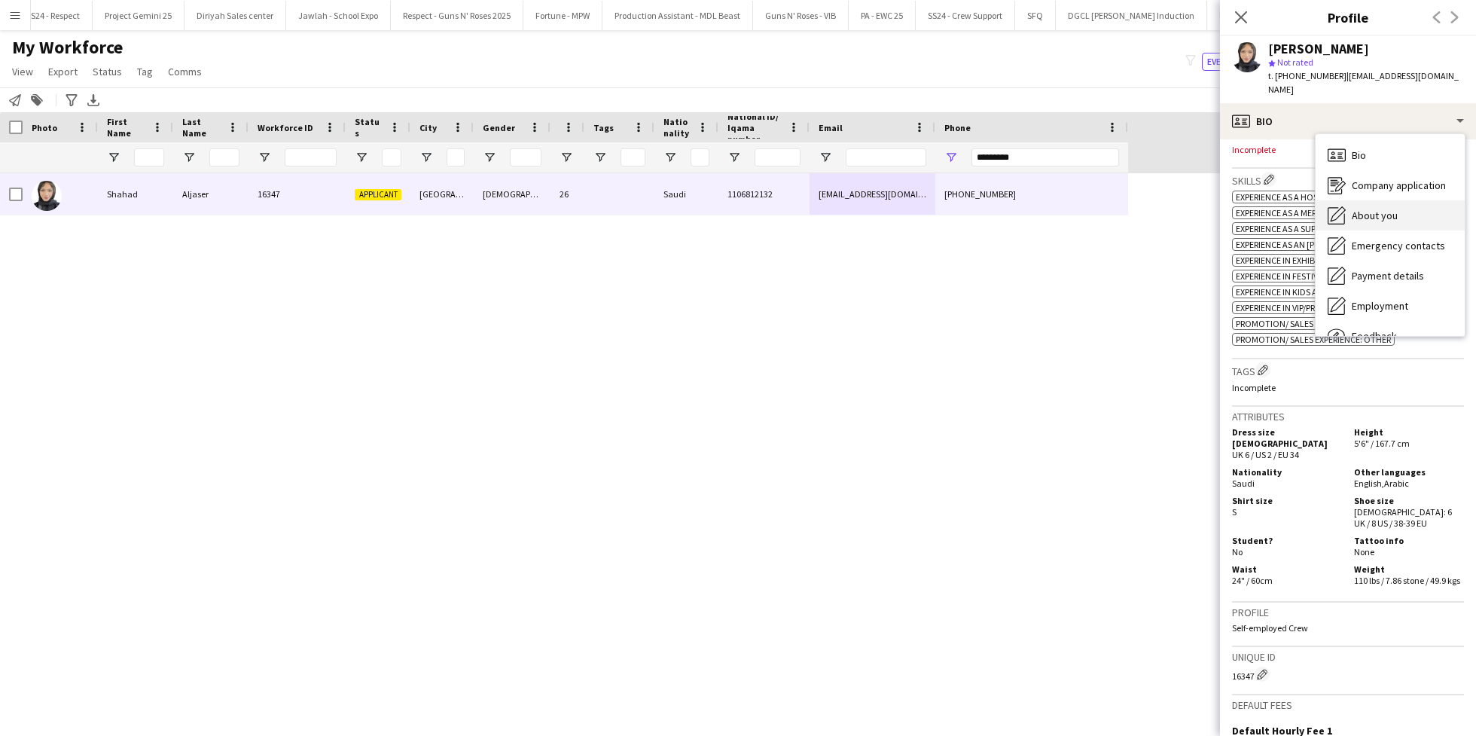
click at [1376, 209] on span "About you" at bounding box center [1375, 216] width 46 height 14
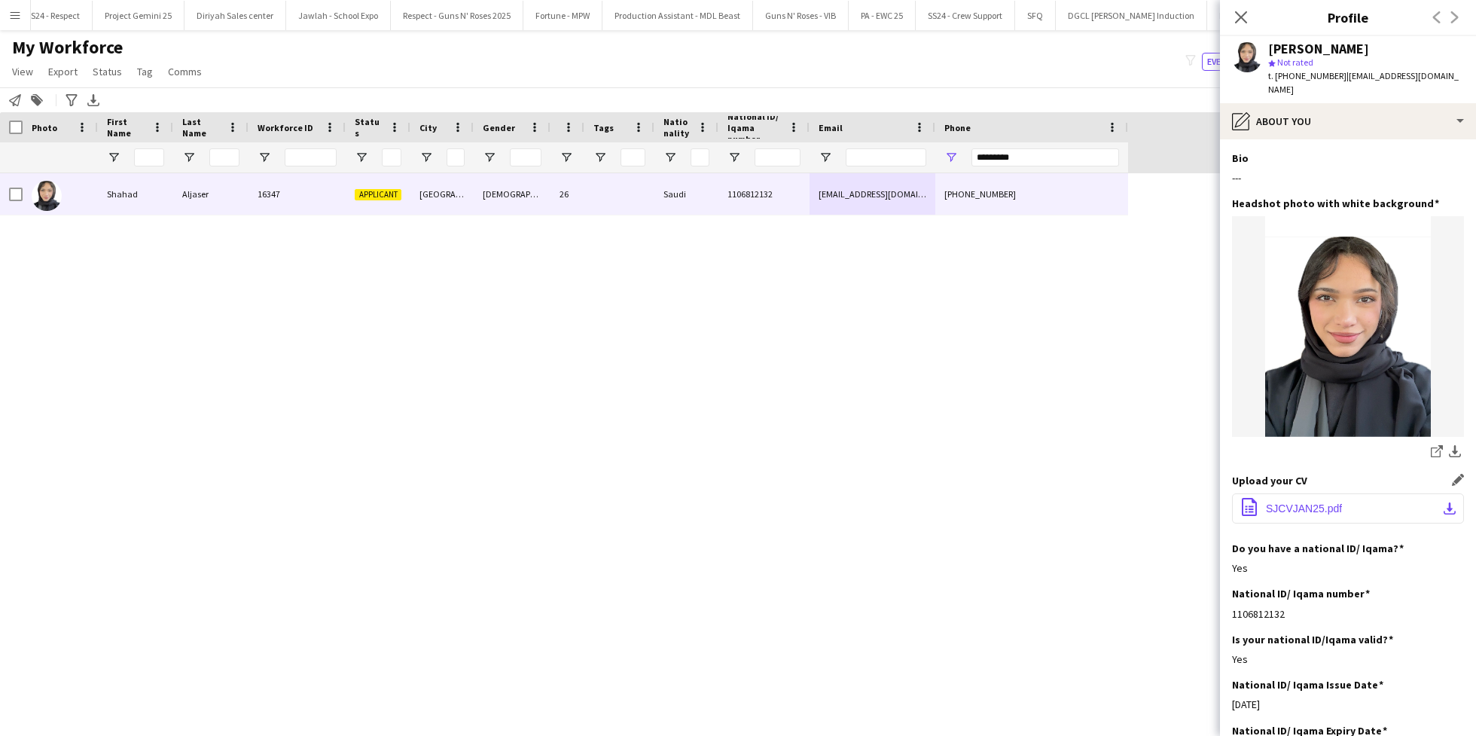
click at [1310, 502] on span "SJCVJAN25.pdf" at bounding box center [1304, 508] width 76 height 12
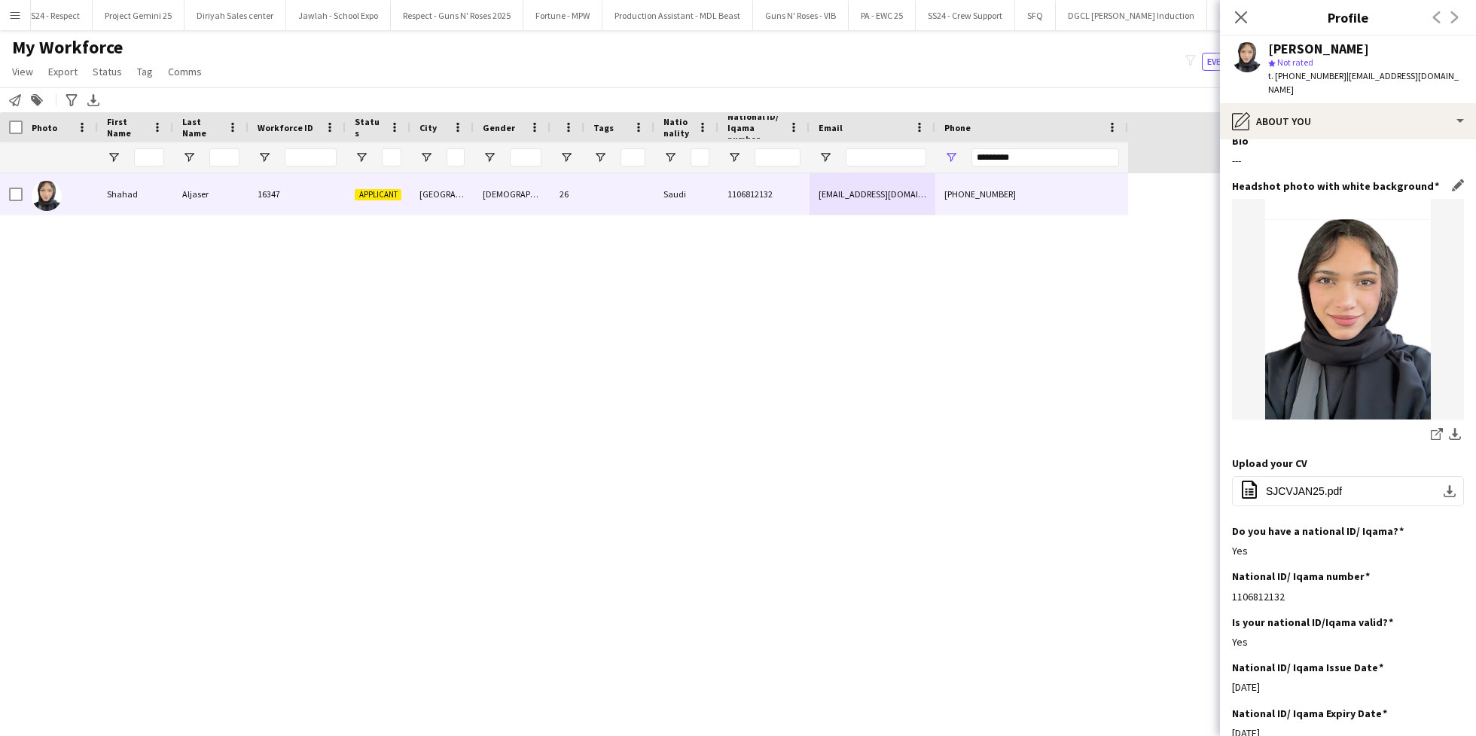
scroll to position [0, 0]
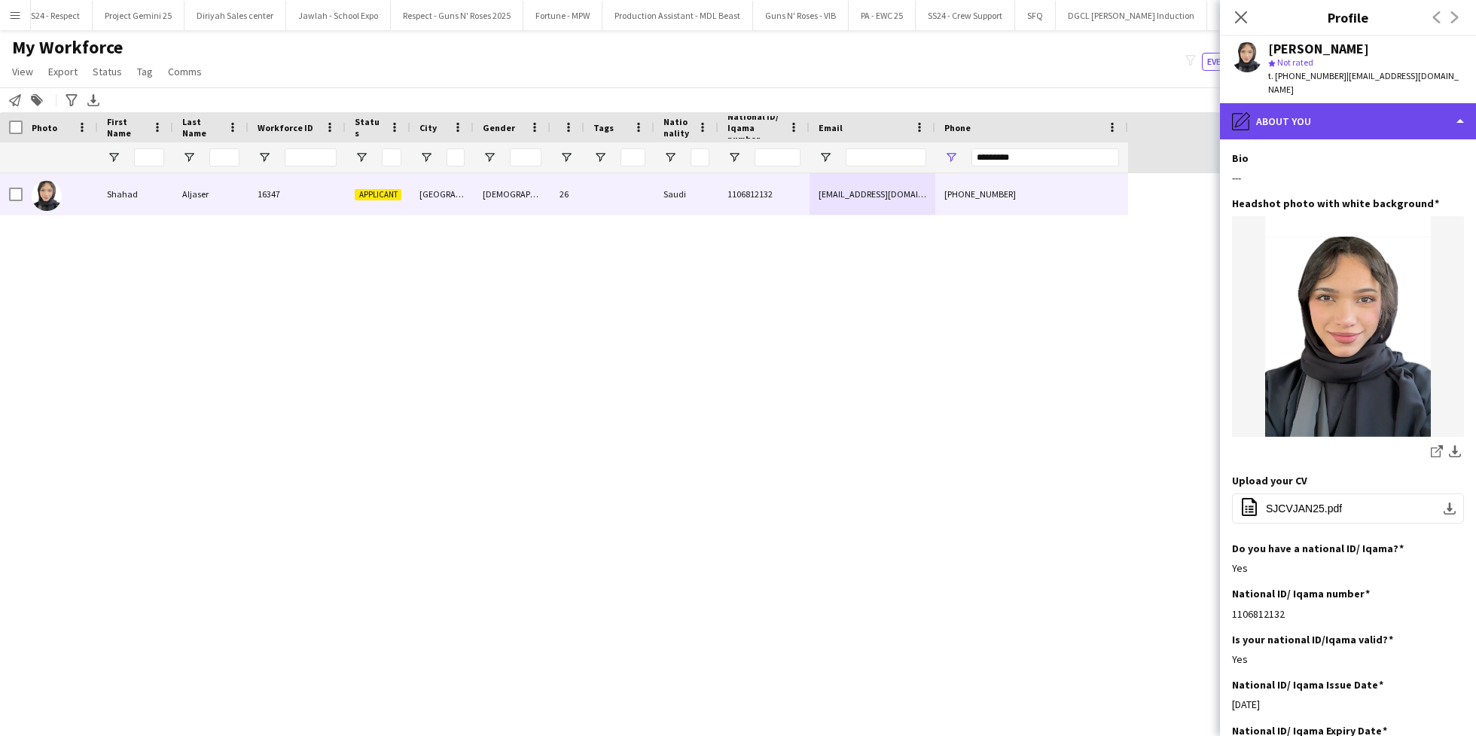
click at [1301, 103] on div "pencil4 About you" at bounding box center [1348, 121] width 256 height 36
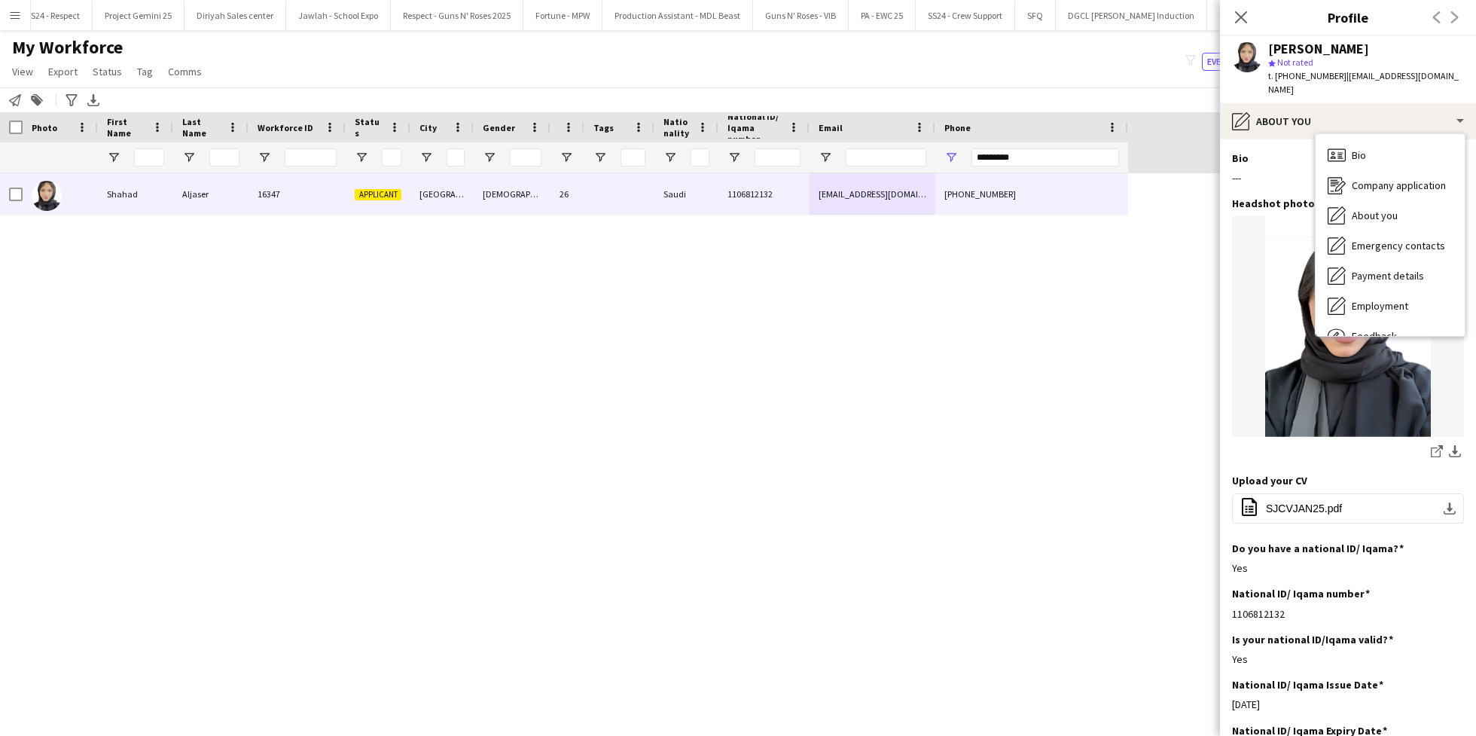
click at [1235, 156] on div "Bio Edit this field ---" at bounding box center [1348, 173] width 232 height 45
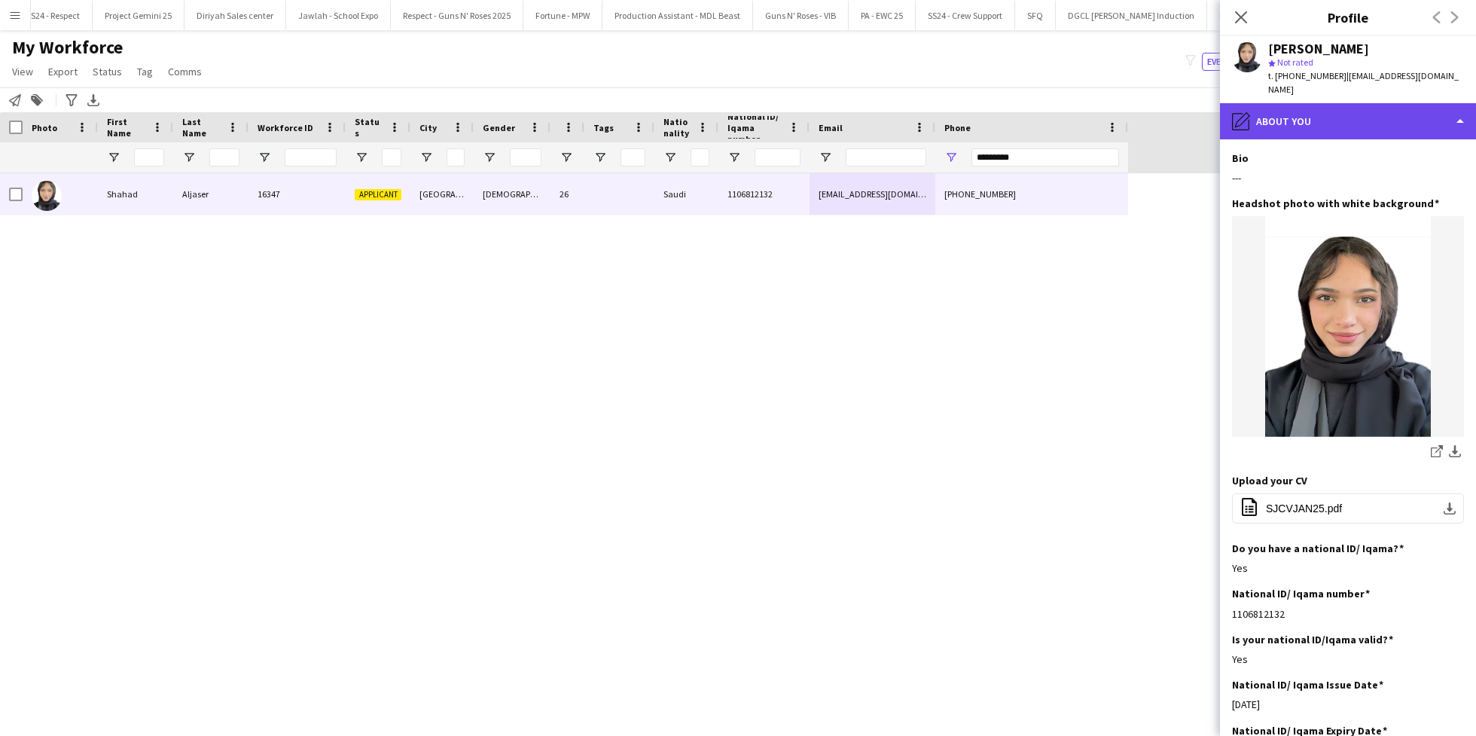
click at [1298, 112] on div "pencil4 About you" at bounding box center [1348, 121] width 256 height 36
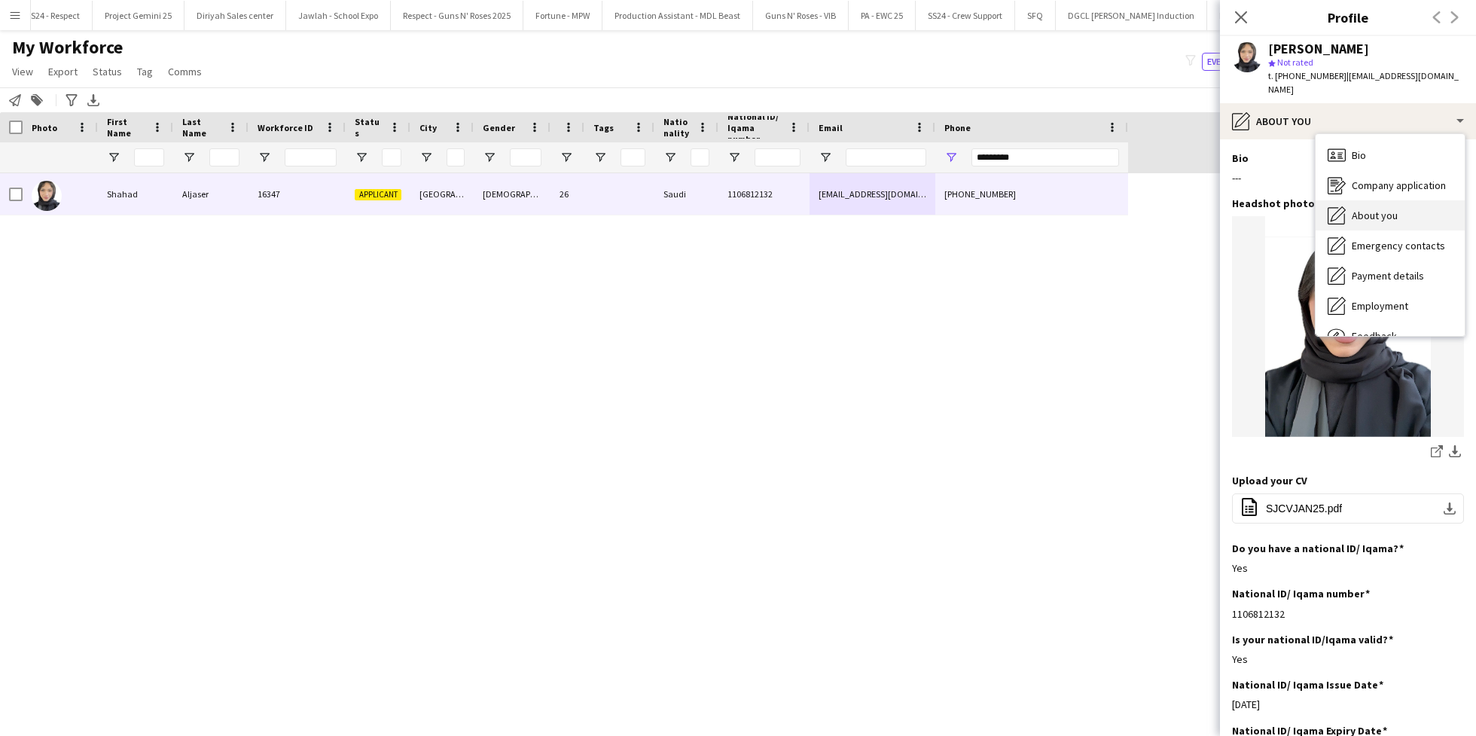
click at [1381, 209] on span "About you" at bounding box center [1375, 216] width 46 height 14
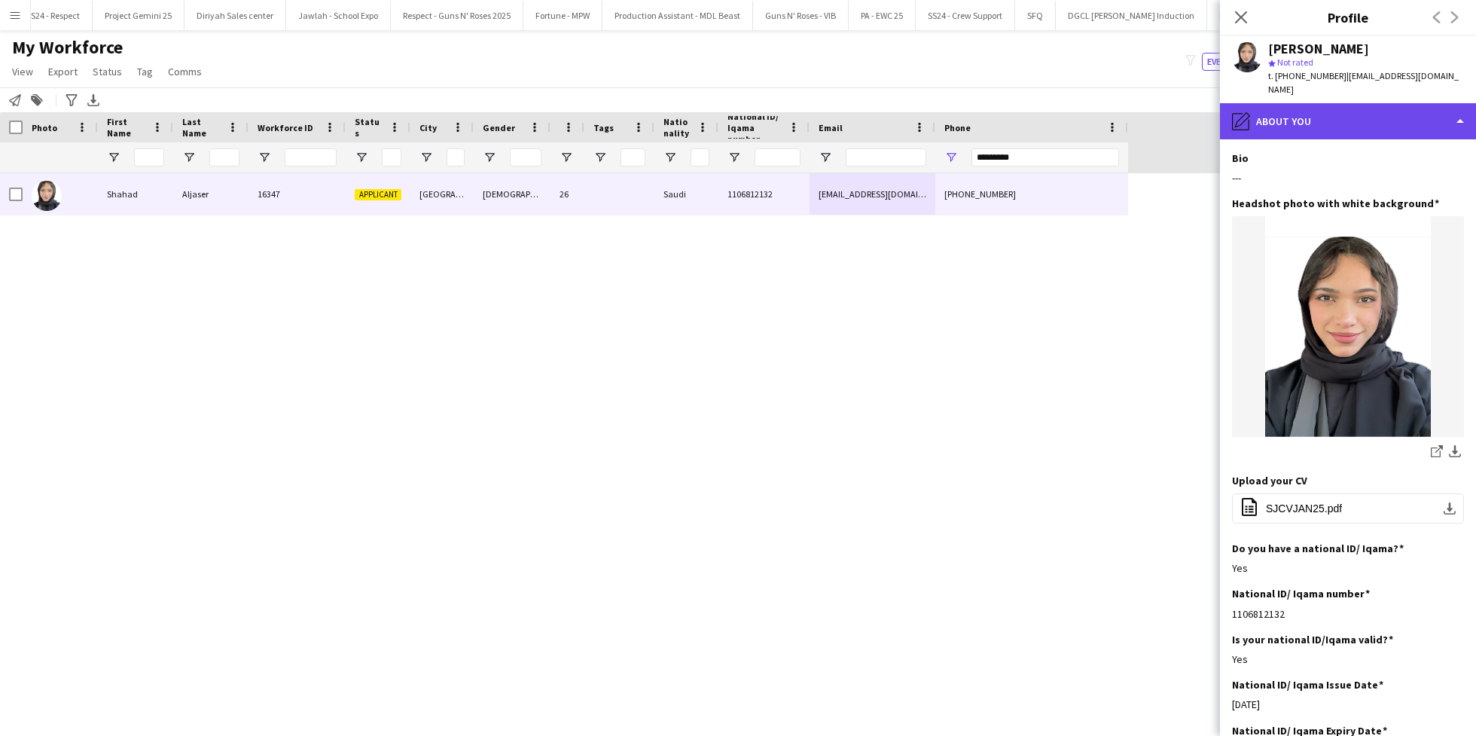
click at [1316, 103] on div "pencil4 About you" at bounding box center [1348, 121] width 256 height 36
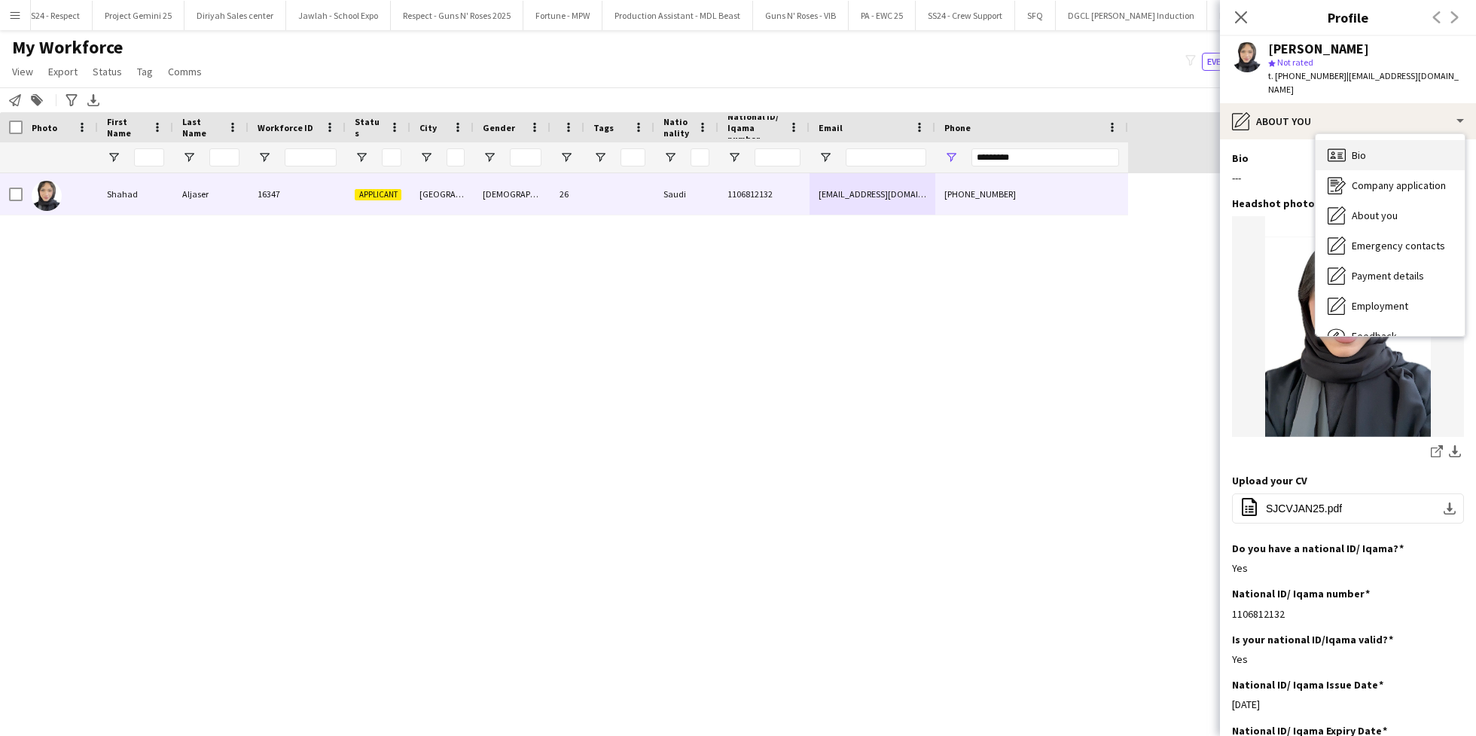
click at [1361, 148] on span "Bio" at bounding box center [1359, 155] width 14 height 14
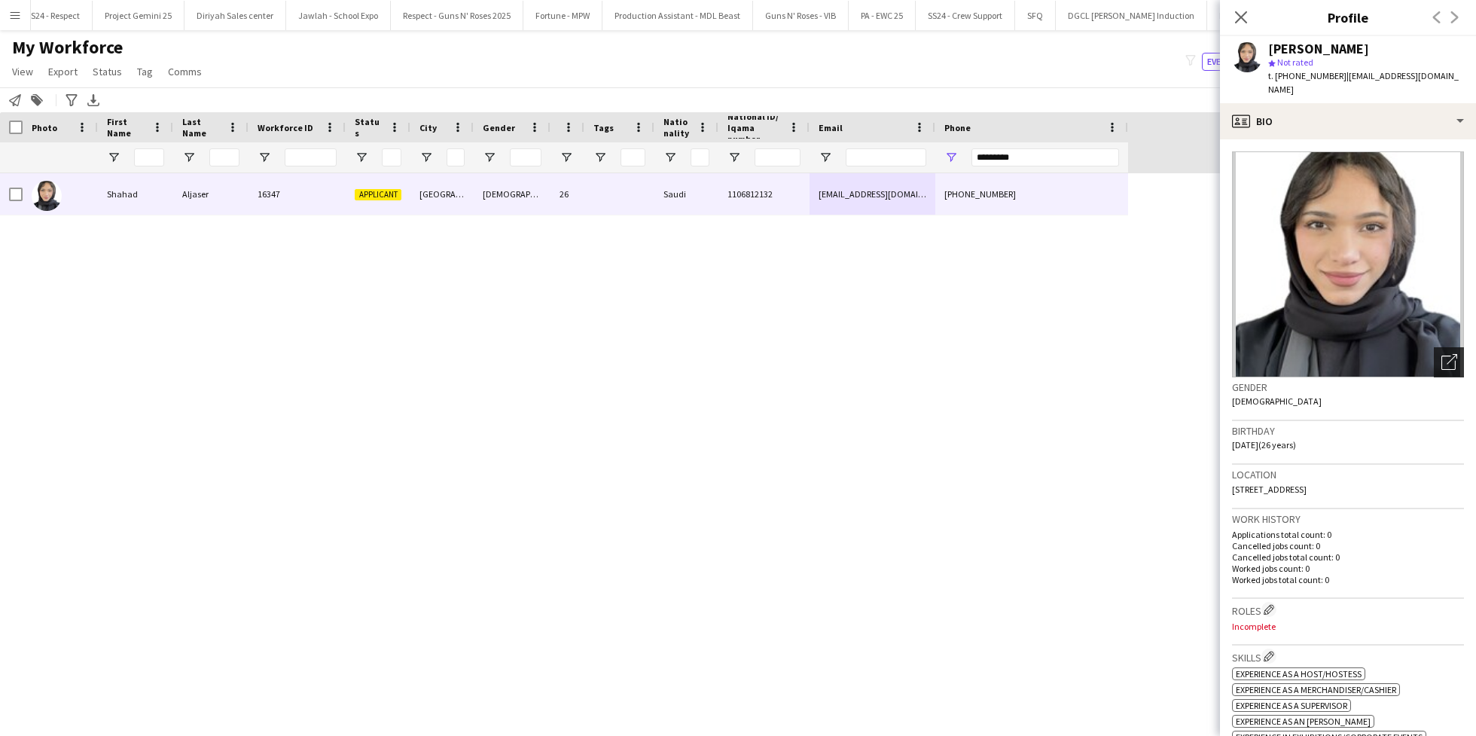
click at [1434, 347] on div "Open photos pop-in" at bounding box center [1449, 362] width 30 height 30
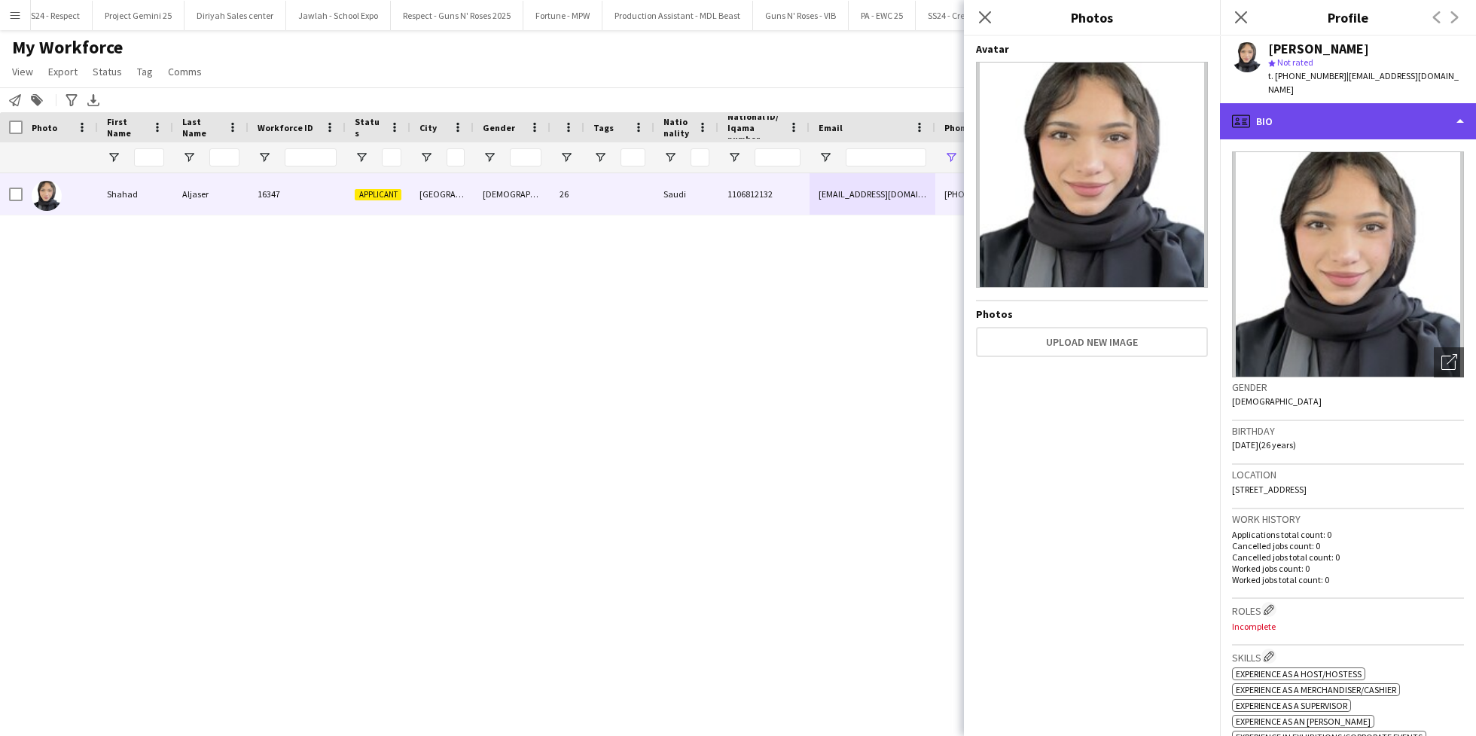
click at [1305, 103] on div "profile Bio" at bounding box center [1348, 121] width 256 height 36
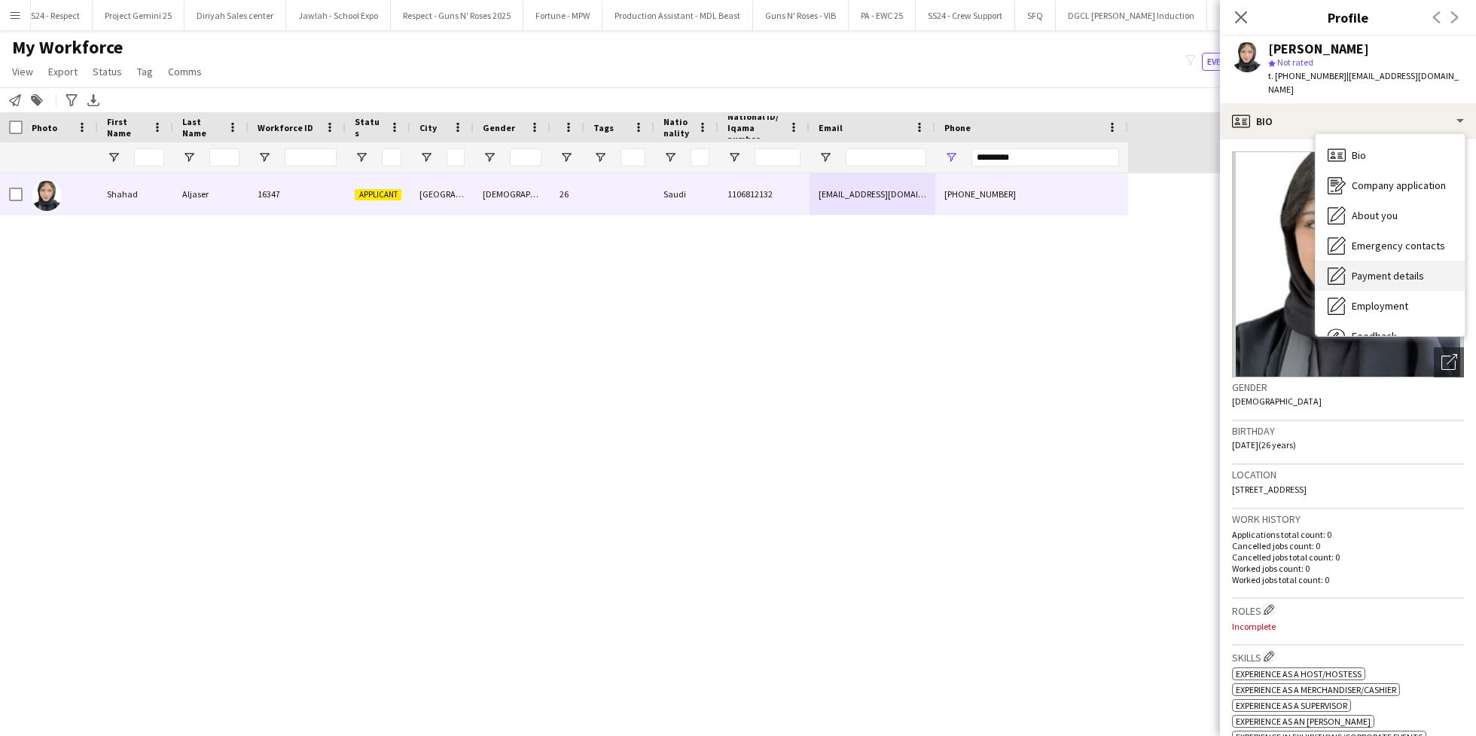
click at [1394, 270] on div "Payment details Payment details" at bounding box center [1390, 276] width 149 height 30
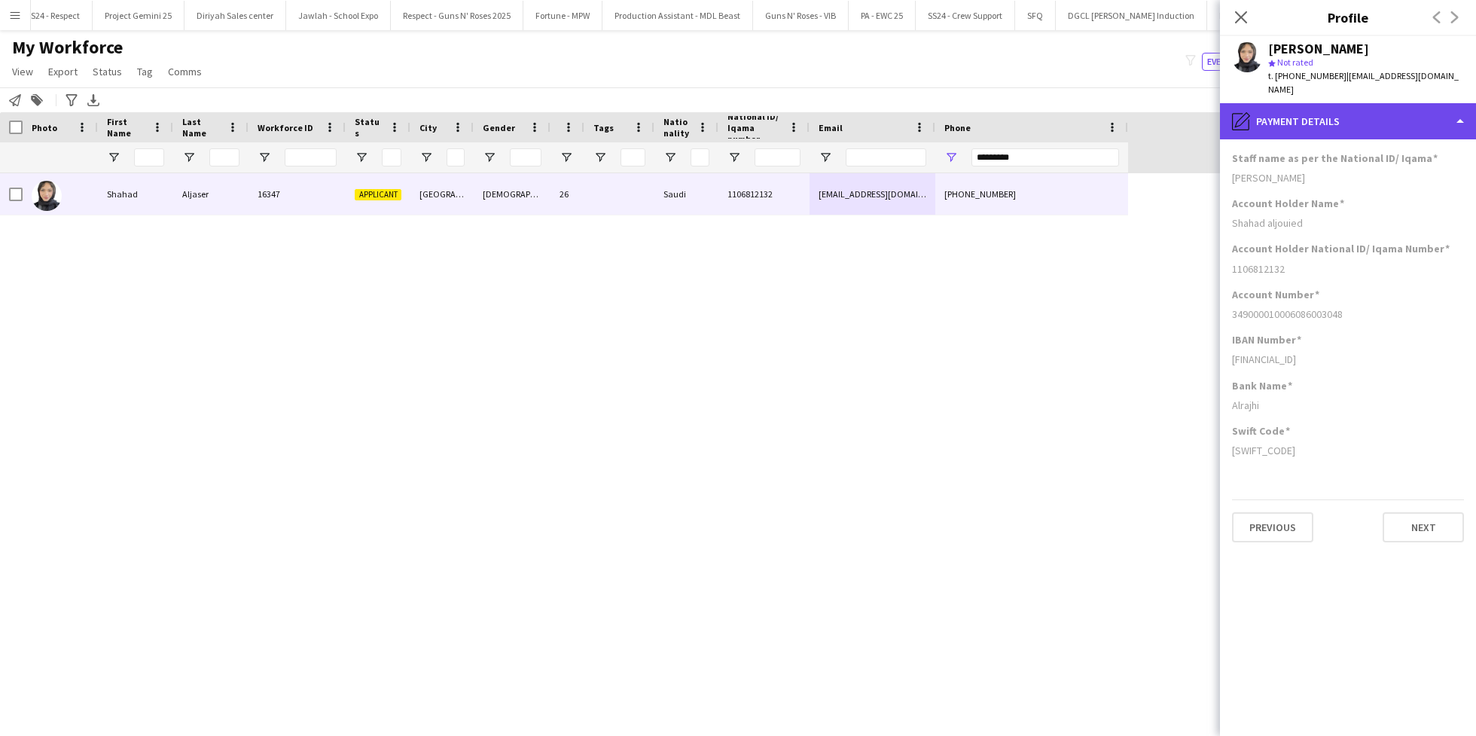
click at [1322, 112] on div "pencil4 Payment details" at bounding box center [1348, 121] width 256 height 36
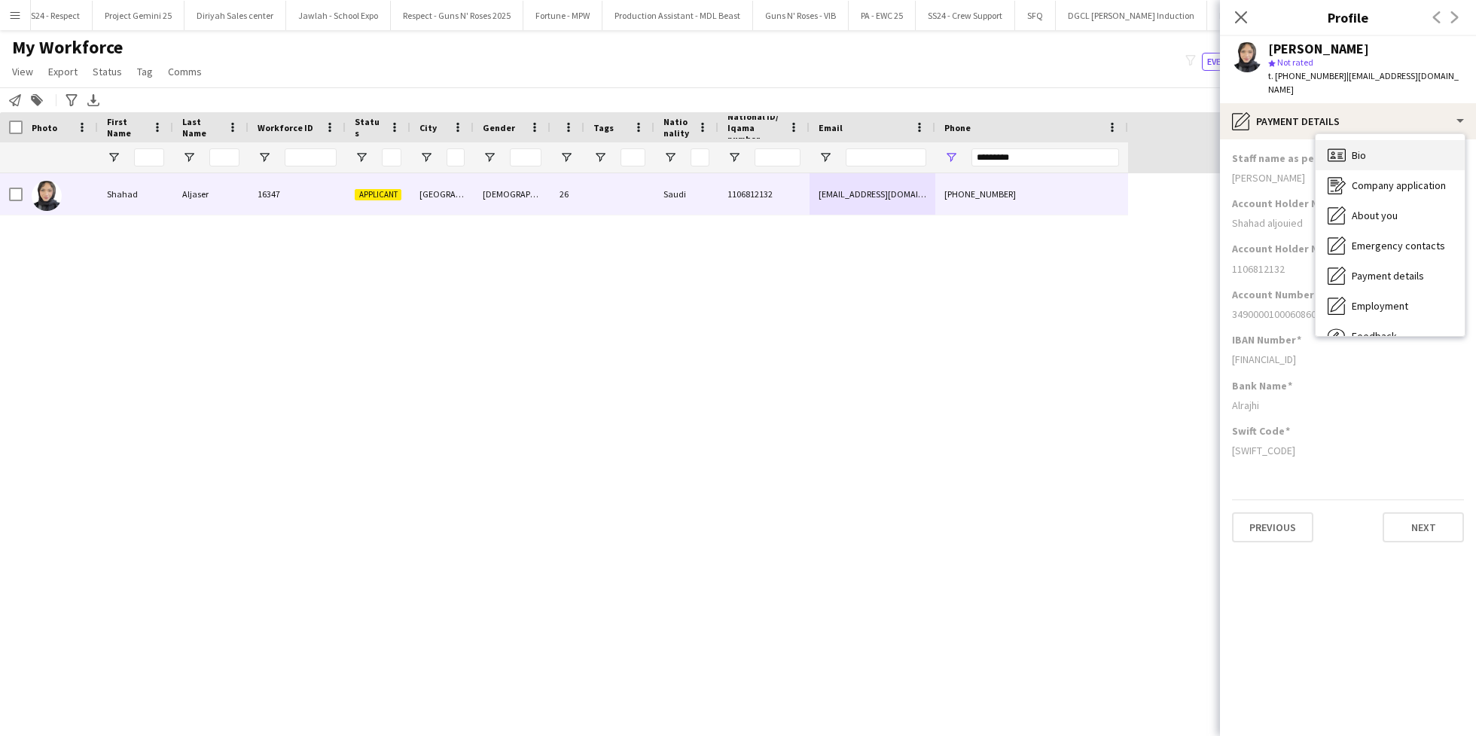
click at [1366, 150] on div "Bio Bio" at bounding box center [1390, 155] width 149 height 30
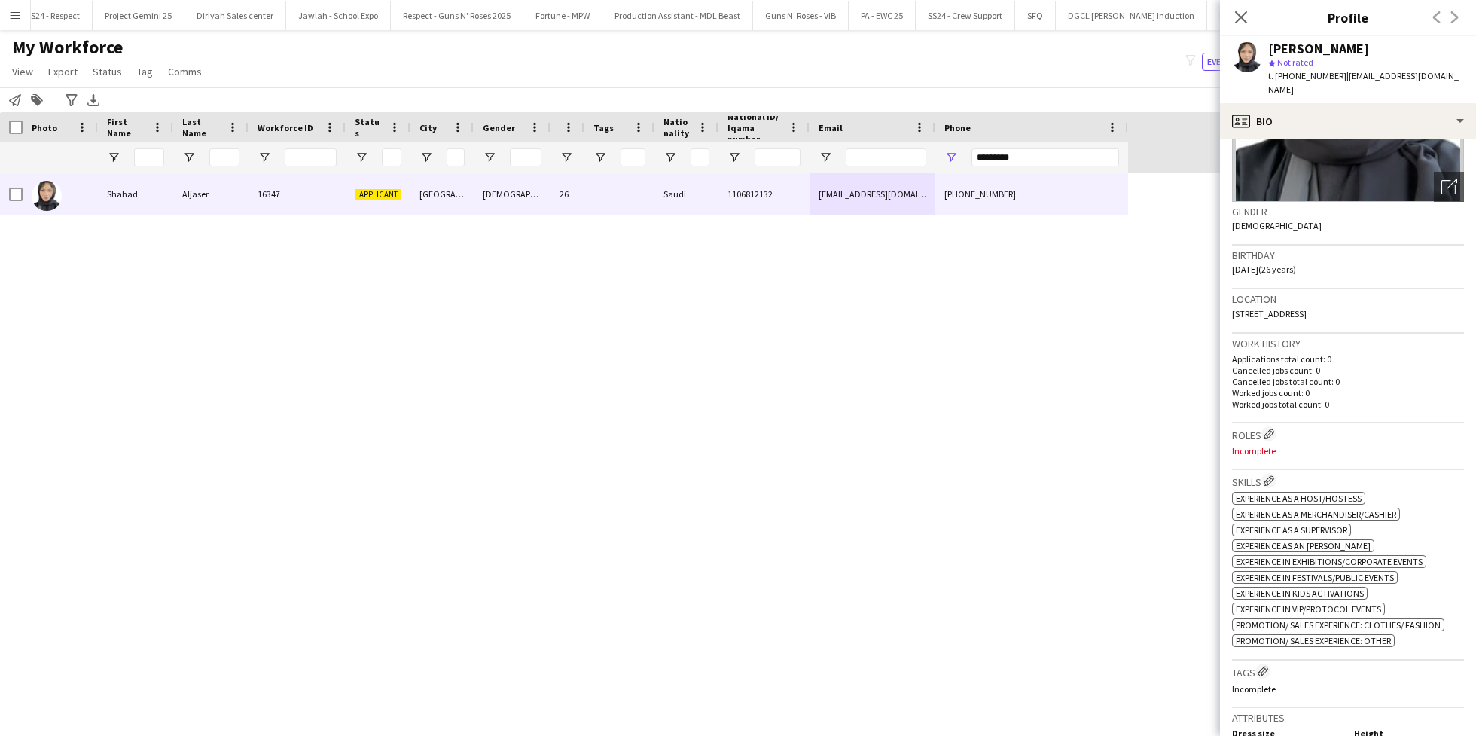
scroll to position [176, 0]
click at [1276, 425] on button "Edit crew company roles" at bounding box center [1268, 432] width 15 height 15
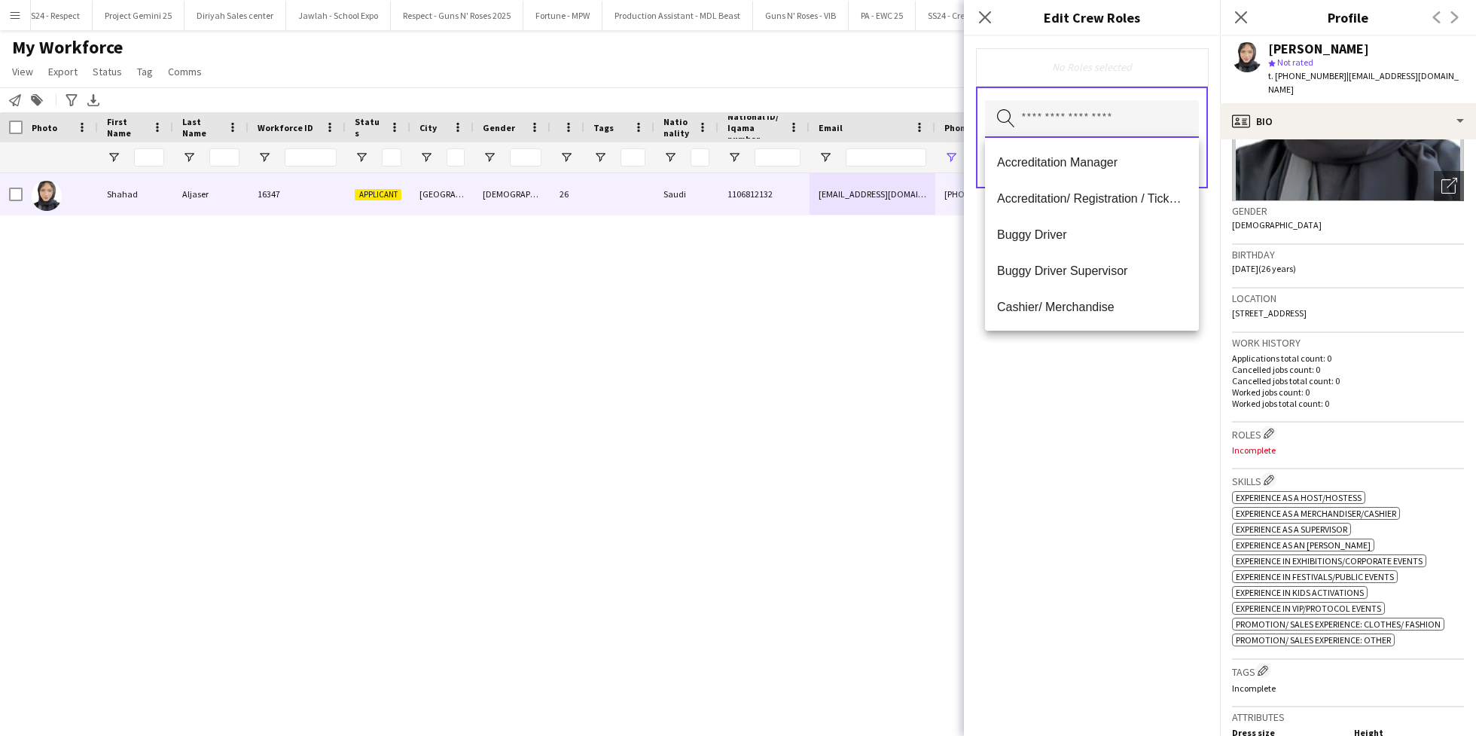
click at [1059, 120] on input "text" at bounding box center [1092, 119] width 214 height 38
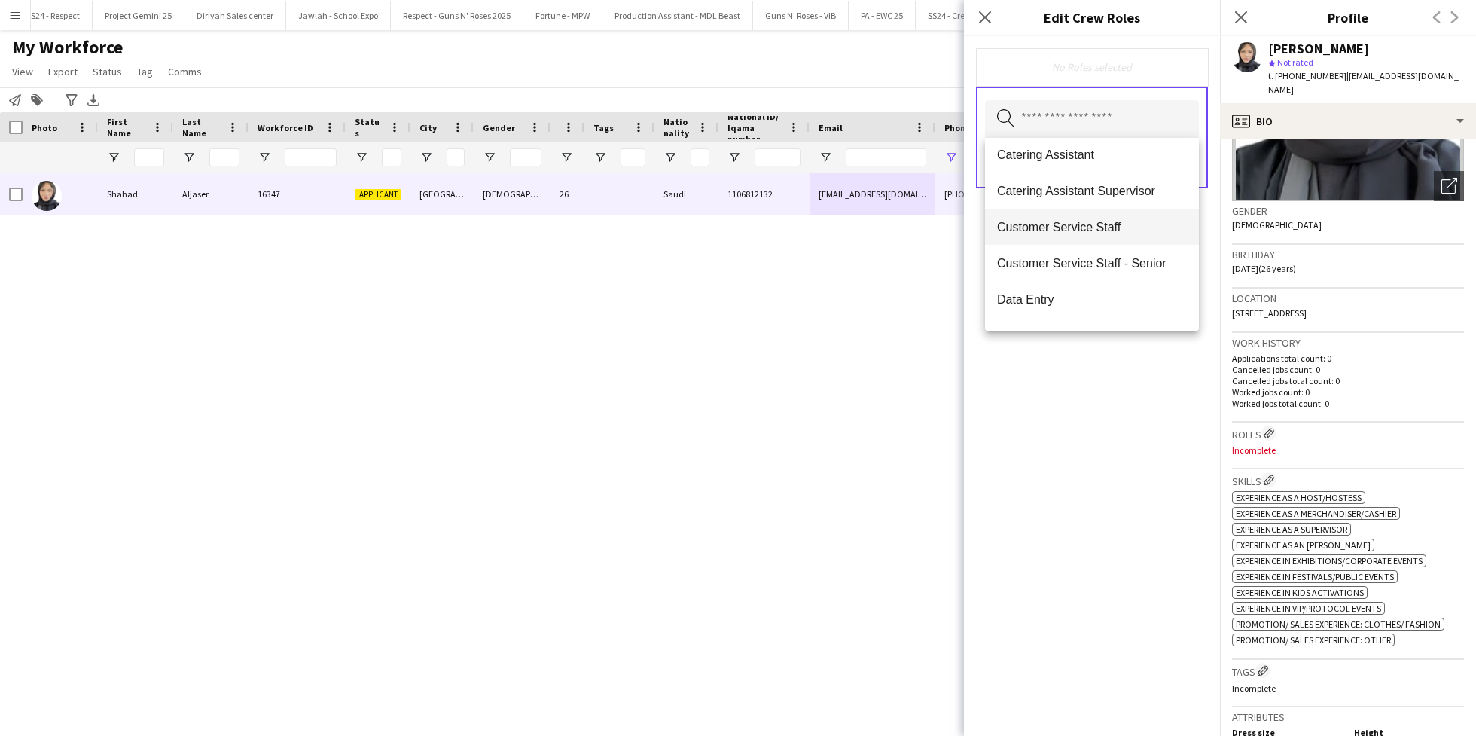
click at [1084, 232] on span "Customer Service Staff" at bounding box center [1092, 227] width 190 height 14
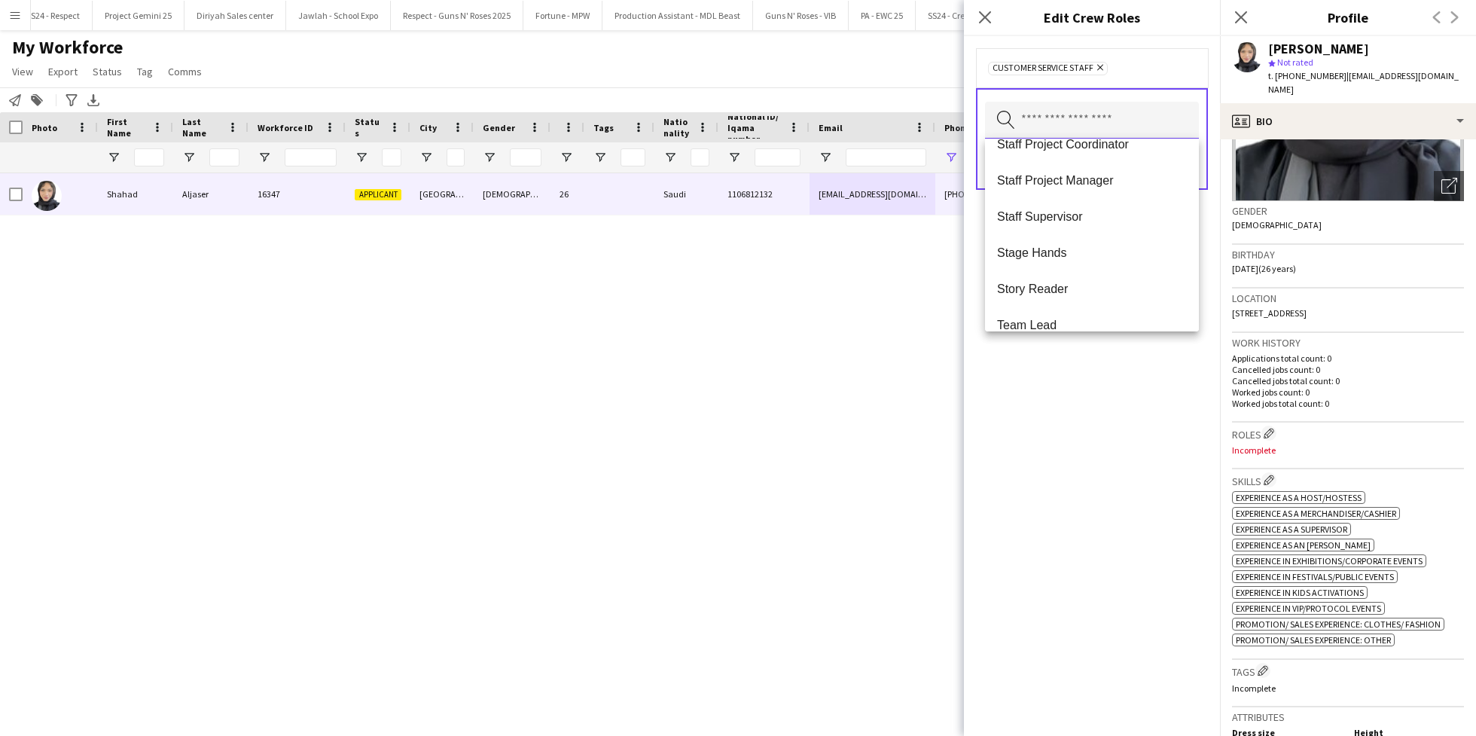
scroll to position [1518, 0]
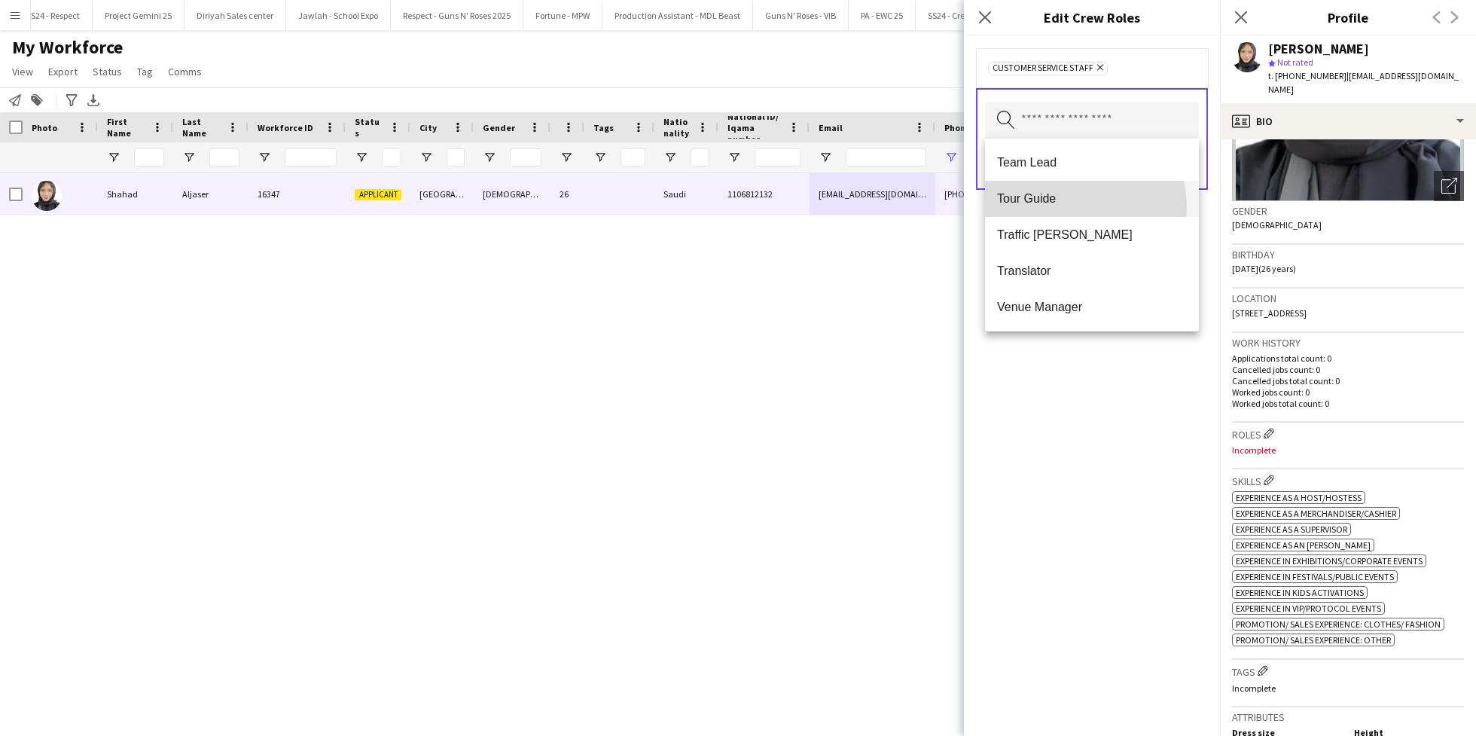
click at [1062, 208] on mat-option "Tour Guide" at bounding box center [1092, 199] width 214 height 36
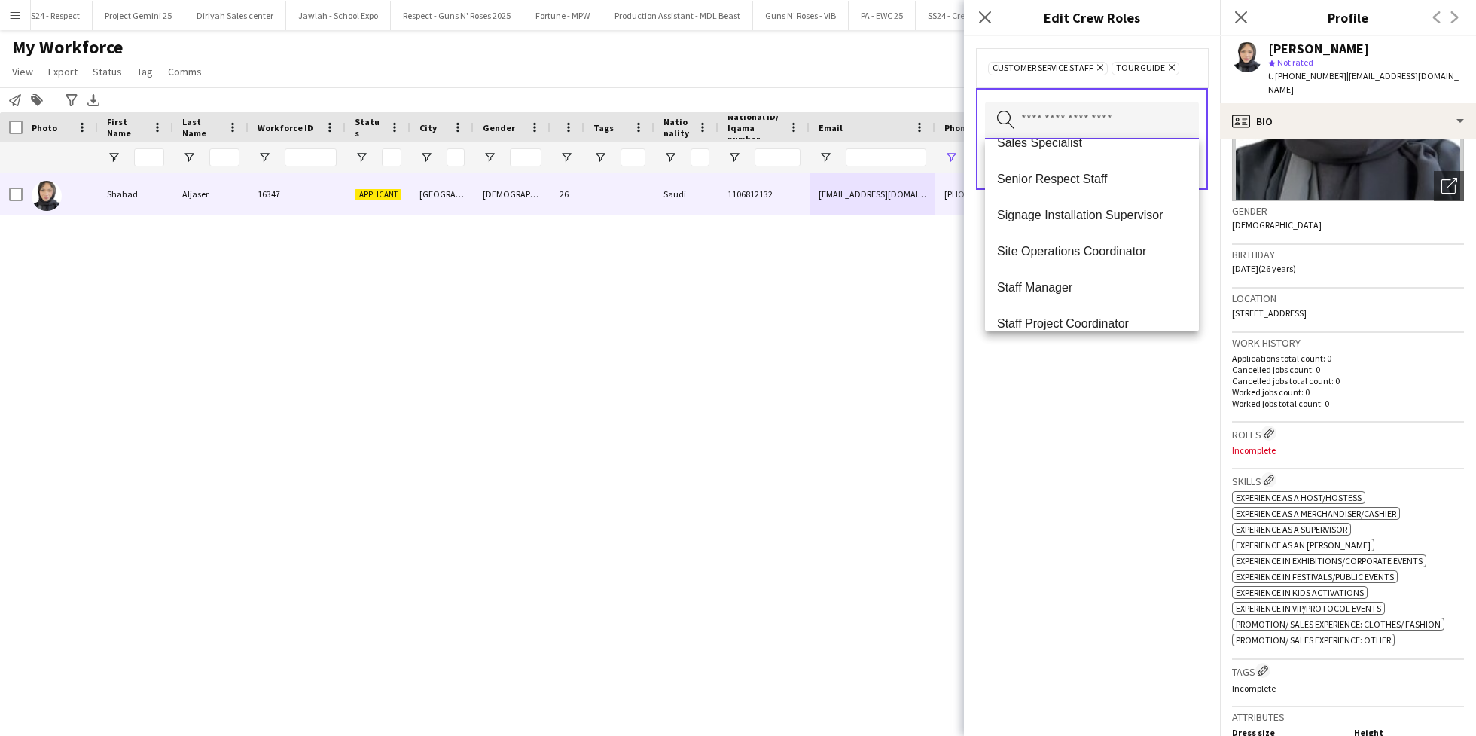
scroll to position [1482, 0]
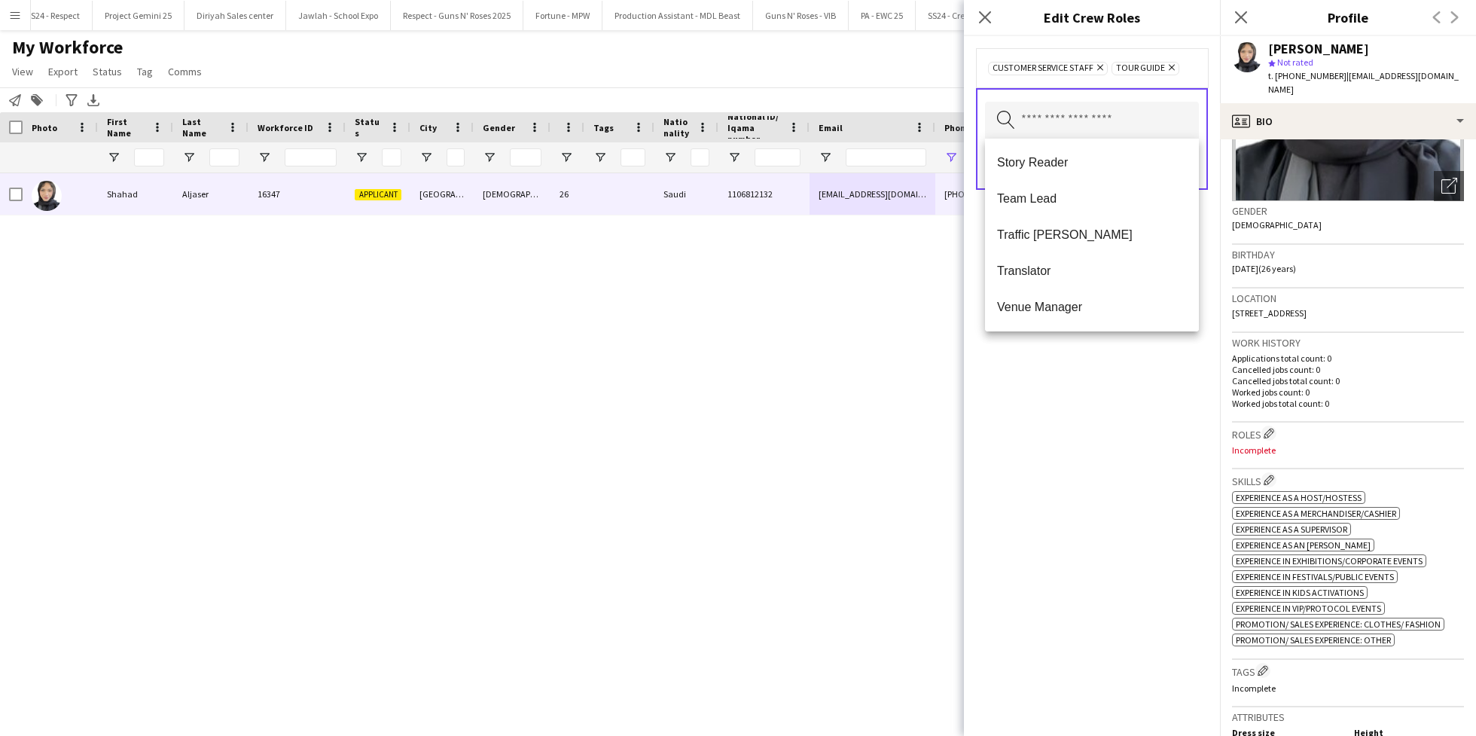
click at [1072, 432] on div "Customer Service Staff Remove Tour Guide Remove Search by role type Save" at bounding box center [1092, 386] width 256 height 700
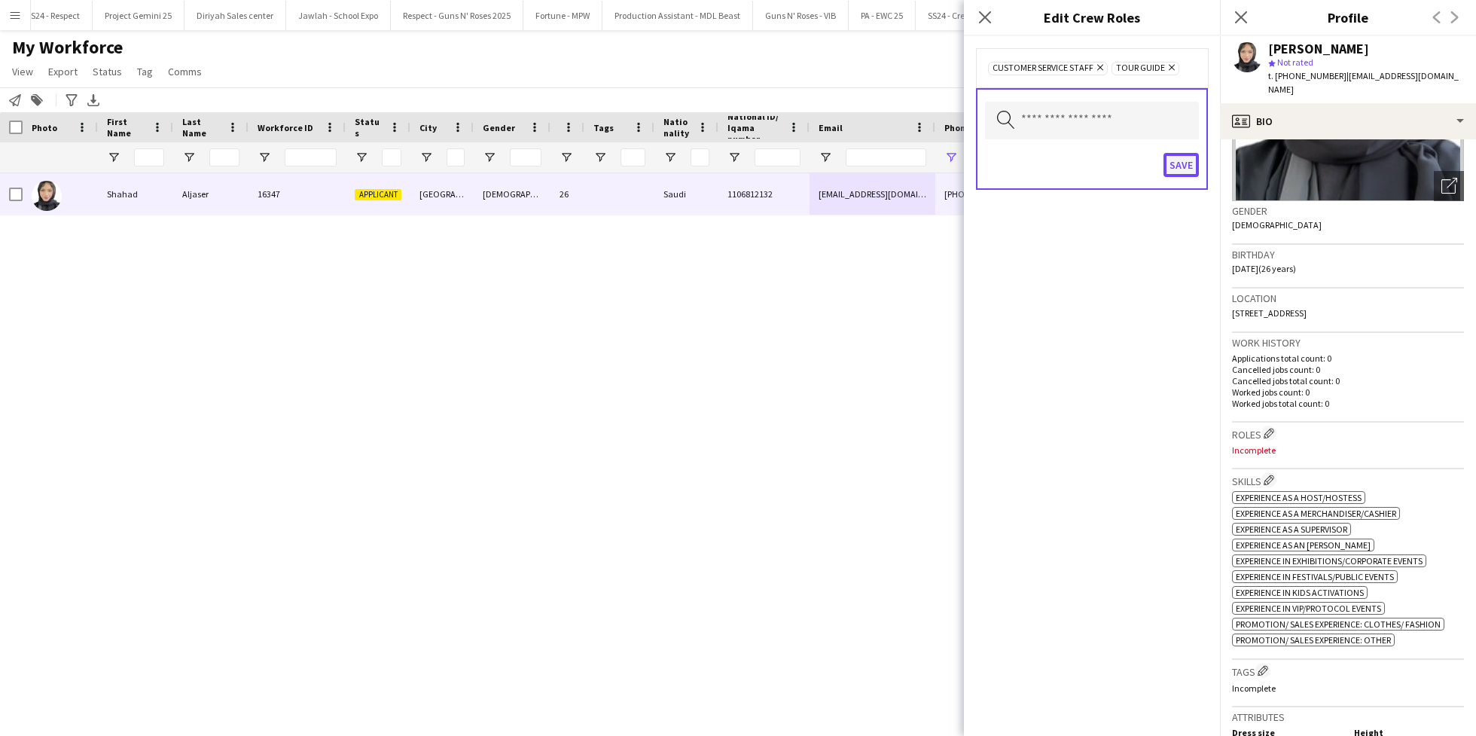
click at [1185, 160] on button "Save" at bounding box center [1181, 165] width 35 height 24
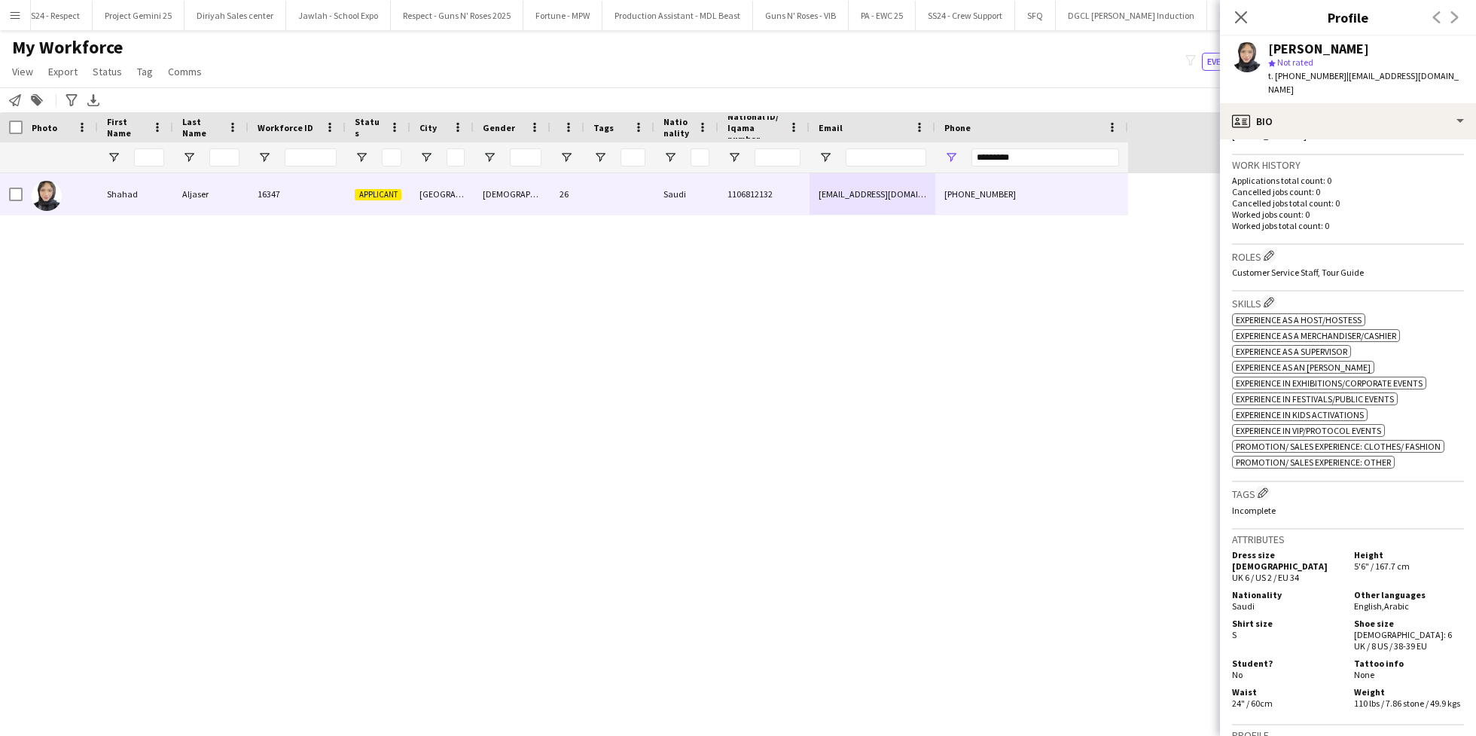
scroll to position [356, 0]
click at [1267, 485] on app-icon "Edit crew company tags" at bounding box center [1263, 490] width 11 height 11
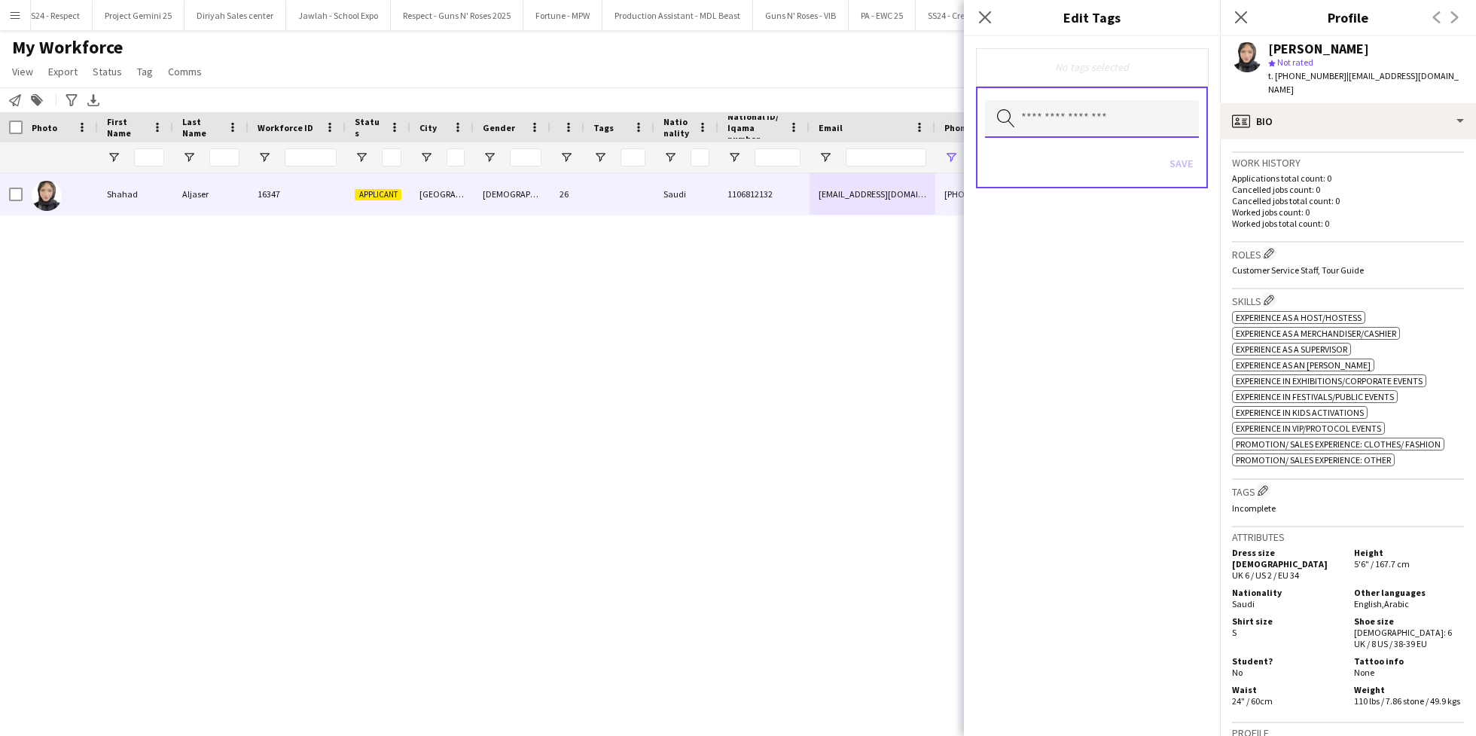
click at [1054, 128] on input "text" at bounding box center [1092, 119] width 214 height 38
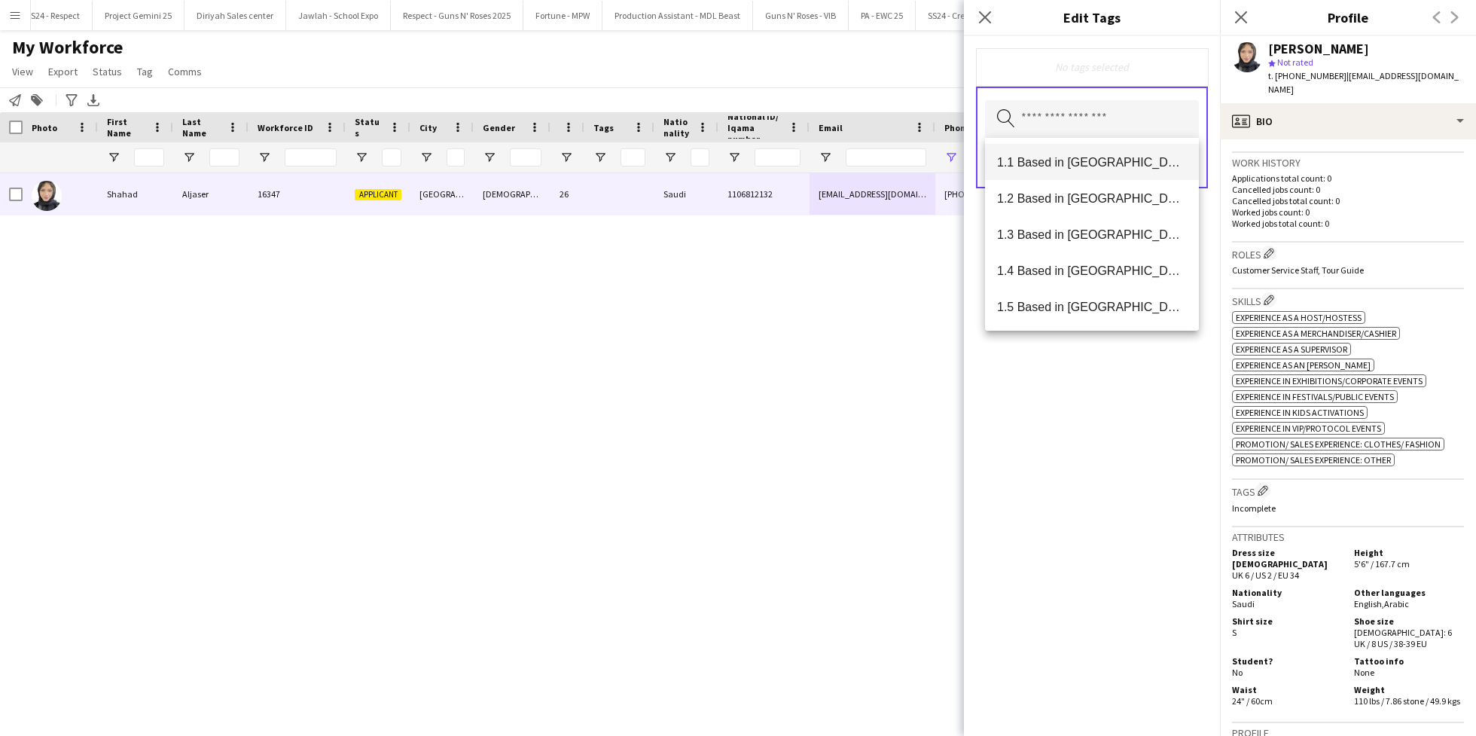
click at [1061, 173] on mat-option "1.1 Based in [GEOGRAPHIC_DATA]" at bounding box center [1092, 162] width 214 height 36
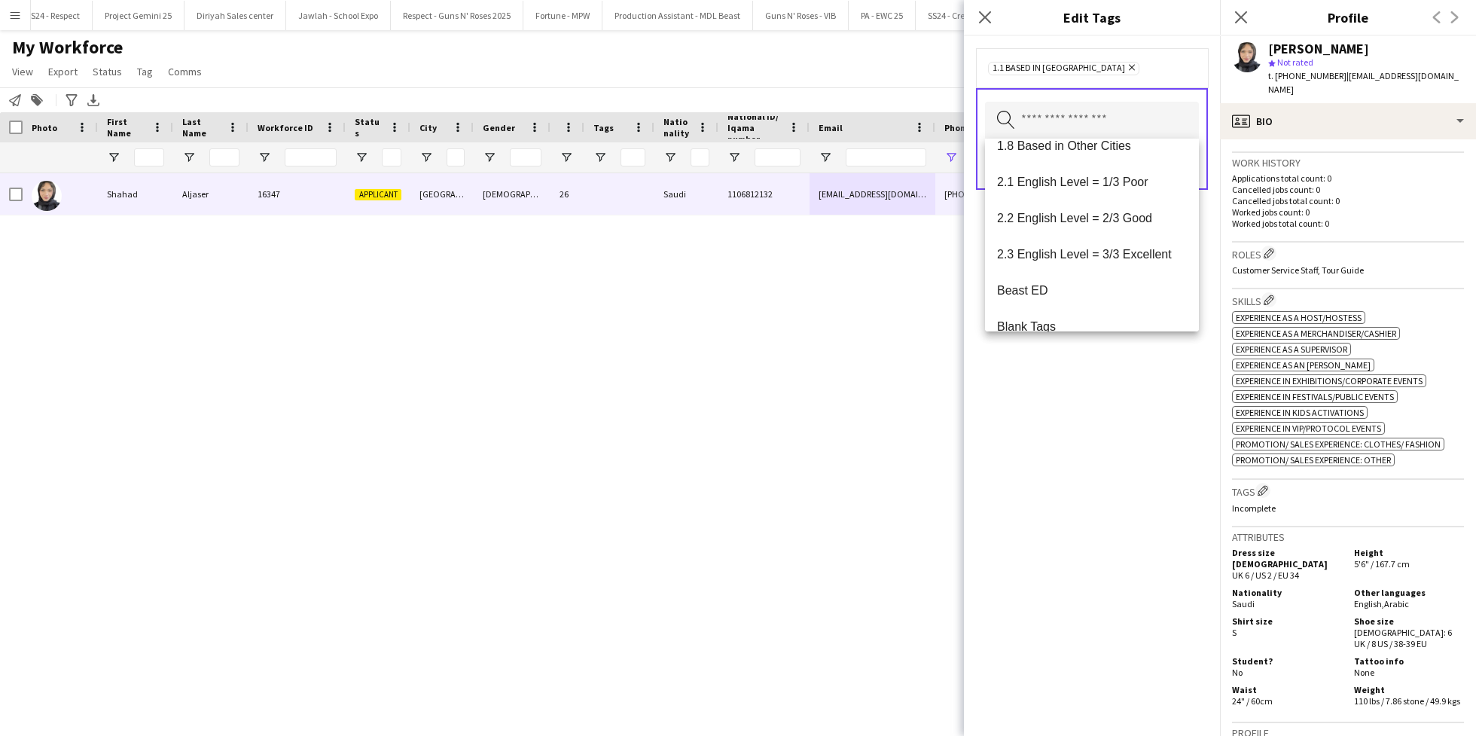
click at [1090, 249] on span "2.3 English Level = 3/3 Excellent" at bounding box center [1092, 254] width 190 height 14
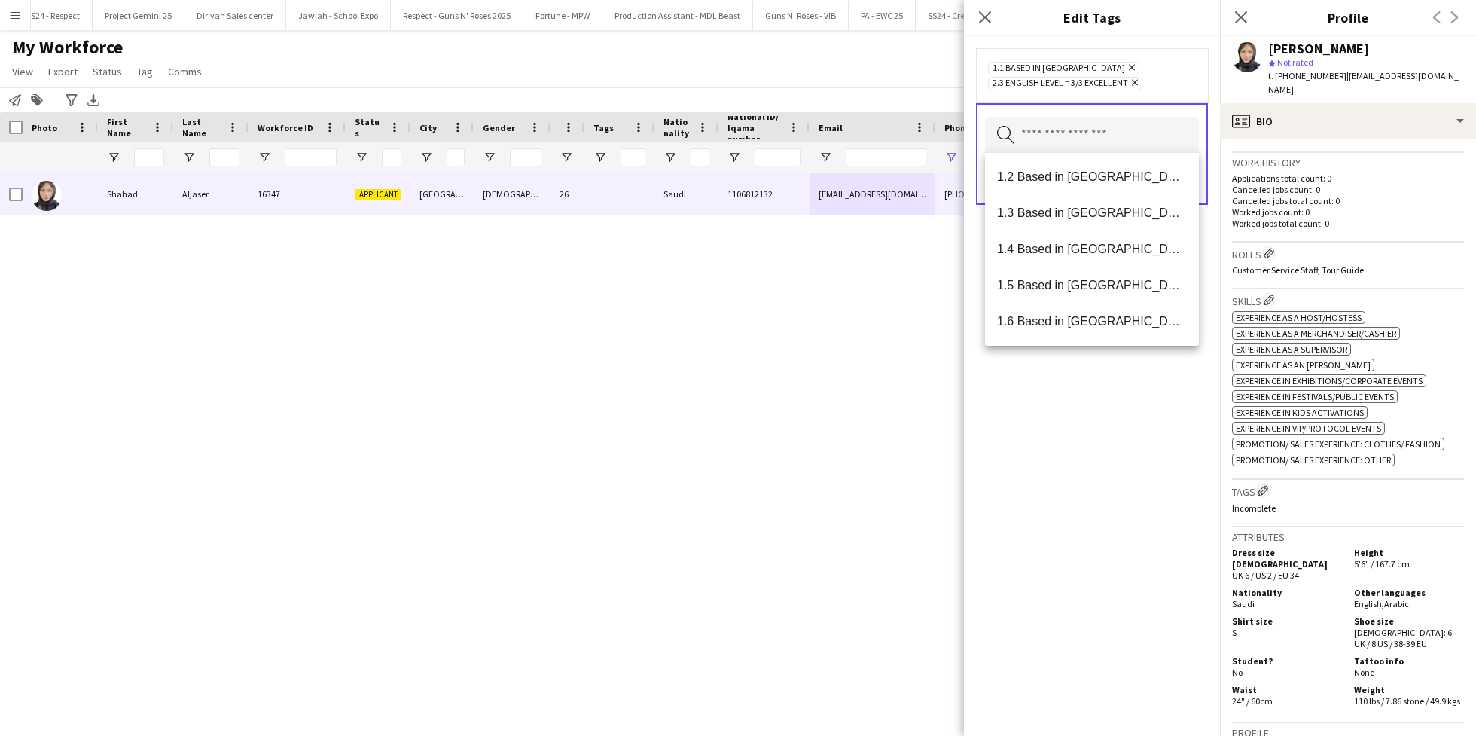
click at [1090, 436] on div "1.1 Based in [GEOGRAPHIC_DATA] Remove 2.3 English Level = 3/3 Excellent Remove …" at bounding box center [1092, 386] width 256 height 700
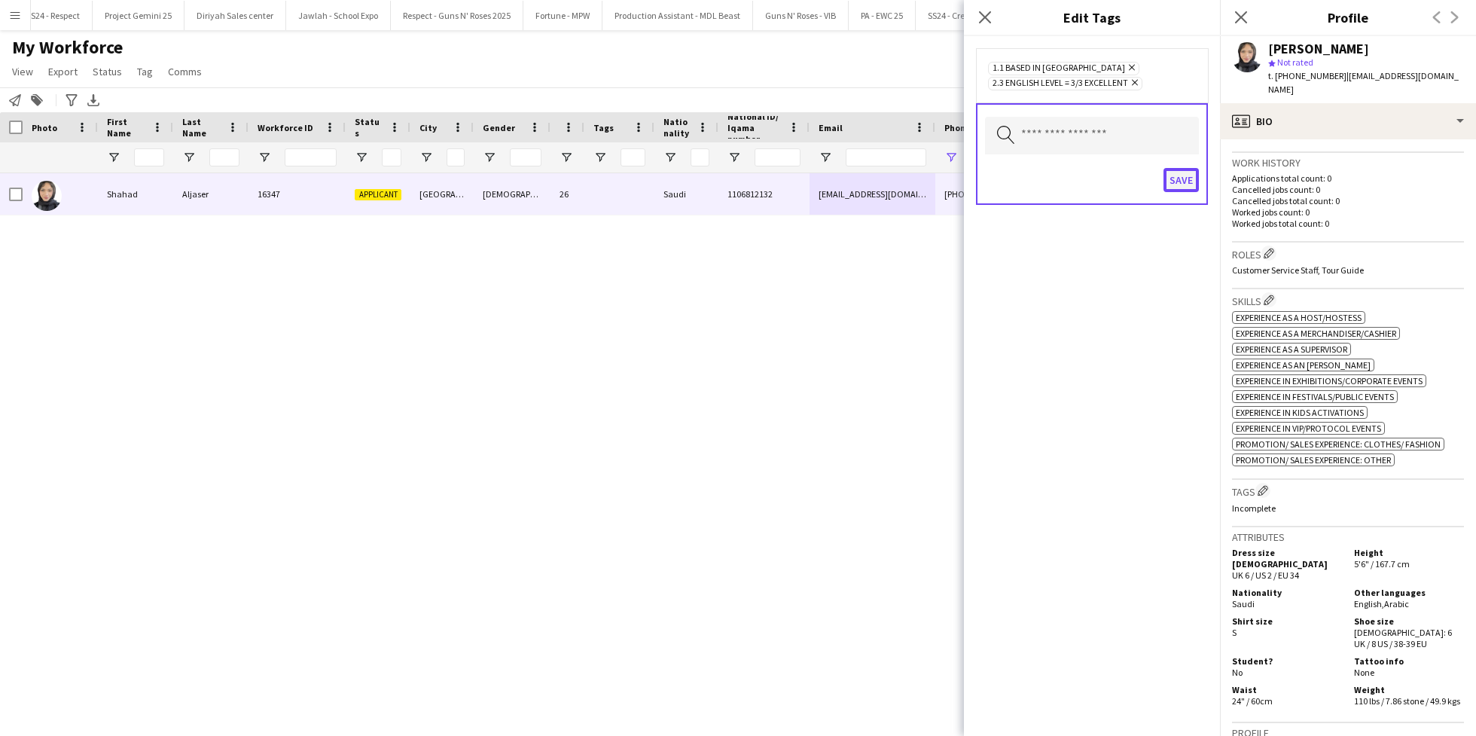
click at [1189, 178] on button "Save" at bounding box center [1181, 180] width 35 height 24
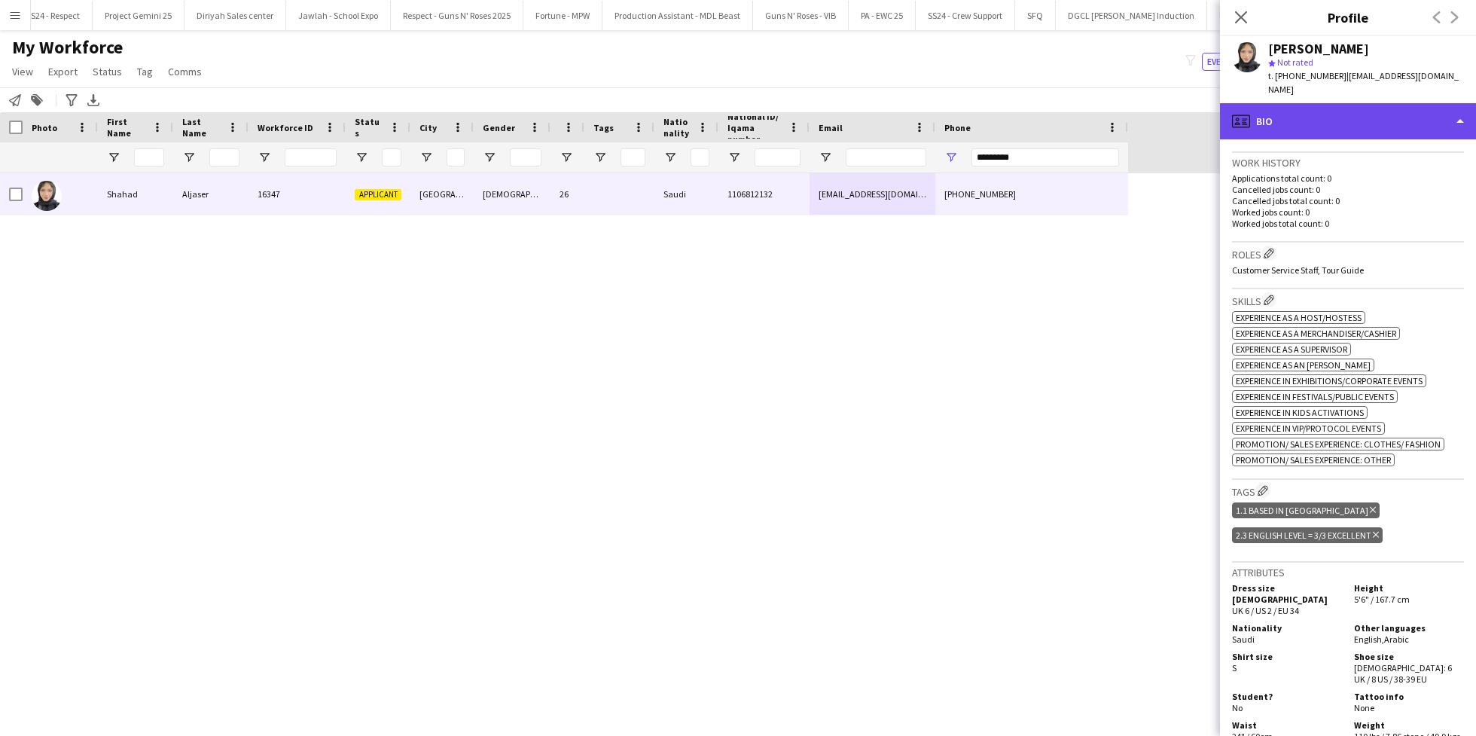
click at [1317, 103] on div "profile Bio" at bounding box center [1348, 121] width 256 height 36
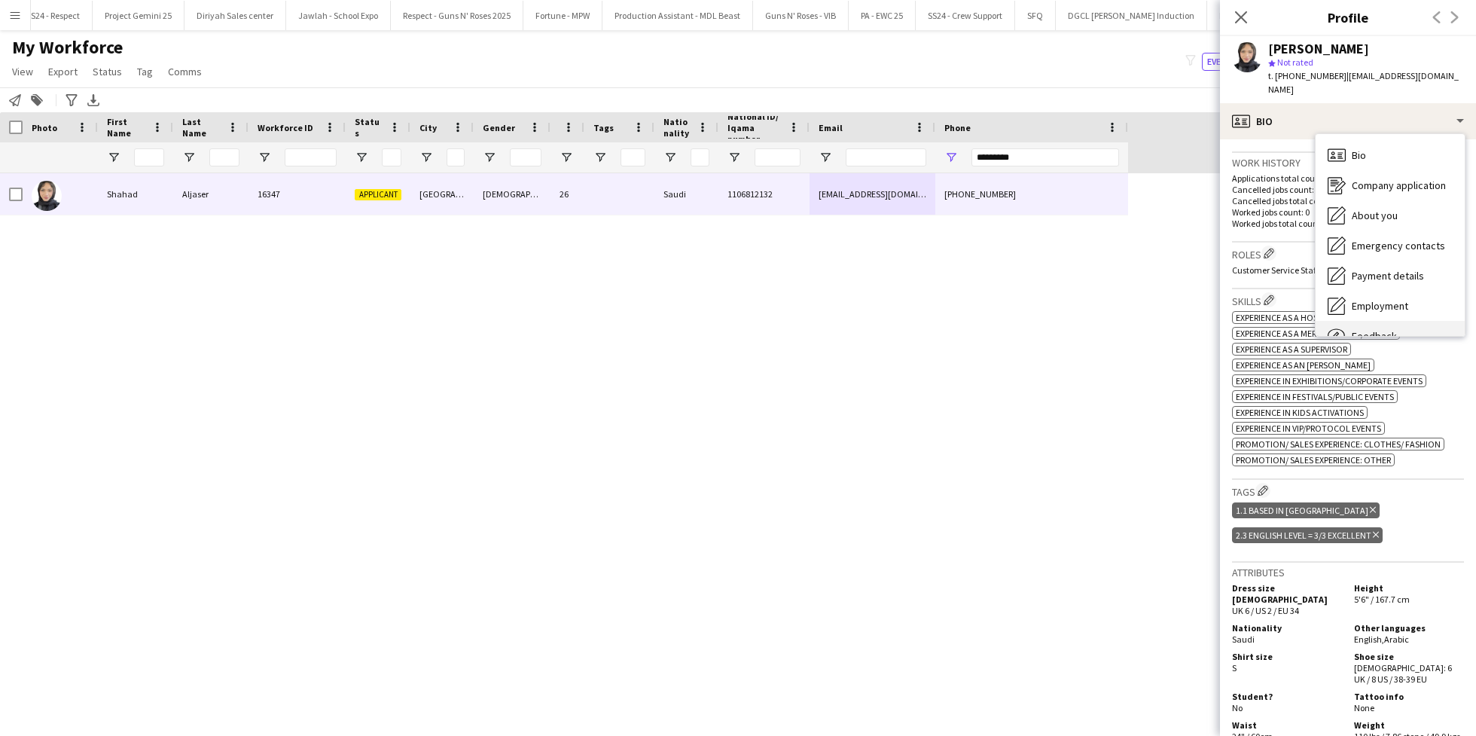
click at [1375, 329] on span "Feedback" at bounding box center [1374, 336] width 45 height 14
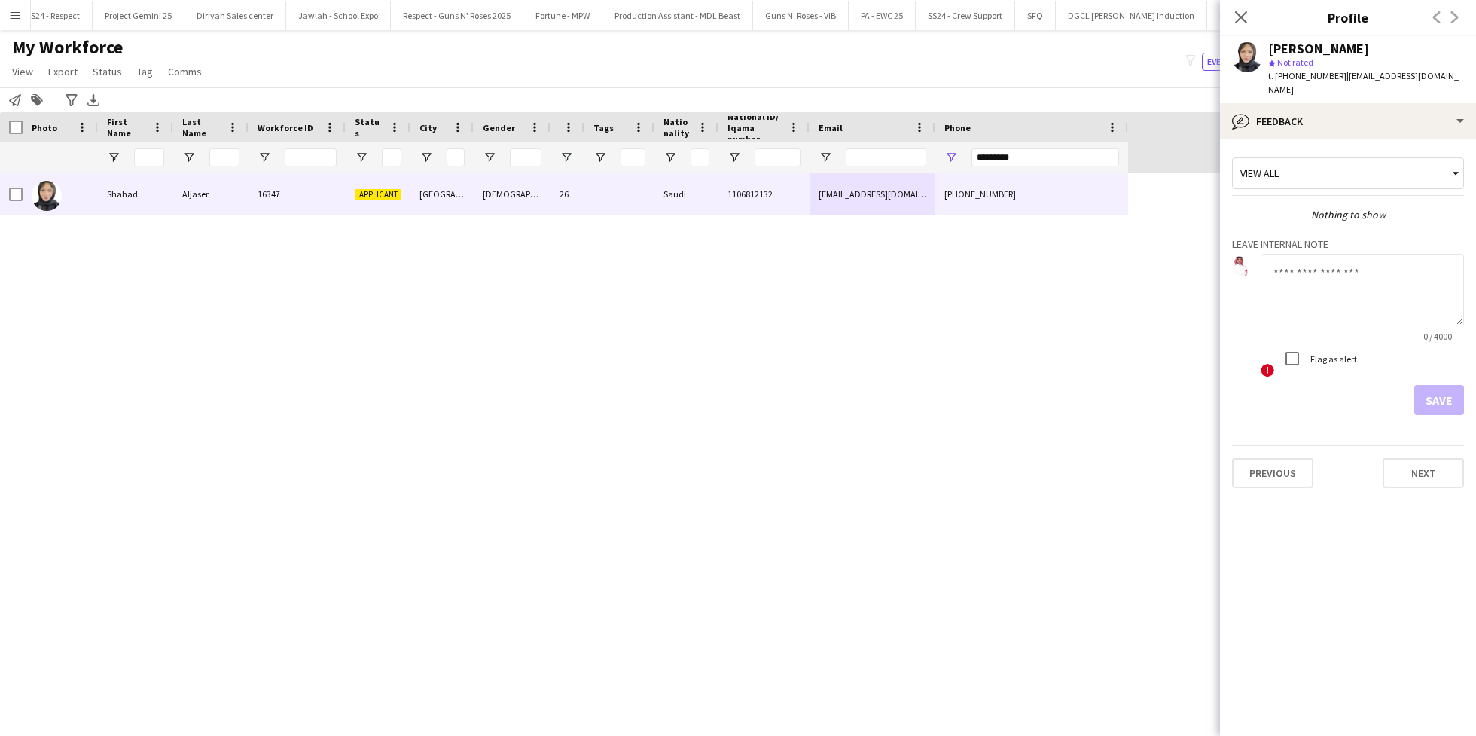
click at [1298, 260] on textarea at bounding box center [1362, 290] width 203 height 72
type textarea "**********"
click at [1438, 385] on button "Save" at bounding box center [1439, 400] width 50 height 30
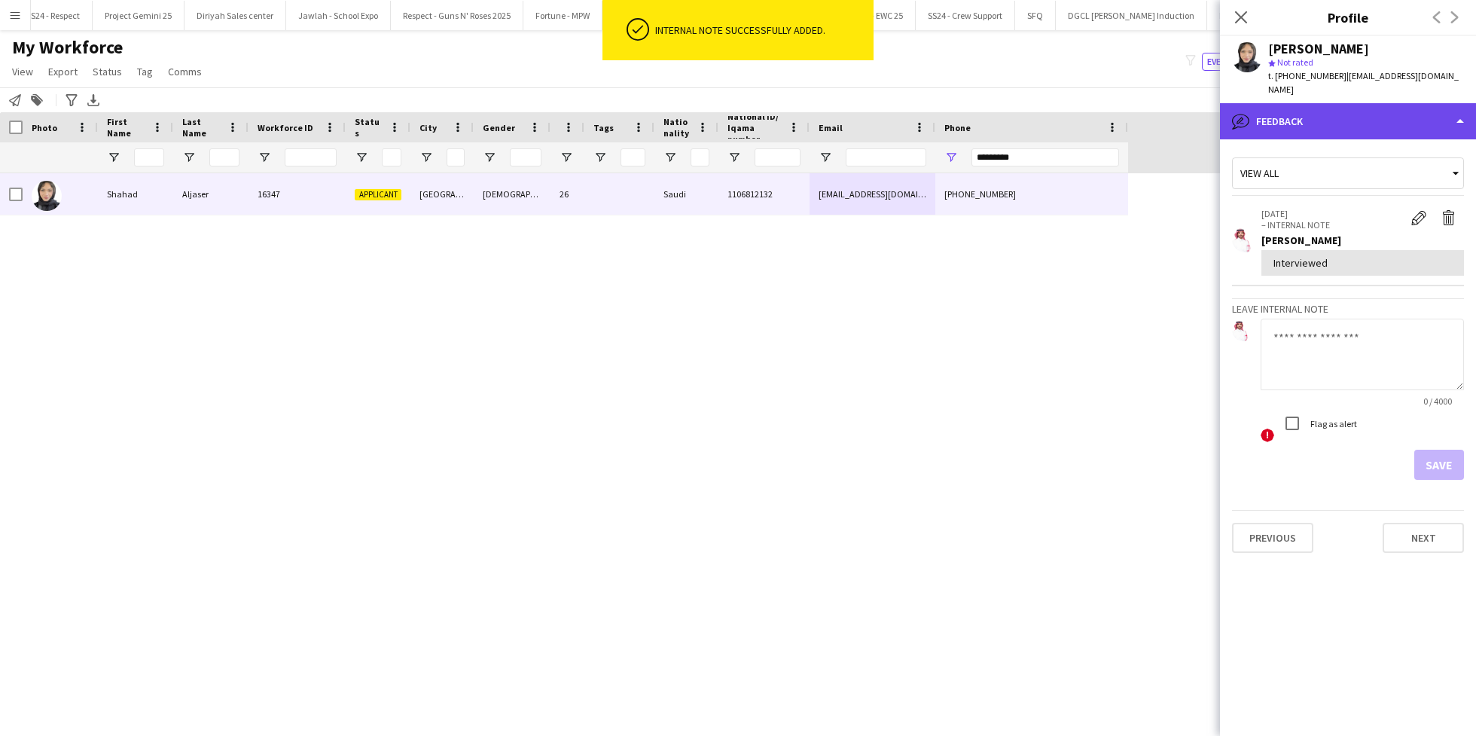
click at [1299, 103] on div "bubble-pencil Feedback" at bounding box center [1348, 121] width 256 height 36
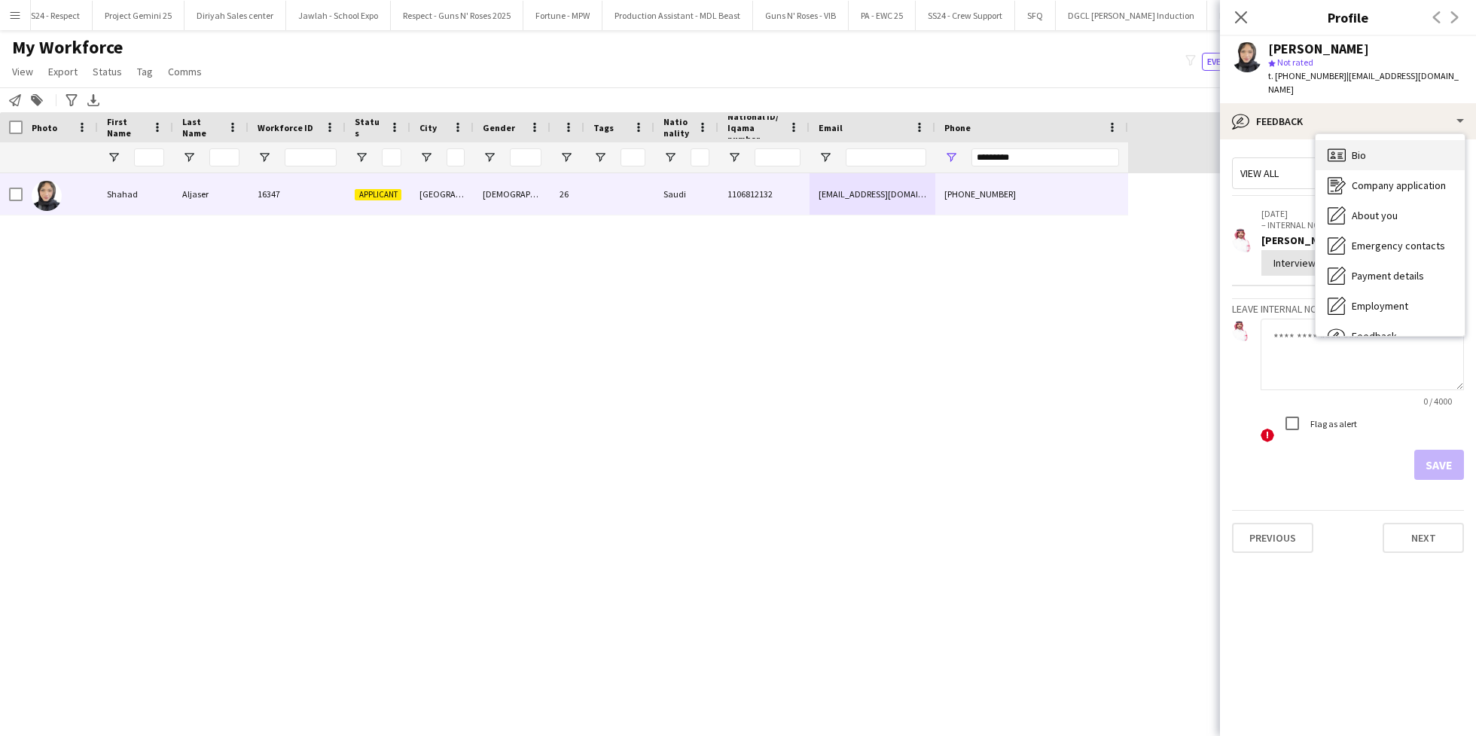
click at [1341, 146] on icon "Bio" at bounding box center [1337, 155] width 18 height 18
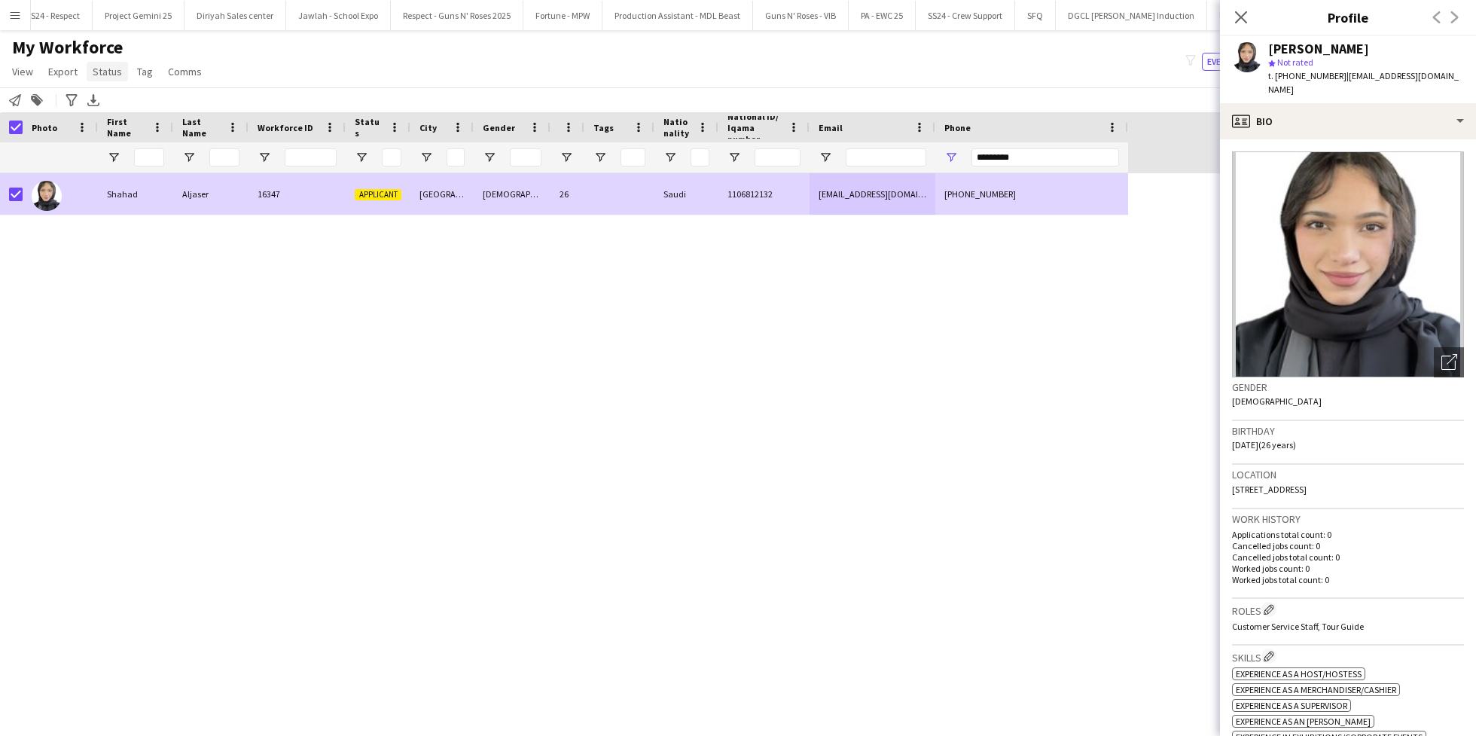
click at [105, 72] on span "Status" at bounding box center [107, 72] width 29 height 14
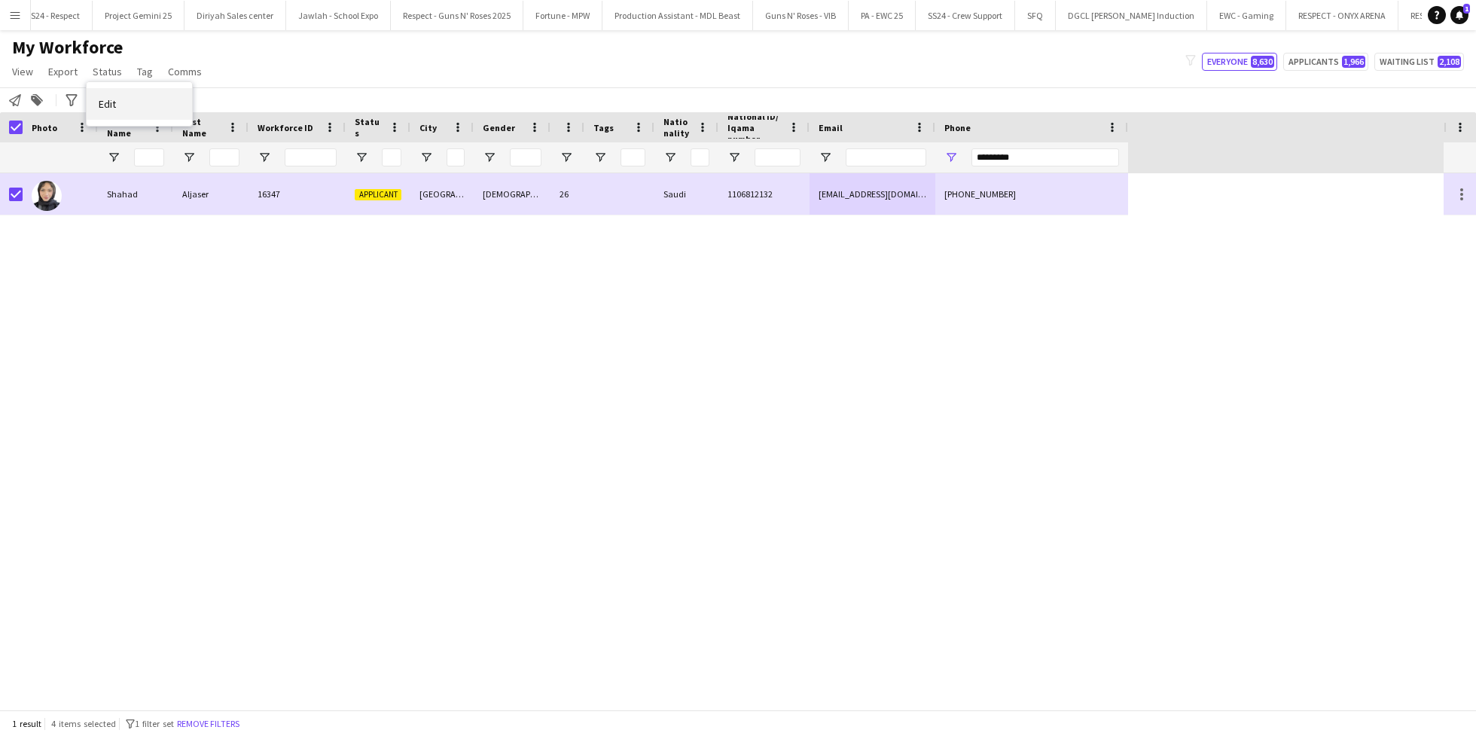
click at [146, 111] on link "Edit" at bounding box center [139, 104] width 105 height 32
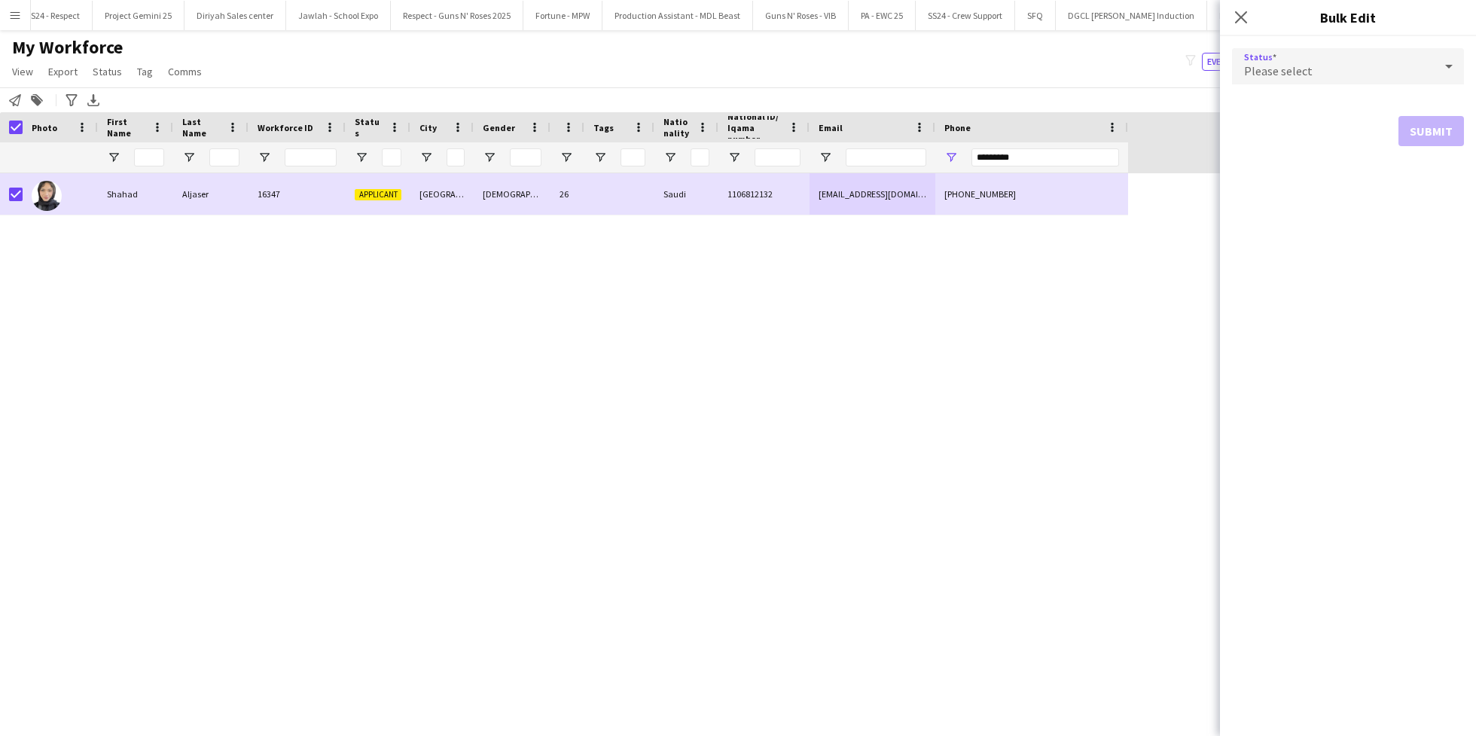
click at [1327, 60] on div "Please select" at bounding box center [1333, 66] width 202 height 36
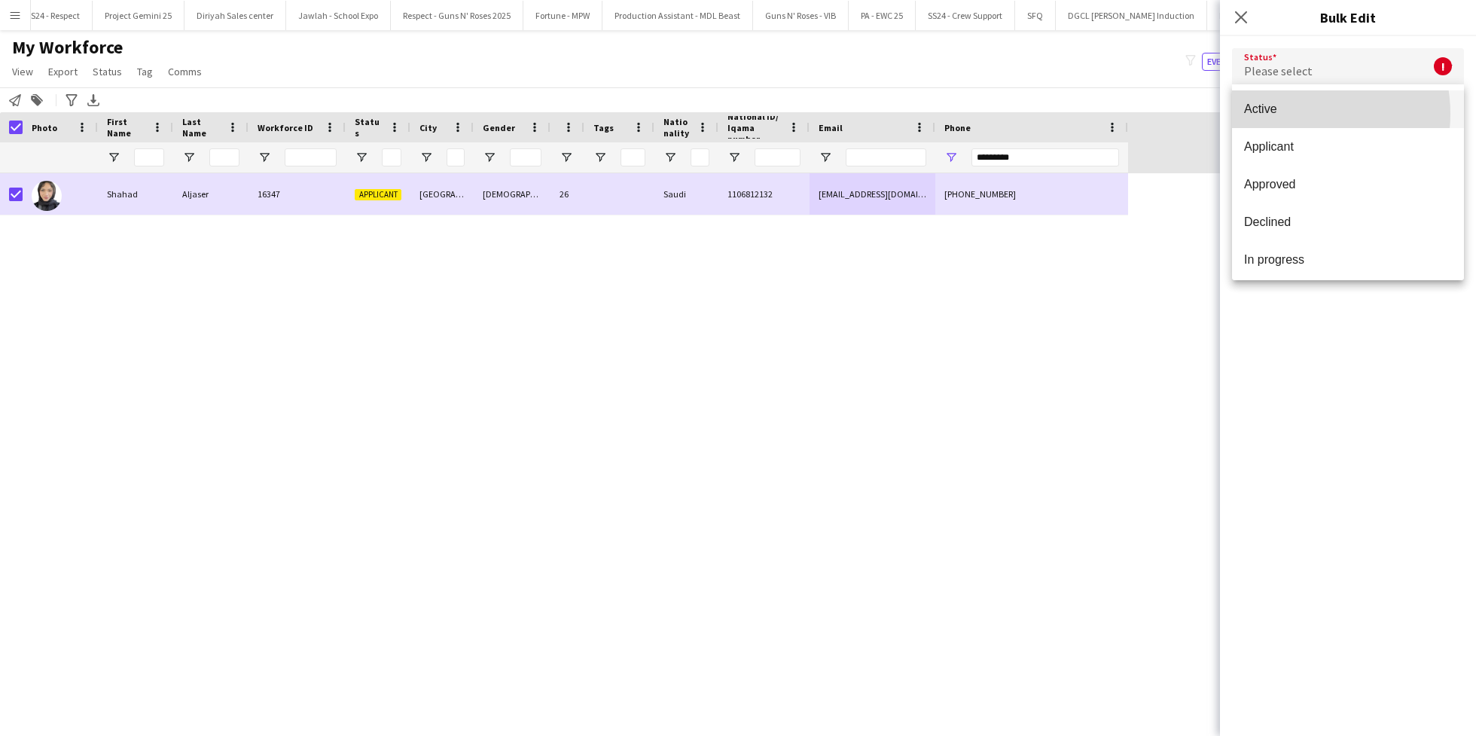
click at [1294, 114] on span "Active" at bounding box center [1348, 109] width 208 height 14
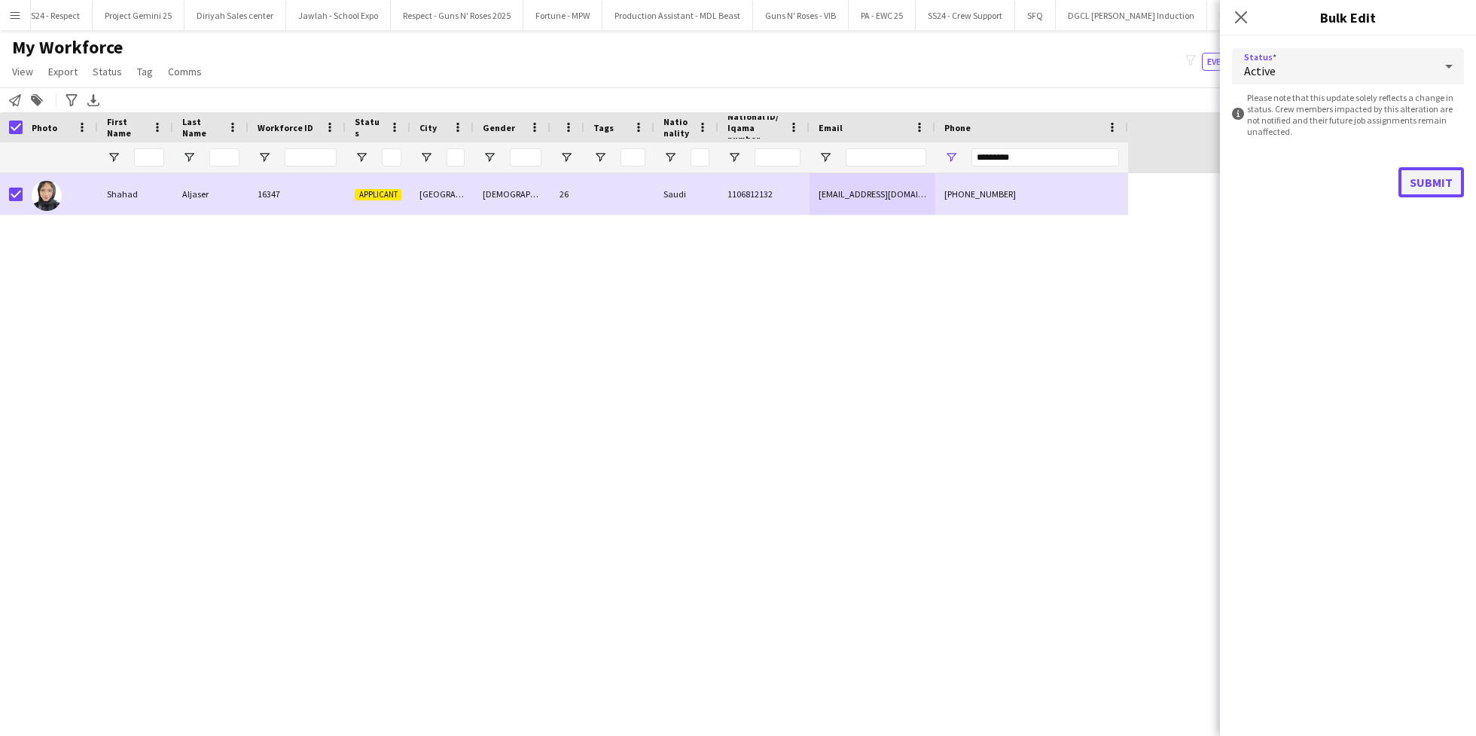
click at [1432, 185] on button "Submit" at bounding box center [1431, 182] width 66 height 30
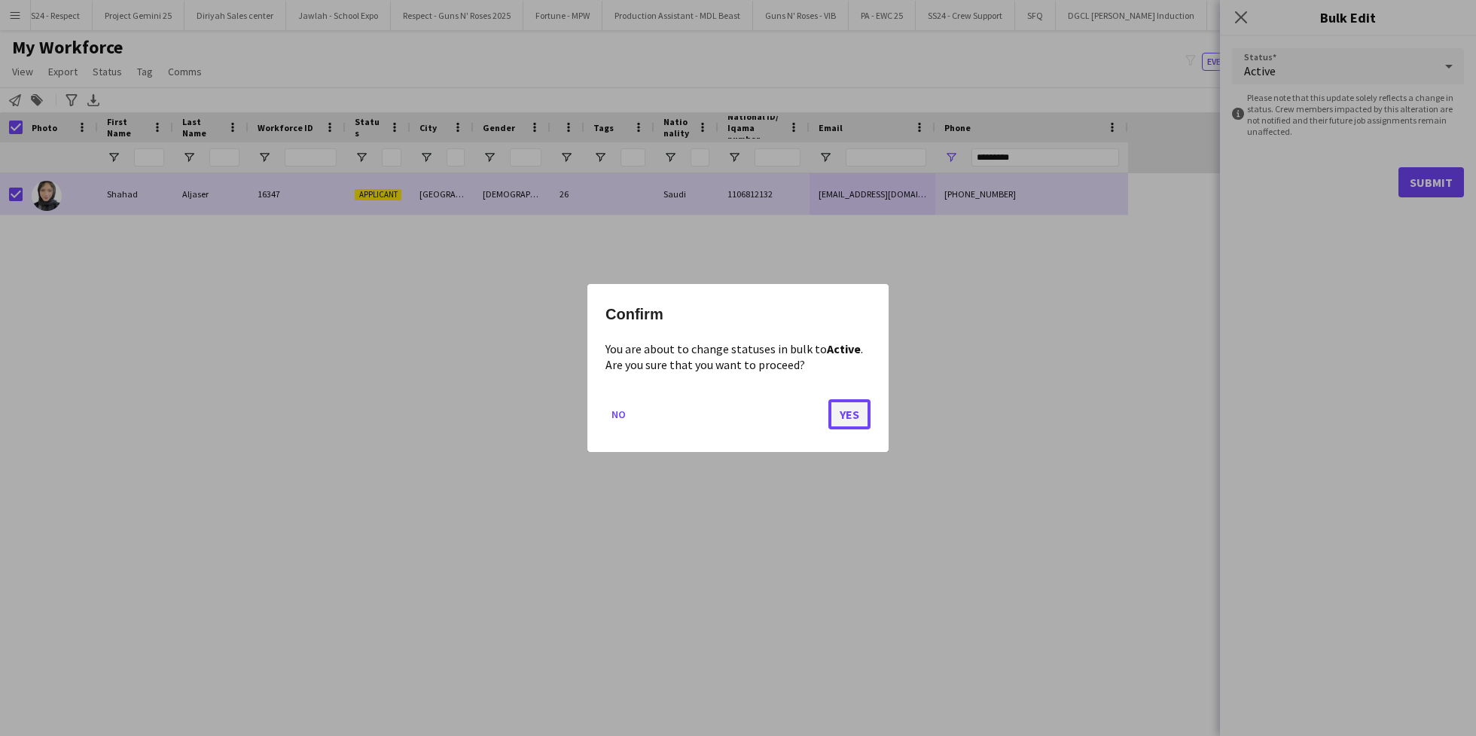
click at [840, 406] on button "Yes" at bounding box center [849, 414] width 42 height 30
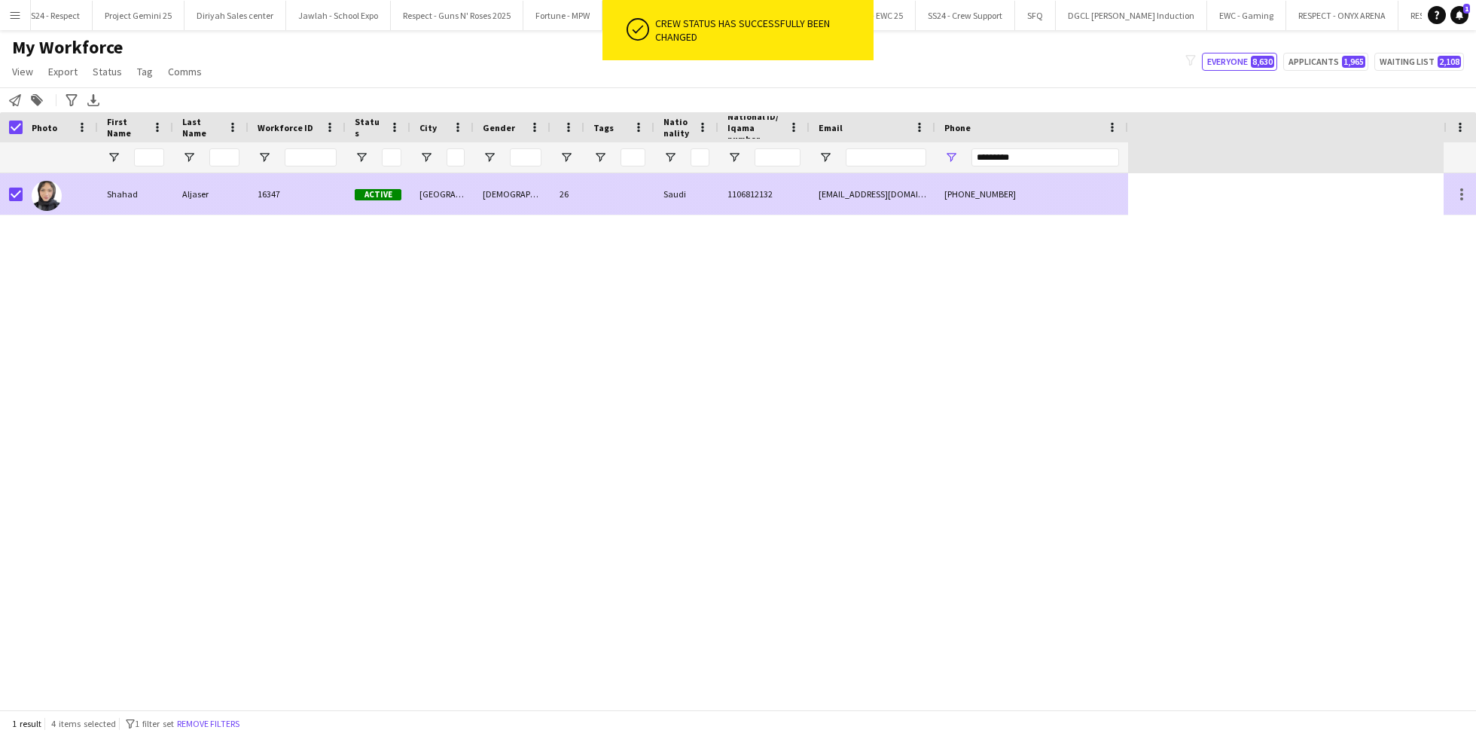
click at [623, 192] on div at bounding box center [619, 193] width 70 height 41
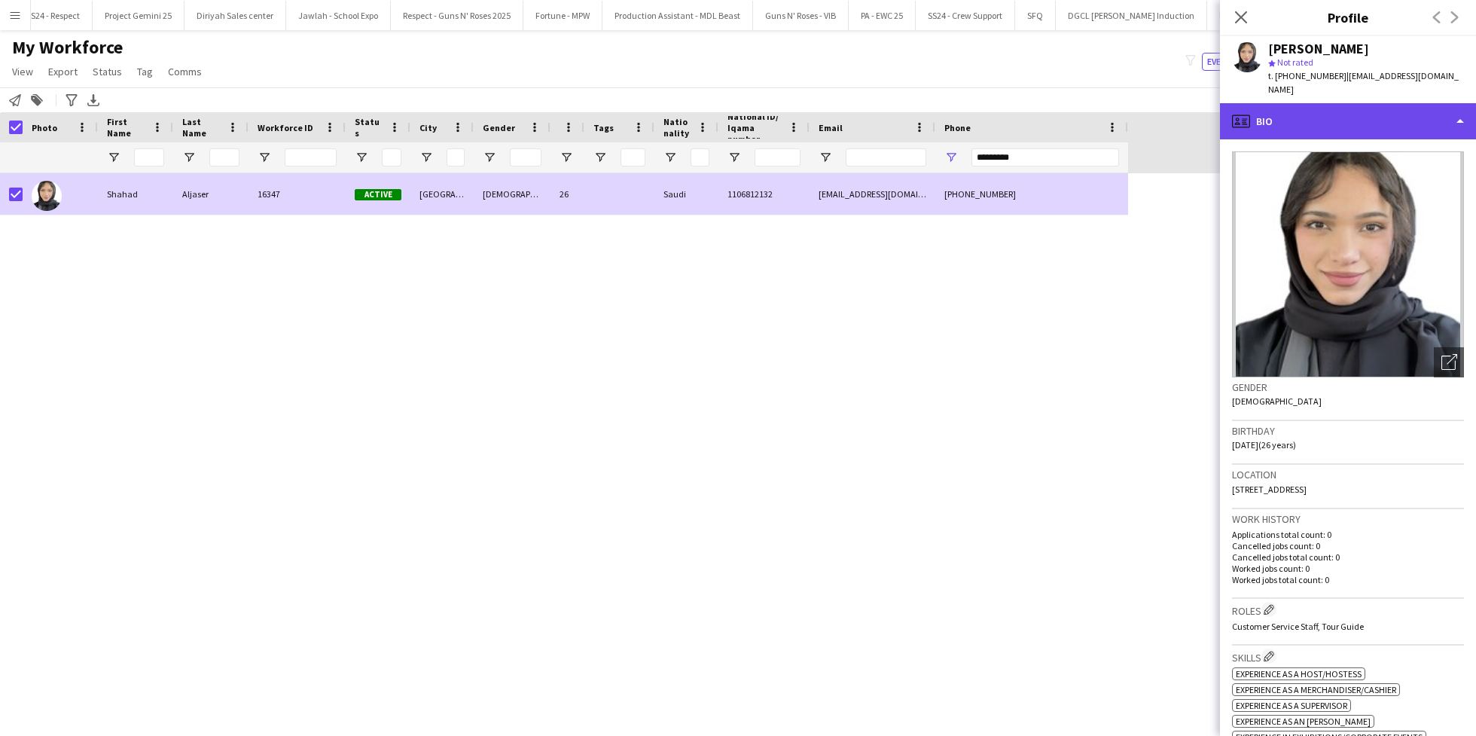
click at [1307, 120] on div "profile Bio" at bounding box center [1348, 121] width 256 height 36
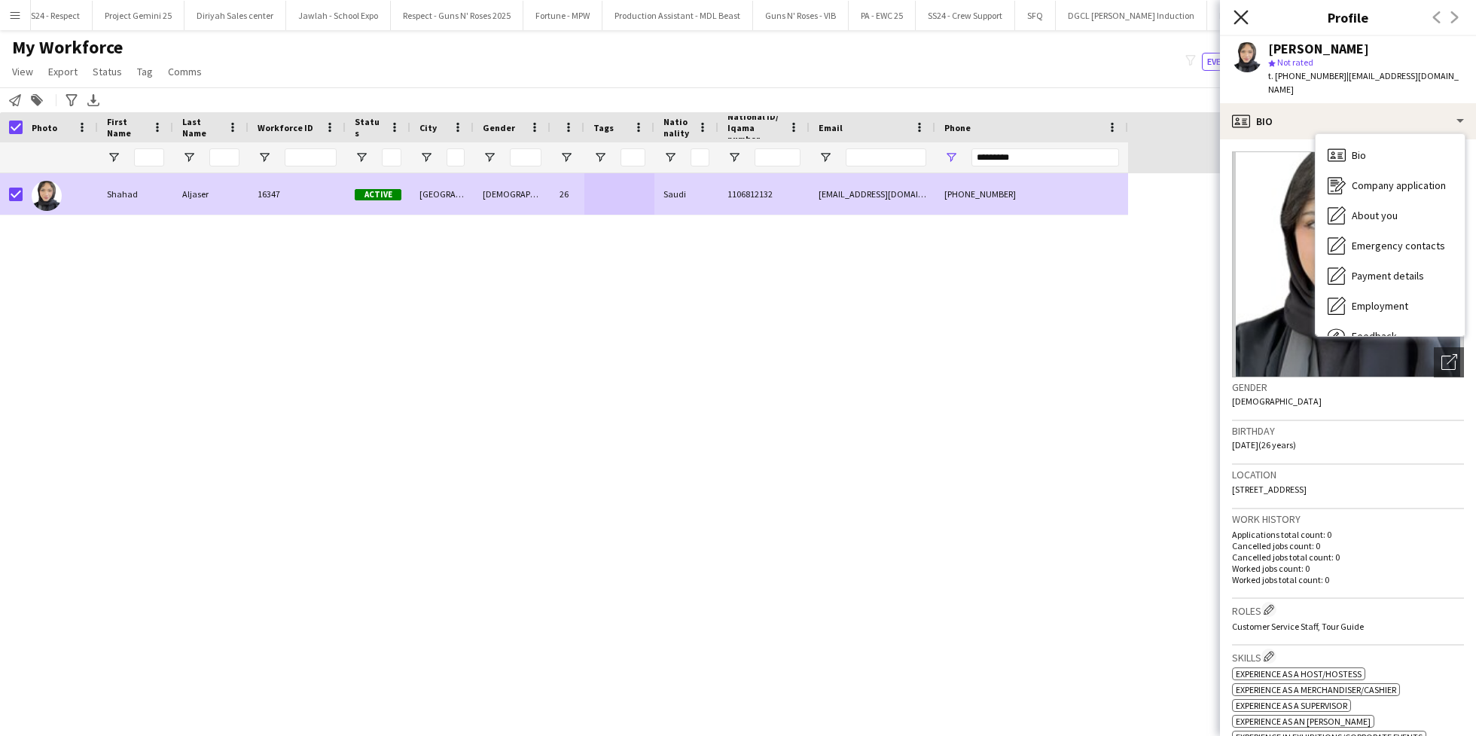
click at [1243, 20] on icon at bounding box center [1241, 17] width 14 height 14
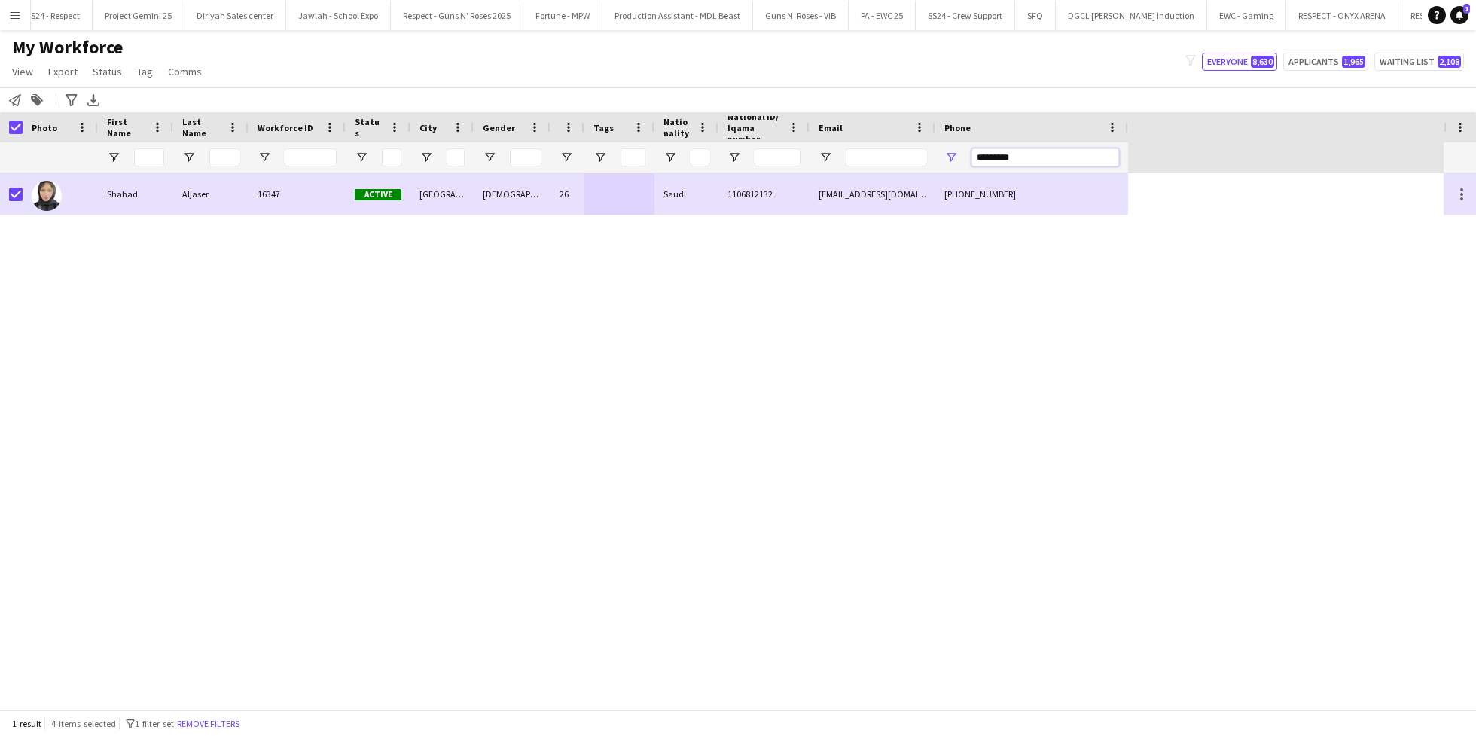
click at [1013, 157] on input "*********" at bounding box center [1045, 157] width 148 height 18
paste input "Phone Filter Input"
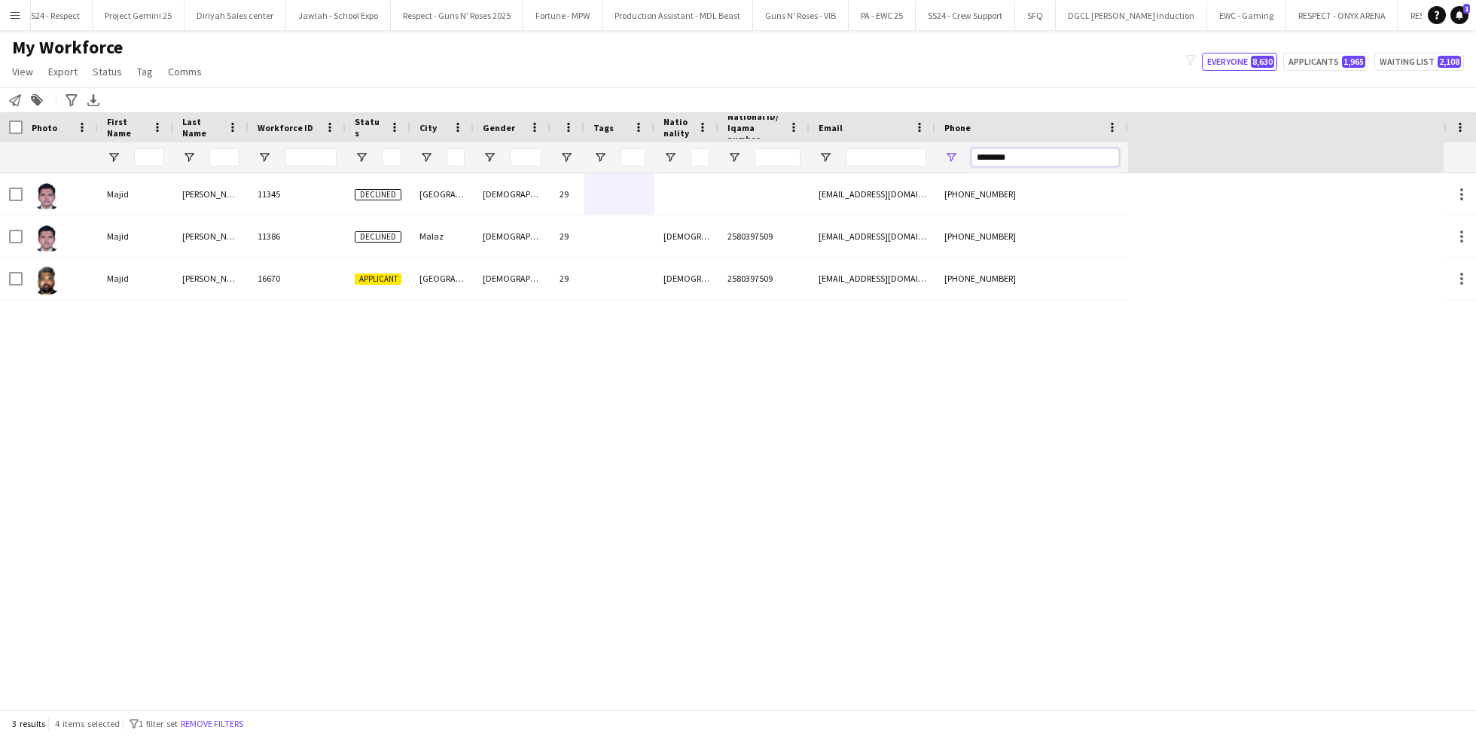
click at [1051, 157] on input "********" at bounding box center [1045, 157] width 148 height 18
paste input "*"
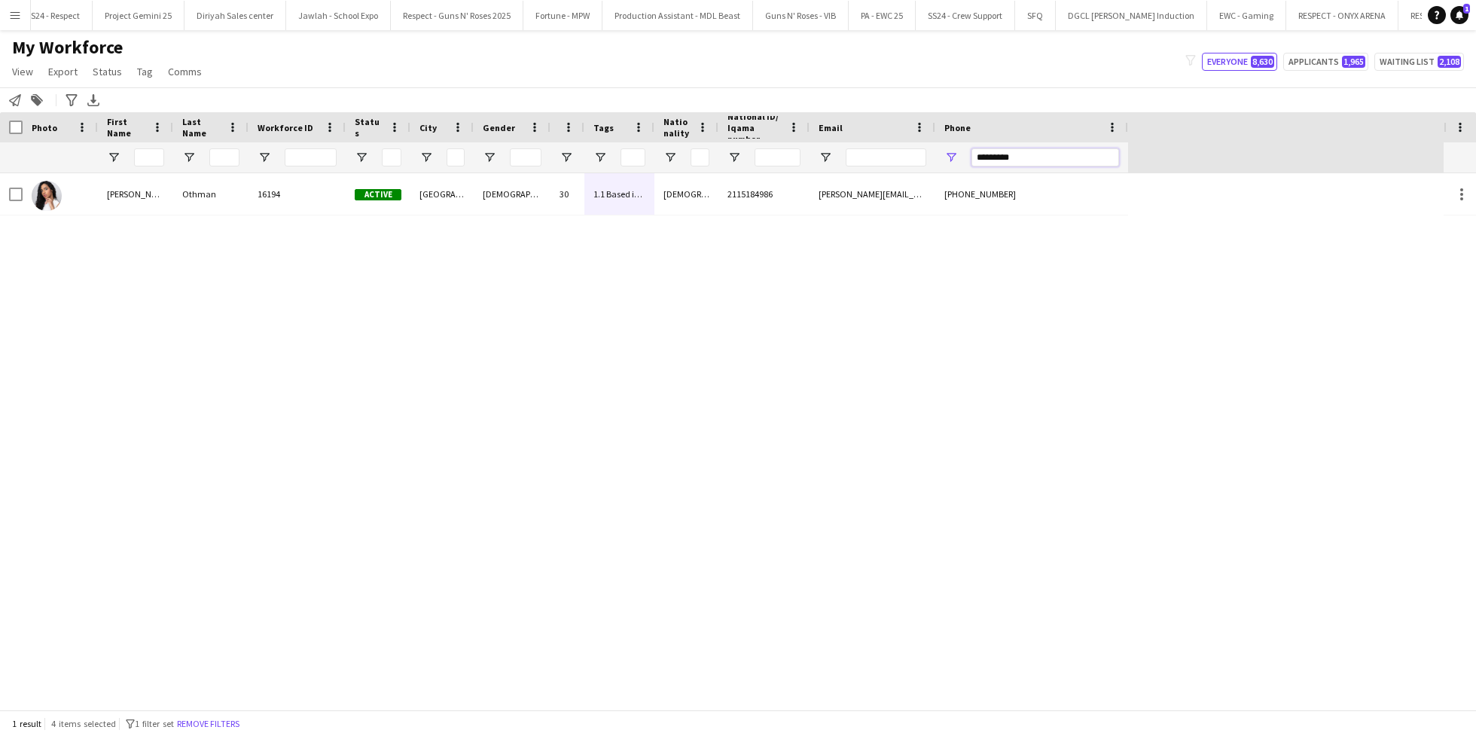
click at [1039, 154] on input "*********" at bounding box center [1045, 157] width 148 height 18
paste input "*"
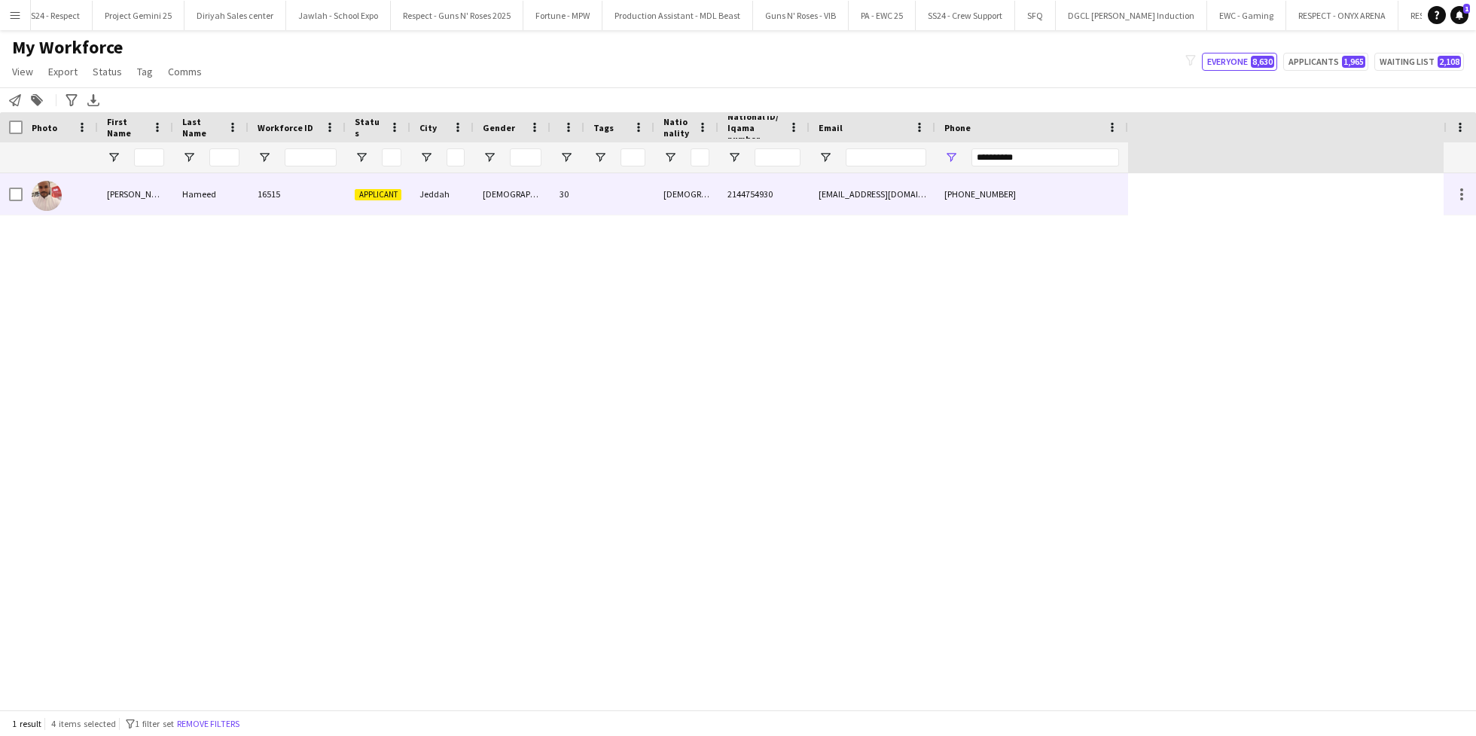
click at [441, 193] on div "Jeddah" at bounding box center [441, 193] width 63 height 41
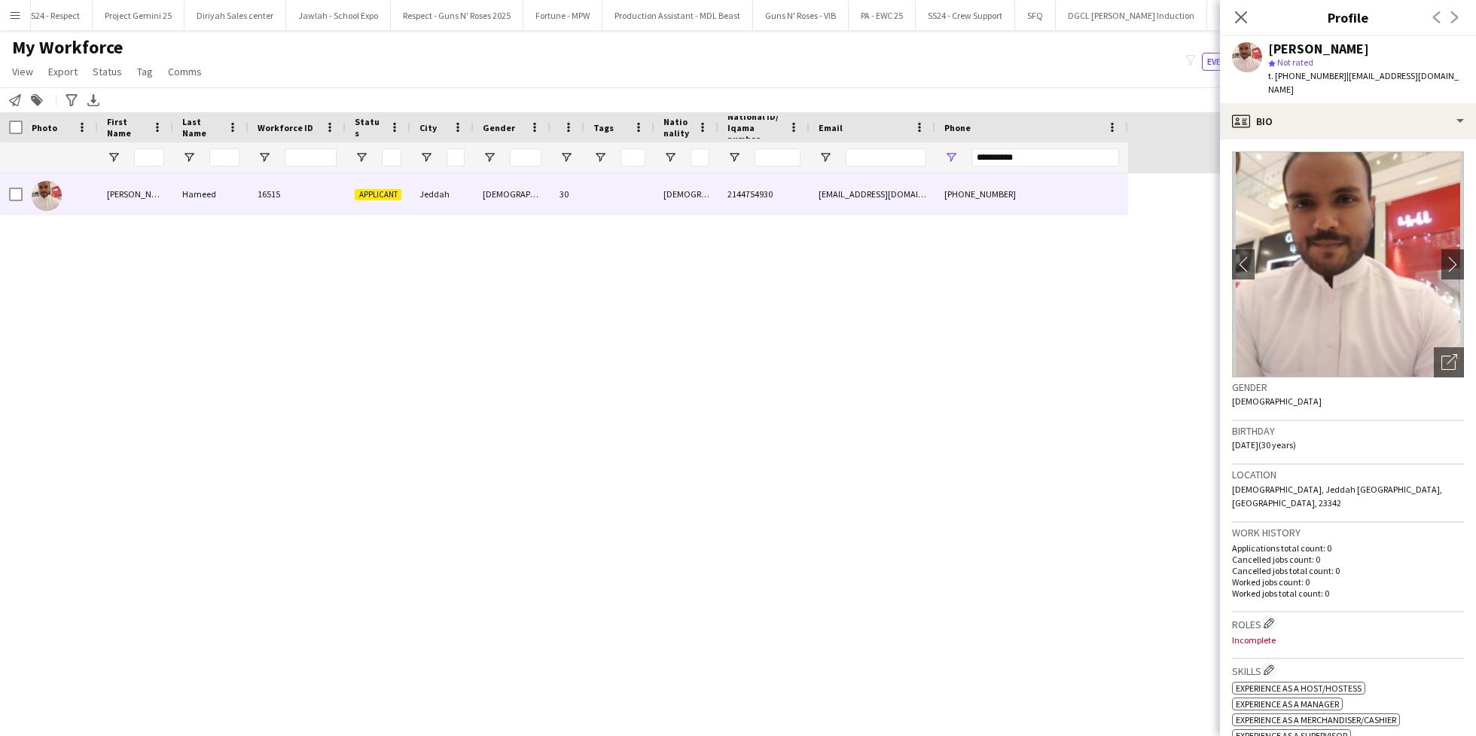
click at [1044, 145] on div "**********" at bounding box center [1045, 157] width 148 height 30
click at [1037, 152] on input "**********" at bounding box center [1045, 157] width 148 height 18
paste input "Phone Filter Input"
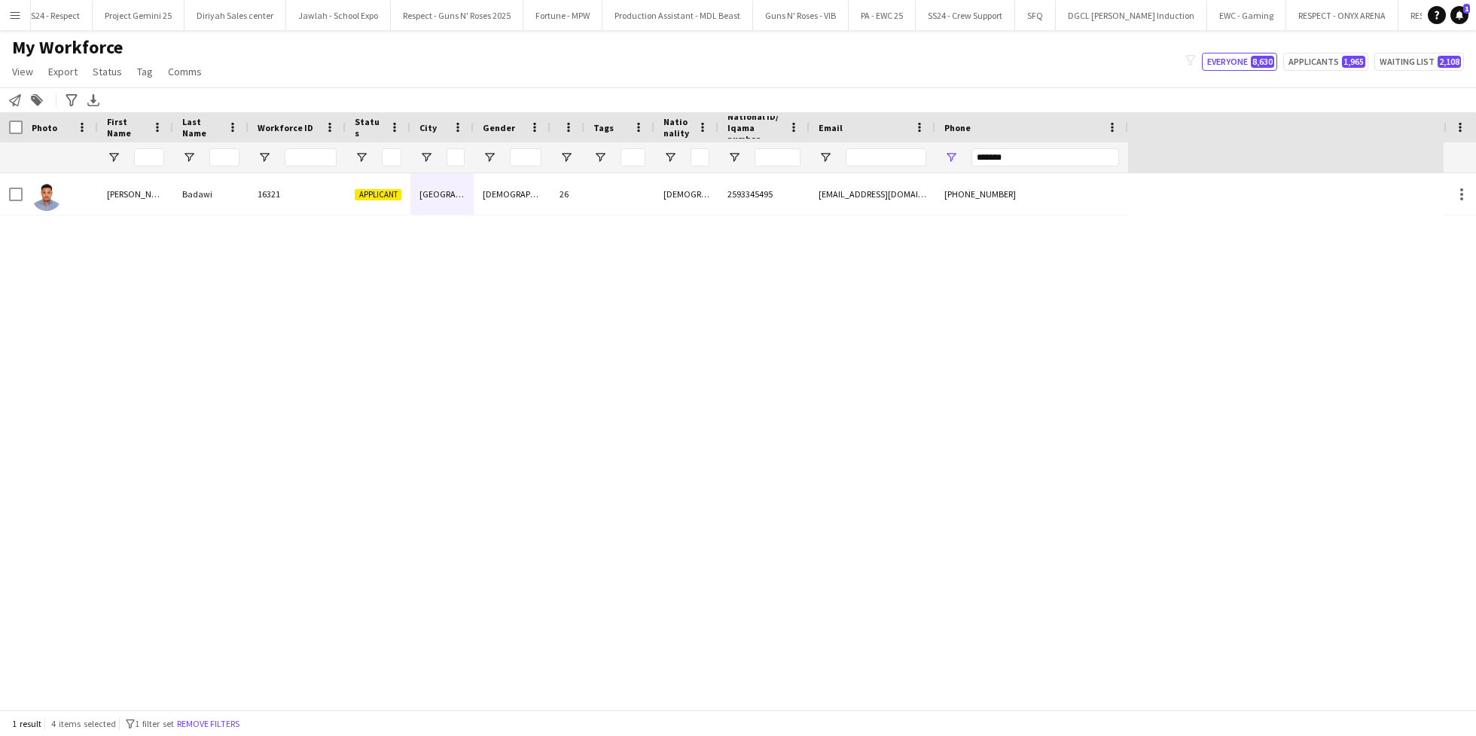
click at [1018, 170] on div "*******" at bounding box center [1045, 157] width 148 height 30
click at [999, 163] on input "*******" at bounding box center [1045, 157] width 148 height 18
paste input "*"
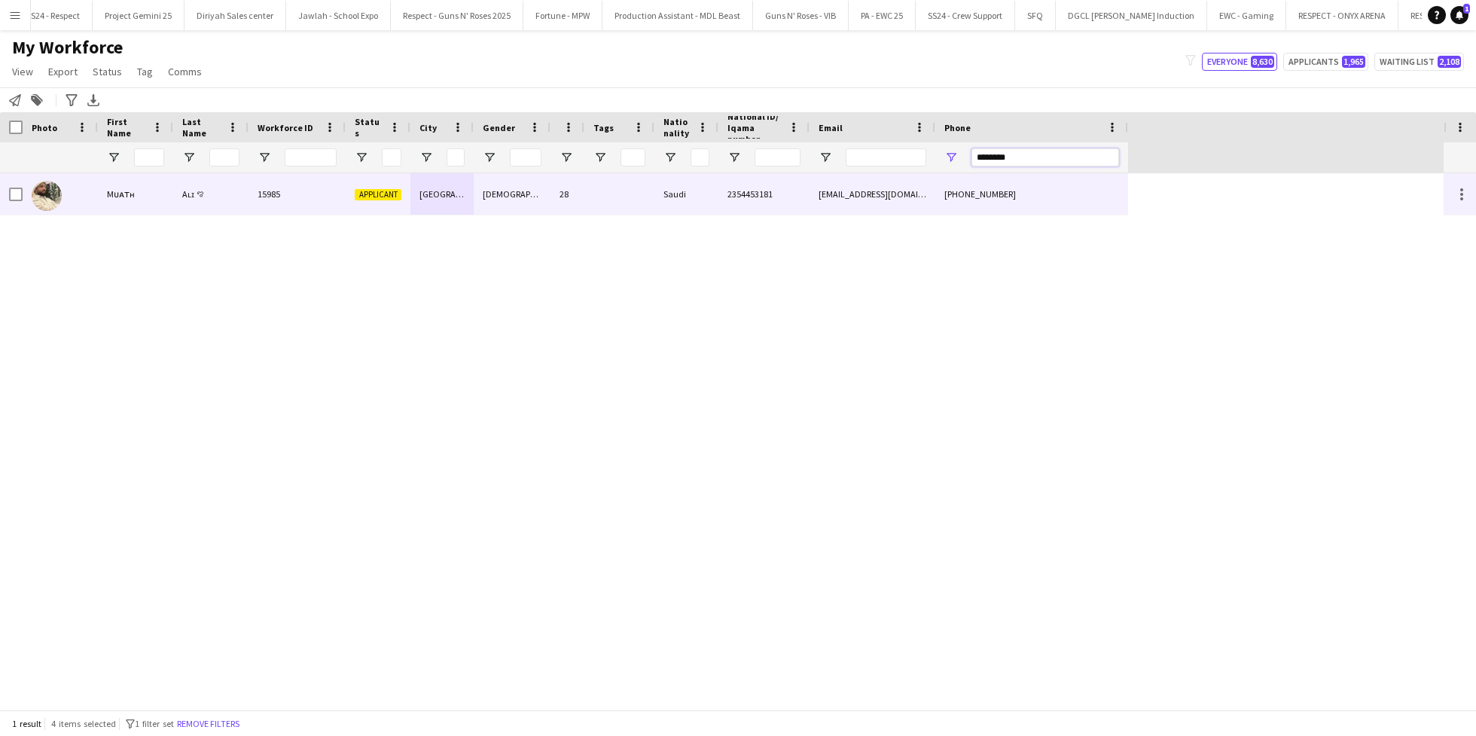
type input "********"
click at [332, 200] on div "15985" at bounding box center [297, 193] width 97 height 41
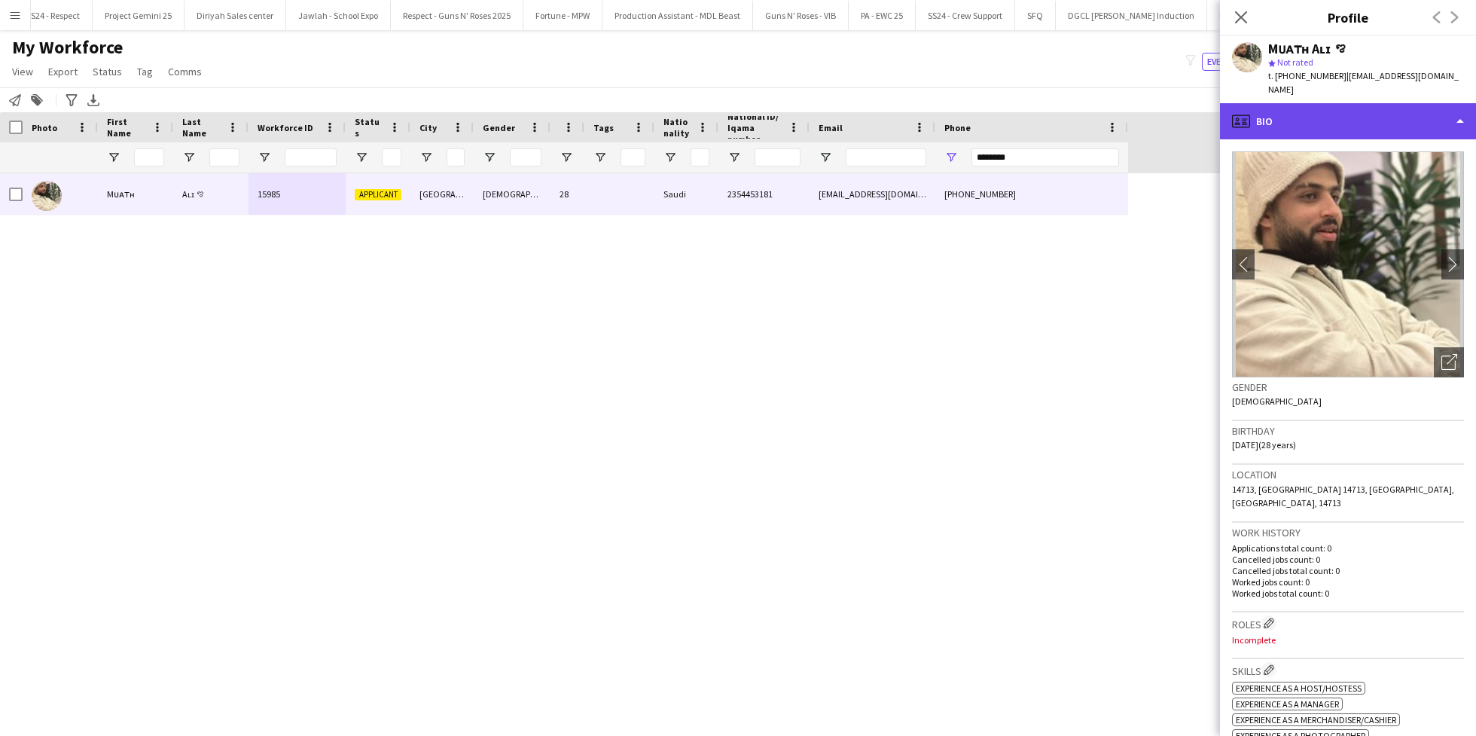
click at [1352, 114] on div "profile Bio" at bounding box center [1348, 121] width 256 height 36
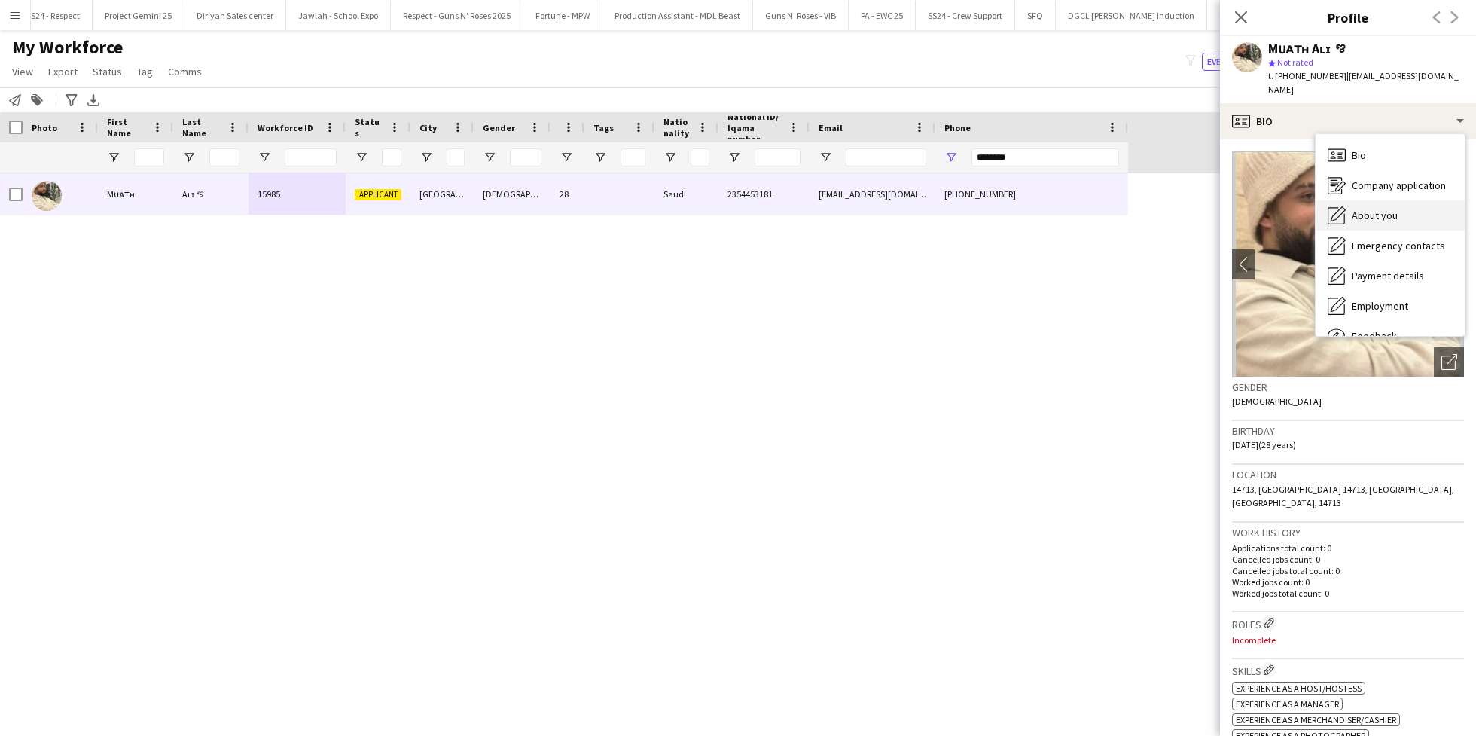
click at [1386, 209] on span "About you" at bounding box center [1375, 216] width 46 height 14
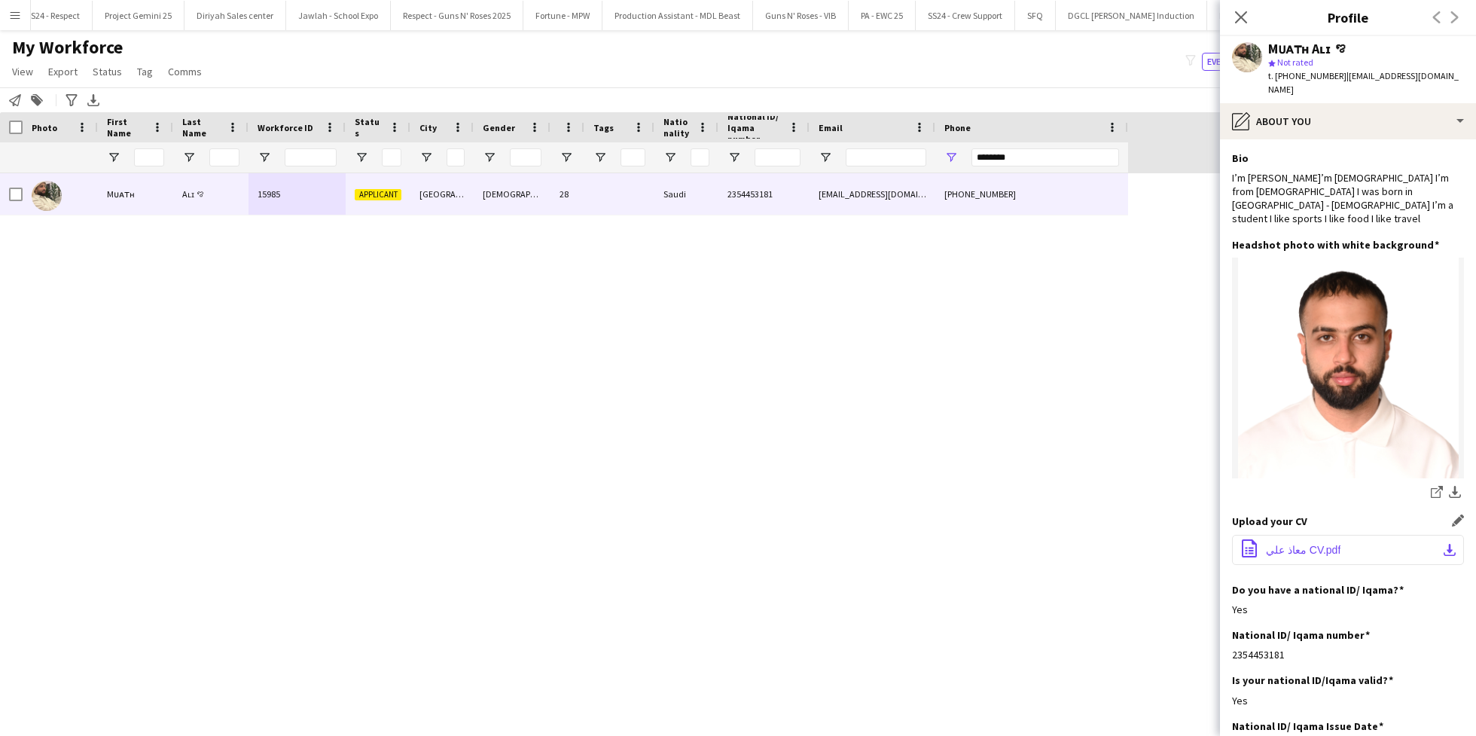
click at [1294, 535] on button "office-file-sheet معاذ علي CV.pdf download-bottom" at bounding box center [1348, 550] width 232 height 30
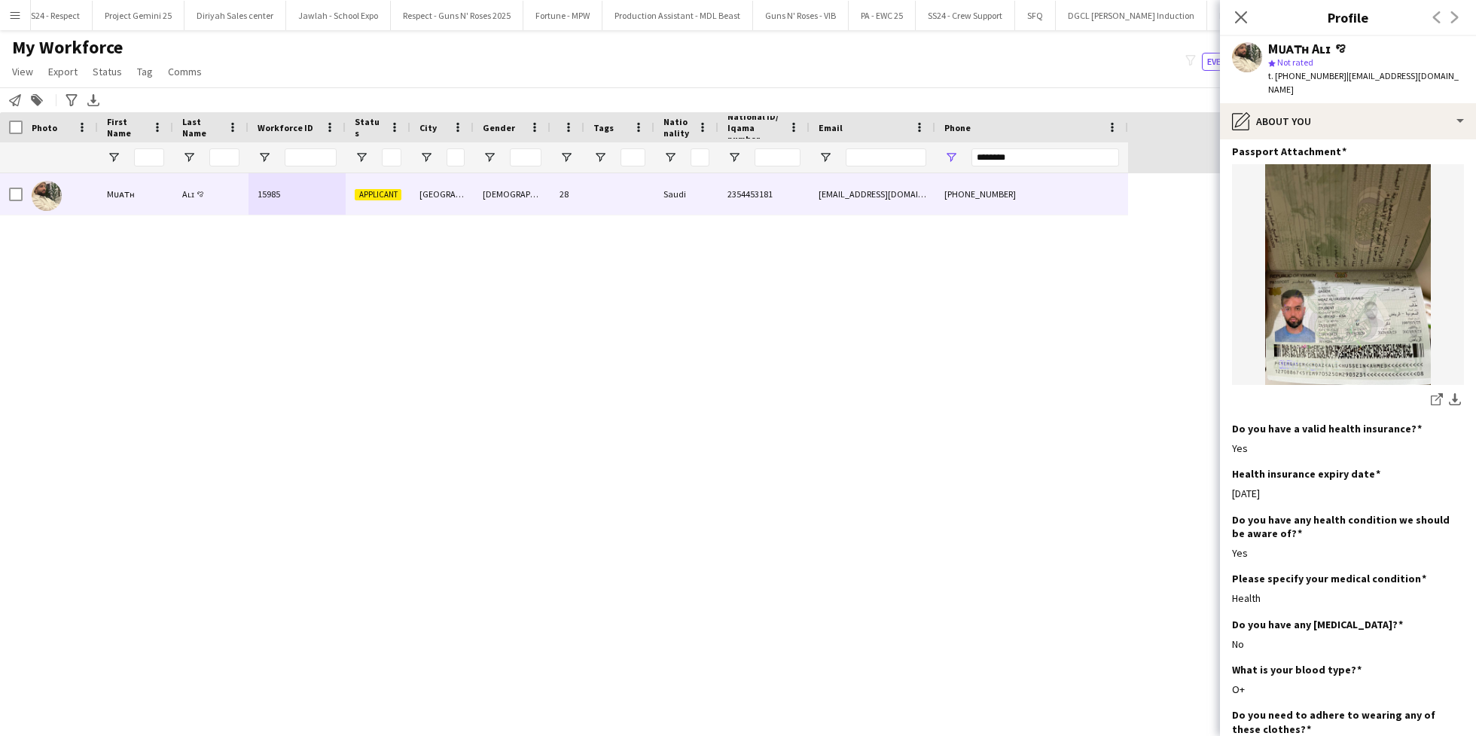
scroll to position [845, 0]
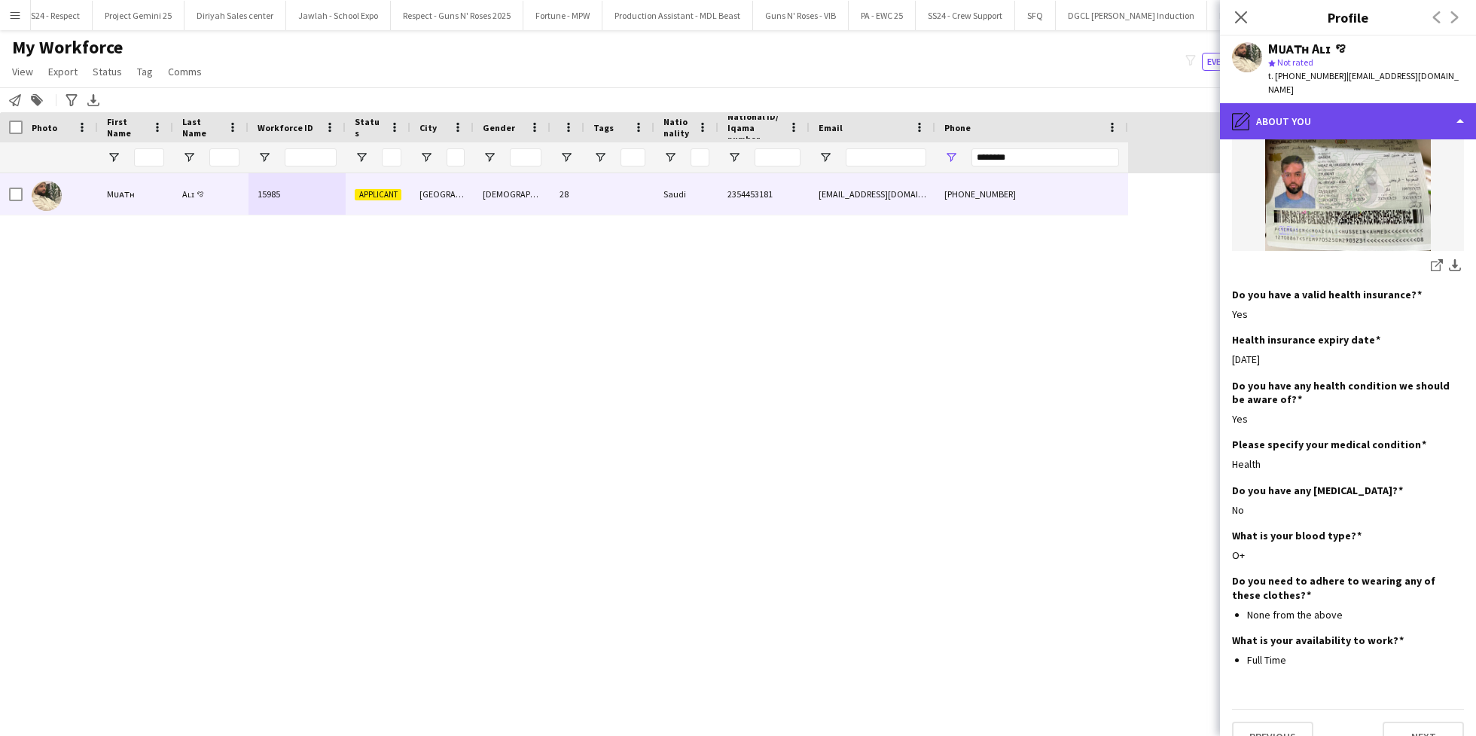
click at [1310, 106] on div "pencil4 About you" at bounding box center [1348, 121] width 256 height 36
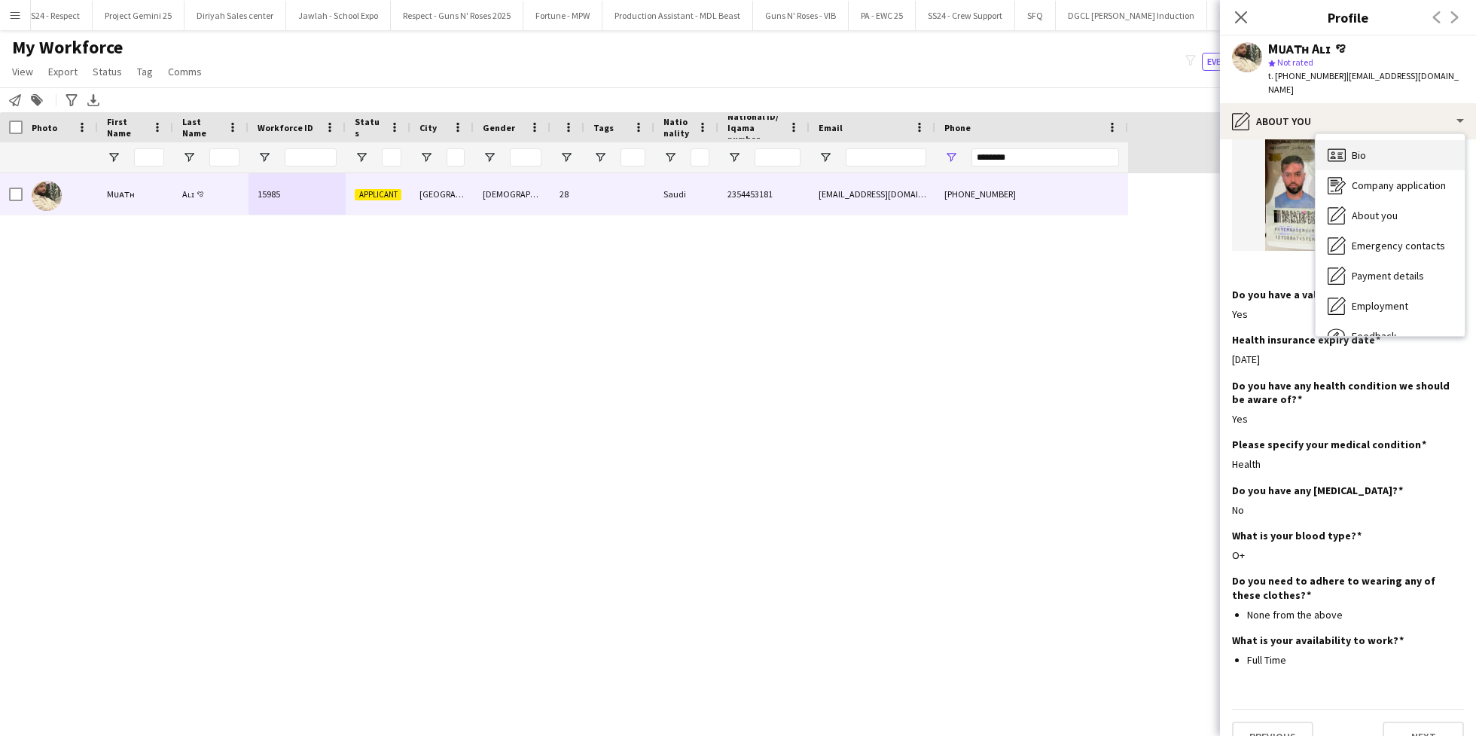
click at [1367, 151] on div "Bio Bio" at bounding box center [1390, 155] width 149 height 30
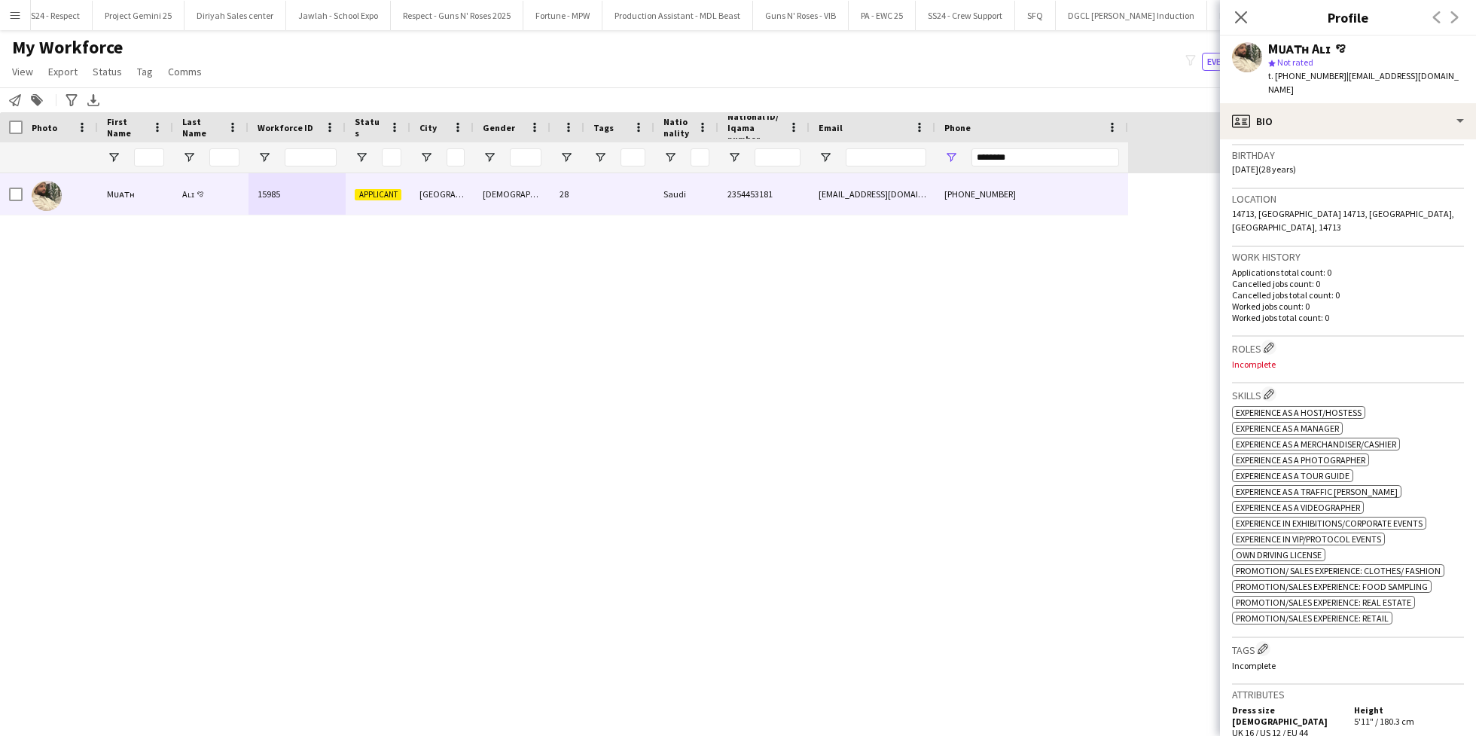
scroll to position [0, 0]
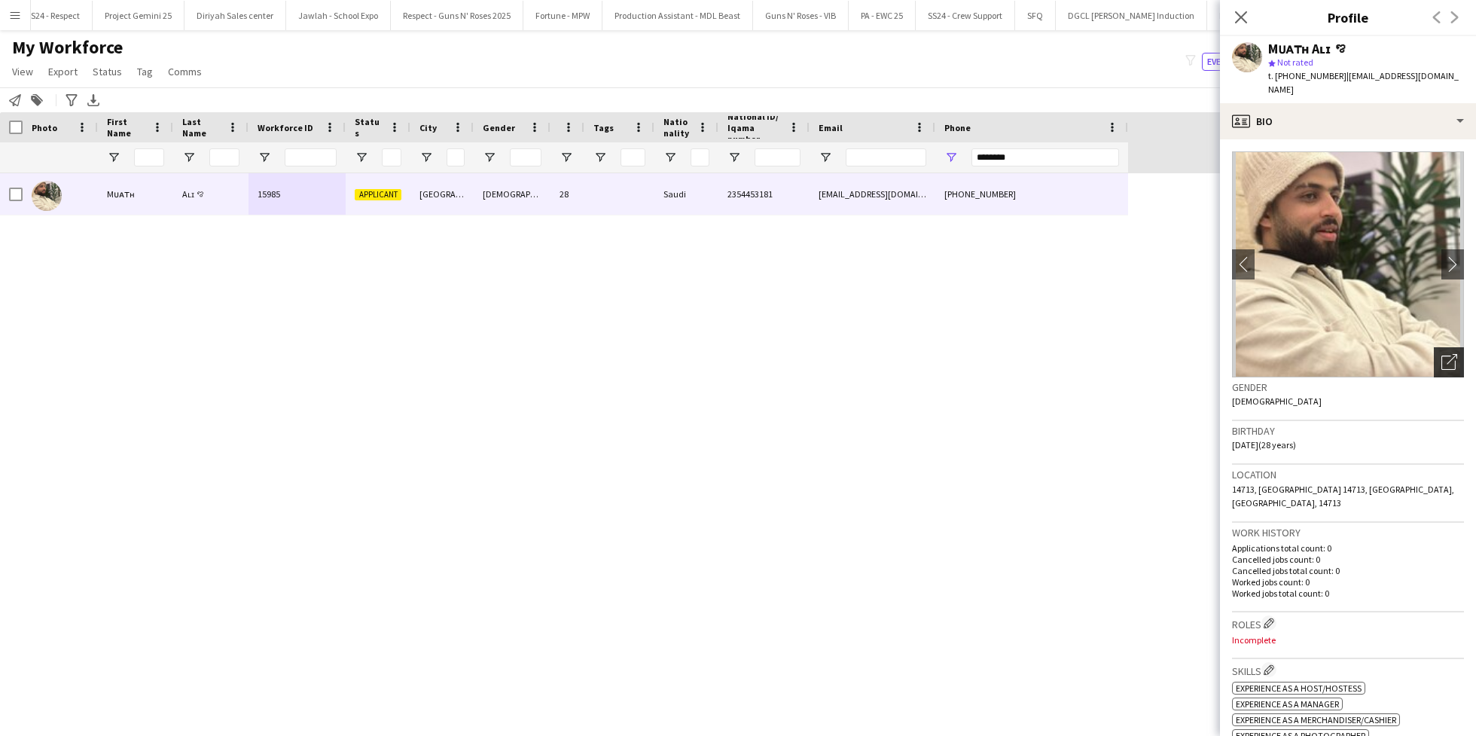
click at [1437, 361] on div "Open photos pop-in" at bounding box center [1449, 362] width 30 height 30
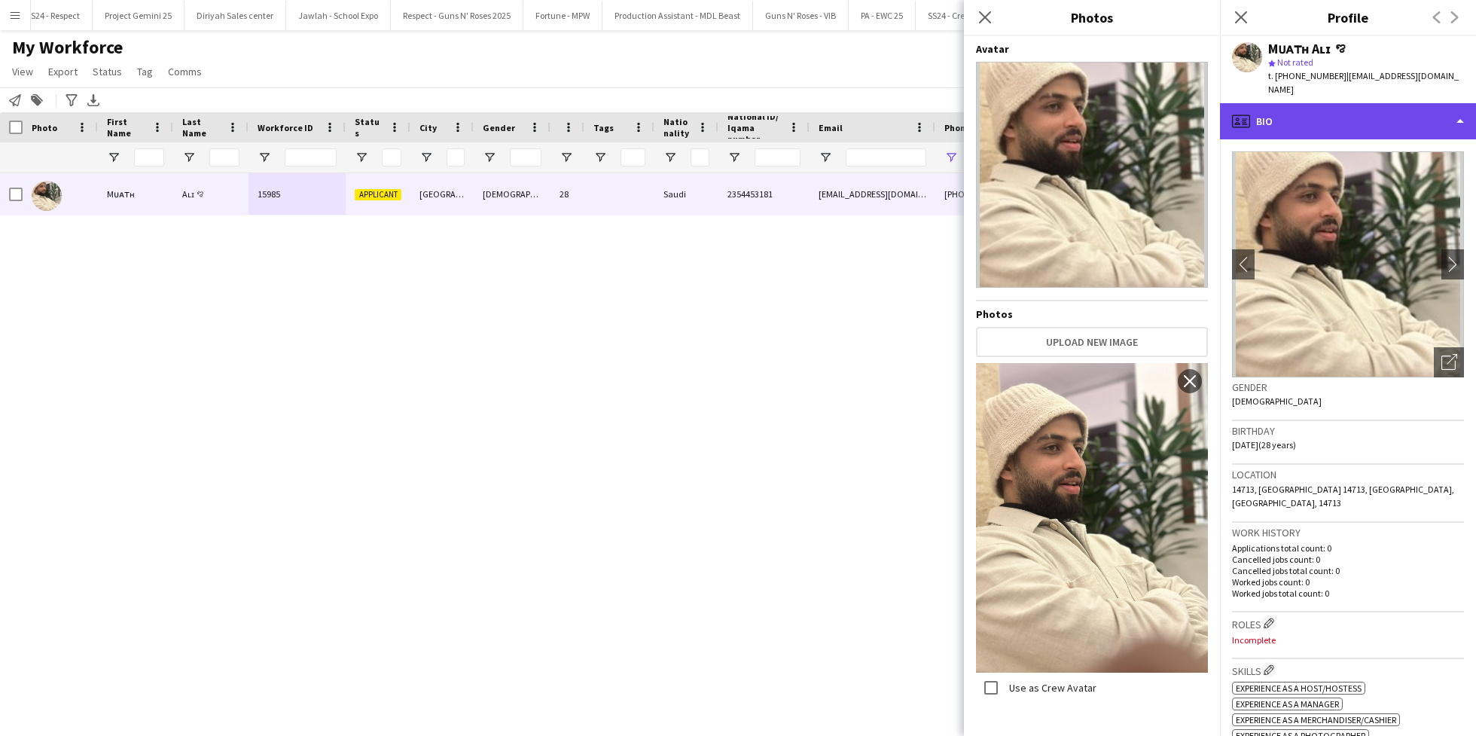
click at [1316, 116] on div "profile Bio" at bounding box center [1348, 121] width 256 height 36
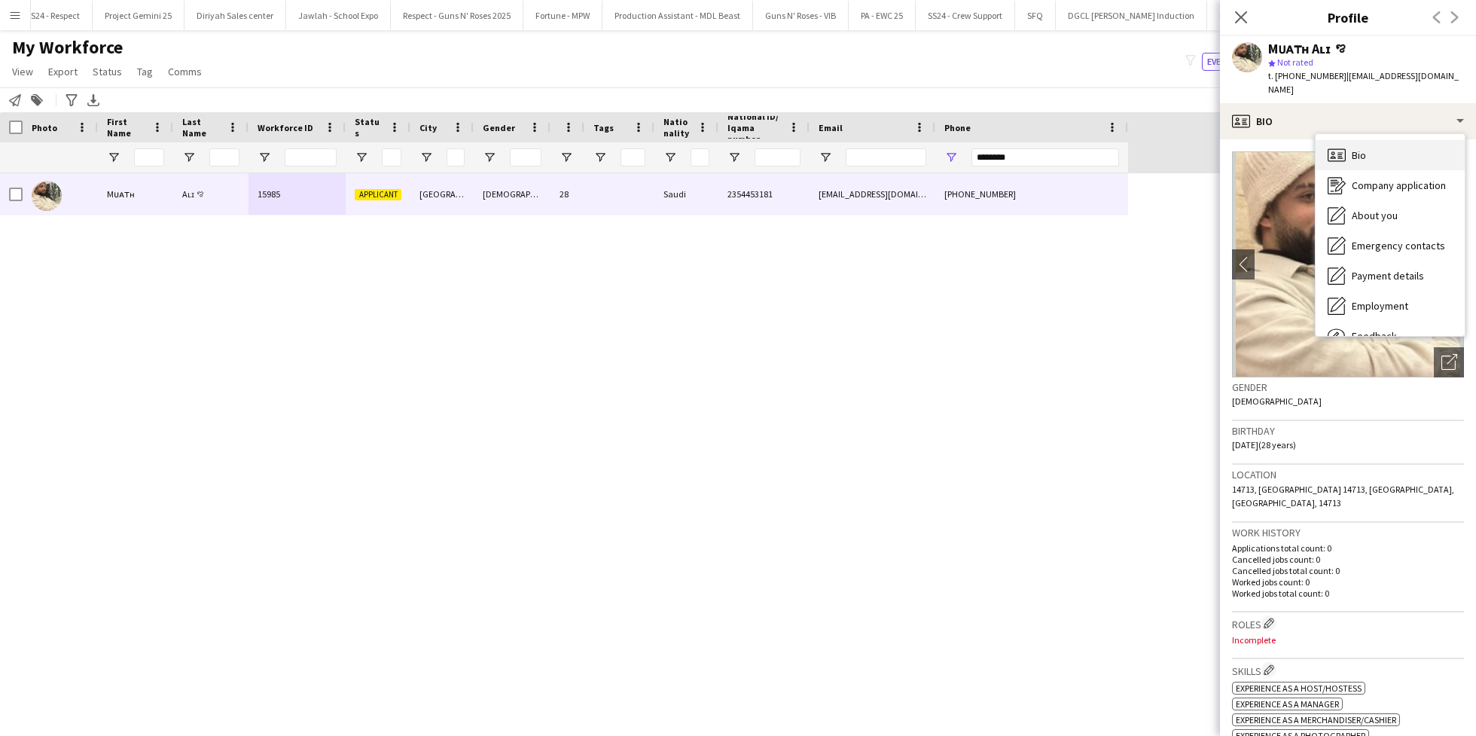
click at [1366, 143] on div "Bio Bio" at bounding box center [1390, 155] width 149 height 30
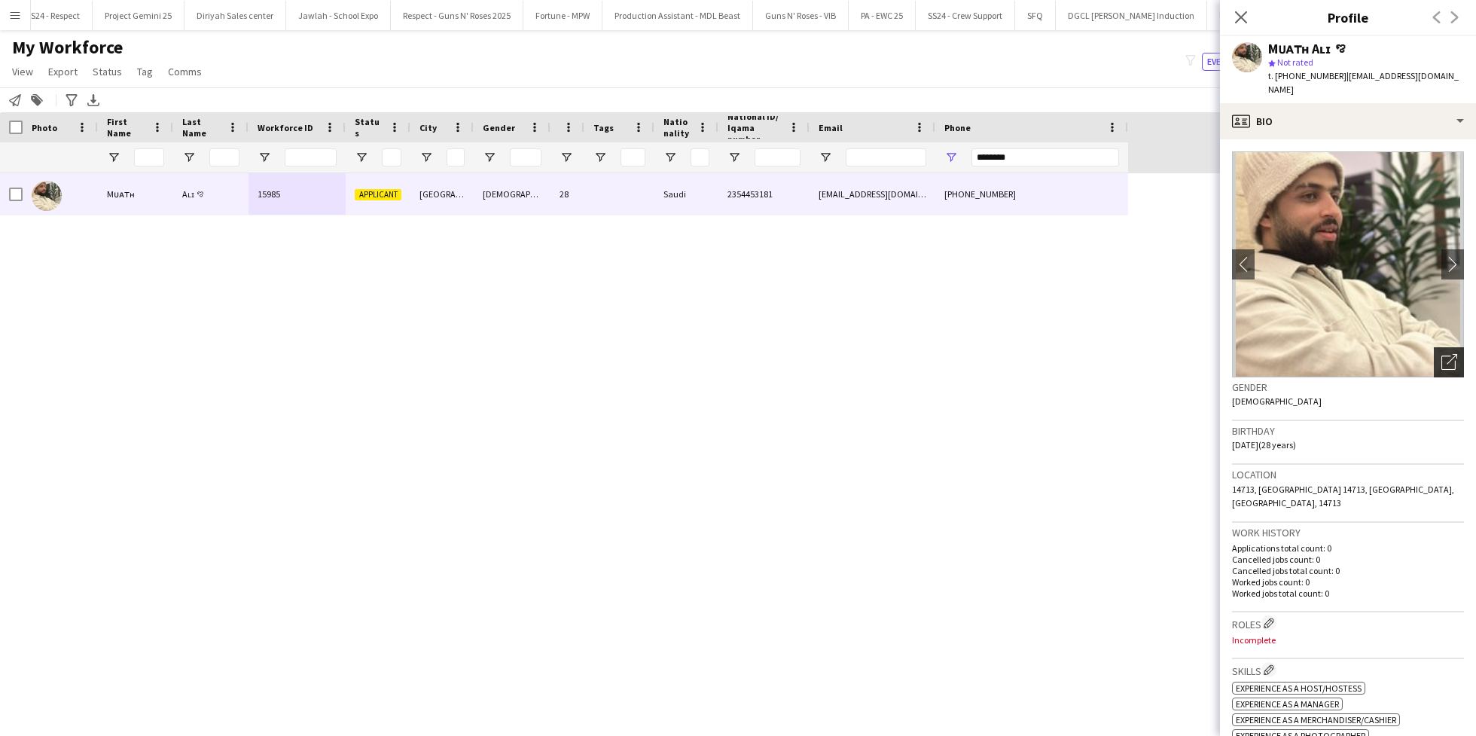
click at [1441, 355] on icon "Open photos pop-in" at bounding box center [1449, 362] width 16 height 16
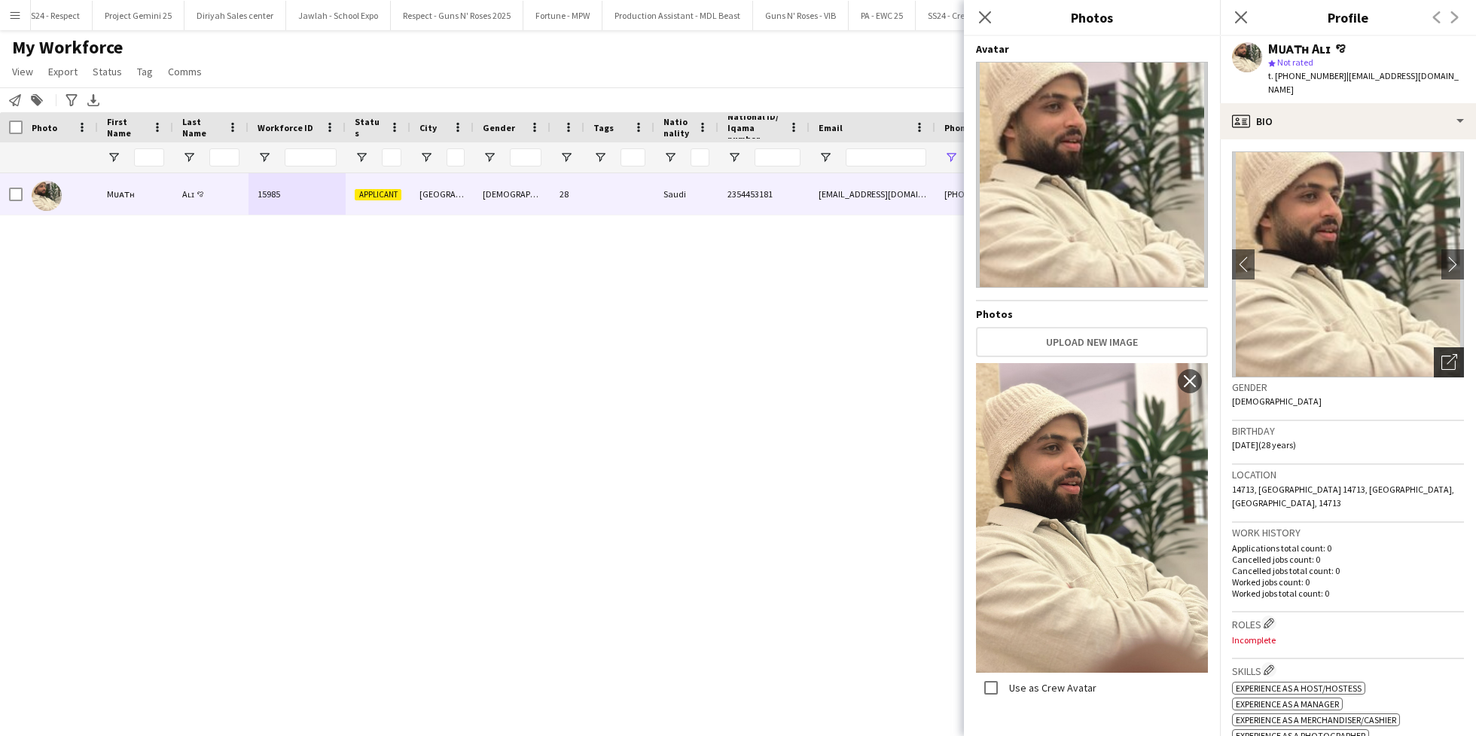
click at [1441, 354] on icon "Open photos pop-in" at bounding box center [1449, 362] width 16 height 16
click at [1273, 618] on app-icon "Edit crew company roles" at bounding box center [1269, 623] width 11 height 11
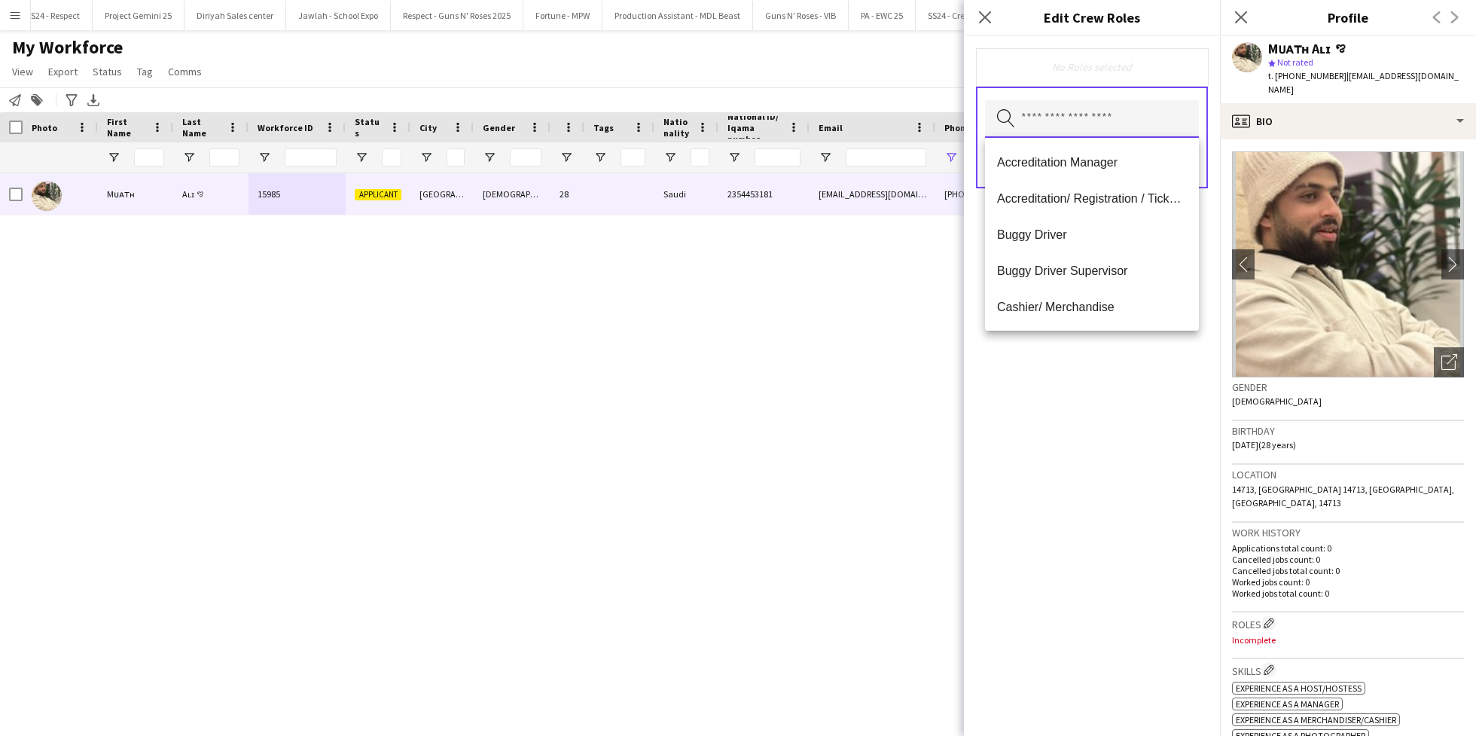
click at [1028, 131] on input "text" at bounding box center [1092, 119] width 214 height 38
click at [1099, 199] on span "Customer Service Staff" at bounding box center [1092, 197] width 190 height 14
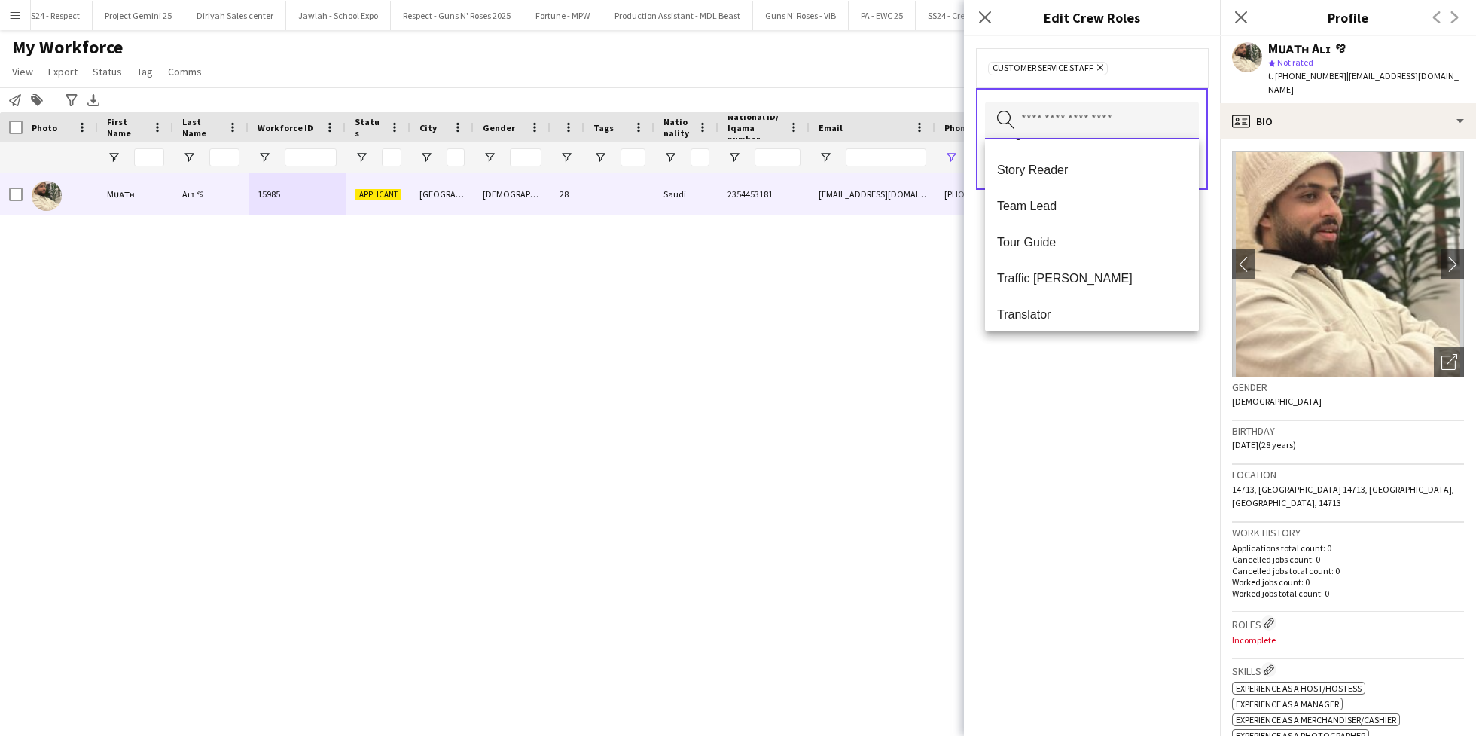
scroll to position [1518, 0]
click at [1050, 382] on div "Customer Service Staff Remove Search by role type Save" at bounding box center [1092, 386] width 256 height 700
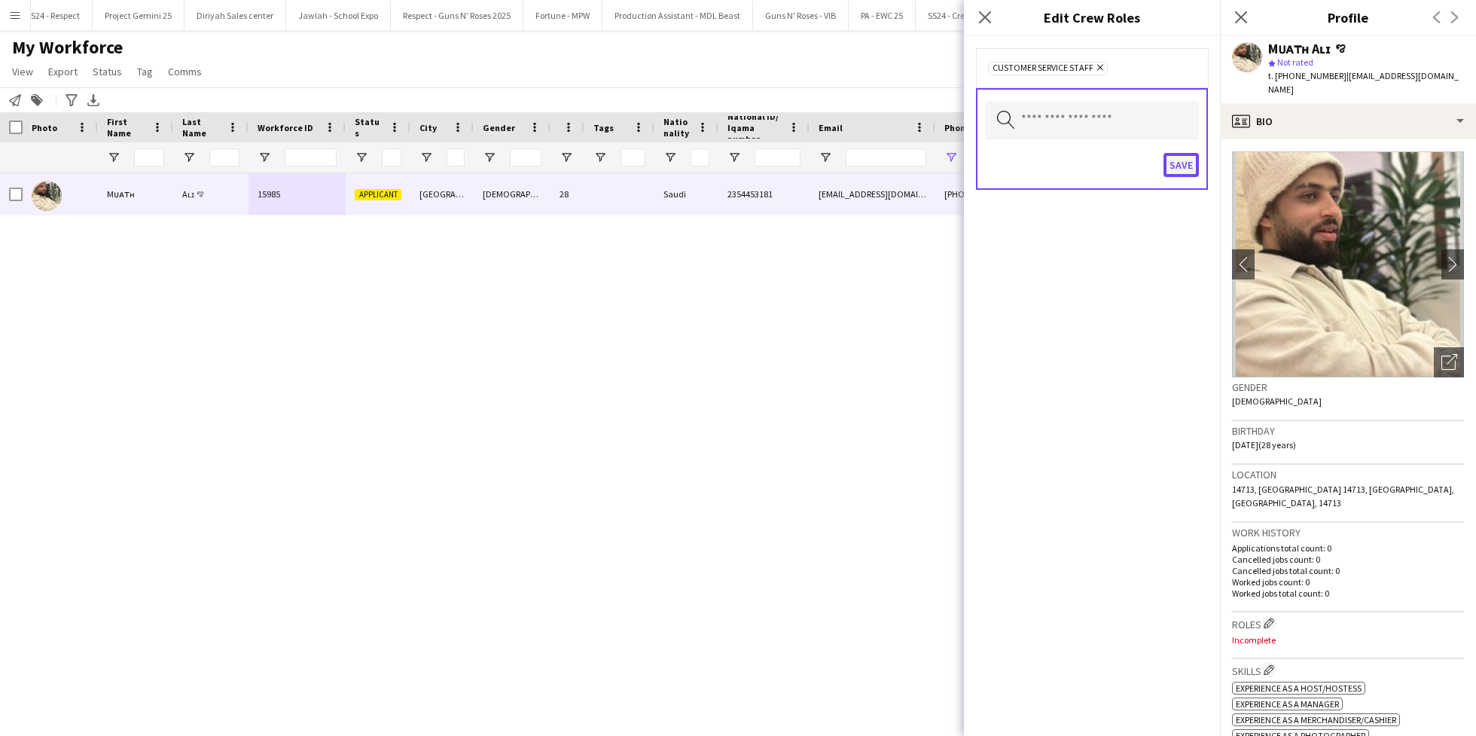
click at [1174, 168] on button "Save" at bounding box center [1181, 165] width 35 height 24
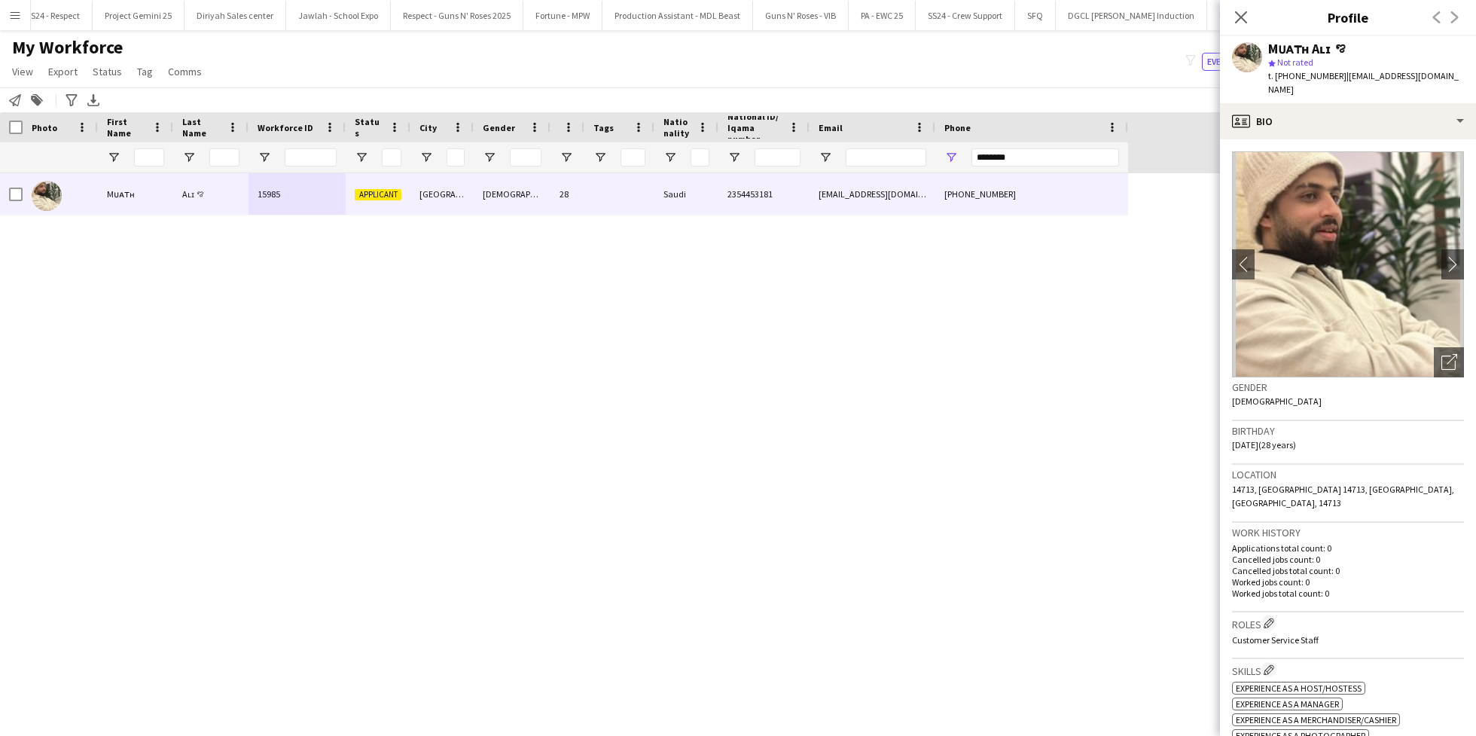
drag, startPoint x: 1331, startPoint y: 51, endPoint x: 1353, endPoint y: 52, distance: 21.1
click at [1353, 52] on div "Mᴜᴀᴛʜ Aʟɪ ꨄ" at bounding box center [1366, 49] width 196 height 14
click at [1434, 347] on div "Open photos pop-in" at bounding box center [1449, 362] width 30 height 30
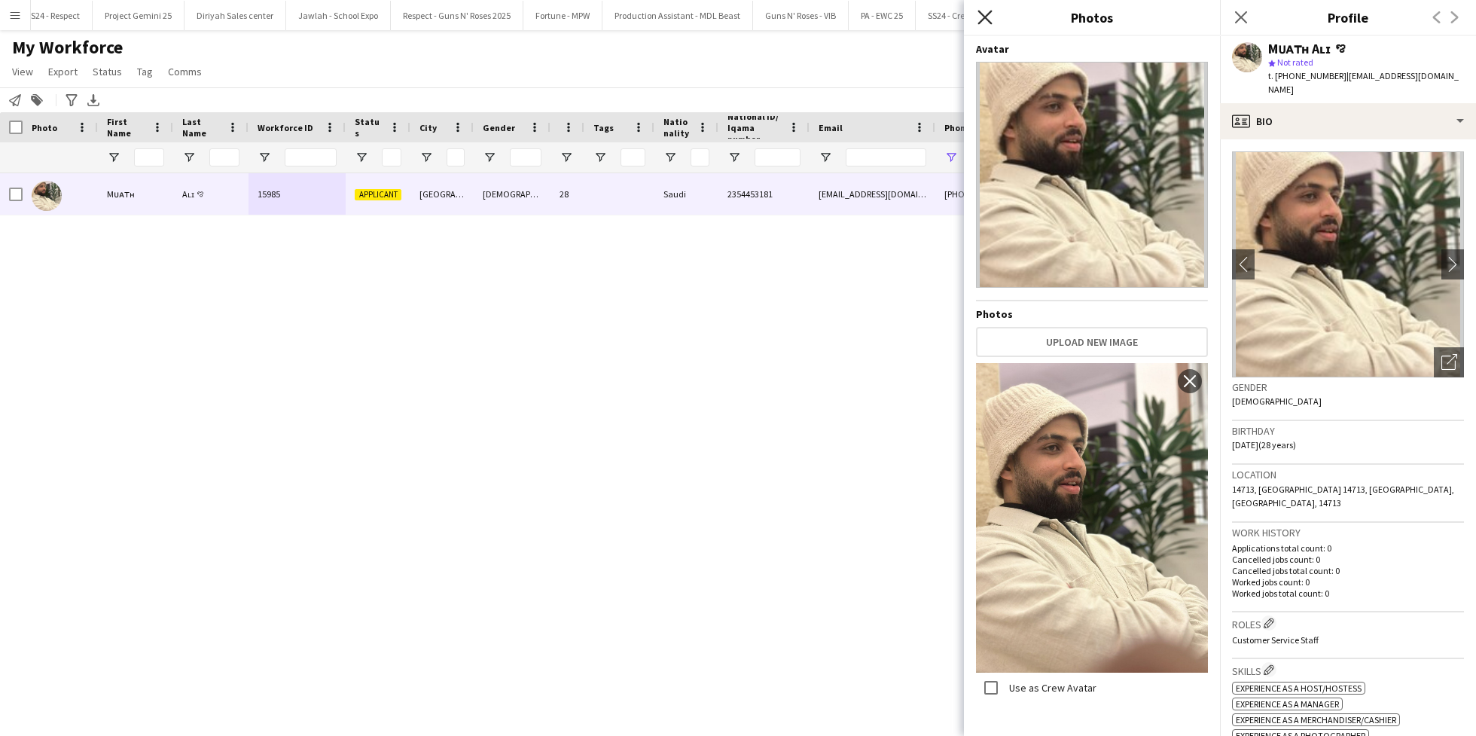
click at [984, 23] on icon "Close pop-in" at bounding box center [985, 17] width 14 height 14
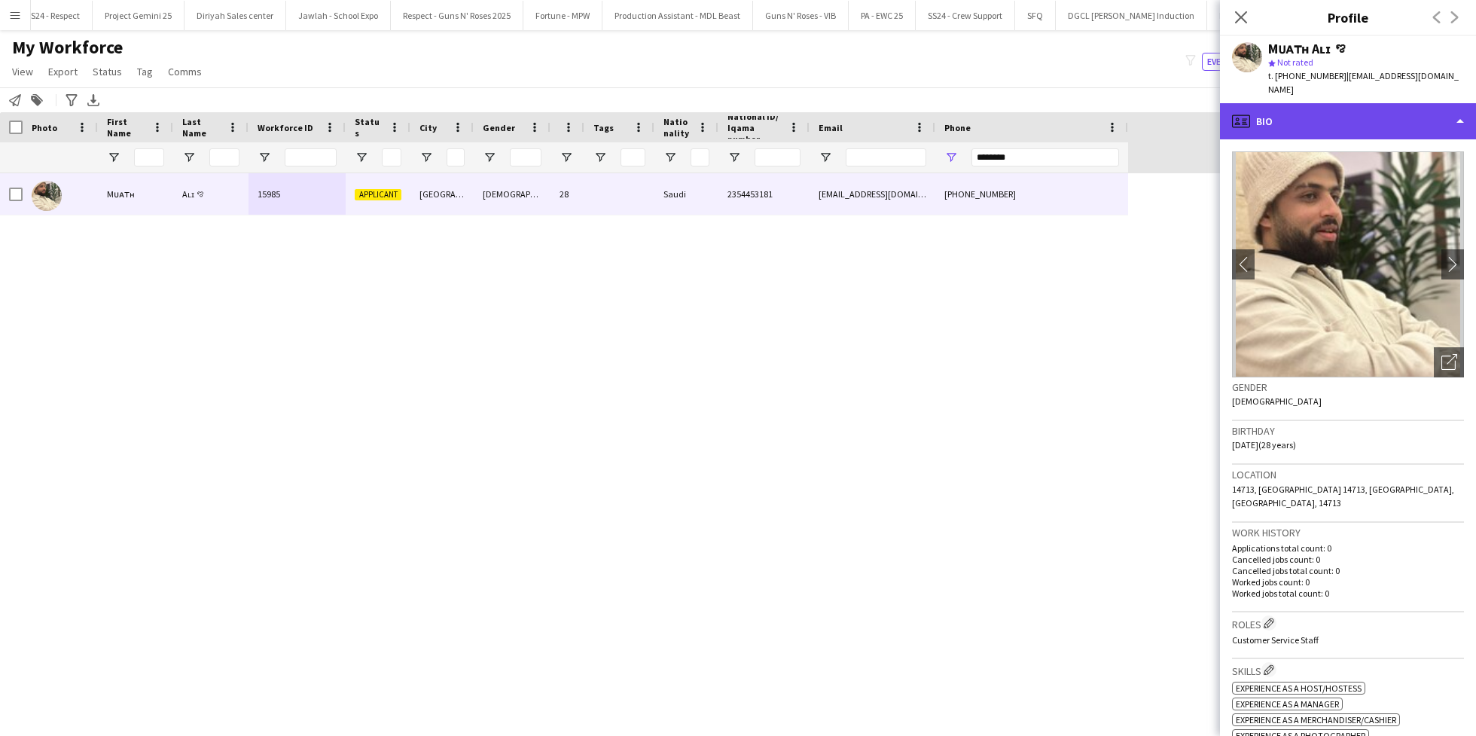
click at [1386, 120] on div "profile Bio" at bounding box center [1348, 121] width 256 height 36
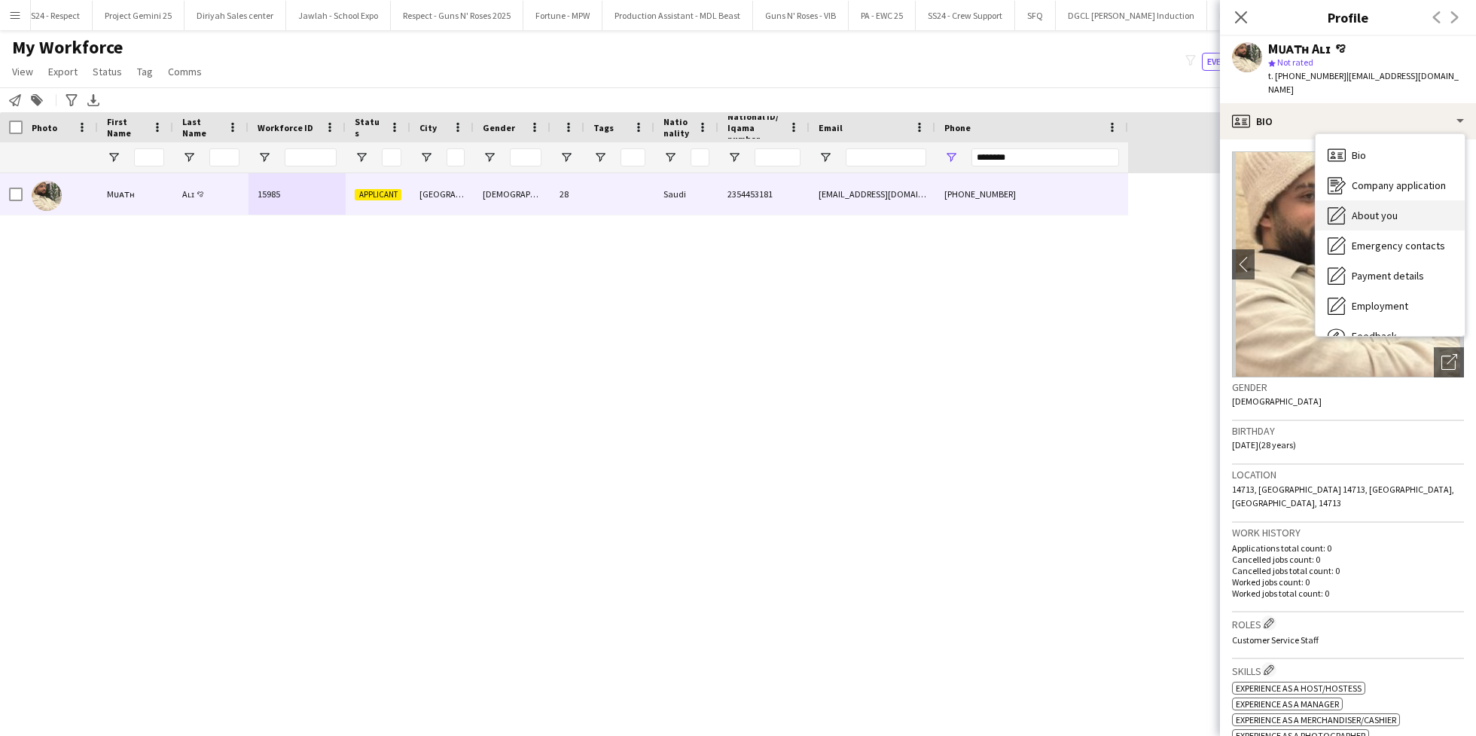
click at [1395, 209] on span "About you" at bounding box center [1375, 216] width 46 height 14
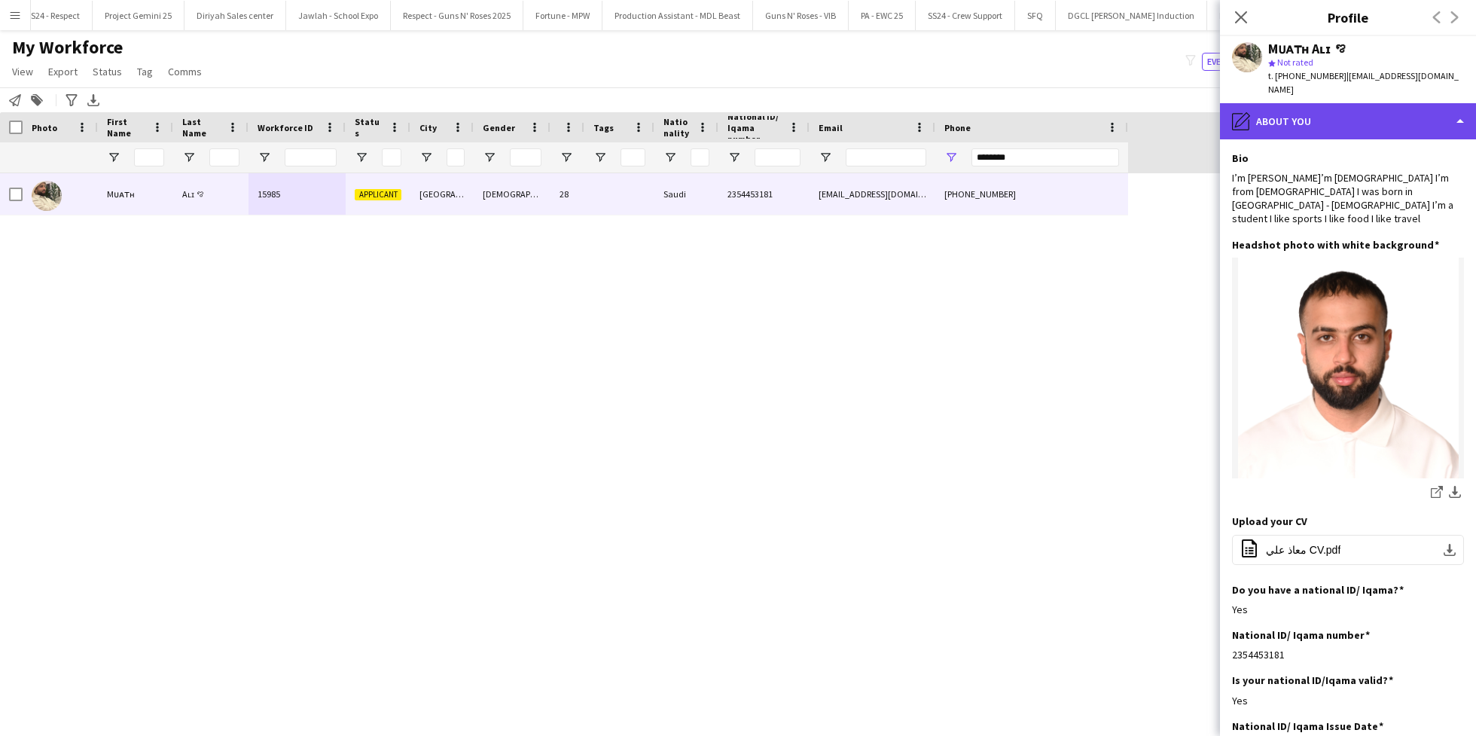
click at [1322, 114] on div "pencil4 About you" at bounding box center [1348, 121] width 256 height 36
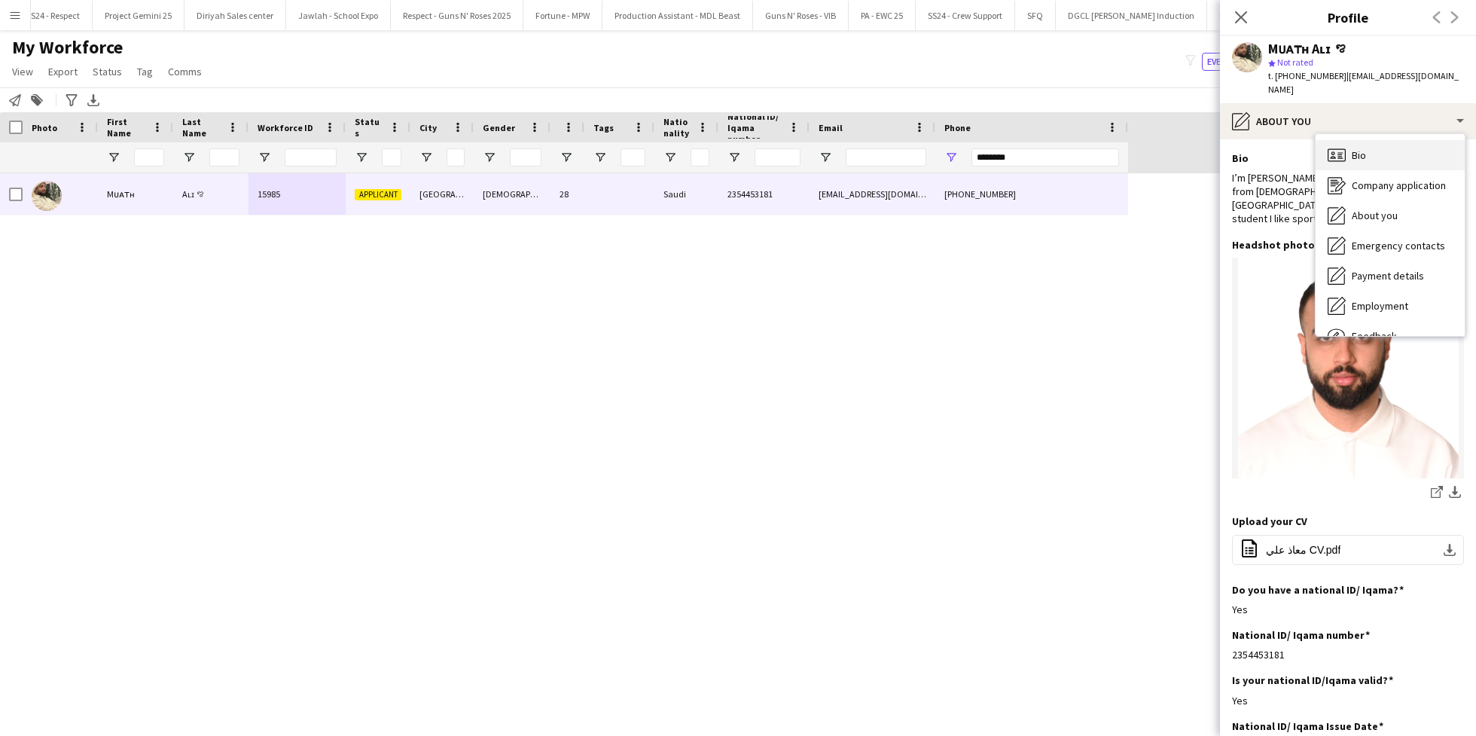
click at [1361, 140] on div "Bio Bio" at bounding box center [1390, 155] width 149 height 30
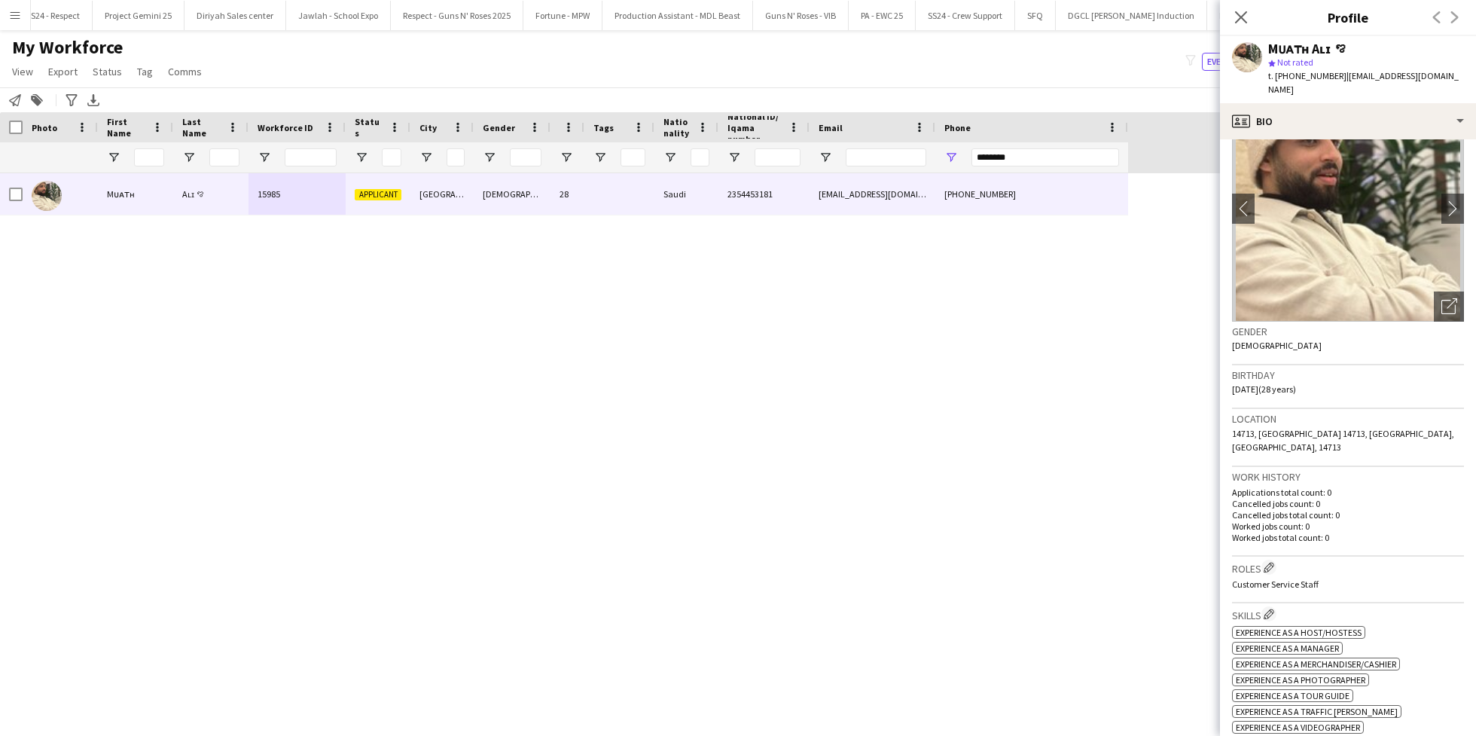
scroll to position [0, 0]
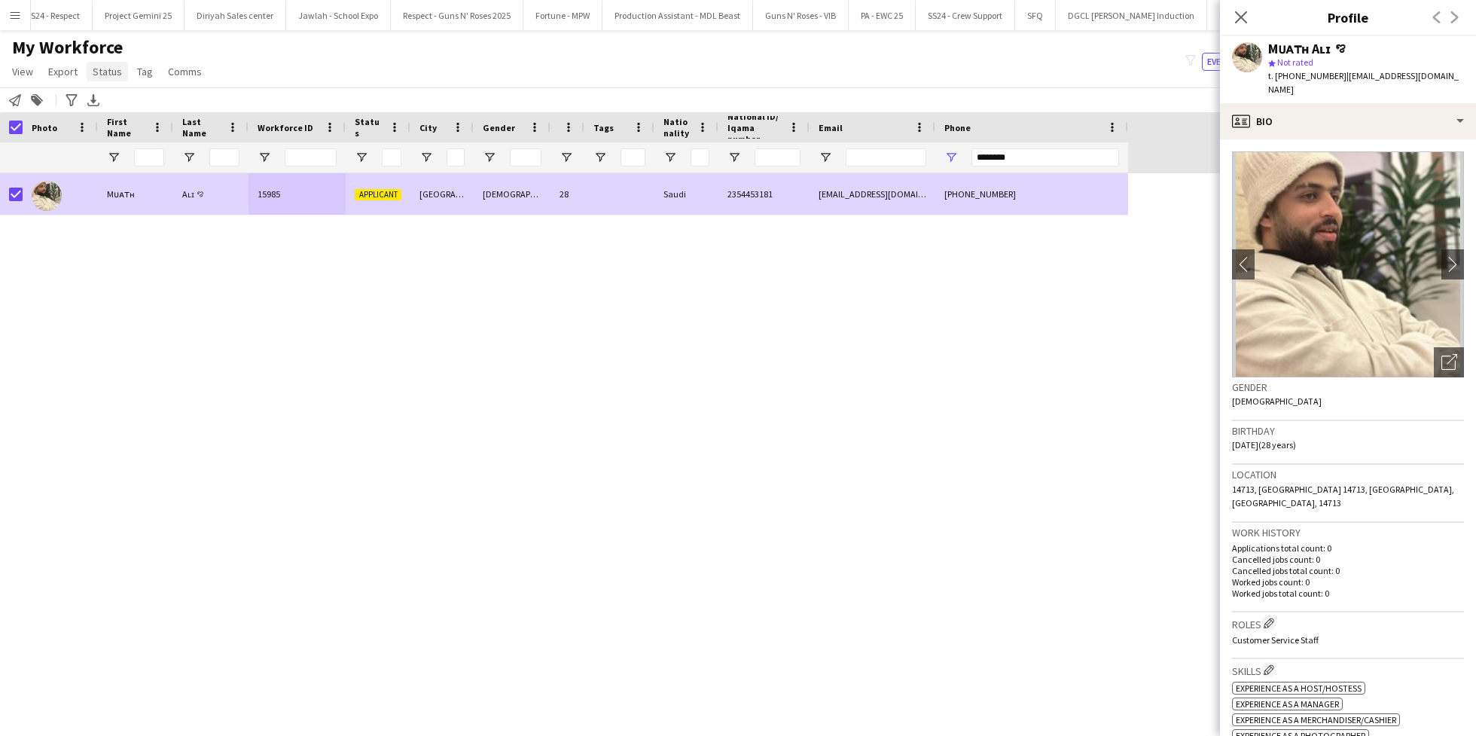
click at [104, 66] on span "Status" at bounding box center [107, 72] width 29 height 14
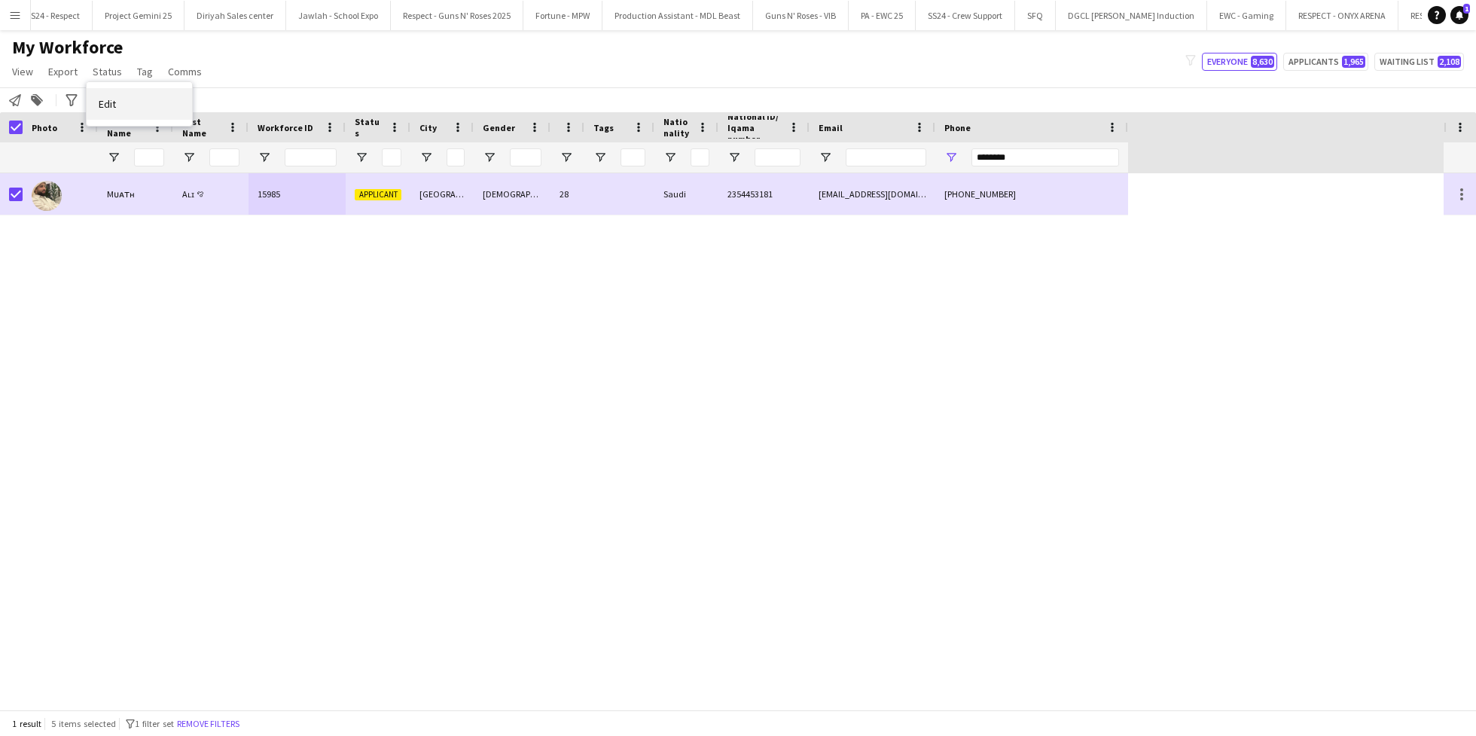
click at [142, 110] on link "Edit" at bounding box center [139, 104] width 105 height 32
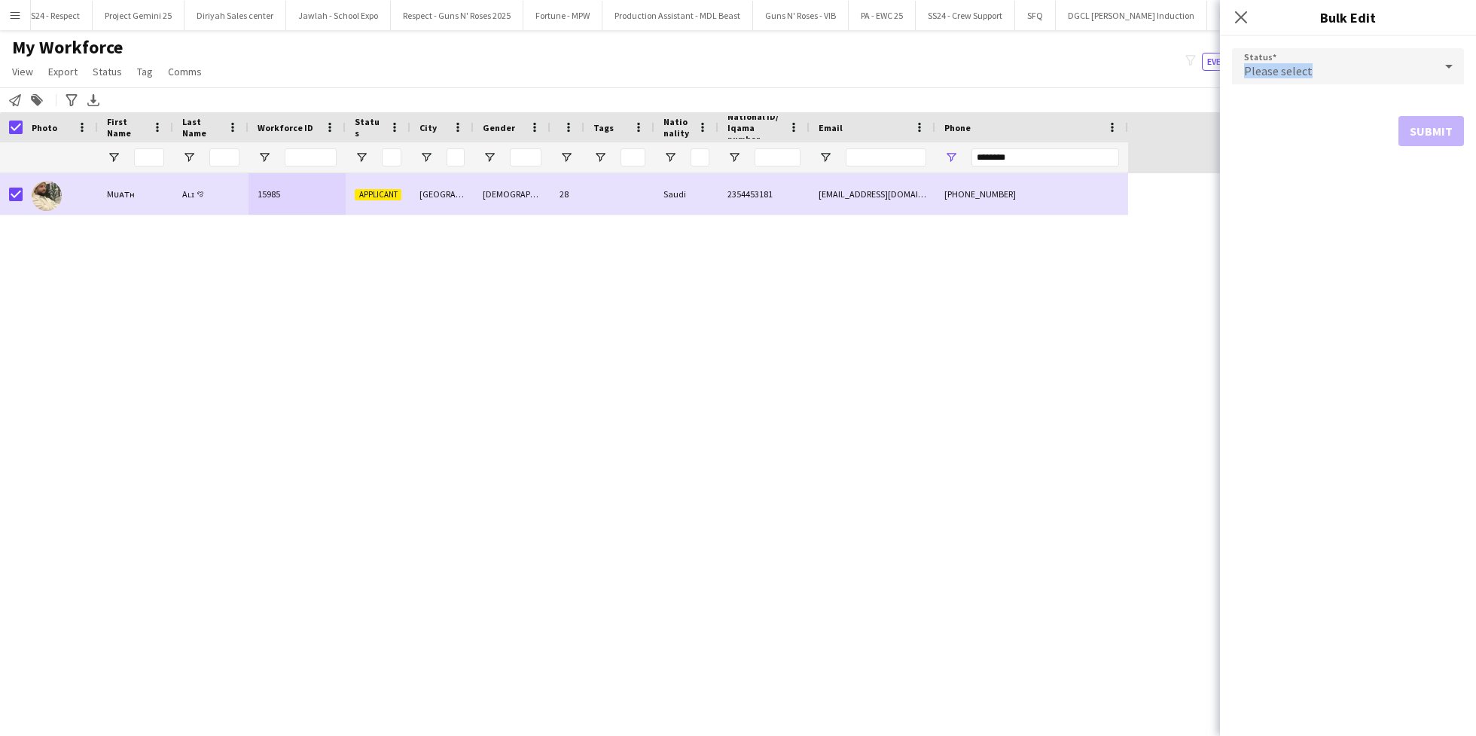
click at [1329, 63] on div "Please select" at bounding box center [1333, 66] width 202 height 36
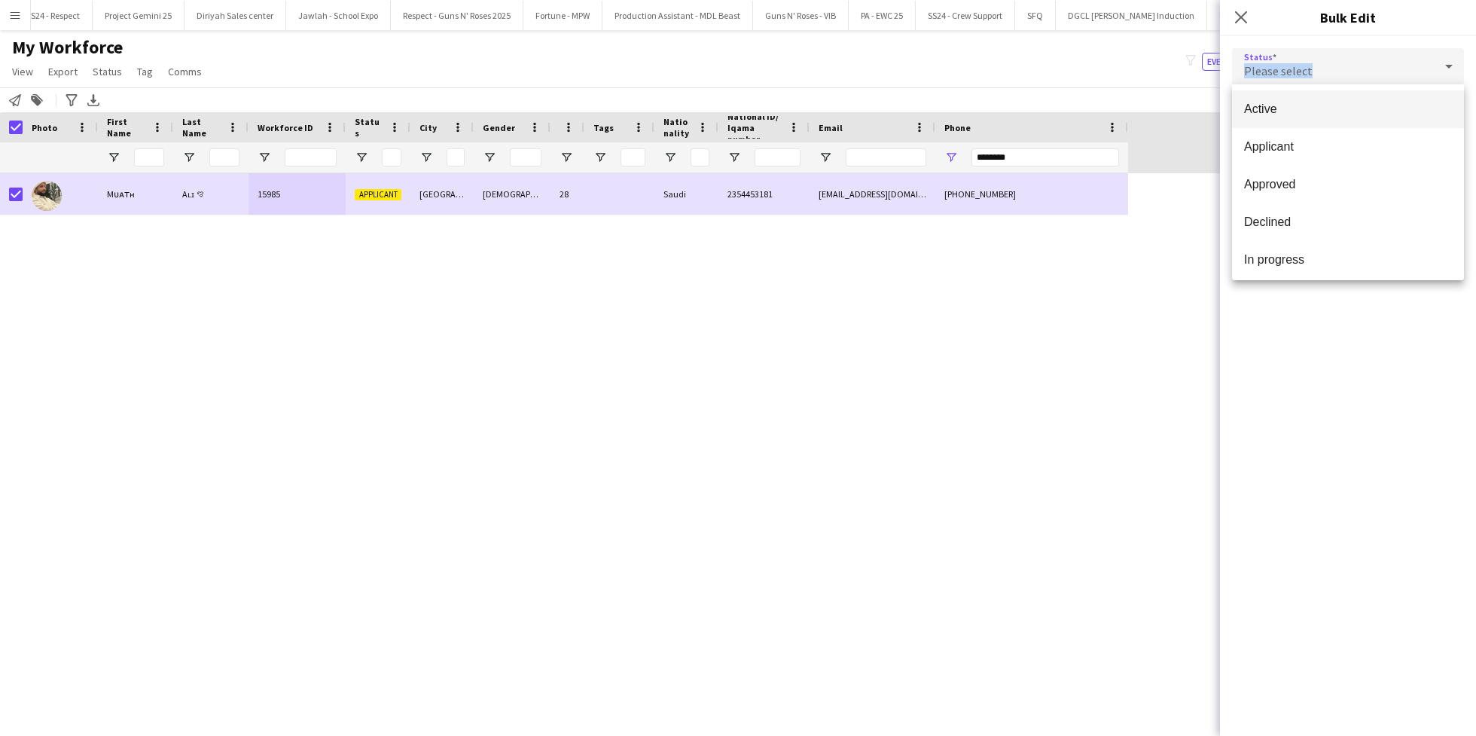
click at [1299, 108] on span "Active" at bounding box center [1348, 109] width 208 height 14
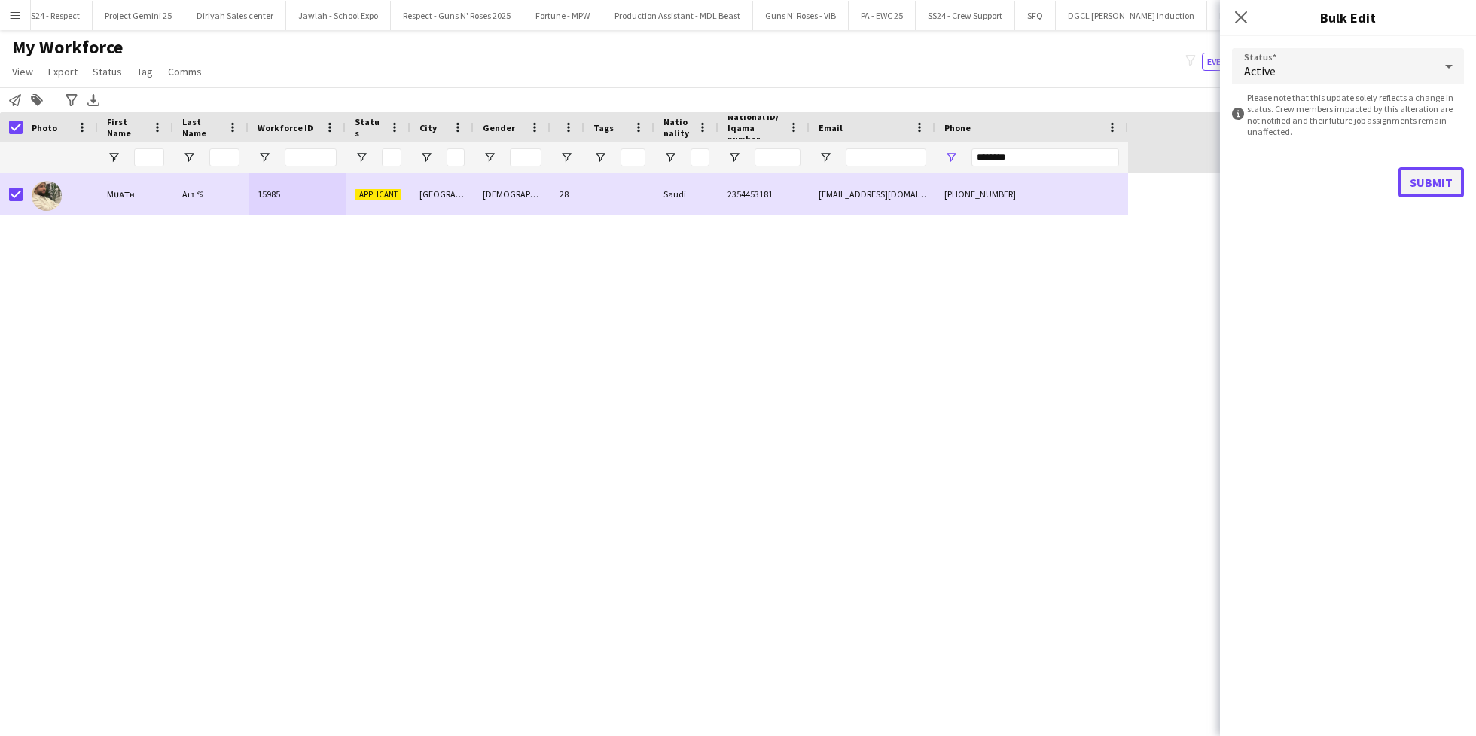
click at [1434, 189] on button "Submit" at bounding box center [1431, 182] width 66 height 30
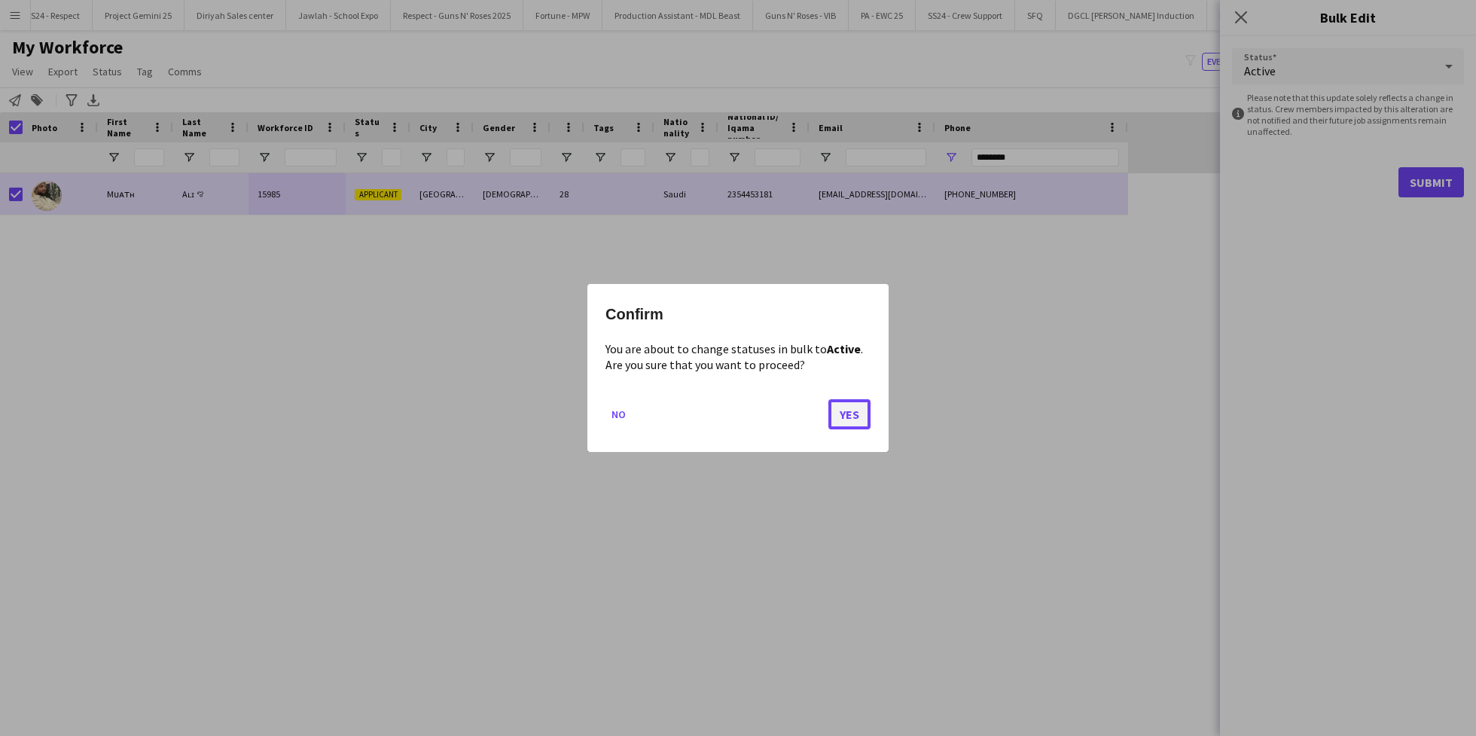
click at [854, 422] on button "Yes" at bounding box center [849, 414] width 42 height 30
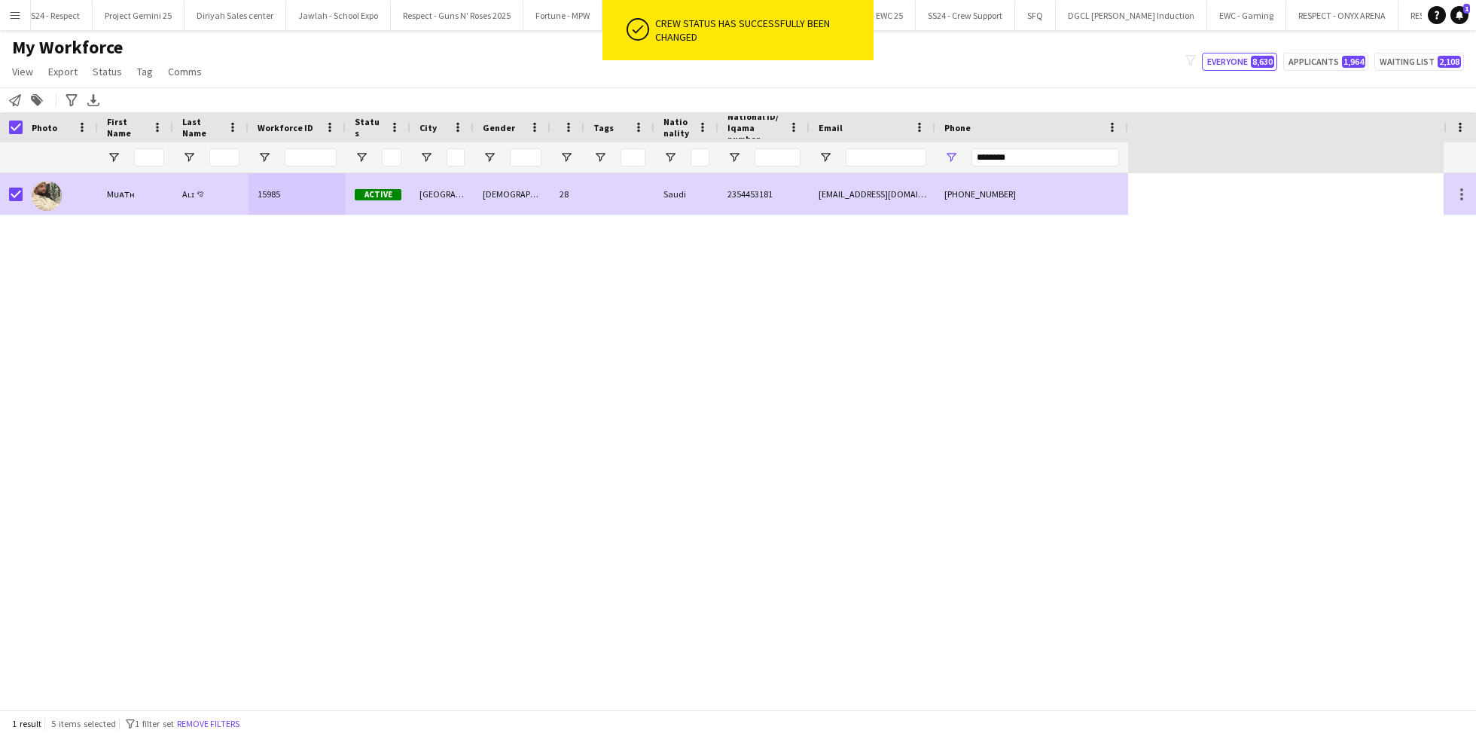
click at [274, 204] on div "15985" at bounding box center [297, 193] width 97 height 41
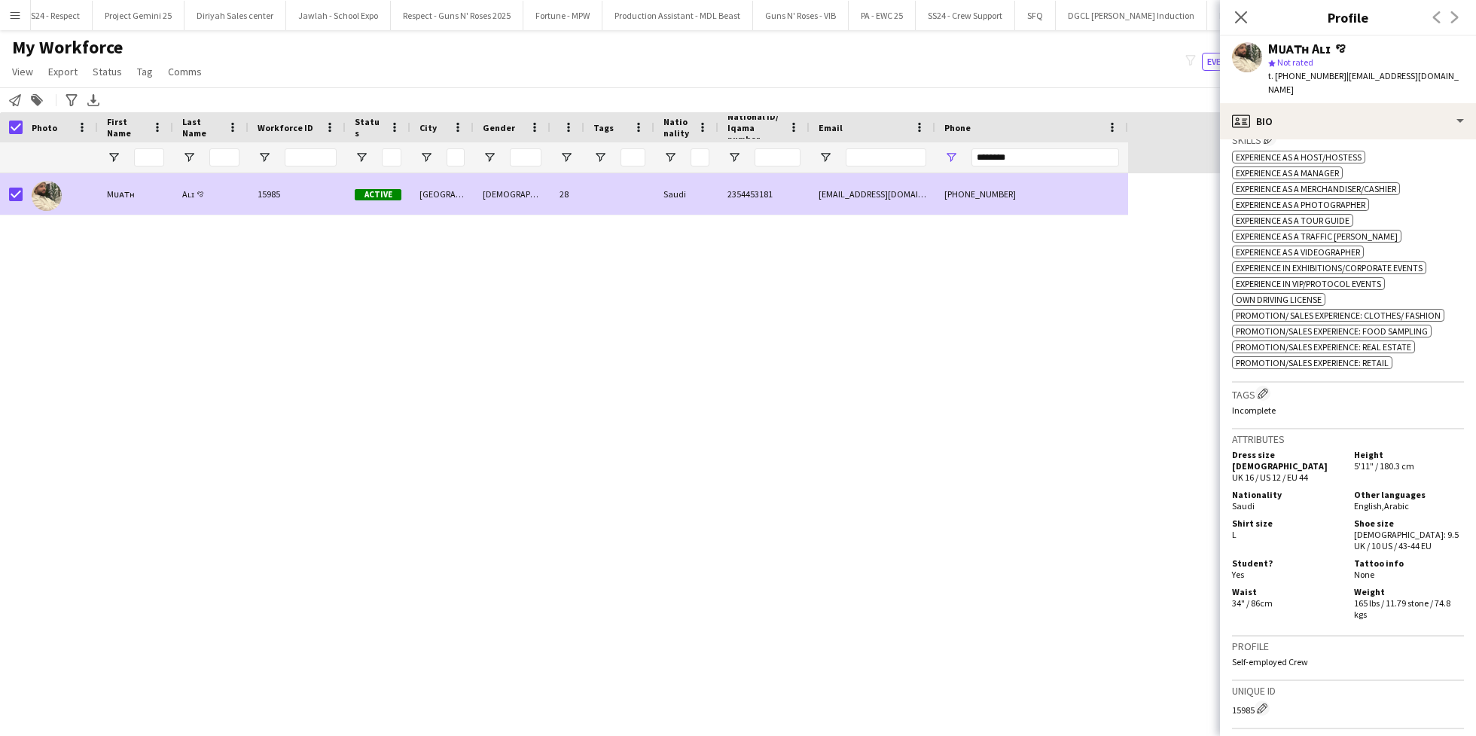
scroll to position [752, 0]
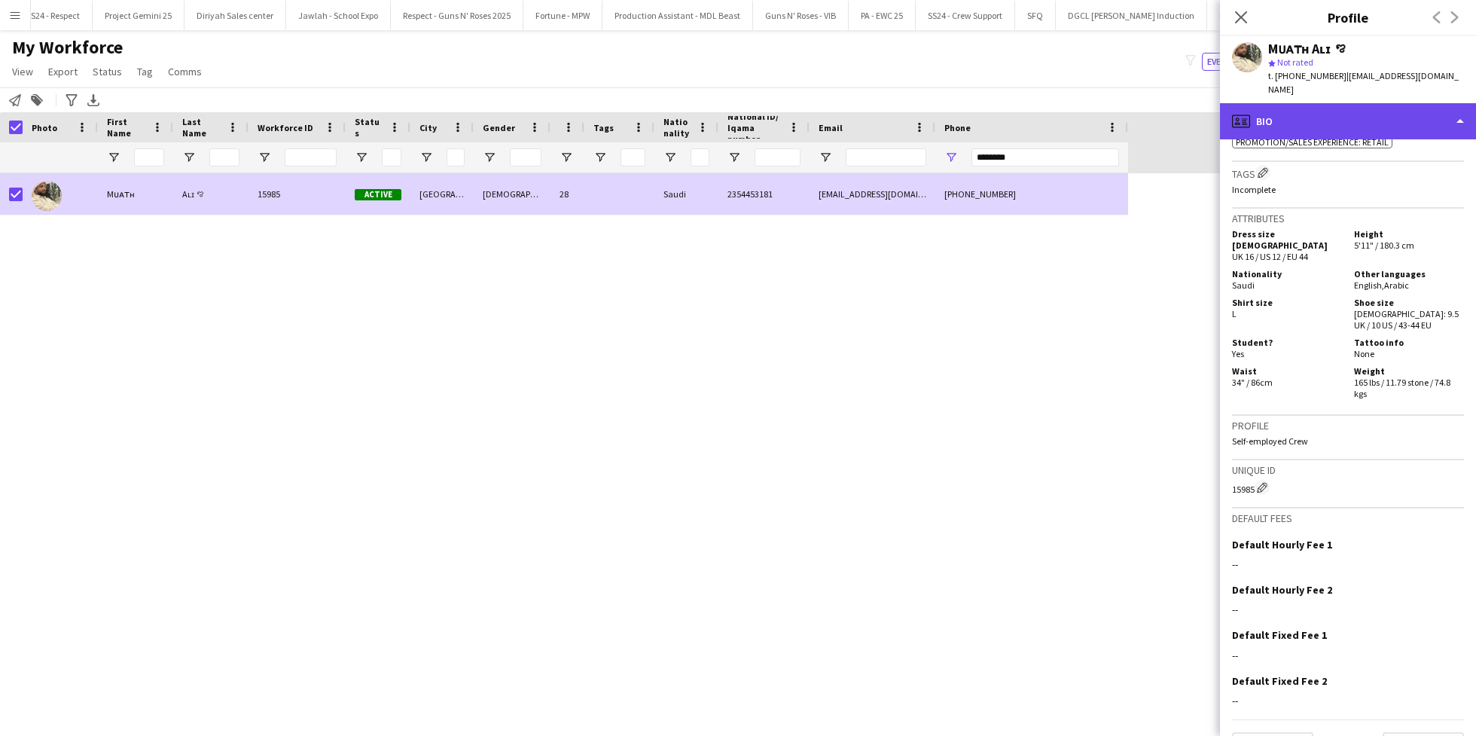
click at [1331, 118] on div "profile Bio" at bounding box center [1348, 121] width 256 height 36
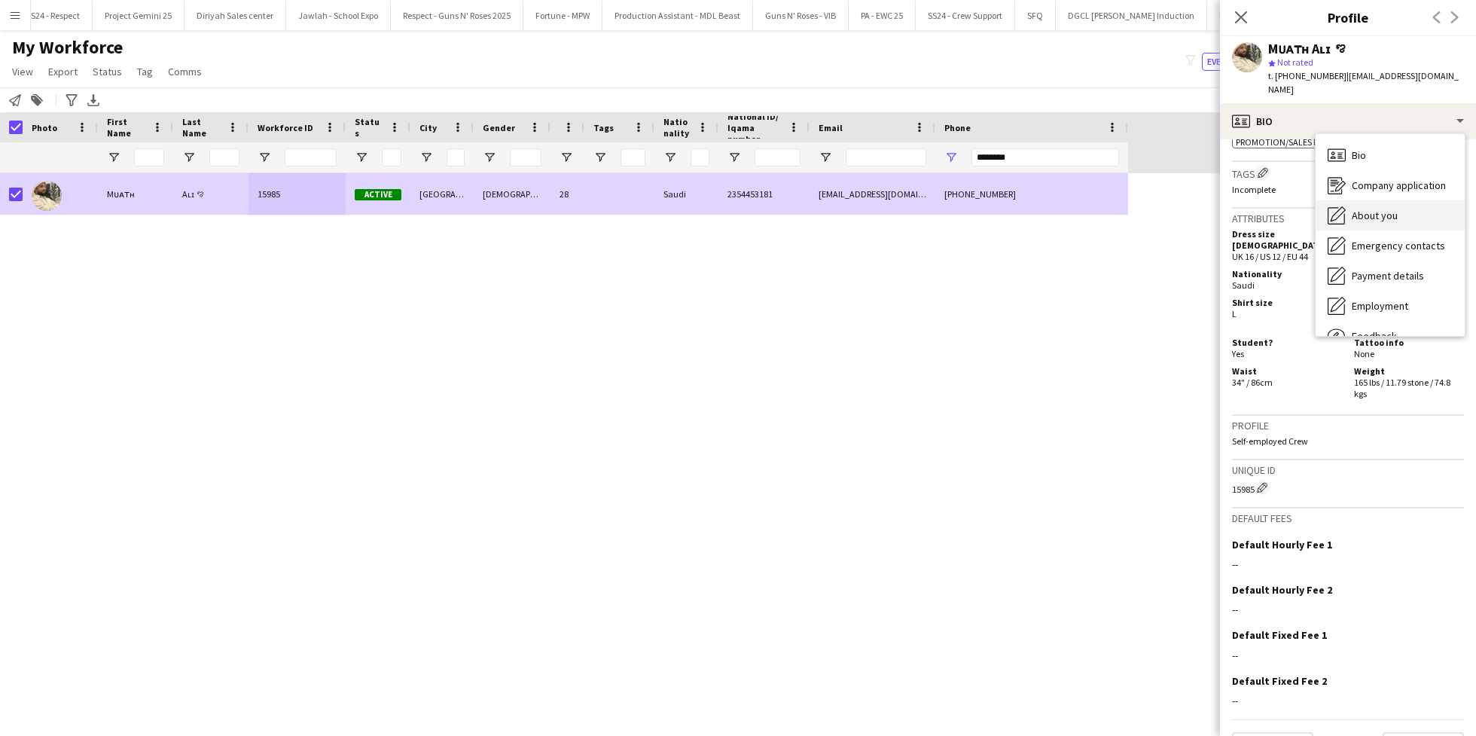
click at [1399, 208] on div "About you About you" at bounding box center [1390, 215] width 149 height 30
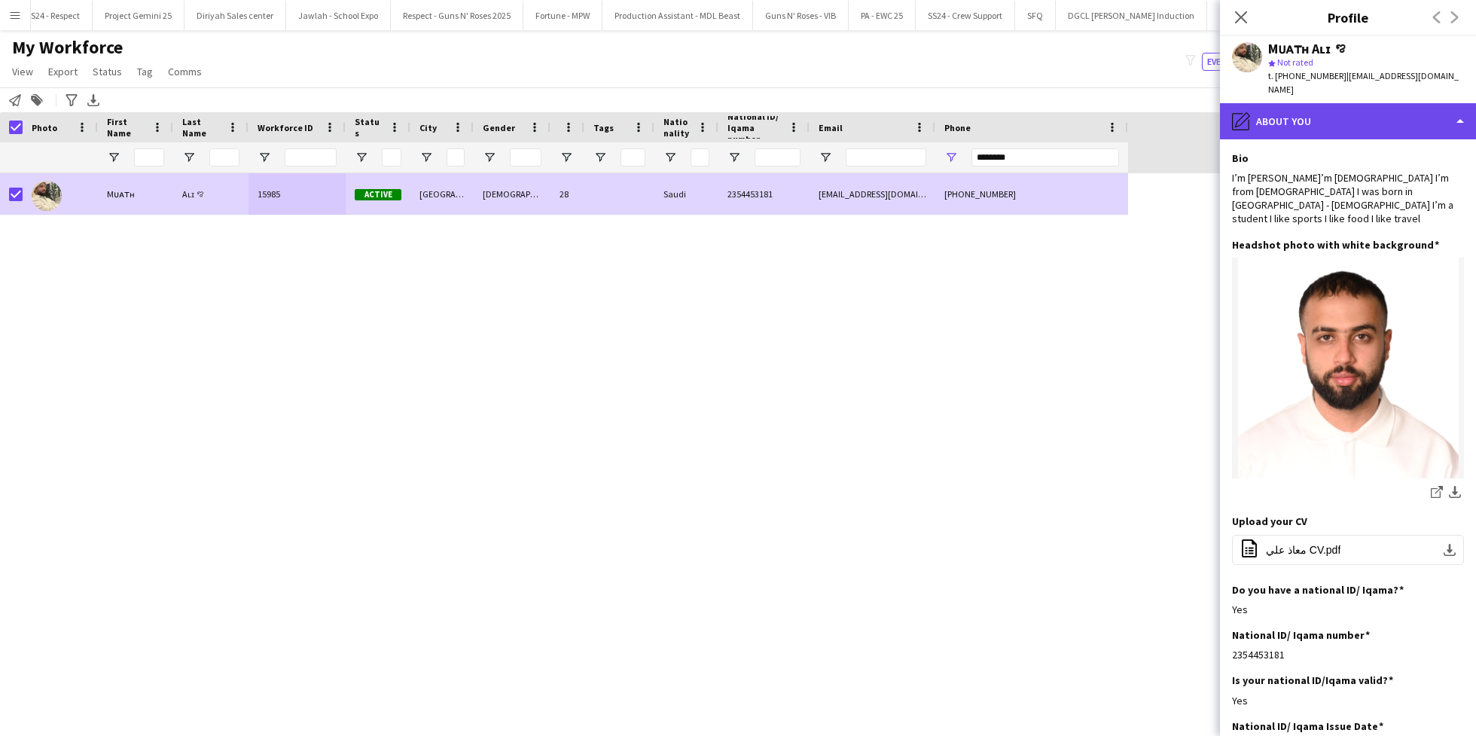
click at [1361, 121] on div "pencil4 About you" at bounding box center [1348, 121] width 256 height 36
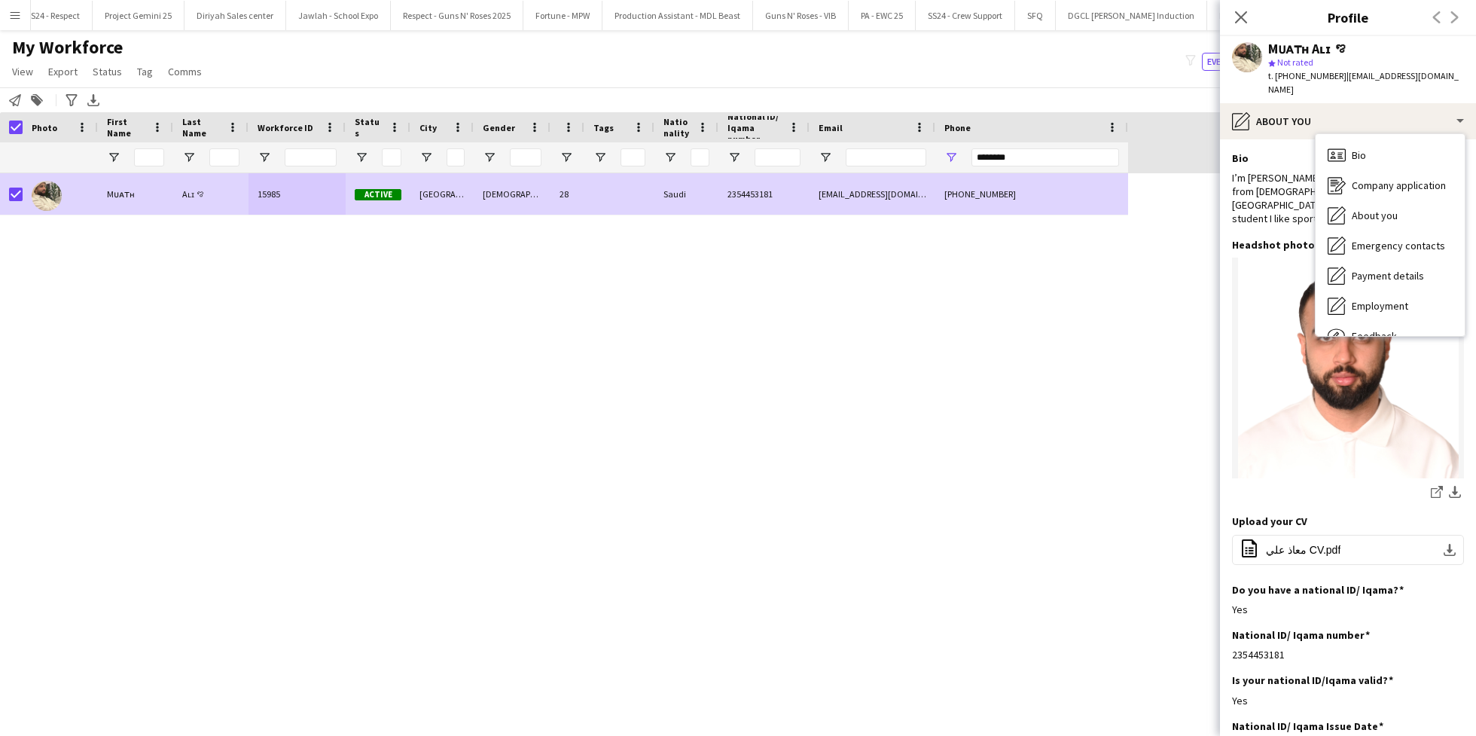
click at [1388, 324] on img at bounding box center [1348, 368] width 232 height 221
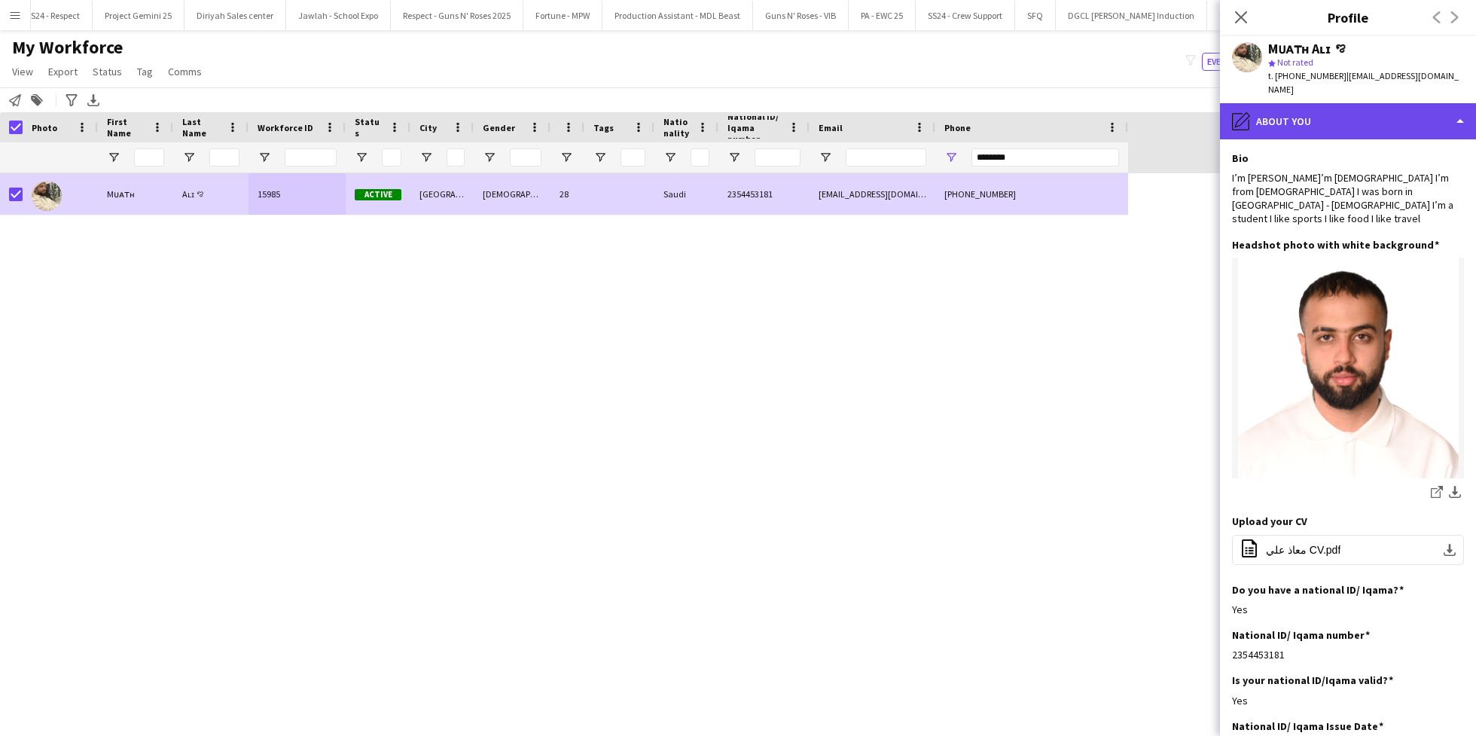
click at [1341, 106] on div "pencil4 About you" at bounding box center [1348, 121] width 256 height 36
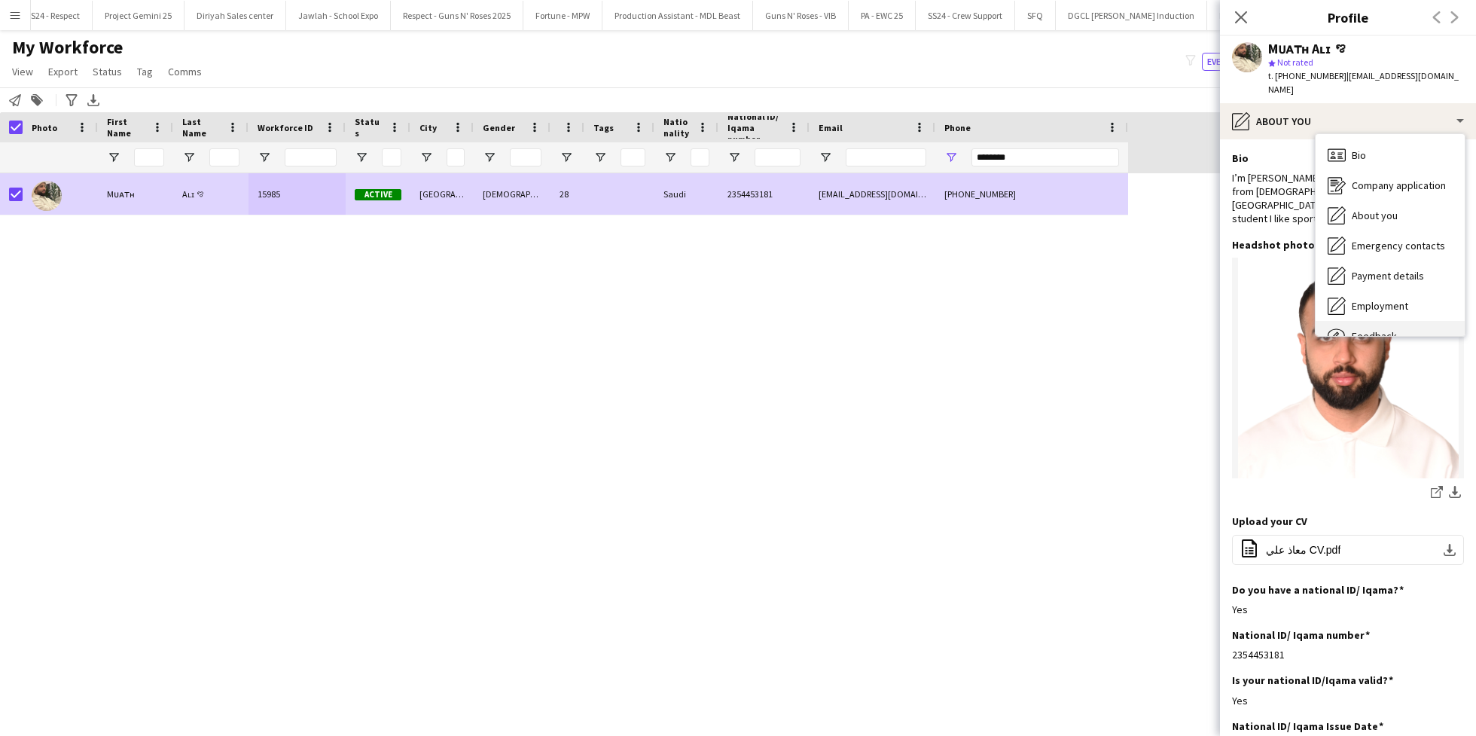
click at [1380, 321] on div "Feedback Feedback" at bounding box center [1390, 336] width 149 height 30
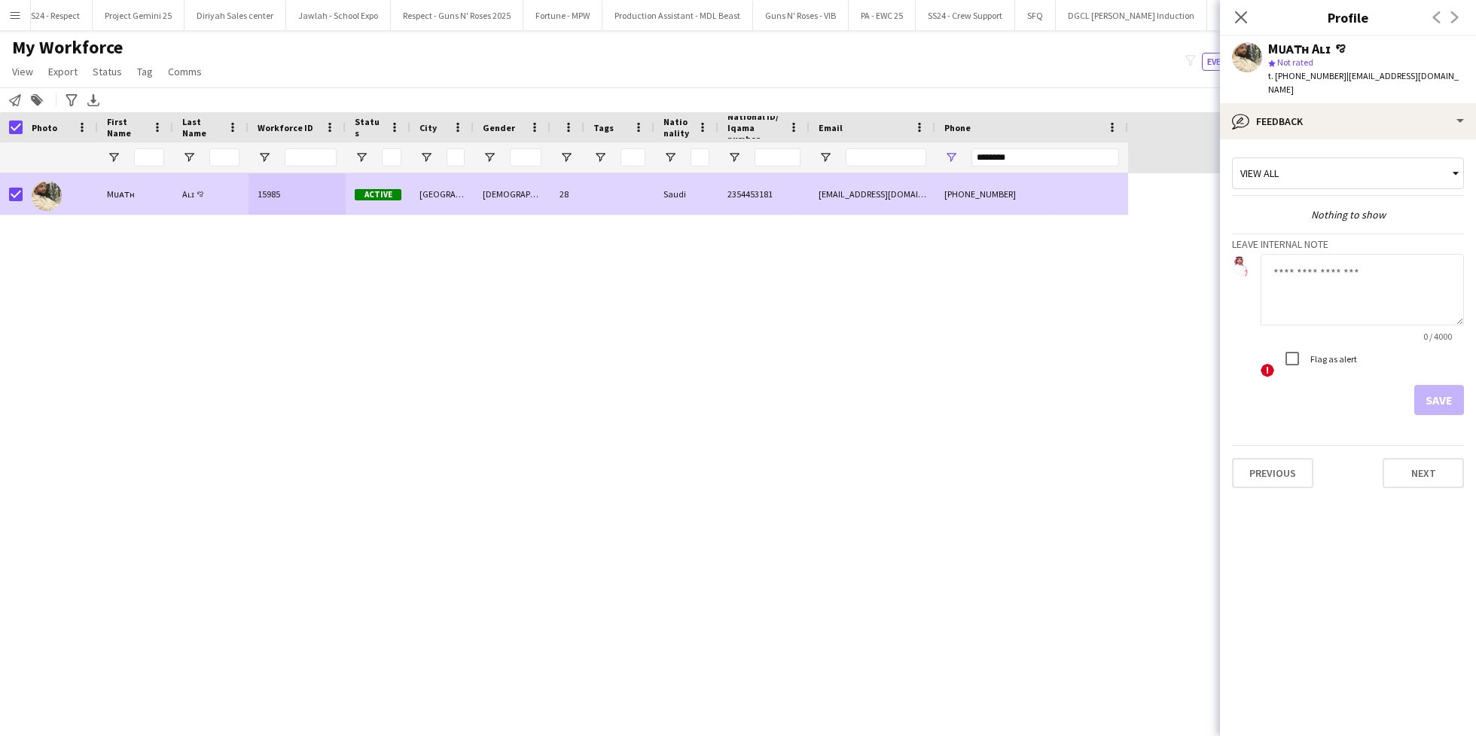
click at [1337, 268] on textarea at bounding box center [1362, 290] width 203 height 72
type textarea "**********"
click at [1444, 388] on button "Save" at bounding box center [1439, 400] width 50 height 30
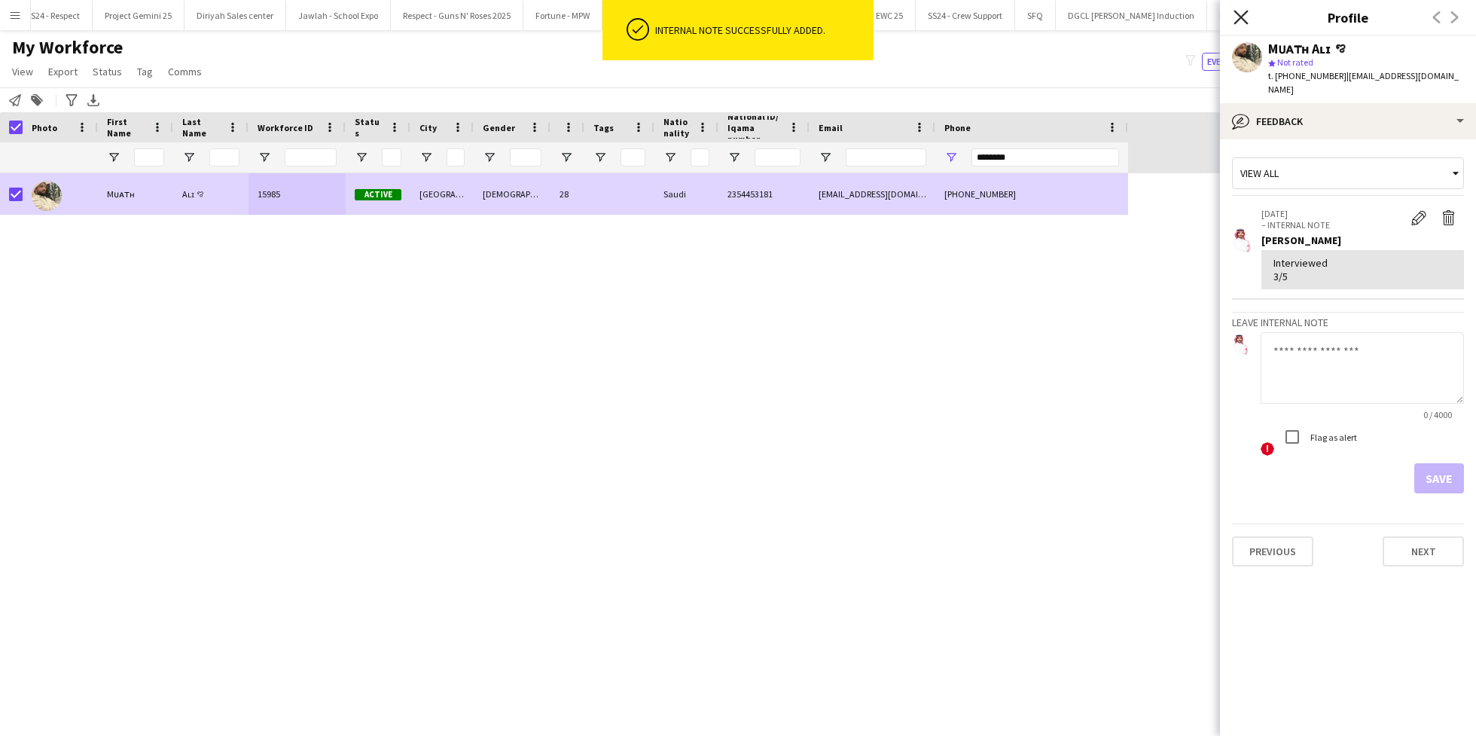
click at [1240, 16] on icon at bounding box center [1241, 17] width 14 height 14
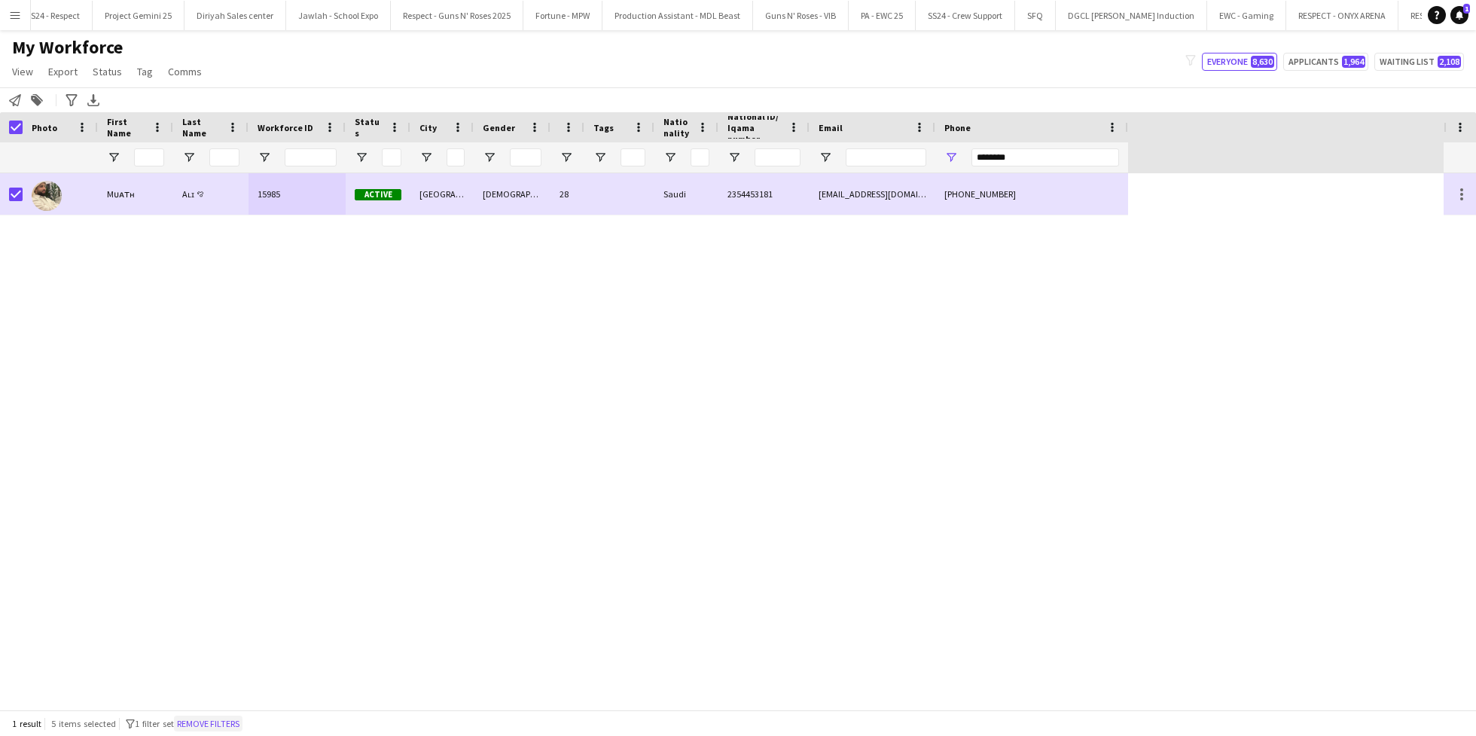
click at [241, 717] on button "Remove filters" at bounding box center [208, 723] width 69 height 17
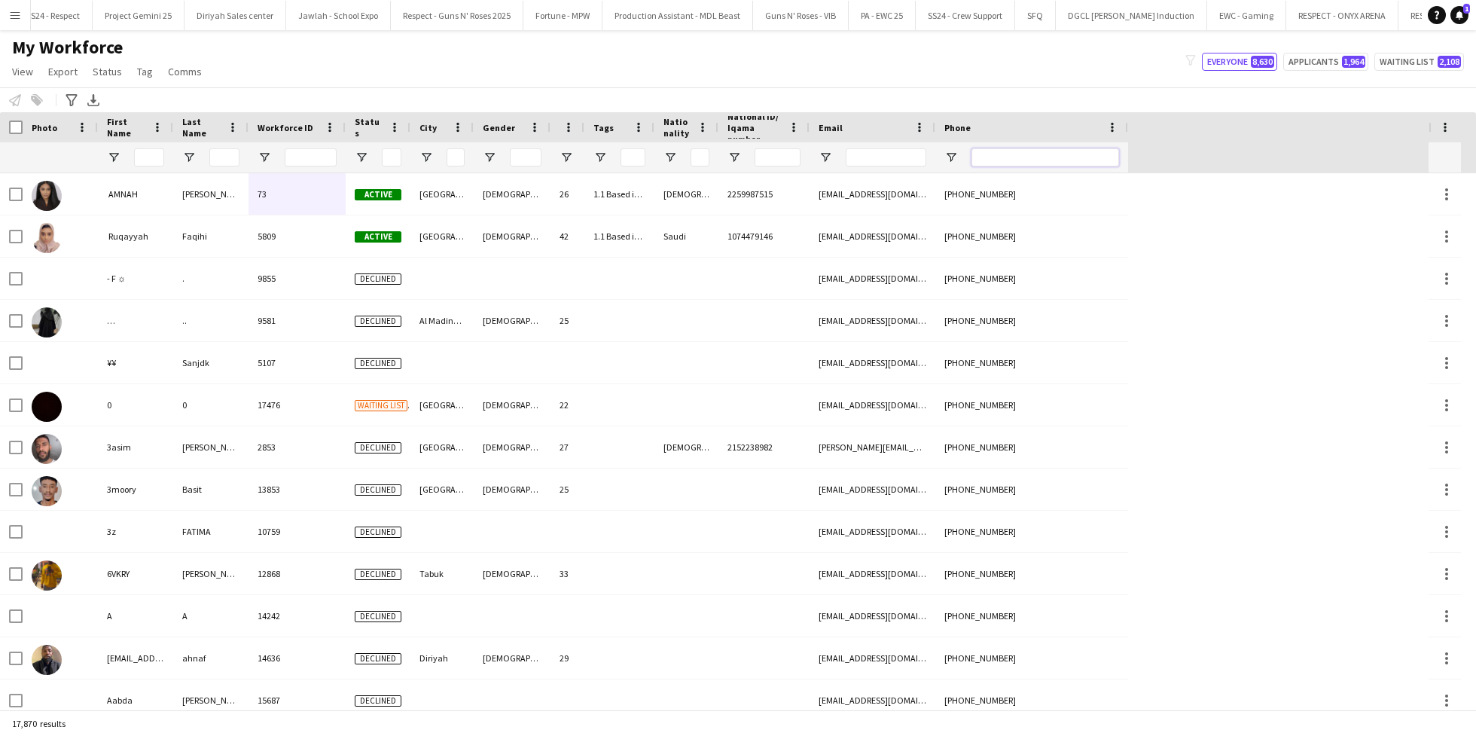
click at [1066, 164] on input "Phone Filter Input" at bounding box center [1045, 157] width 148 height 18
paste input "*******"
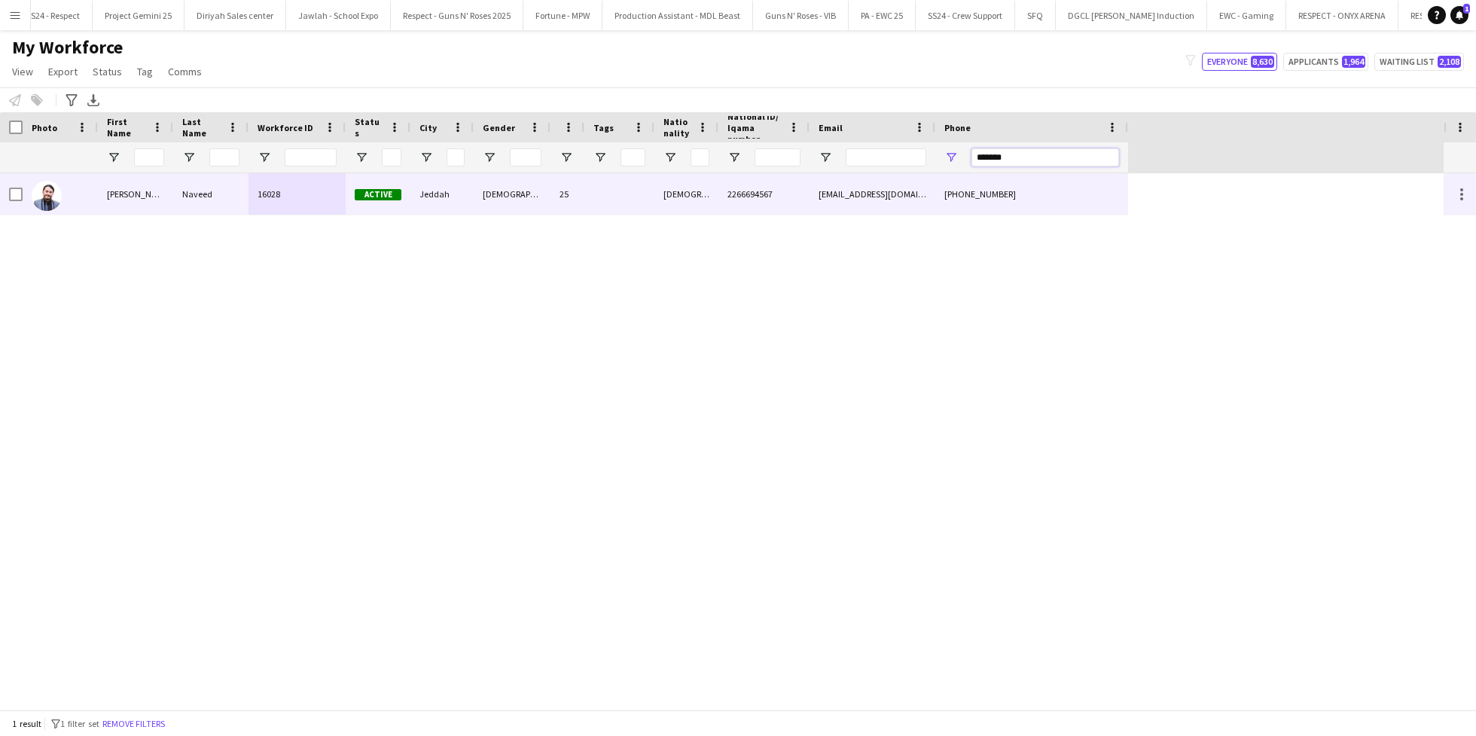
type input "*******"
click at [297, 186] on div "16028" at bounding box center [297, 193] width 97 height 41
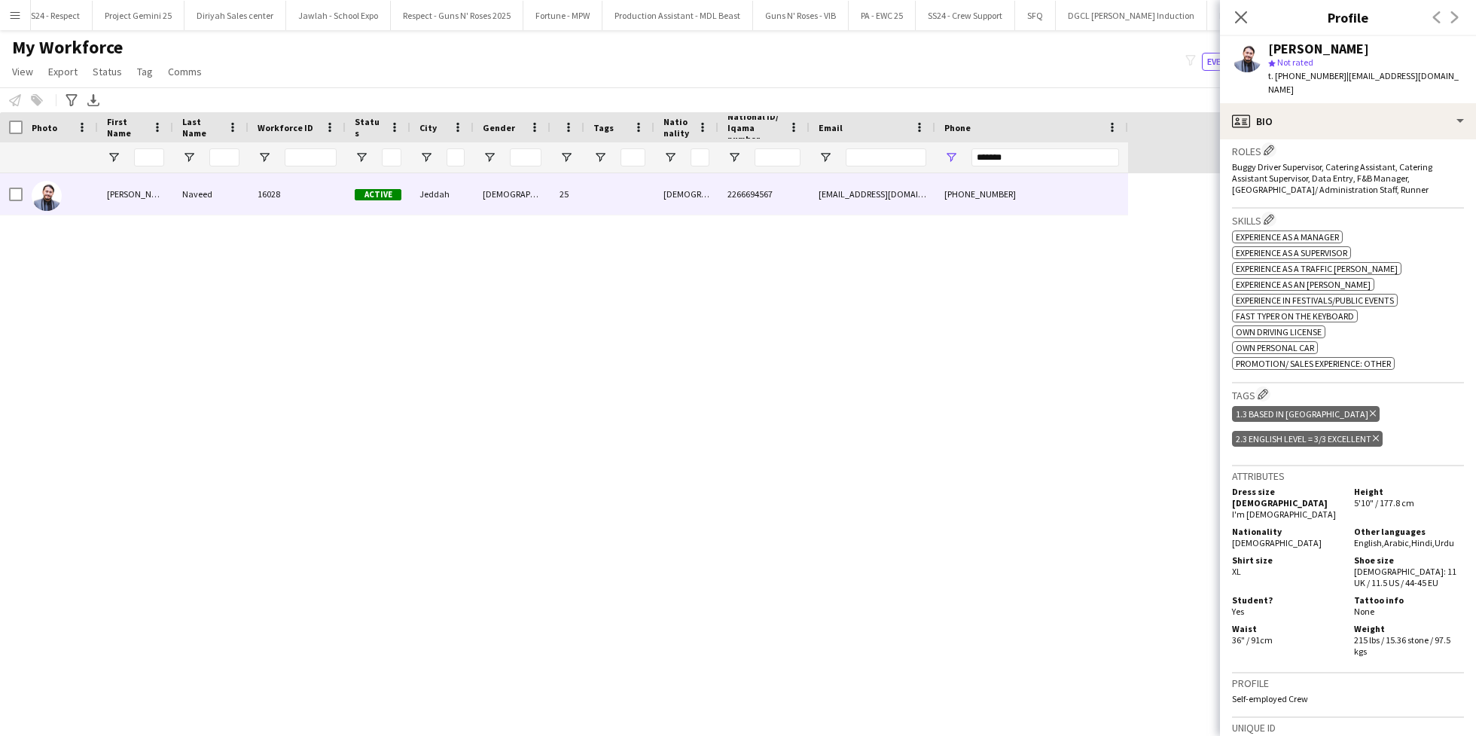
scroll to position [740, 0]
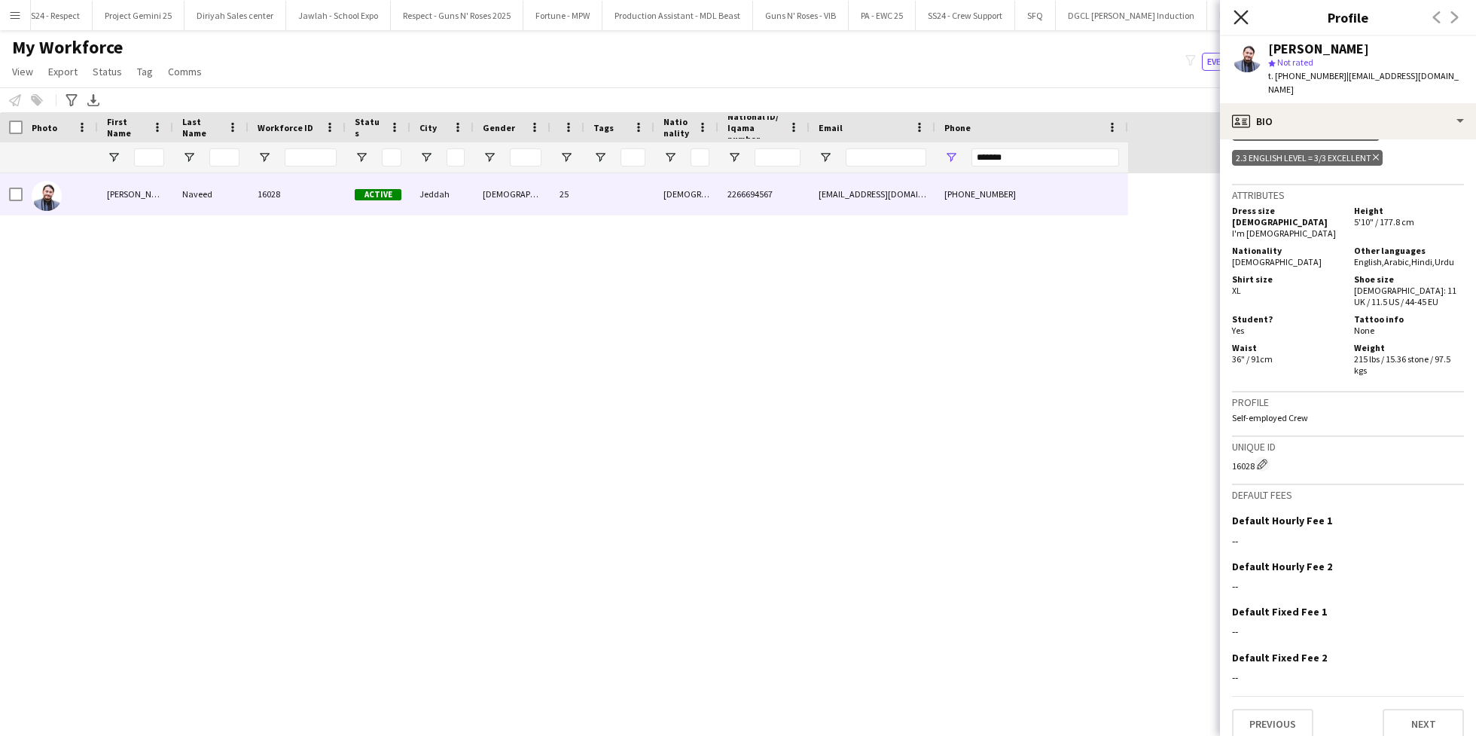
click at [1245, 15] on icon "Close pop-in" at bounding box center [1241, 17] width 14 height 14
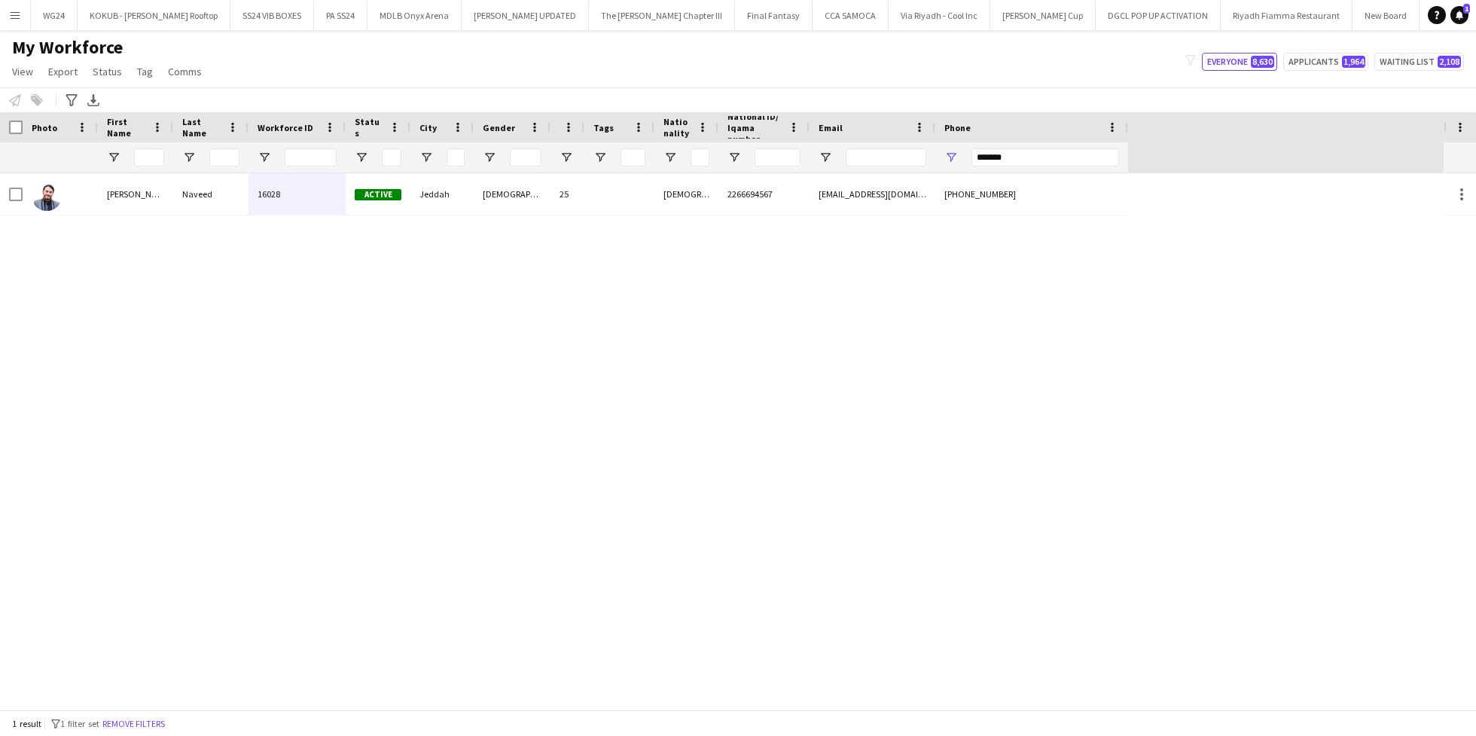
scroll to position [0, 2292]
click at [1019, 162] on input "*******" at bounding box center [1045, 157] width 148 height 18
paste input "*"
click at [1028, 155] on input "********" at bounding box center [1045, 157] width 148 height 18
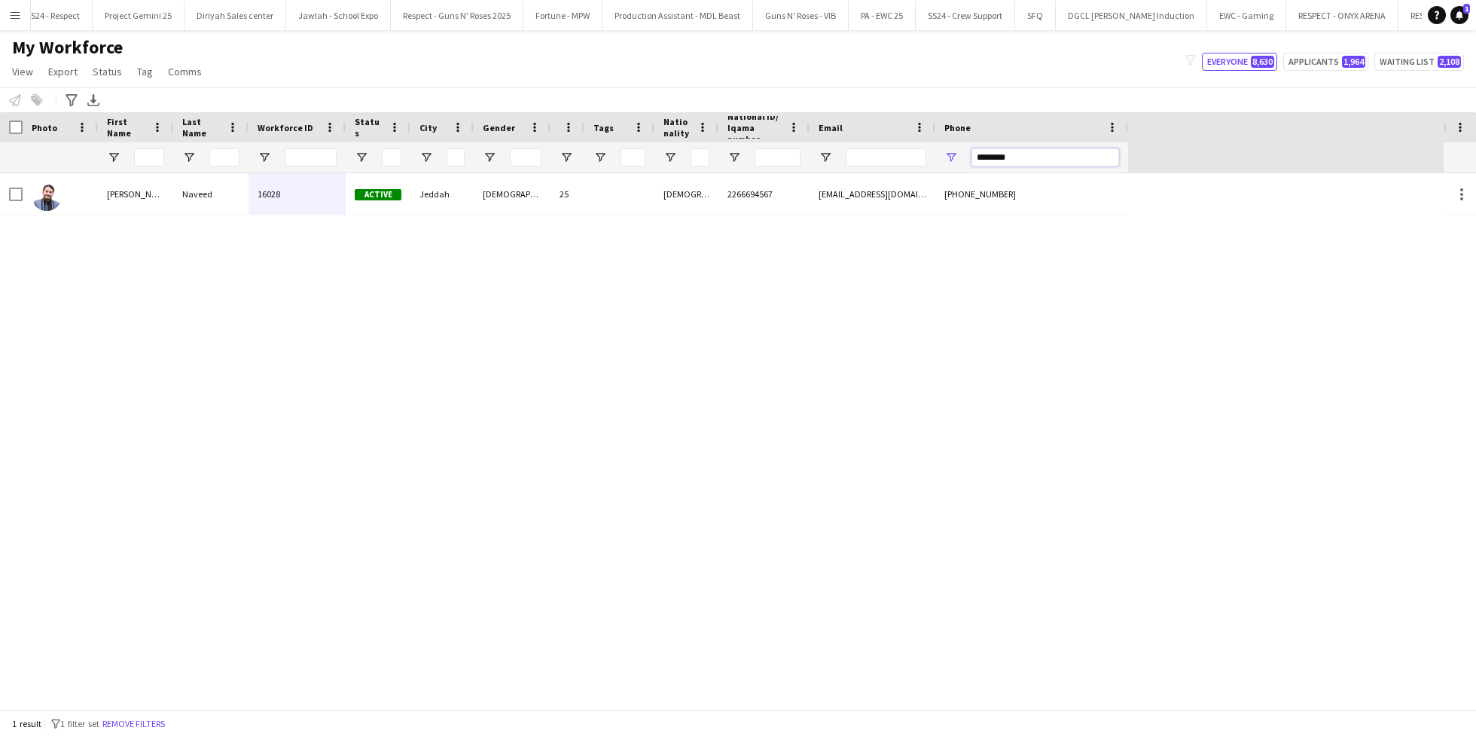
click at [1028, 155] on input "********" at bounding box center [1045, 157] width 148 height 18
paste input "Phone Filter Input"
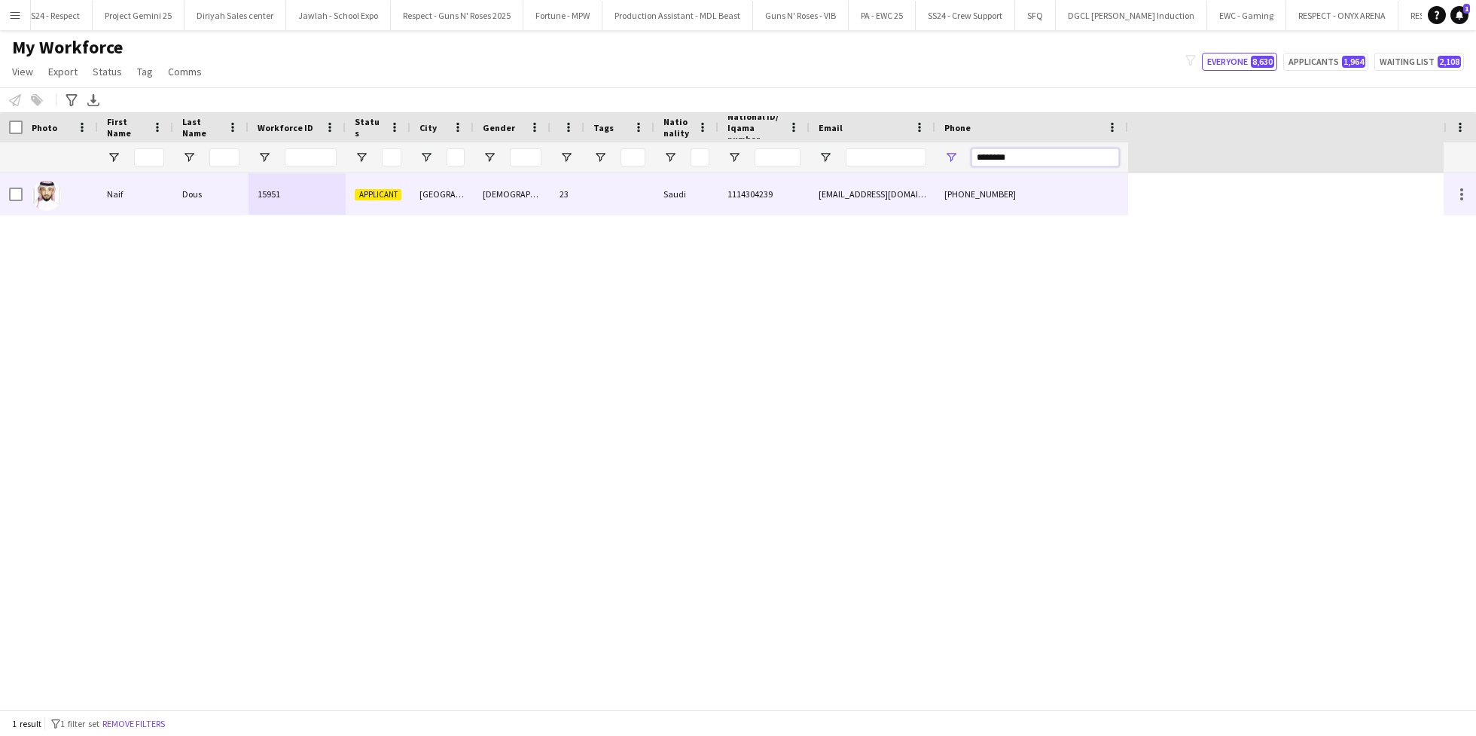
type input "********"
click at [749, 207] on div "1114304239" at bounding box center [763, 193] width 91 height 41
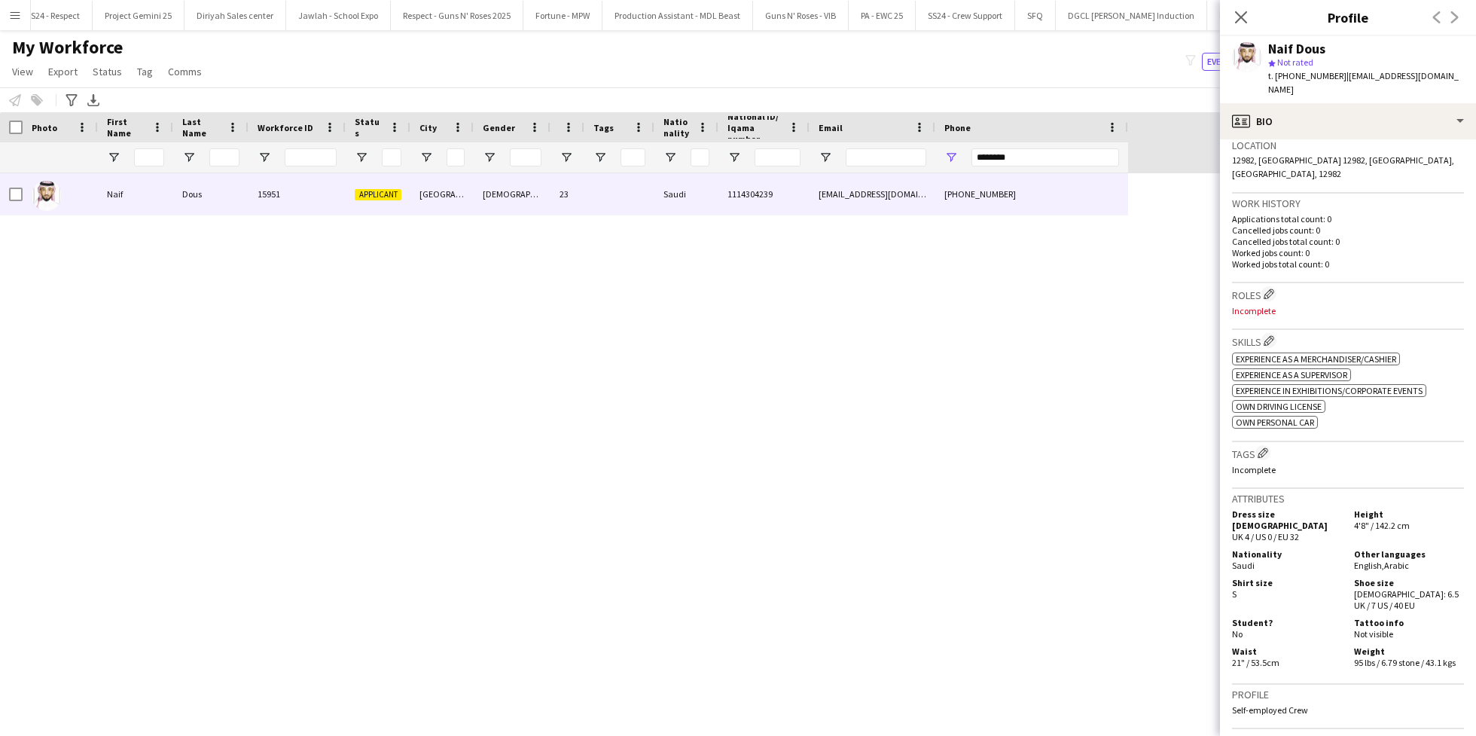
scroll to position [0, 0]
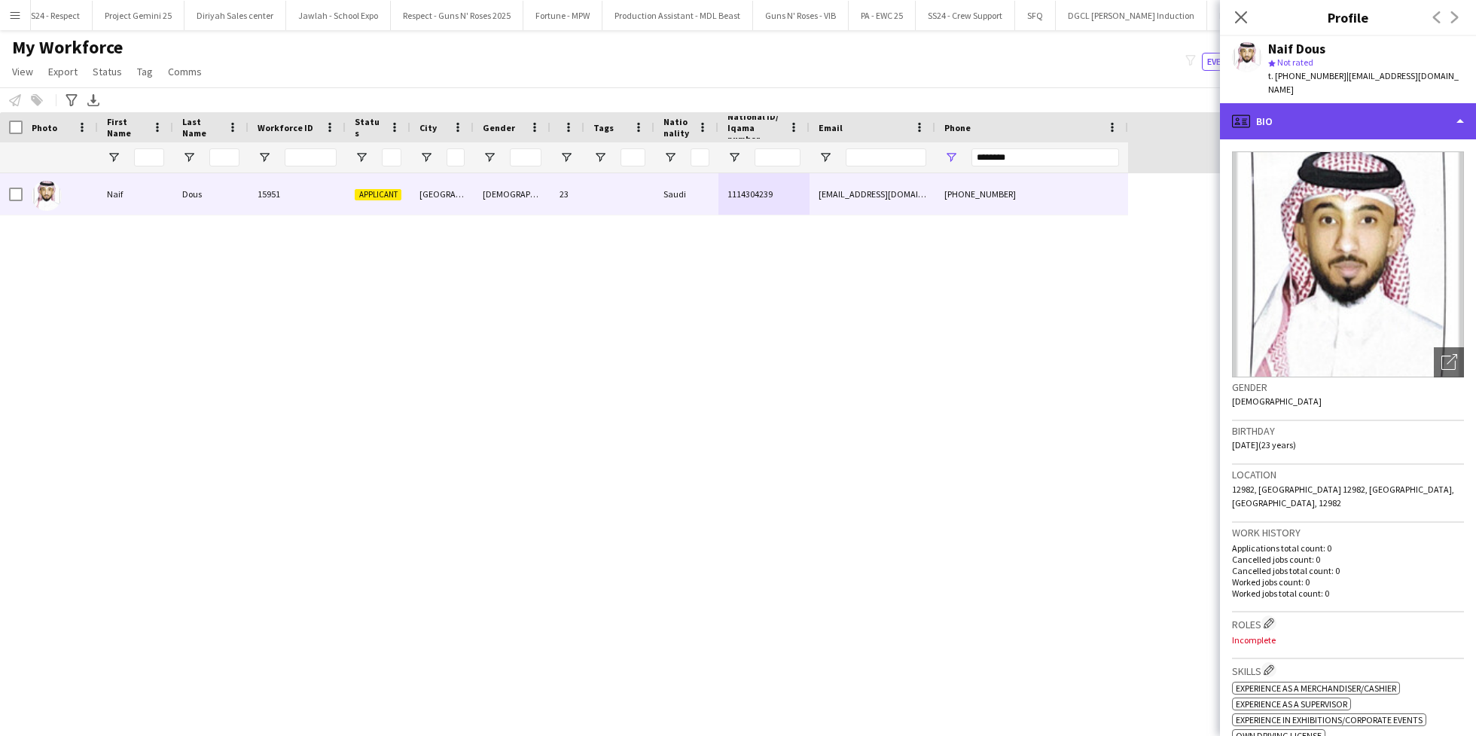
click at [1344, 103] on div "profile Bio" at bounding box center [1348, 121] width 256 height 36
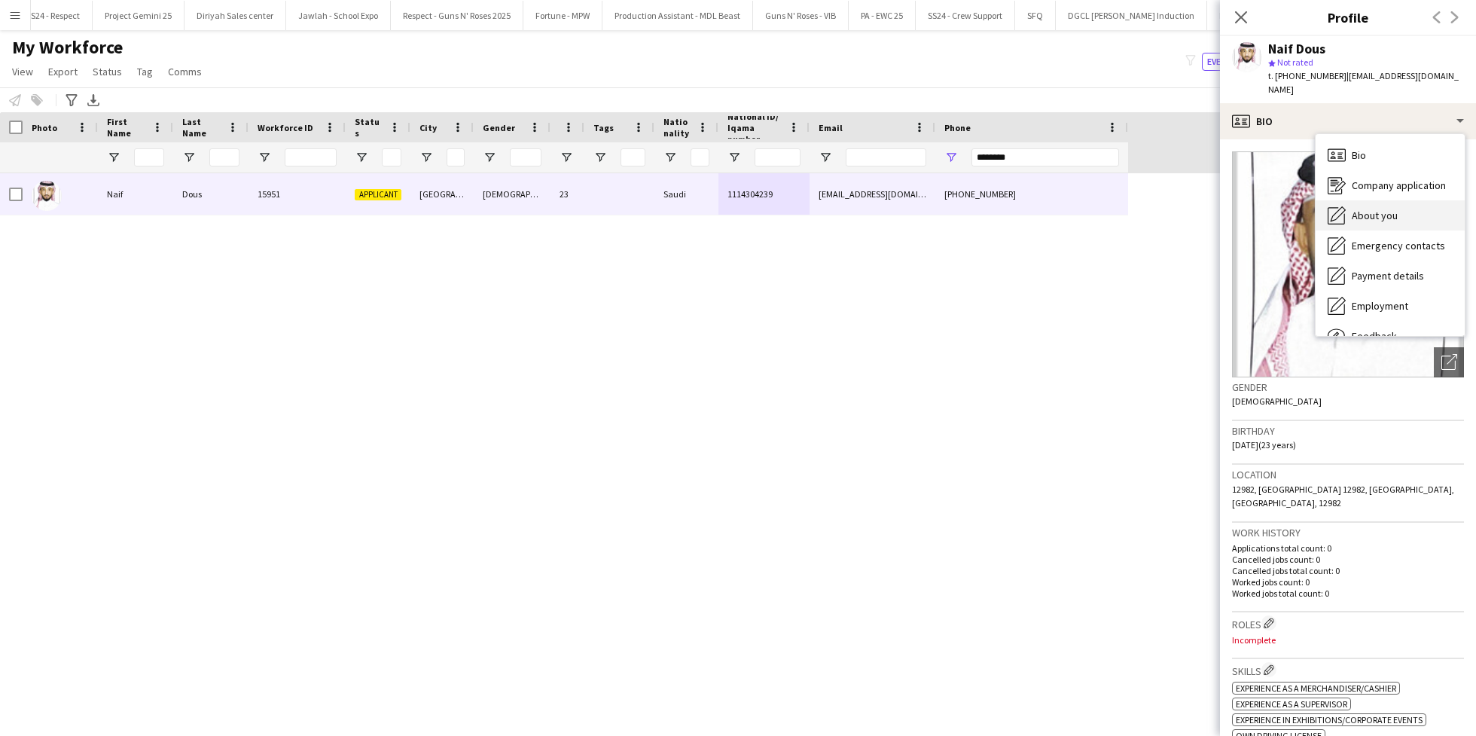
click at [1405, 201] on div "About you About you" at bounding box center [1390, 215] width 149 height 30
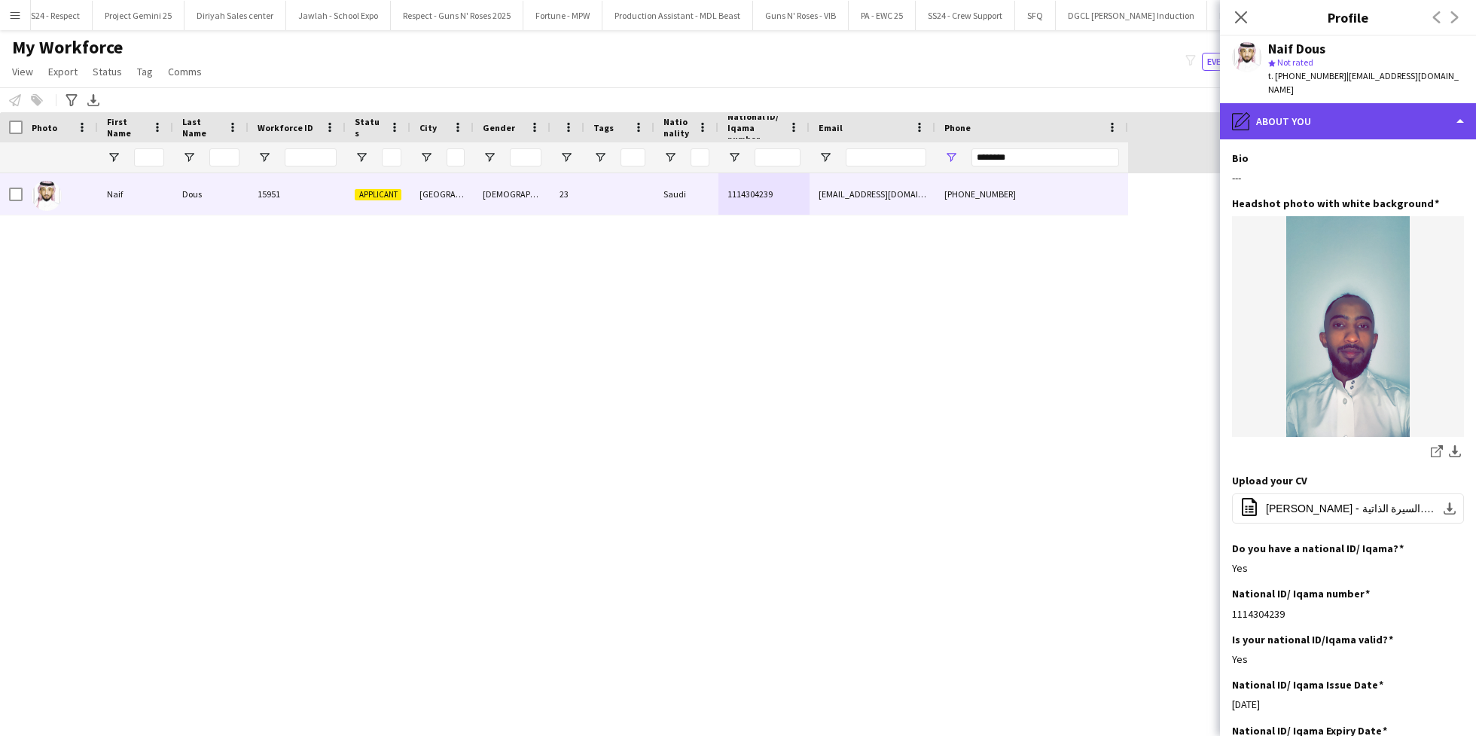
click at [1333, 103] on div "pencil4 About you" at bounding box center [1348, 121] width 256 height 36
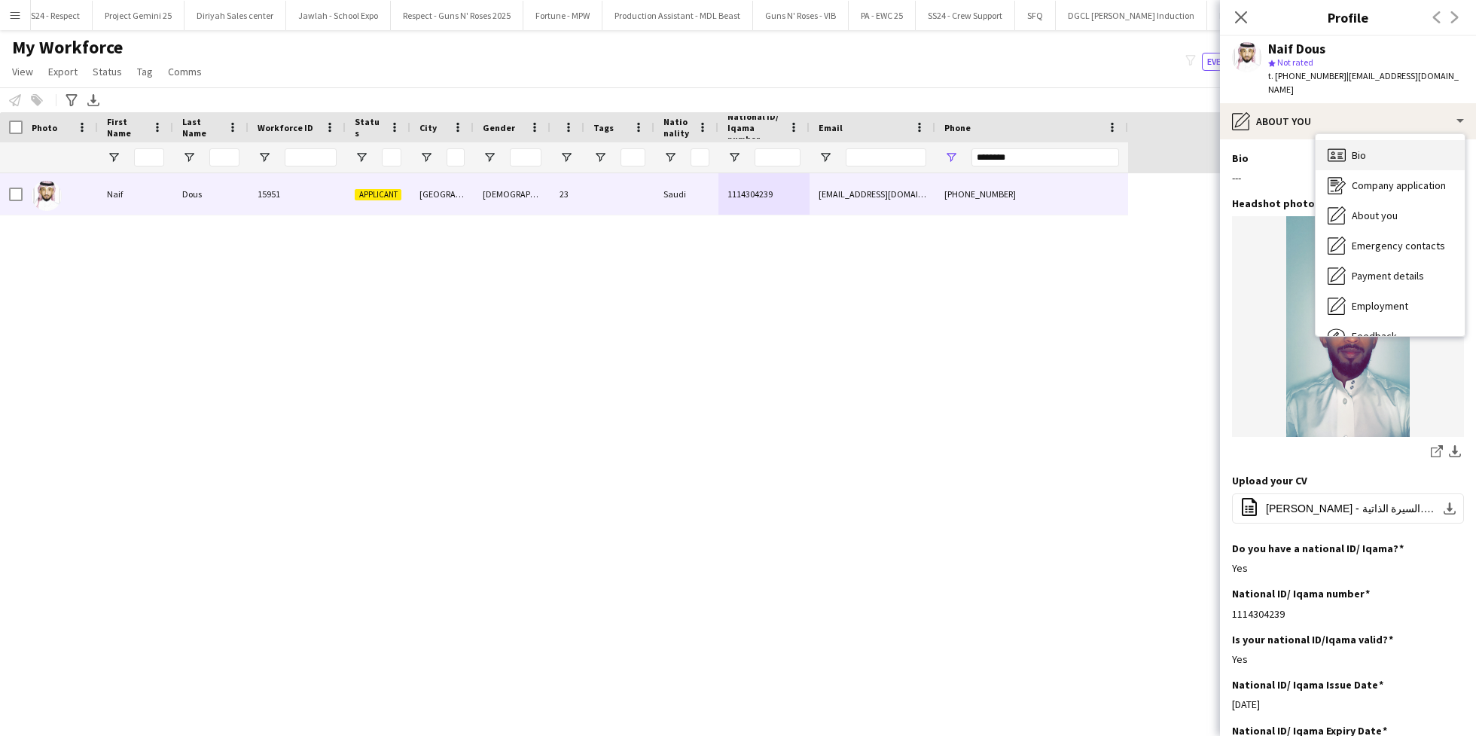
click at [1368, 142] on div "Bio Bio" at bounding box center [1390, 155] width 149 height 30
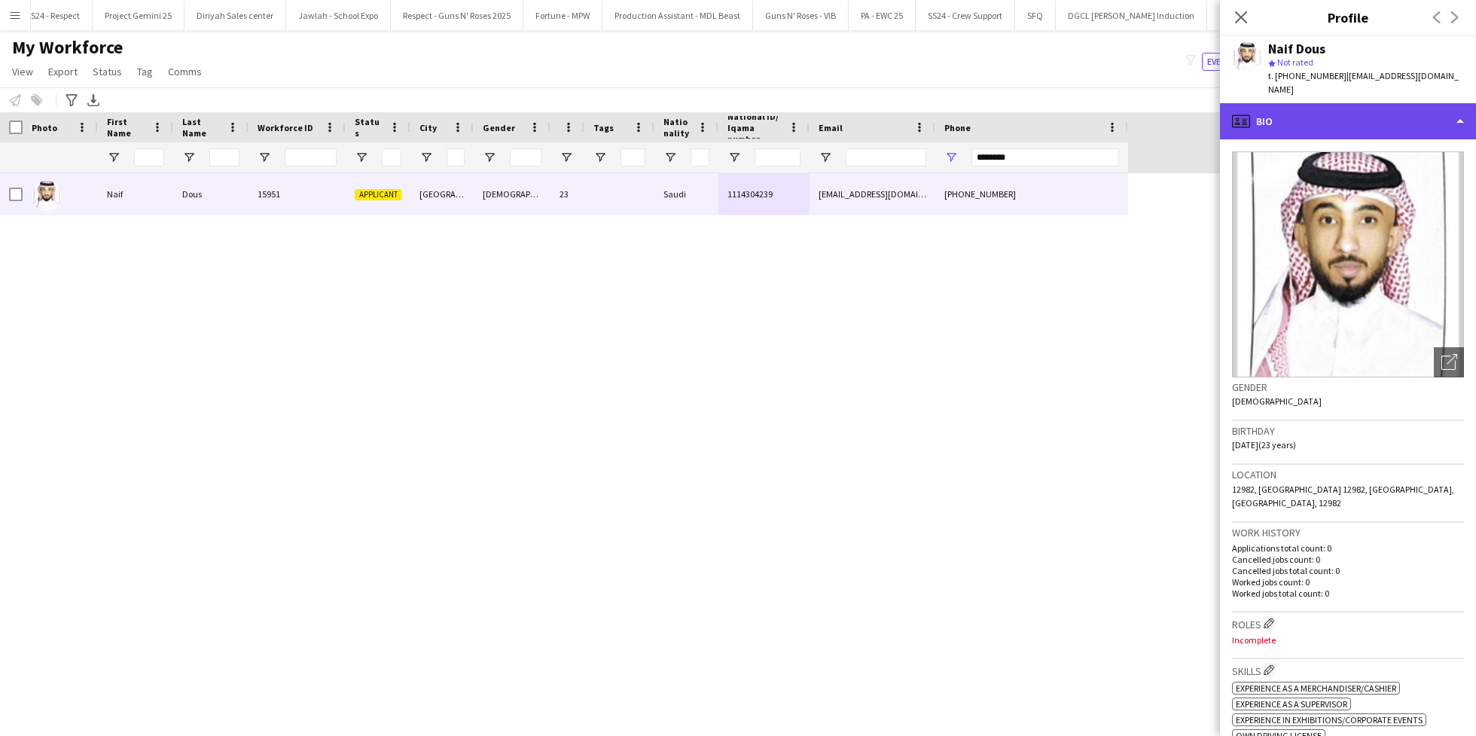
click at [1289, 123] on div "profile Bio" at bounding box center [1348, 121] width 256 height 36
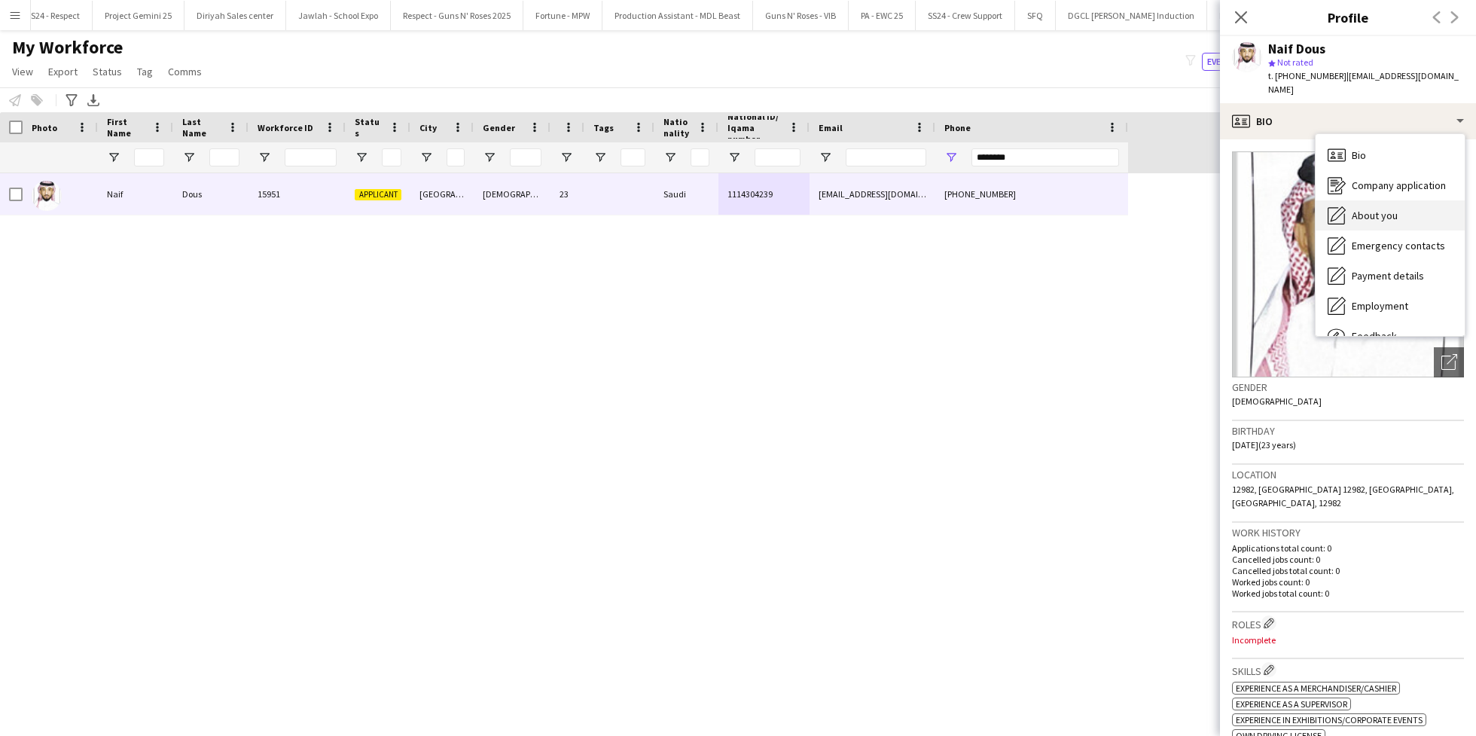
click at [1366, 200] on div "About you About you" at bounding box center [1390, 215] width 149 height 30
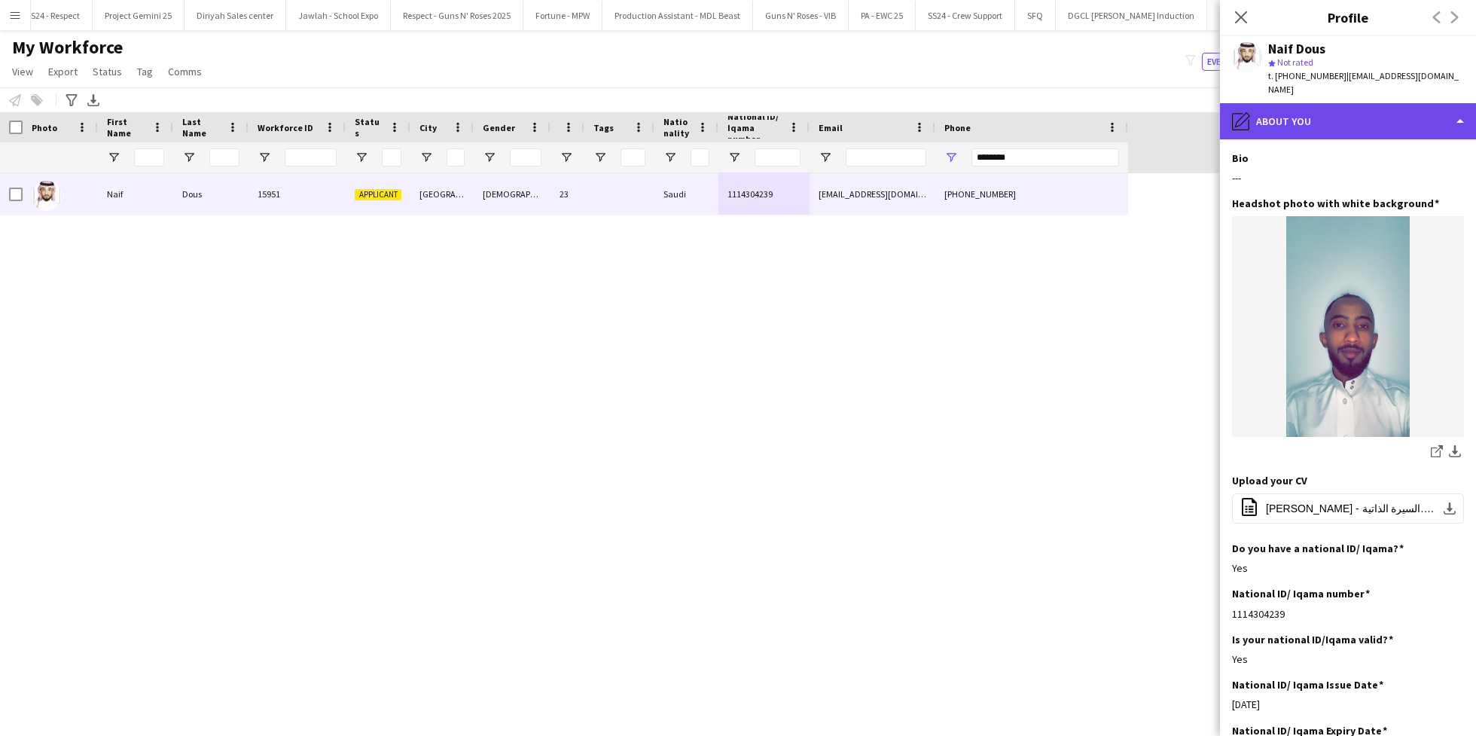
click at [1337, 114] on div "pencil4 About you" at bounding box center [1348, 121] width 256 height 36
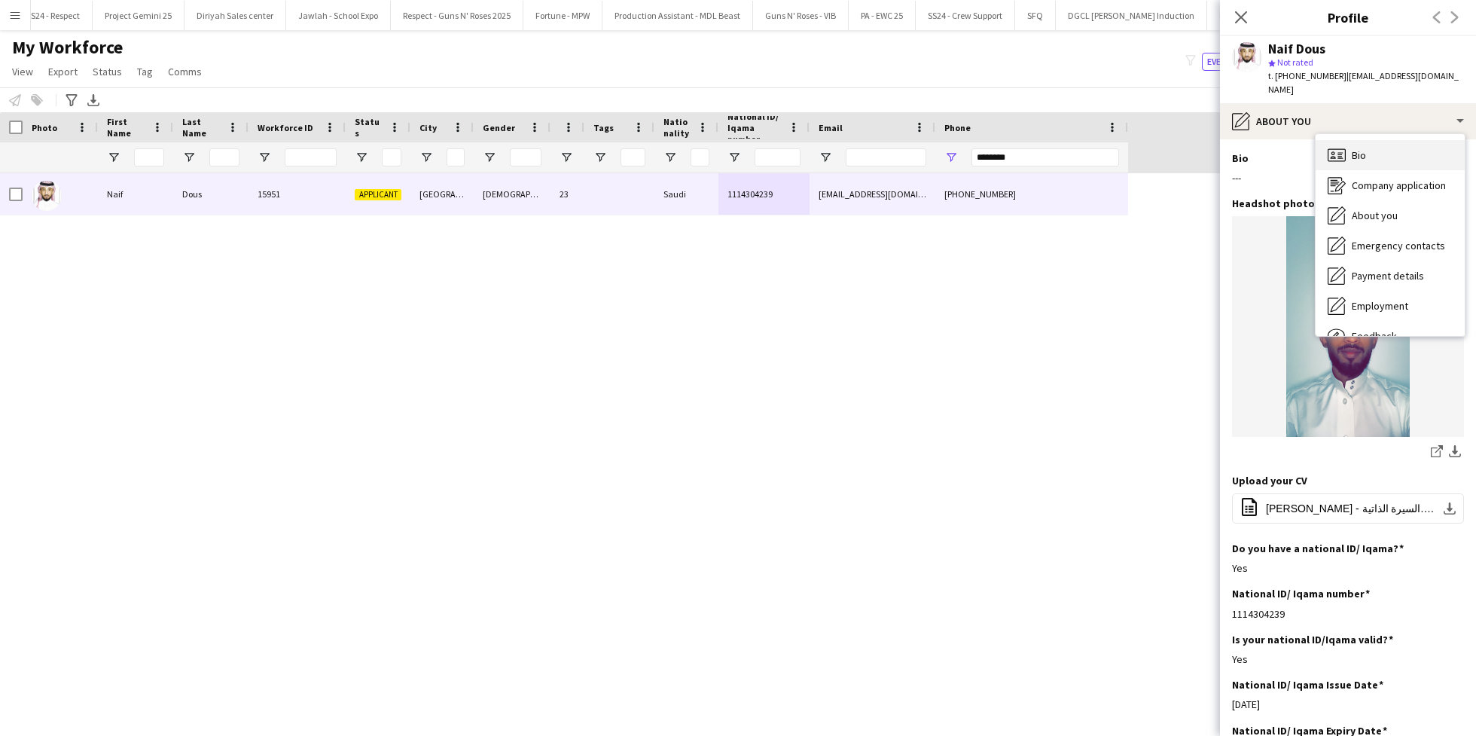
click at [1358, 140] on div "Bio Bio" at bounding box center [1390, 155] width 149 height 30
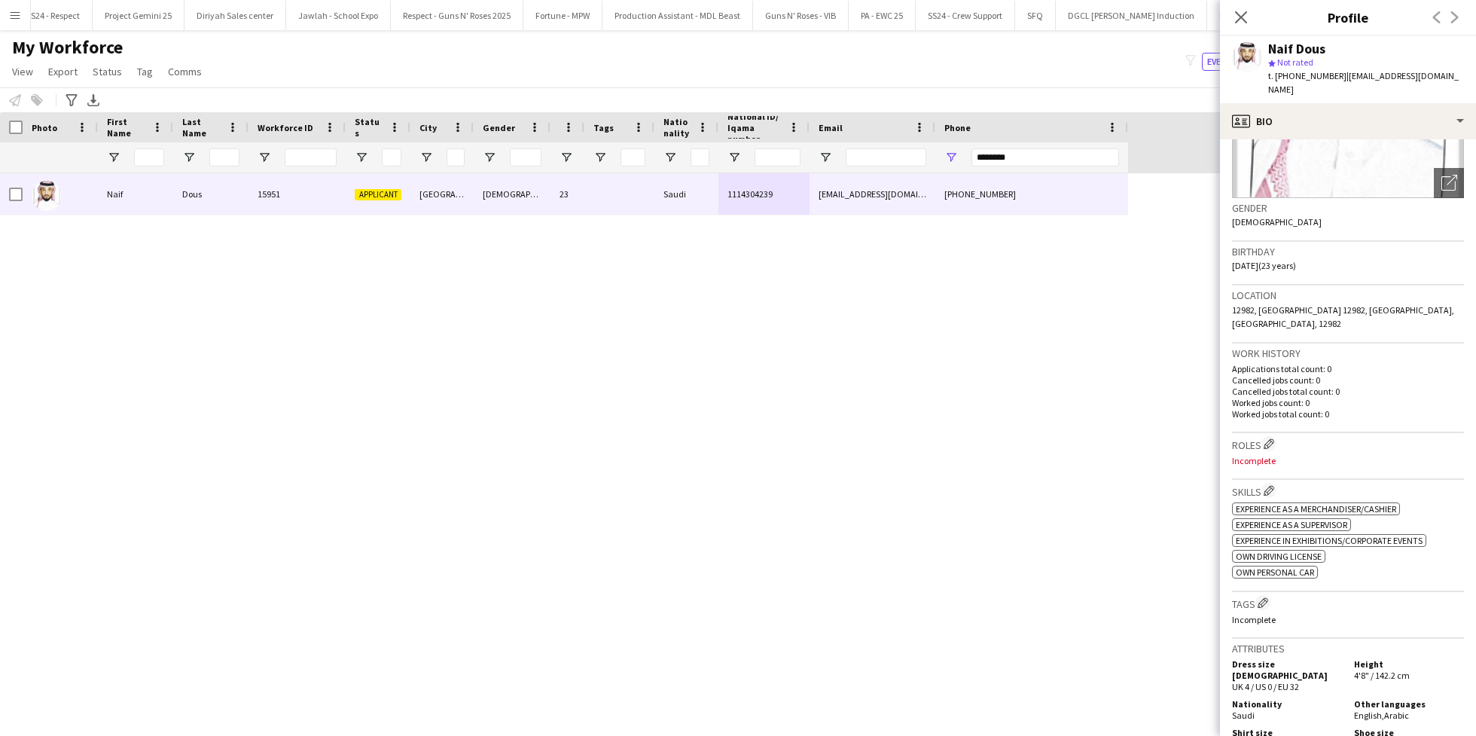
scroll to position [182, 0]
click at [1270, 435] on app-icon "Edit crew company roles" at bounding box center [1269, 440] width 11 height 11
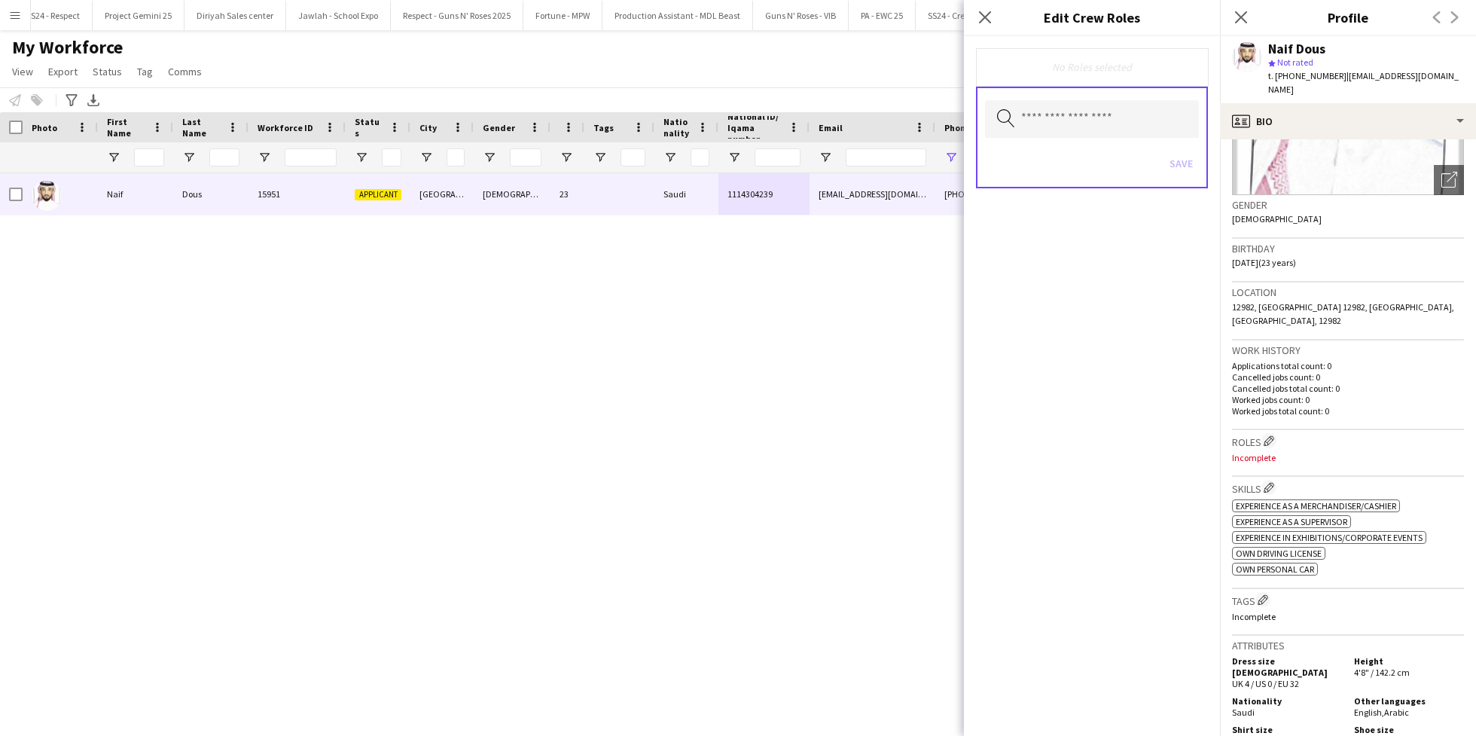
click at [1093, 144] on div "Save" at bounding box center [1092, 165] width 214 height 43
click at [1093, 118] on input "text" at bounding box center [1092, 119] width 214 height 38
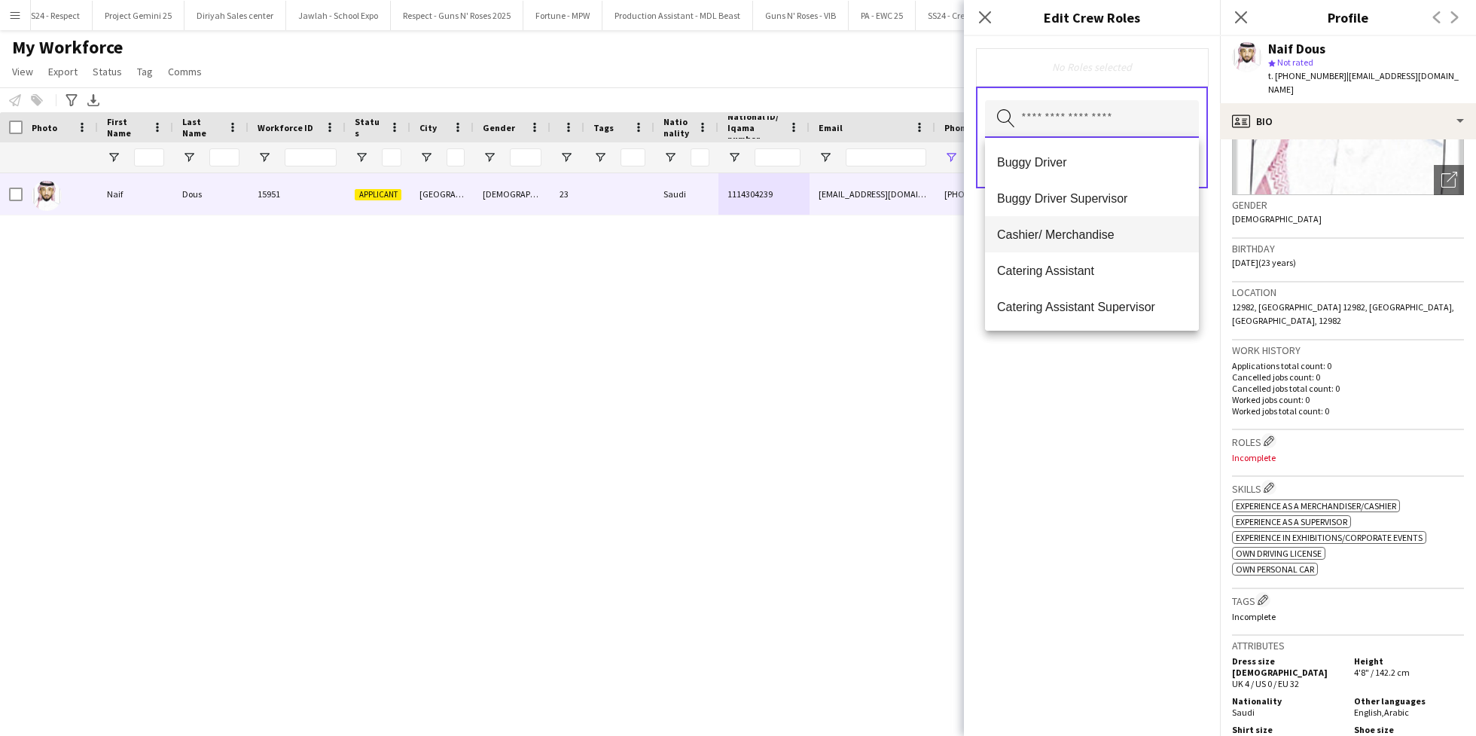
scroll to position [86, 0]
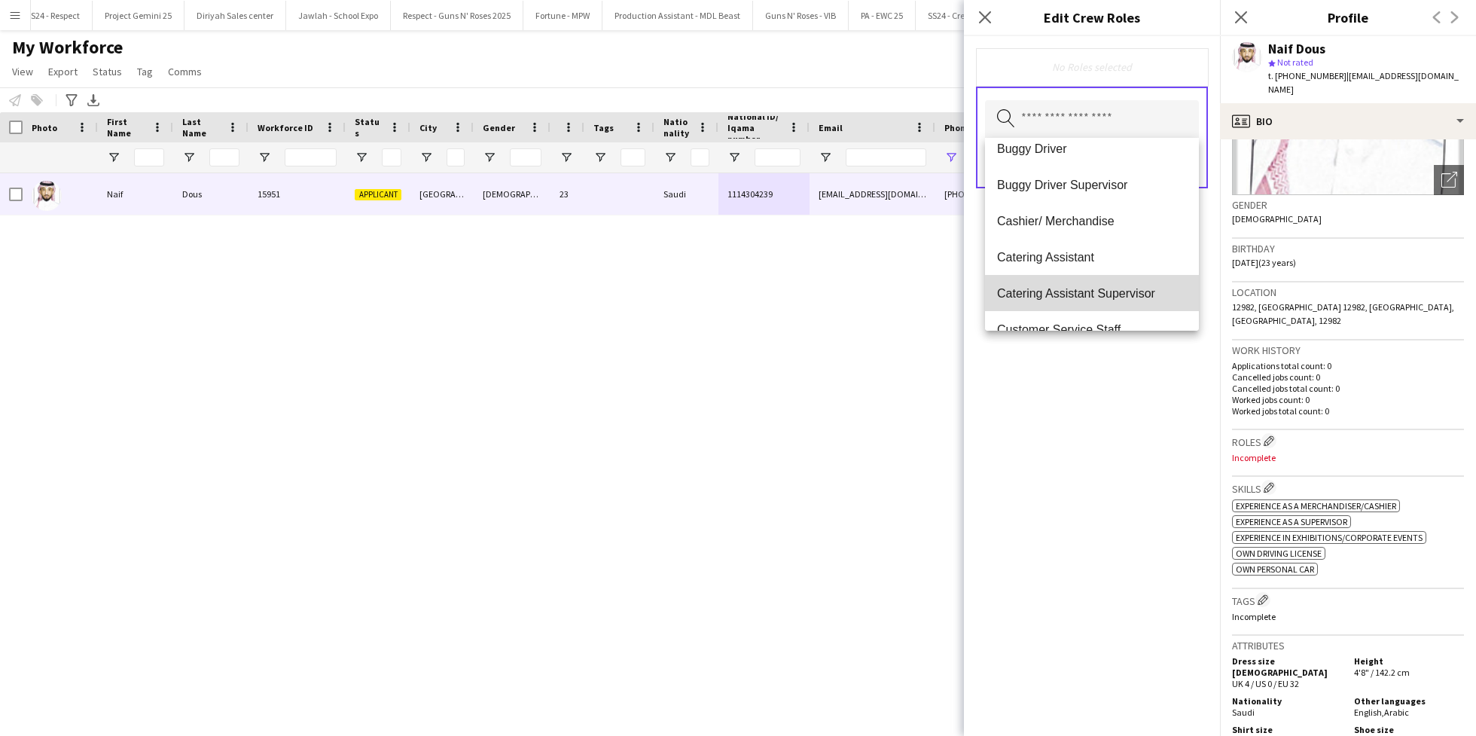
click at [1103, 298] on span "Catering Assistant Supervisor" at bounding box center [1092, 293] width 190 height 14
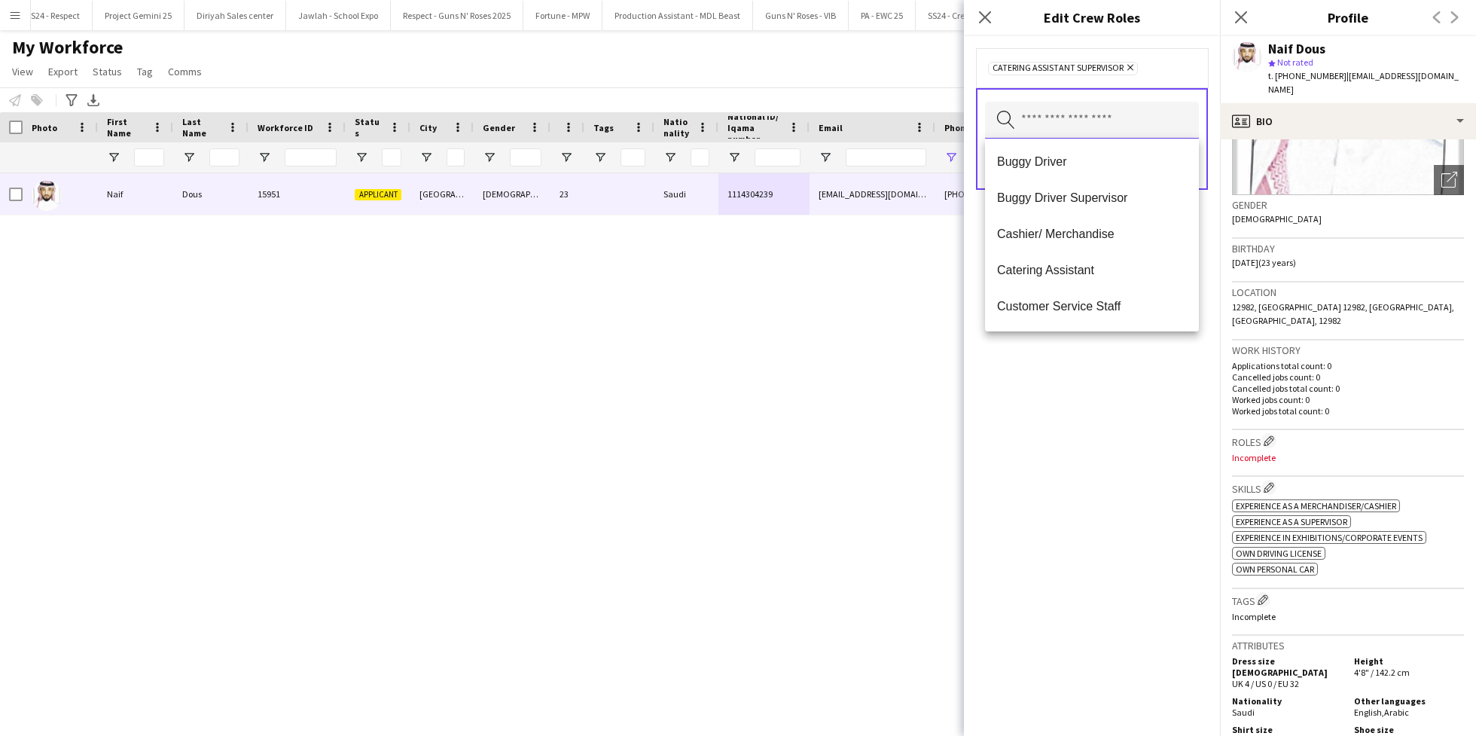
scroll to position [77, 0]
click at [1076, 243] on mat-option "Cashier/ Merchandise" at bounding box center [1092, 230] width 214 height 36
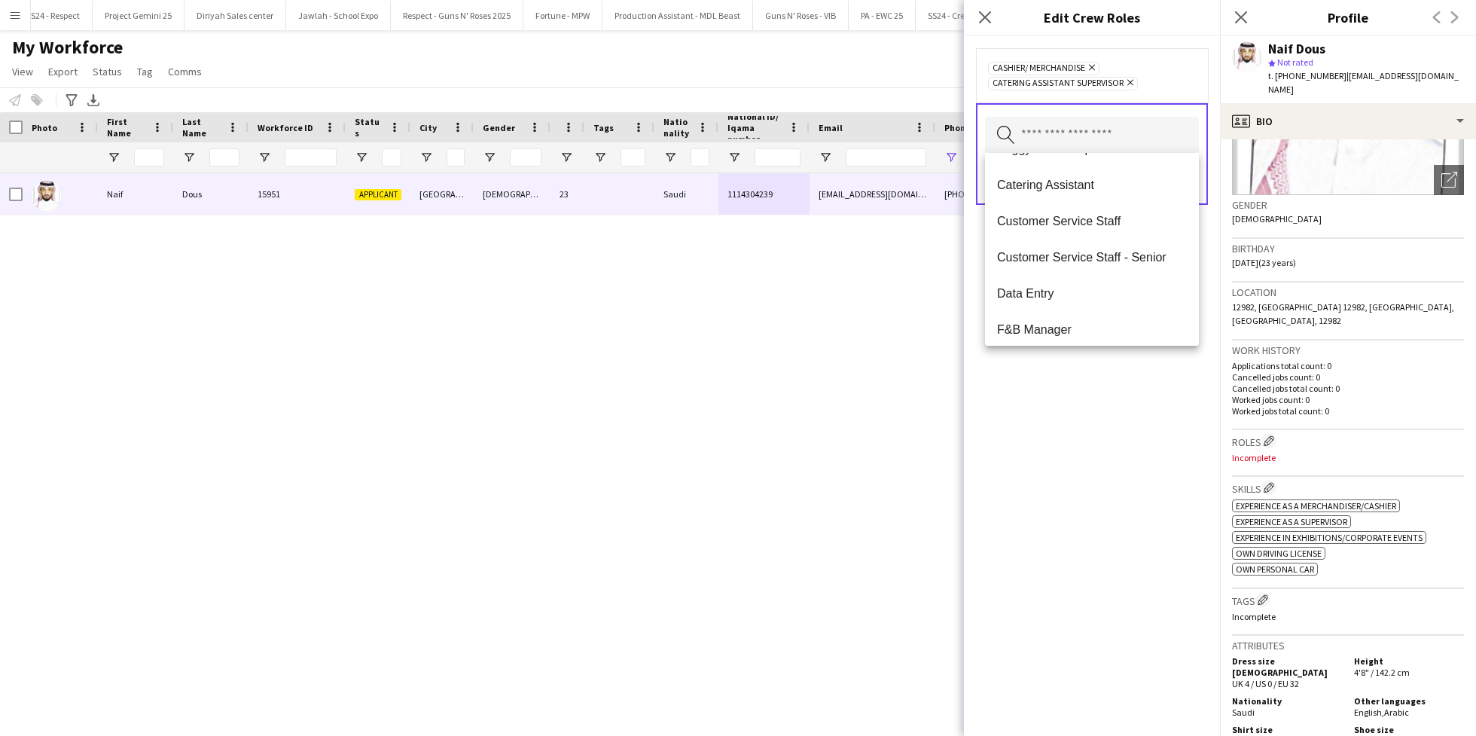
scroll to position [140, 0]
click at [1077, 223] on span "Customer Service Staff" at bounding box center [1092, 217] width 190 height 14
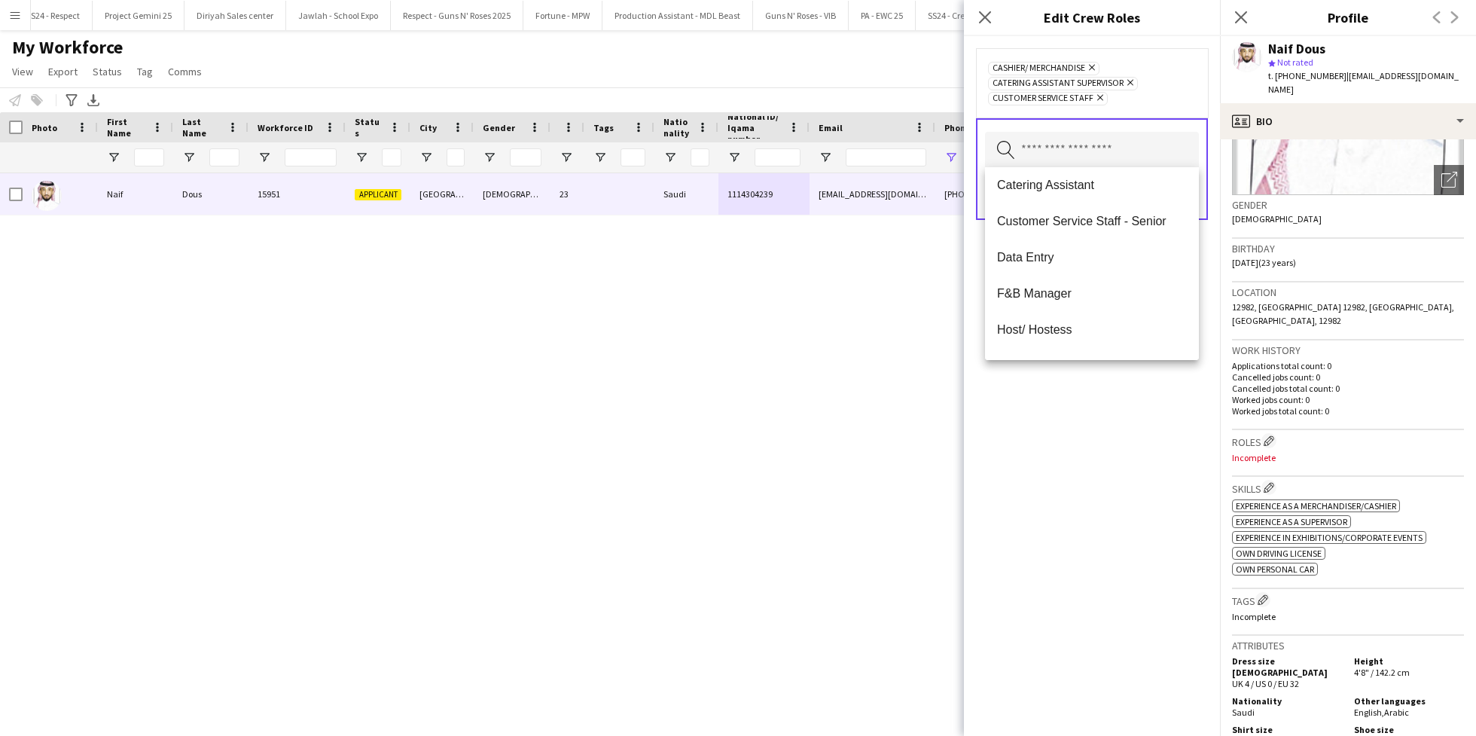
scroll to position [169, 0]
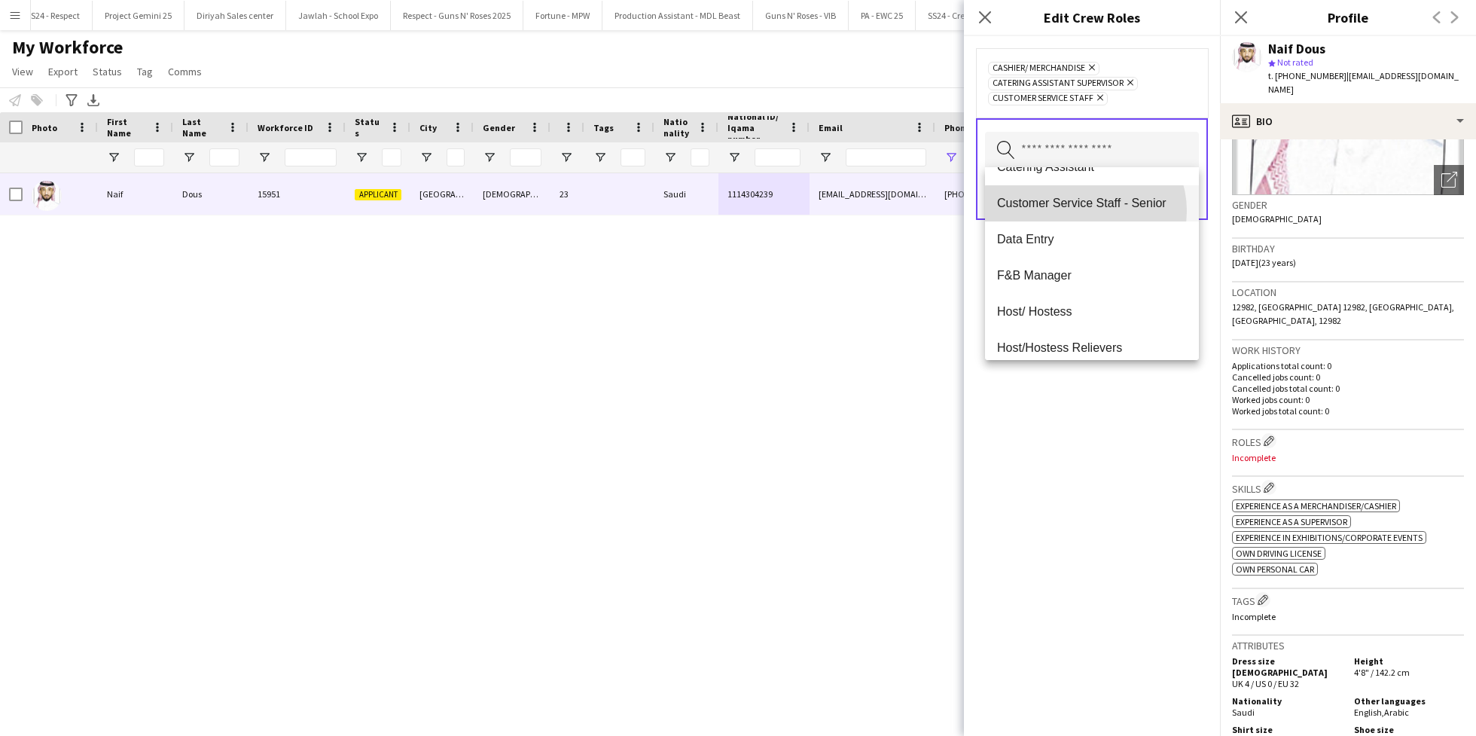
click at [1084, 211] on mat-option "Customer Service Staff - Senior" at bounding box center [1092, 203] width 214 height 36
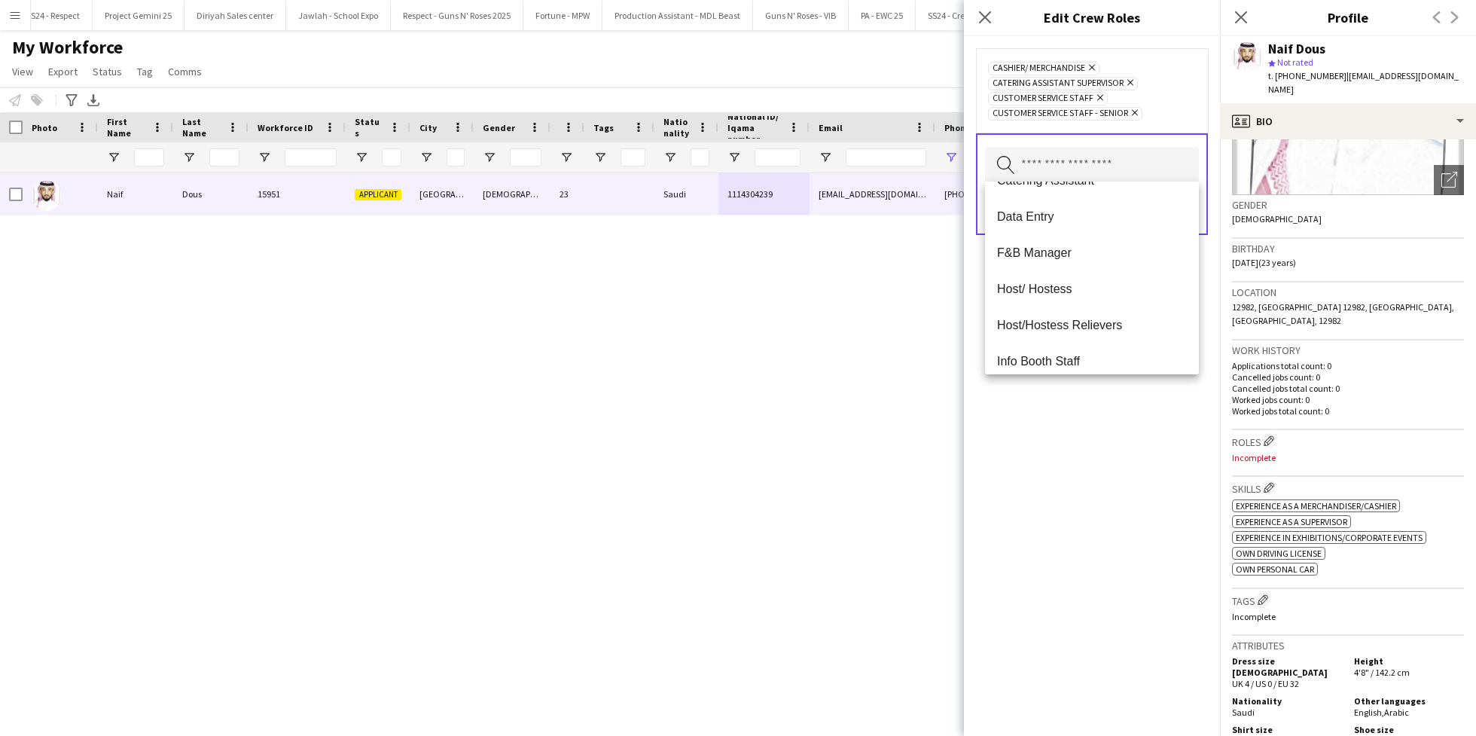
scroll to position [131, 0]
click at [1106, 227] on mat-option "Catering Assistant" at bounding box center [1092, 219] width 214 height 36
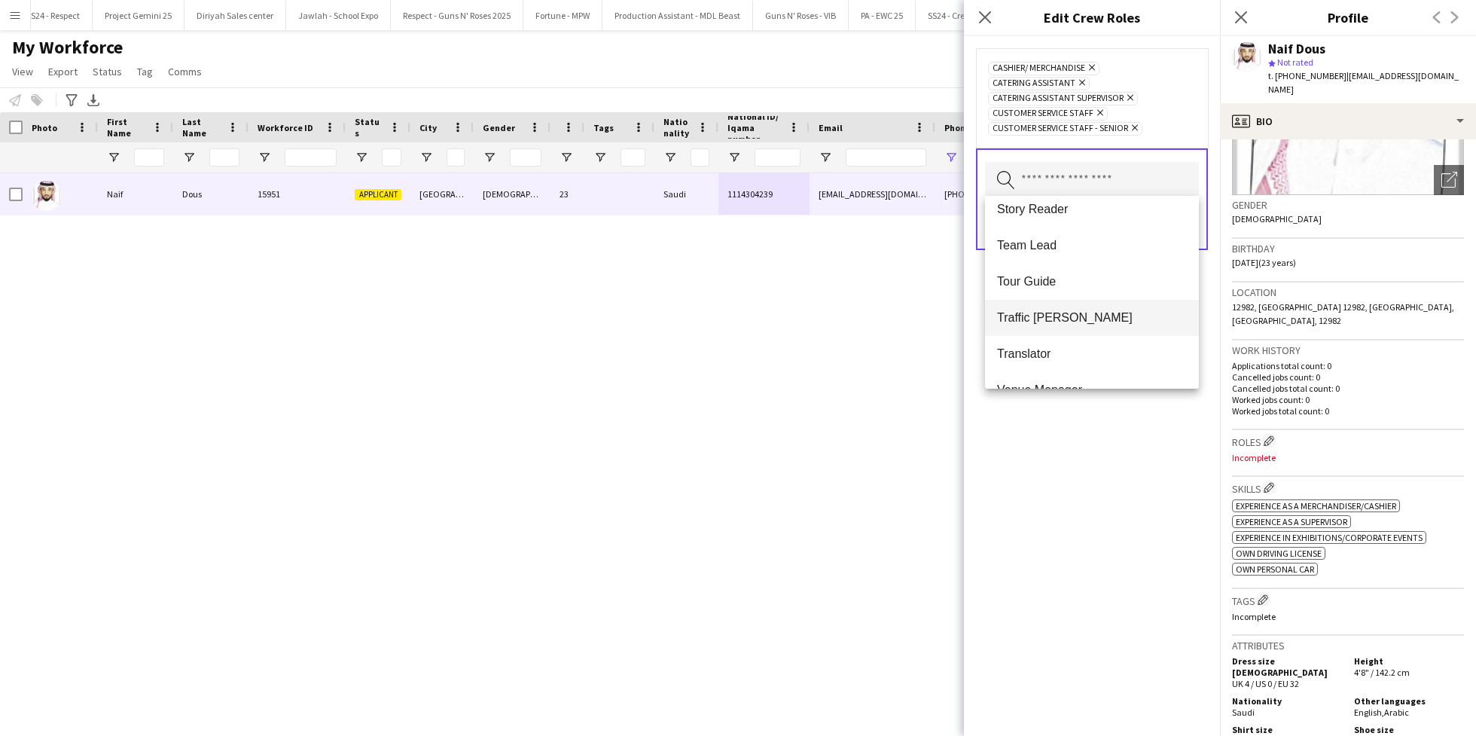
scroll to position [1332, 0]
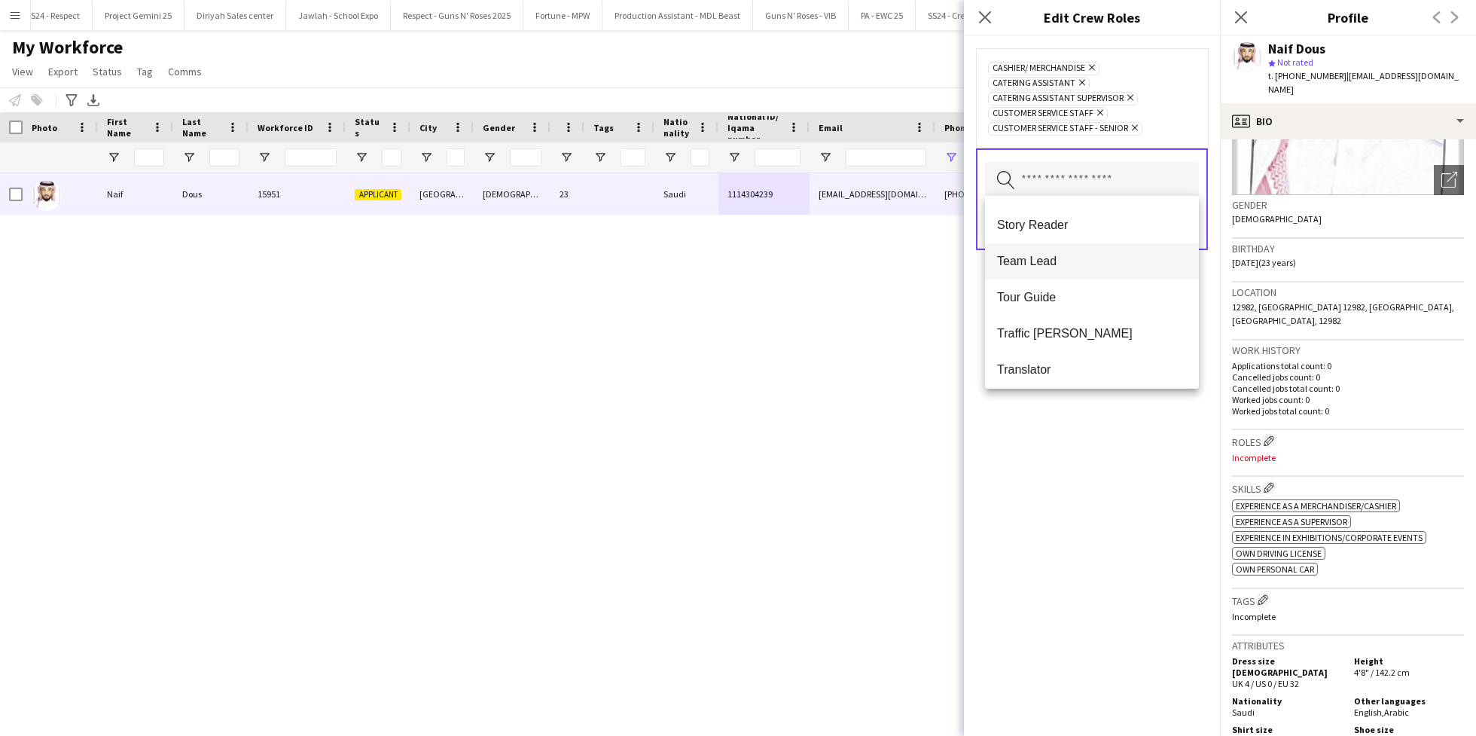
click at [1096, 257] on span "Team Lead" at bounding box center [1092, 261] width 190 height 14
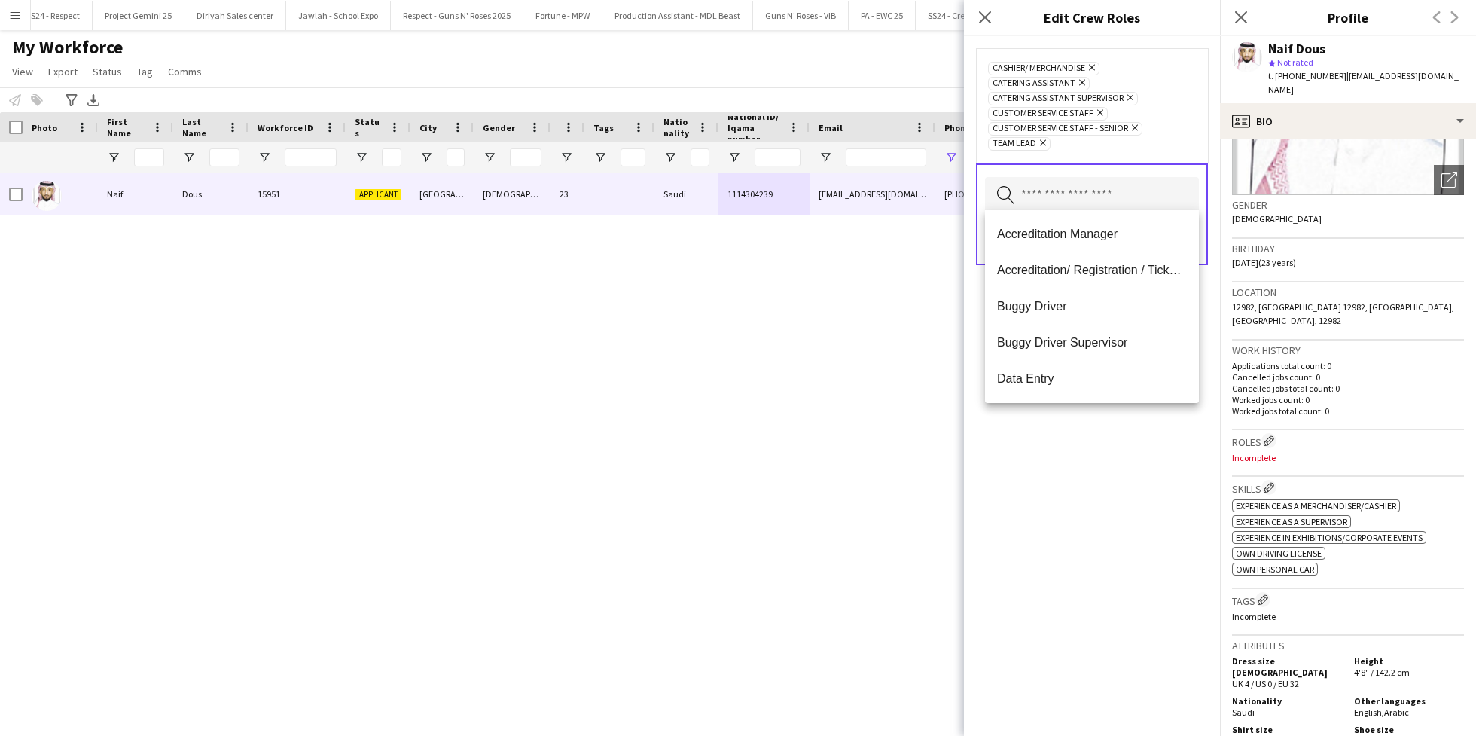
click at [1138, 488] on div "Cashier/ Merchandise Remove Catering Assistant Remove Catering Assistant Superv…" at bounding box center [1092, 386] width 256 height 700
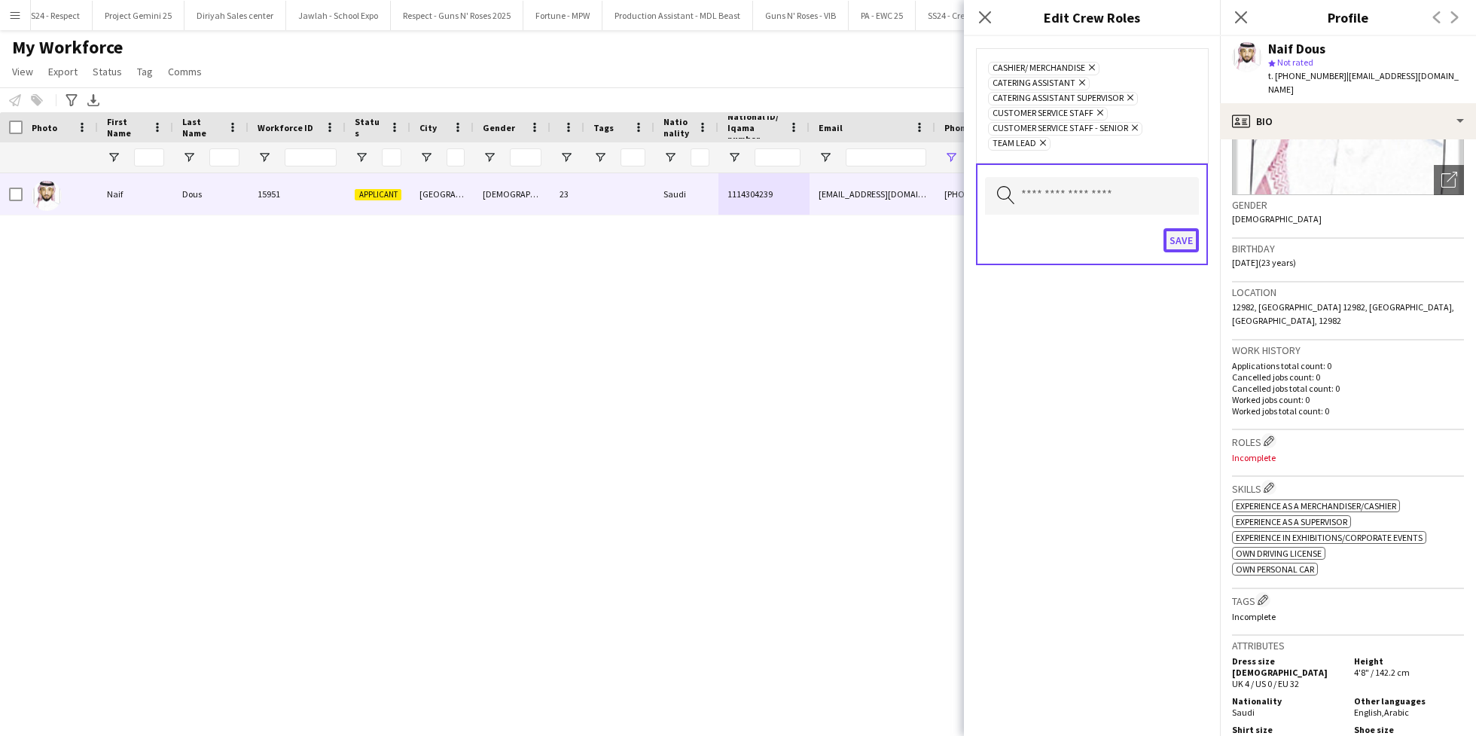
click at [1177, 239] on button "Save" at bounding box center [1181, 240] width 35 height 24
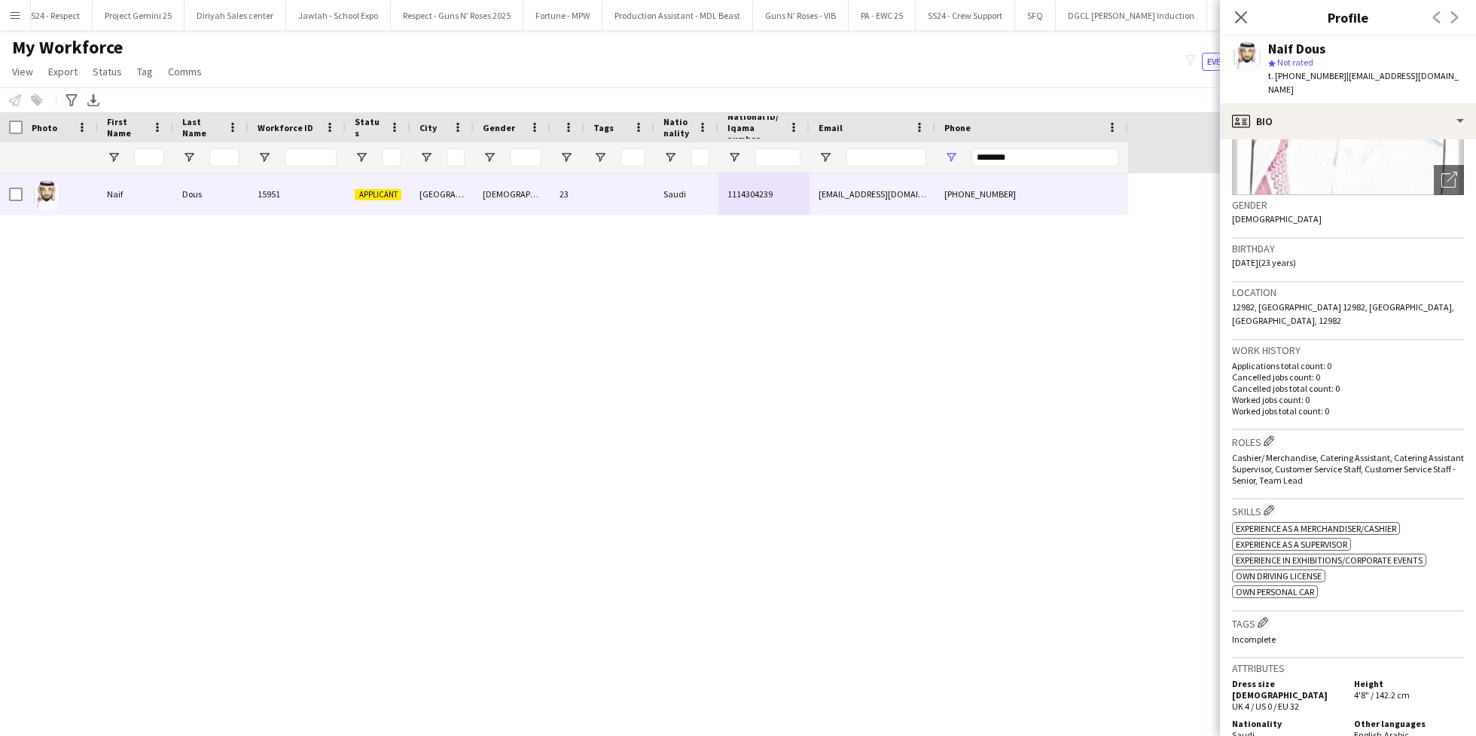
click at [1269, 615] on h3 "Tags Edit crew company tags" at bounding box center [1348, 623] width 232 height 16
click at [1264, 617] on app-icon "Edit crew company tags" at bounding box center [1263, 622] width 11 height 11
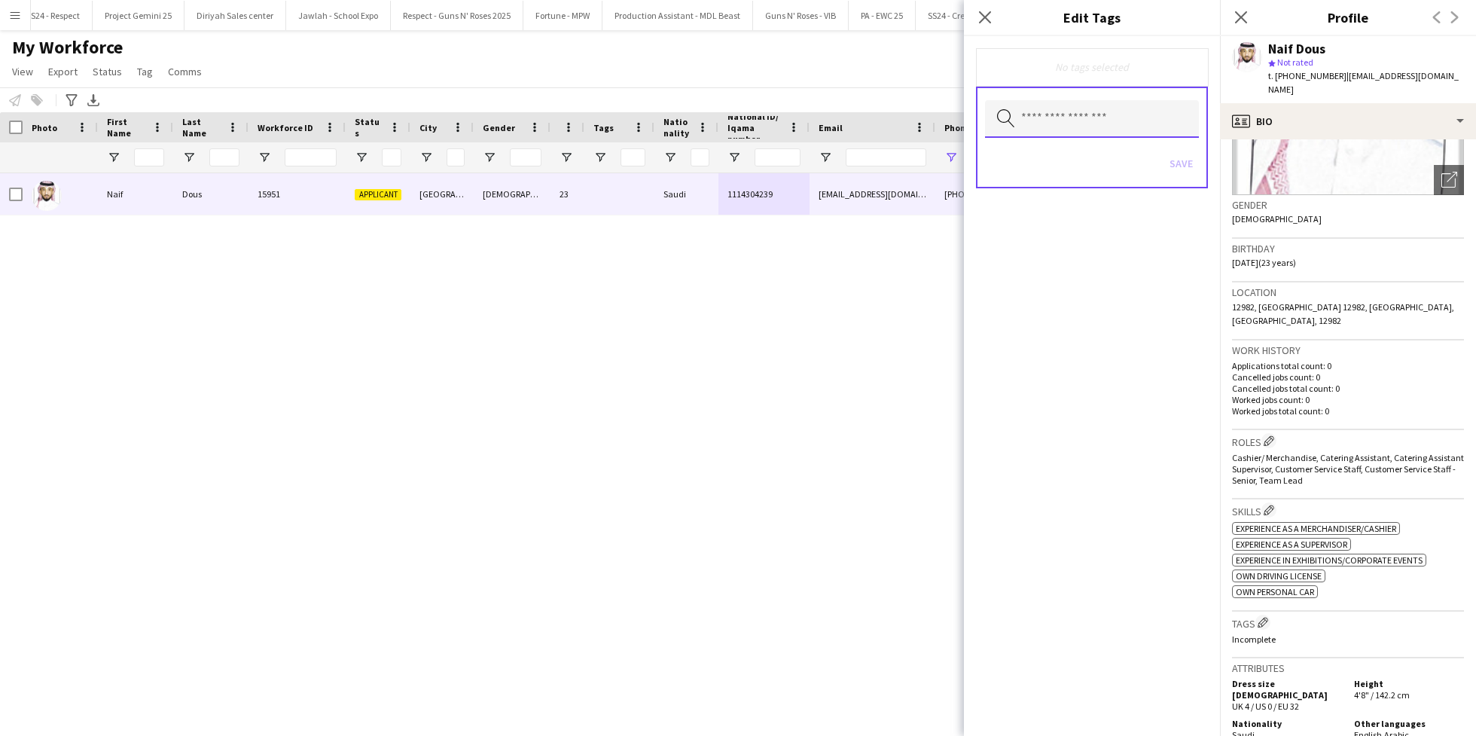
click at [1073, 123] on input "text" at bounding box center [1092, 119] width 214 height 38
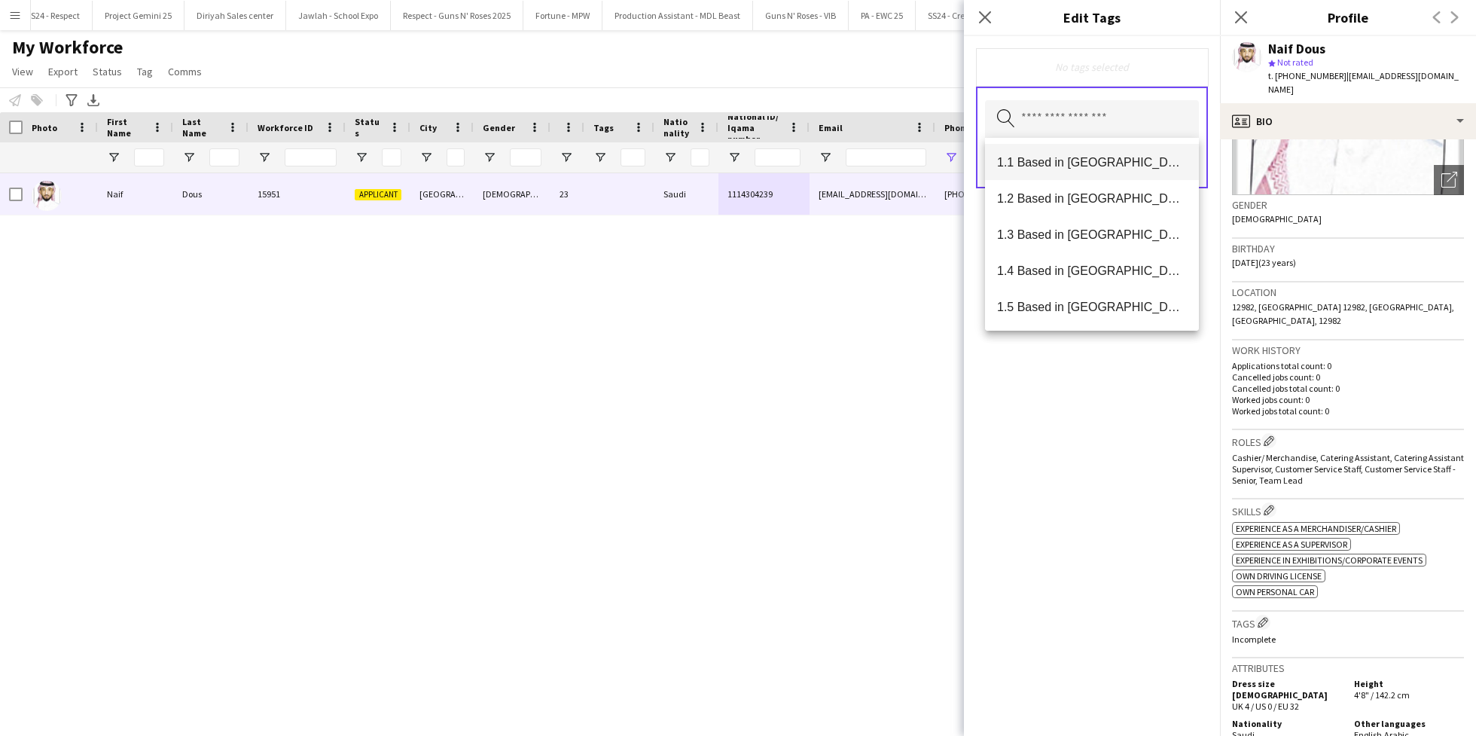
click at [1077, 155] on span "1.1 Based in [GEOGRAPHIC_DATA]" at bounding box center [1092, 162] width 190 height 14
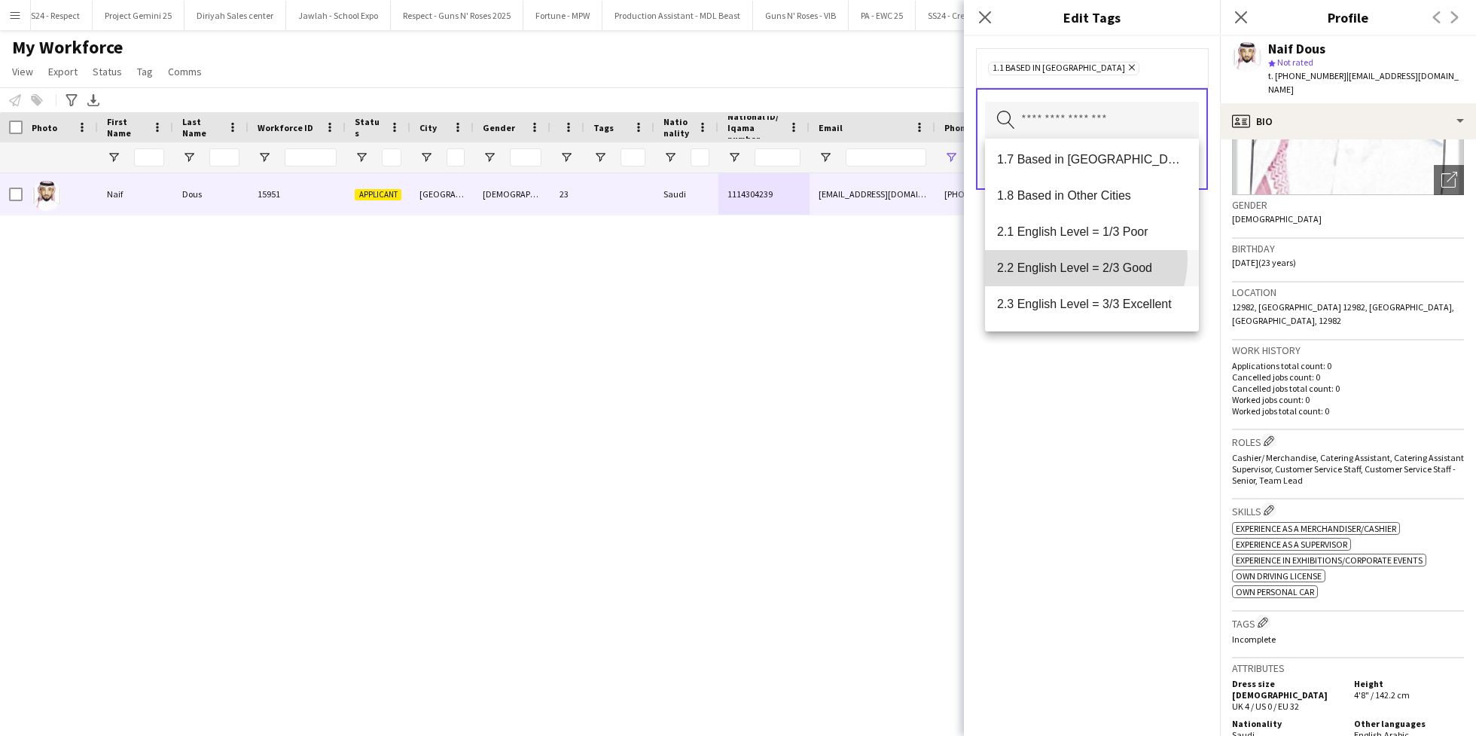
click at [1084, 260] on mat-option "2.2 English Level = 2/3 Good" at bounding box center [1092, 268] width 214 height 36
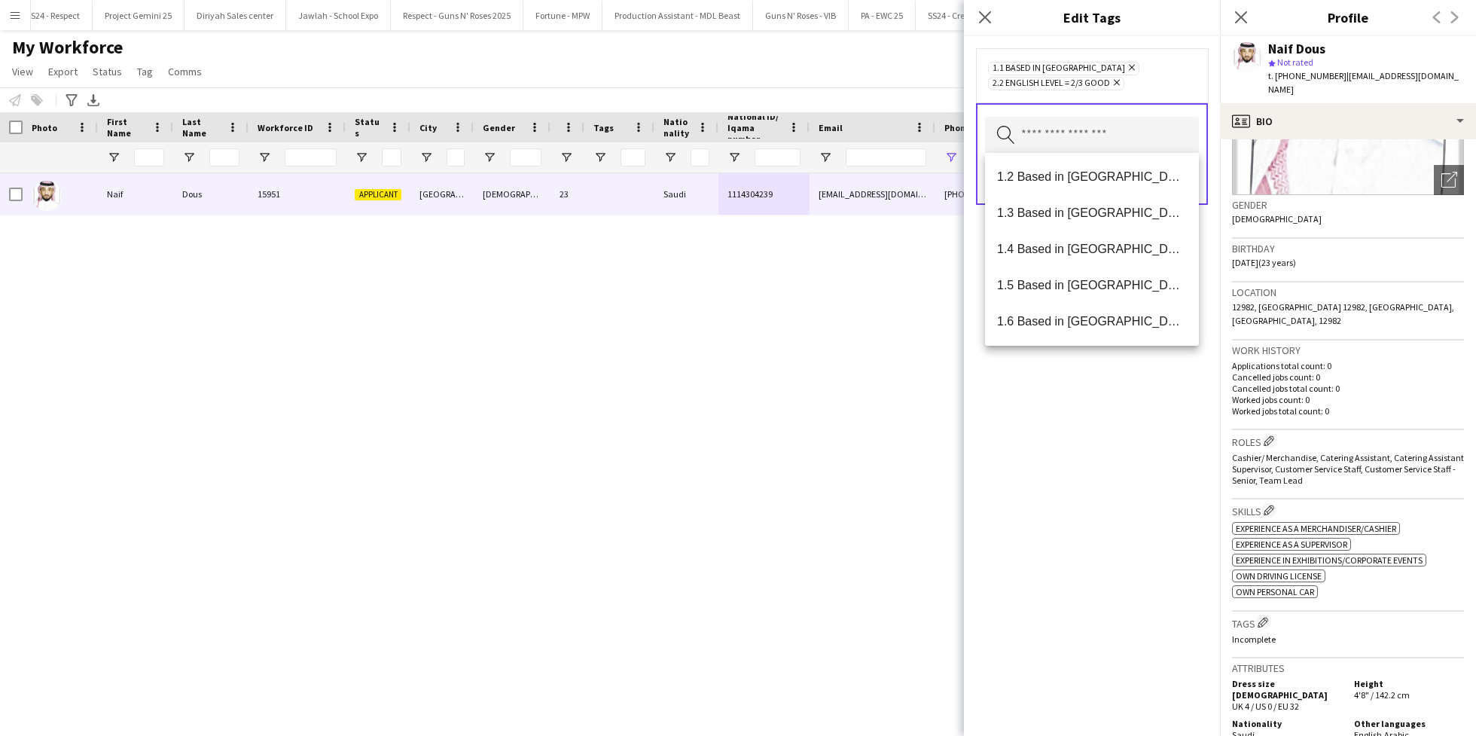
click at [1087, 421] on div "1.1 Based in [GEOGRAPHIC_DATA] Remove 2.2 English Level = 2/3 Good Remove Searc…" at bounding box center [1092, 386] width 256 height 700
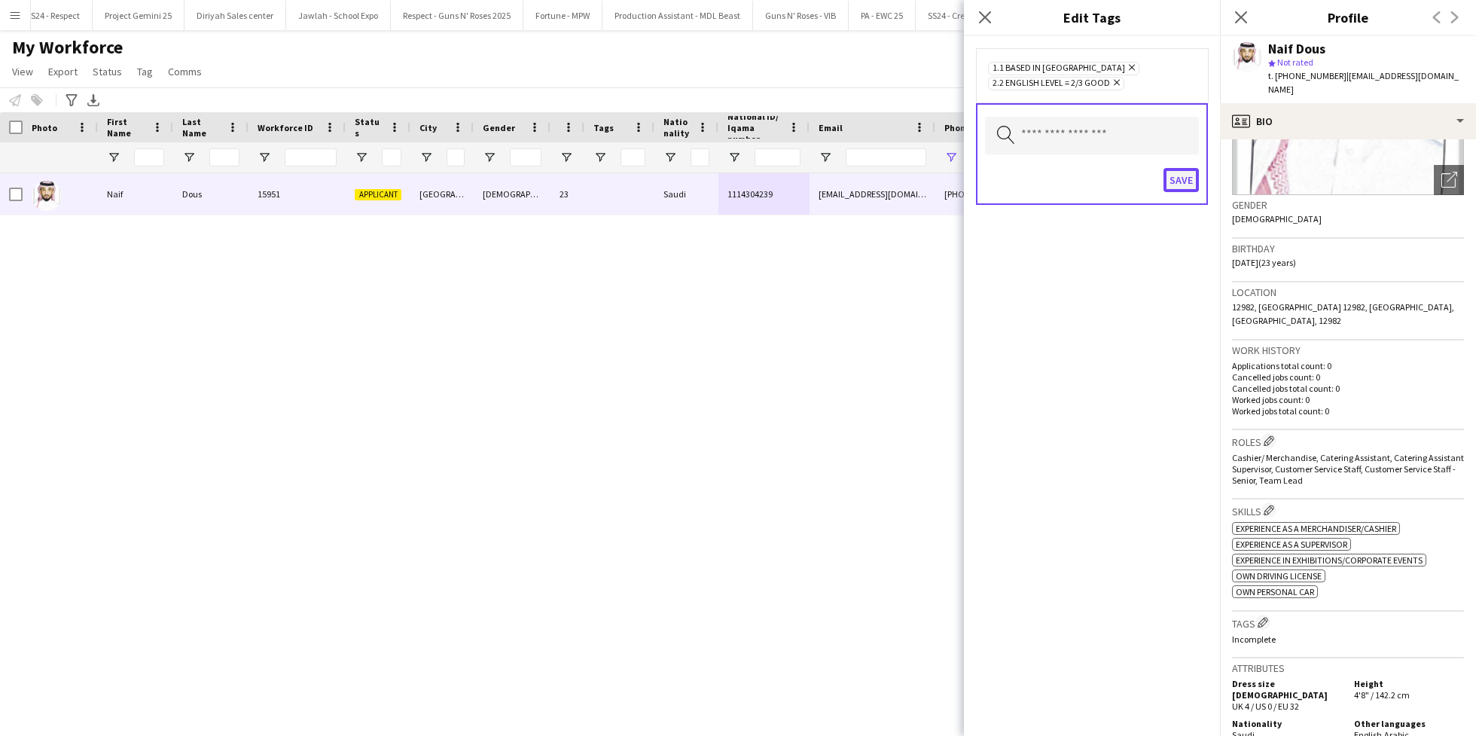
click at [1180, 186] on button "Save" at bounding box center [1181, 180] width 35 height 24
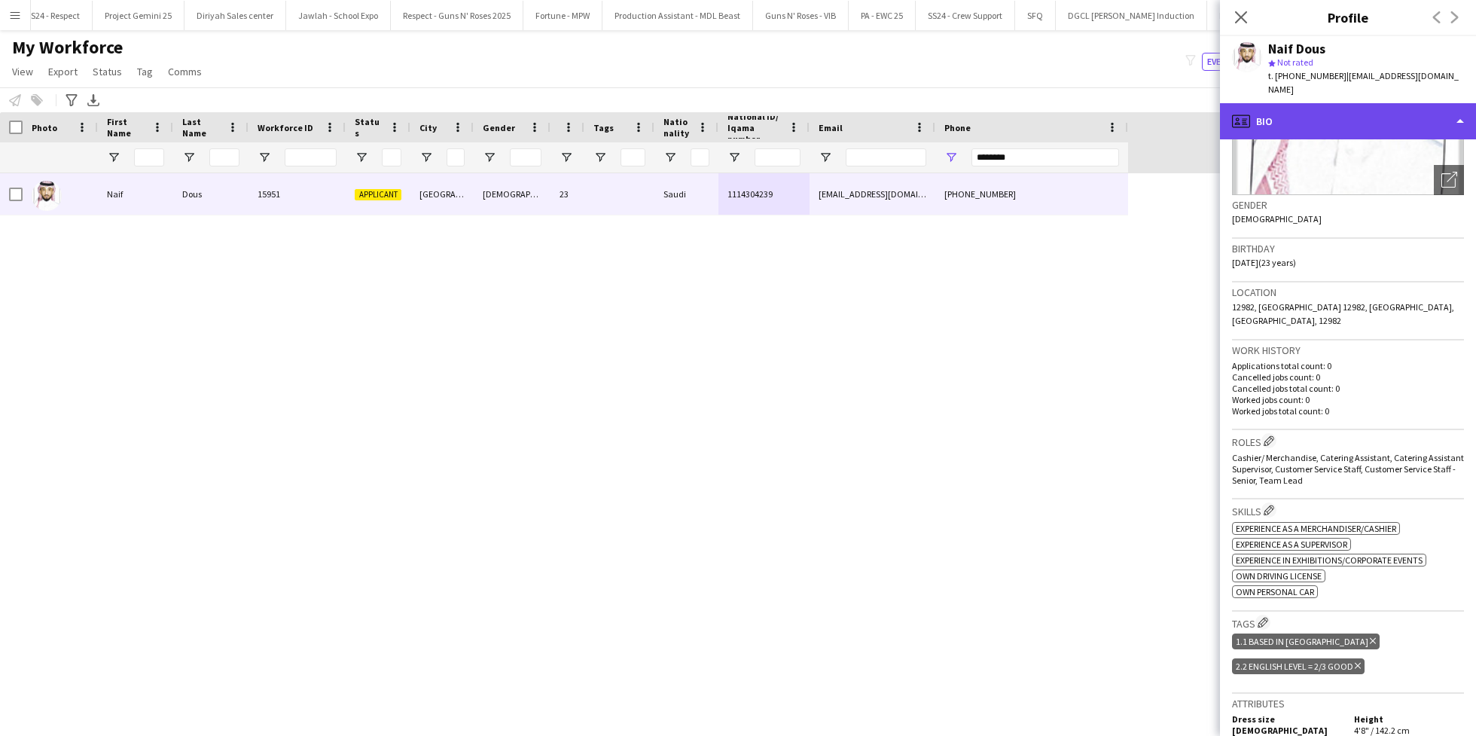
click at [1311, 112] on div "profile Bio" at bounding box center [1348, 121] width 256 height 36
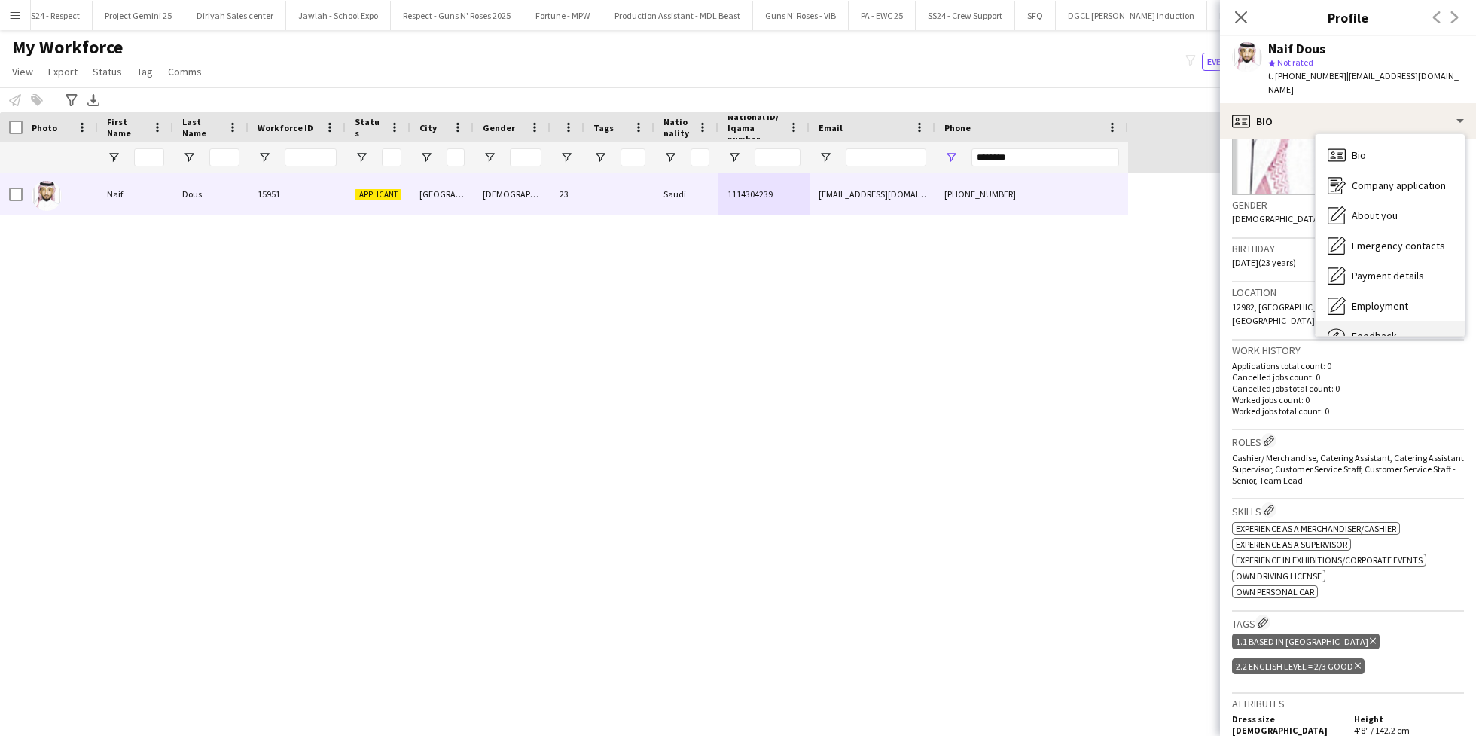
click at [1389, 329] on span "Feedback" at bounding box center [1374, 336] width 45 height 14
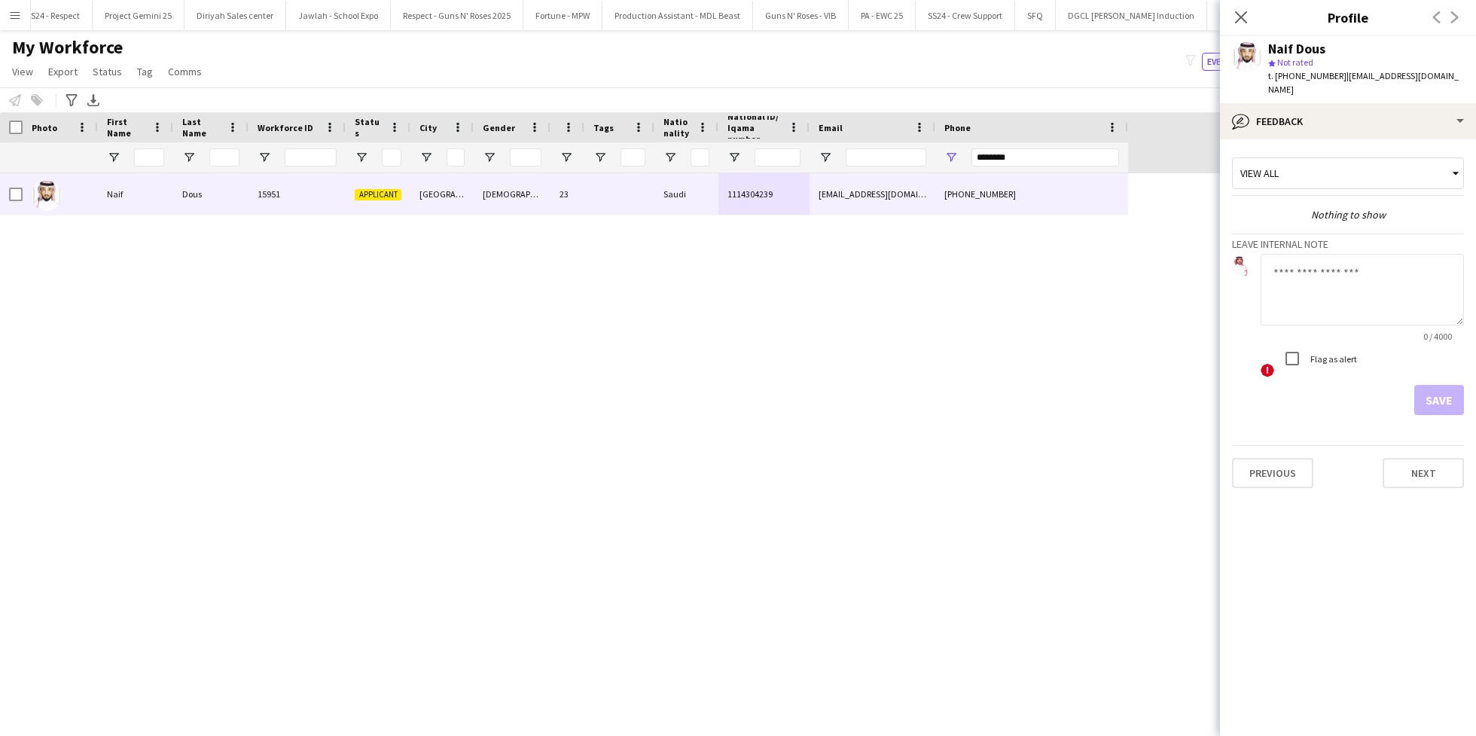
click at [1329, 277] on textarea at bounding box center [1362, 290] width 203 height 72
type textarea "**********"
click at [1432, 385] on button "Save" at bounding box center [1439, 400] width 50 height 30
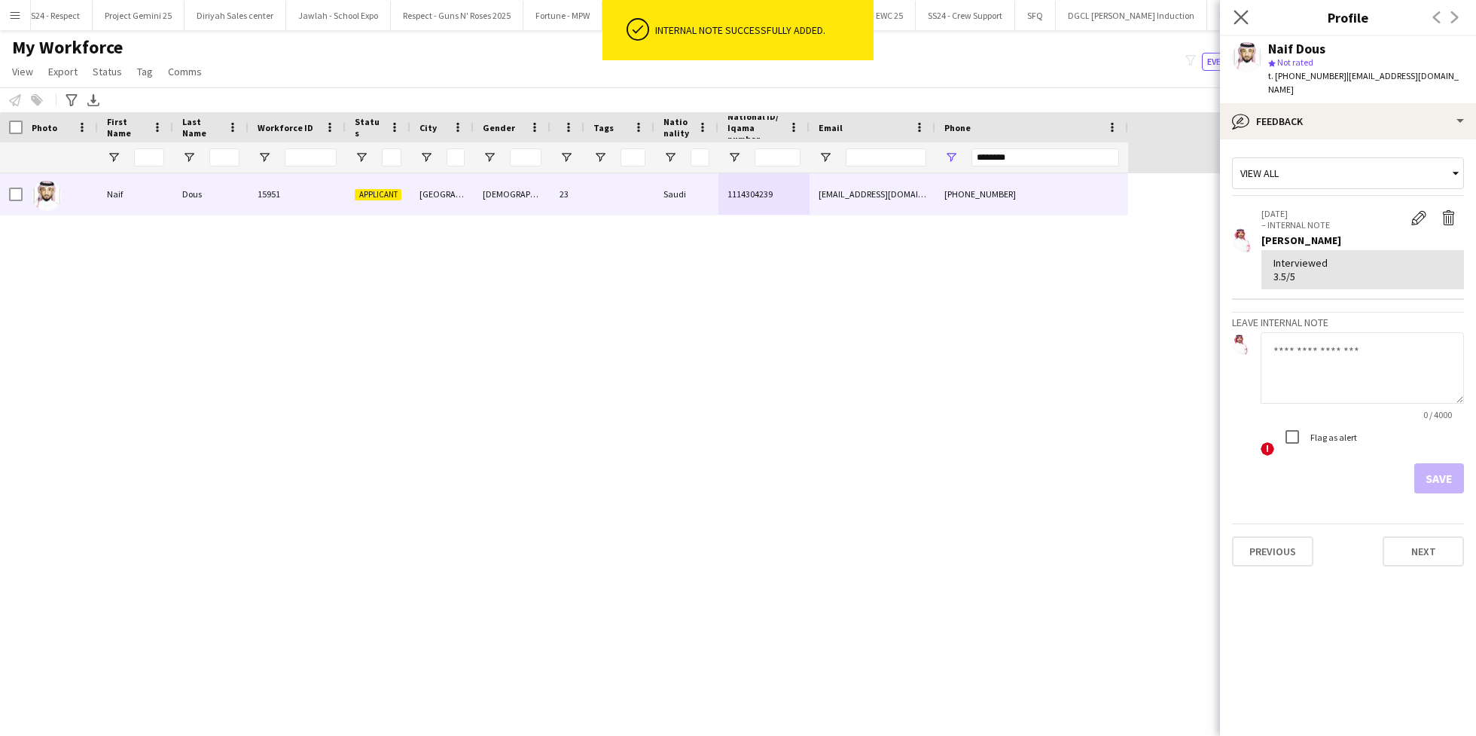
click at [1246, 26] on app-icon "Close pop-in" at bounding box center [1242, 18] width 22 height 22
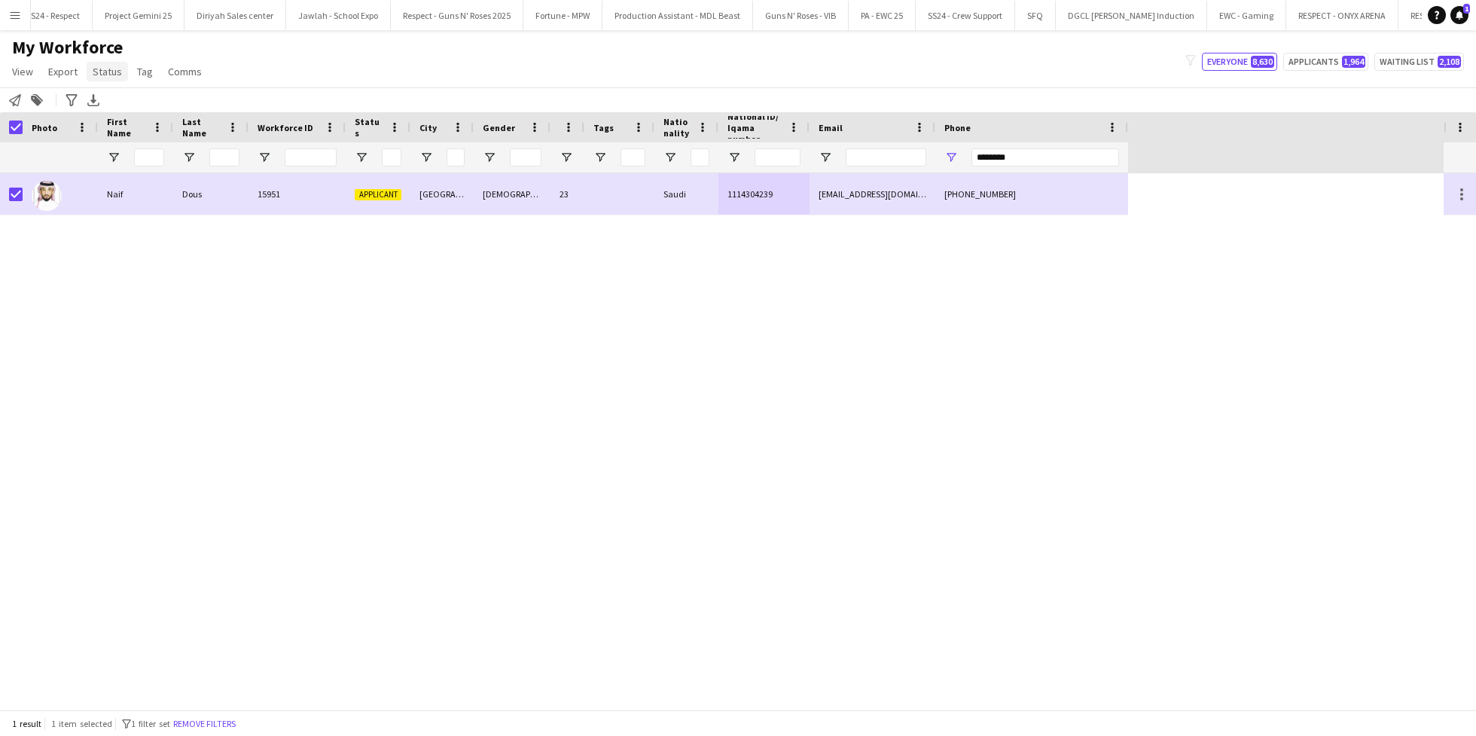
click at [102, 76] on span "Status" at bounding box center [107, 72] width 29 height 14
click at [159, 109] on link "Edit" at bounding box center [139, 104] width 105 height 32
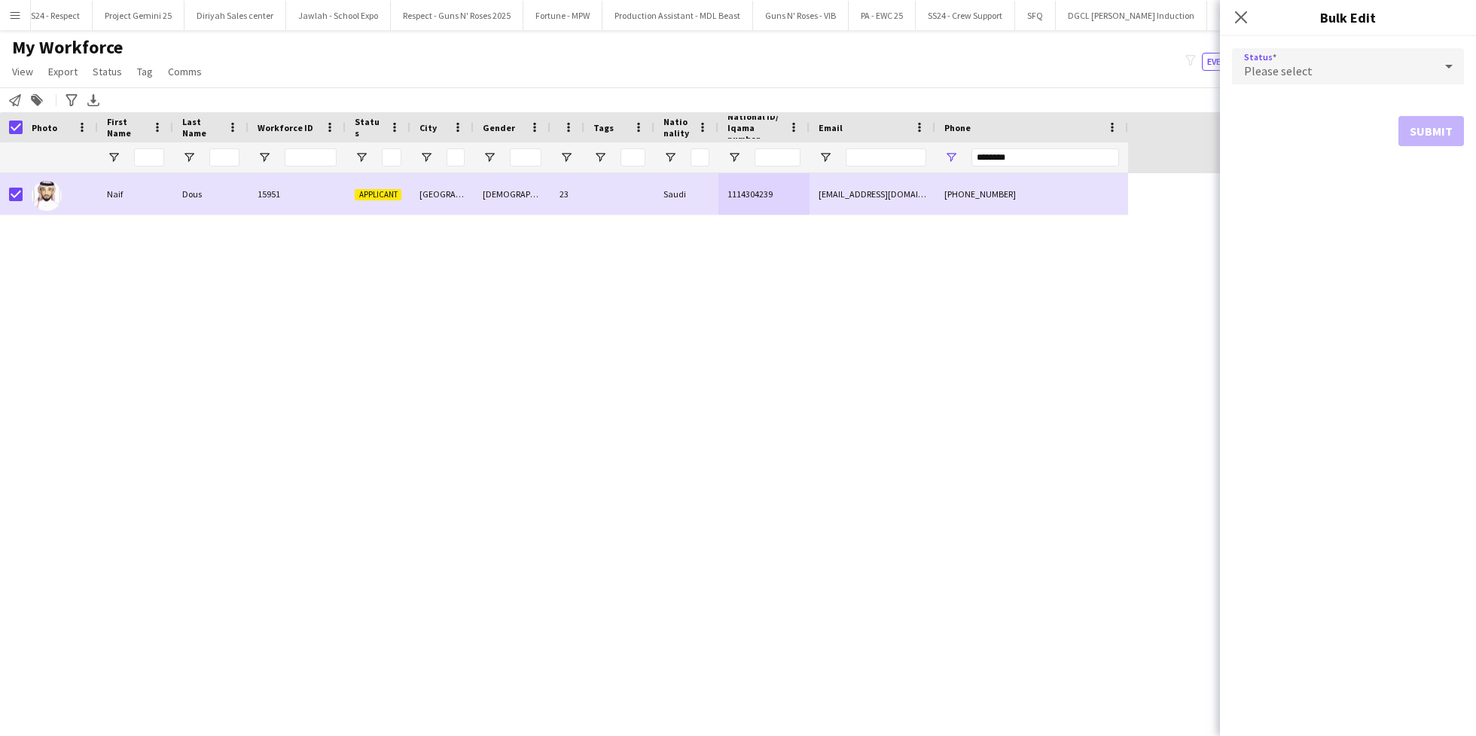
click at [1288, 67] on span "Please select" at bounding box center [1278, 70] width 69 height 15
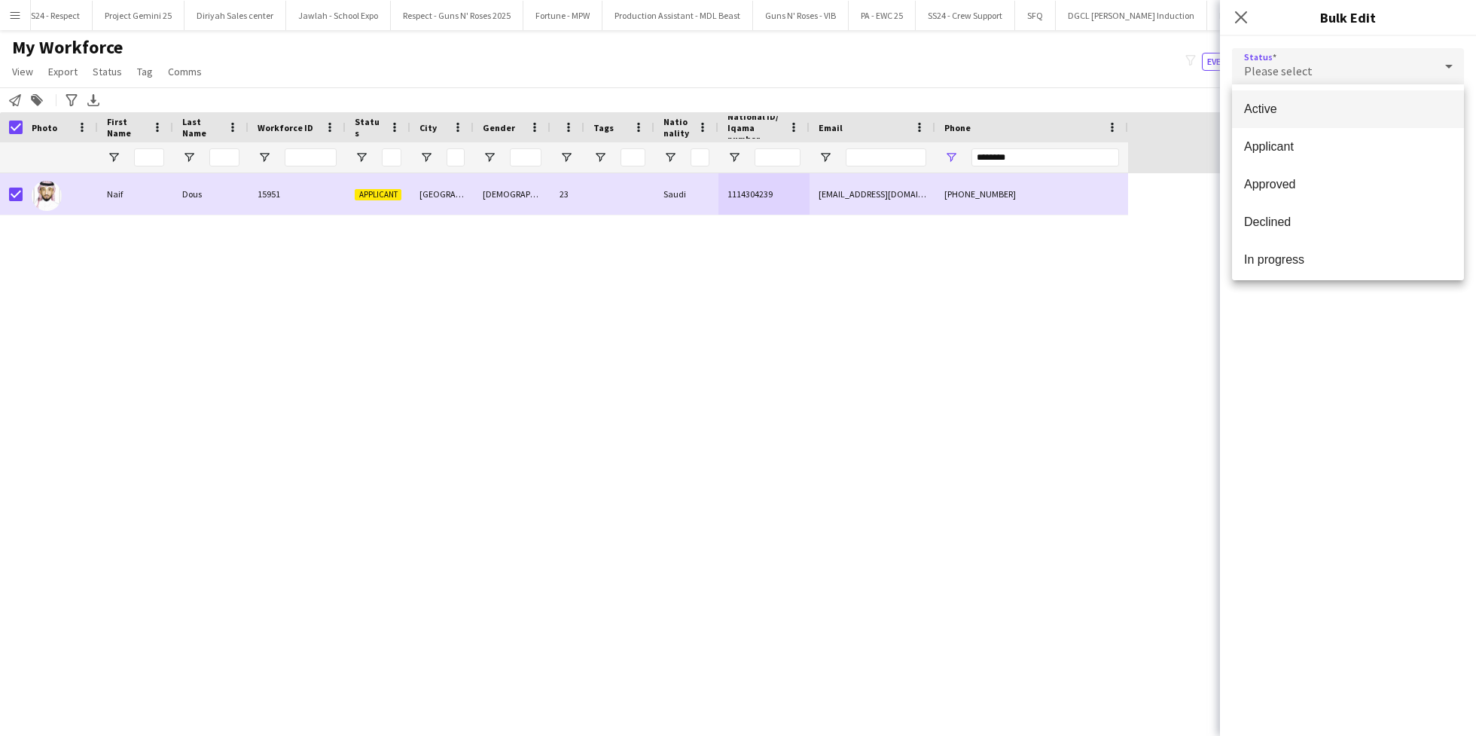
click at [1330, 102] on span "Active" at bounding box center [1348, 109] width 208 height 14
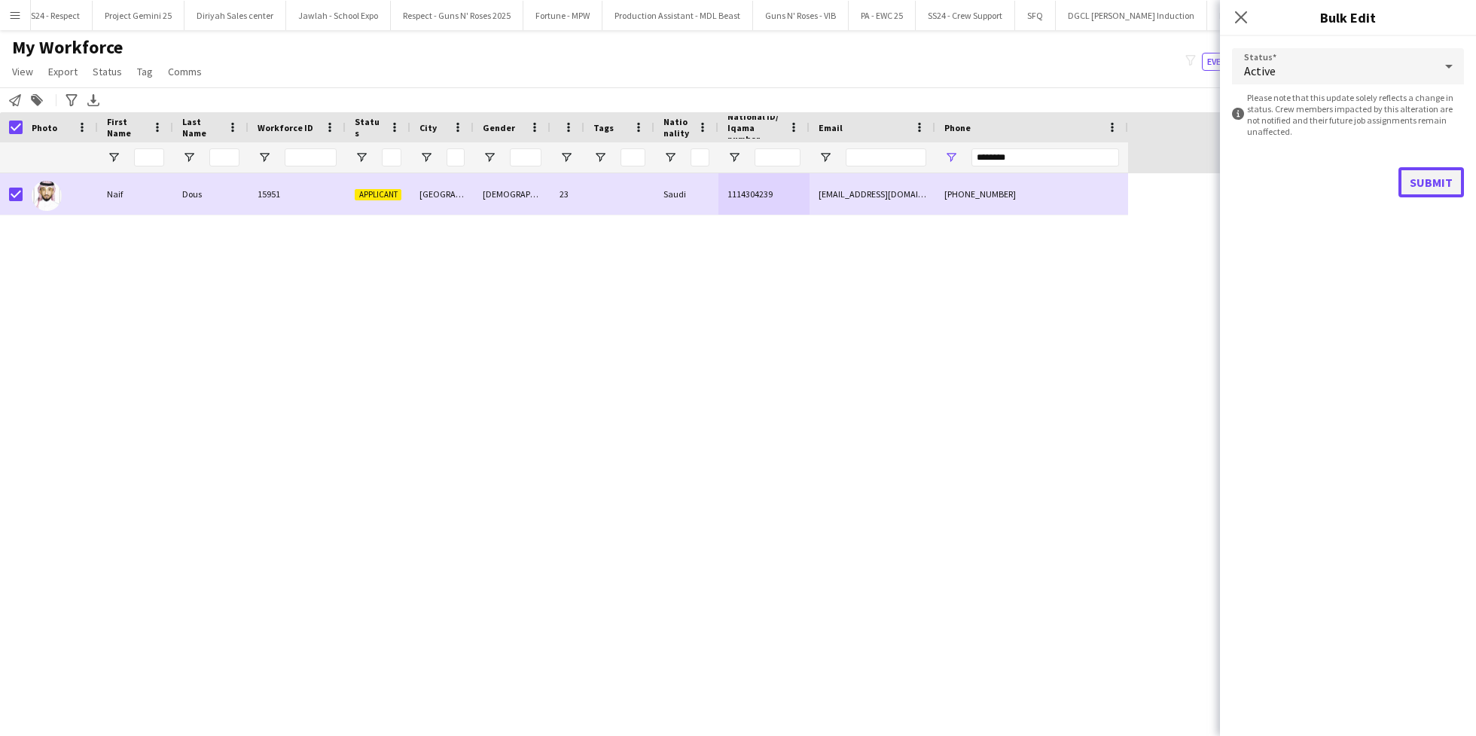
click at [1424, 177] on button "Submit" at bounding box center [1431, 182] width 66 height 30
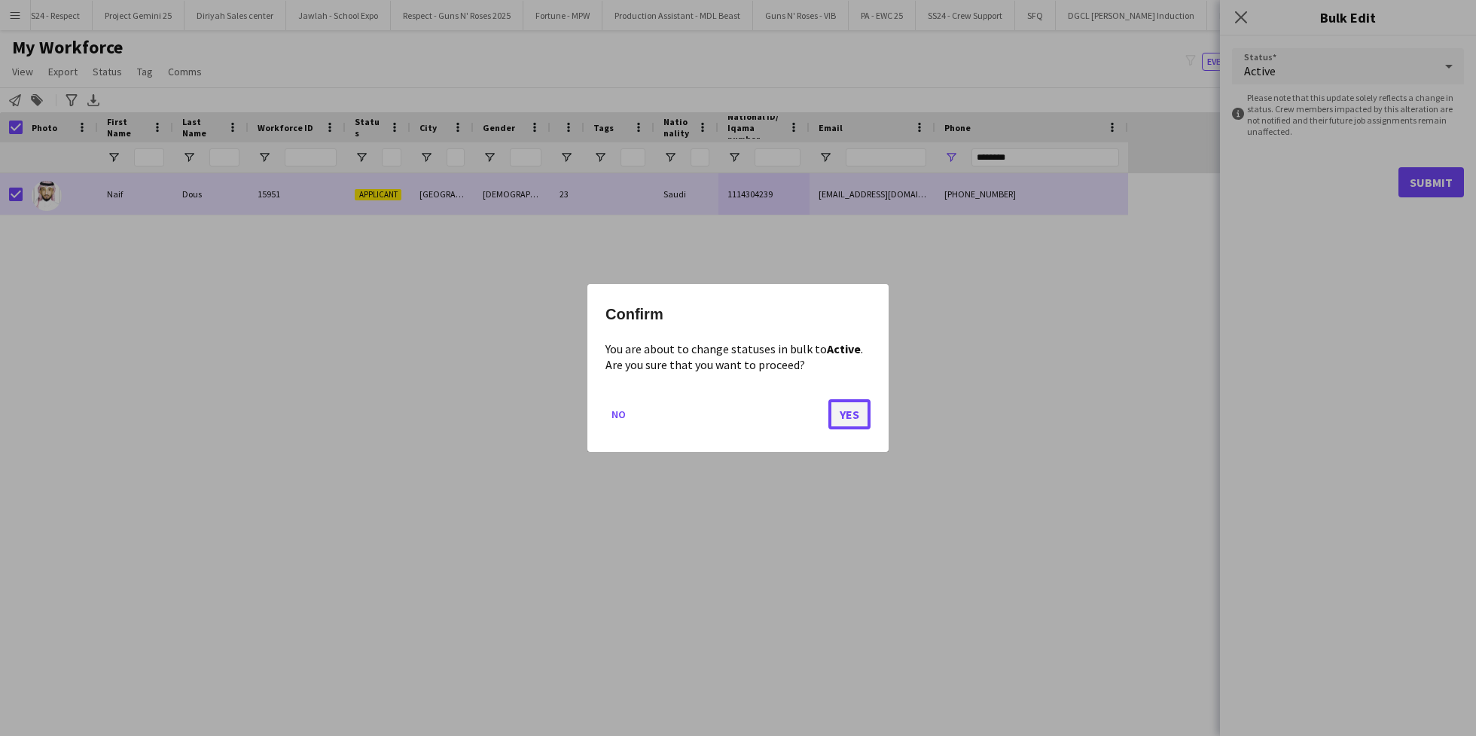
click at [859, 407] on button "Yes" at bounding box center [849, 414] width 42 height 30
